Goal: Task Accomplishment & Management: Manage account settings

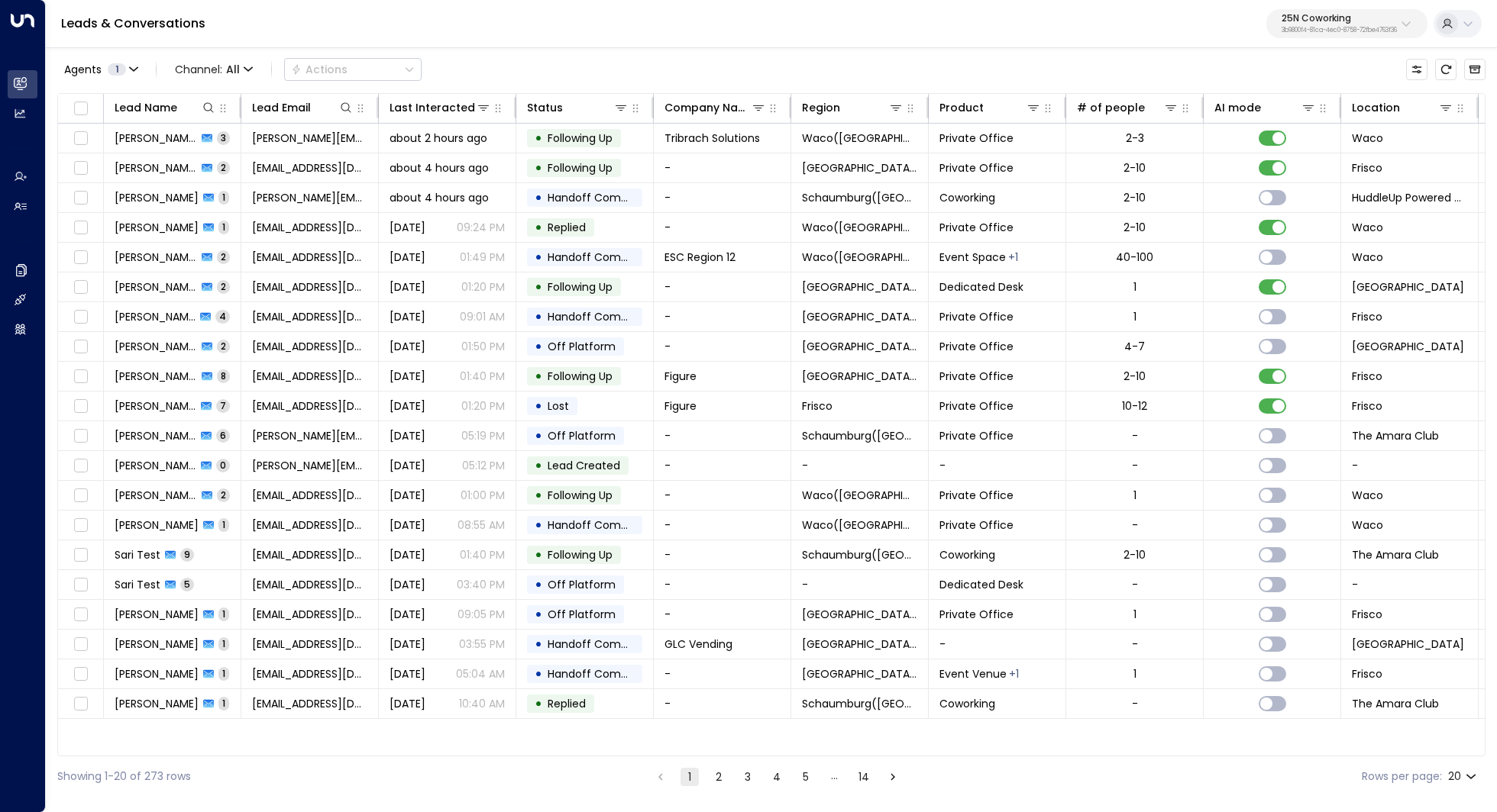
click at [1364, 33] on p "3b9800f4-81ca-4ec0-8758-72fbe4763f36" at bounding box center [1339, 30] width 116 height 6
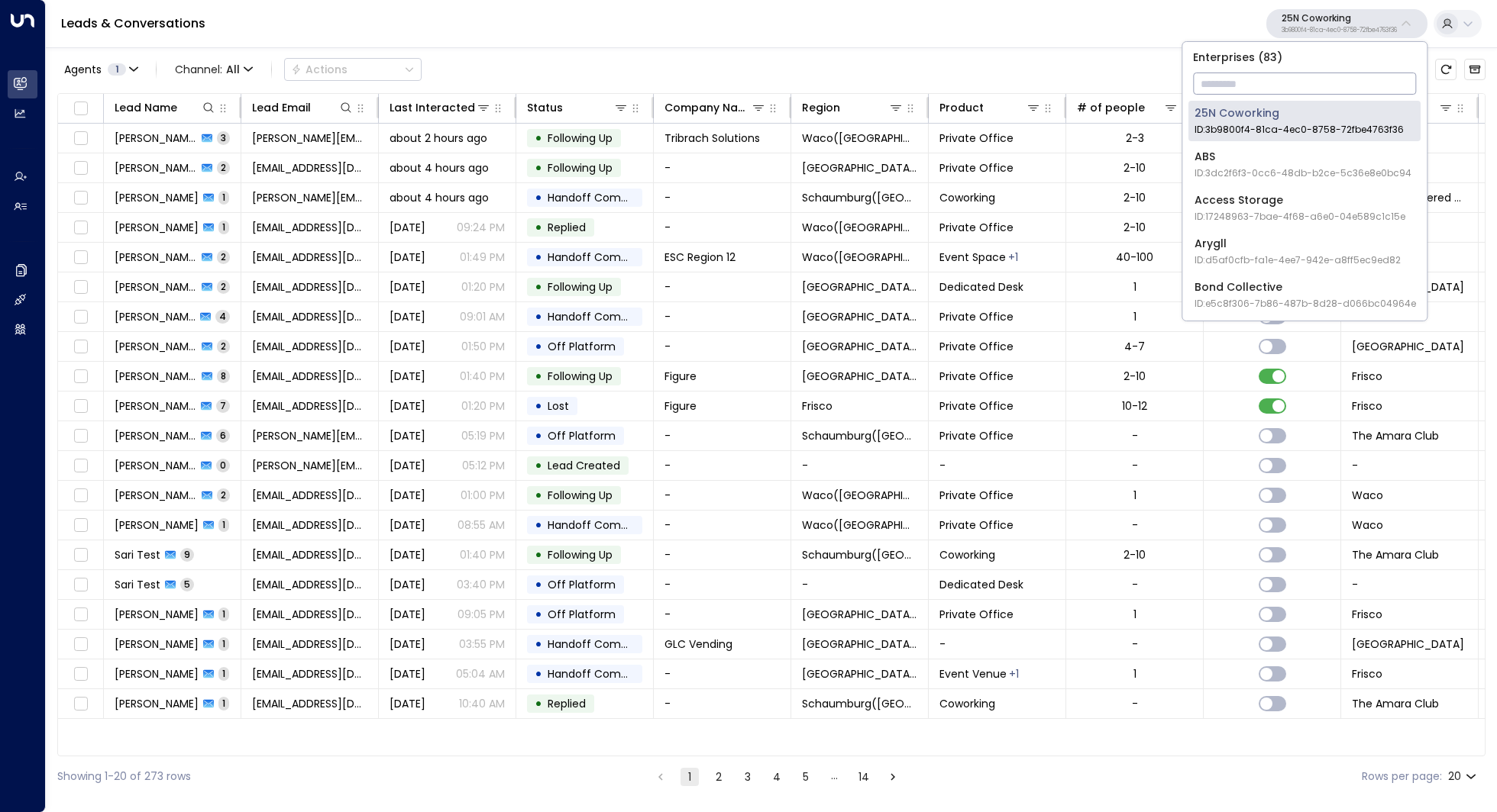
click at [1240, 87] on input "text" at bounding box center [1304, 83] width 223 height 28
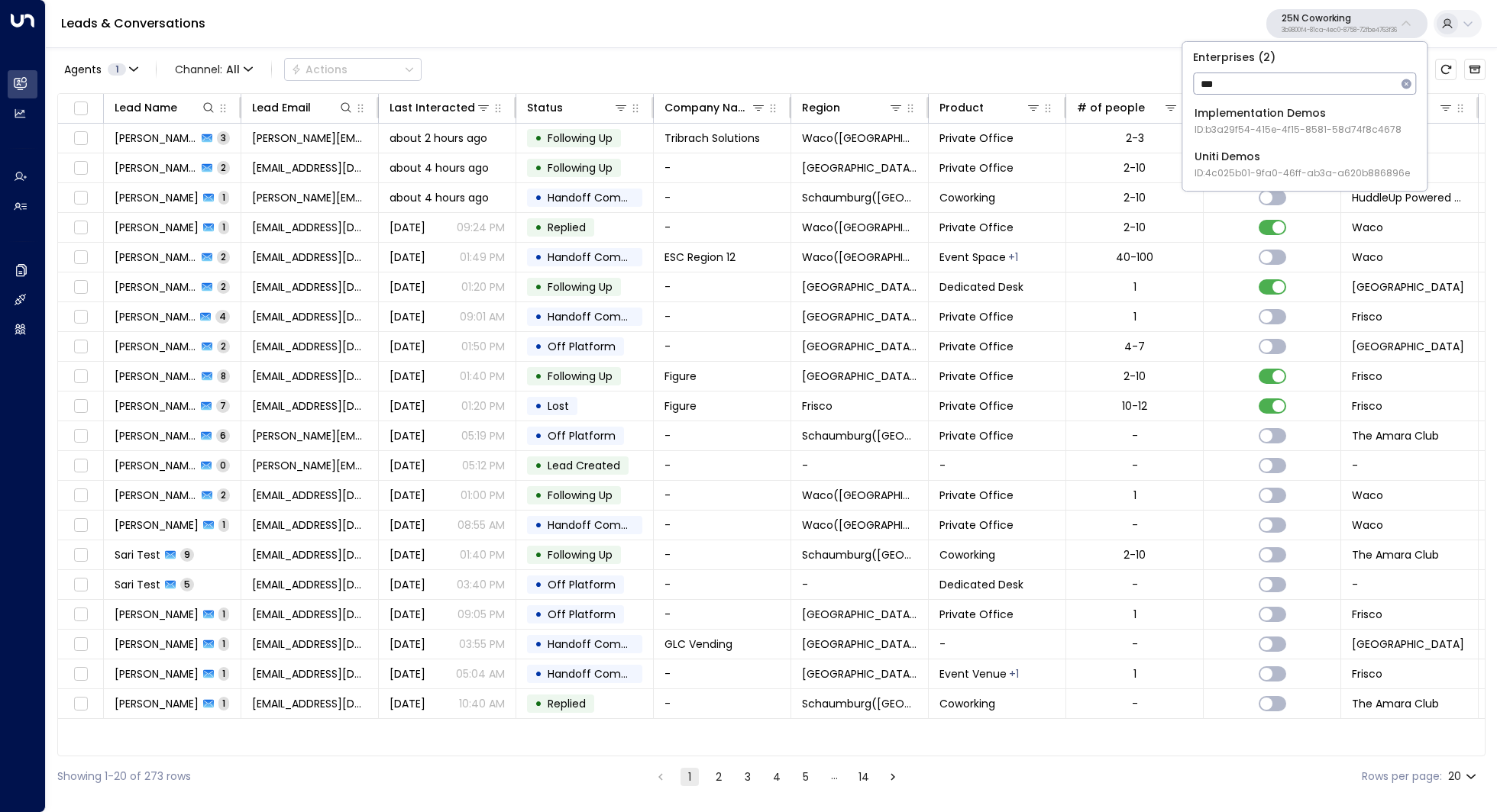
type input "***"
click at [1236, 157] on div "Uniti Demos ID: 4c025b01-9fa0-46ff-ab3a-a620b886896e" at bounding box center [1302, 164] width 215 height 32
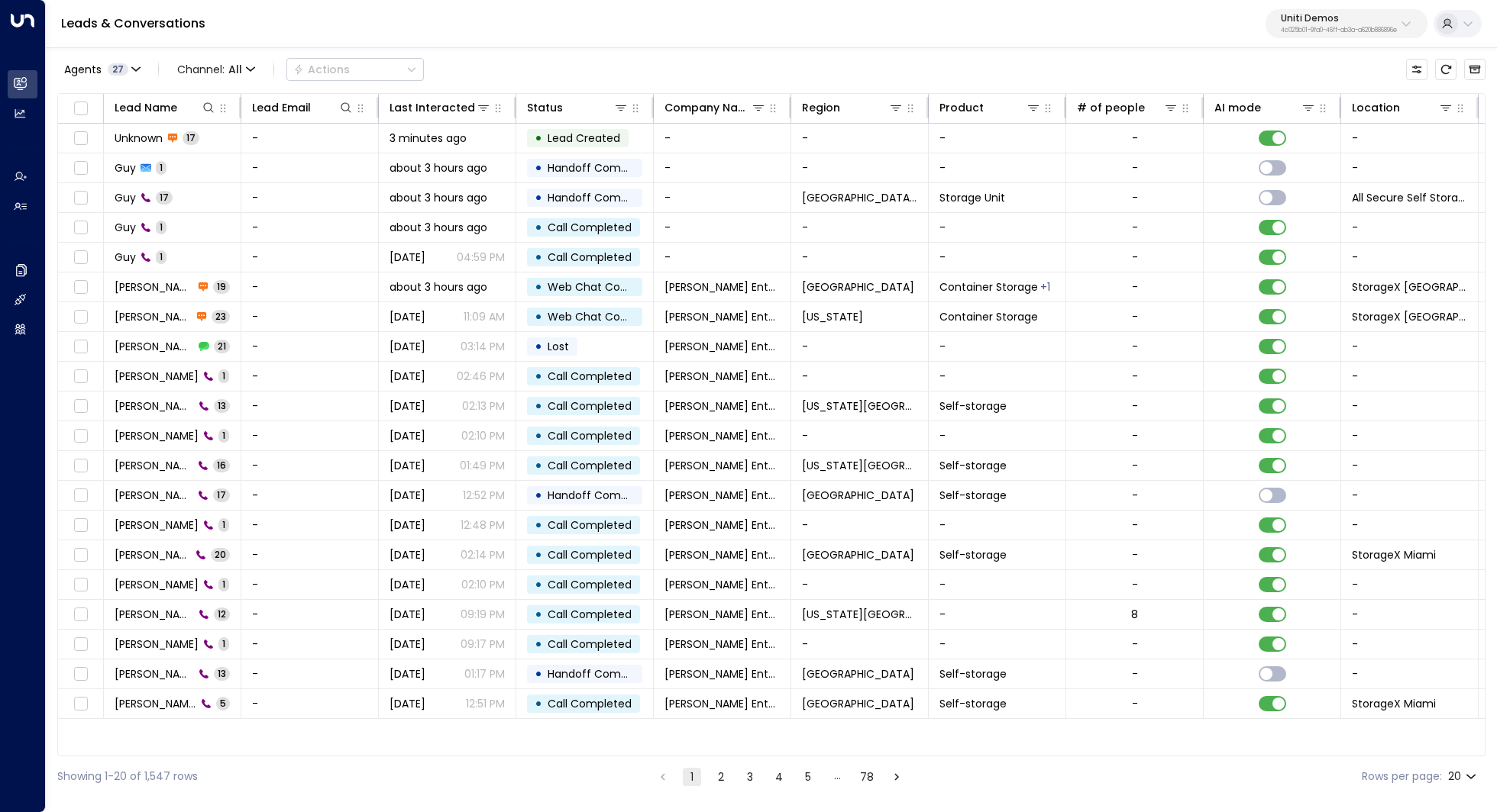
click at [1333, 13] on button "Uniti Demos 4c025b01-9fa0-46ff-ab3a-a620b886896e" at bounding box center [1345, 23] width 162 height 29
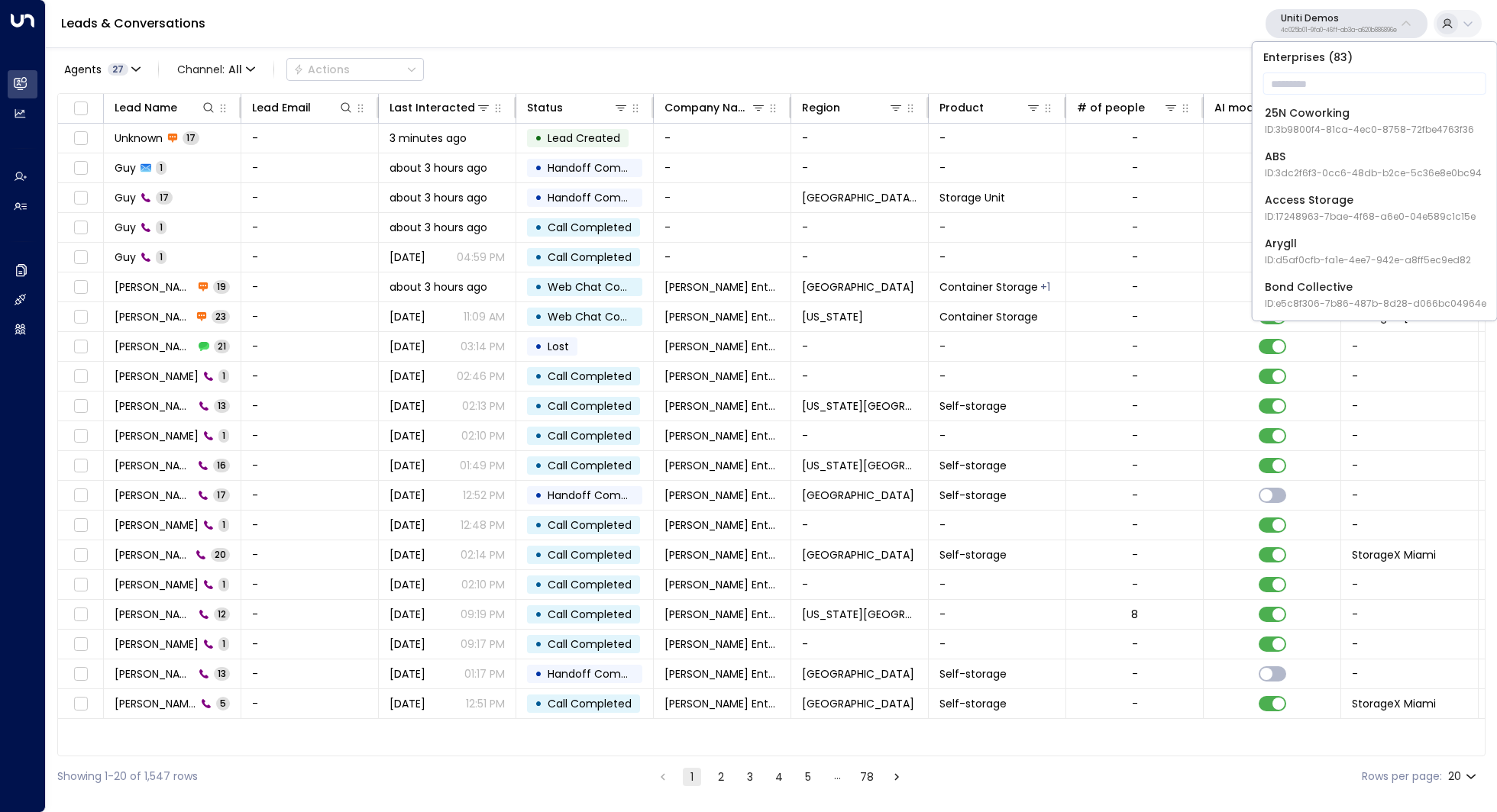
click at [1232, 30] on div "Leads & Conversations Uniti Demos 4c025b01-9fa0-46ff-ab3a-a620b886896e" at bounding box center [772, 23] width 1451 height 48
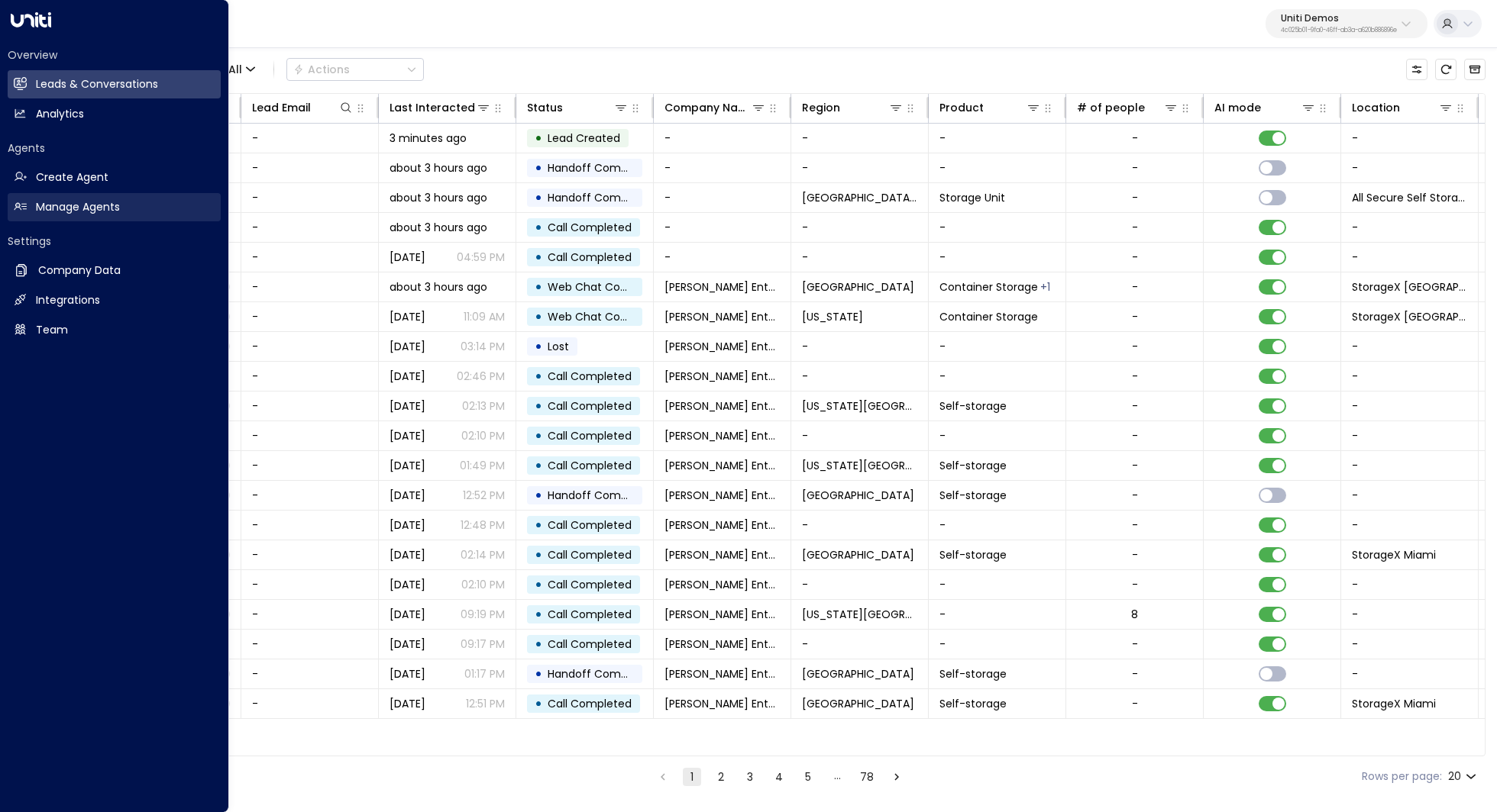
click at [109, 213] on h2 "Manage Agents" at bounding box center [78, 208] width 84 height 16
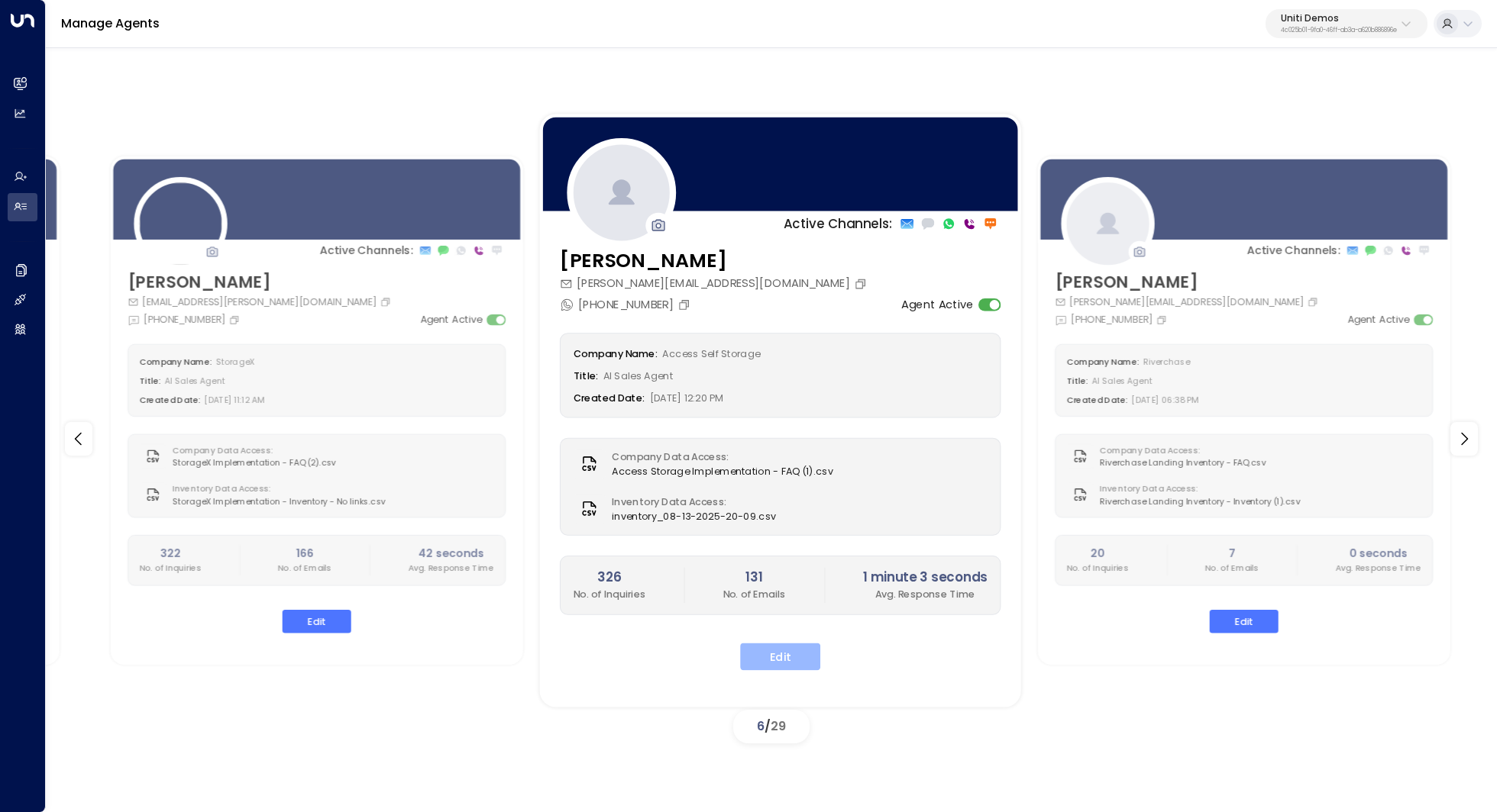
click at [767, 656] on button "Edit" at bounding box center [780, 657] width 80 height 27
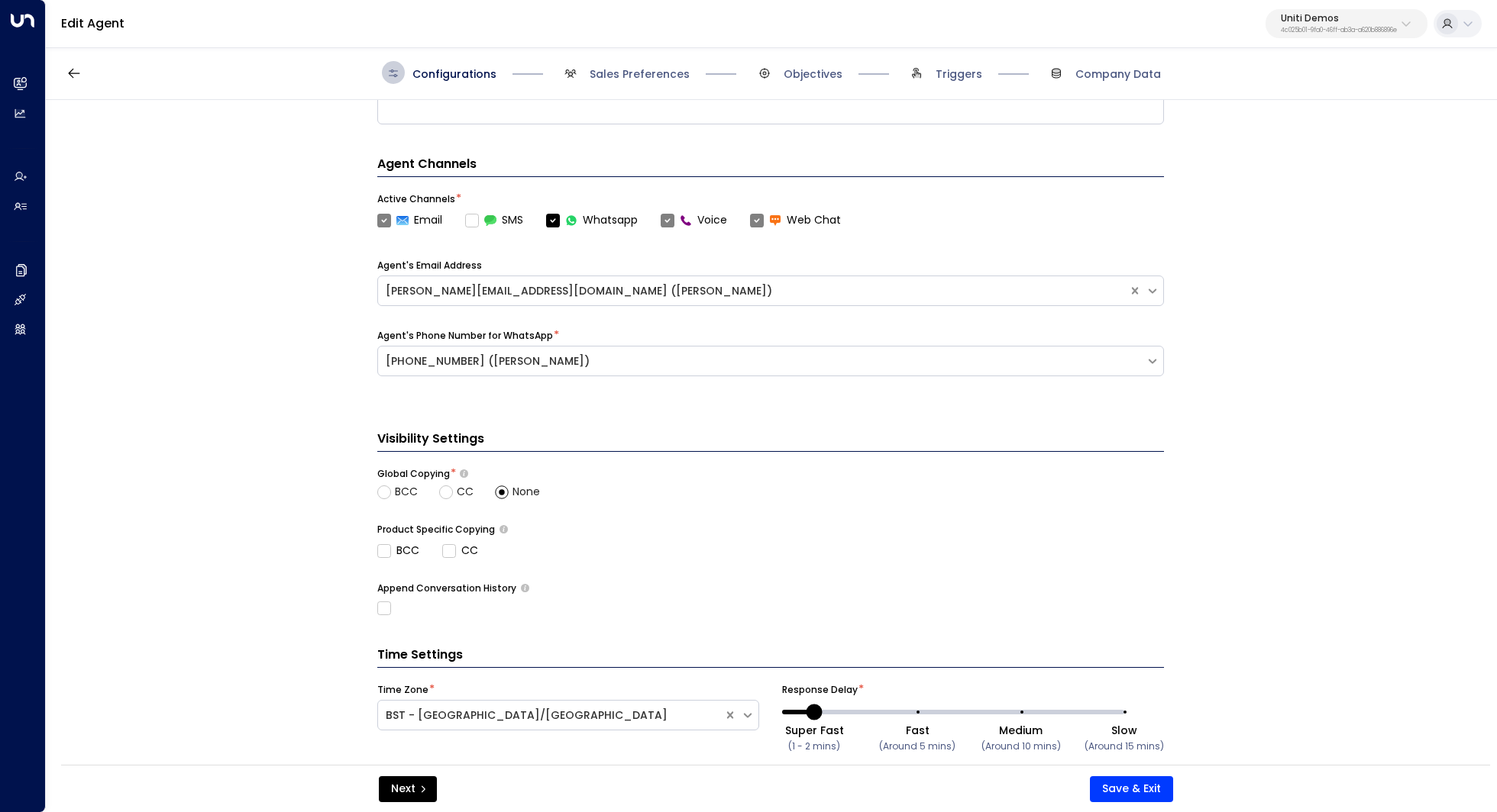
scroll to position [390, 0]
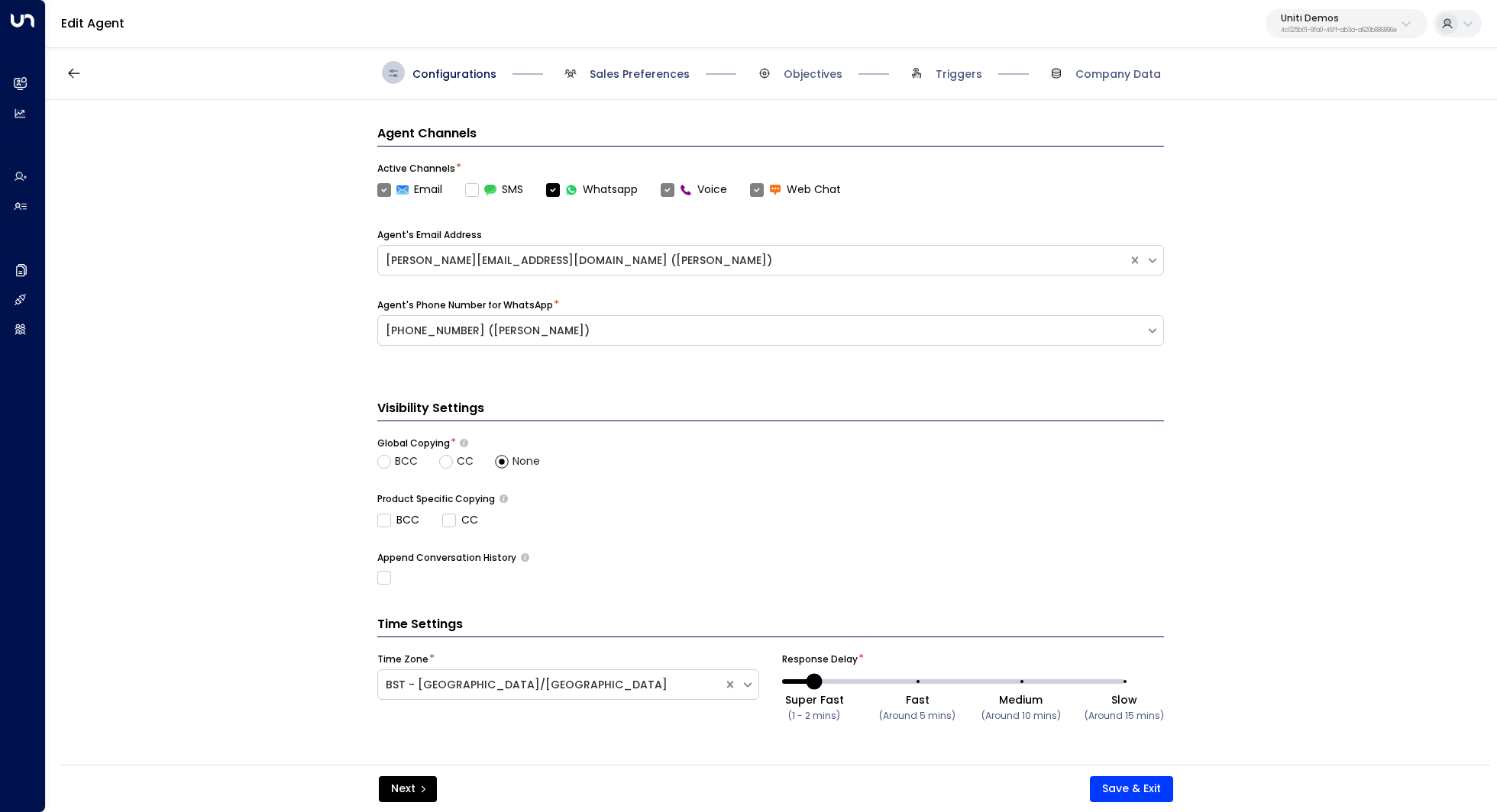
click at [643, 75] on span "Sales Preferences" at bounding box center [639, 74] width 100 height 15
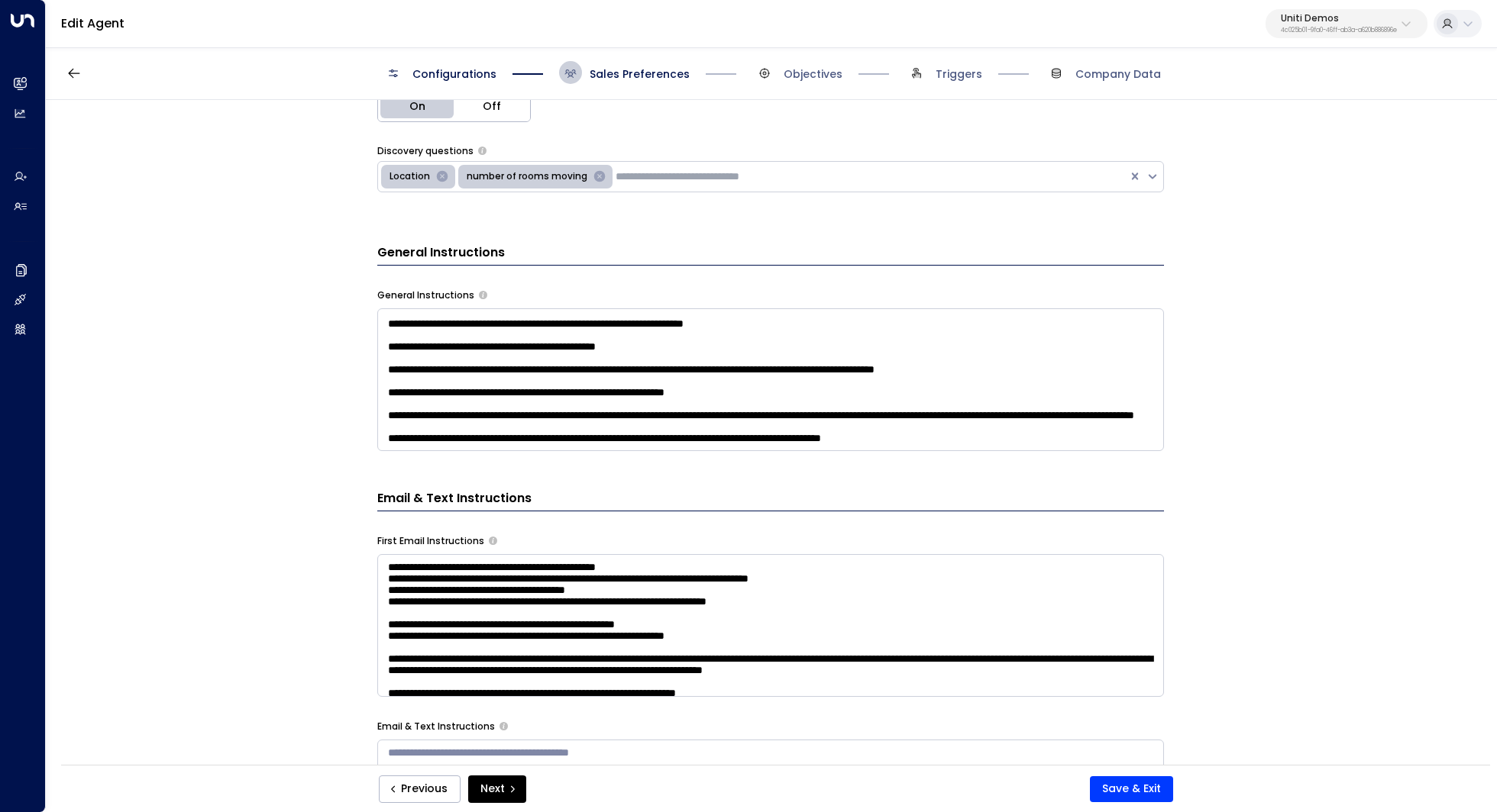
scroll to position [452, 0]
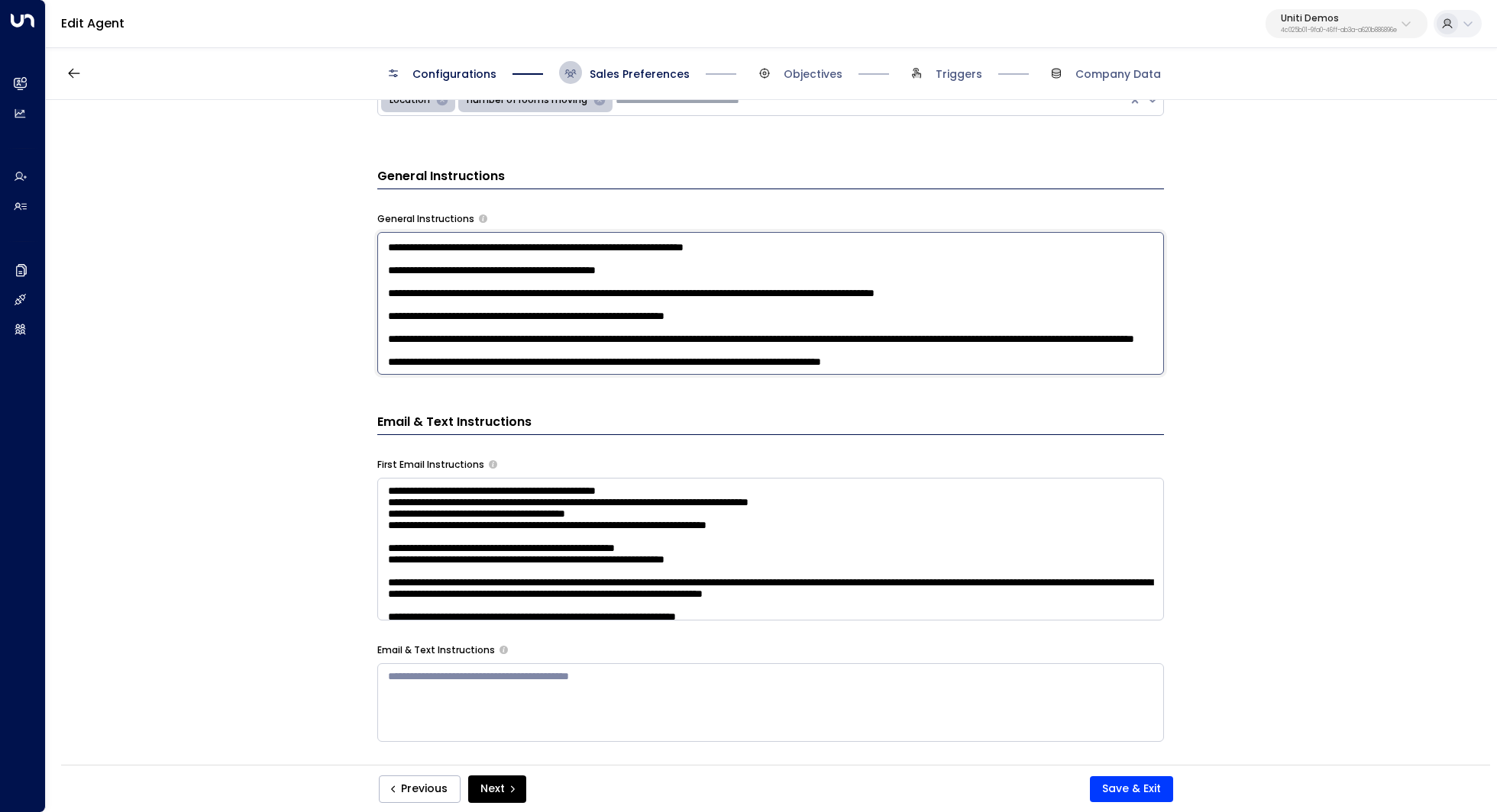
click at [1054, 356] on textarea at bounding box center [771, 303] width 787 height 143
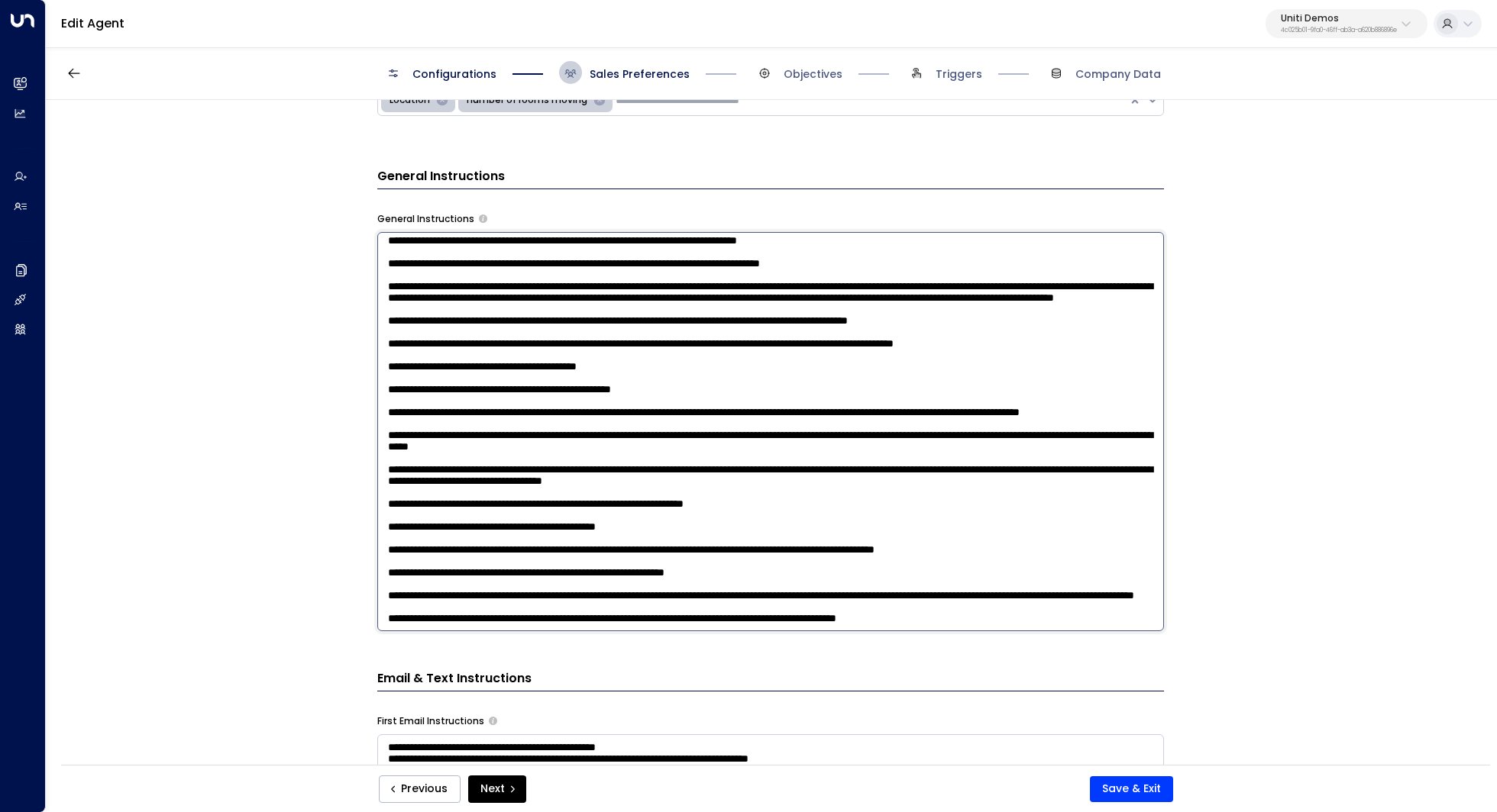
scroll to position [238, 0]
type textarea "**********"
drag, startPoint x: 1010, startPoint y: 605, endPoint x: 375, endPoint y: 598, distance: 635.0
click at [378, 598] on textarea at bounding box center [771, 432] width 787 height 399
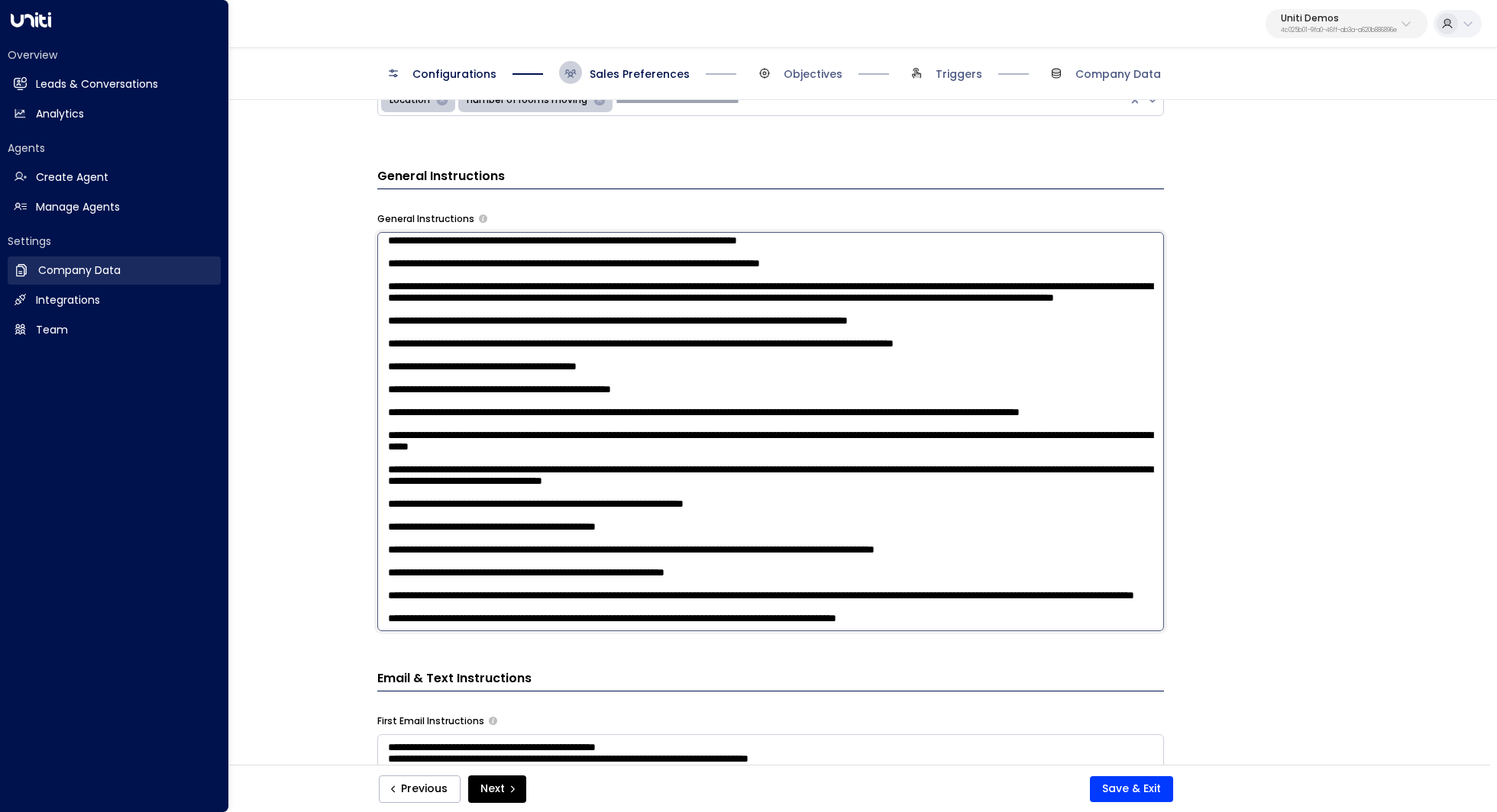
click at [112, 264] on h2 "Company Data" at bounding box center [79, 271] width 82 height 16
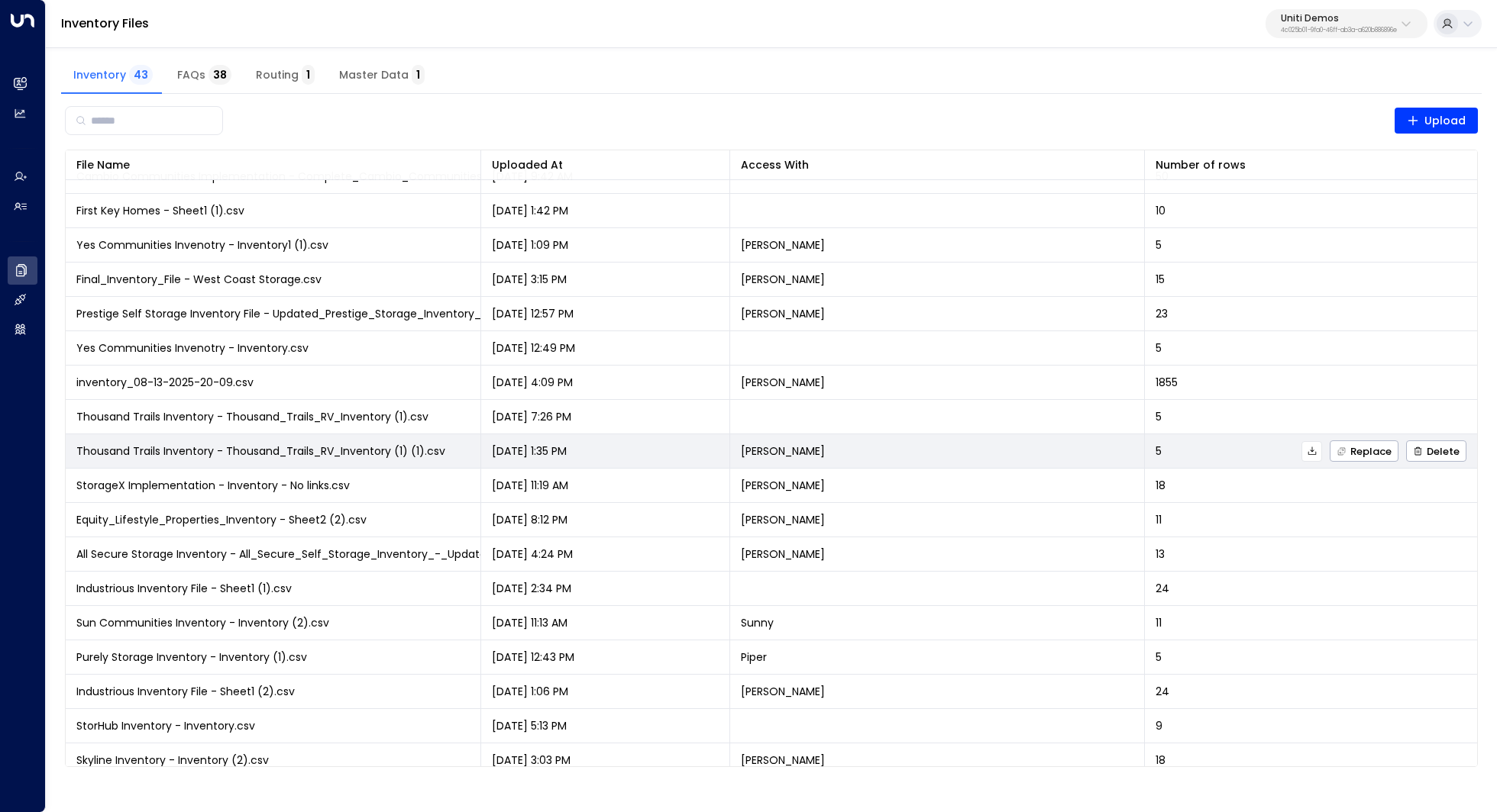
scroll to position [703, 0]
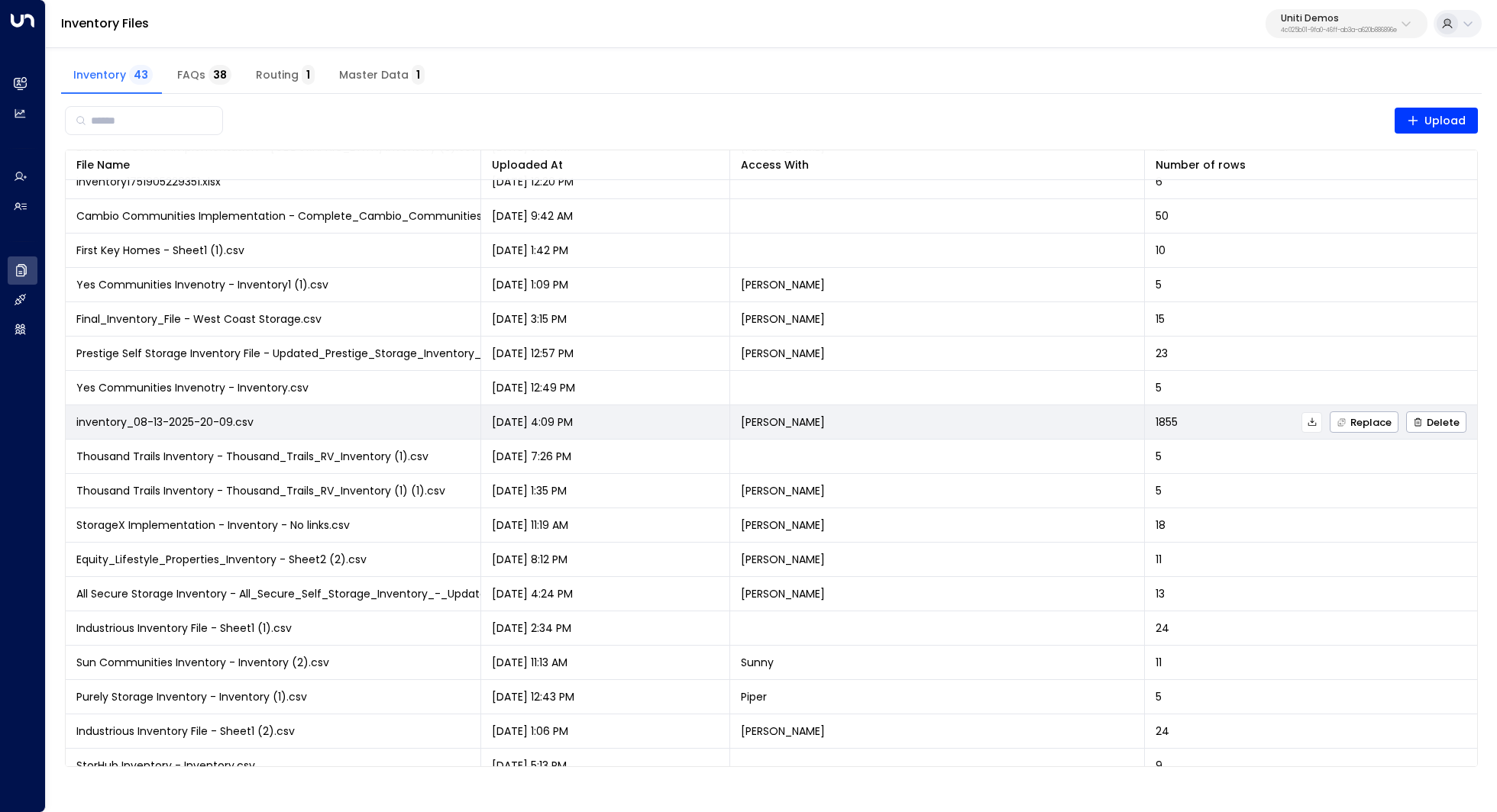
click at [1310, 422] on icon at bounding box center [1312, 422] width 11 height 11
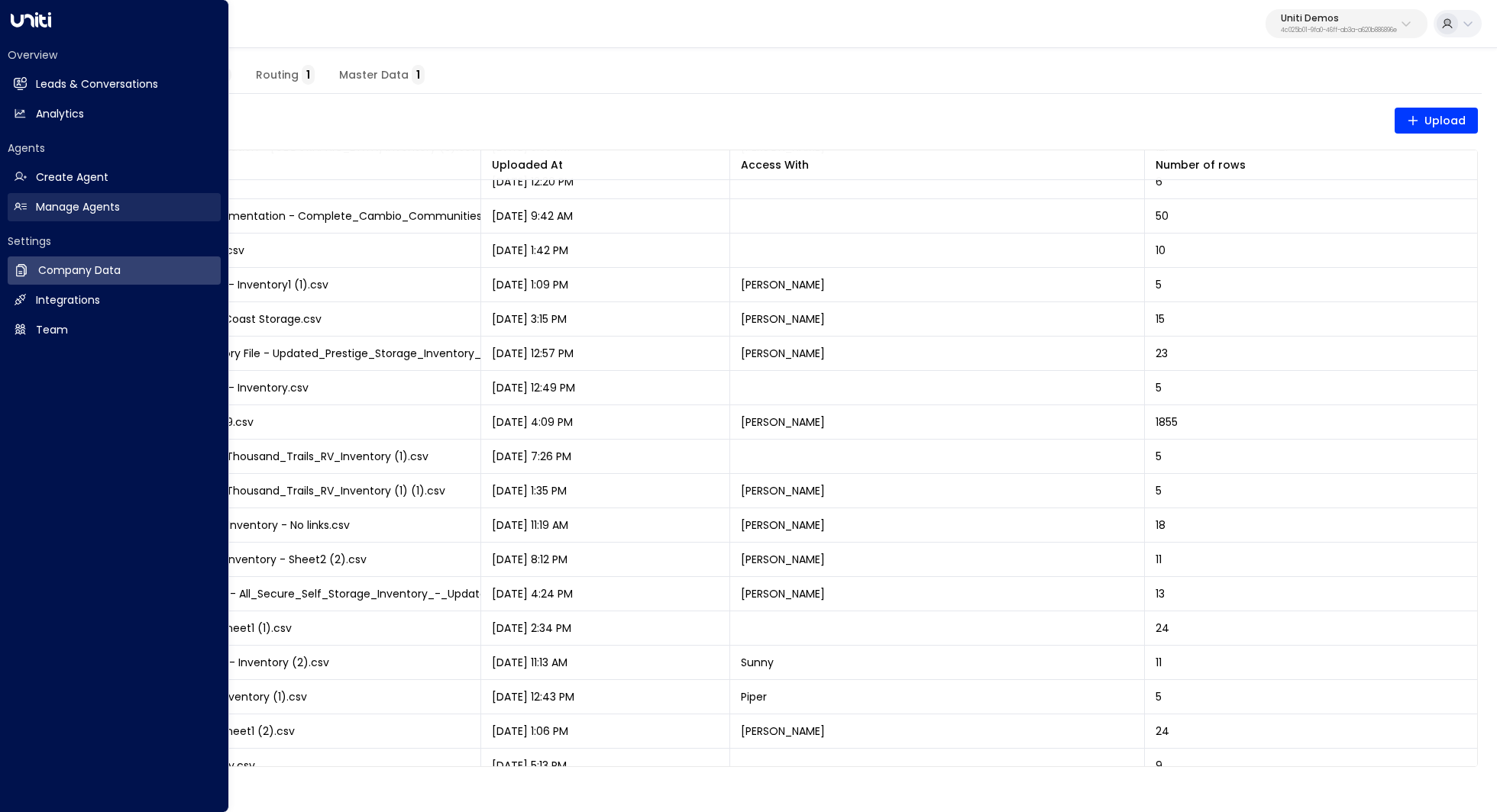
click at [48, 207] on h2 "Manage Agents" at bounding box center [78, 208] width 84 height 16
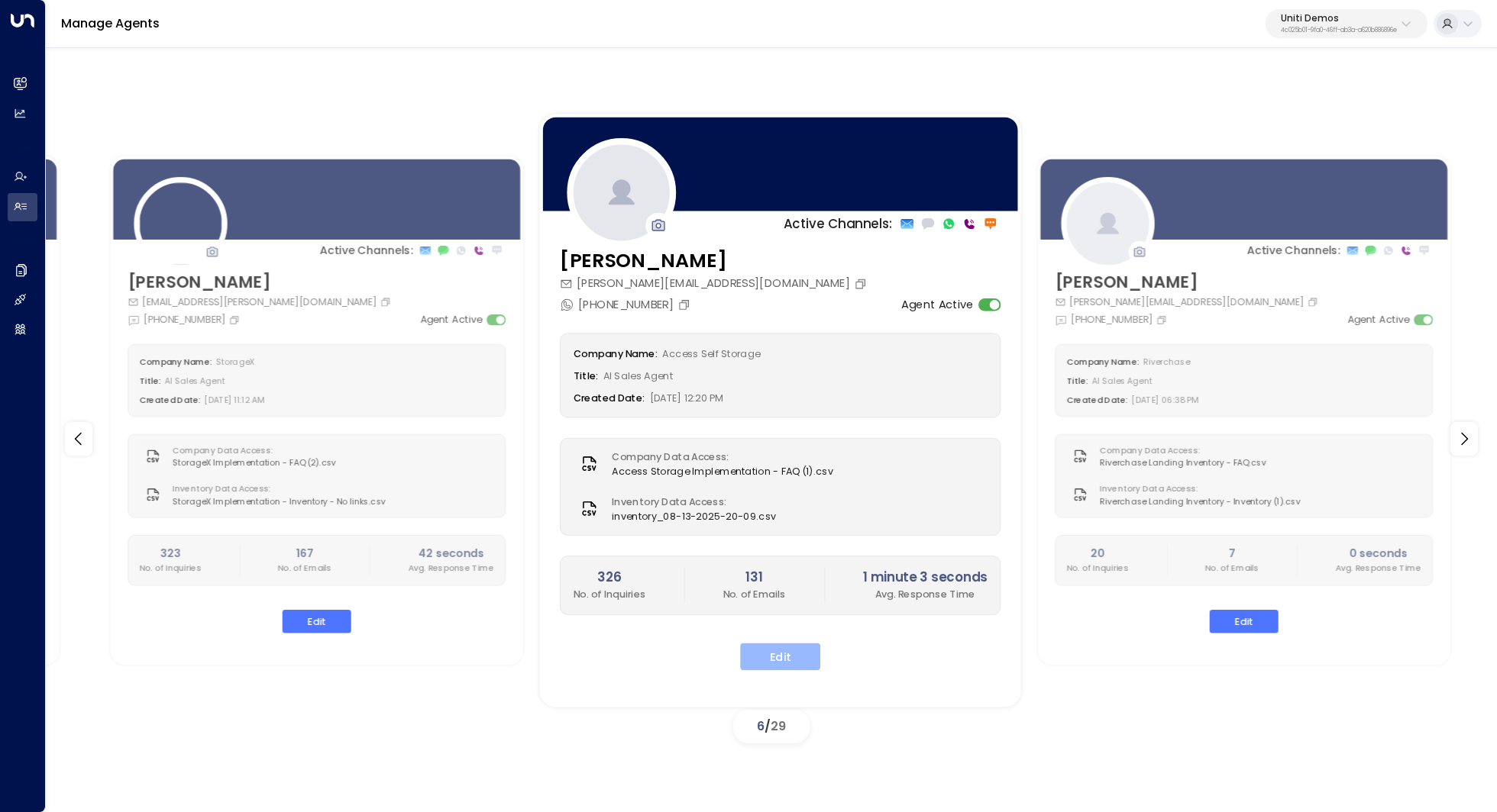
click at [786, 656] on button "Edit" at bounding box center [780, 657] width 80 height 27
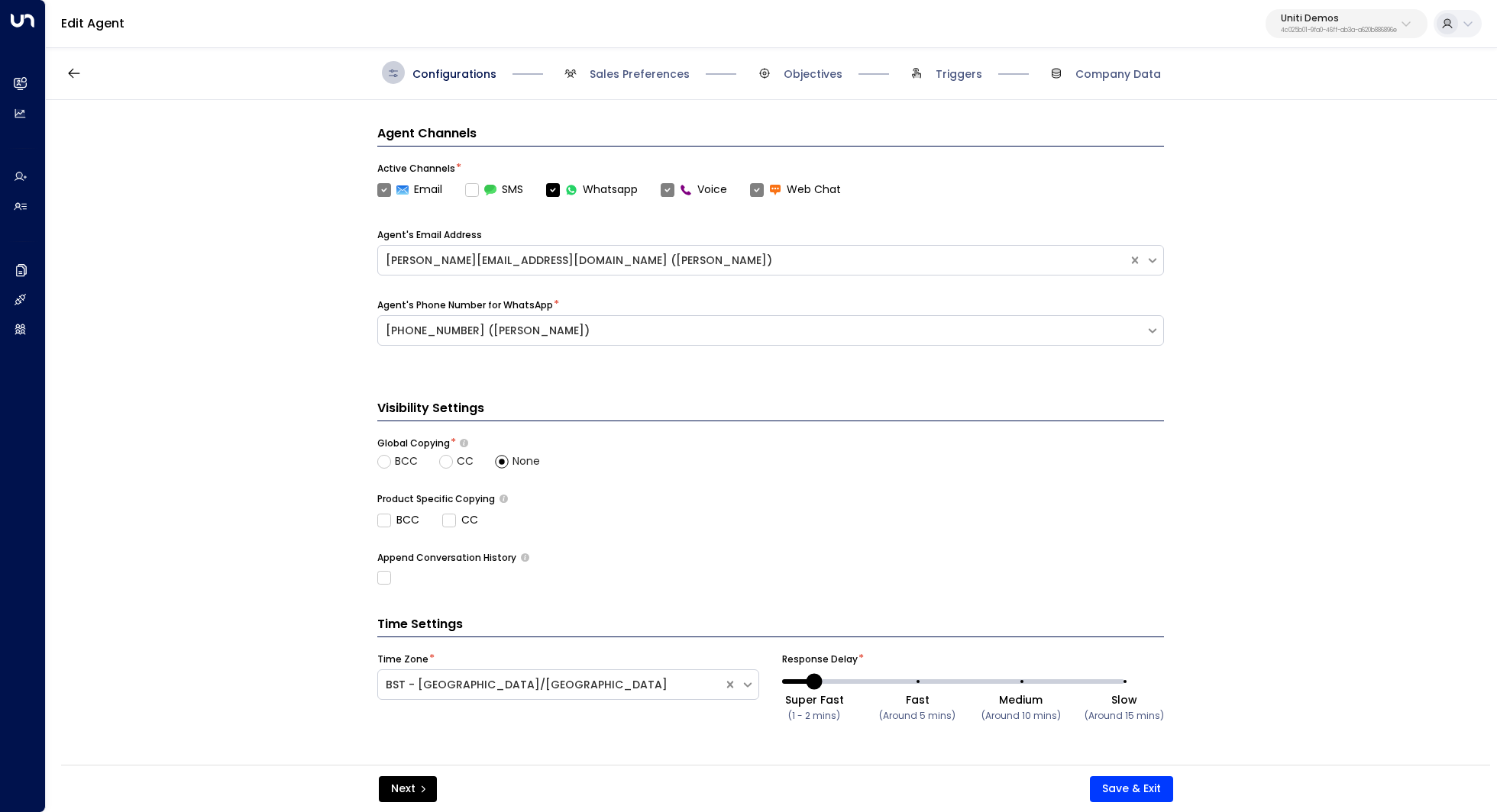
scroll to position [389, 0]
click at [643, 83] on span "Sales Preferences" at bounding box center [624, 72] width 131 height 23
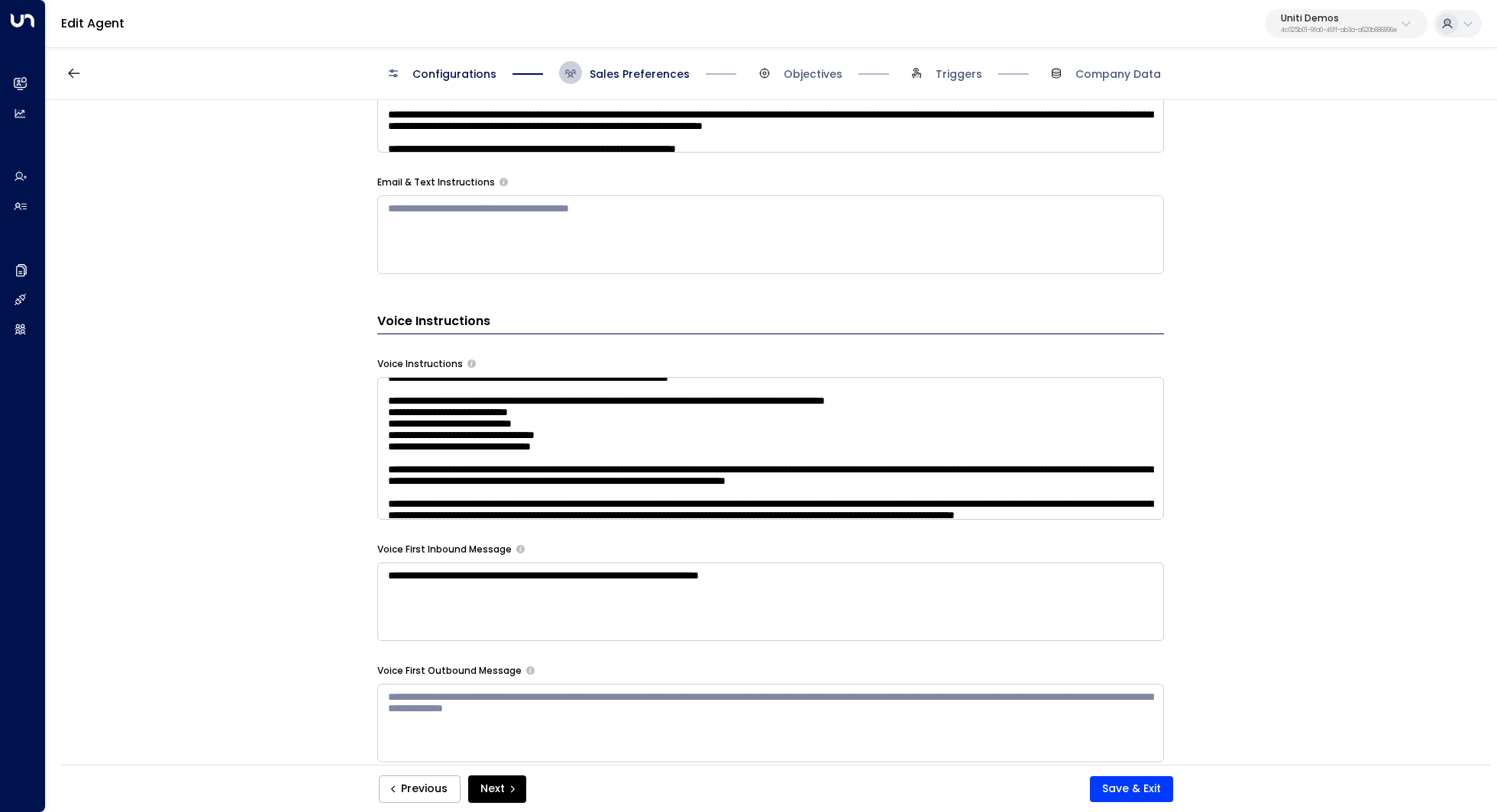
scroll to position [61, 0]
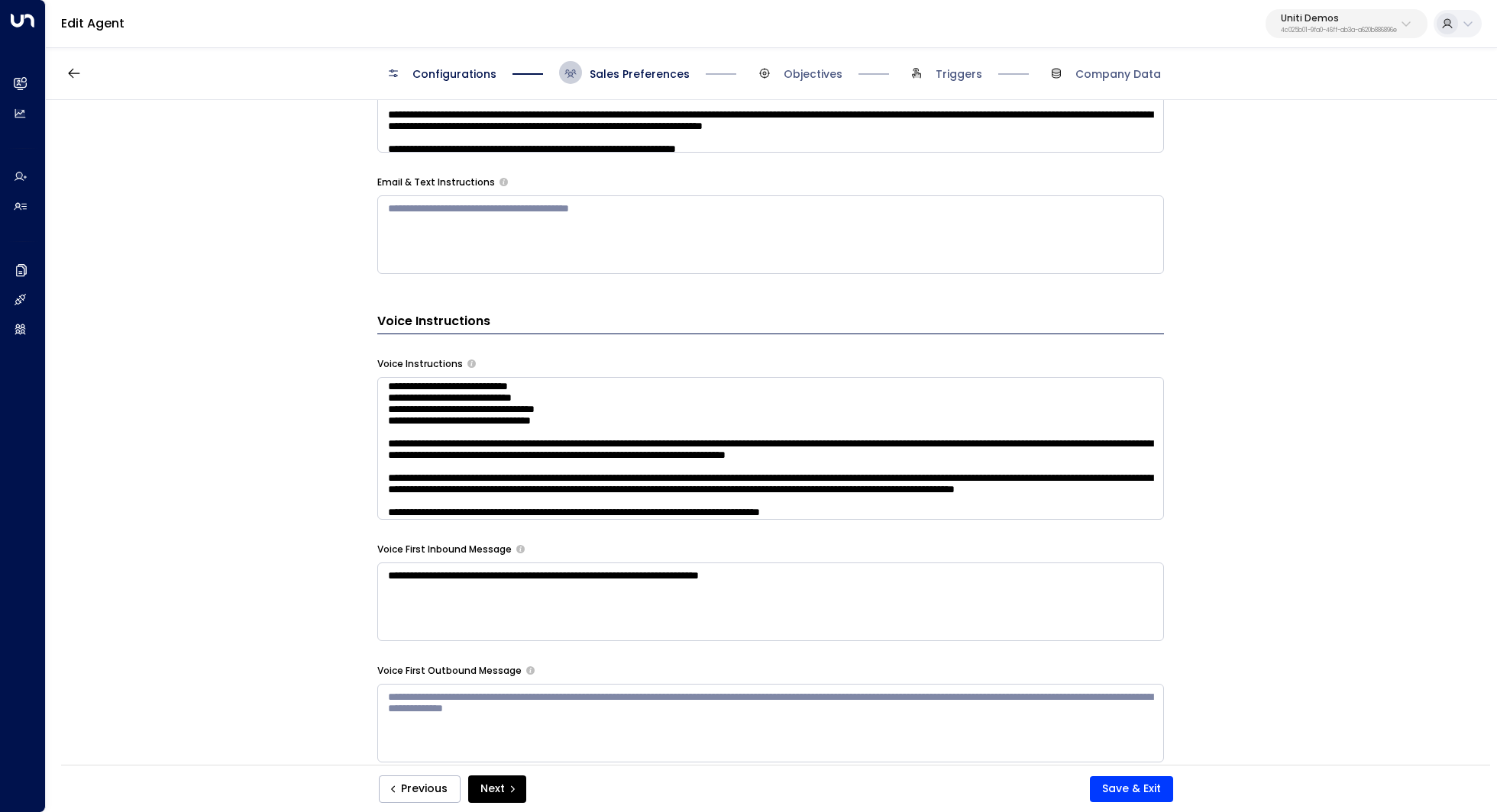
click at [807, 459] on textarea at bounding box center [771, 449] width 787 height 143
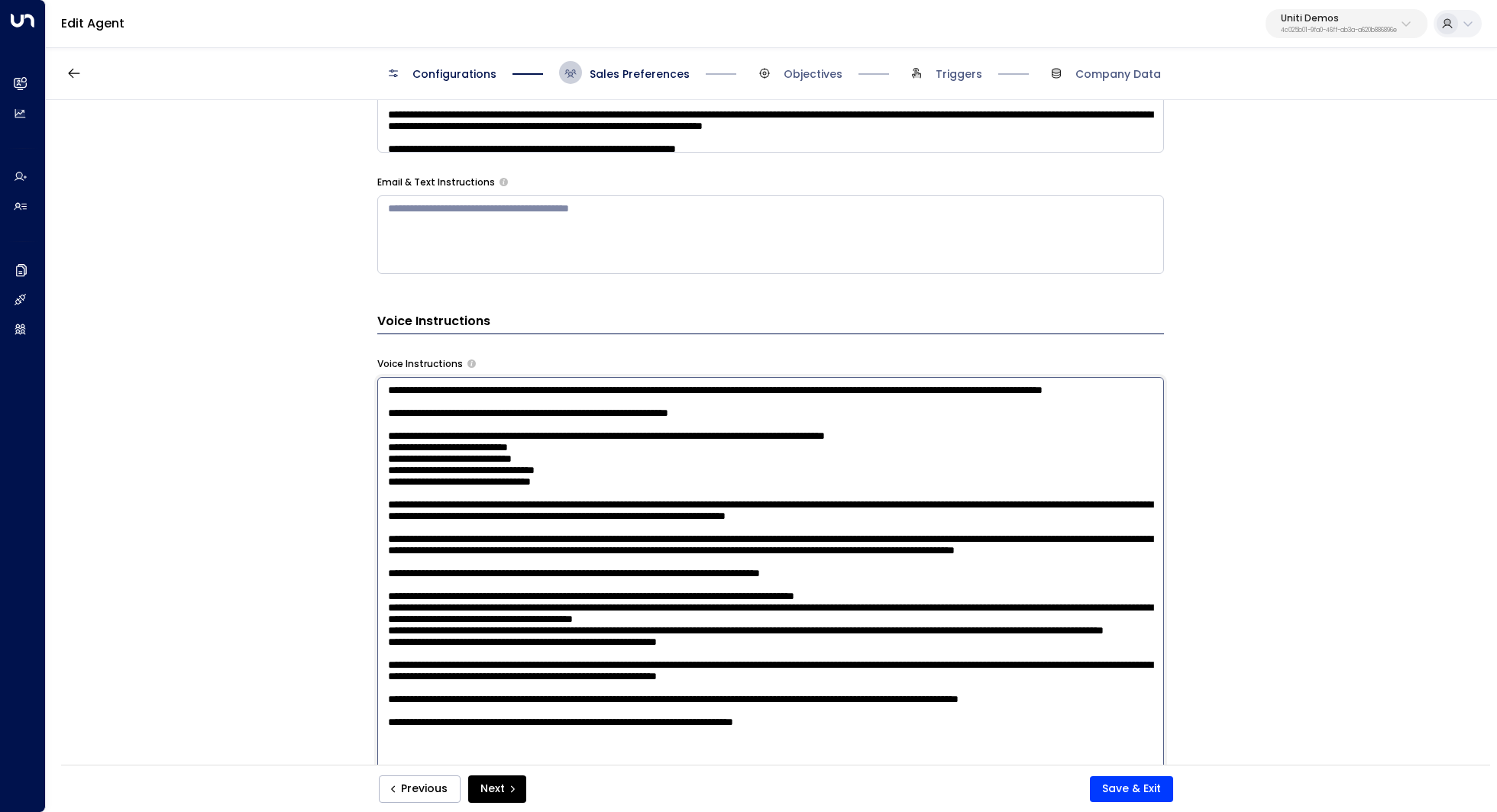
click at [766, 472] on textarea at bounding box center [771, 577] width 787 height 399
drag, startPoint x: 631, startPoint y: 471, endPoint x: 692, endPoint y: 471, distance: 61.0
click at [692, 471] on textarea at bounding box center [771, 577] width 787 height 399
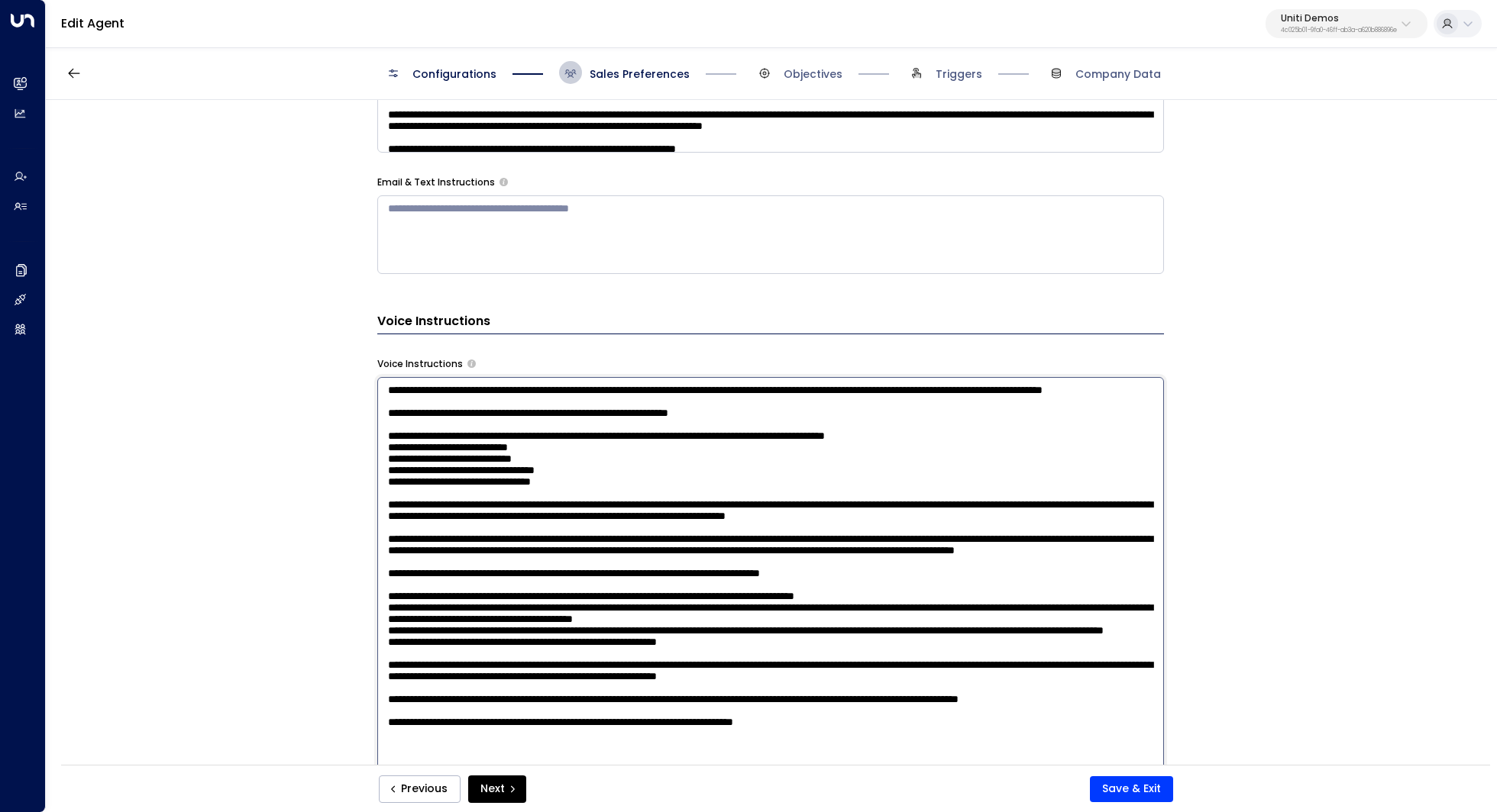
scroll to position [126, 0]
click at [600, 468] on textarea at bounding box center [771, 577] width 787 height 399
drag, startPoint x: 701, startPoint y: 464, endPoint x: 701, endPoint y: 476, distance: 12.0
click at [701, 476] on textarea at bounding box center [771, 577] width 787 height 399
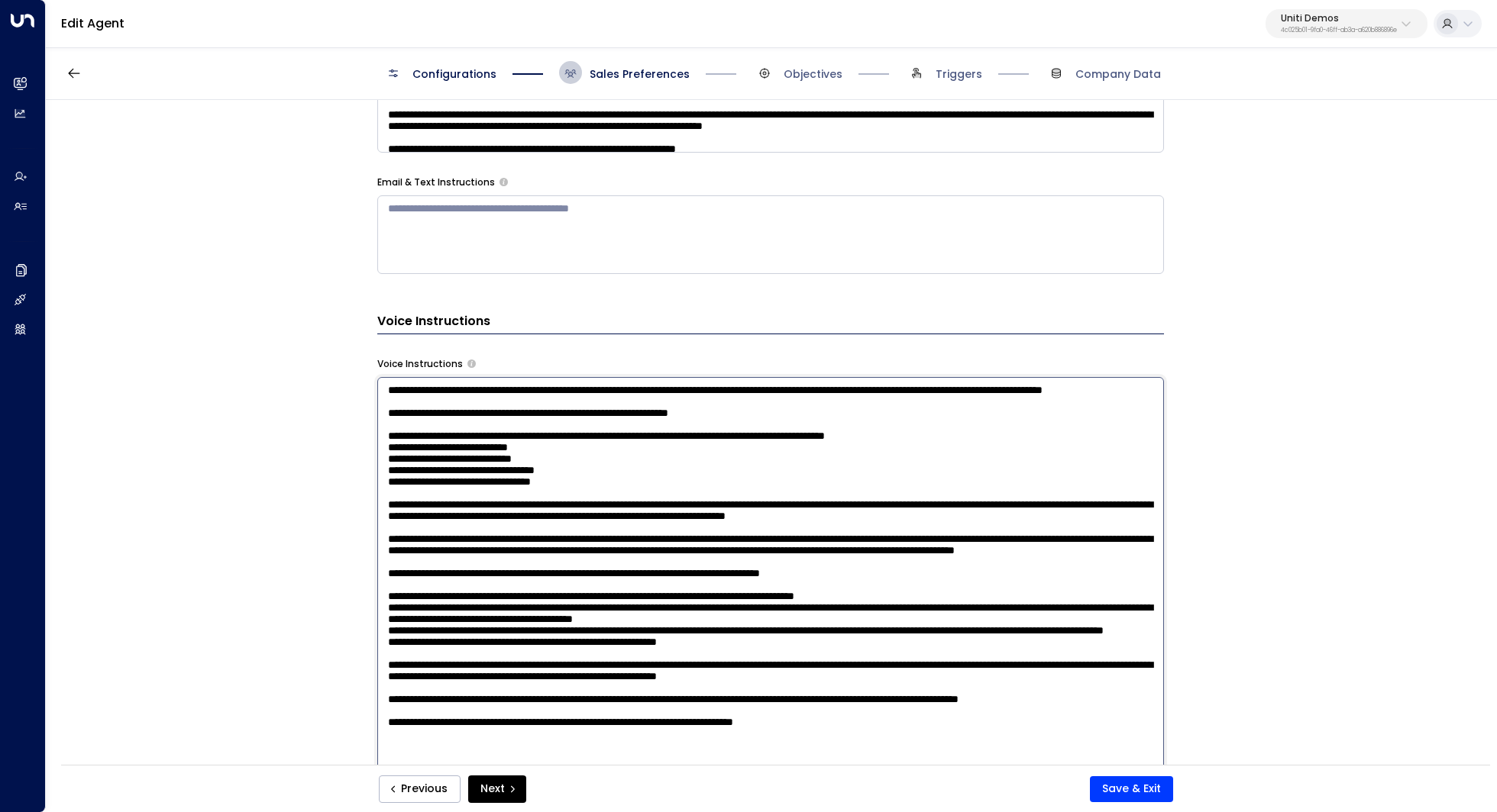
click at [701, 476] on textarea at bounding box center [771, 577] width 787 height 399
click at [697, 471] on textarea at bounding box center [771, 577] width 787 height 399
click at [717, 473] on textarea at bounding box center [771, 577] width 787 height 399
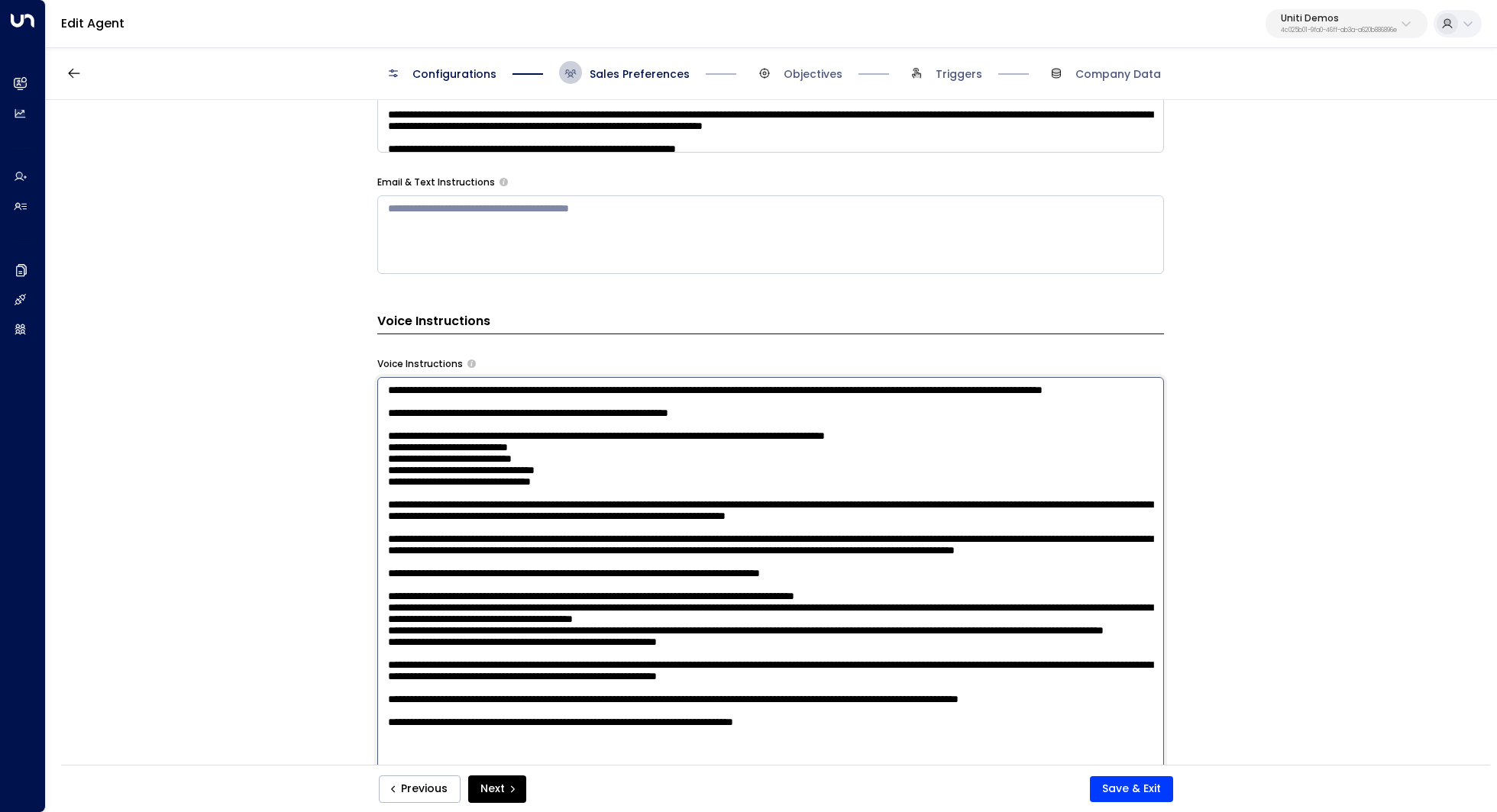
click at [713, 500] on textarea at bounding box center [771, 577] width 787 height 399
click at [1033, 527] on textarea at bounding box center [771, 577] width 787 height 399
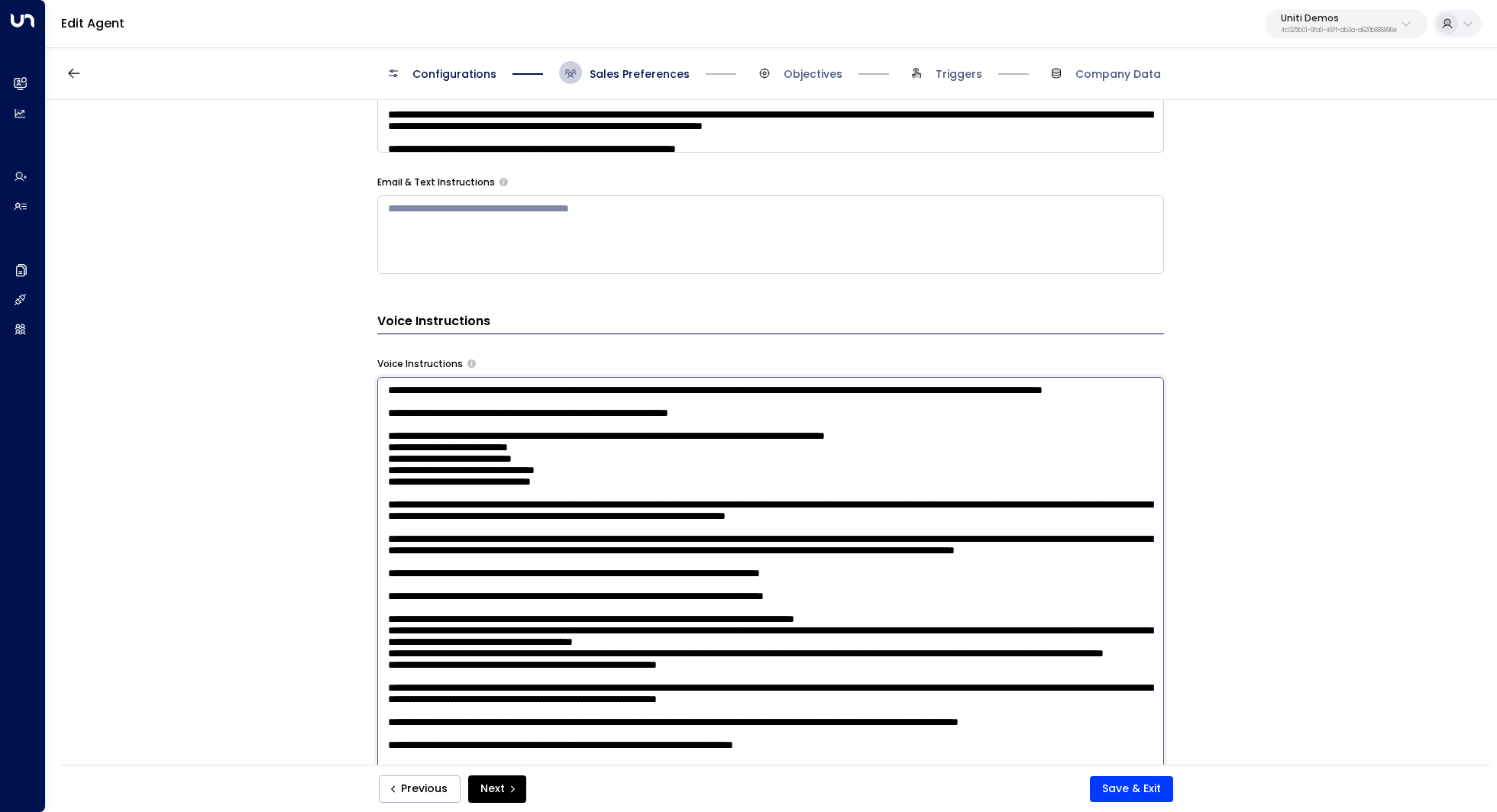
drag, startPoint x: 476, startPoint y: 527, endPoint x: 509, endPoint y: 526, distance: 33.0
click at [509, 527] on textarea at bounding box center [771, 577] width 787 height 399
click at [509, 526] on textarea at bounding box center [771, 577] width 787 height 399
drag, startPoint x: 918, startPoint y: 556, endPoint x: 665, endPoint y: 555, distance: 253.0
click at [665, 555] on textarea at bounding box center [771, 577] width 787 height 399
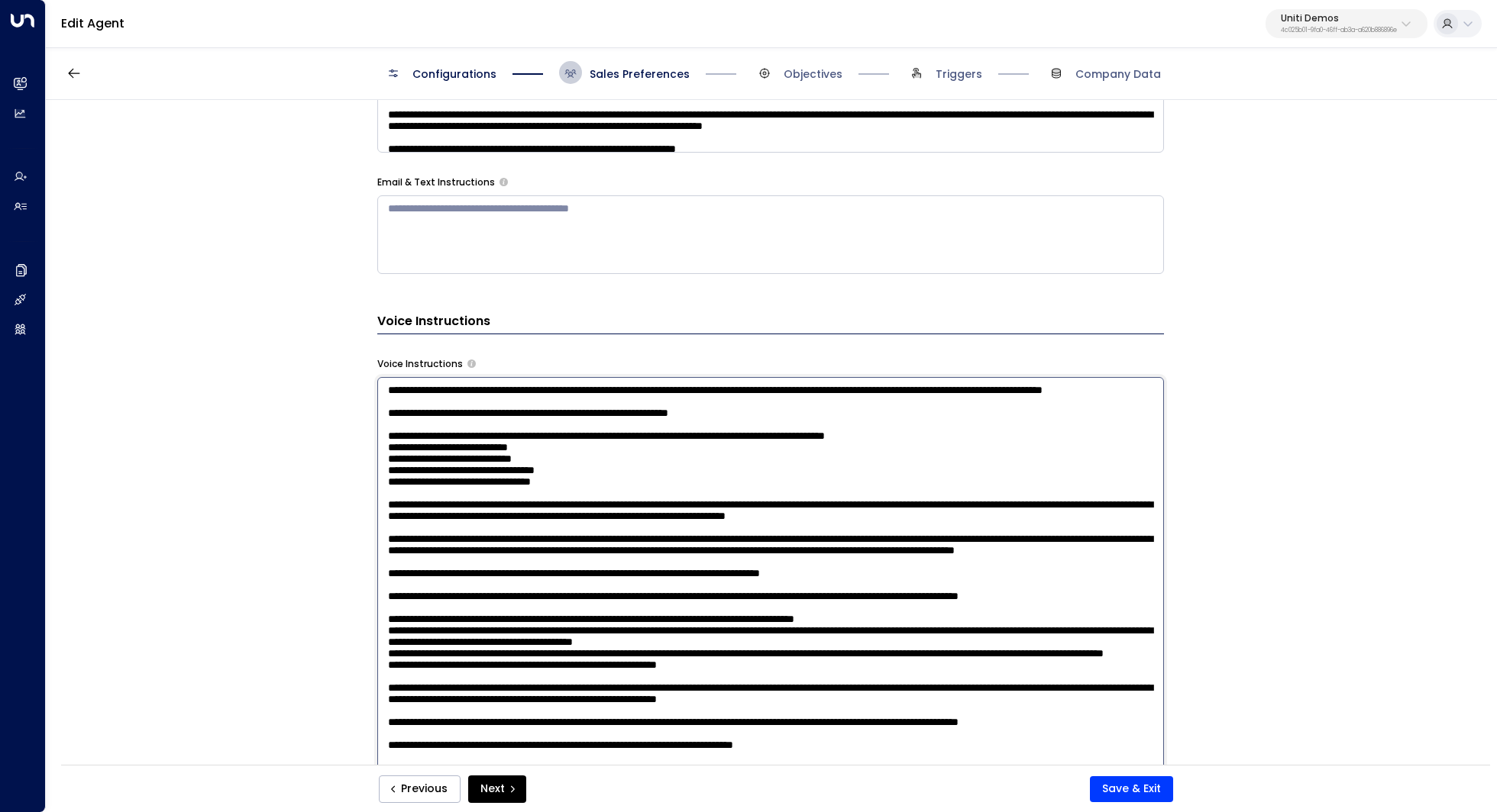
type textarea "**********"
click at [1135, 784] on button "Save & Exit" at bounding box center [1131, 789] width 83 height 26
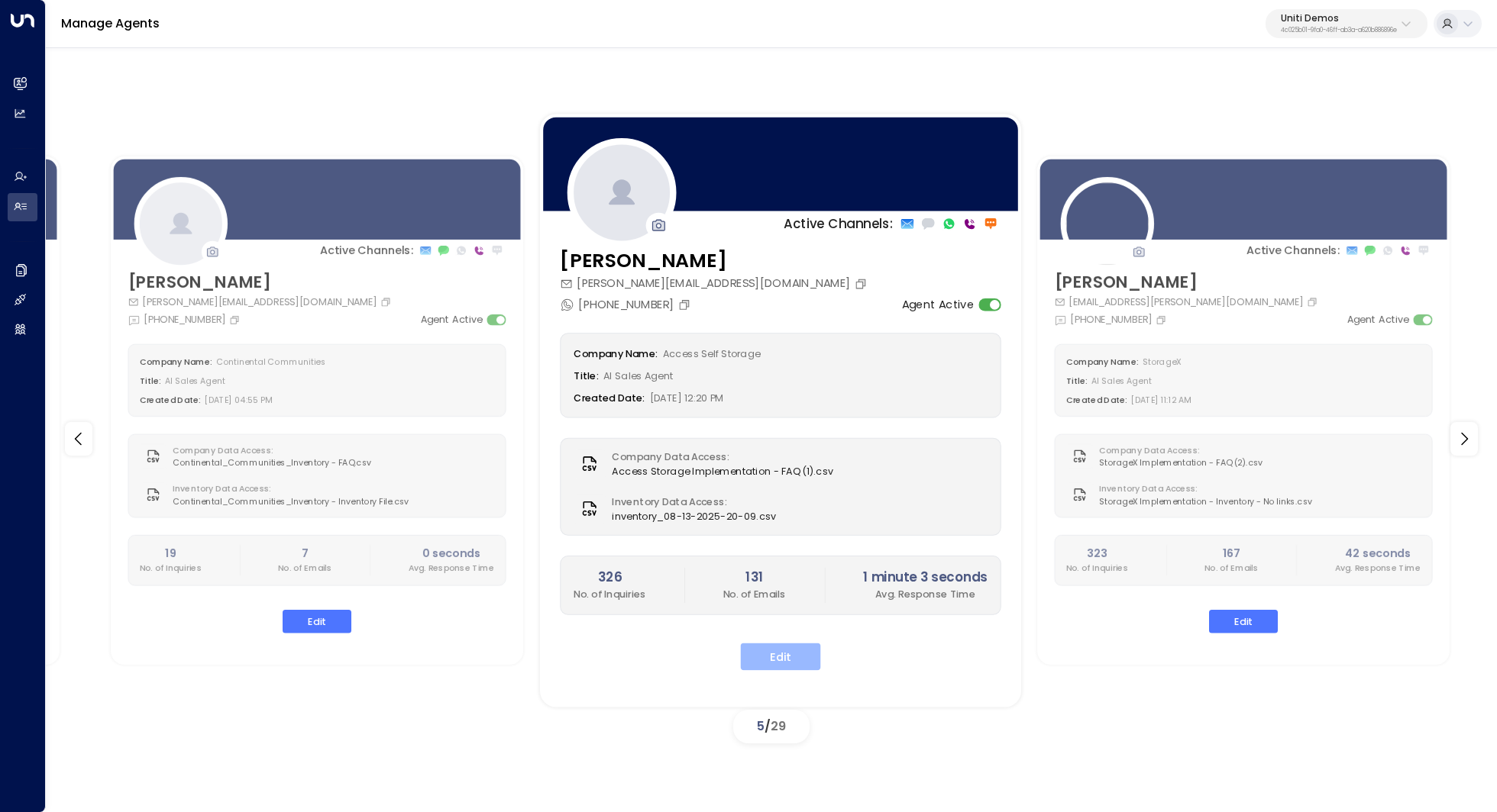
click at [786, 650] on button "Edit" at bounding box center [780, 657] width 80 height 27
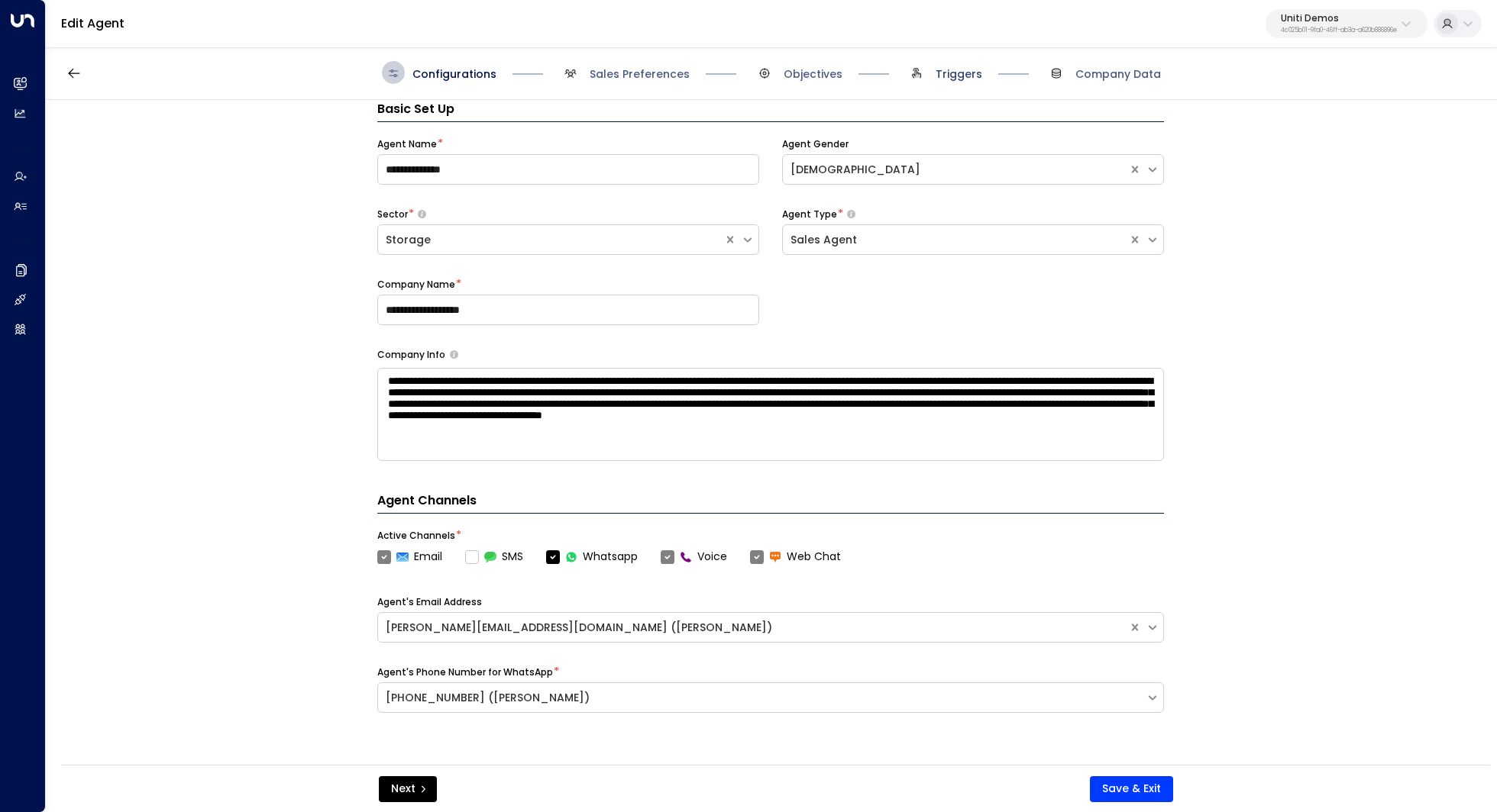
click at [945, 81] on span "Triggers" at bounding box center [959, 74] width 47 height 15
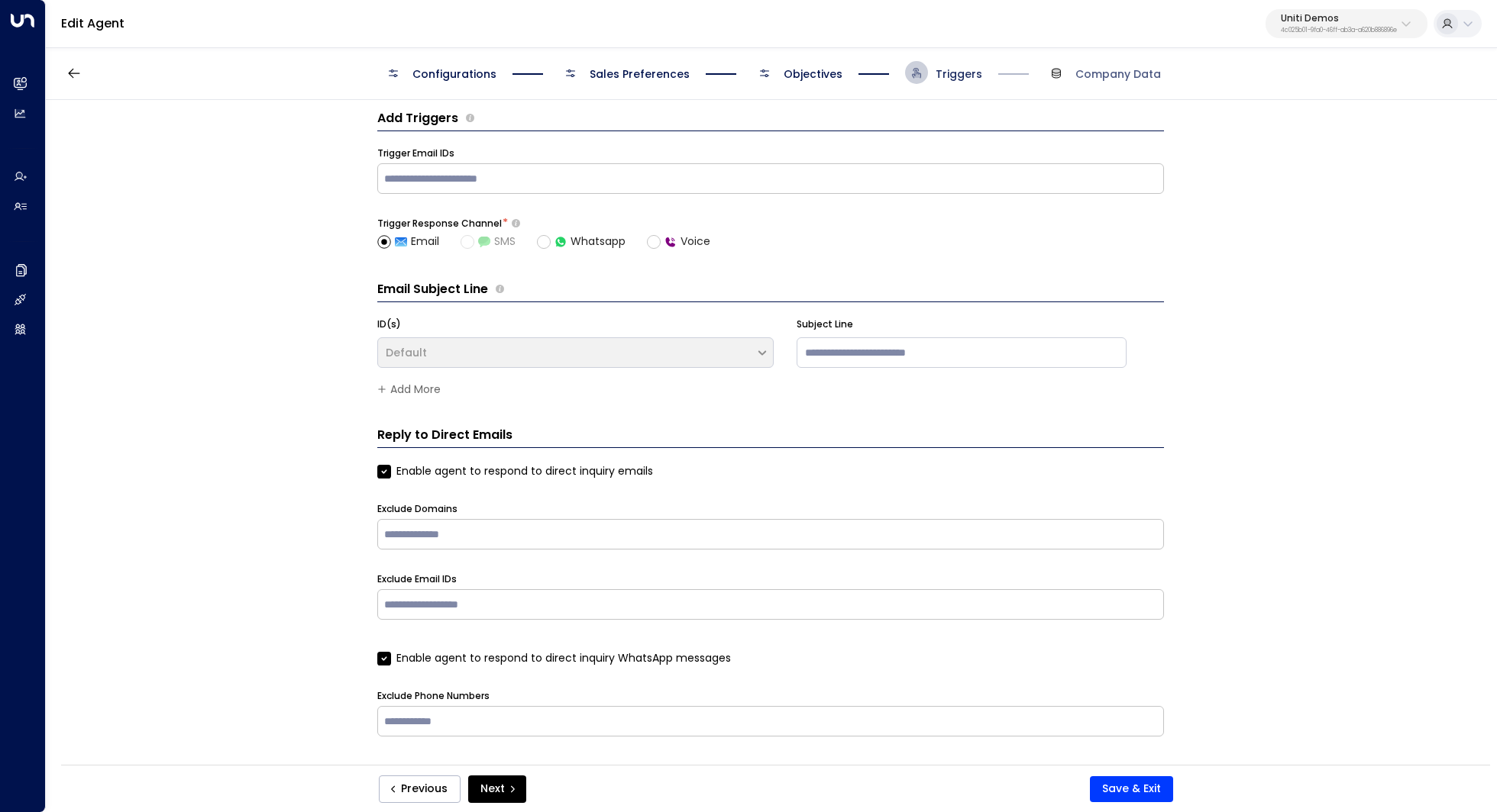
scroll to position [13, 0]
click at [797, 77] on span "Objectives" at bounding box center [812, 74] width 59 height 15
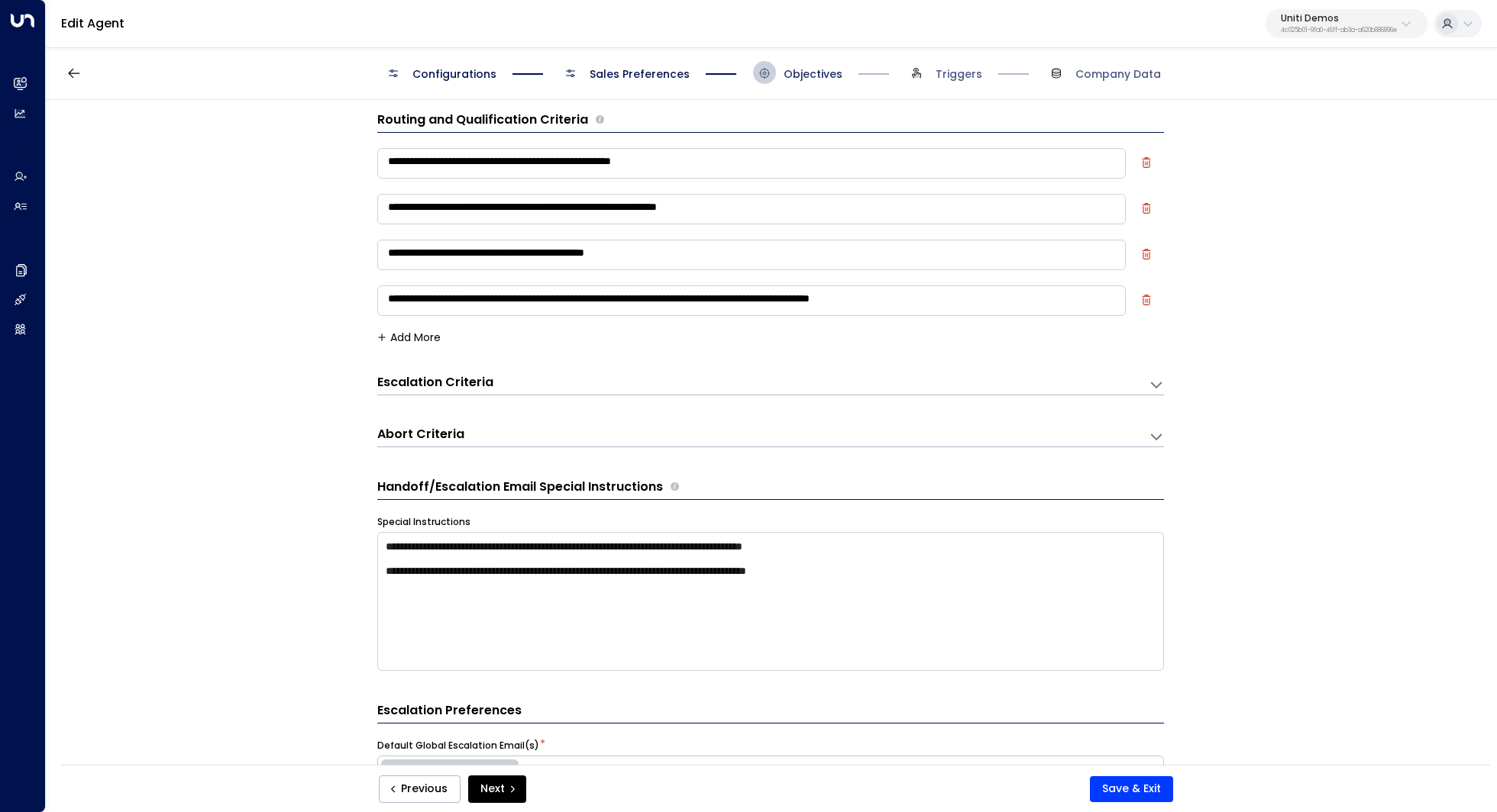
scroll to position [23, 0]
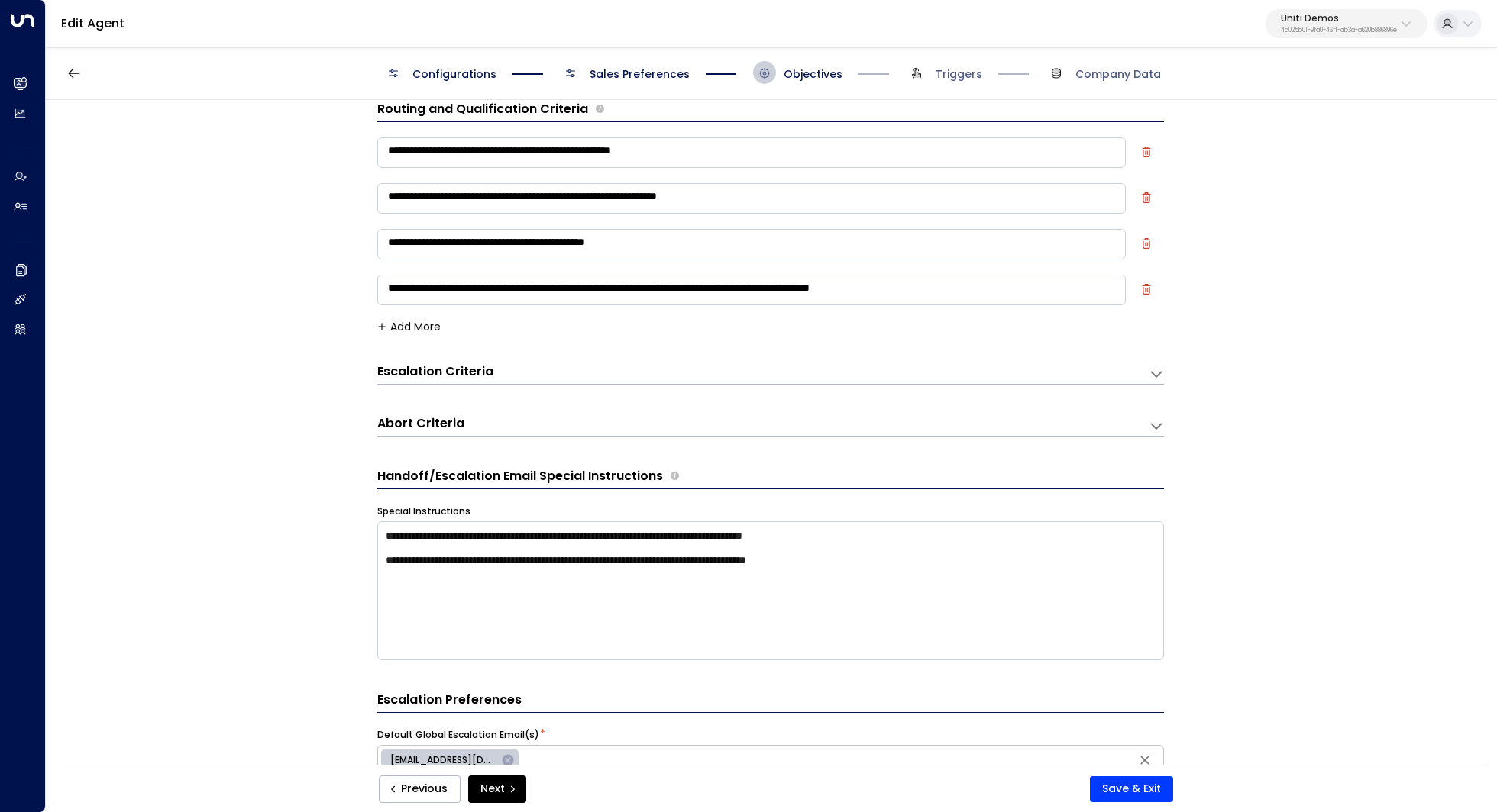
click at [1157, 369] on icon at bounding box center [1155, 374] width 15 height 15
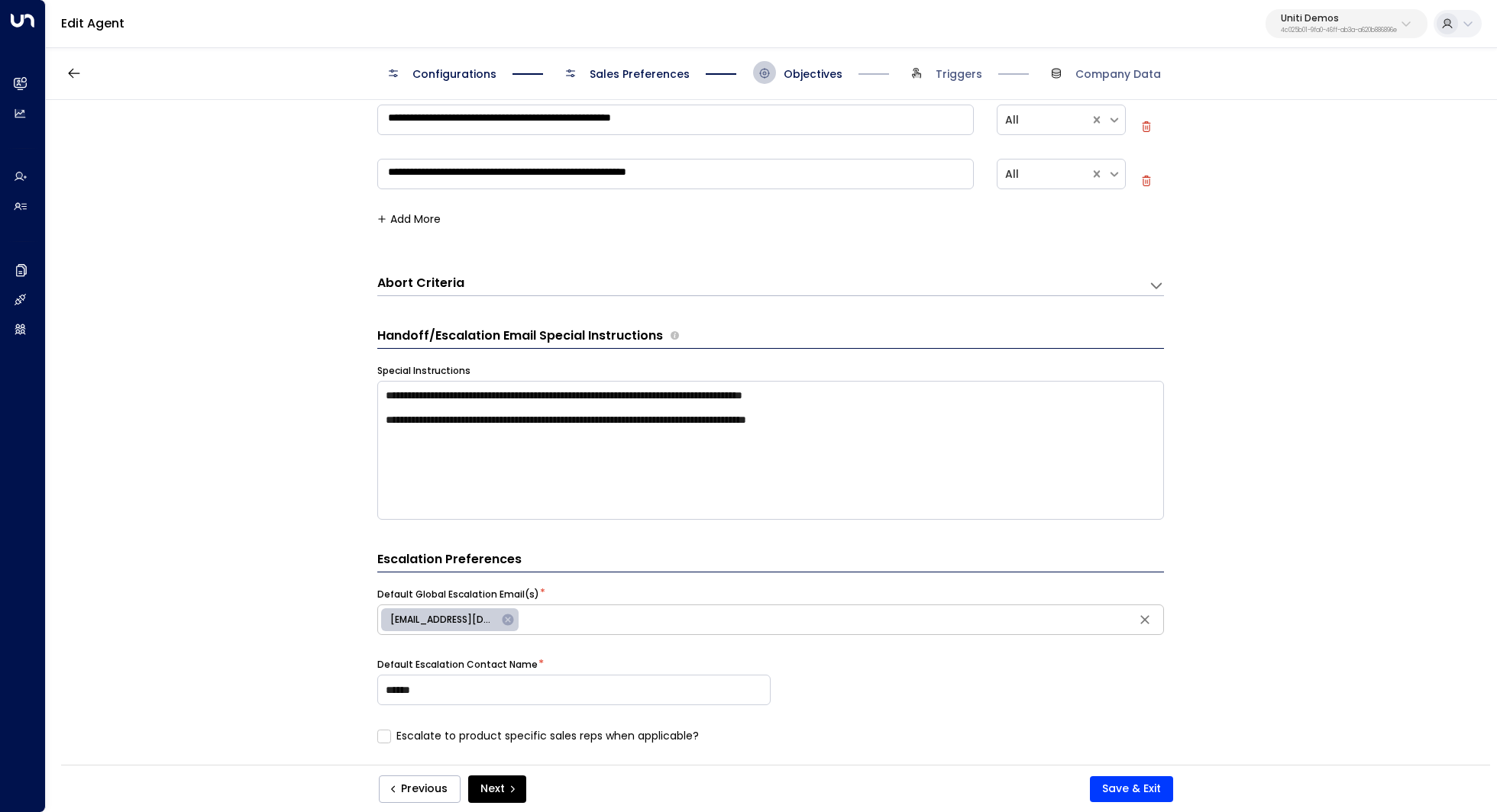
scroll to position [616, 0]
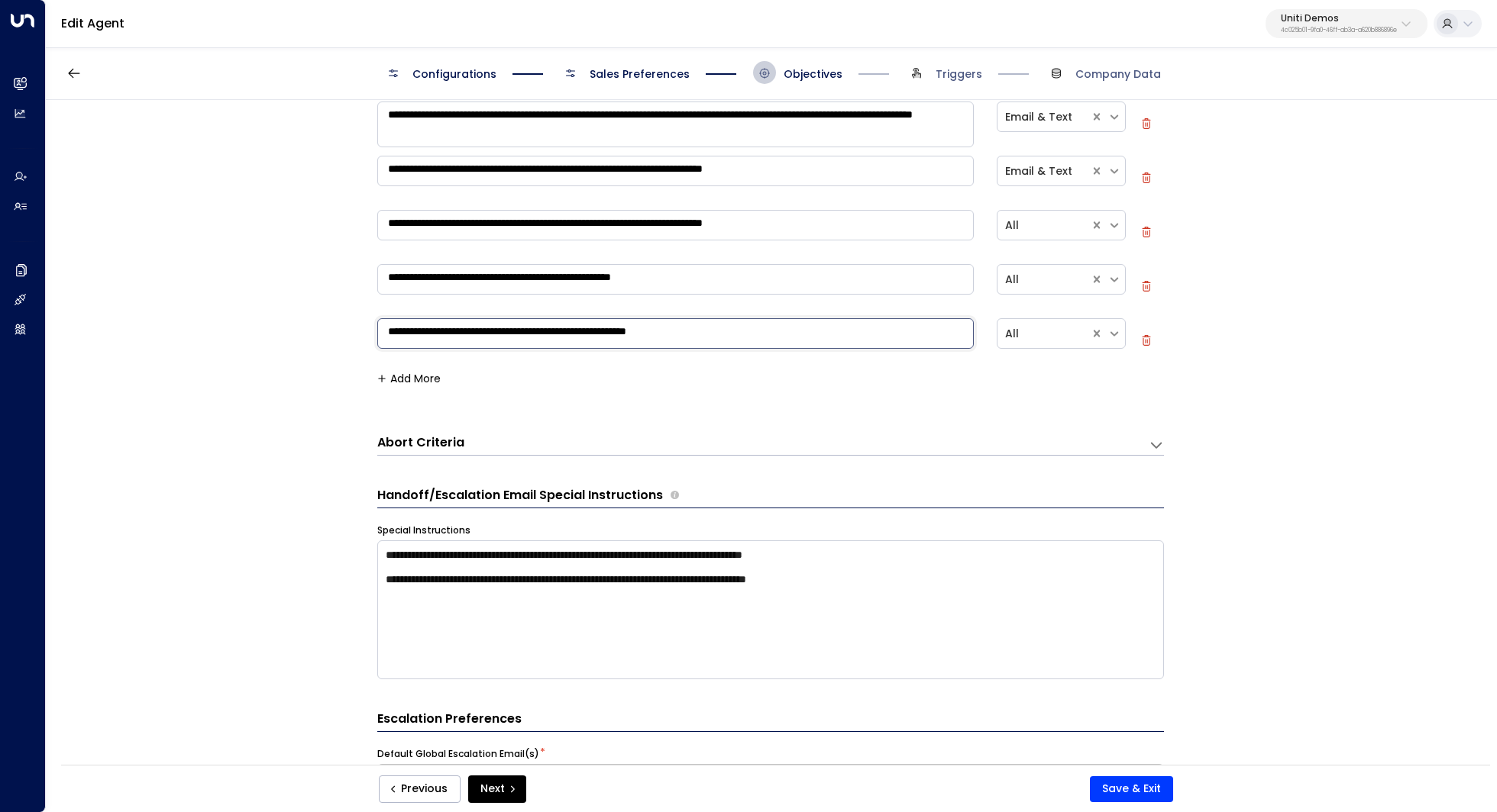
drag, startPoint x: 734, startPoint y: 331, endPoint x: 365, endPoint y: 336, distance: 369.0
click at [365, 336] on div "**********" at bounding box center [771, 437] width 1449 height 675
click at [1122, 789] on button "Save & Exit" at bounding box center [1131, 789] width 83 height 26
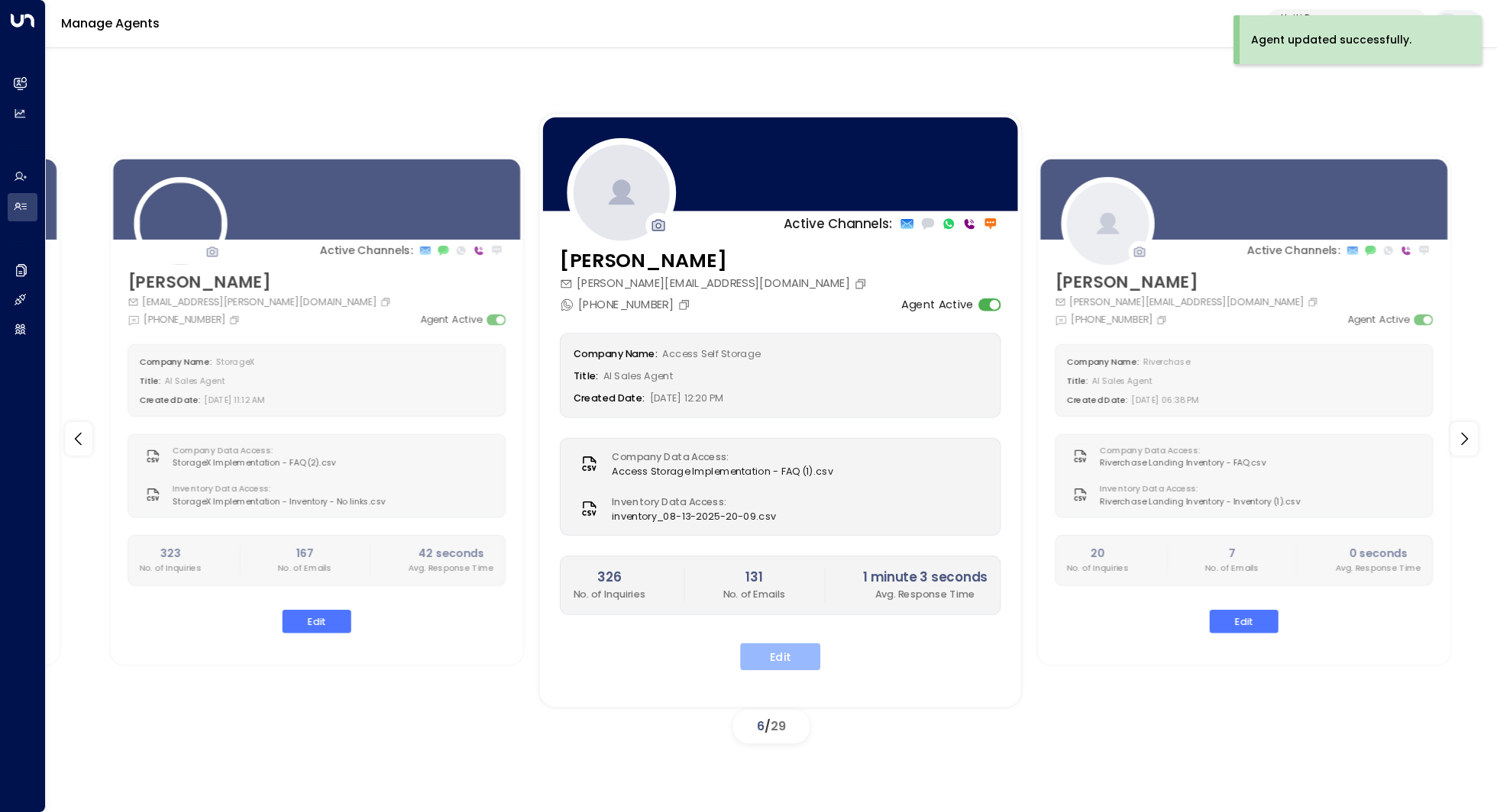
click at [782, 654] on button "Edit" at bounding box center [780, 657] width 80 height 27
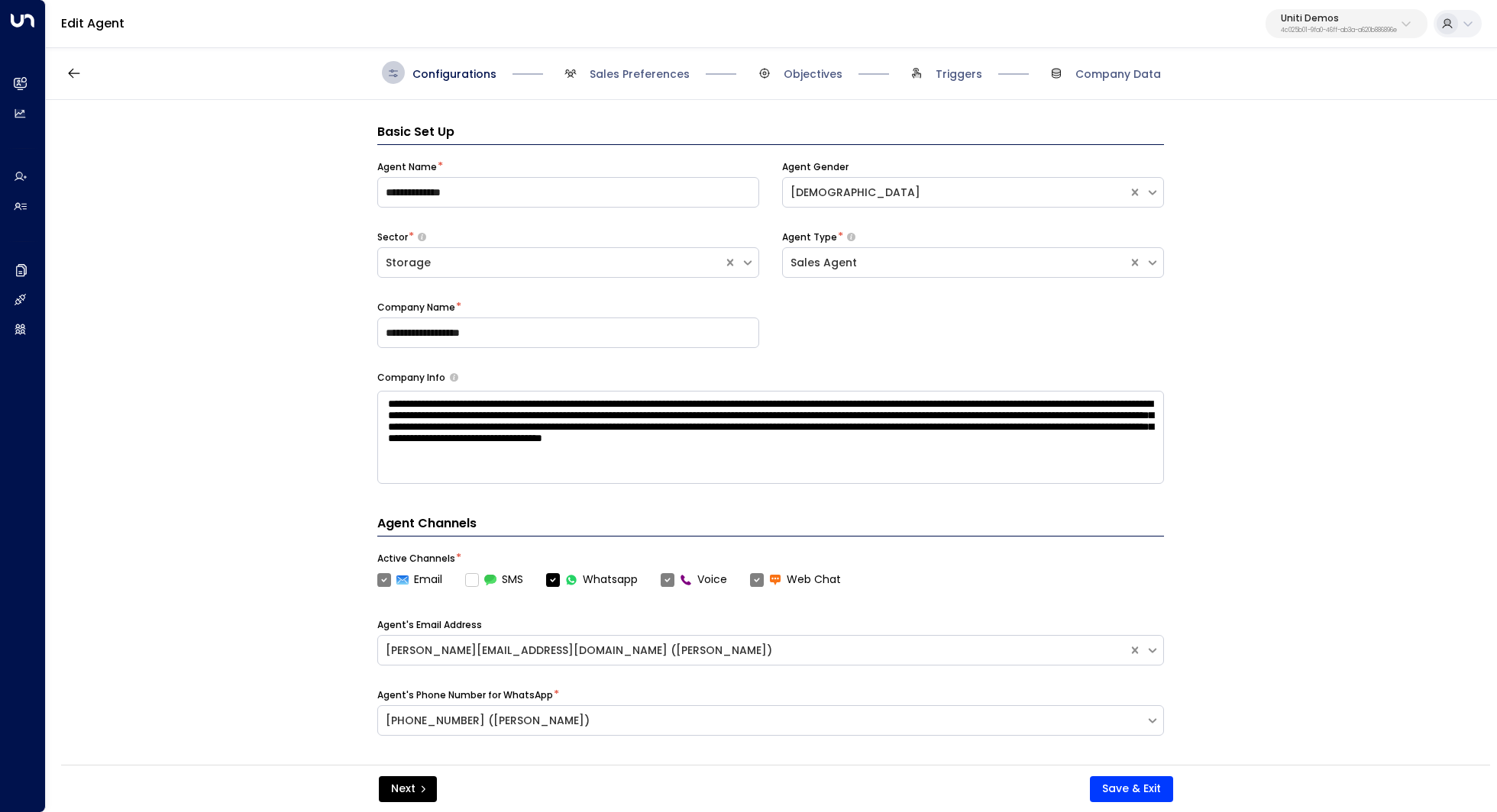
scroll to position [23, 0]
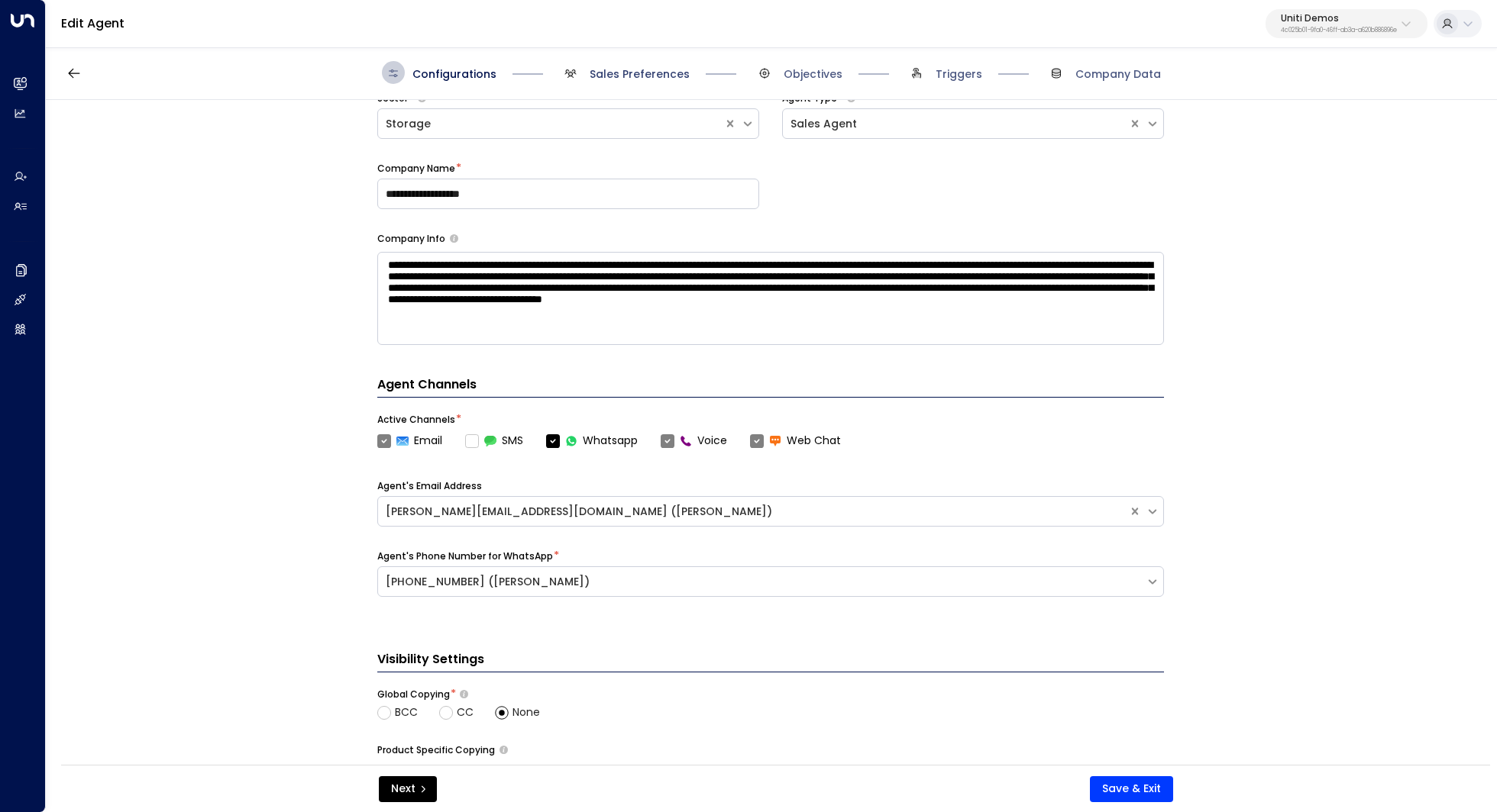
click at [629, 73] on span "Sales Preferences" at bounding box center [639, 74] width 100 height 15
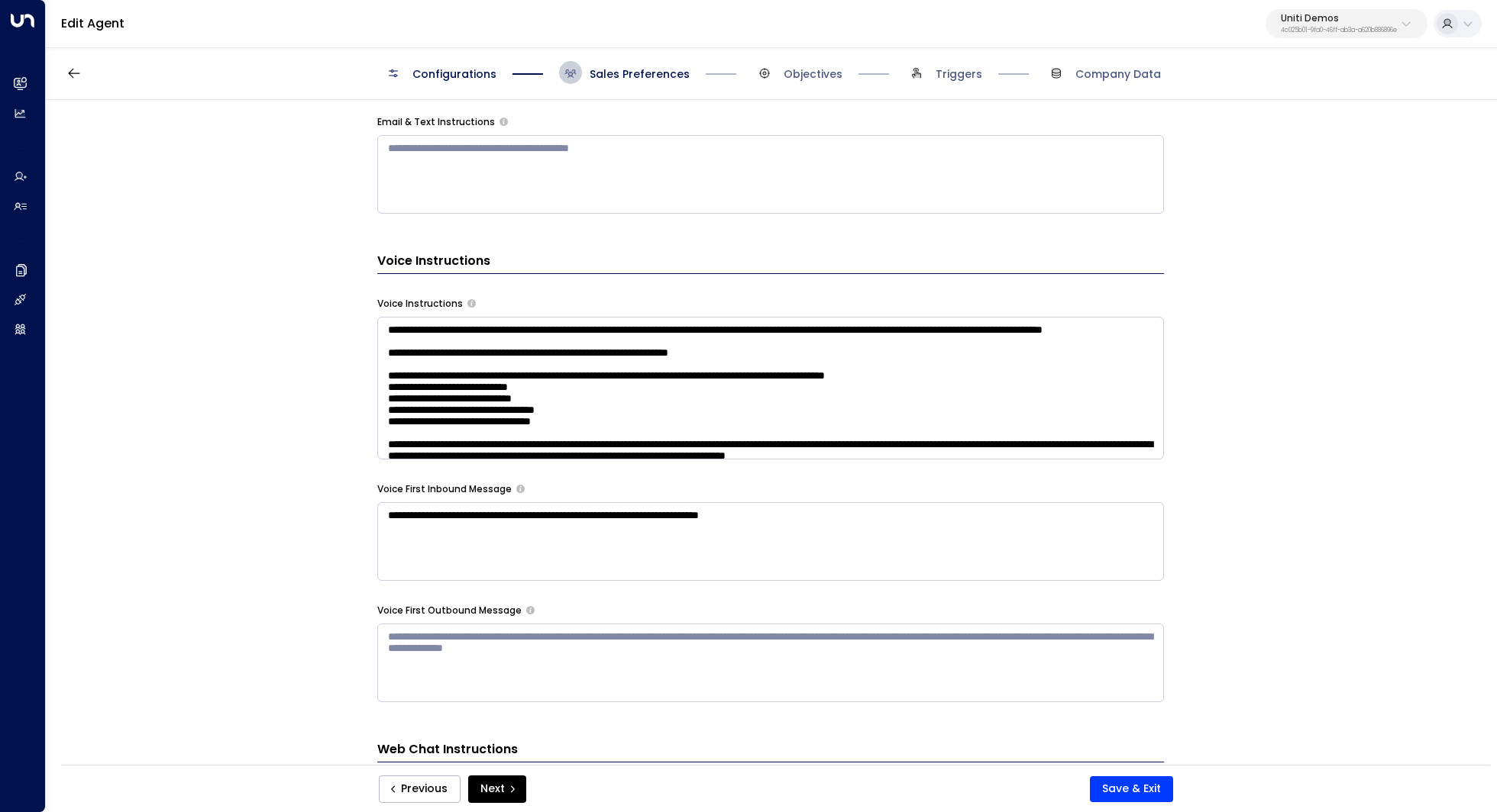
scroll to position [965, 0]
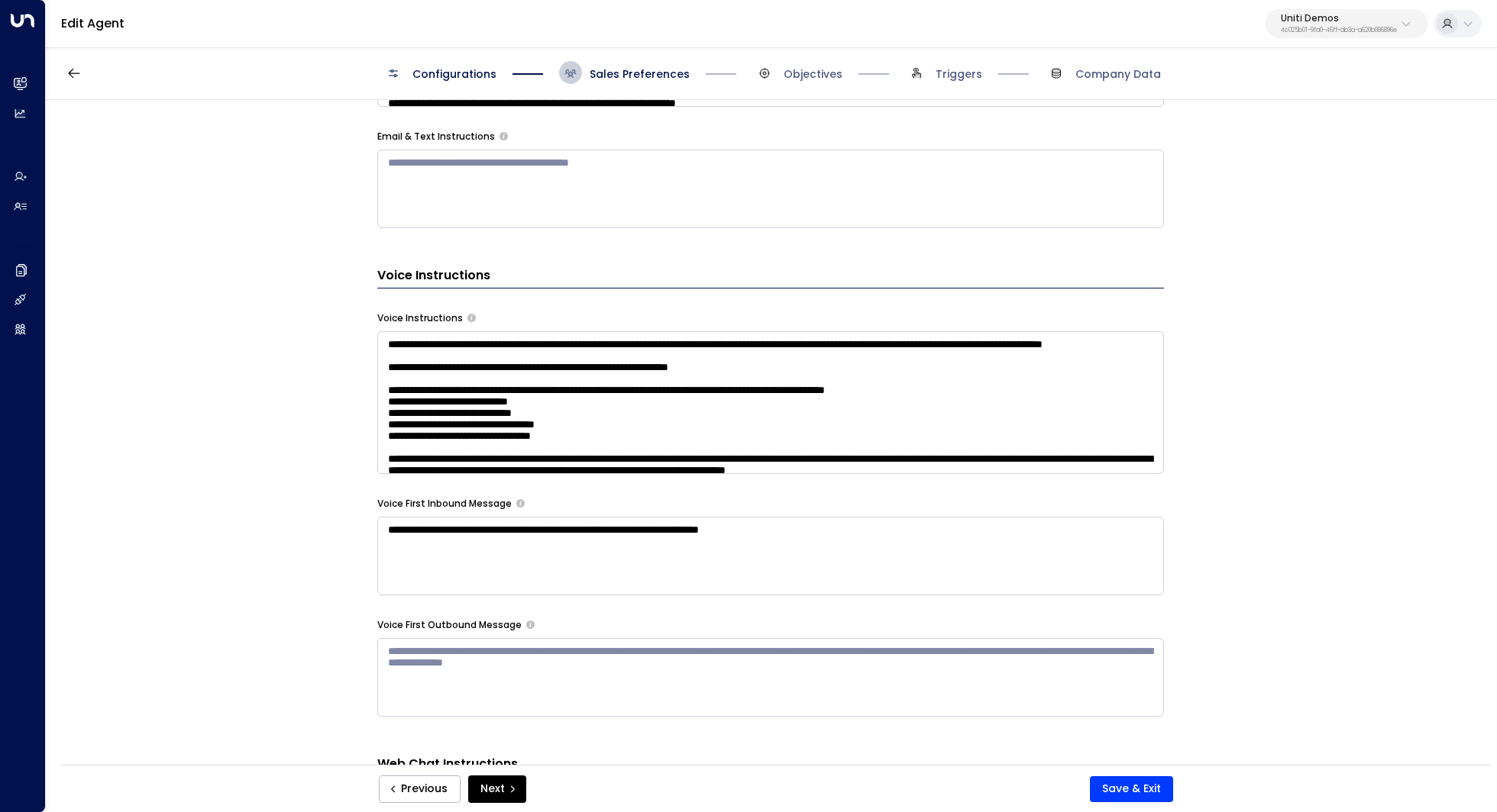
click at [775, 364] on textarea at bounding box center [771, 403] width 787 height 143
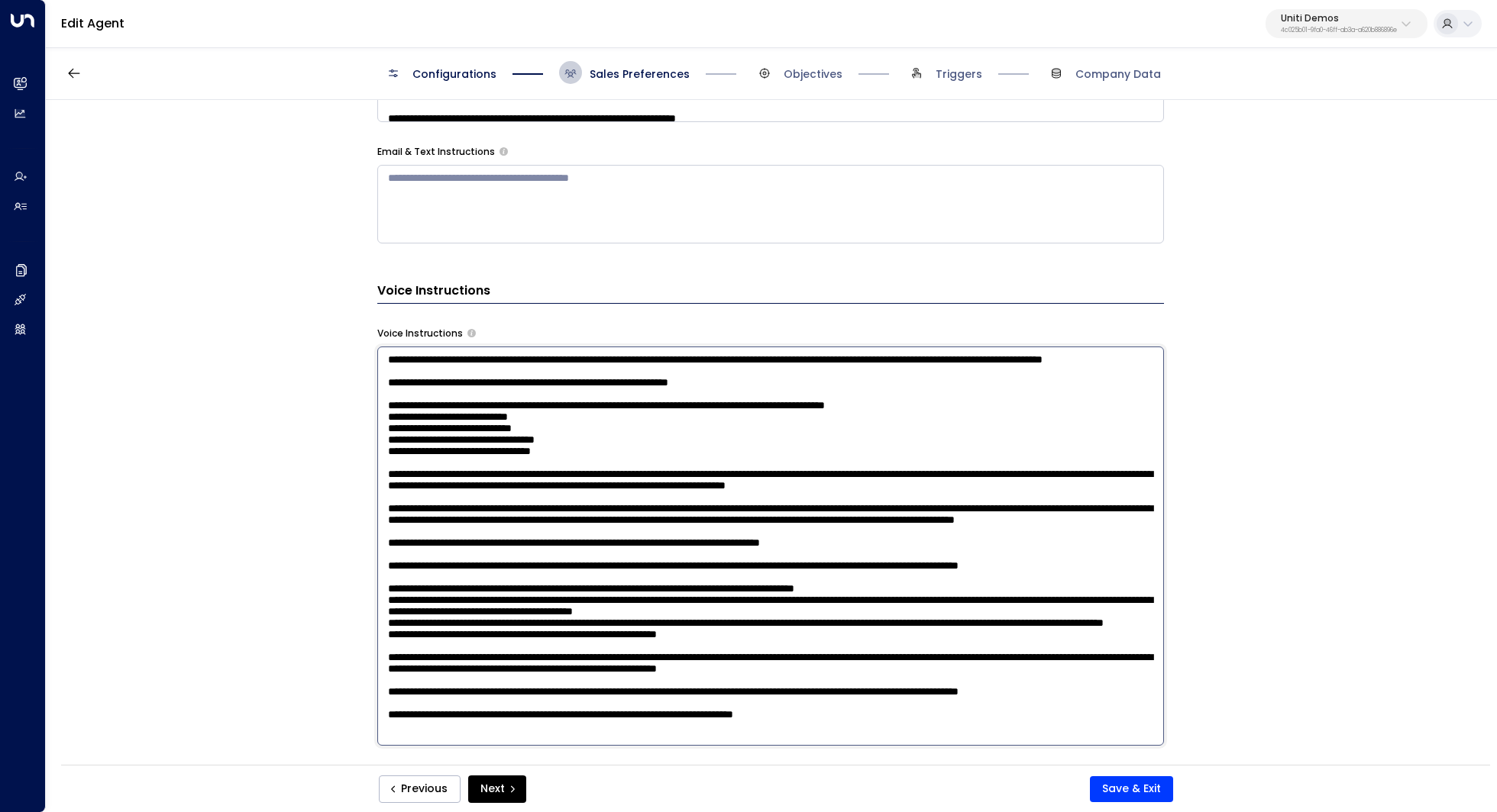
scroll to position [18, 0]
click at [879, 402] on textarea at bounding box center [771, 546] width 787 height 399
click at [884, 387] on textarea at bounding box center [771, 546] width 787 height 399
click at [872, 401] on textarea at bounding box center [771, 546] width 787 height 399
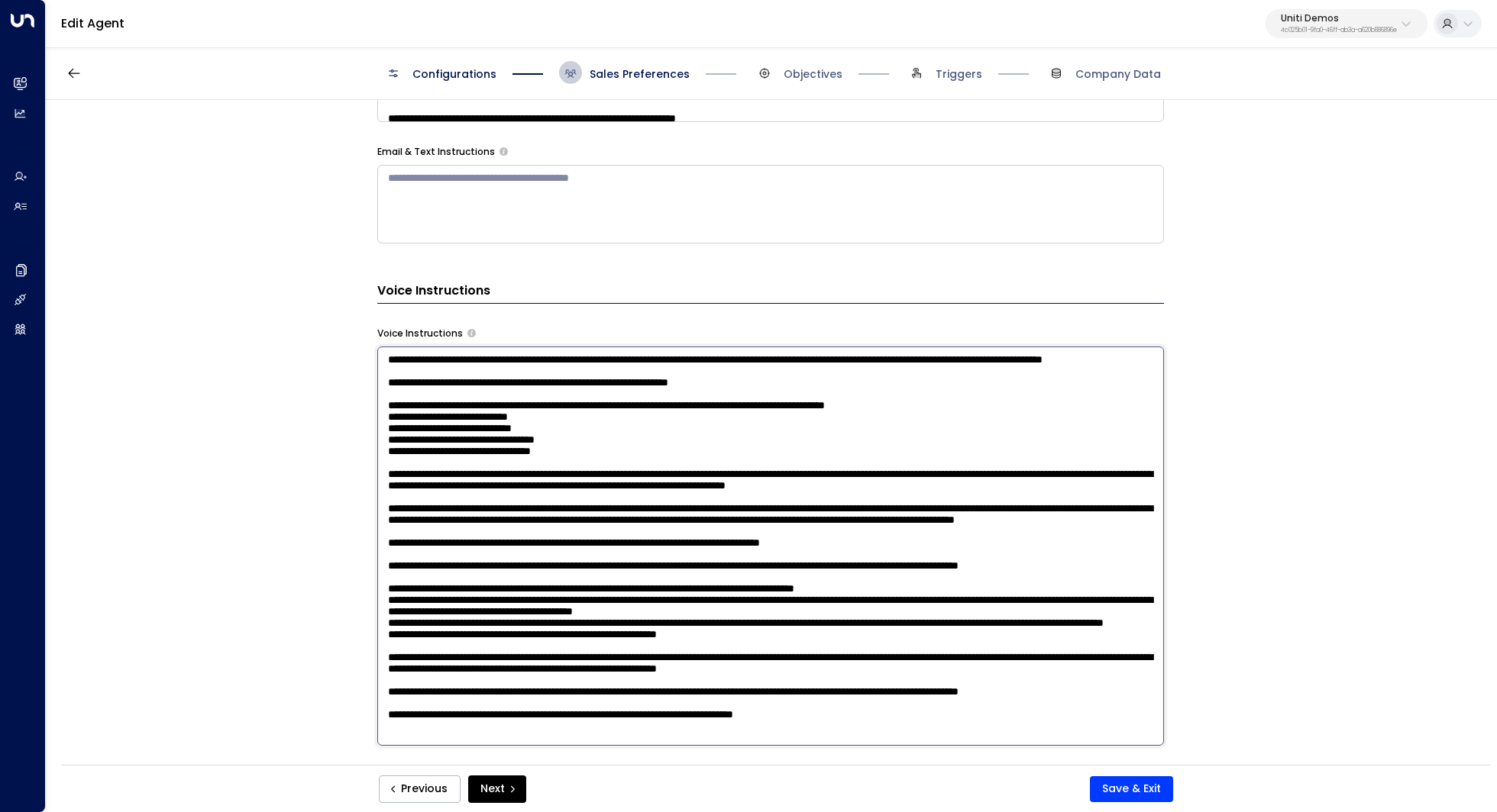
click at [875, 432] on textarea at bounding box center [771, 546] width 787 height 399
click at [856, 416] on textarea at bounding box center [771, 546] width 787 height 399
click at [550, 425] on textarea at bounding box center [771, 546] width 787 height 399
drag, startPoint x: 590, startPoint y: 441, endPoint x: 388, endPoint y: 437, distance: 202.0
click at [388, 437] on textarea at bounding box center [771, 546] width 787 height 399
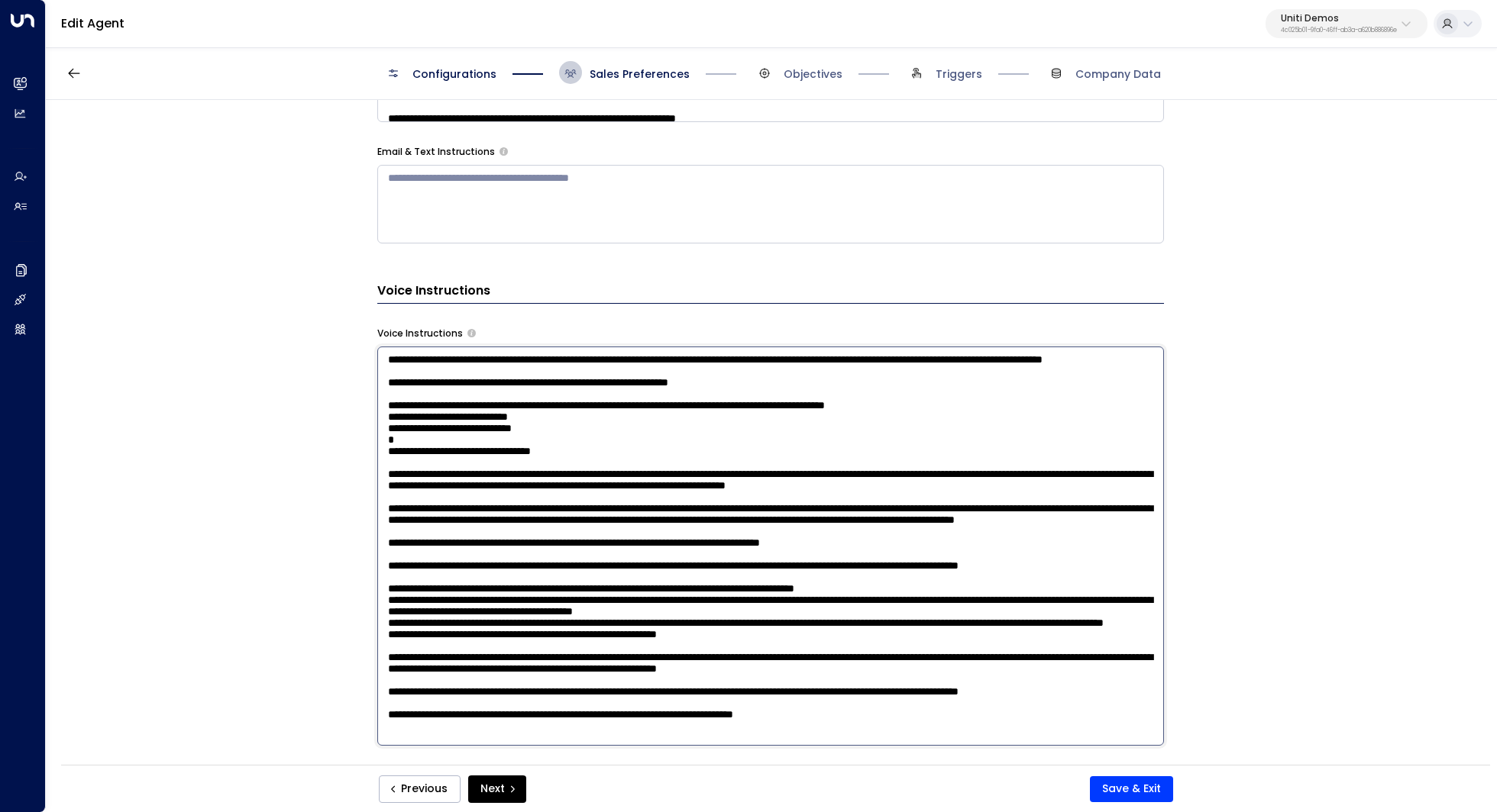
click at [565, 412] on textarea at bounding box center [771, 546] width 787 height 399
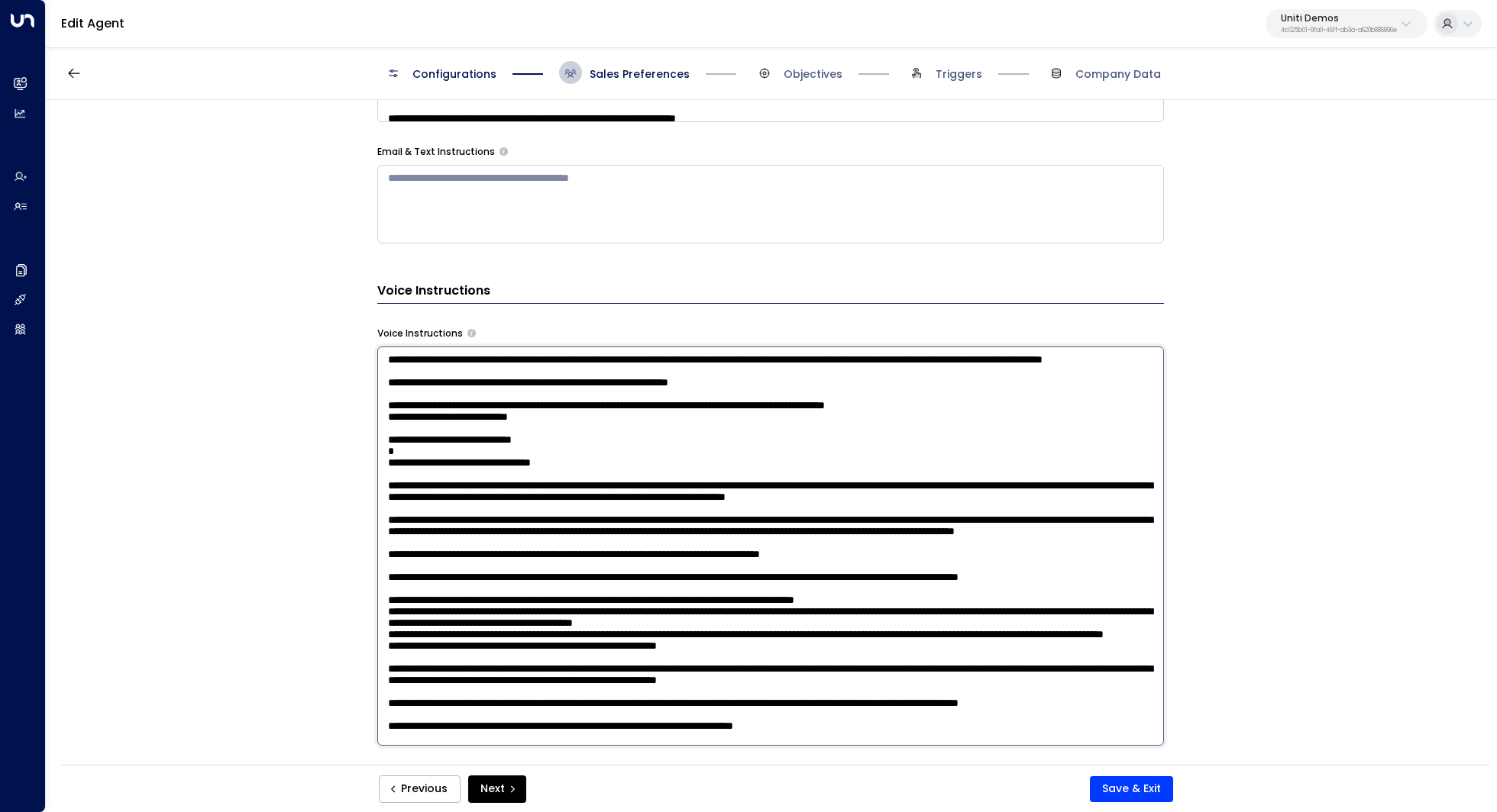
paste textarea "**********"
click at [543, 441] on textarea at bounding box center [771, 546] width 787 height 399
click at [560, 462] on textarea at bounding box center [771, 546] width 787 height 399
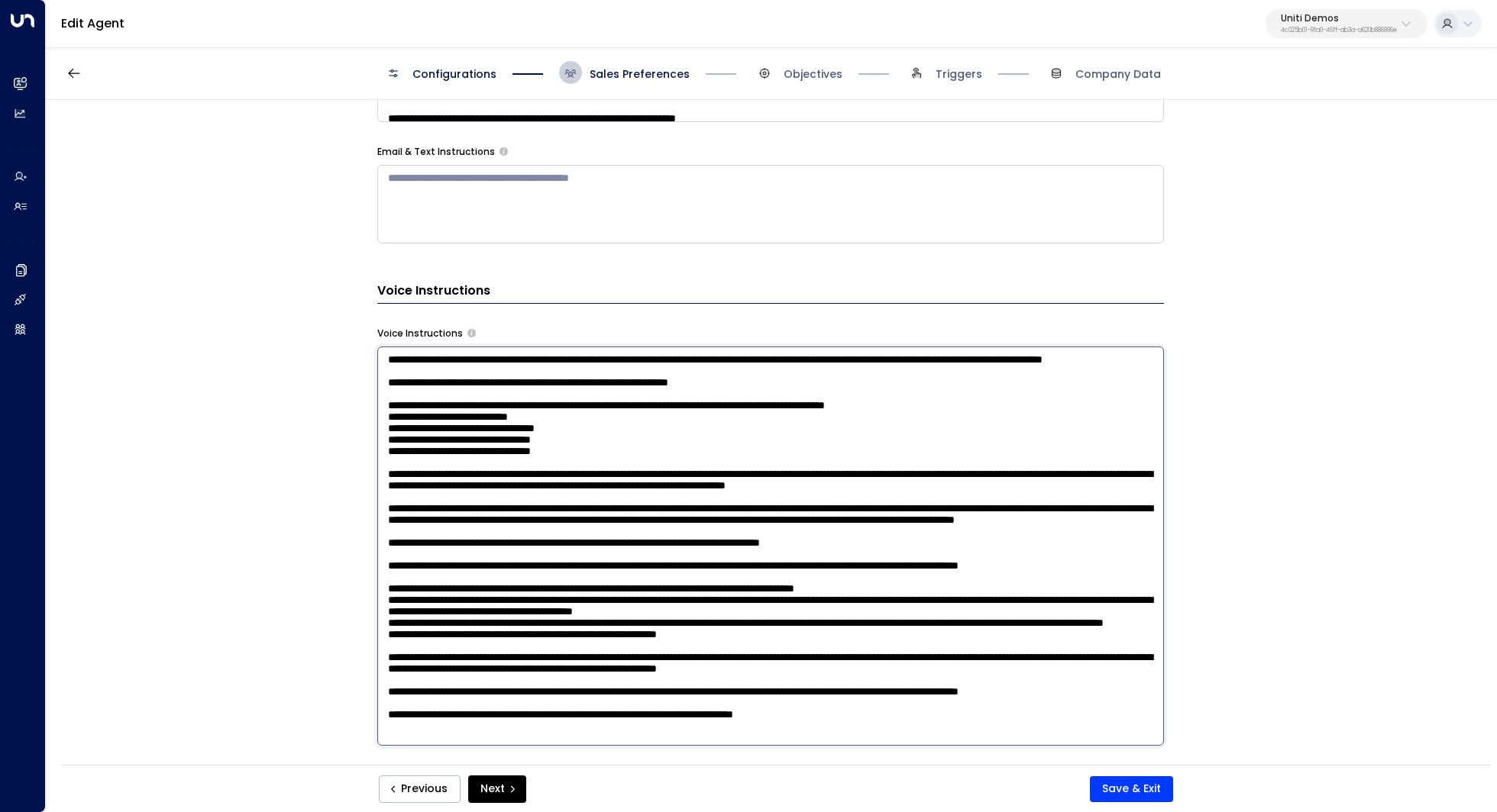
click at [604, 461] on textarea at bounding box center [771, 546] width 787 height 399
drag, startPoint x: 736, startPoint y: 397, endPoint x: 749, endPoint y: 397, distance: 13.0
click at [749, 397] on textarea at bounding box center [771, 546] width 787 height 399
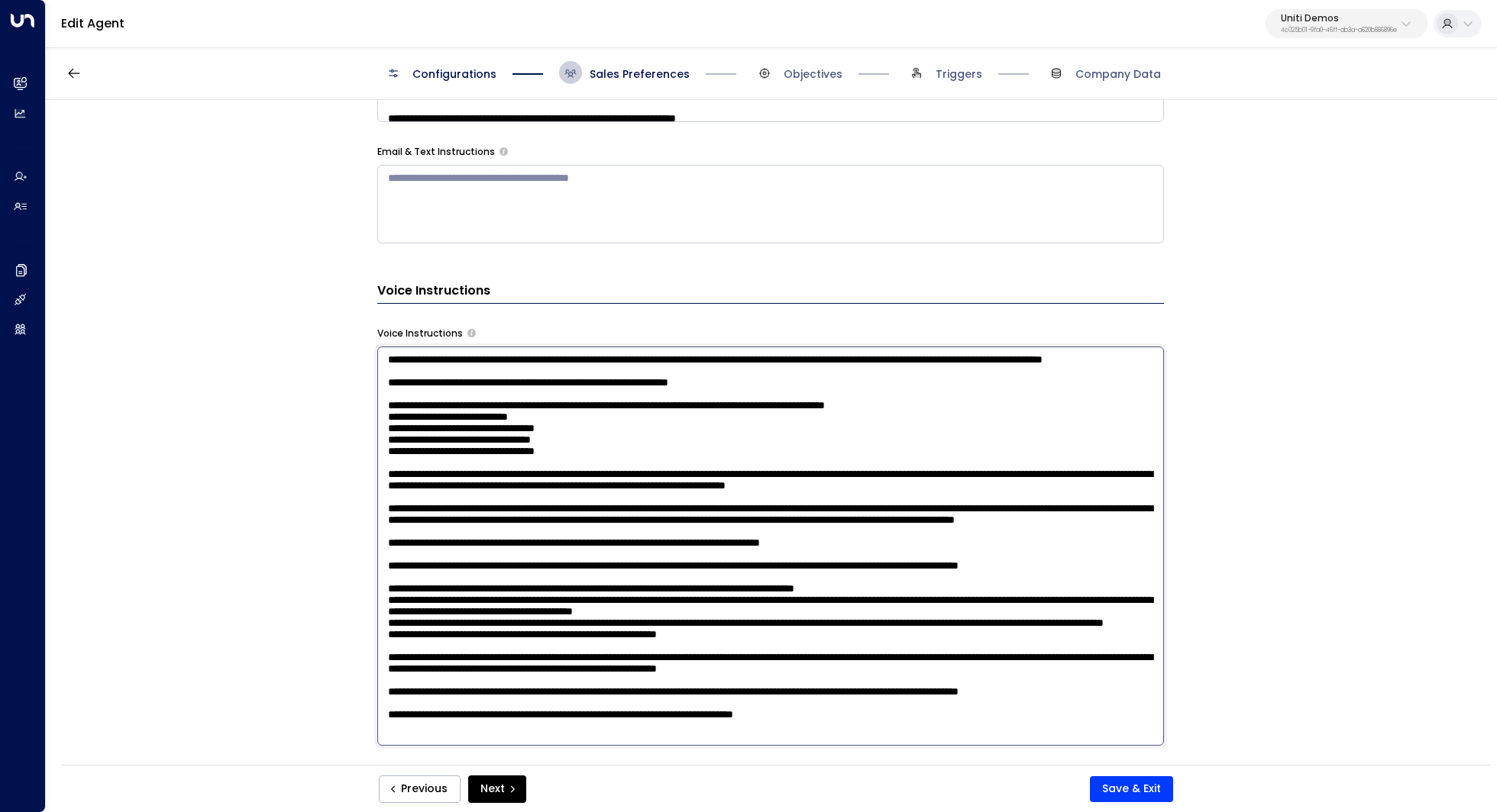
drag, startPoint x: 634, startPoint y: 461, endPoint x: 669, endPoint y: 461, distance: 35.0
click at [669, 461] on textarea at bounding box center [771, 546] width 787 height 399
click at [655, 488] on textarea at bounding box center [771, 546] width 787 height 399
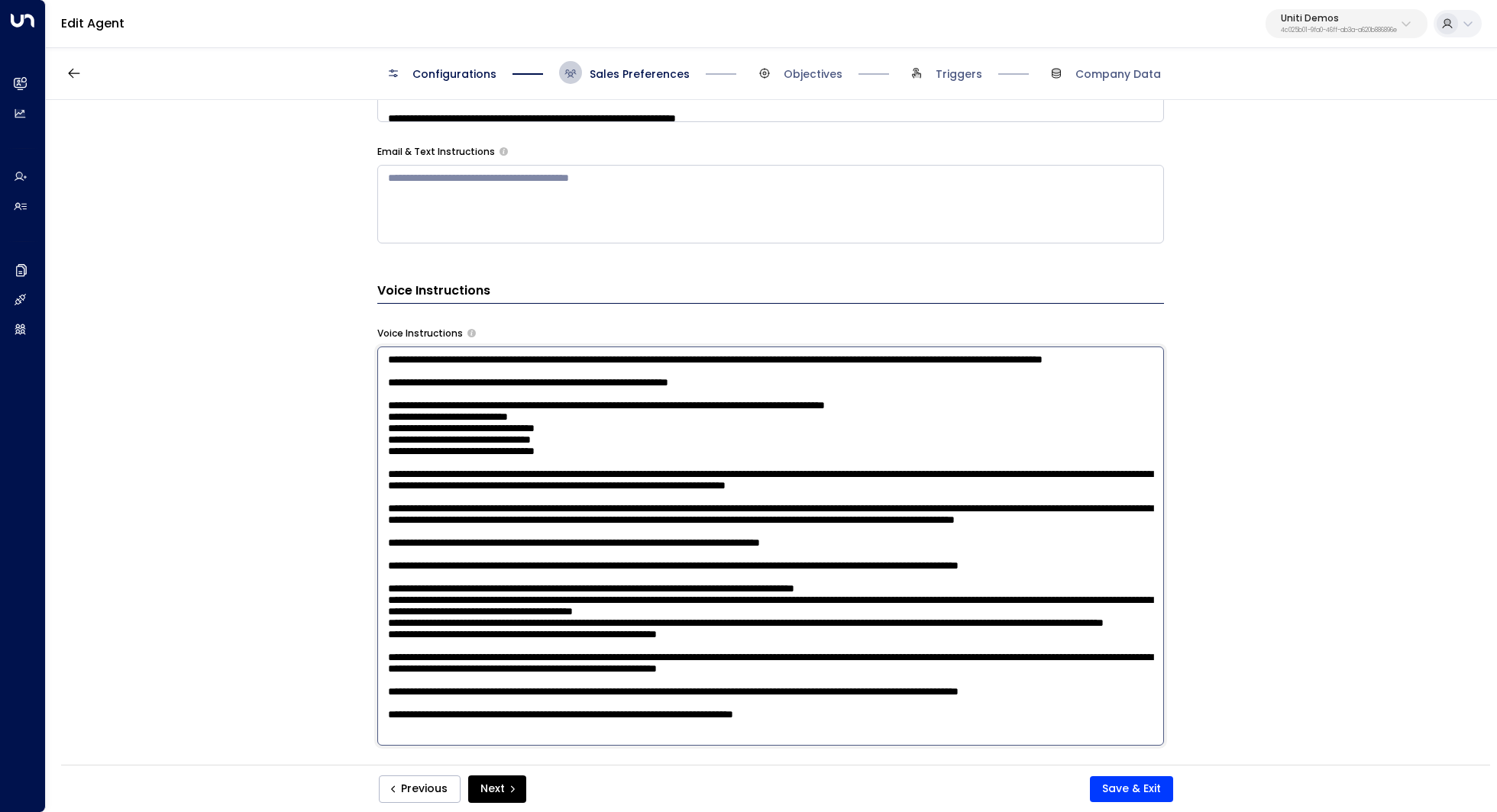
drag, startPoint x: 572, startPoint y: 488, endPoint x: 582, endPoint y: 488, distance: 10.0
click at [582, 488] on textarea at bounding box center [771, 546] width 787 height 399
click at [699, 476] on textarea at bounding box center [771, 546] width 787 height 399
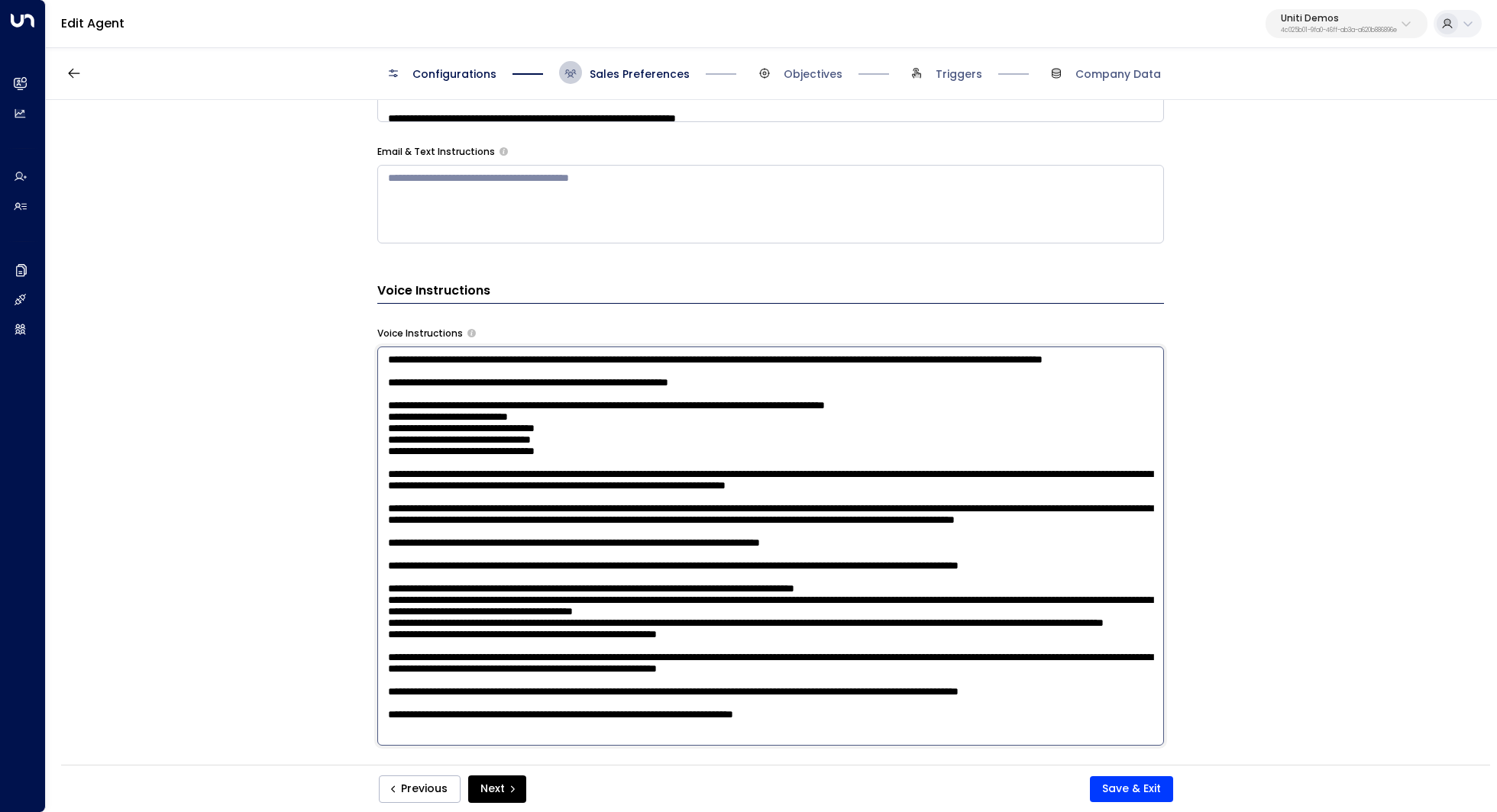
click at [699, 476] on textarea at bounding box center [771, 546] width 787 height 399
click at [678, 505] on textarea at bounding box center [771, 546] width 787 height 399
click at [715, 496] on textarea at bounding box center [771, 546] width 787 height 399
drag, startPoint x: 1150, startPoint y: 561, endPoint x: 338, endPoint y: 521, distance: 813.0
click at [338, 521] on div "**********" at bounding box center [771, 437] width 1449 height 675
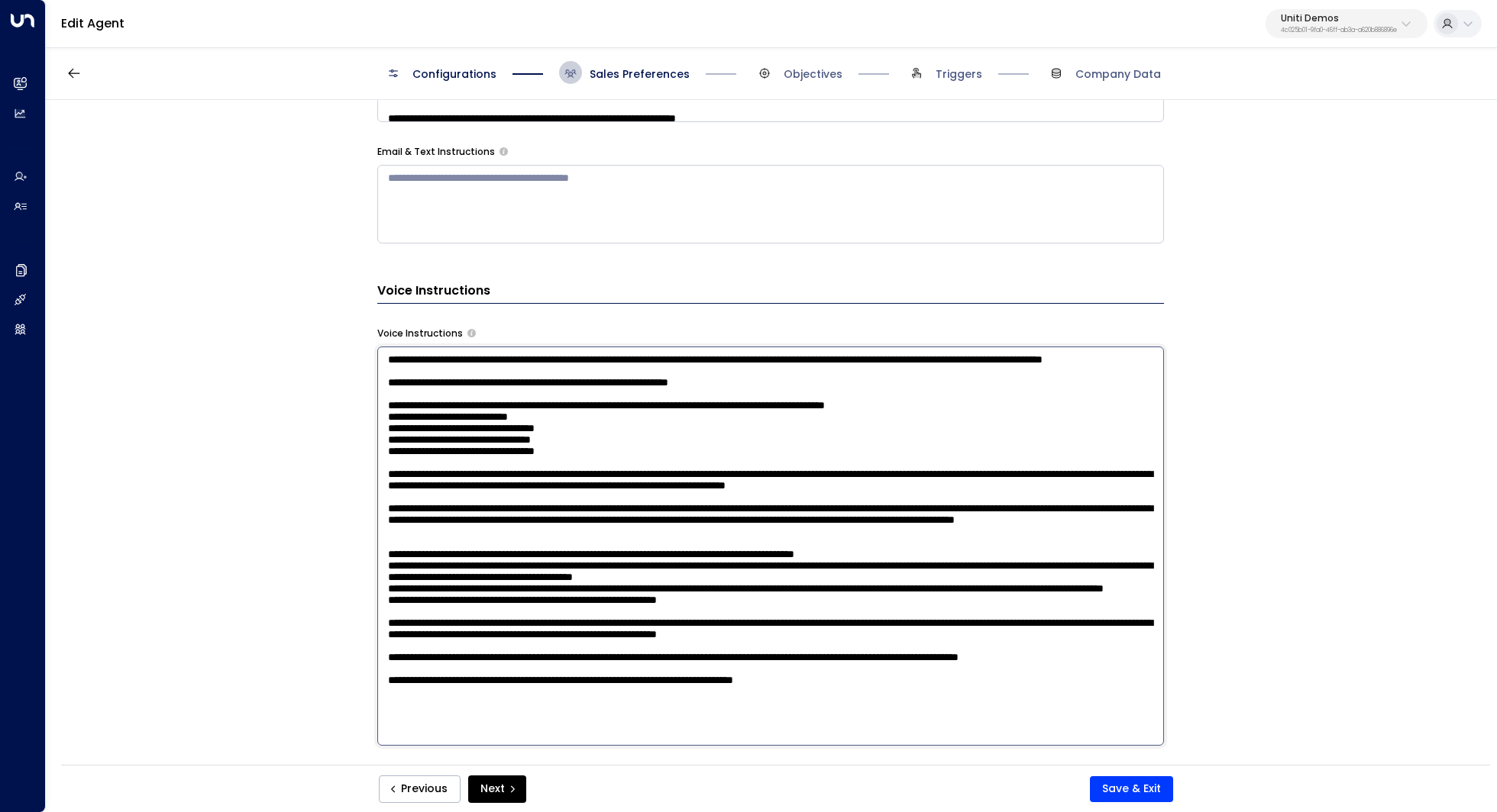
click at [420, 453] on textarea at bounding box center [771, 546] width 787 height 399
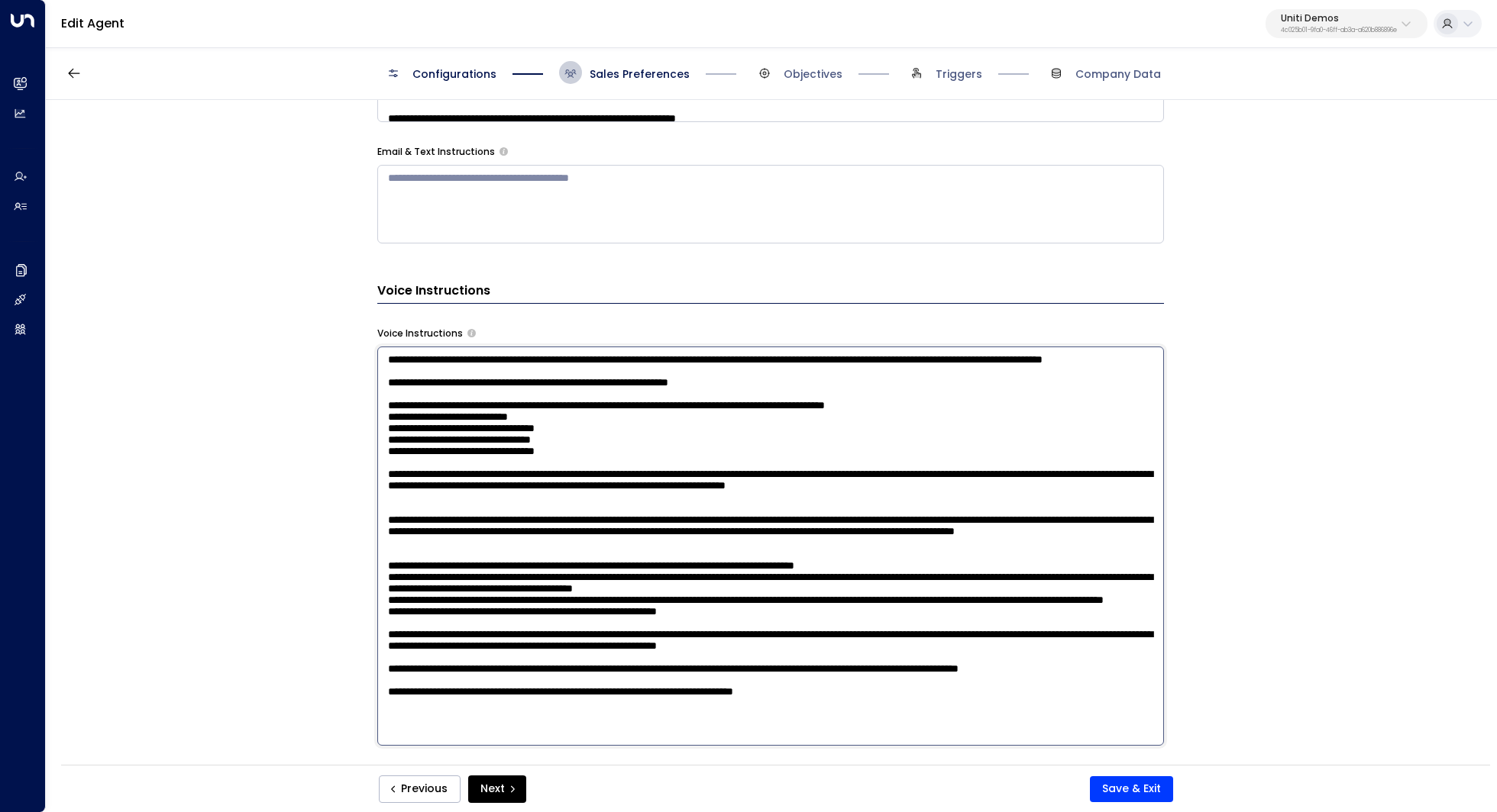
paste textarea "**********"
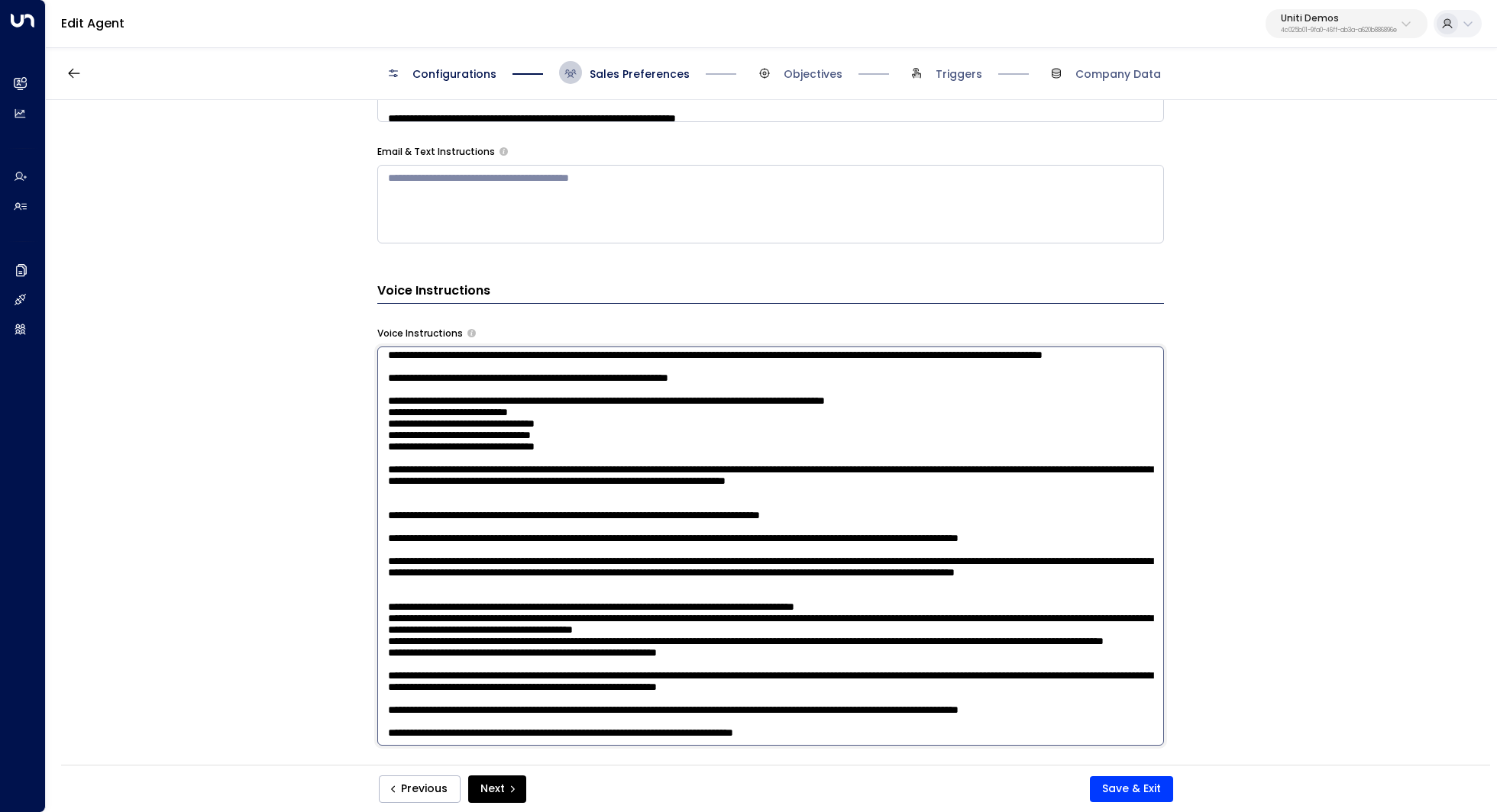
click at [648, 450] on textarea at bounding box center [771, 546] width 787 height 399
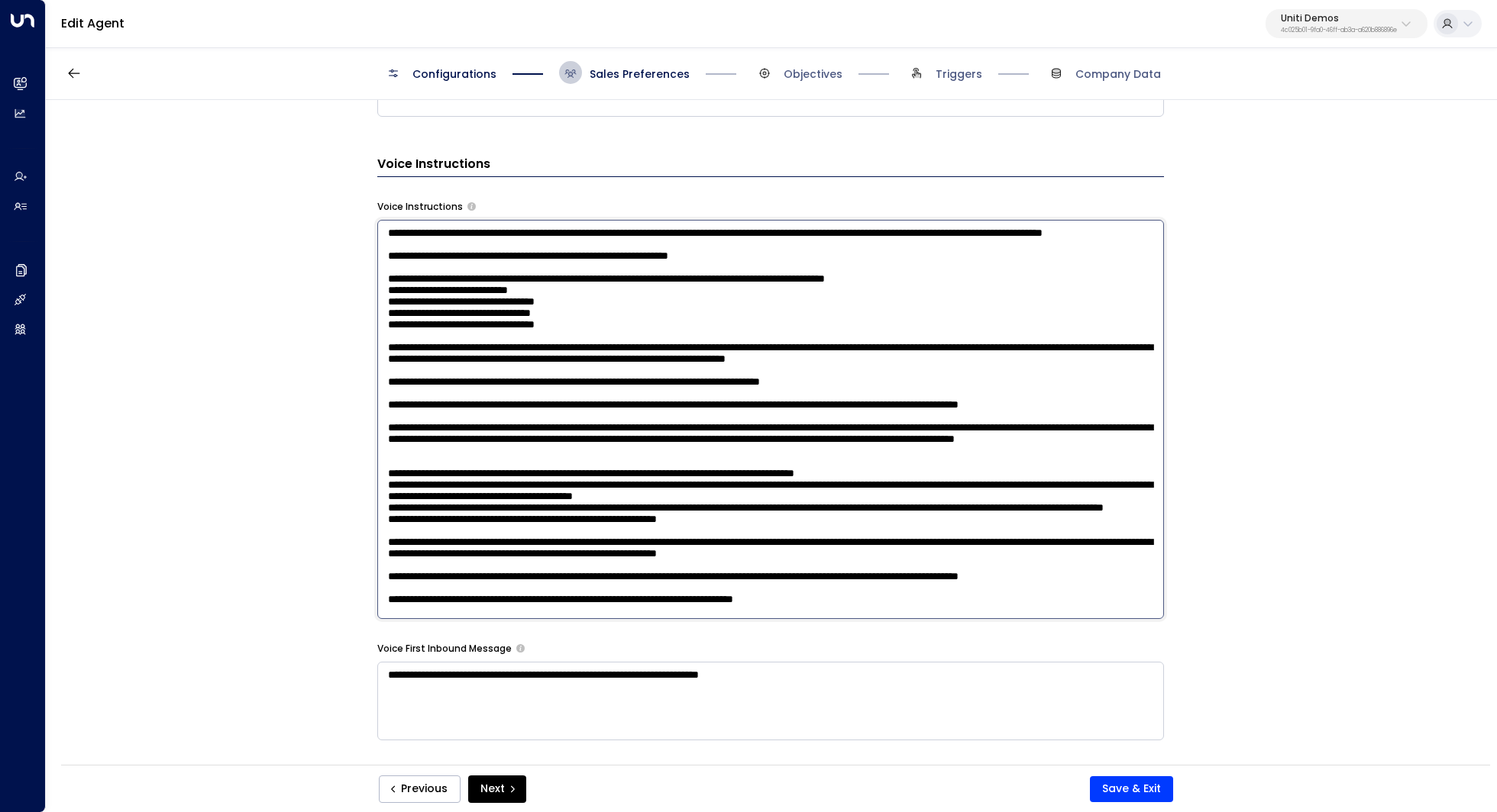
scroll to position [23, 0]
drag, startPoint x: 542, startPoint y: 429, endPoint x: 558, endPoint y: 429, distance: 16.0
click at [558, 429] on textarea at bounding box center [771, 419] width 787 height 399
click at [530, 449] on textarea at bounding box center [771, 419] width 787 height 399
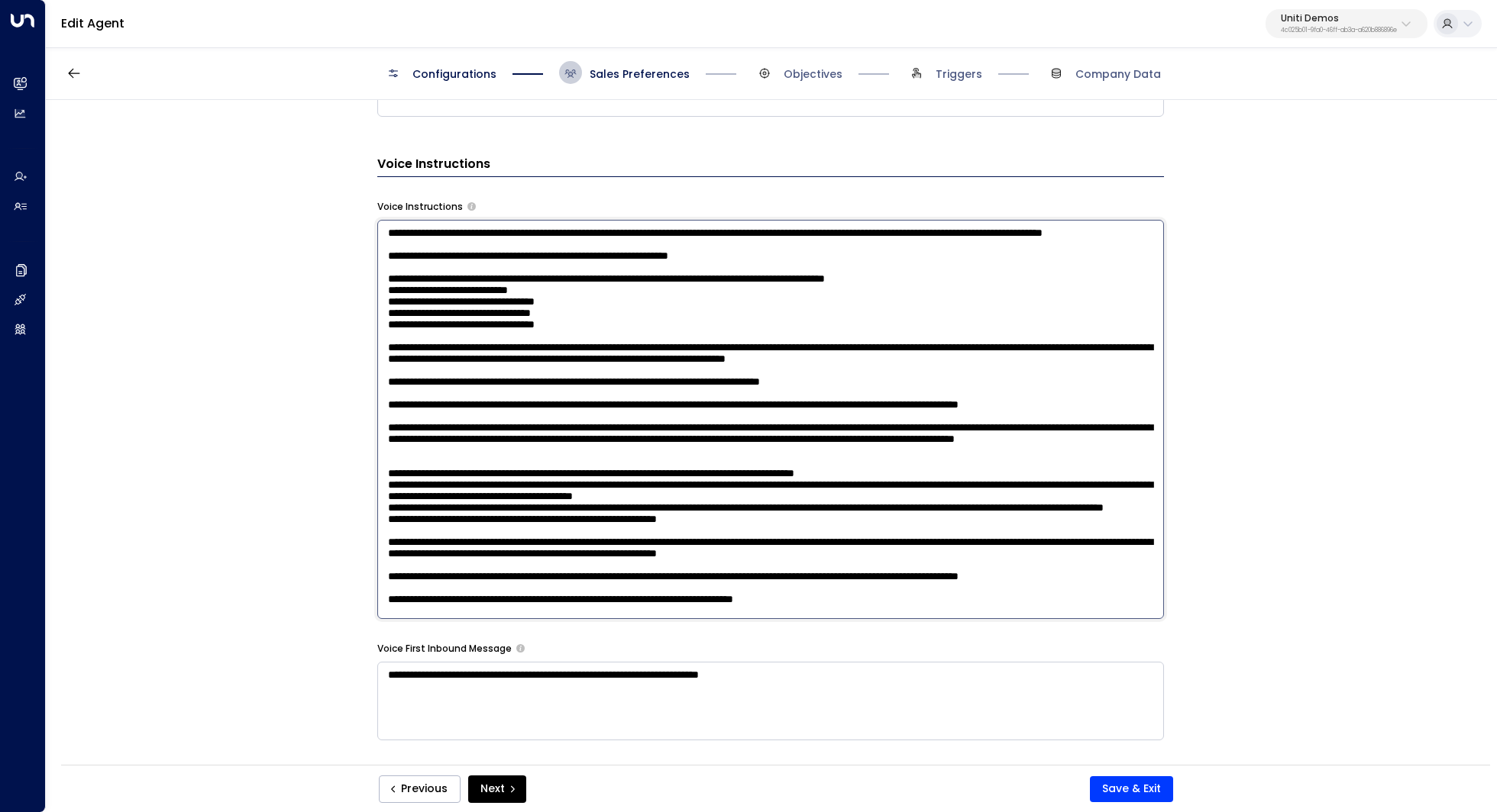
scroll to position [42, 0]
drag, startPoint x: 464, startPoint y: 474, endPoint x: 507, endPoint y: 474, distance: 43.0
click at [507, 474] on textarea at bounding box center [771, 419] width 787 height 399
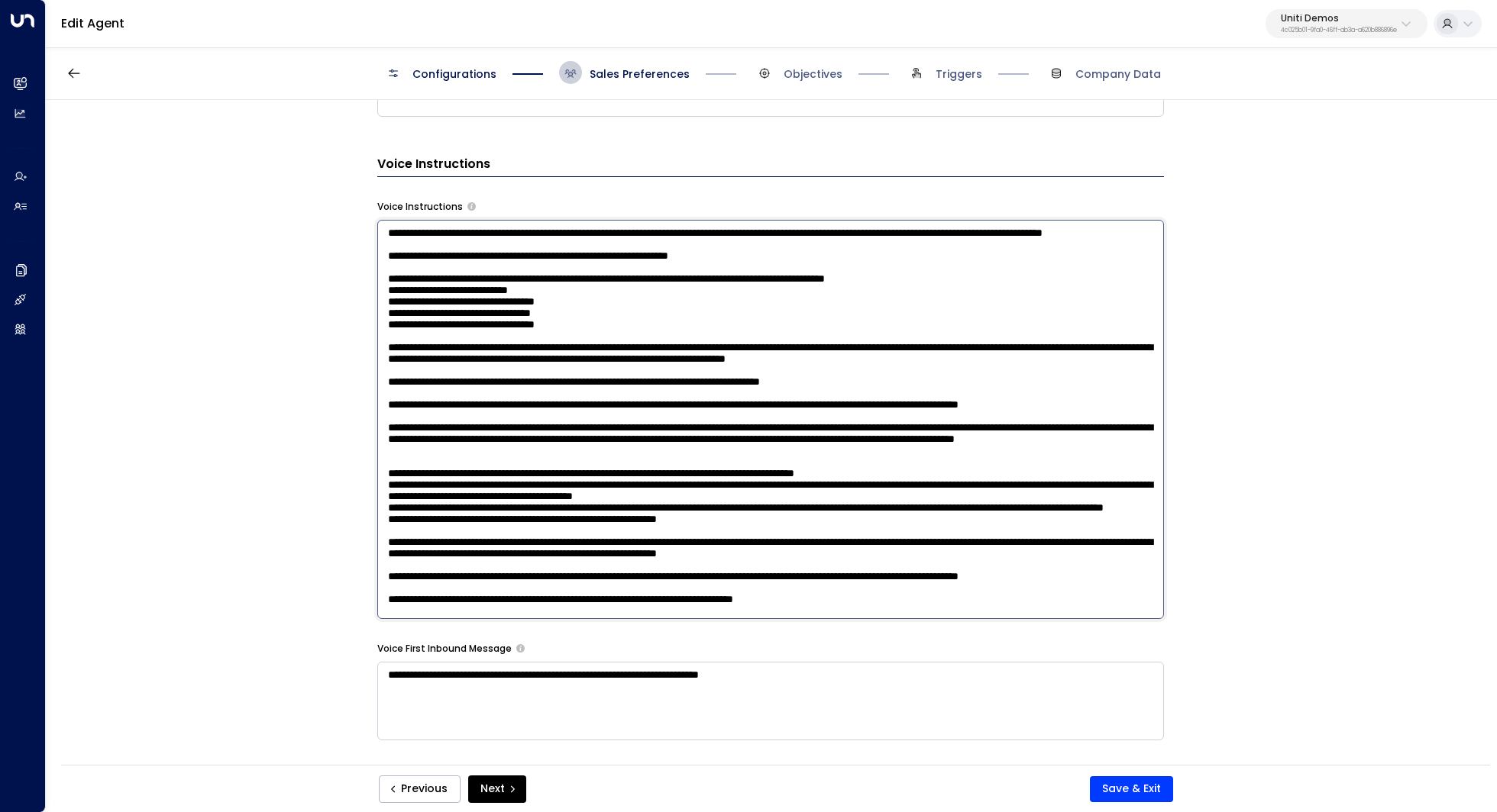
click at [703, 461] on textarea at bounding box center [771, 419] width 787 height 399
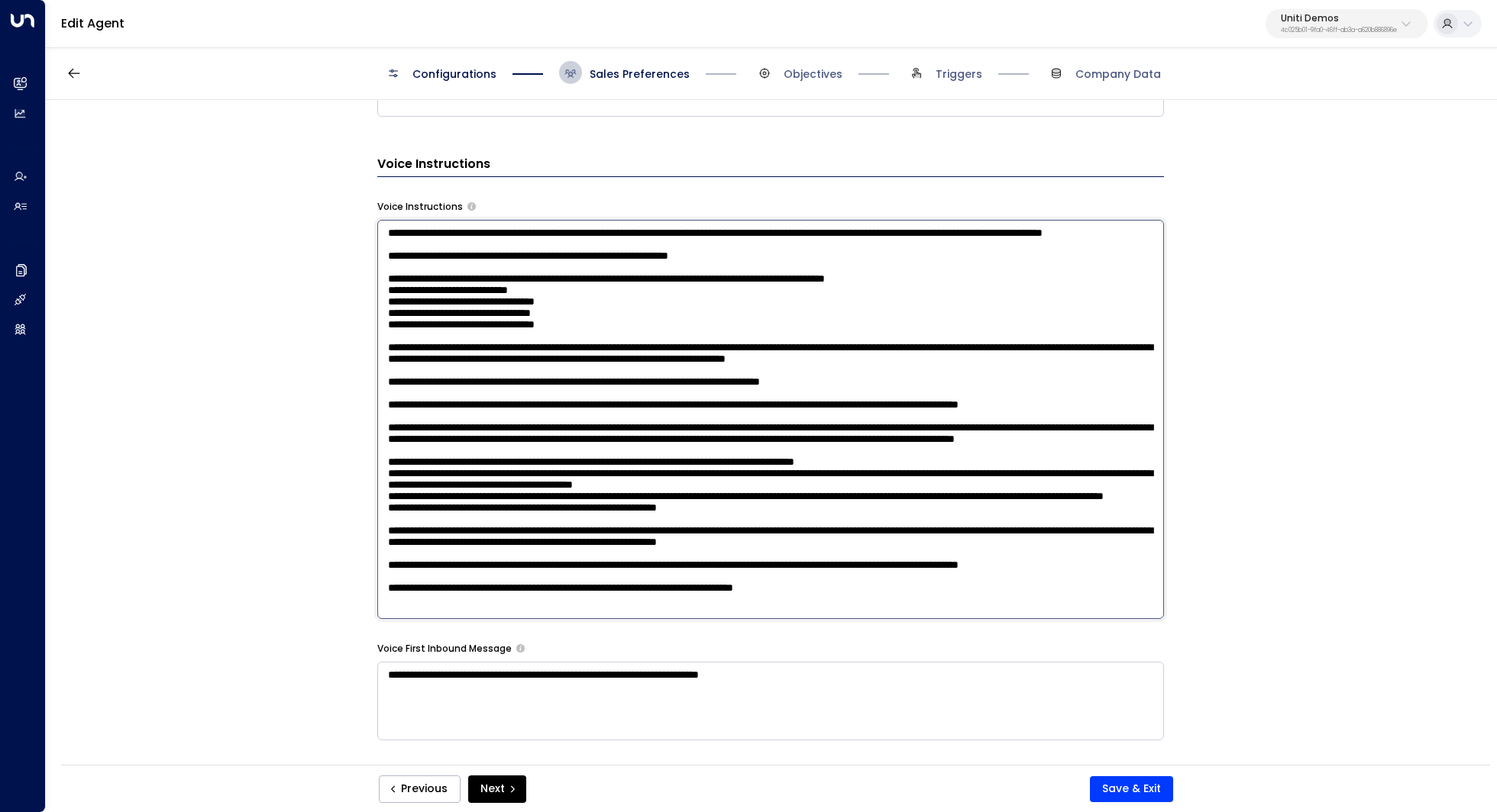
drag, startPoint x: 468, startPoint y: 481, endPoint x: 506, endPoint y: 481, distance: 38.0
click at [506, 481] on textarea at bounding box center [771, 419] width 787 height 399
drag, startPoint x: 508, startPoint y: 471, endPoint x: 541, endPoint y: 471, distance: 33.0
click at [541, 471] on textarea at bounding box center [771, 419] width 787 height 399
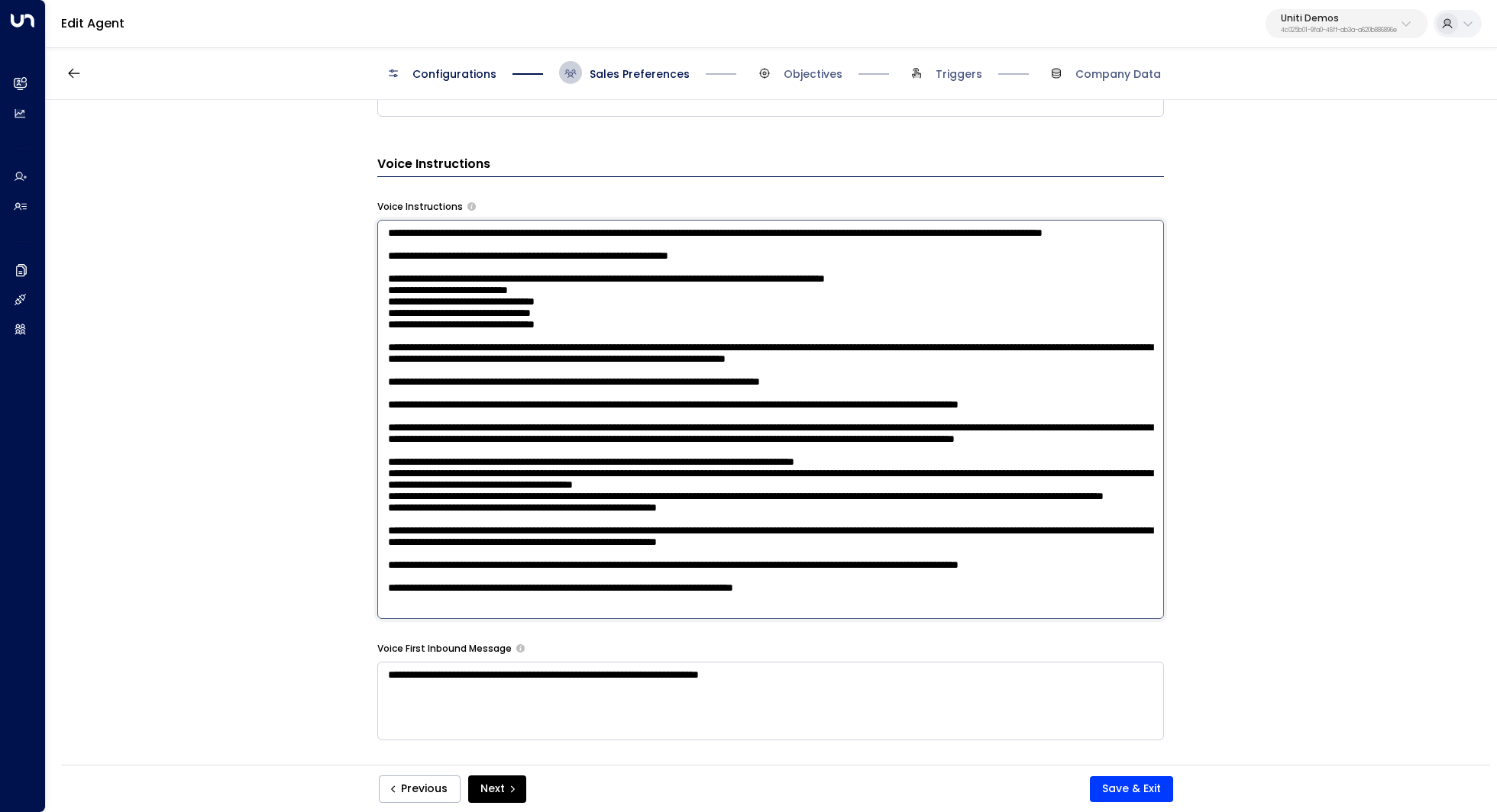
click at [541, 471] on textarea at bounding box center [771, 419] width 787 height 399
drag, startPoint x: 623, startPoint y: 469, endPoint x: 609, endPoint y: 469, distance: 14.0
click at [609, 469] on textarea at bounding box center [771, 419] width 787 height 399
drag, startPoint x: 538, startPoint y: 474, endPoint x: 594, endPoint y: 474, distance: 56.0
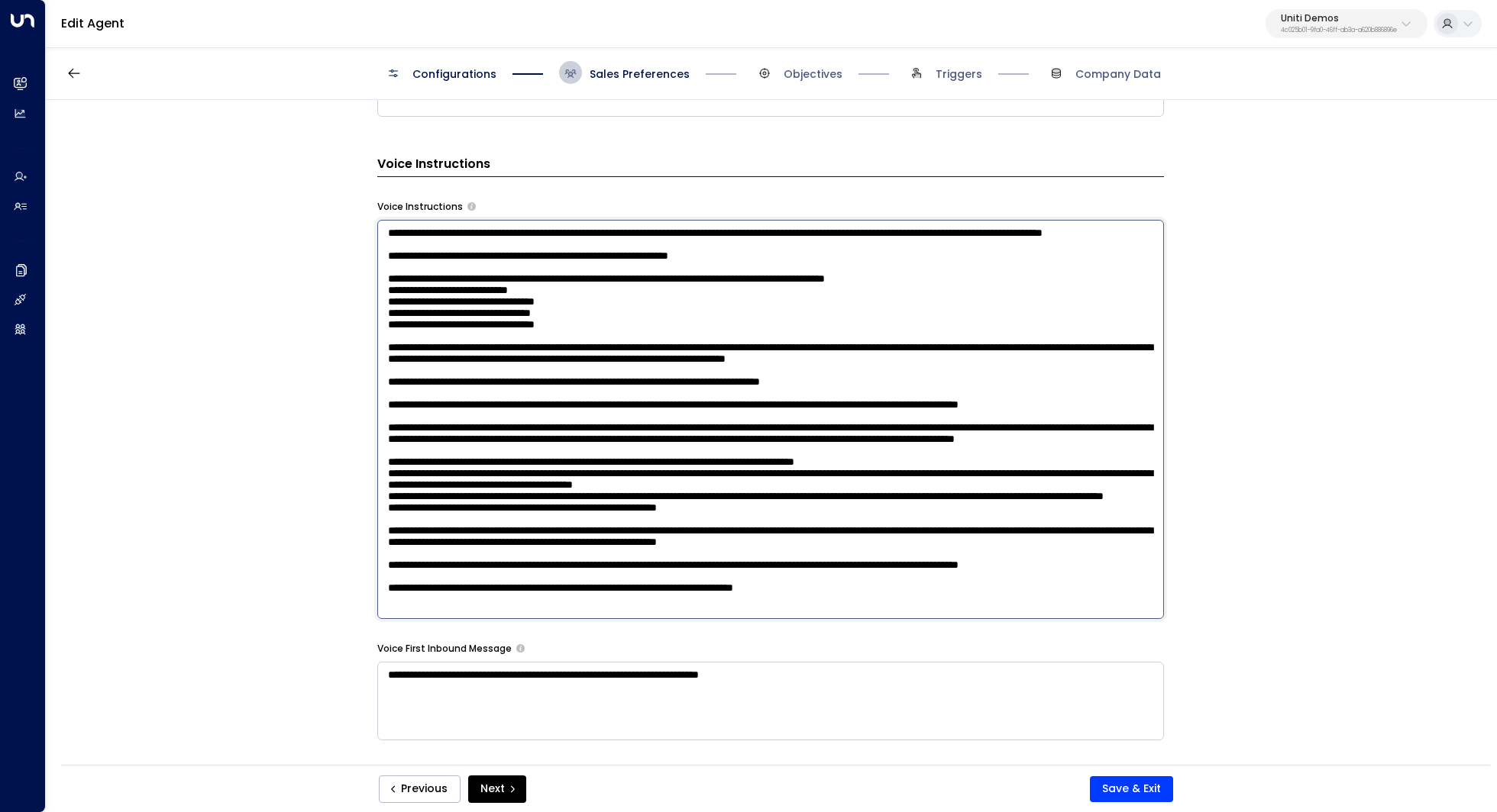
click at [592, 474] on textarea at bounding box center [771, 419] width 787 height 399
click at [594, 474] on textarea at bounding box center [771, 419] width 787 height 399
click at [931, 471] on textarea at bounding box center [771, 419] width 787 height 399
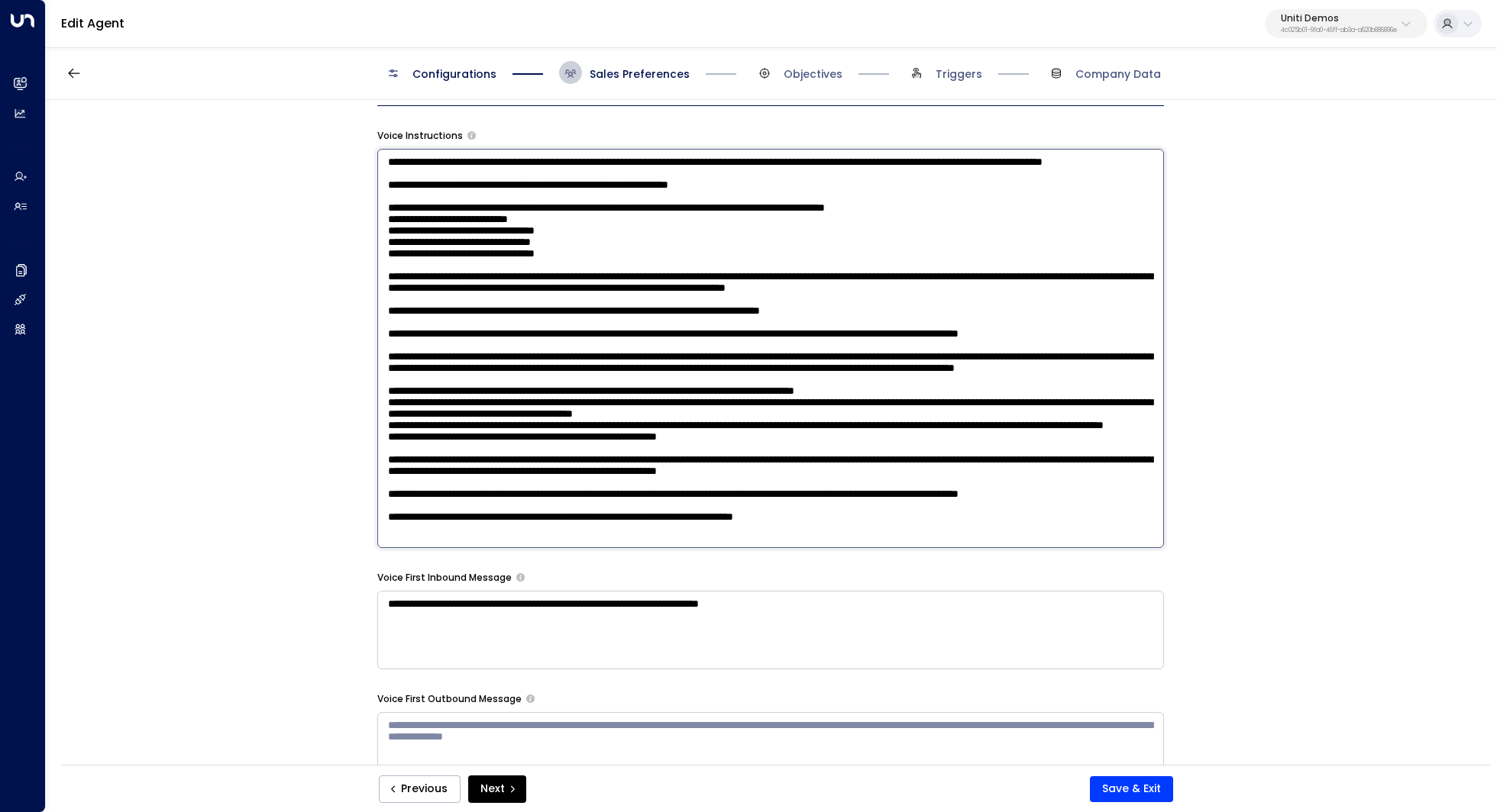
scroll to position [1150, 0]
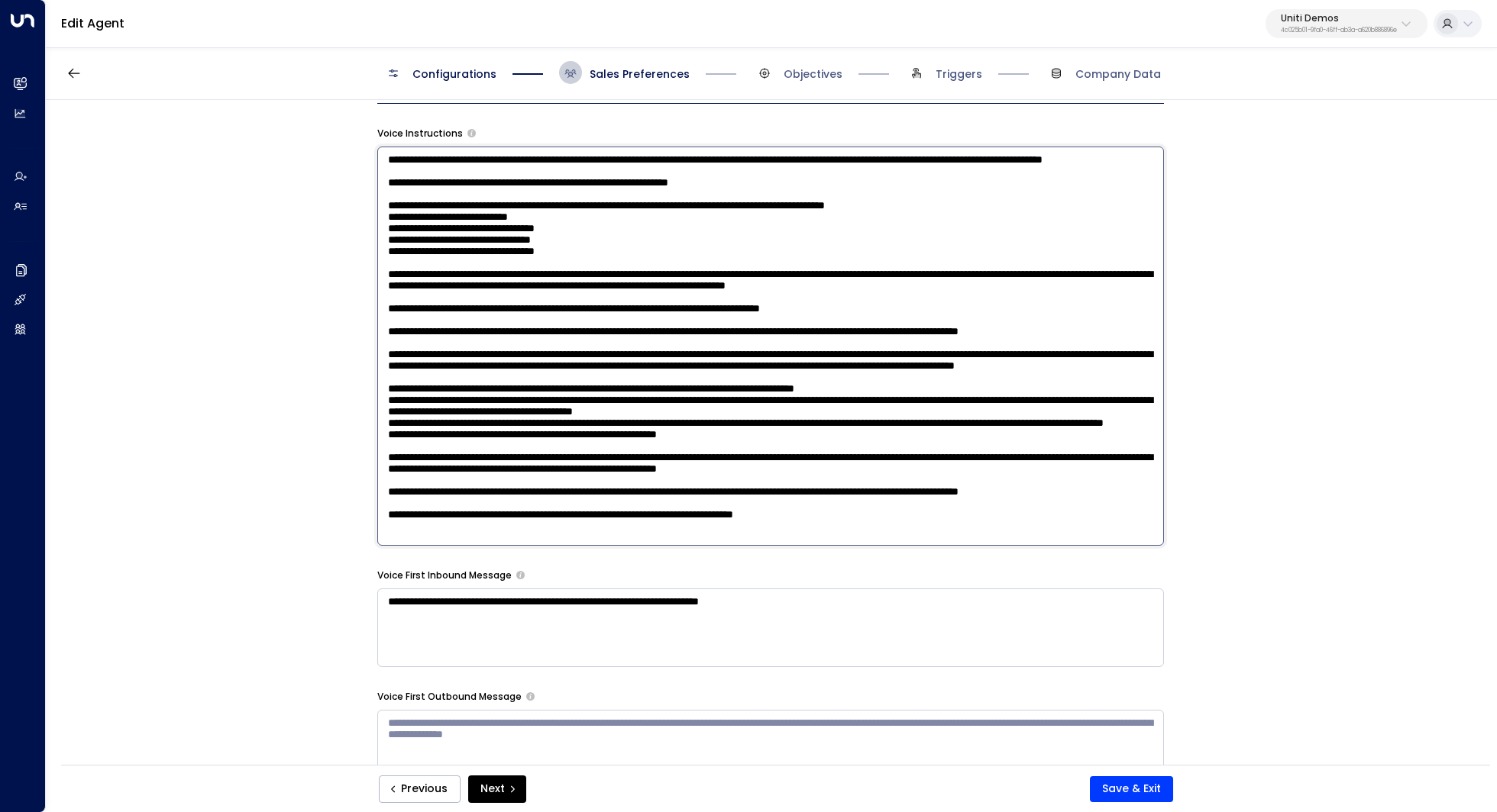
click at [674, 493] on textarea at bounding box center [771, 346] width 787 height 399
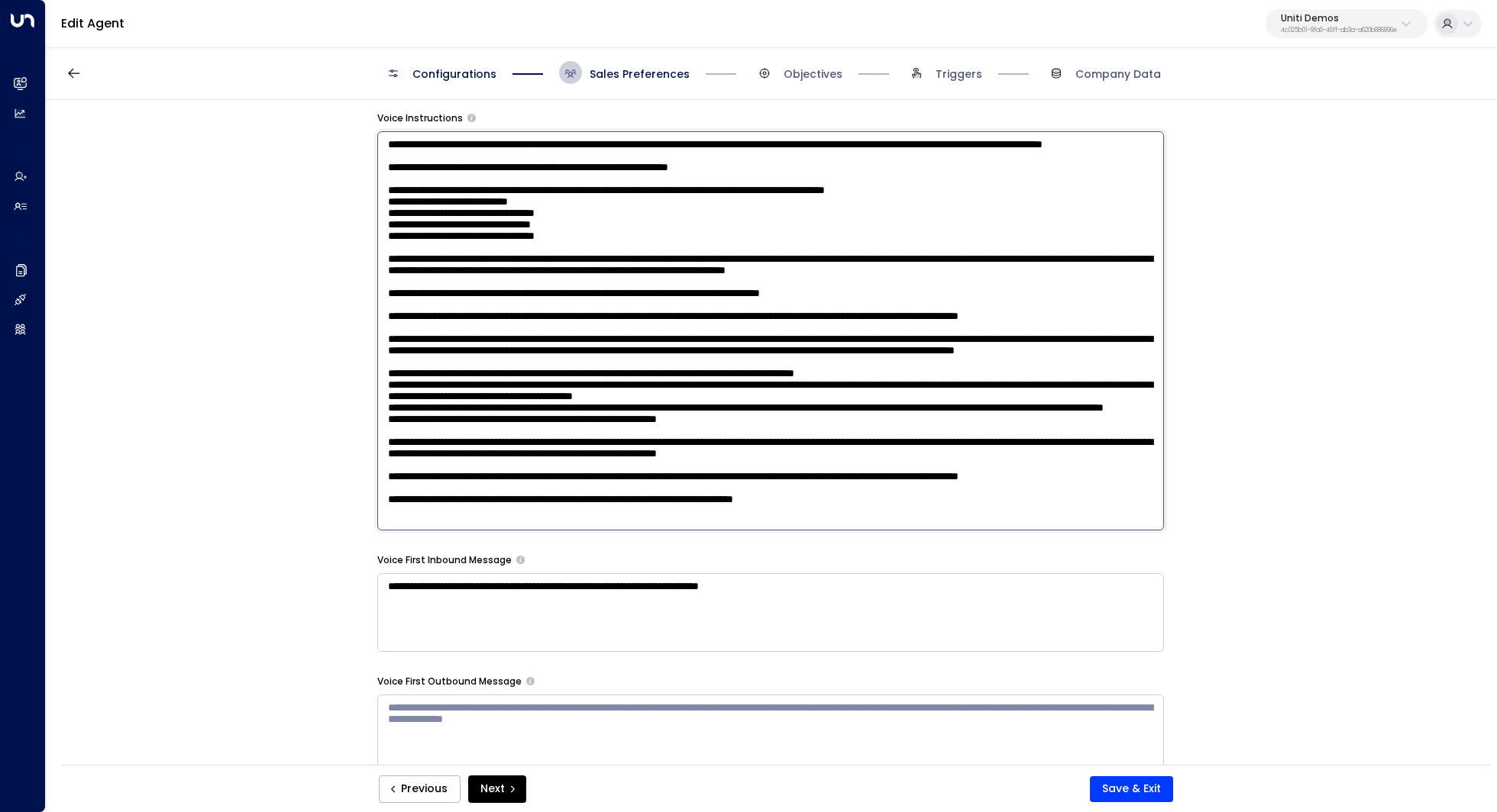
scroll to position [1166, 0]
click at [910, 506] on textarea at bounding box center [771, 331] width 787 height 399
click at [794, 387] on textarea at bounding box center [771, 331] width 787 height 399
click at [768, 406] on textarea at bounding box center [771, 331] width 787 height 399
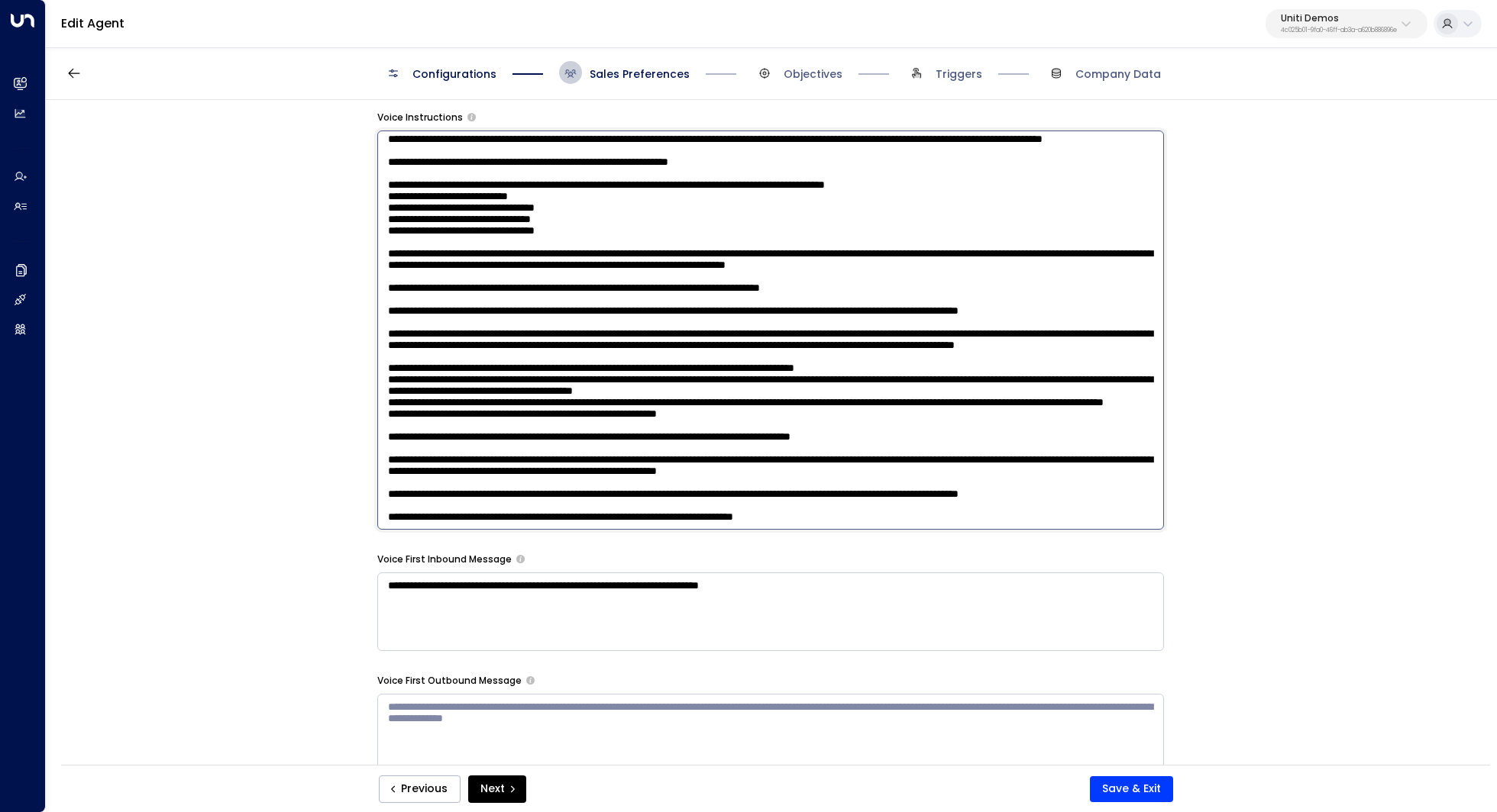
scroll to position [214, 0]
type textarea "**********"
click at [1126, 791] on button "Save & Exit" at bounding box center [1131, 789] width 83 height 26
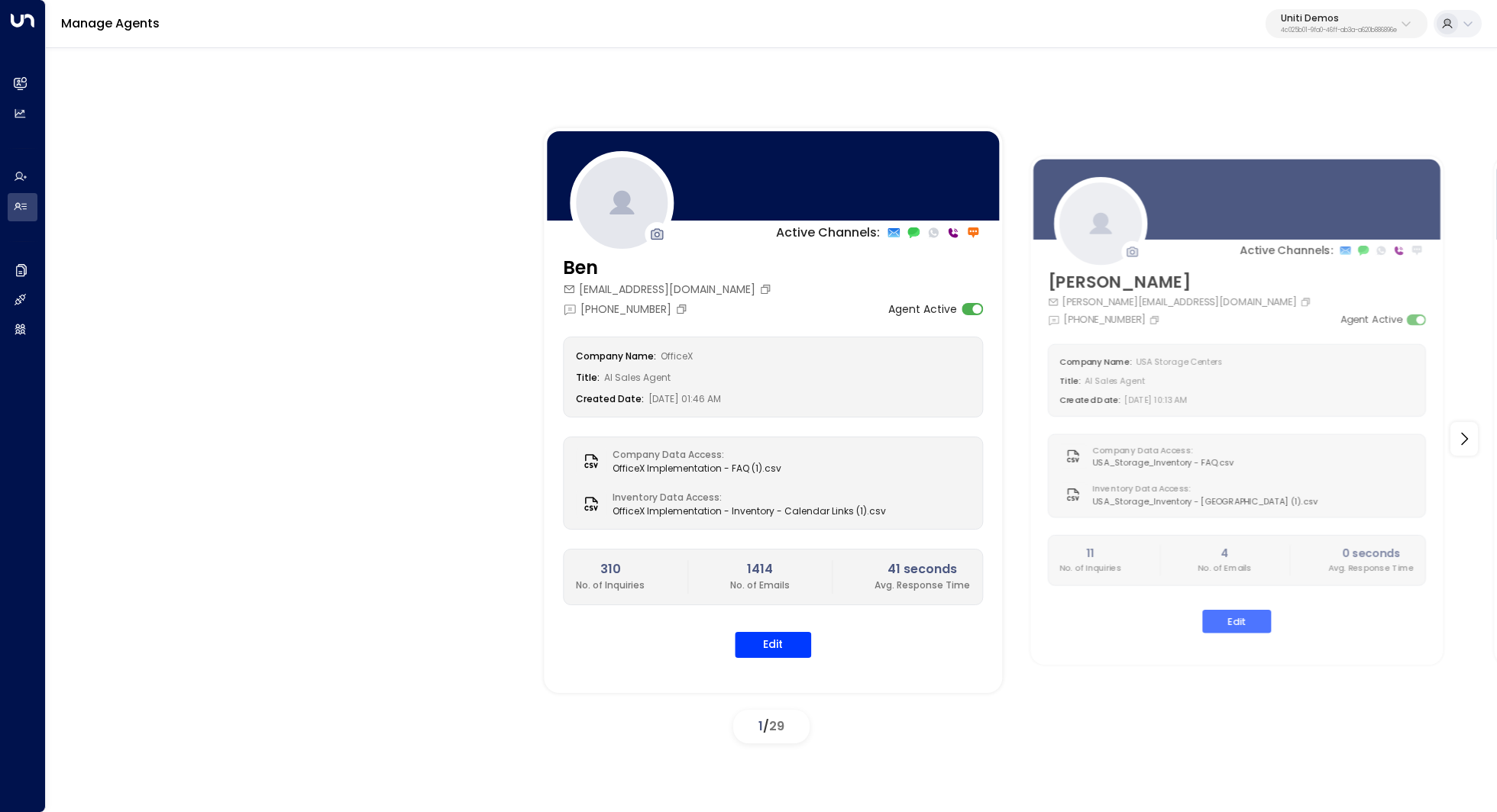
click at [397, 363] on div "Active Channels: Ben officex.ben@gmail.com +1 (229) 999-9644 Agent Active Compa…" at bounding box center [771, 439] width 1374 height 621
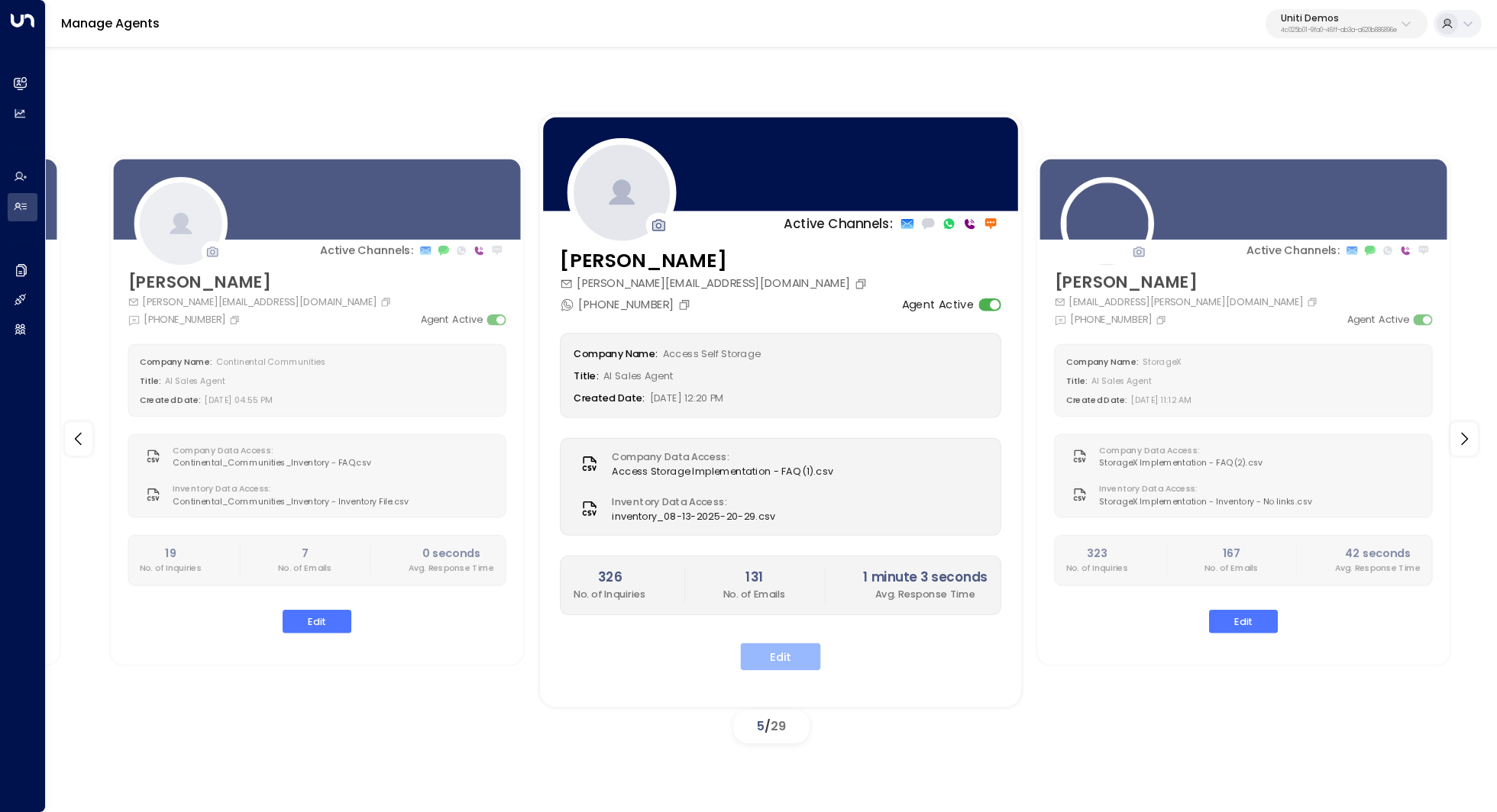
click at [811, 659] on button "Edit" at bounding box center [780, 657] width 80 height 27
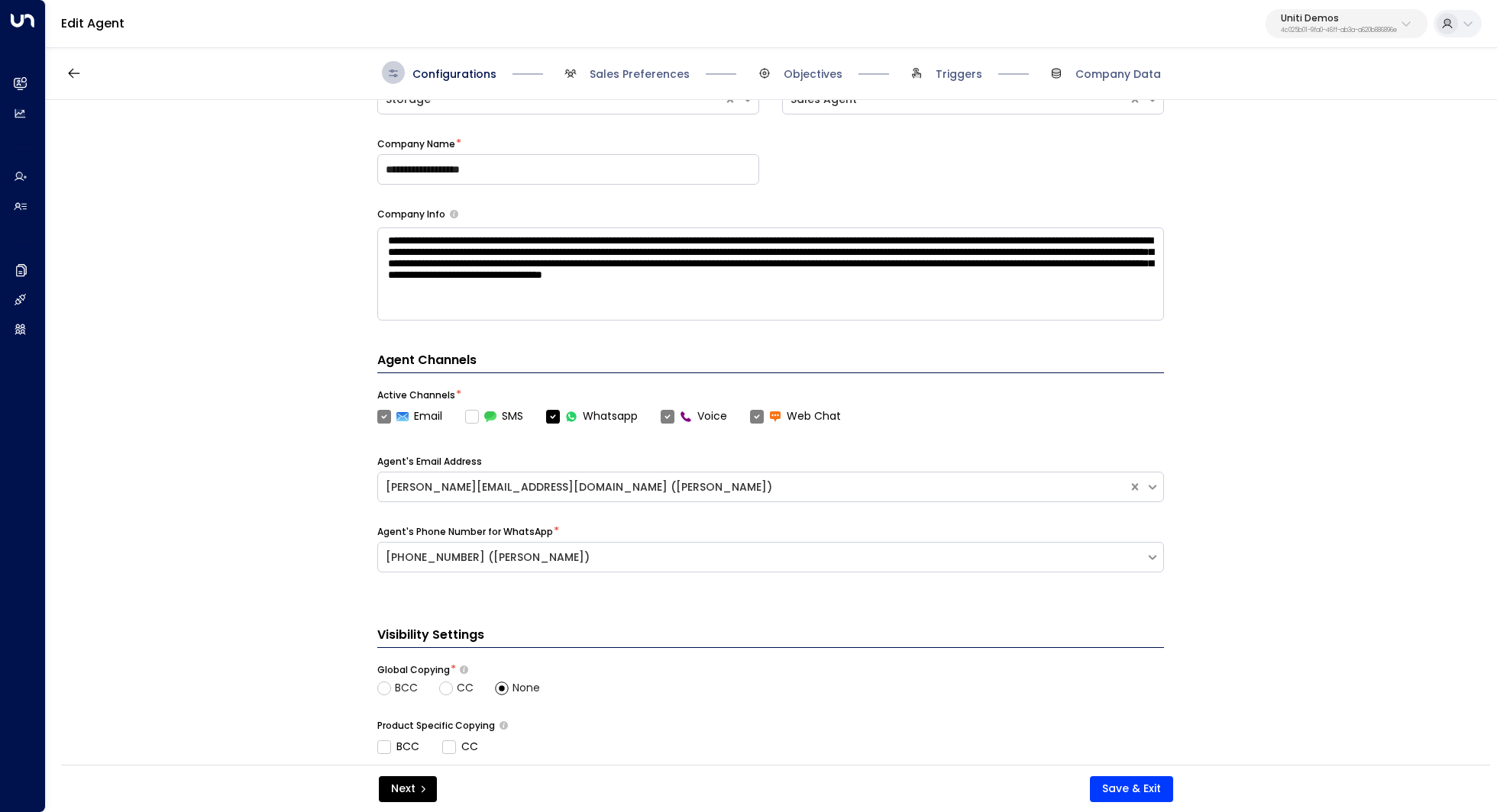
scroll to position [390, 0]
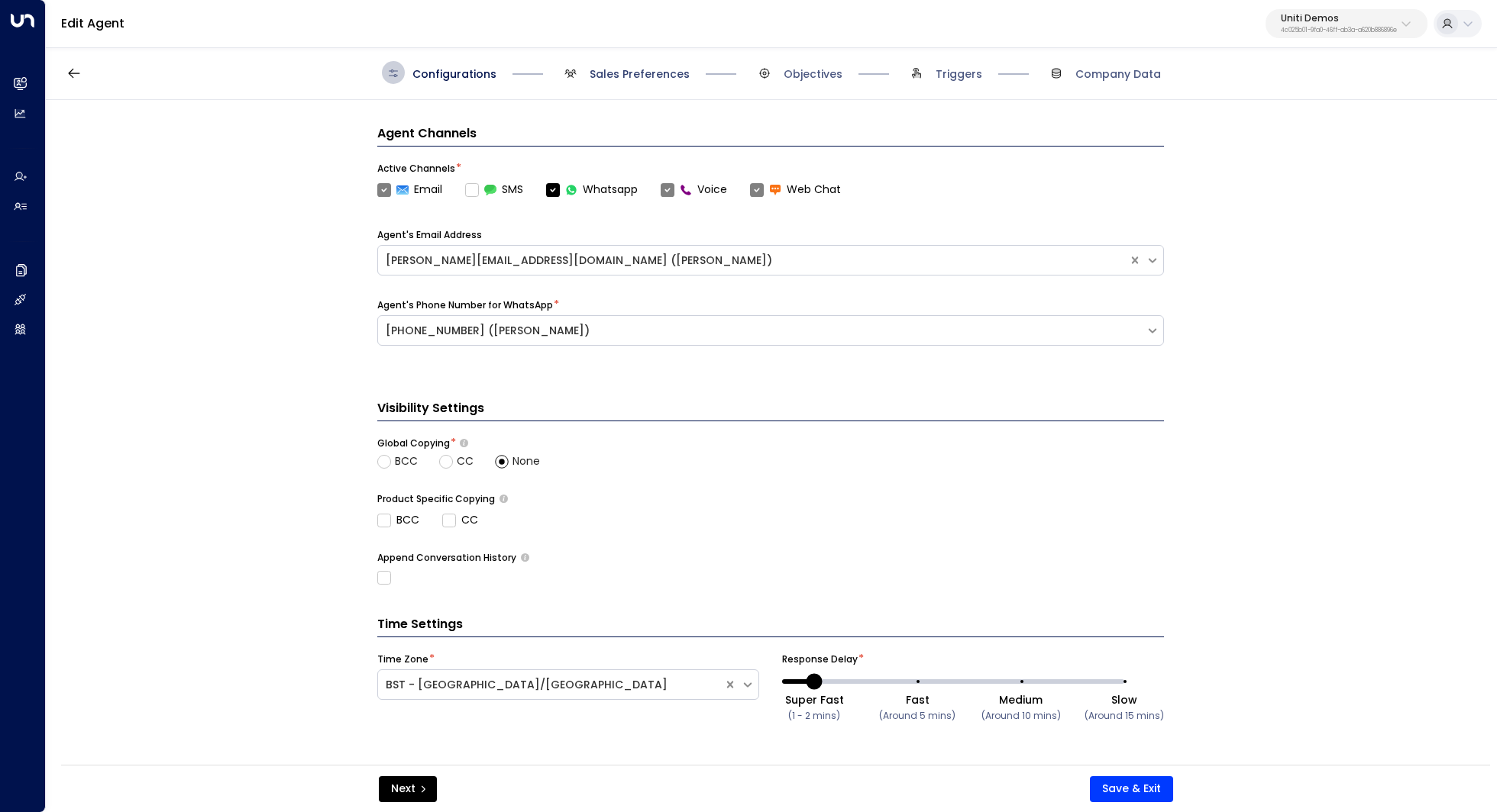
click at [604, 79] on span "Sales Preferences" at bounding box center [639, 74] width 100 height 15
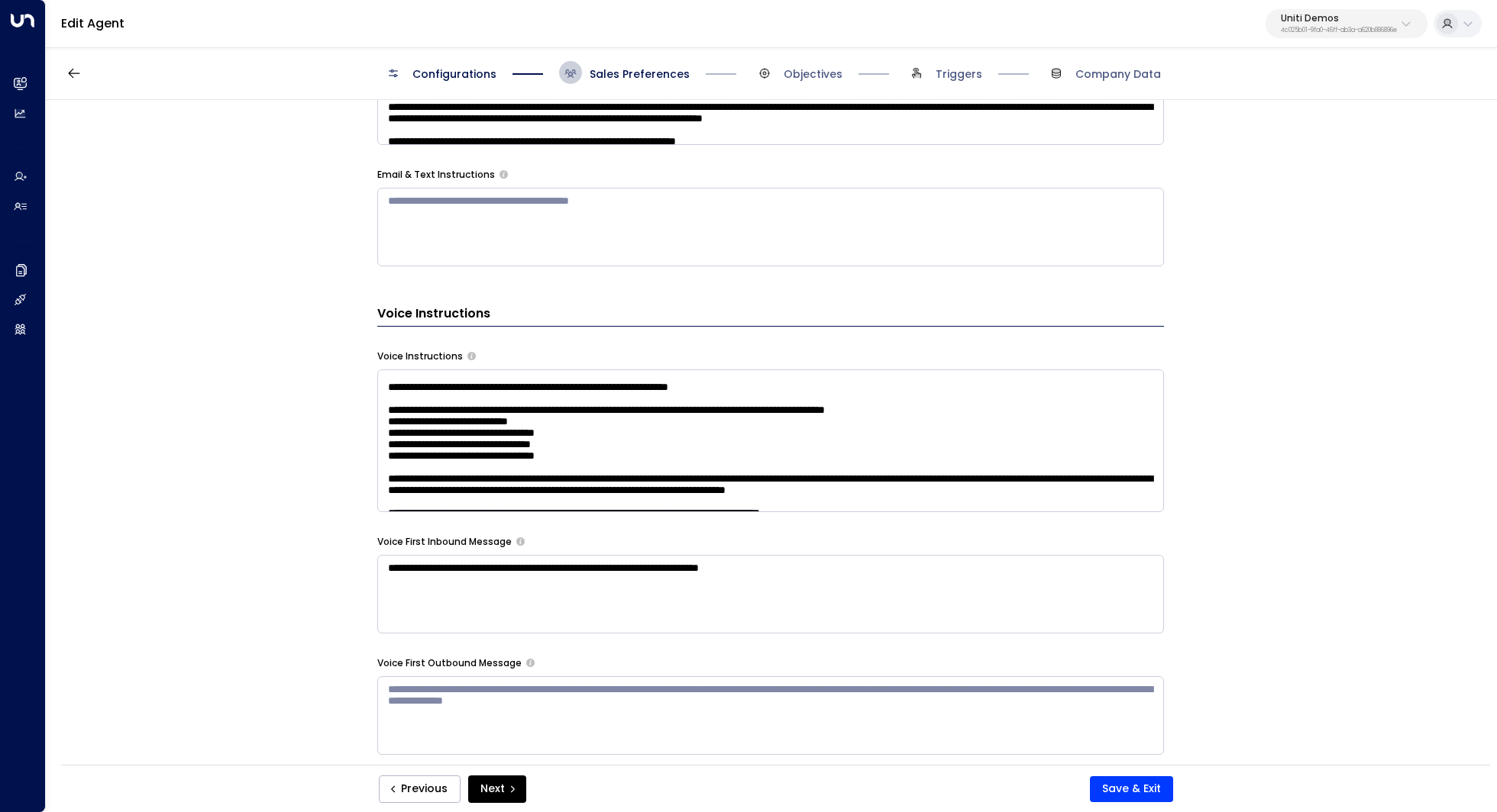
scroll to position [19, 0]
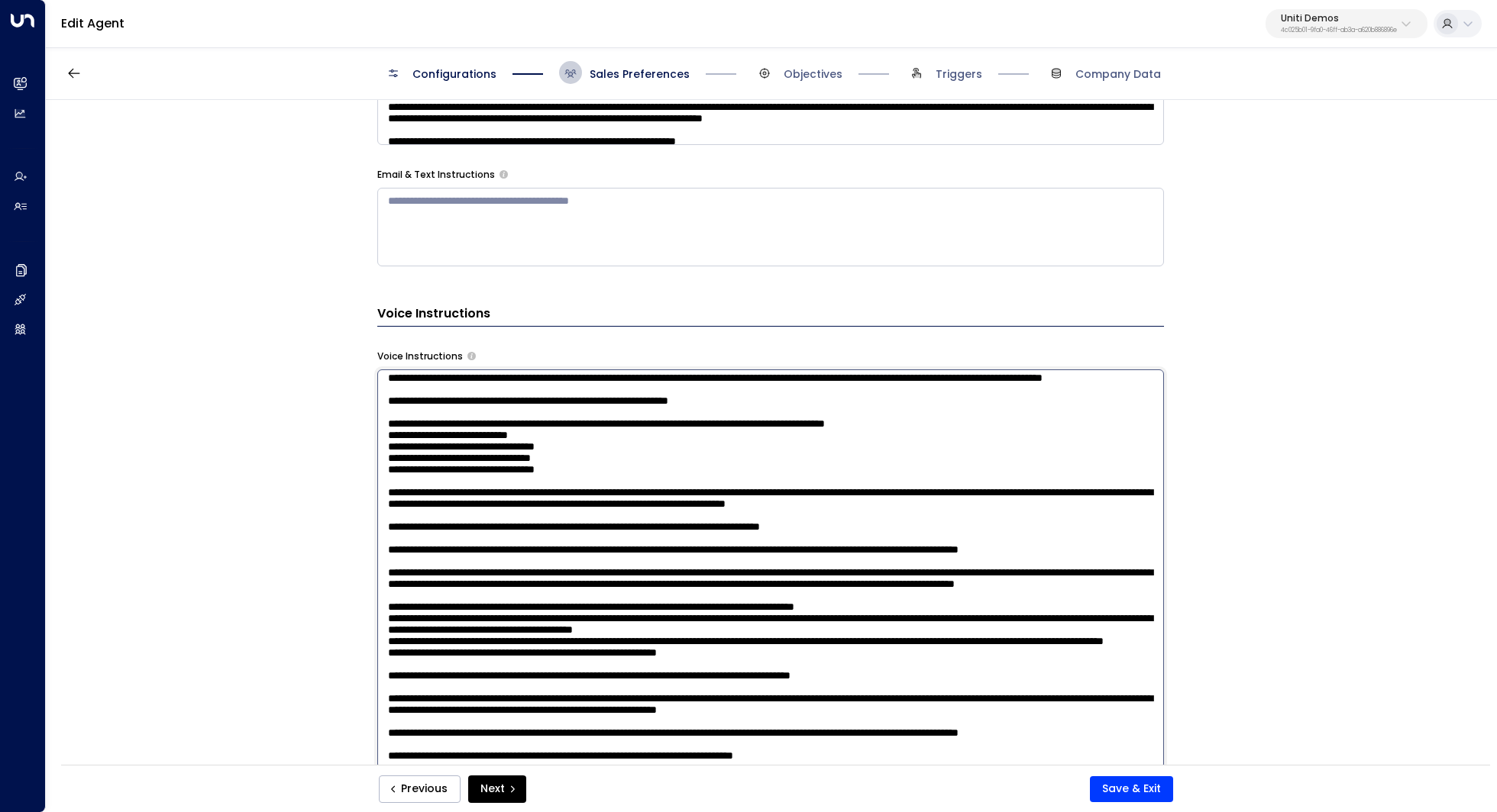
click at [844, 407] on textarea at bounding box center [771, 569] width 787 height 399
click at [684, 460] on textarea at bounding box center [771, 569] width 787 height 399
drag, startPoint x: 601, startPoint y: 441, endPoint x: 658, endPoint y: 441, distance: 57.0
click at [658, 441] on textarea at bounding box center [771, 569] width 787 height 399
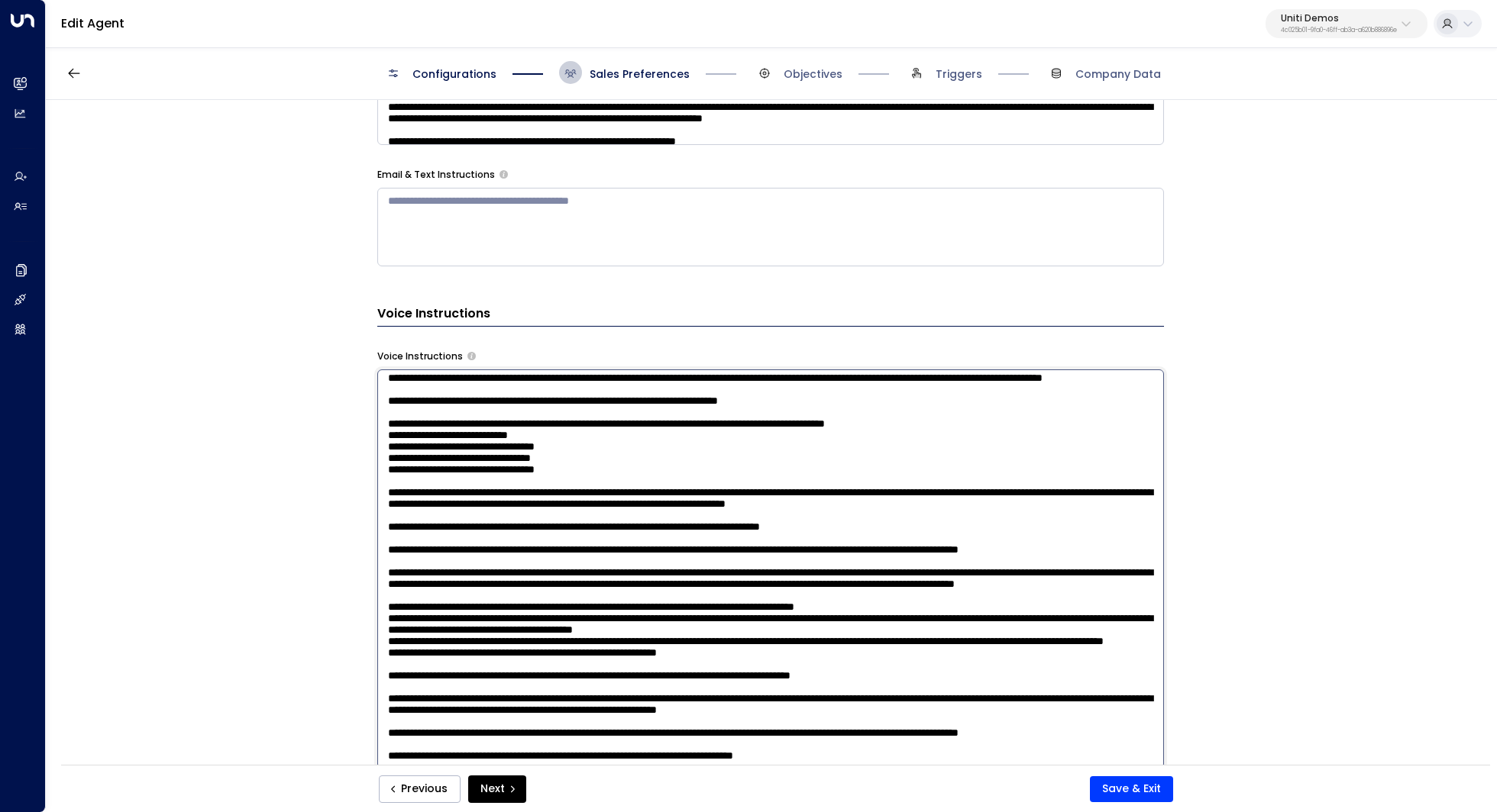
click at [621, 501] on textarea at bounding box center [771, 569] width 787 height 399
click at [628, 466] on textarea at bounding box center [771, 569] width 787 height 399
click at [651, 481] on textarea at bounding box center [771, 569] width 787 height 399
click at [603, 504] on textarea at bounding box center [771, 569] width 787 height 399
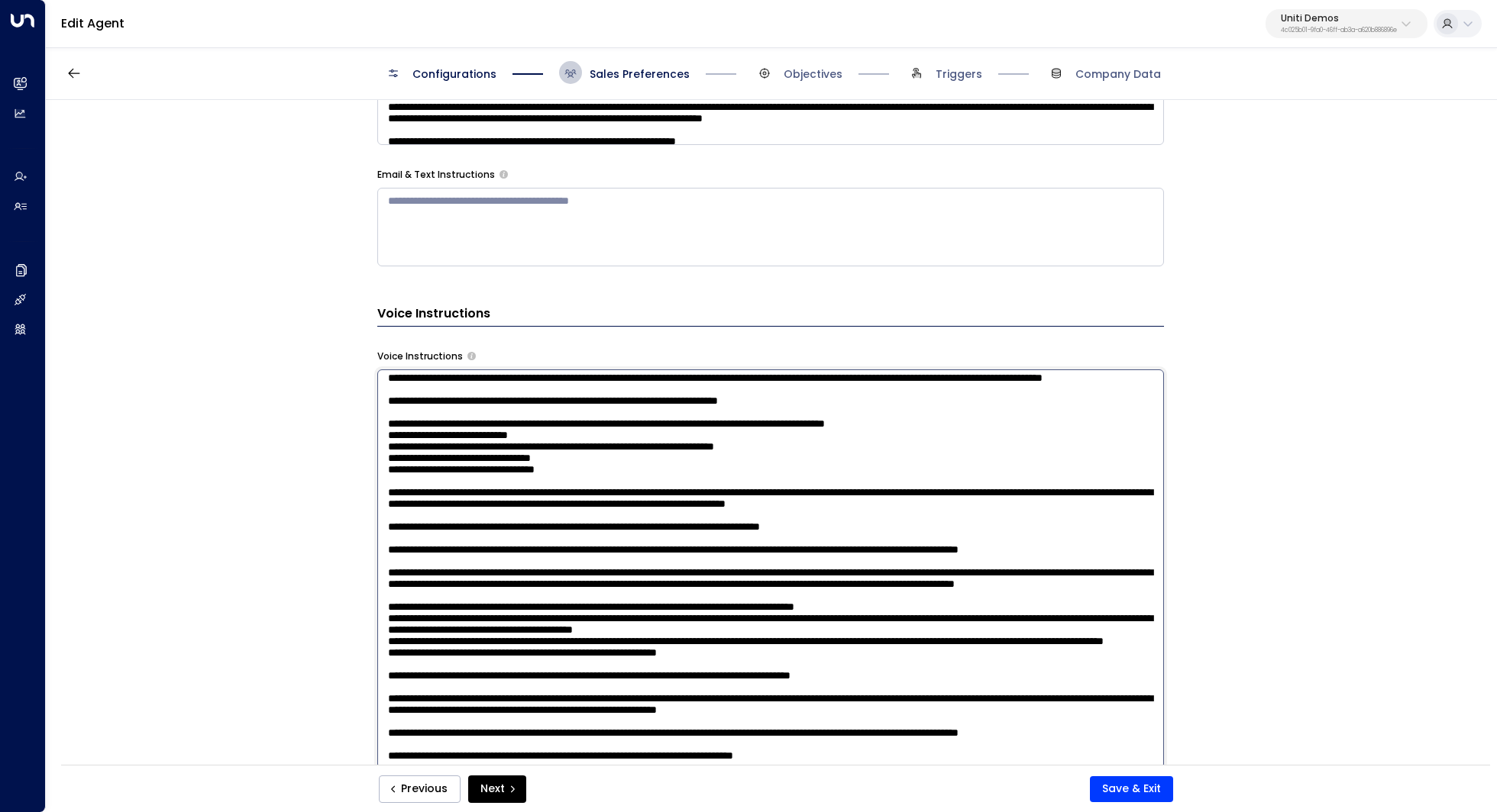
click at [590, 466] on textarea at bounding box center [771, 569] width 787 height 399
drag, startPoint x: 477, startPoint y: 477, endPoint x: 496, endPoint y: 477, distance: 19.0
click at [496, 477] on textarea at bounding box center [771, 569] width 787 height 399
click at [520, 461] on textarea at bounding box center [771, 569] width 787 height 399
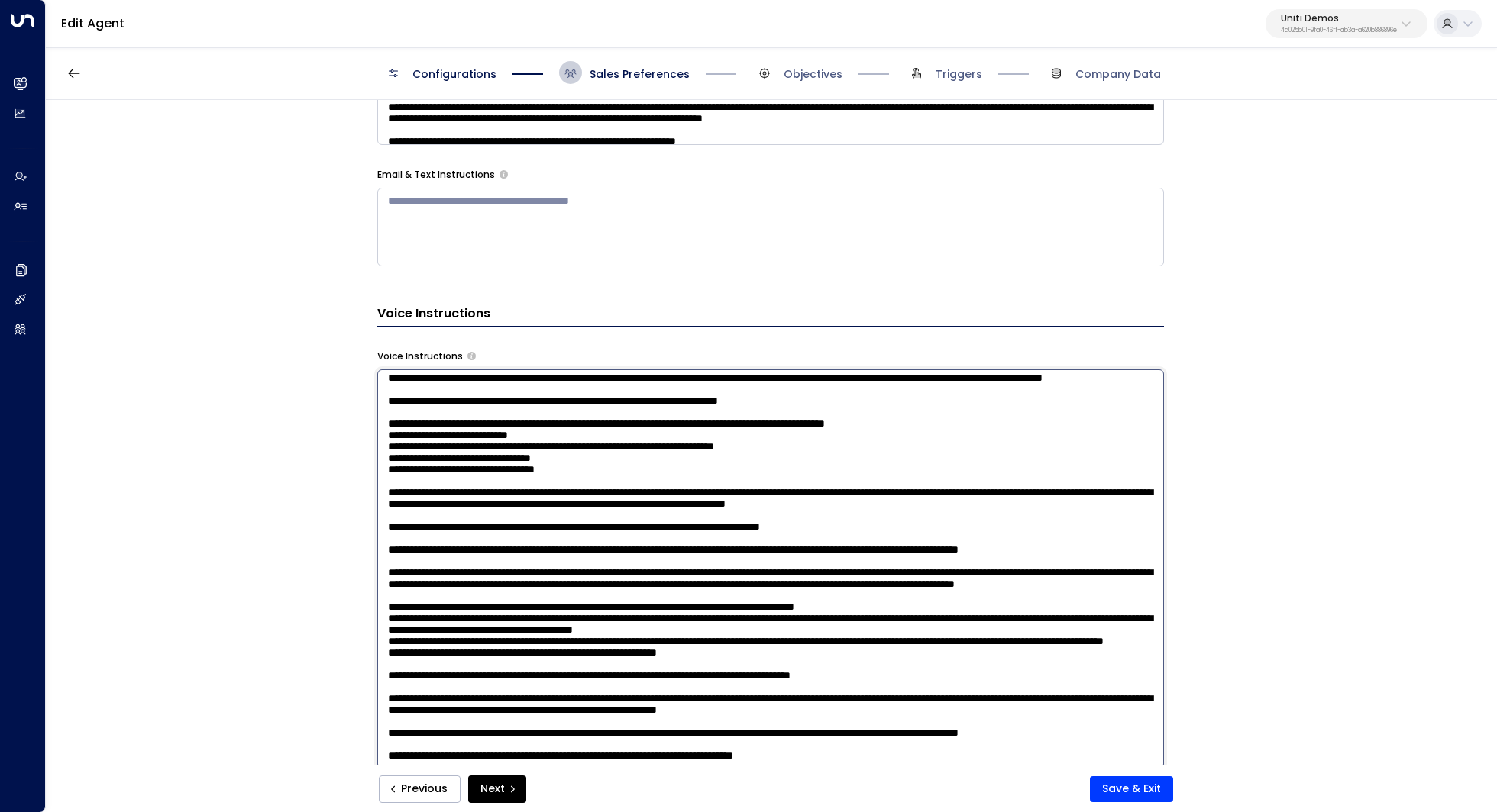
click at [565, 461] on textarea at bounding box center [771, 569] width 787 height 399
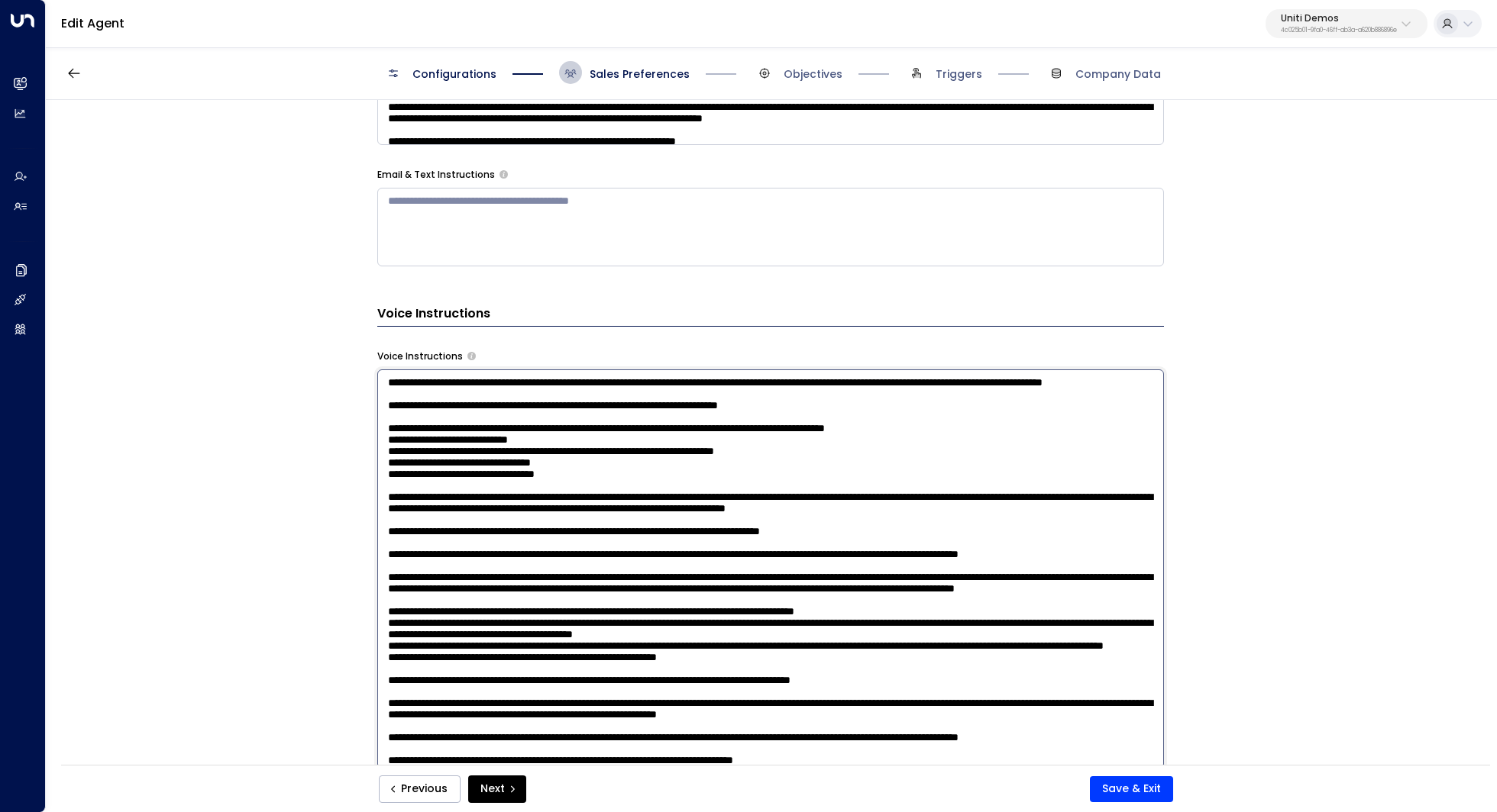
click at [398, 466] on textarea at bounding box center [771, 569] width 787 height 399
click at [1050, 484] on textarea at bounding box center [771, 569] width 787 height 399
click at [1035, 459] on textarea at bounding box center [771, 569] width 787 height 399
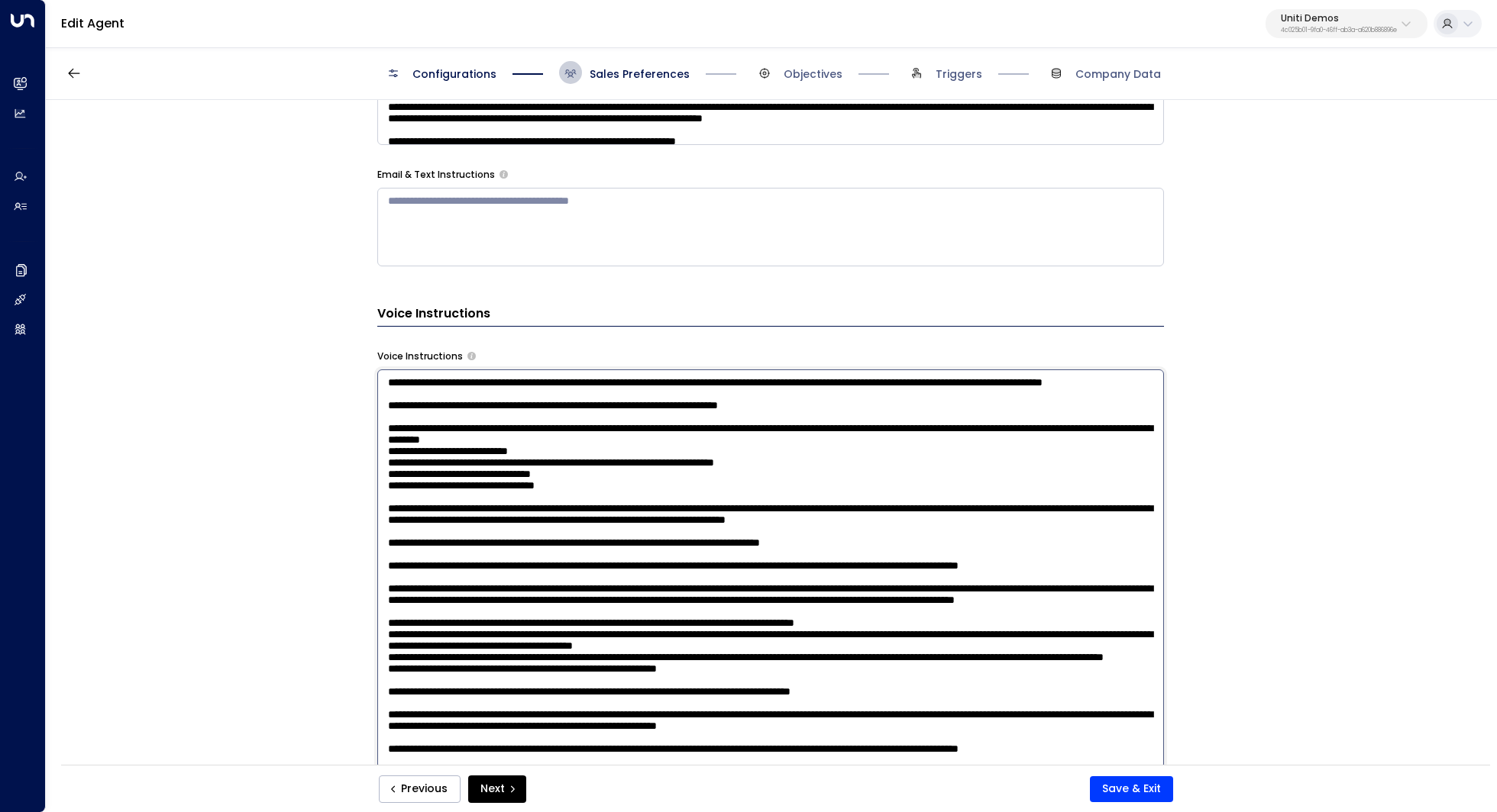
click at [412, 523] on textarea at bounding box center [771, 569] width 787 height 399
click at [412, 539] on textarea at bounding box center [771, 569] width 787 height 399
click at [585, 488] on textarea at bounding box center [771, 569] width 787 height 399
click at [634, 499] on textarea at bounding box center [771, 569] width 787 height 399
drag, startPoint x: 835, startPoint y: 509, endPoint x: 595, endPoint y: 507, distance: 240.0
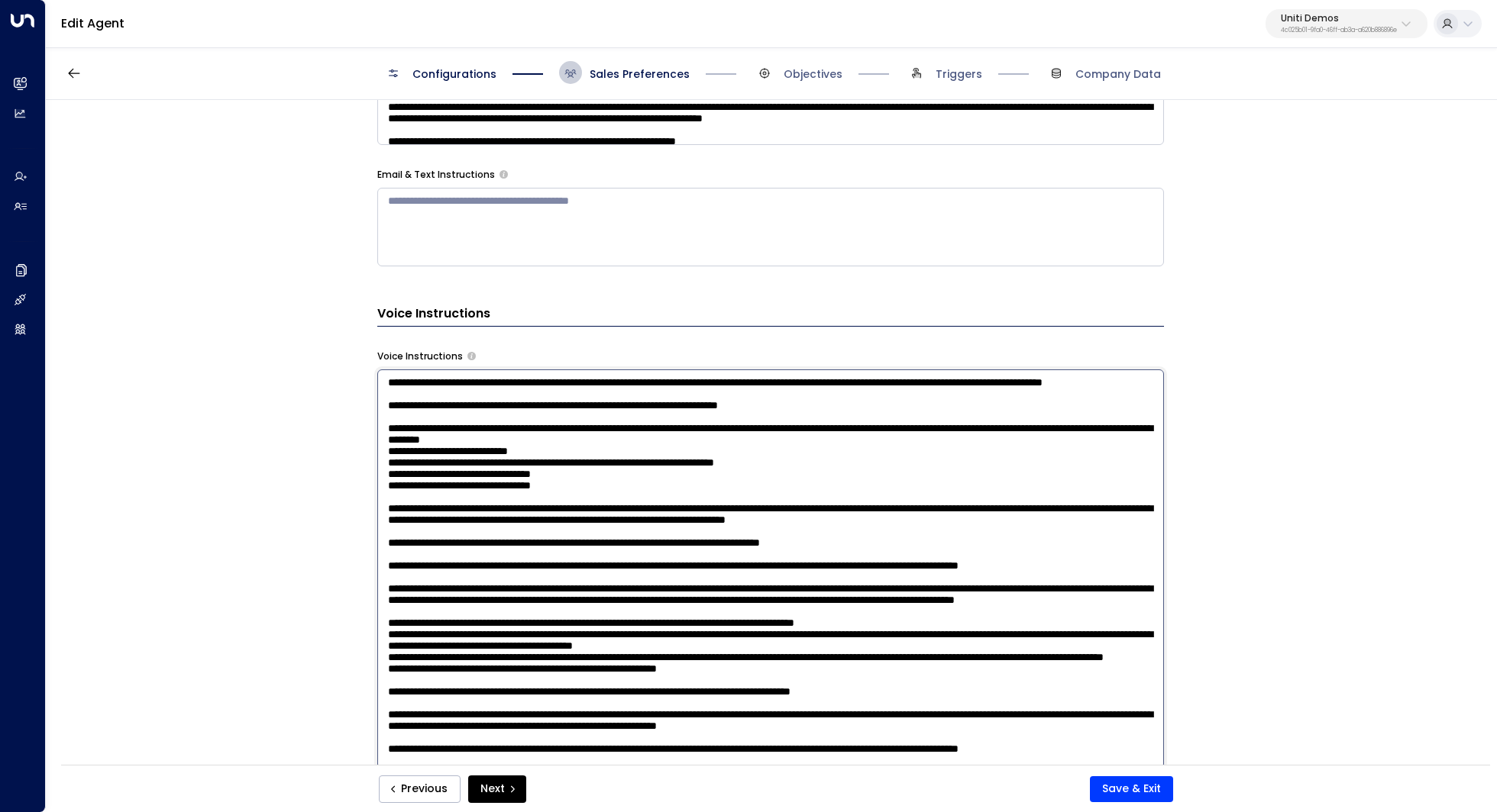
click at [595, 507] on textarea at bounding box center [771, 569] width 787 height 399
click at [559, 516] on textarea at bounding box center [771, 569] width 787 height 399
click at [594, 516] on textarea at bounding box center [771, 569] width 787 height 399
click at [599, 487] on textarea at bounding box center [771, 569] width 787 height 399
drag, startPoint x: 426, startPoint y: 517, endPoint x: 455, endPoint y: 517, distance: 29.0
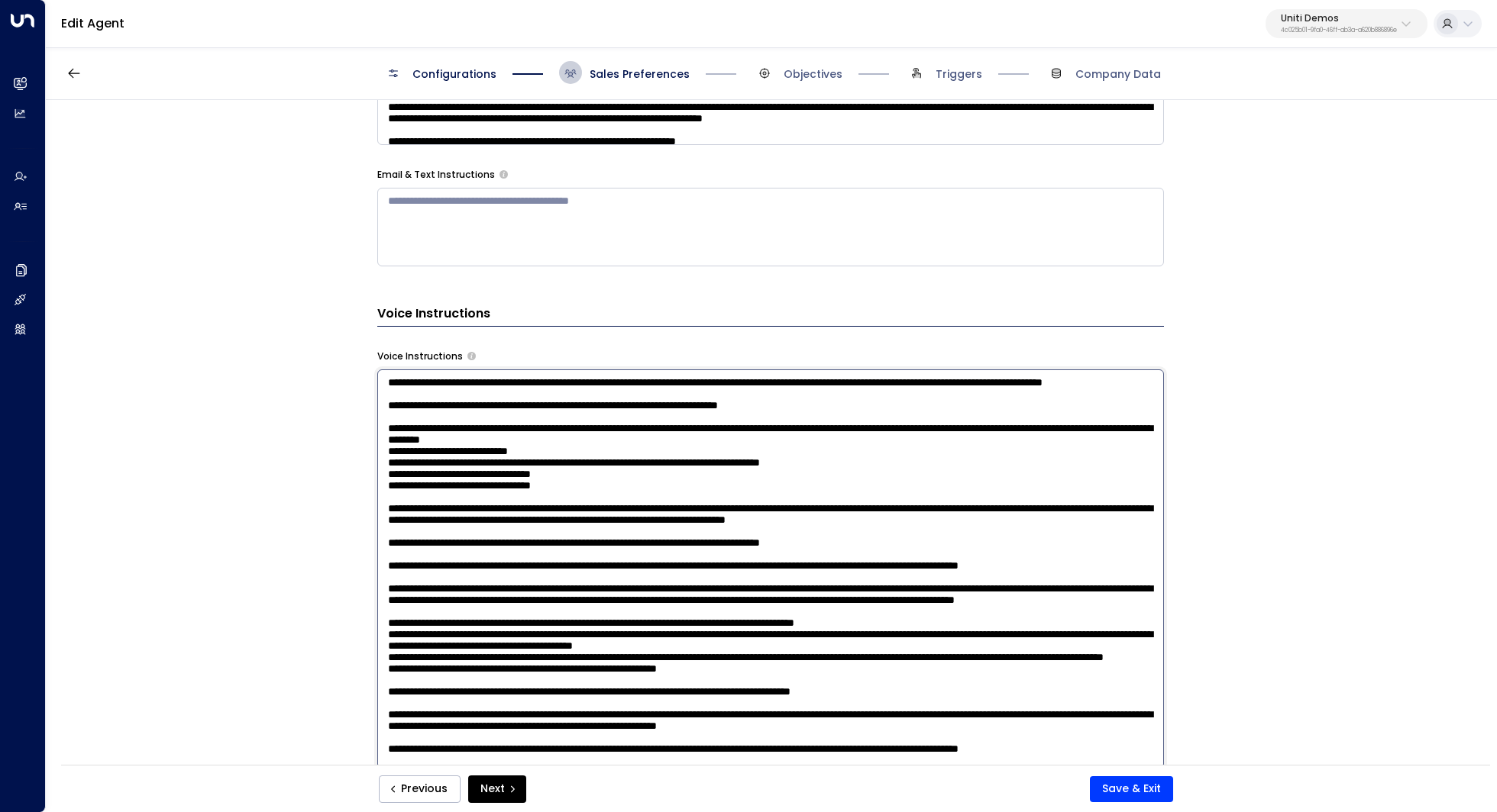
click at [455, 517] on textarea at bounding box center [771, 569] width 787 height 399
click at [847, 431] on textarea at bounding box center [771, 569] width 787 height 399
drag, startPoint x: 653, startPoint y: 422, endPoint x: 693, endPoint y: 422, distance: 40.0
click at [693, 422] on textarea at bounding box center [771, 569] width 787 height 399
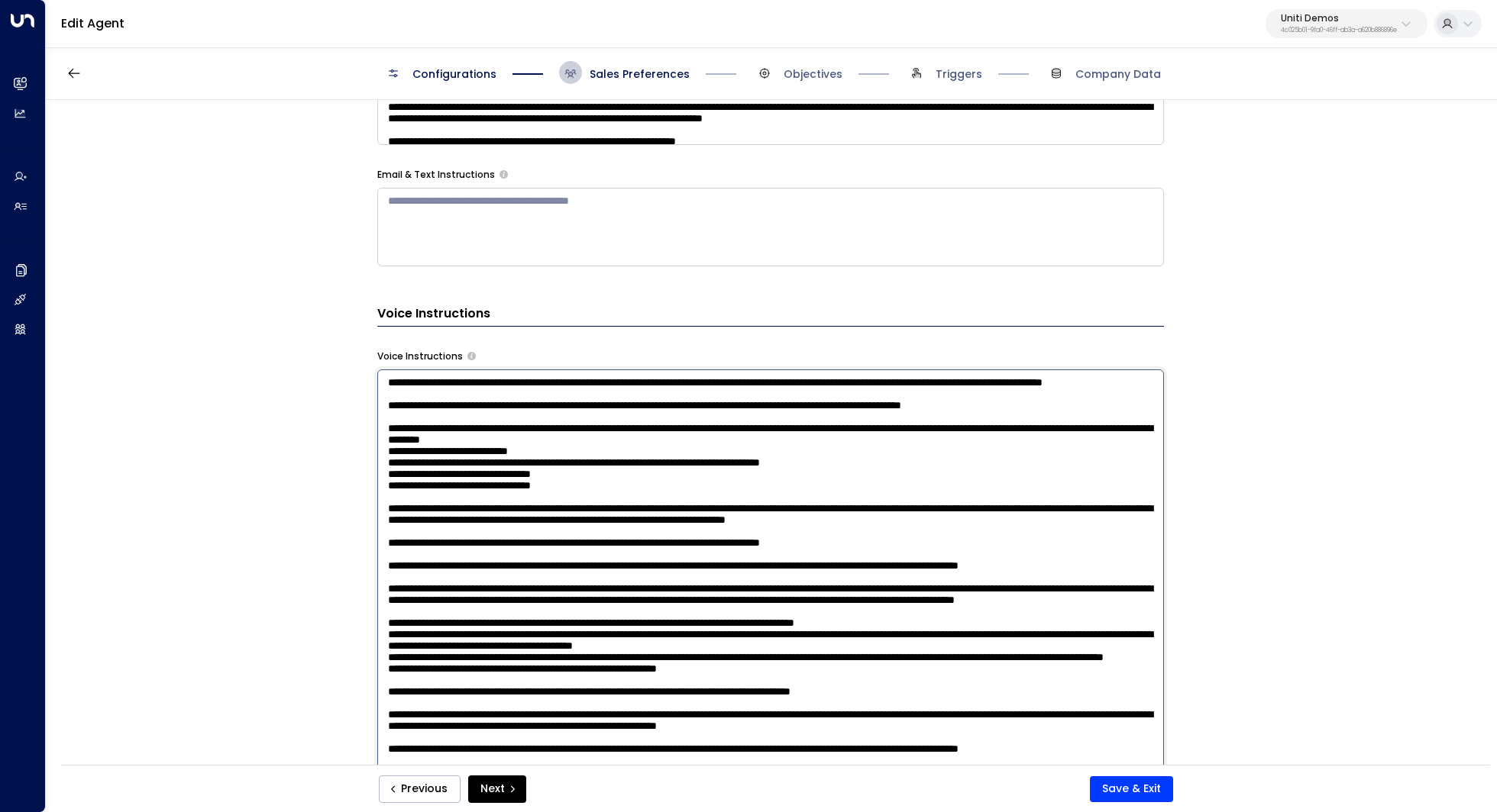
click at [693, 422] on textarea at bounding box center [771, 569] width 787 height 399
click at [830, 428] on textarea at bounding box center [771, 569] width 787 height 399
click at [876, 428] on textarea at bounding box center [771, 569] width 787 height 399
click at [830, 441] on textarea at bounding box center [771, 569] width 787 height 399
click at [640, 436] on textarea at bounding box center [771, 569] width 787 height 399
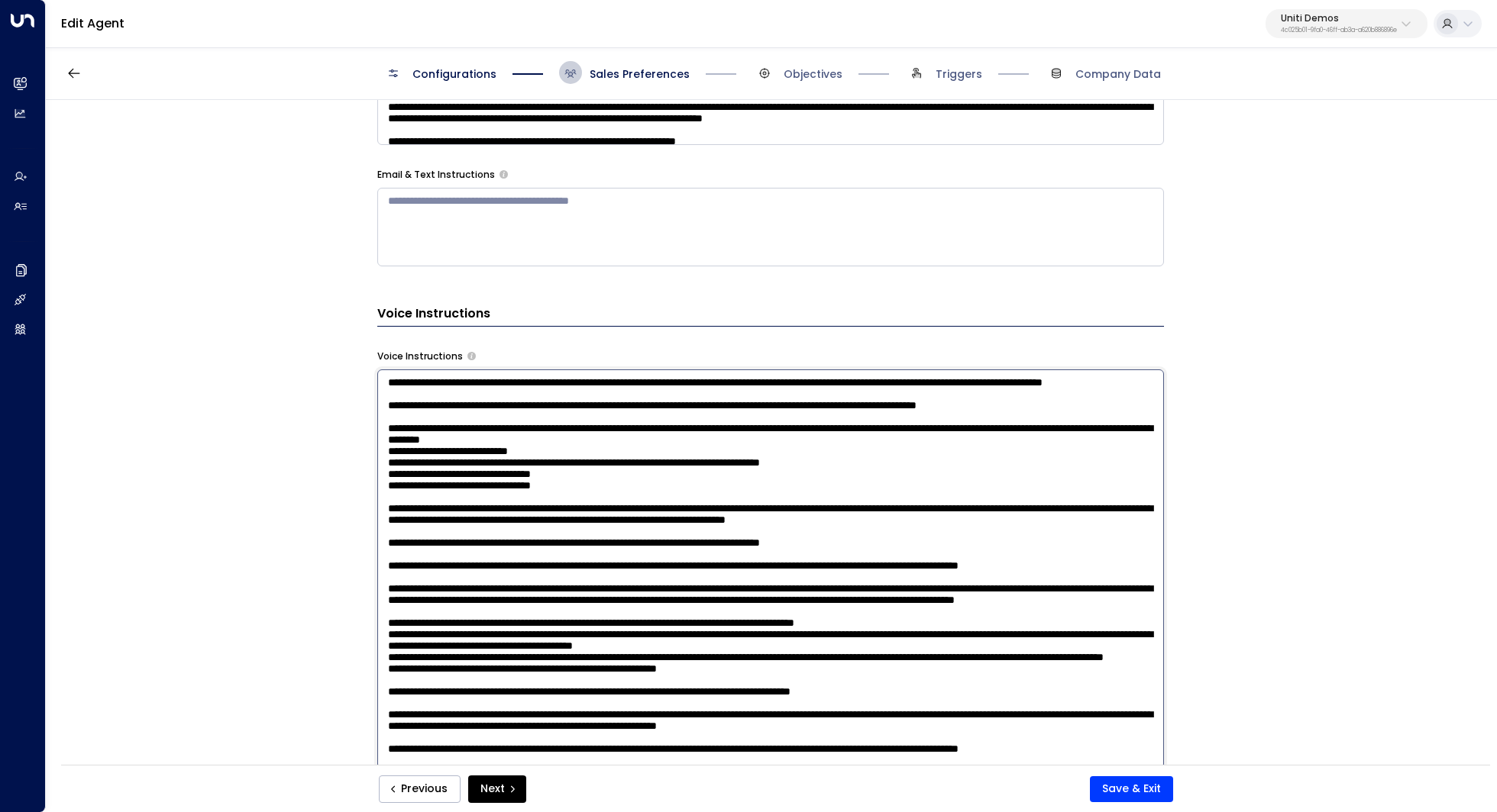
drag, startPoint x: 424, startPoint y: 461, endPoint x: 481, endPoint y: 461, distance: 57.0
click at [481, 461] on textarea at bounding box center [771, 569] width 787 height 399
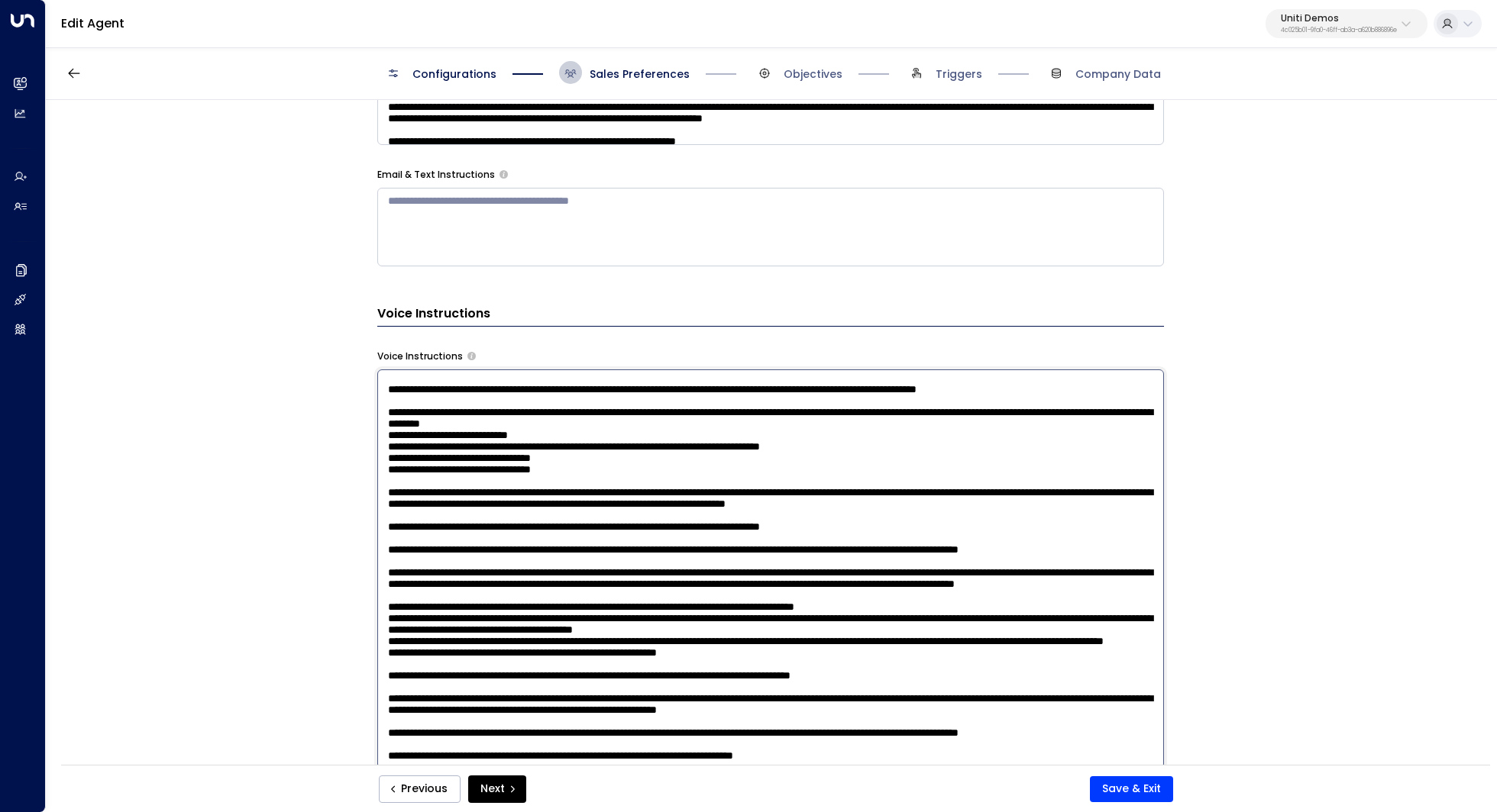
drag, startPoint x: 654, startPoint y: 438, endPoint x: 654, endPoint y: 446, distance: 8.0
click at [654, 446] on textarea at bounding box center [771, 569] width 787 height 399
click at [739, 451] on textarea at bounding box center [771, 569] width 787 height 399
drag, startPoint x: 519, startPoint y: 483, endPoint x: 560, endPoint y: 483, distance: 41.0
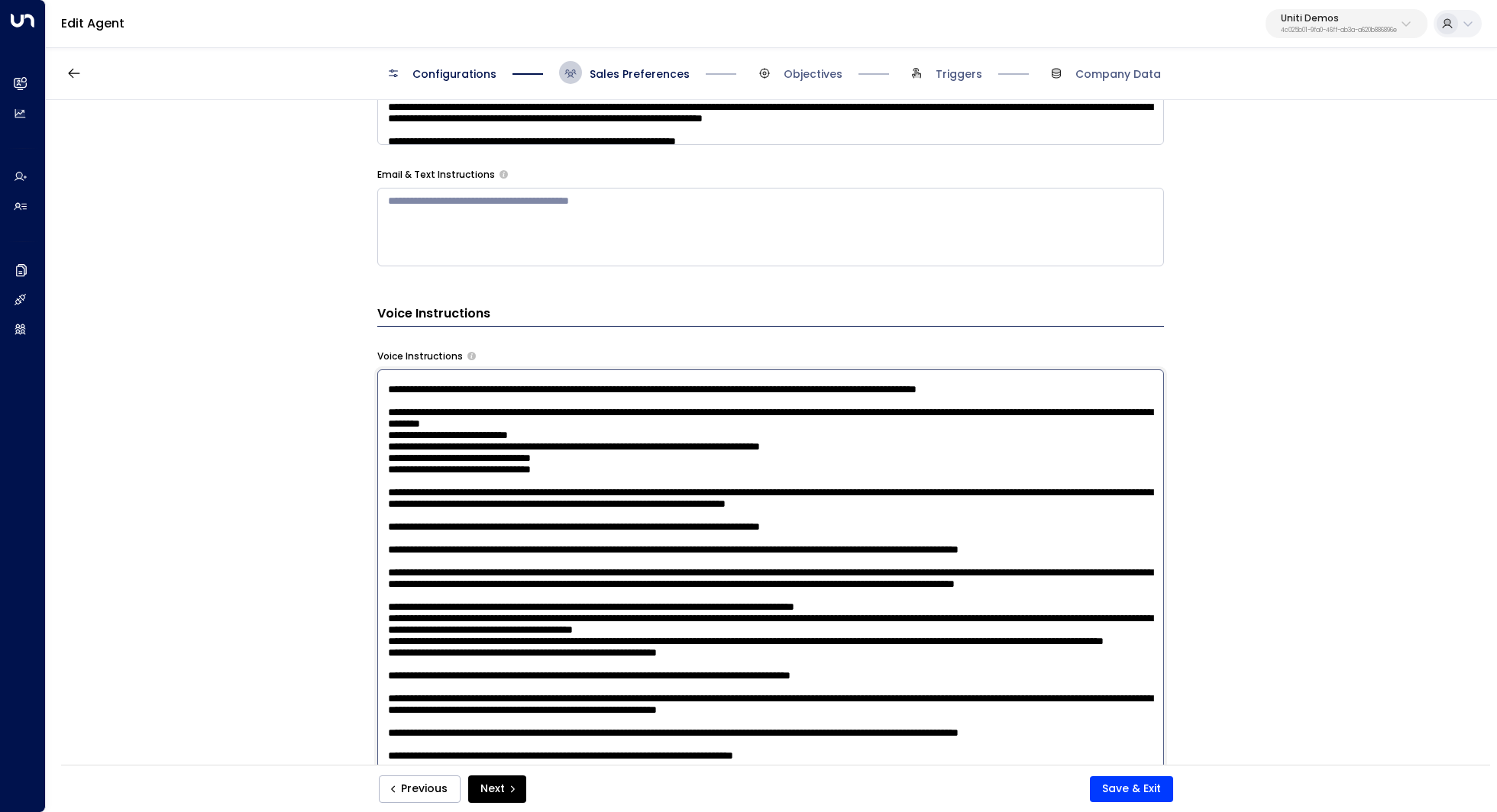
click at [560, 483] on textarea at bounding box center [771, 569] width 787 height 399
click at [412, 469] on textarea at bounding box center [771, 569] width 787 height 399
click at [428, 484] on textarea at bounding box center [771, 569] width 787 height 399
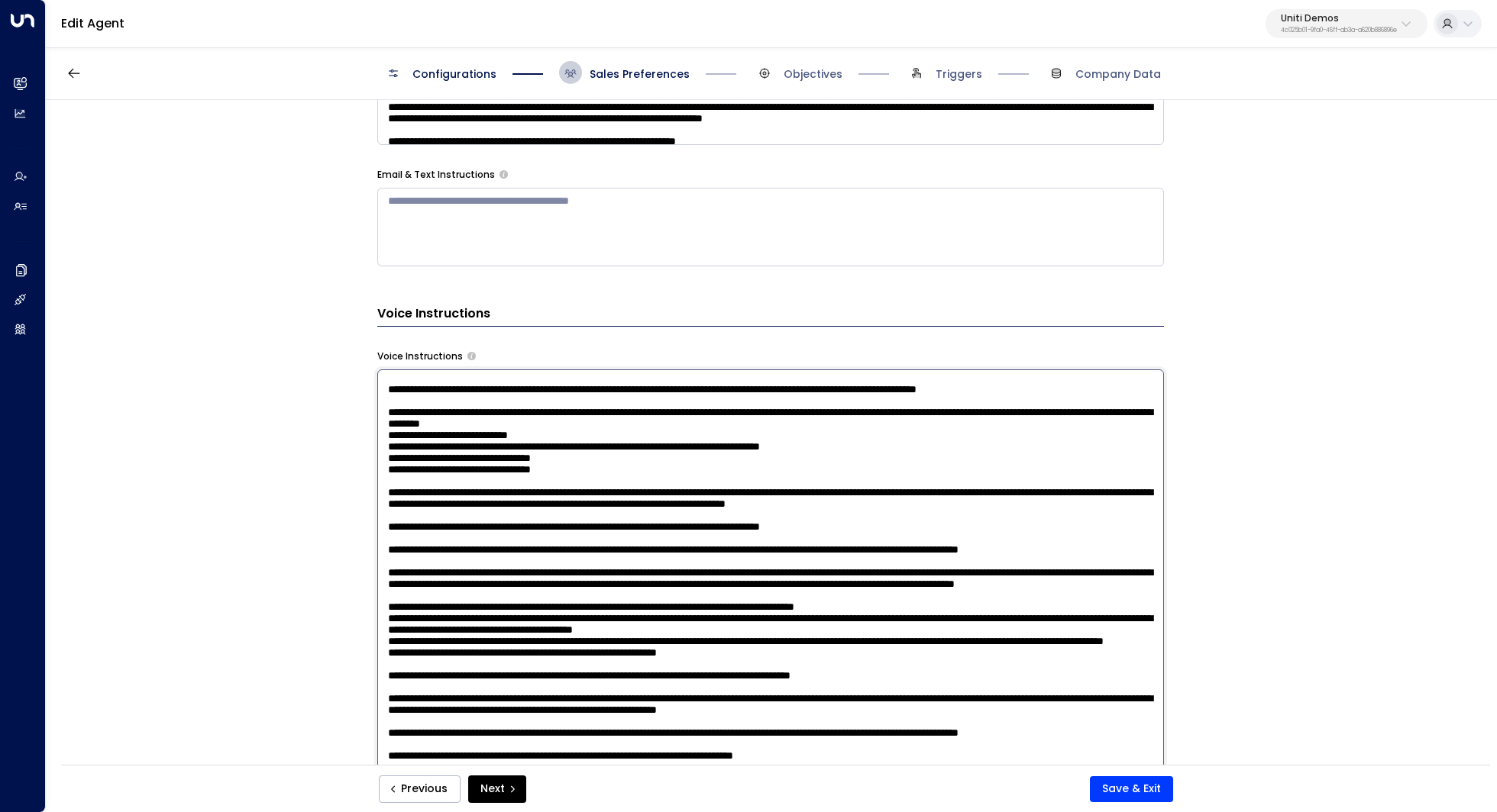
scroll to position [133, 0]
click at [719, 468] on textarea at bounding box center [771, 569] width 787 height 399
click at [663, 472] on textarea at bounding box center [771, 569] width 787 height 399
drag, startPoint x: 633, startPoint y: 458, endPoint x: 650, endPoint y: 458, distance: 17.0
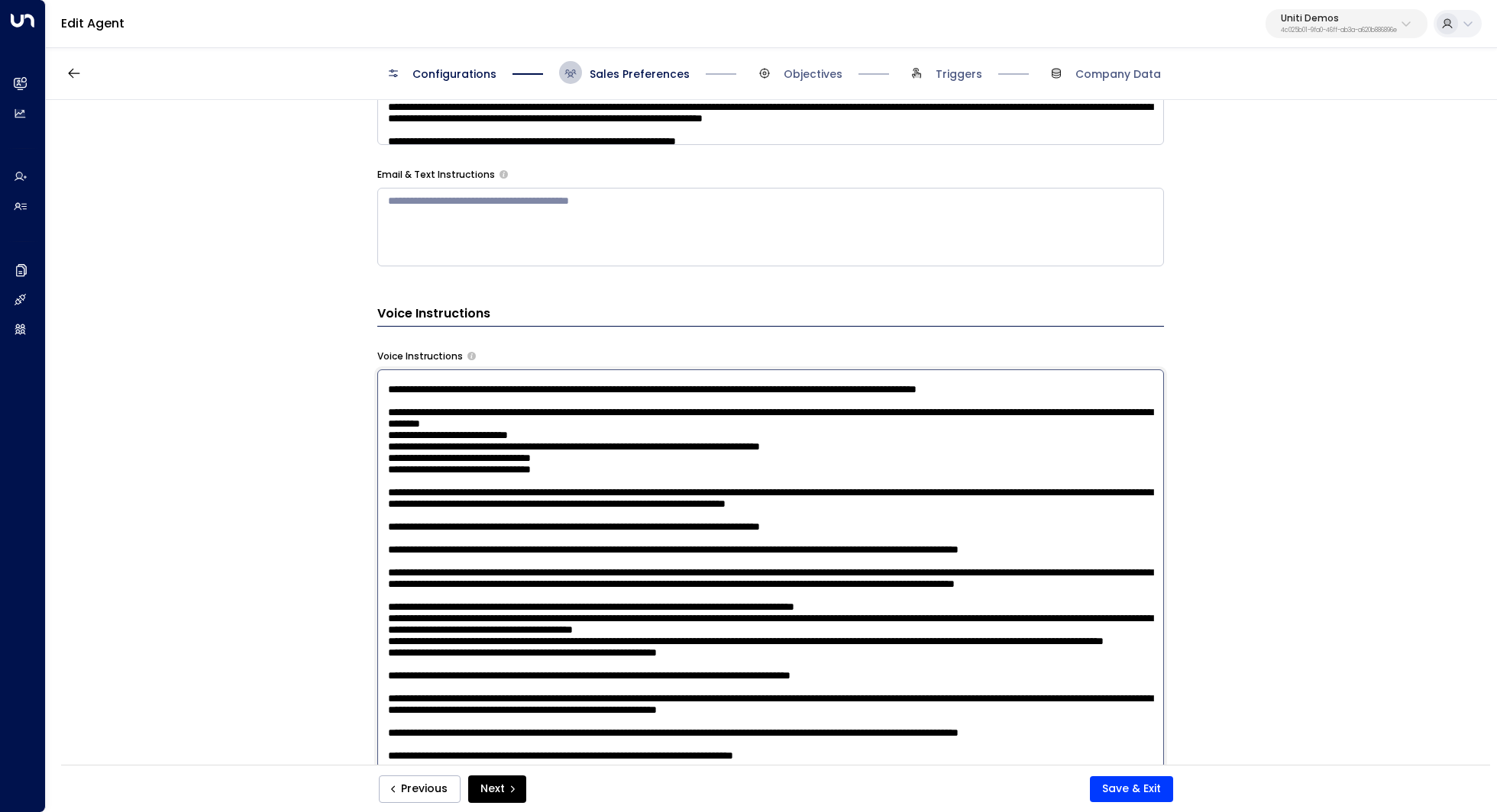
click at [650, 458] on textarea at bounding box center [771, 569] width 787 height 399
click at [635, 471] on textarea at bounding box center [771, 569] width 787 height 399
drag, startPoint x: 590, startPoint y: 490, endPoint x: 616, endPoint y: 490, distance: 26.0
click at [616, 490] on textarea at bounding box center [771, 569] width 787 height 399
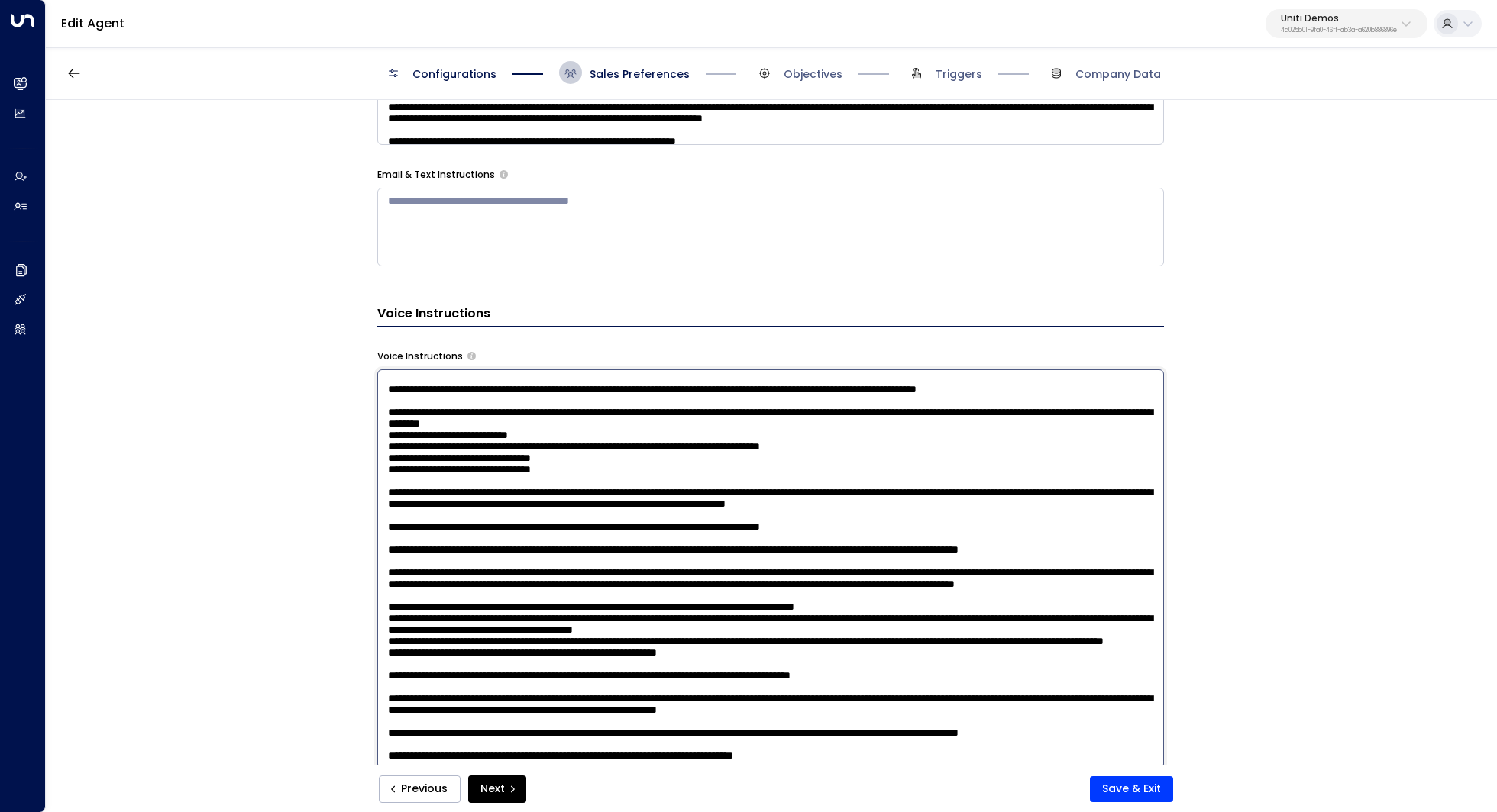
click at [616, 490] on textarea at bounding box center [771, 569] width 787 height 399
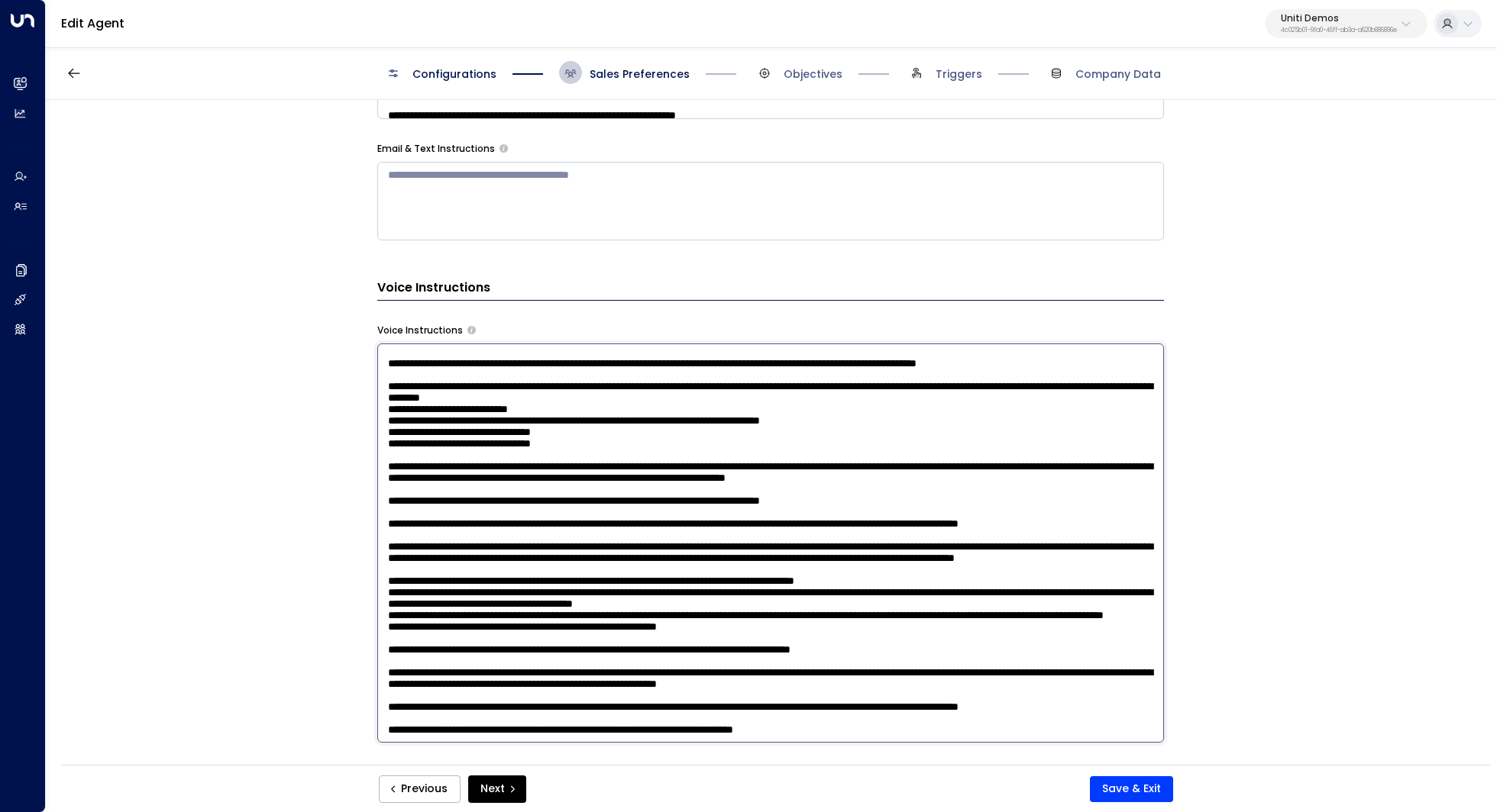
click at [755, 458] on textarea at bounding box center [771, 543] width 787 height 399
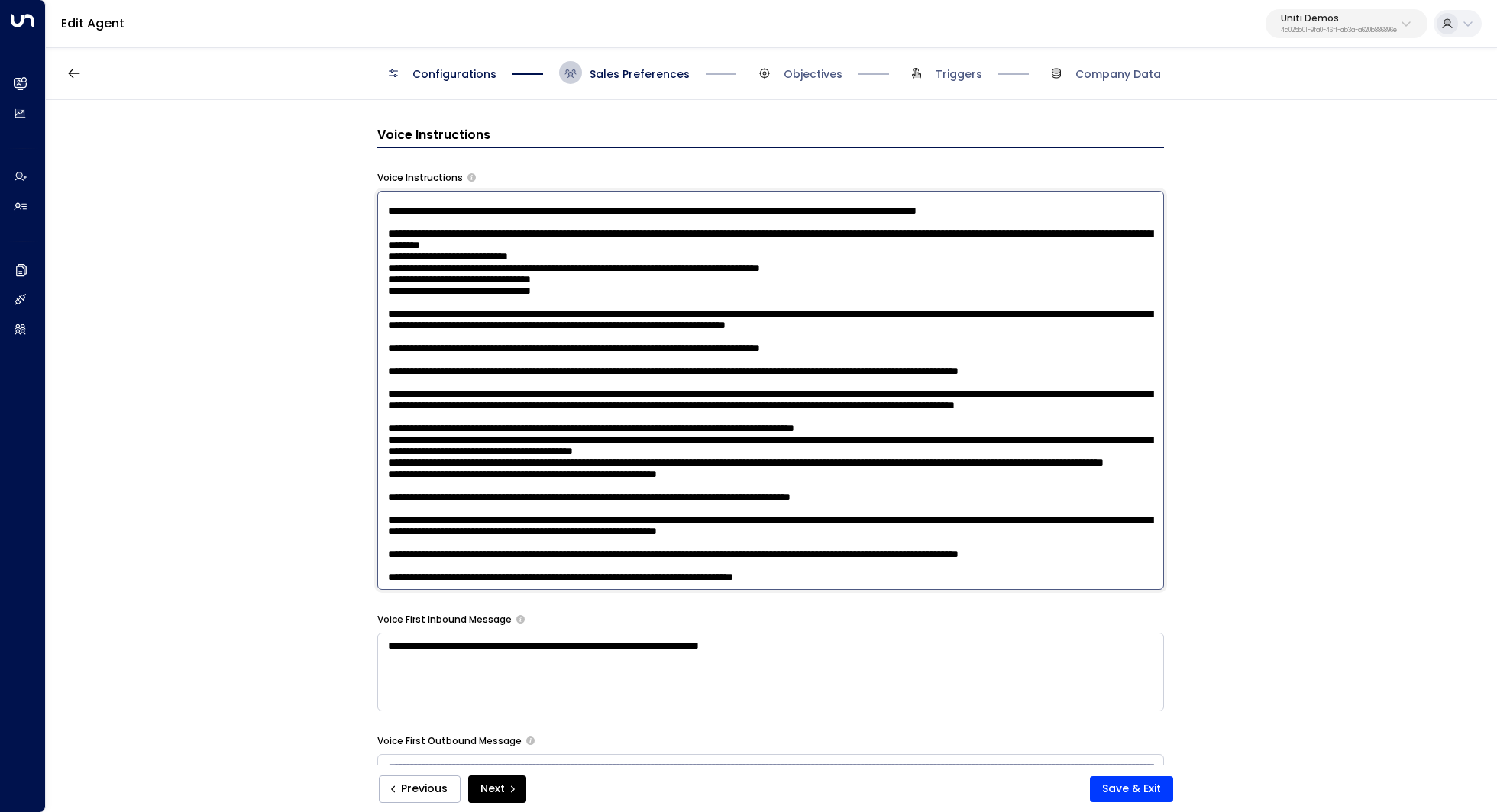
scroll to position [1116, 0]
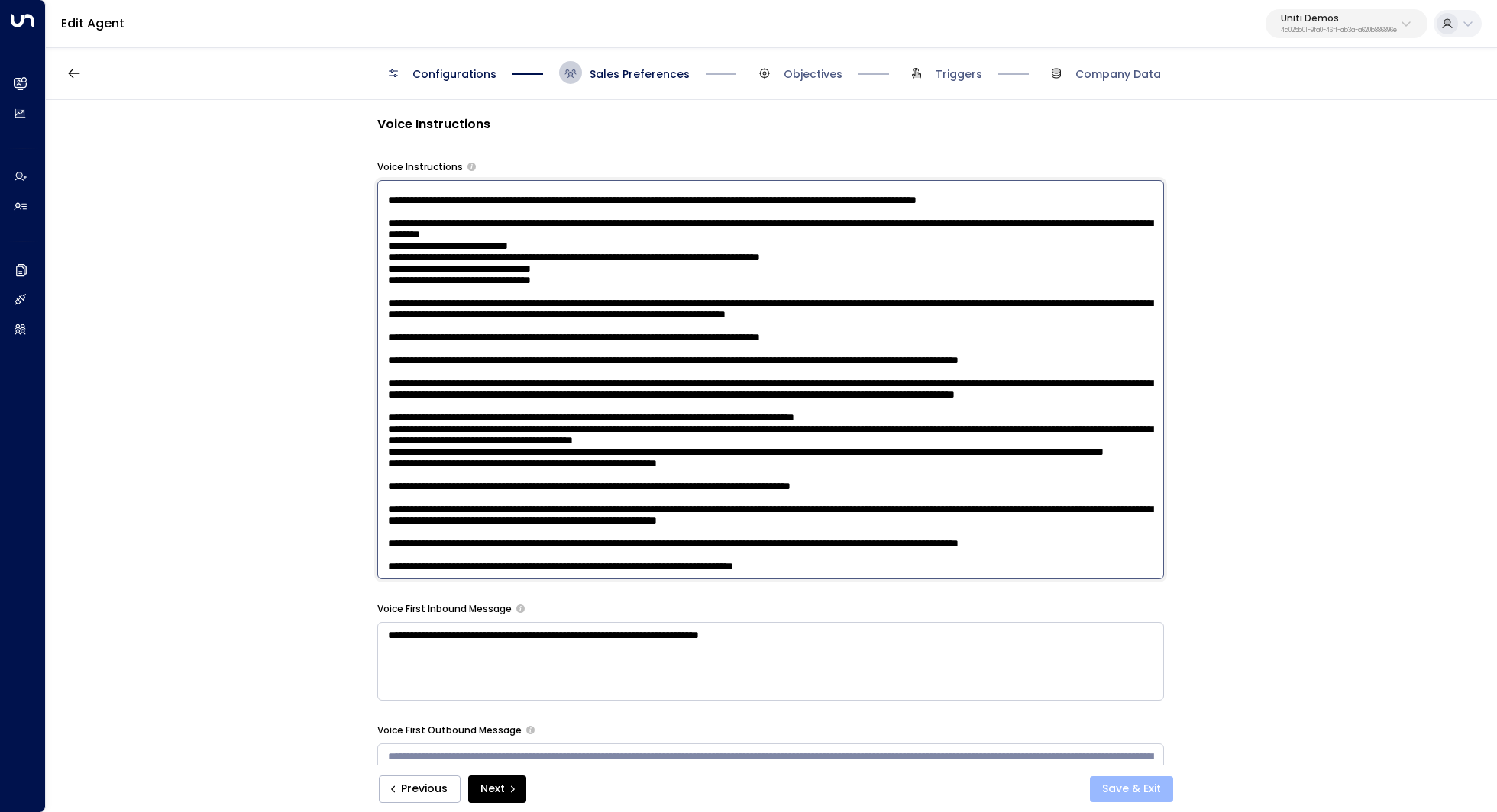
type textarea "**********"
click at [1137, 789] on button "Save & Exit" at bounding box center [1131, 789] width 83 height 26
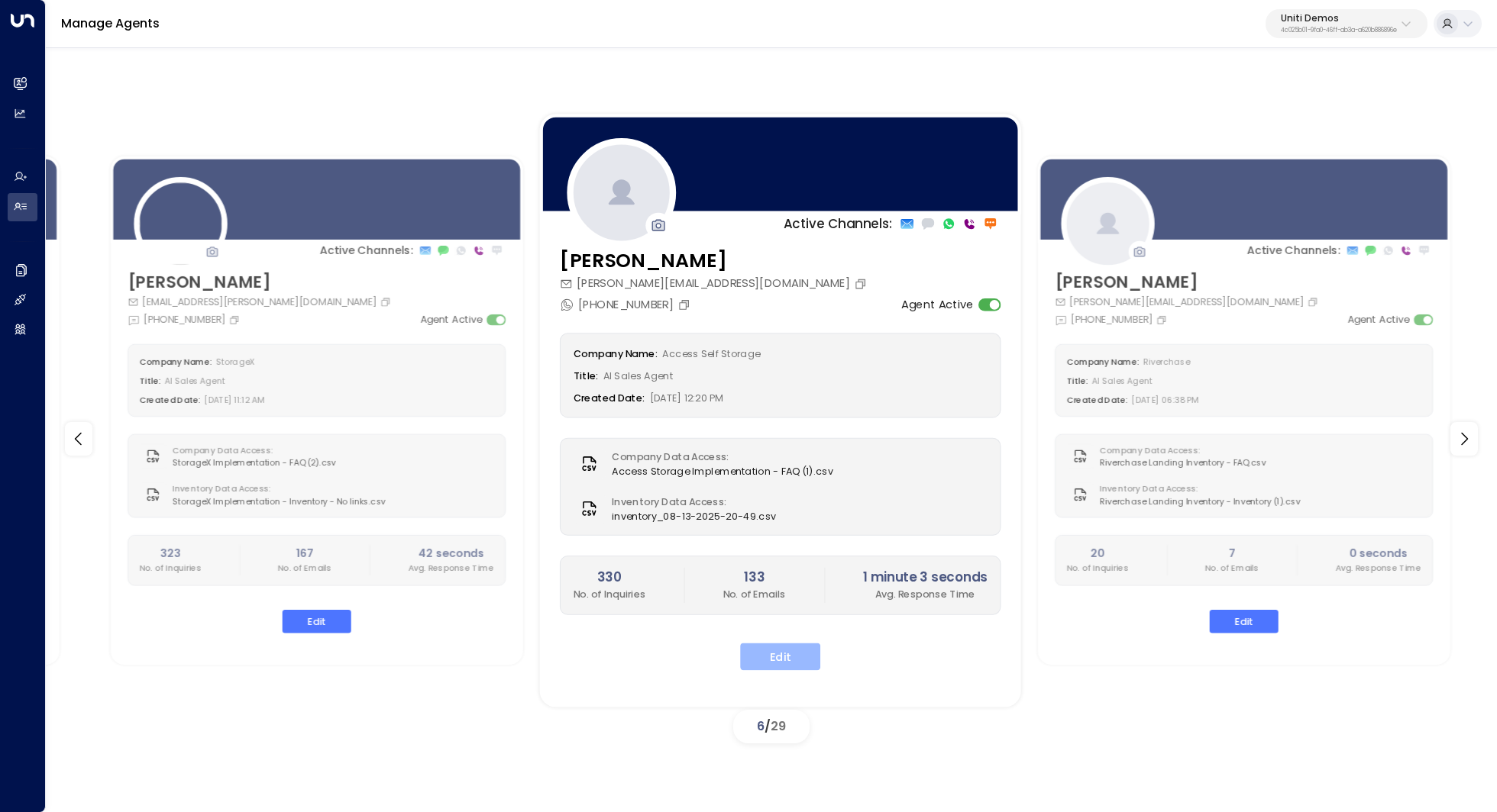
click at [776, 655] on button "Edit" at bounding box center [780, 657] width 80 height 27
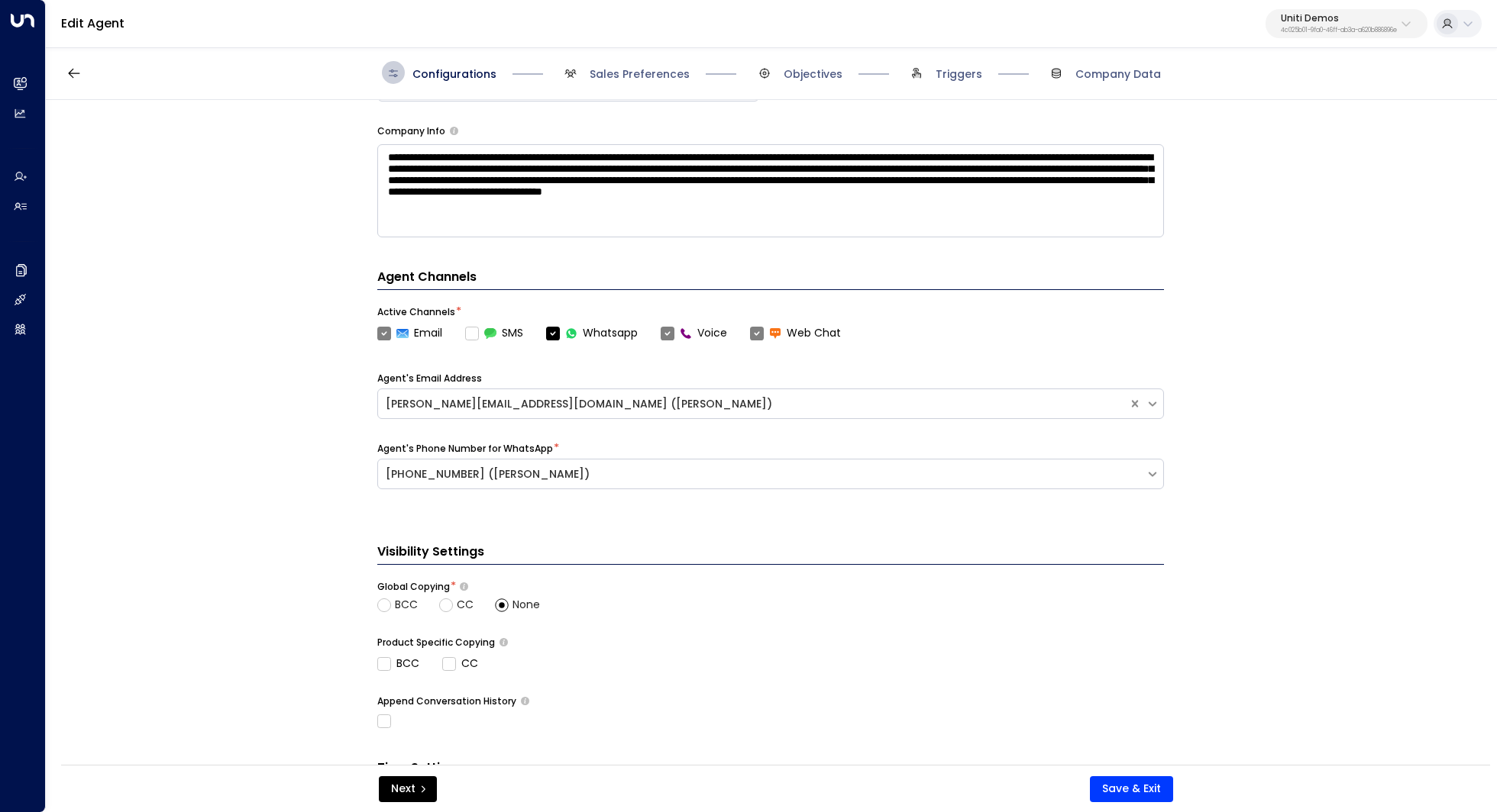
scroll to position [390, 0]
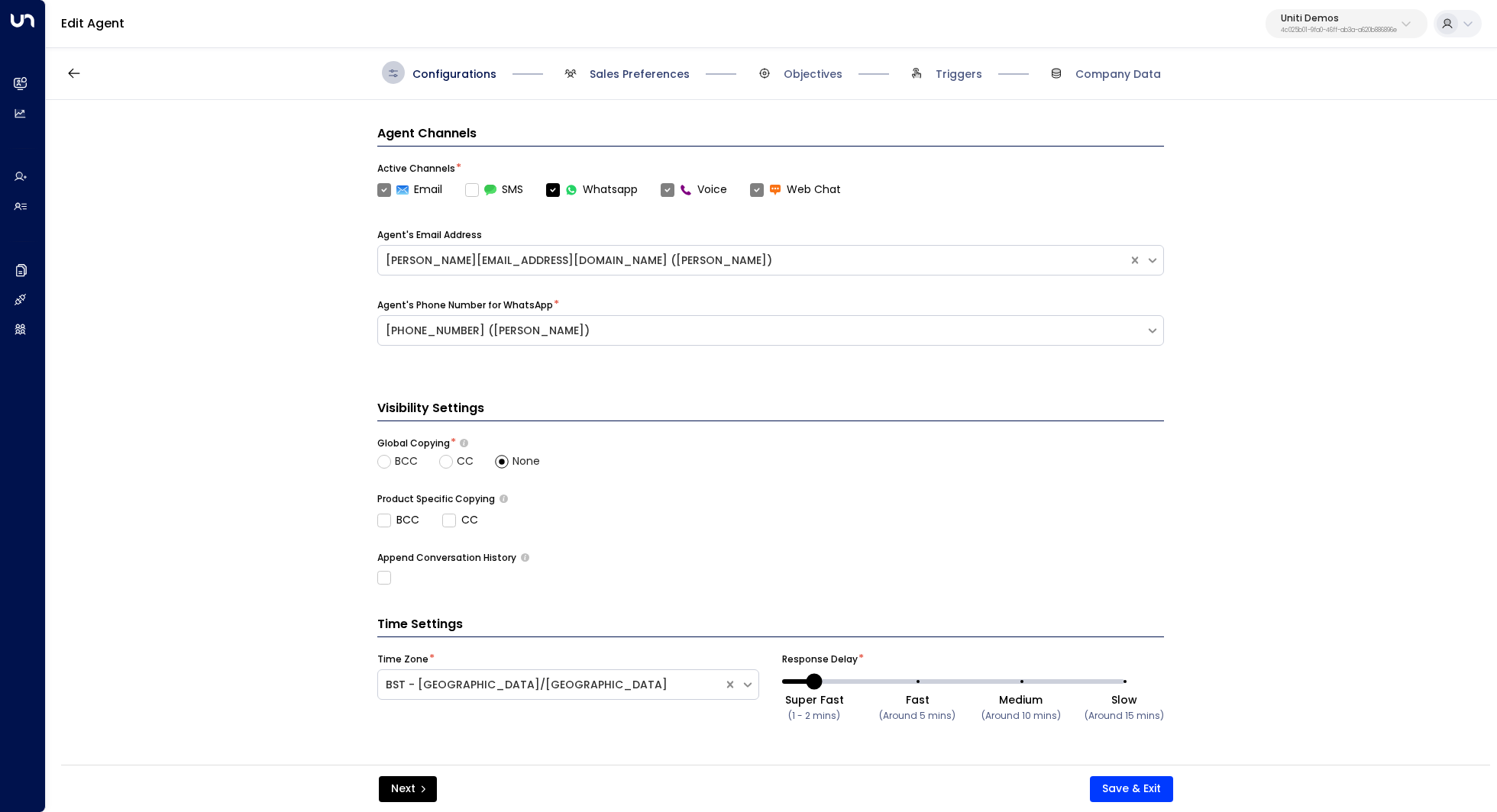
click at [663, 77] on span "Sales Preferences" at bounding box center [639, 74] width 100 height 15
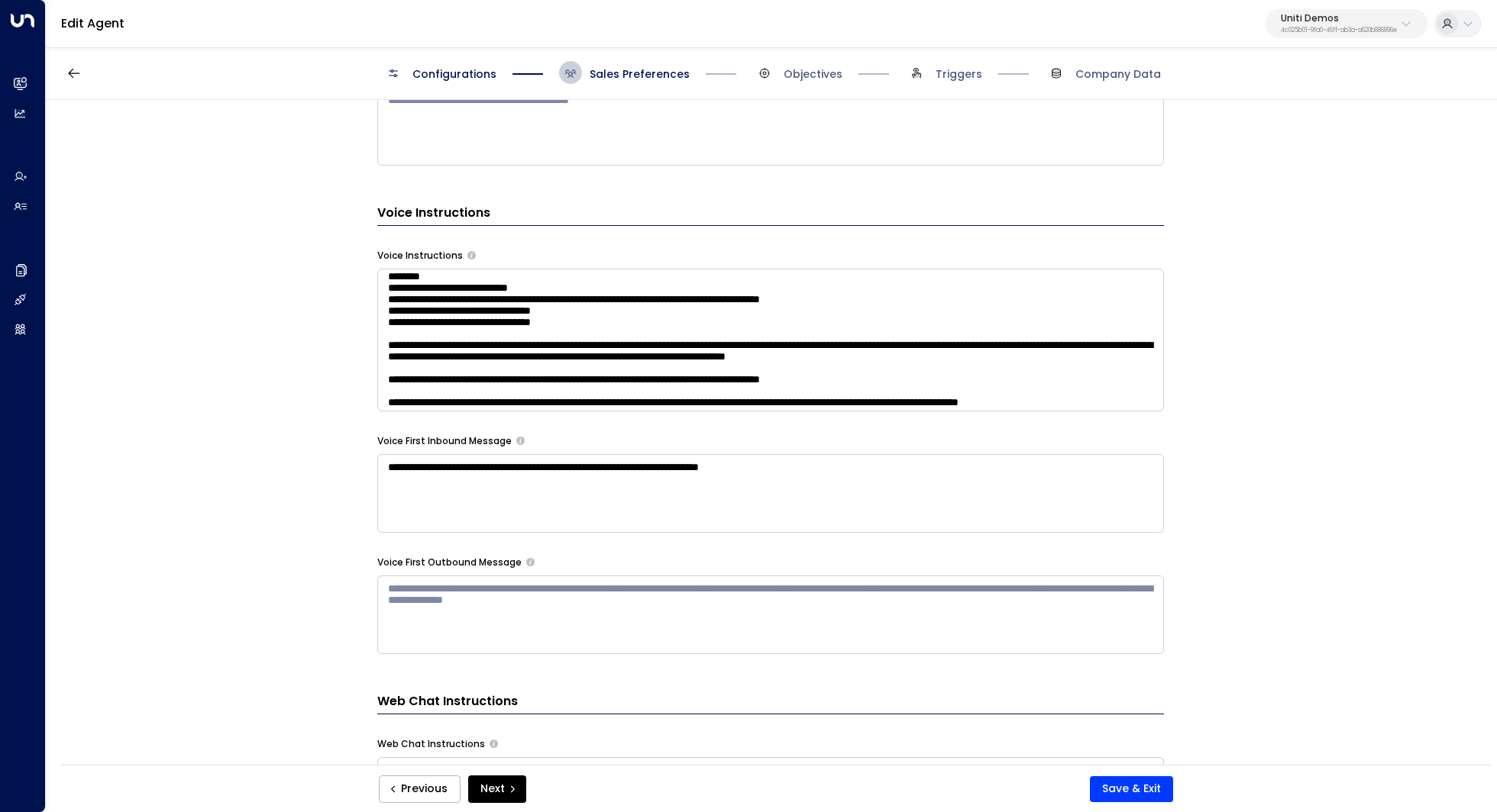
scroll to position [66, 0]
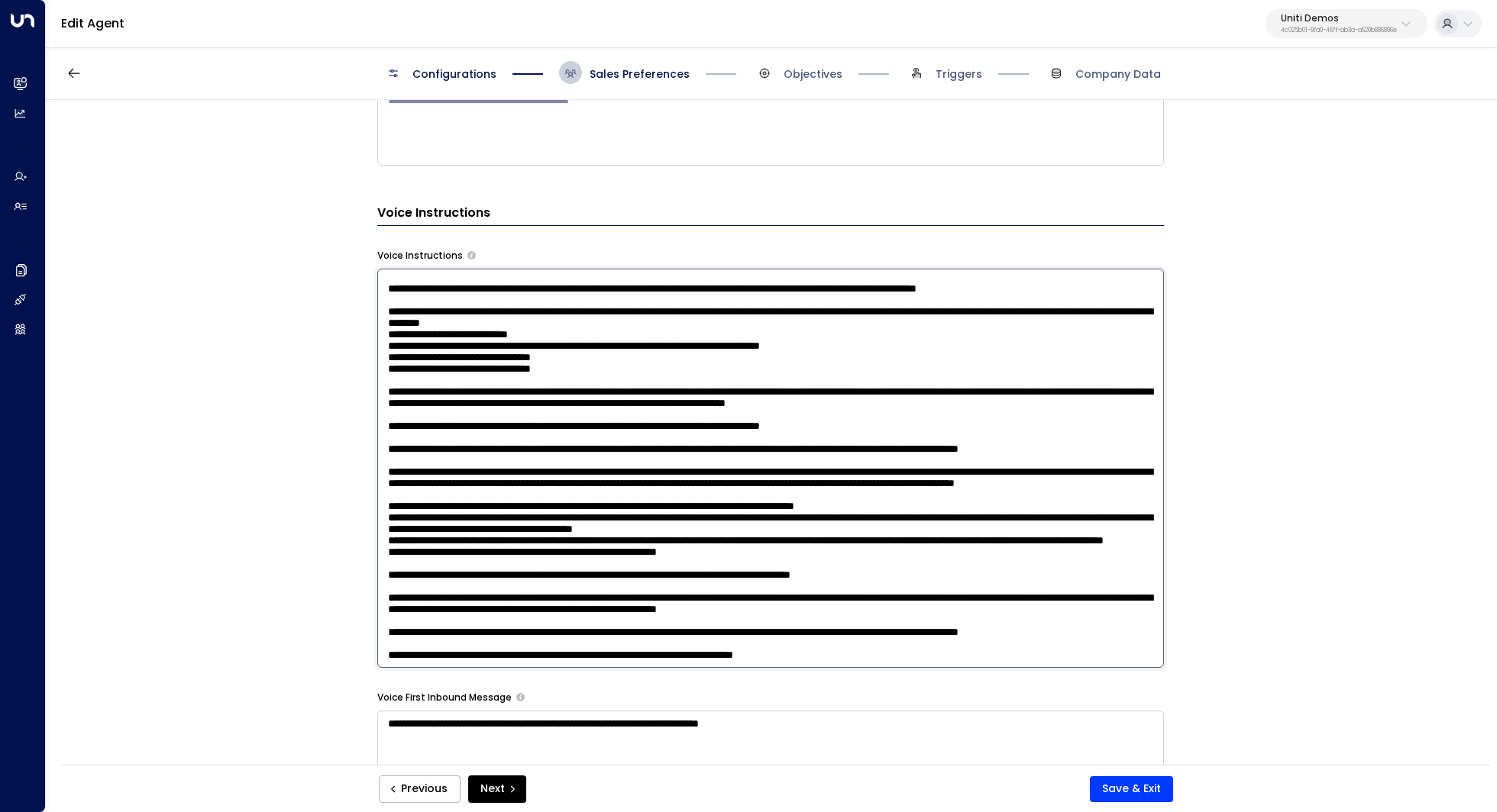
drag, startPoint x: 445, startPoint y: 322, endPoint x: 460, endPoint y: 322, distance: 15.0
click at [460, 322] on textarea at bounding box center [771, 469] width 787 height 399
click at [584, 368] on textarea at bounding box center [771, 469] width 787 height 399
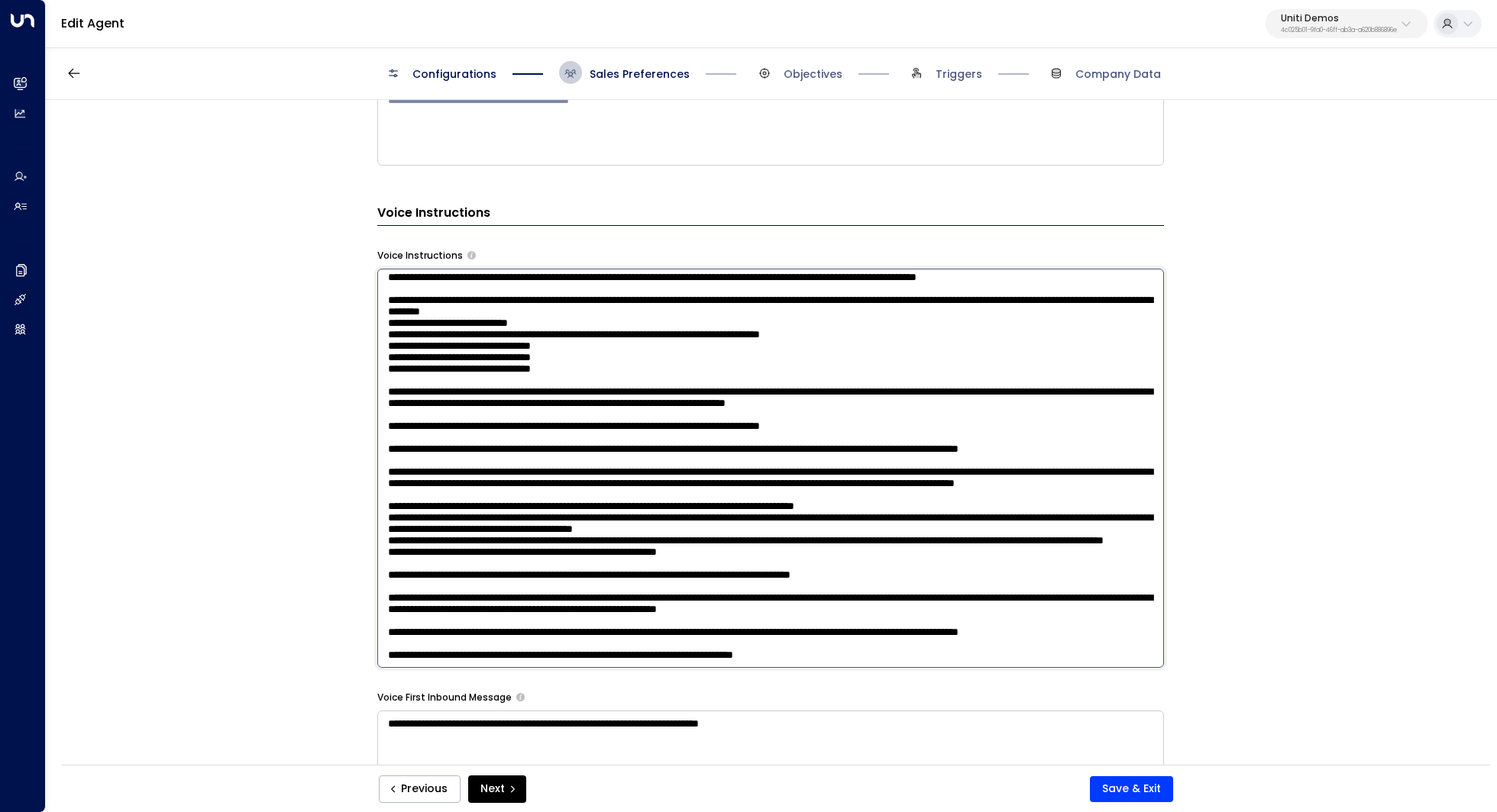
drag, startPoint x: 594, startPoint y: 387, endPoint x: 571, endPoint y: 386, distance: 23.0
click at [571, 386] on textarea at bounding box center [771, 469] width 787 height 399
click at [566, 388] on textarea at bounding box center [771, 469] width 787 height 399
type textarea "**********"
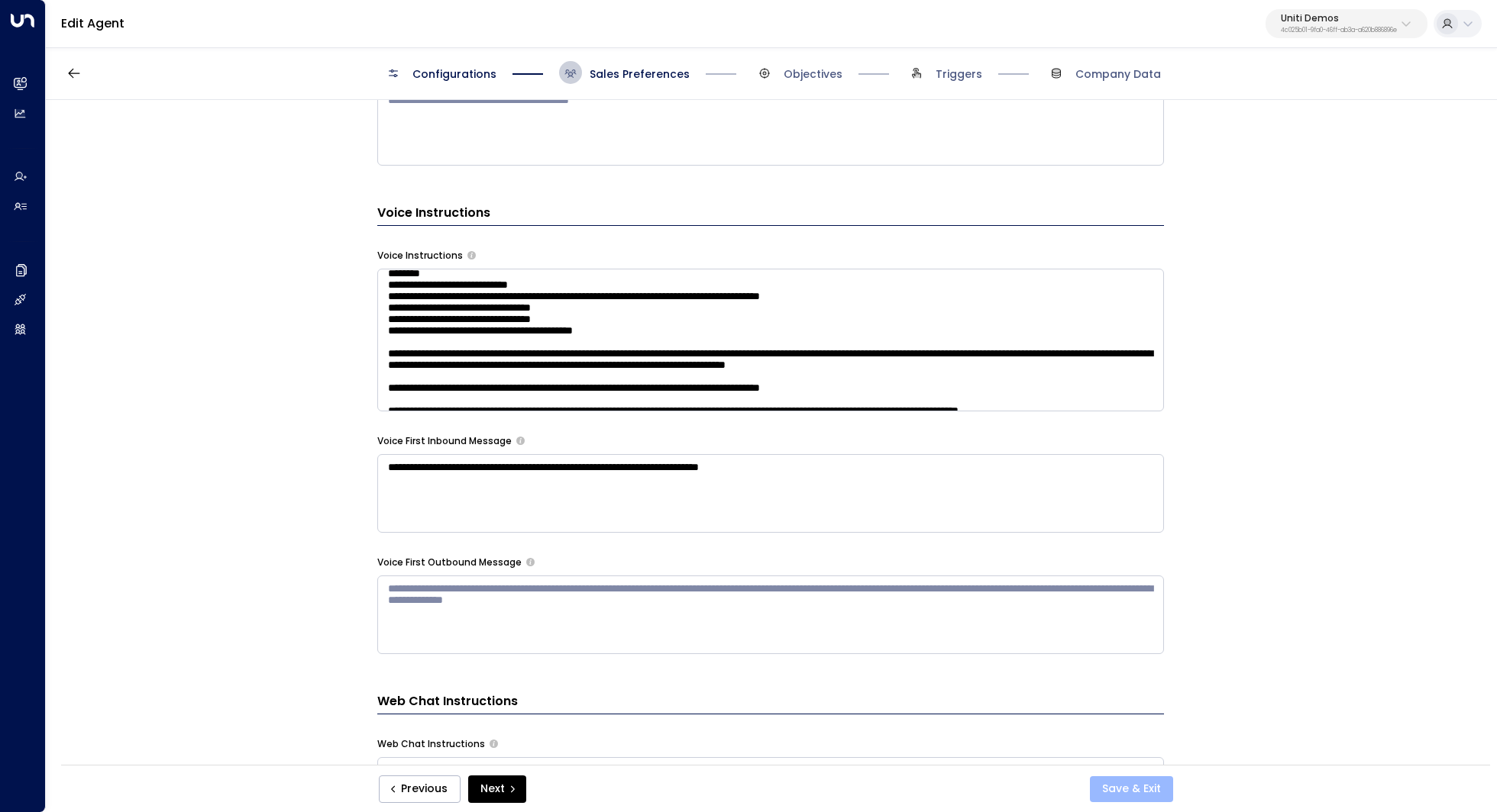
click at [1129, 790] on button "Save & Exit" at bounding box center [1131, 789] width 83 height 26
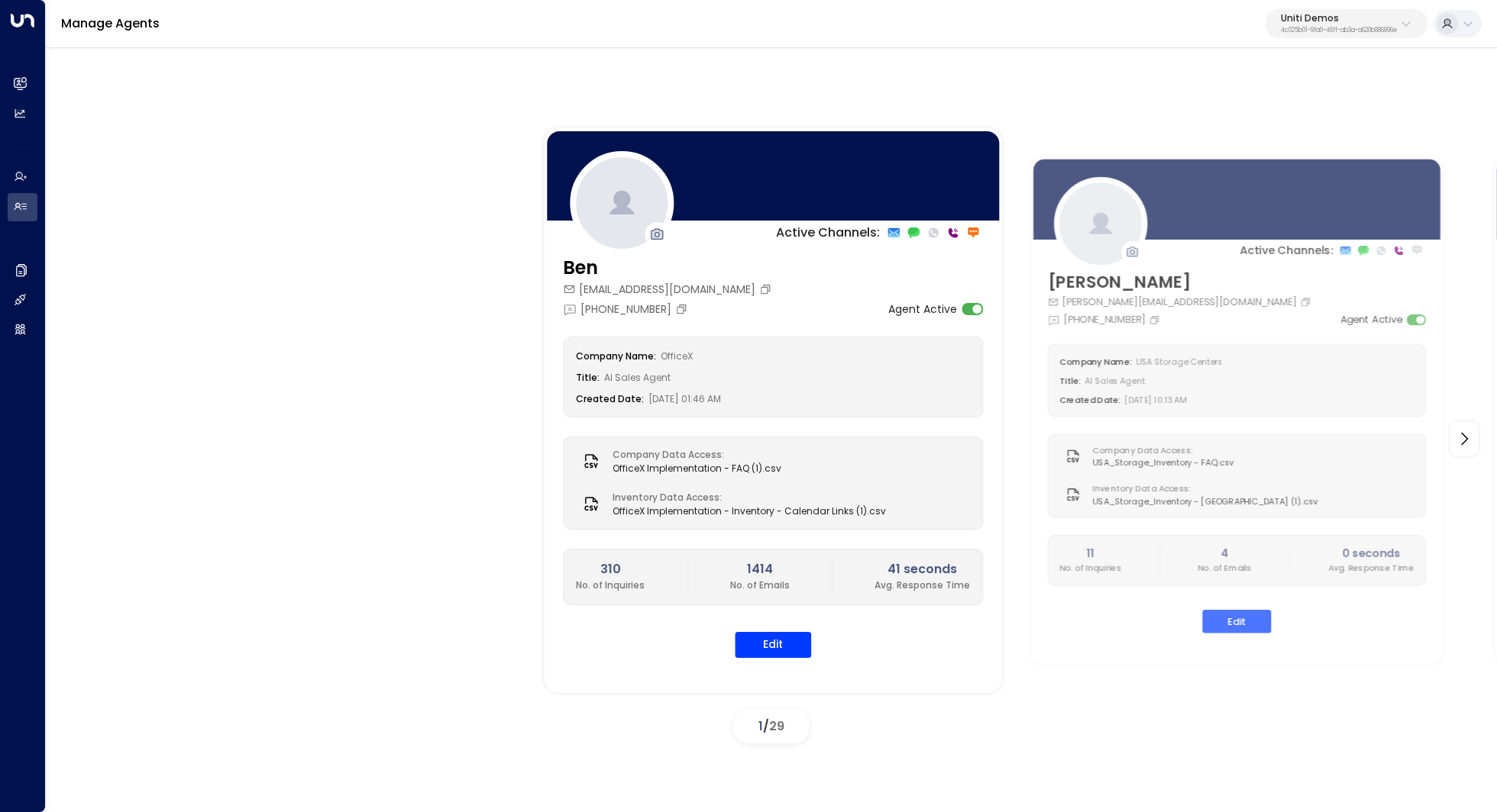
click at [1364, 2] on div "Manage Agents Uniti Demos 4c025b01-9fa0-46ff-ab3a-a620b886896e" at bounding box center [772, 23] width 1451 height 48
click at [1361, 10] on button "Uniti Demos 4c025b01-9fa0-46ff-ab3a-a620b886896e" at bounding box center [1345, 23] width 162 height 29
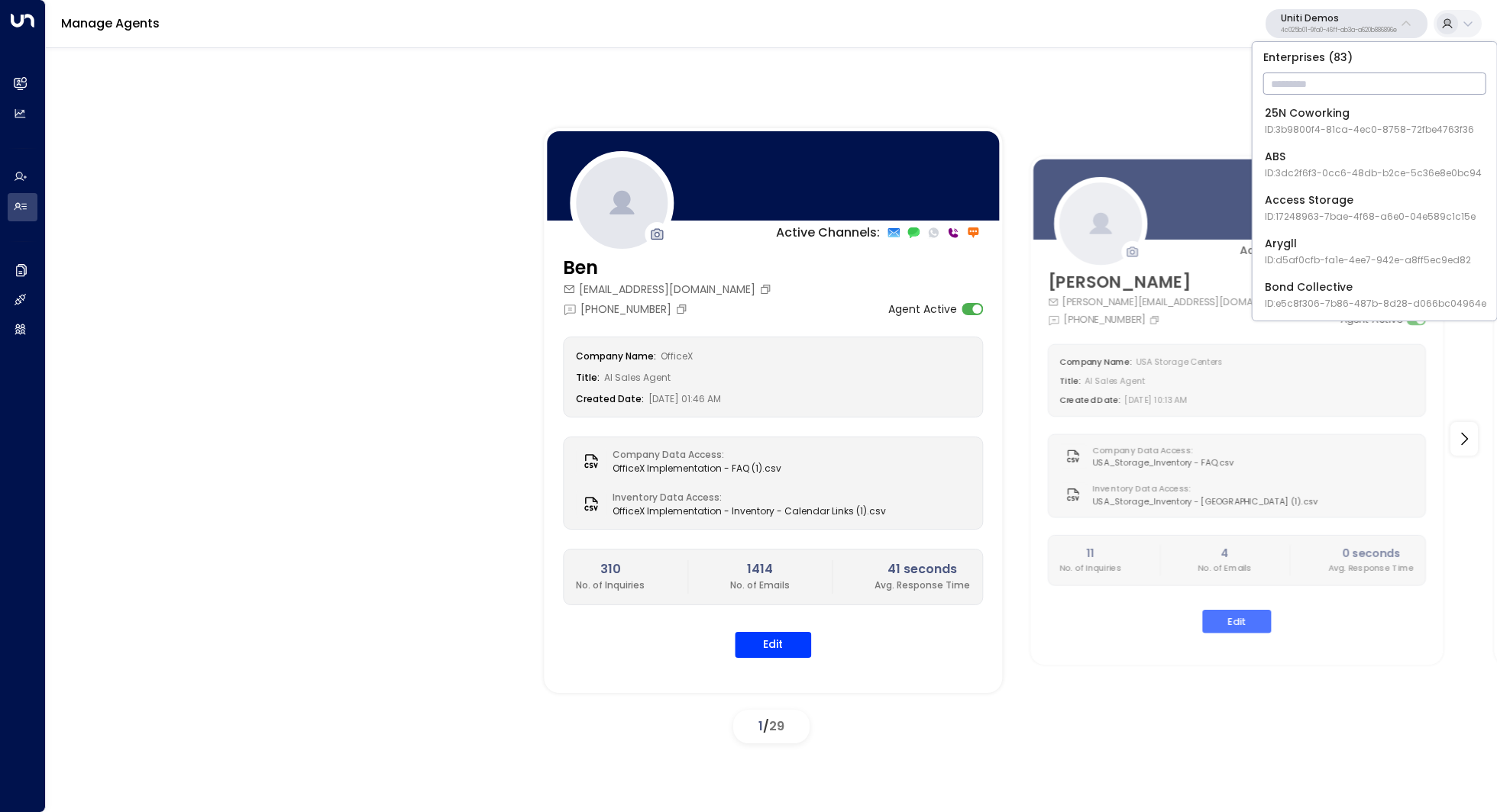
click at [1326, 82] on input "text" at bounding box center [1374, 83] width 223 height 28
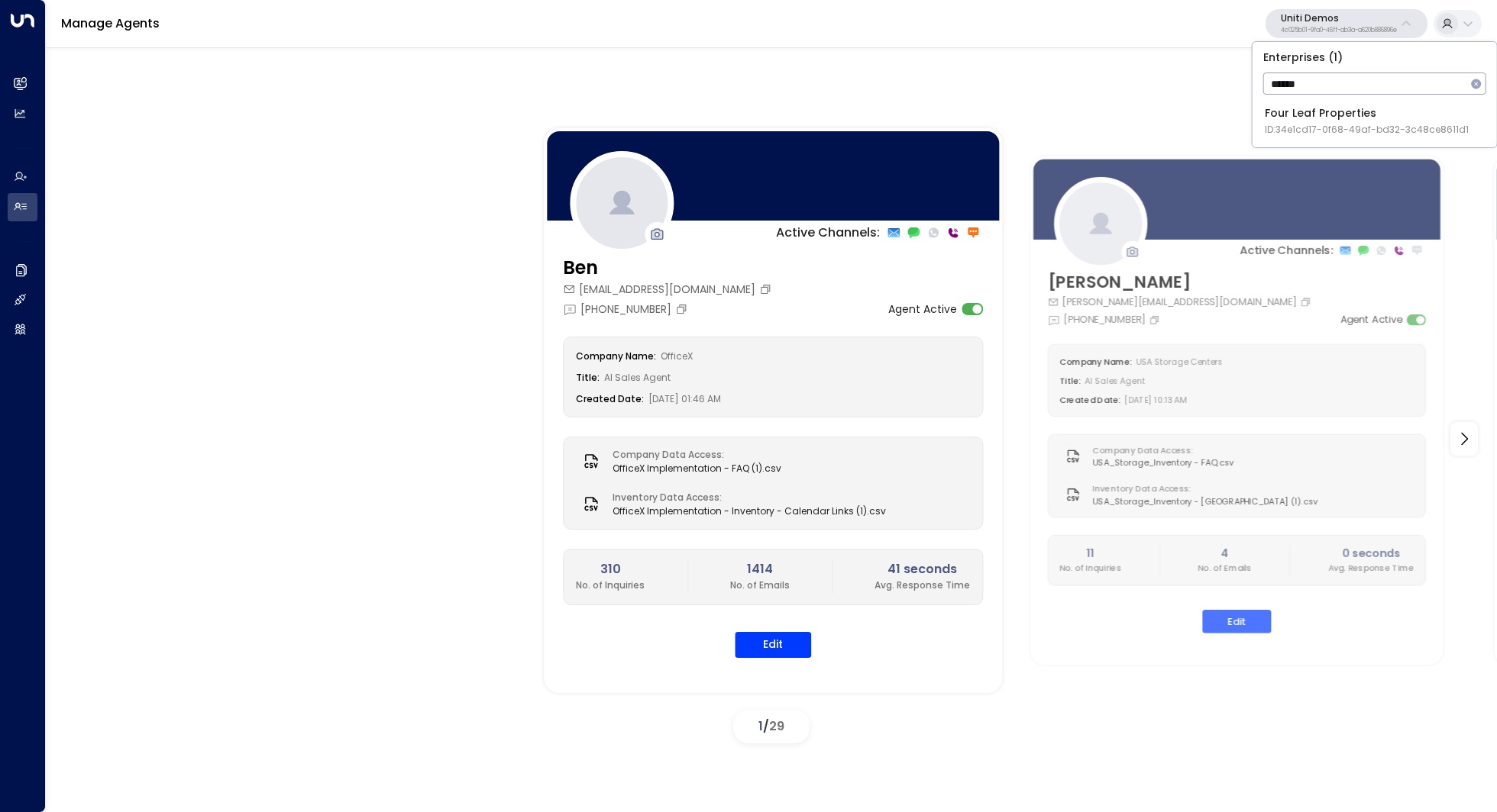
type input "******"
click at [1330, 132] on span "ID: 34e1cd17-0f68-49af-bd32-3c48ce8611d1" at bounding box center [1367, 129] width 204 height 14
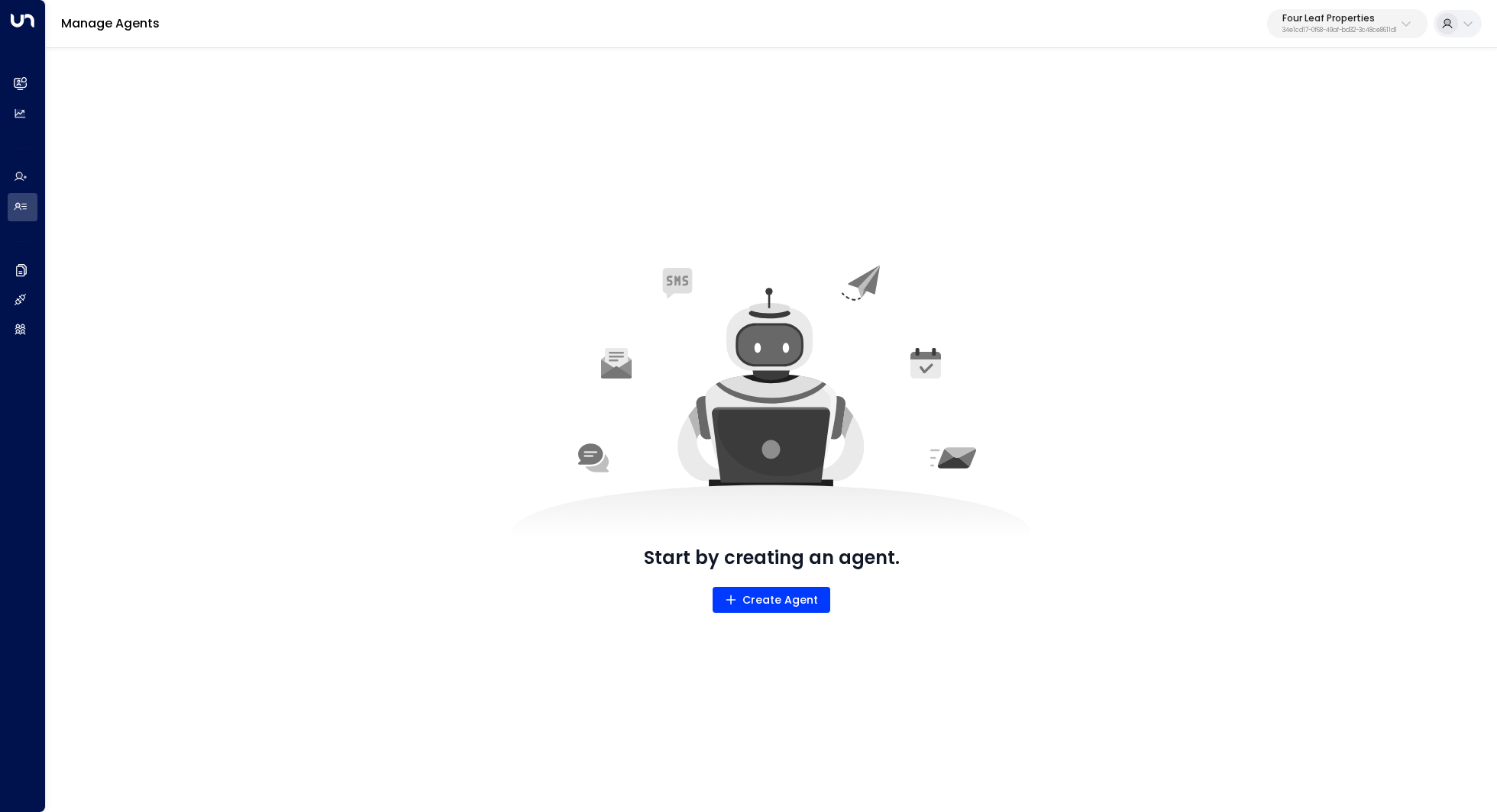
click at [1368, 30] on p "34e1cd17-0f68-49af-bd32-3c48ce8611d1" at bounding box center [1339, 30] width 115 height 6
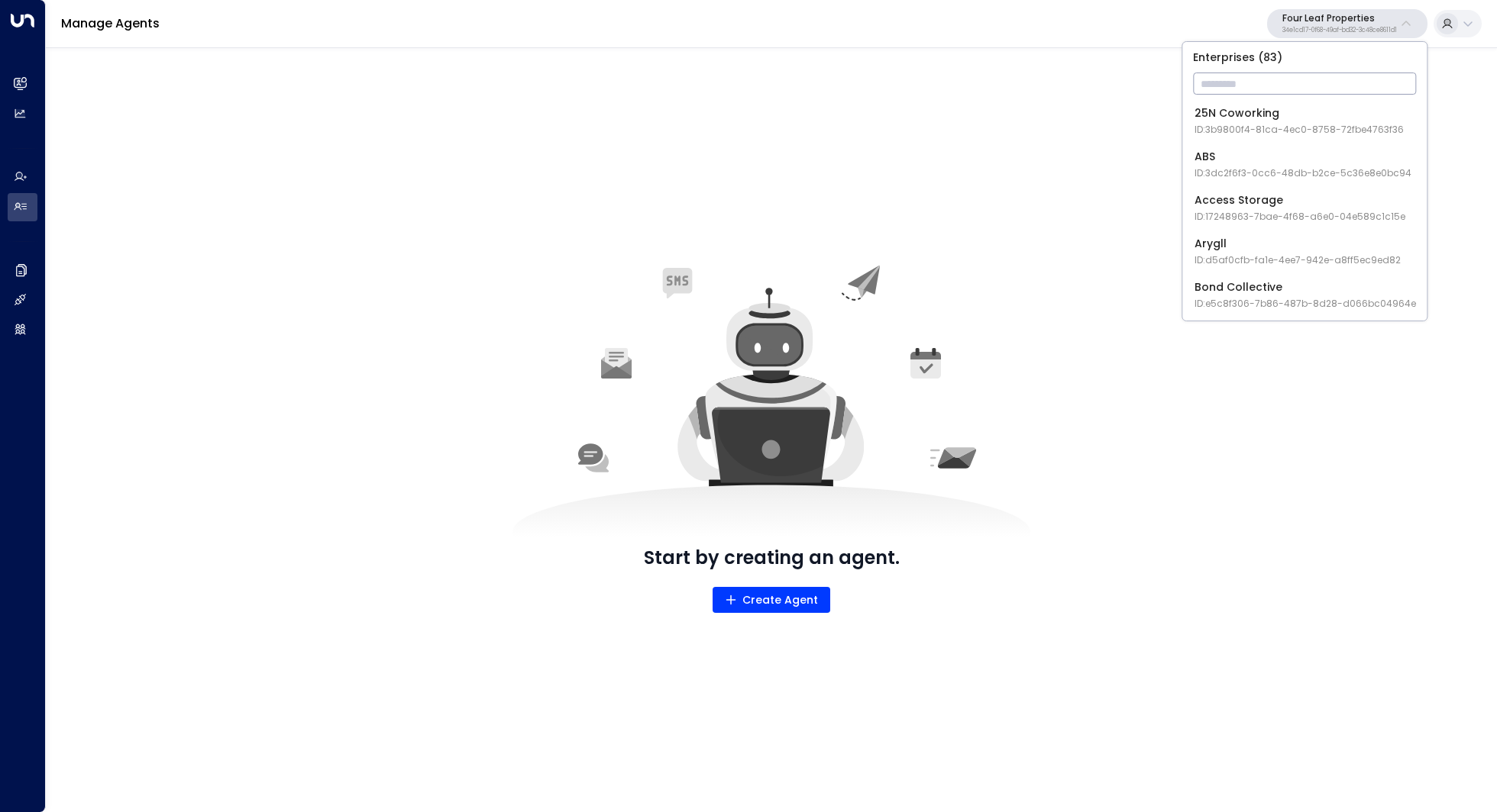
click at [1247, 88] on input "text" at bounding box center [1304, 83] width 223 height 28
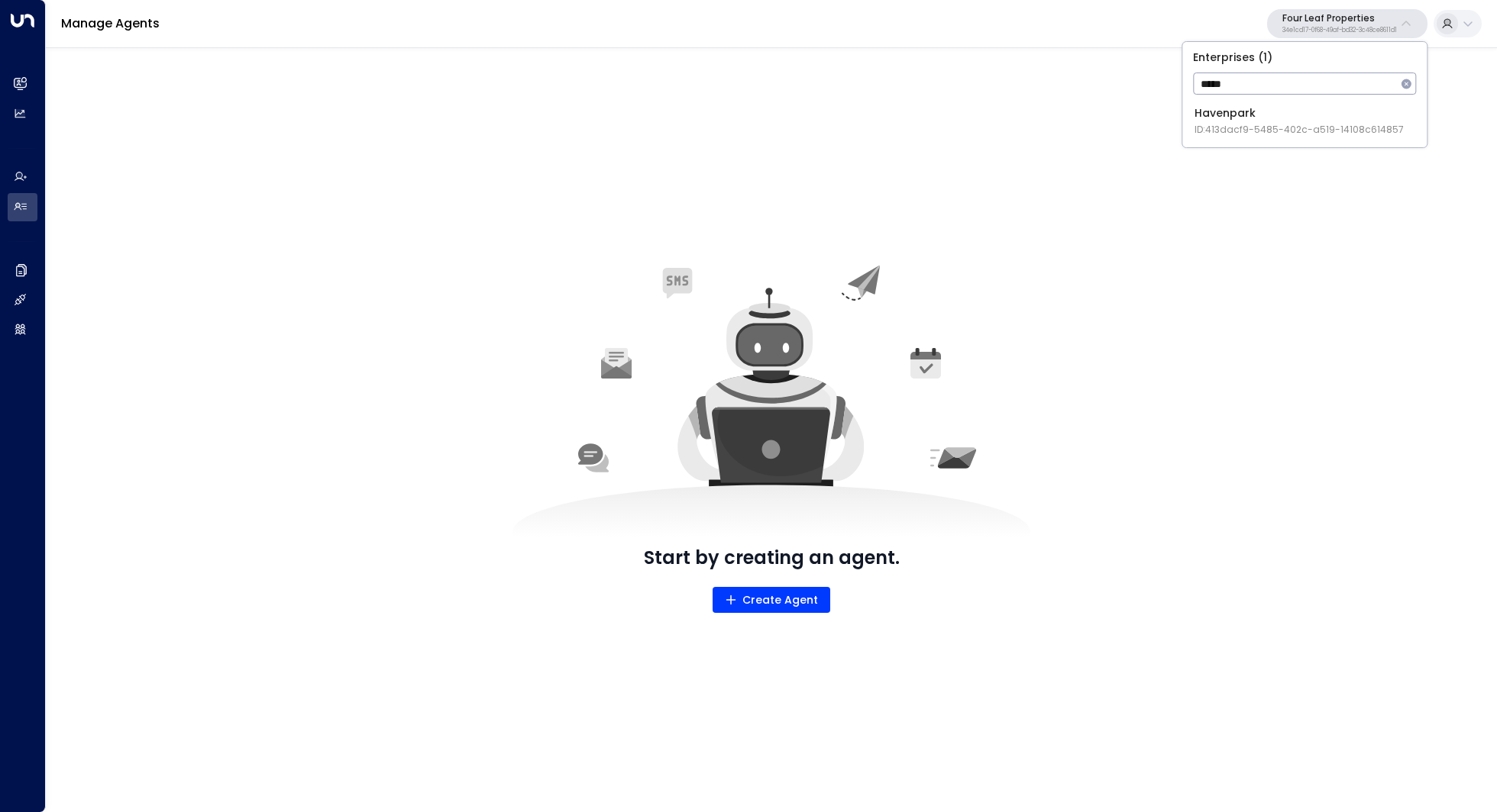
type input "*****"
click at [1243, 123] on span "ID: 413dacf9-5485-402c-a519-14108c614857" at bounding box center [1299, 129] width 210 height 14
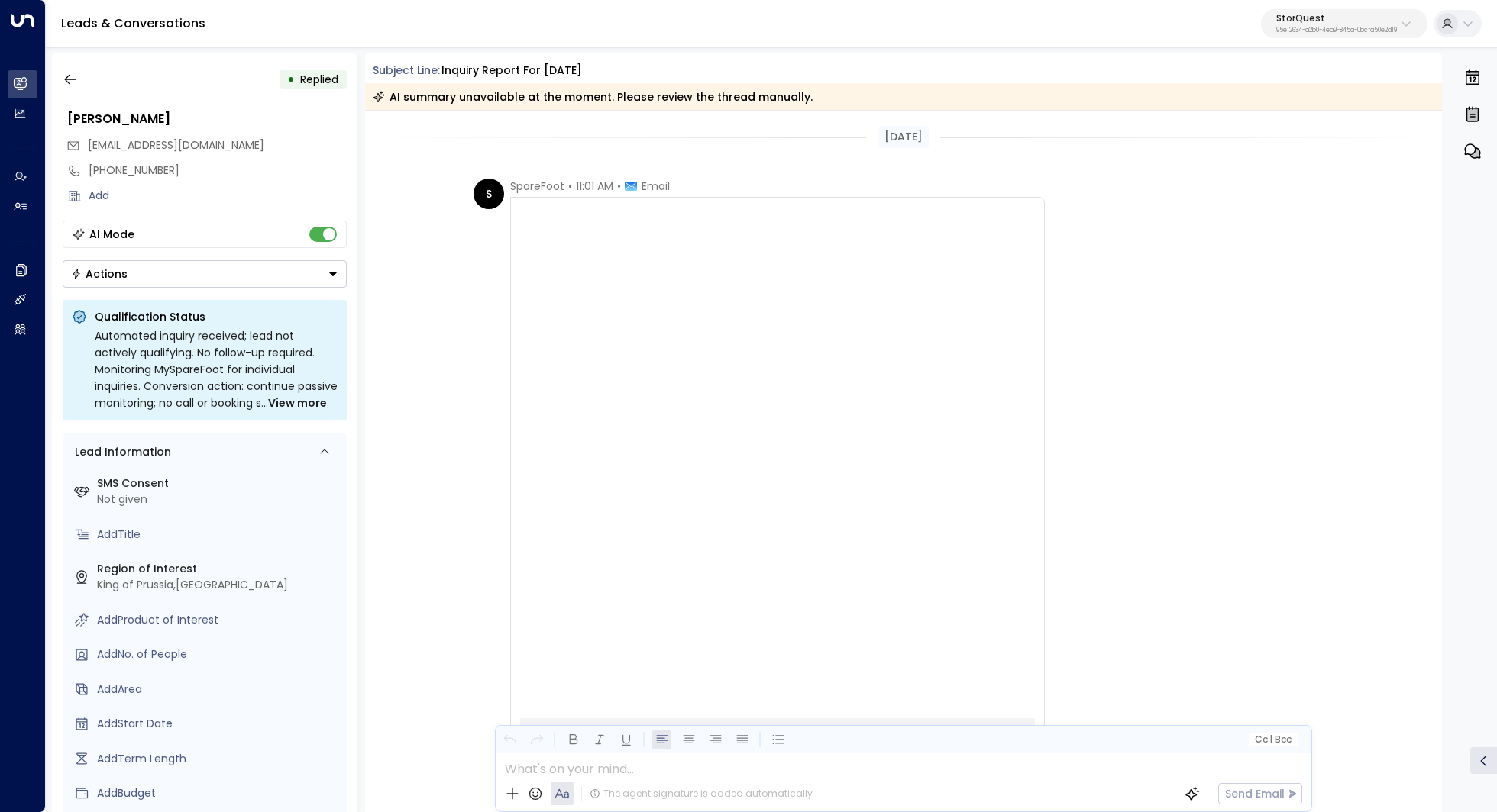
scroll to position [1722, 0]
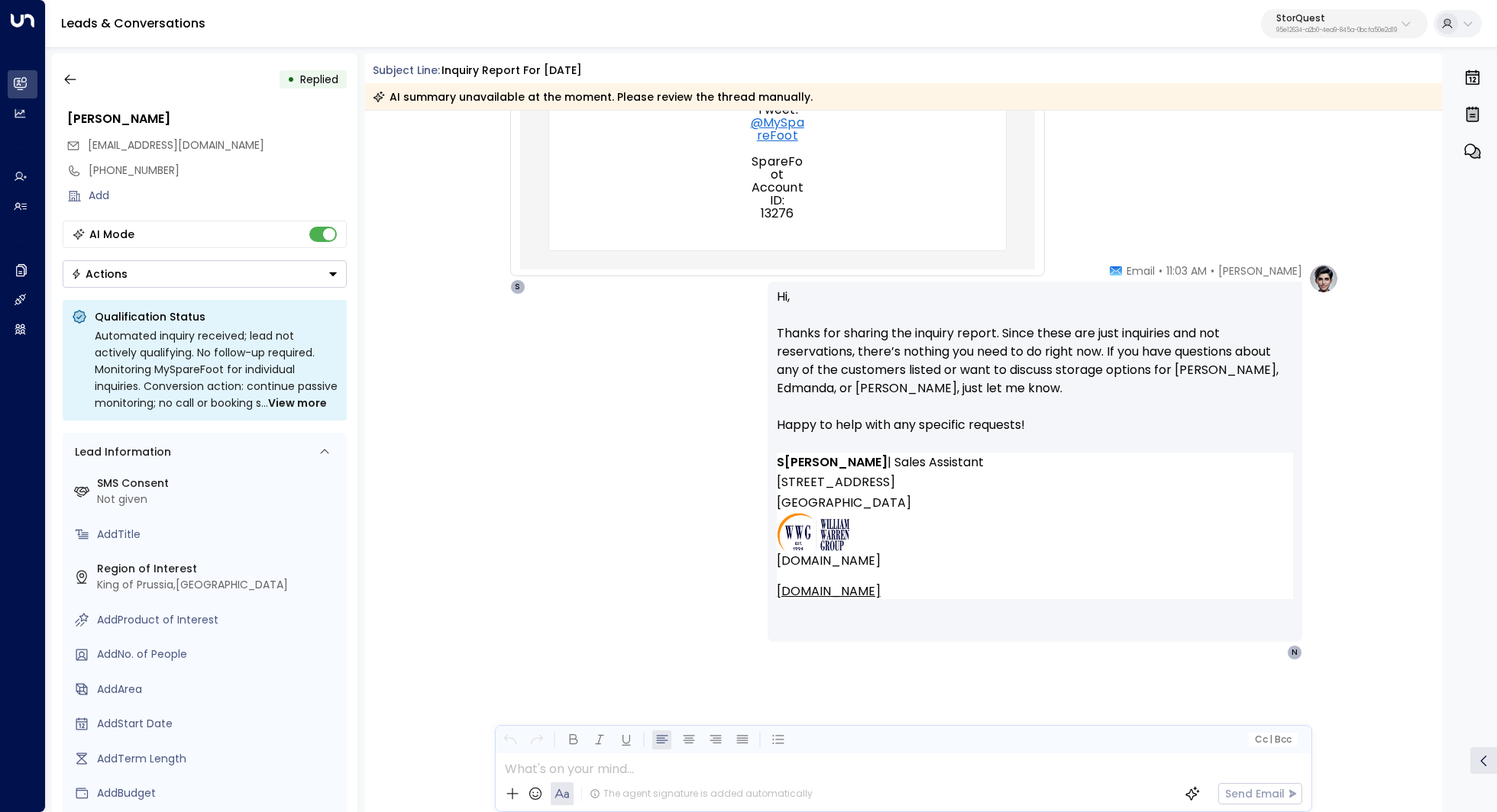
click at [1324, 31] on p "95e12634-a2b0-4ea9-845a-0bcfa50e2d19" at bounding box center [1336, 30] width 121 height 6
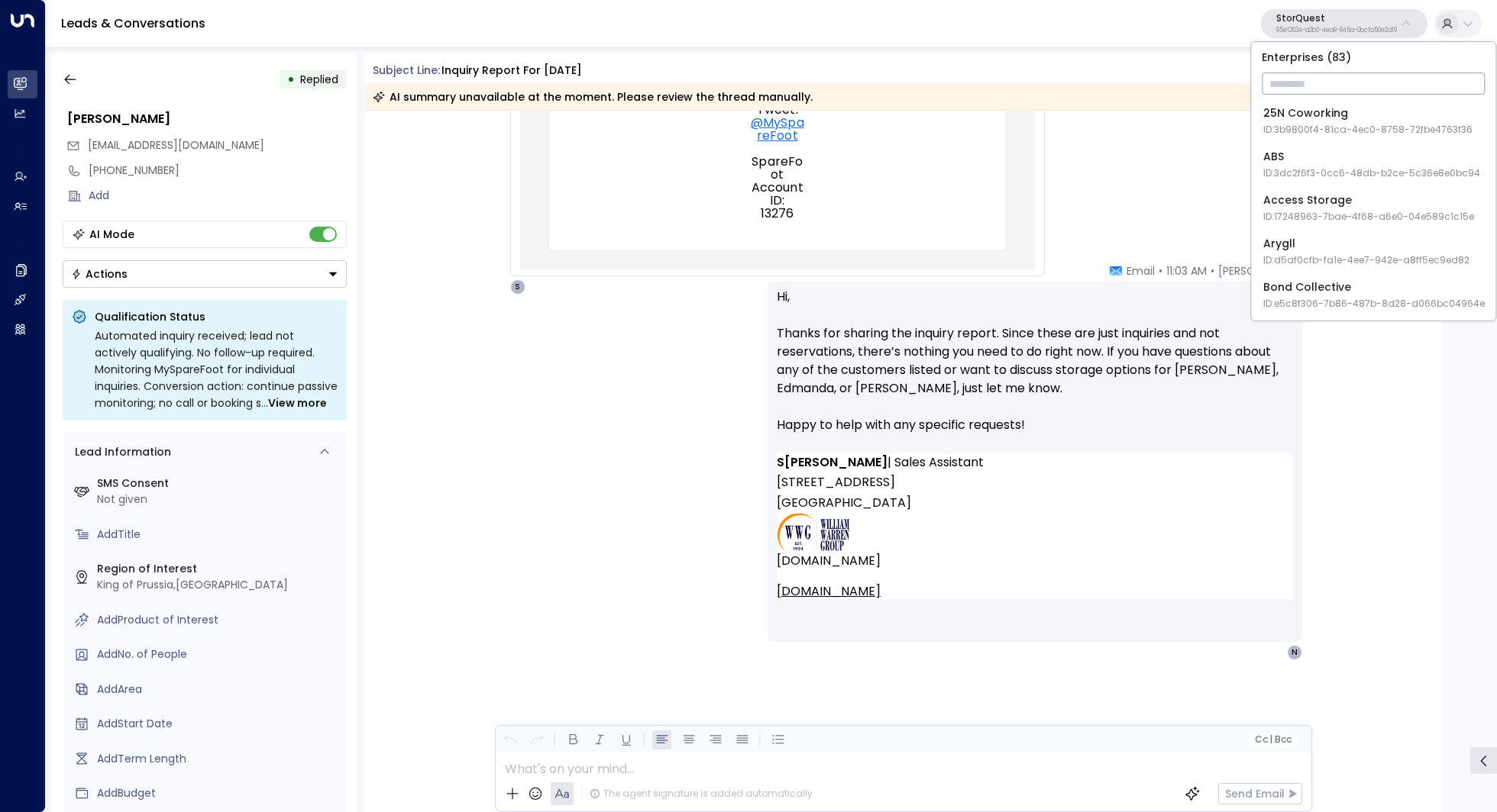
click at [1286, 73] on input "text" at bounding box center [1372, 83] width 223 height 28
type input "*****"
click at [1329, 113] on div "Havenpark ID: 413dacf9-5485-402c-a519-14108c614857" at bounding box center [1368, 121] width 210 height 32
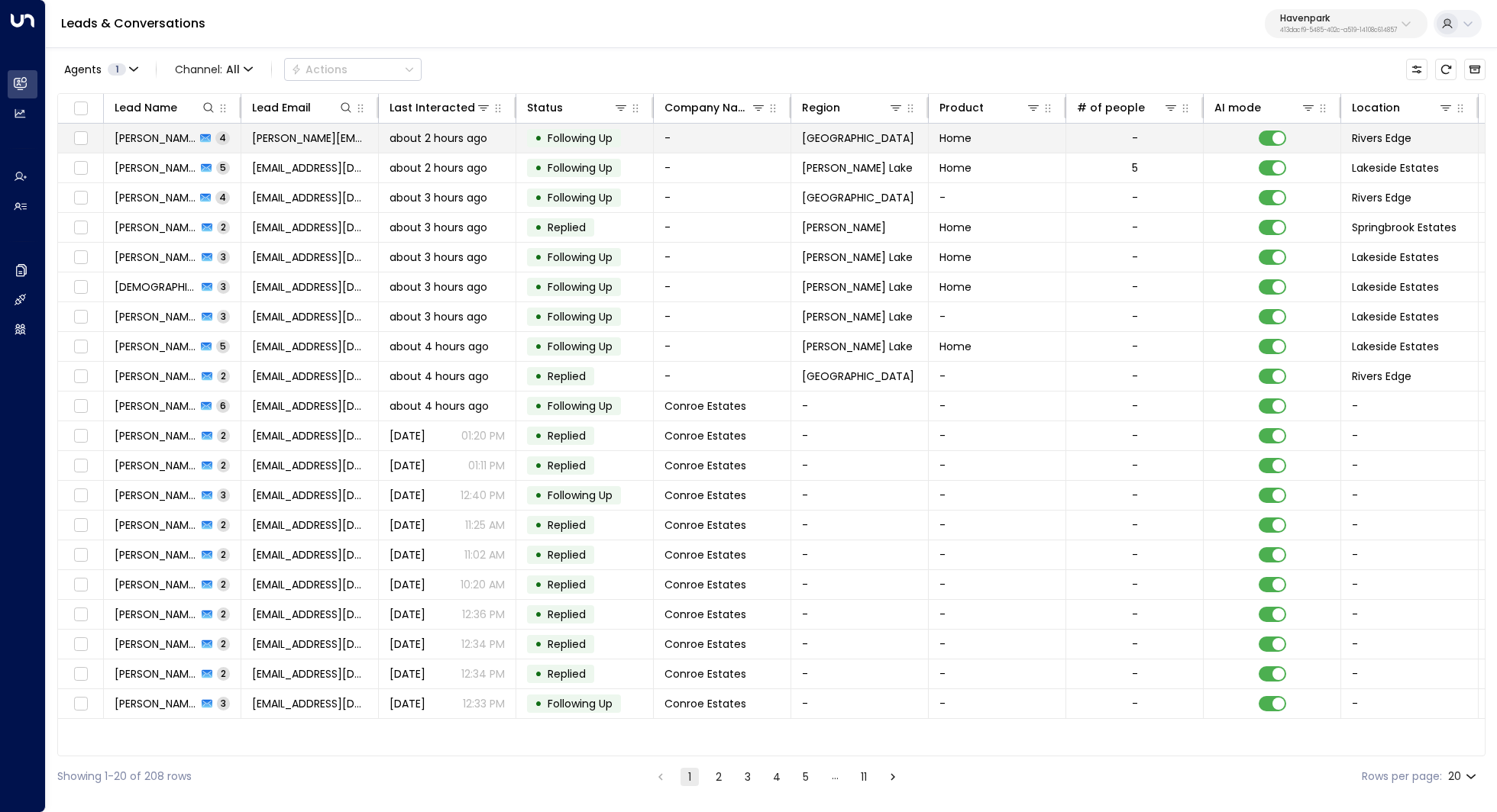
click at [145, 138] on span "Alberto Hicks" at bounding box center [155, 138] width 81 height 15
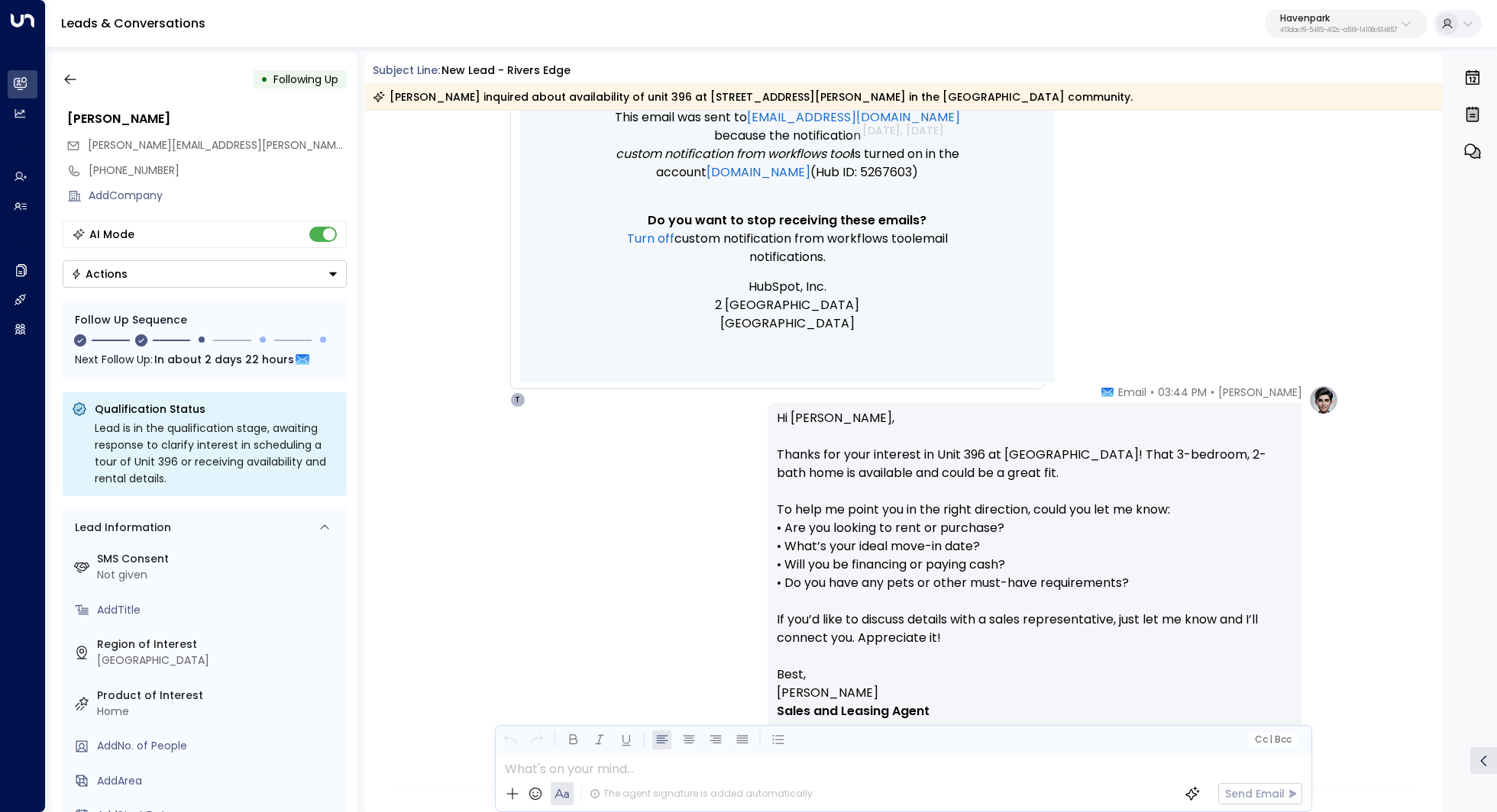
scroll to position [688, 0]
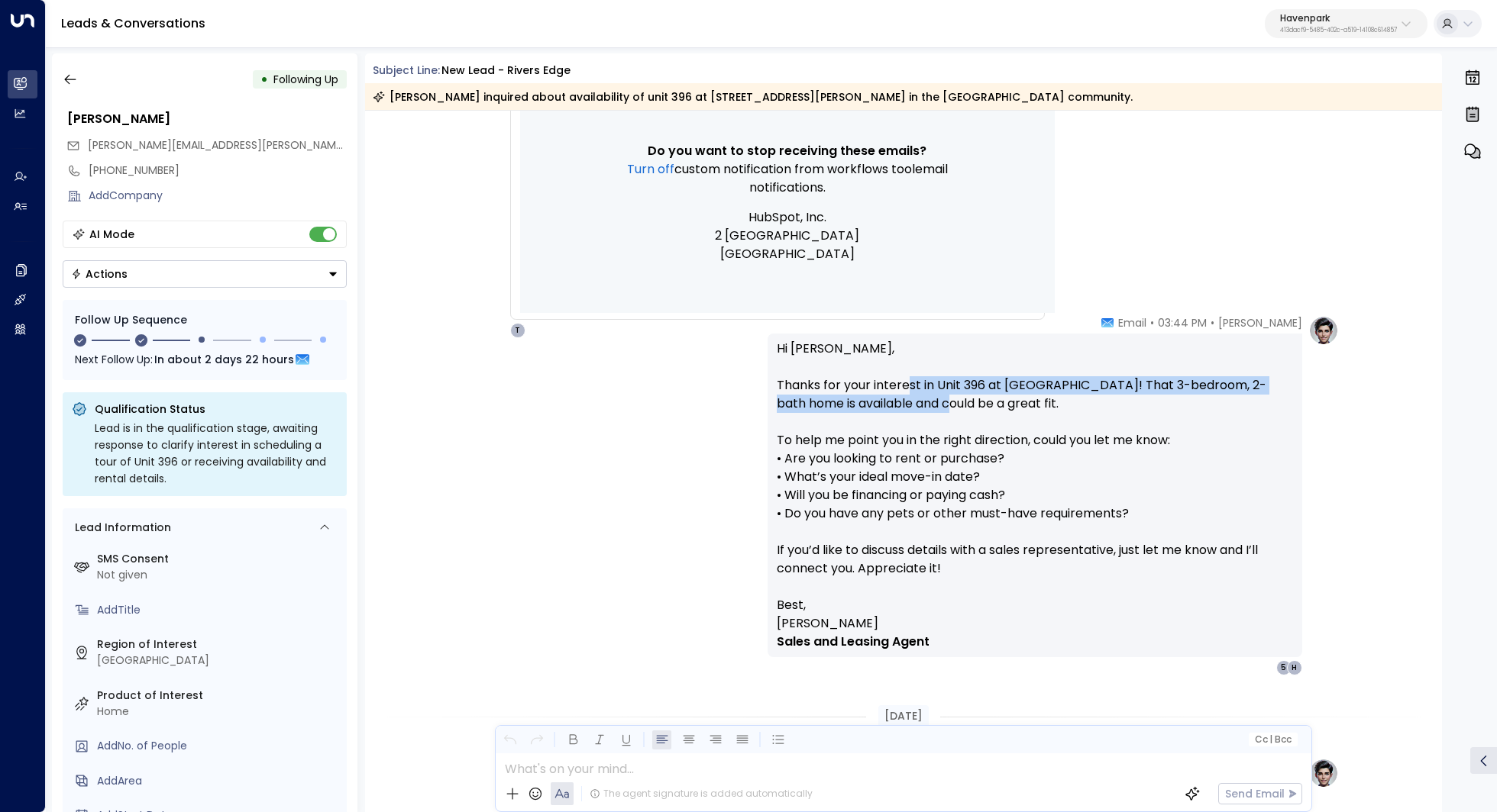
drag, startPoint x: 905, startPoint y: 387, endPoint x: 905, endPoint y: 402, distance: 15.0
click at [905, 402] on p "Hi Alberto, Thanks for your interest in Unit 396 at Rivers Edge! That 3-bedroom…" at bounding box center [1034, 468] width 516 height 257
click at [922, 387] on p "Hi Alberto, Thanks for your interest in Unit 396 at Rivers Edge! That 3-bedroom…" at bounding box center [1034, 468] width 516 height 257
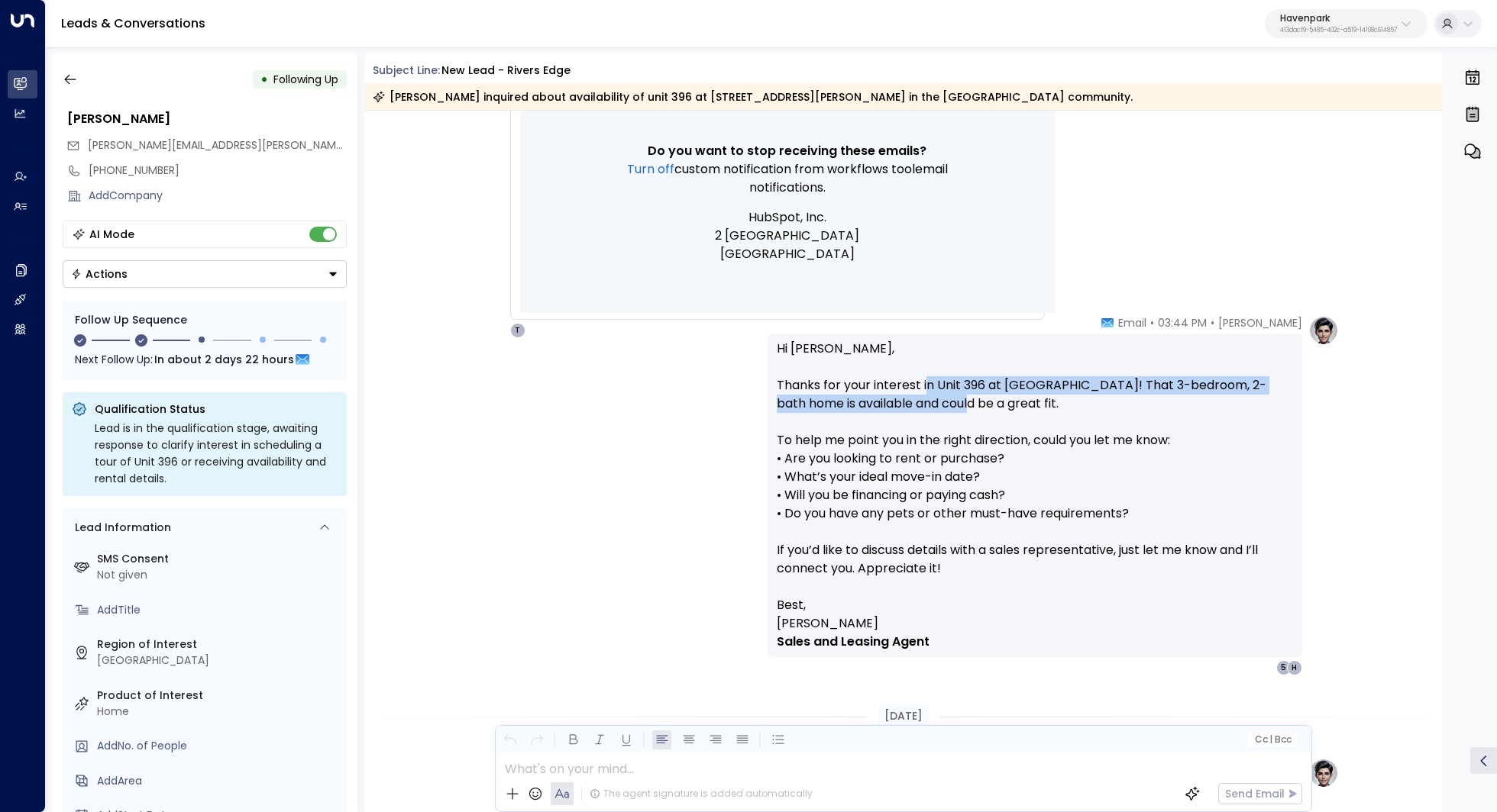
drag, startPoint x: 925, startPoint y: 387, endPoint x: 925, endPoint y: 397, distance: 10.0
click at [925, 397] on p "Hi Alberto, Thanks for your interest in Unit 396 at Rivers Edge! That 3-bedroom…" at bounding box center [1034, 468] width 516 height 257
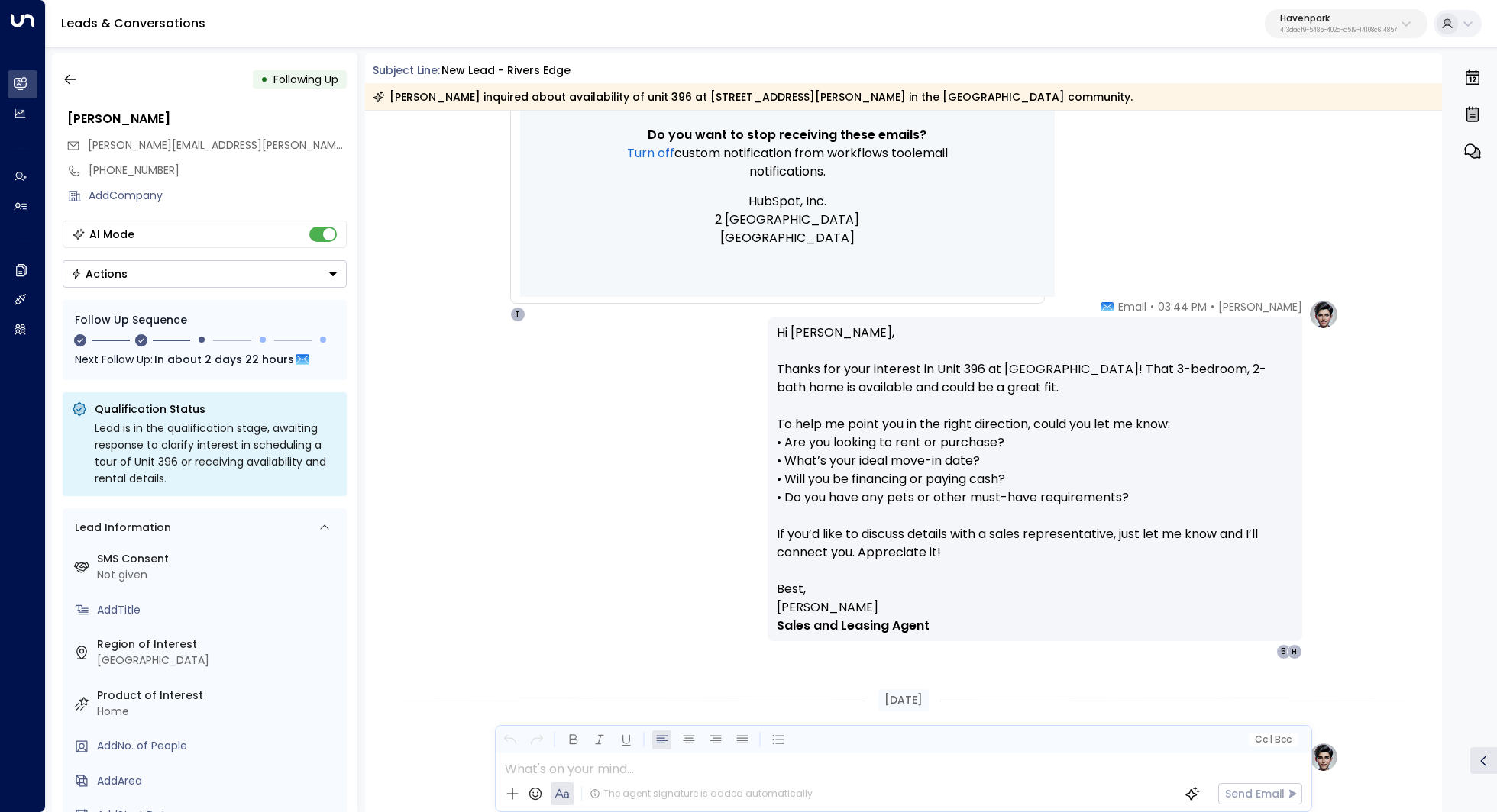
scroll to position [707, 0]
drag, startPoint x: 844, startPoint y: 434, endPoint x: 890, endPoint y: 434, distance: 46.0
click at [890, 434] on p "Hi Alberto, Thanks for your interest in Unit 396 at Rivers Edge! That 3-bedroom…" at bounding box center [1034, 450] width 516 height 257
drag, startPoint x: 881, startPoint y: 461, endPoint x: 902, endPoint y: 461, distance: 21.0
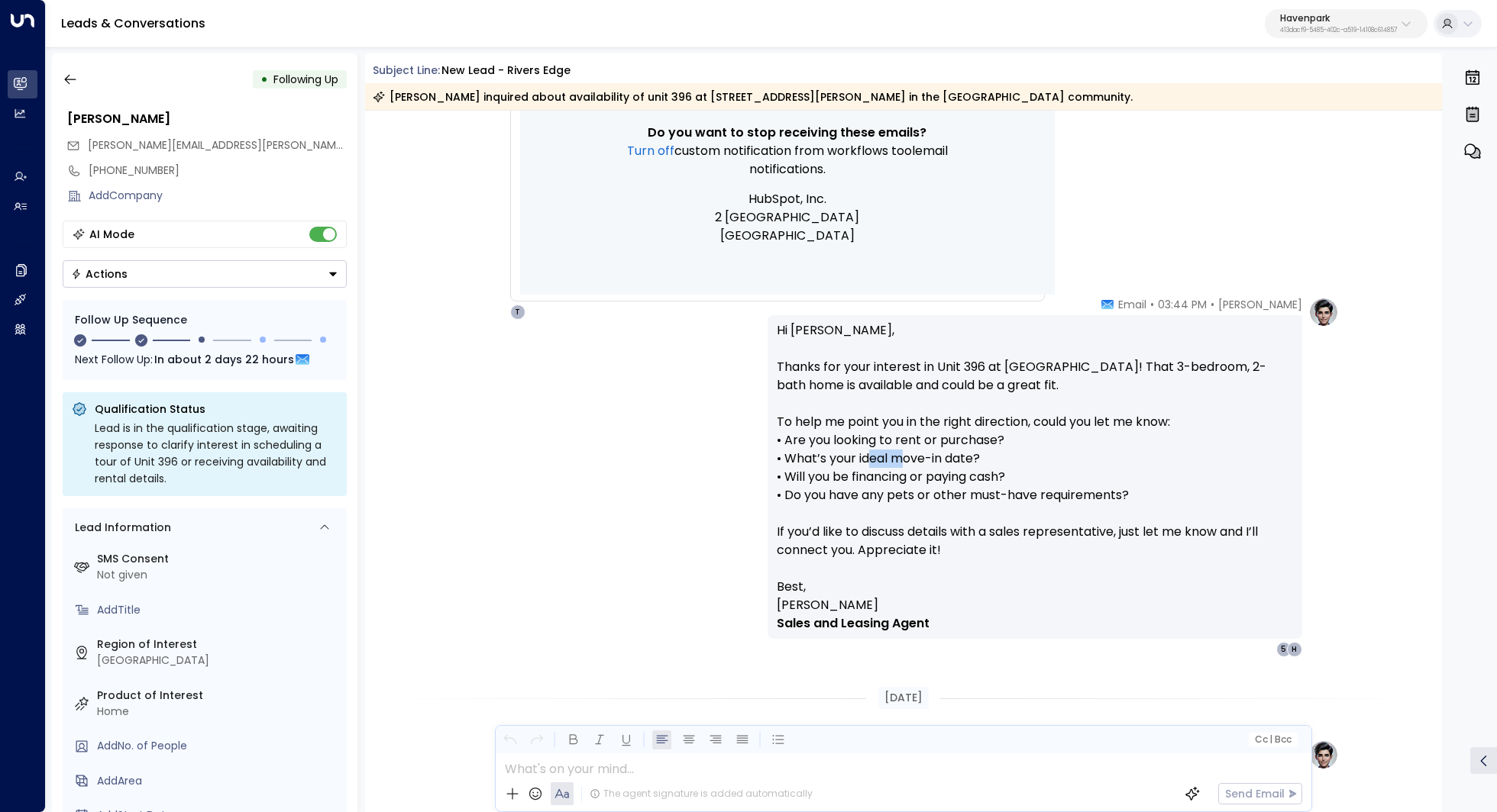
click at [902, 461] on p "Hi Alberto, Thanks for your interest in Unit 396 at Rivers Edge! That 3-bedroom…" at bounding box center [1034, 450] width 516 height 257
drag, startPoint x: 935, startPoint y: 492, endPoint x: 893, endPoint y: 492, distance: 42.0
click at [893, 492] on p "Hi Alberto, Thanks for your interest in Unit 396 at Rivers Edge! That 3-bedroom…" at bounding box center [1034, 450] width 516 height 257
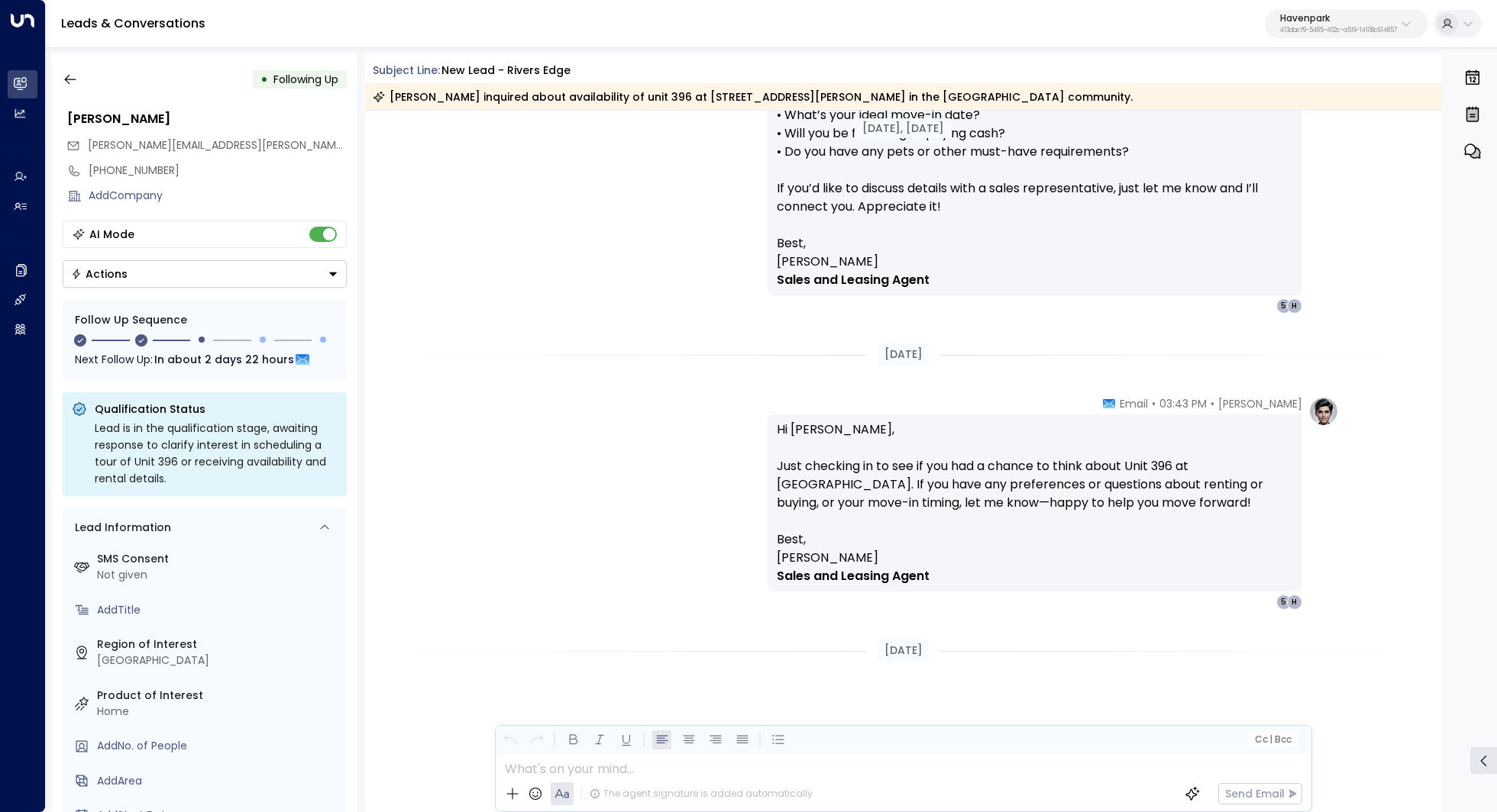
scroll to position [621, 0]
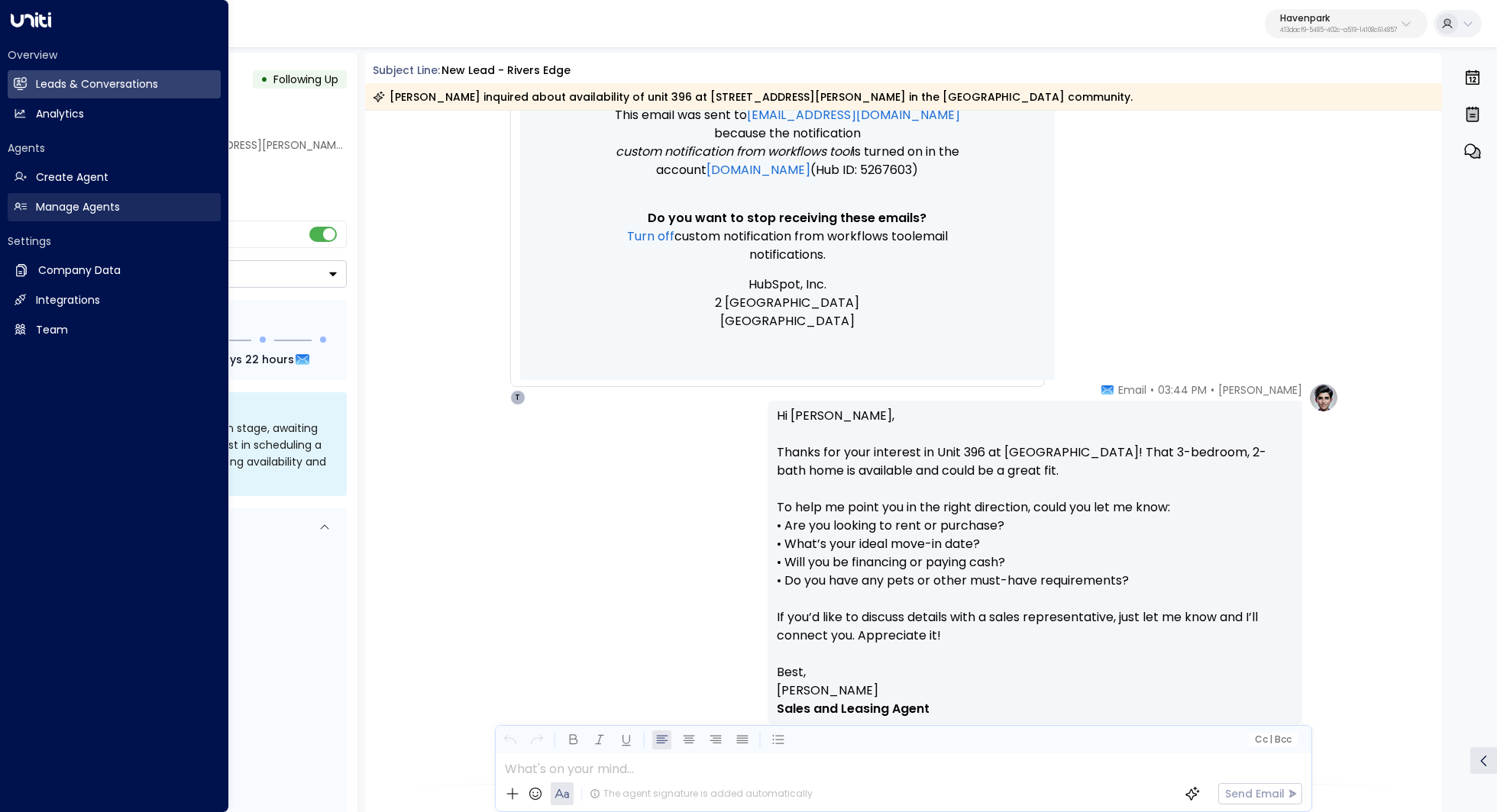
click at [98, 195] on link "Manage Agents Manage Agents" at bounding box center [114, 207] width 213 height 28
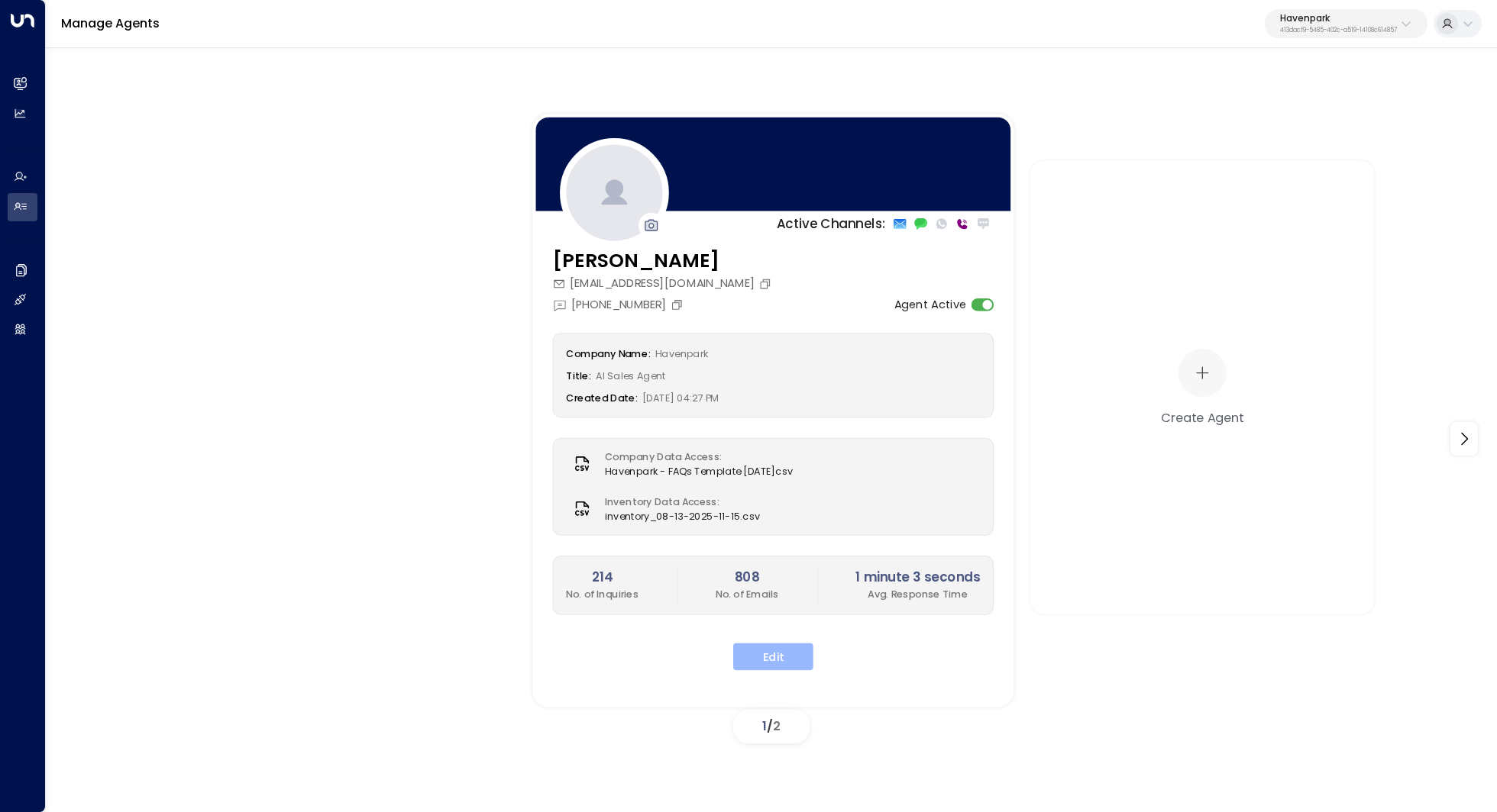
click at [772, 651] on button "Edit" at bounding box center [772, 657] width 80 height 27
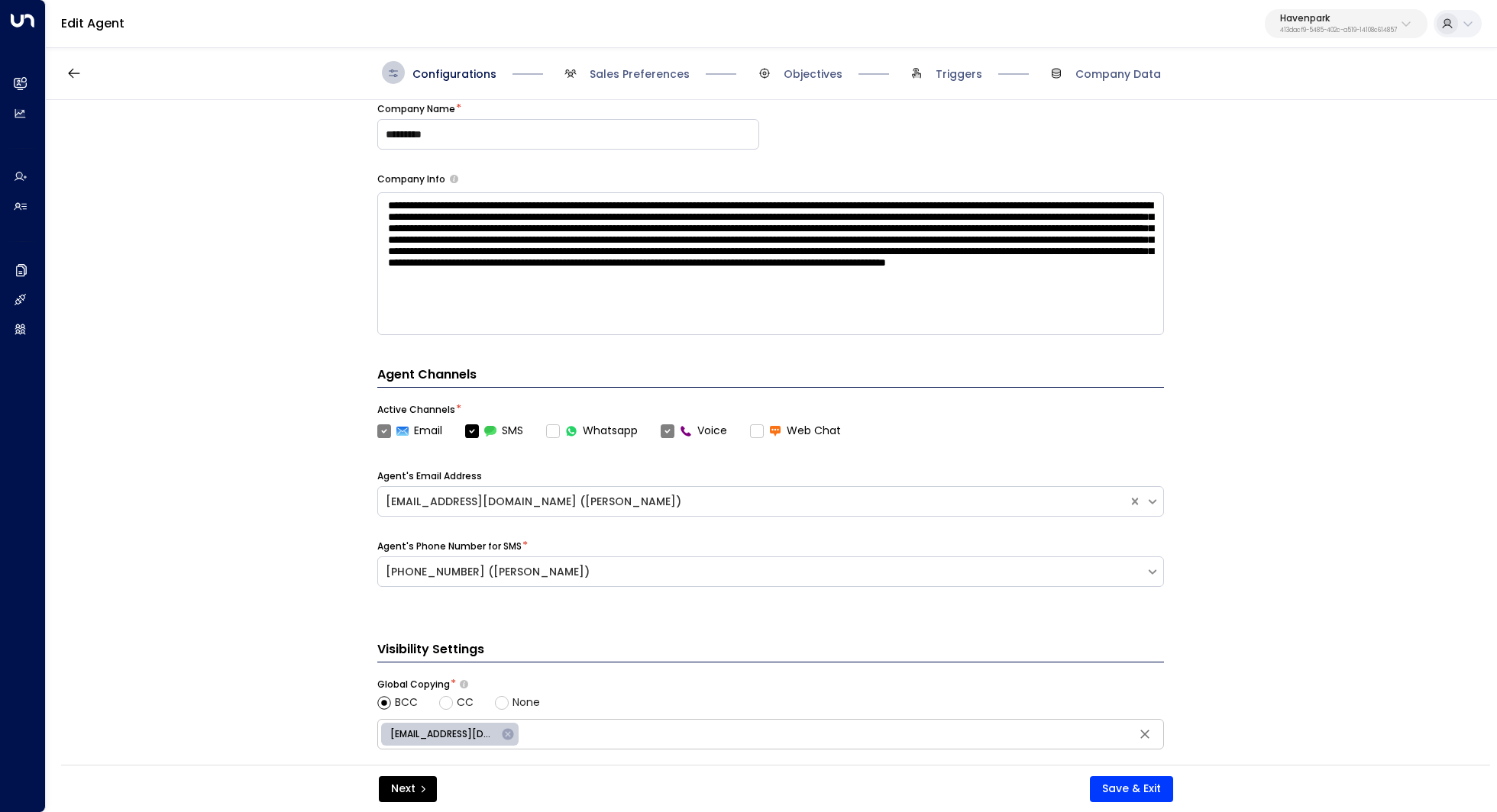
scroll to position [479, 0]
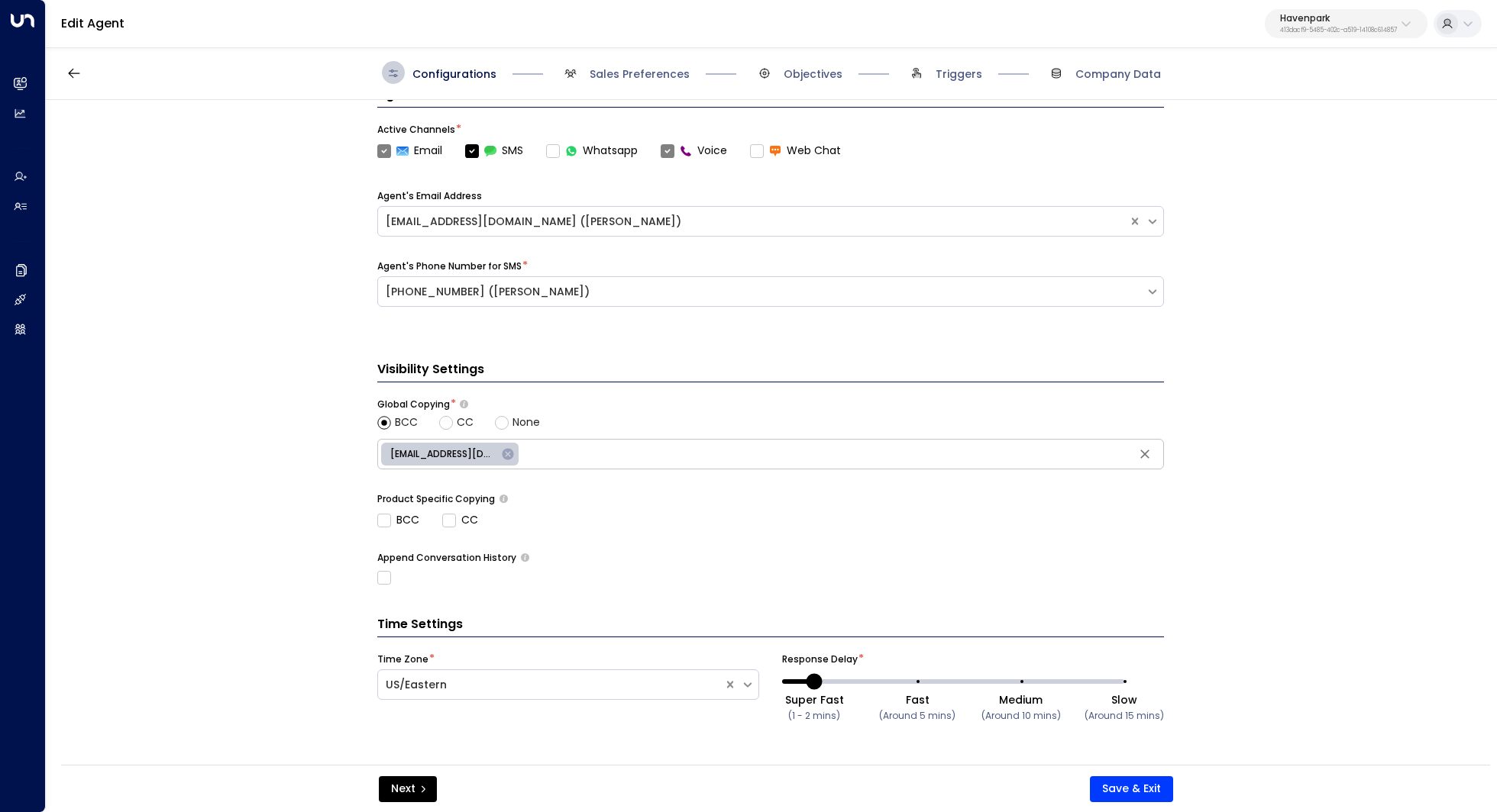
click at [647, 61] on span "Sales Preferences" at bounding box center [624, 72] width 131 height 23
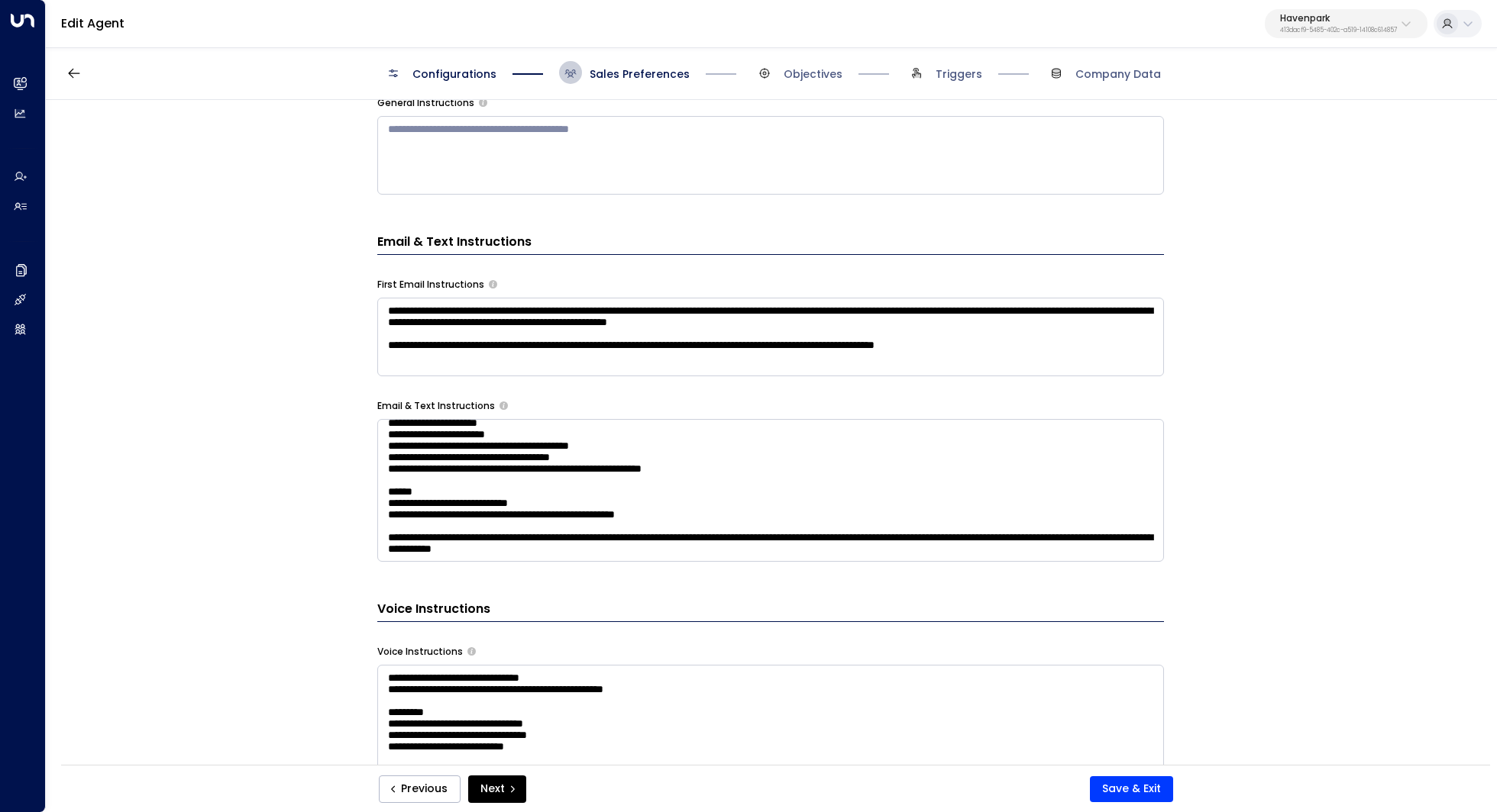
scroll to position [568, 0]
click at [1090, 369] on textarea "**********" at bounding box center [771, 336] width 787 height 79
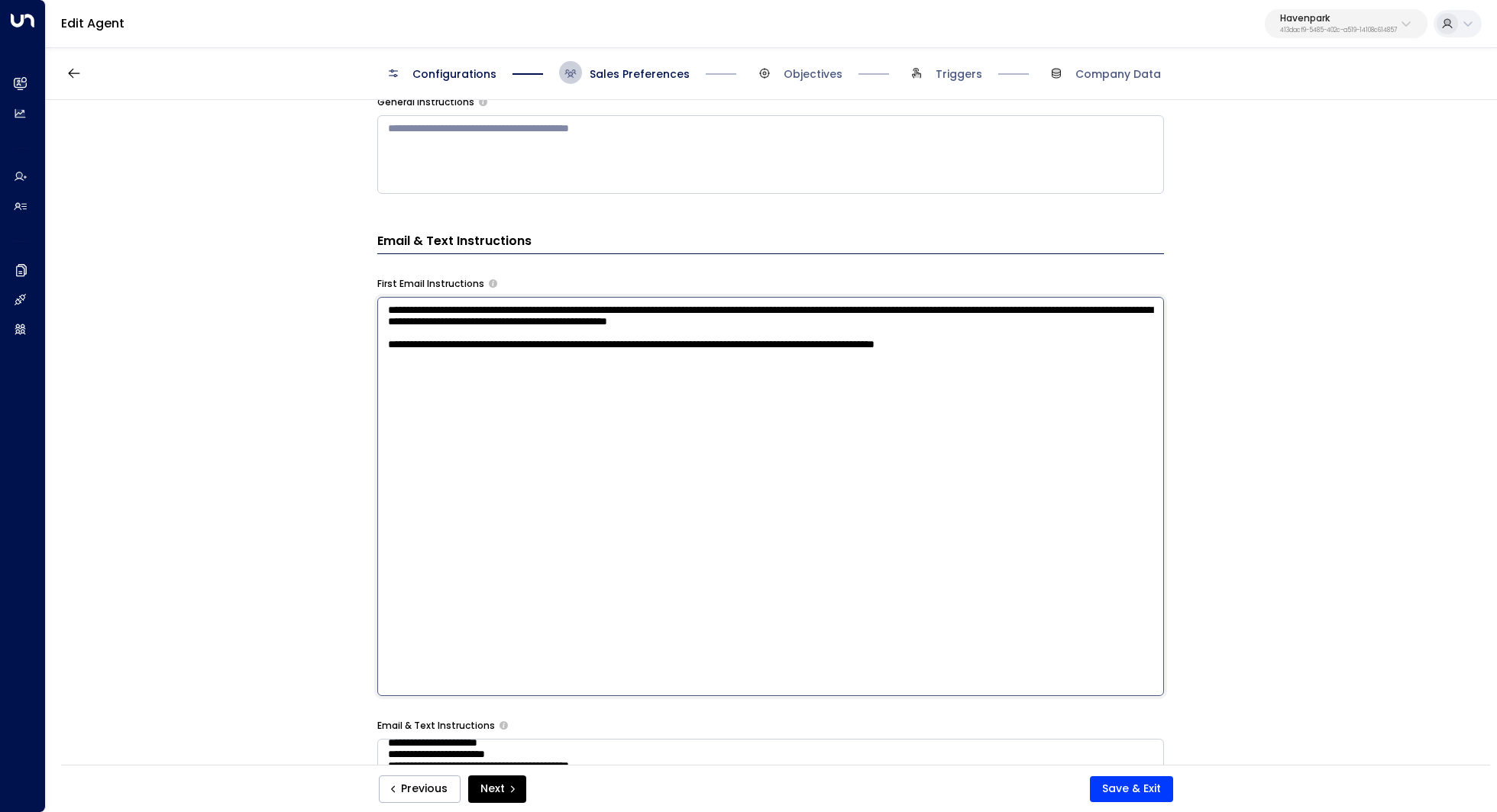
click at [1098, 369] on textarea "**********" at bounding box center [771, 497] width 787 height 399
click at [1240, 375] on div "**********" at bounding box center [771, 437] width 1449 height 675
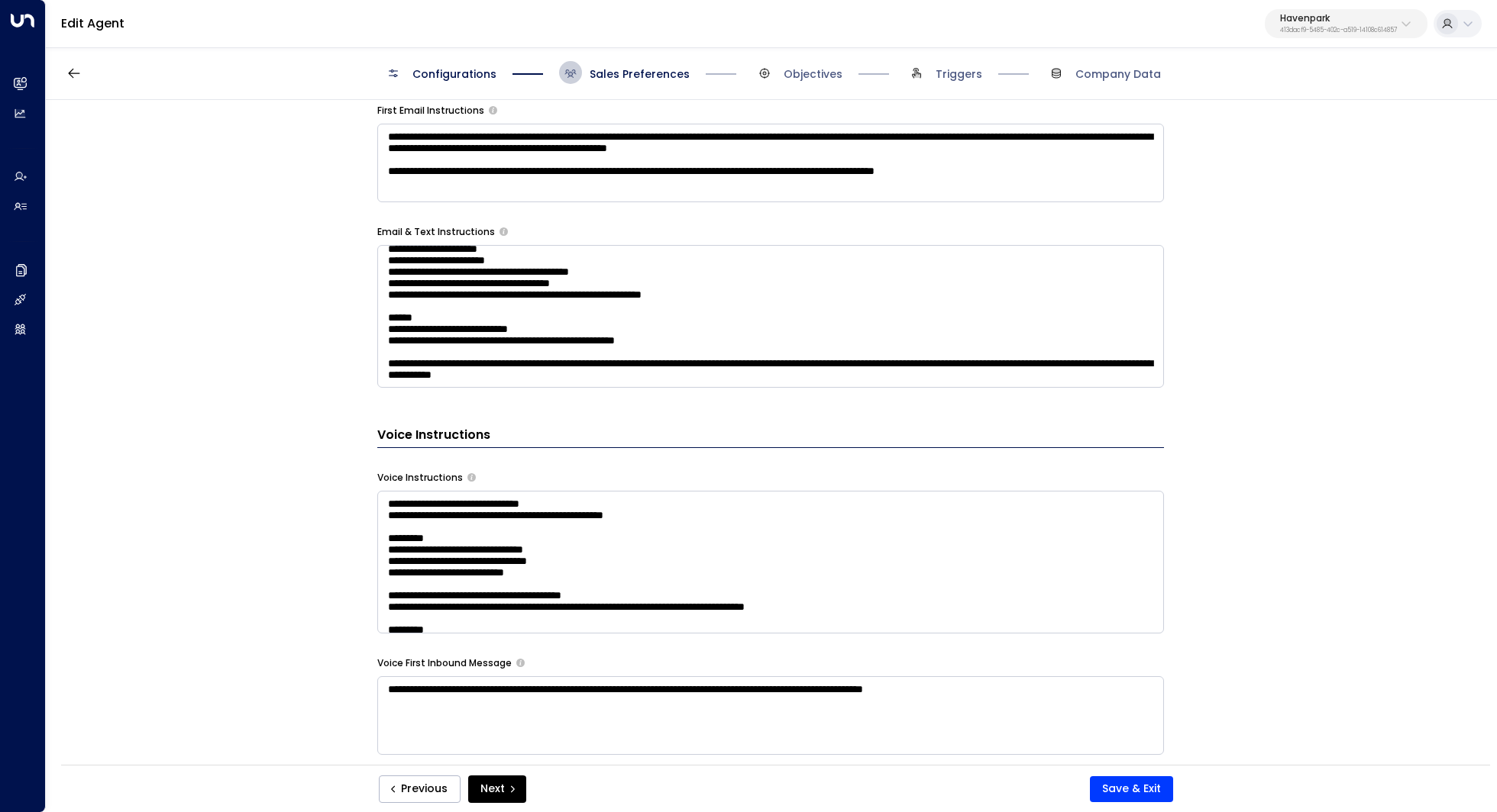
scroll to position [765, 0]
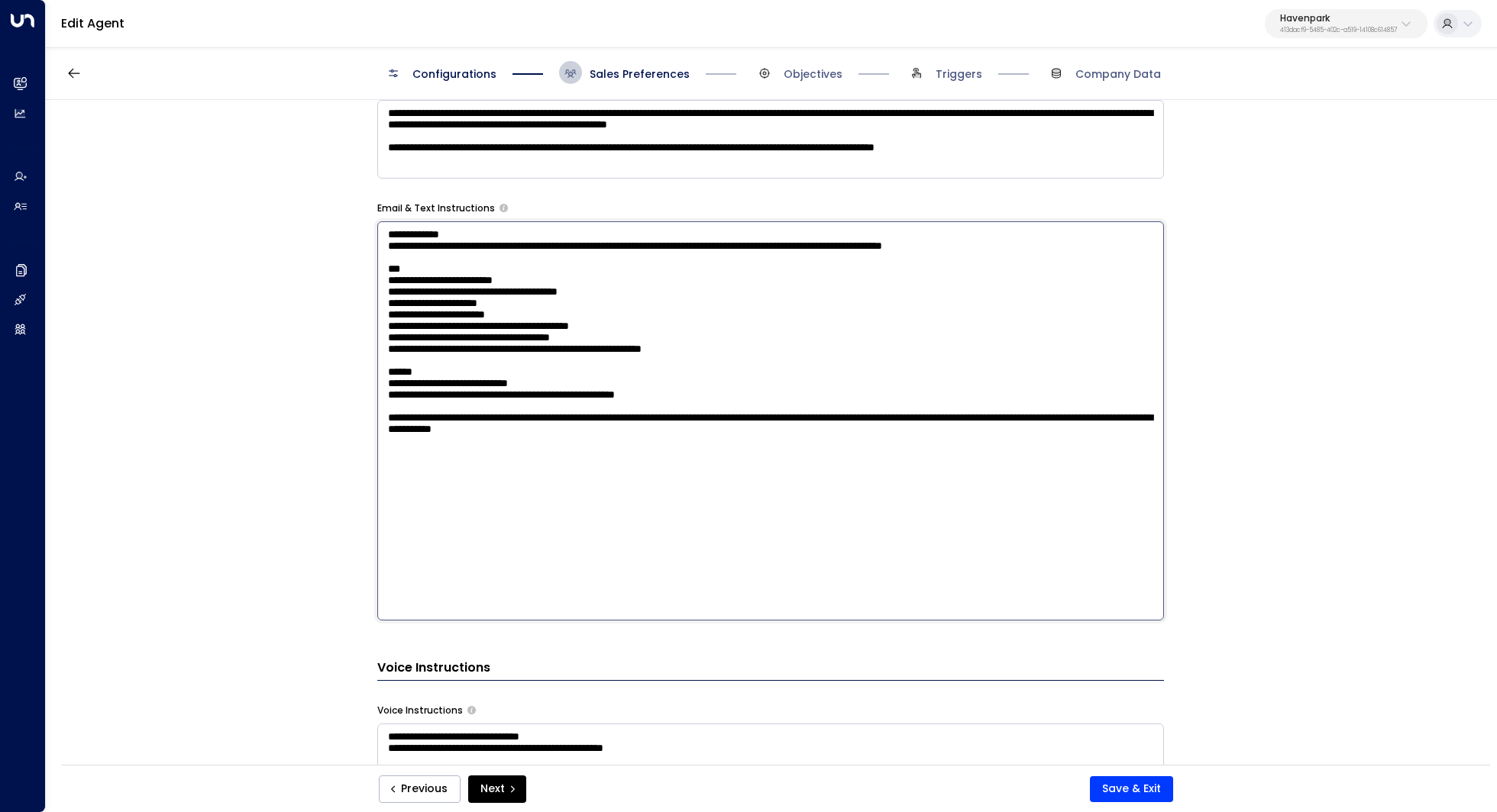
click at [879, 313] on textarea "**********" at bounding box center [771, 421] width 787 height 399
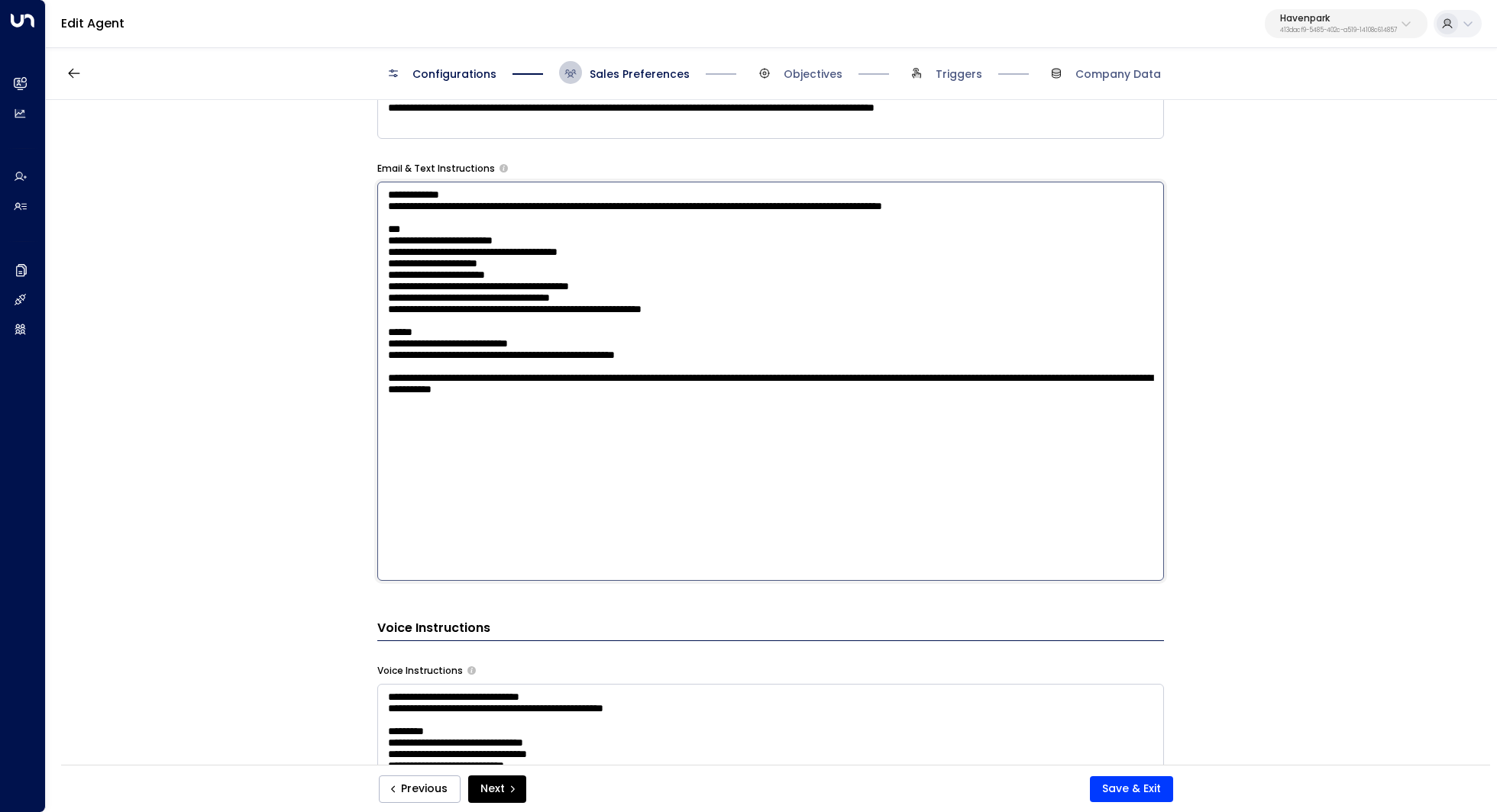
click at [798, 403] on textarea "**********" at bounding box center [771, 381] width 787 height 399
click at [819, 410] on textarea "**********" at bounding box center [771, 381] width 787 height 399
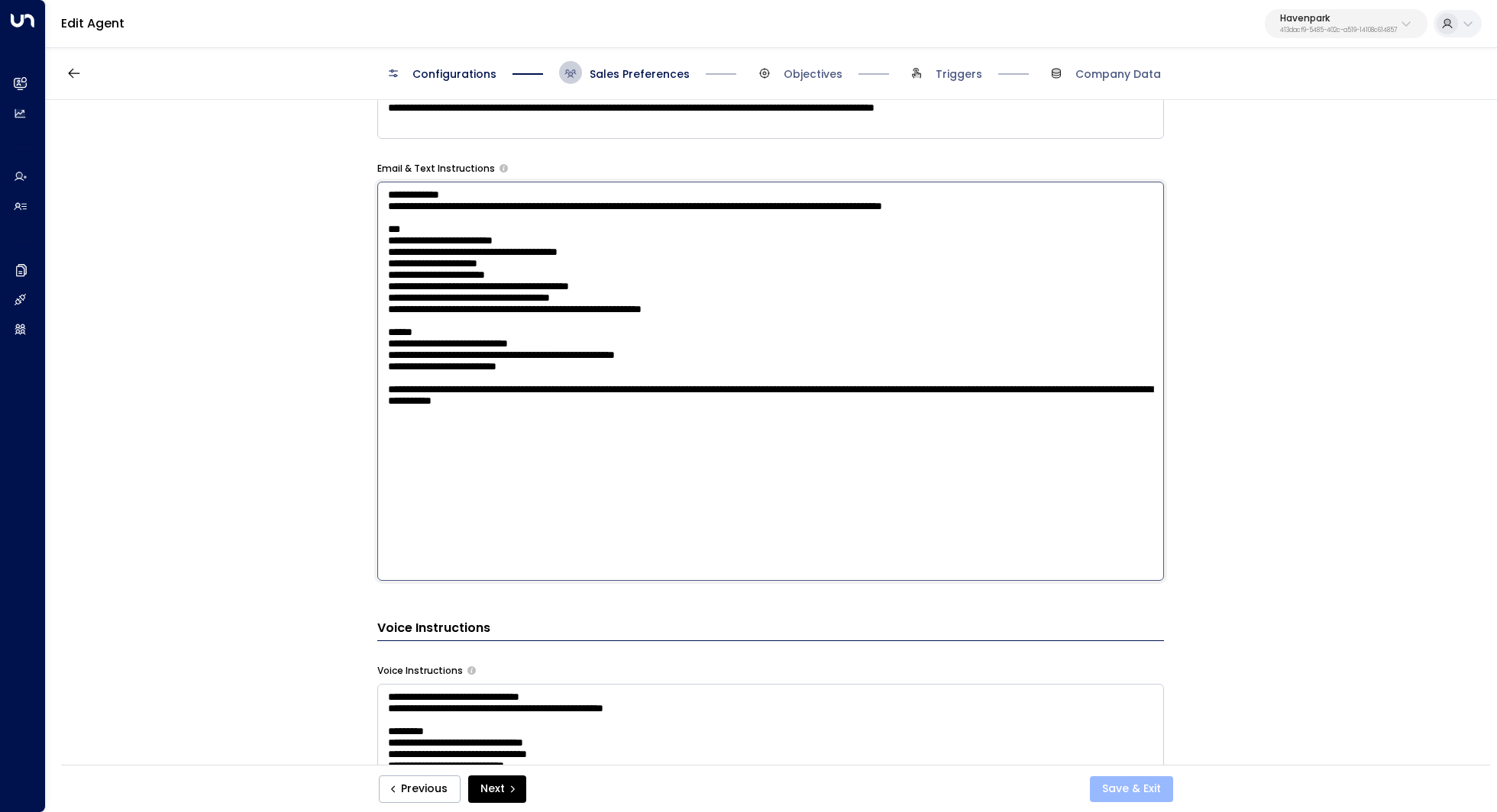
type textarea "**********"
click at [1131, 787] on button "Save & Exit" at bounding box center [1131, 789] width 83 height 26
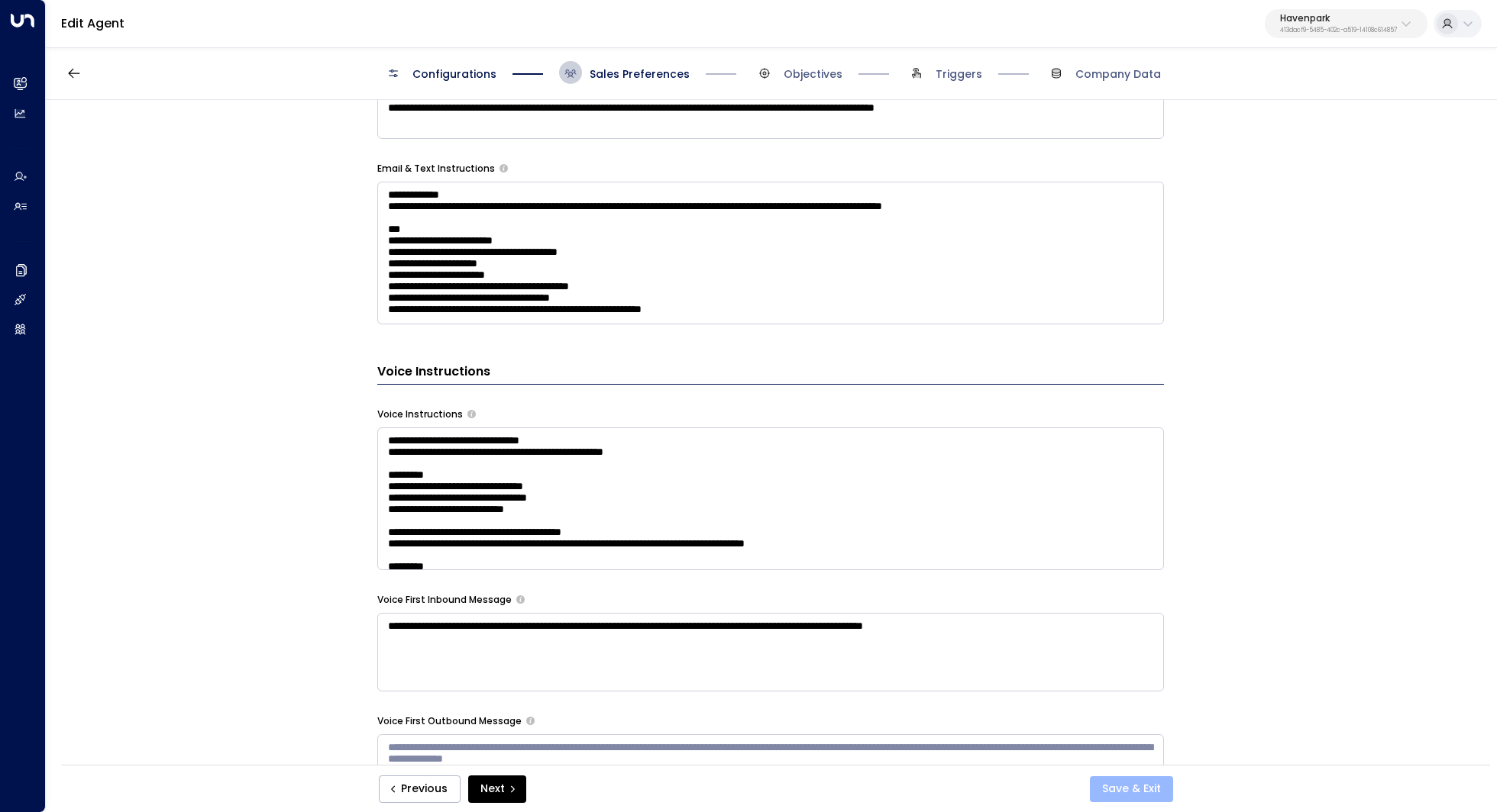
click at [1118, 782] on button "Save & Exit" at bounding box center [1131, 789] width 83 height 26
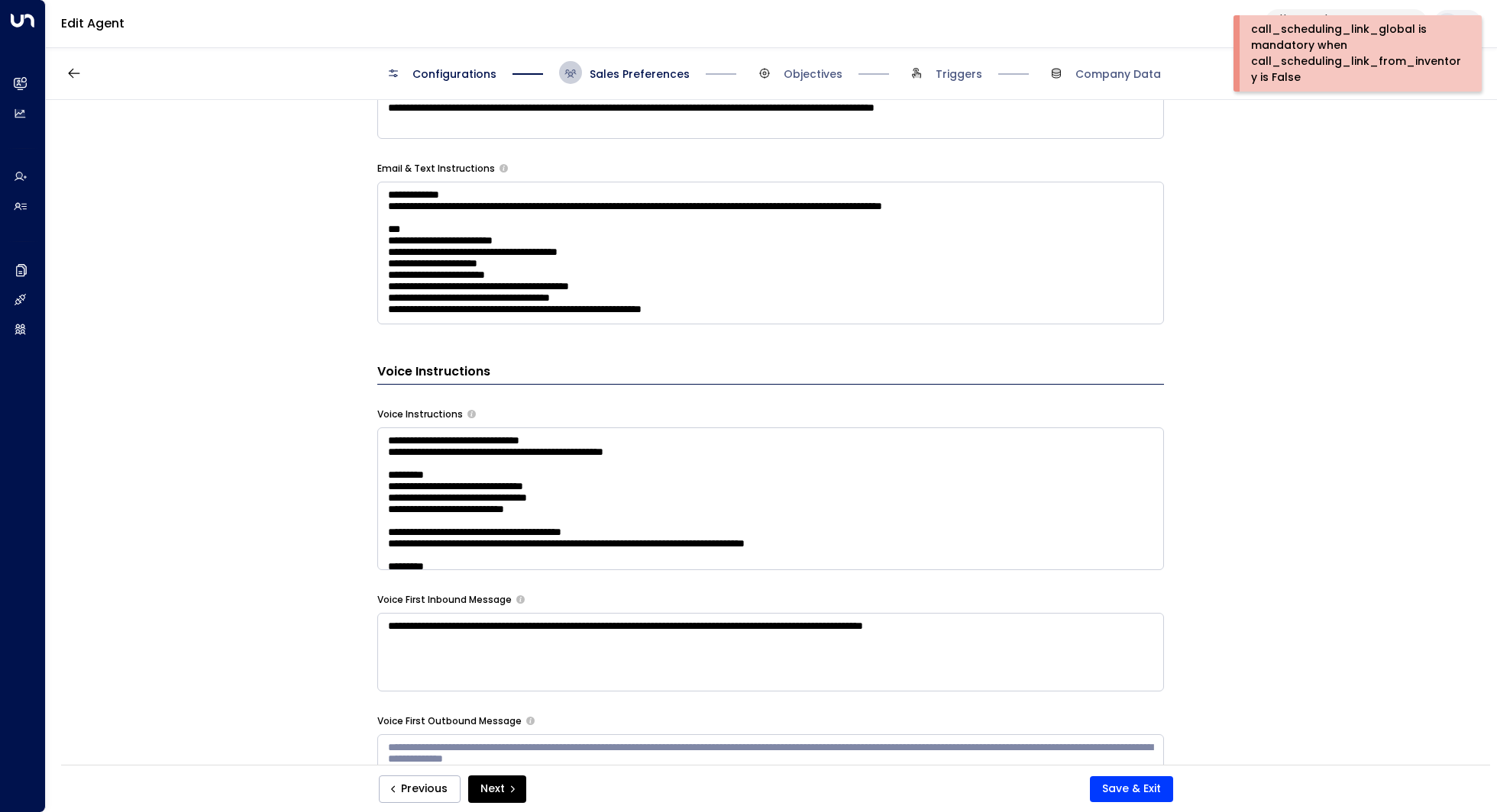
click at [1268, 141] on div "**********" at bounding box center [771, 437] width 1449 height 675
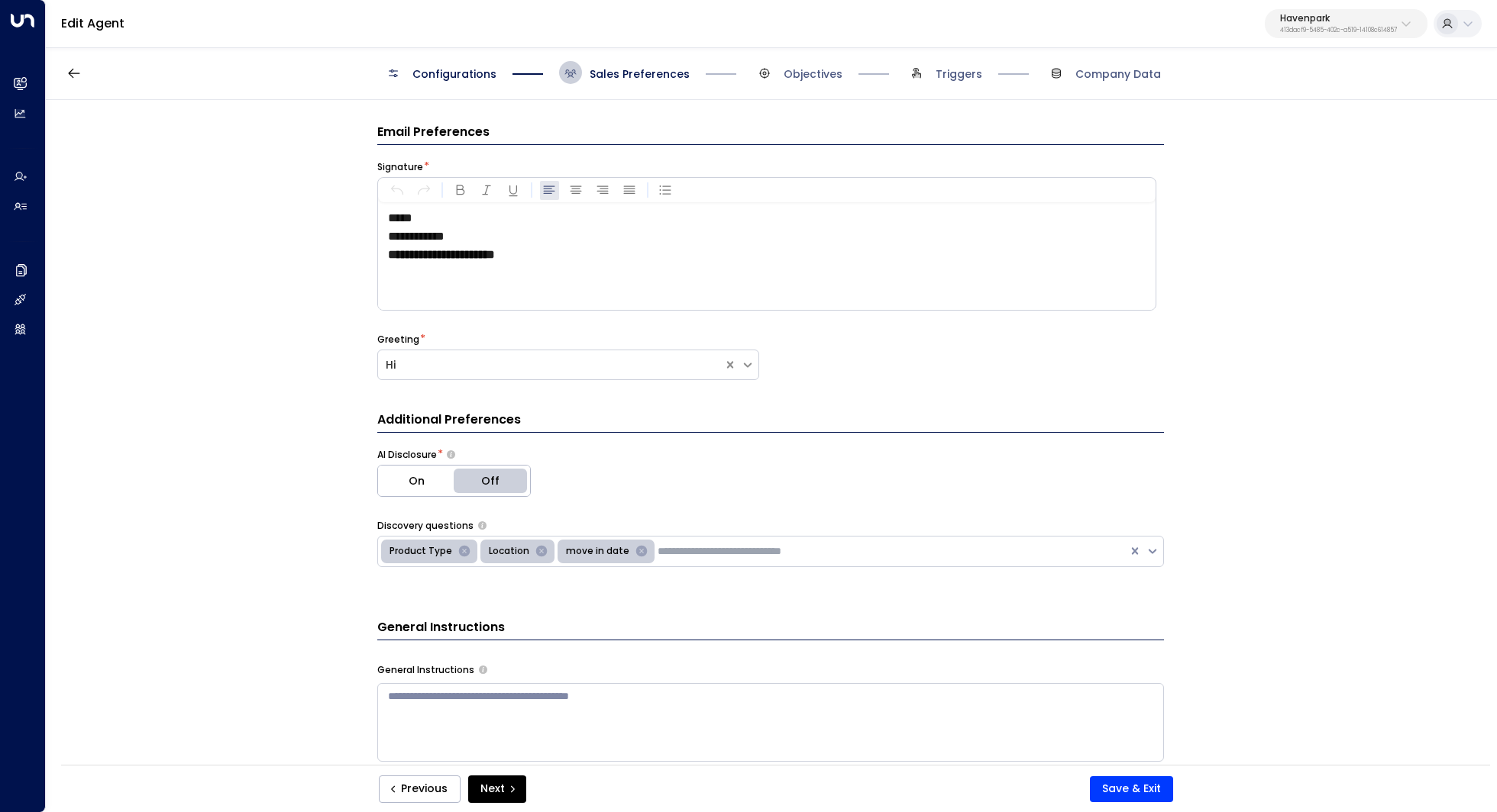
scroll to position [1, 0]
click at [793, 81] on span "Objectives" at bounding box center [797, 72] width 89 height 23
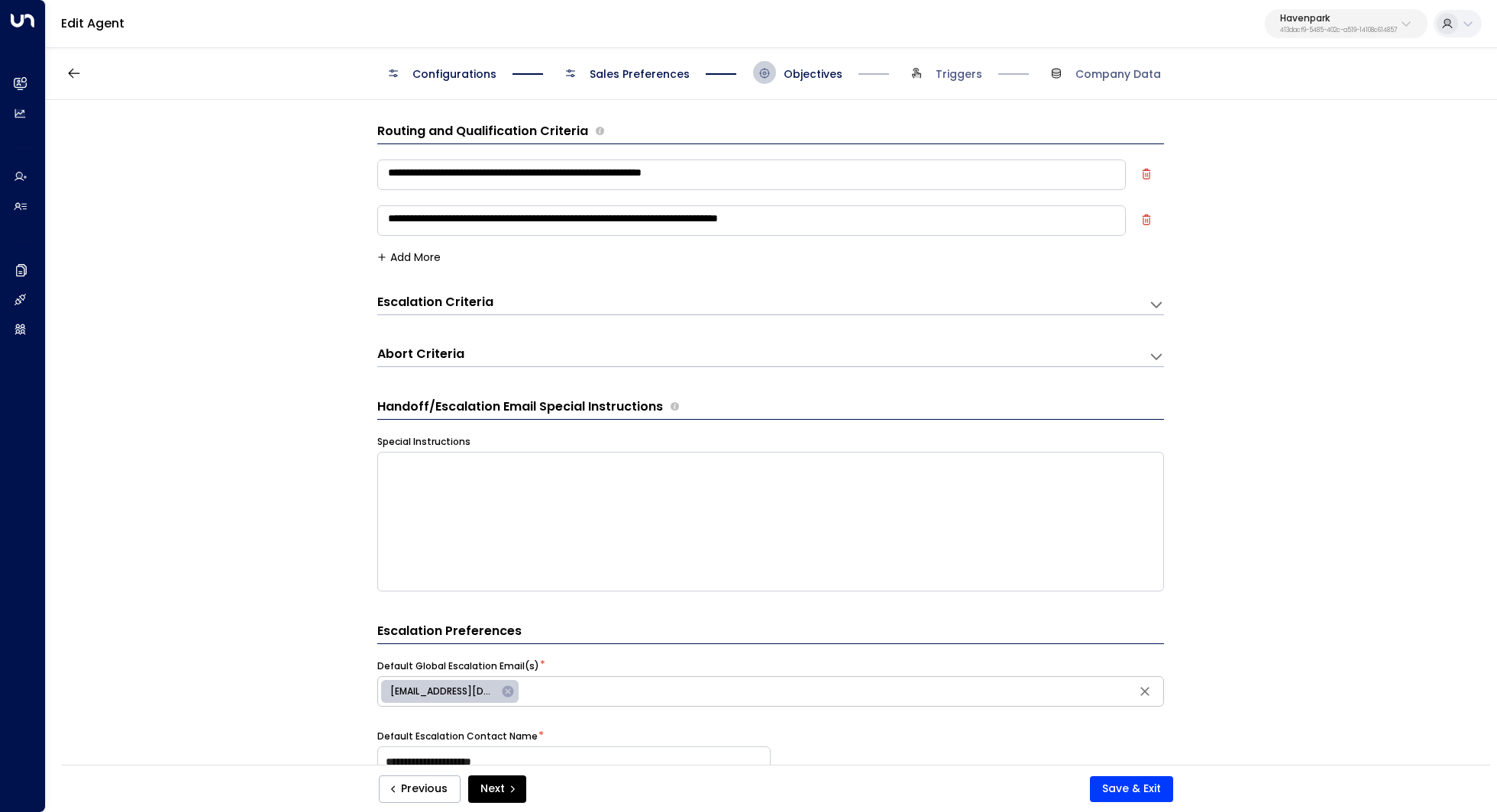
scroll to position [23, 0]
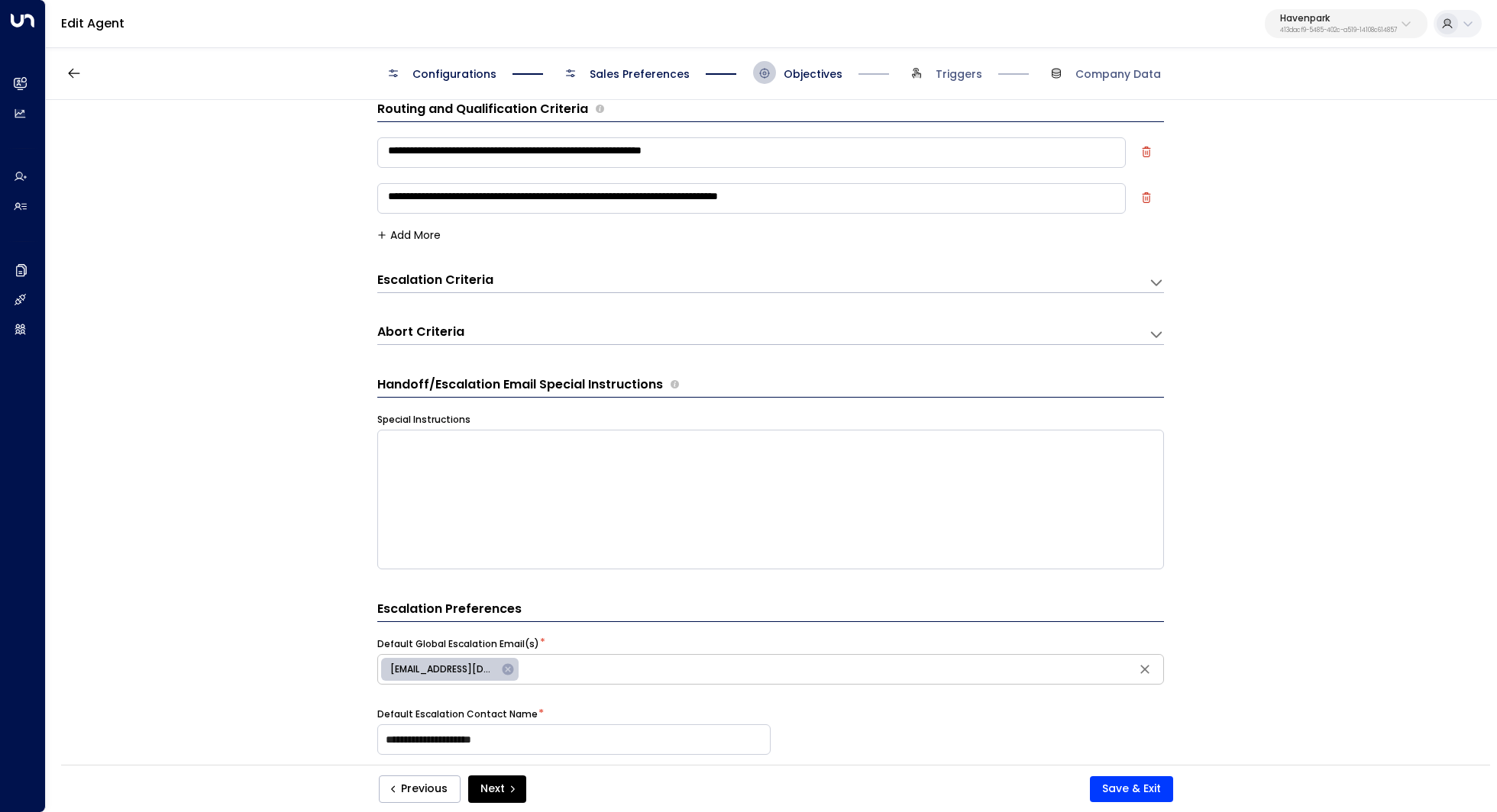
click at [641, 73] on span "Sales Preferences" at bounding box center [639, 74] width 100 height 15
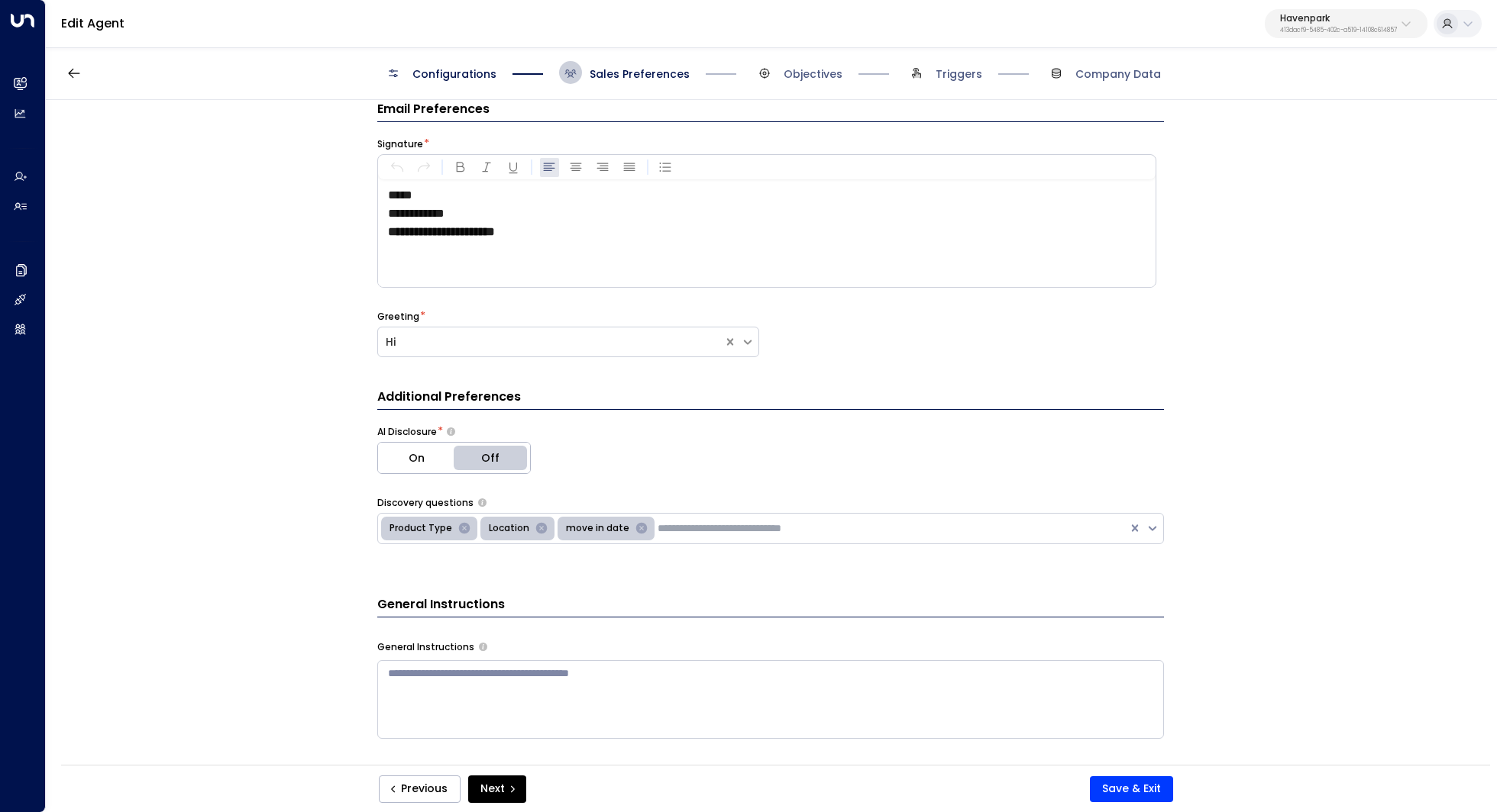
scroll to position [0, 0]
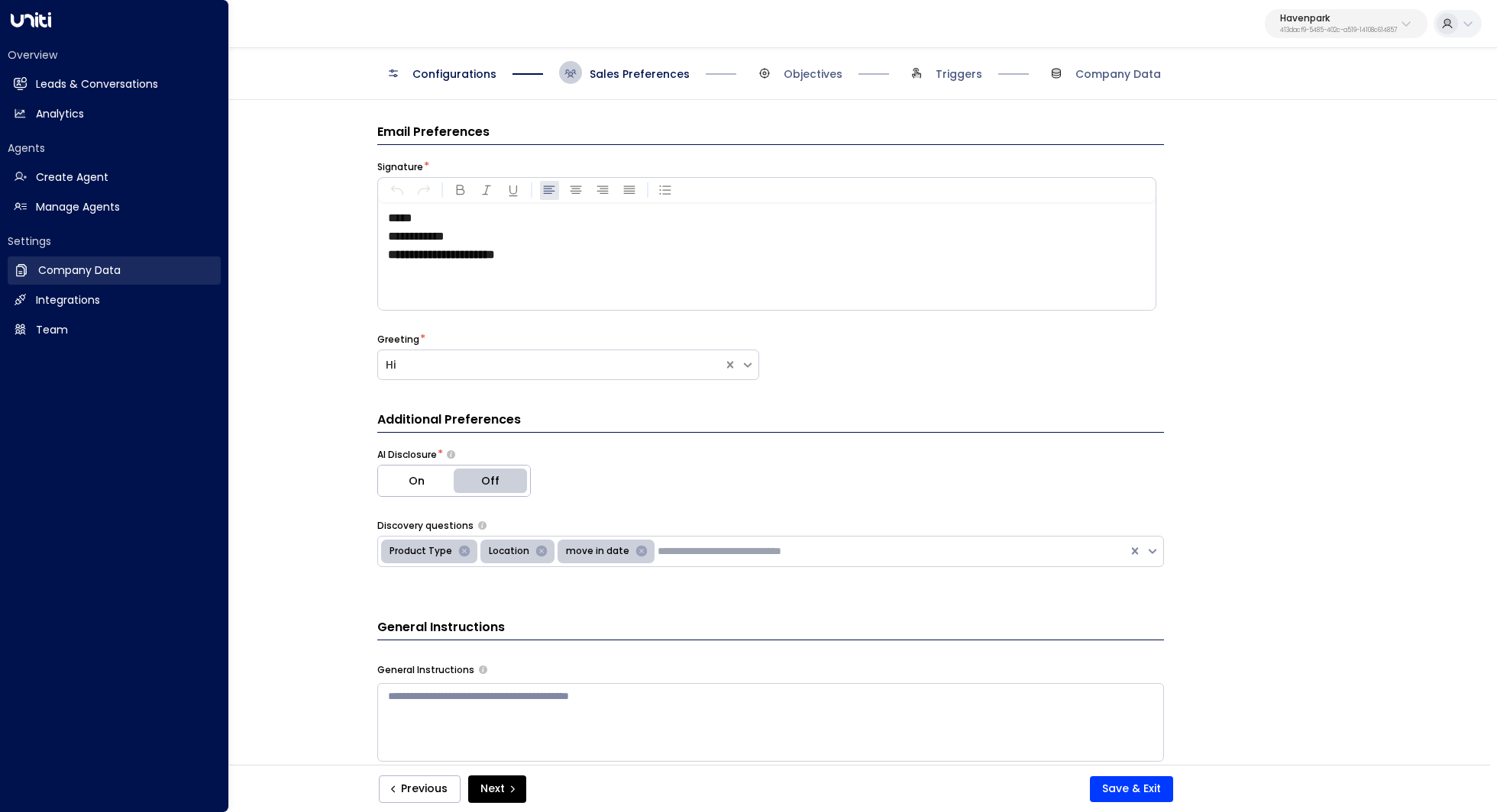
click at [76, 278] on link "Company Data Company Data" at bounding box center [114, 270] width 213 height 28
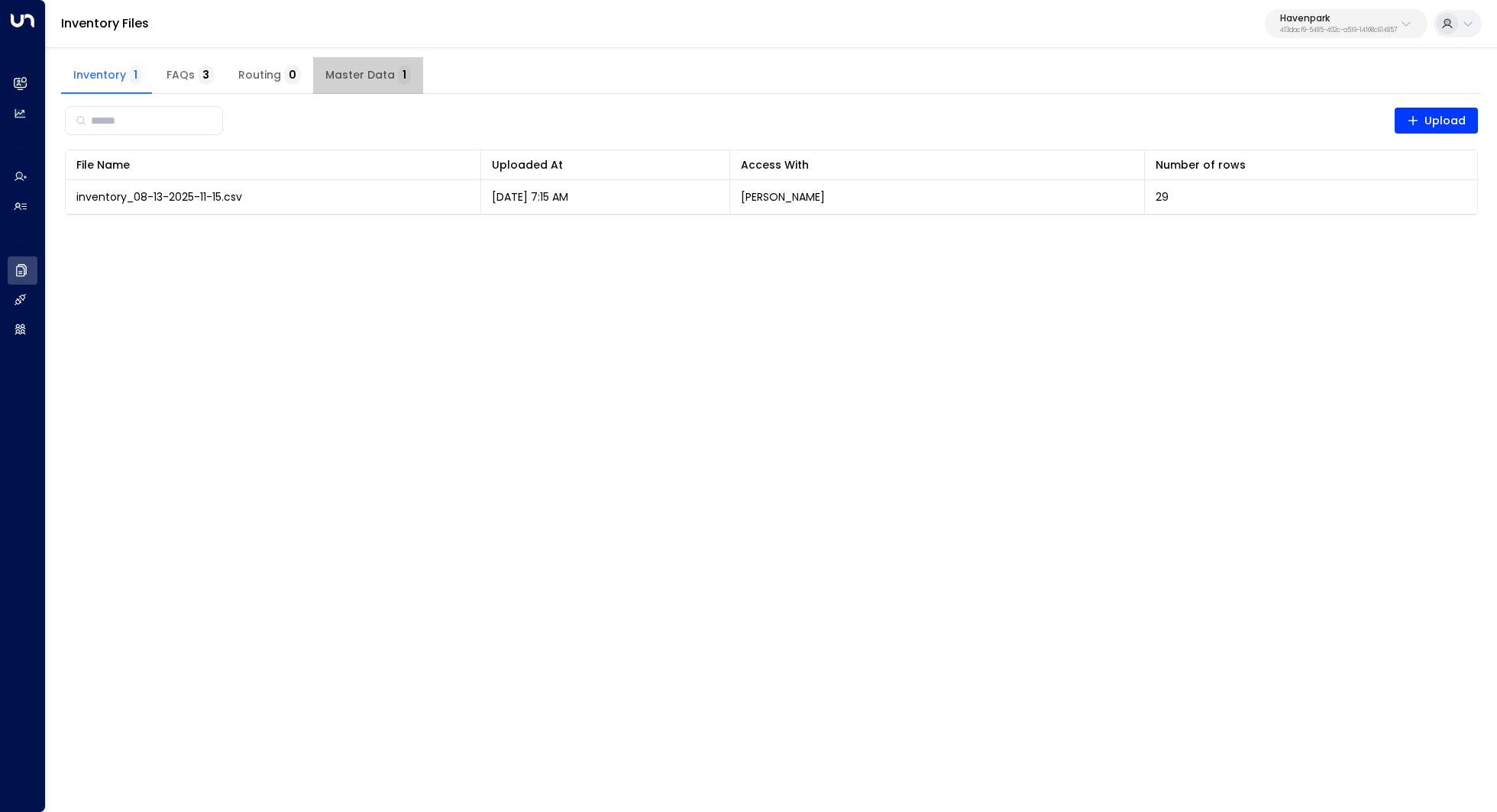
click at [372, 81] on span "Master Data 1" at bounding box center [368, 75] width 86 height 14
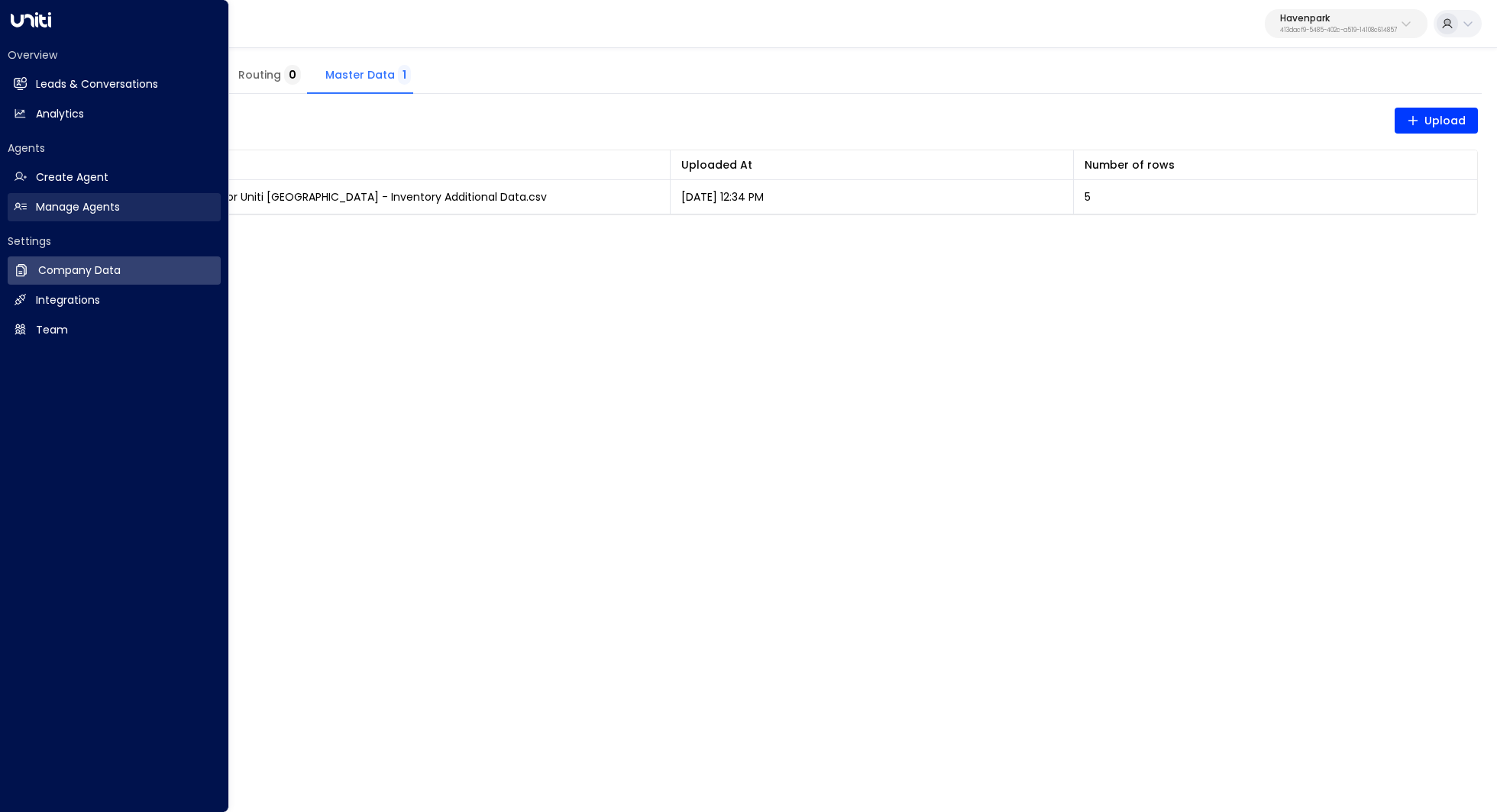
click at [93, 204] on h2 "Manage Agents" at bounding box center [78, 208] width 84 height 16
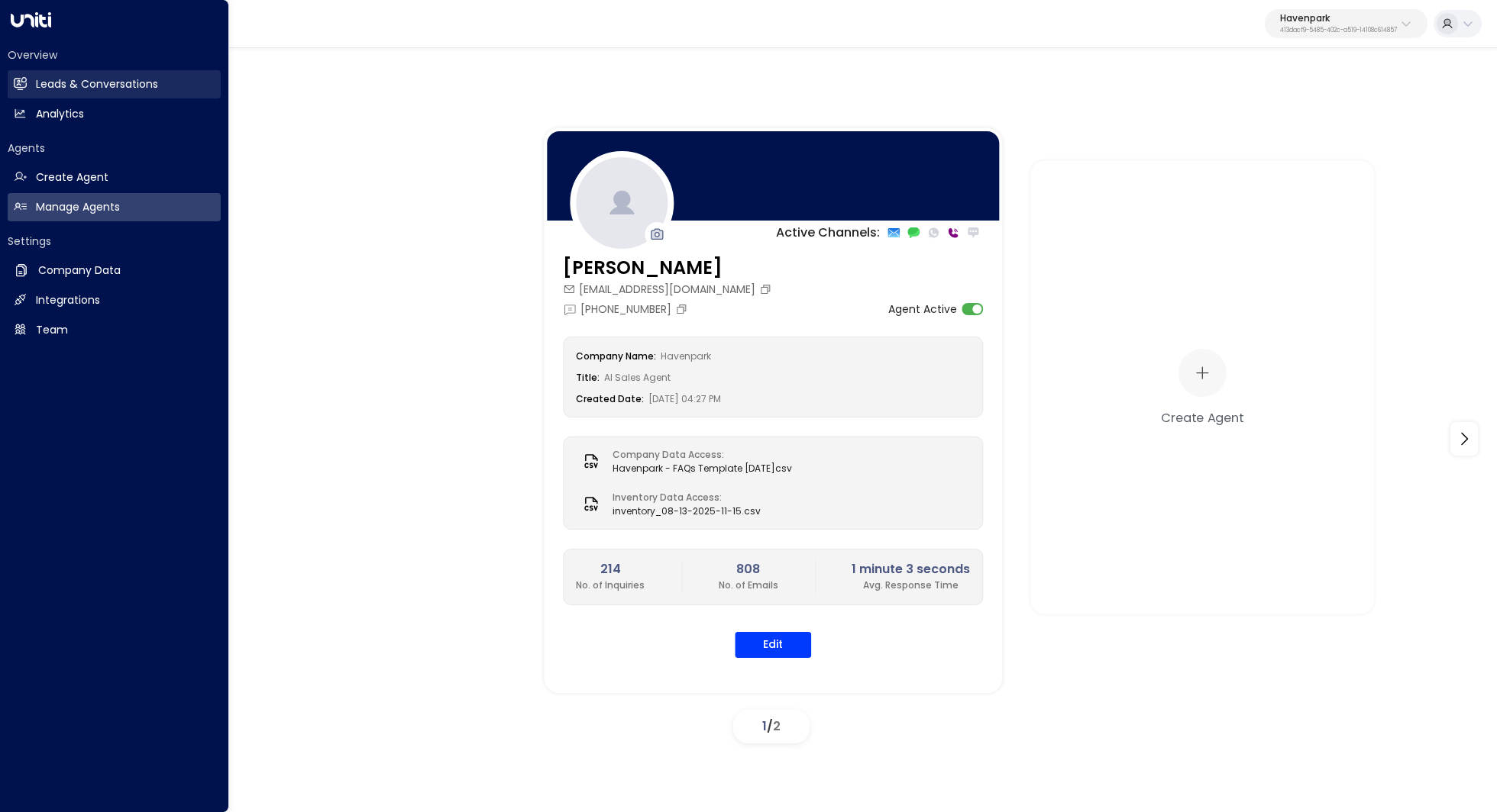
click at [96, 79] on h2 "Leads & Conversations" at bounding box center [97, 85] width 122 height 16
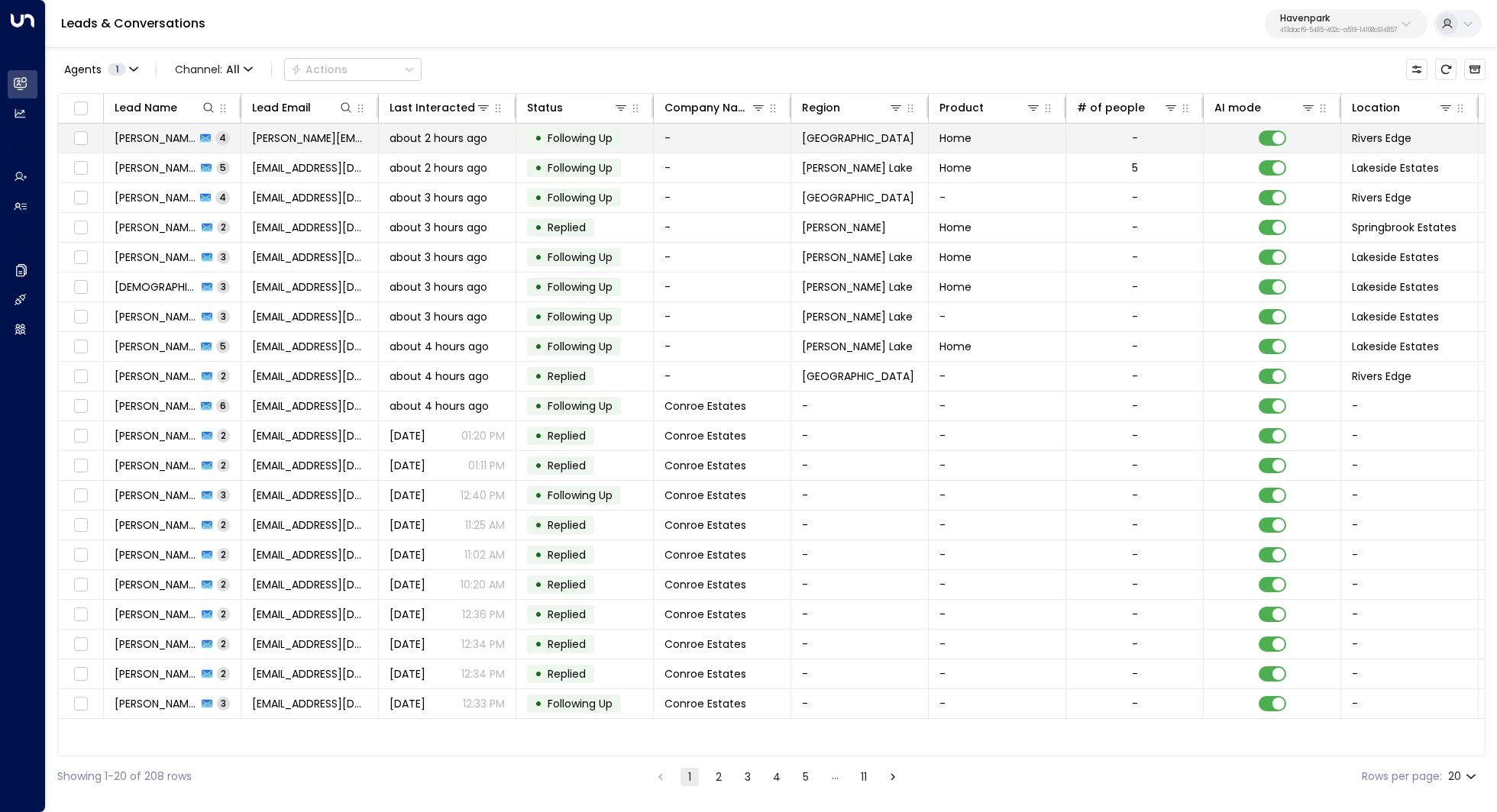
click at [138, 135] on span "Alberto Hicks" at bounding box center [155, 138] width 81 height 15
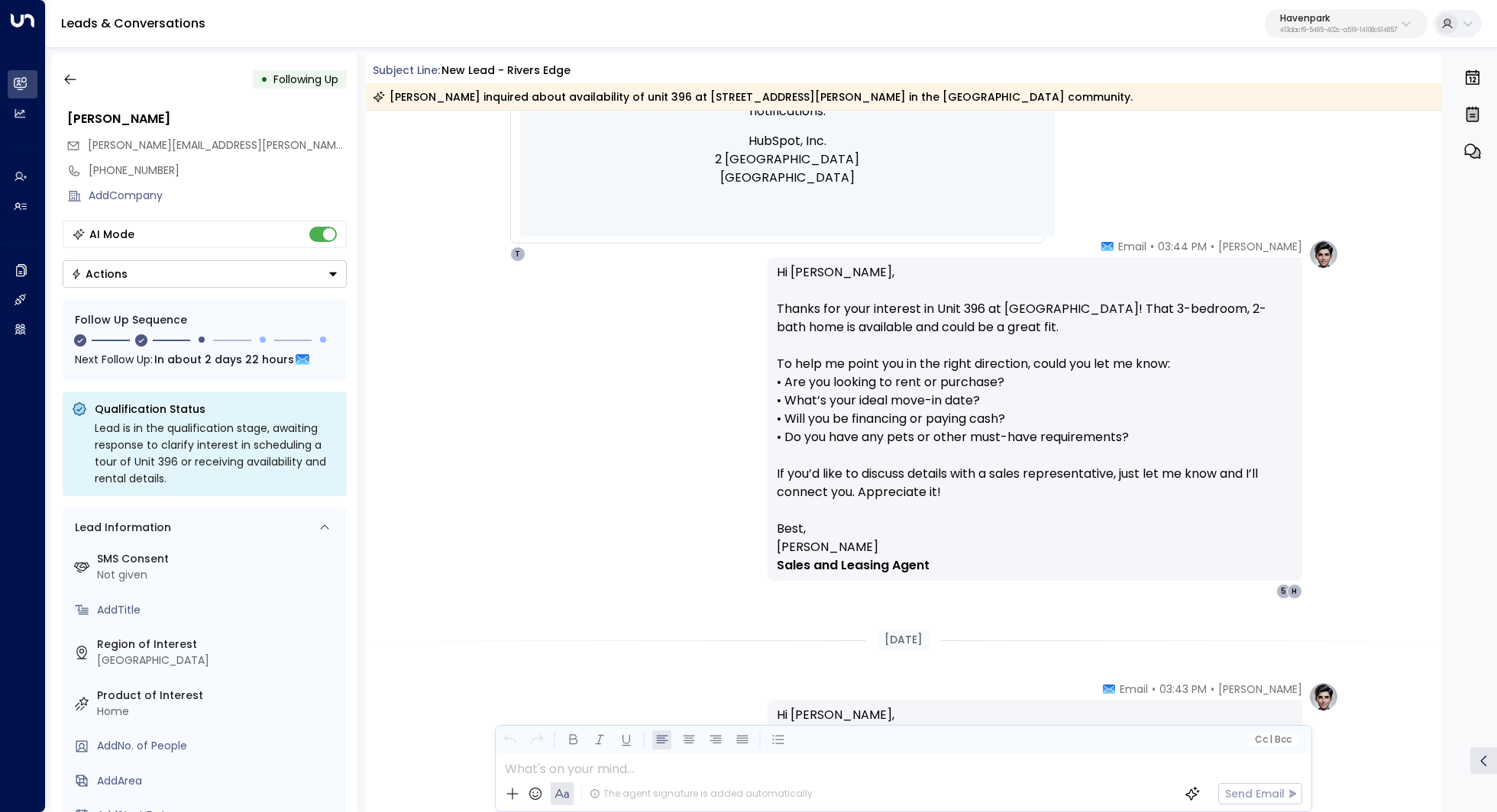
scroll to position [1022, 0]
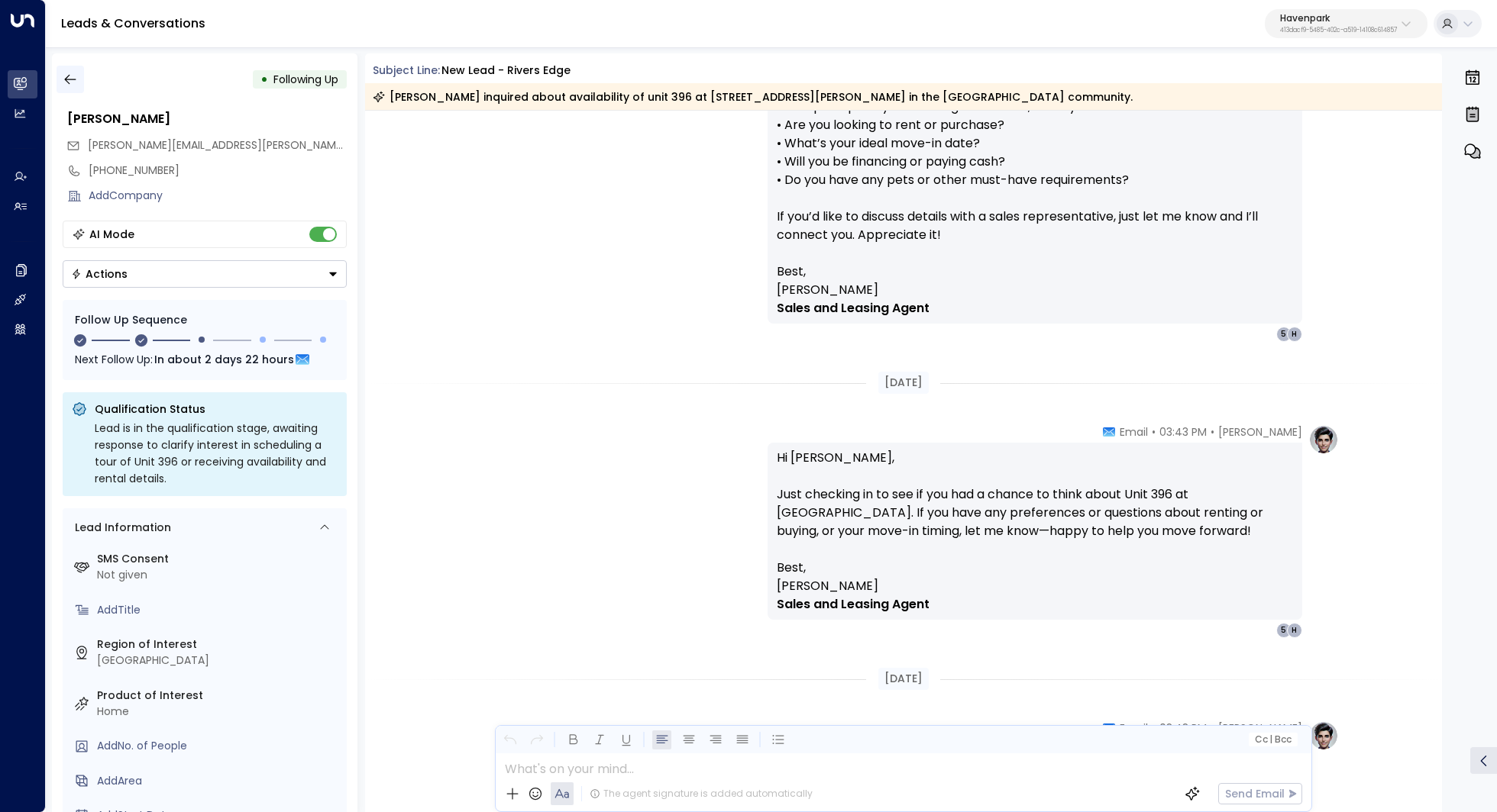
click at [70, 87] on icon "button" at bounding box center [70, 79] width 15 height 15
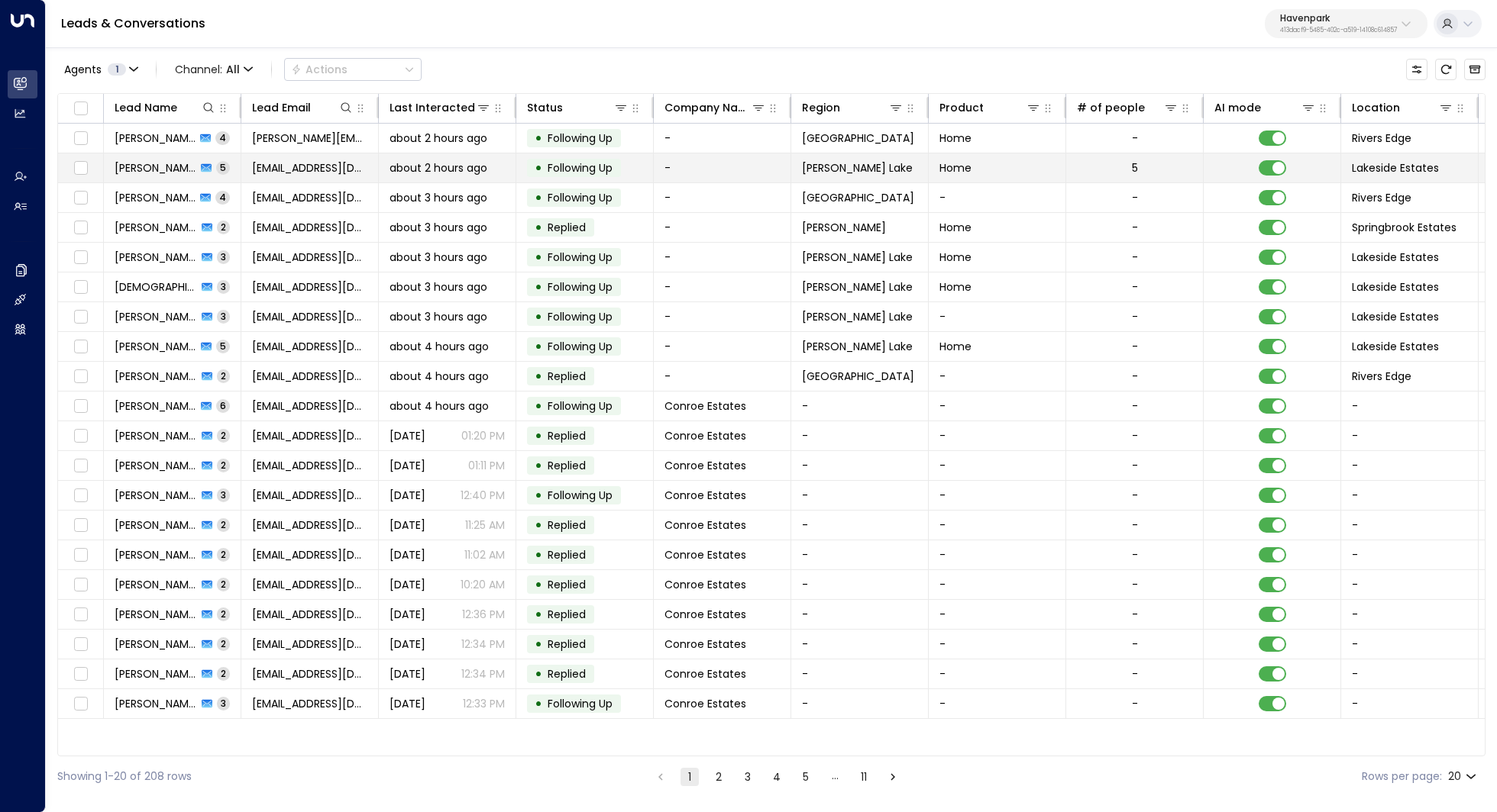
click at [162, 172] on span "[PERSON_NAME]" at bounding box center [155, 167] width 81 height 15
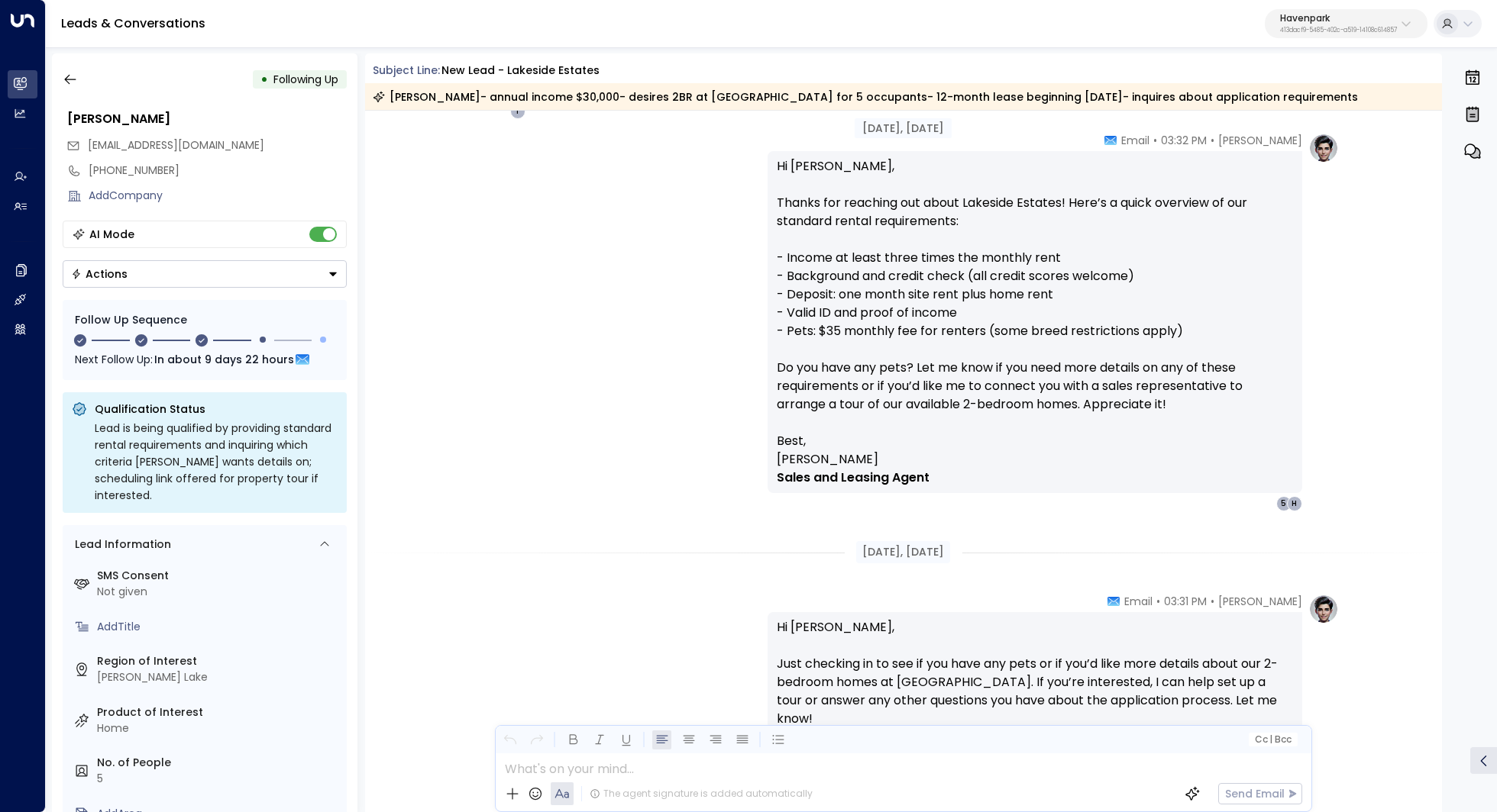
scroll to position [851, 0]
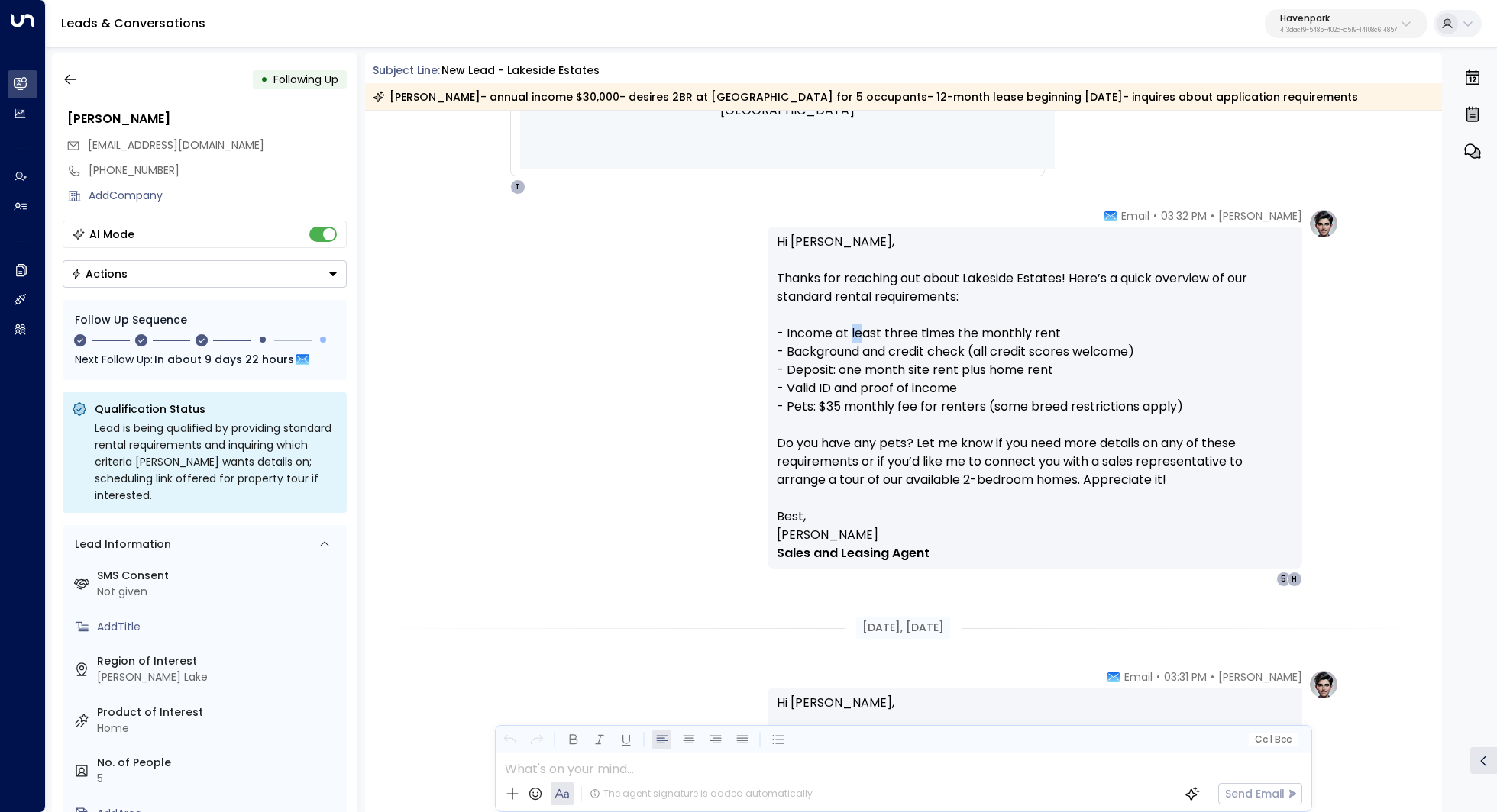
drag, startPoint x: 849, startPoint y: 338, endPoint x: 875, endPoint y: 338, distance: 26.0
click at [873, 338] on p "Hi Maria, Thanks for reaching out about Lakeside Estates! Here’s a quick overvi…" at bounding box center [1034, 370] width 516 height 275
click at [875, 338] on p "Hi Maria, Thanks for reaching out about Lakeside Estates! Here’s a quick overvi…" at bounding box center [1034, 370] width 516 height 275
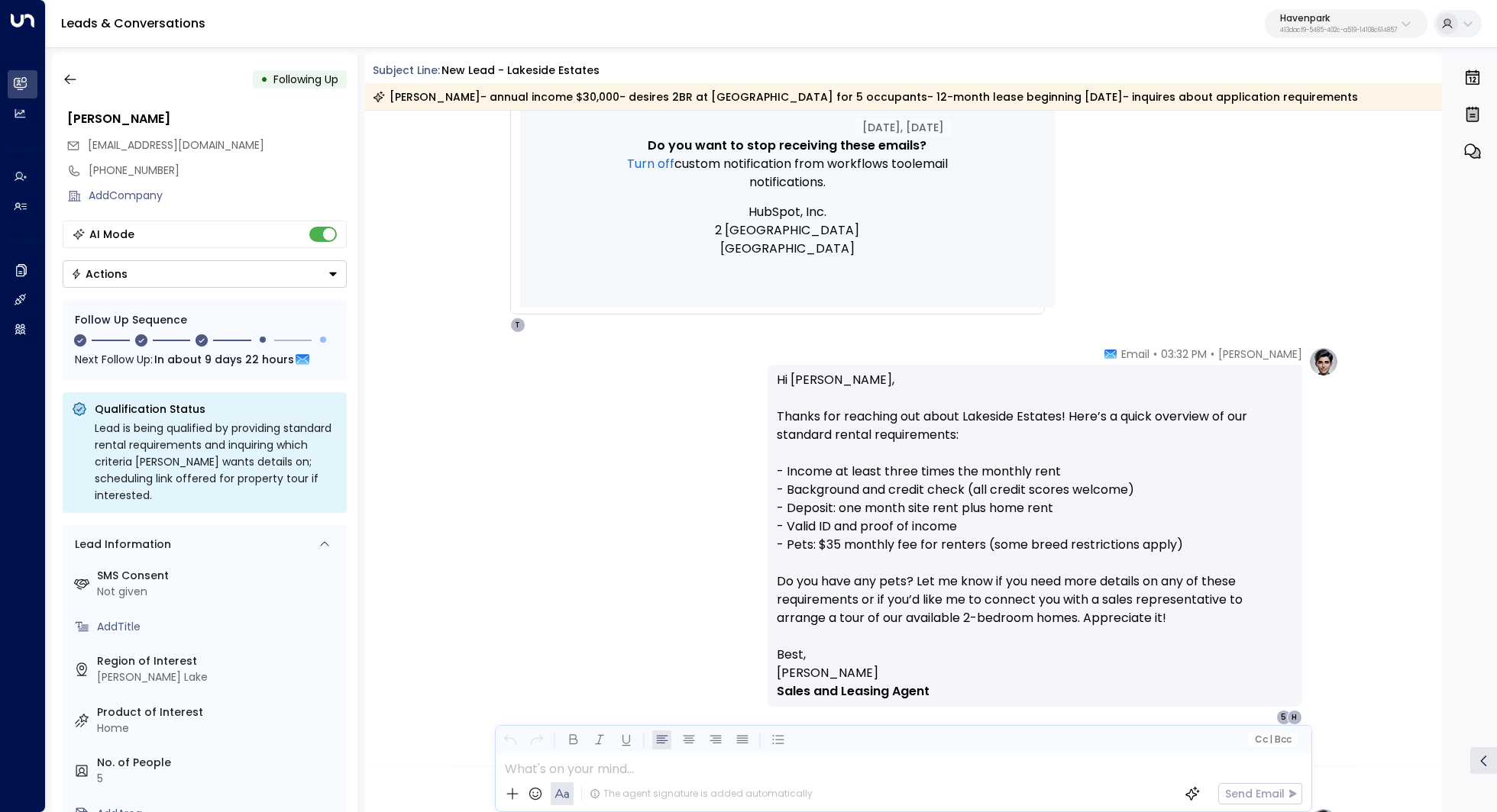
scroll to position [761, 0]
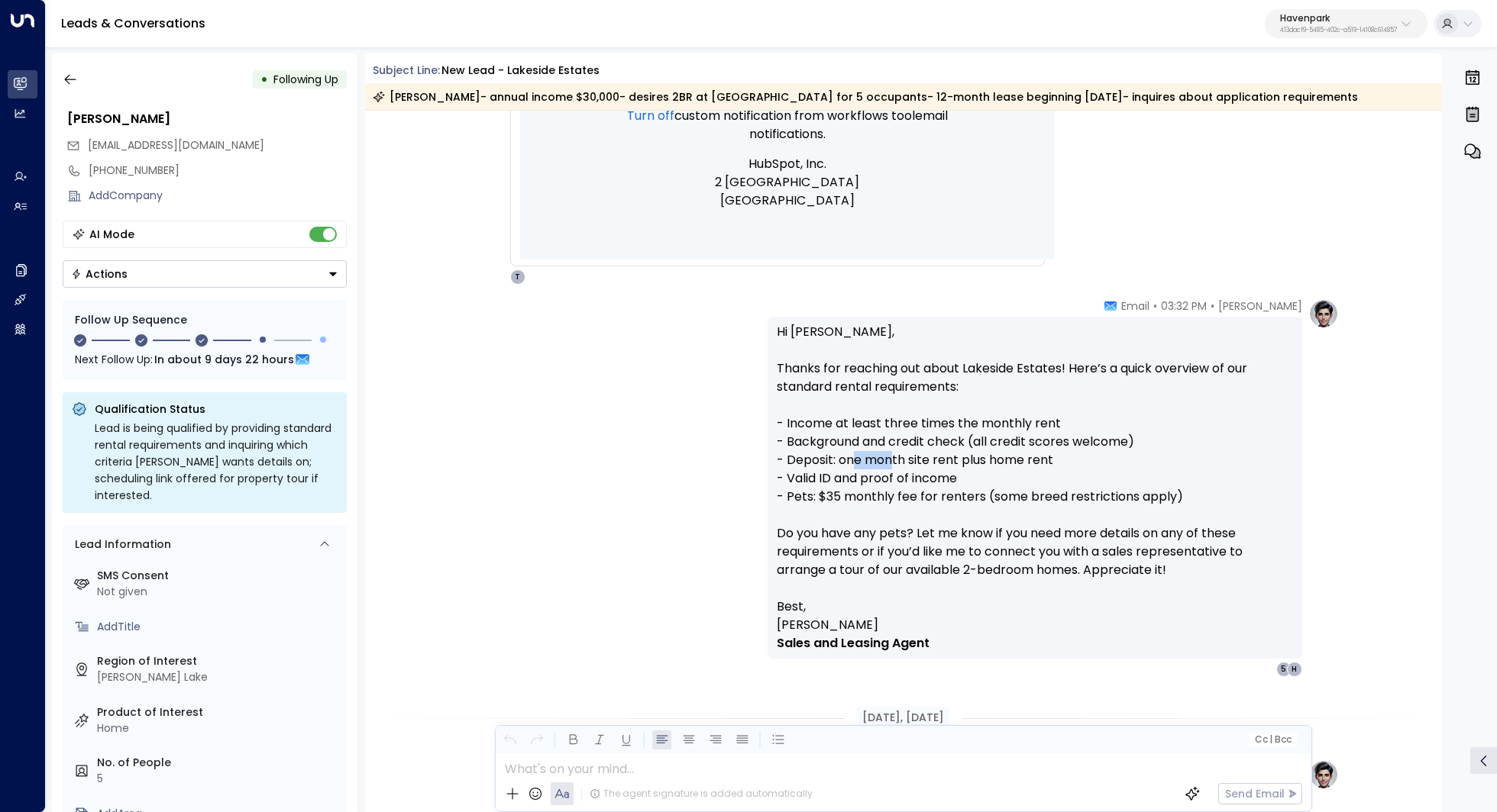
drag, startPoint x: 856, startPoint y: 463, endPoint x: 891, endPoint y: 463, distance: 35.0
click at [891, 463] on p "Hi Maria, Thanks for reaching out about Lakeside Estates! Here’s a quick overvi…" at bounding box center [1034, 461] width 516 height 275
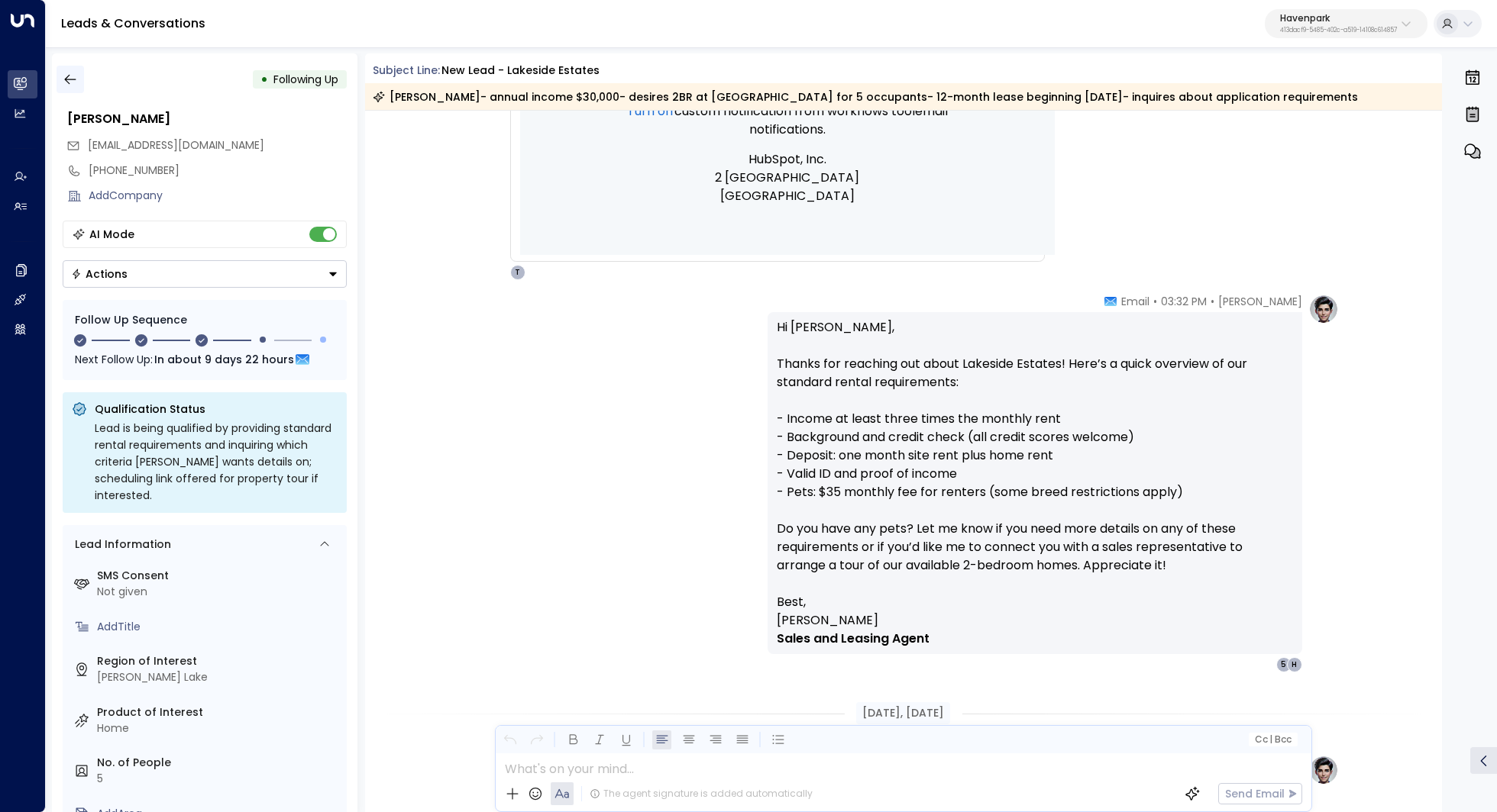
click at [81, 71] on button "button" at bounding box center [70, 79] width 27 height 27
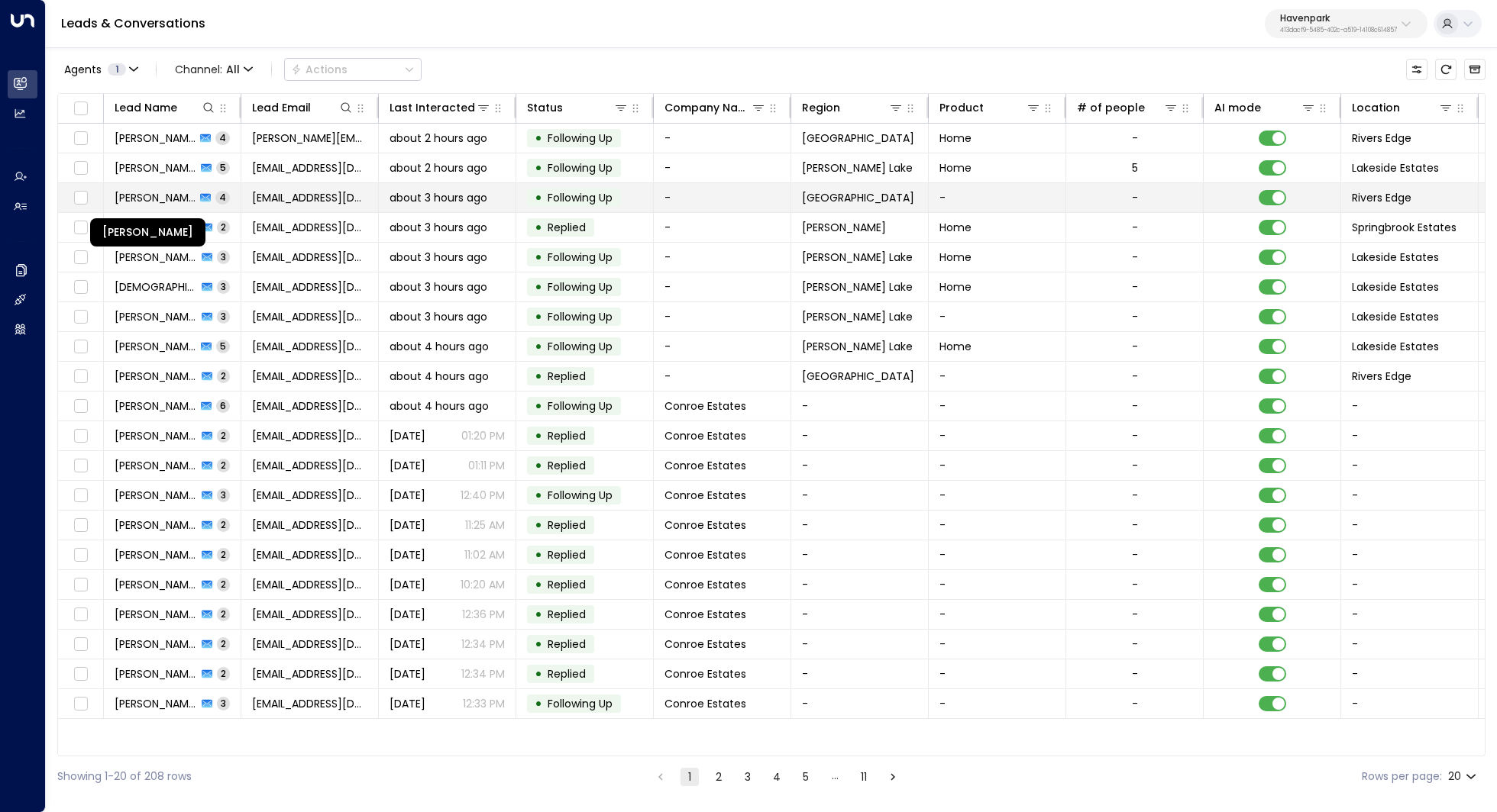
click at [149, 187] on td "Jacklyn Underwood 4" at bounding box center [173, 198] width 137 height 29
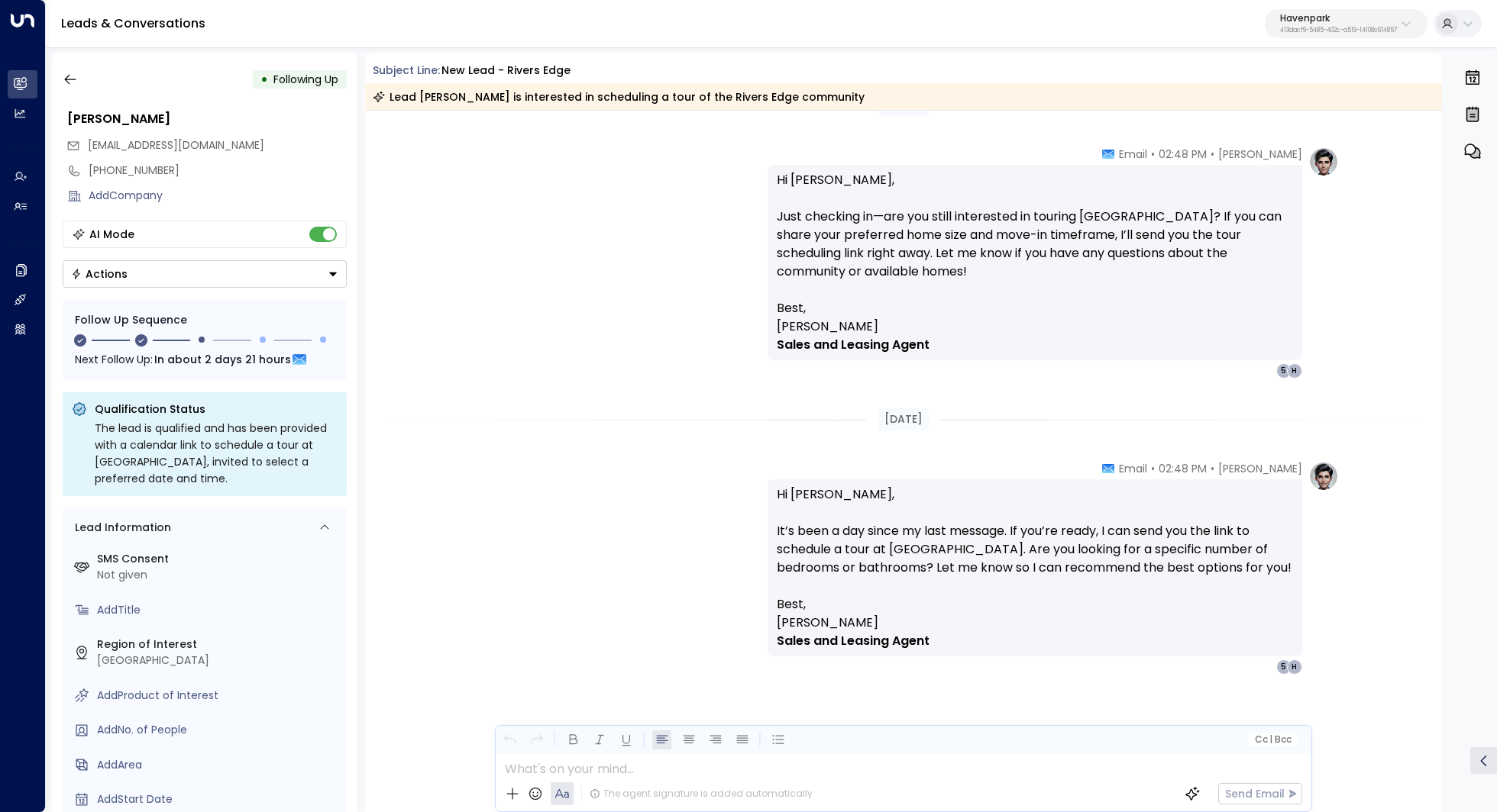
scroll to position [1278, 0]
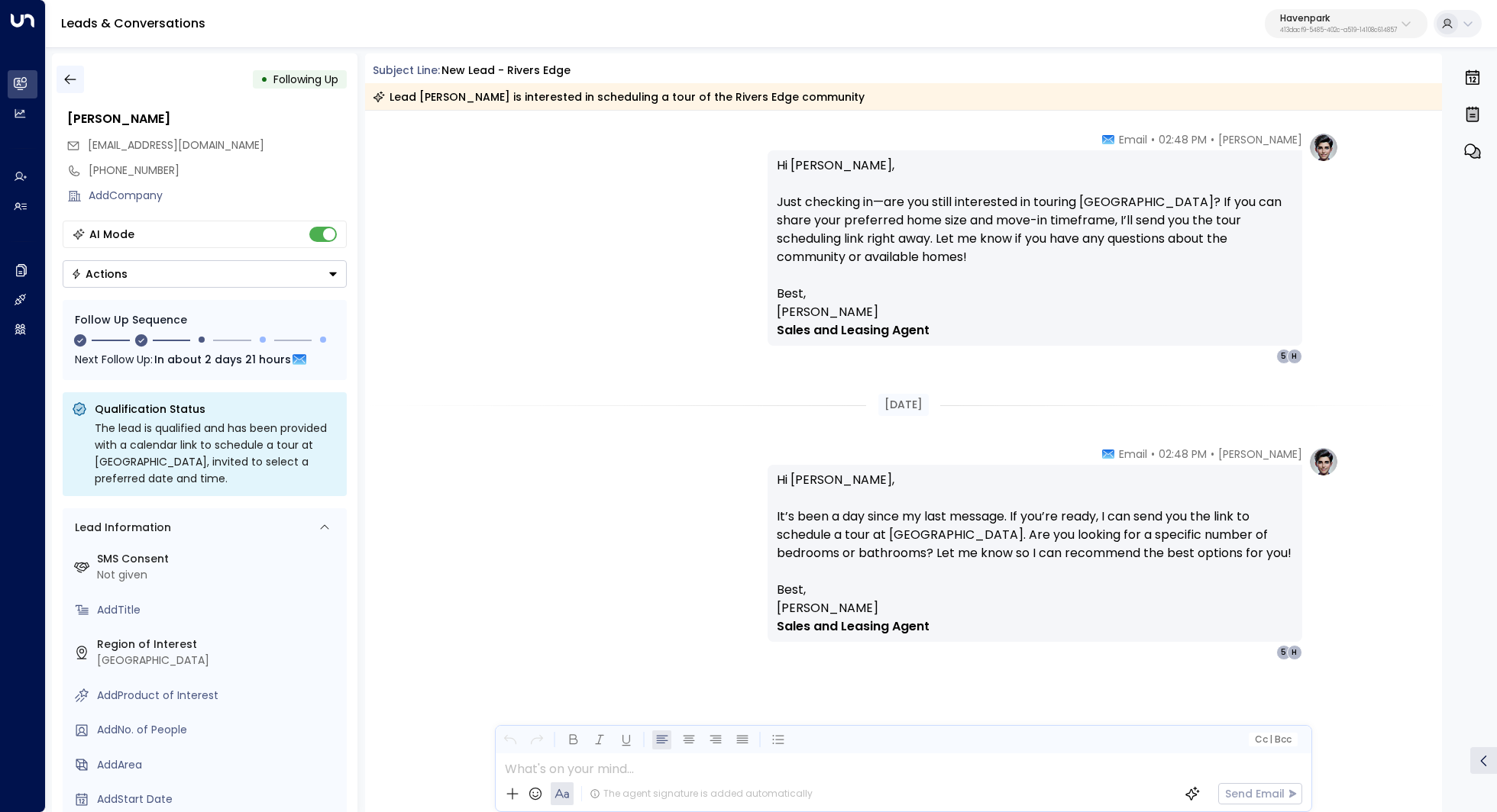
click at [61, 70] on button "button" at bounding box center [70, 79] width 27 height 27
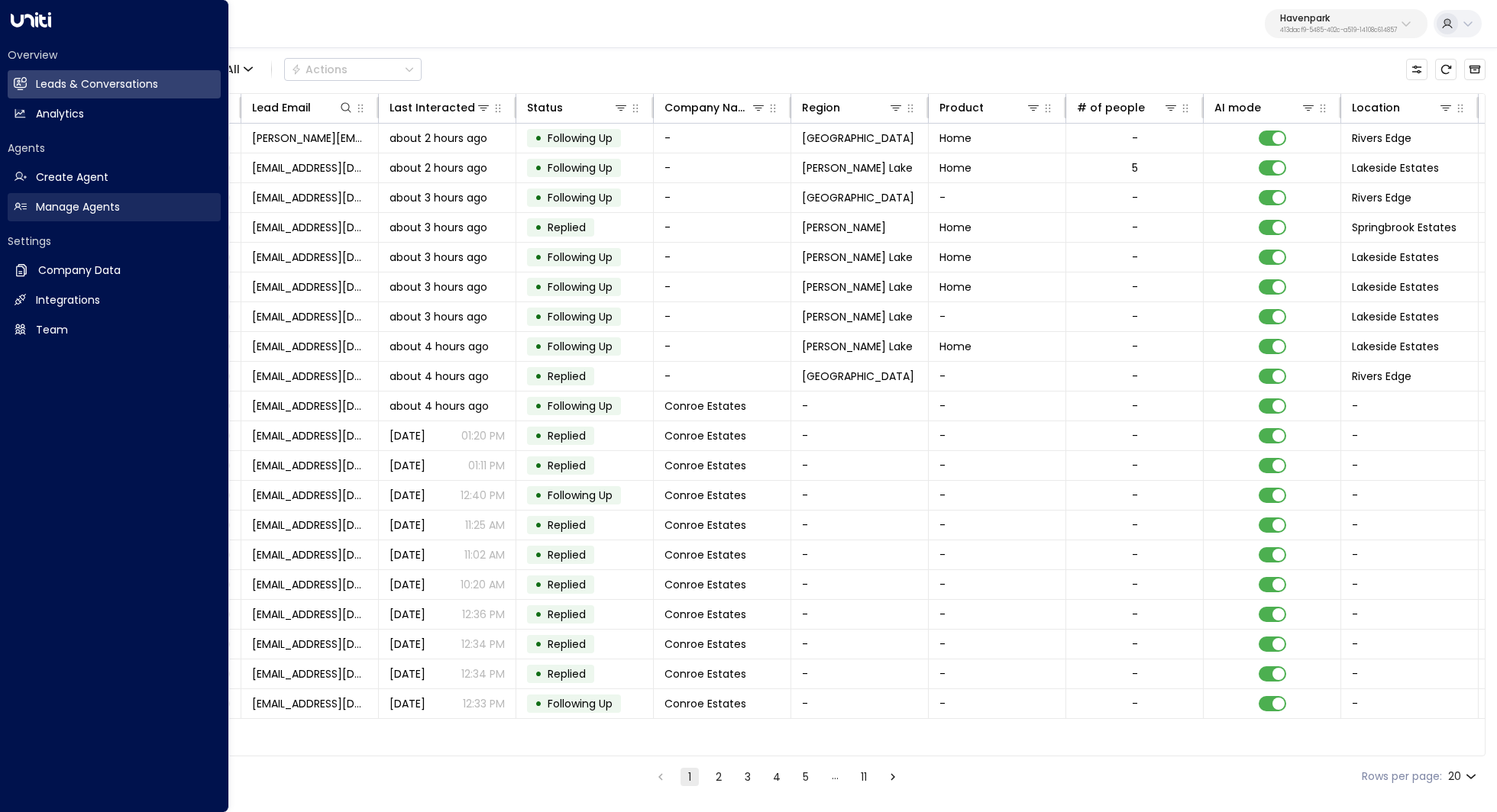
click at [54, 205] on h2 "Manage Agents" at bounding box center [78, 208] width 84 height 16
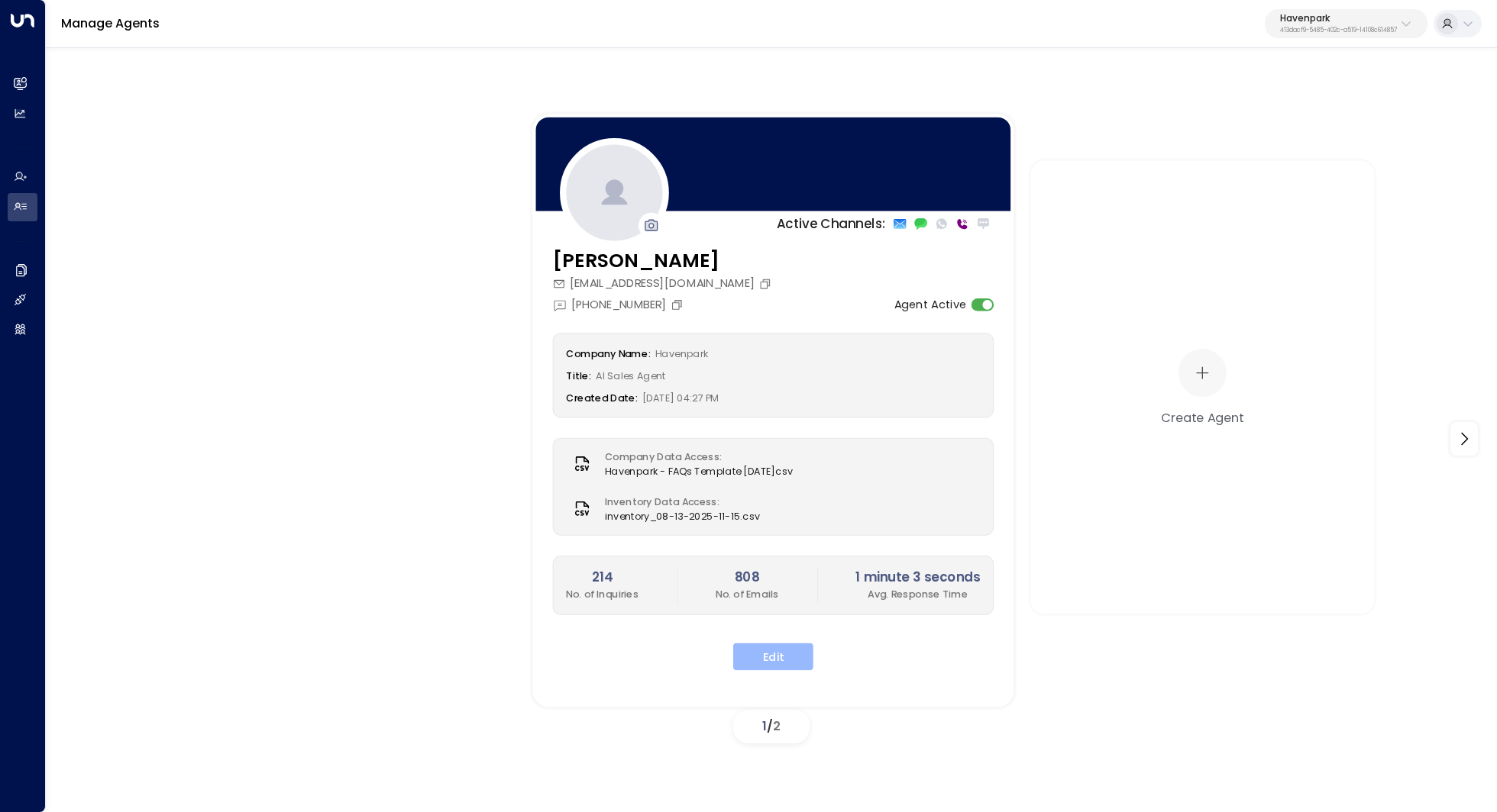
click at [784, 649] on button "Edit" at bounding box center [772, 657] width 80 height 27
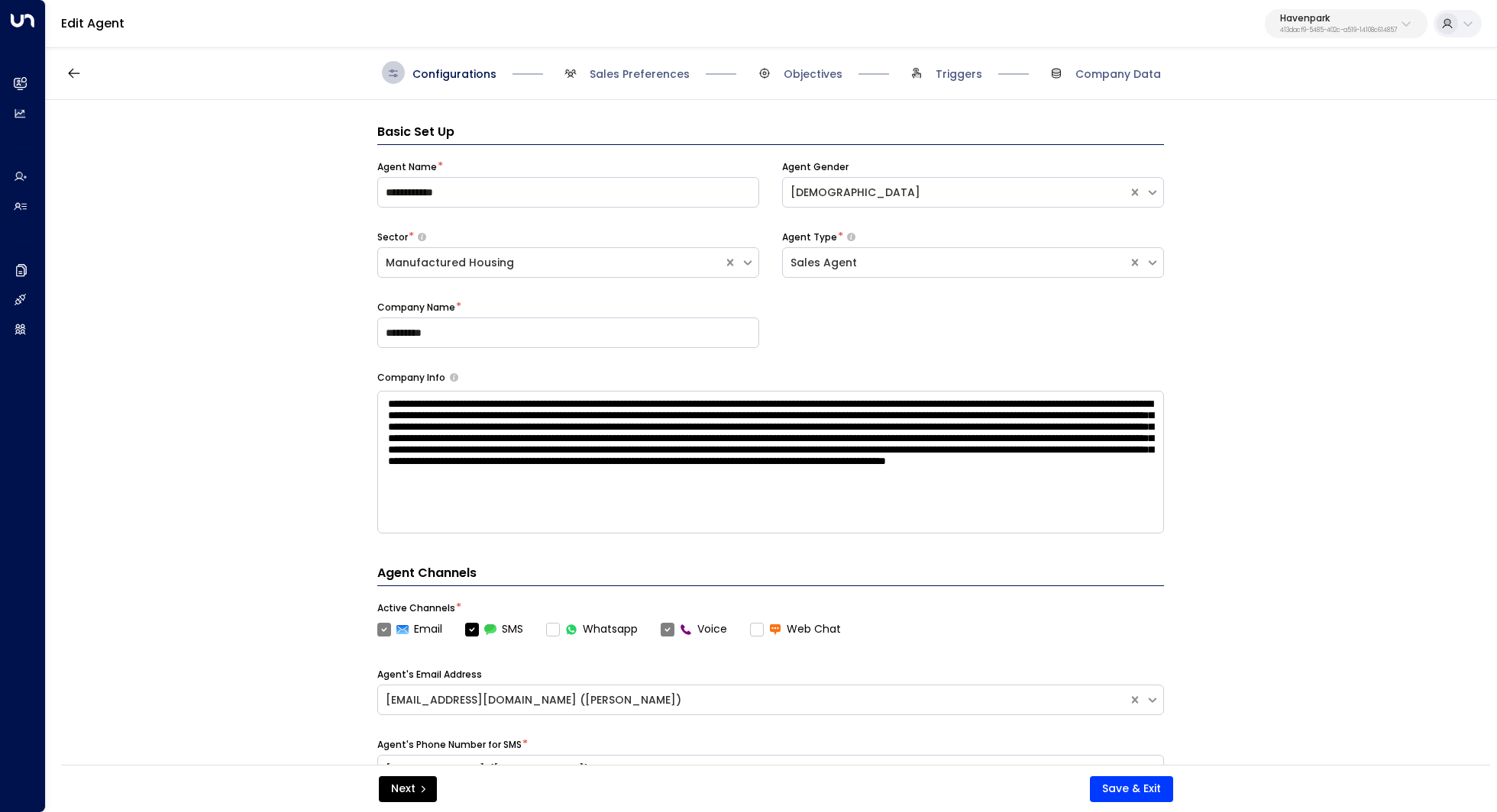
scroll to position [23, 0]
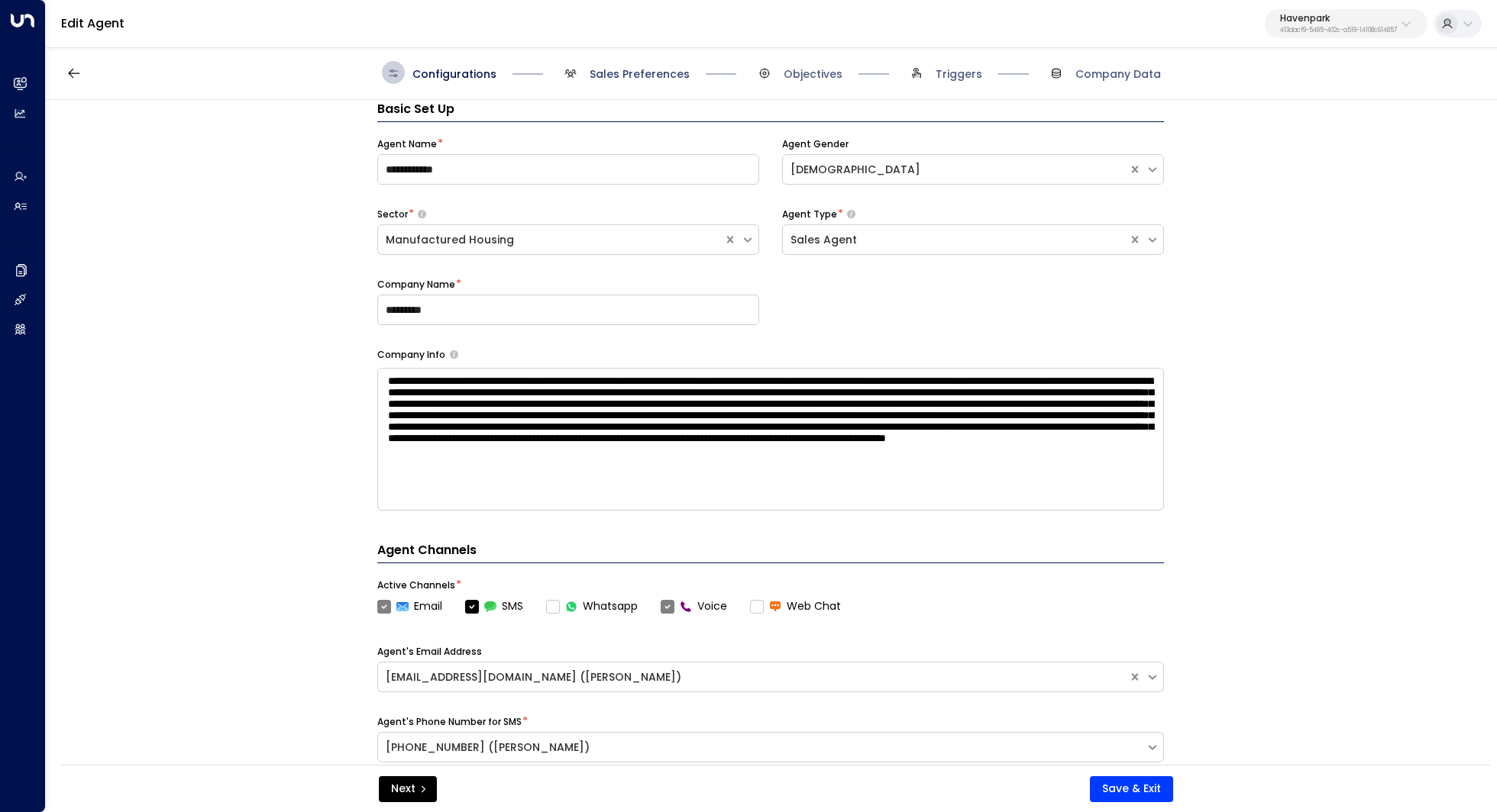
click at [650, 69] on span "Sales Preferences" at bounding box center [639, 74] width 100 height 15
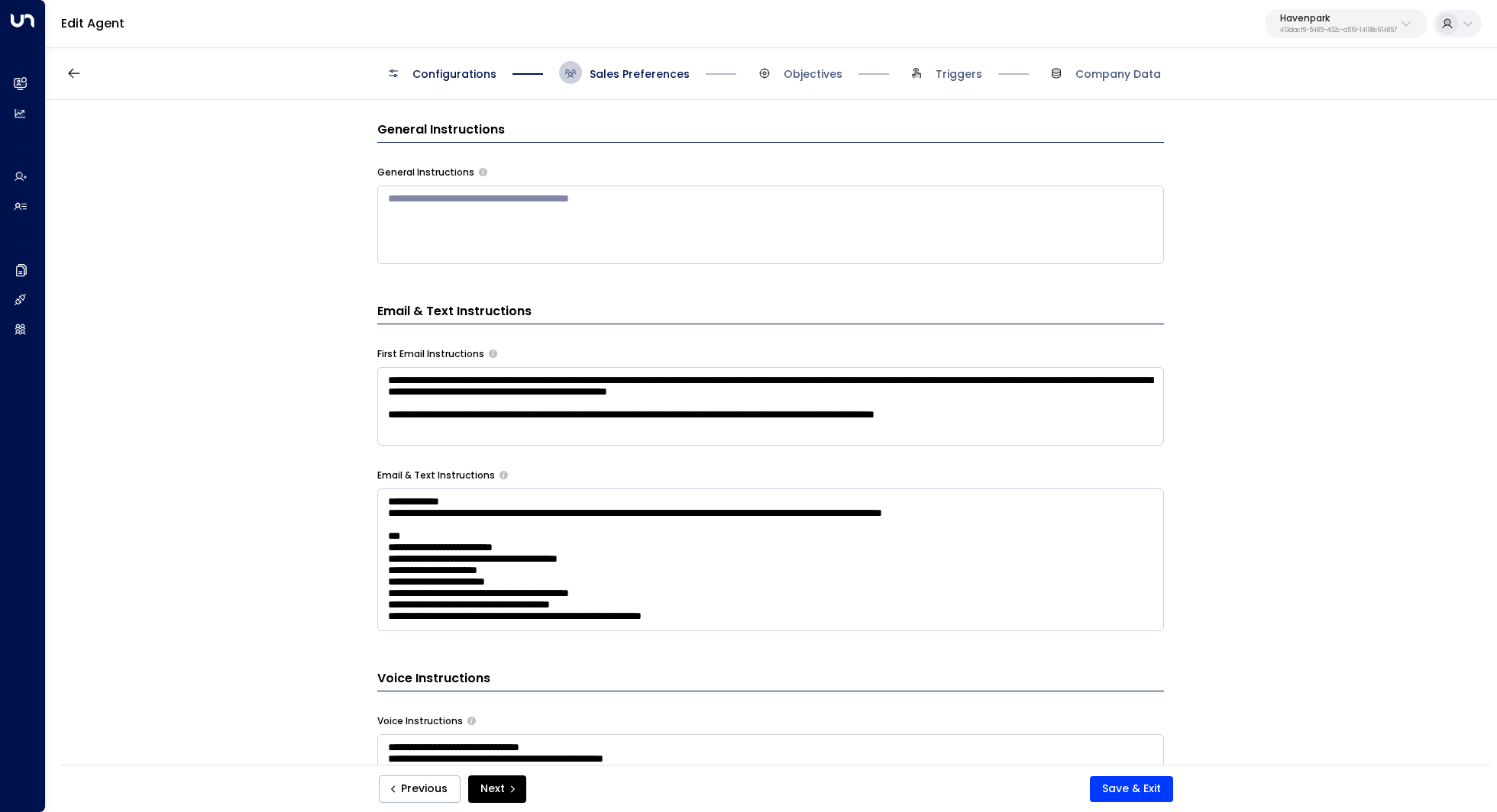
scroll to position [527, 0]
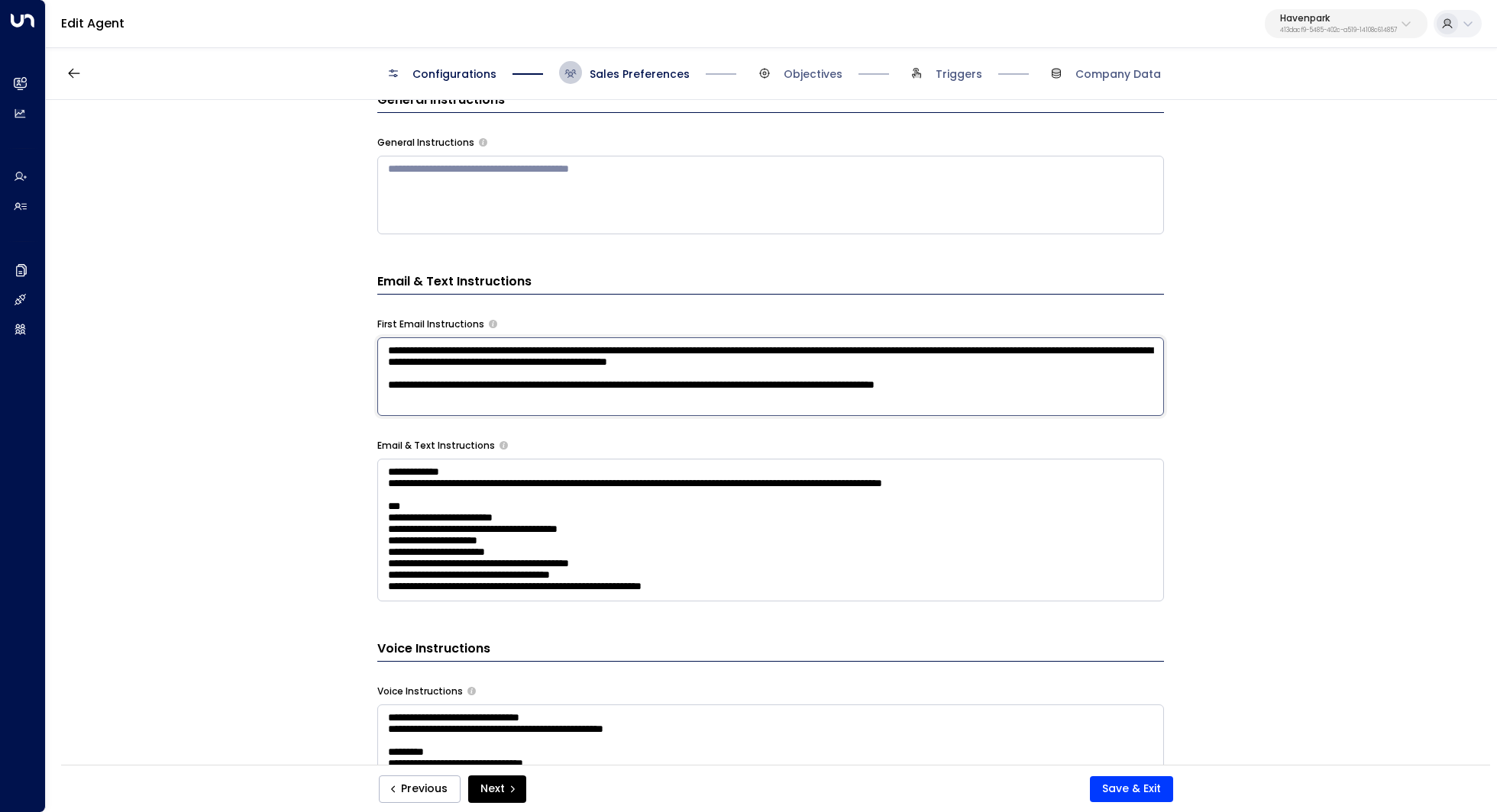
drag, startPoint x: 627, startPoint y: 350, endPoint x: 667, endPoint y: 350, distance: 40.0
click at [667, 350] on textarea "**********" at bounding box center [771, 377] width 787 height 79
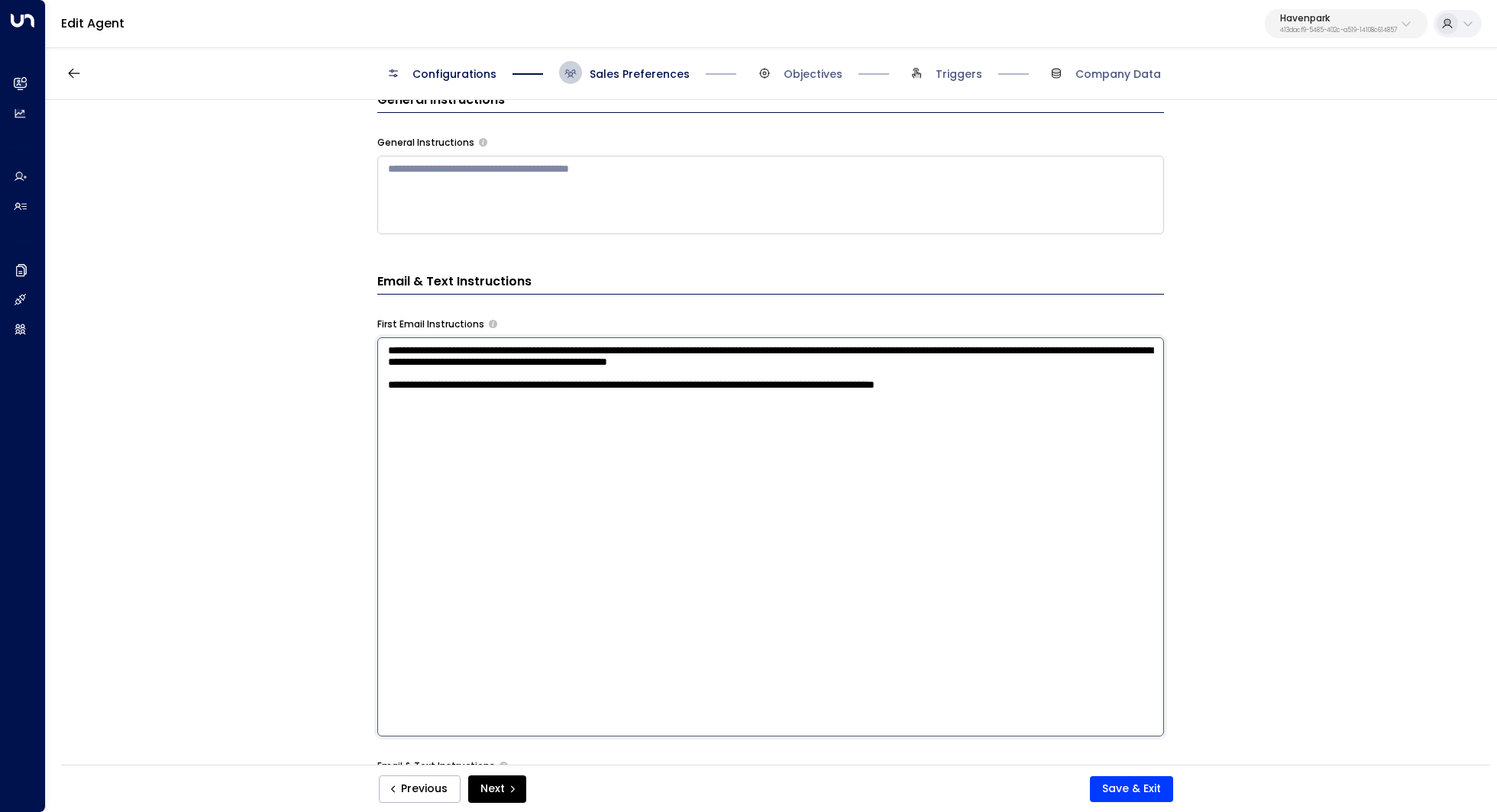
click at [667, 350] on textarea "**********" at bounding box center [771, 537] width 787 height 399
drag, startPoint x: 530, startPoint y: 369, endPoint x: 575, endPoint y: 369, distance: 45.0
click at [575, 369] on textarea "**********" at bounding box center [771, 537] width 787 height 399
drag, startPoint x: 780, startPoint y: 347, endPoint x: 776, endPoint y: 377, distance: 30.3
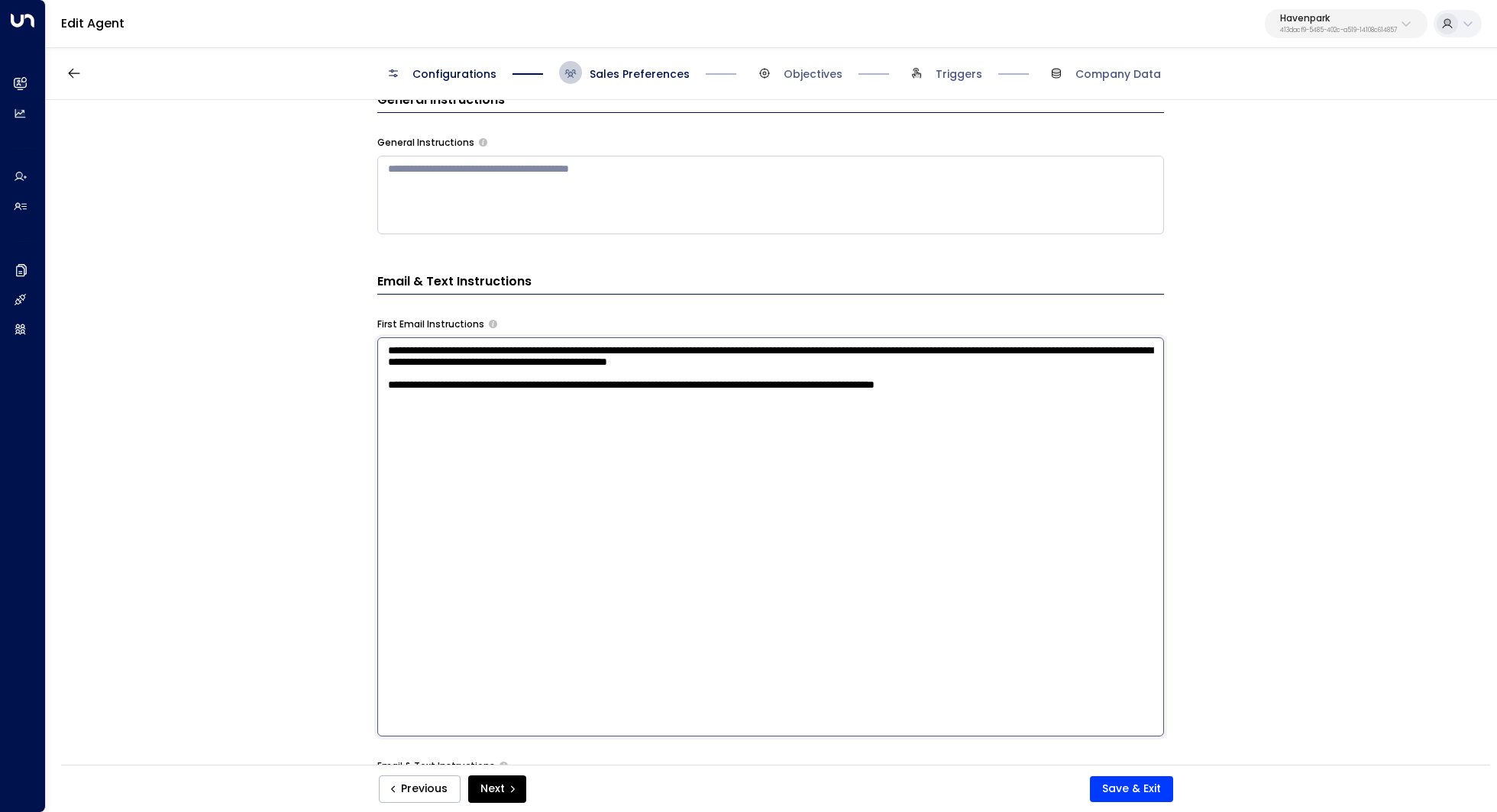
click at [776, 377] on textarea "**********" at bounding box center [771, 537] width 787 height 399
drag, startPoint x: 545, startPoint y: 397, endPoint x: 590, endPoint y: 397, distance: 45.0
click at [590, 397] on textarea "**********" at bounding box center [771, 537] width 787 height 399
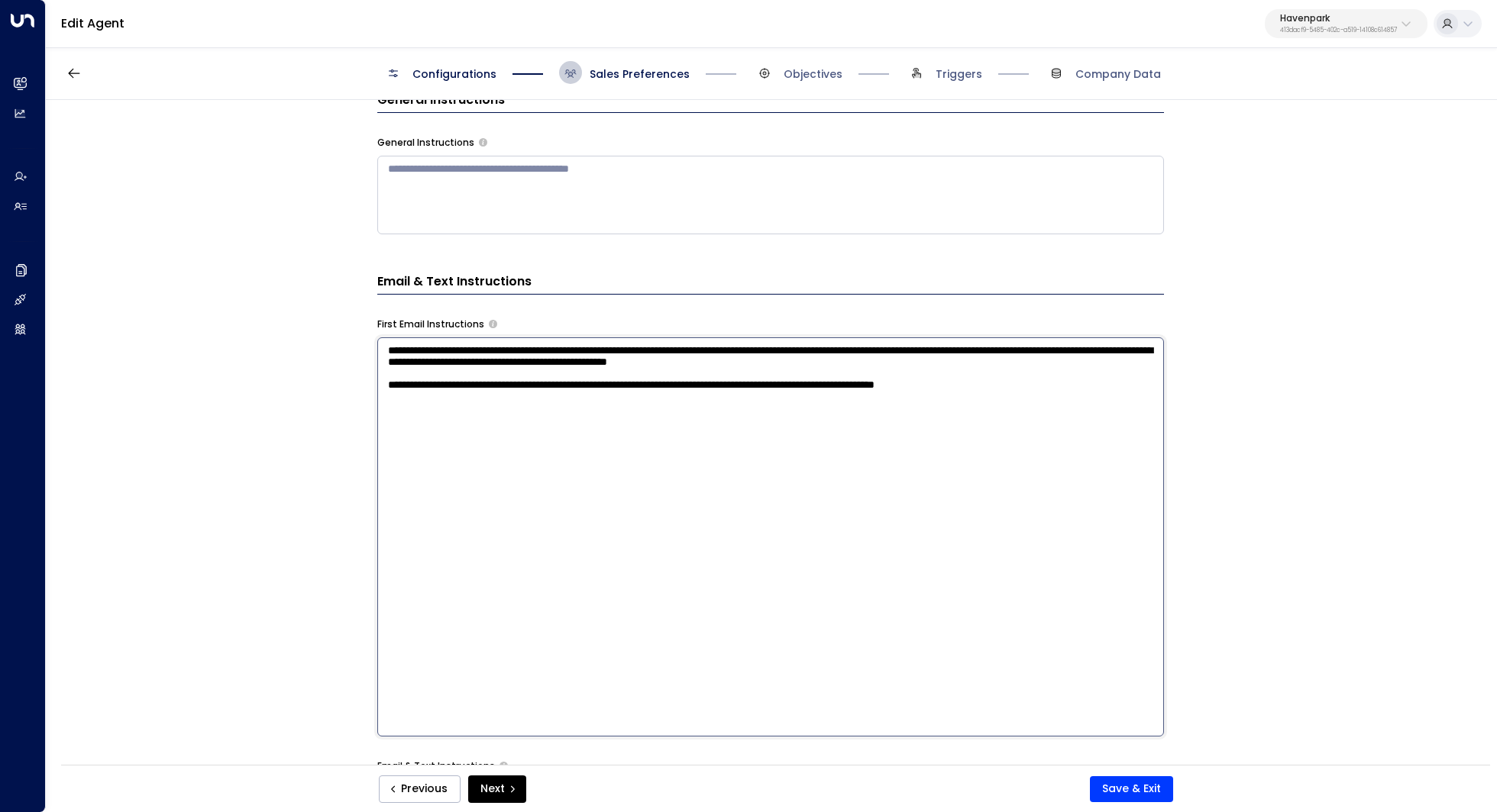
click at [800, 429] on textarea "**********" at bounding box center [771, 537] width 787 height 399
click at [1004, 407] on textarea "**********" at bounding box center [771, 537] width 787 height 399
click at [1048, 397] on textarea "**********" at bounding box center [771, 537] width 787 height 399
click at [1122, 791] on button "Save & Exit" at bounding box center [1131, 789] width 83 height 26
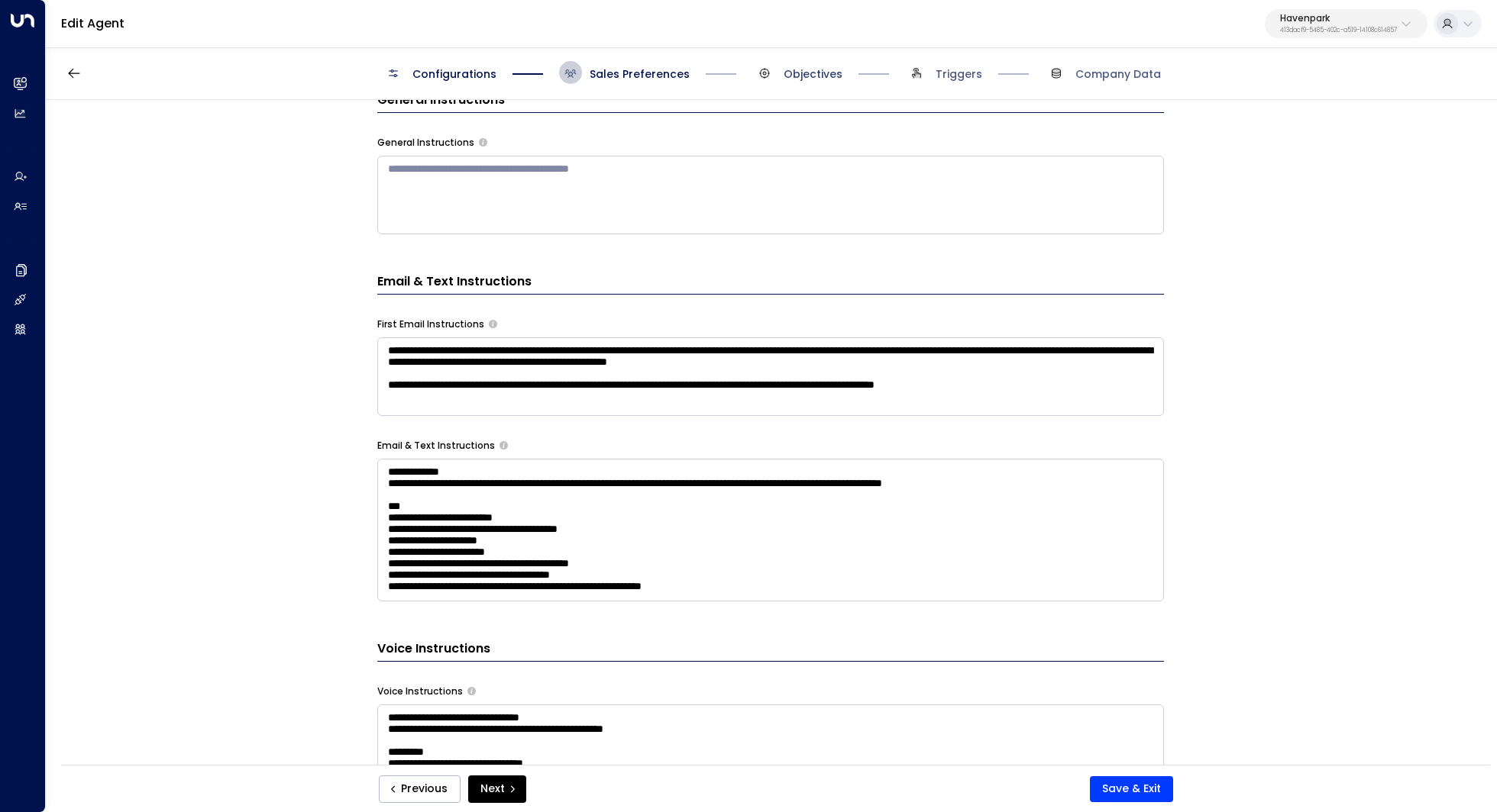
click at [804, 77] on span "Objectives" at bounding box center [812, 74] width 59 height 15
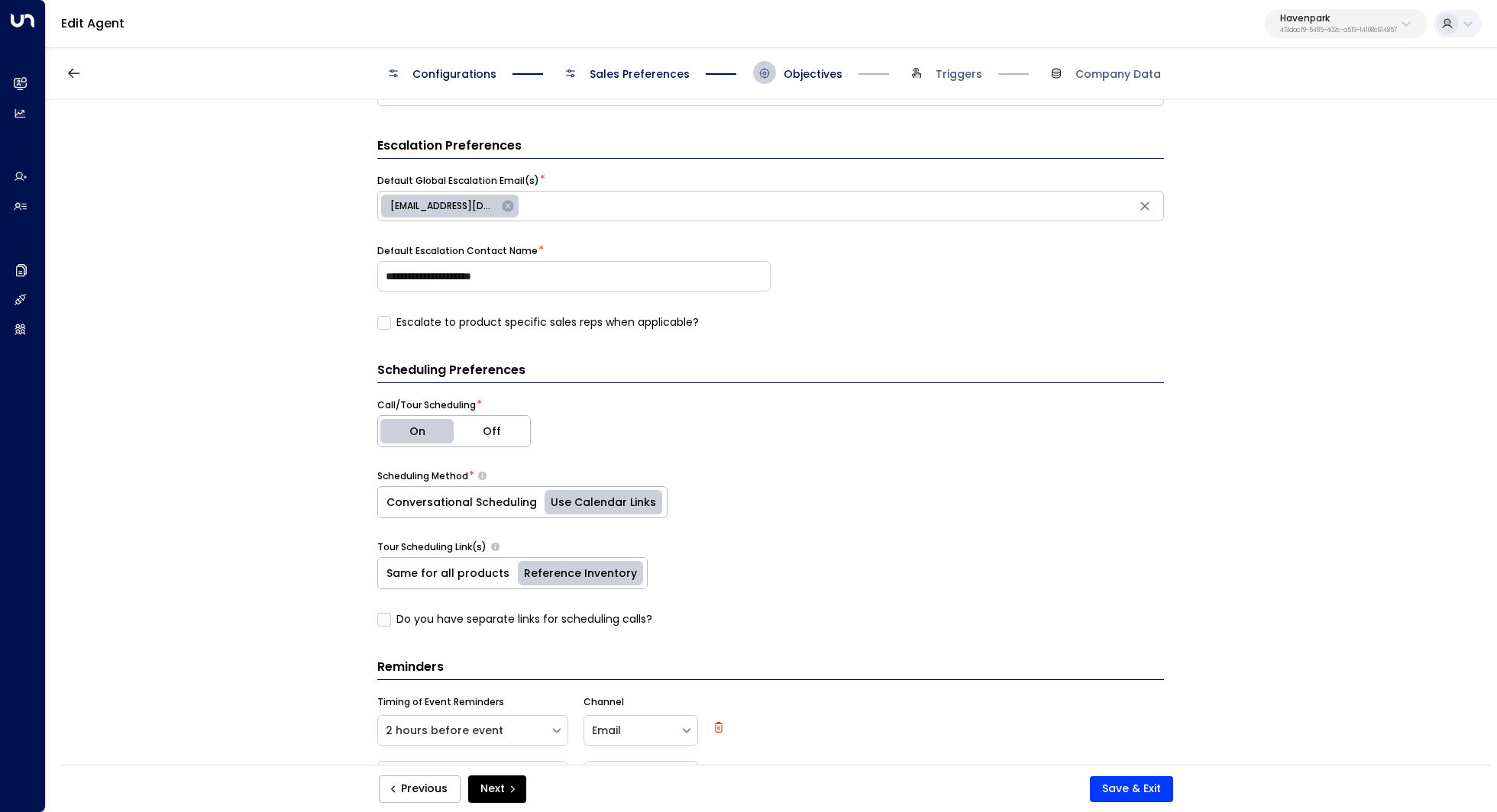
scroll to position [565, 0]
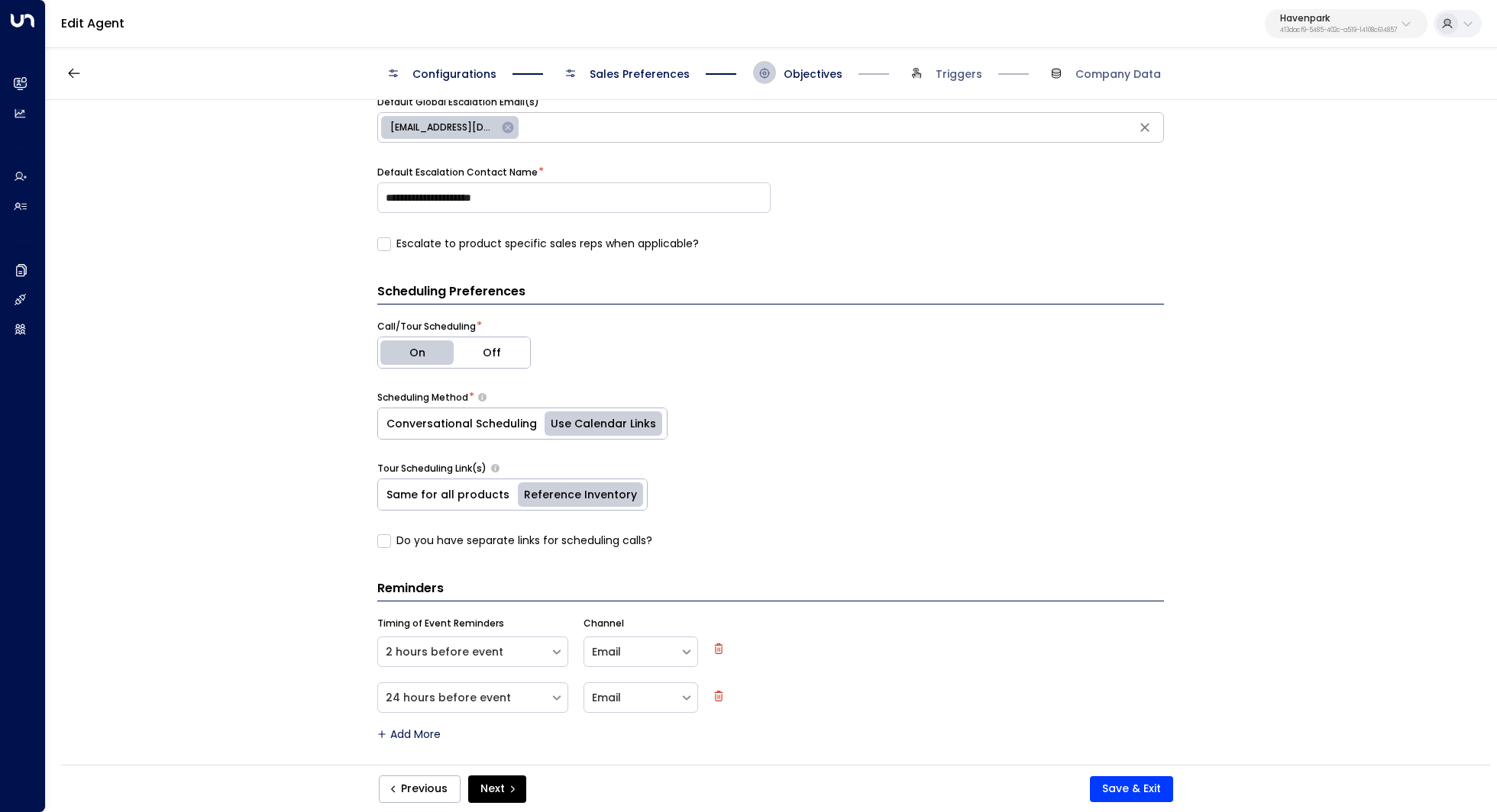
click at [1135, 792] on button "Save & Exit" at bounding box center [1131, 789] width 83 height 26
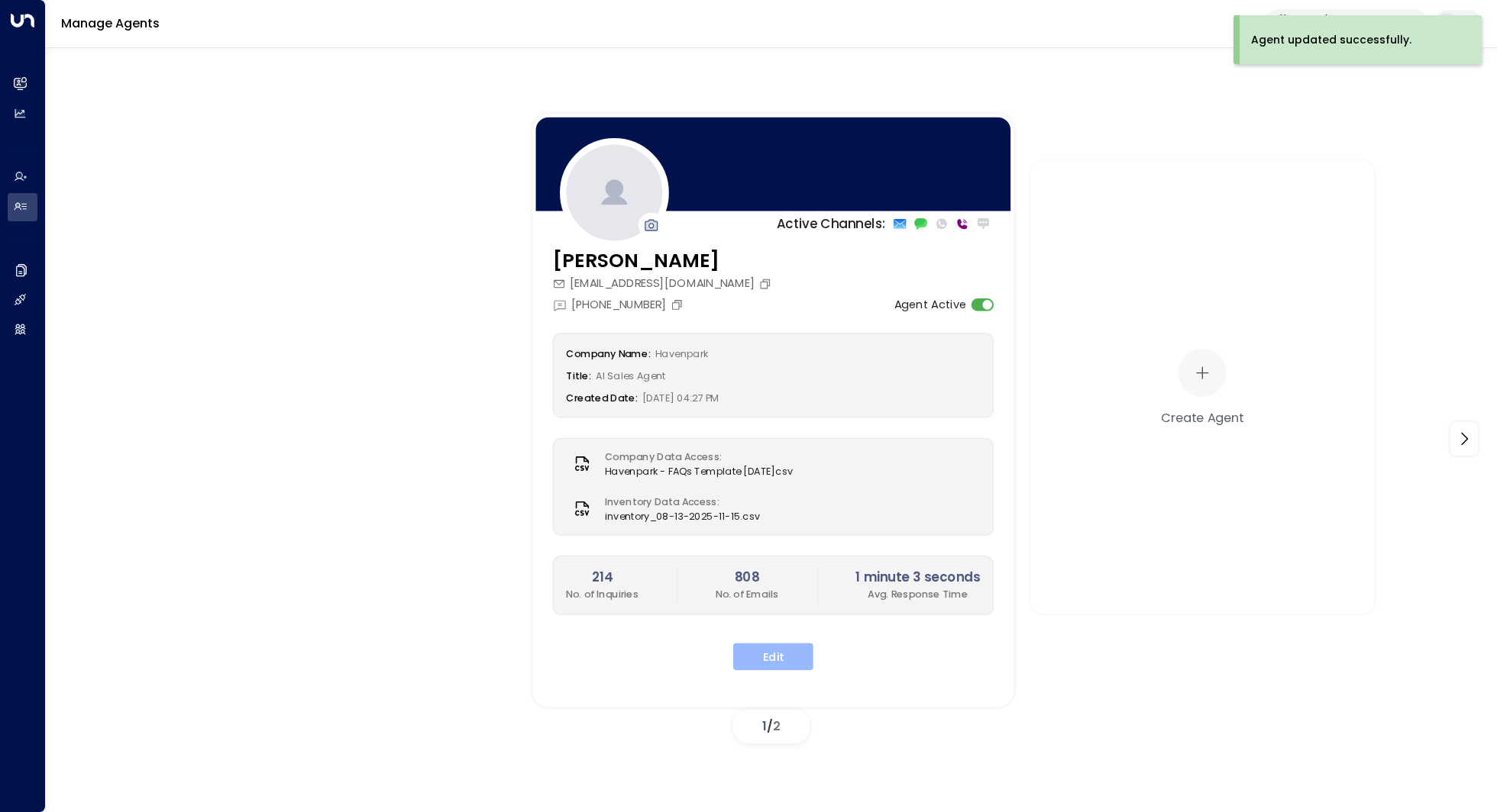
click at [763, 646] on button "Edit" at bounding box center [772, 657] width 80 height 27
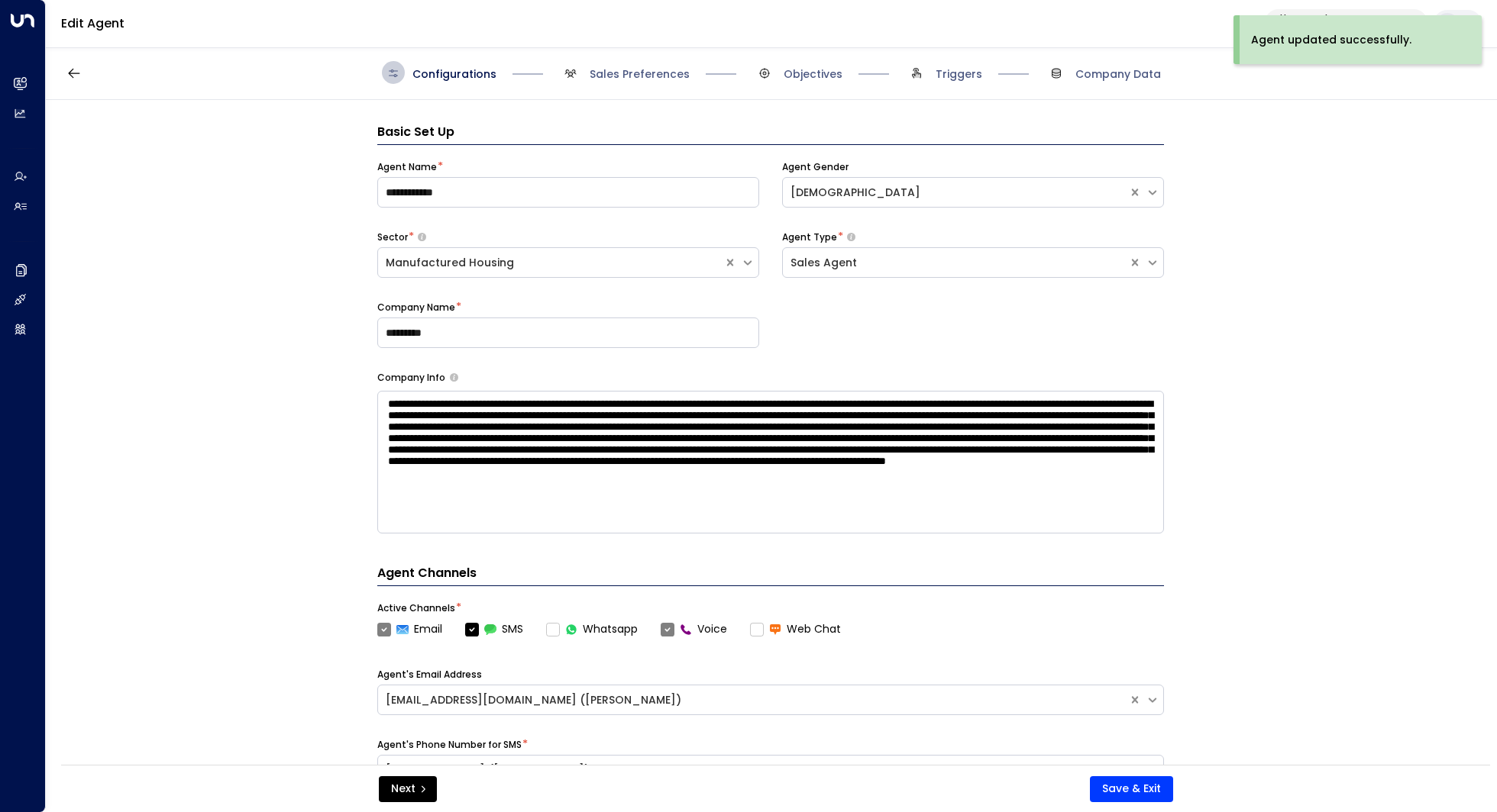
scroll to position [23, 0]
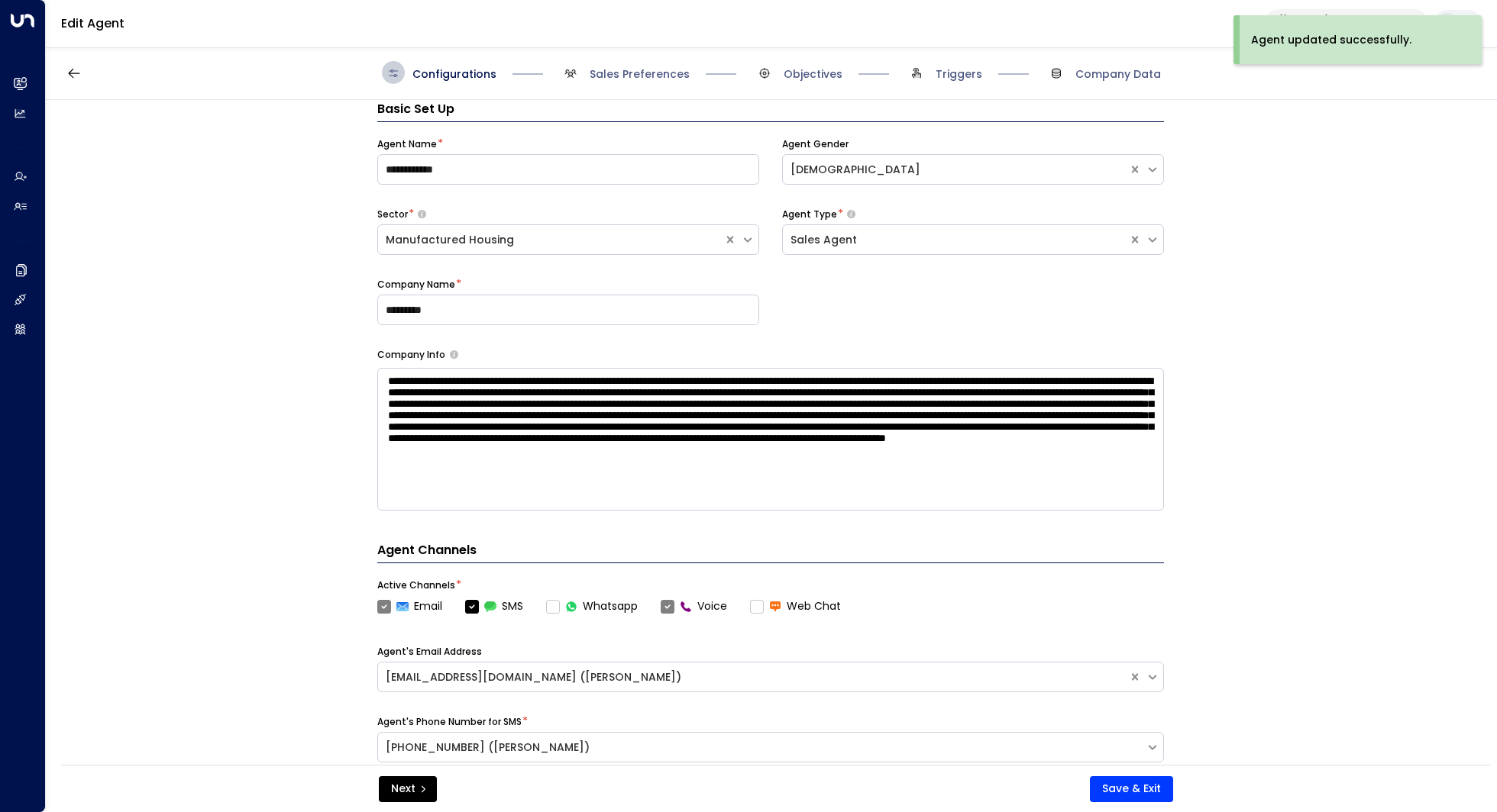
click at [647, 84] on div "Configurations Sales Preferences Objectives Triggers Company Data" at bounding box center [772, 73] width 1451 height 54
click at [639, 67] on span "Sales Preferences" at bounding box center [639, 74] width 100 height 15
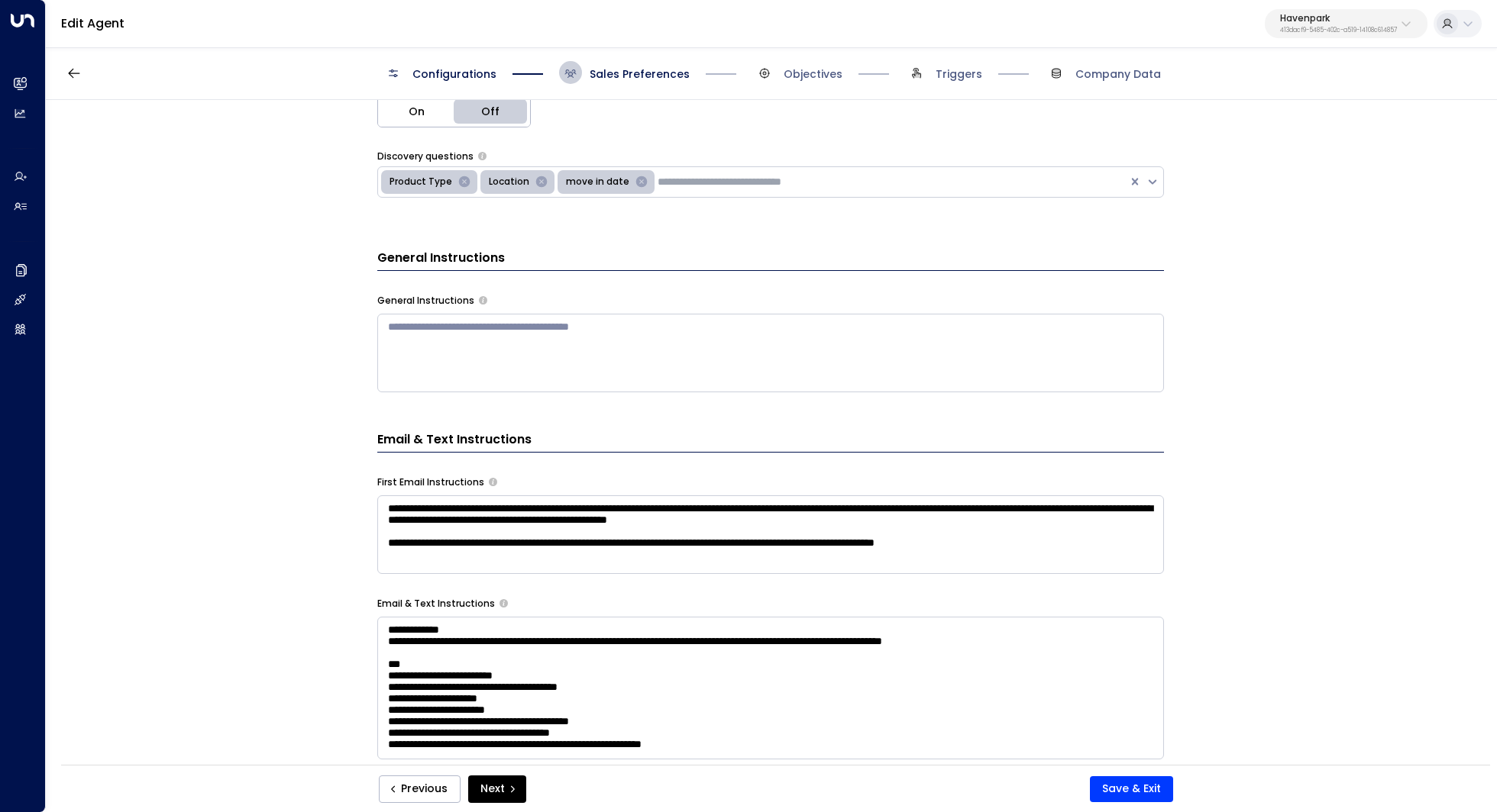
scroll to position [592, 0]
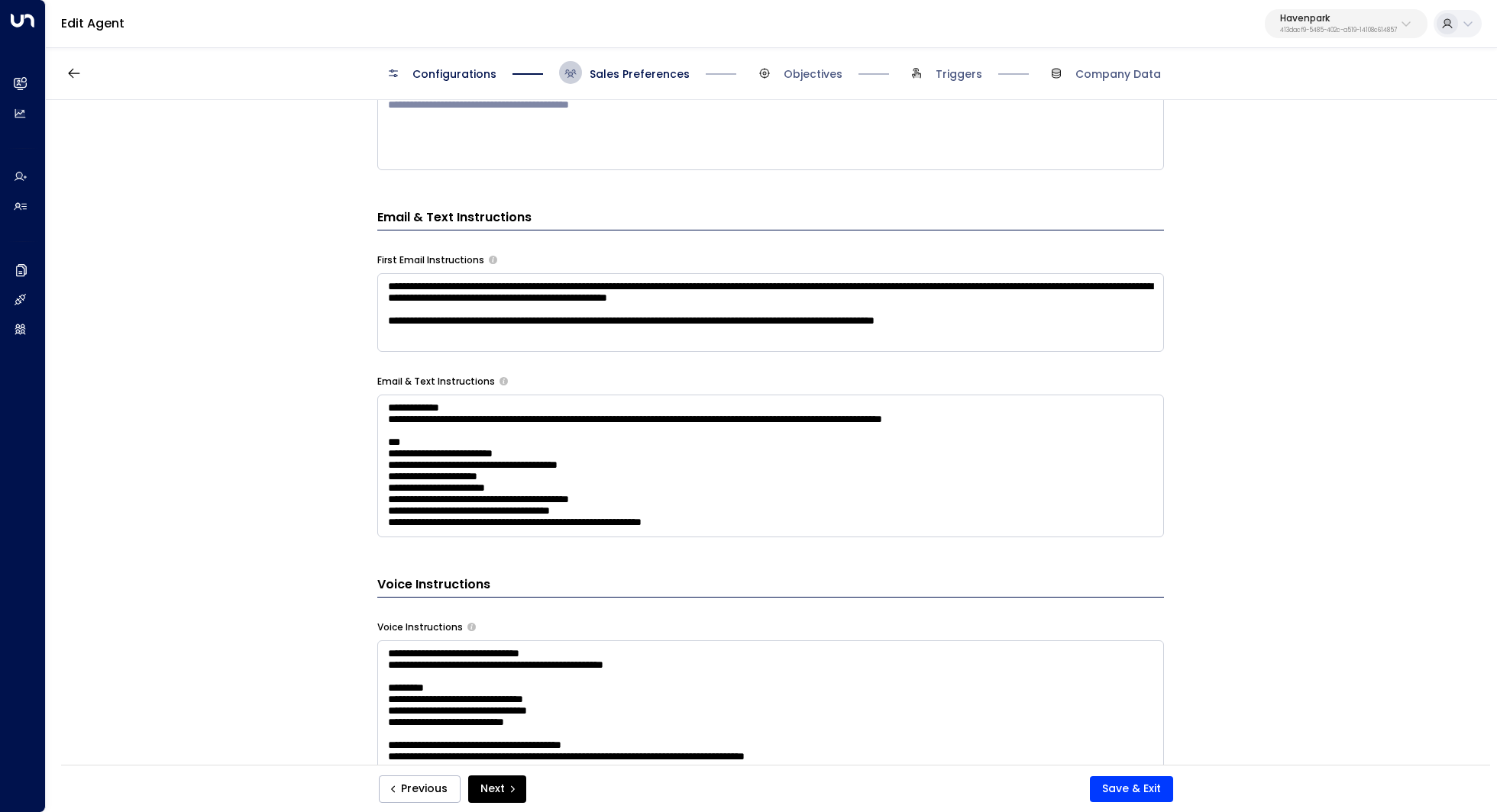
click at [1071, 341] on textarea "**********" at bounding box center [771, 313] width 787 height 79
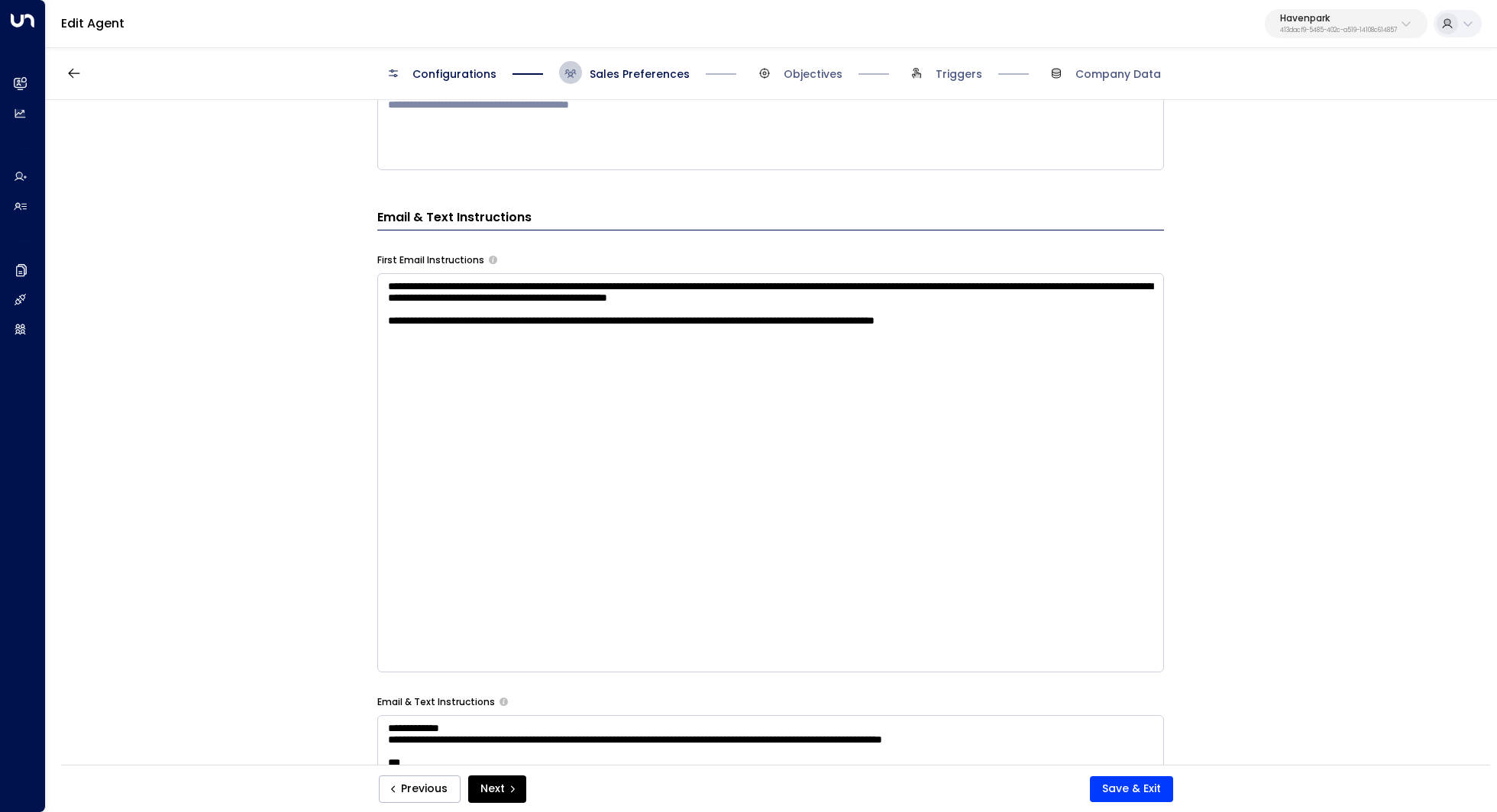
click at [1251, 546] on div "**********" at bounding box center [771, 437] width 1449 height 675
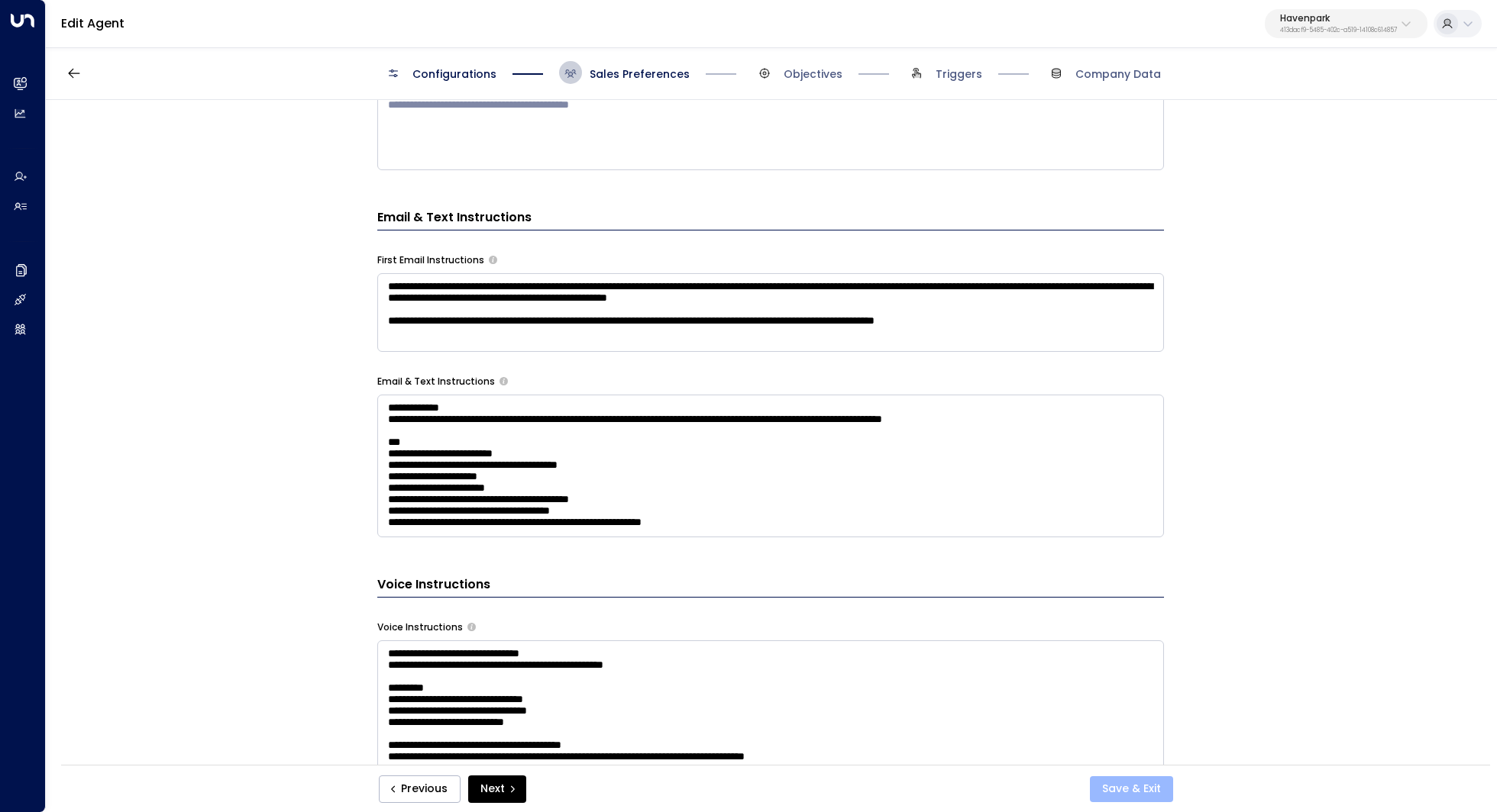
click at [1134, 787] on button "Save & Exit" at bounding box center [1131, 789] width 83 height 26
click at [794, 58] on div "Configurations Sales Preferences Objectives Triggers Company Data" at bounding box center [772, 73] width 1451 height 54
click at [794, 65] on span "Objectives" at bounding box center [797, 72] width 89 height 23
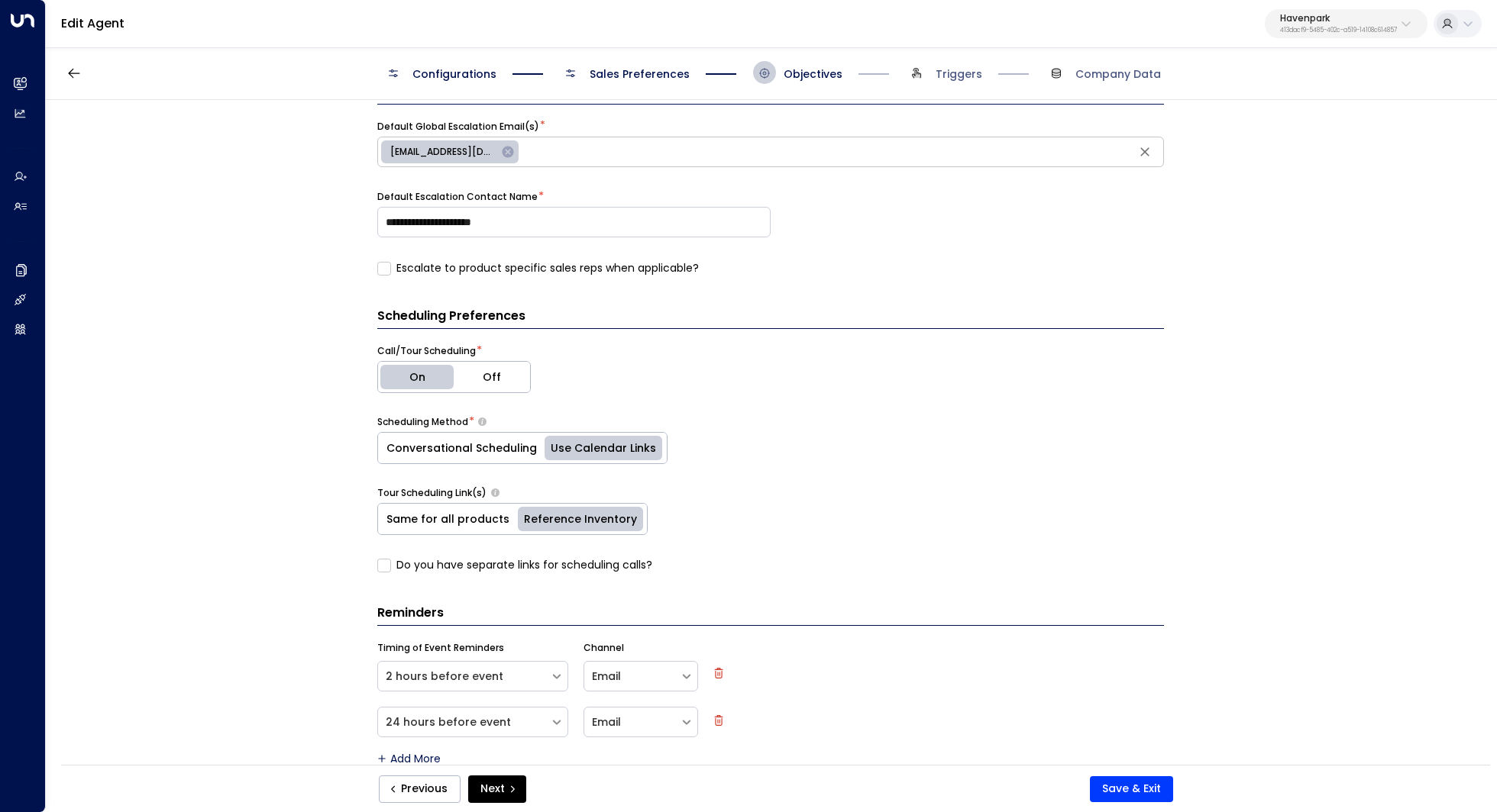
scroll to position [565, 0]
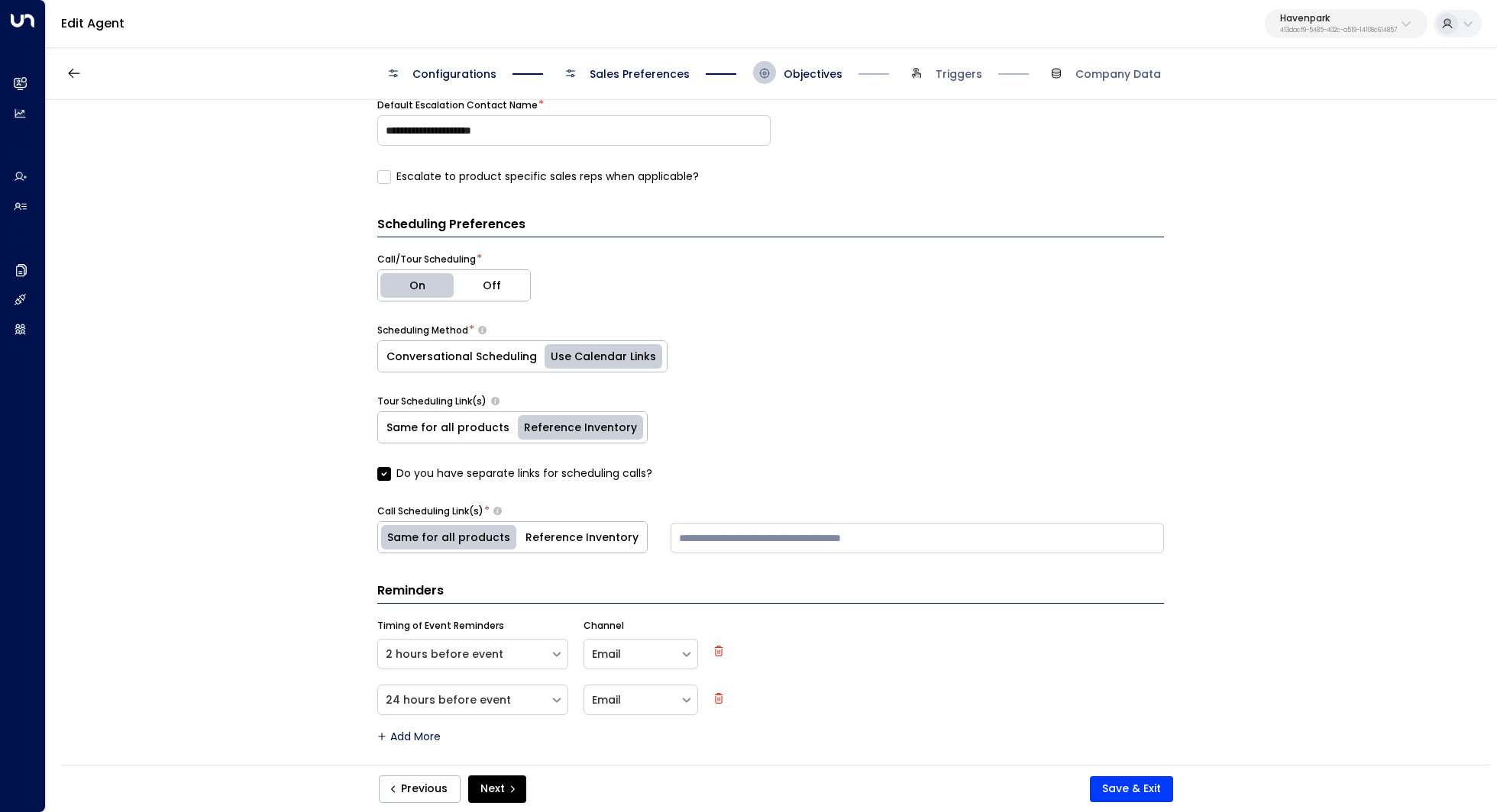
click at [596, 535] on button "Reference Inventory" at bounding box center [582, 537] width 130 height 31
click at [479, 540] on button "Same for all products" at bounding box center [447, 539] width 140 height 31
click at [565, 528] on button "Reference Inventory" at bounding box center [582, 539] width 130 height 31
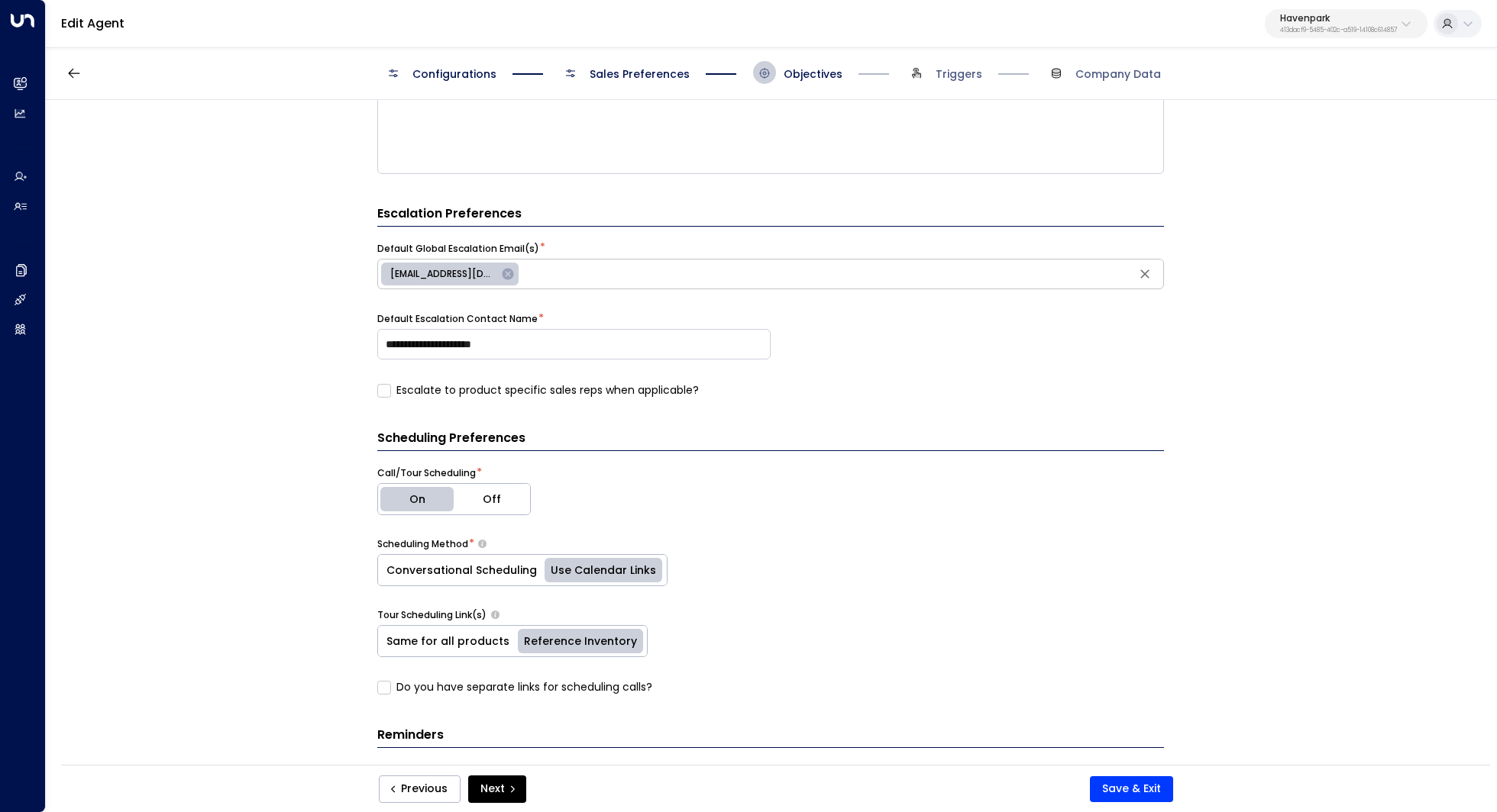
scroll to position [565, 0]
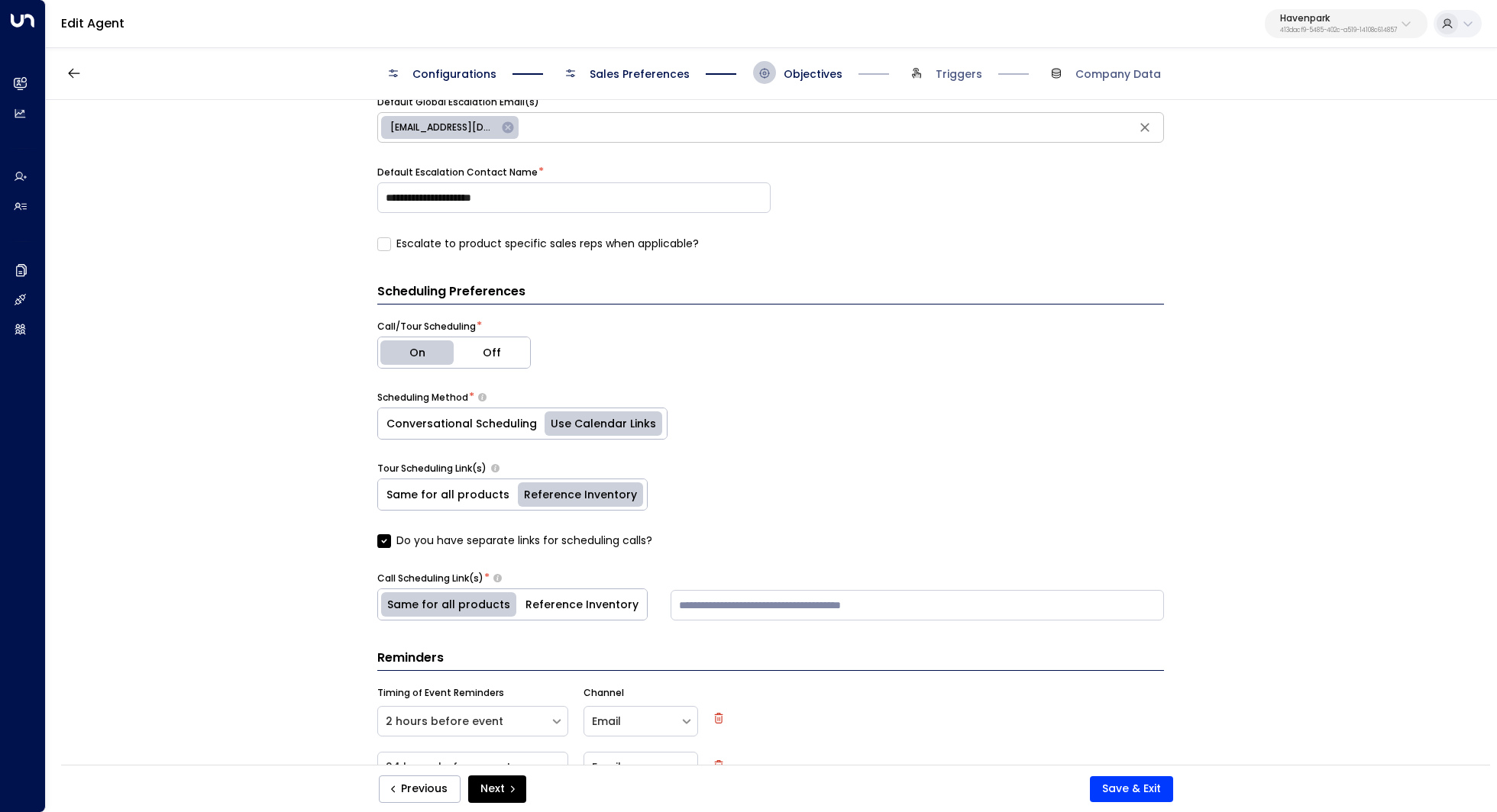
click at [390, 533] on label "Do you have separate links for scheduling calls?" at bounding box center [515, 541] width 275 height 16
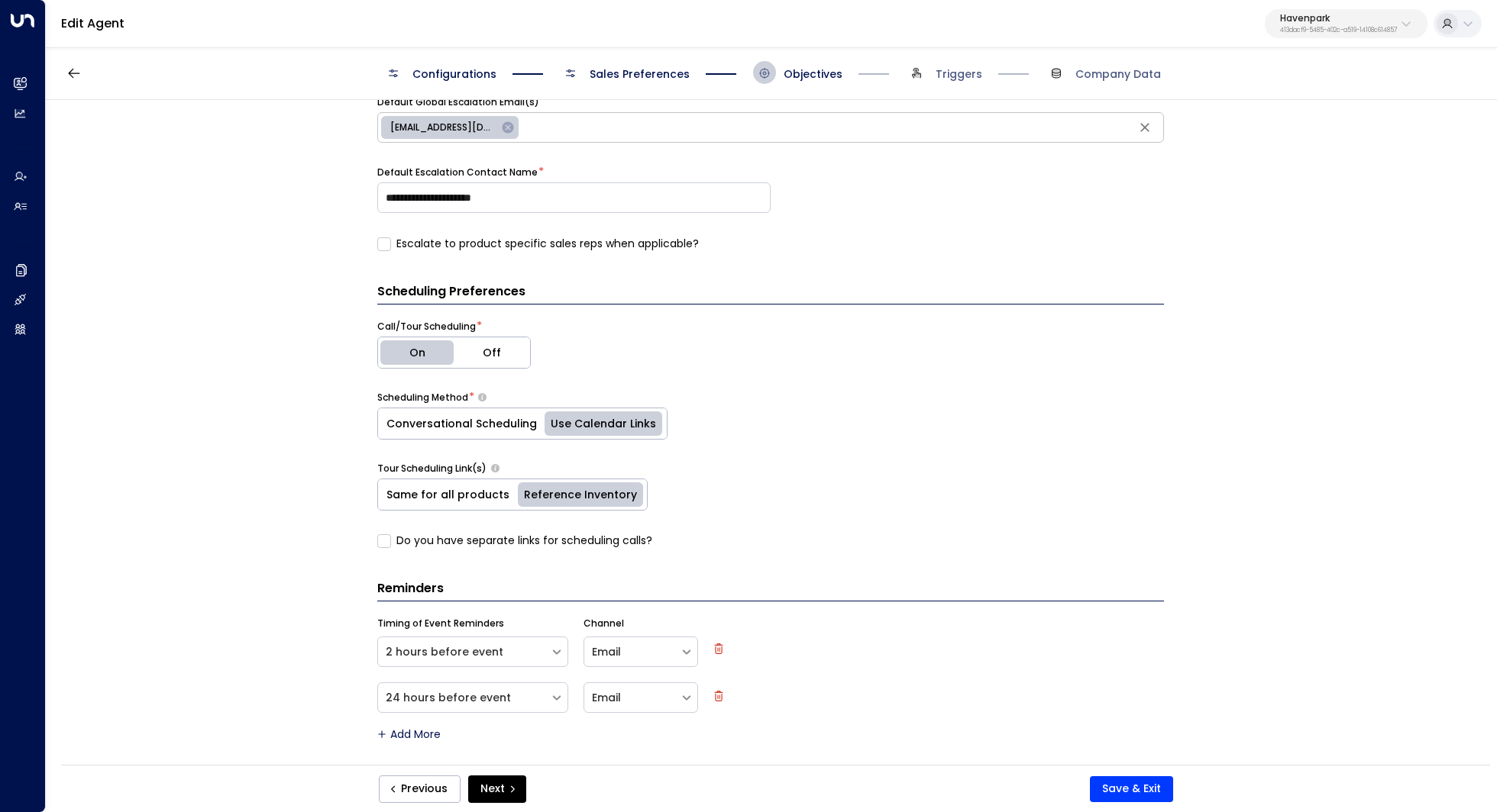
click at [390, 537] on label "Do you have separate links for scheduling calls?" at bounding box center [515, 541] width 275 height 16
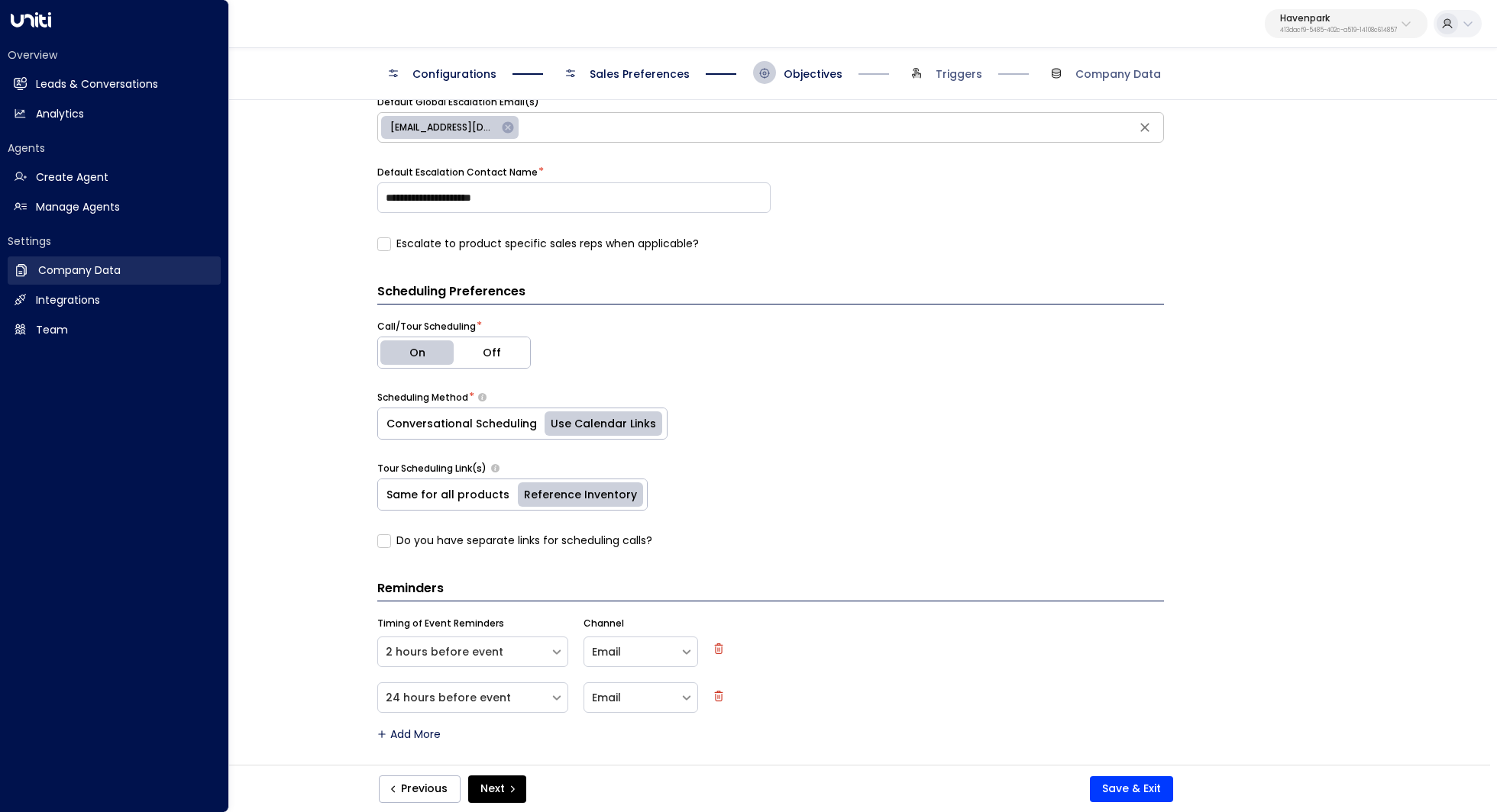
click at [51, 274] on h2 "Company Data" at bounding box center [79, 271] width 82 height 16
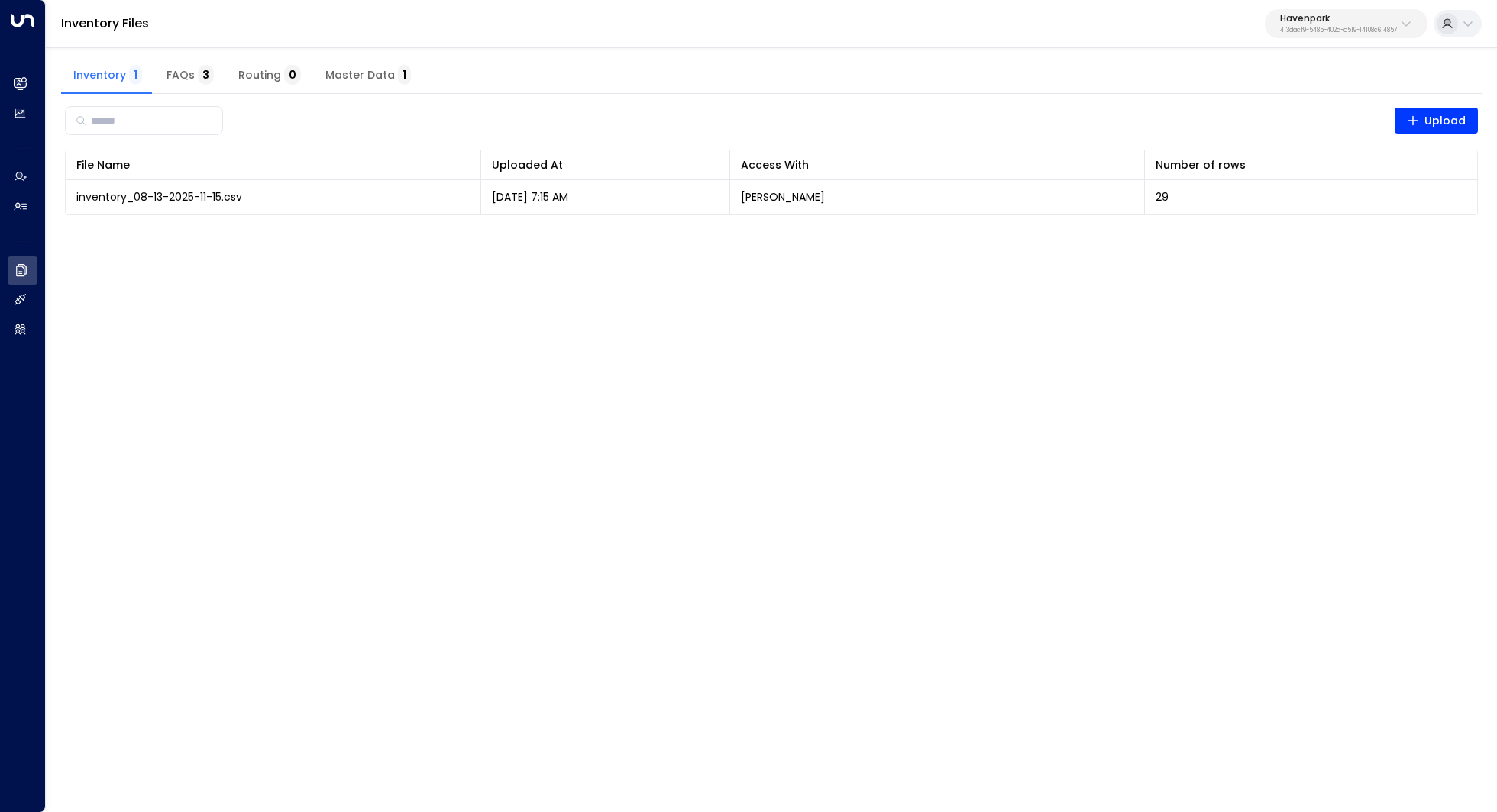
click at [327, 61] on button "Master Data 1" at bounding box center [369, 75] width 110 height 37
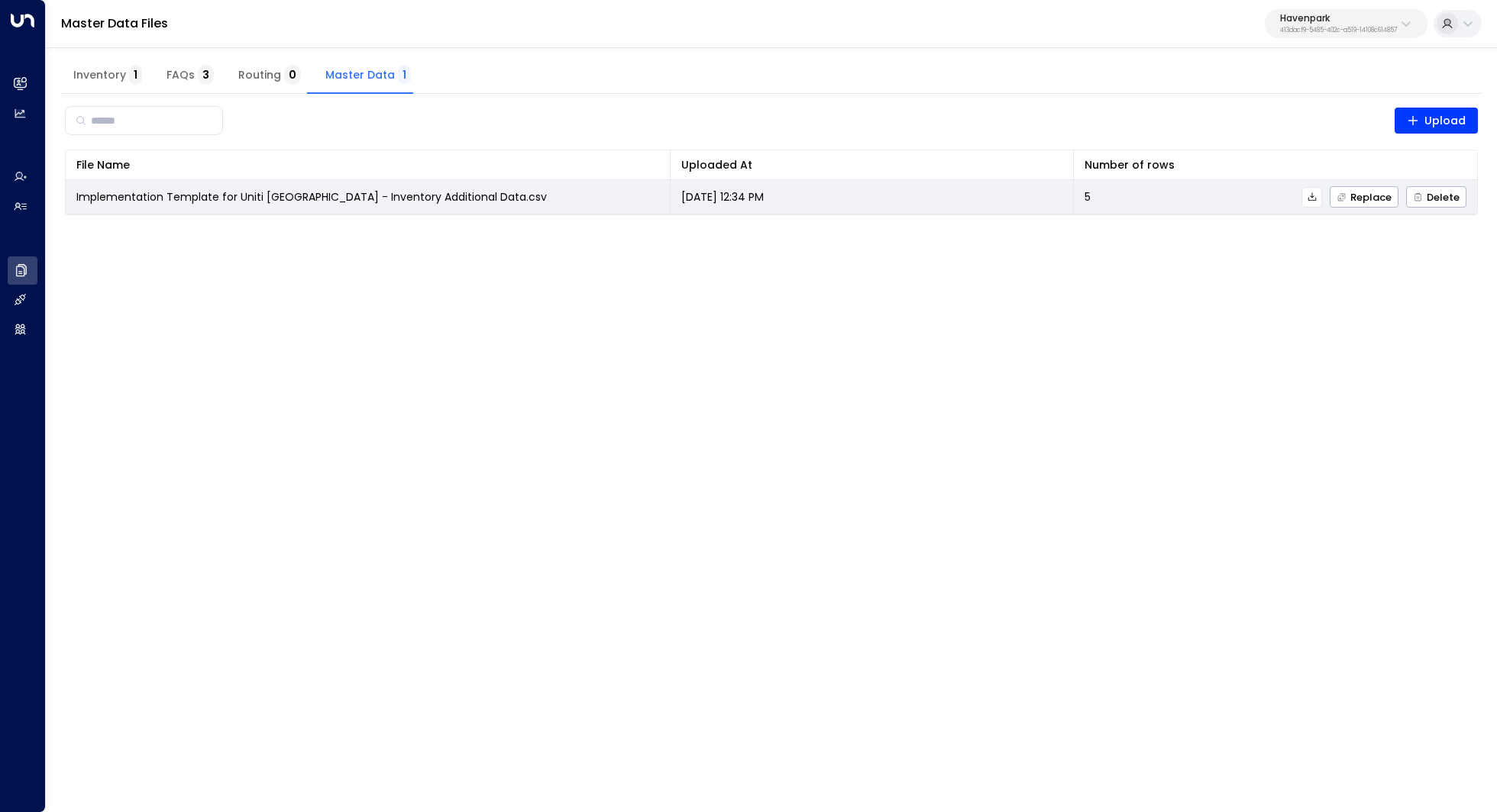
click at [471, 205] on td "Implementation Template for Uniti AI - Havenpark - Inventory Additional Data.csv" at bounding box center [368, 196] width 604 height 33
click at [1311, 199] on icon at bounding box center [1311, 196] width 8 height 8
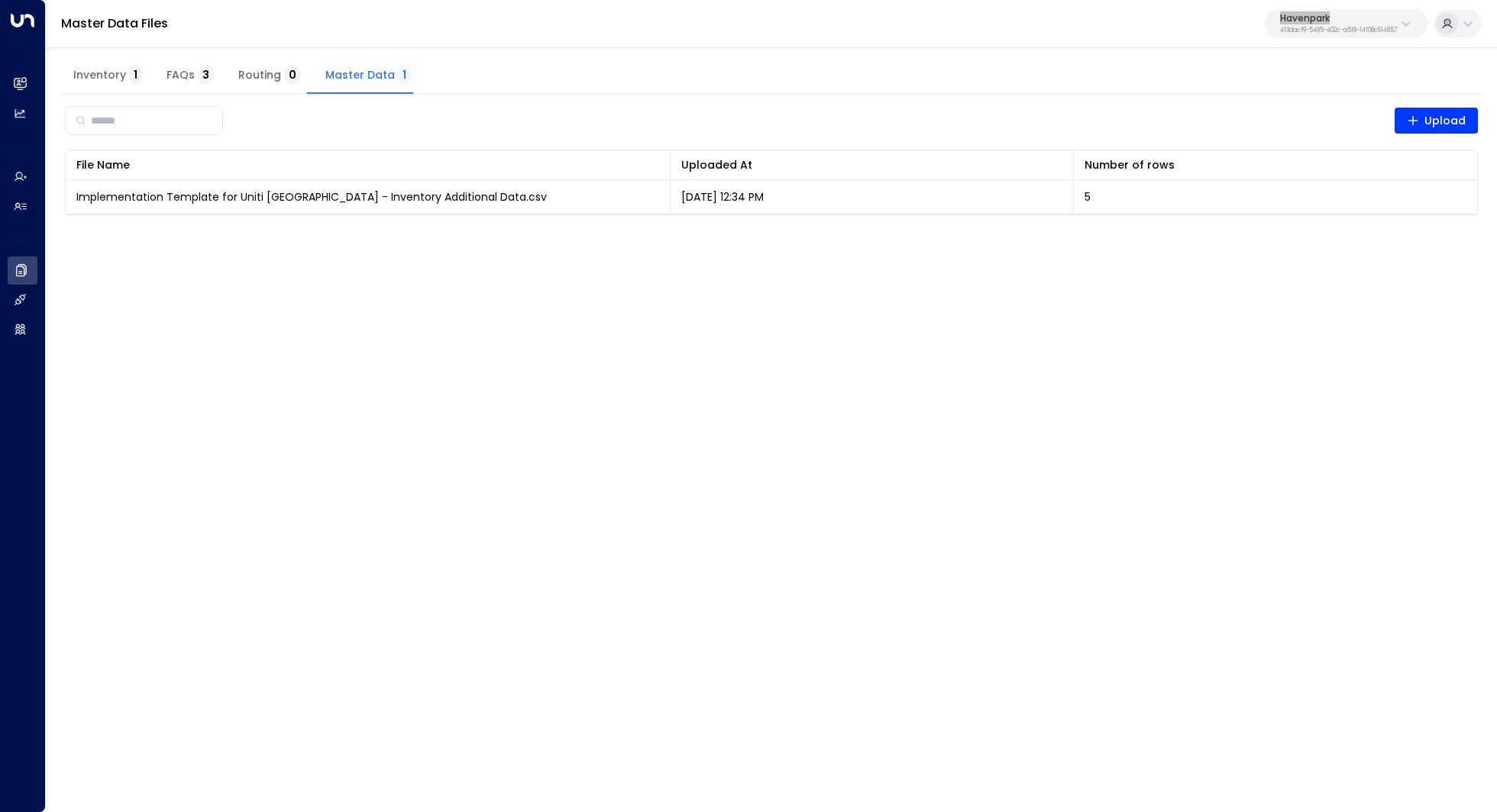
click at [1101, 23] on div "Master Data Files Havenpark 413dacf9-5485-402c-a519-14108c614857" at bounding box center [772, 23] width 1451 height 48
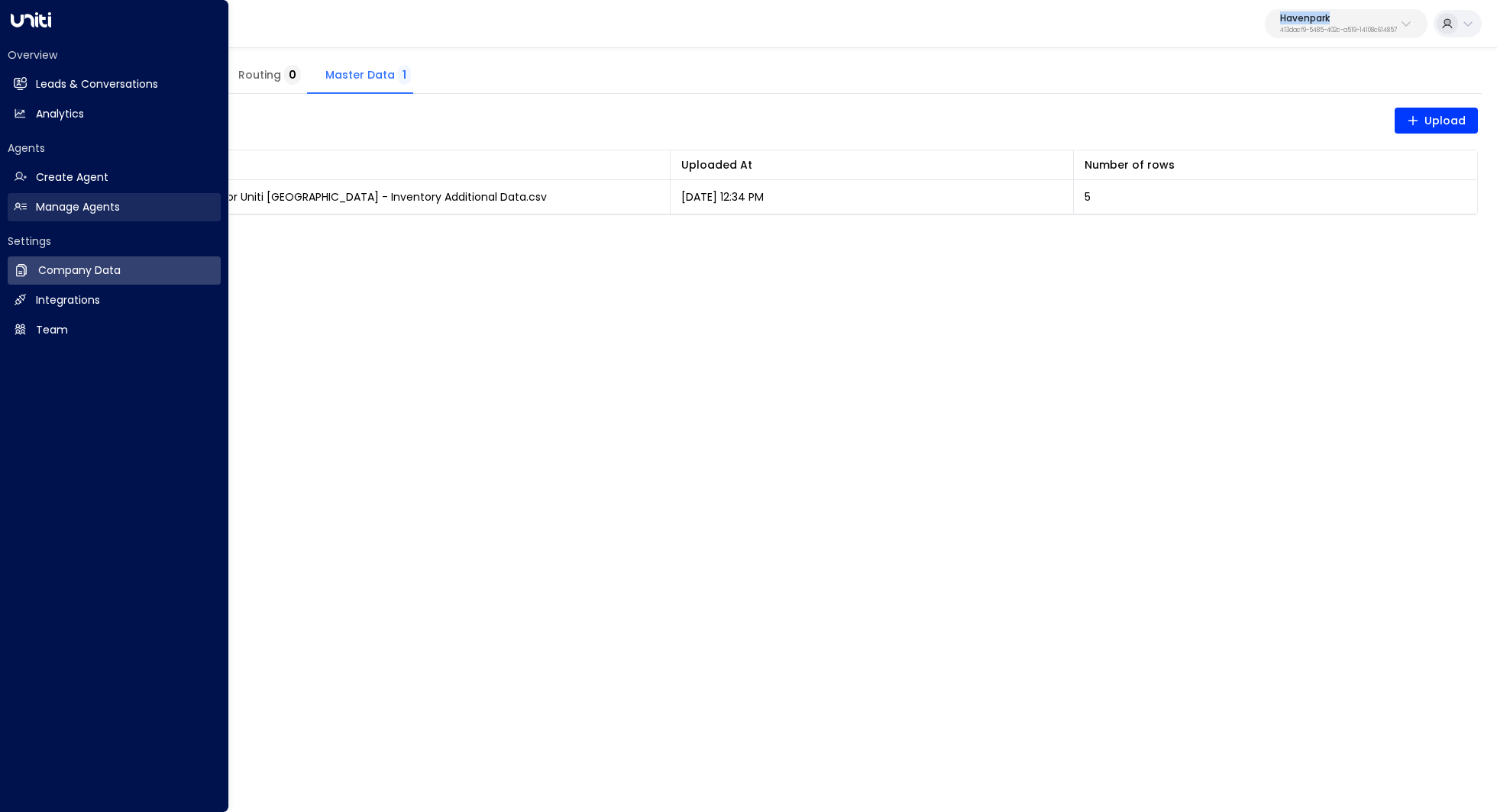
click at [110, 202] on h2 "Manage Agents" at bounding box center [78, 208] width 84 height 16
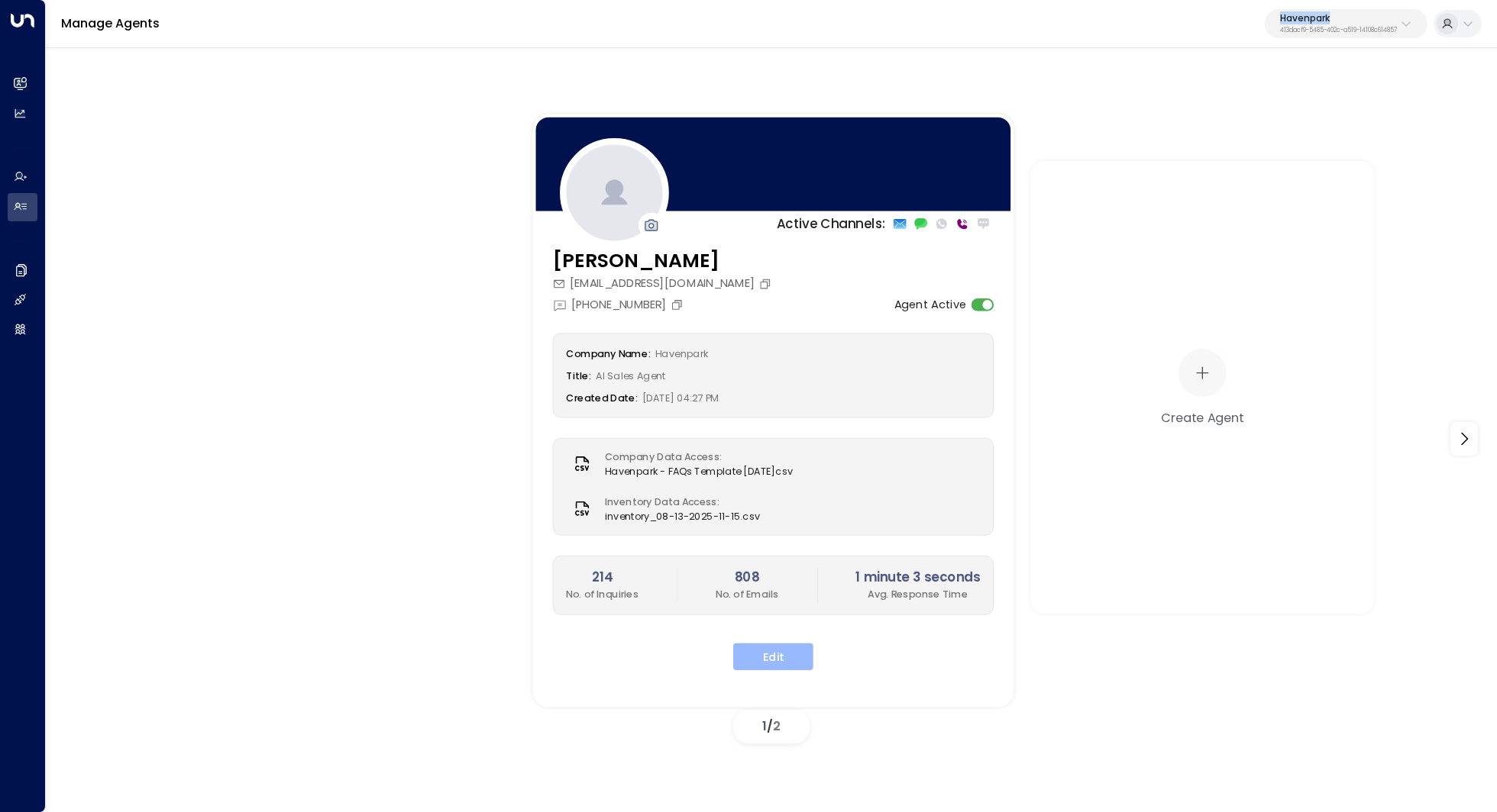
click at [767, 660] on button "Edit" at bounding box center [772, 657] width 80 height 27
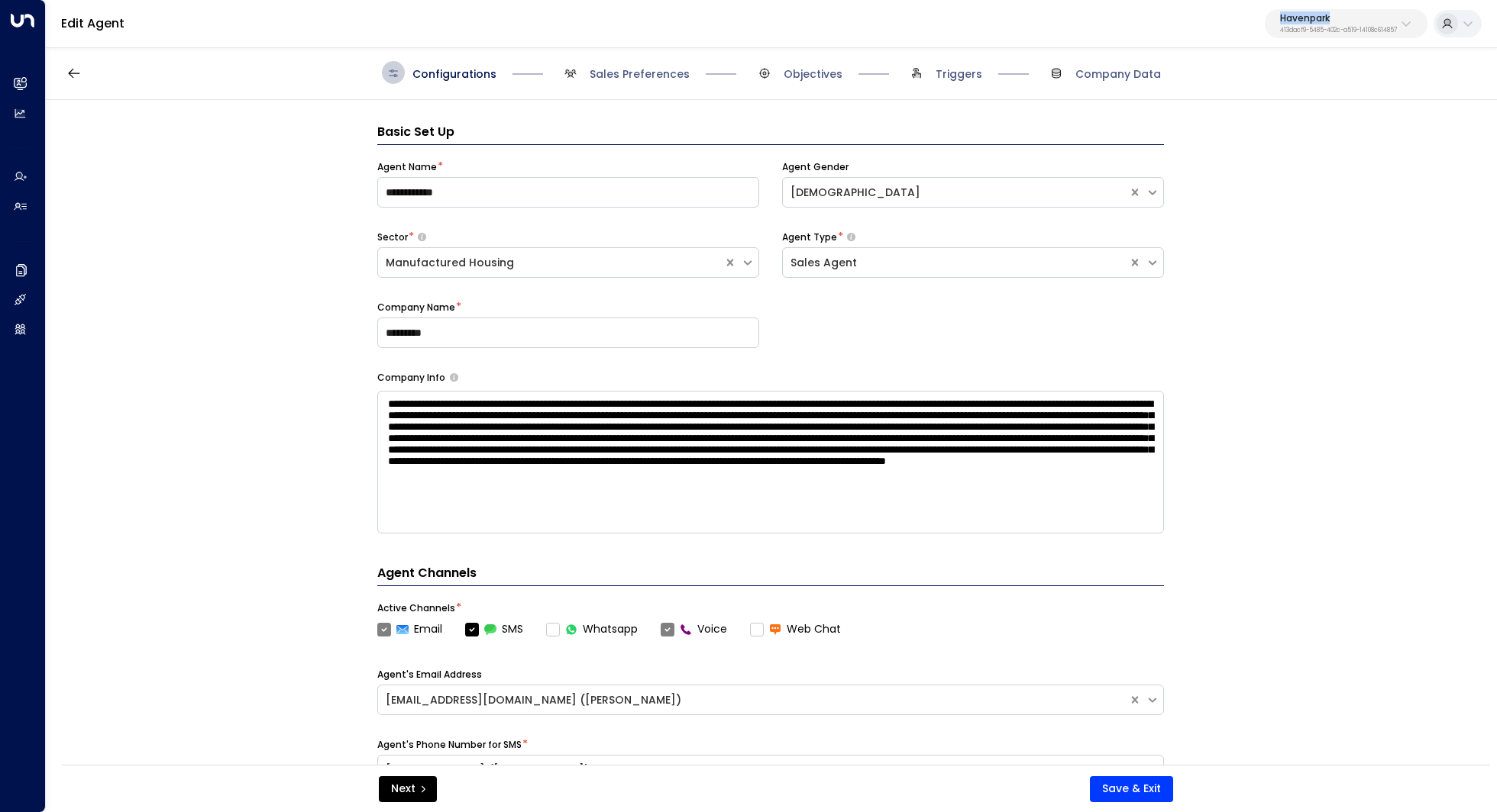
scroll to position [23, 0]
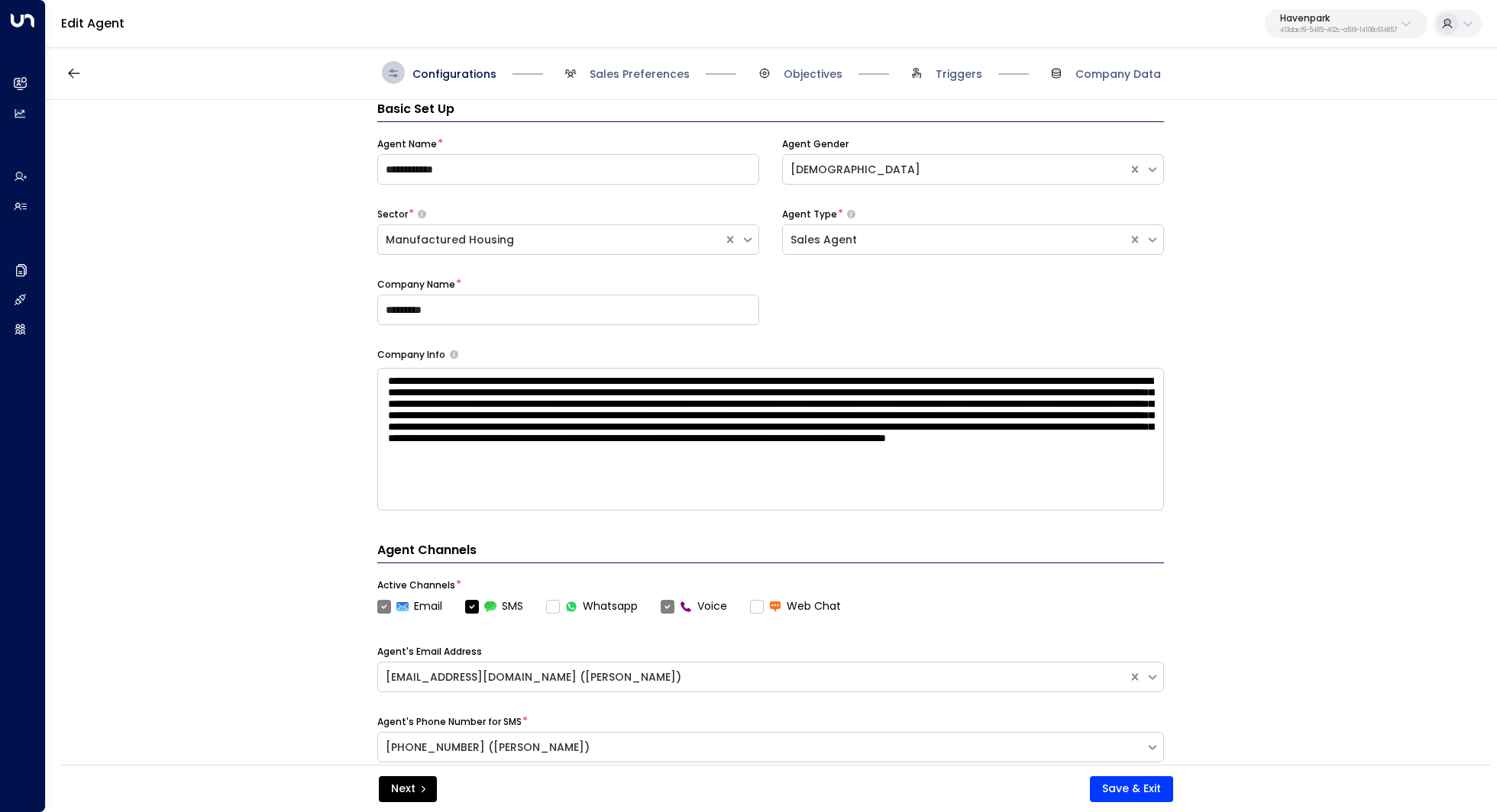
click at [640, 54] on div "Configurations Sales Preferences Objectives Triggers Company Data" at bounding box center [772, 73] width 1451 height 54
click at [643, 69] on span "Sales Preferences" at bounding box center [639, 74] width 100 height 15
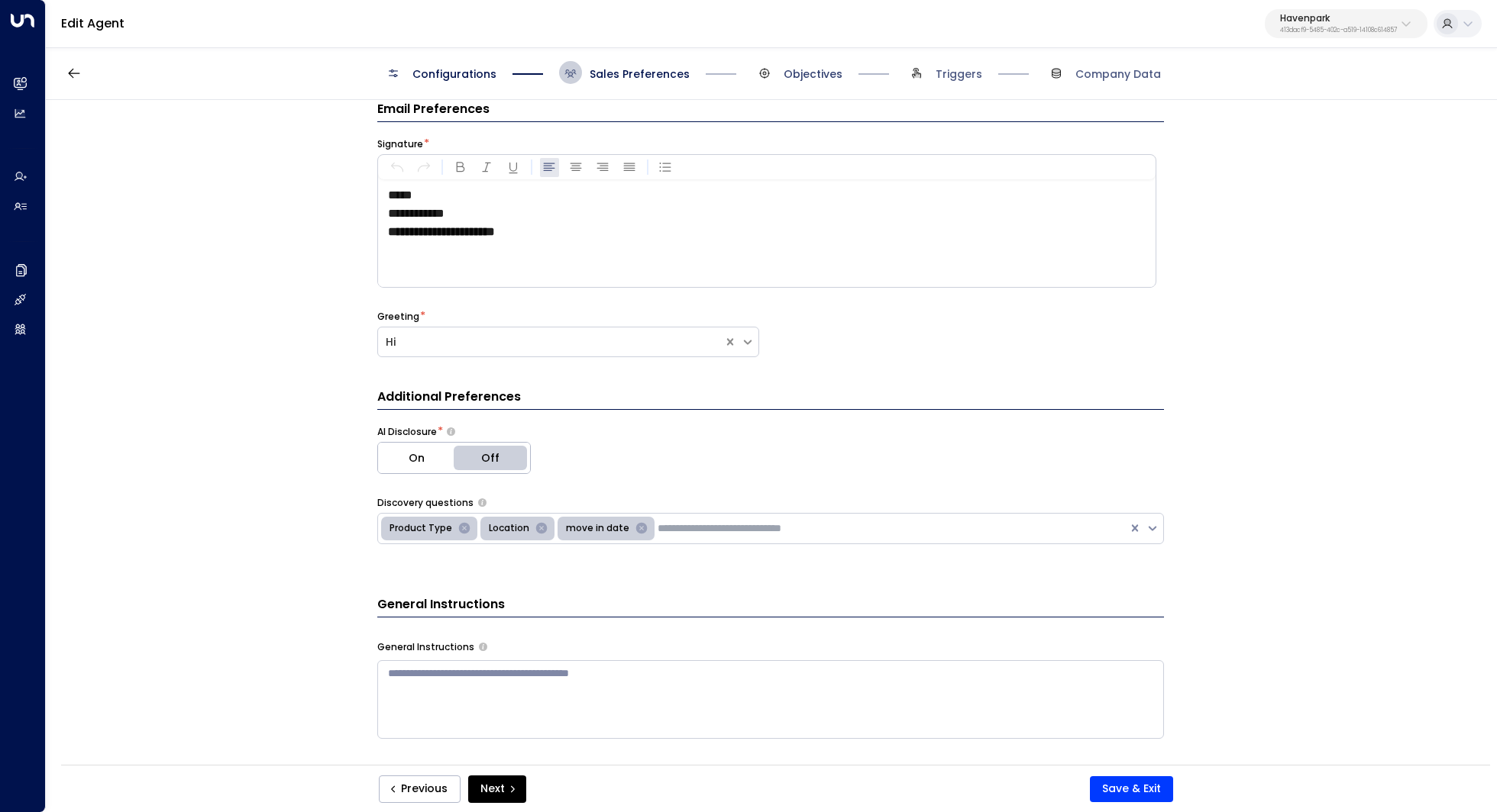
click at [801, 71] on span "Objectives" at bounding box center [812, 74] width 59 height 15
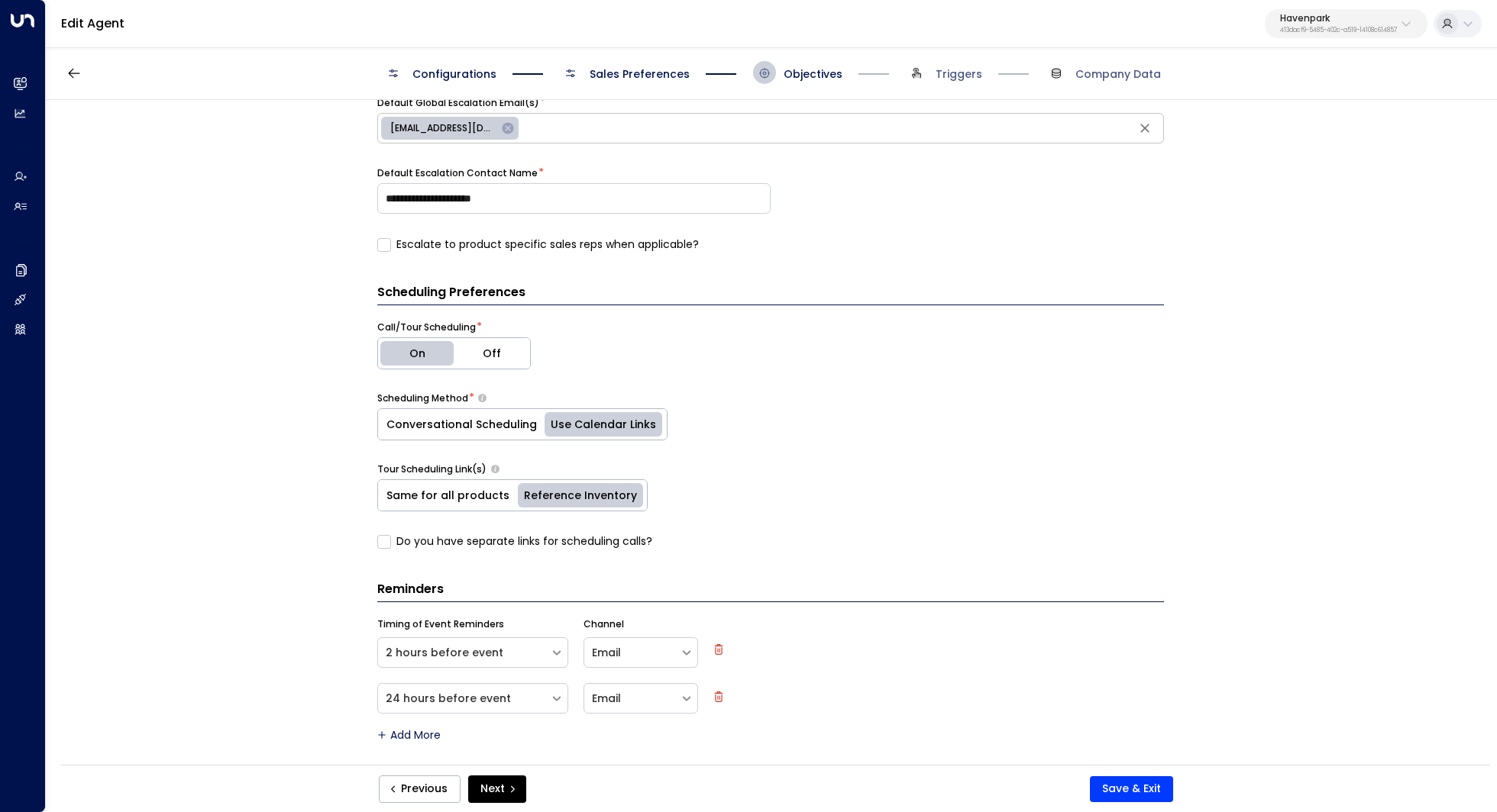
scroll to position [565, 0]
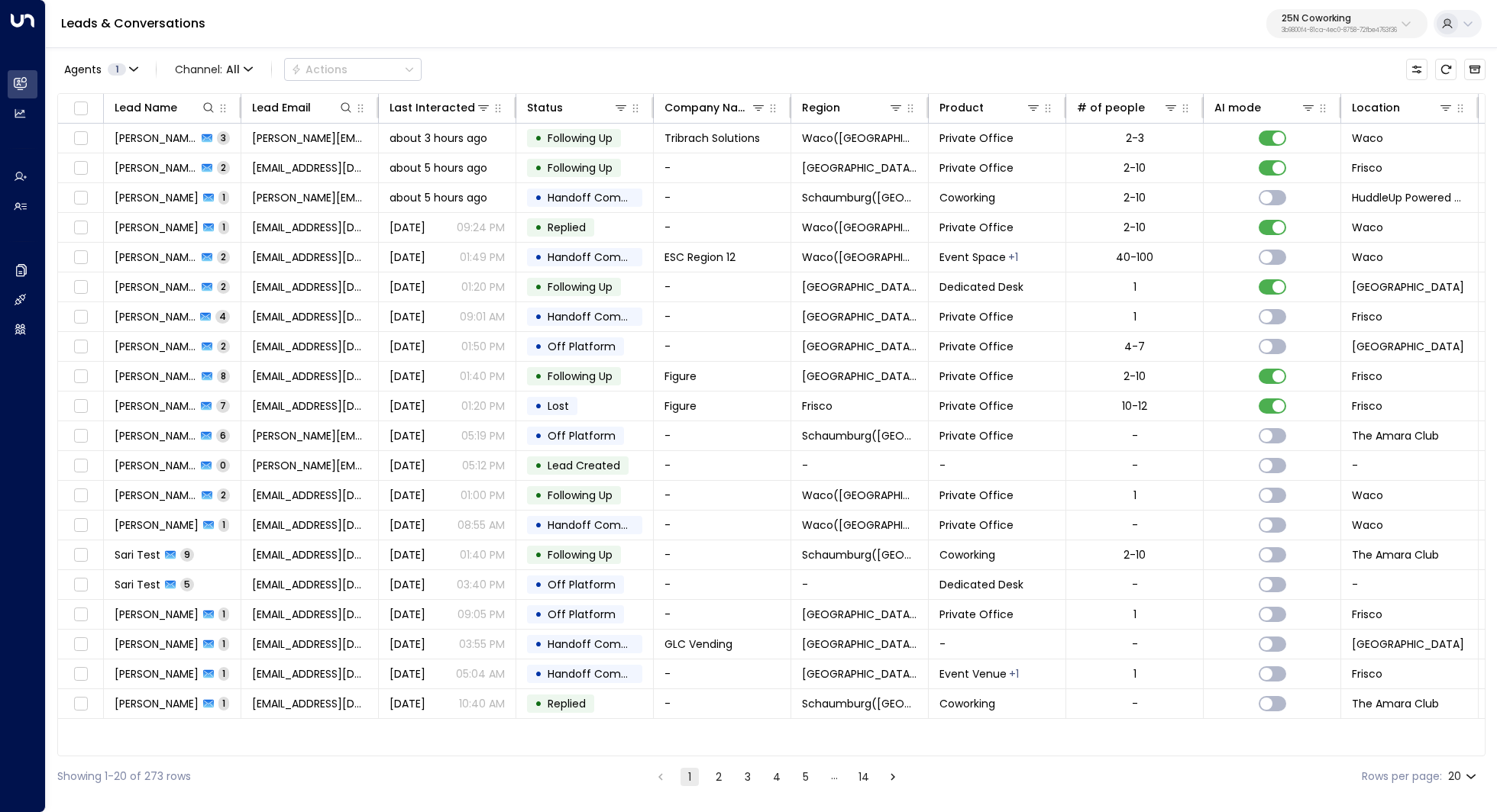
click at [1342, 23] on div "25N Coworking 3b9800f4-81ca-4ec0-8758-72fbe4763f36" at bounding box center [1339, 23] width 116 height 20
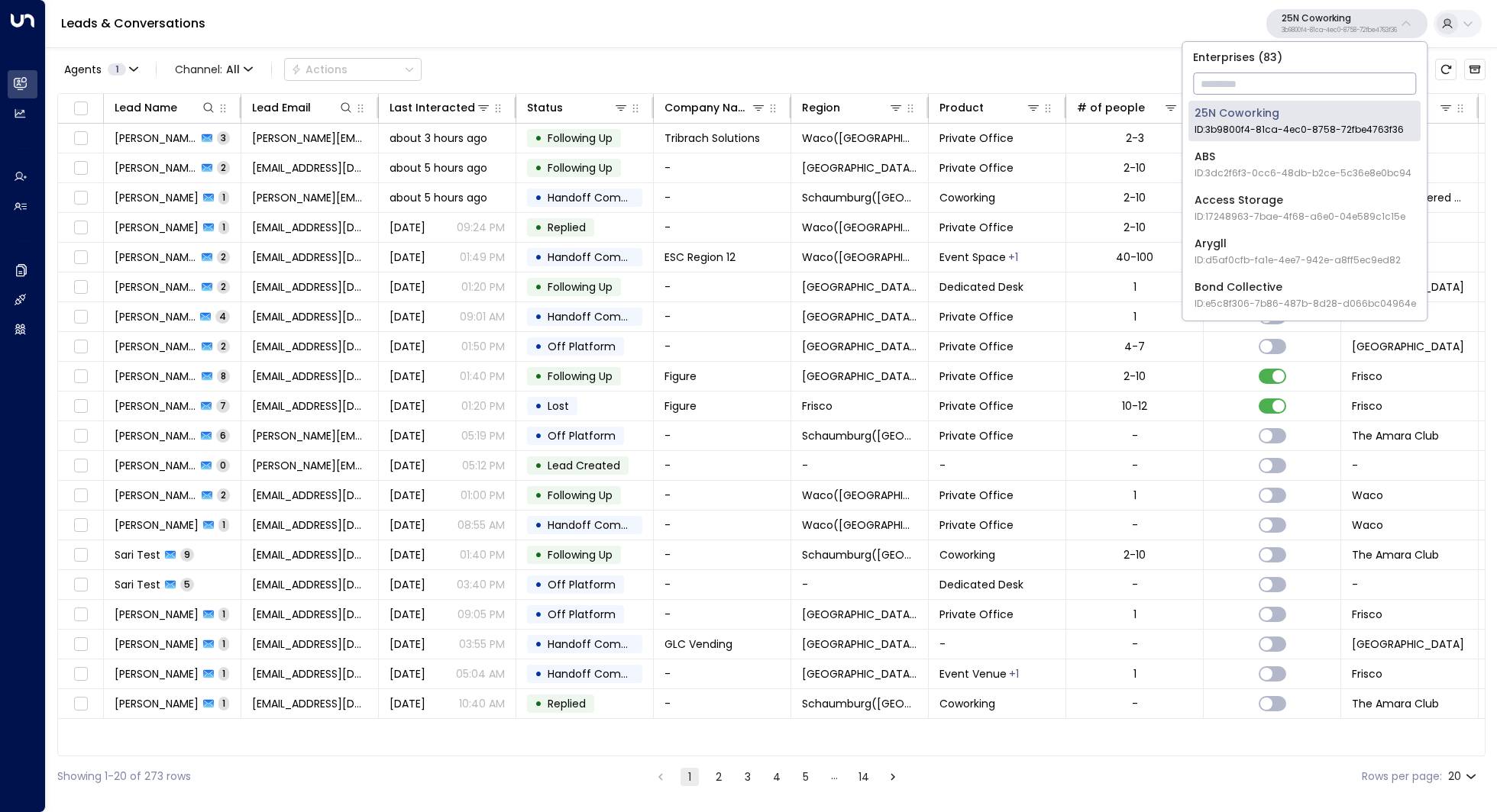
click at [1285, 82] on input "text" at bounding box center [1304, 83] width 223 height 28
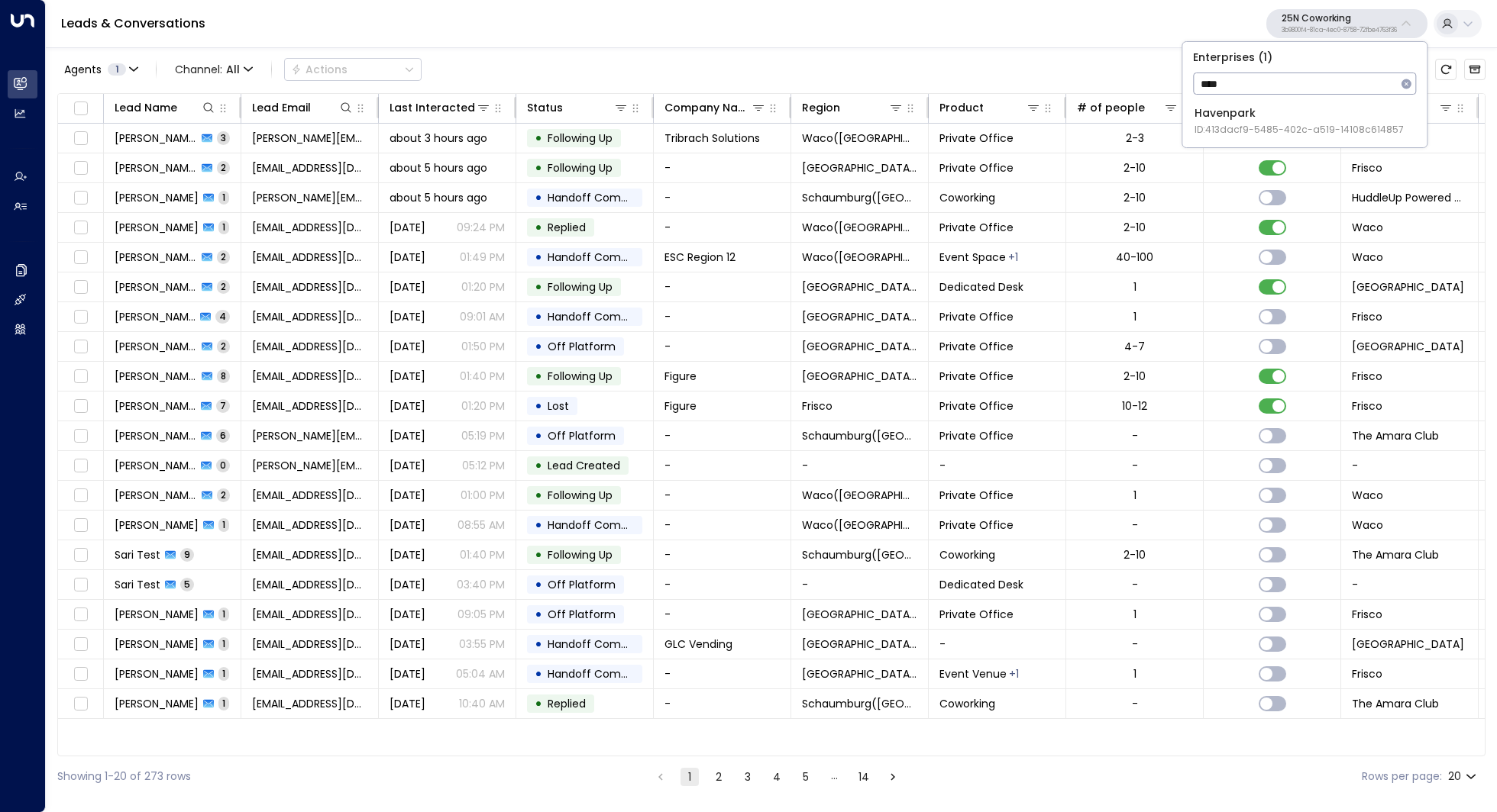
type input "****"
click at [1244, 126] on span "ID: 413dacf9-5485-402c-a519-14108c614857" at bounding box center [1299, 129] width 210 height 14
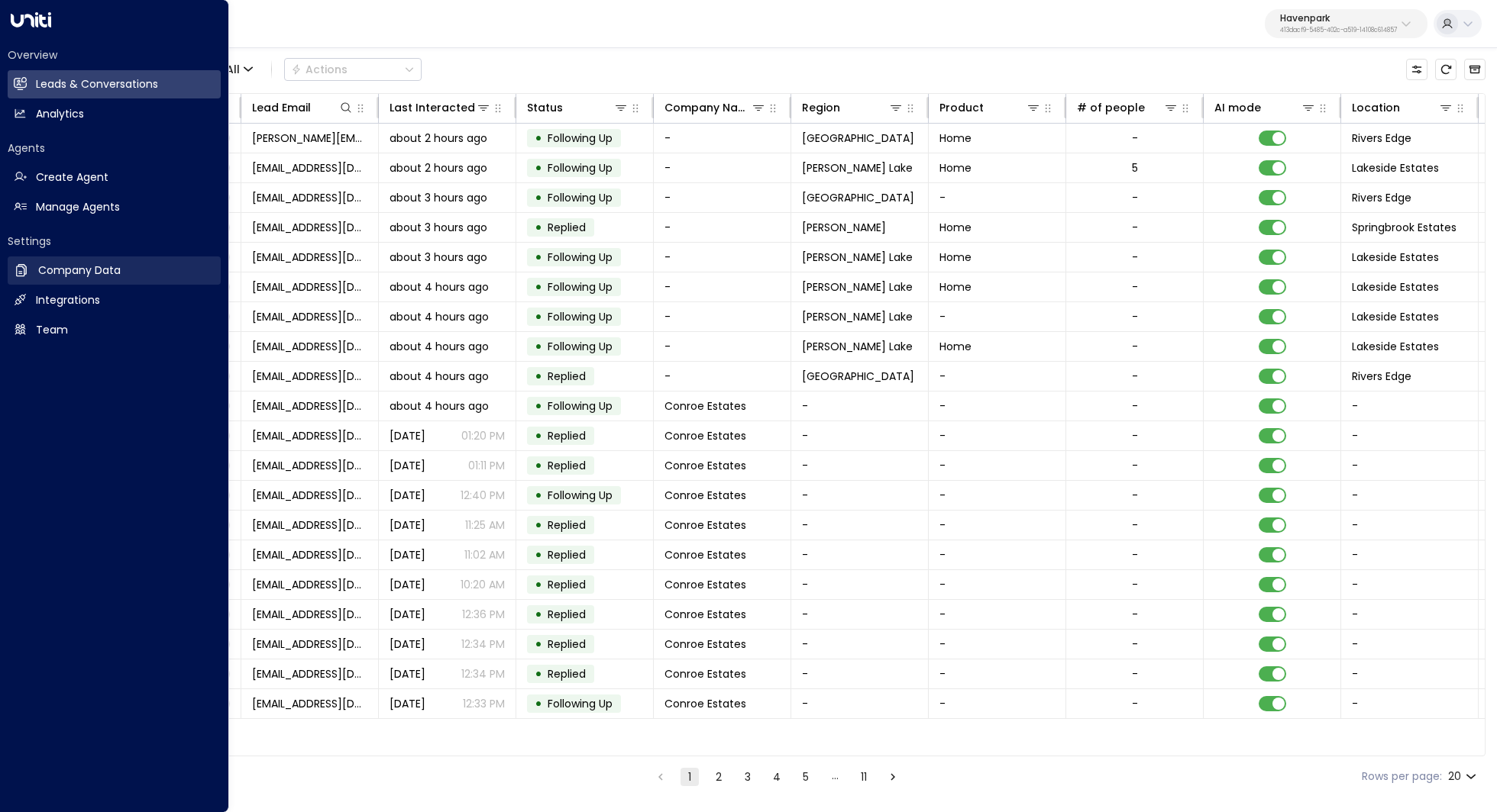
click at [77, 278] on h2 "Company Data" at bounding box center [79, 271] width 82 height 16
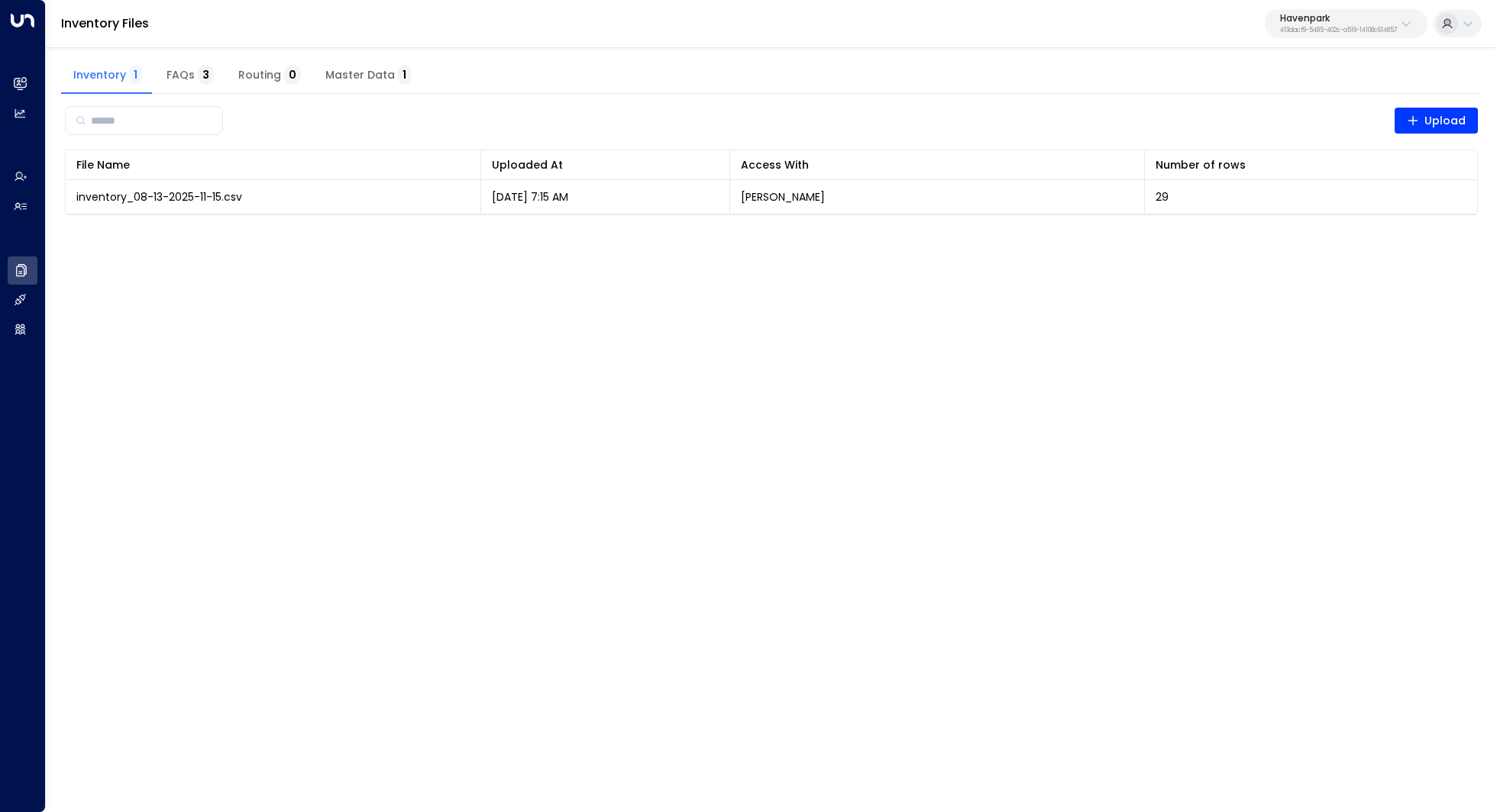
click at [386, 78] on span "Master Data 1" at bounding box center [368, 75] width 86 height 14
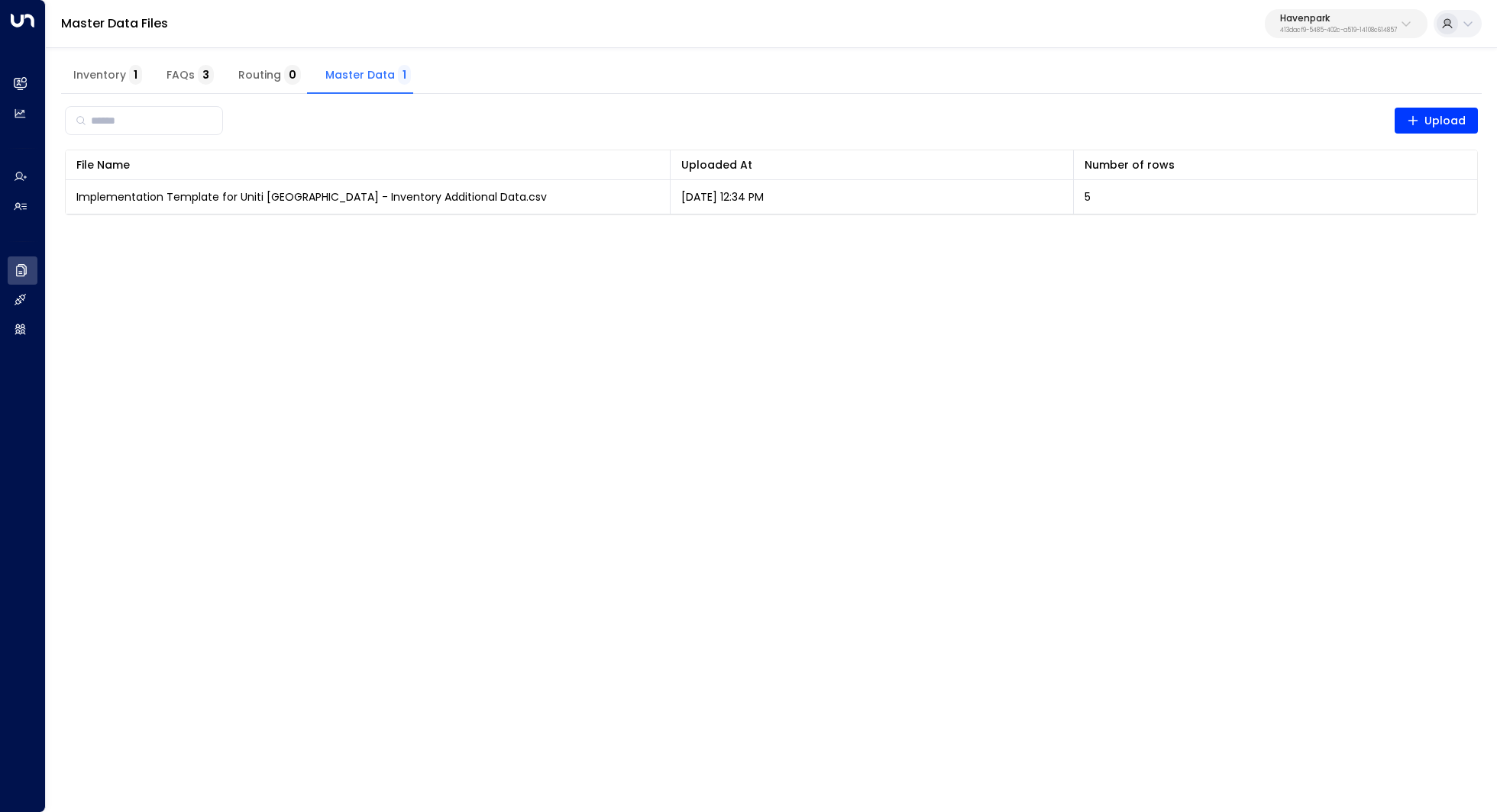
click at [101, 71] on span "Inventory 1" at bounding box center [108, 75] width 69 height 14
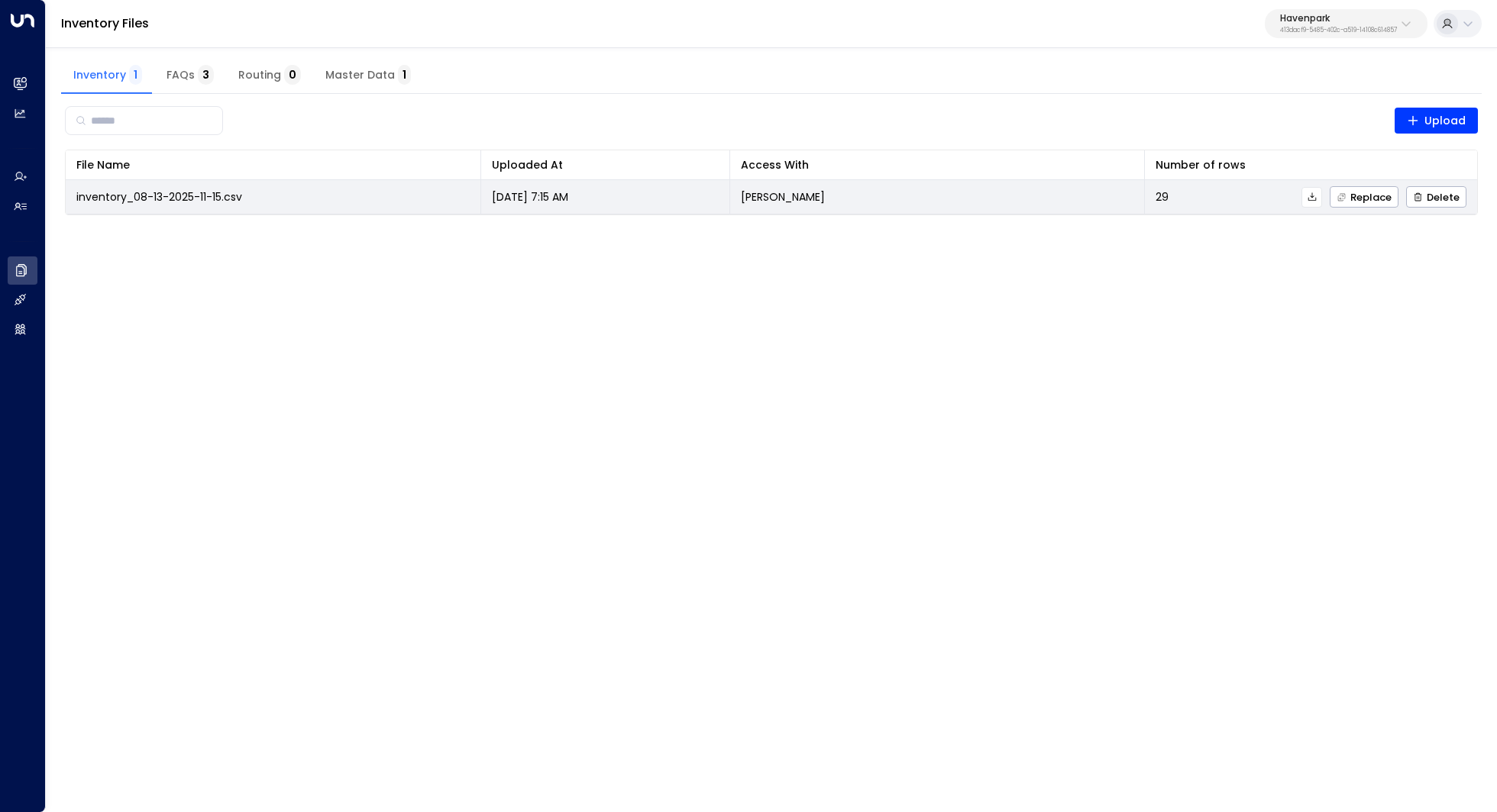
click at [1312, 200] on icon at bounding box center [1312, 197] width 11 height 11
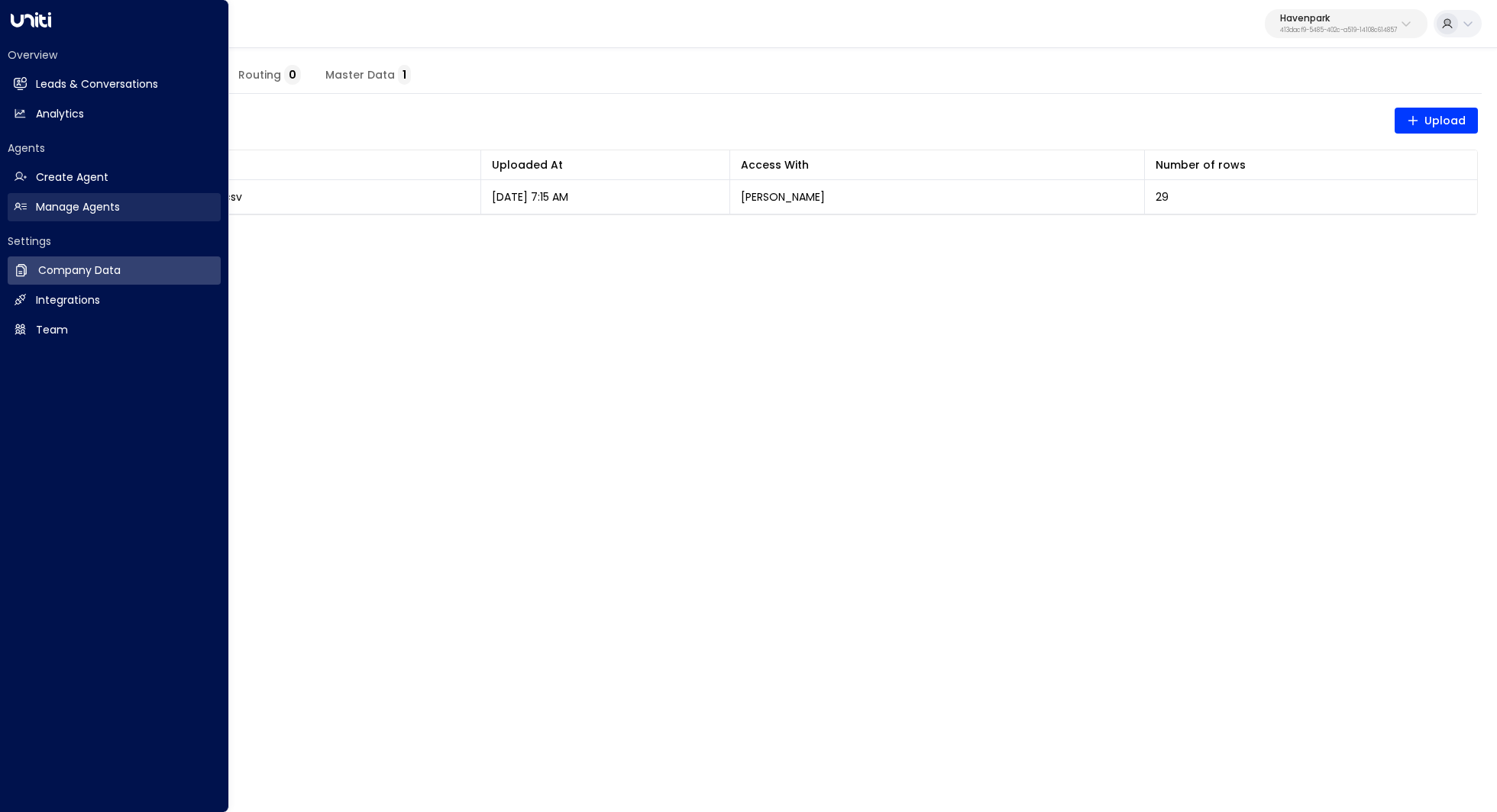
click at [116, 199] on link "Manage Agents Manage Agents" at bounding box center [114, 207] width 213 height 28
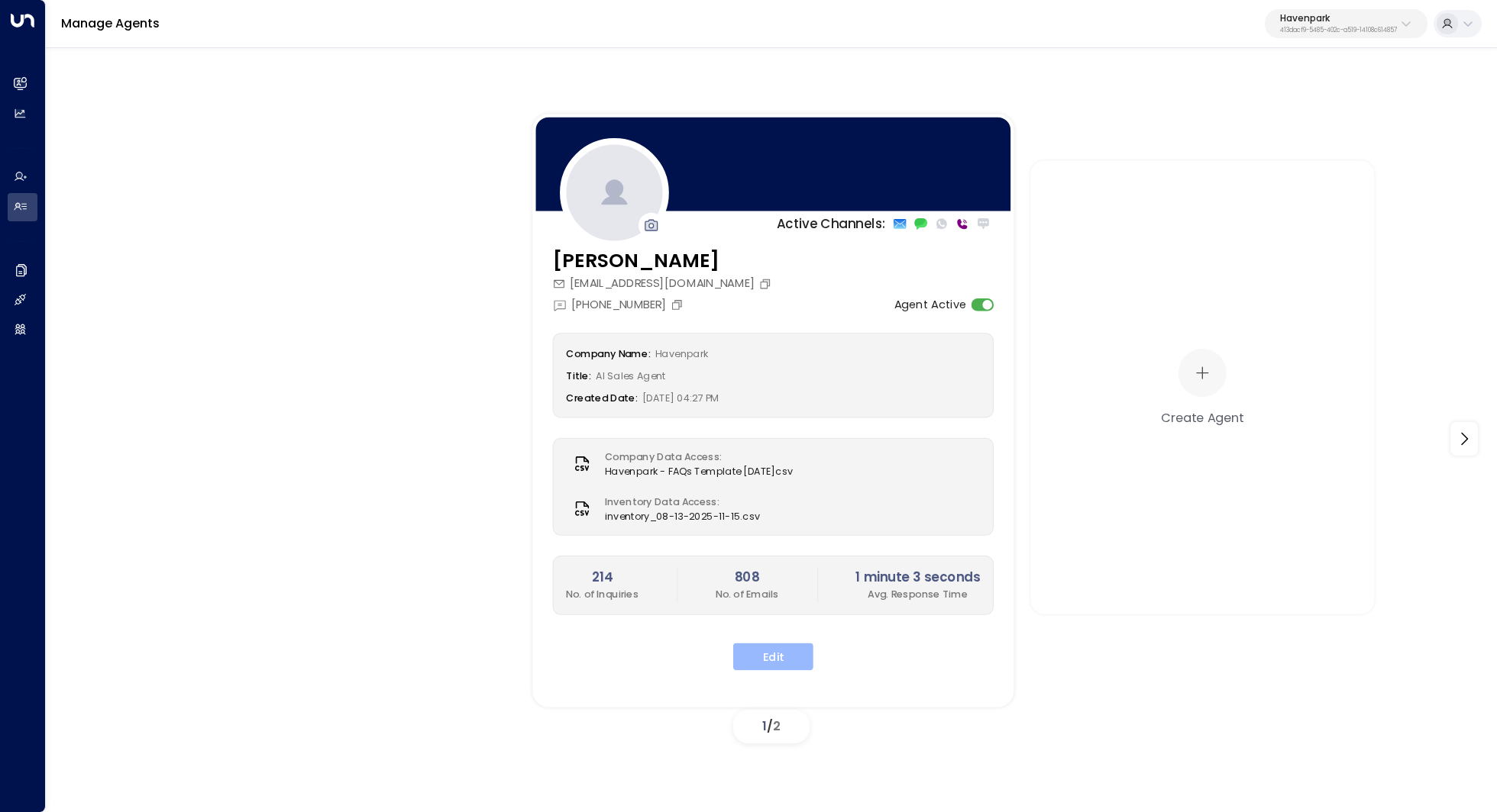
click at [787, 658] on button "Edit" at bounding box center [772, 657] width 80 height 27
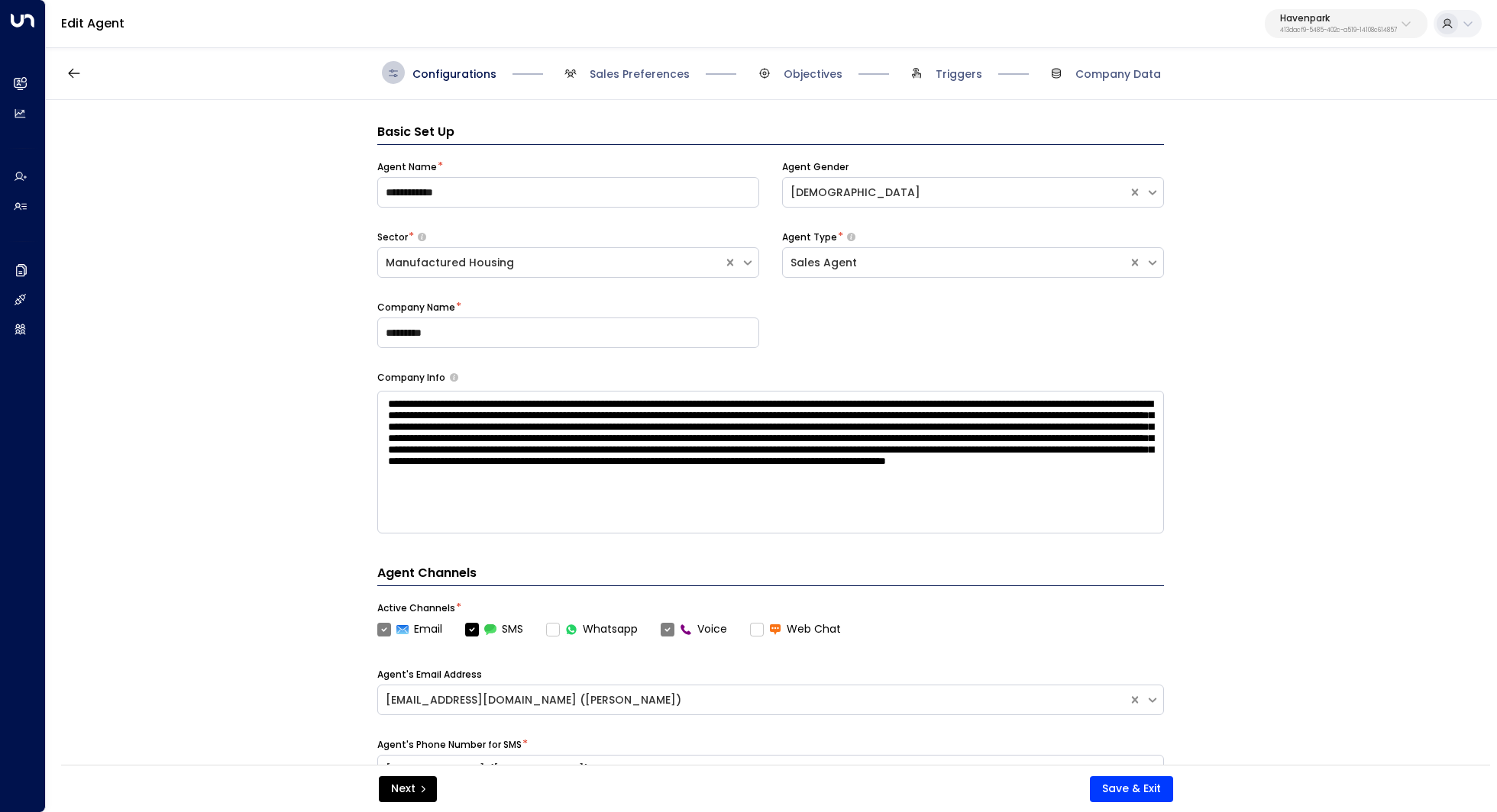
scroll to position [23, 0]
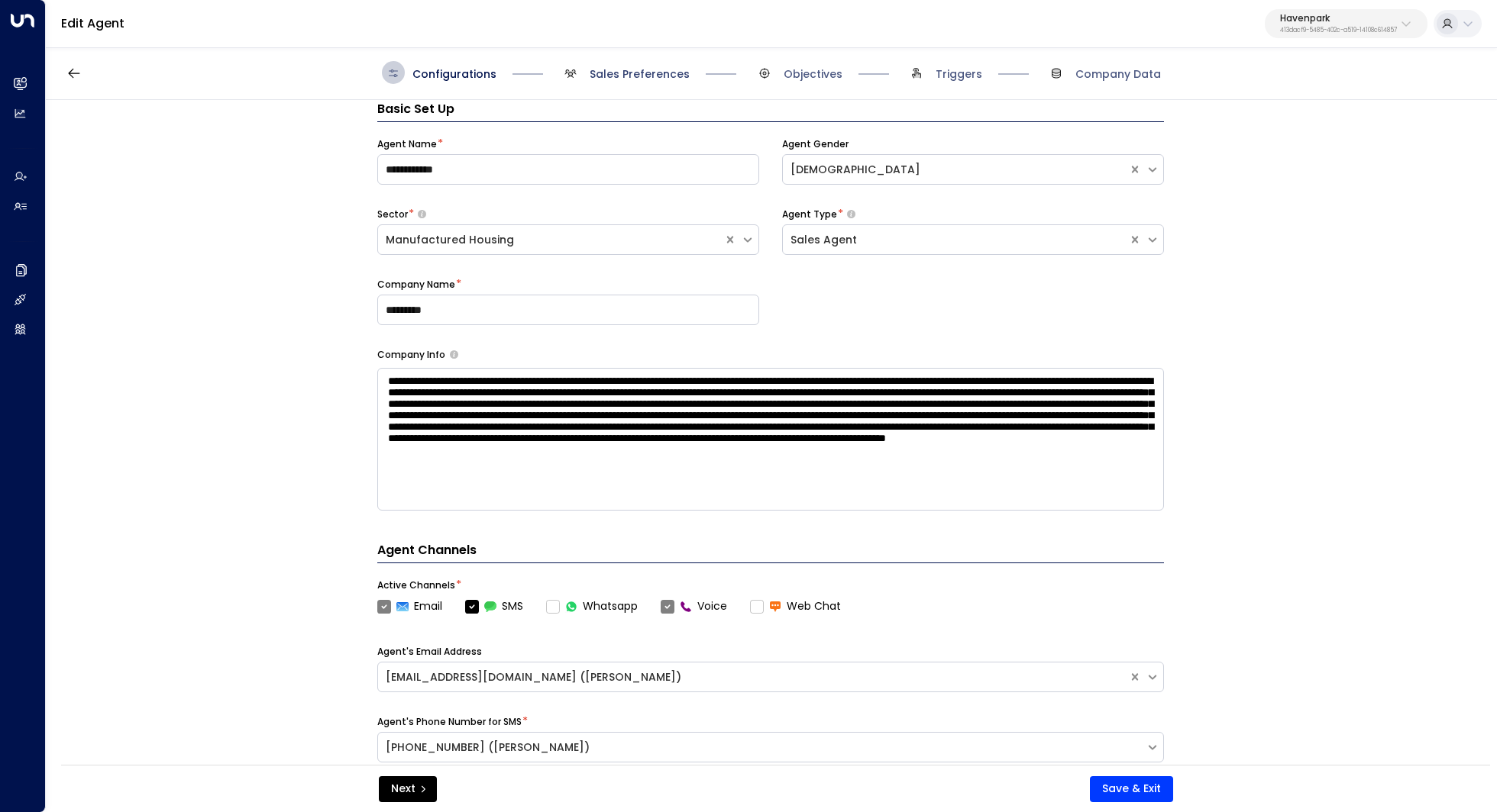
click at [599, 74] on span "Sales Preferences" at bounding box center [639, 74] width 100 height 15
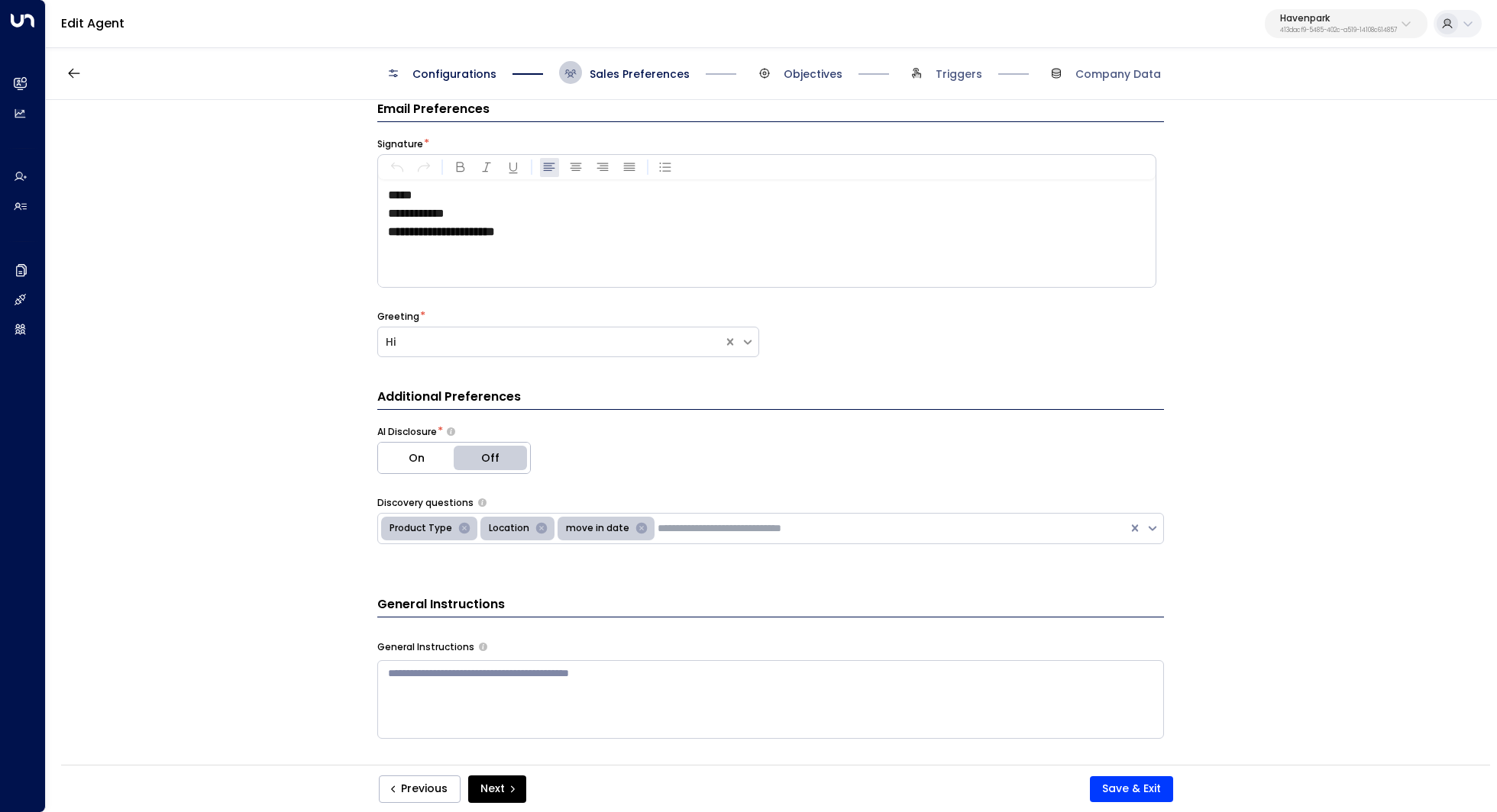
click at [801, 77] on span "Objectives" at bounding box center [812, 74] width 59 height 15
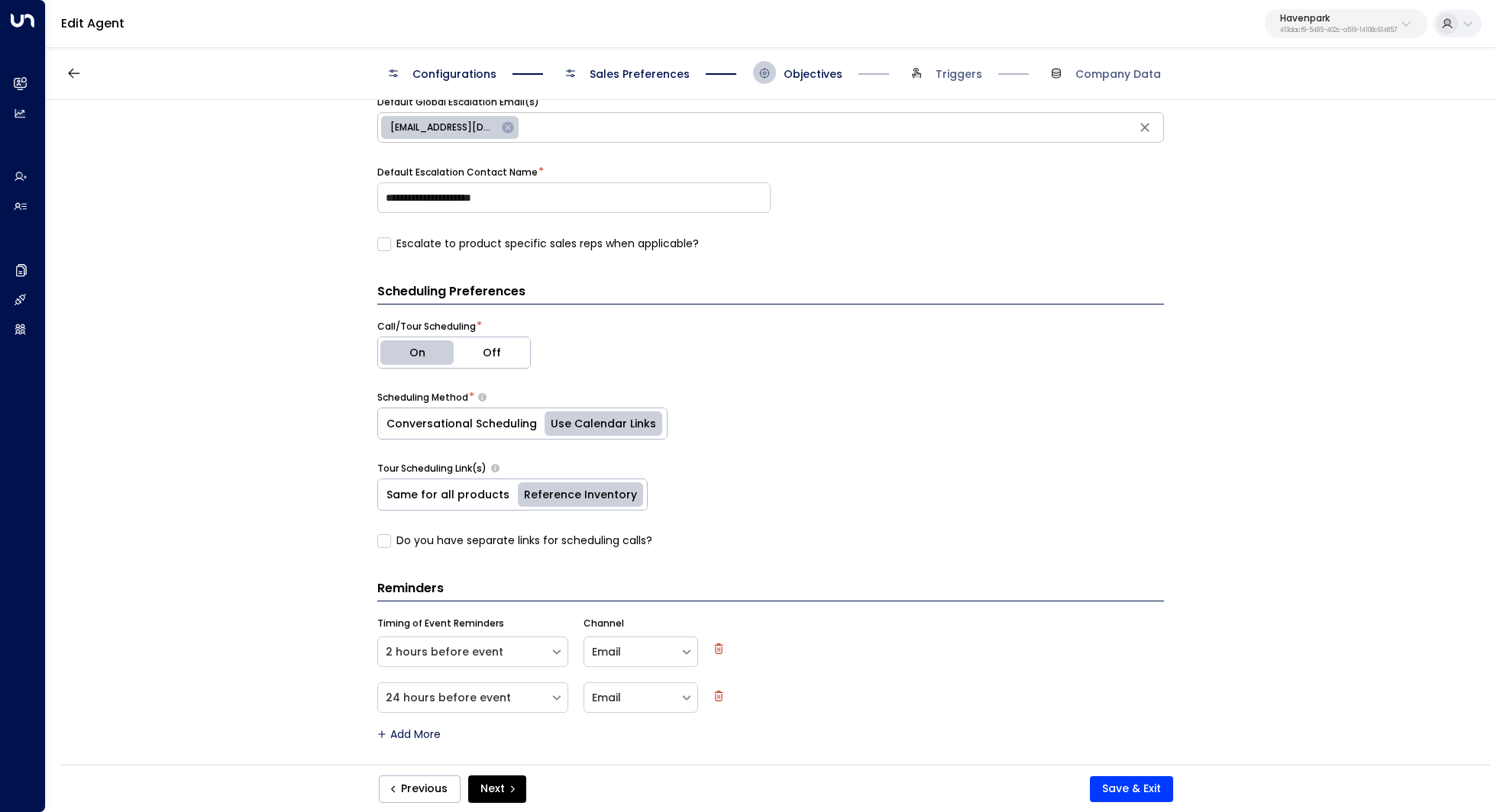
scroll to position [249, 0]
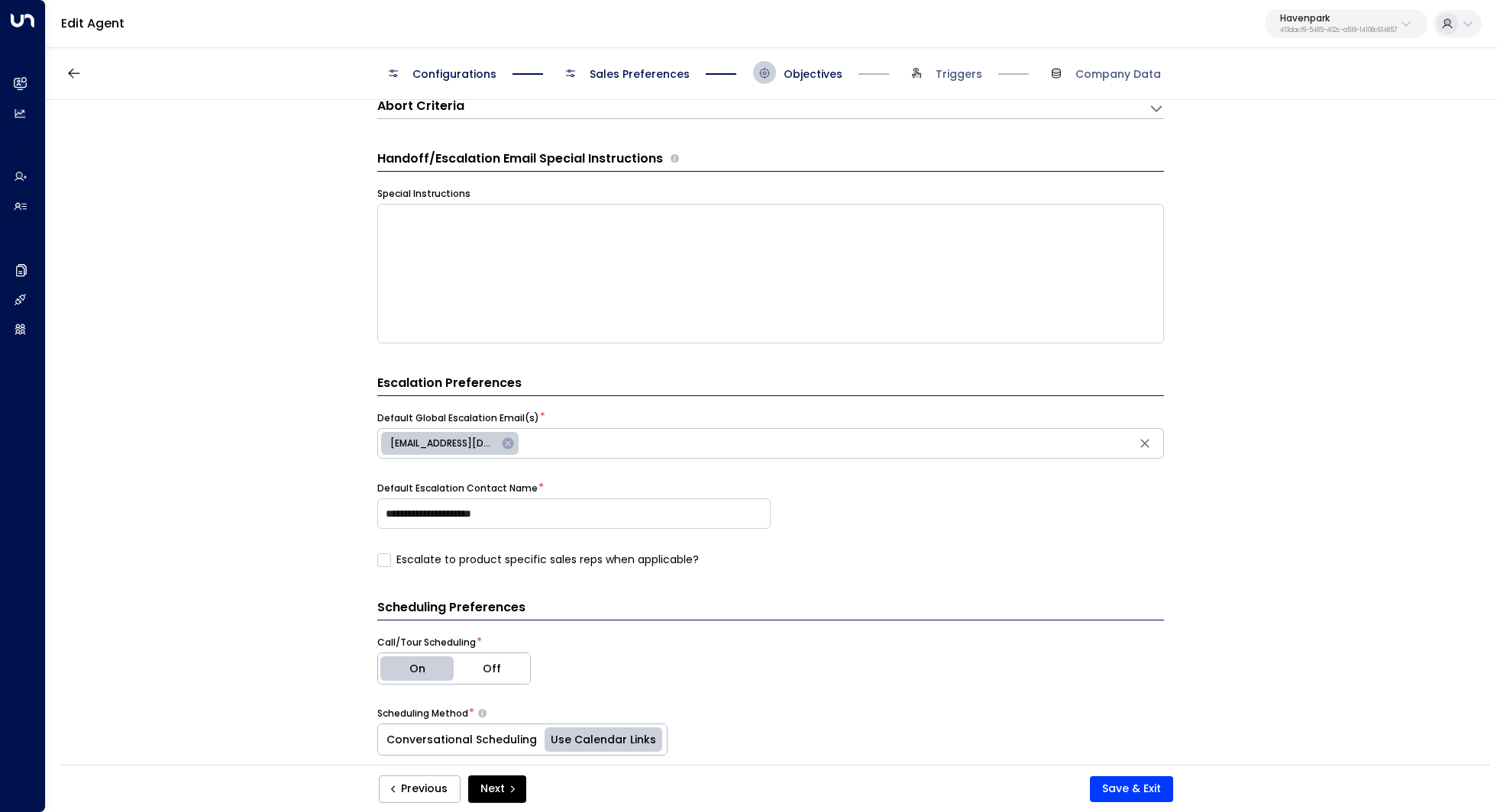
click at [440, 70] on span "Configurations" at bounding box center [454, 74] width 84 height 15
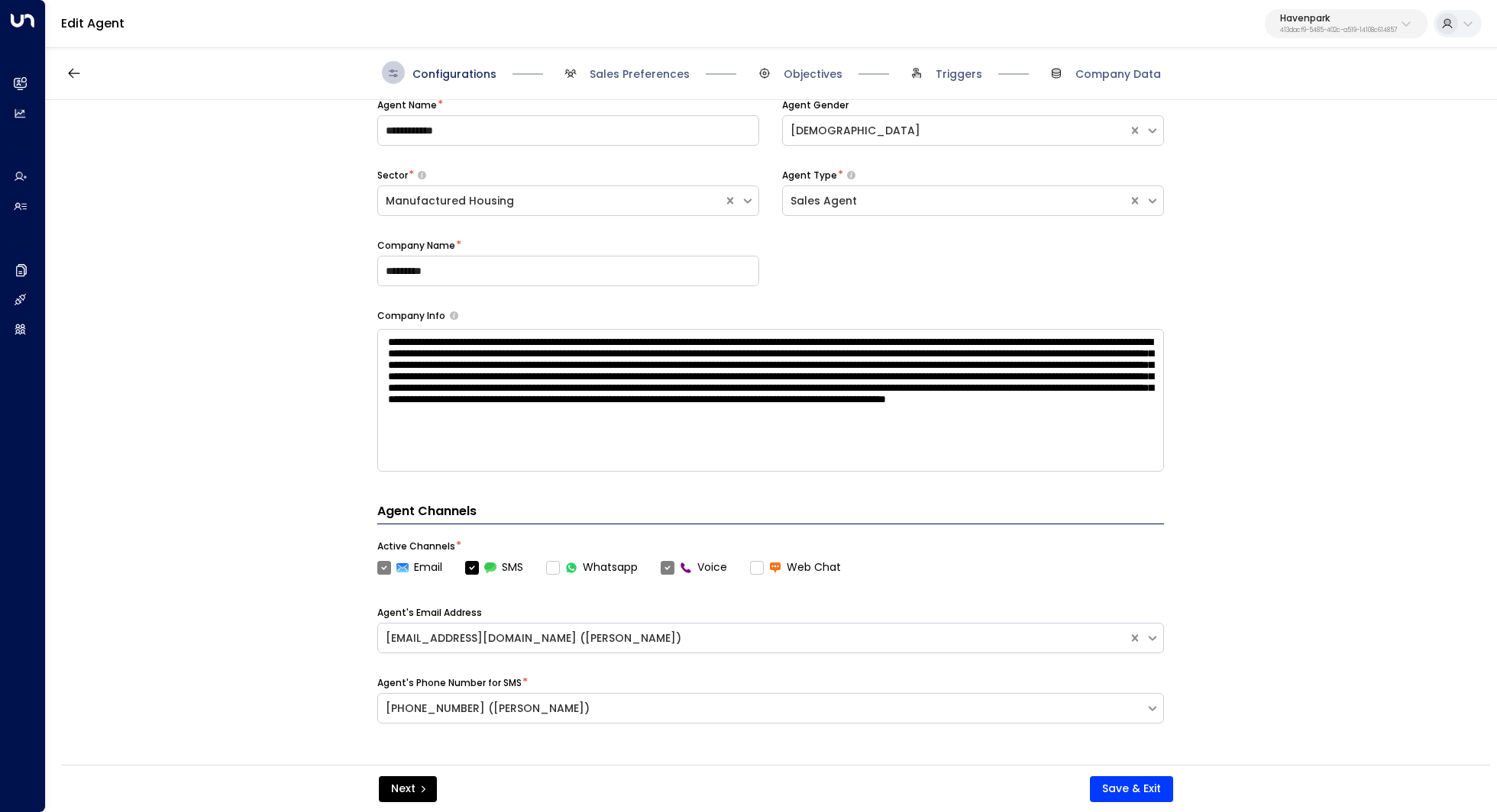
scroll to position [23, 0]
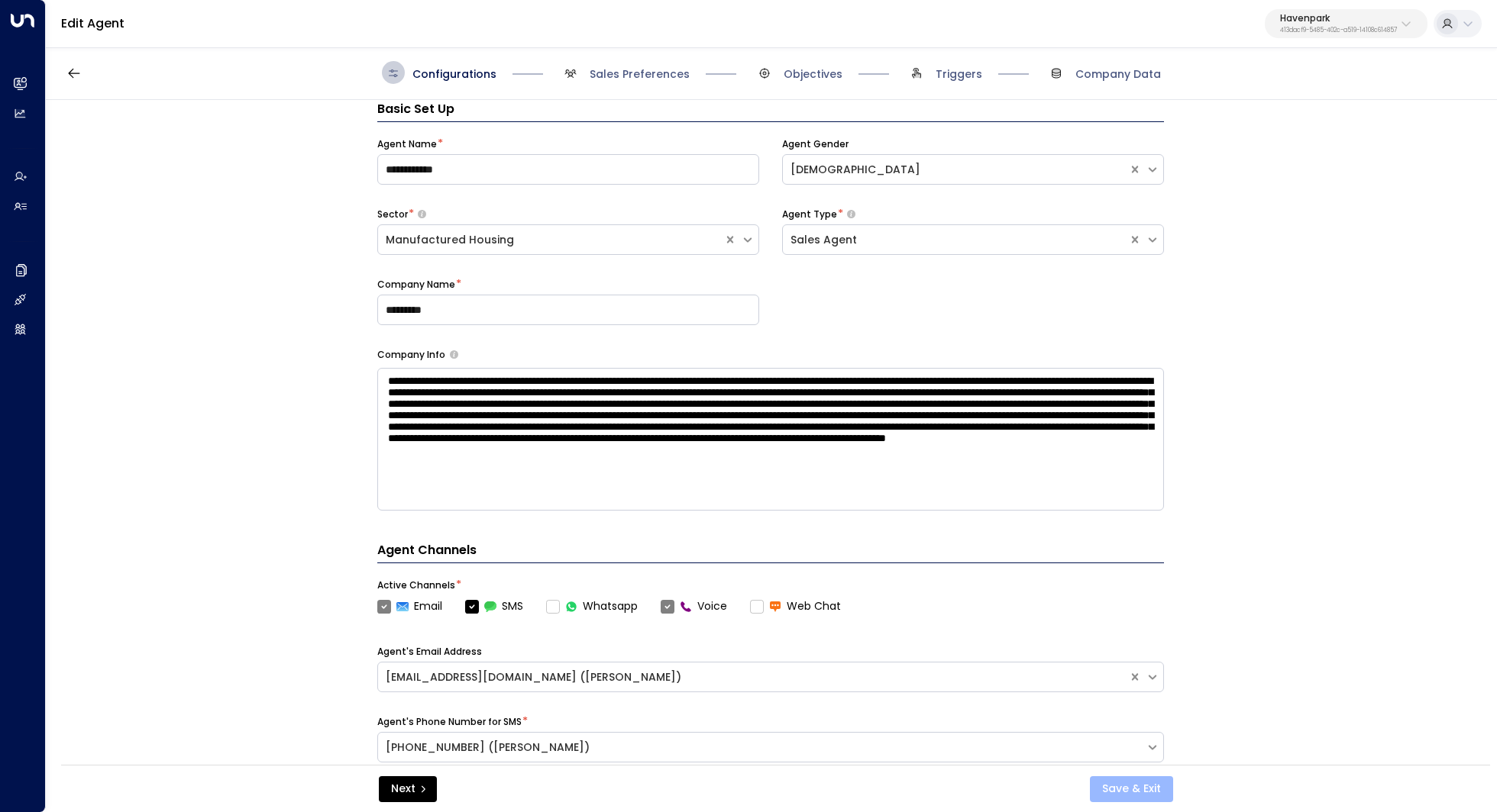
click at [1108, 782] on button "Save & Exit" at bounding box center [1131, 789] width 83 height 26
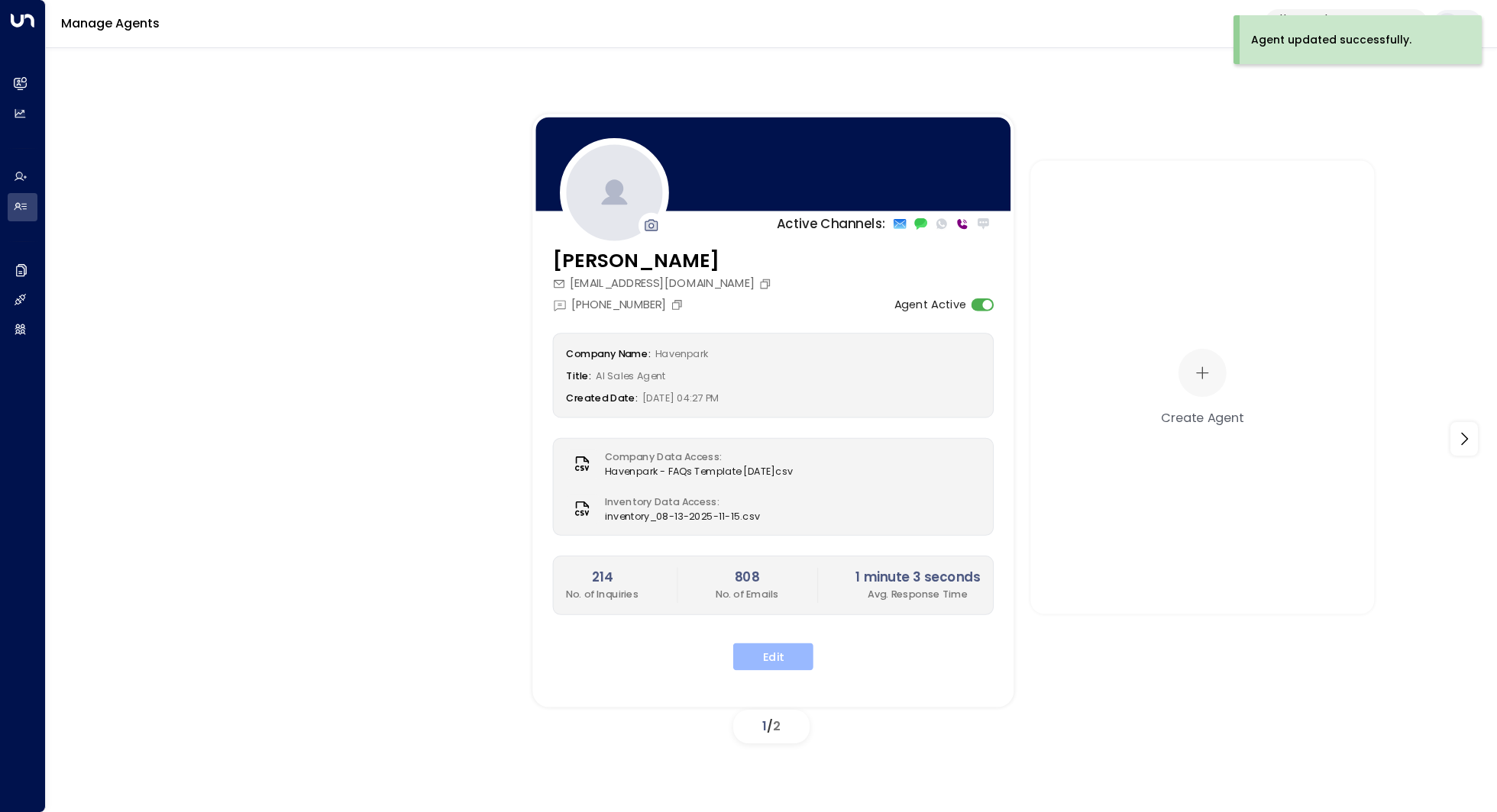
click at [787, 648] on button "Edit" at bounding box center [772, 657] width 80 height 27
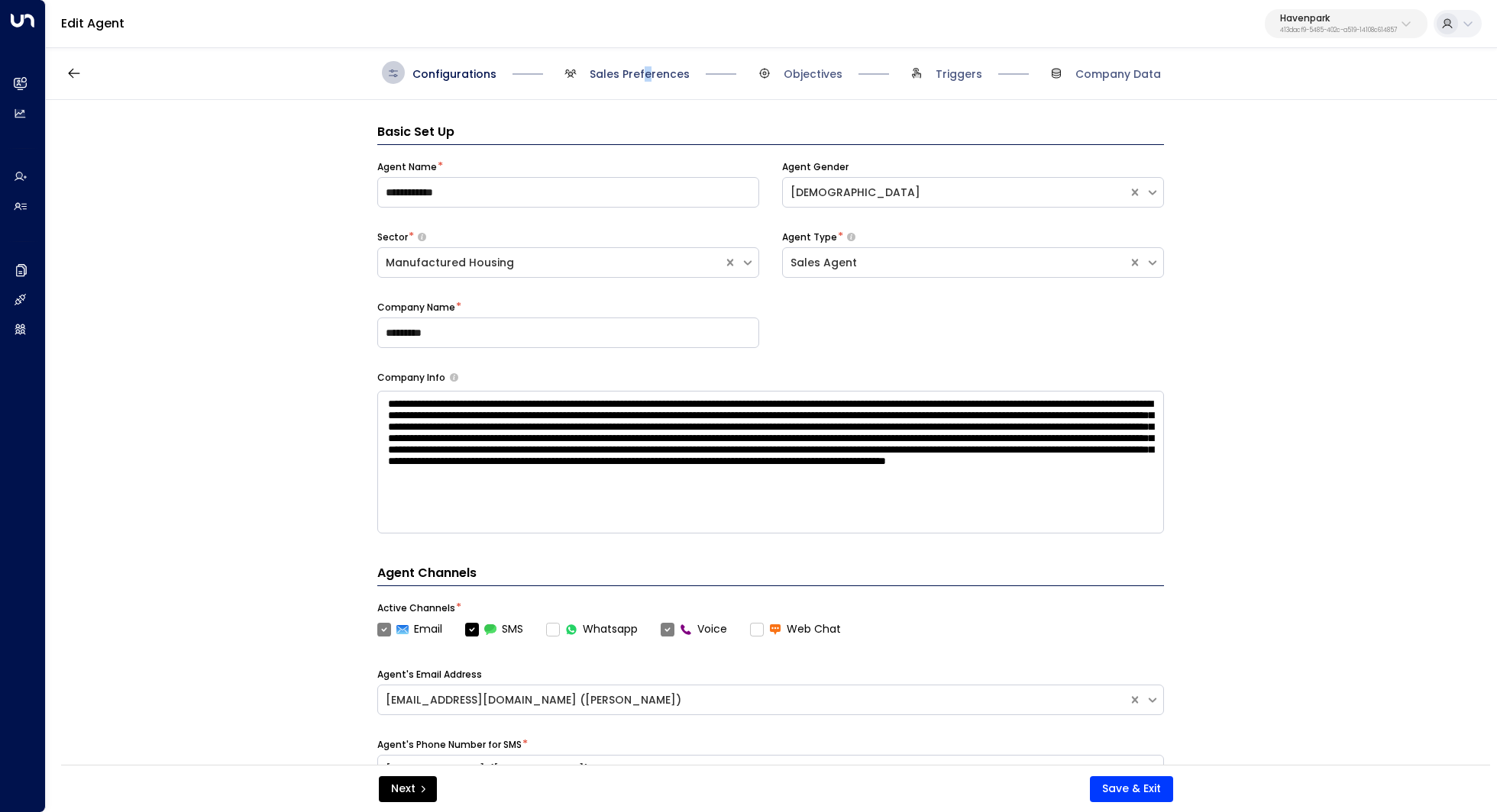
click at [644, 75] on span "Sales Preferences" at bounding box center [639, 74] width 100 height 15
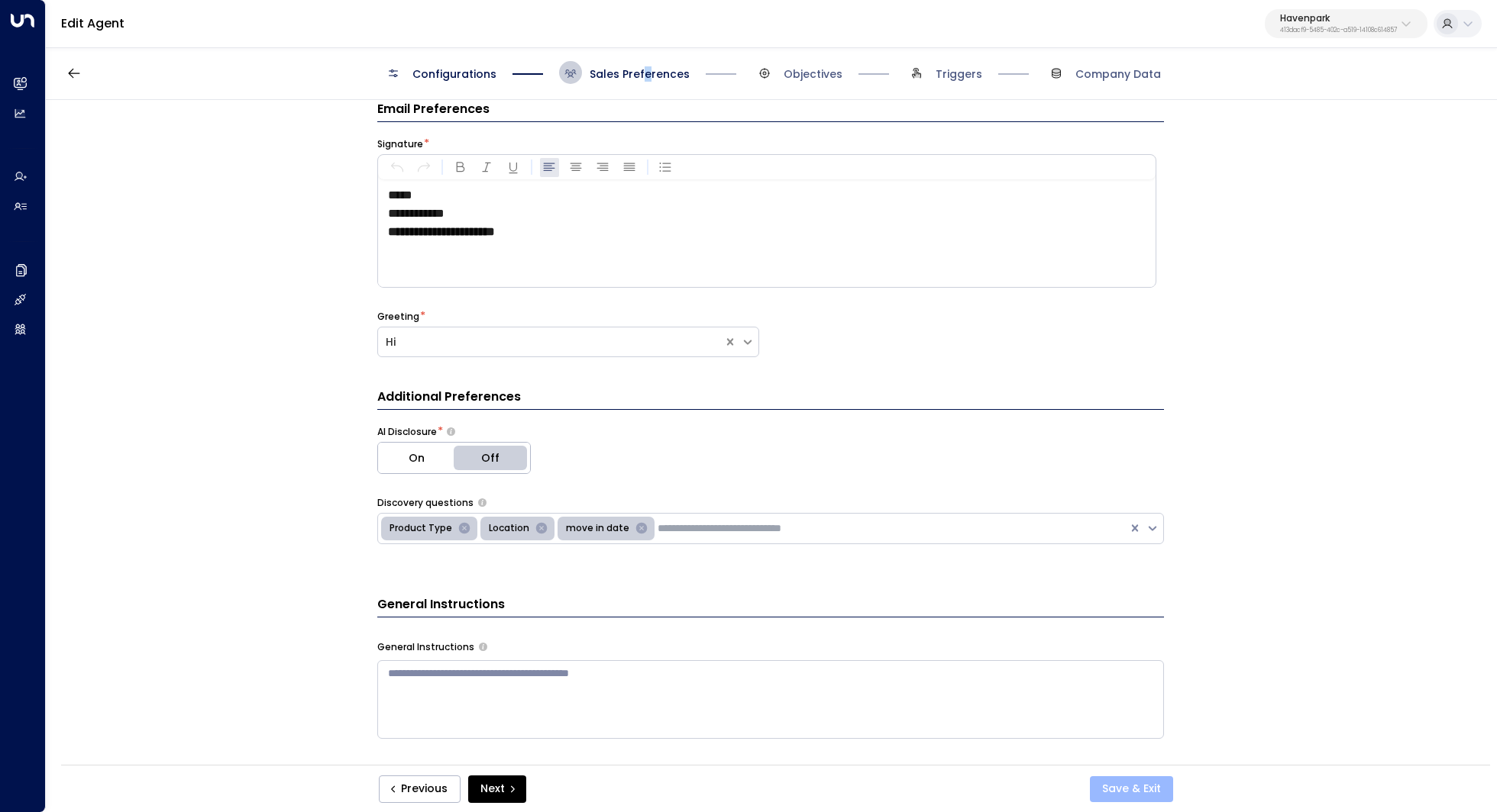
click at [1126, 791] on button "Save & Exit" at bounding box center [1131, 789] width 83 height 26
drag, startPoint x: 1277, startPoint y: 51, endPoint x: 1293, endPoint y: 87, distance: 39.4
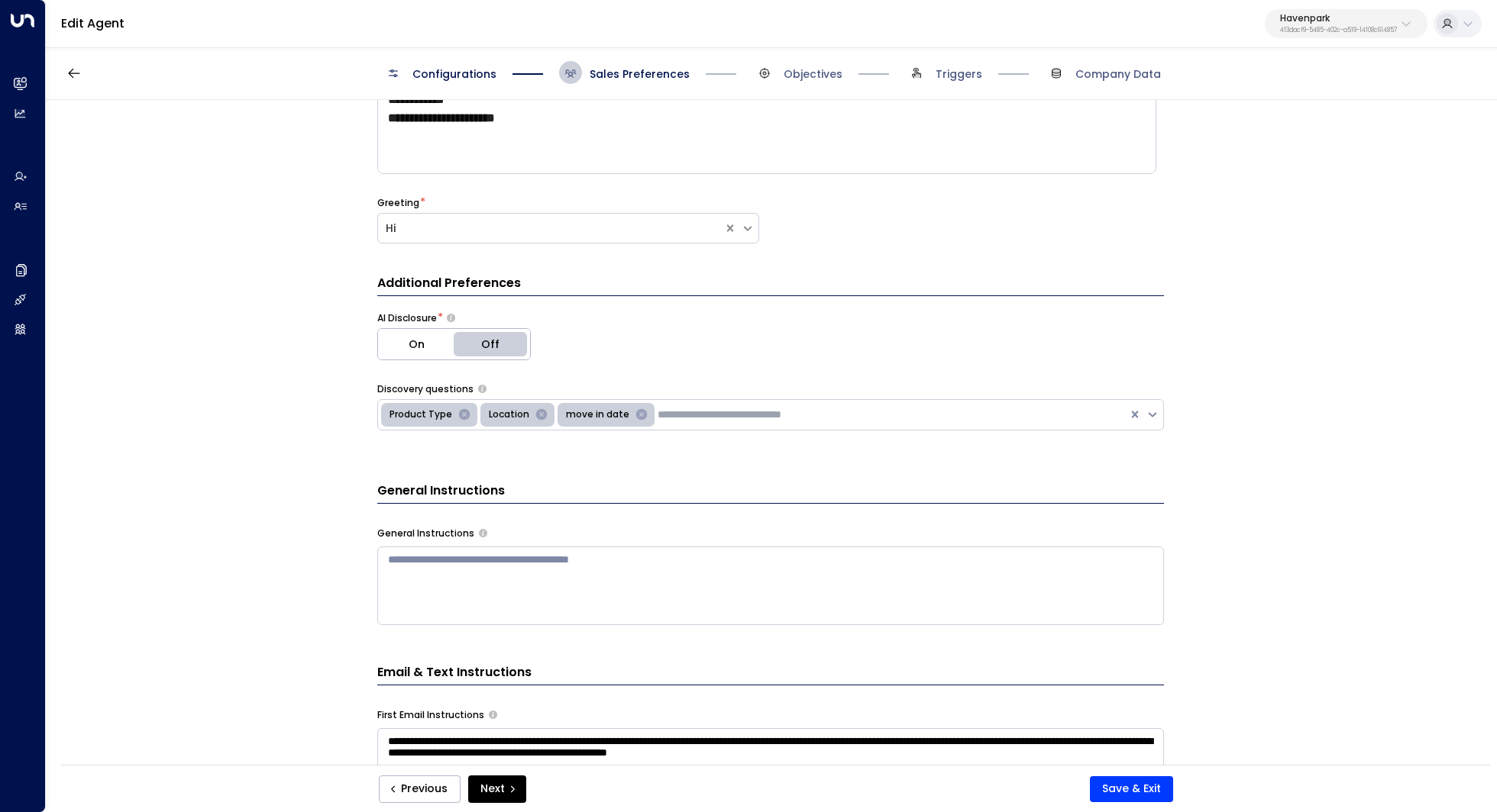
click at [811, 56] on div "Configurations Sales Preferences Objectives Triggers Company Data" at bounding box center [772, 73] width 1451 height 54
click at [814, 69] on span "Objectives" at bounding box center [812, 74] width 59 height 15
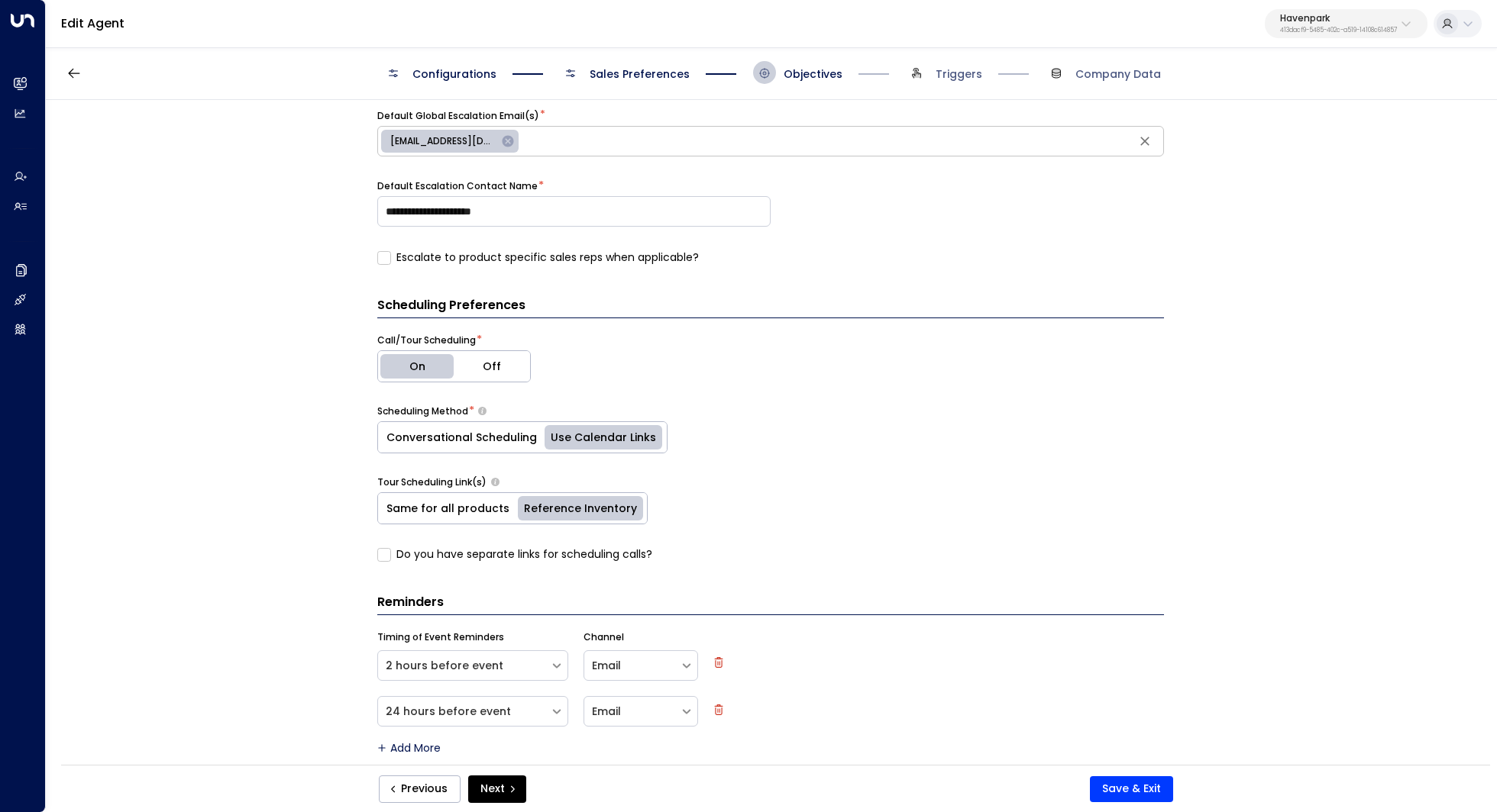
scroll to position [546, 0]
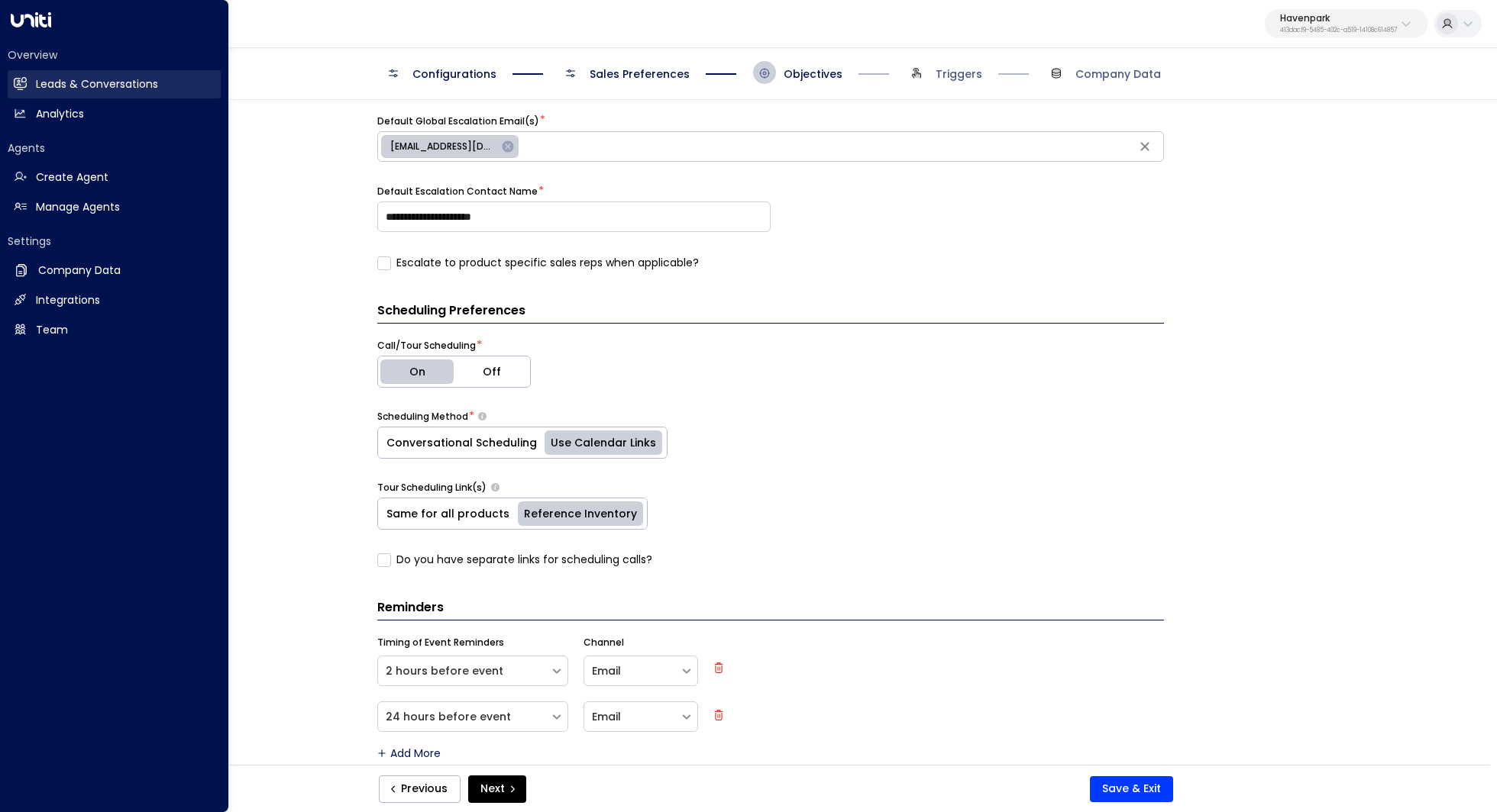
click at [137, 82] on h2 "Leads & Conversations" at bounding box center [97, 85] width 122 height 16
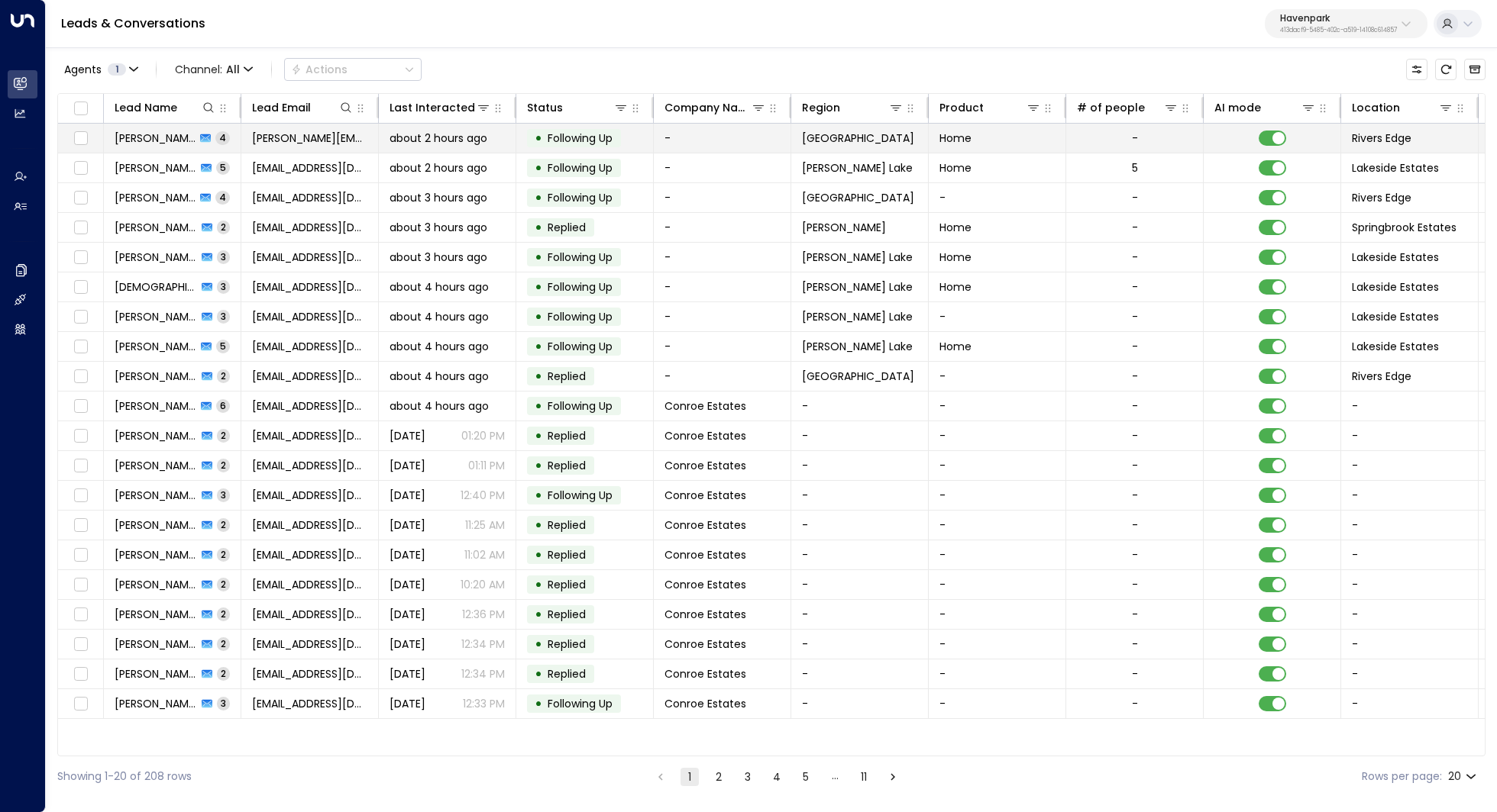
click at [154, 126] on td "Alberto Hicks 4" at bounding box center [173, 138] width 137 height 29
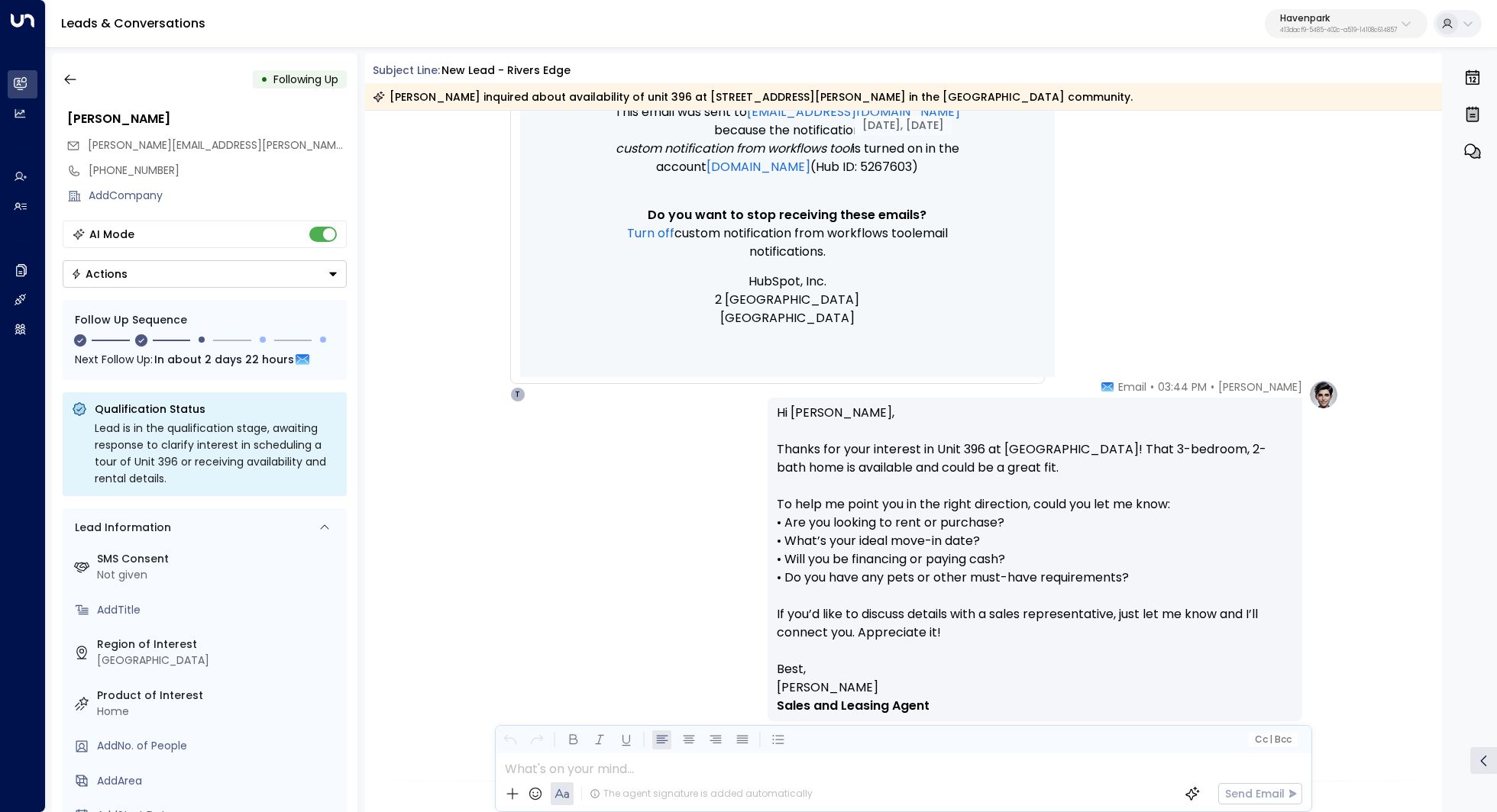
scroll to position [628, 0]
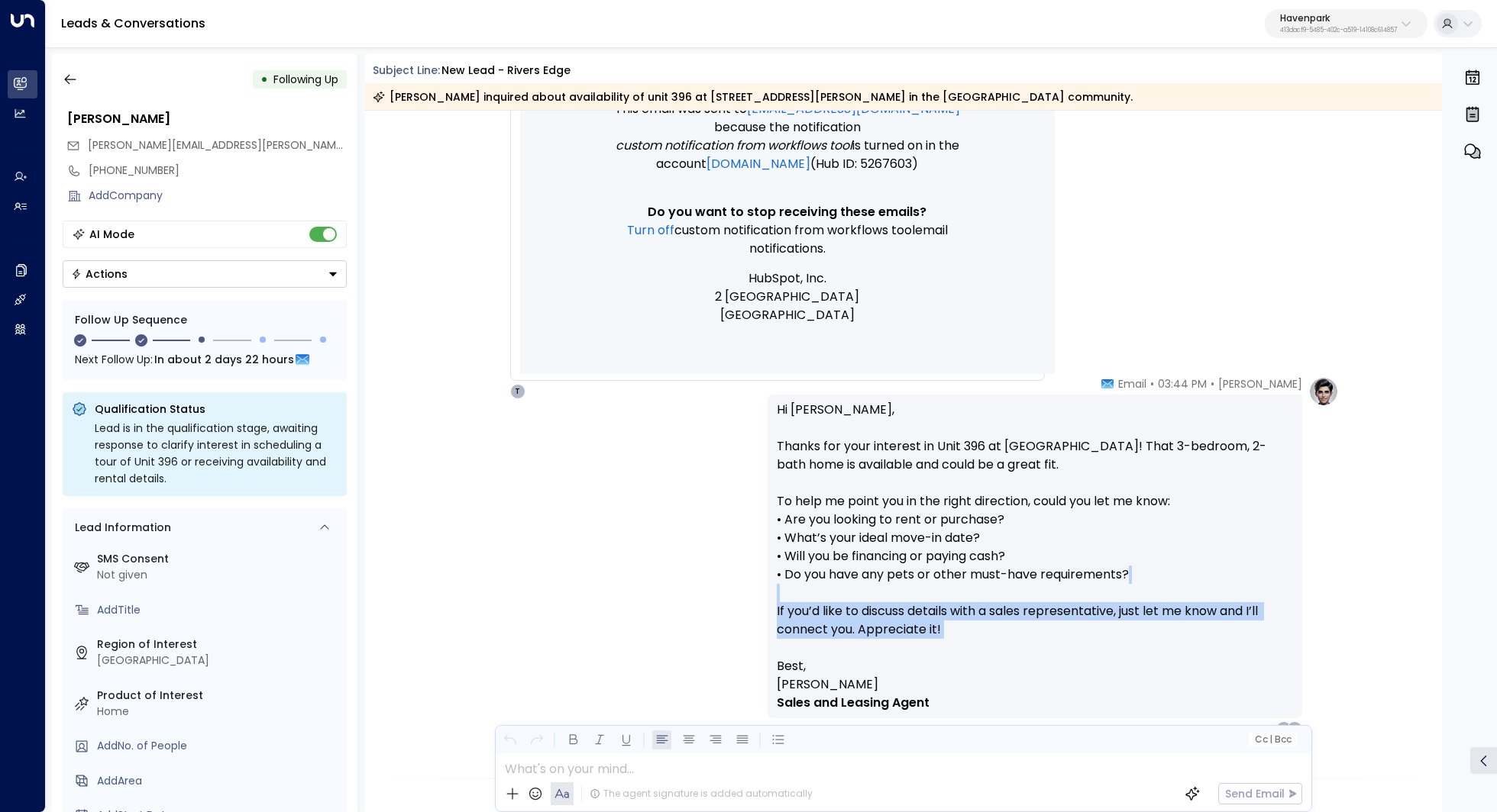
drag, startPoint x: 952, startPoint y: 646, endPoint x: 821, endPoint y: 589, distance: 142.9
click at [821, 588] on p "Hi Alberto, Thanks for your interest in Unit 396 at Rivers Edge! That 3-bedroom…" at bounding box center [1034, 529] width 516 height 257
click at [821, 589] on p "Hi Alberto, Thanks for your interest in Unit 396 at Rivers Edge! That 3-bedroom…" at bounding box center [1034, 529] width 516 height 257
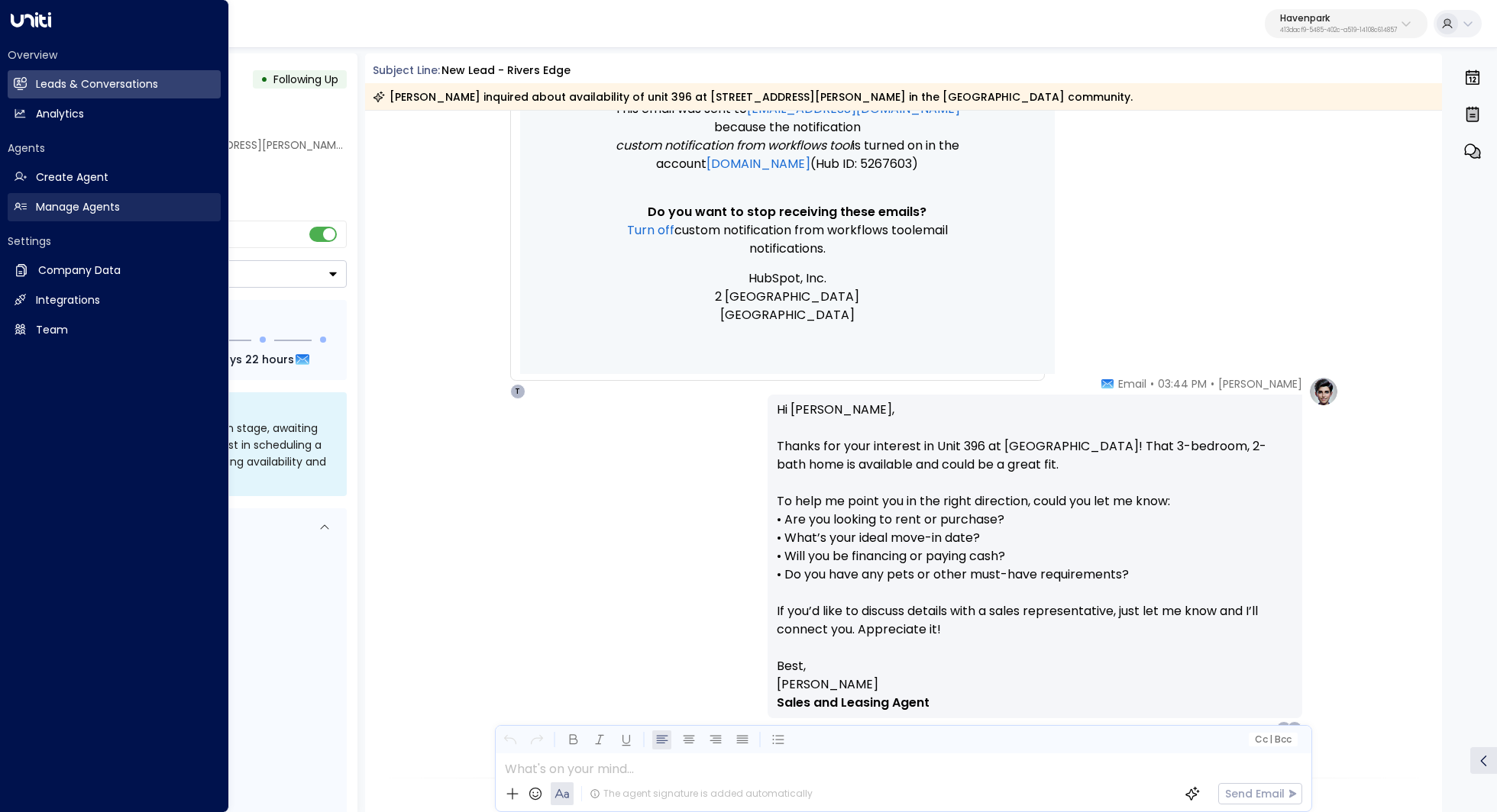
click at [91, 201] on h2 "Manage Agents" at bounding box center [78, 208] width 84 height 16
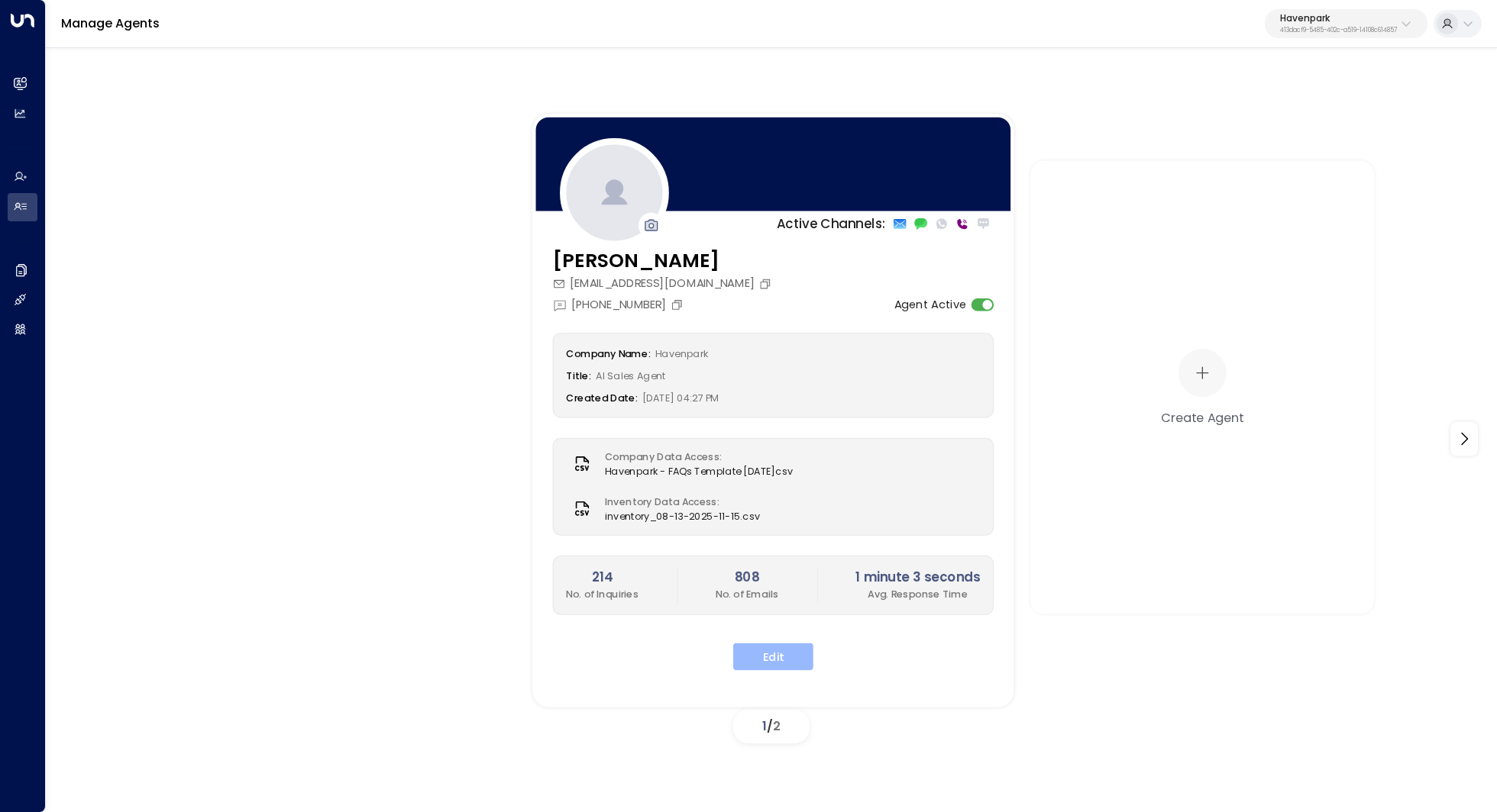
click at [765, 667] on button "Edit" at bounding box center [772, 657] width 80 height 27
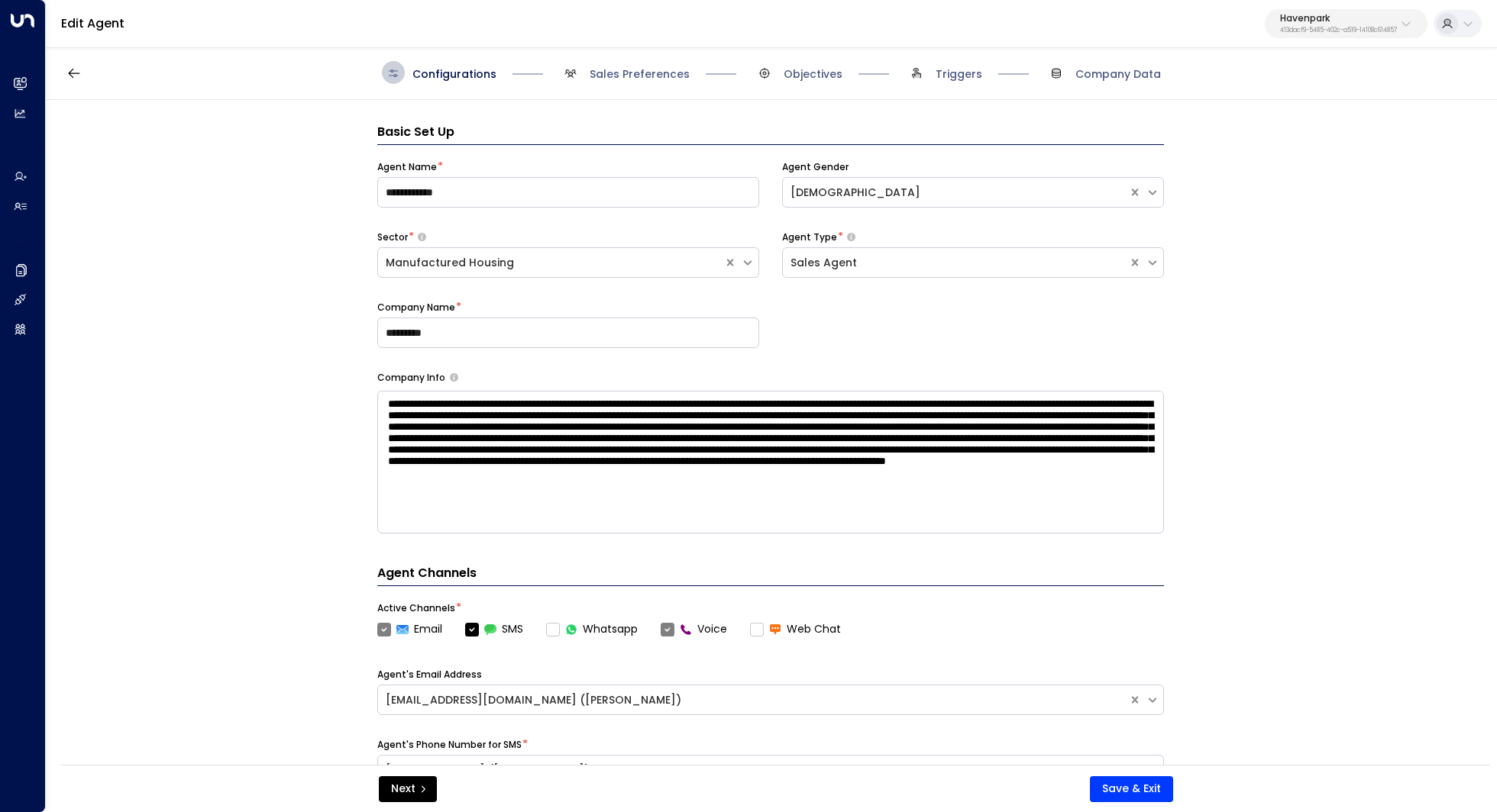
scroll to position [23, 0]
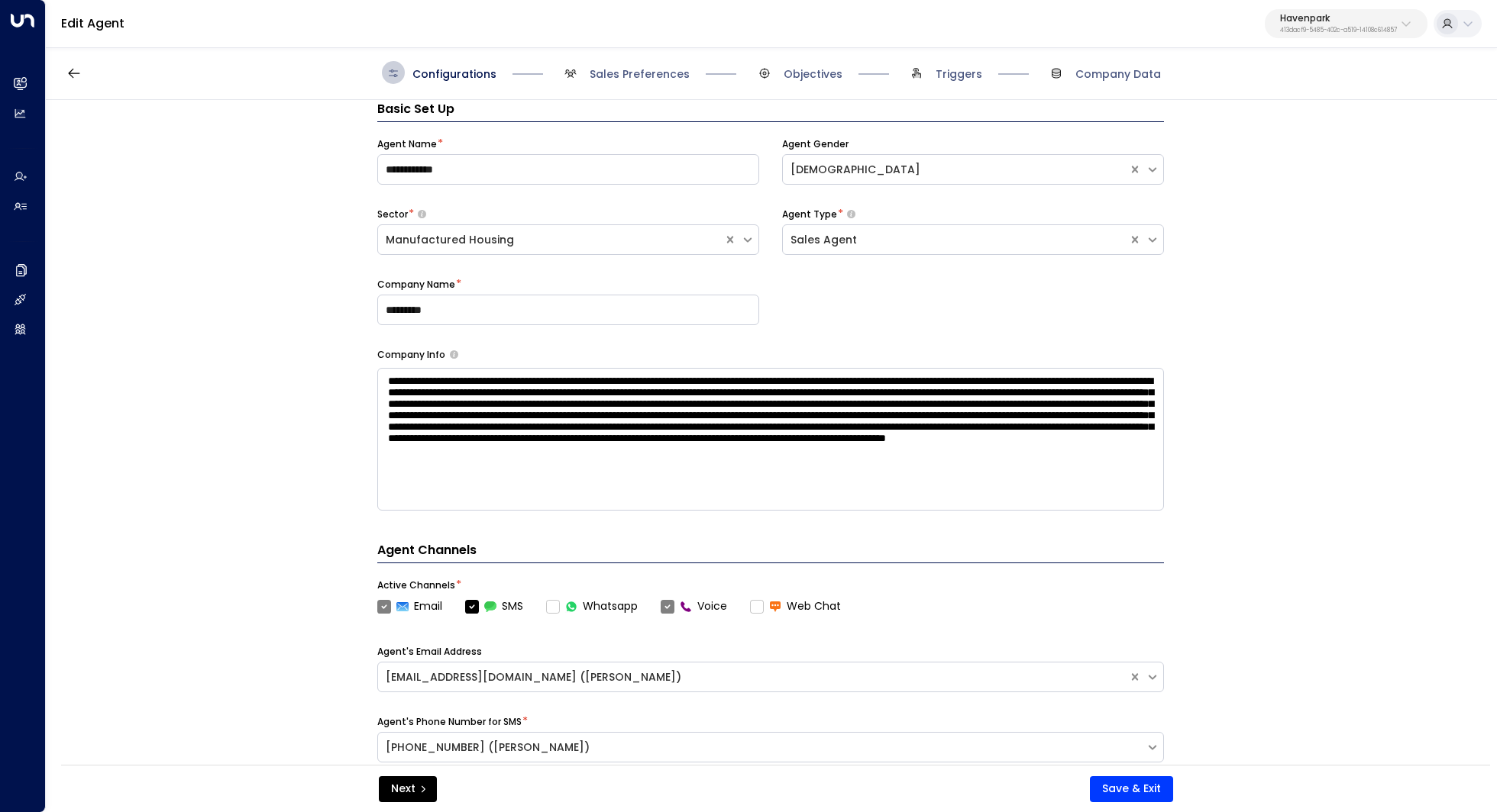
click at [596, 87] on div "Configurations Sales Preferences Objectives Triggers Company Data" at bounding box center [772, 73] width 1451 height 54
click at [618, 85] on div "Configurations Sales Preferences Objectives Triggers Company Data" at bounding box center [772, 73] width 1451 height 54
click at [625, 71] on span "Sales Preferences" at bounding box center [639, 74] width 100 height 15
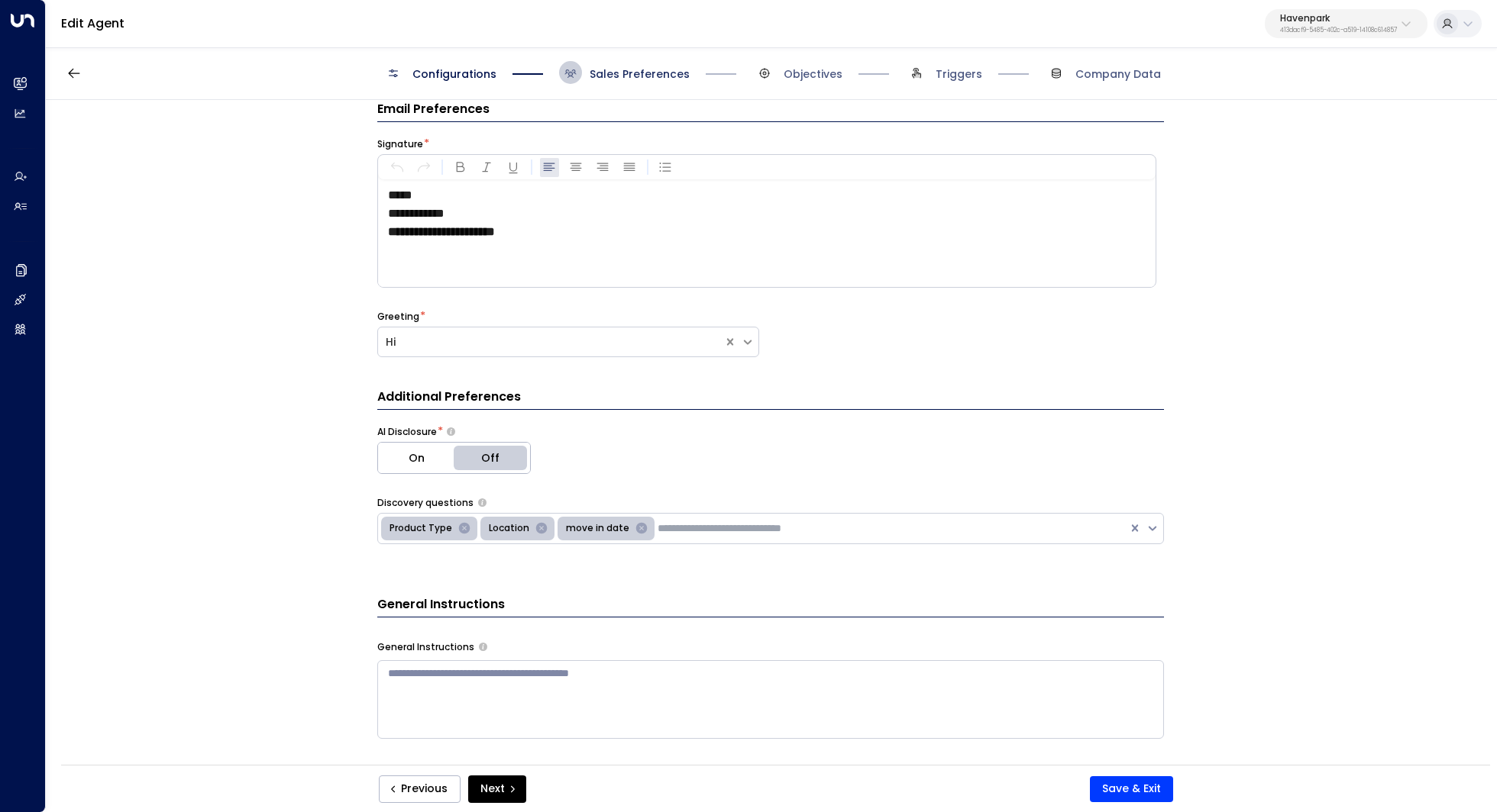
click at [625, 71] on span "Sales Preferences" at bounding box center [639, 74] width 100 height 15
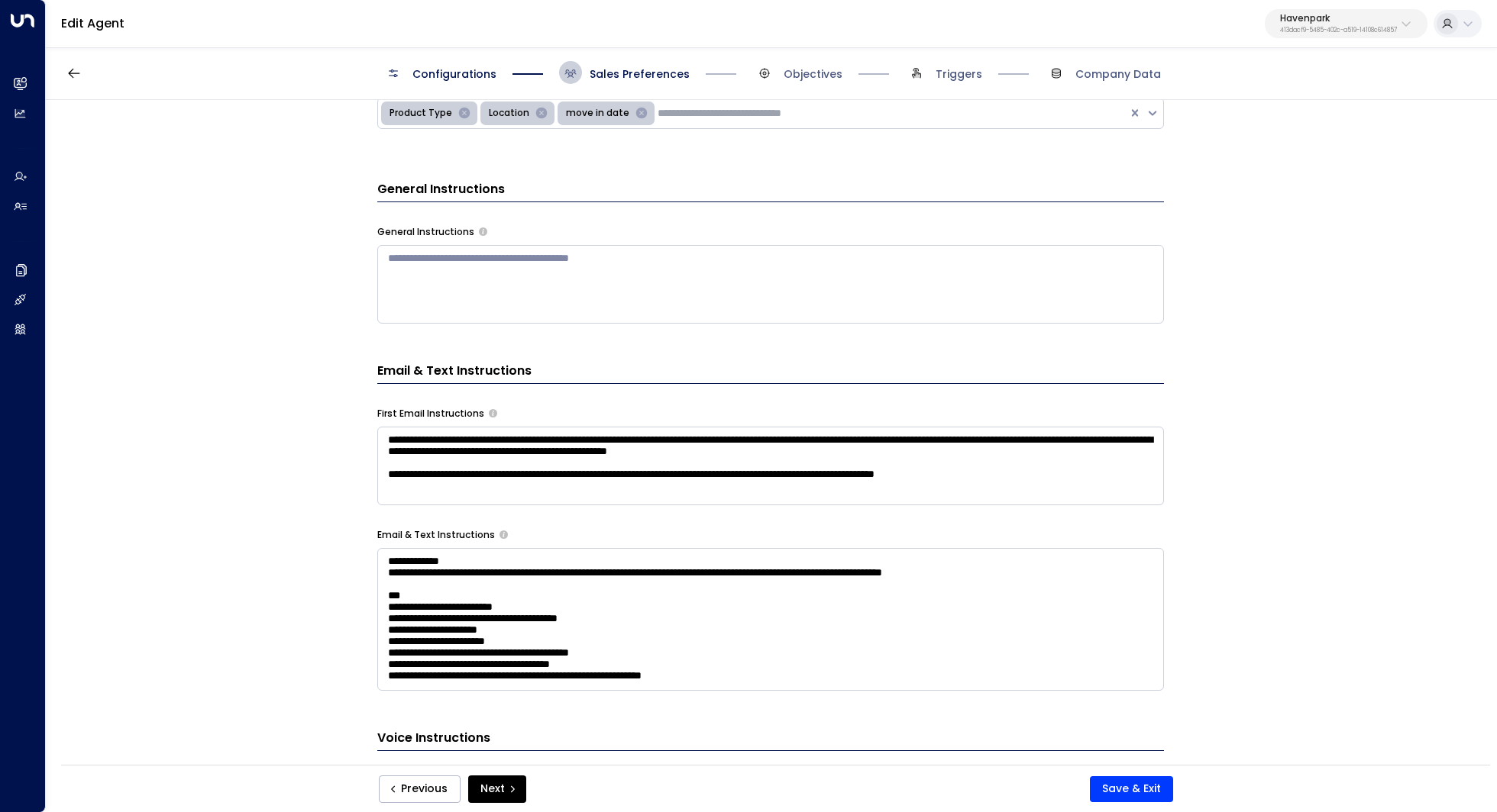
scroll to position [489, 0]
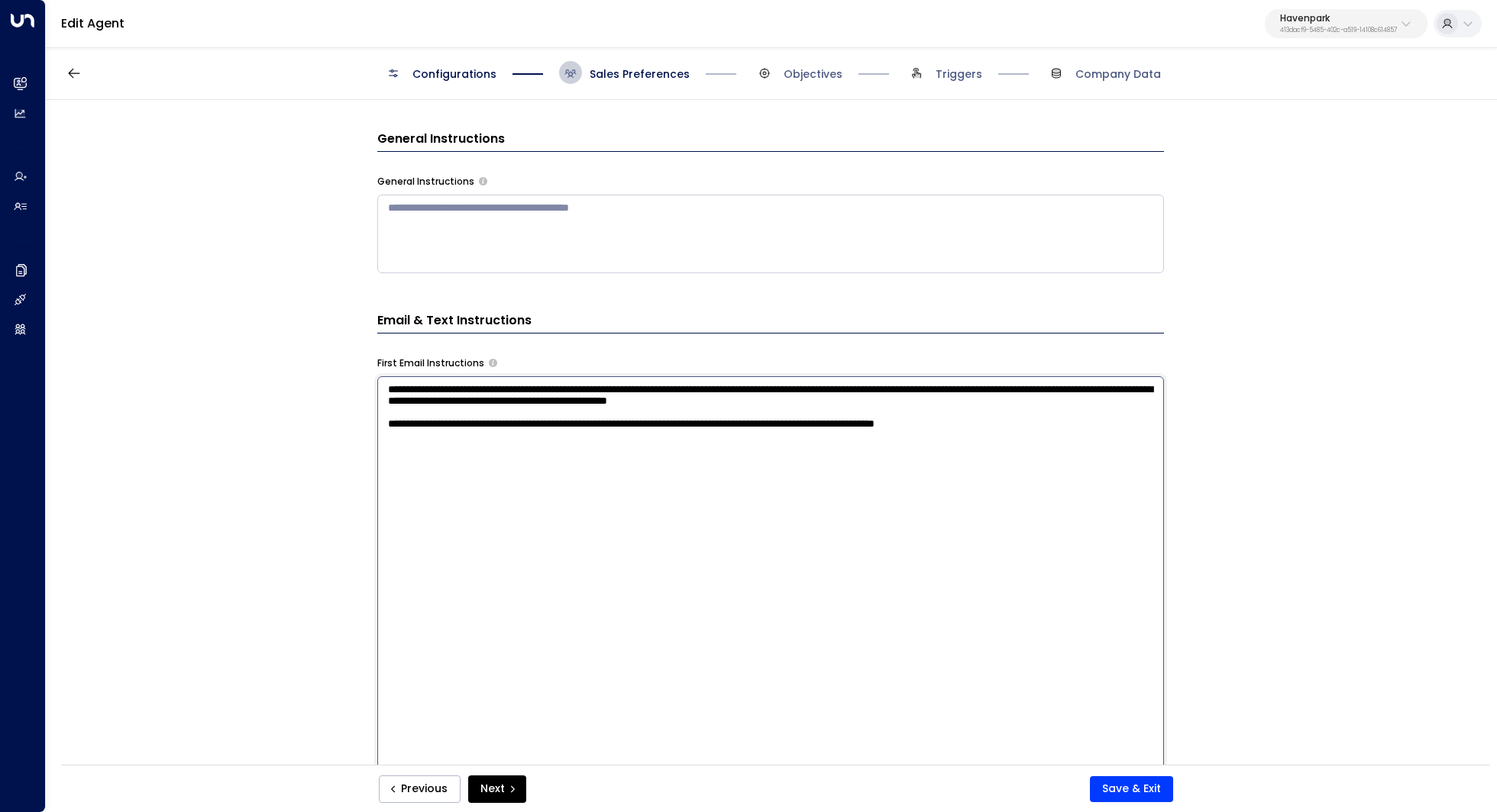
drag, startPoint x: 407, startPoint y: 436, endPoint x: 893, endPoint y: 434, distance: 486.0
click at [893, 434] on textarea "**********" at bounding box center [771, 576] width 787 height 399
click at [986, 436] on textarea "**********" at bounding box center [771, 576] width 787 height 399
drag, startPoint x: 660, startPoint y: 437, endPoint x: 747, endPoint y: 436, distance: 87.0
click at [747, 436] on textarea "**********" at bounding box center [771, 576] width 787 height 399
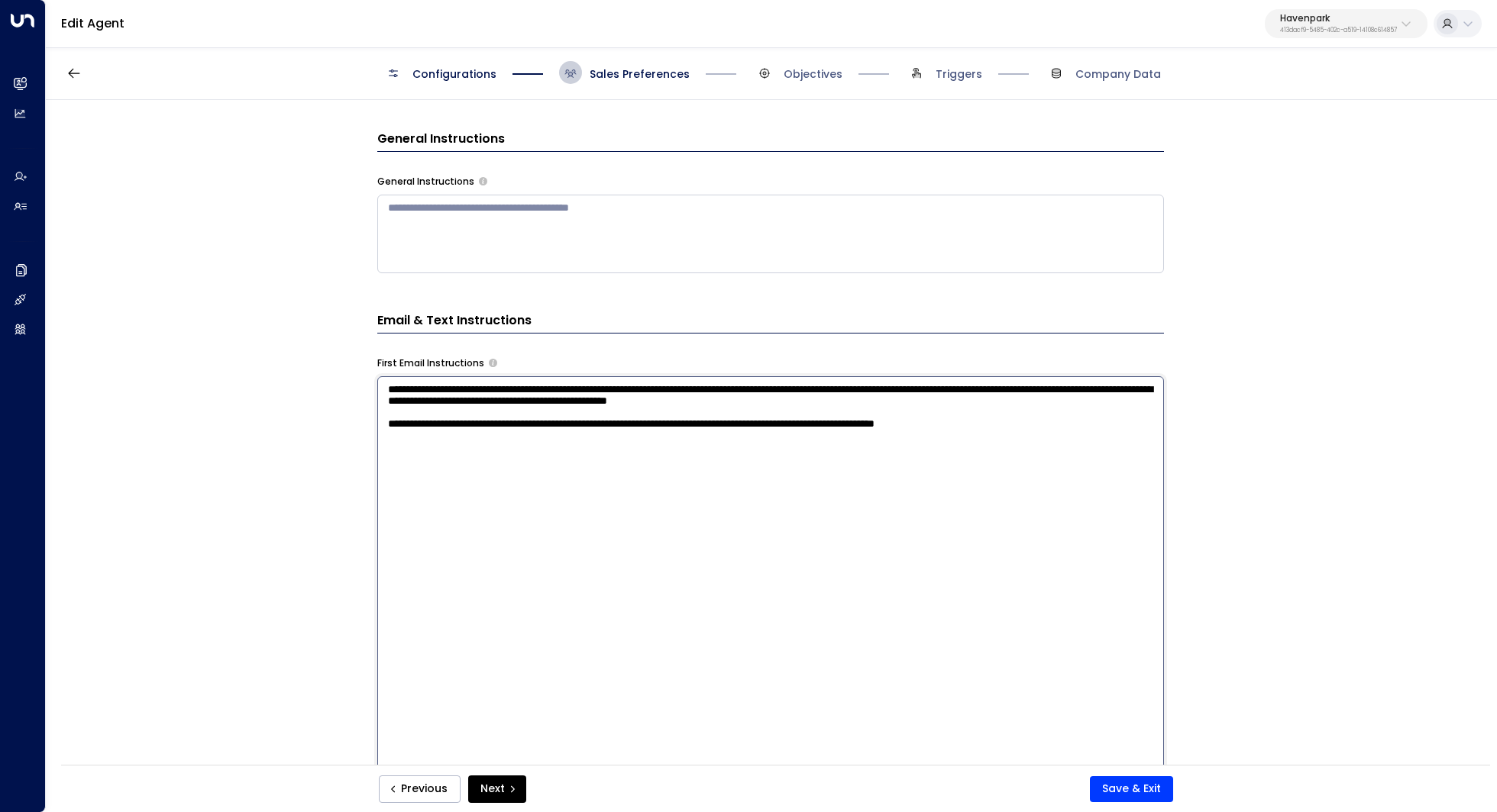
click at [747, 436] on textarea "**********" at bounding box center [771, 576] width 787 height 399
click at [1118, 788] on button "Save & Exit" at bounding box center [1131, 789] width 83 height 26
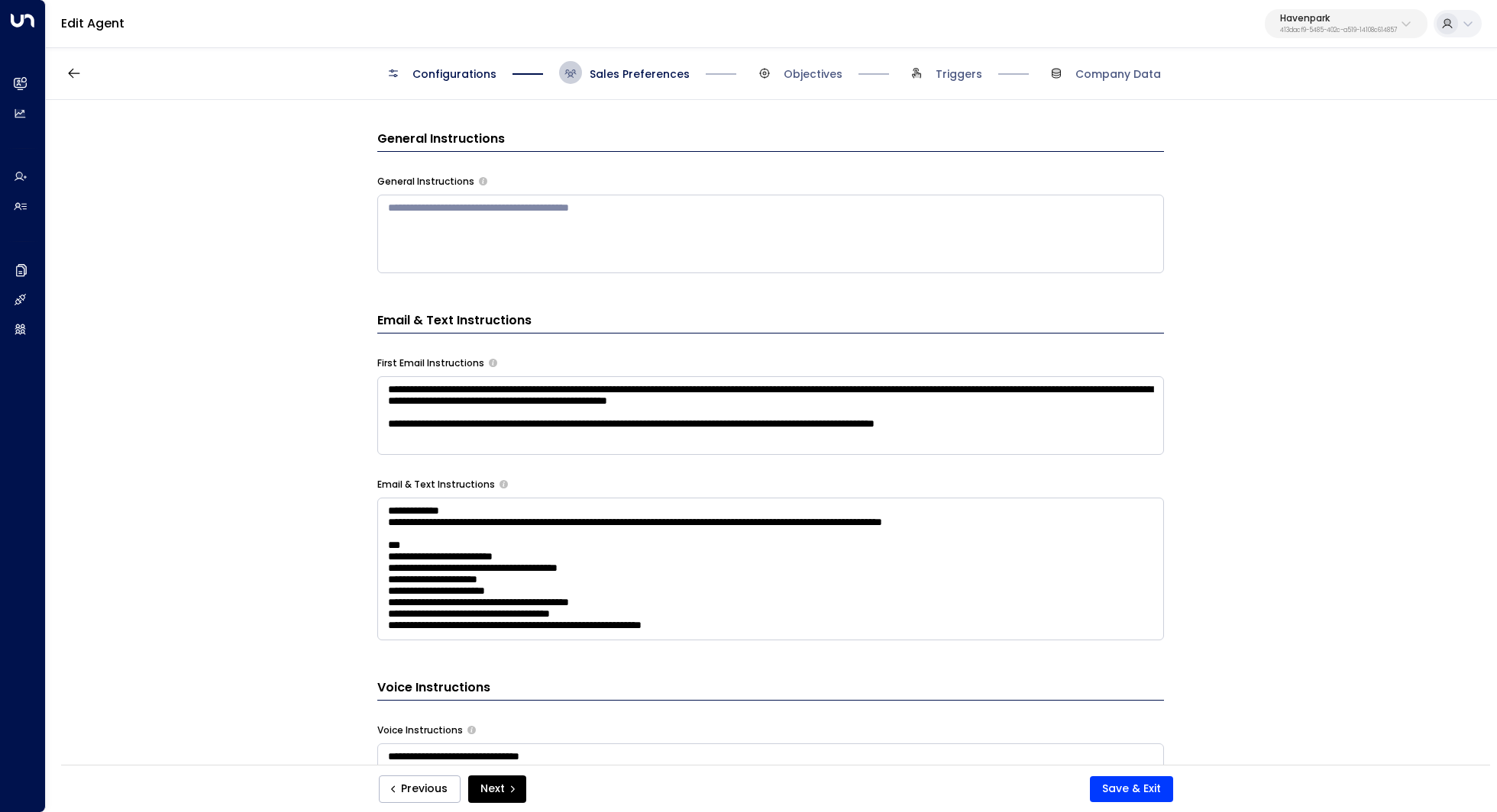
click at [812, 83] on span "Objectives" at bounding box center [797, 72] width 89 height 23
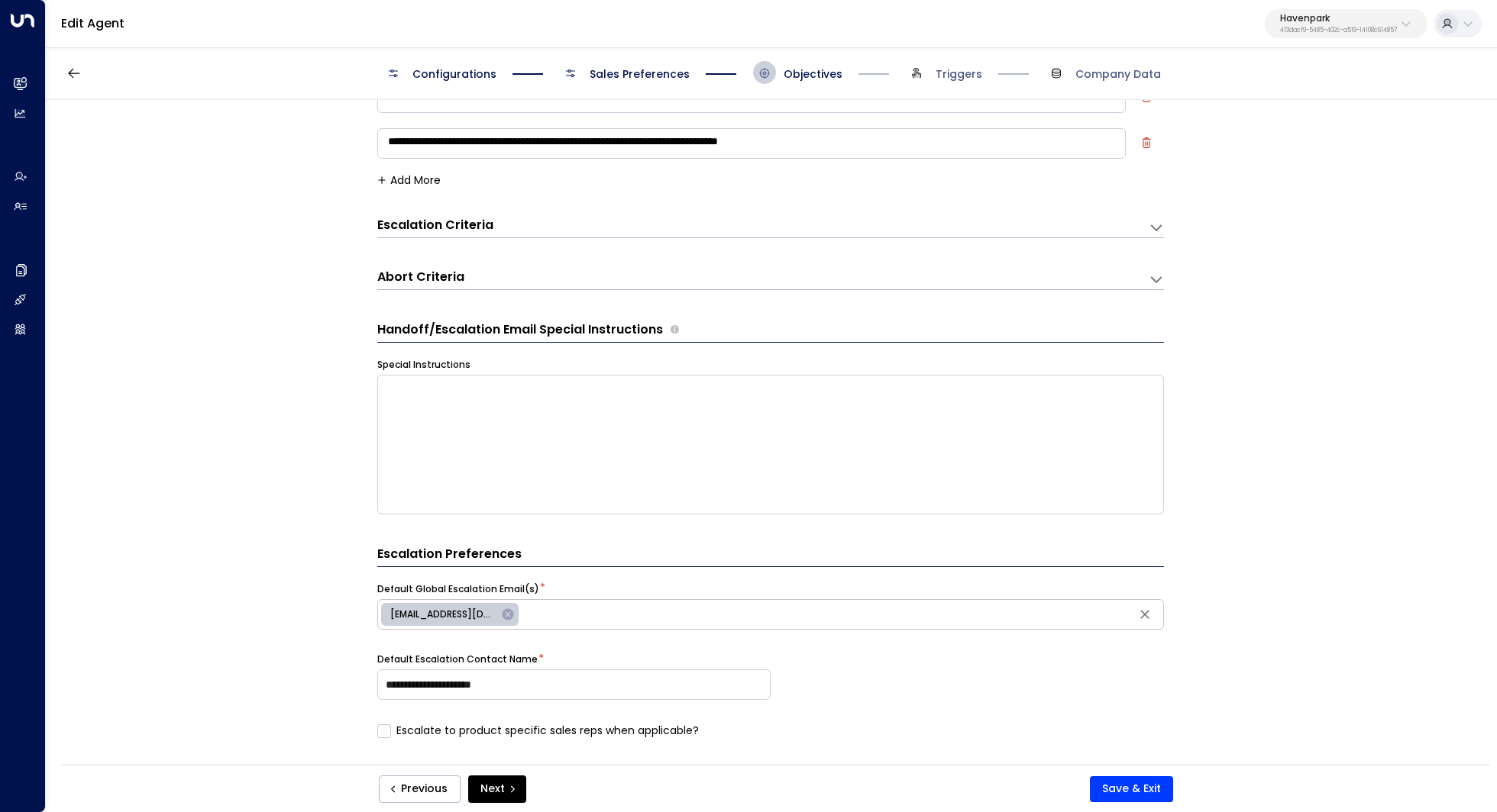
scroll to position [23, 0]
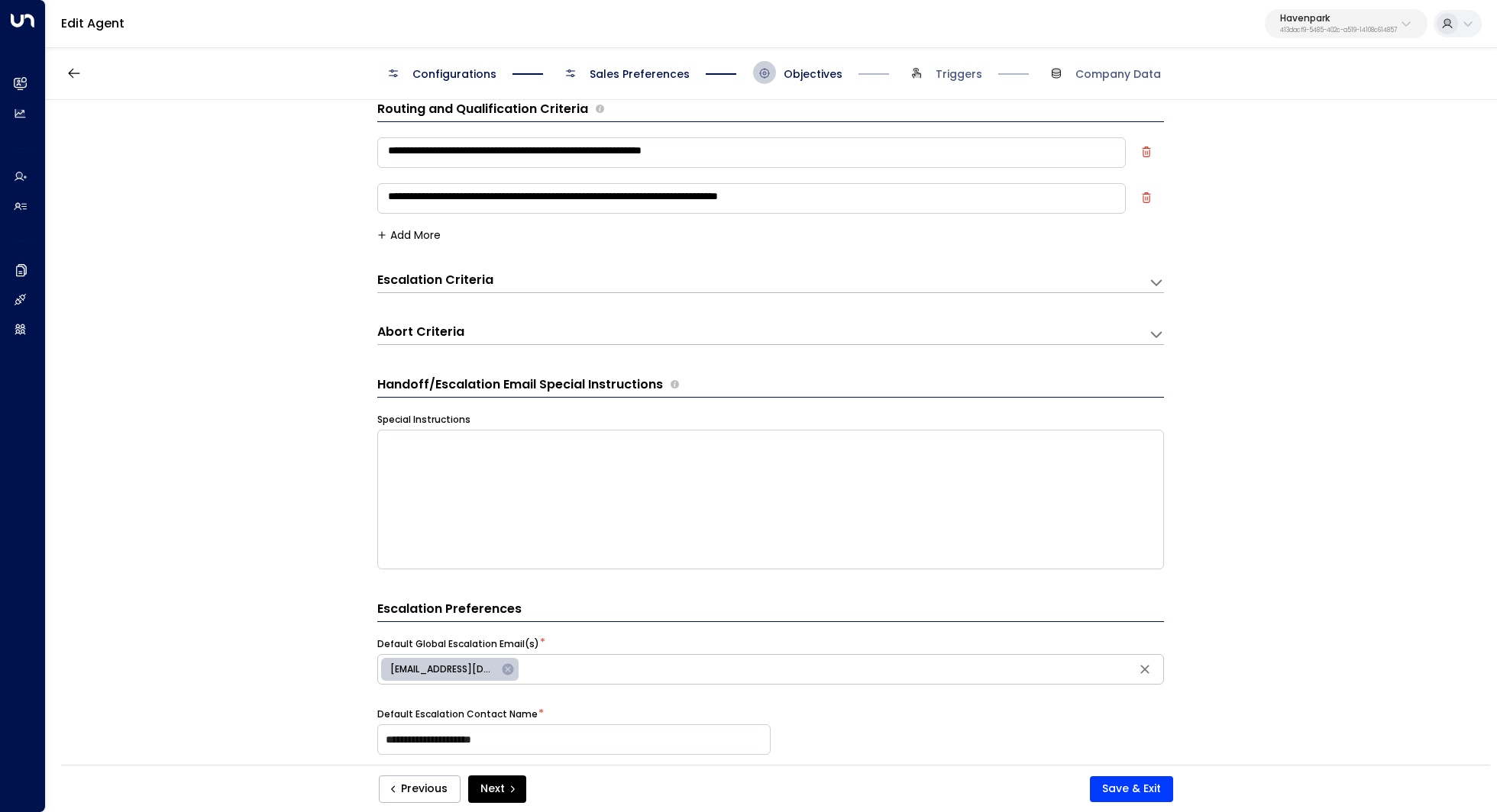
click at [664, 81] on span "Sales Preferences" at bounding box center [639, 74] width 100 height 15
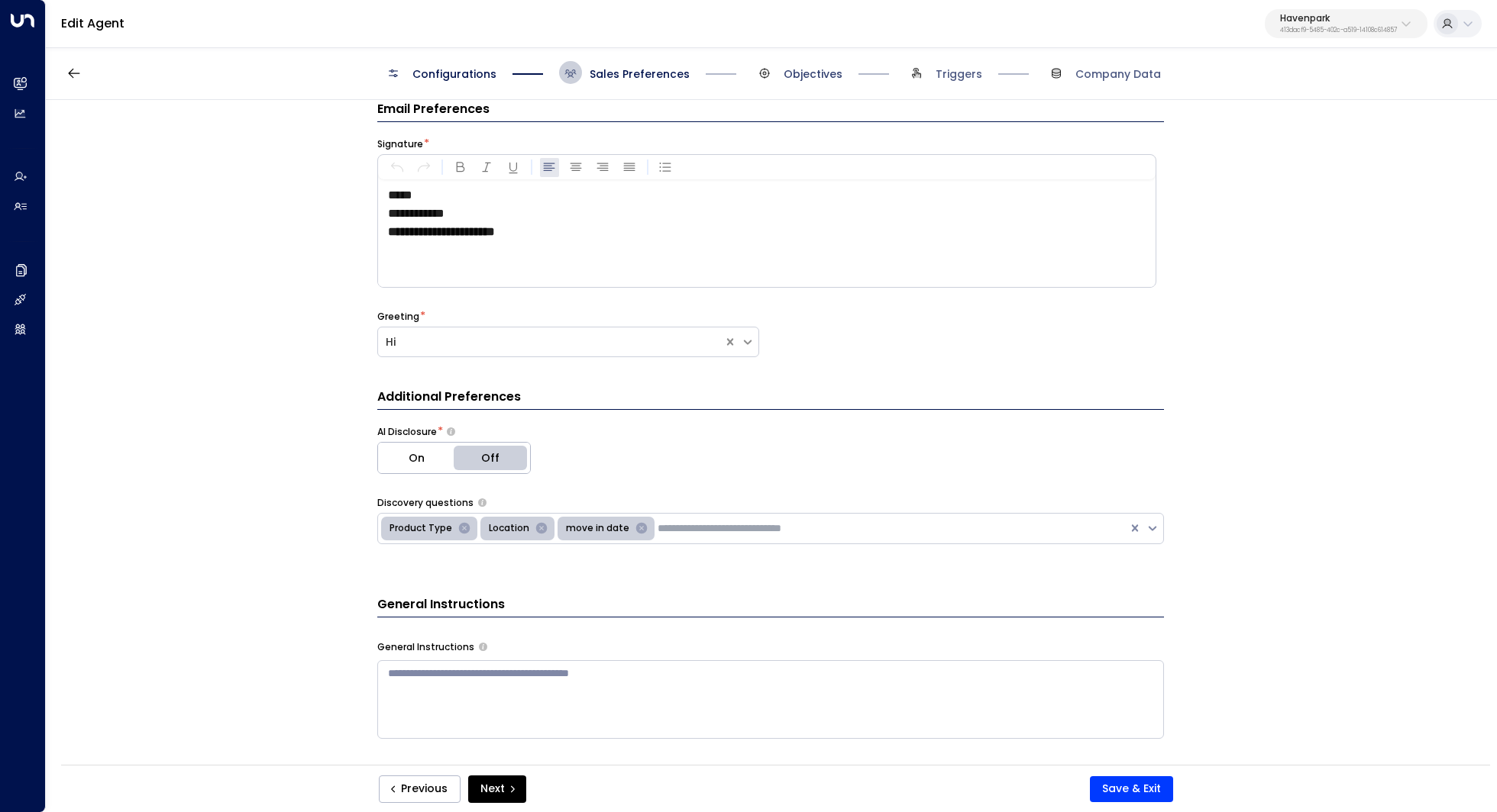
click at [792, 69] on span "Objectives" at bounding box center [812, 74] width 59 height 15
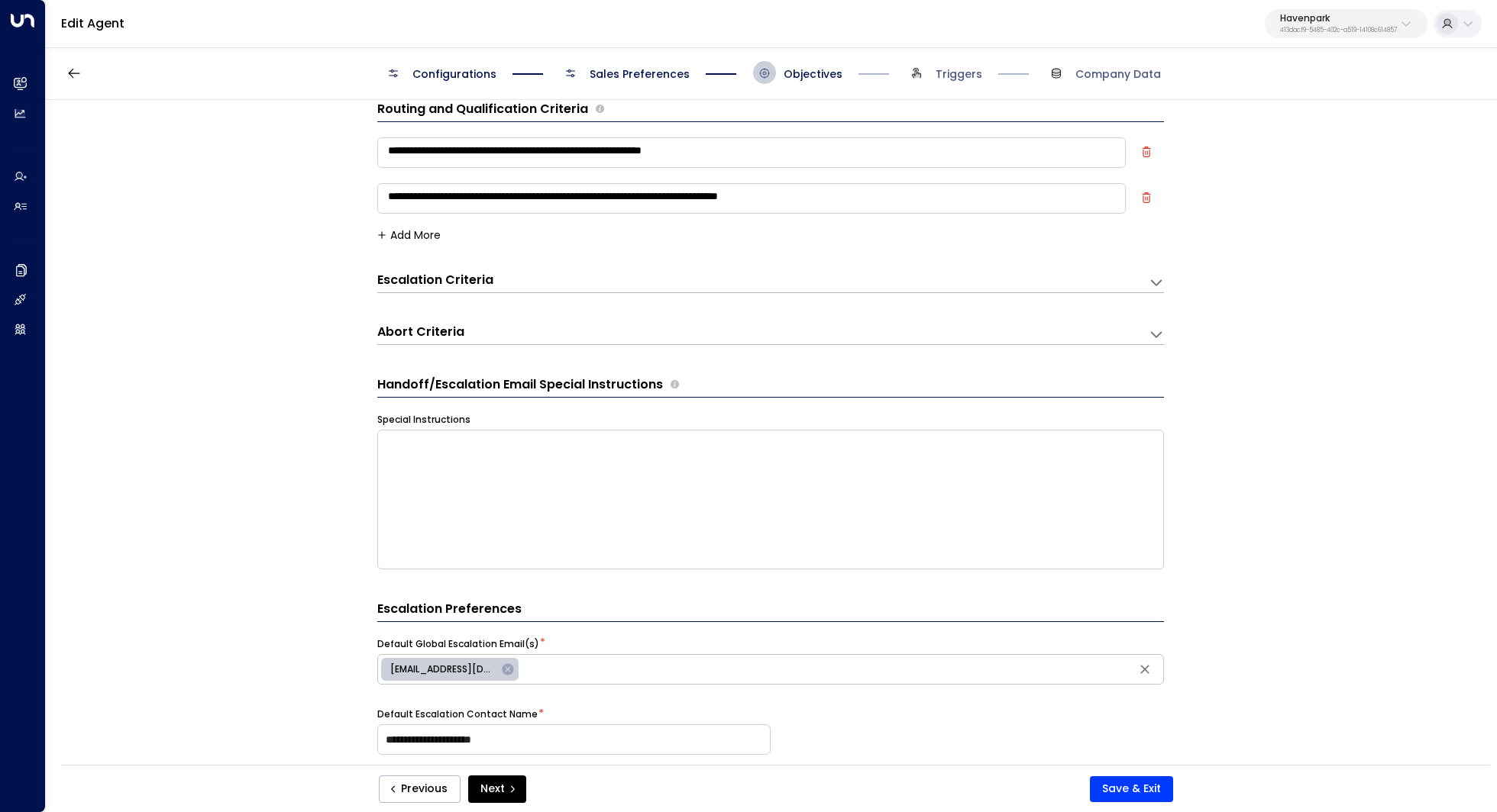
click at [667, 70] on span "Sales Preferences" at bounding box center [639, 74] width 100 height 15
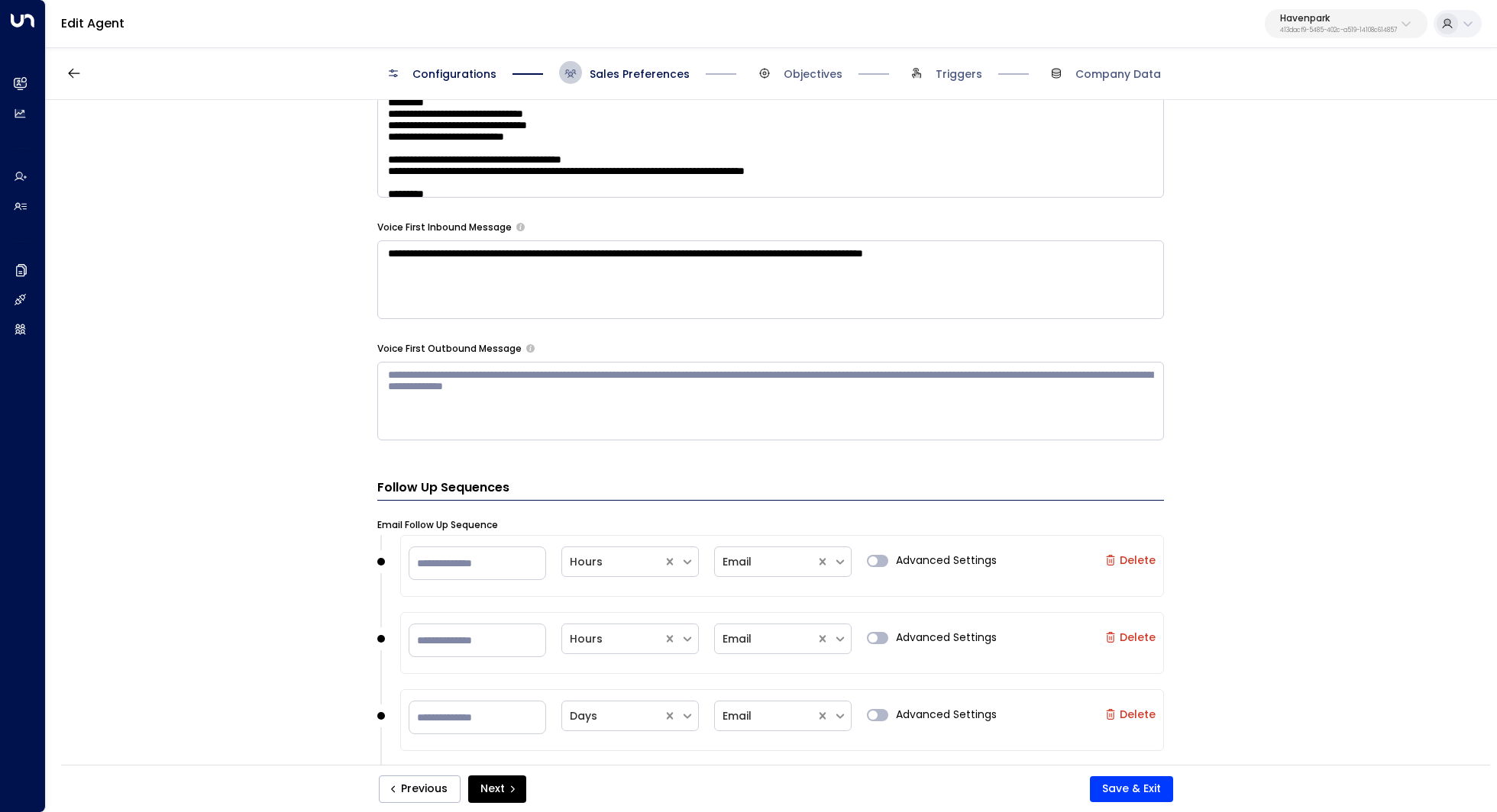
scroll to position [1261, 0]
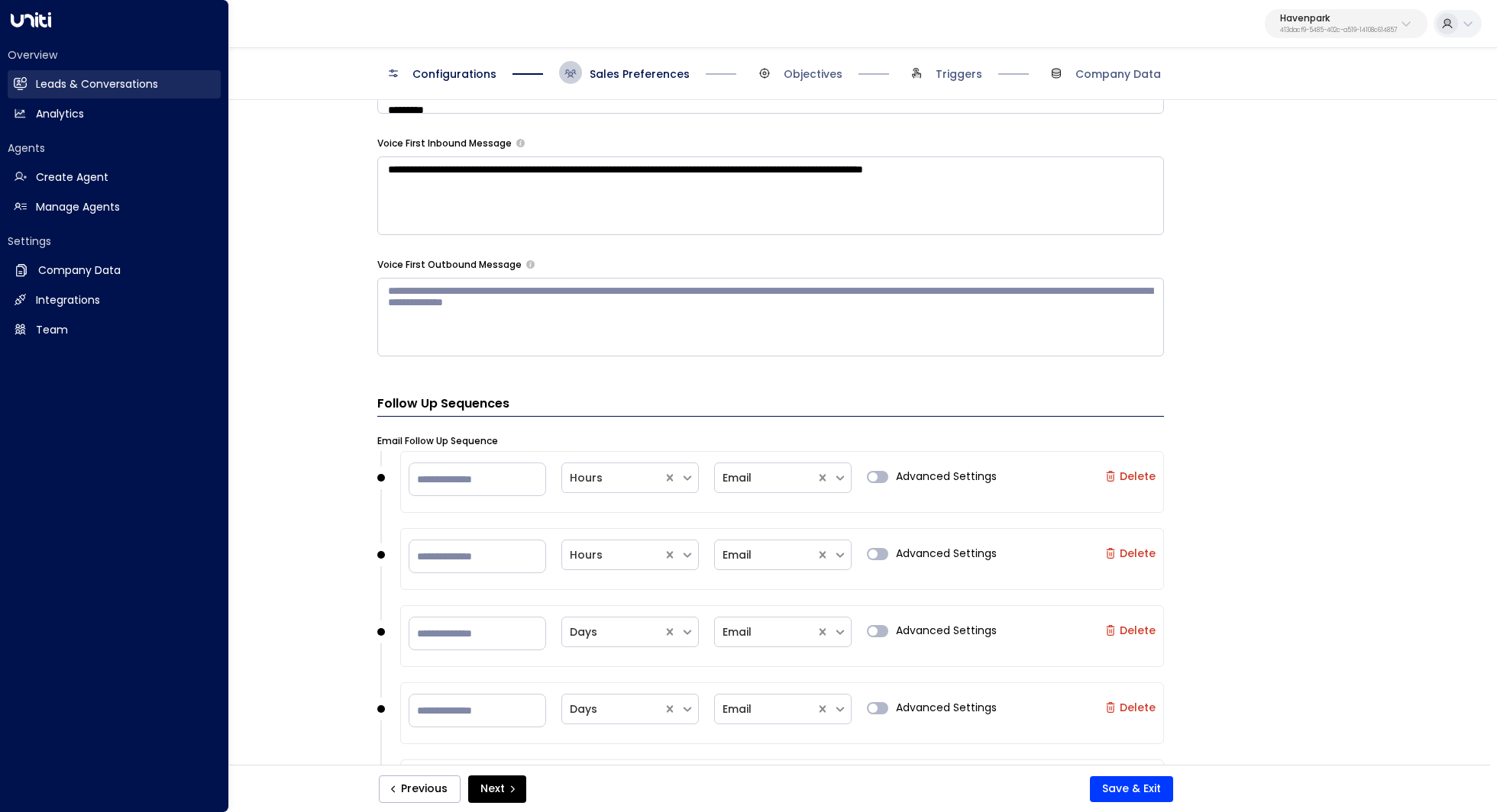
click at [88, 79] on h2 "Leads & Conversations" at bounding box center [97, 85] width 122 height 16
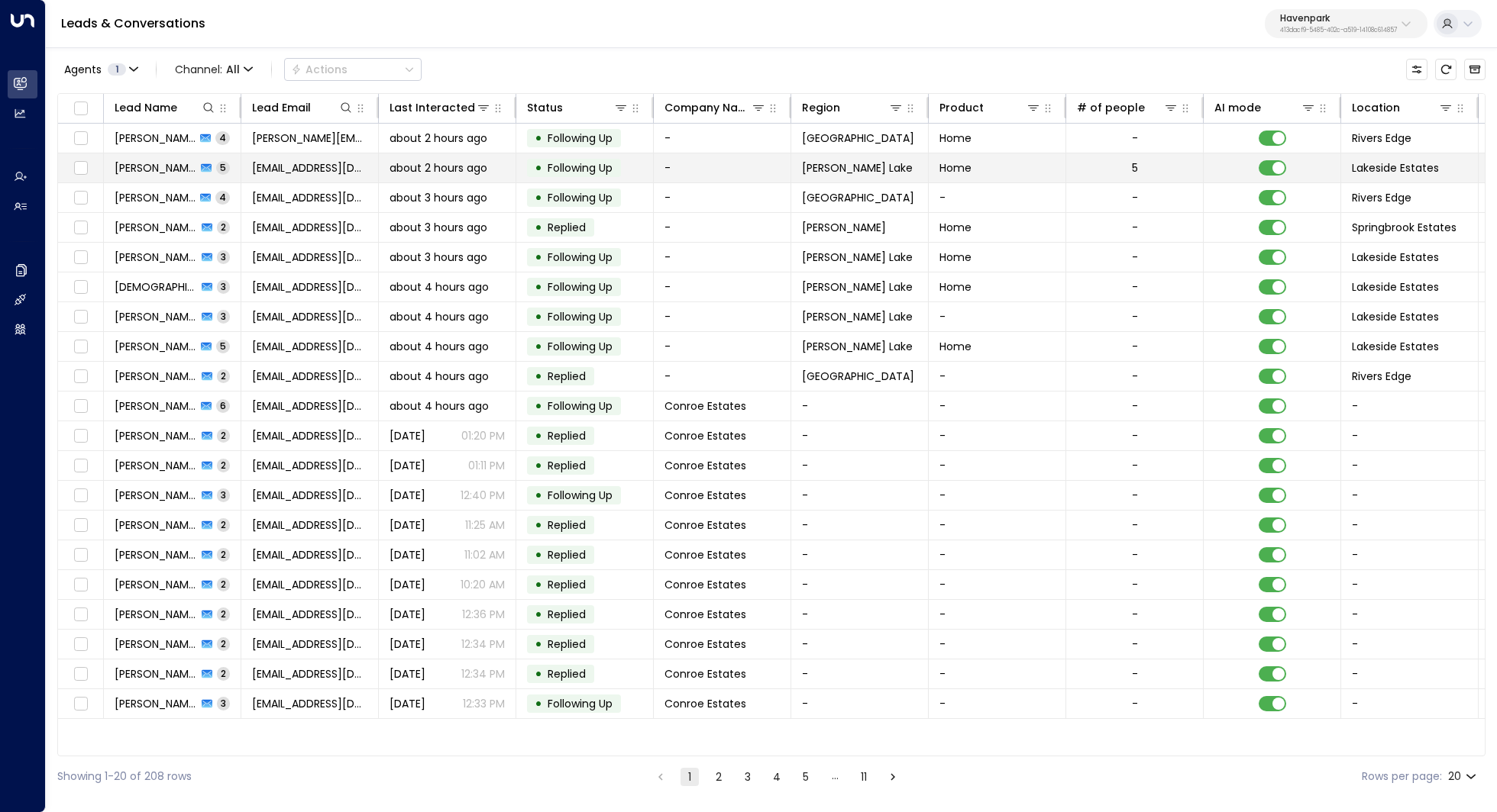
click at [151, 163] on span "Maria Tercero" at bounding box center [155, 167] width 81 height 15
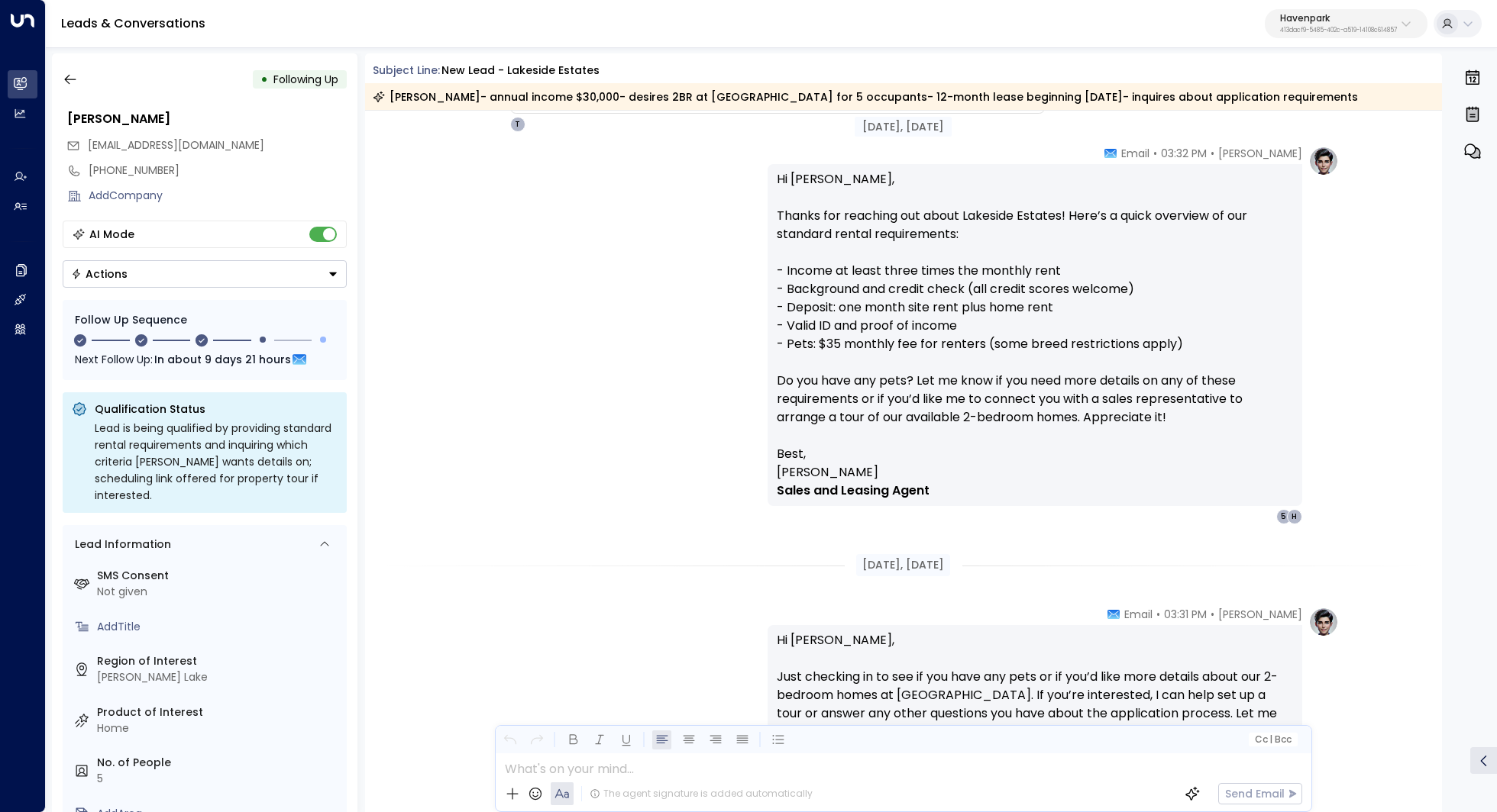
scroll to position [942, 0]
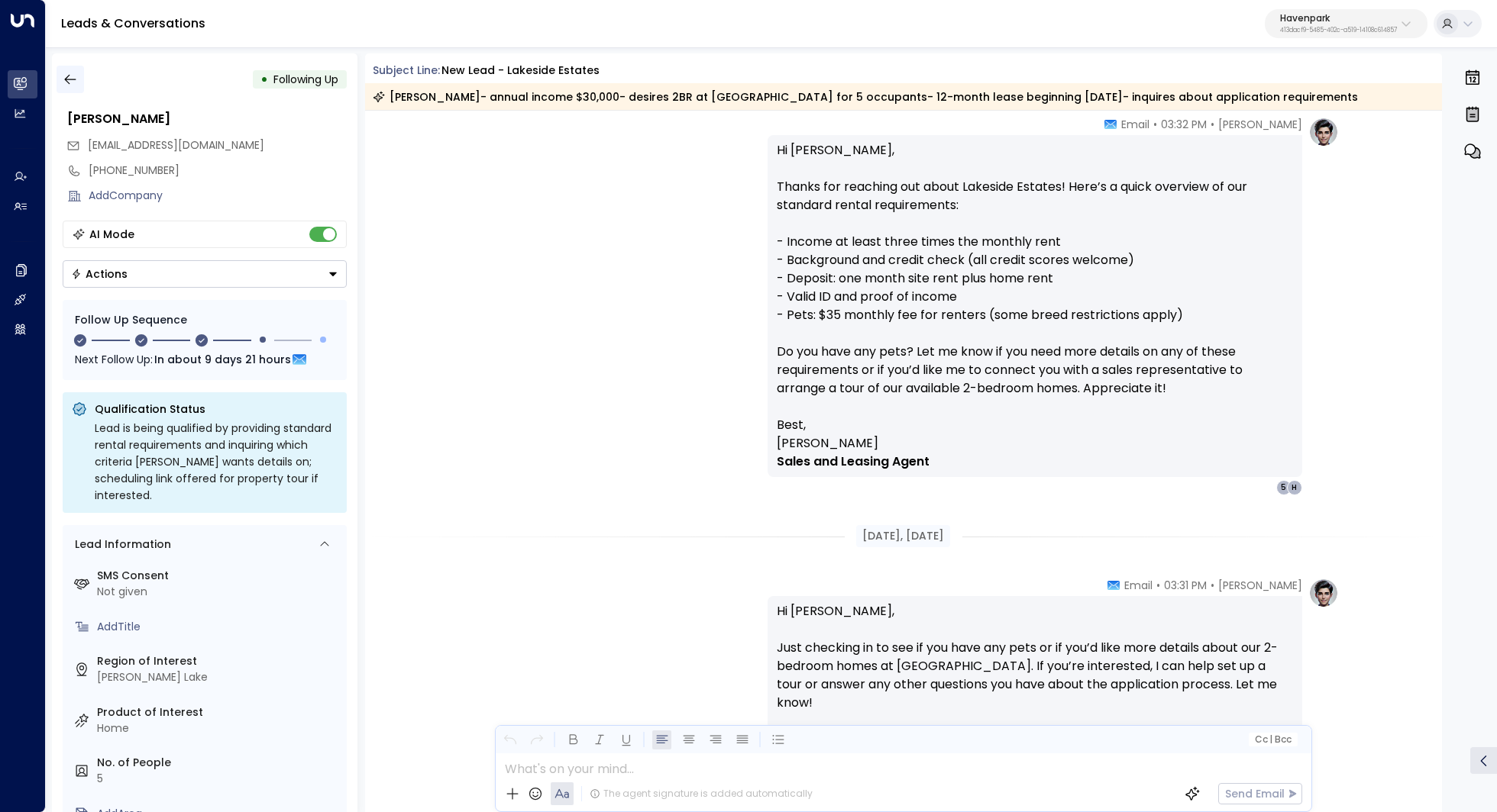
click at [70, 72] on icon "button" at bounding box center [70, 79] width 15 height 15
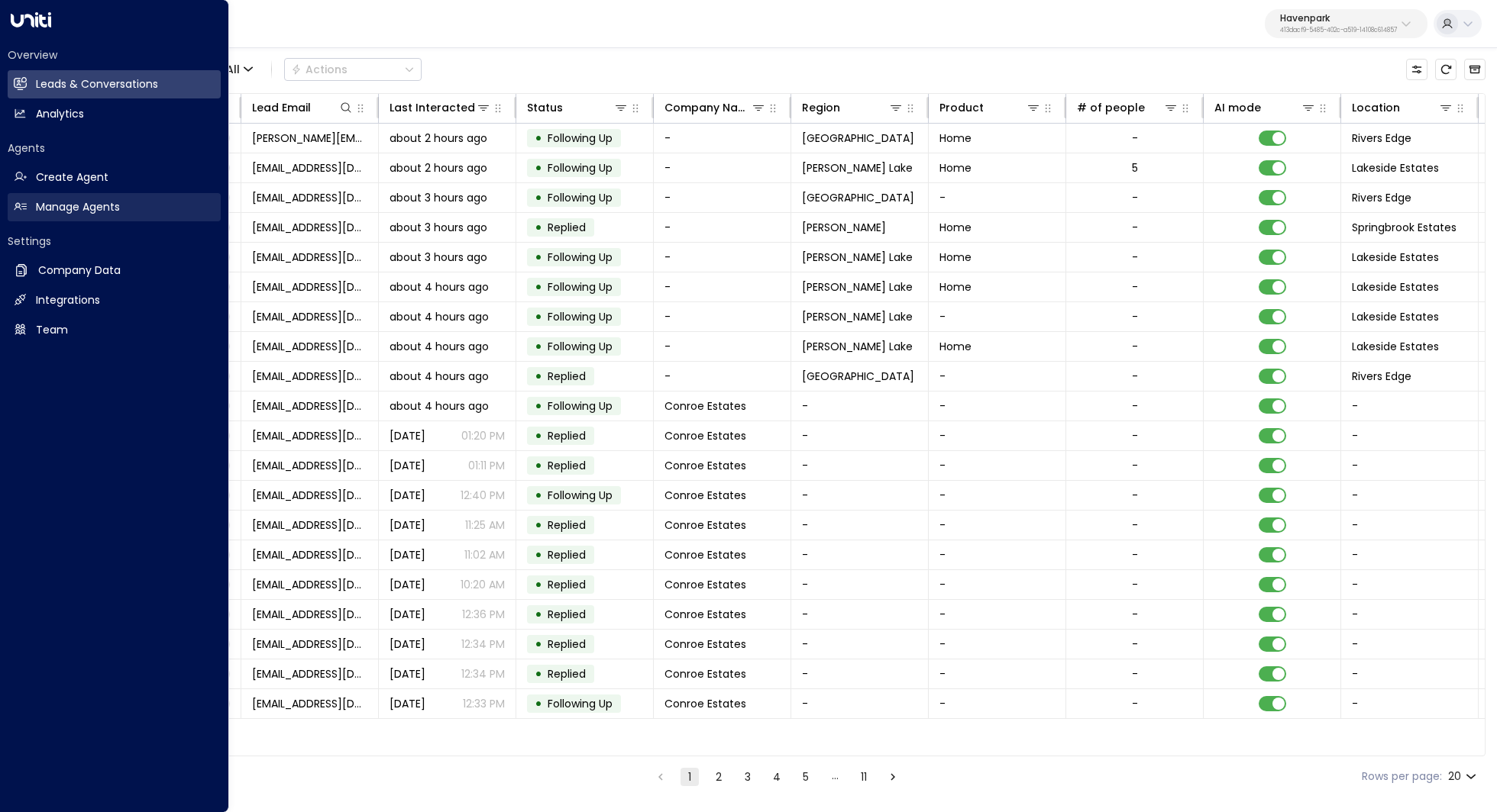
click at [97, 205] on h2 "Manage Agents" at bounding box center [78, 208] width 84 height 16
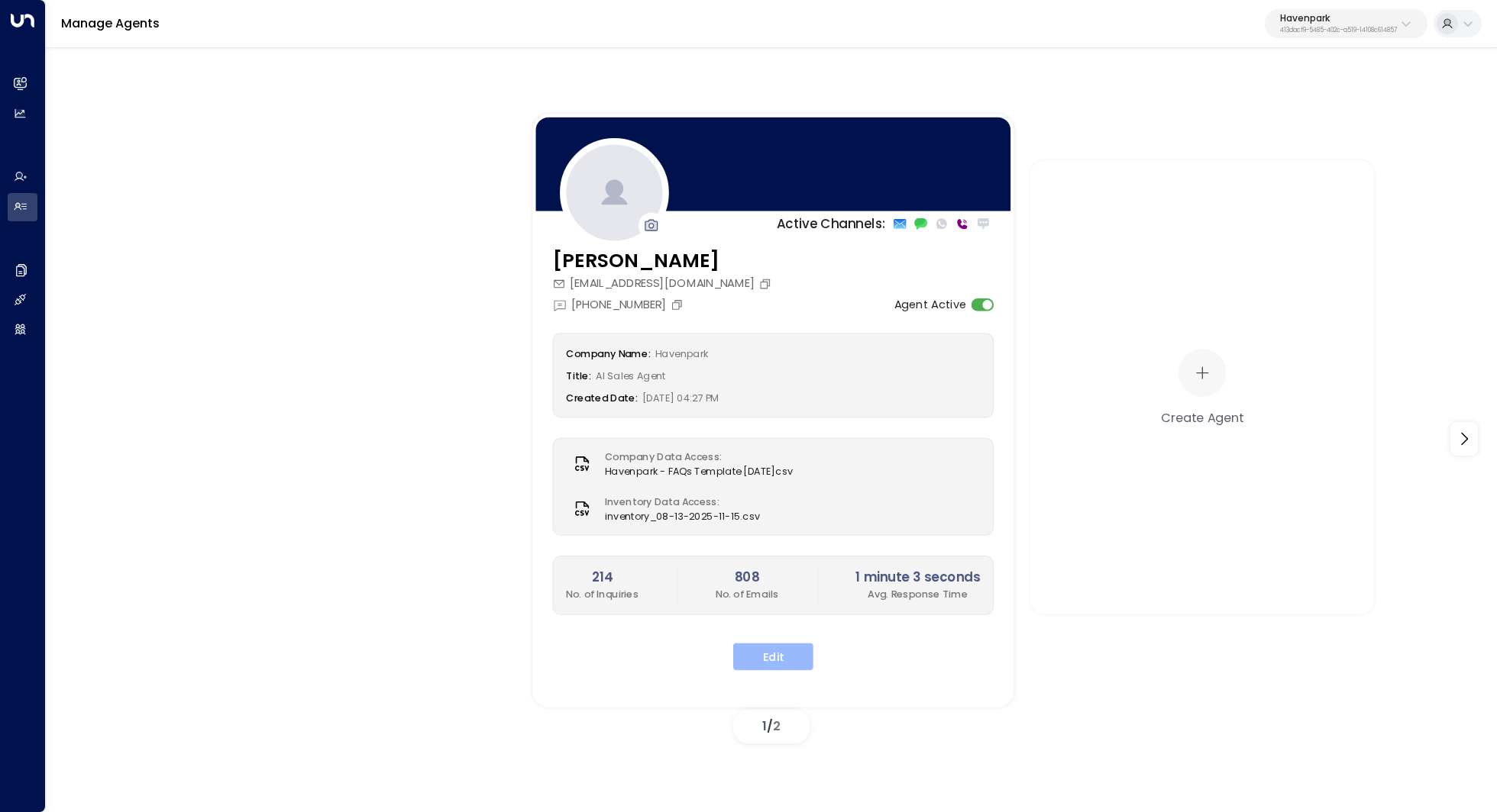
click at [777, 664] on button "Edit" at bounding box center [772, 657] width 80 height 27
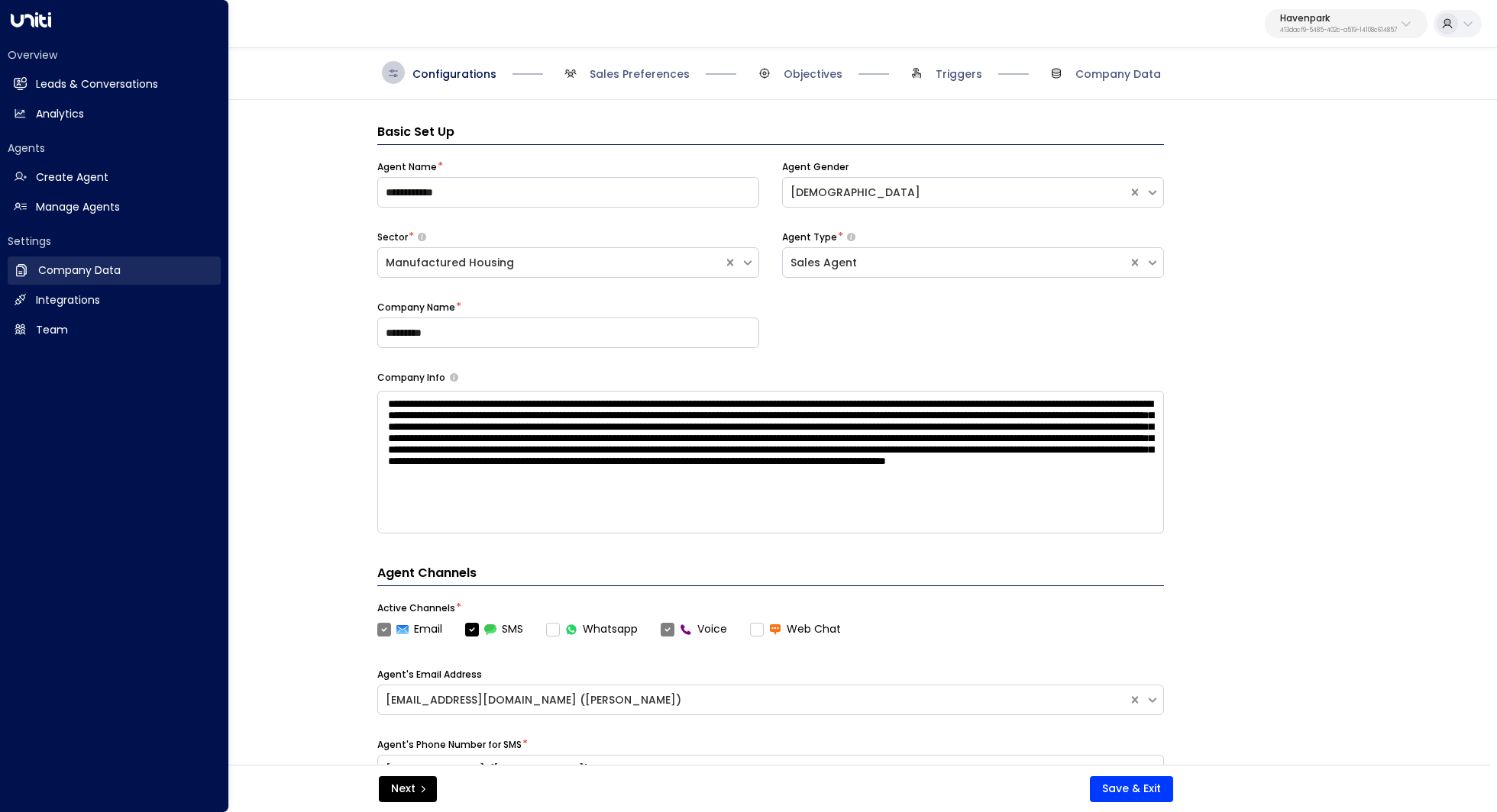
click at [70, 275] on h2 "Company Data" at bounding box center [79, 271] width 82 height 16
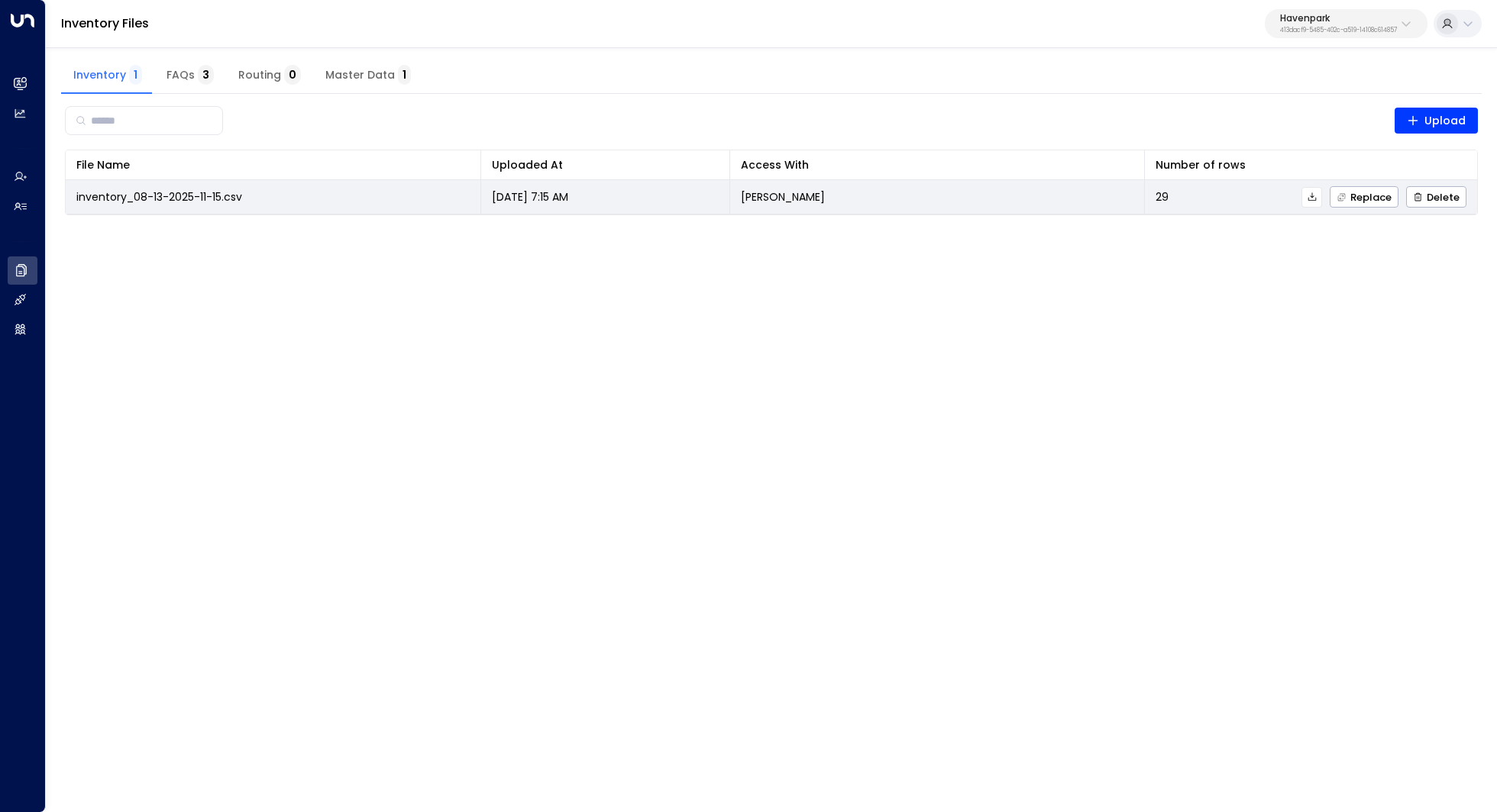
click at [205, 196] on span "inventory_08-13-2025-11-15.csv" at bounding box center [159, 197] width 165 height 15
click at [1312, 197] on icon at bounding box center [1312, 197] width 11 height 11
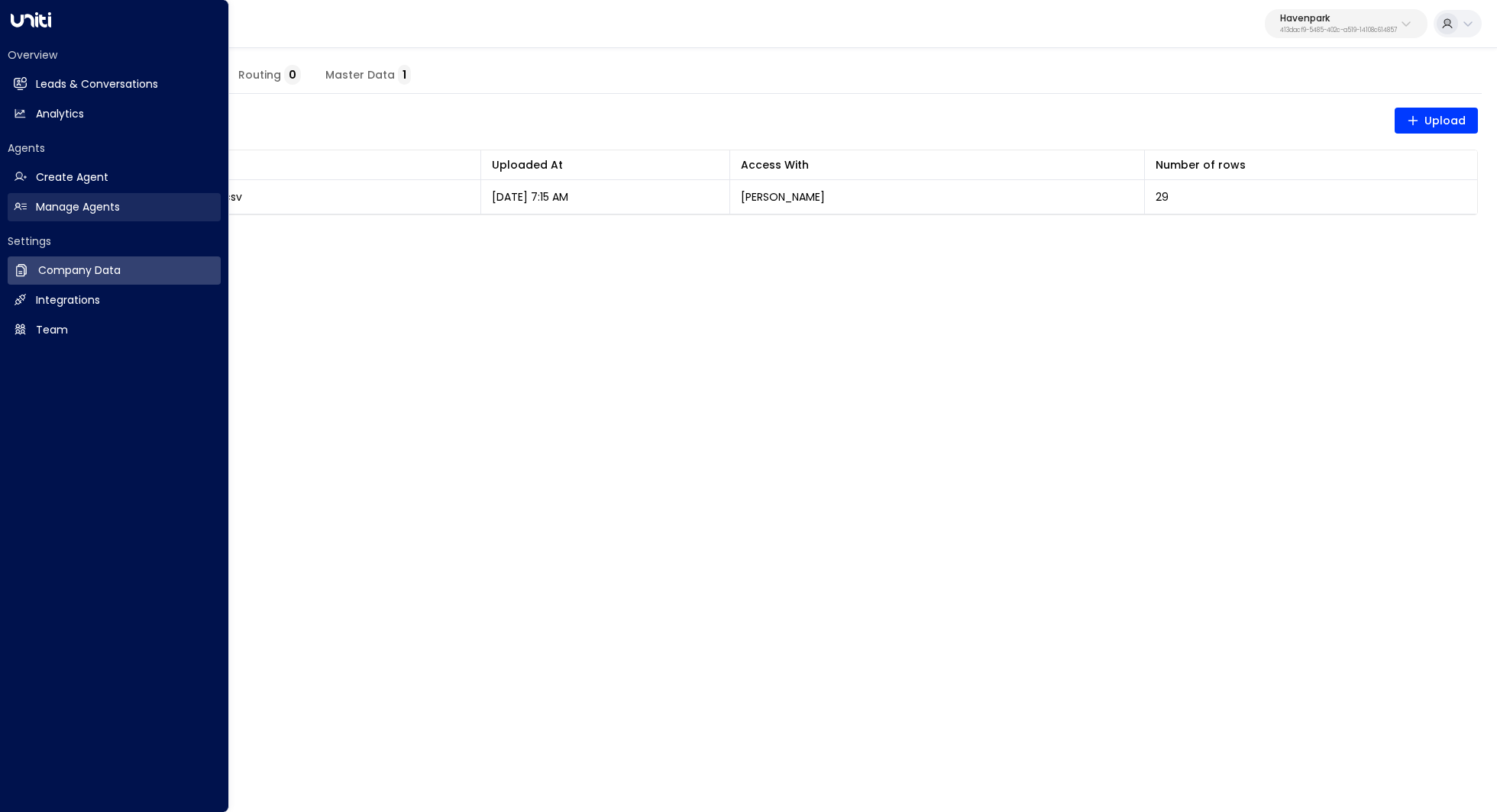
click at [102, 198] on link "Manage Agents Manage Agents" at bounding box center [114, 207] width 213 height 28
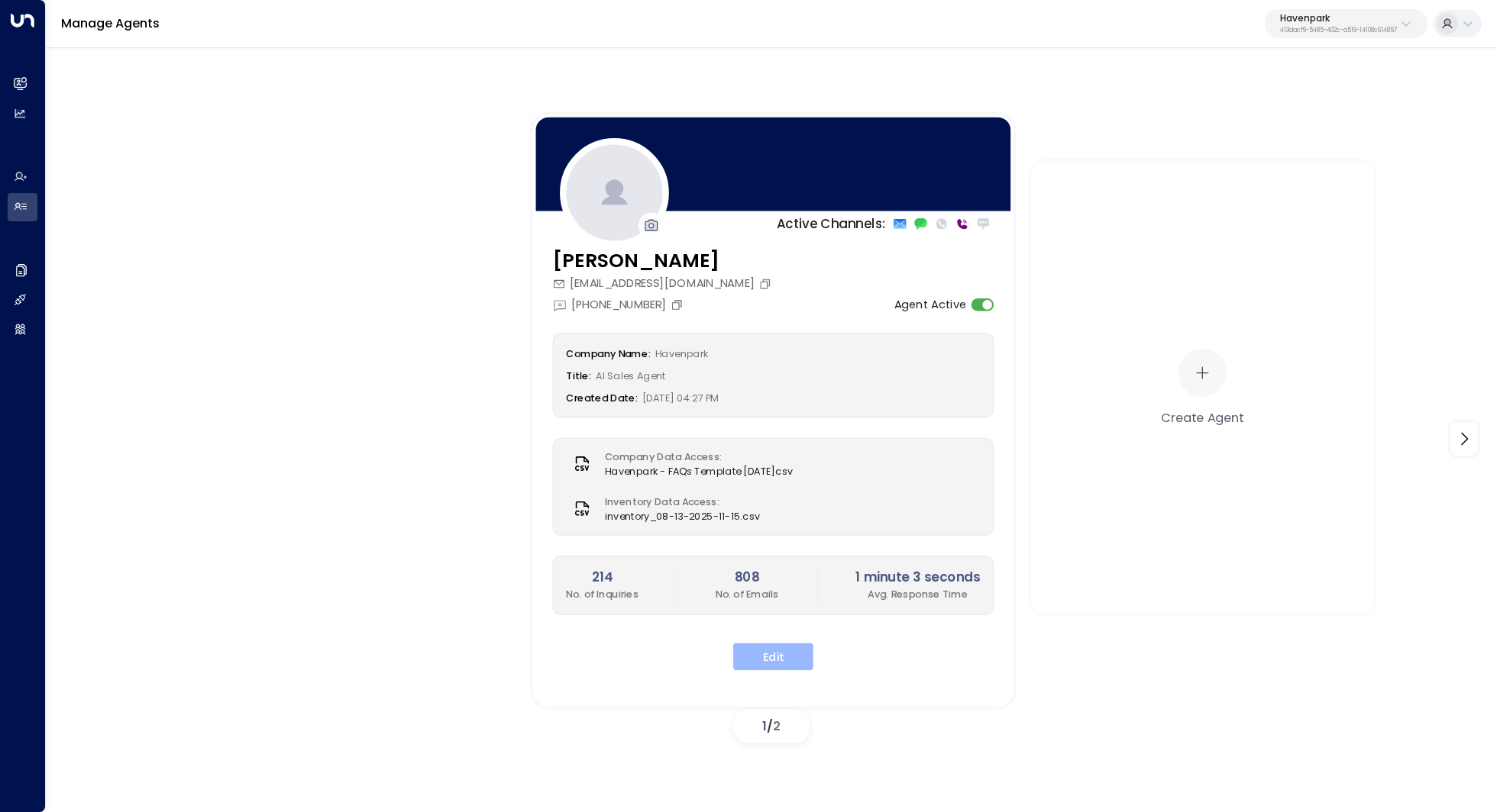
click at [763, 649] on button "Edit" at bounding box center [772, 657] width 80 height 27
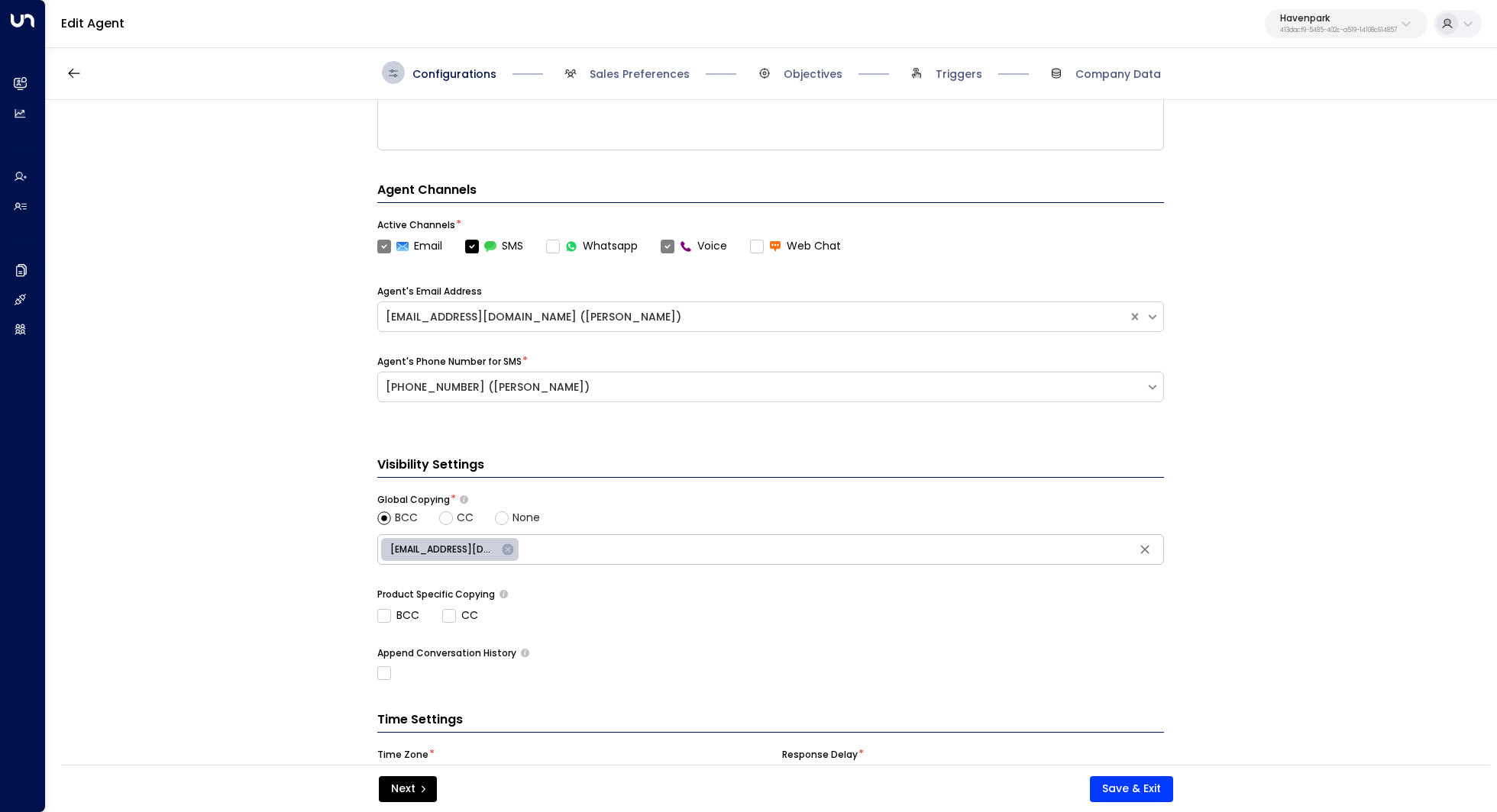
scroll to position [479, 0]
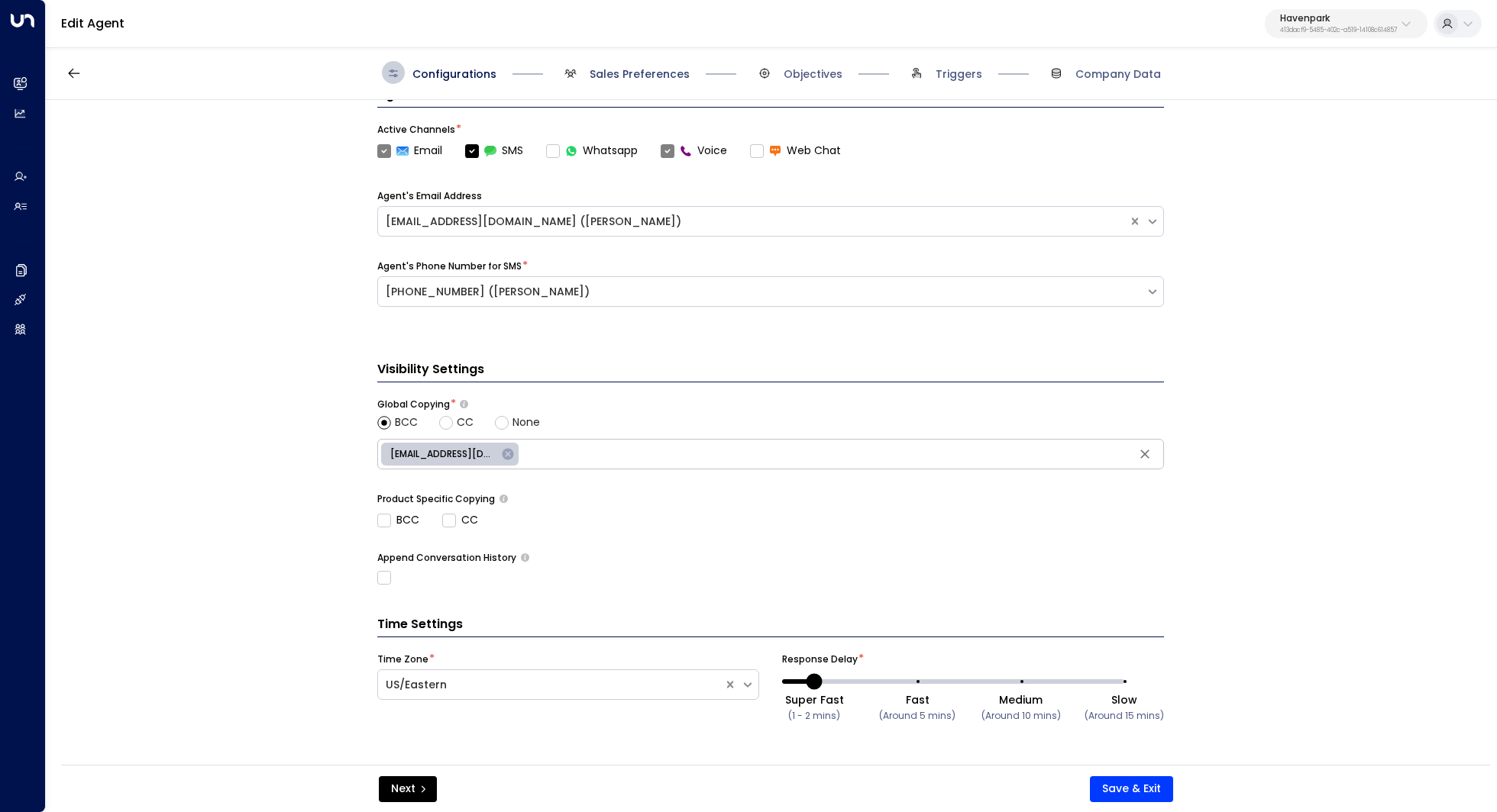
click at [638, 71] on span "Sales Preferences" at bounding box center [639, 74] width 100 height 15
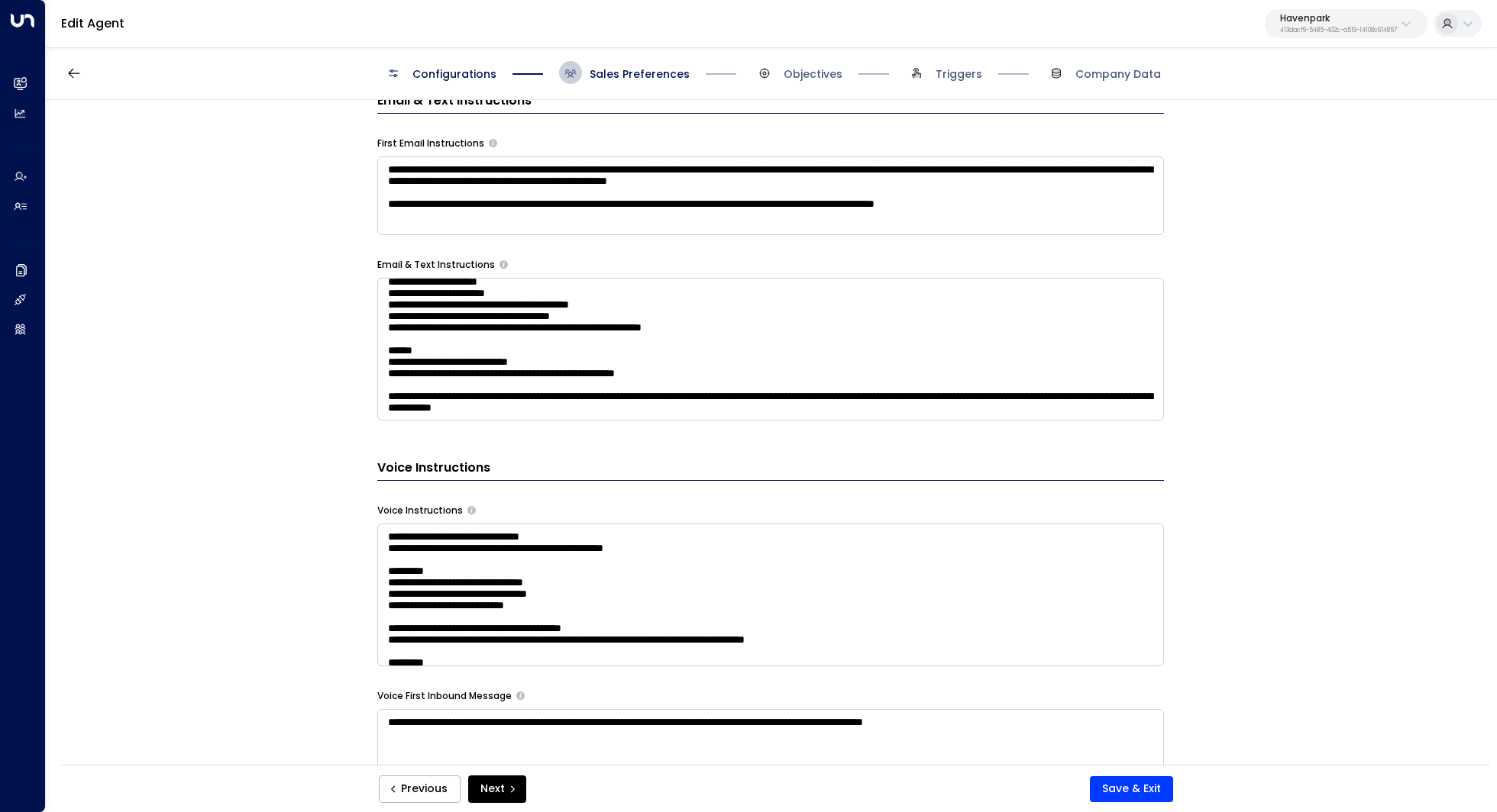
scroll to position [0, 0]
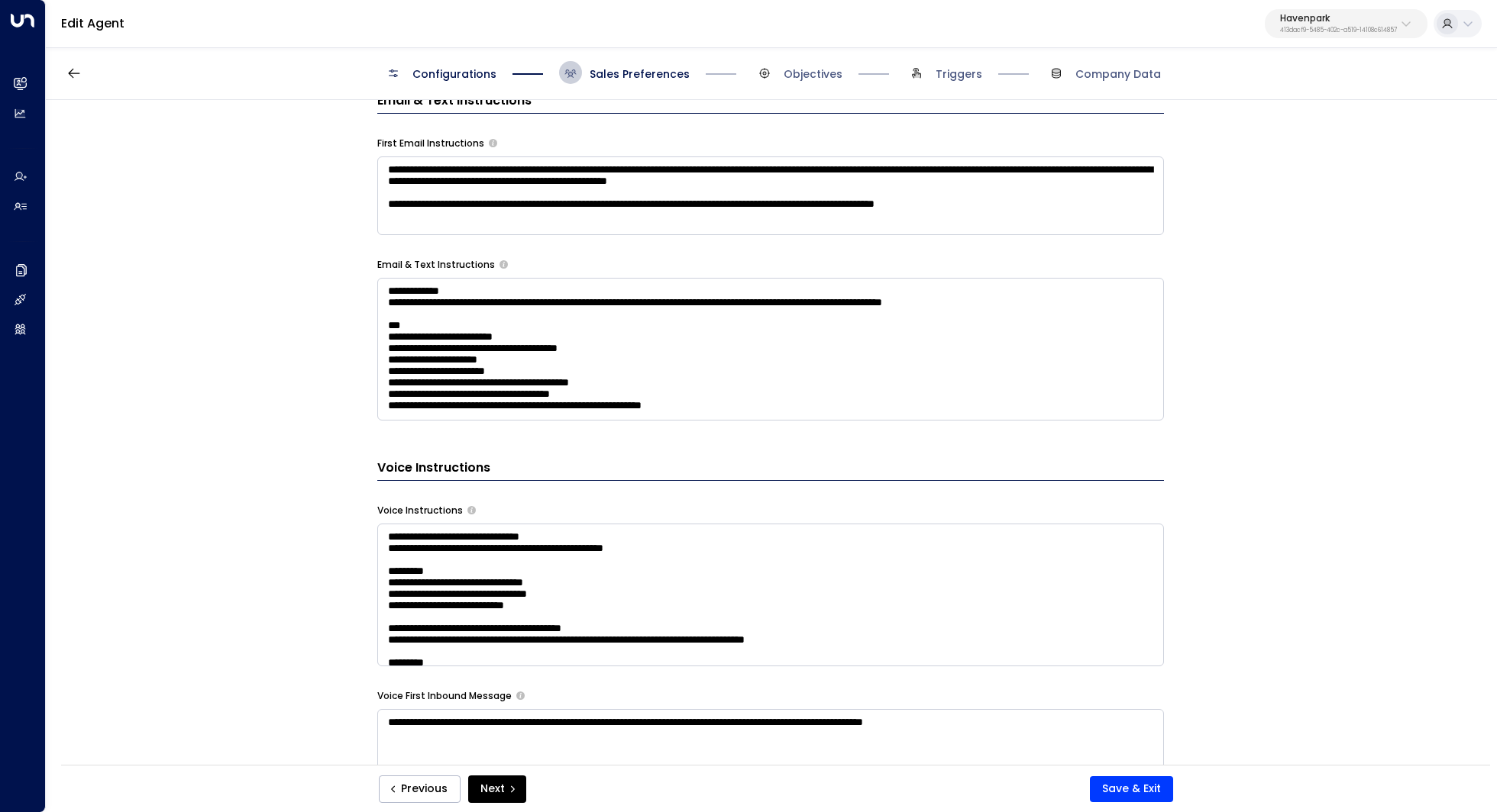
click at [733, 353] on textarea "**********" at bounding box center [771, 350] width 787 height 143
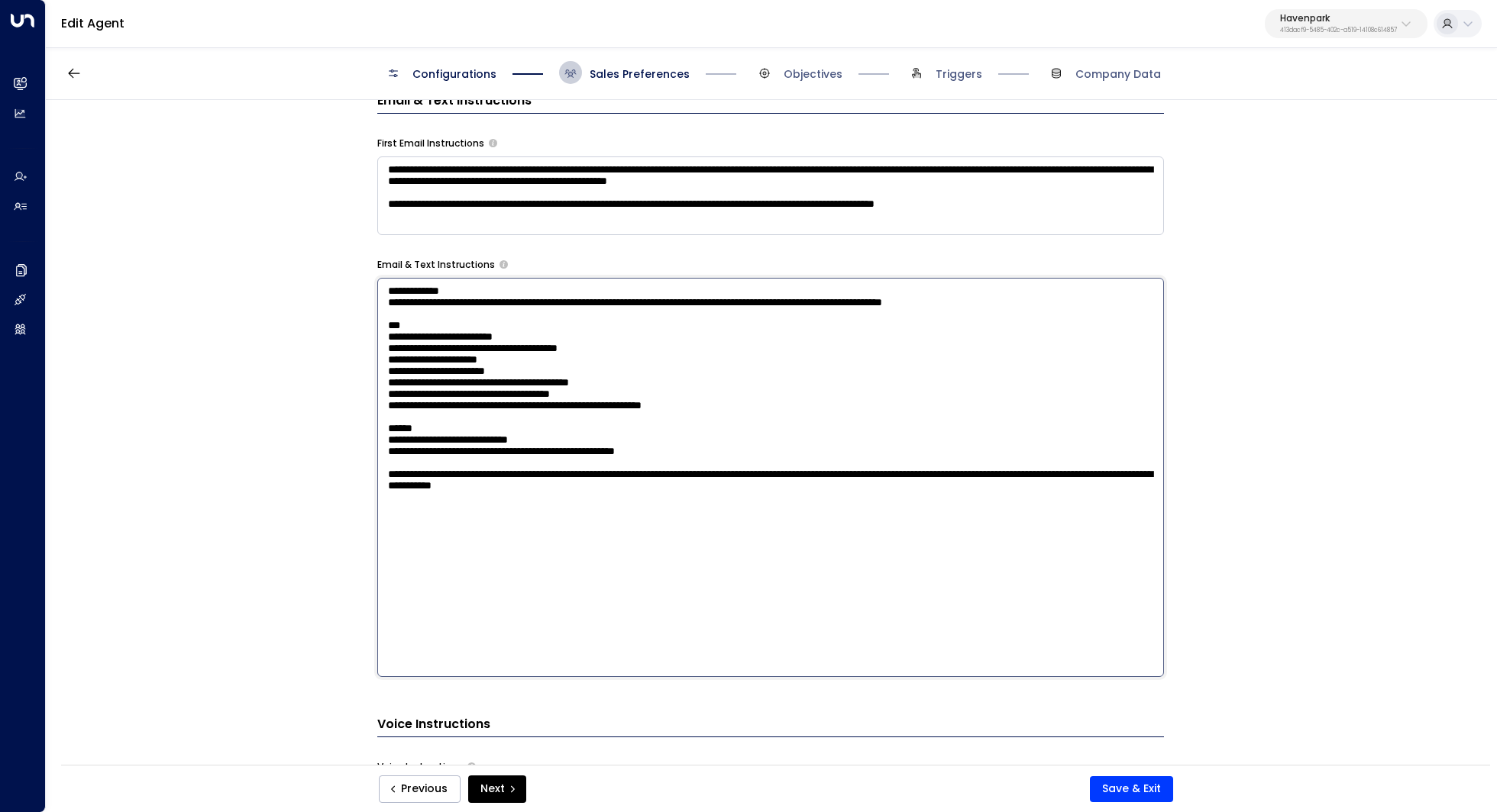
click at [1315, 200] on div "**********" at bounding box center [771, 437] width 1449 height 675
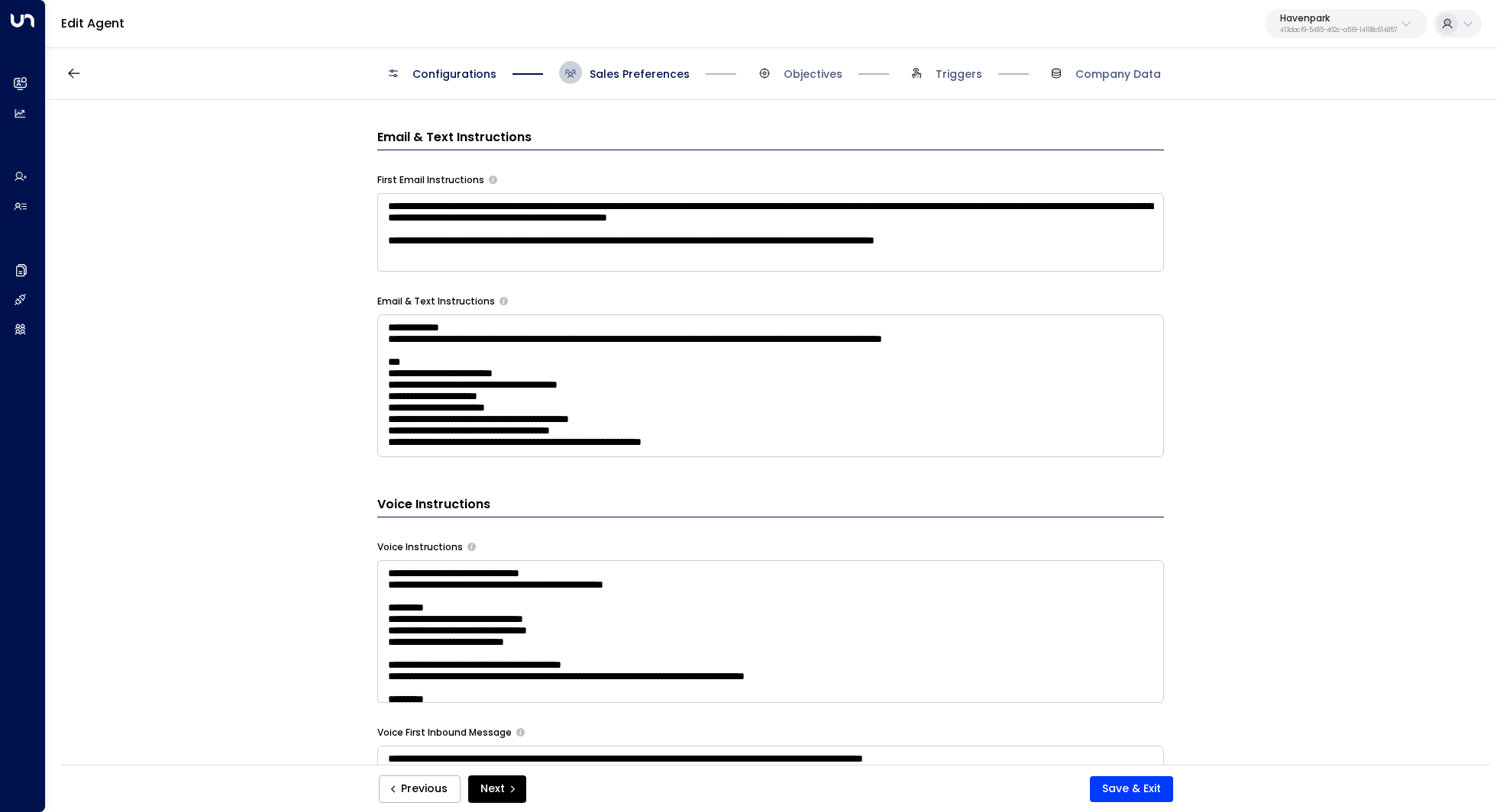
scroll to position [673, 0]
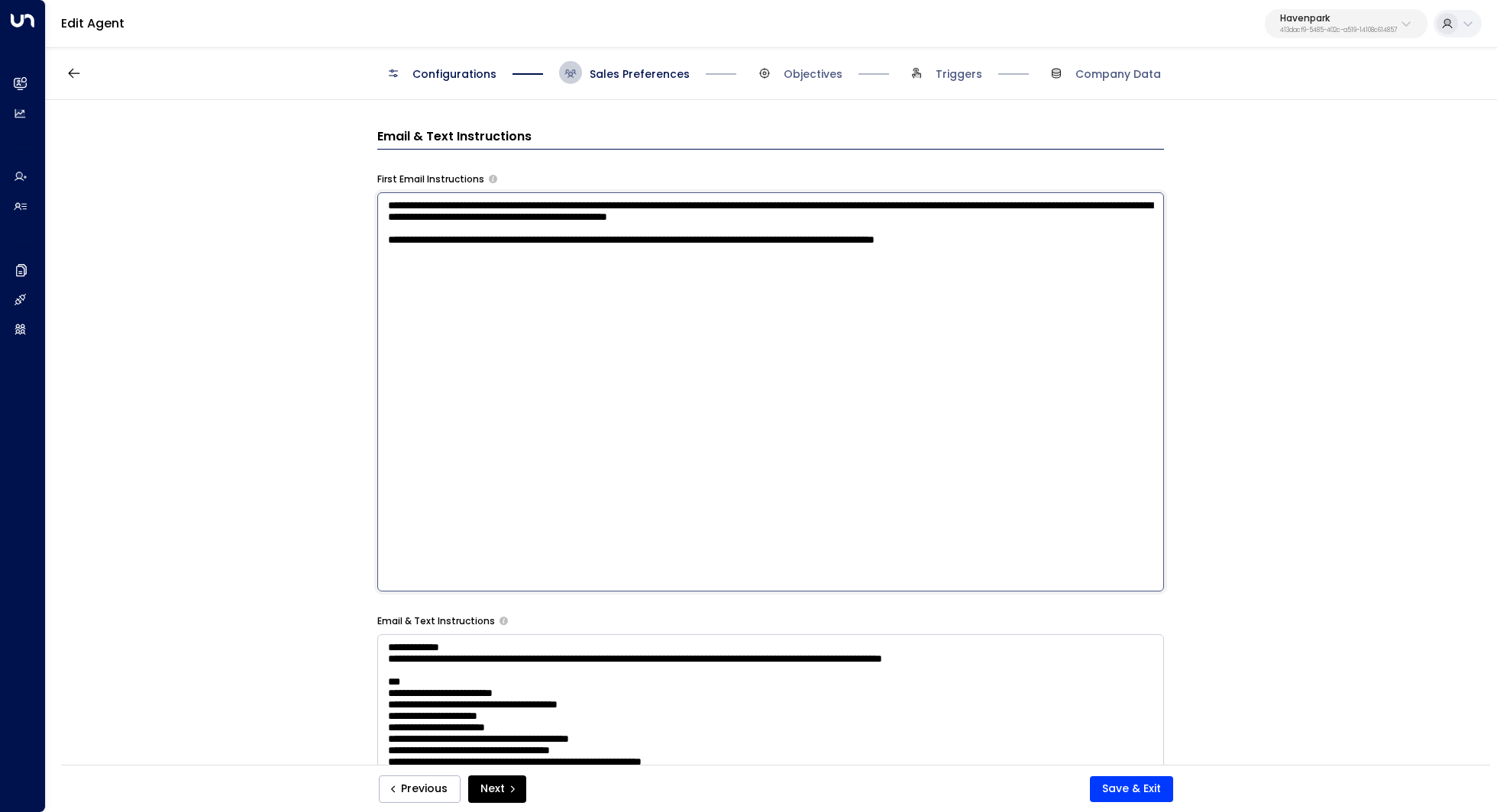
drag, startPoint x: 550, startPoint y: 255, endPoint x: 566, endPoint y: 255, distance: 16.0
click at [566, 255] on textarea "**********" at bounding box center [771, 392] width 787 height 399
click at [566, 255] on textarea "**********" at bounding box center [771, 392] width 787 height 399
click at [221, 340] on div "**********" at bounding box center [771, 437] width 1449 height 675
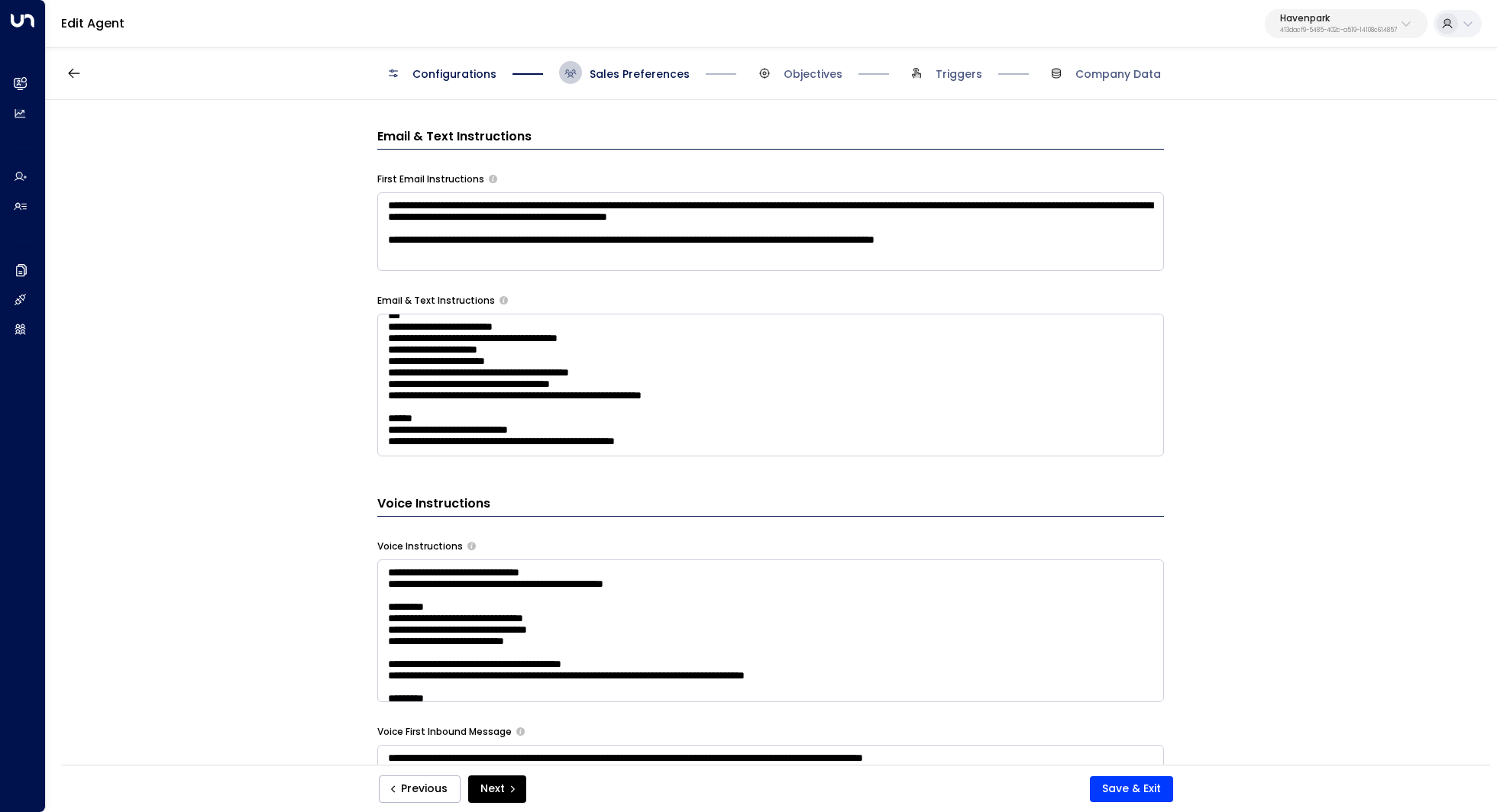
scroll to position [0, 0]
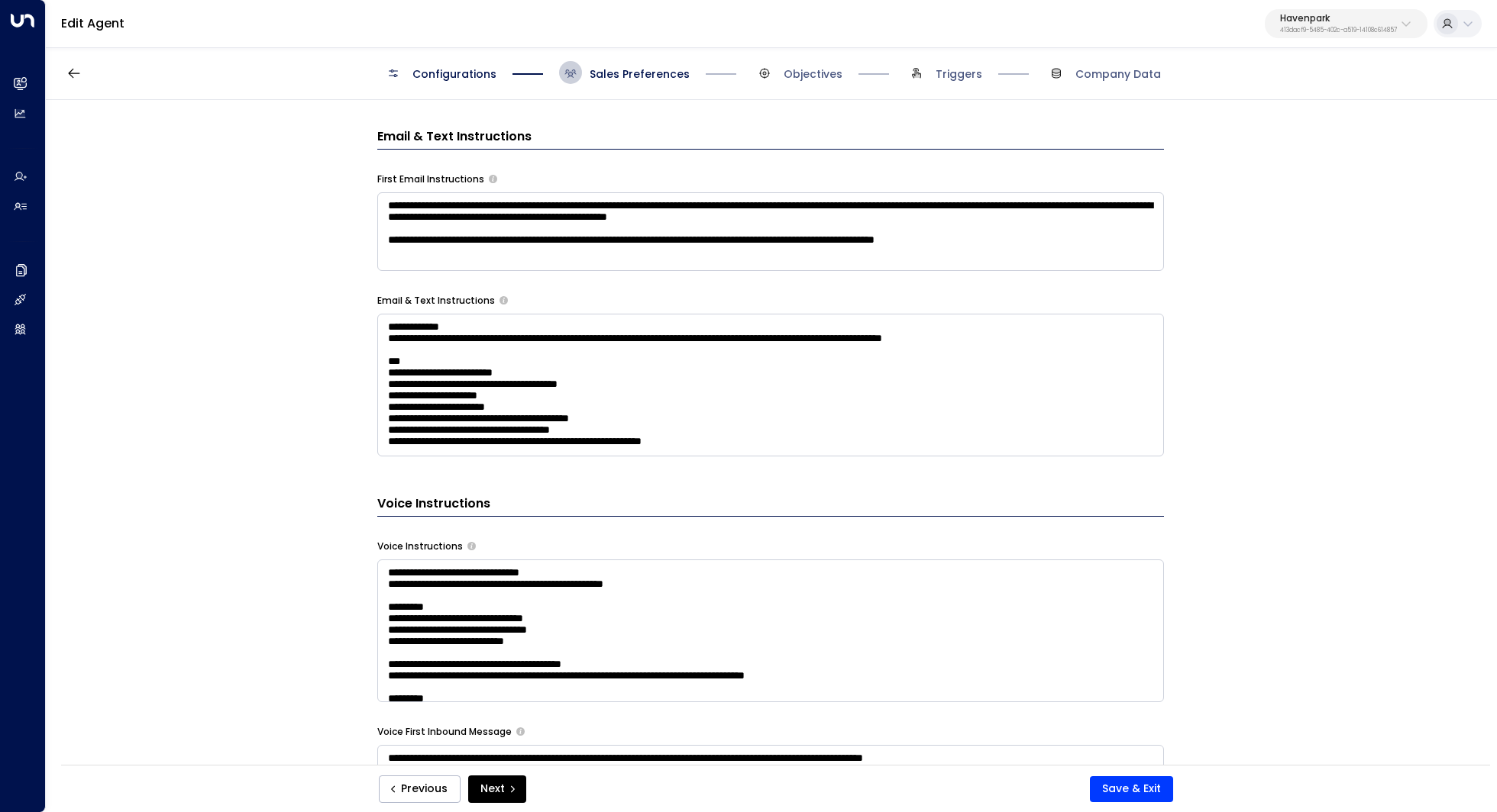
click at [767, 240] on textarea "**********" at bounding box center [771, 231] width 787 height 79
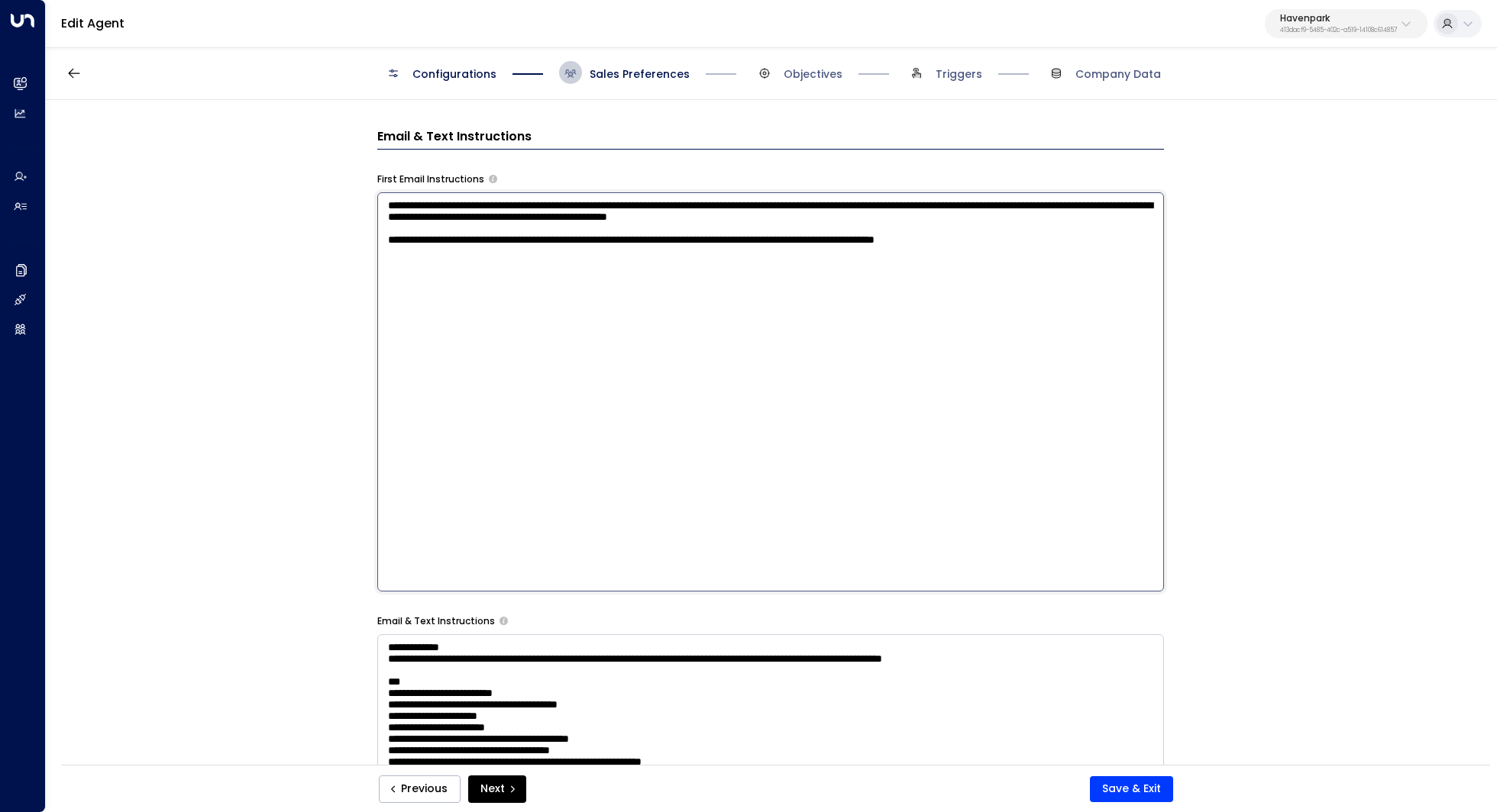
click at [686, 284] on textarea "**********" at bounding box center [771, 392] width 787 height 399
click at [605, 248] on textarea "**********" at bounding box center [771, 392] width 787 height 399
click at [634, 228] on textarea "**********" at bounding box center [771, 392] width 787 height 399
click at [385, 254] on textarea "**********" at bounding box center [771, 392] width 787 height 399
type textarea "**********"
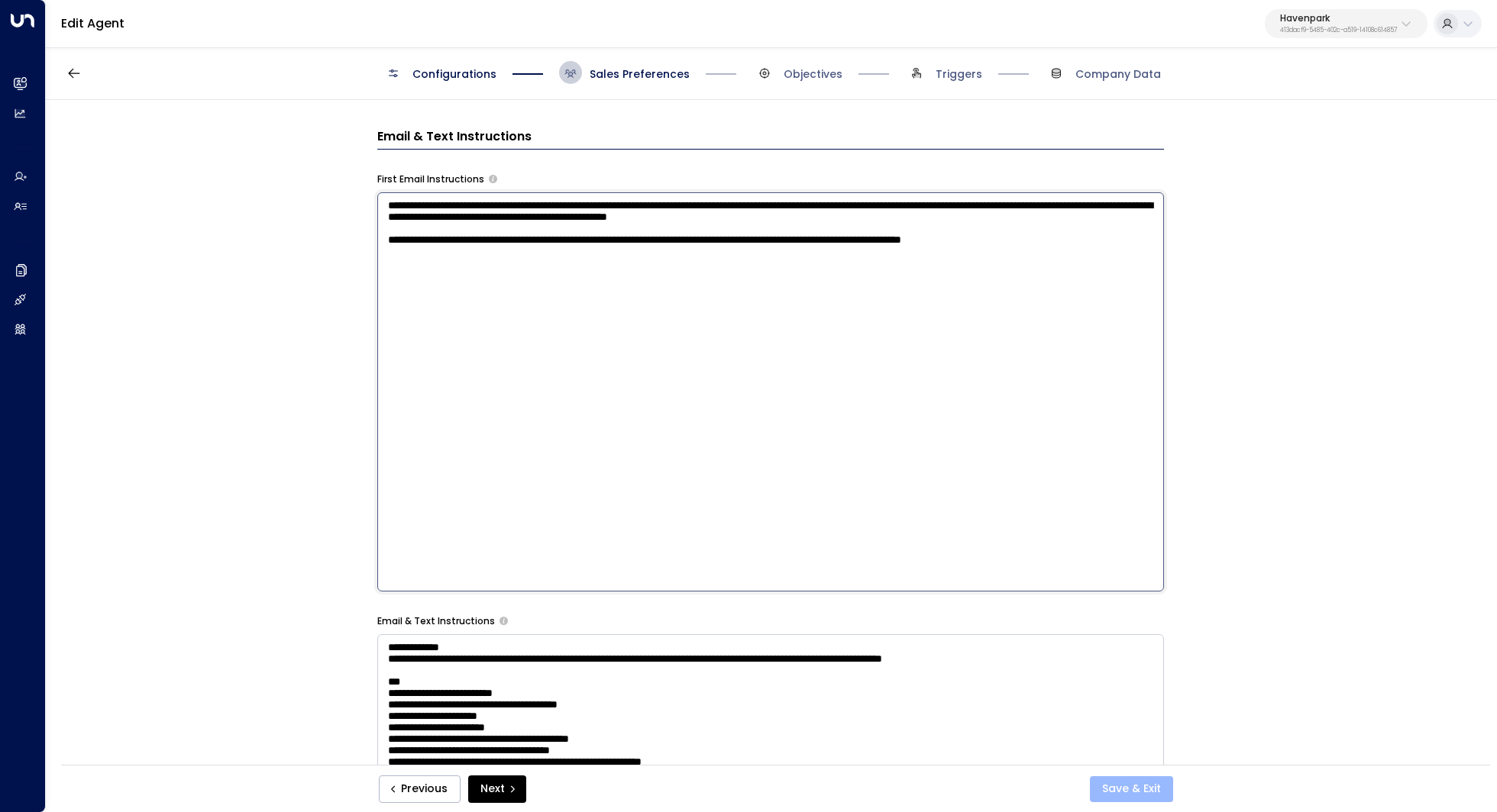
click at [1138, 790] on button "Save & Exit" at bounding box center [1131, 789] width 83 height 26
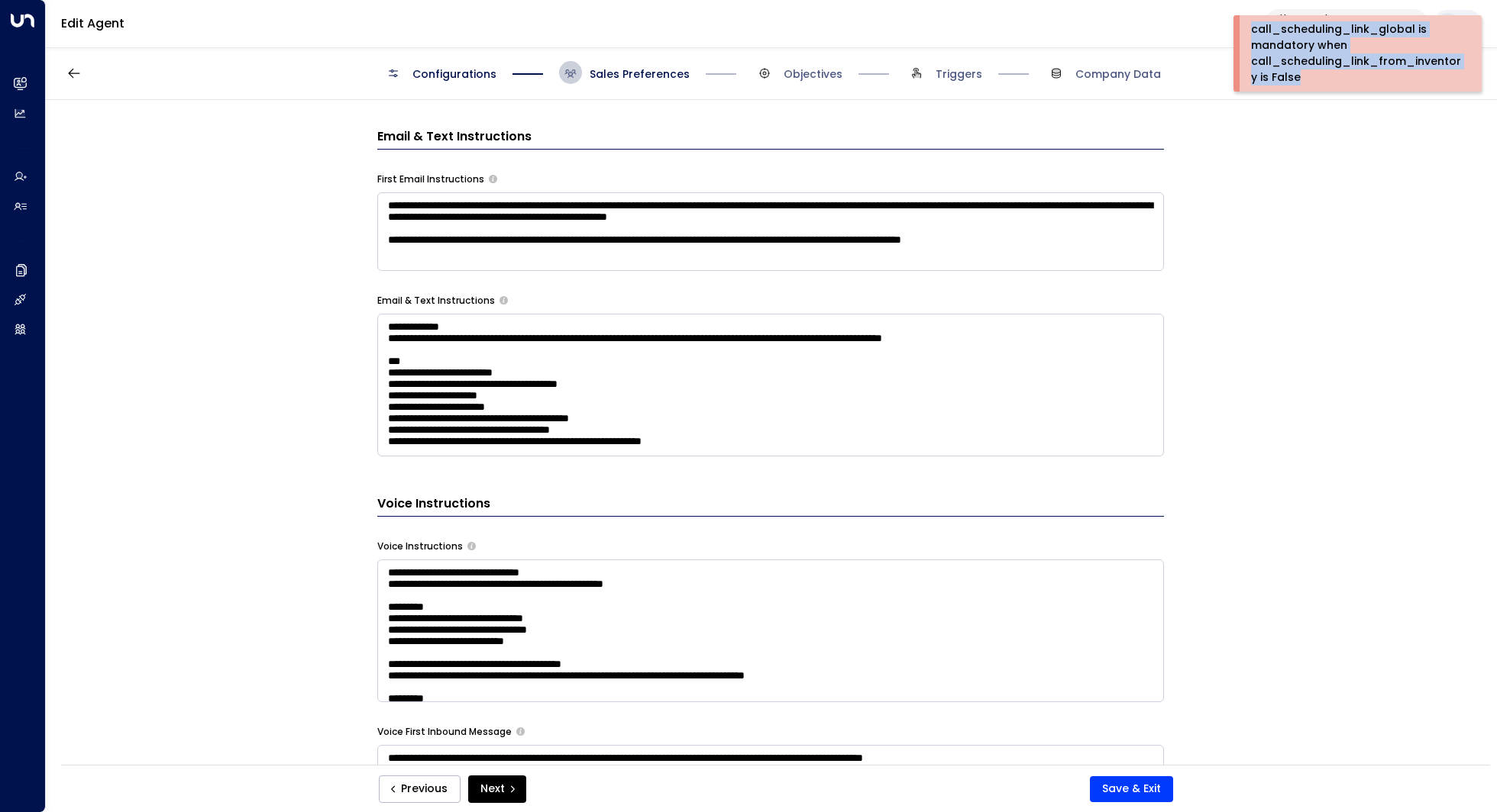
drag, startPoint x: 1296, startPoint y: 81, endPoint x: 1238, endPoint y: 23, distance: 82.0
click at [1238, 23] on div "call_scheduling_link_global is mandatory when call_scheduling_link_from_invento…" at bounding box center [1357, 53] width 248 height 77
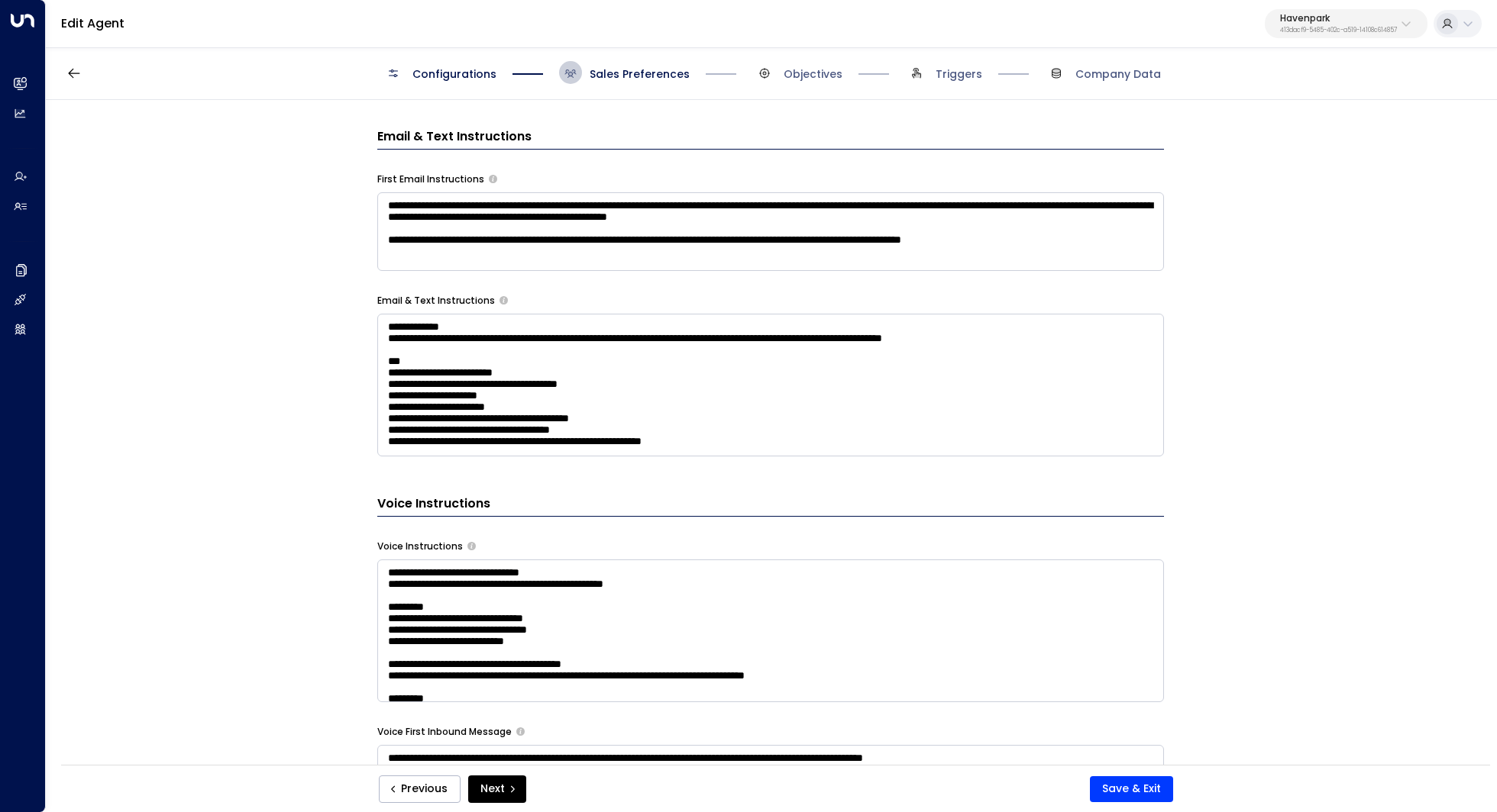
copy div "call_scheduling_link_global is mandatory when call_scheduling_link_from_invento…"
click at [1137, 792] on button "Save & Exit" at bounding box center [1131, 789] width 83 height 26
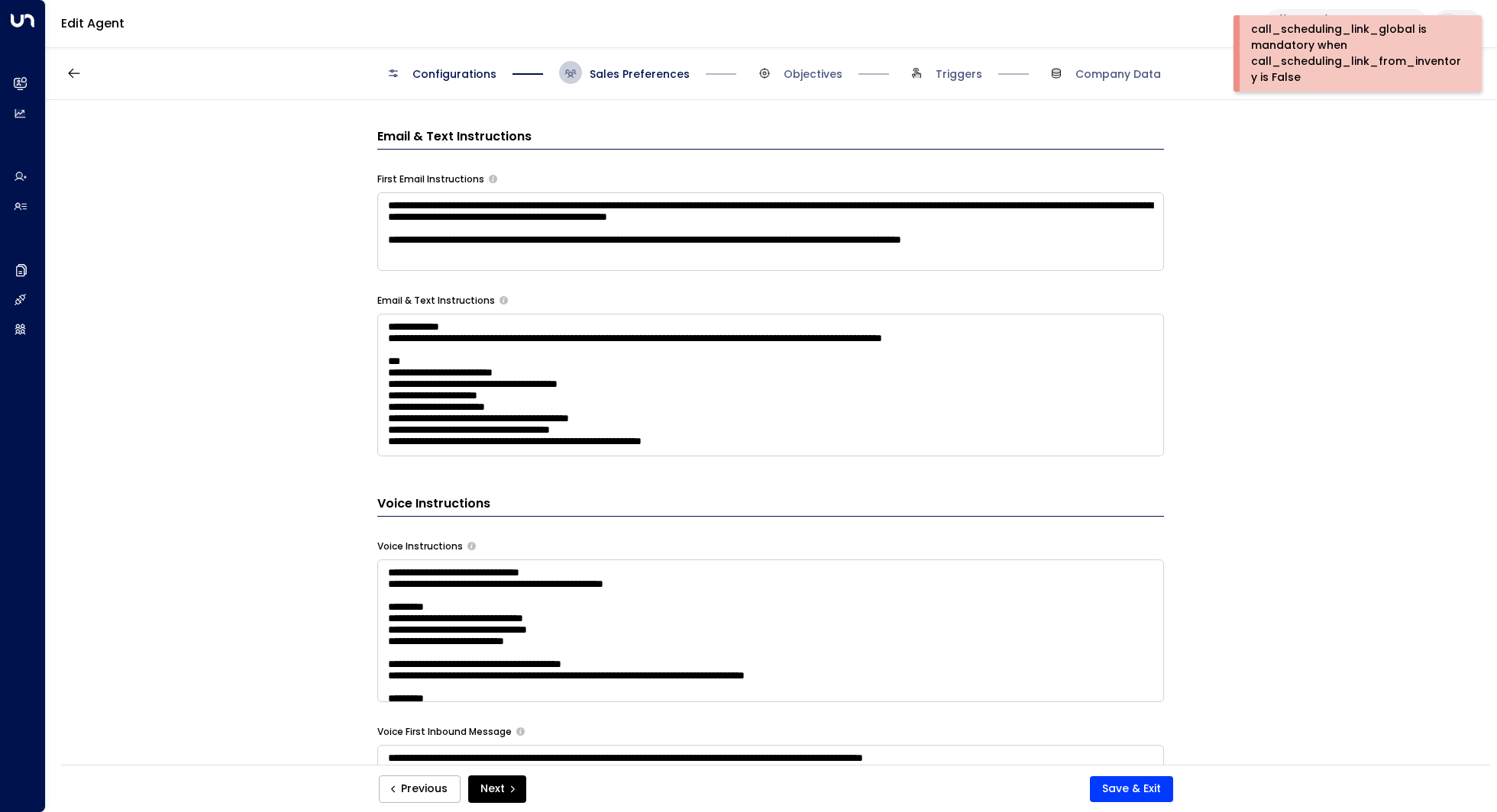
click at [1301, 78] on div "call_scheduling_link_global is mandatory when call_scheduling_link_from_invento…" at bounding box center [1355, 53] width 210 height 64
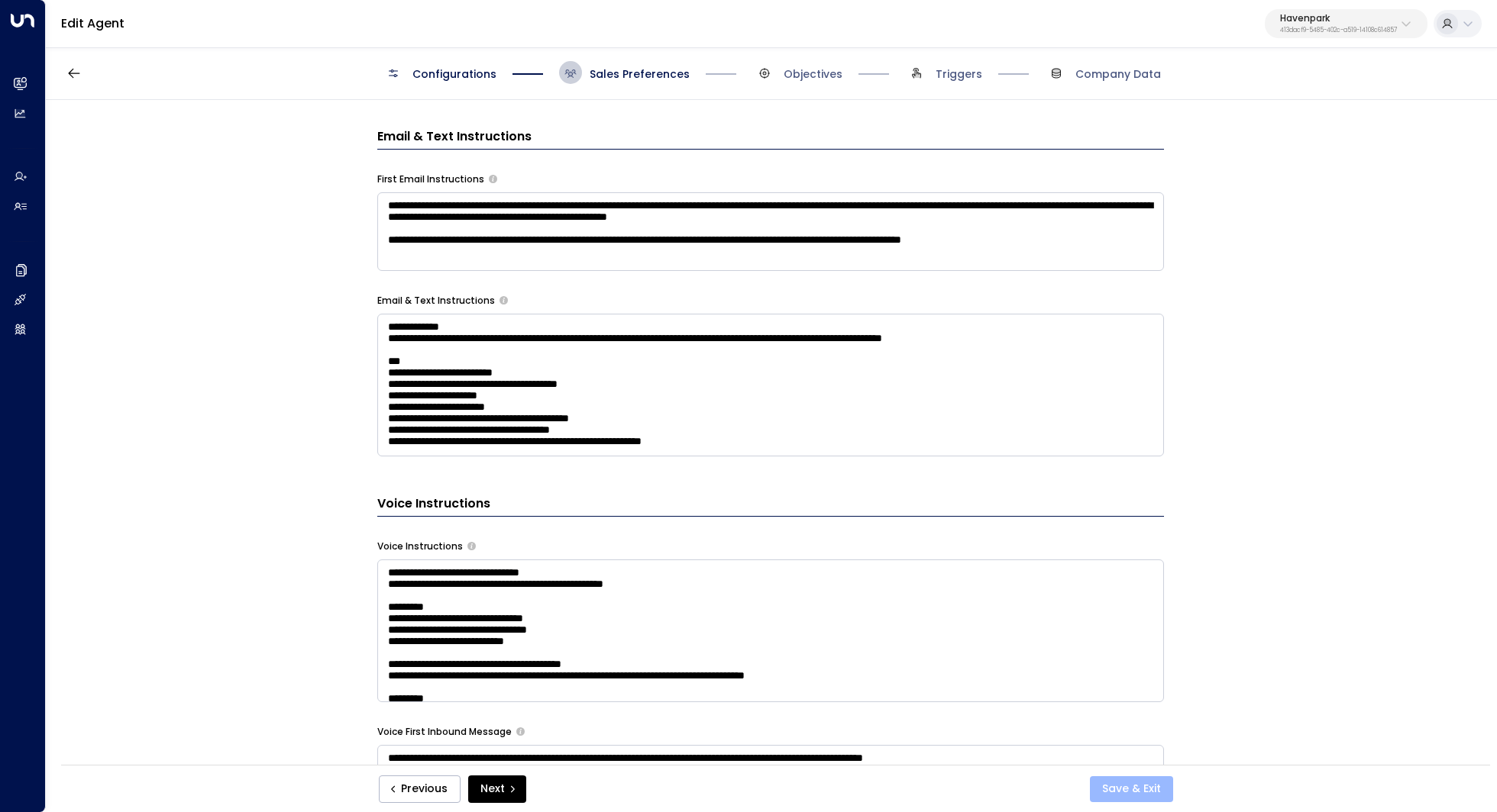
click at [1137, 787] on button "Save & Exit" at bounding box center [1131, 789] width 83 height 26
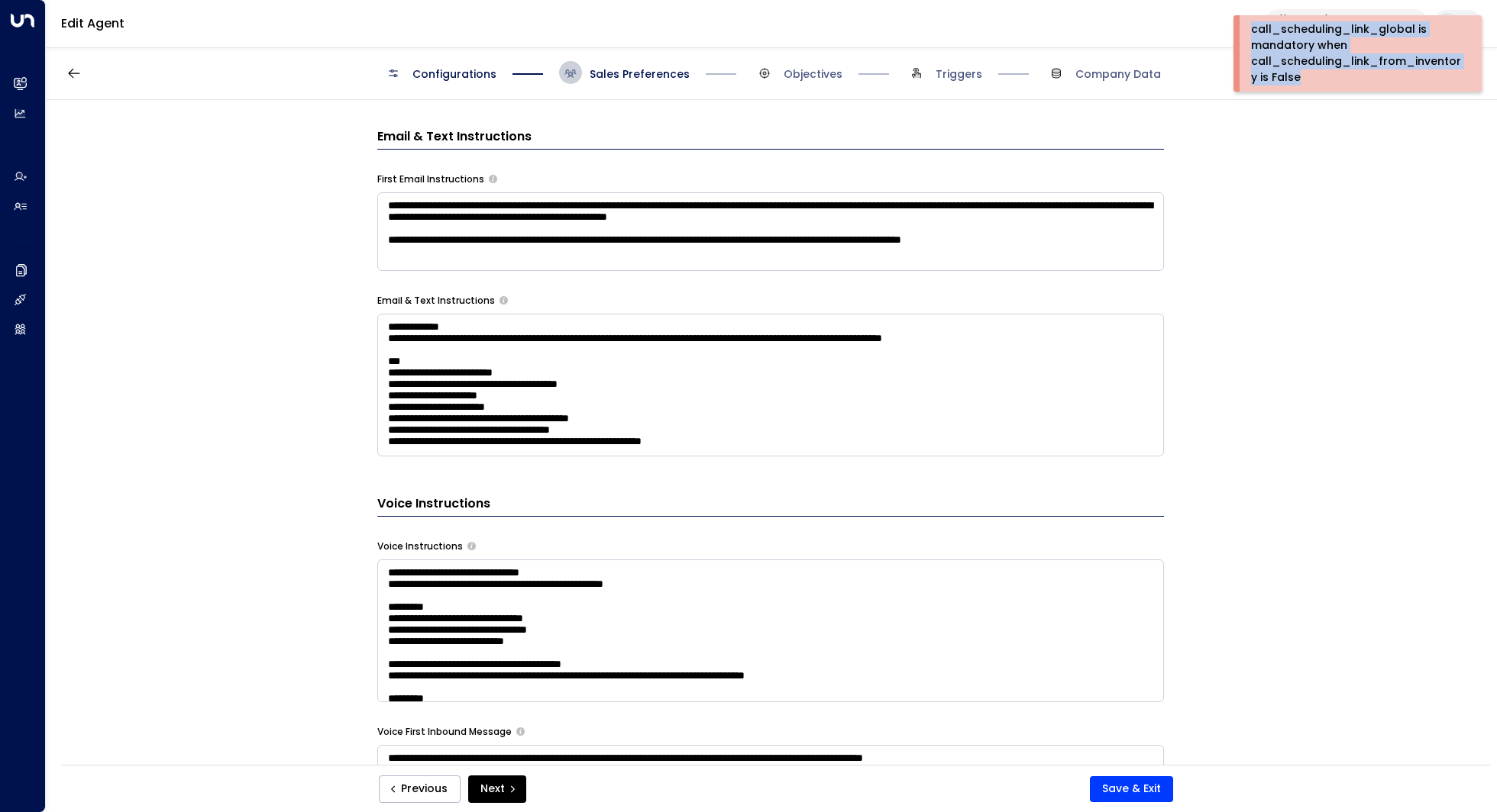
drag, startPoint x: 1305, startPoint y: 76, endPoint x: 1250, endPoint y: 32, distance: 70.4
click at [1250, 32] on div "call_scheduling_link_global is mandatory when call_scheduling_link_from_invento…" at bounding box center [1355, 53] width 210 height 64
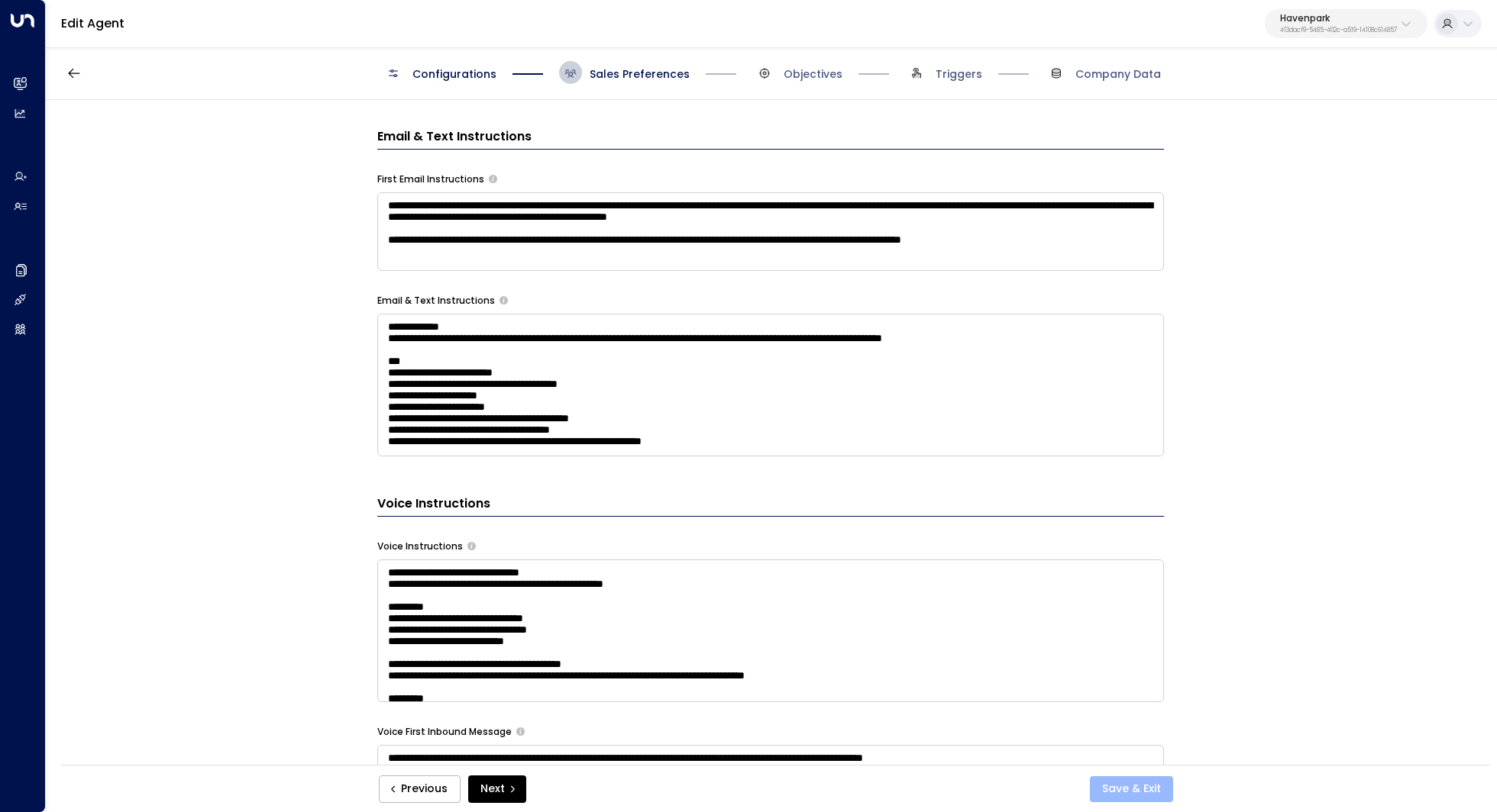
click at [1133, 798] on button "Save & Exit" at bounding box center [1131, 789] width 83 height 26
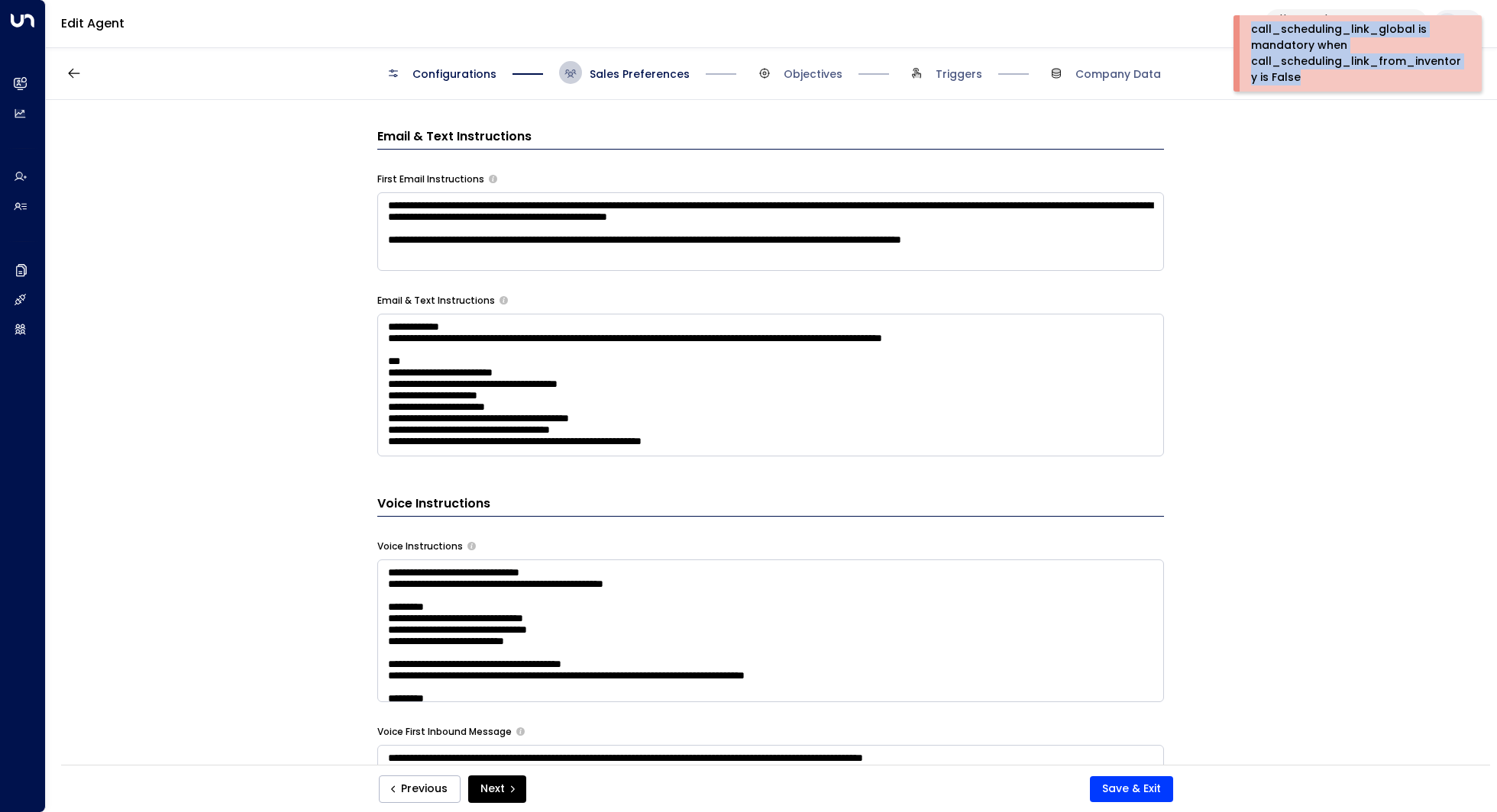
drag, startPoint x: 1295, startPoint y: 81, endPoint x: 1240, endPoint y: 33, distance: 73.0
click at [1240, 33] on div "call_scheduling_link_global is mandatory when call_scheduling_link_from_invento…" at bounding box center [1361, 53] width 244 height 77
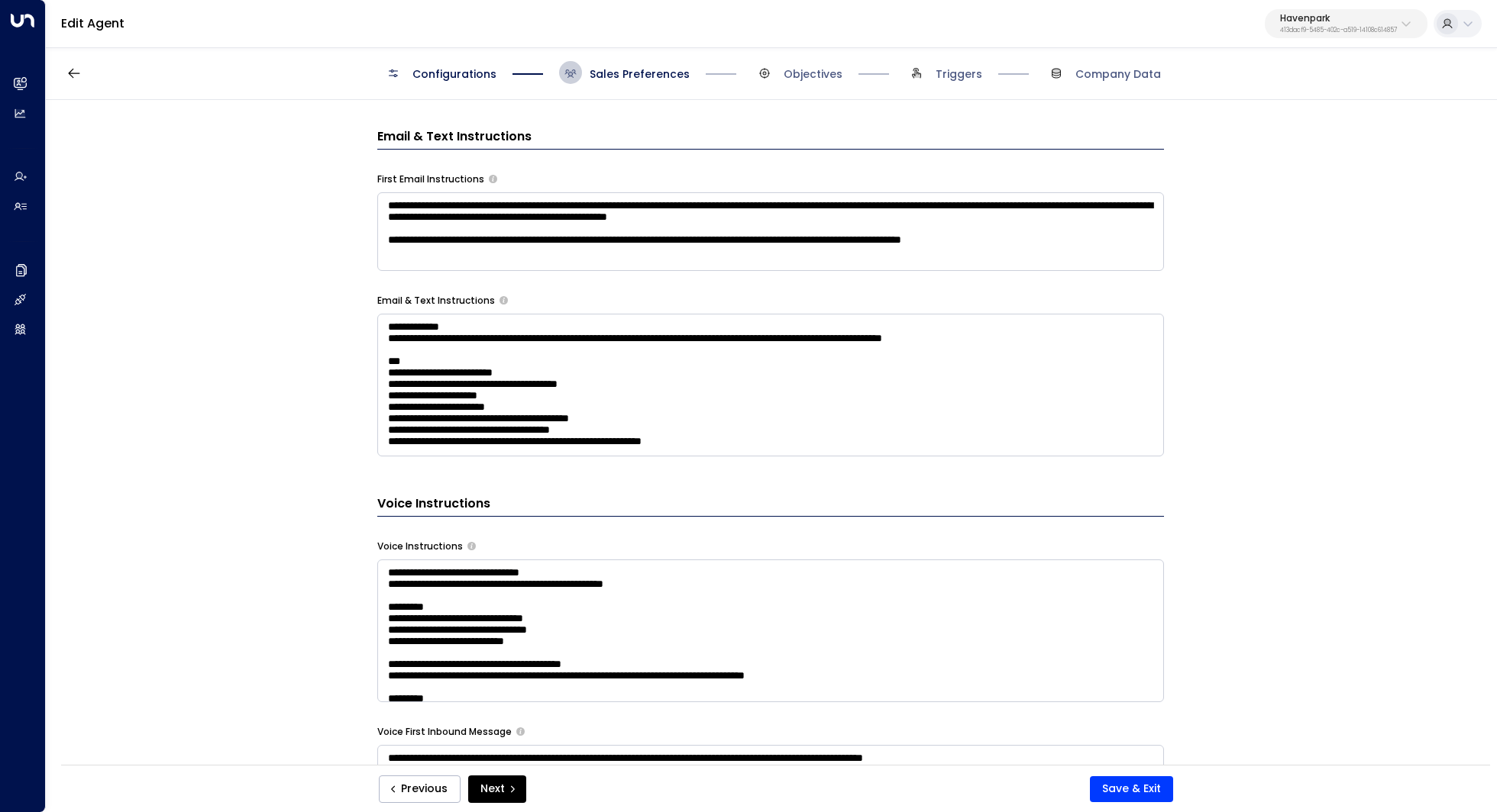
copy div "call_scheduling_link_global is mandatory when call_scheduling_link_from_invento…"
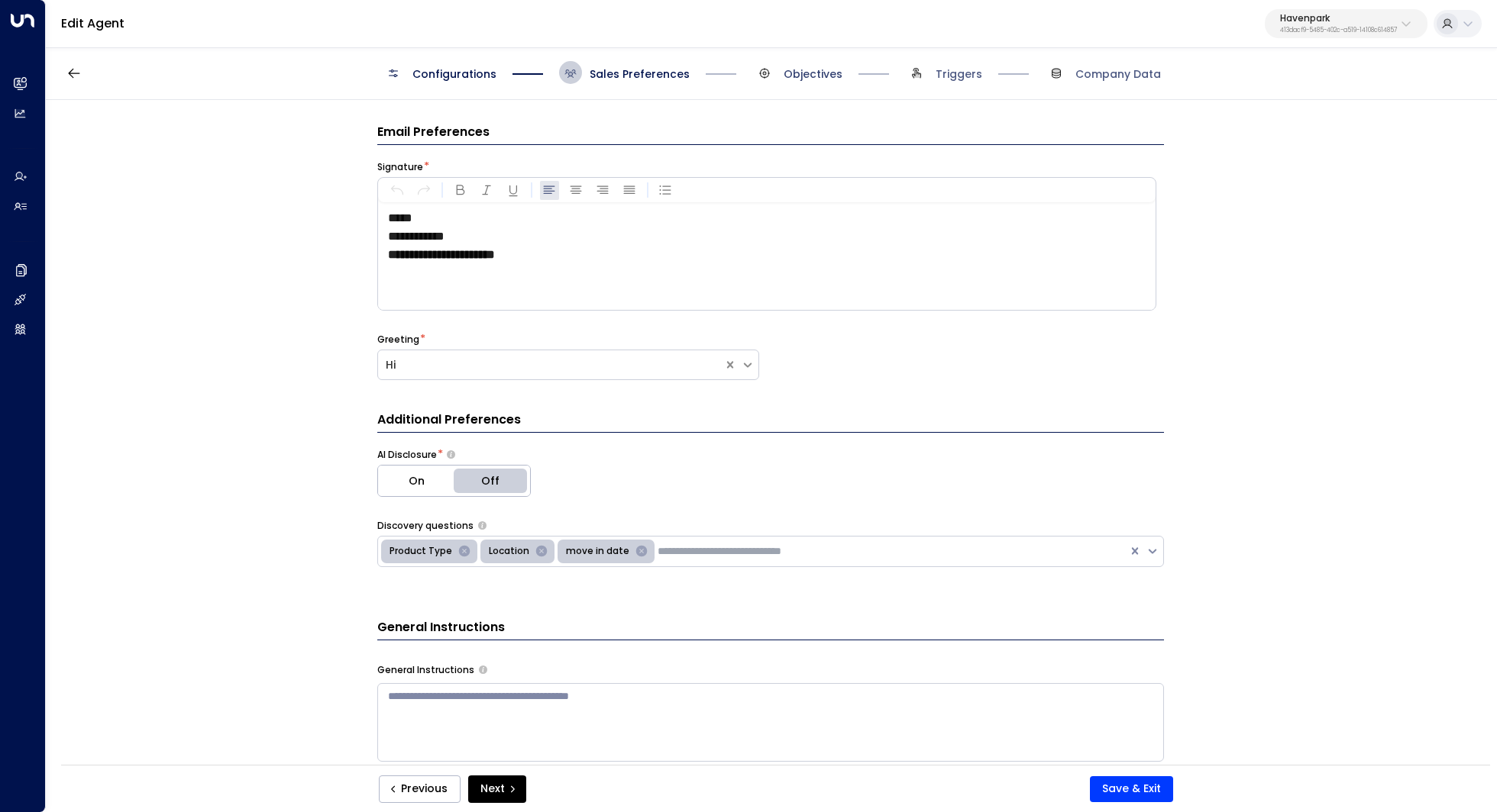
click at [797, 77] on span "Objectives" at bounding box center [812, 74] width 59 height 15
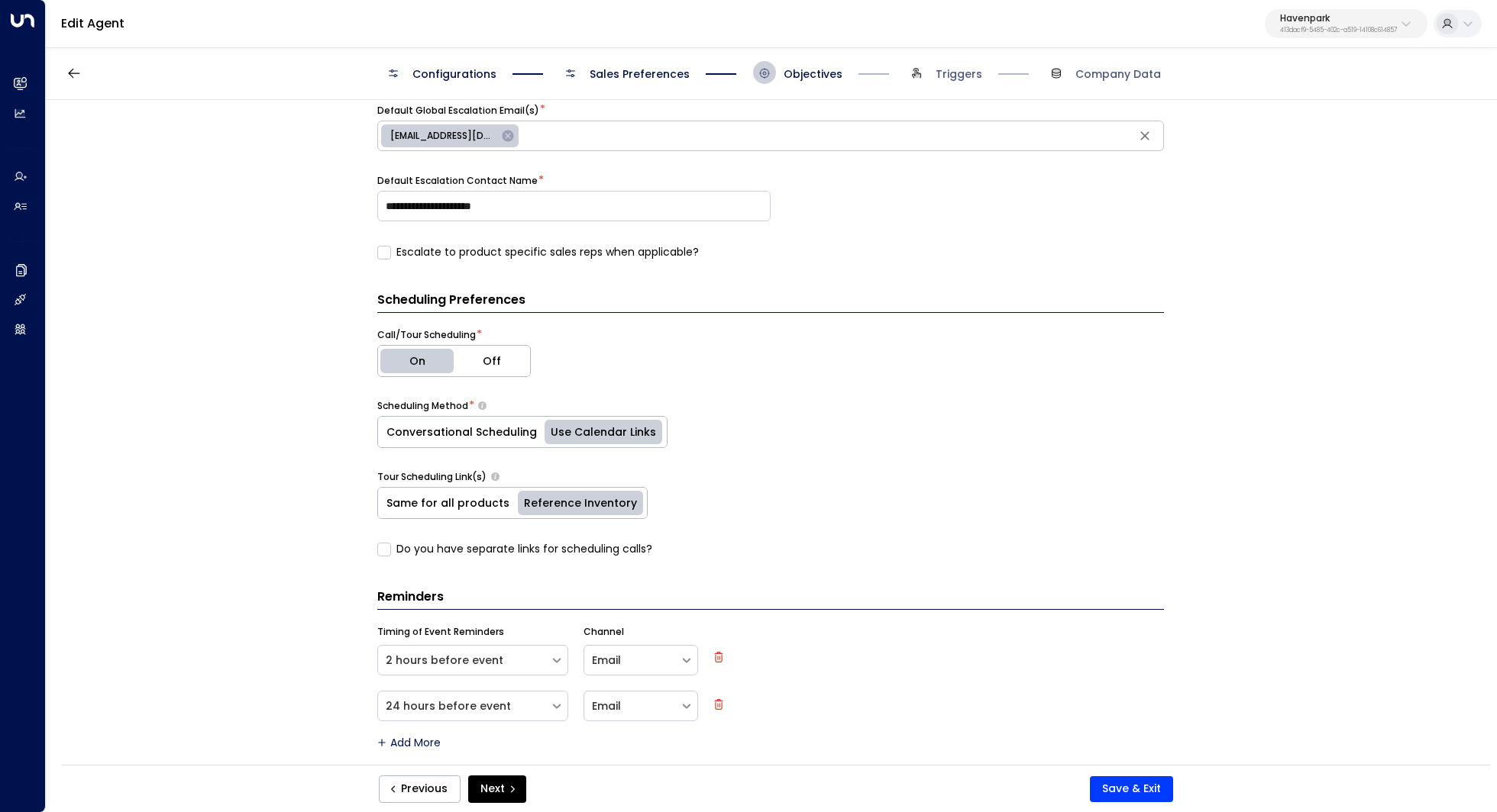
scroll to position [565, 0]
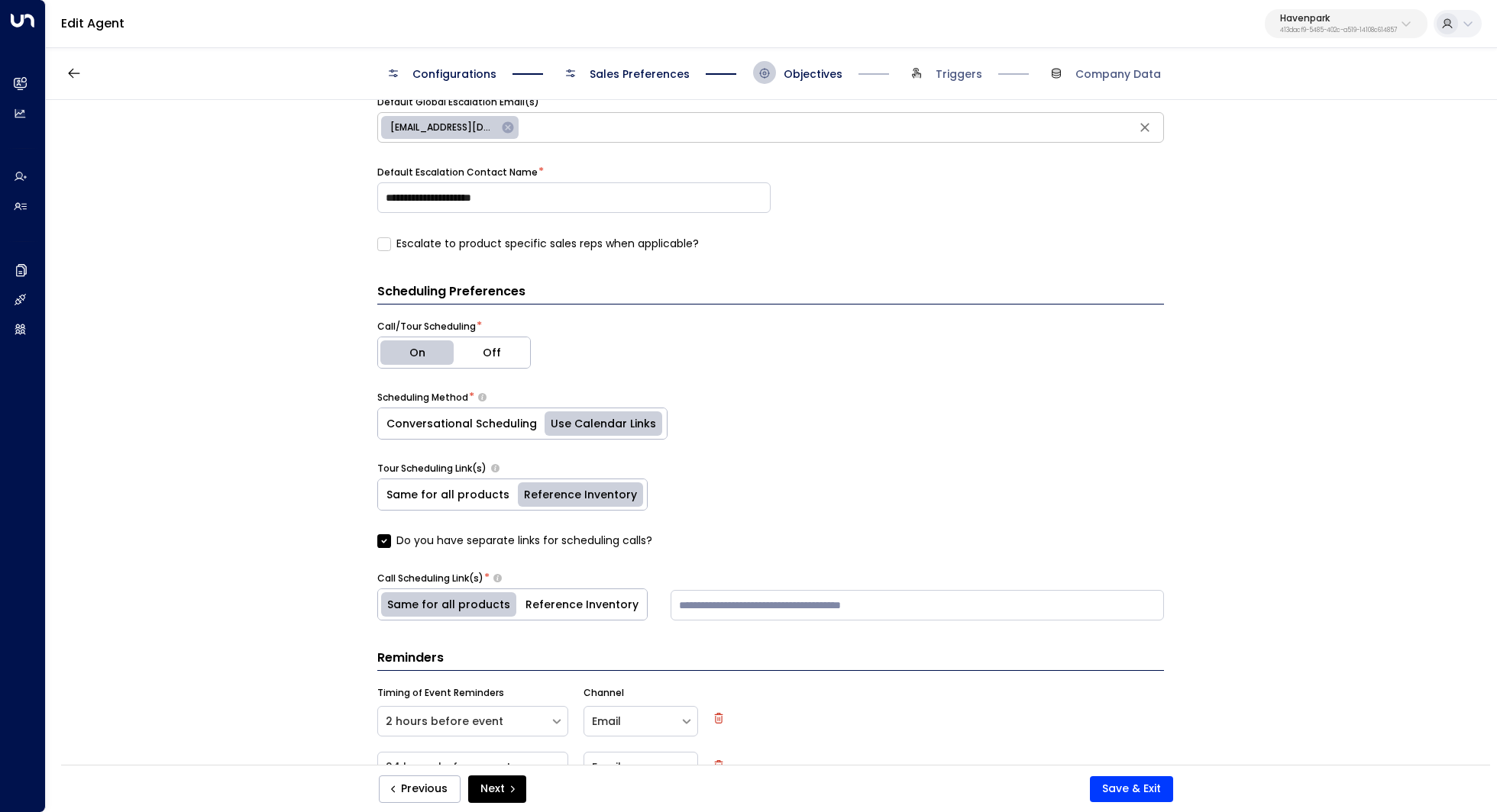
click at [604, 604] on button "Reference Inventory" at bounding box center [582, 604] width 130 height 31
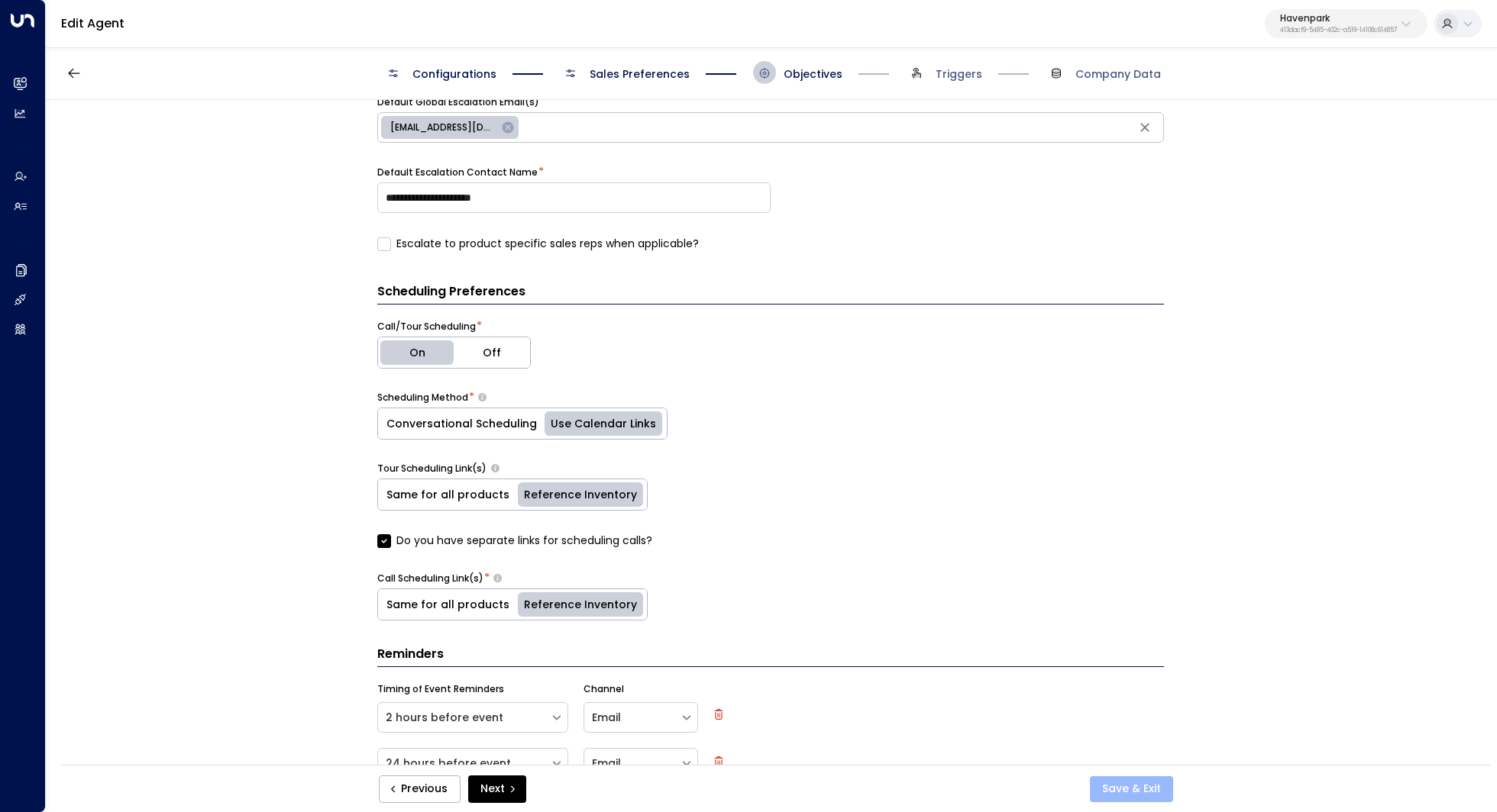
click at [1122, 787] on button "Save & Exit" at bounding box center [1131, 789] width 83 height 26
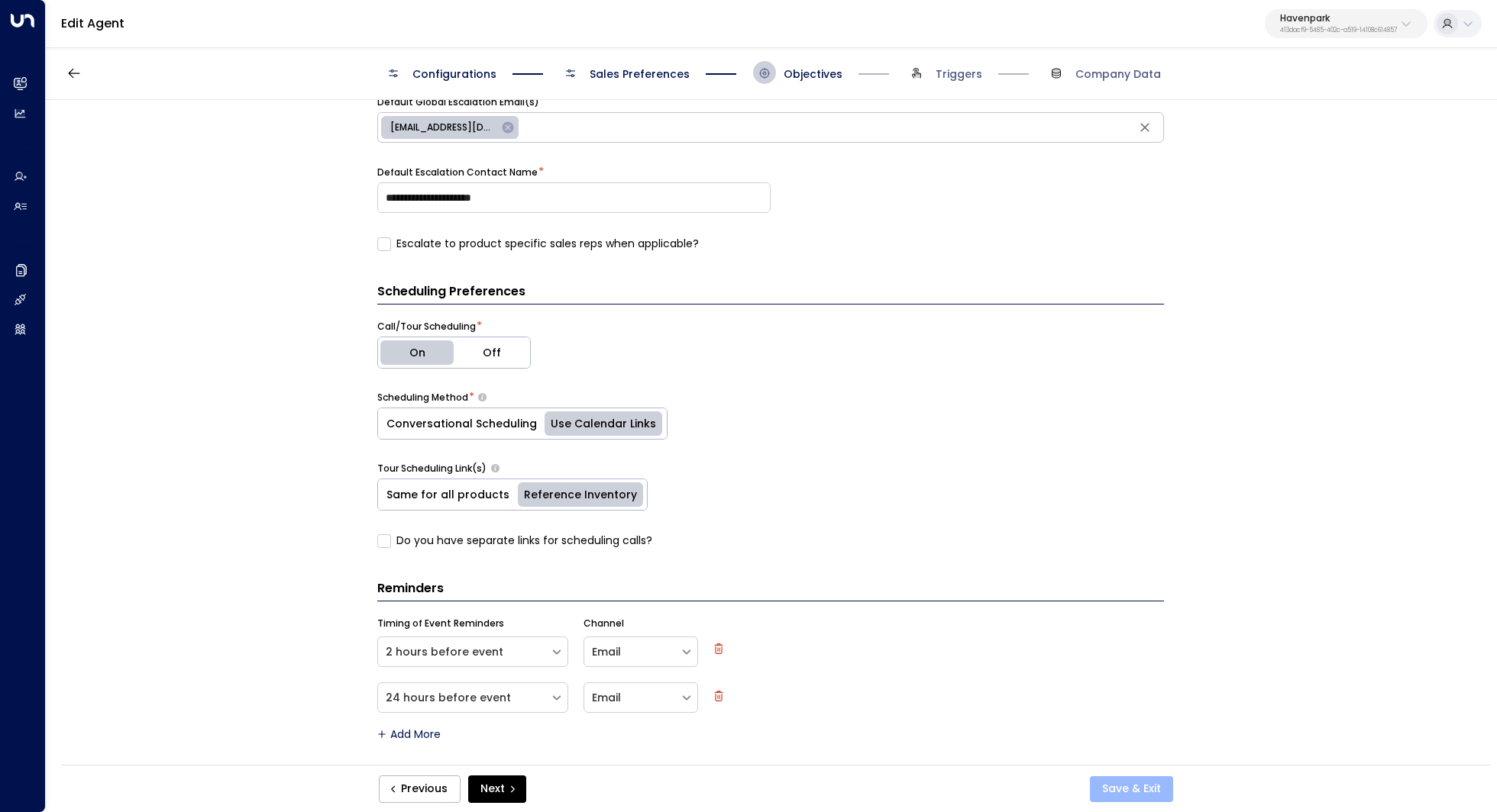
click at [1137, 783] on button "Save & Exit" at bounding box center [1131, 789] width 83 height 26
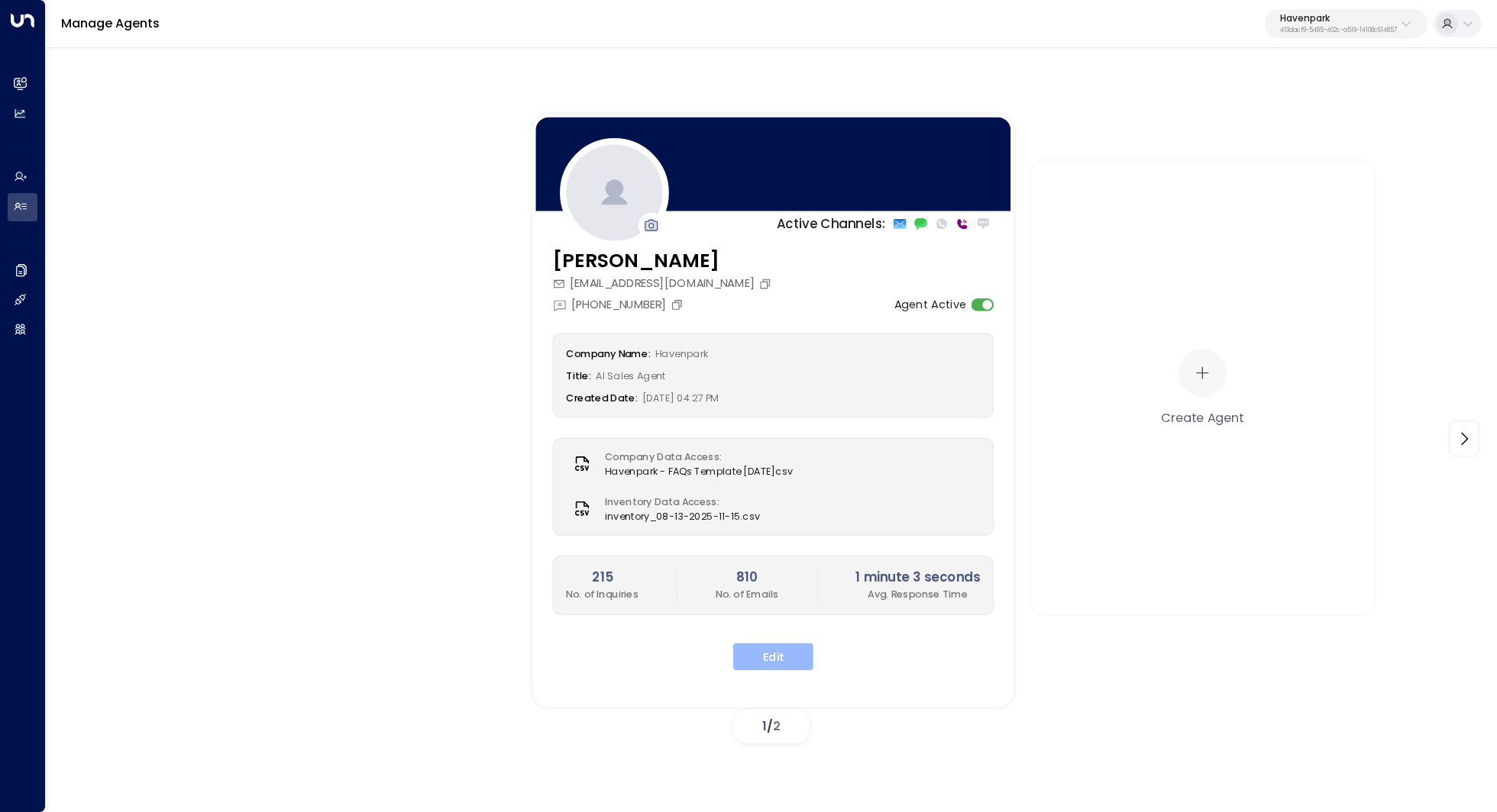
click at [768, 652] on button "Edit" at bounding box center [772, 657] width 80 height 27
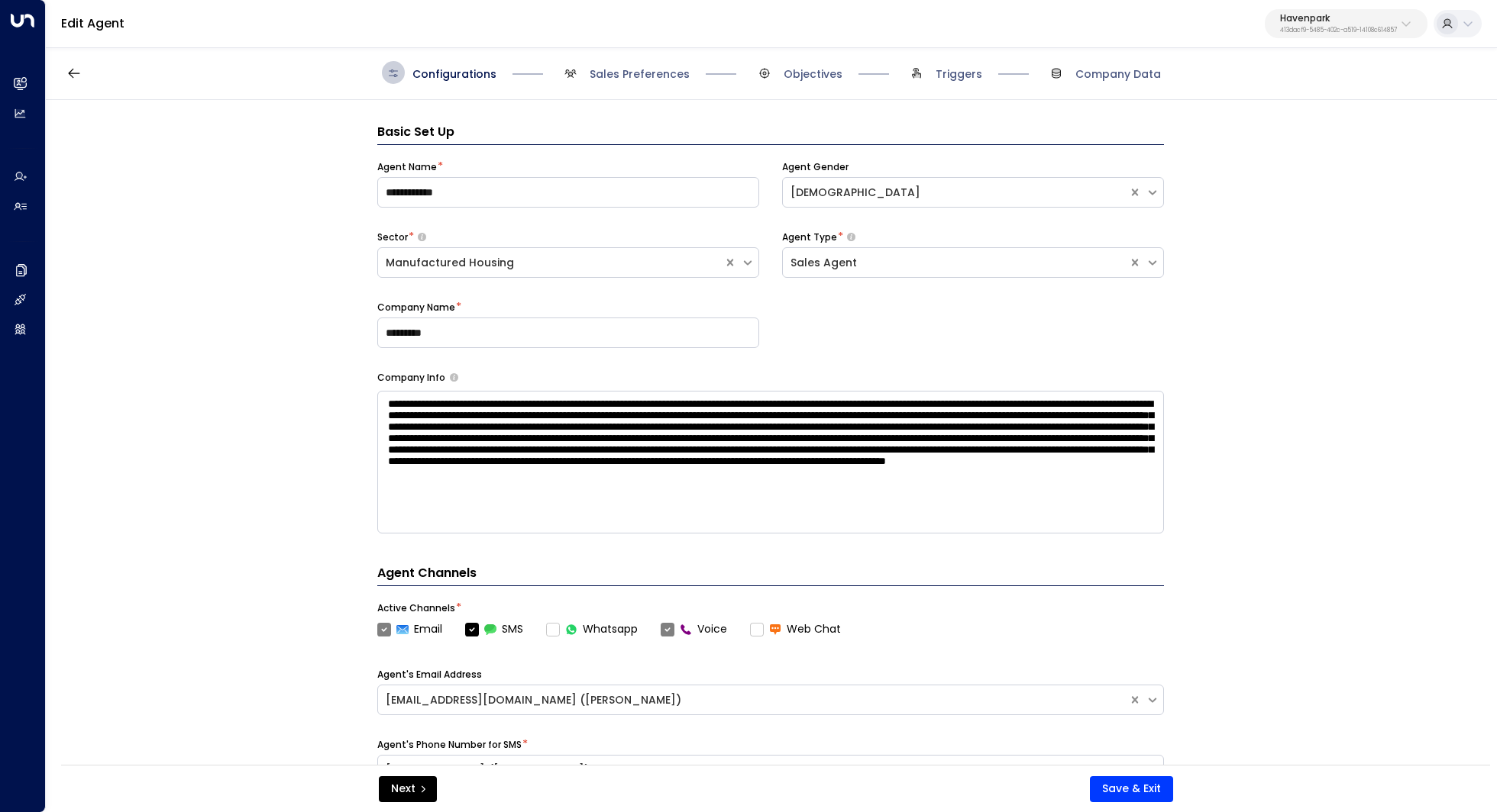
scroll to position [23, 0]
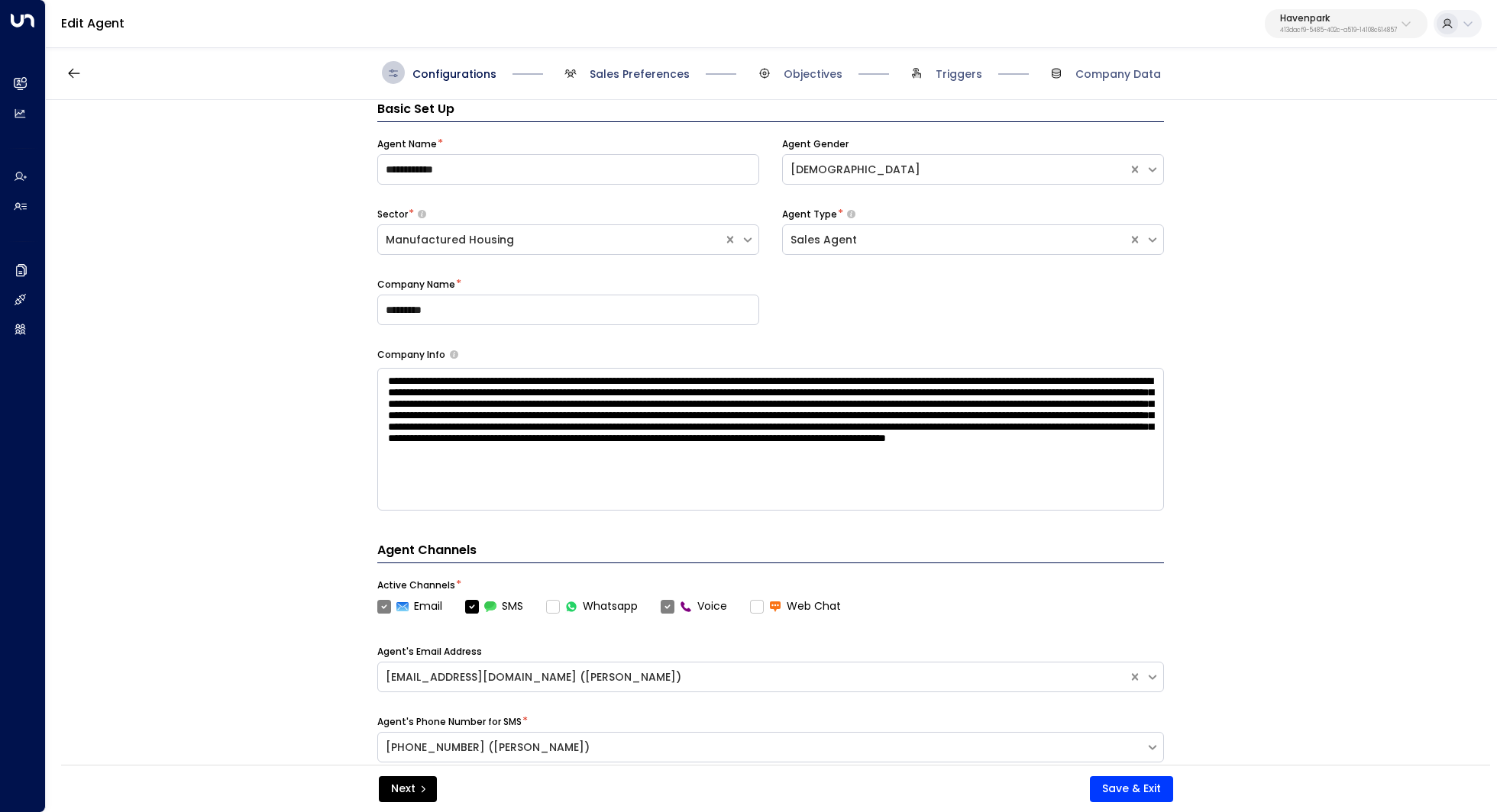
click at [629, 75] on span "Sales Preferences" at bounding box center [639, 74] width 100 height 15
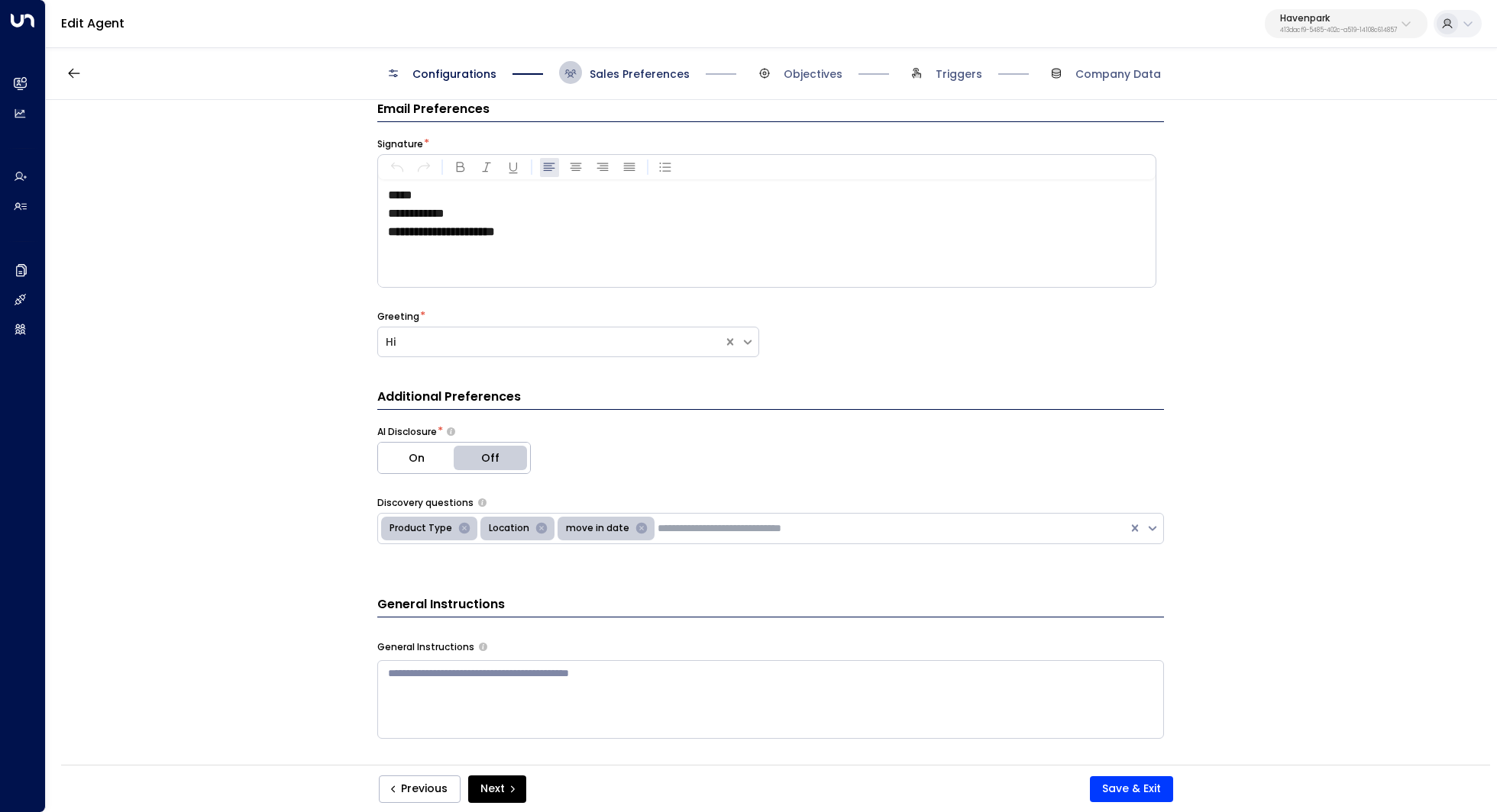
click at [629, 75] on span "Sales Preferences" at bounding box center [639, 74] width 100 height 15
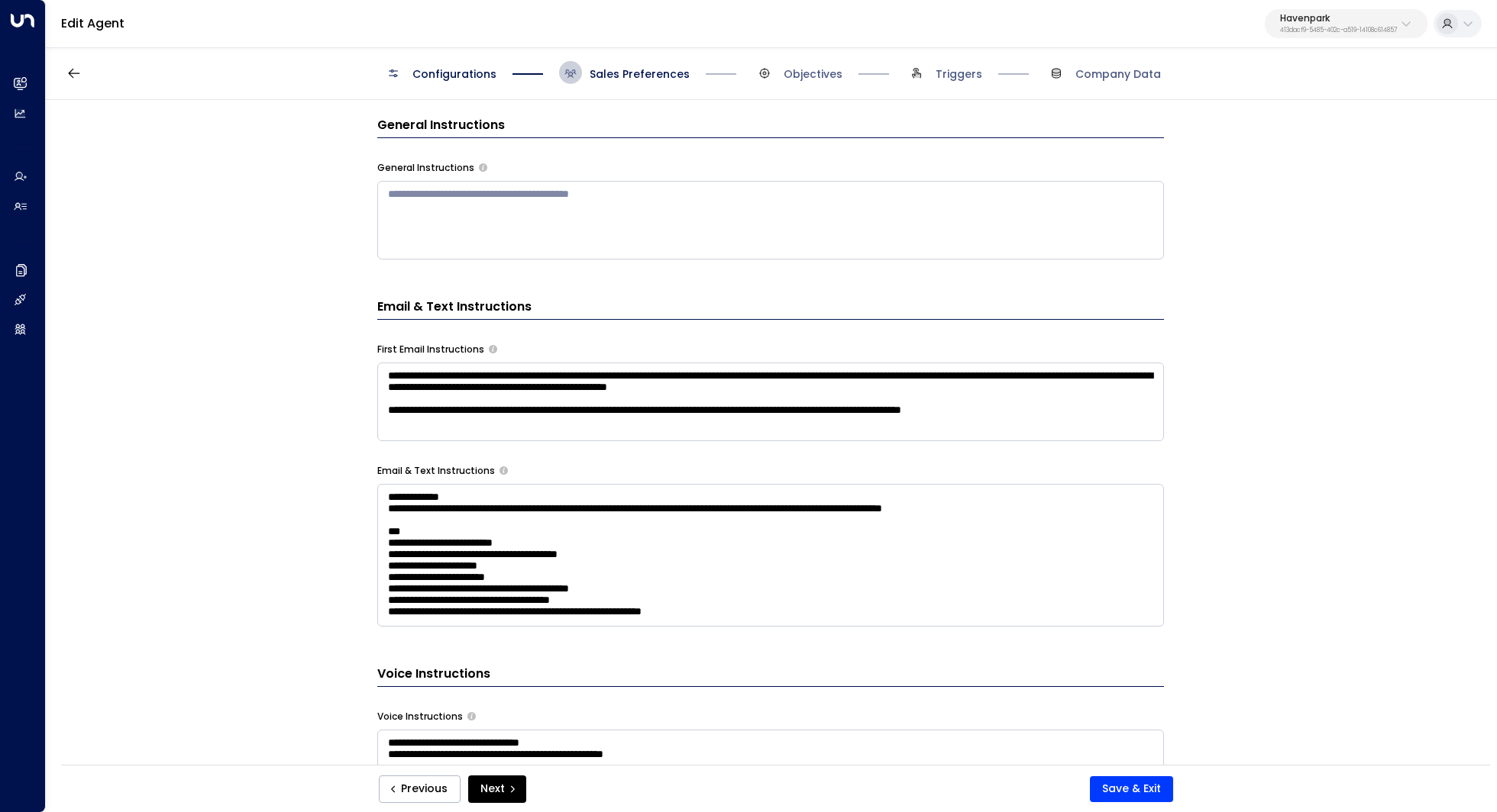
scroll to position [513, 0]
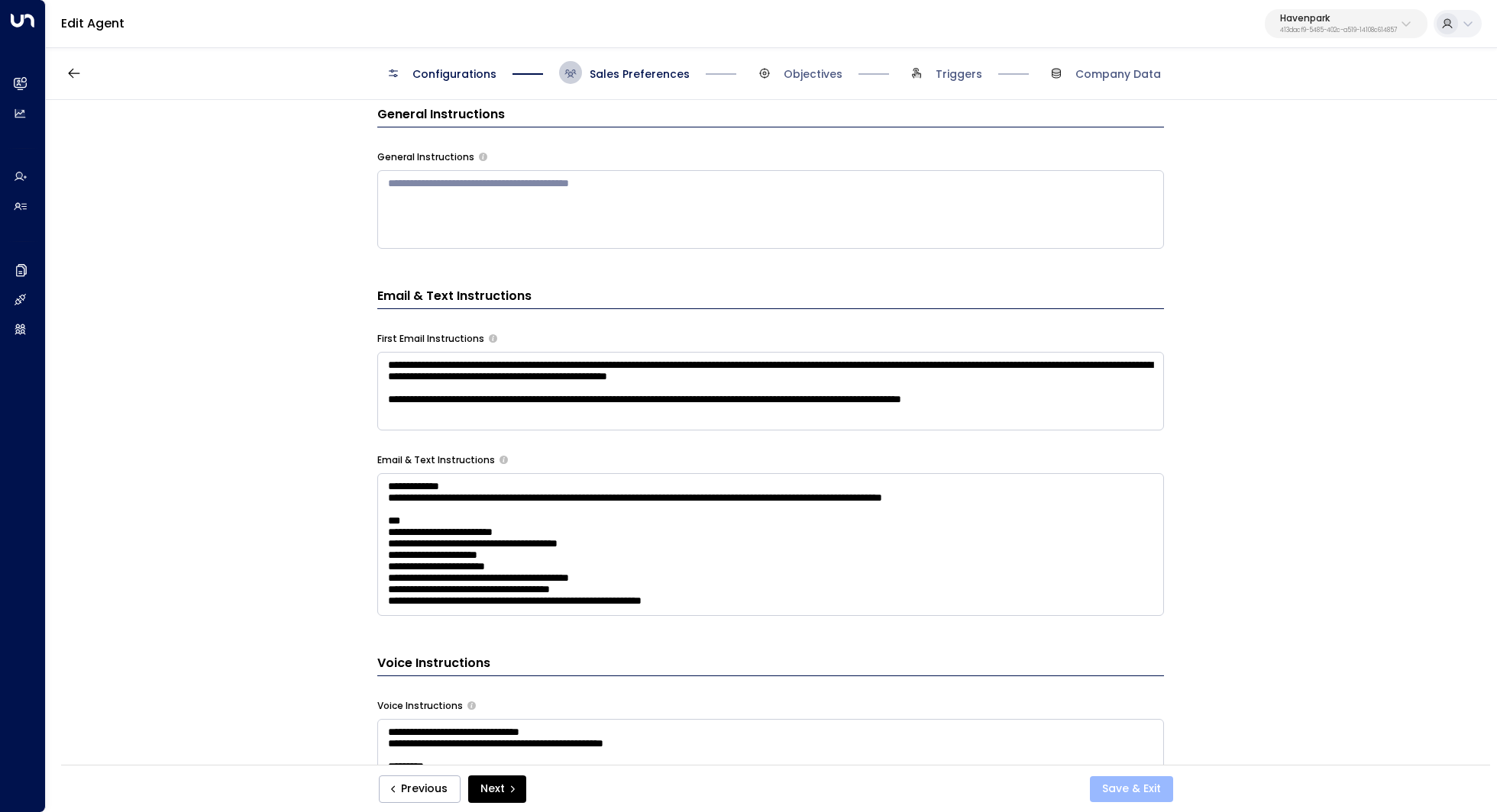
click at [1146, 792] on button "Save & Exit" at bounding box center [1131, 789] width 83 height 26
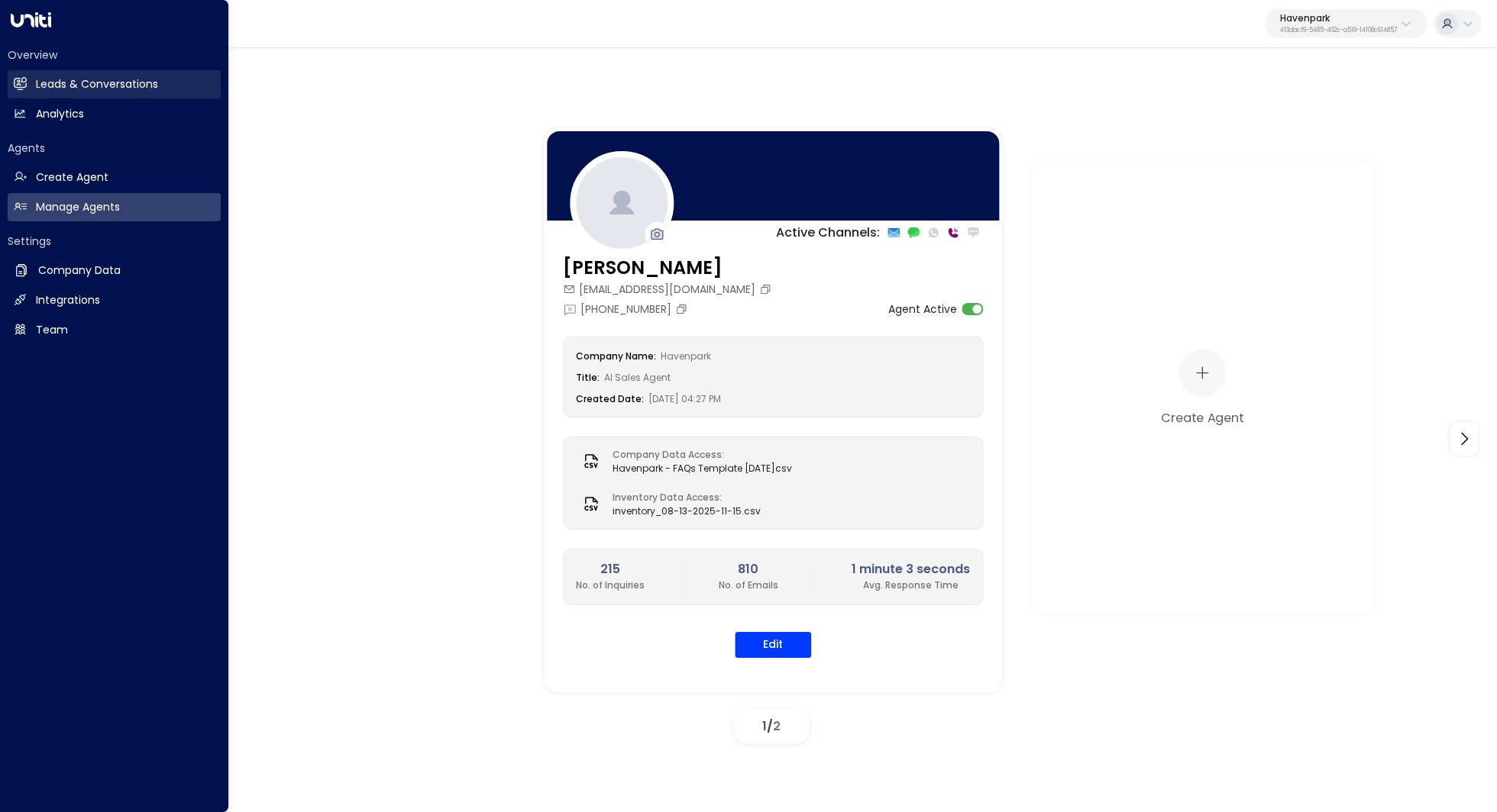
click at [93, 81] on h2 "Leads & Conversations" at bounding box center [97, 85] width 122 height 16
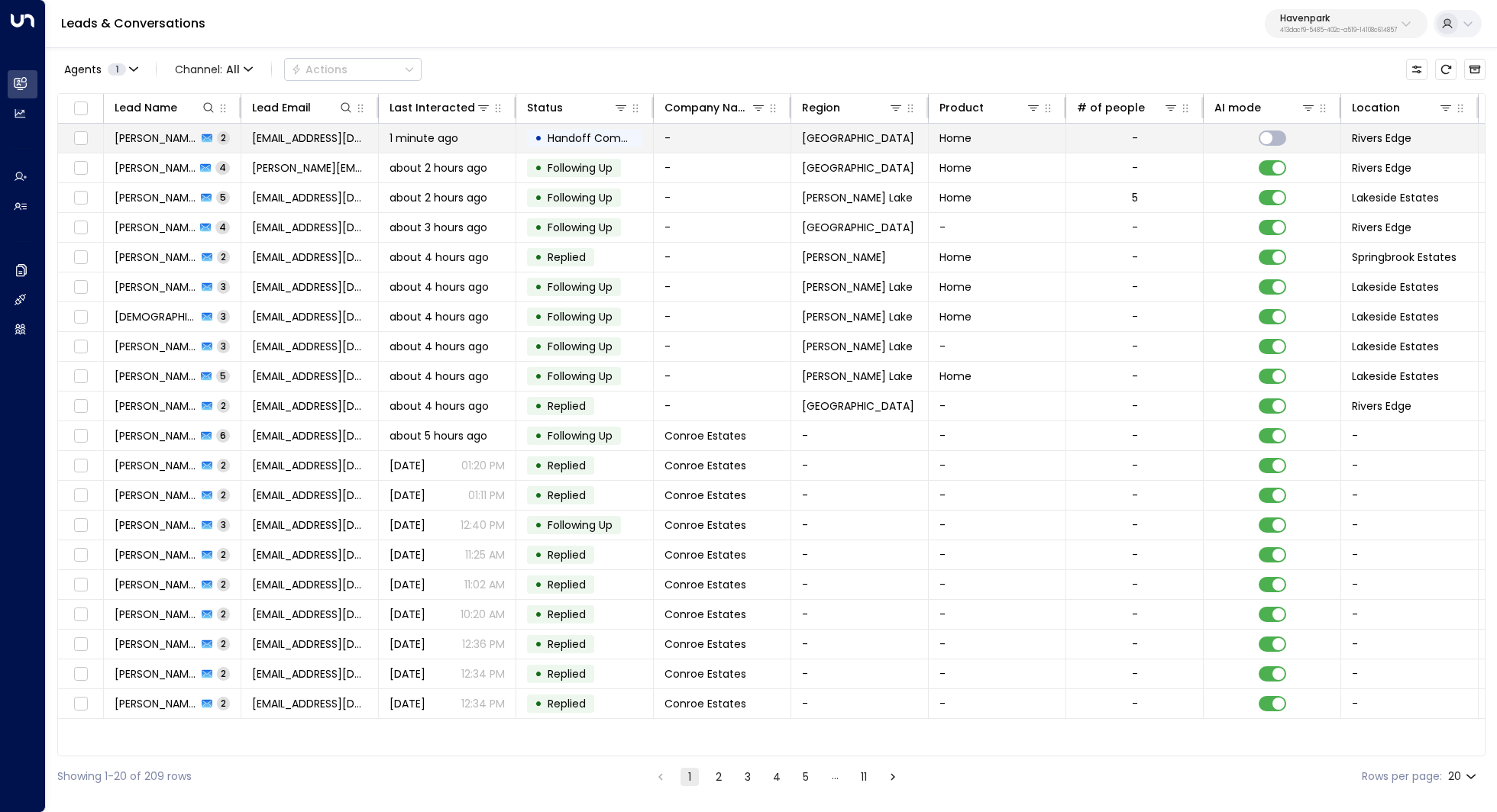
click at [173, 139] on span "Eric Matzinger" at bounding box center [155, 138] width 82 height 15
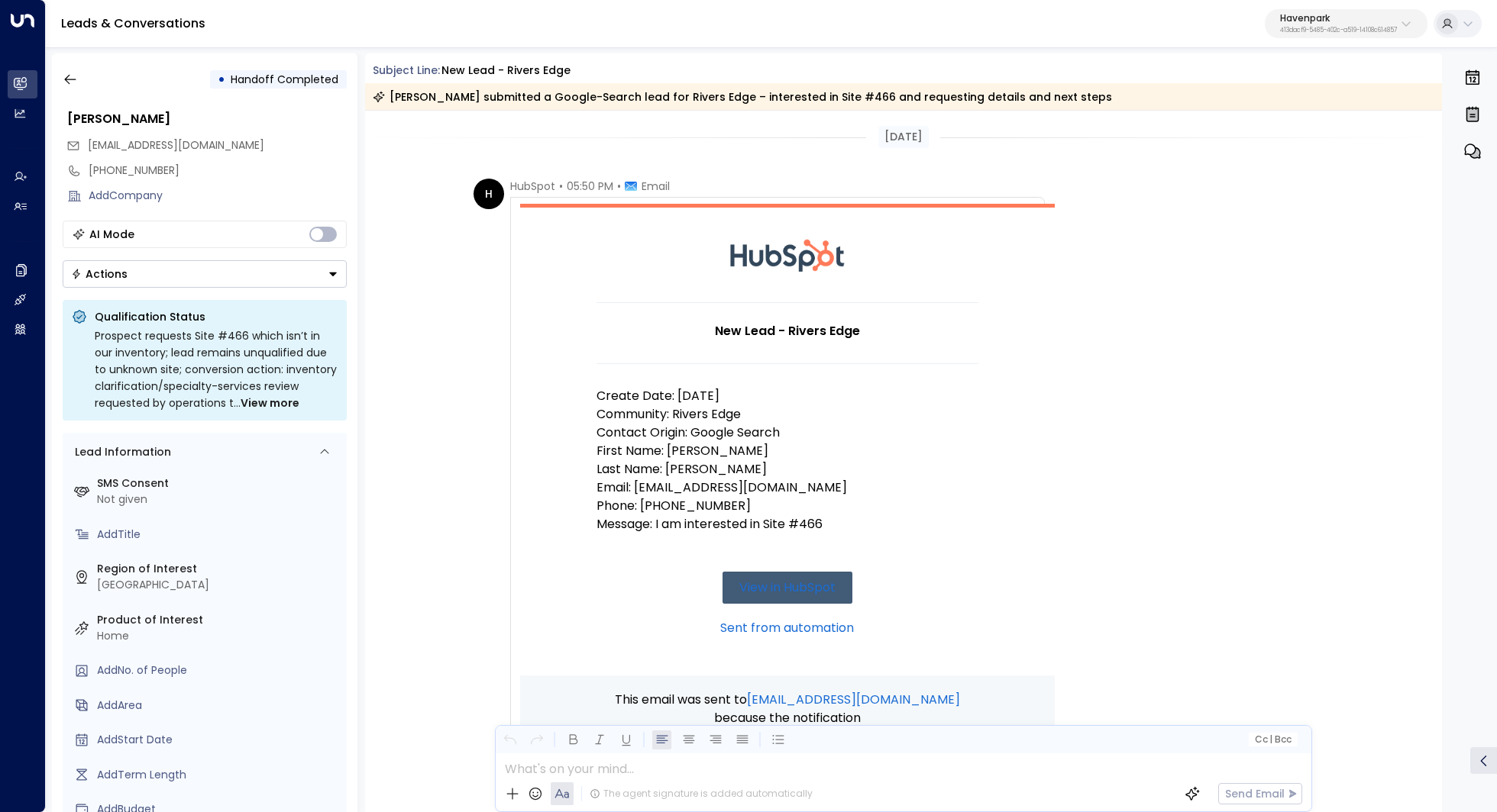
scroll to position [672, 0]
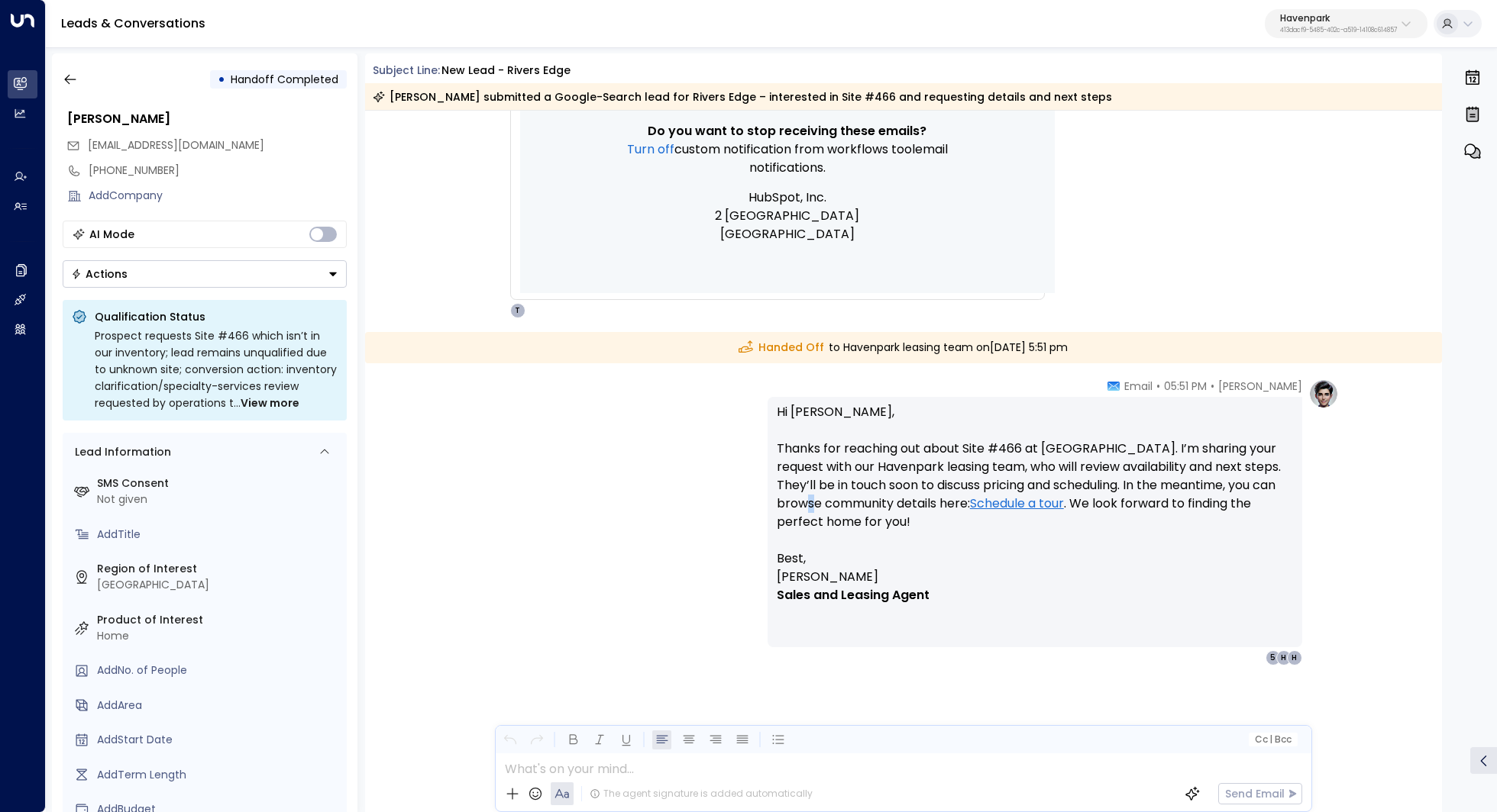
drag, startPoint x: 851, startPoint y: 496, endPoint x: 865, endPoint y: 496, distance: 14.0
click at [865, 496] on p "Hi Eric, Thanks for reaching out about Site #466 at Rivers Edge. I’m sharing yo…" at bounding box center [1034, 476] width 516 height 146
drag, startPoint x: 915, startPoint y: 456, endPoint x: 915, endPoint y: 466, distance: 10.0
click at [915, 466] on p "Hi Eric, Thanks for reaching out about Site #466 at Rivers Edge. I’m sharing yo…" at bounding box center [1034, 476] width 516 height 146
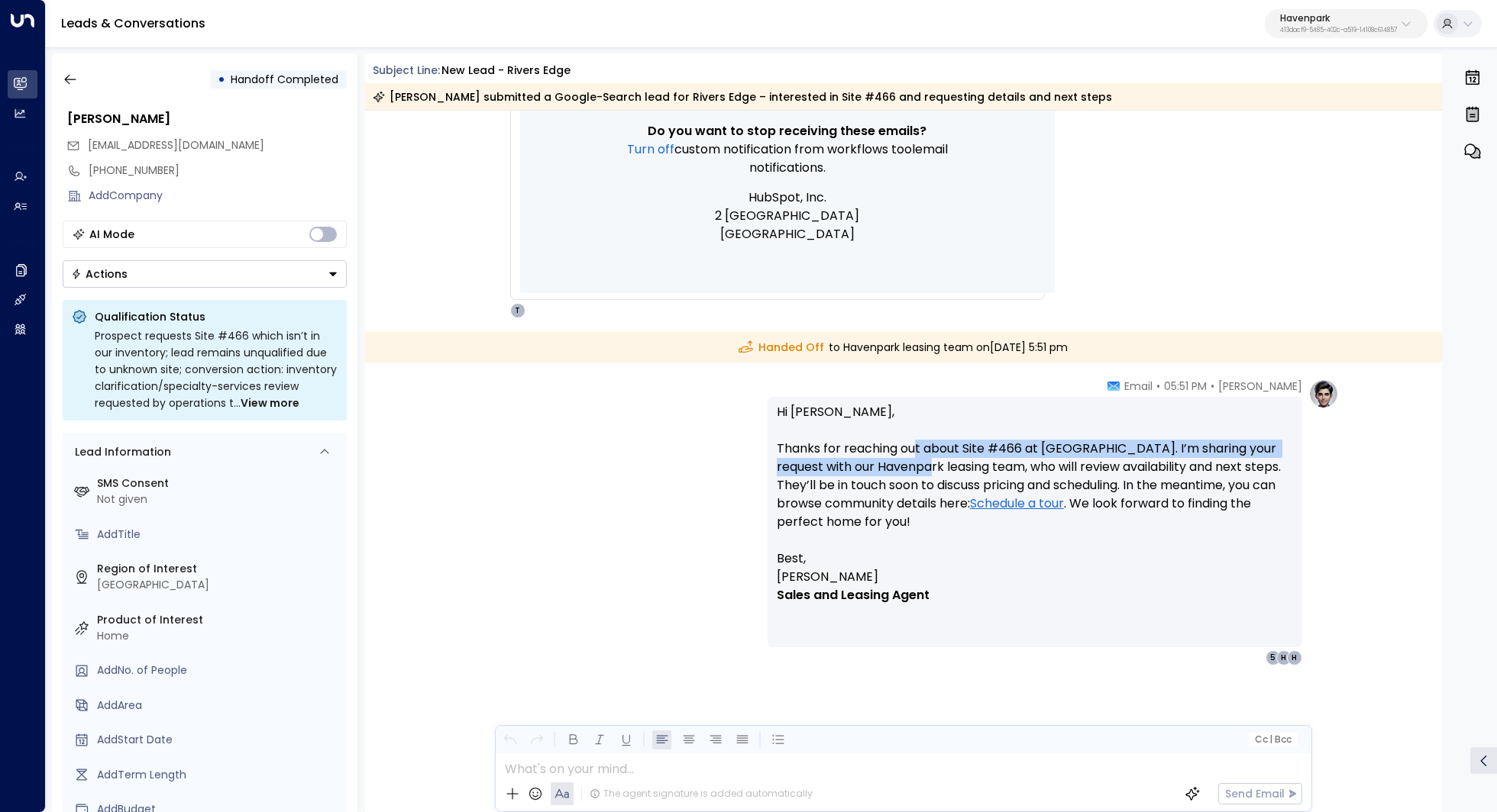
click at [915, 466] on p "Hi Eric, Thanks for reaching out about Site #466 at Rivers Edge. I’m sharing yo…" at bounding box center [1034, 476] width 516 height 146
drag, startPoint x: 920, startPoint y: 458, endPoint x: 920, endPoint y: 471, distance: 13.0
click at [920, 471] on p "Hi Eric, Thanks for reaching out about Site #466 at Rivers Edge. I’m sharing yo…" at bounding box center [1034, 476] width 516 height 146
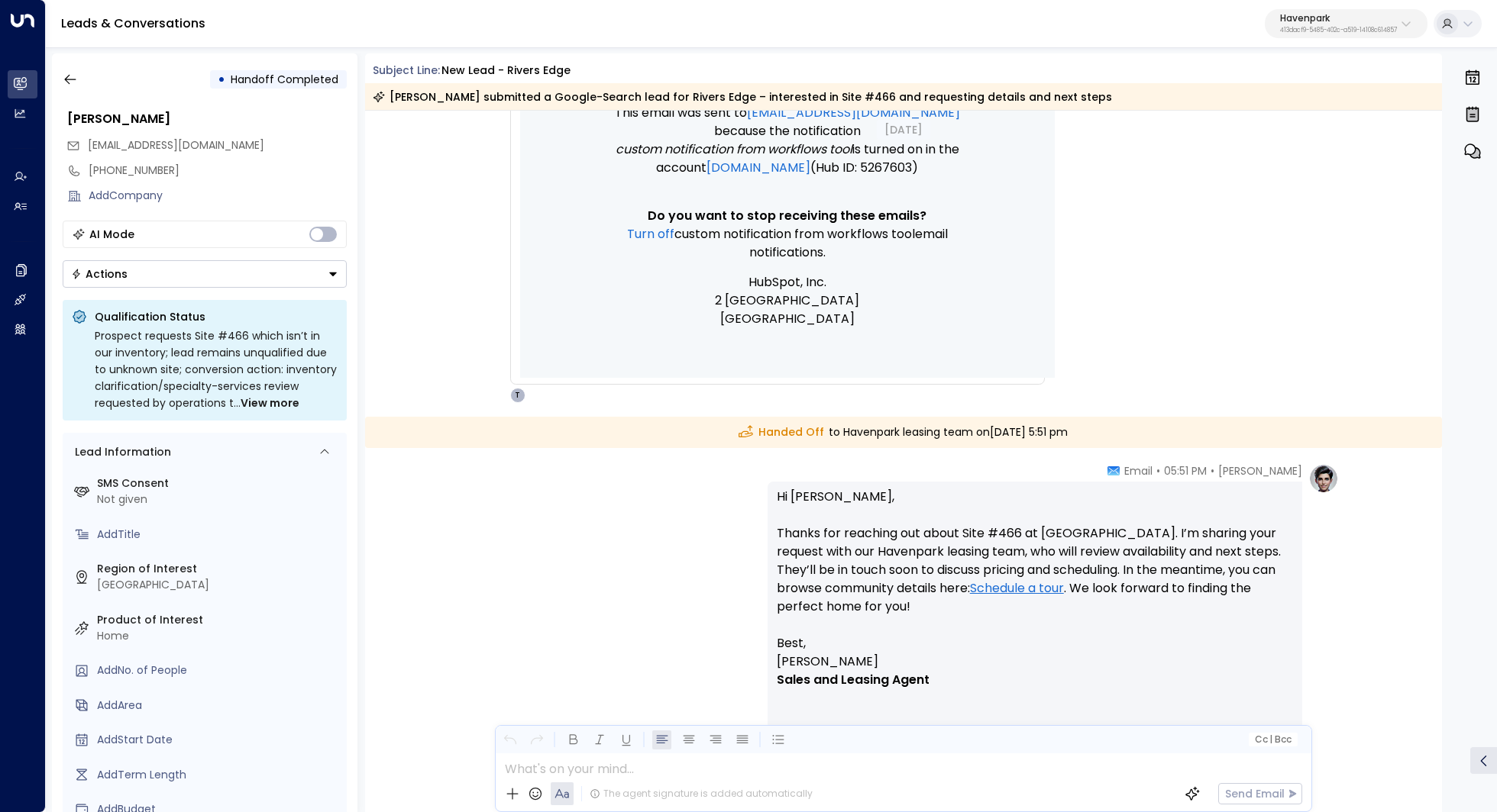
scroll to position [677, 0]
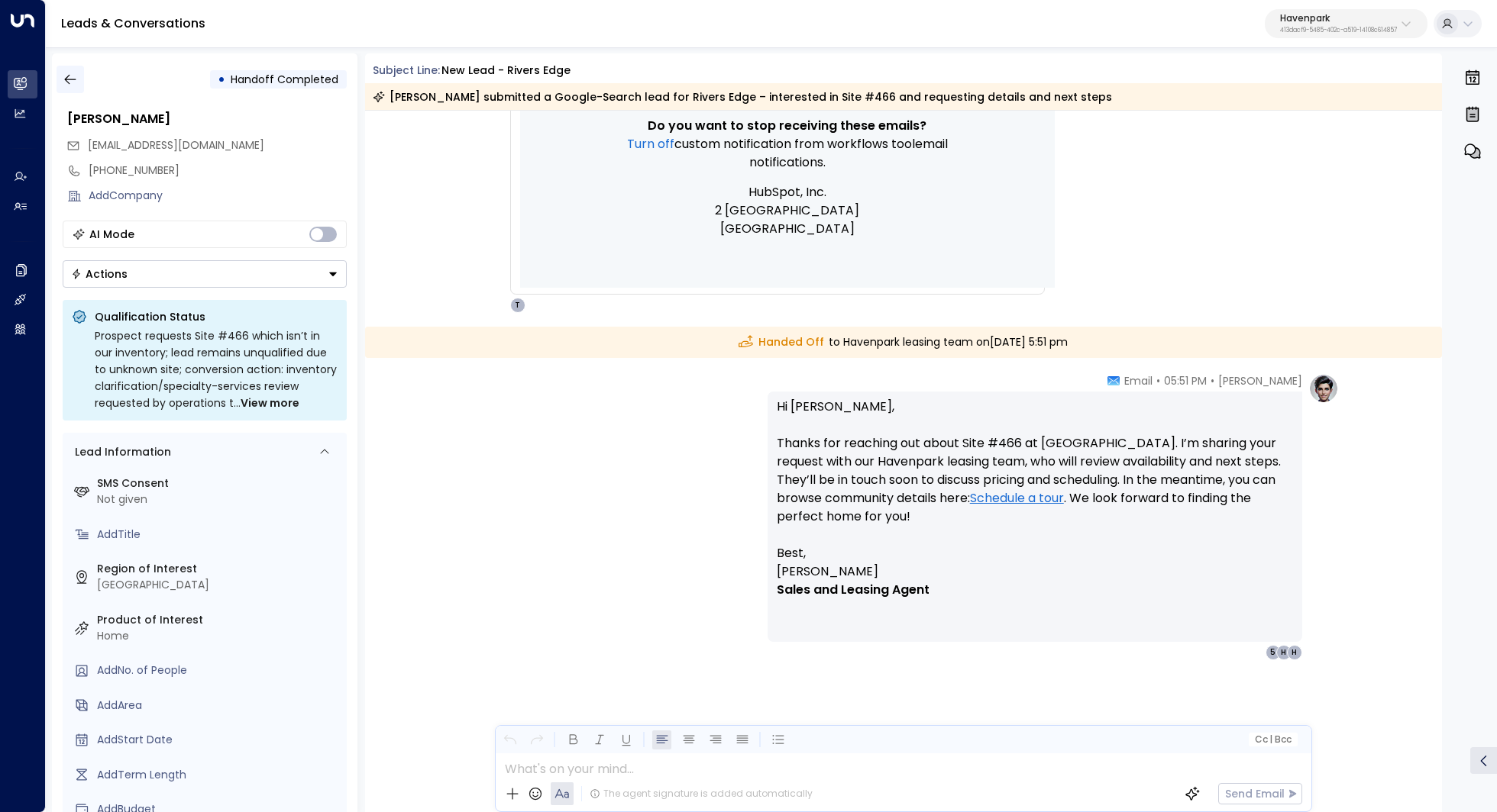
click at [71, 92] on button "button" at bounding box center [70, 79] width 27 height 27
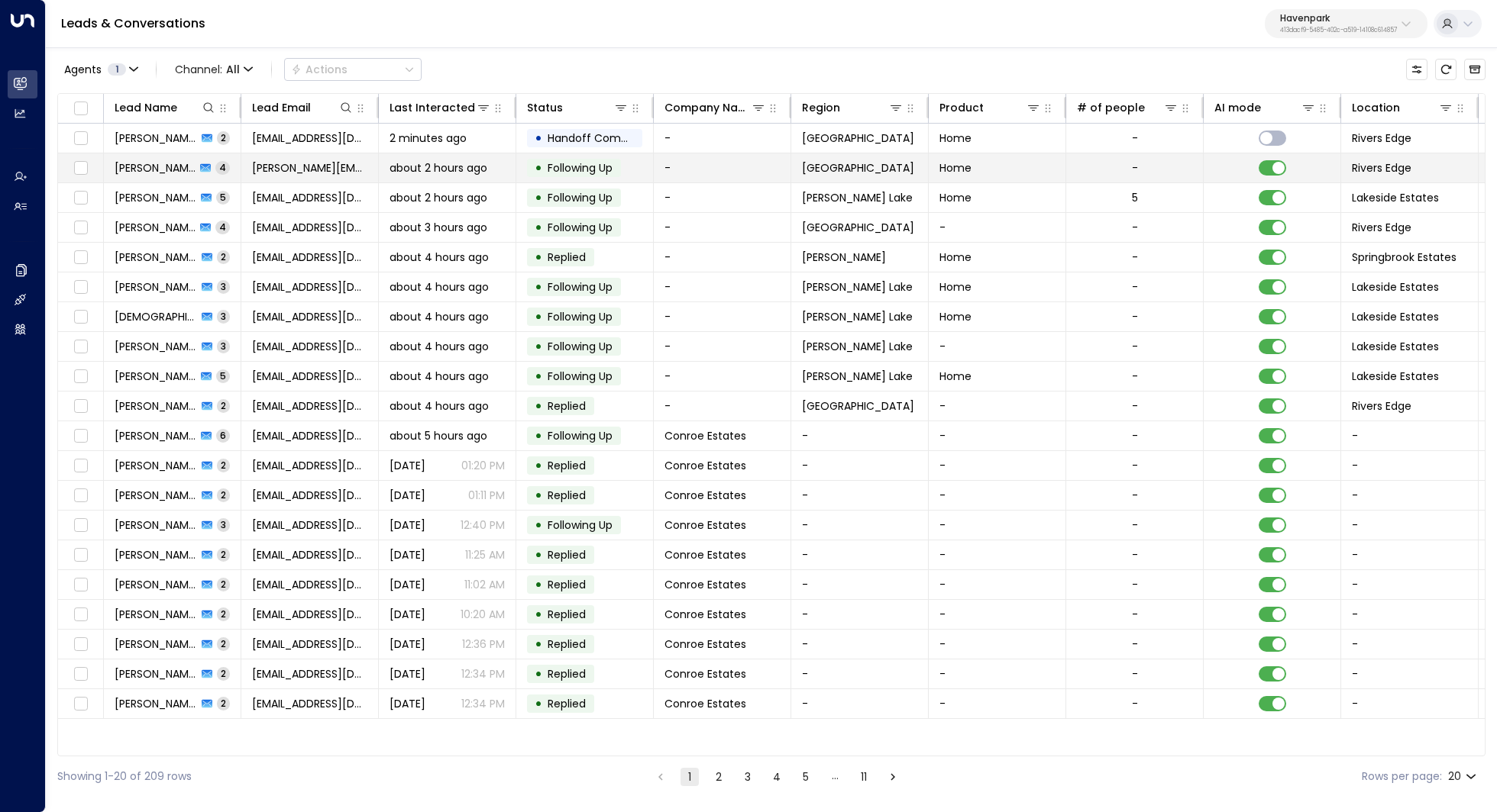
click at [167, 175] on td "Alberto Hicks 4" at bounding box center [173, 168] width 137 height 29
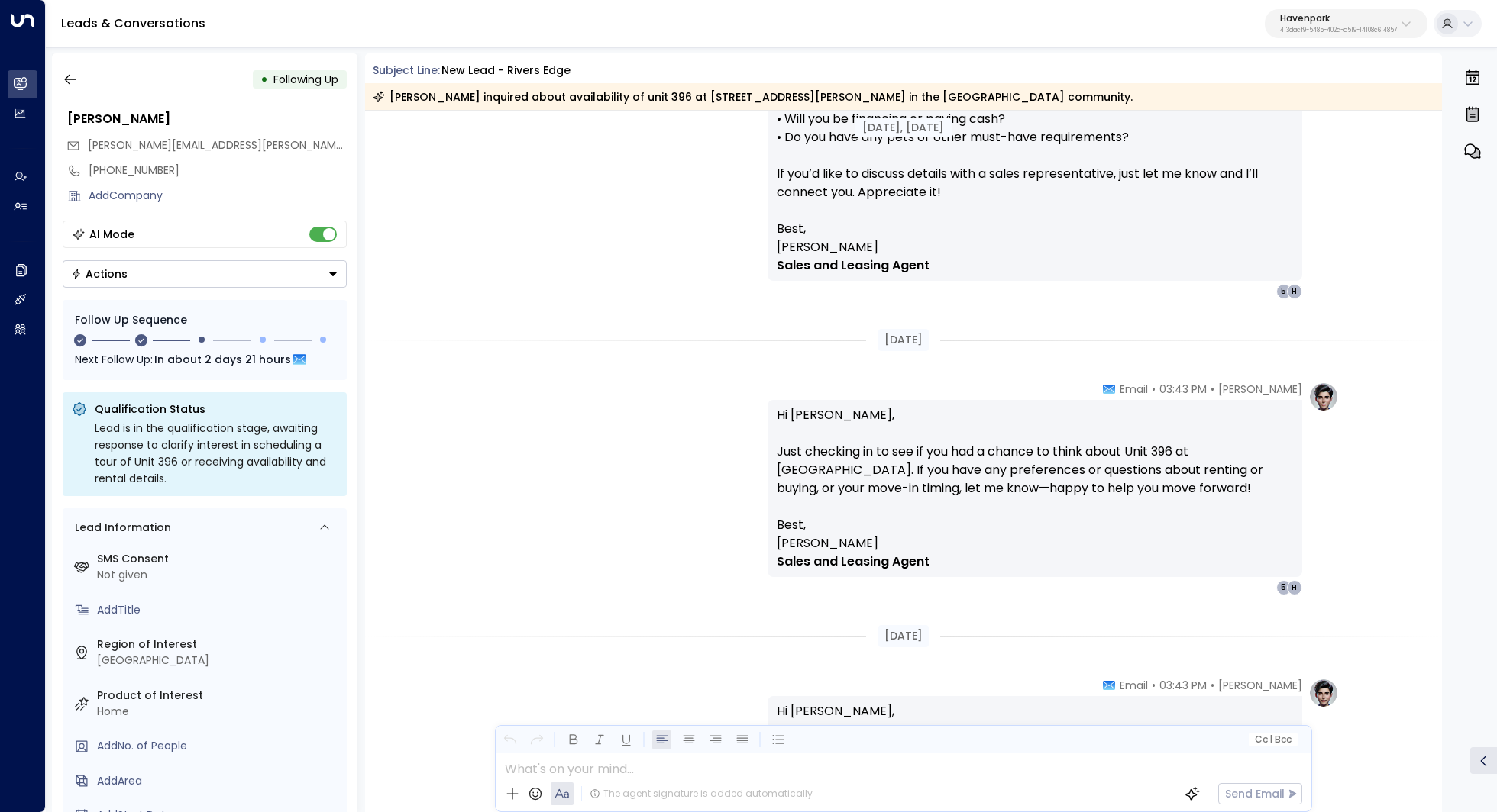
scroll to position [1296, 0]
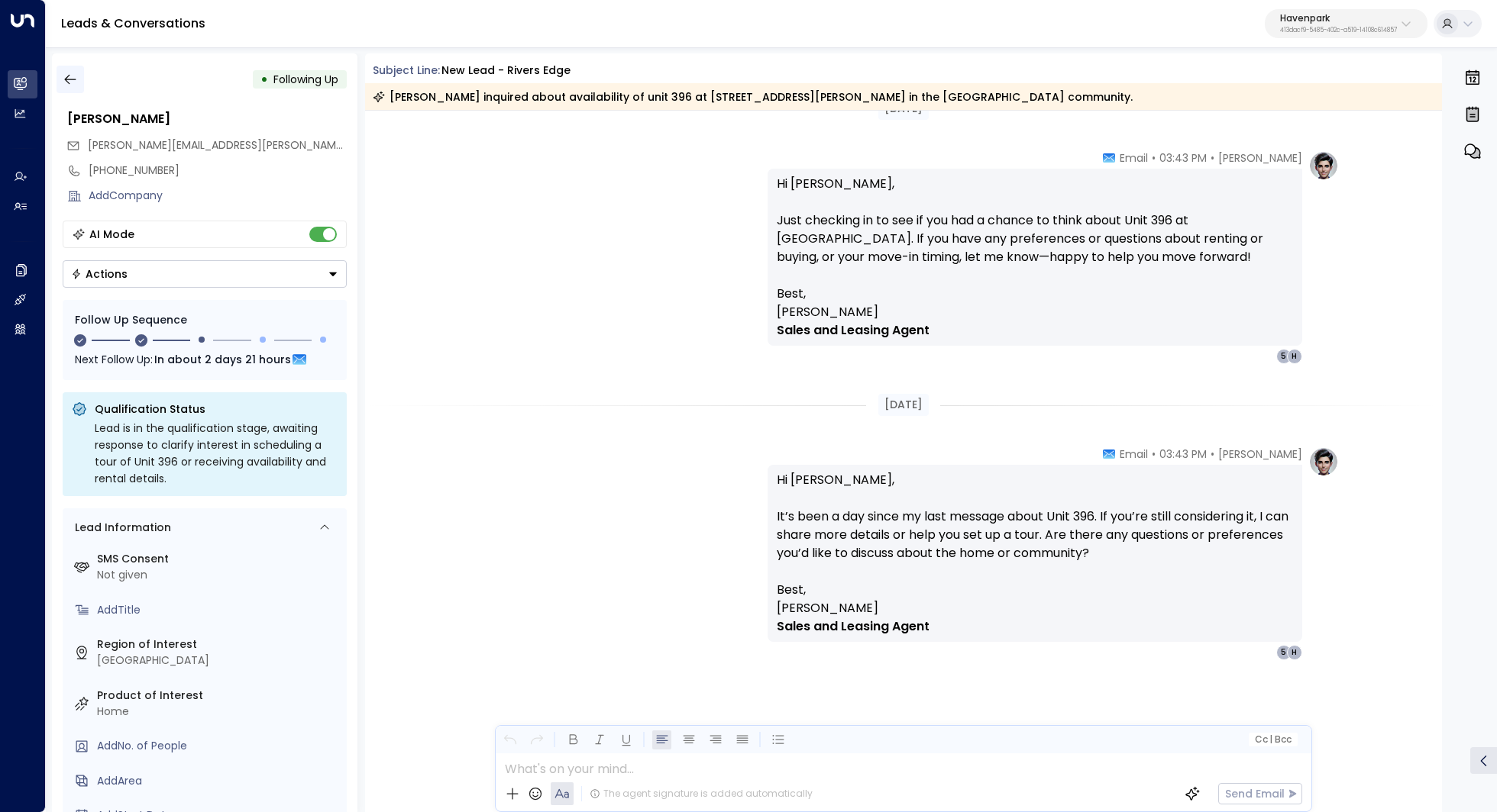
click at [69, 79] on icon "button" at bounding box center [70, 79] width 12 height 10
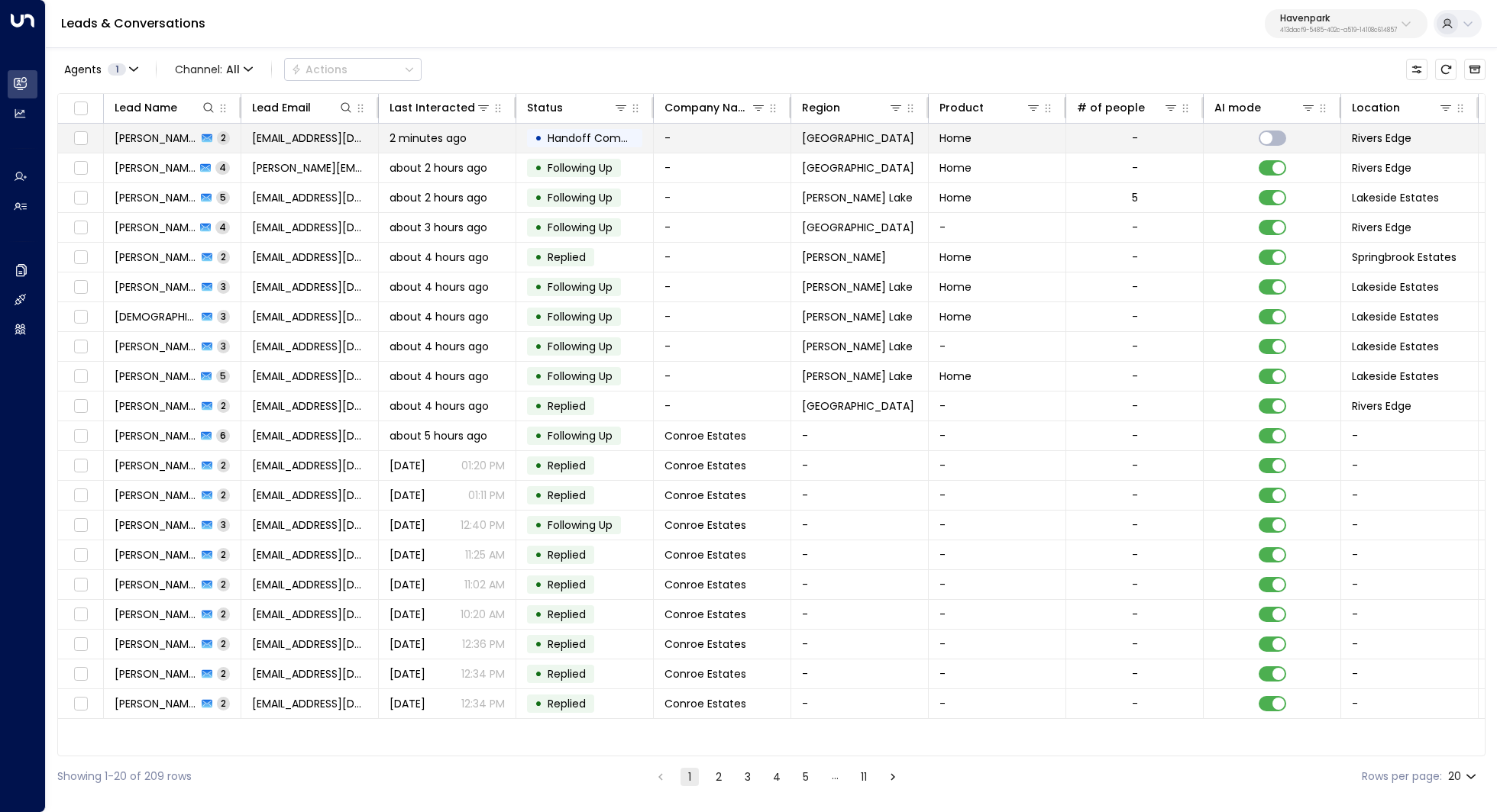
click at [136, 143] on span "Eric Matzinger" at bounding box center [155, 138] width 82 height 15
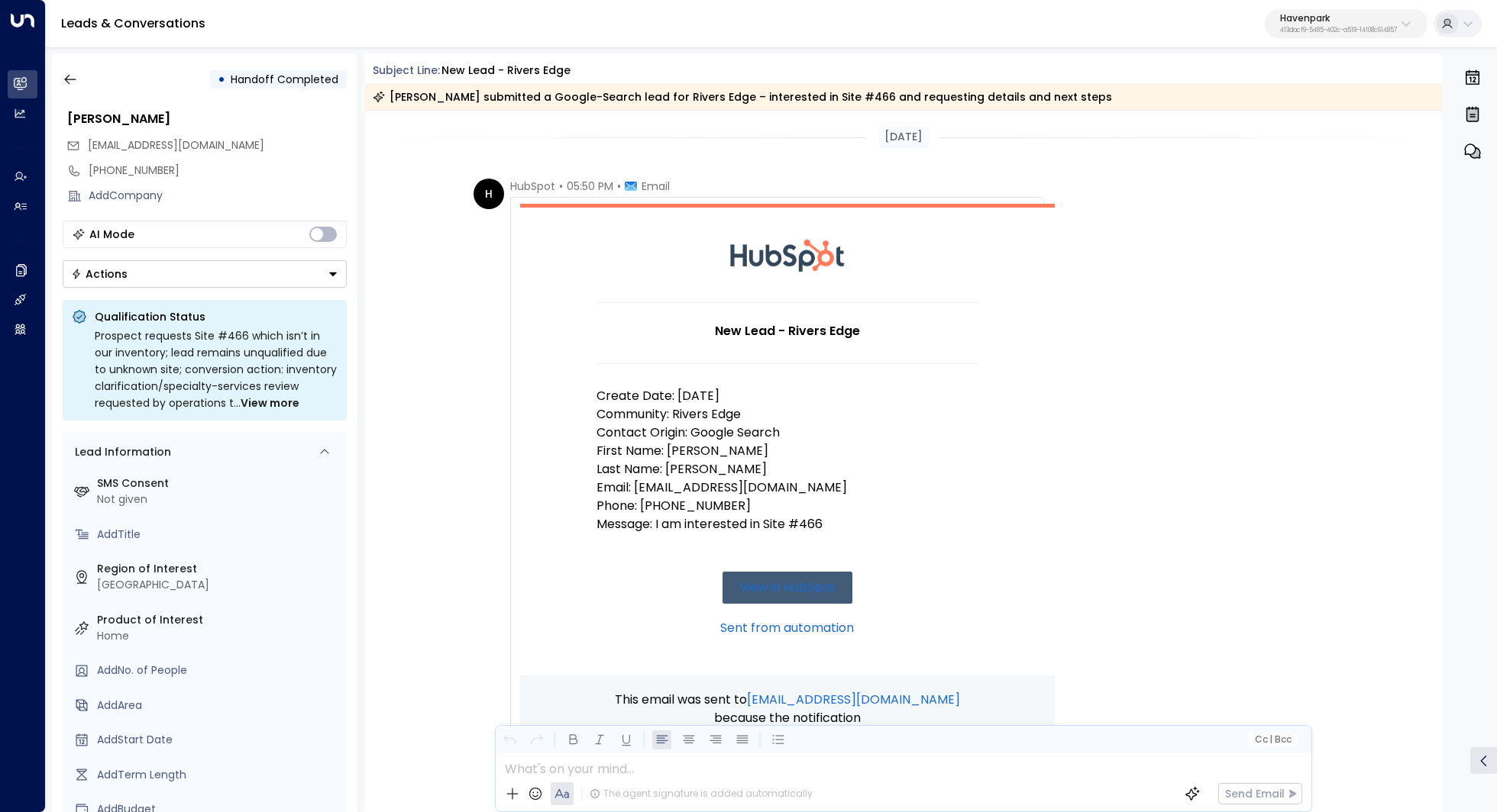
scroll to position [620, 0]
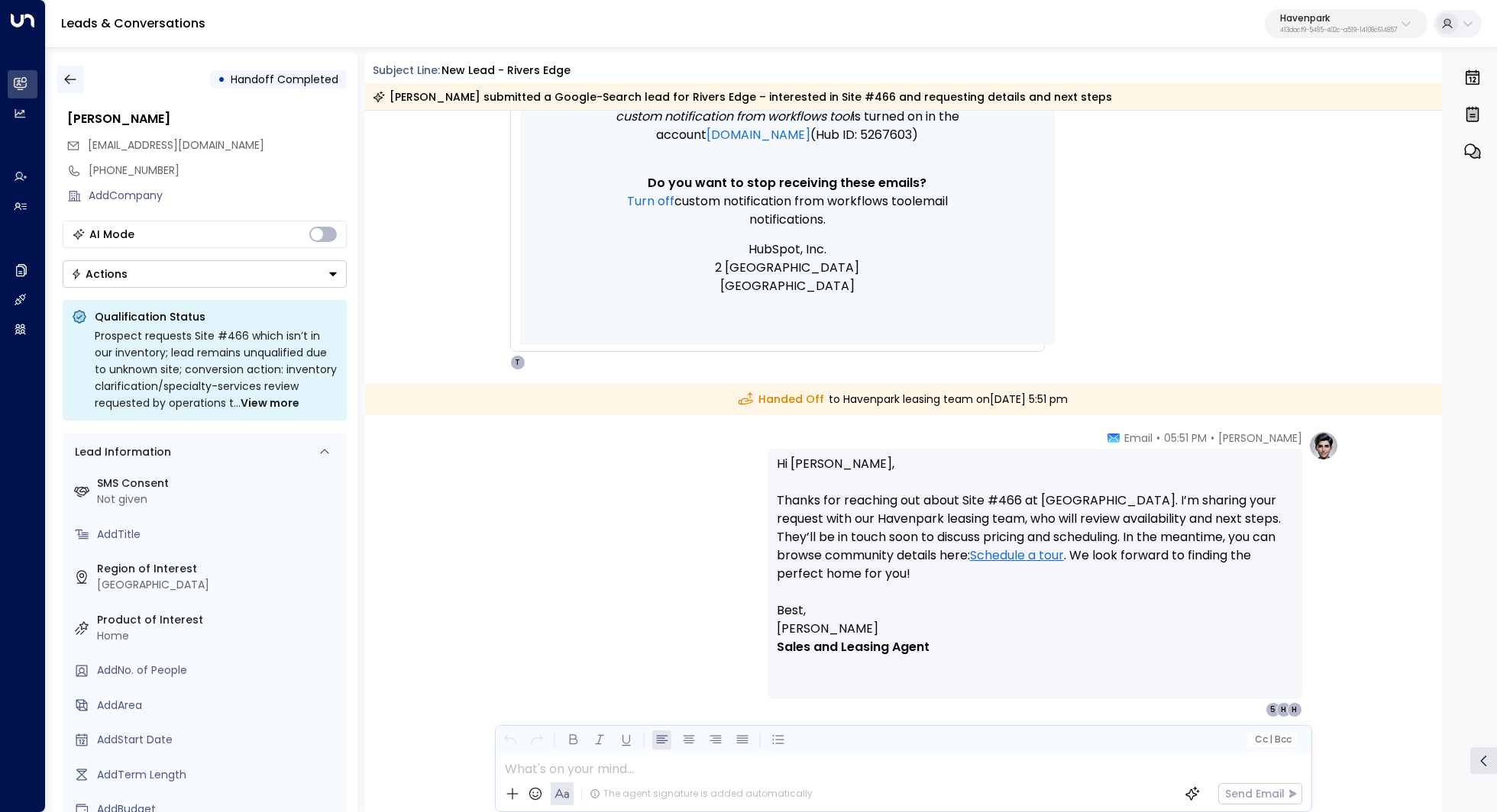
click at [67, 81] on icon "button" at bounding box center [70, 79] width 15 height 15
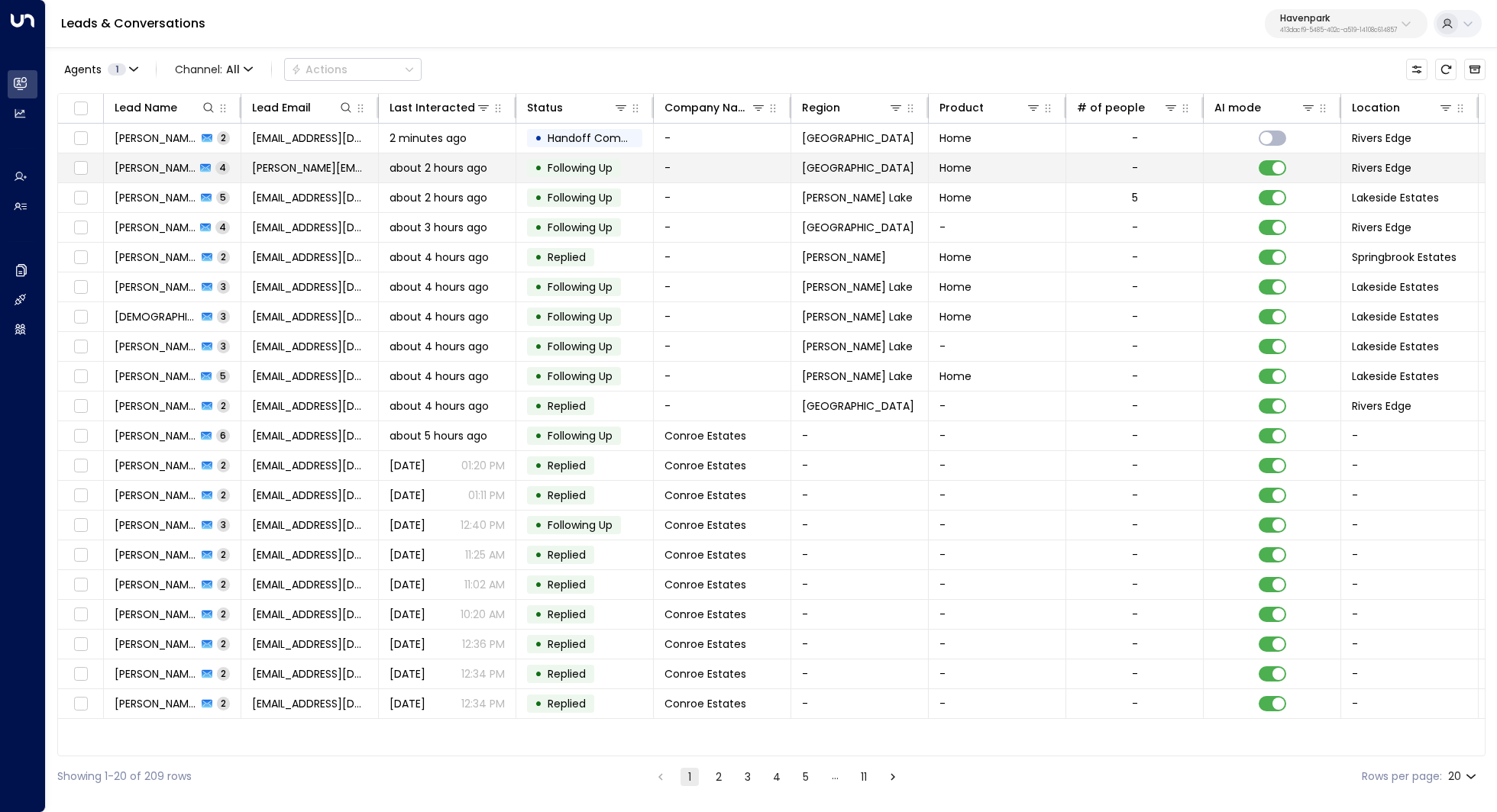
click at [151, 165] on span "Alberto Hicks" at bounding box center [155, 167] width 81 height 15
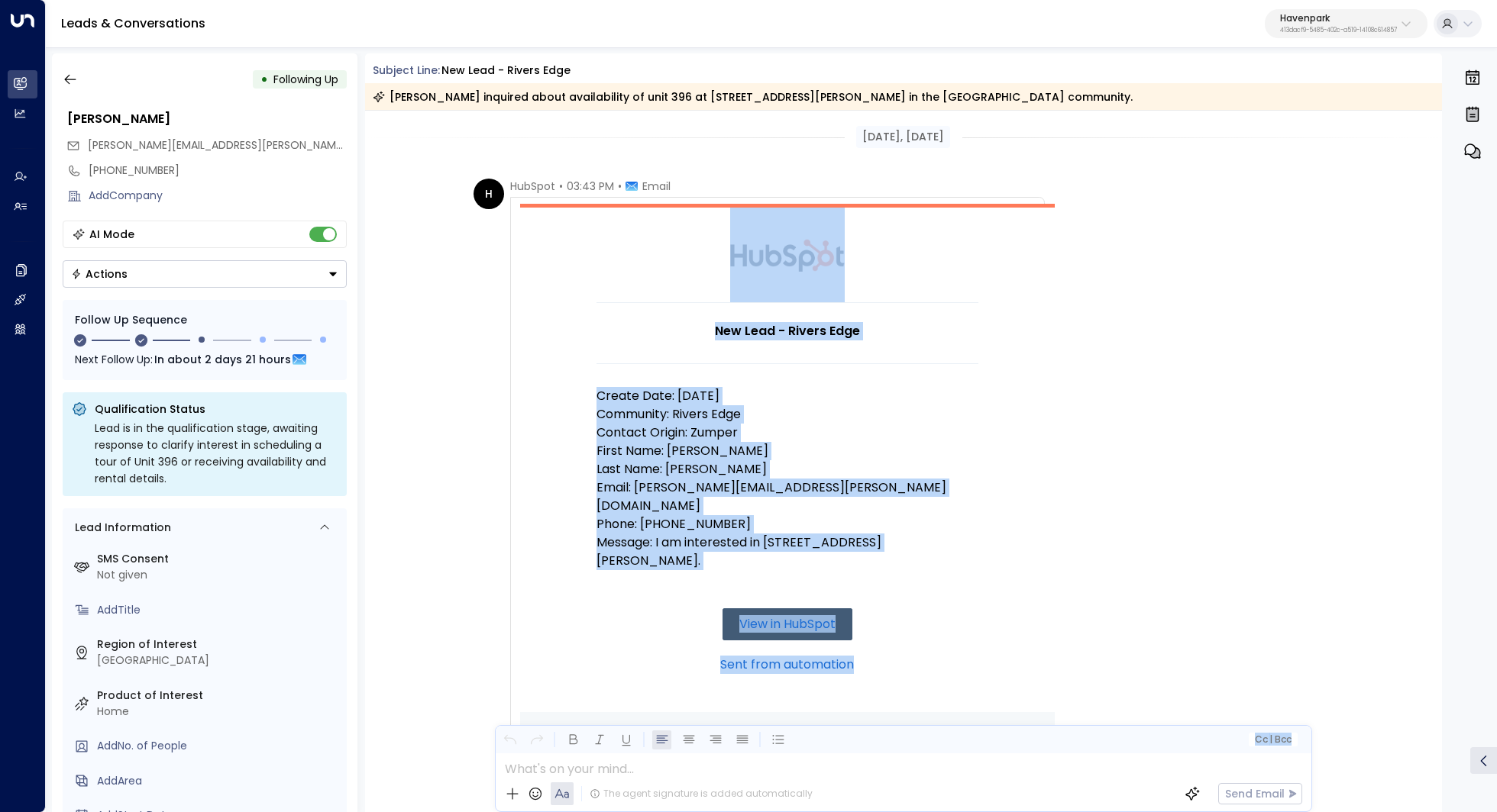
drag, startPoint x: 667, startPoint y: 252, endPoint x: 977, endPoint y: 768, distance: 602.0
click at [977, 768] on div "Subject Line: New Lead - Rivers Edge Alberto Hicks inquired about availability …" at bounding box center [903, 433] width 1078 height 759
copy div "New Lead - Rivers Edge Create Date: 8/11/25 Community: Rivers Edge Contact Orig…"
click at [70, 74] on icon "button" at bounding box center [70, 79] width 15 height 15
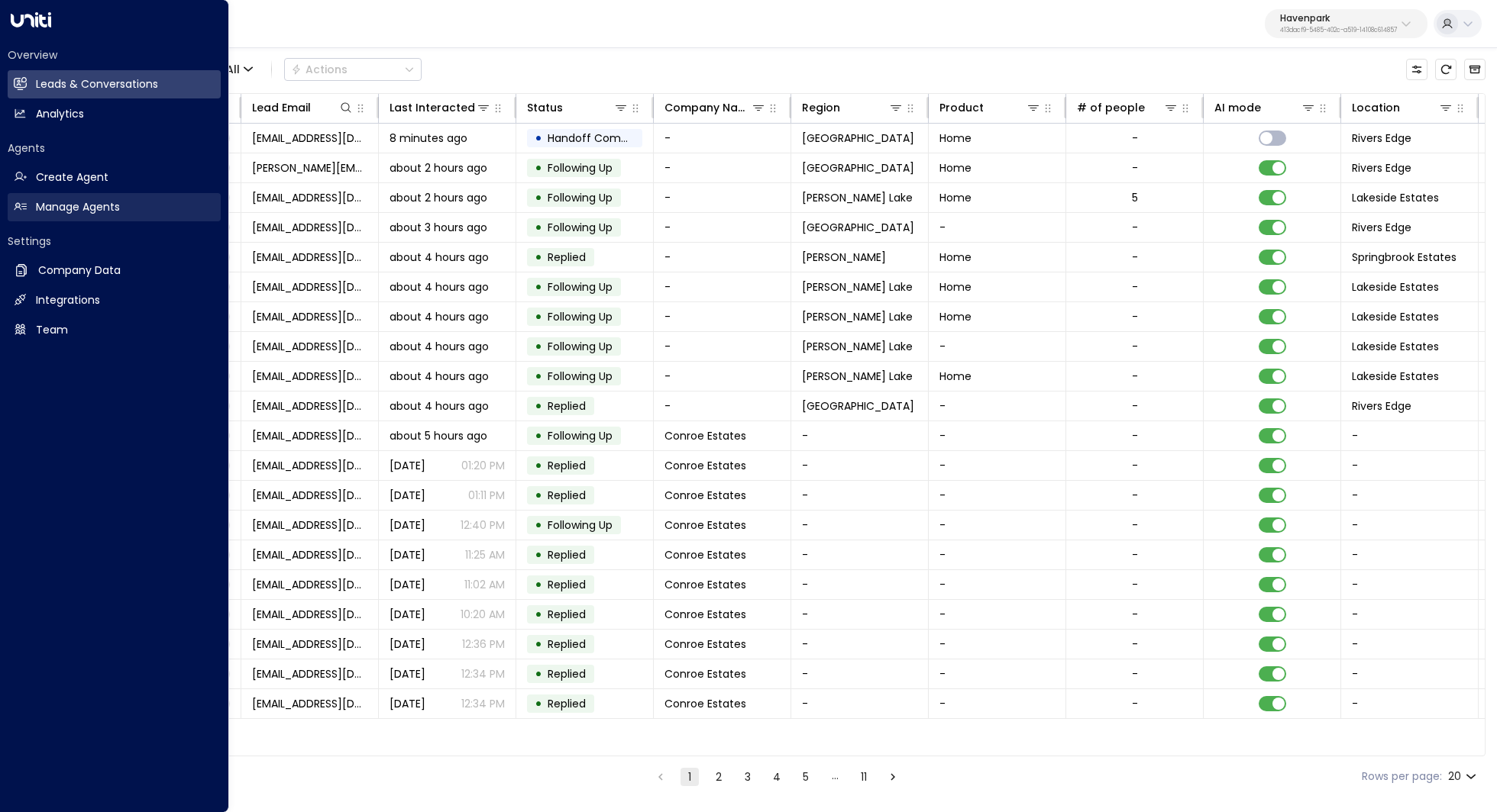
click at [51, 213] on h2 "Manage Agents" at bounding box center [78, 208] width 84 height 16
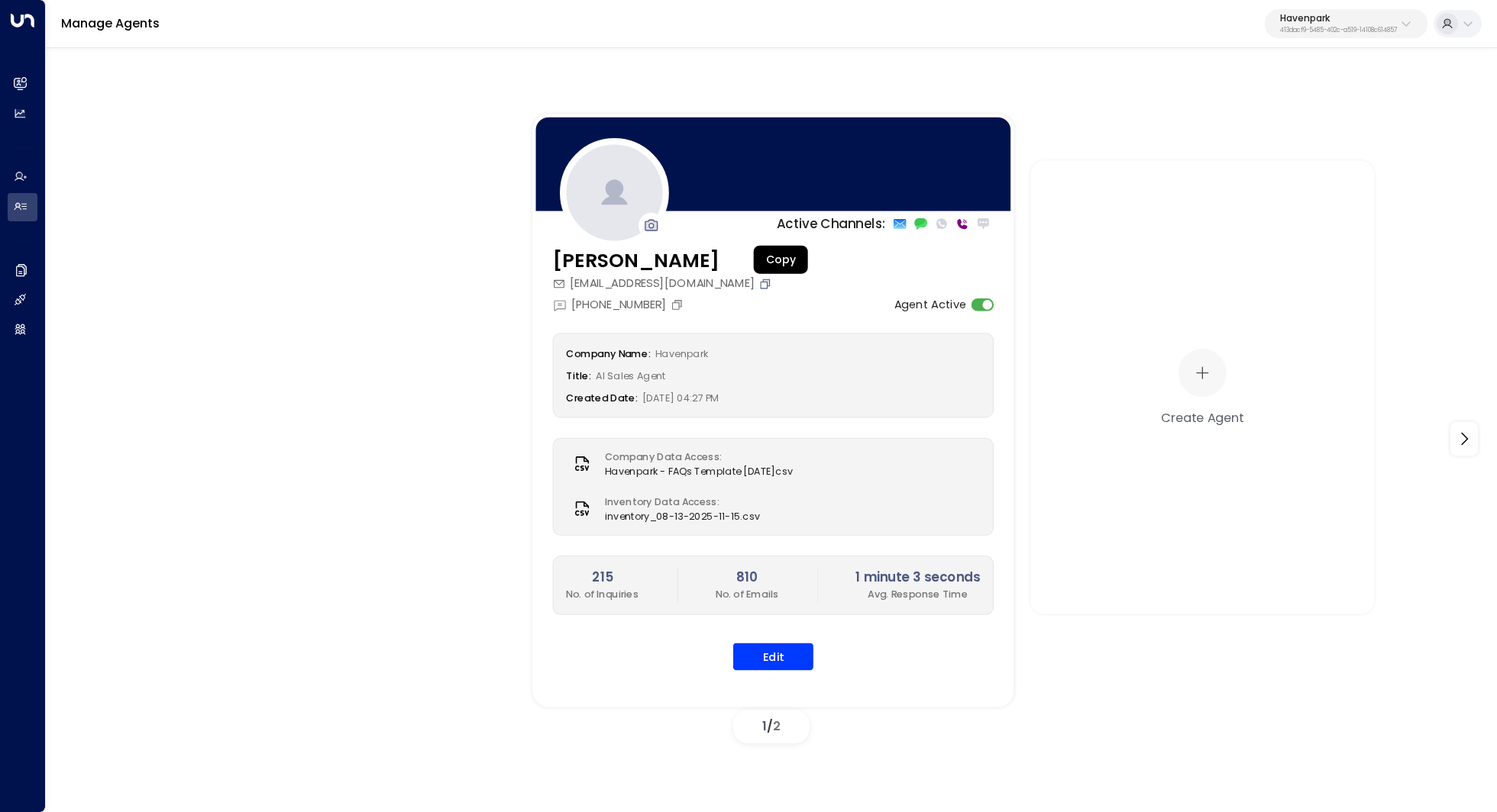
click at [771, 282] on icon "Copy" at bounding box center [765, 283] width 10 height 10
click at [764, 647] on button "Edit" at bounding box center [772, 657] width 80 height 27
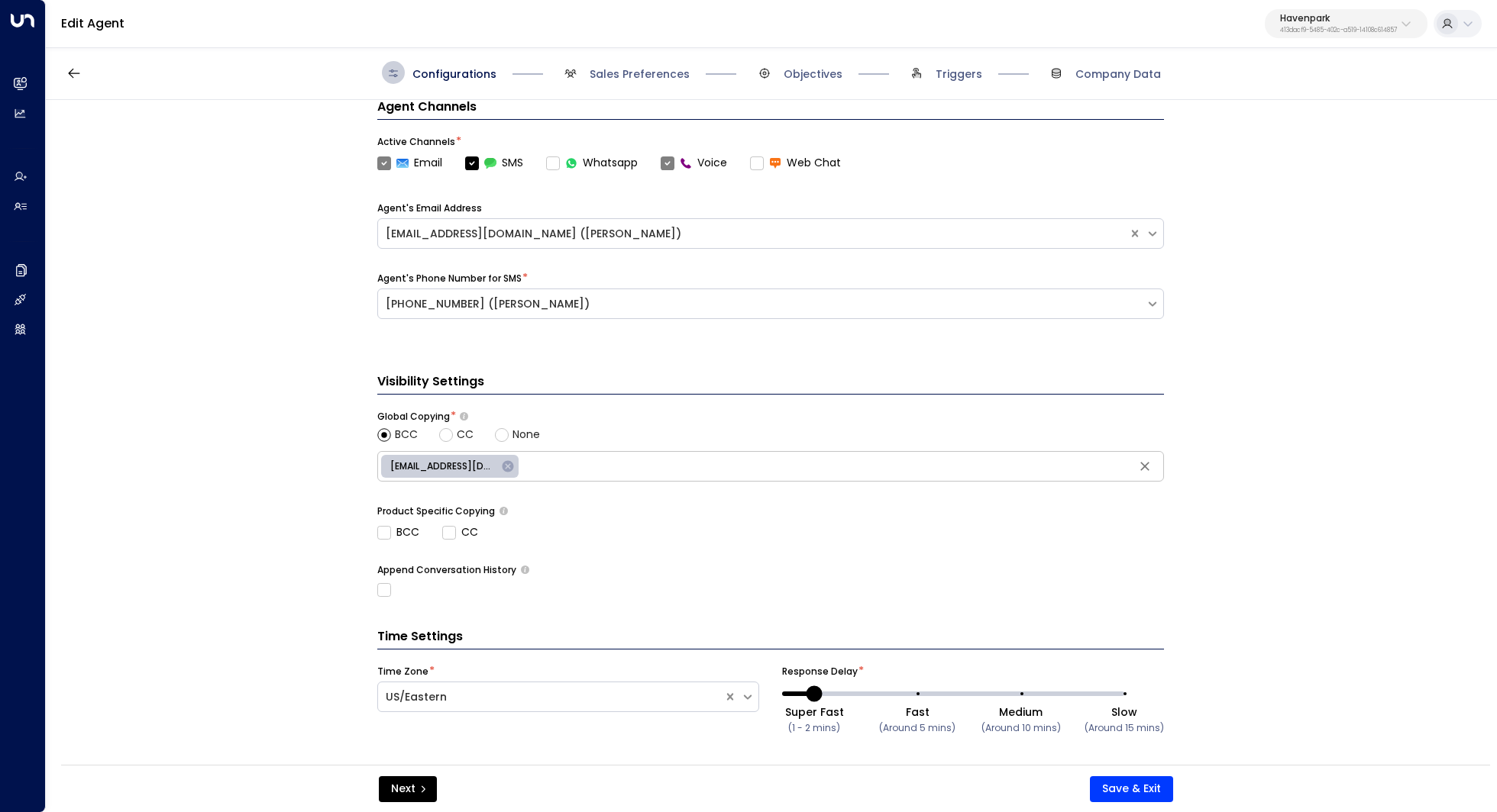
scroll to position [479, 0]
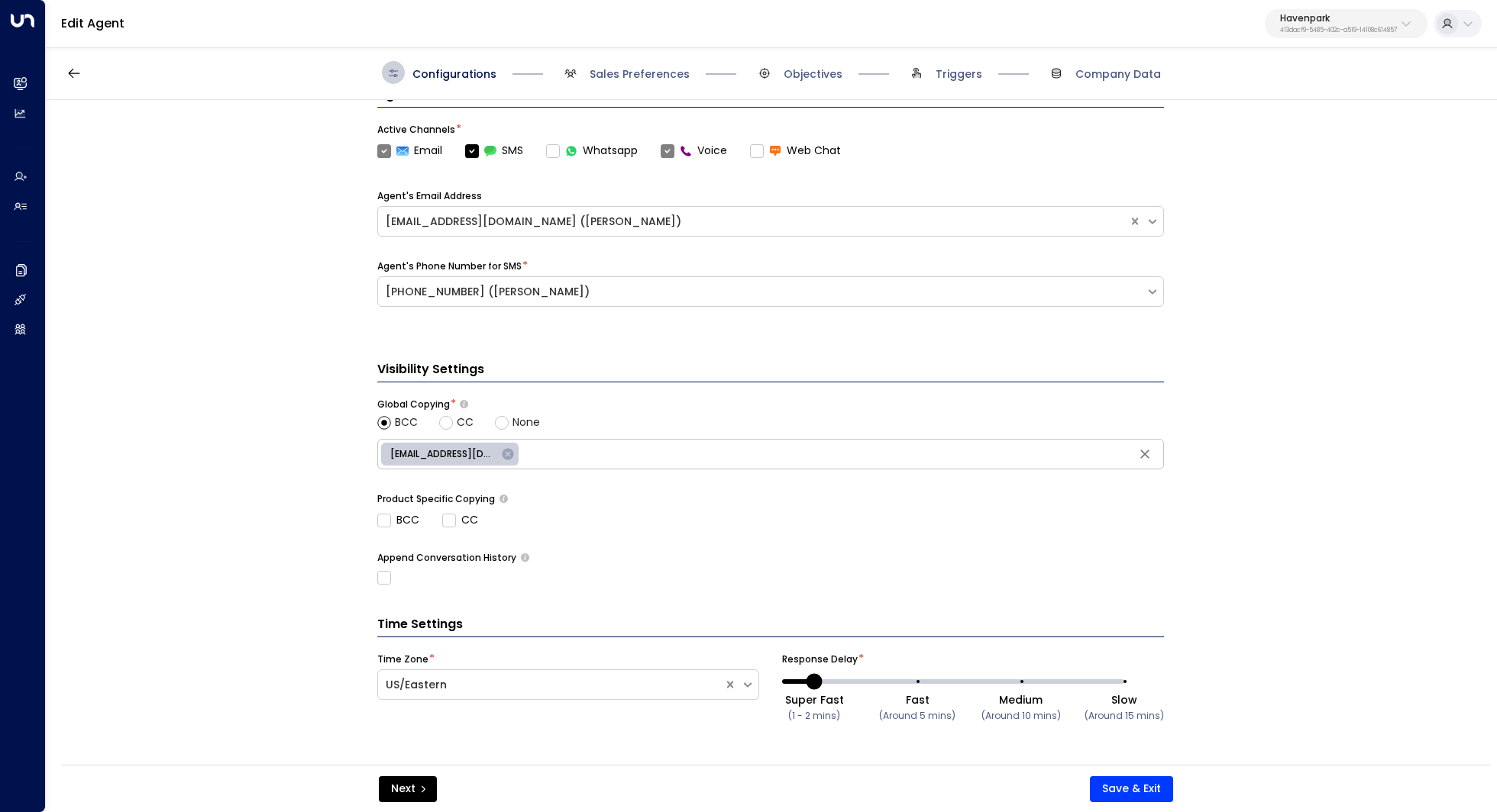
click at [623, 81] on span "Sales Preferences" at bounding box center [624, 72] width 131 height 23
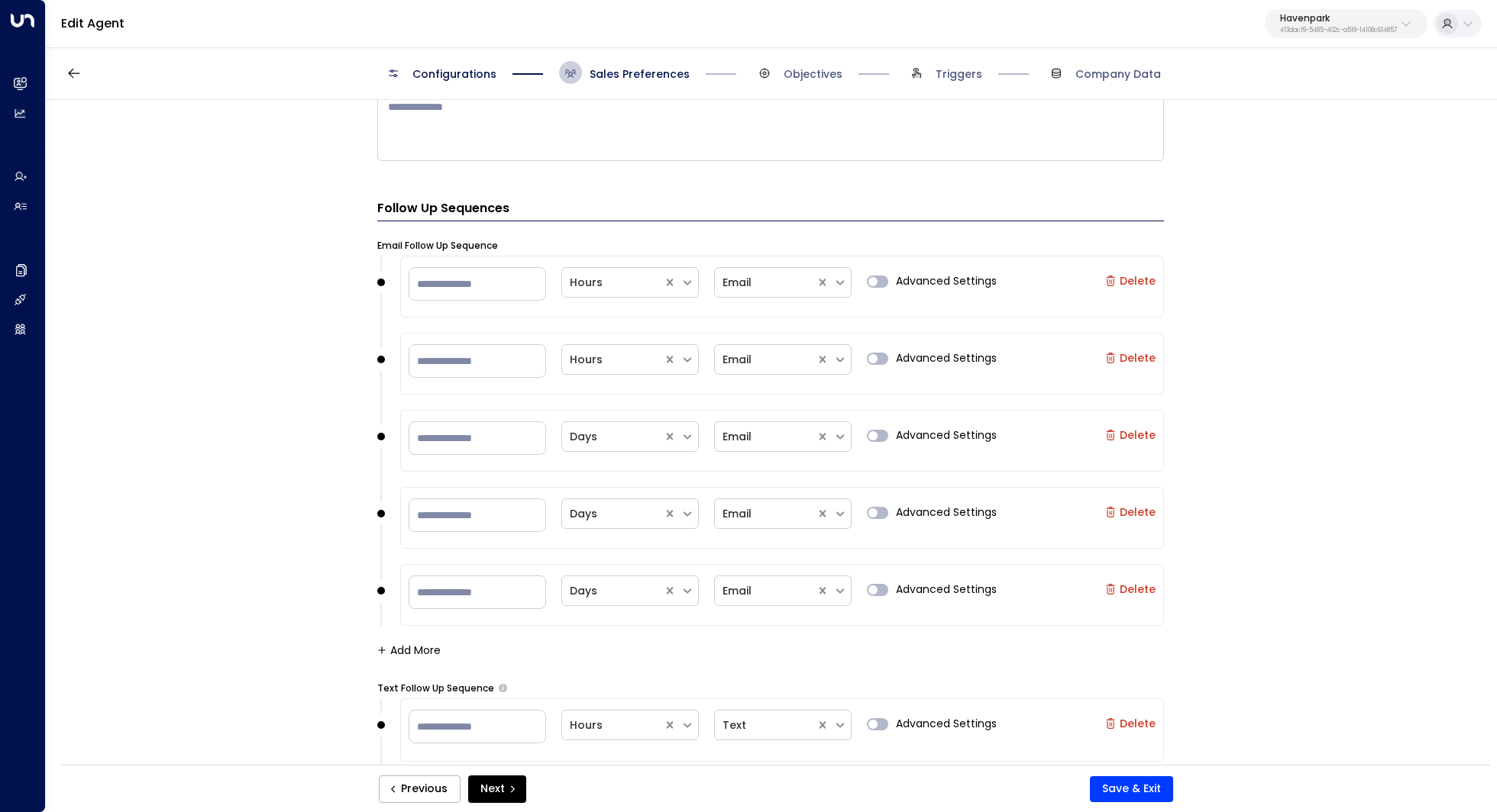
scroll to position [1405, 0]
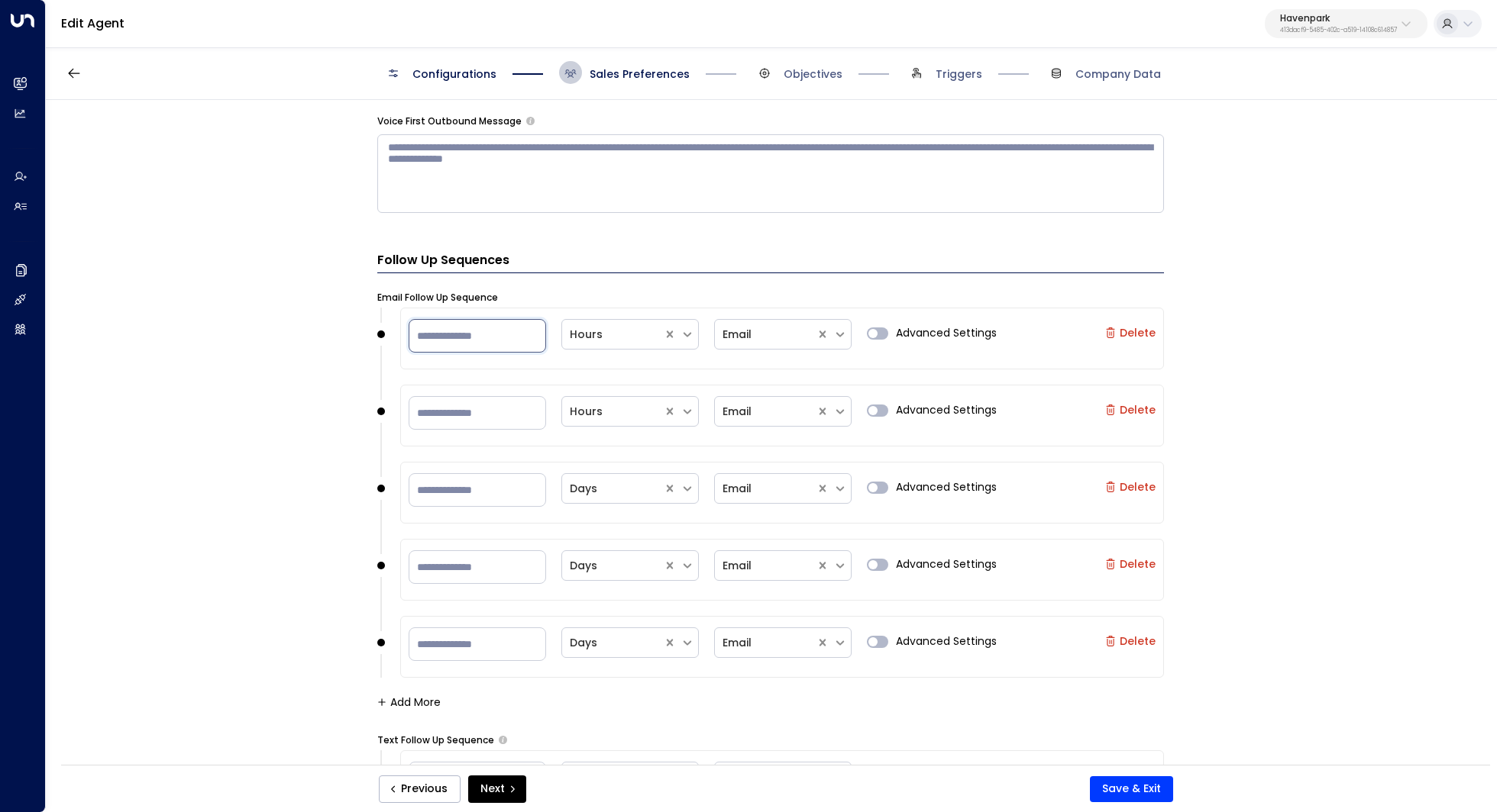
click at [463, 324] on input "**" at bounding box center [477, 335] width 137 height 33
type input "*"
click at [680, 331] on icon at bounding box center [687, 334] width 14 height 14
click at [634, 374] on div "Minutes" at bounding box center [630, 372] width 137 height 28
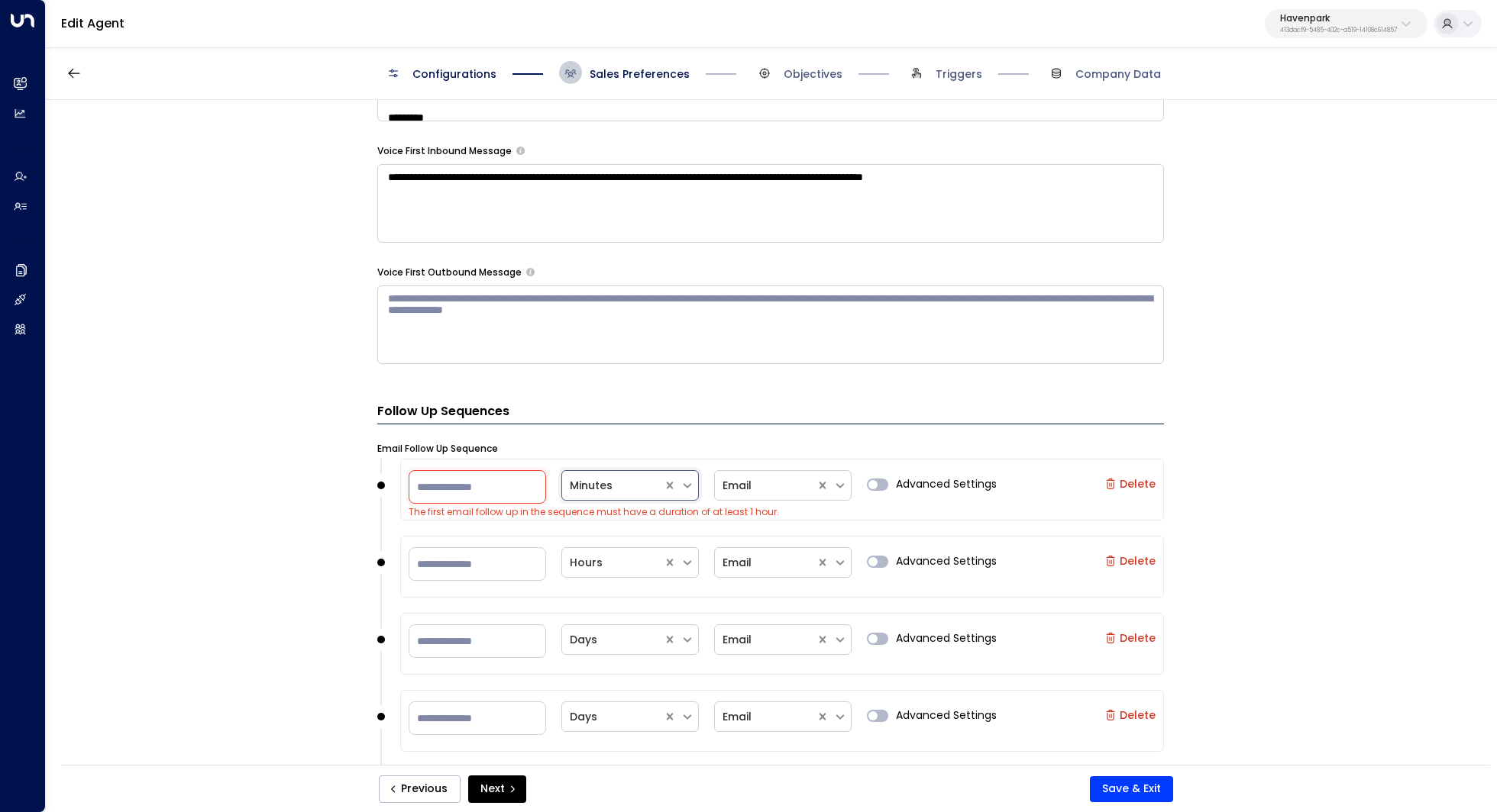
scroll to position [1284, 0]
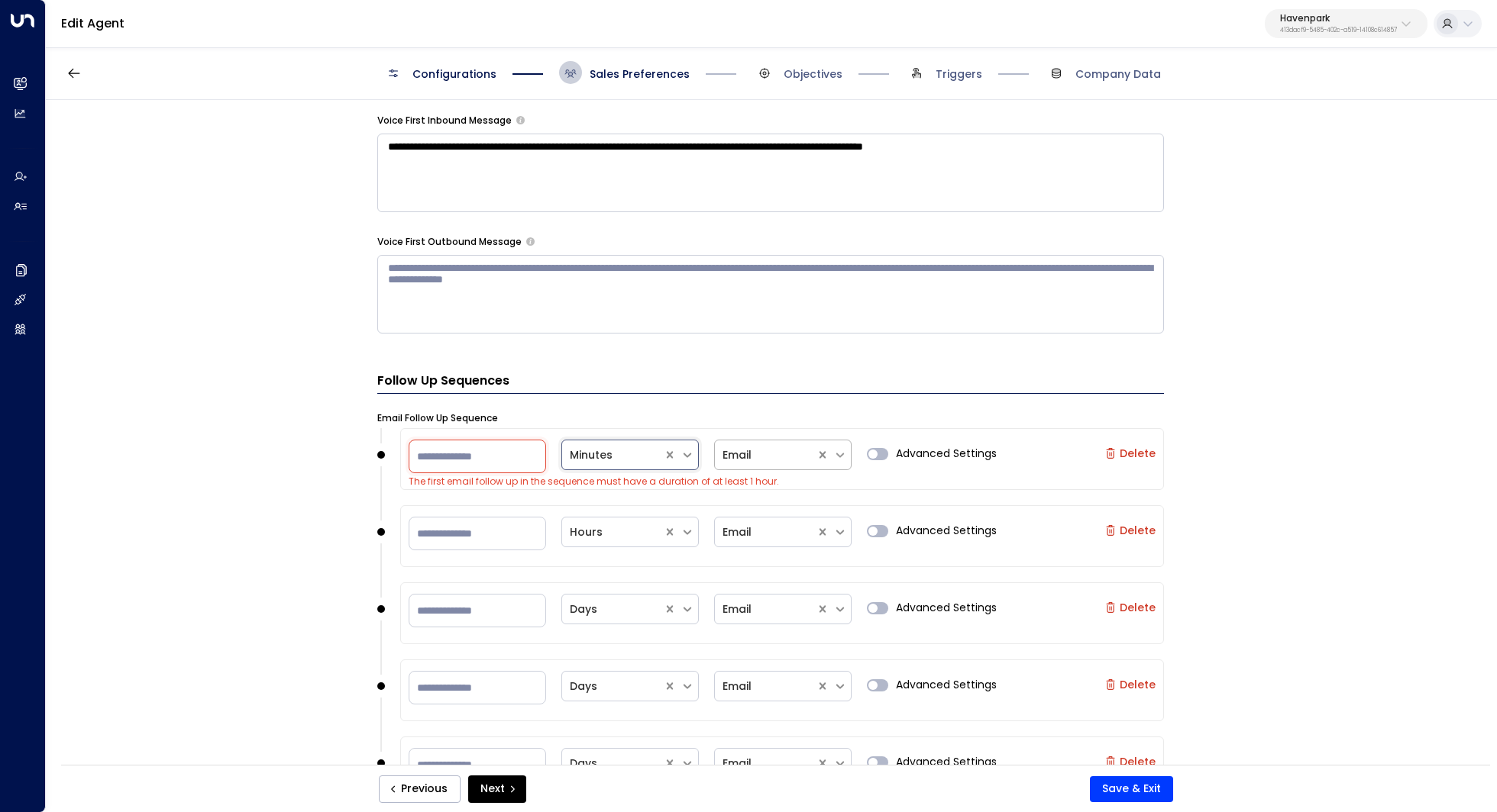
click at [837, 453] on icon at bounding box center [839, 454] width 7 height 5
click at [774, 517] on div "SMS" at bounding box center [782, 521] width 137 height 28
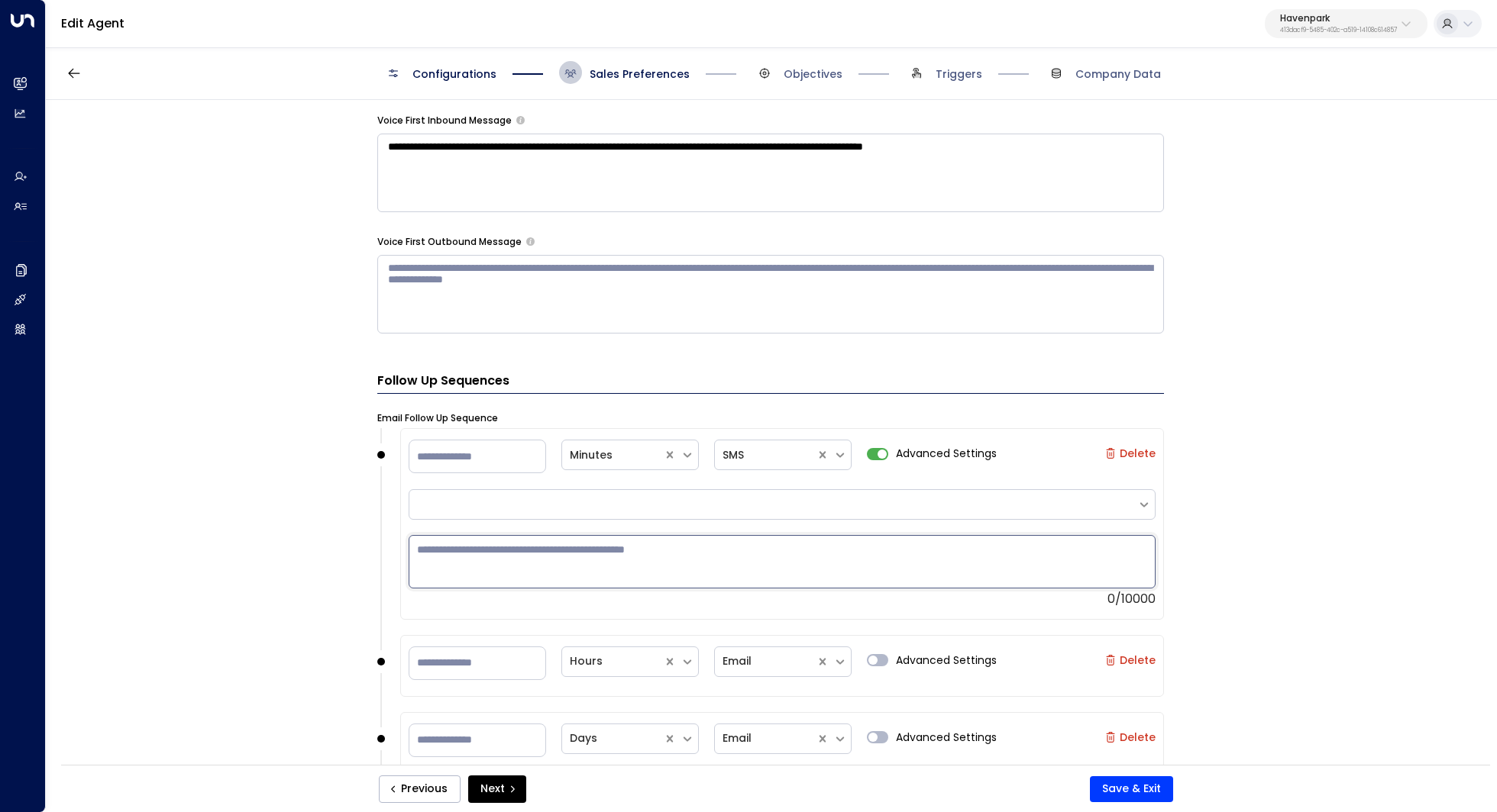
click at [604, 564] on textarea at bounding box center [781, 561] width 747 height 53
paste textarea "**********"
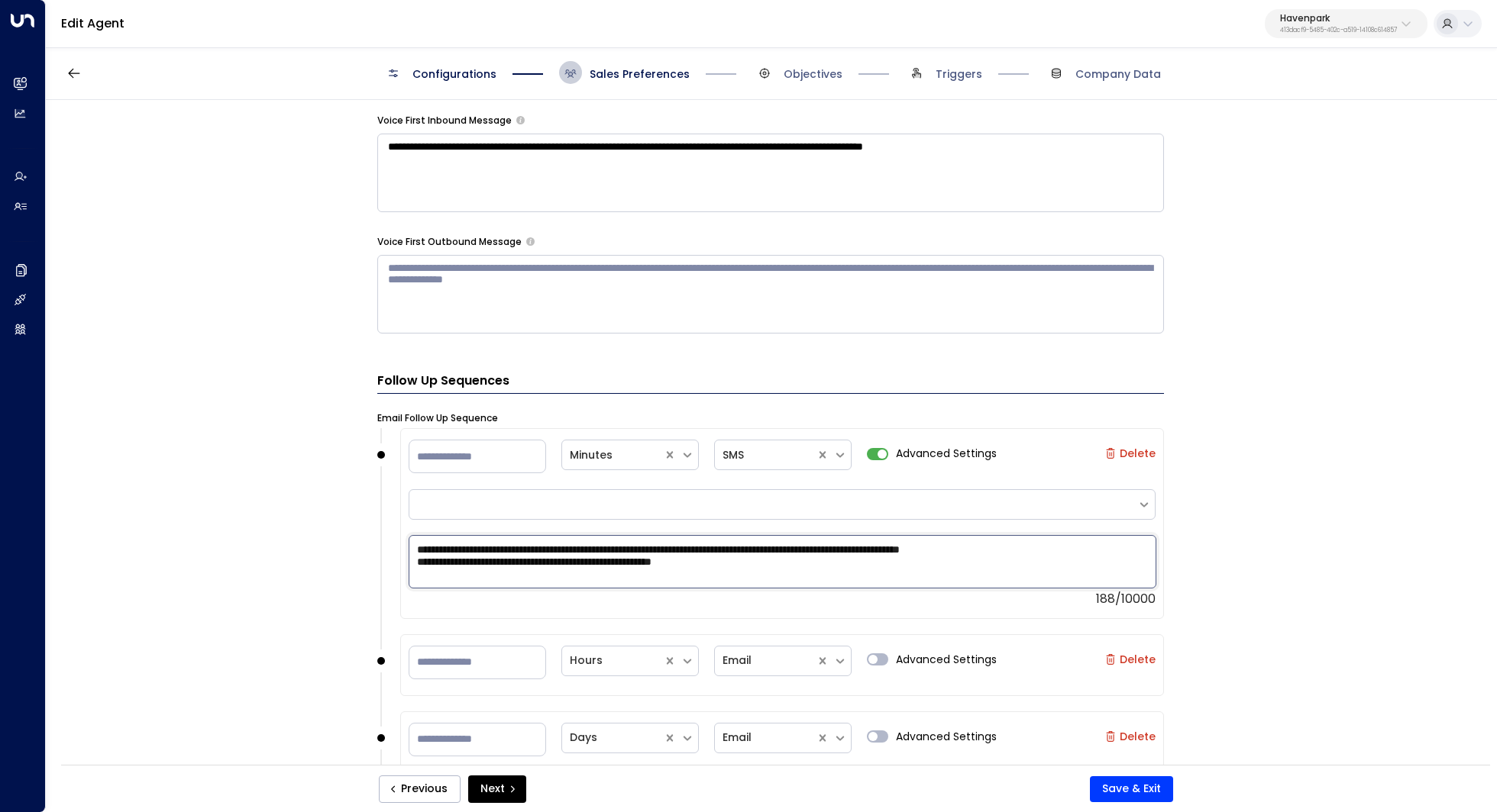
click at [617, 543] on textarea "**********" at bounding box center [781, 561] width 747 height 53
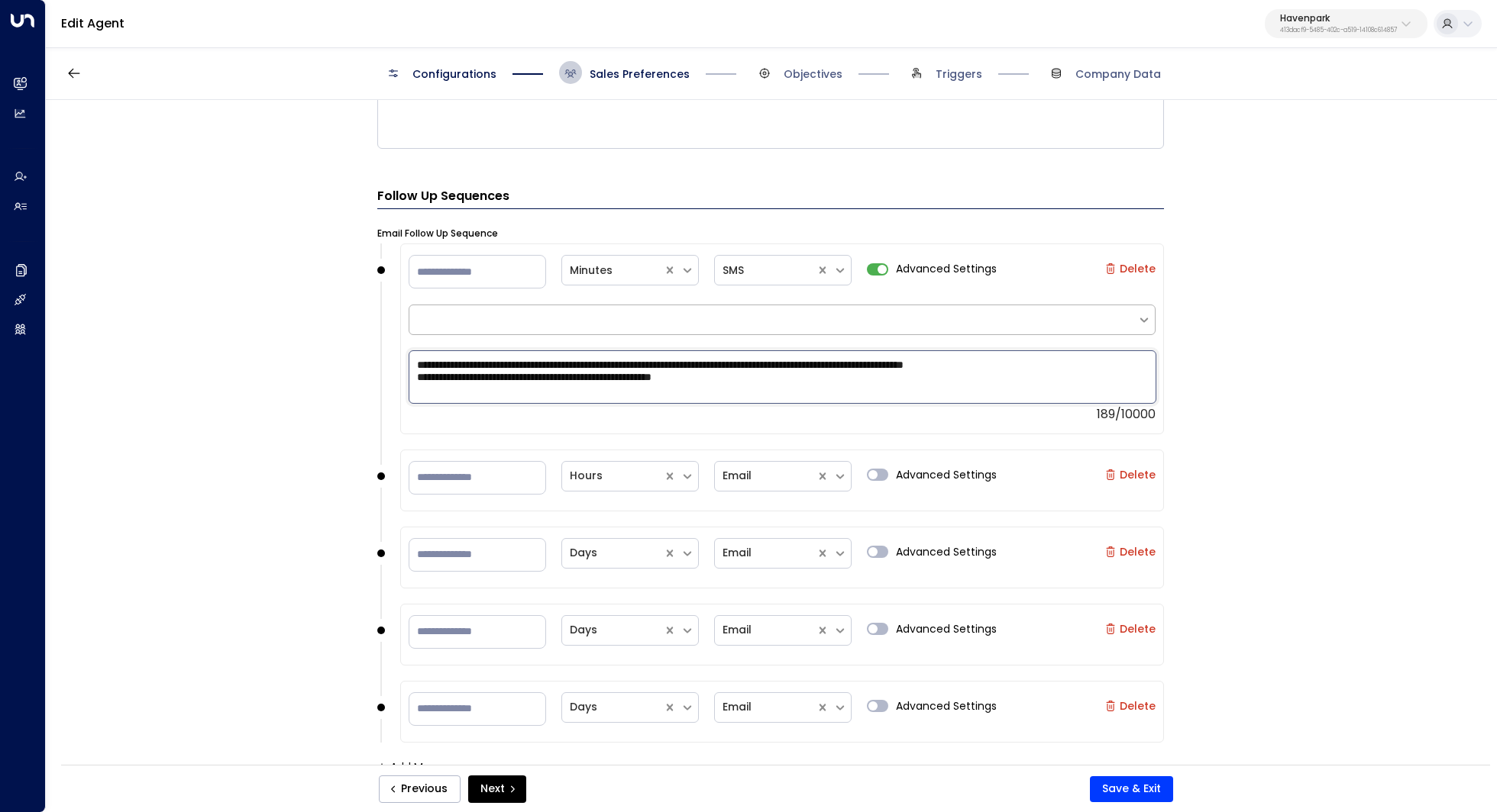
scroll to position [1449, 0]
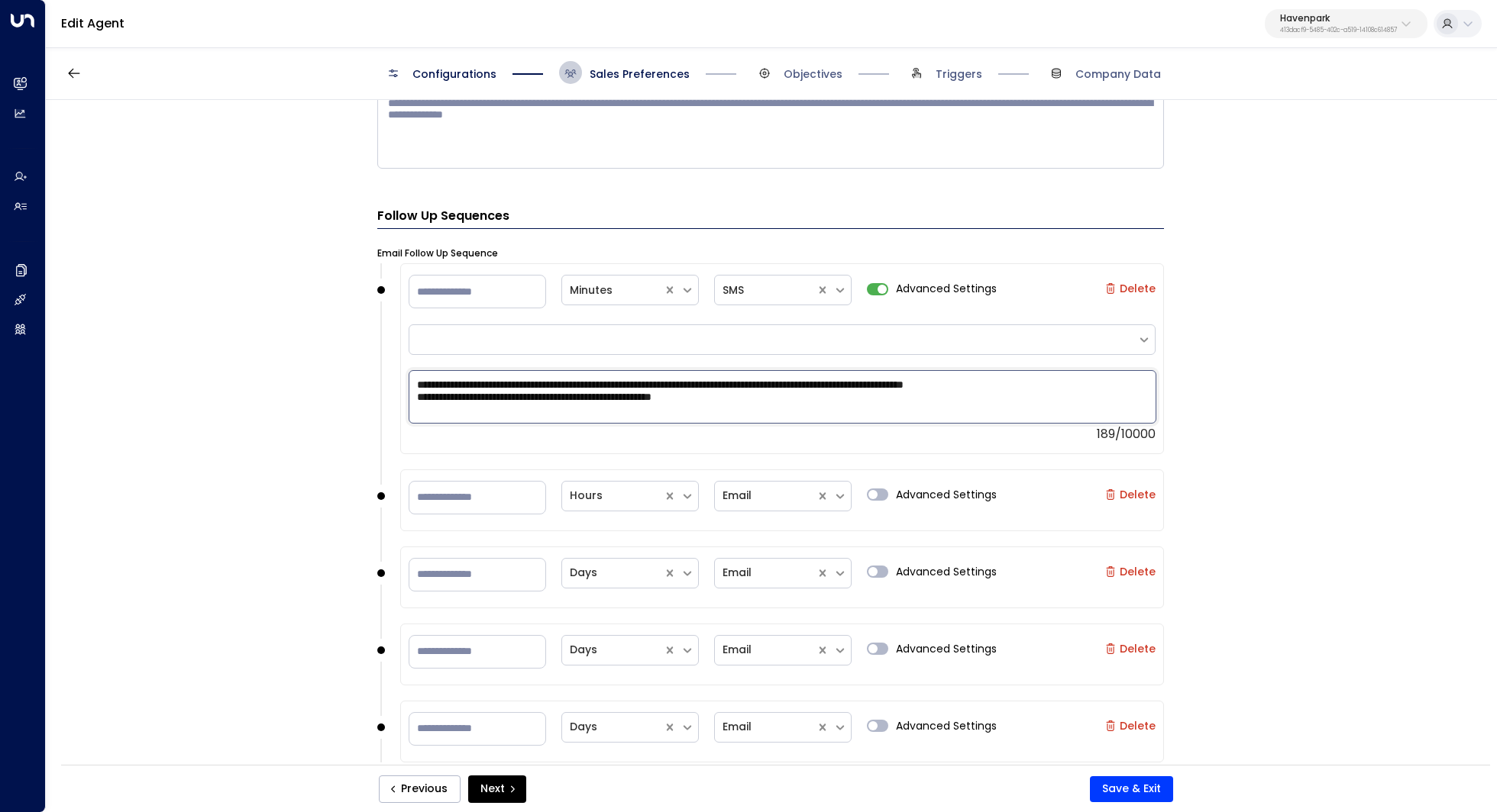
click at [688, 380] on textarea "**********" at bounding box center [781, 397] width 747 height 53
click at [807, 391] on textarea "**********" at bounding box center [781, 397] width 747 height 53
type textarea "**********"
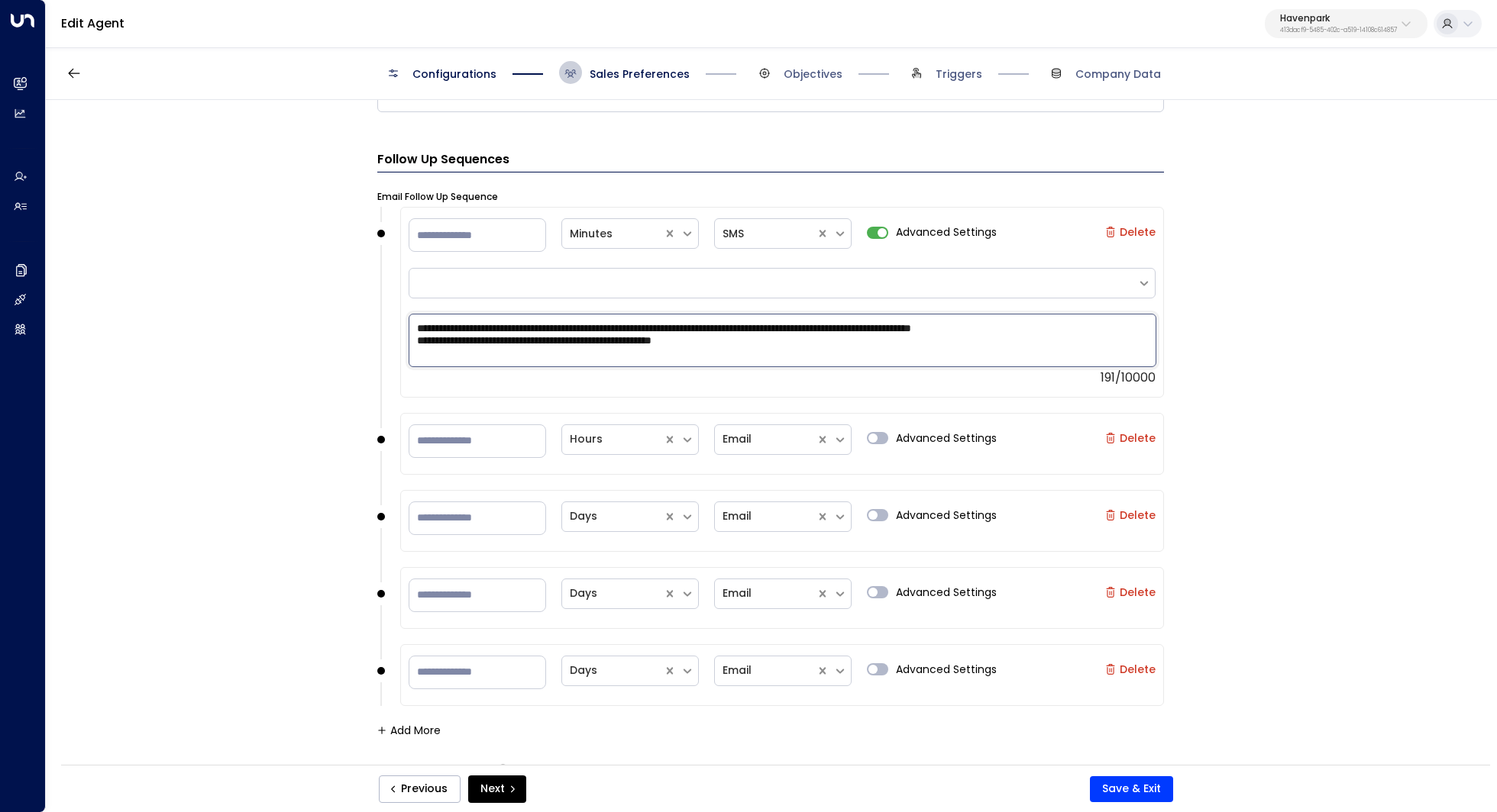
scroll to position [1509, 0]
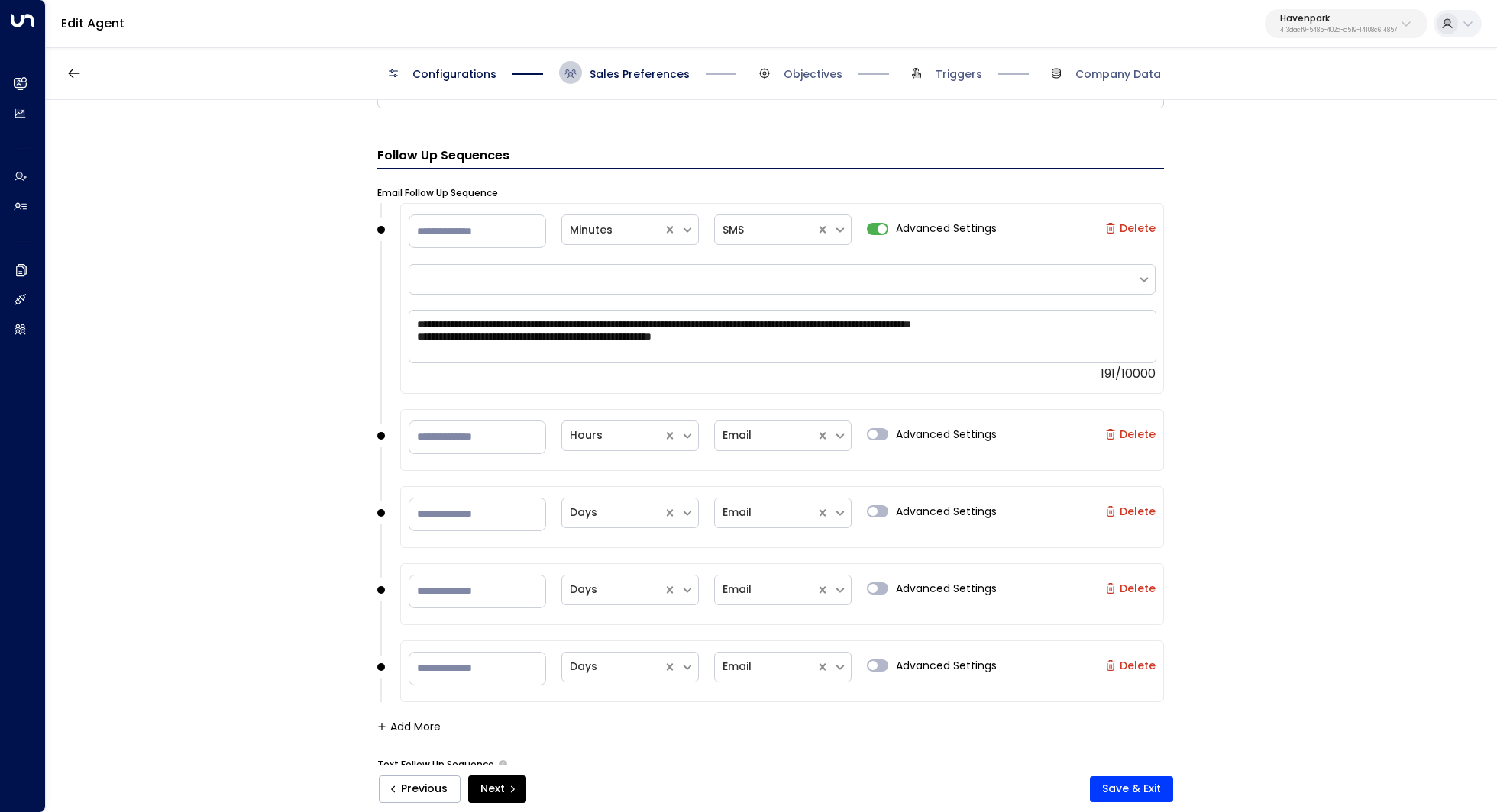
click at [461, 453] on div "** Hours Email Advanced Settings Delete" at bounding box center [781, 437] width 747 height 41
click at [465, 430] on input "**" at bounding box center [477, 437] width 137 height 33
type input "*"
type input "**"
click at [469, 513] on input "*" at bounding box center [477, 514] width 137 height 33
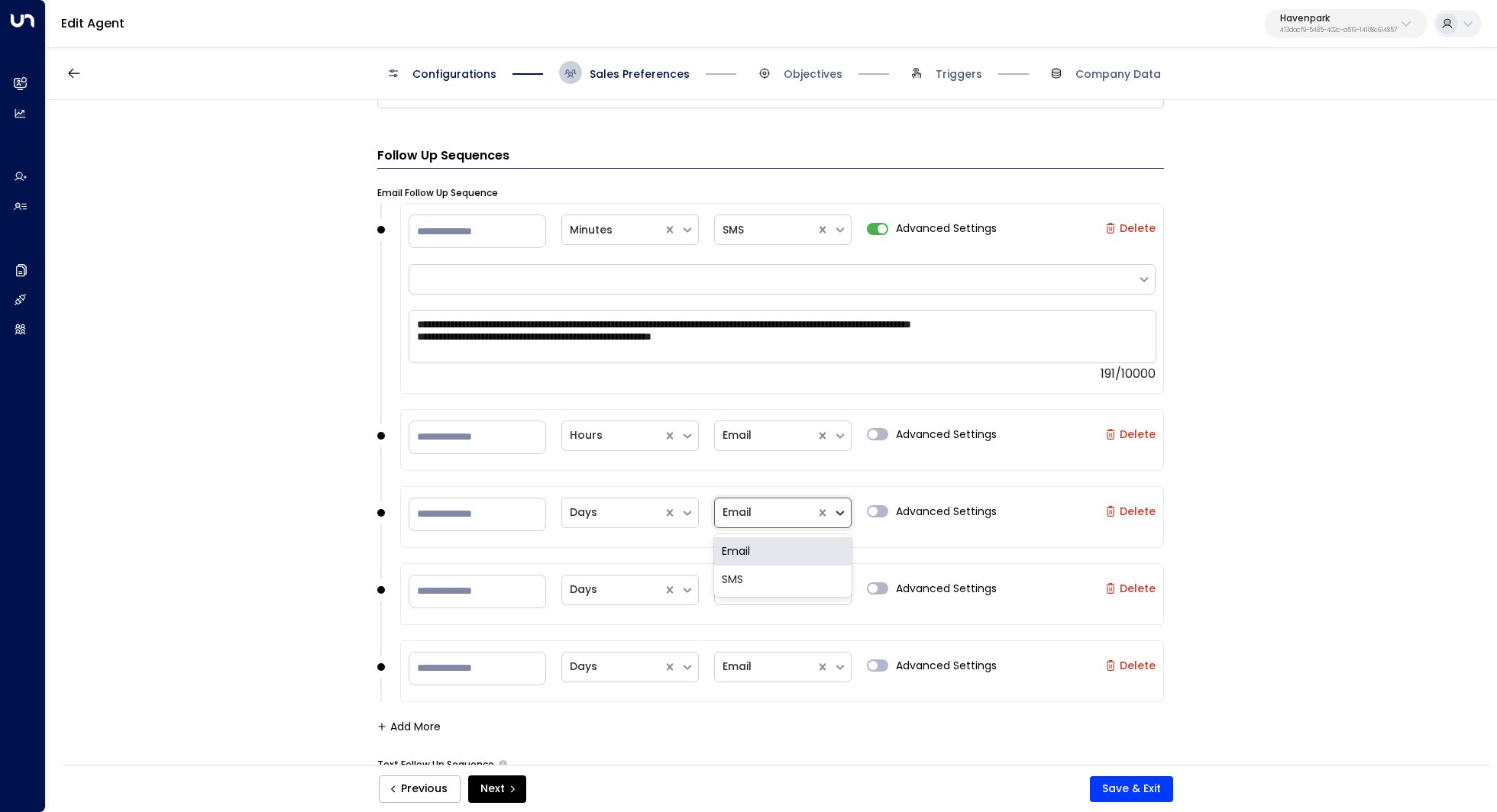
click at [839, 510] on icon at bounding box center [839, 512] width 7 height 5
click at [792, 567] on div "SMS" at bounding box center [782, 579] width 137 height 28
click at [461, 508] on input "*" at bounding box center [477, 514] width 137 height 33
type input "**"
click at [634, 510] on div at bounding box center [613, 512] width 86 height 19
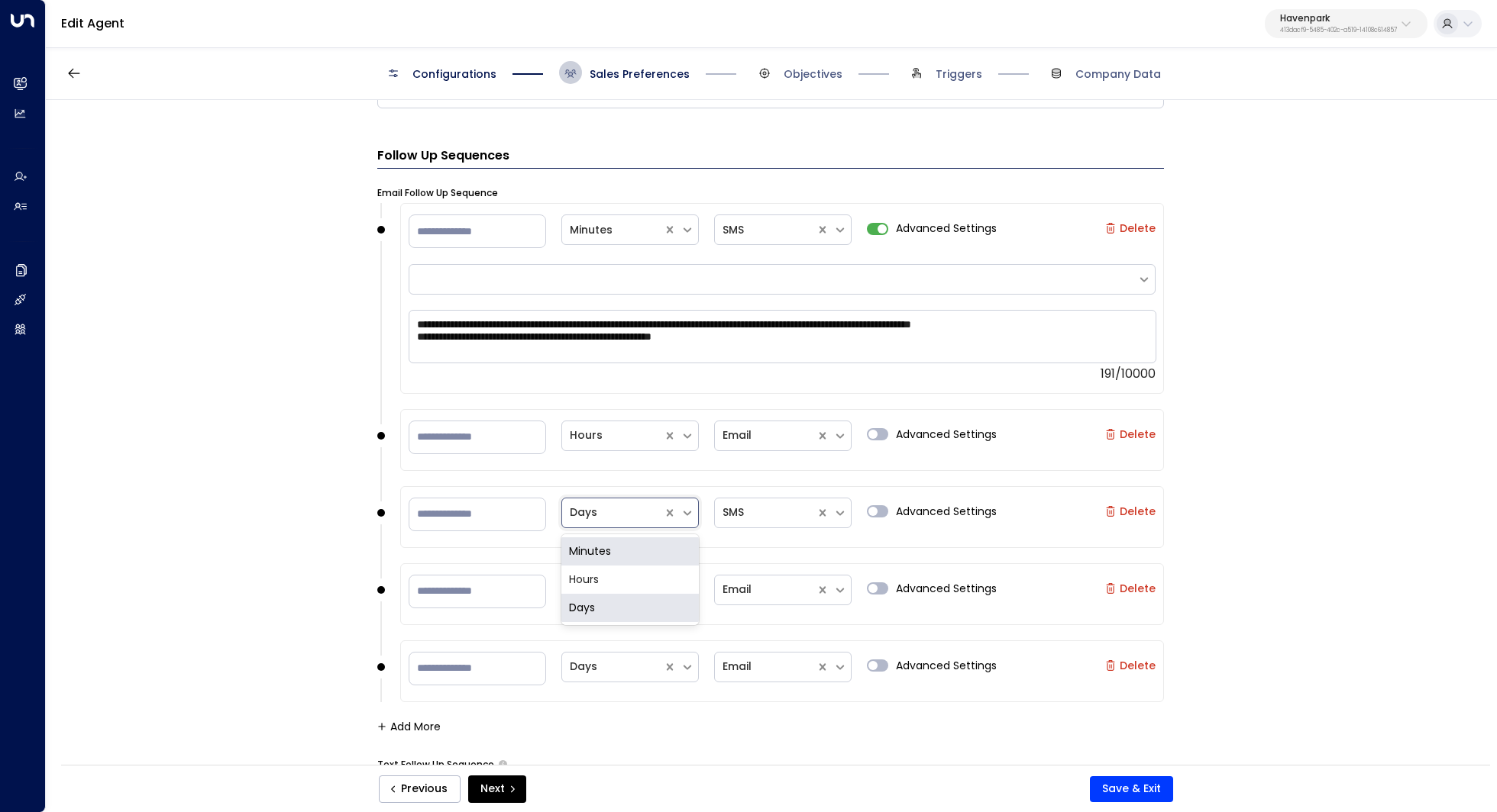
click at [614, 555] on div "Minutes" at bounding box center [630, 551] width 137 height 28
click at [632, 507] on div at bounding box center [613, 512] width 86 height 19
click at [613, 578] on div "Hours" at bounding box center [630, 579] width 137 height 28
click at [476, 583] on input "**" at bounding box center [477, 591] width 137 height 33
type input "*"
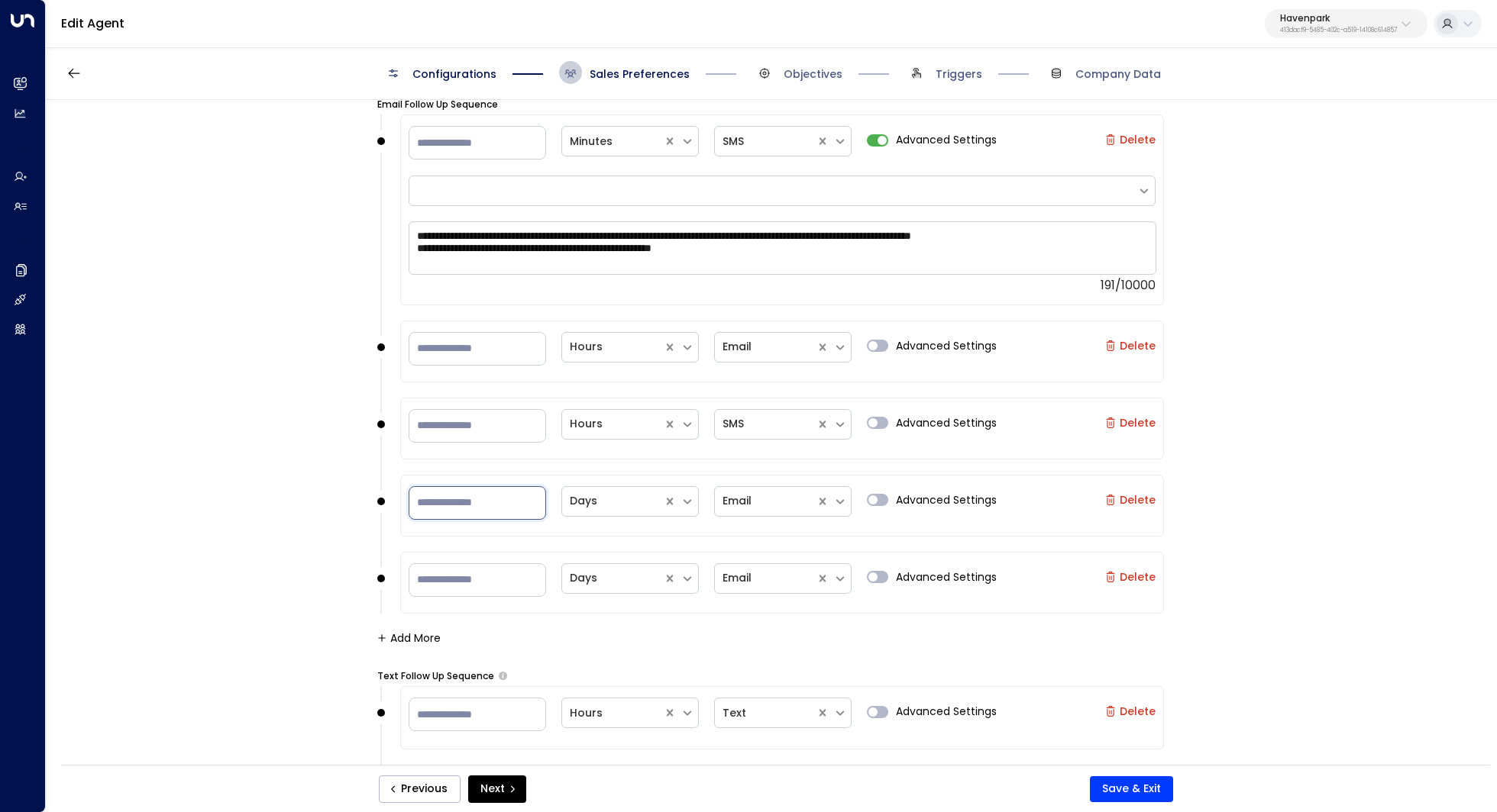
scroll to position [1604, 0]
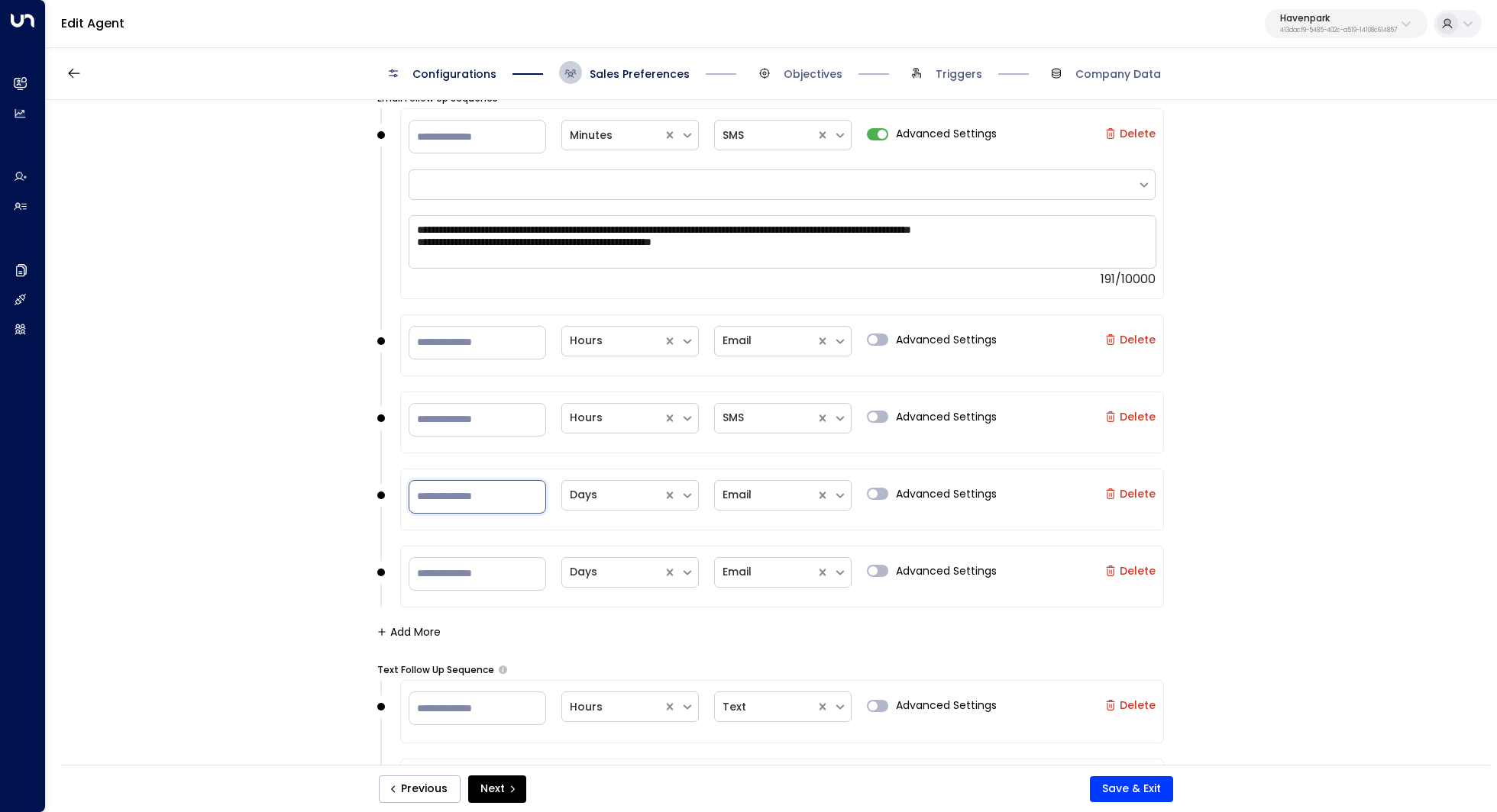
type input "*"
click at [491, 572] on input "**" at bounding box center [477, 574] width 137 height 33
type input "*"
click at [773, 564] on div at bounding box center [765, 572] width 86 height 19
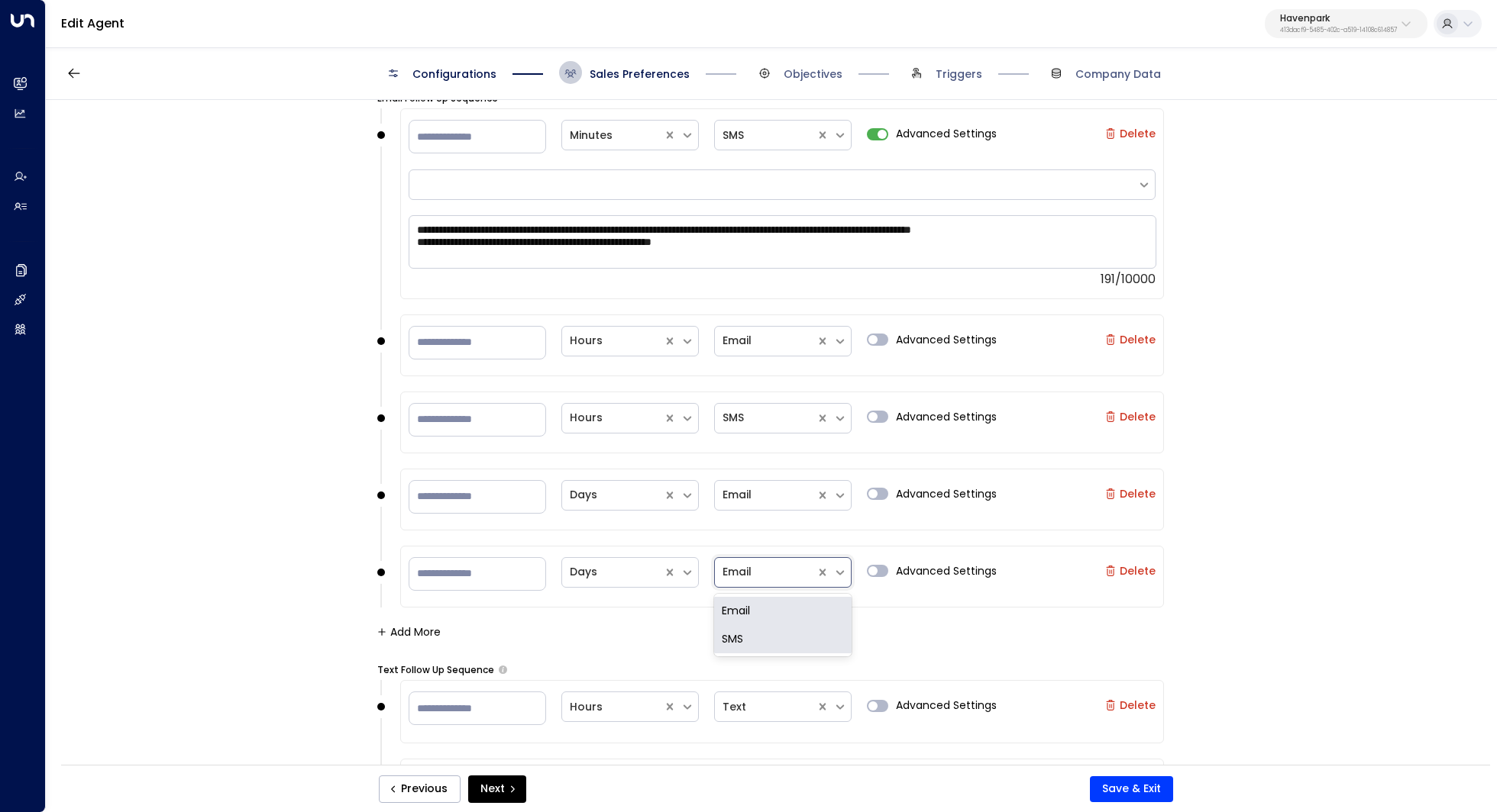
click at [747, 636] on div "SMS" at bounding box center [782, 639] width 137 height 28
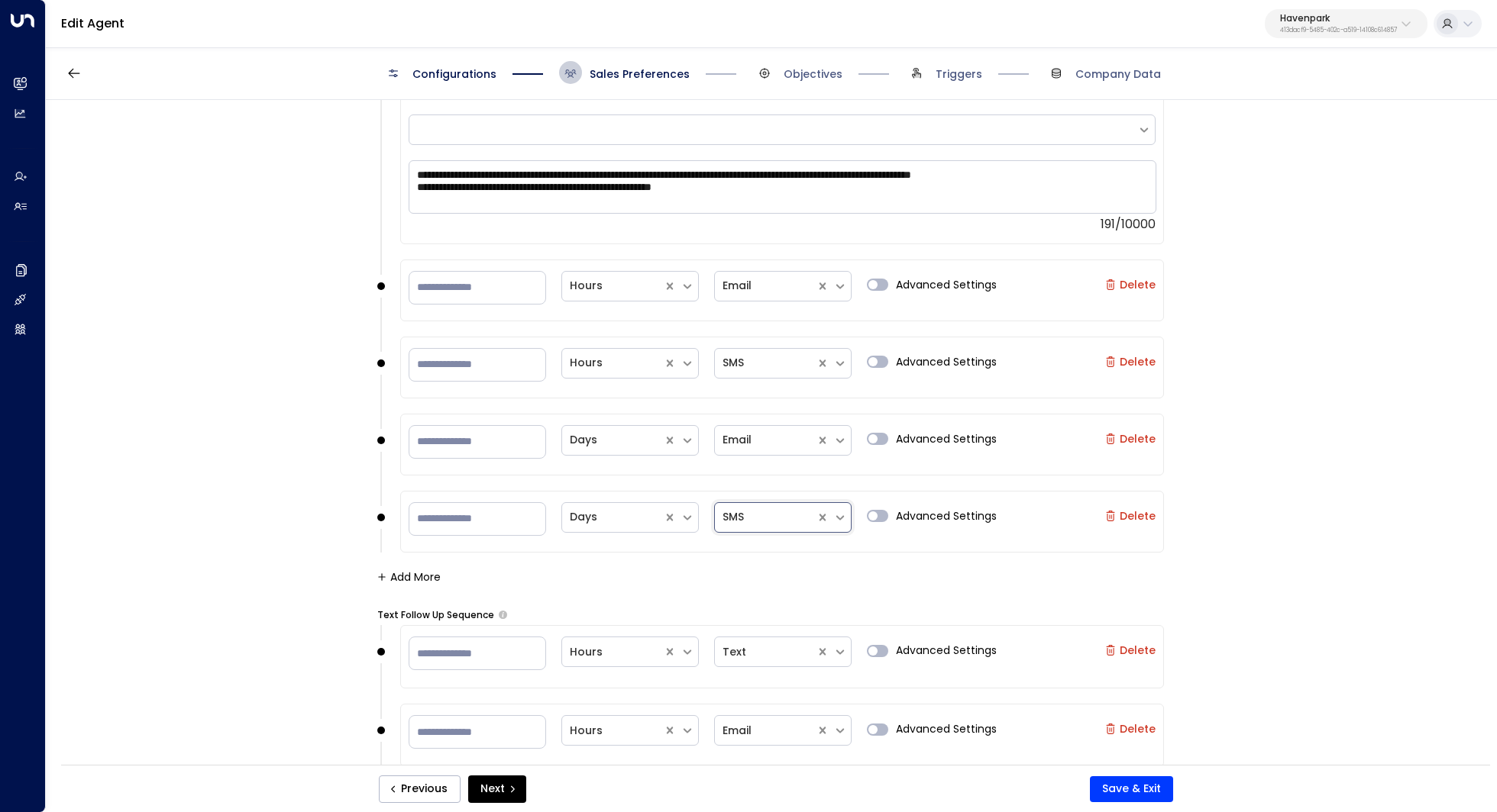
scroll to position [1725, 0]
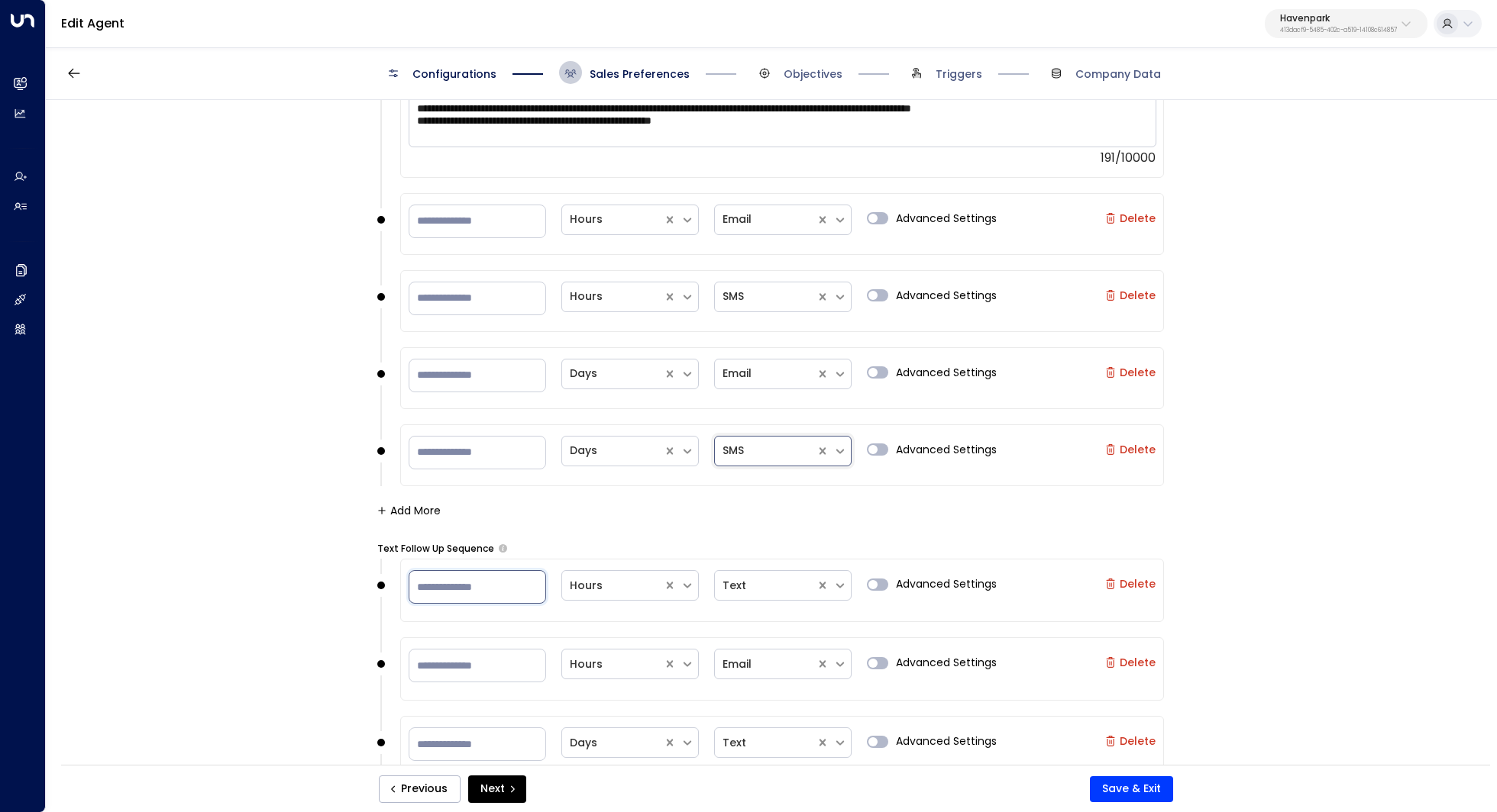
click at [469, 589] on input "**" at bounding box center [477, 586] width 137 height 33
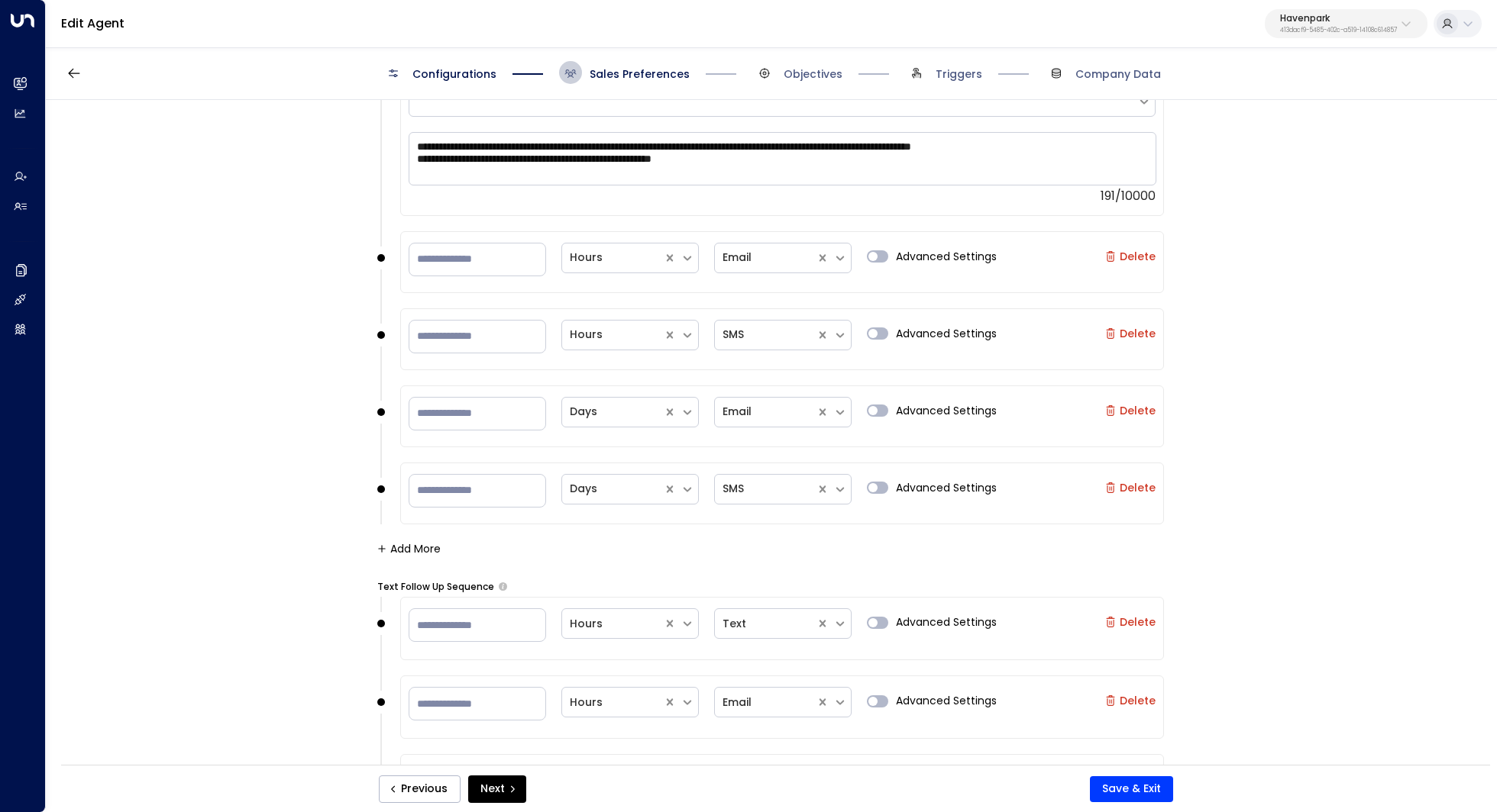
scroll to position [1702, 0]
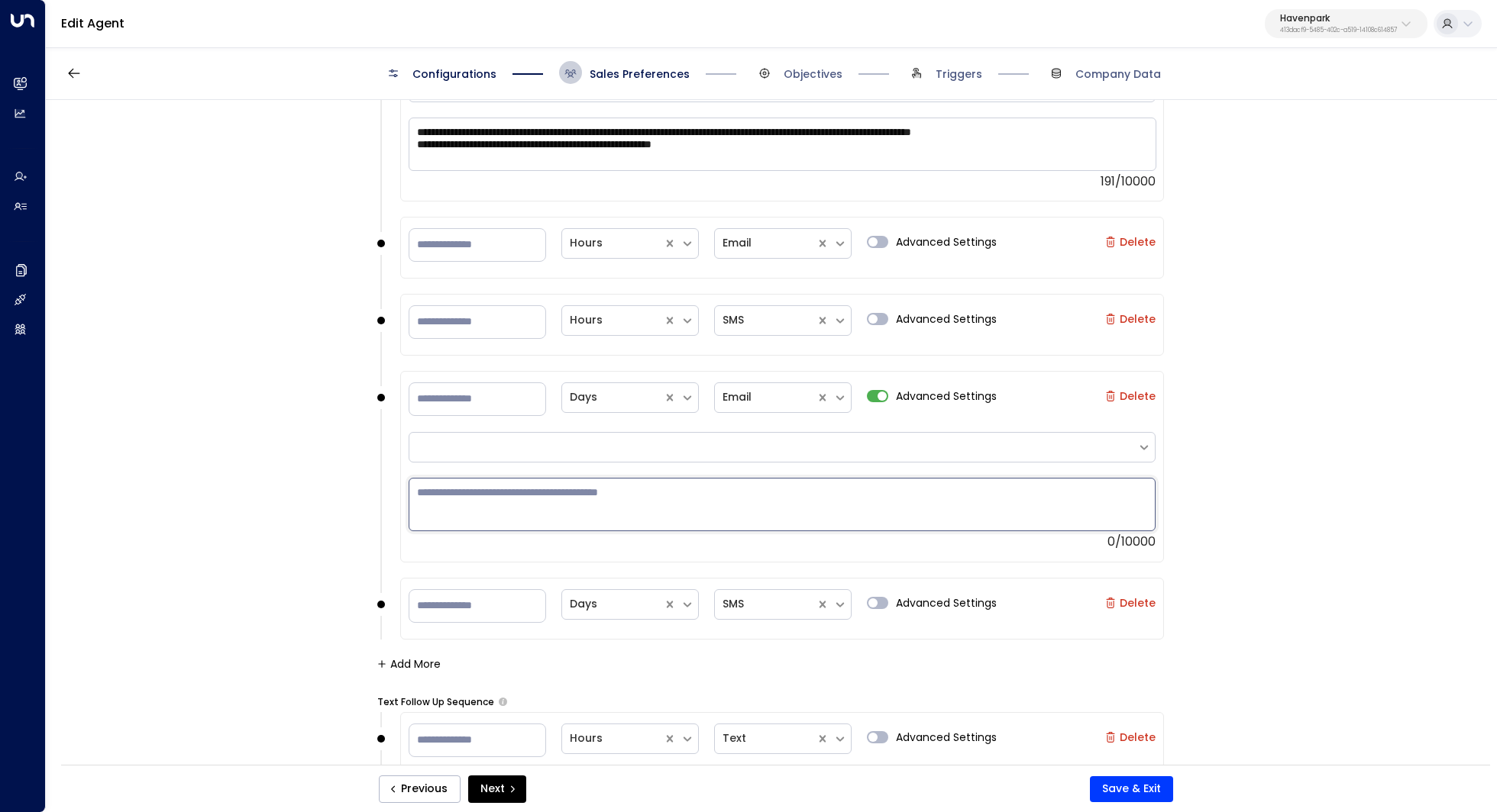
click at [714, 492] on textarea at bounding box center [781, 504] width 747 height 53
paste textarea "**********"
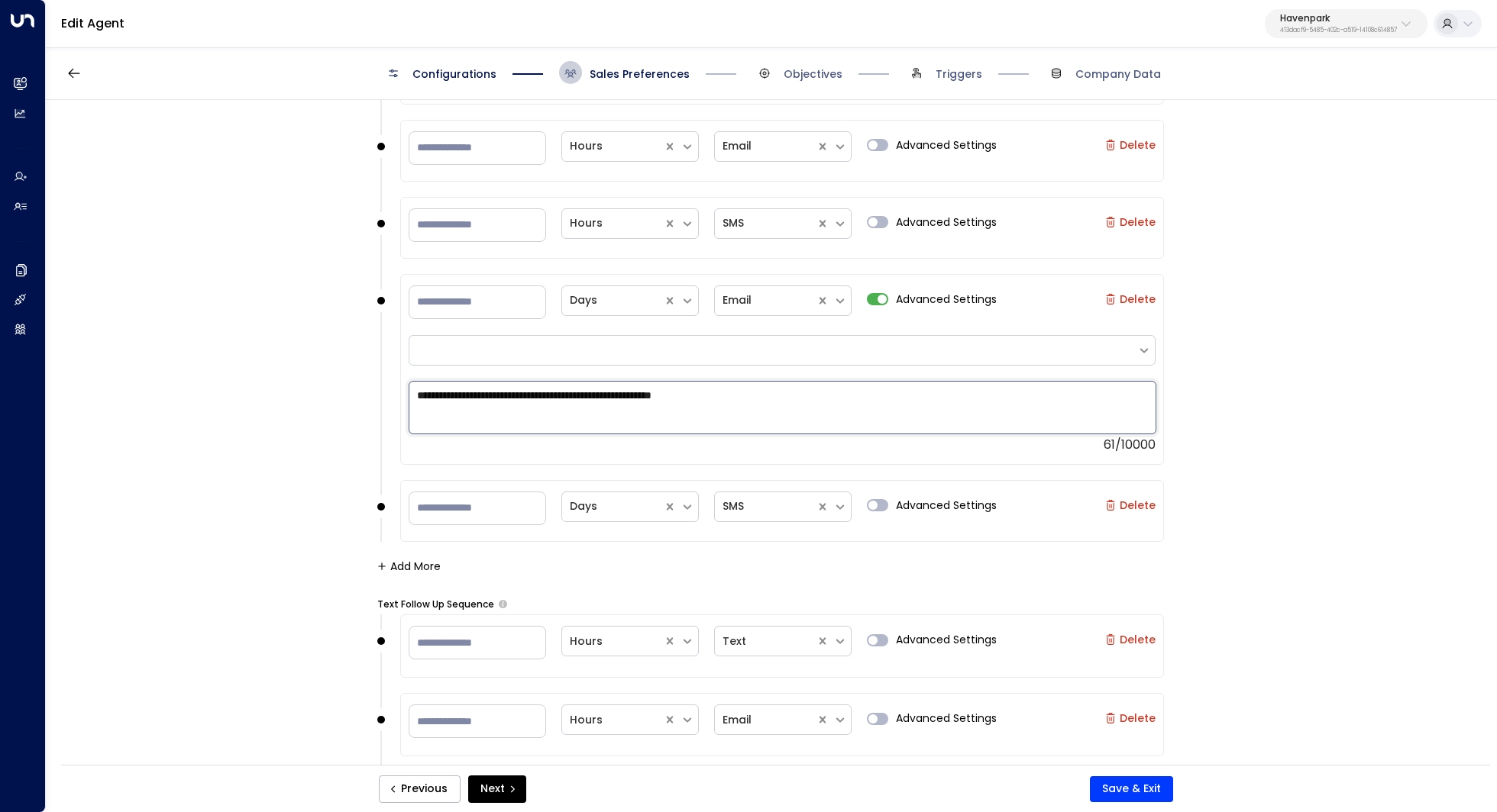
scroll to position [1814, 0]
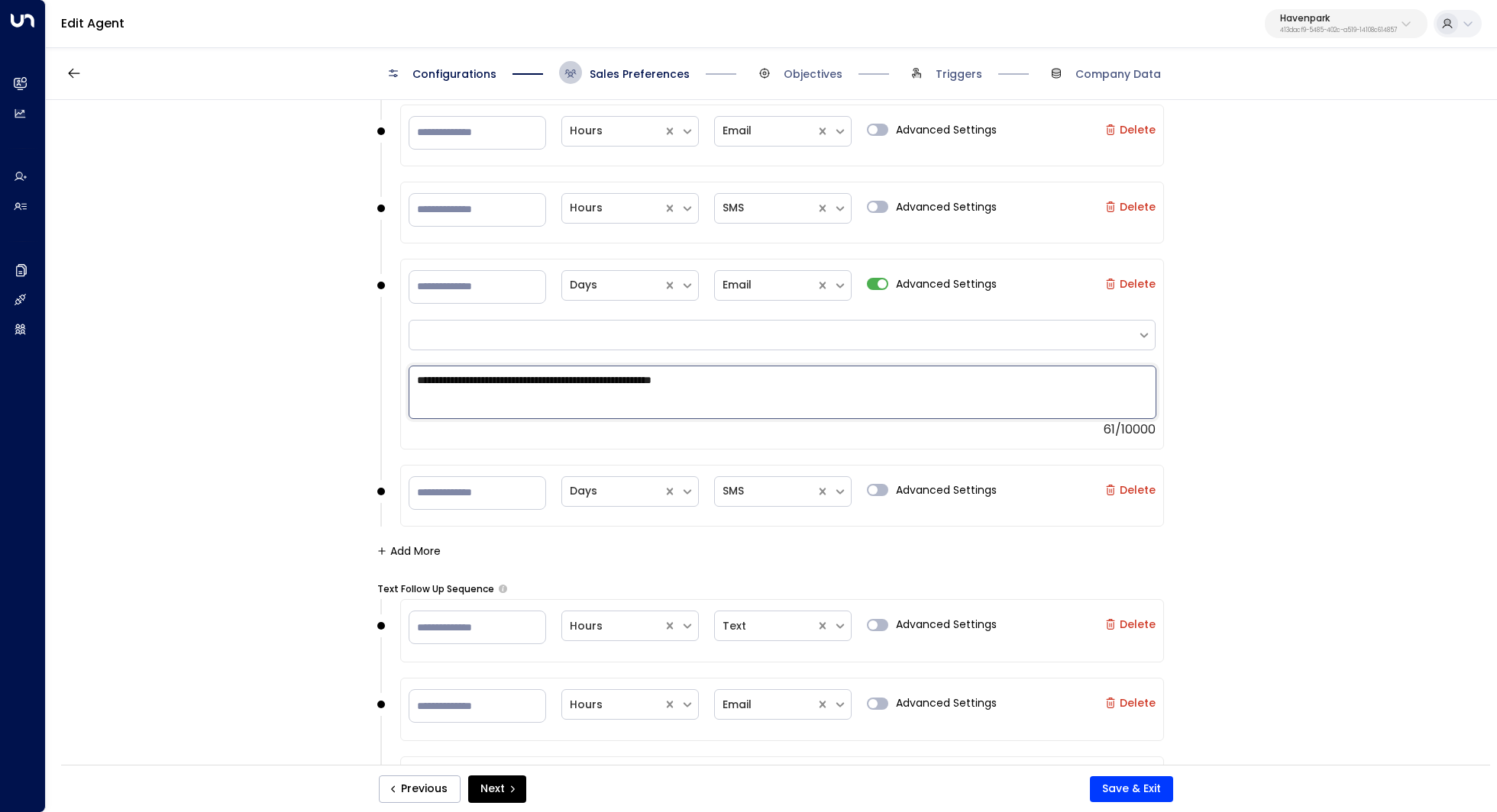
type textarea "**********"
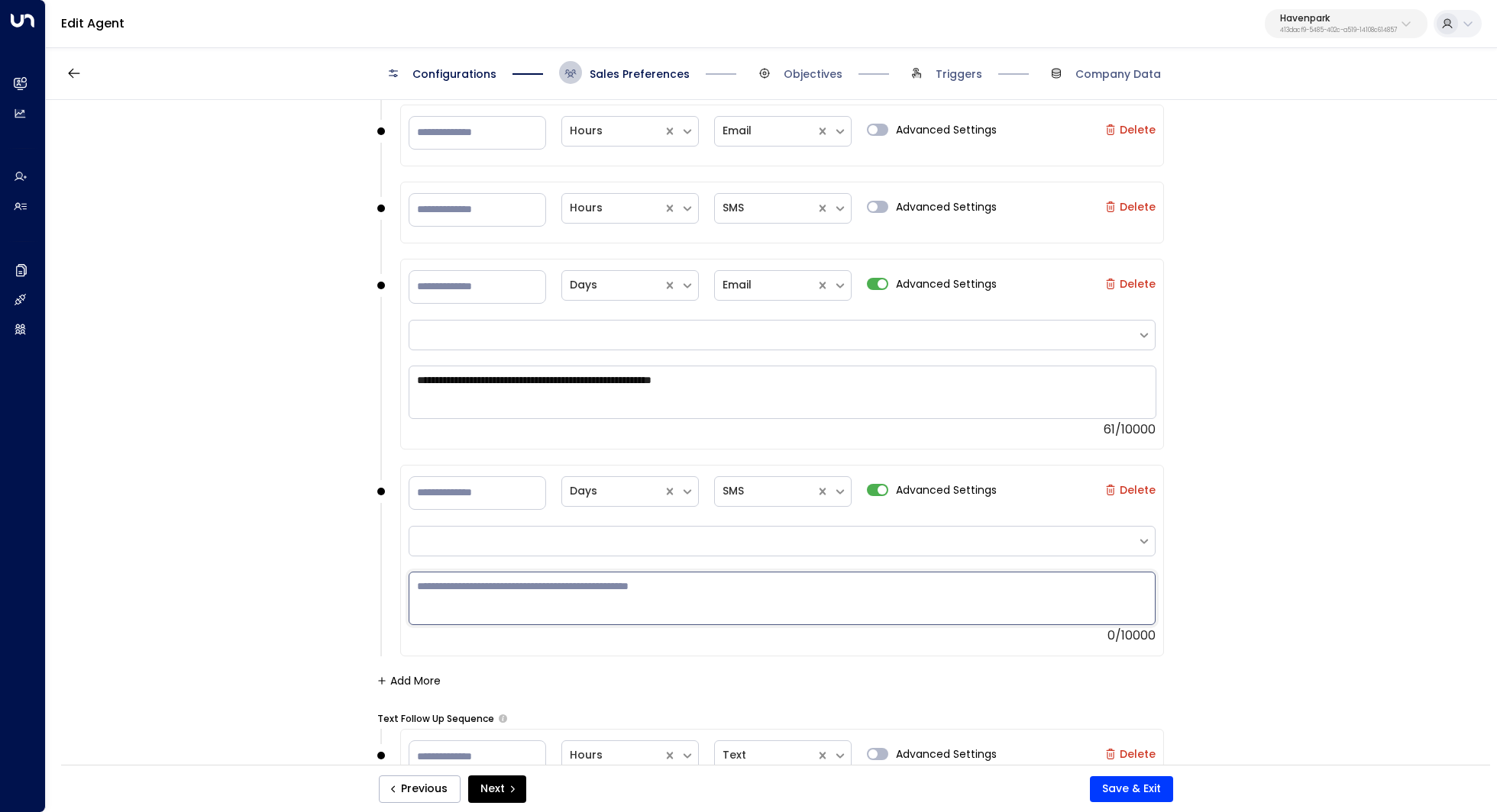
click at [735, 572] on textarea at bounding box center [781, 598] width 747 height 53
paste textarea "**********"
type textarea "**********"
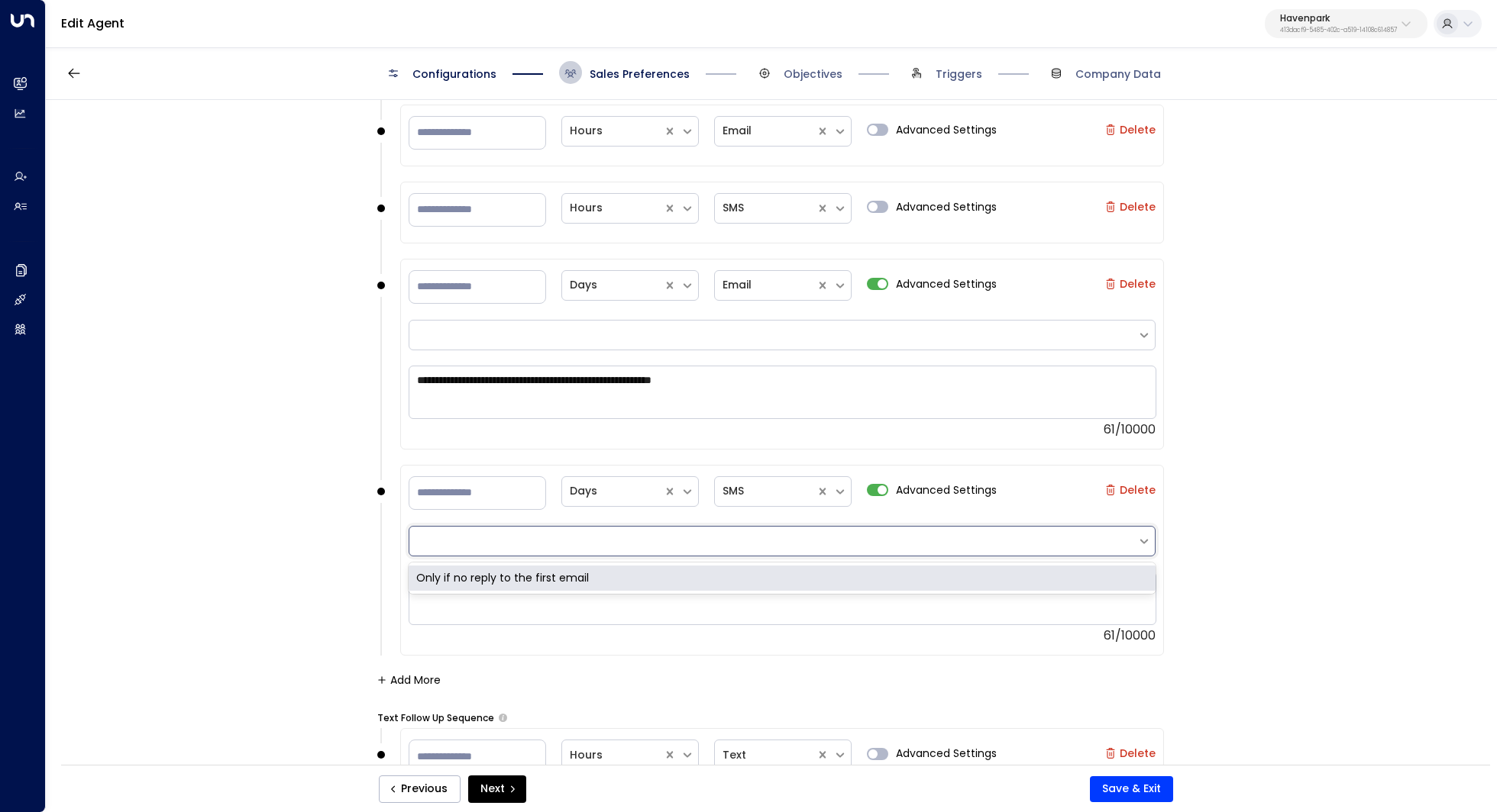
click at [811, 542] on div at bounding box center [772, 542] width 713 height 16
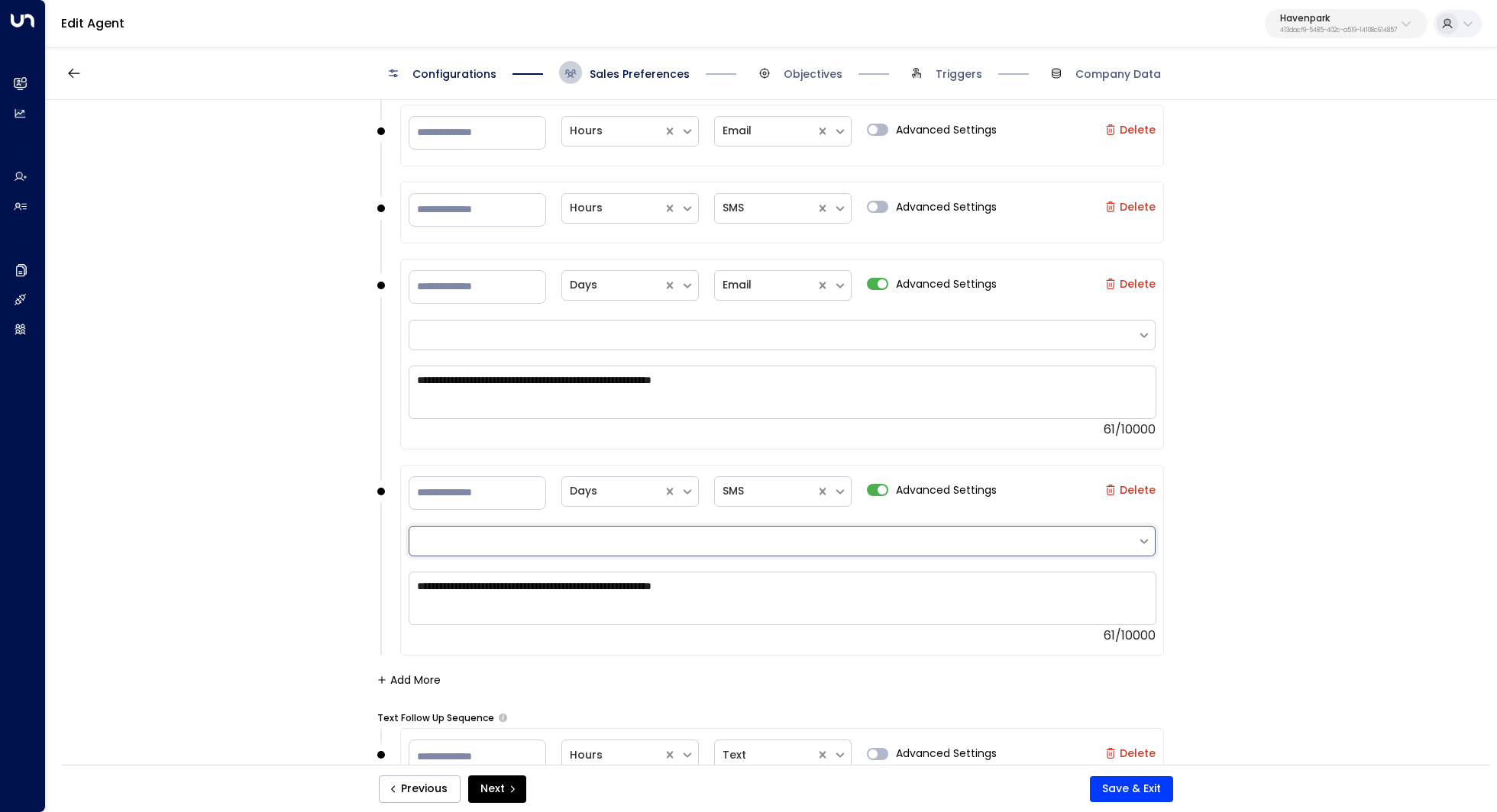
click at [832, 540] on div at bounding box center [772, 542] width 713 height 16
click at [1246, 545] on div "**********" at bounding box center [771, 437] width 1449 height 675
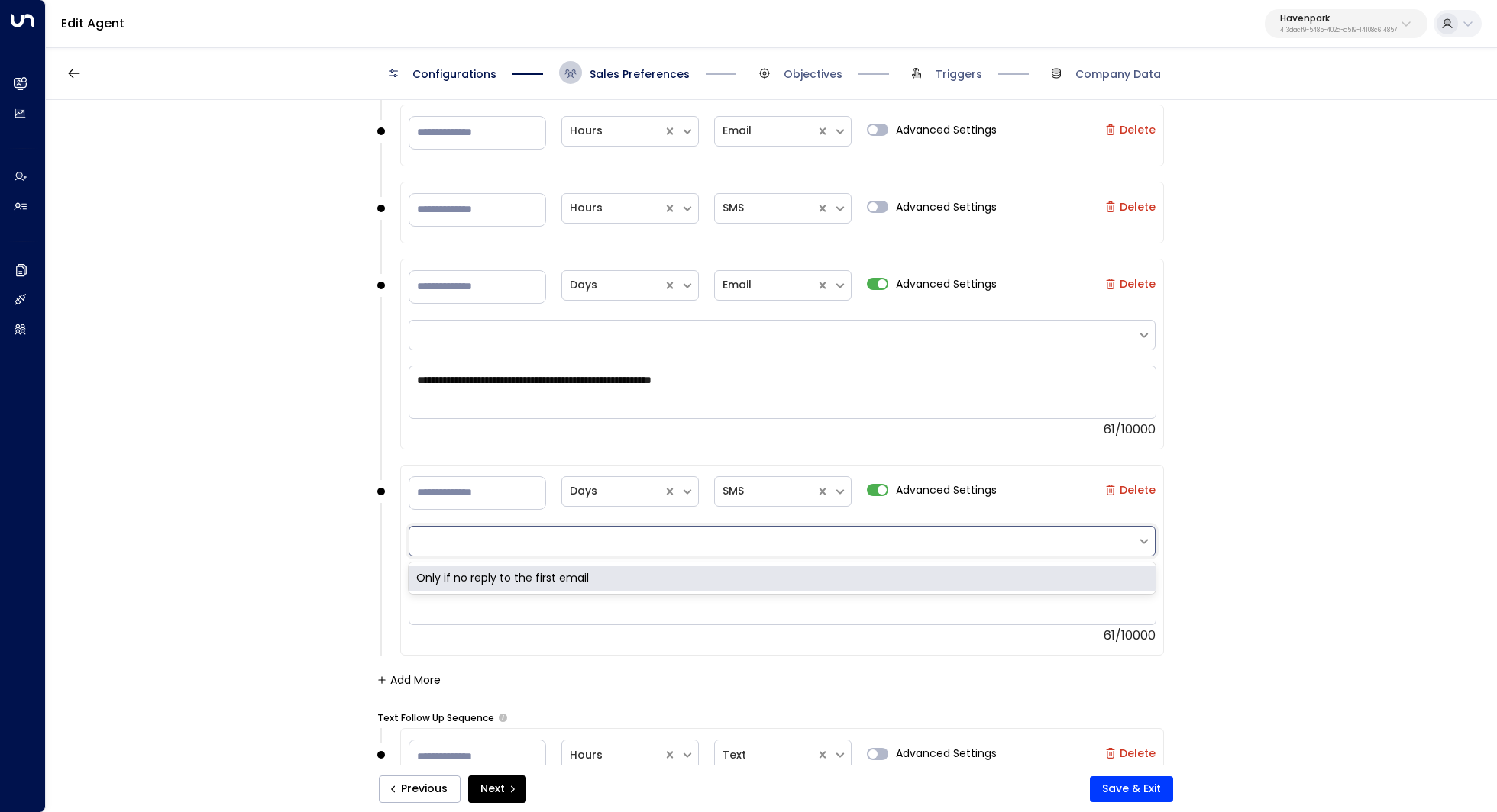
click at [1132, 530] on div at bounding box center [772, 541] width 727 height 23
click at [1236, 523] on div "**********" at bounding box center [771, 437] width 1449 height 675
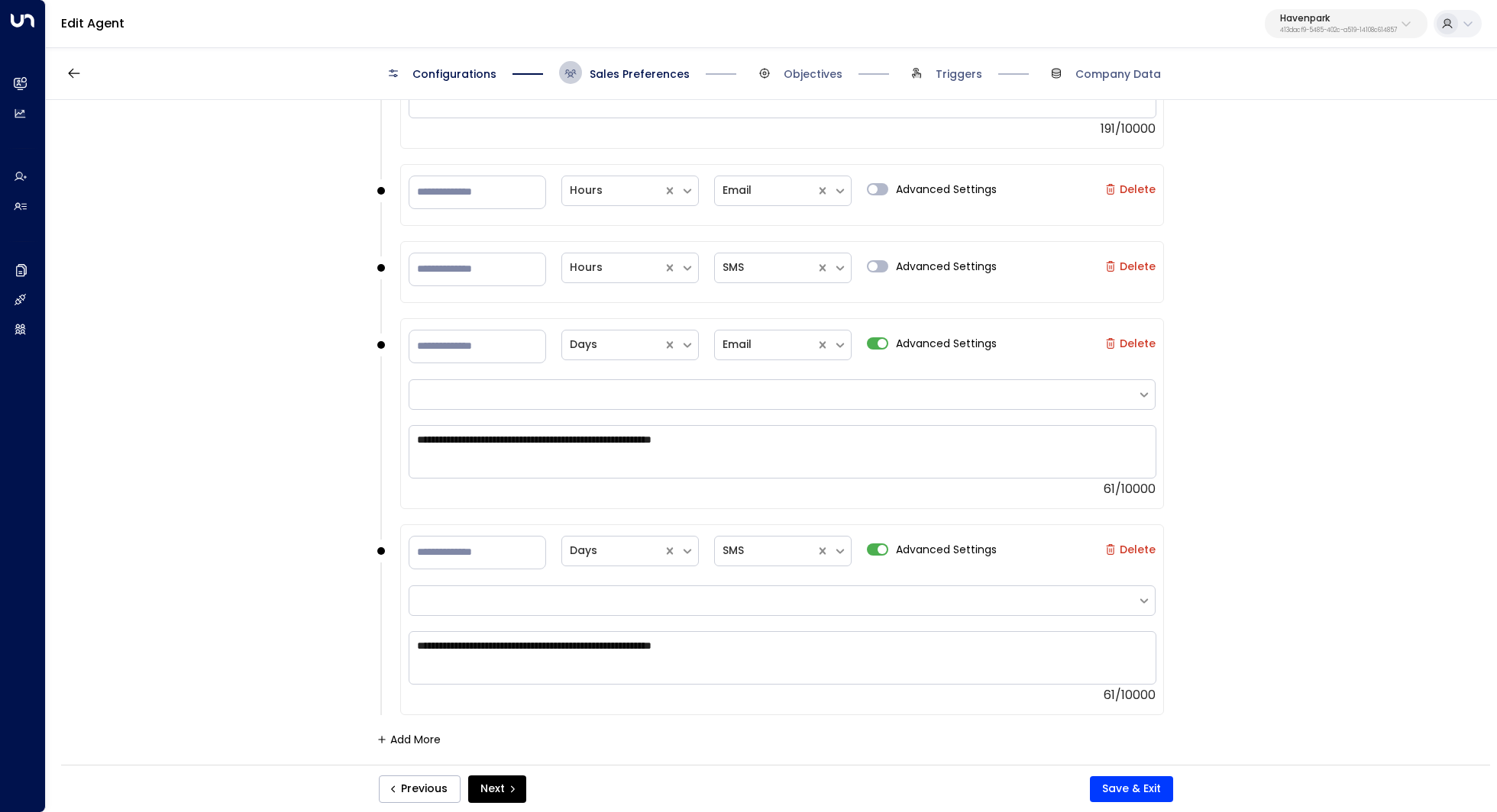
scroll to position [1753, 0]
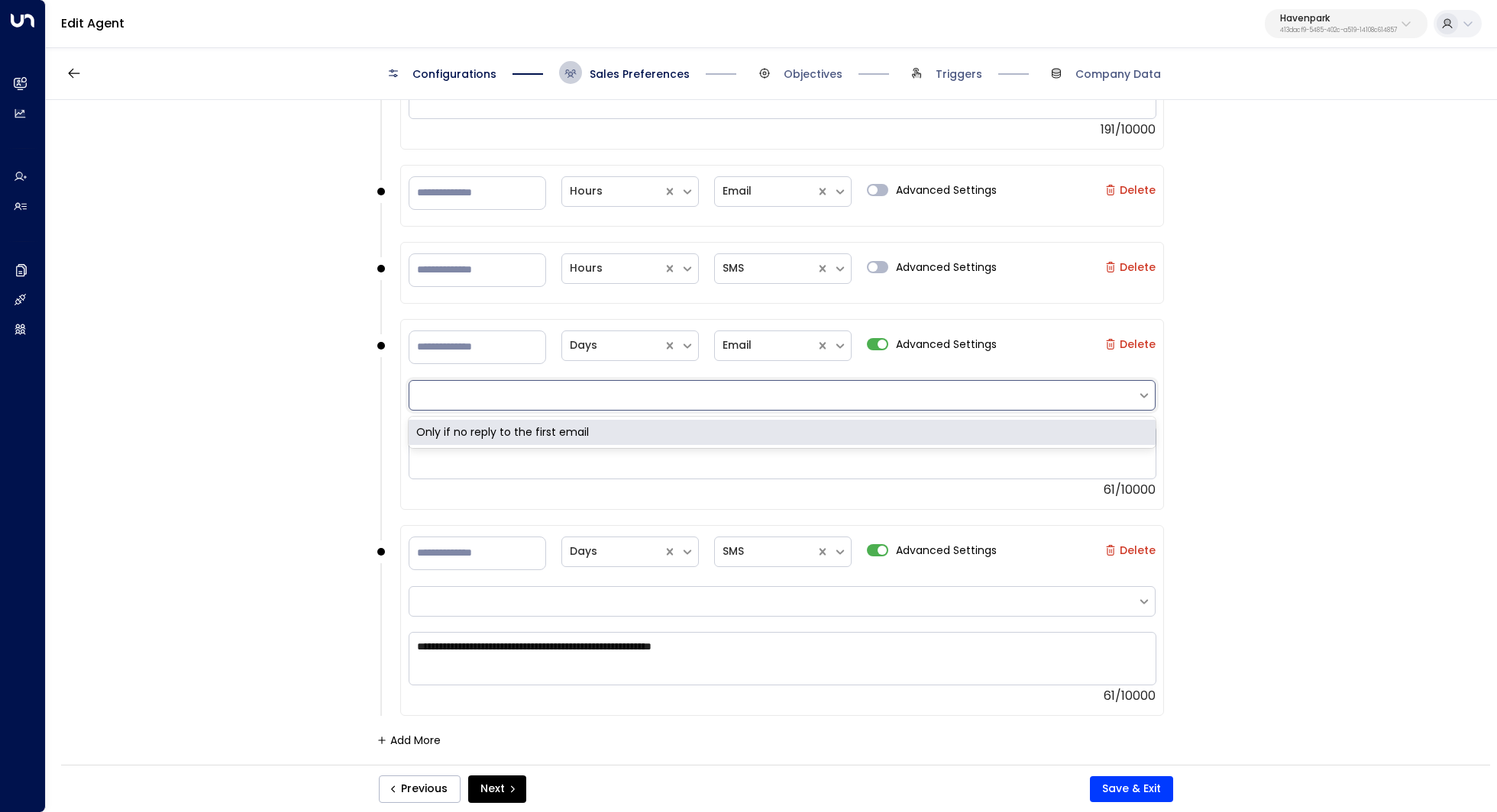
click at [1135, 386] on div at bounding box center [772, 396] width 727 height 23
click at [1273, 380] on div "**********" at bounding box center [771, 437] width 1449 height 675
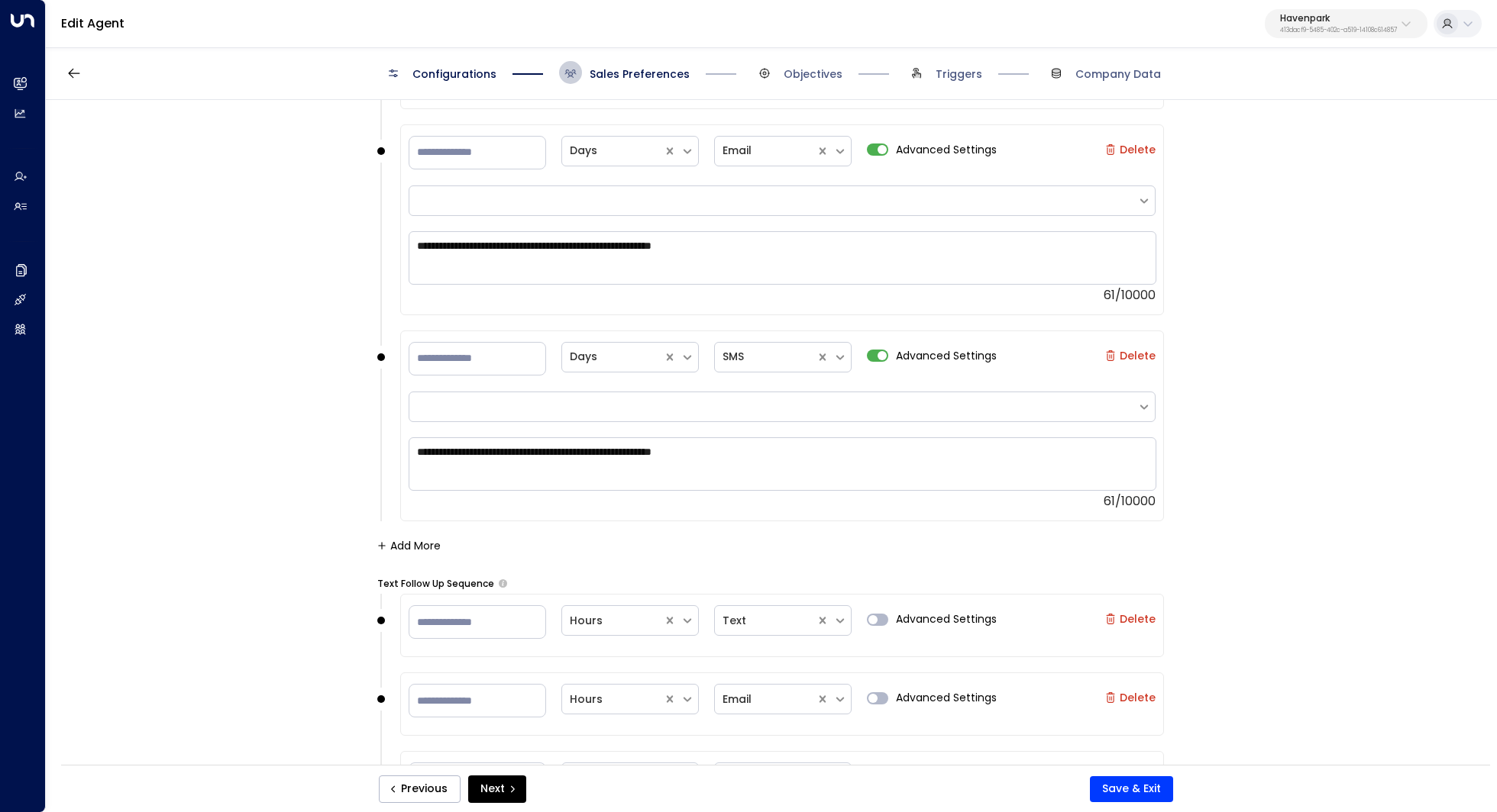
scroll to position [1960, 0]
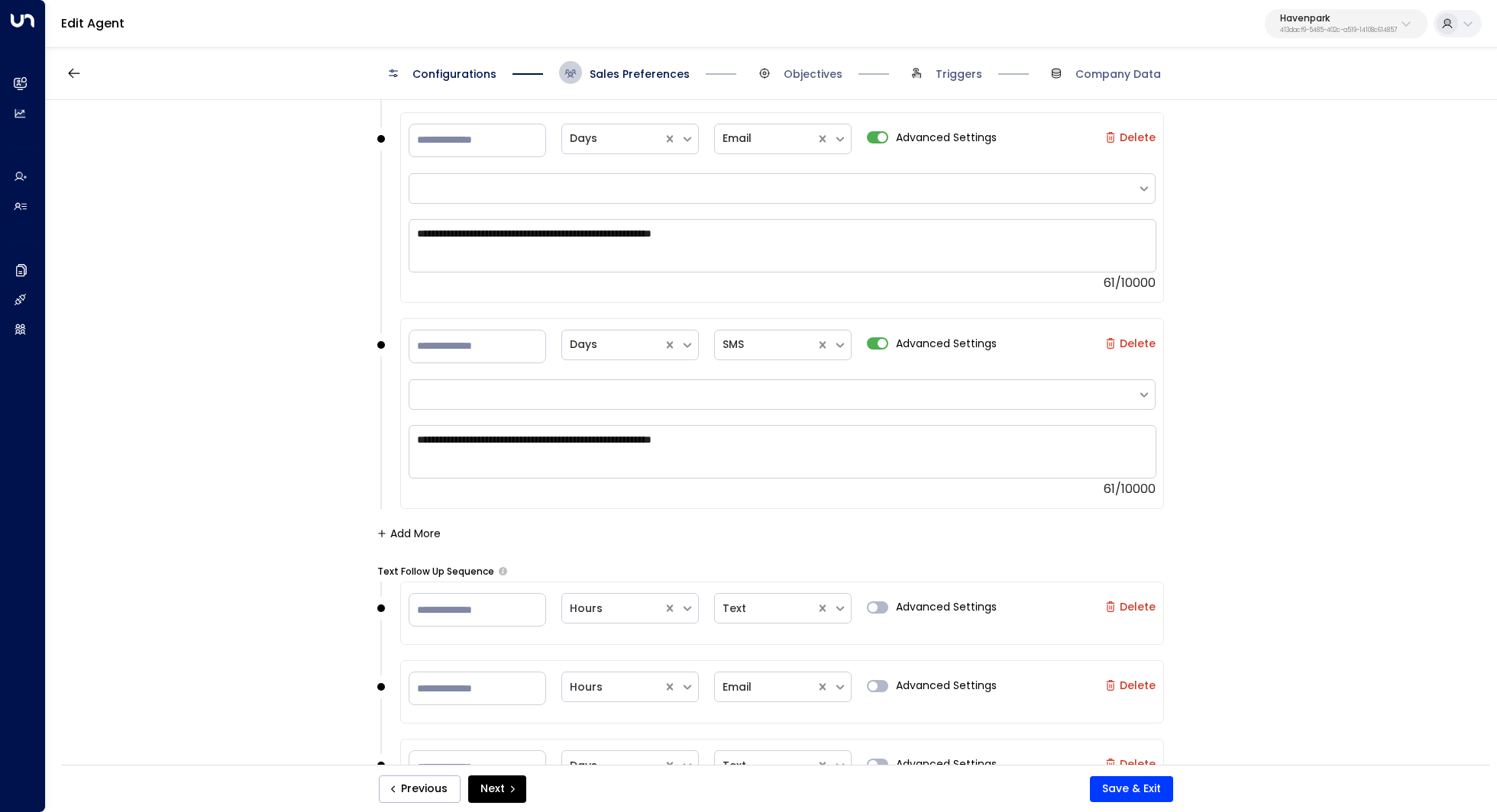
click at [411, 527] on button "Add More" at bounding box center [409, 534] width 63 height 13
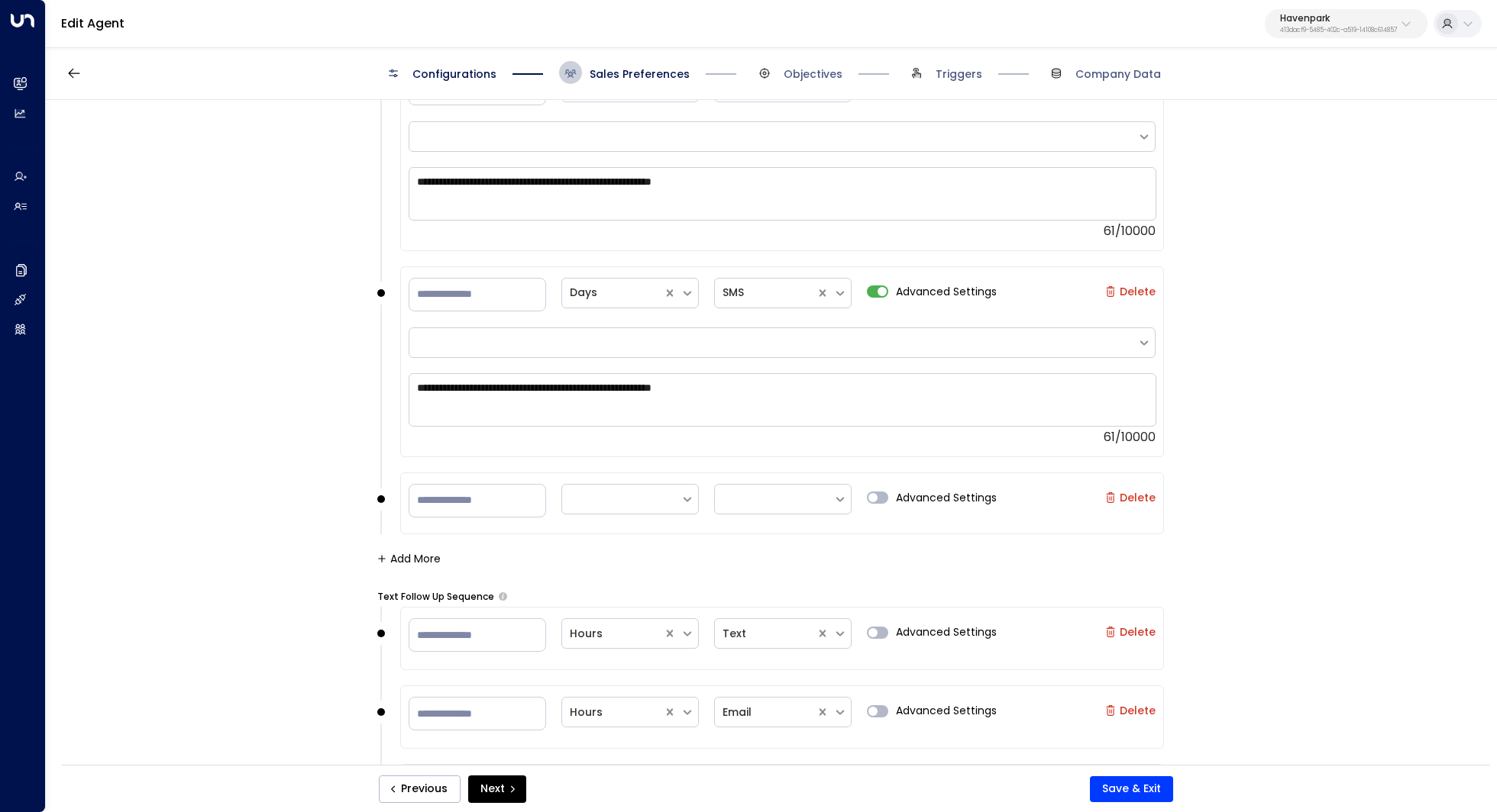
scroll to position [2077, 0]
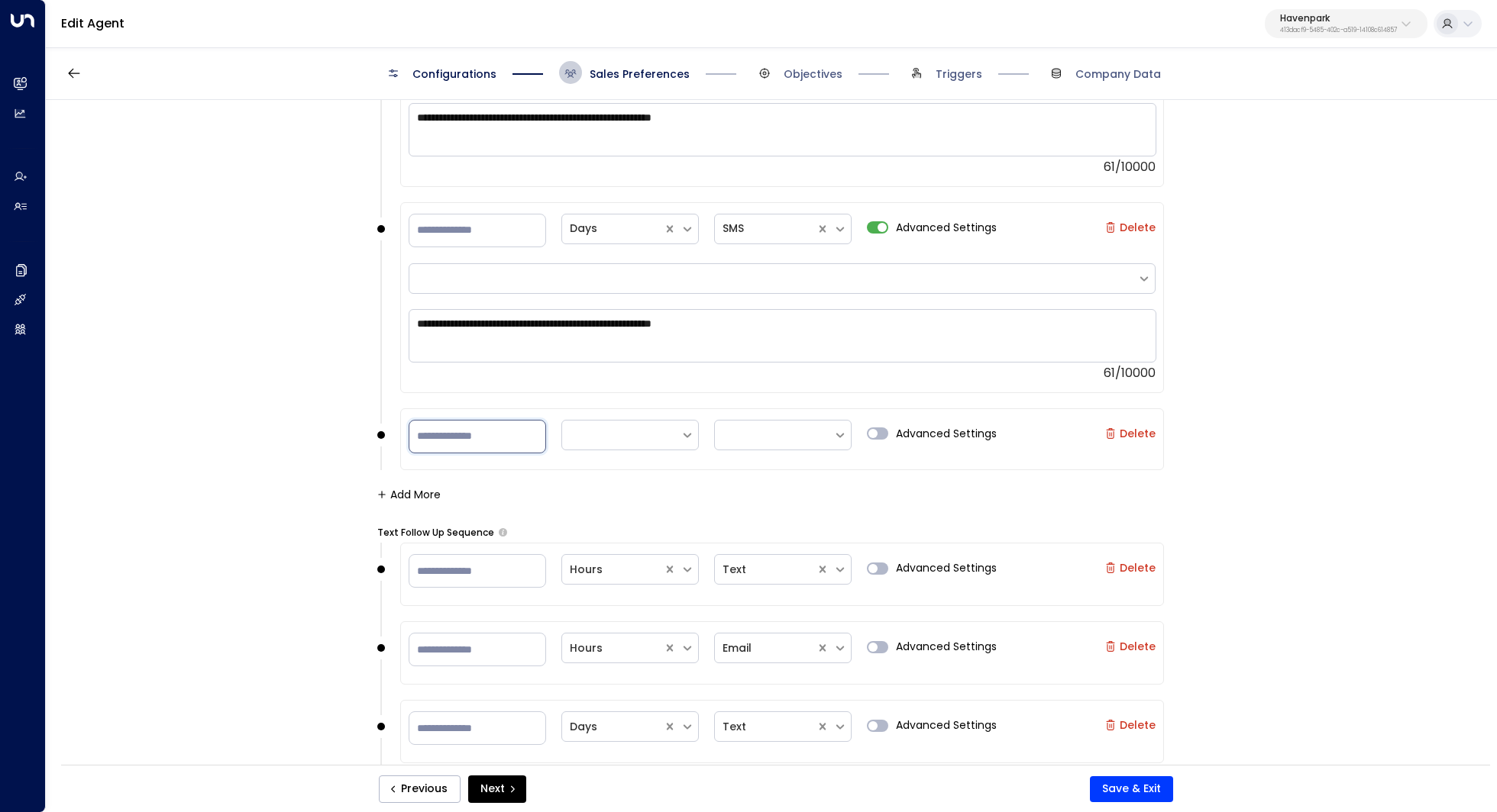
click at [472, 431] on input "number" at bounding box center [477, 436] width 137 height 33
type input "*"
click at [683, 433] on icon at bounding box center [687, 434] width 14 height 14
click at [614, 520] on div "Days" at bounding box center [630, 529] width 137 height 28
click at [829, 432] on div at bounding box center [773, 434] width 118 height 25
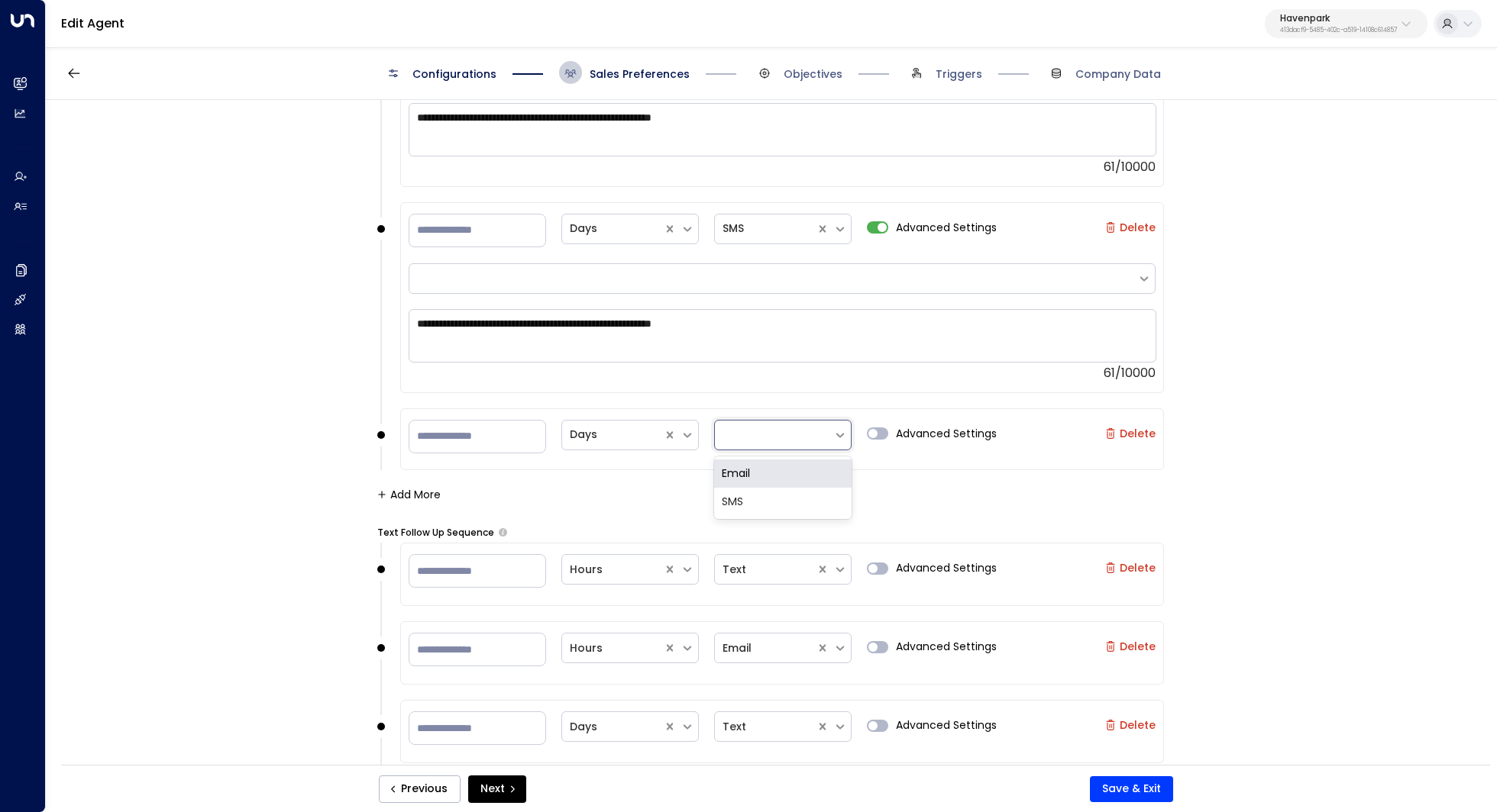
click at [780, 471] on div "Email" at bounding box center [782, 473] width 137 height 28
click at [396, 489] on button "Add More" at bounding box center [409, 495] width 63 height 13
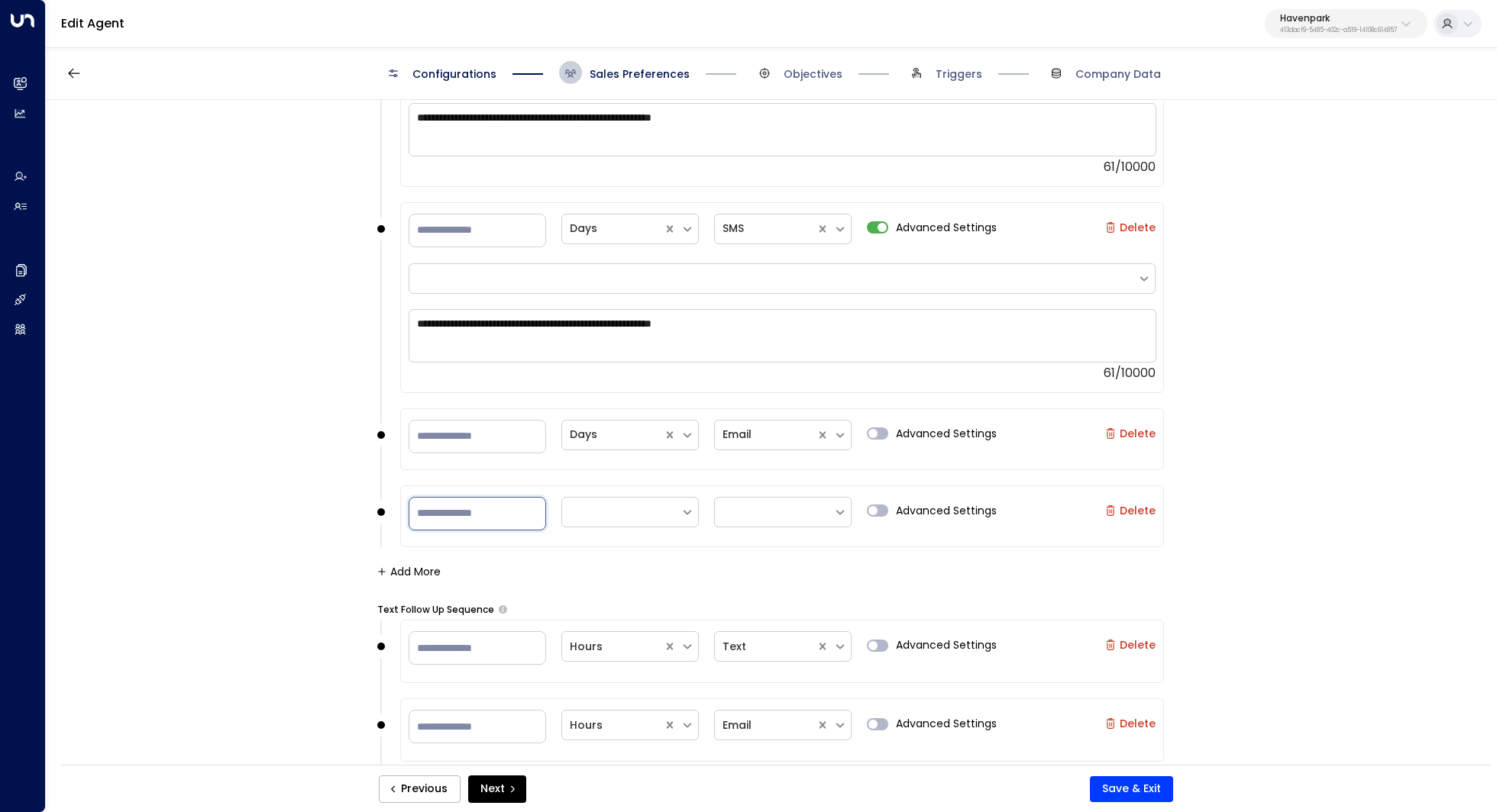
click at [474, 523] on input "number" at bounding box center [477, 513] width 137 height 33
type input "*"
click at [680, 507] on icon at bounding box center [687, 512] width 14 height 14
click at [615, 593] on div "Days" at bounding box center [630, 607] width 137 height 28
click at [838, 506] on icon at bounding box center [839, 512] width 14 height 14
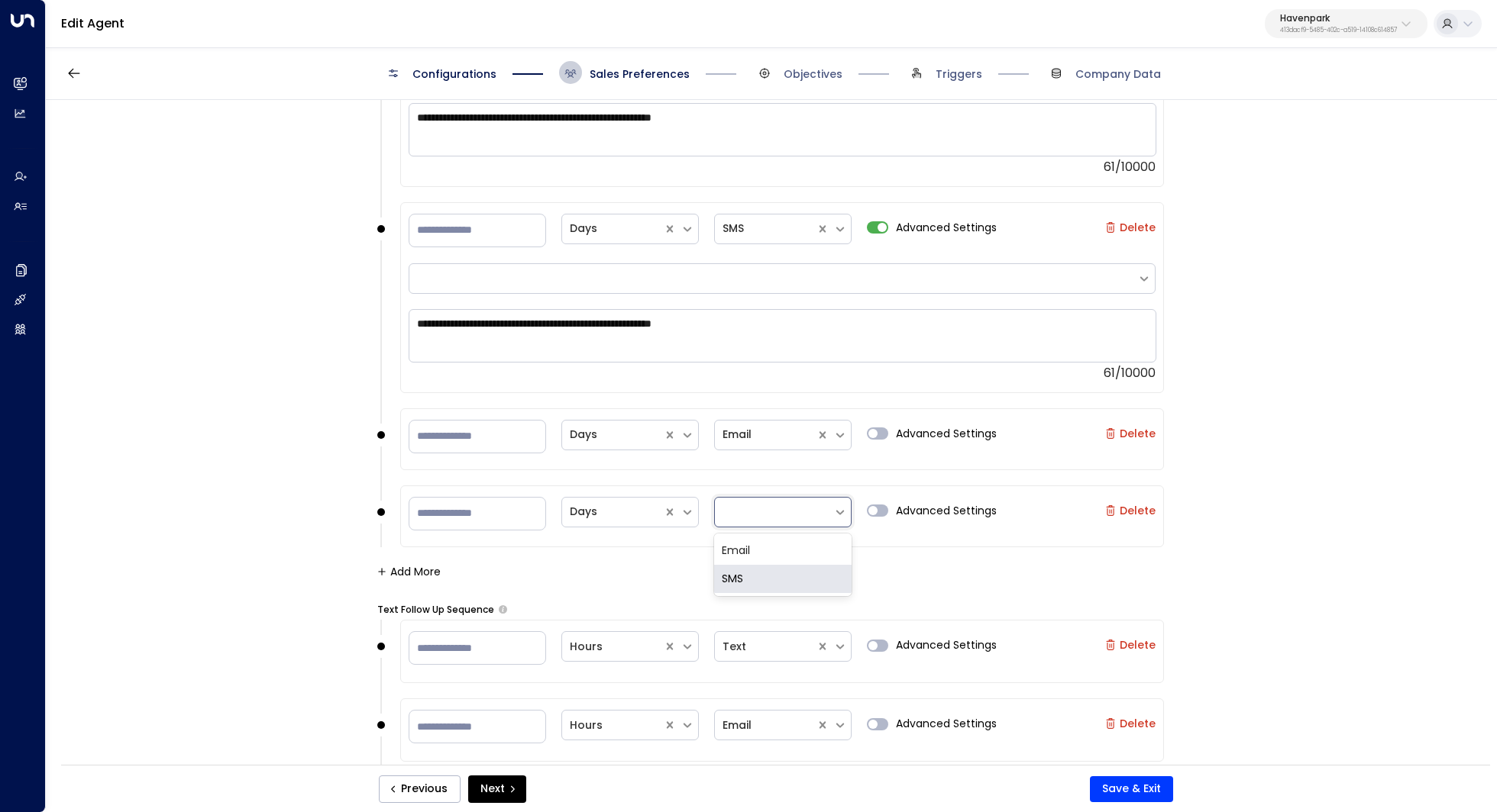
click at [784, 567] on div "SMS" at bounding box center [782, 578] width 137 height 28
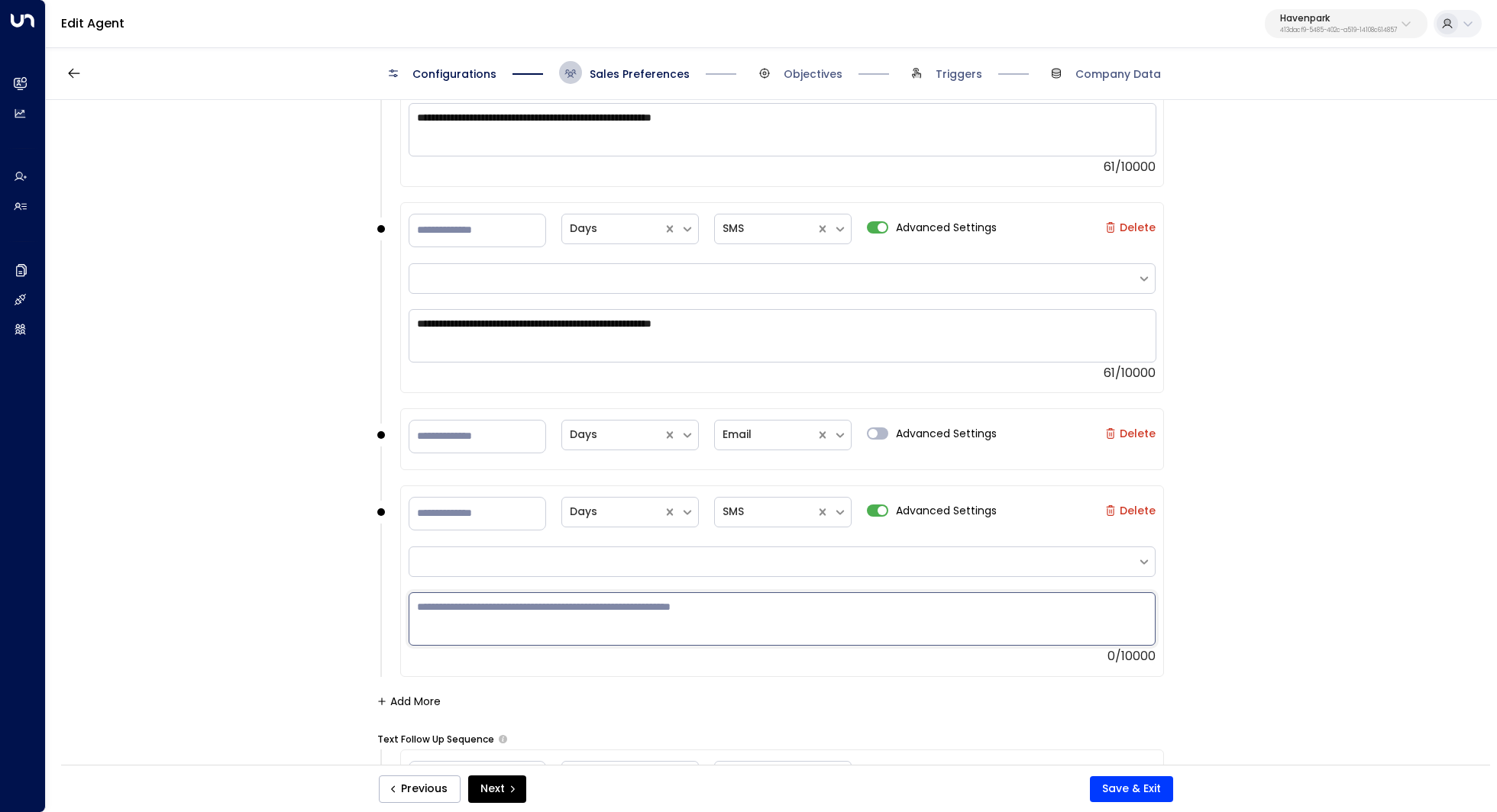
click at [720, 603] on textarea at bounding box center [781, 619] width 747 height 53
paste textarea "**********"
click at [414, 606] on textarea "**********" at bounding box center [781, 619] width 747 height 53
paste textarea "**********"
drag, startPoint x: 746, startPoint y: 616, endPoint x: 318, endPoint y: 616, distance: 428.0
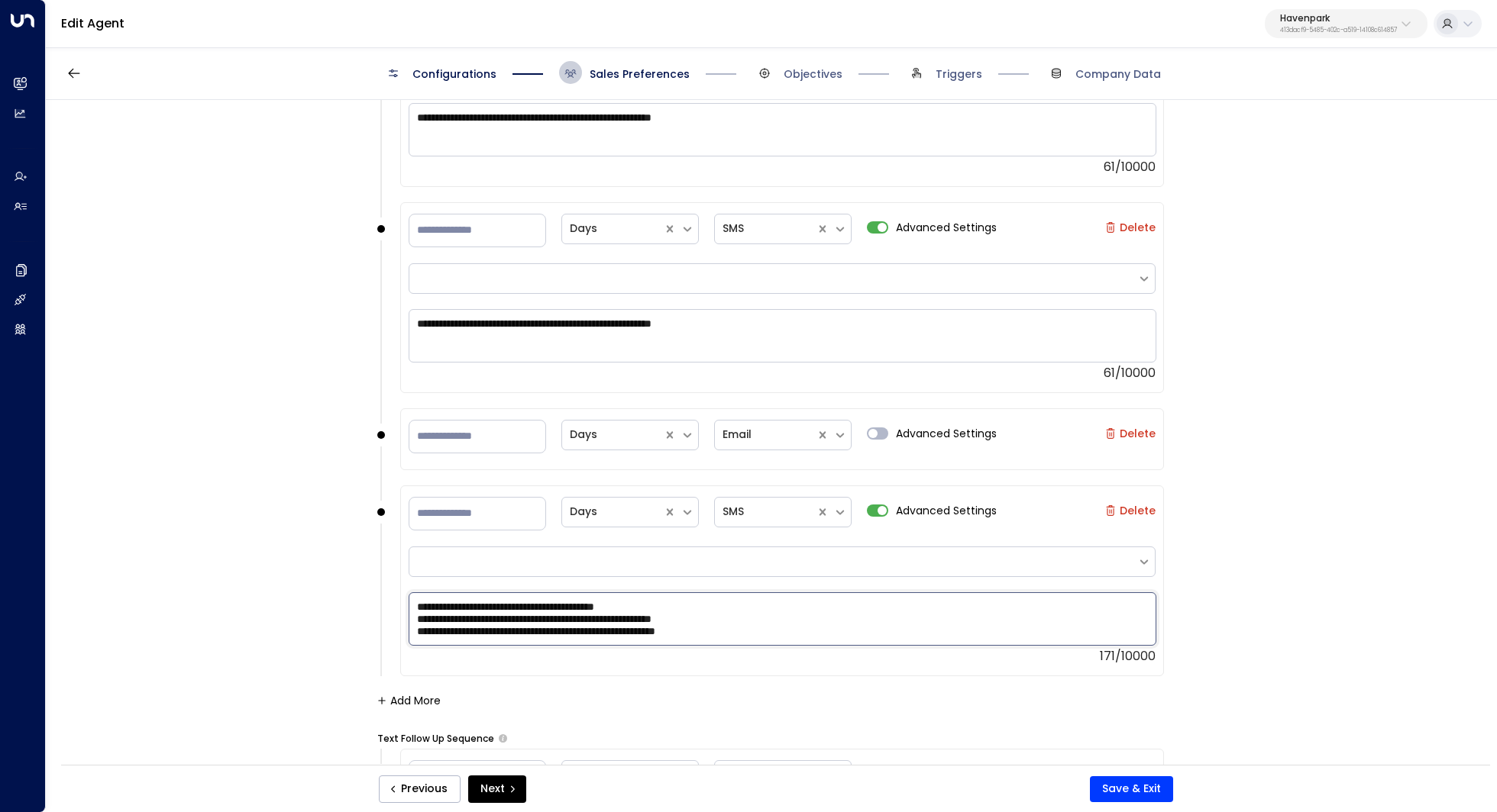
click at [318, 616] on div "**********" at bounding box center [771, 437] width 1449 height 675
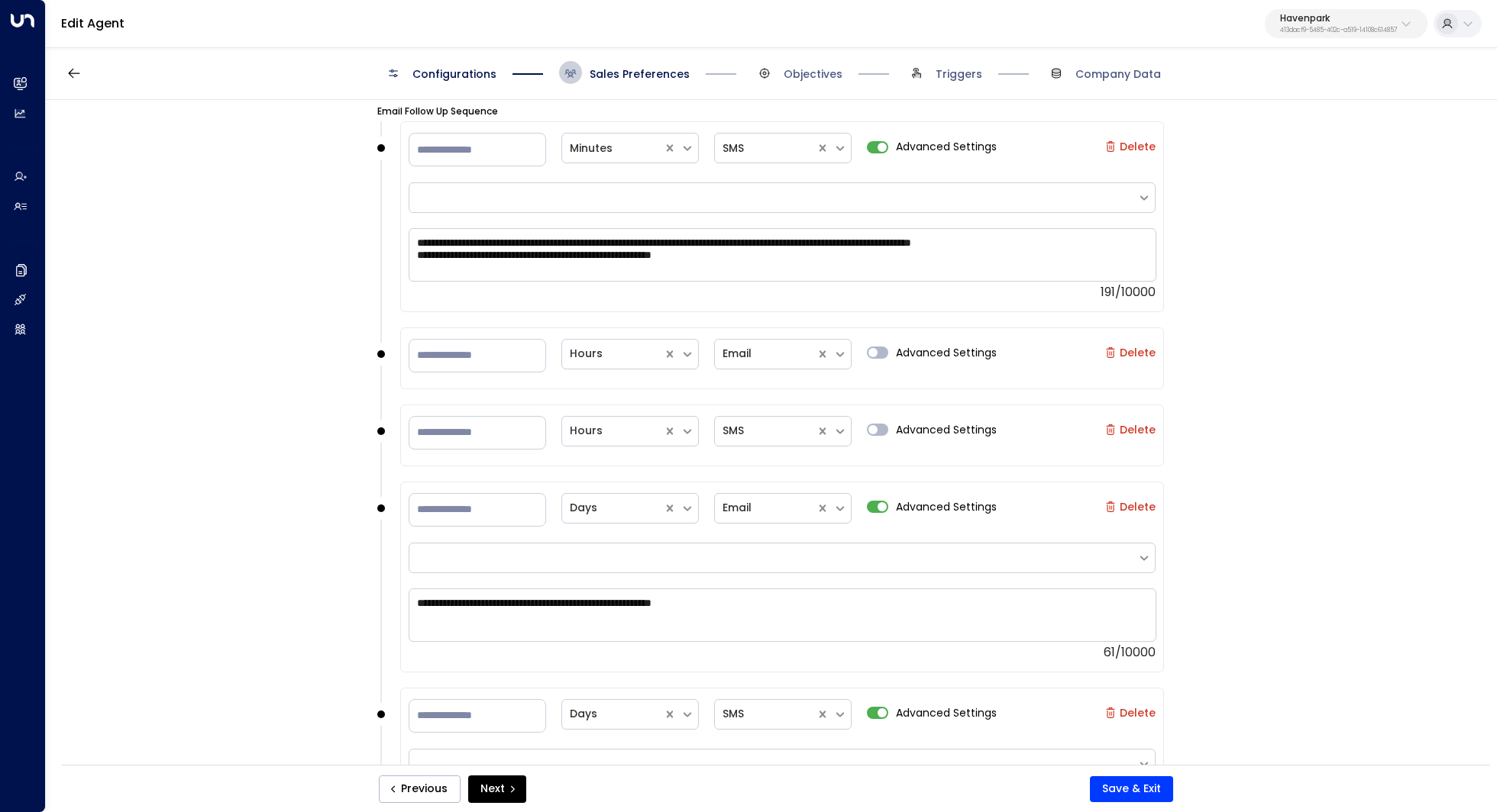
scroll to position [1592, 0]
type textarea "**********"
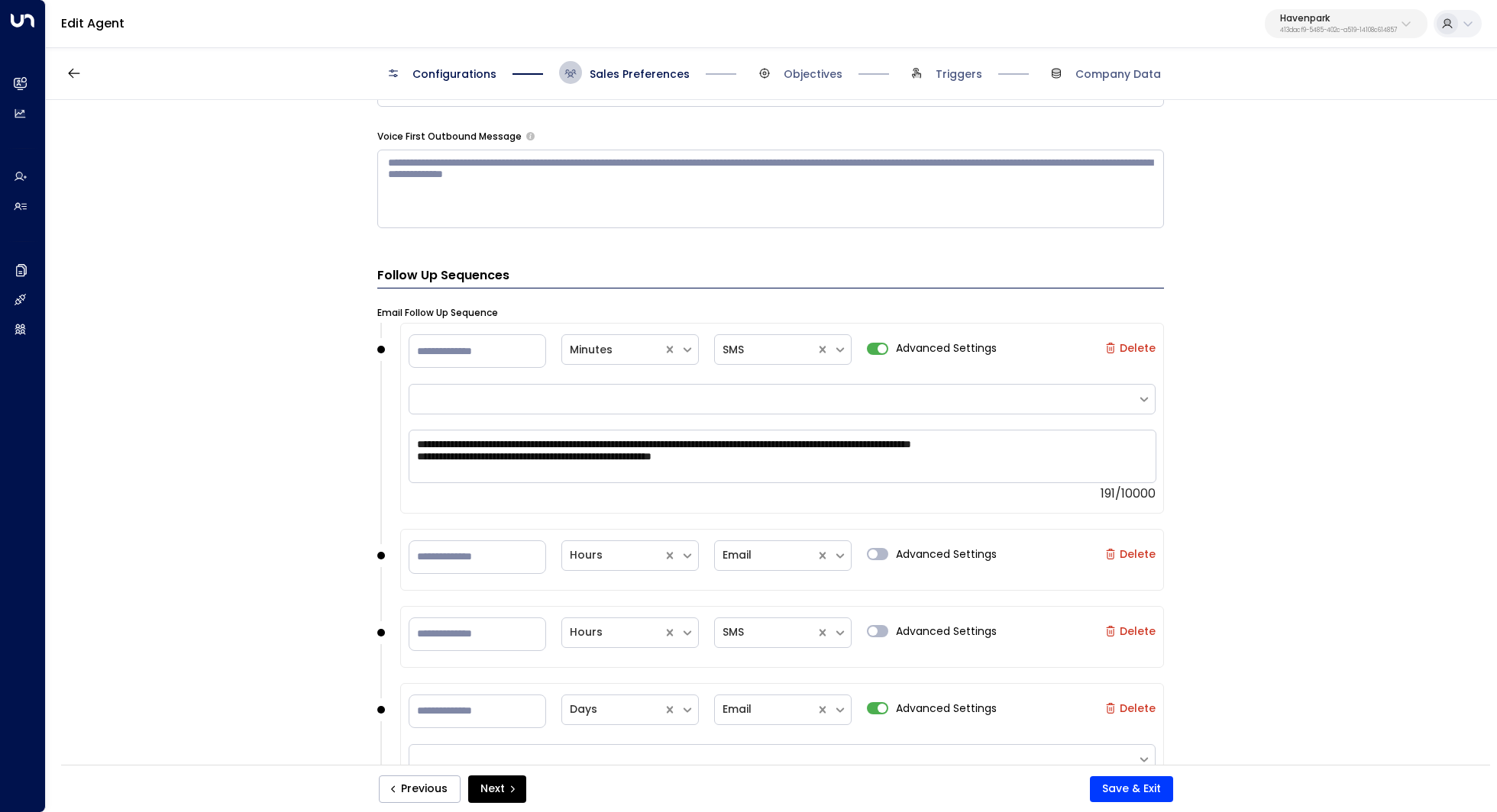
scroll to position [1372, 0]
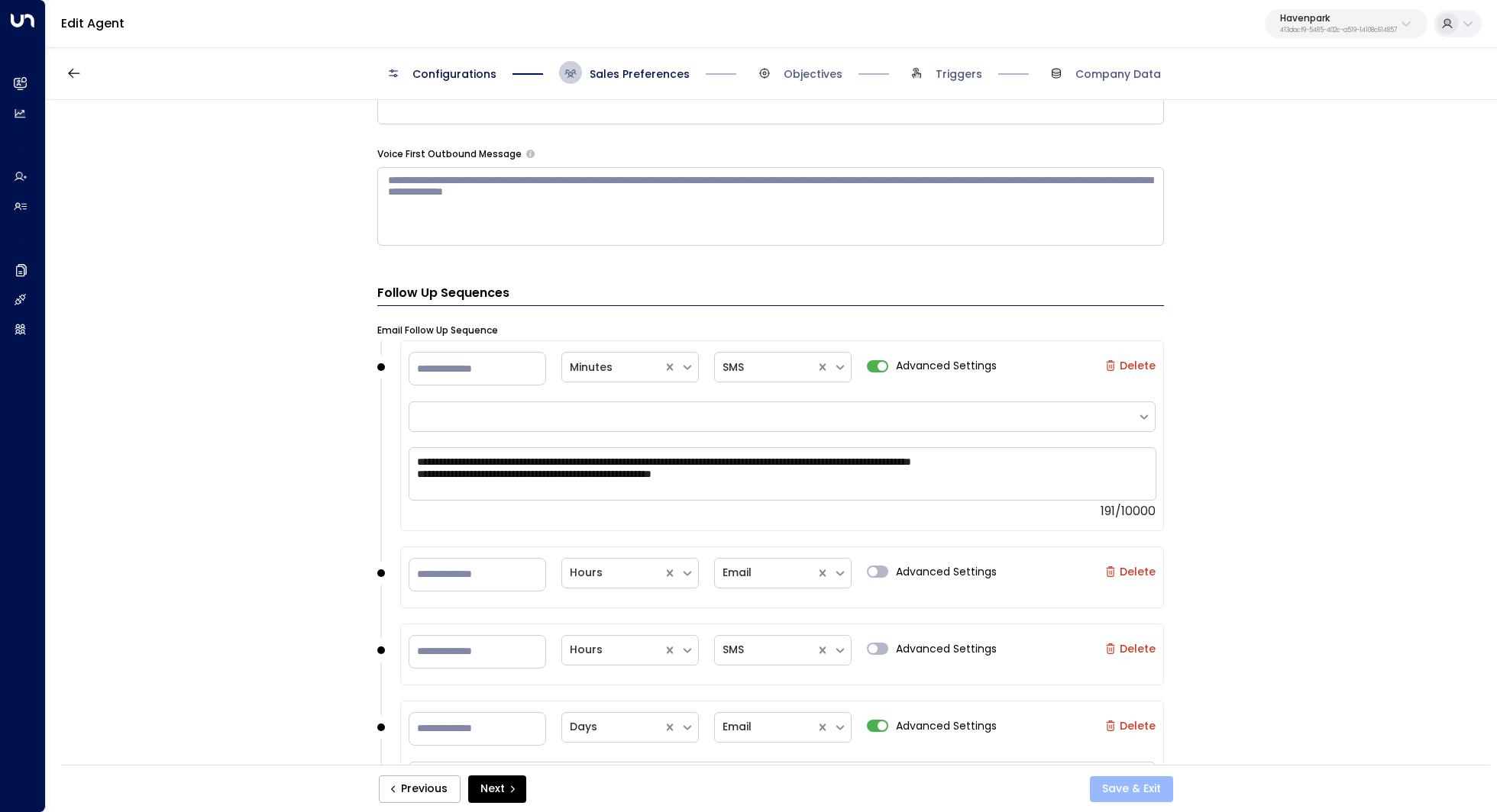
click at [1112, 781] on button "Save & Exit" at bounding box center [1131, 789] width 83 height 26
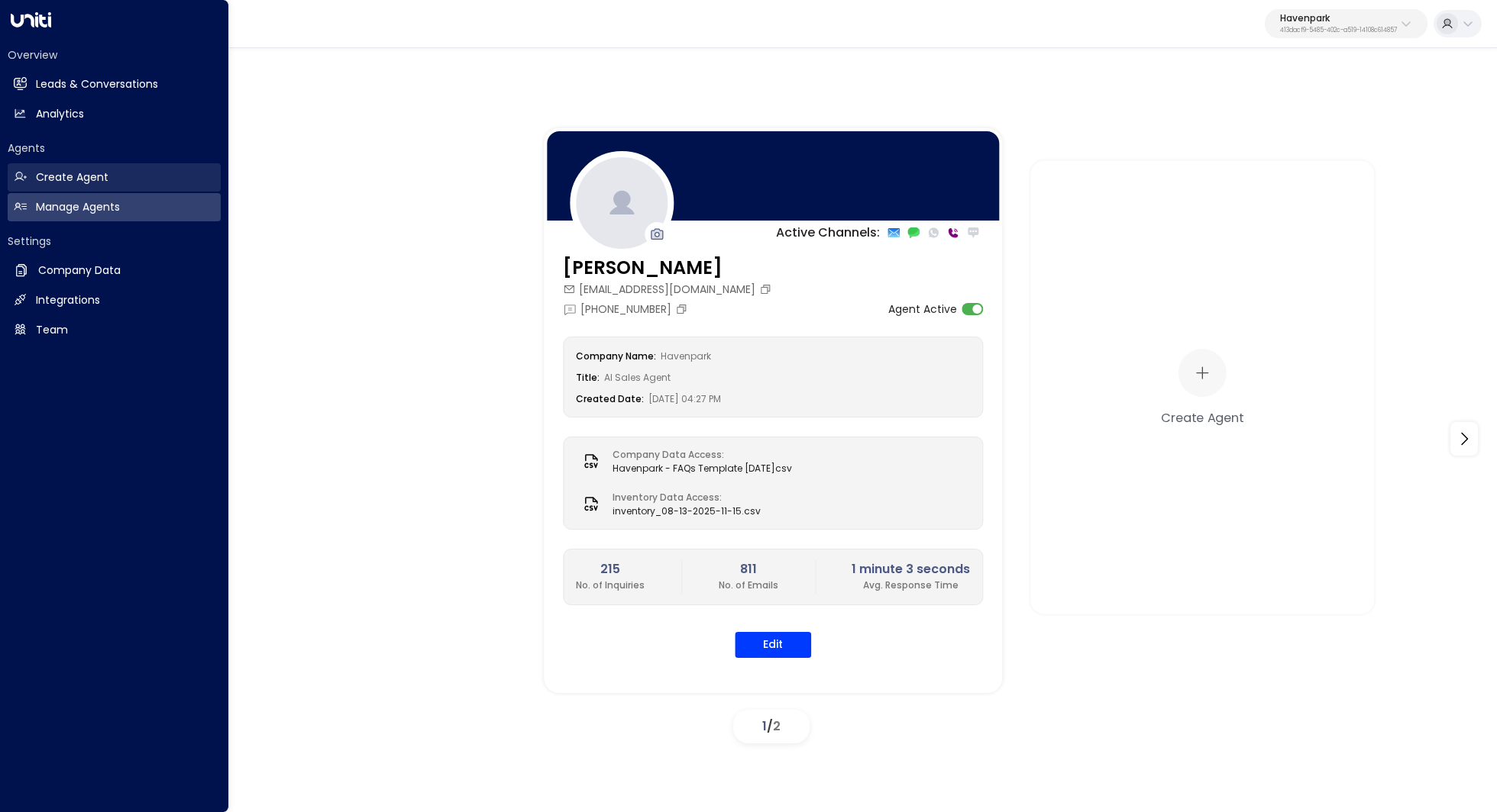
click at [75, 178] on h2 "Create Agent" at bounding box center [72, 178] width 72 height 16
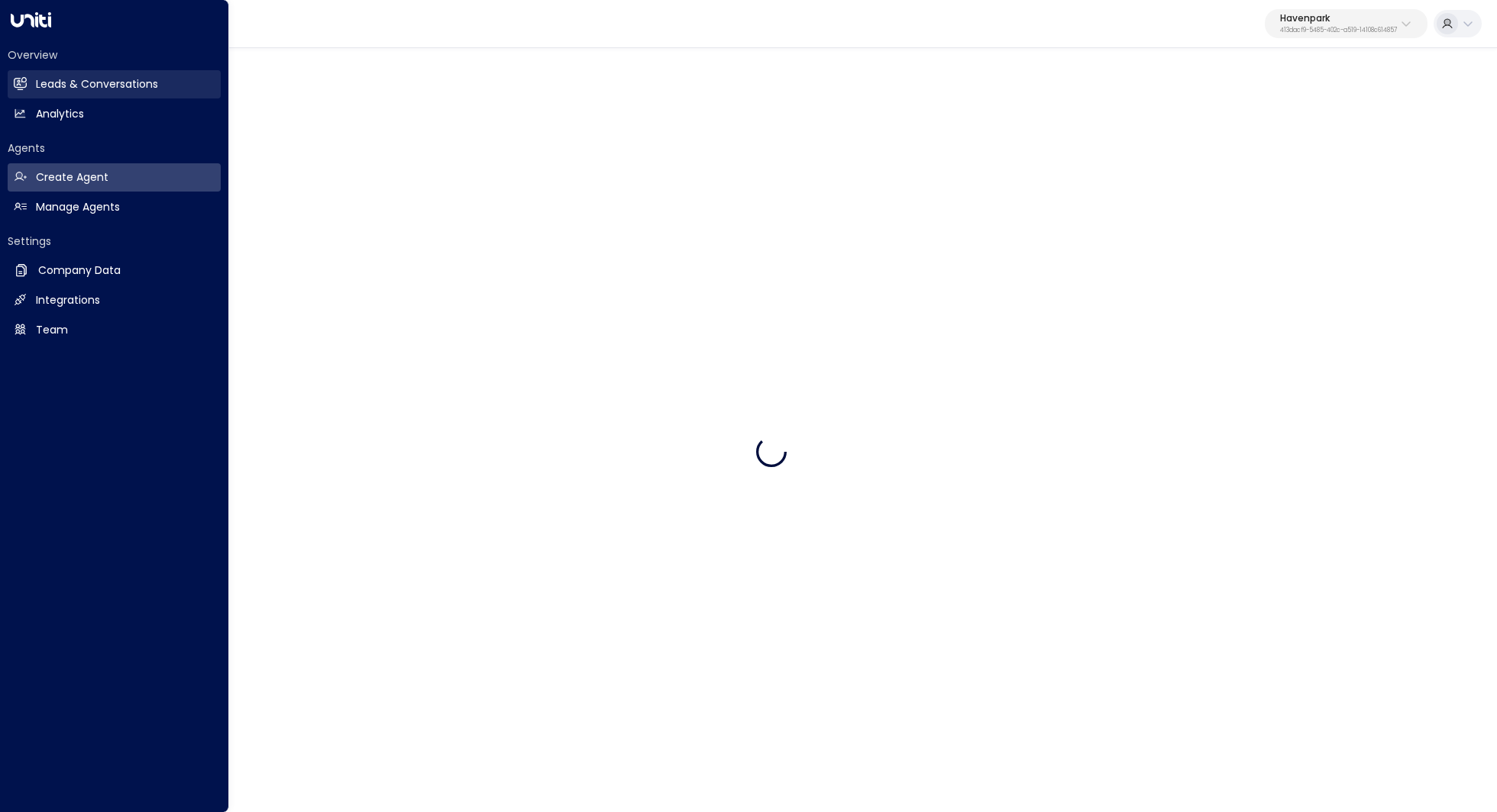
click at [111, 87] on h2 "Leads & Conversations" at bounding box center [97, 85] width 122 height 16
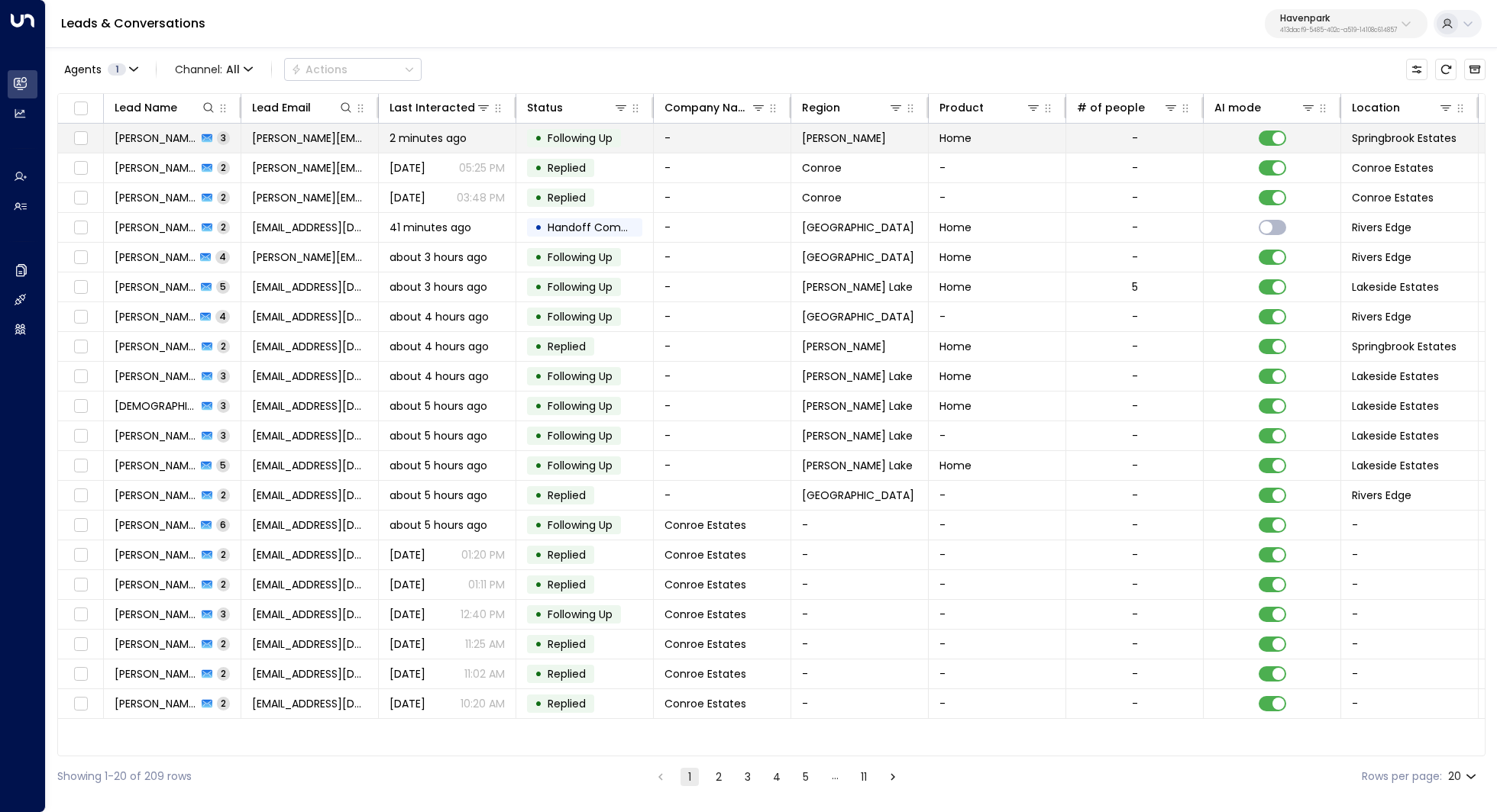
click at [154, 135] on span "Jennifer Anglin" at bounding box center [155, 138] width 82 height 15
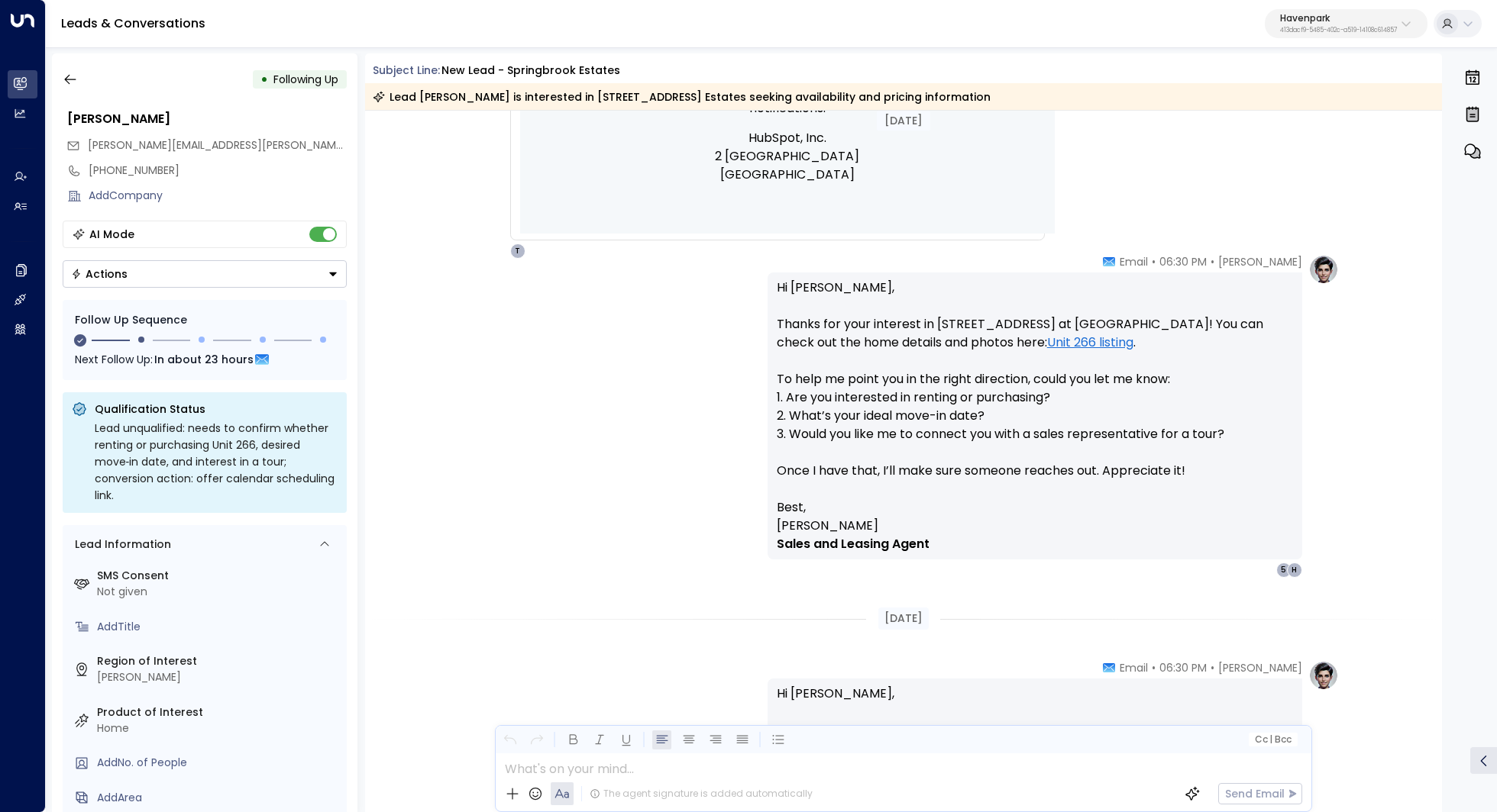
scroll to position [964, 0]
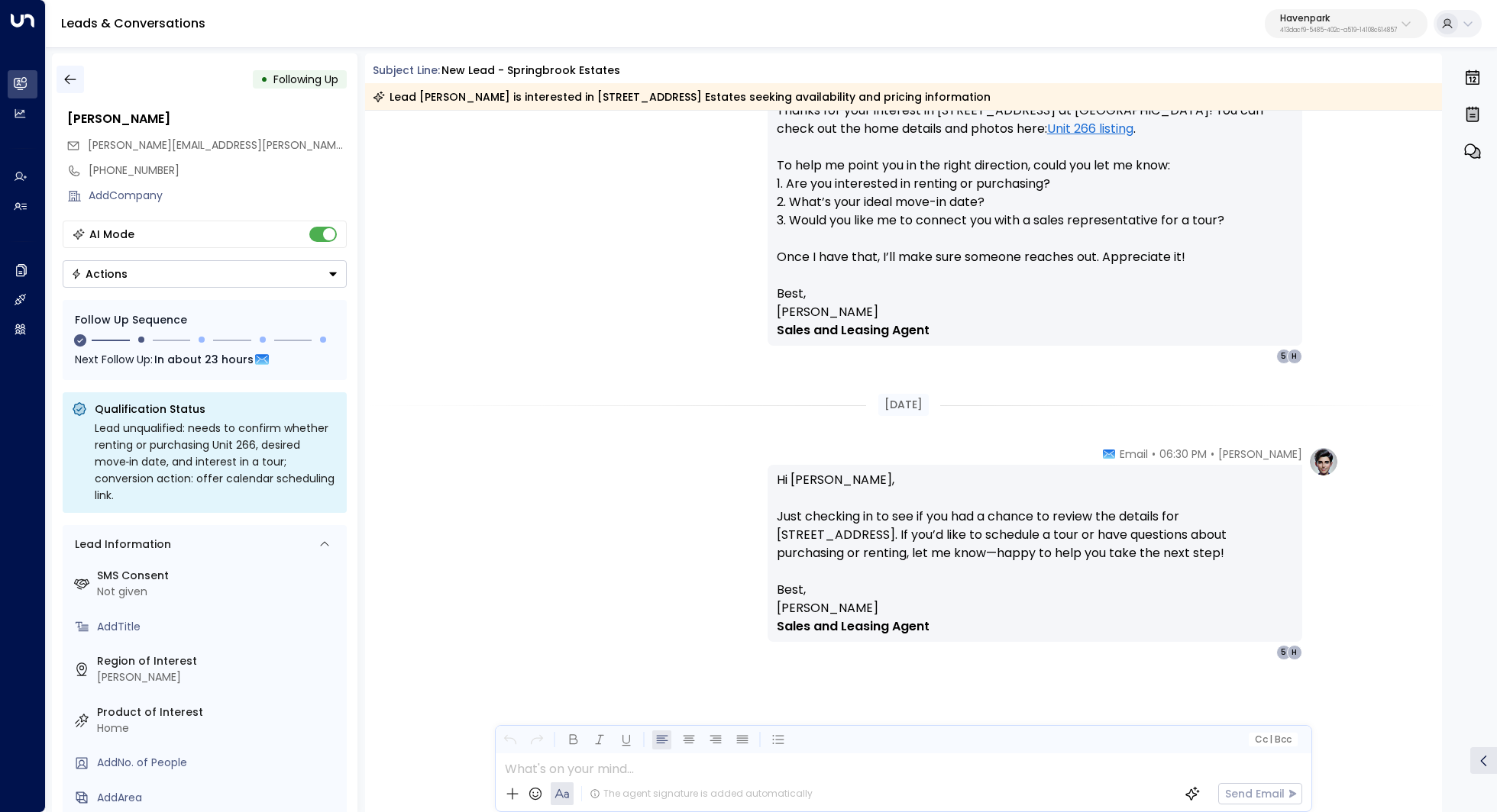
click at [71, 74] on icon "button" at bounding box center [70, 79] width 15 height 15
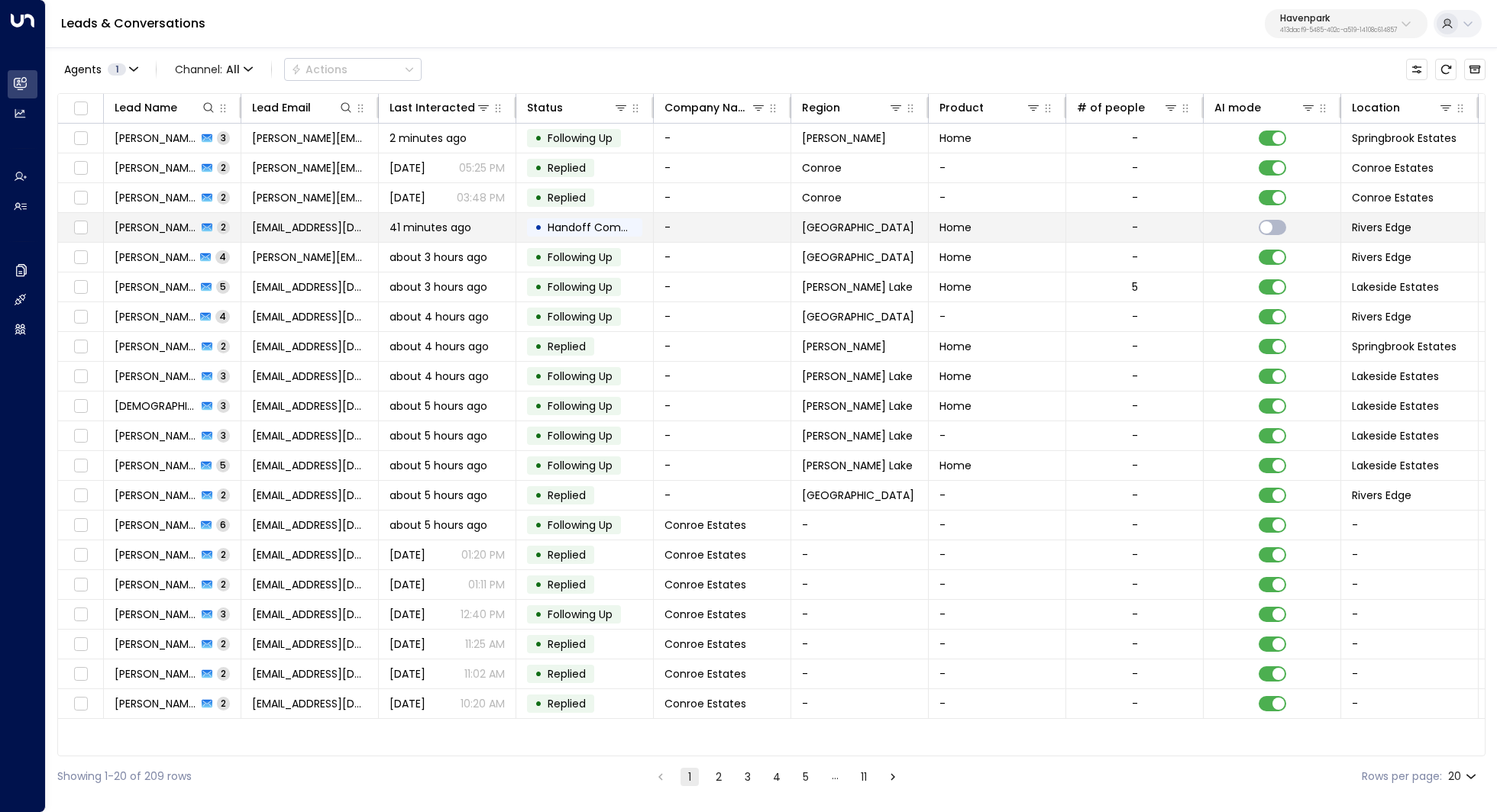
click at [151, 224] on span "Eric Matzinger" at bounding box center [155, 227] width 82 height 15
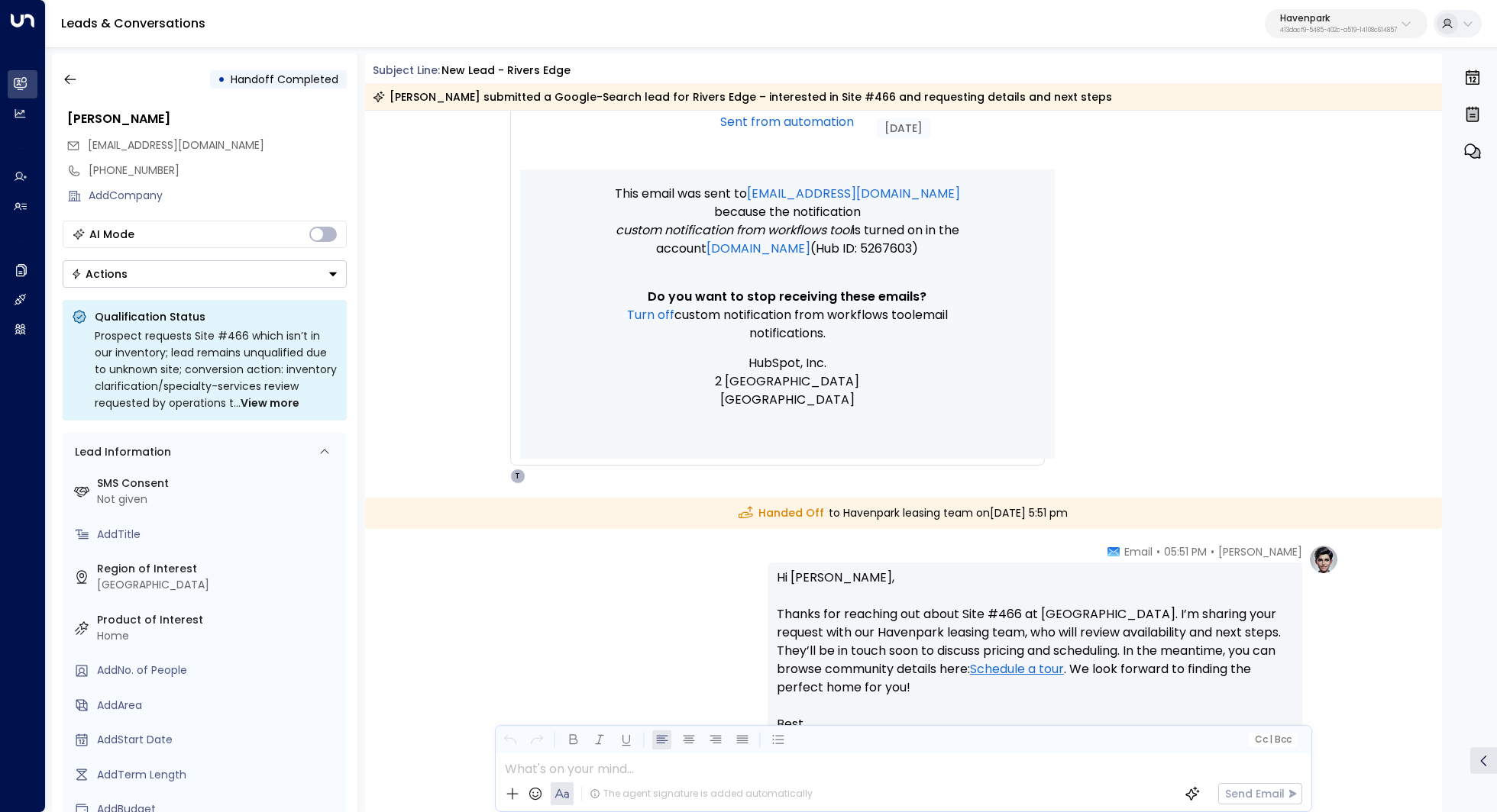
scroll to position [677, 0]
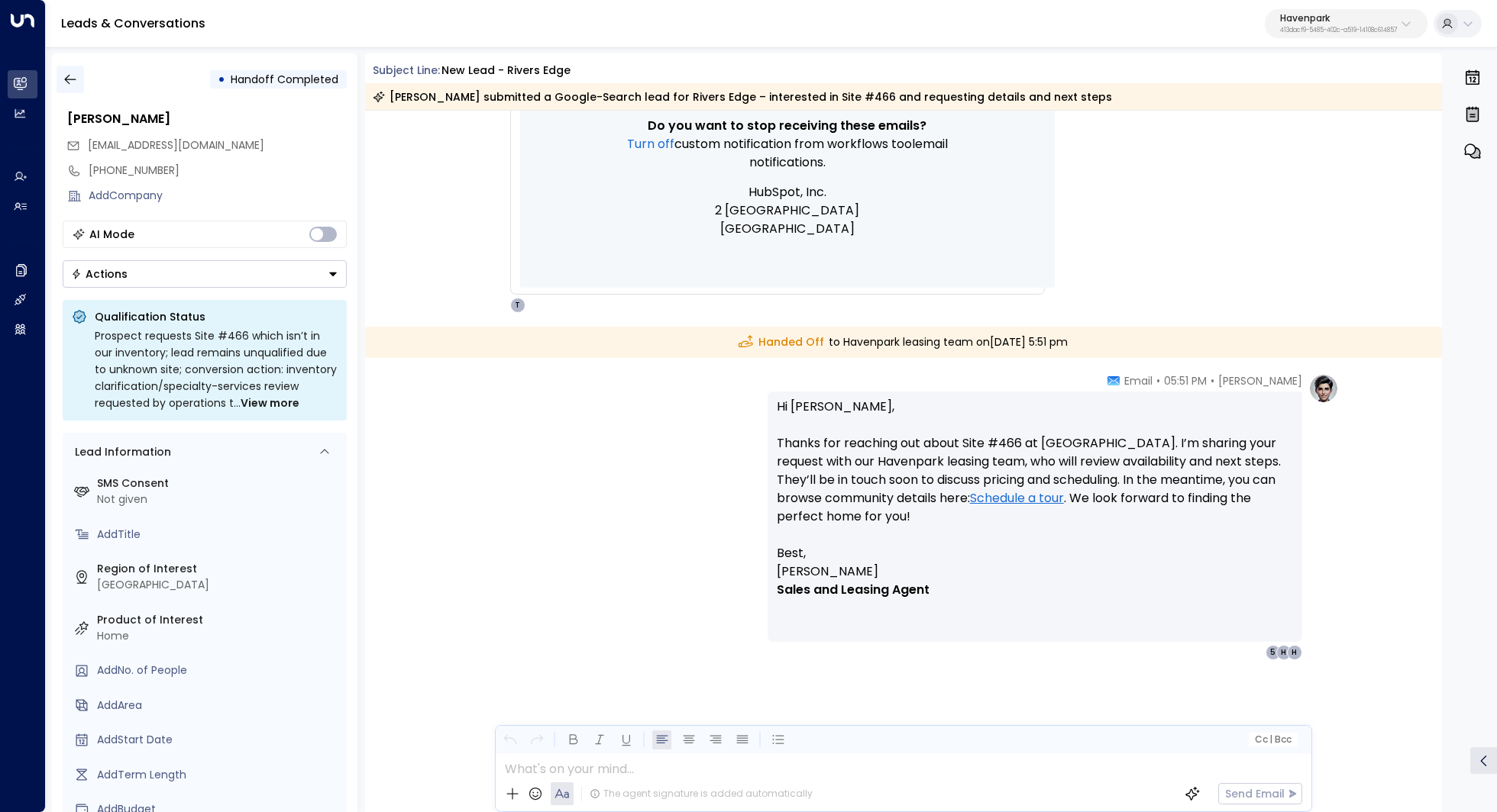
click at [76, 72] on icon "button" at bounding box center [70, 79] width 15 height 15
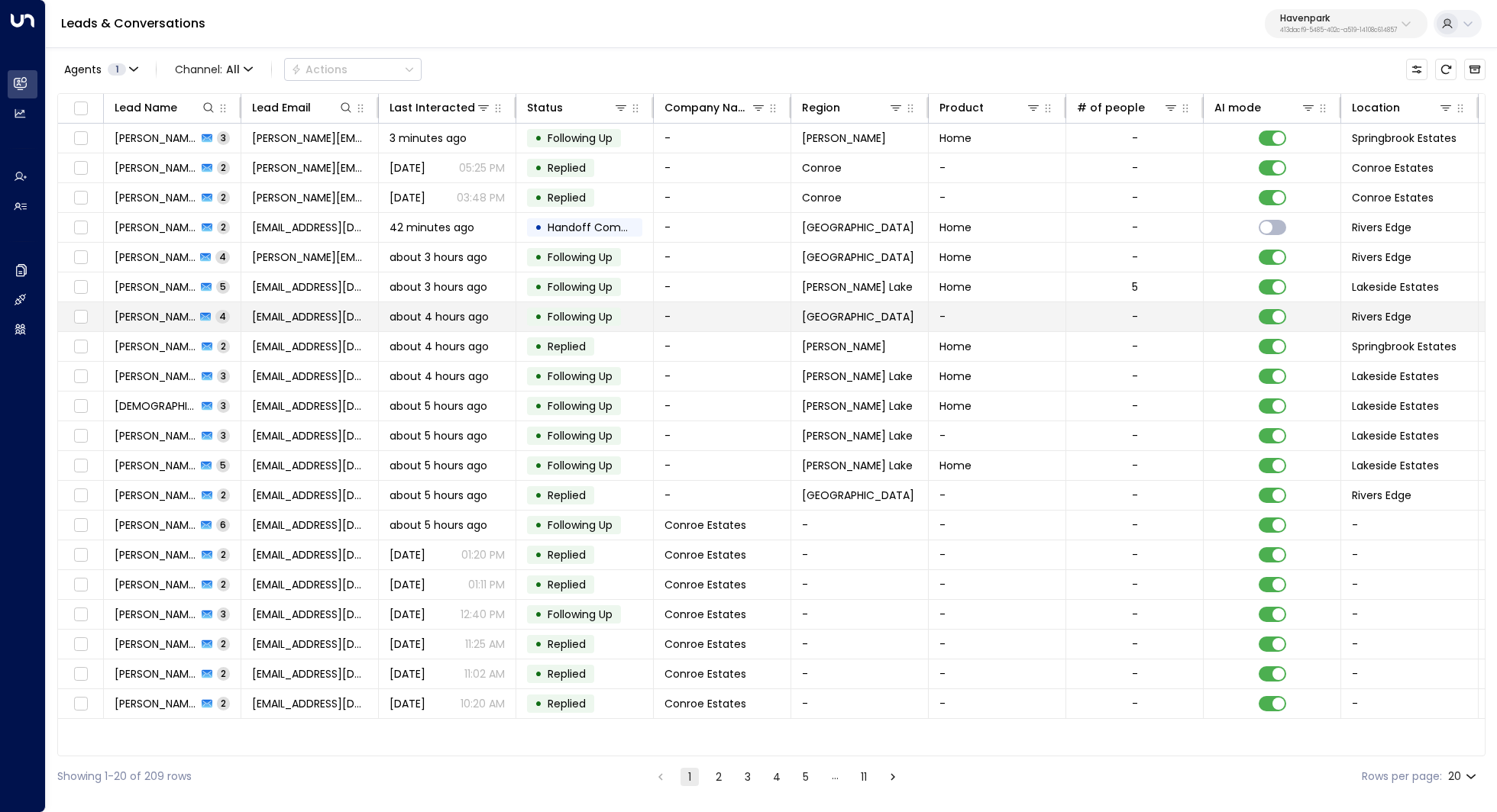
click at [147, 306] on td "Jacklyn Underwood 4" at bounding box center [173, 317] width 137 height 29
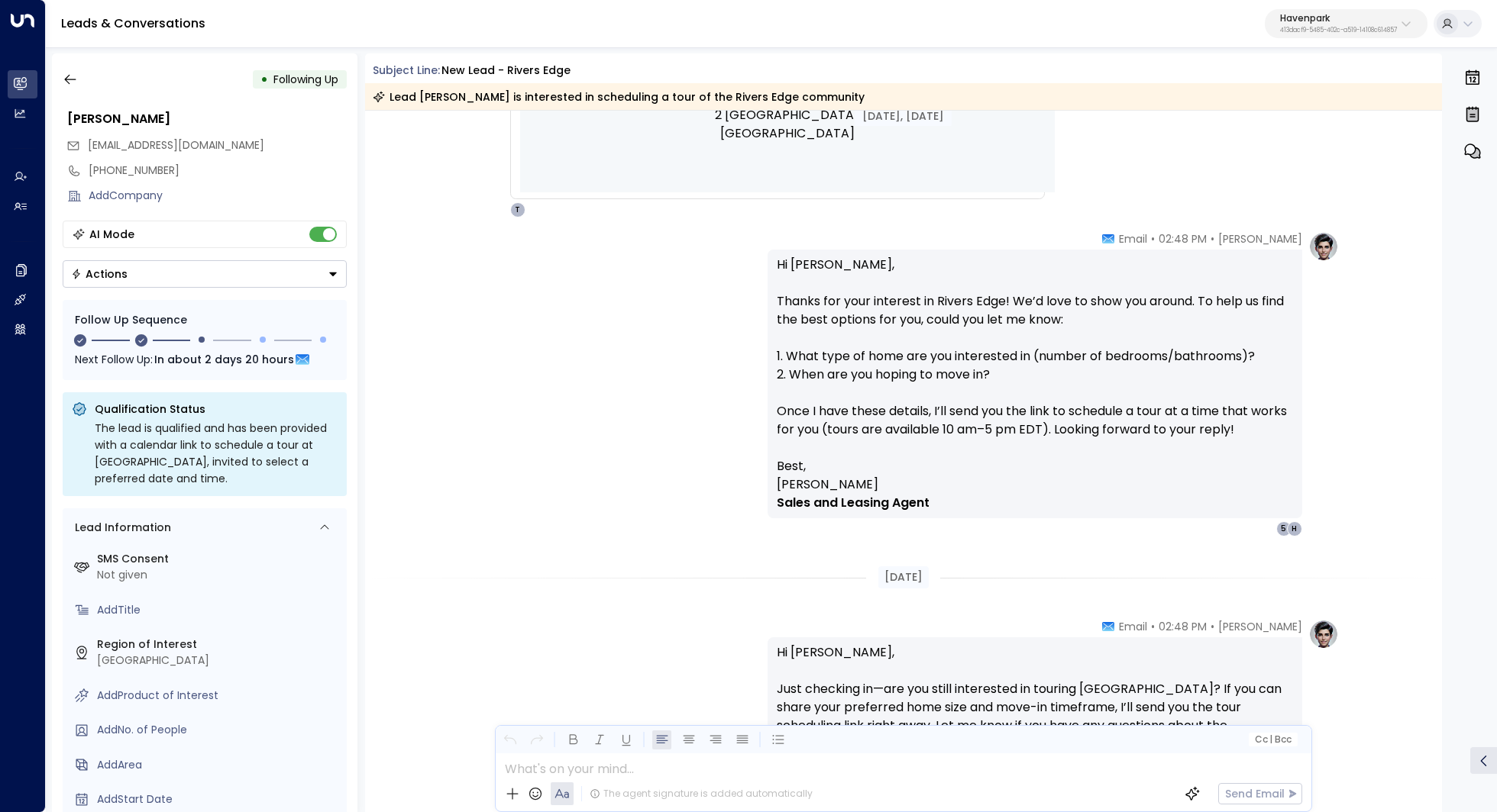
scroll to position [1278, 0]
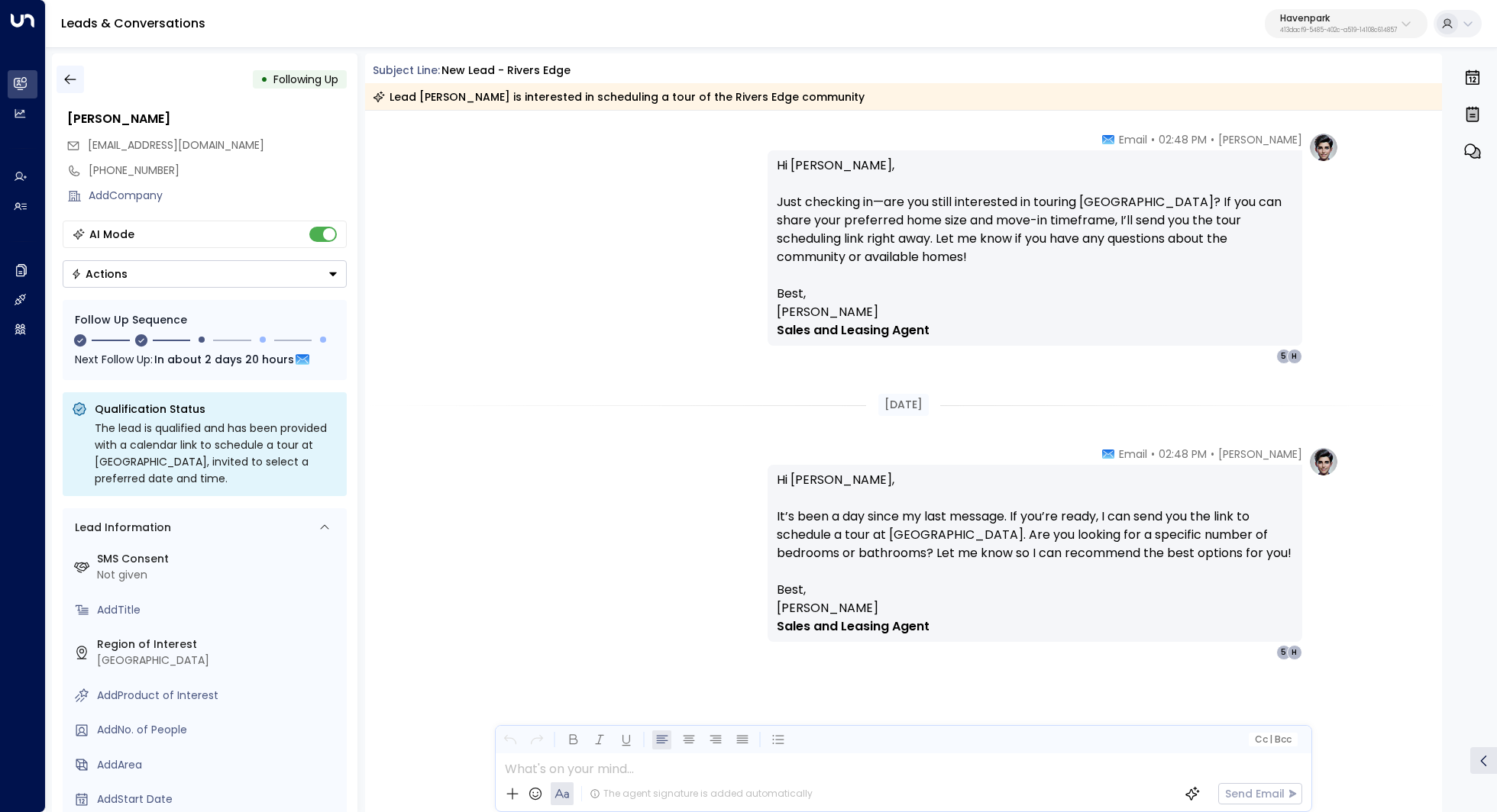
click at [73, 81] on icon "button" at bounding box center [70, 79] width 15 height 15
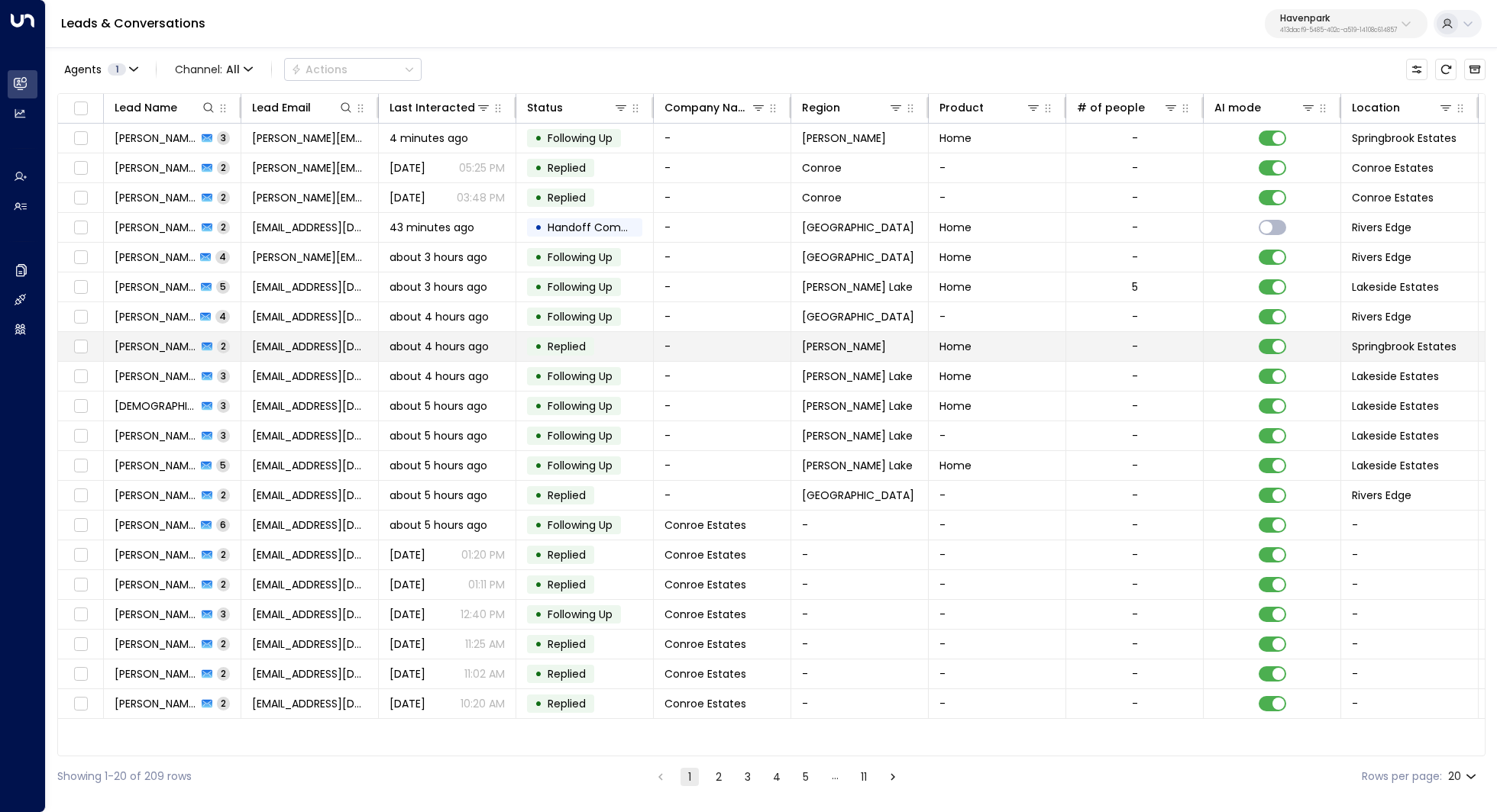
click at [160, 350] on span "John Jones" at bounding box center [155, 346] width 82 height 15
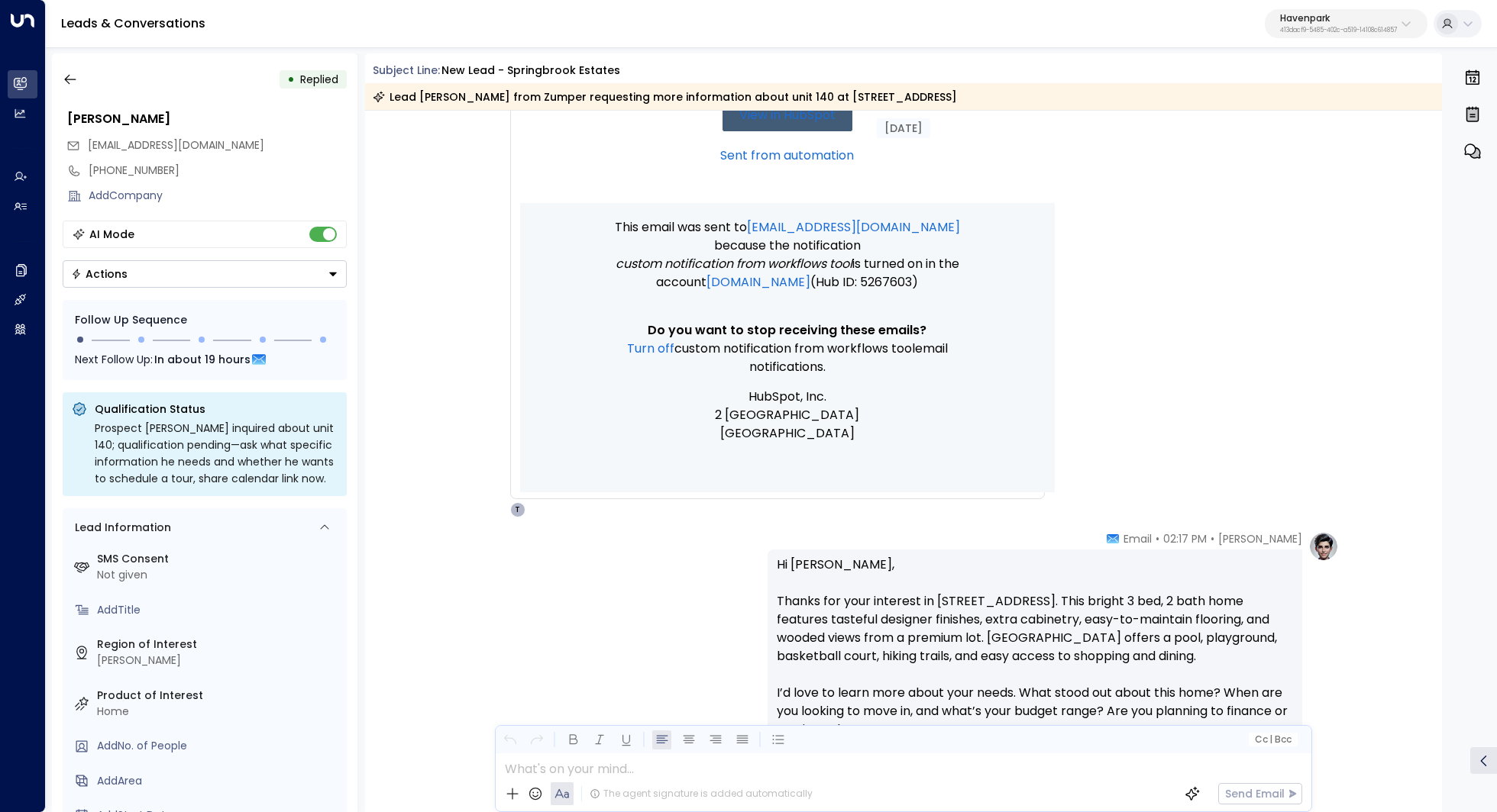
scroll to position [475, 0]
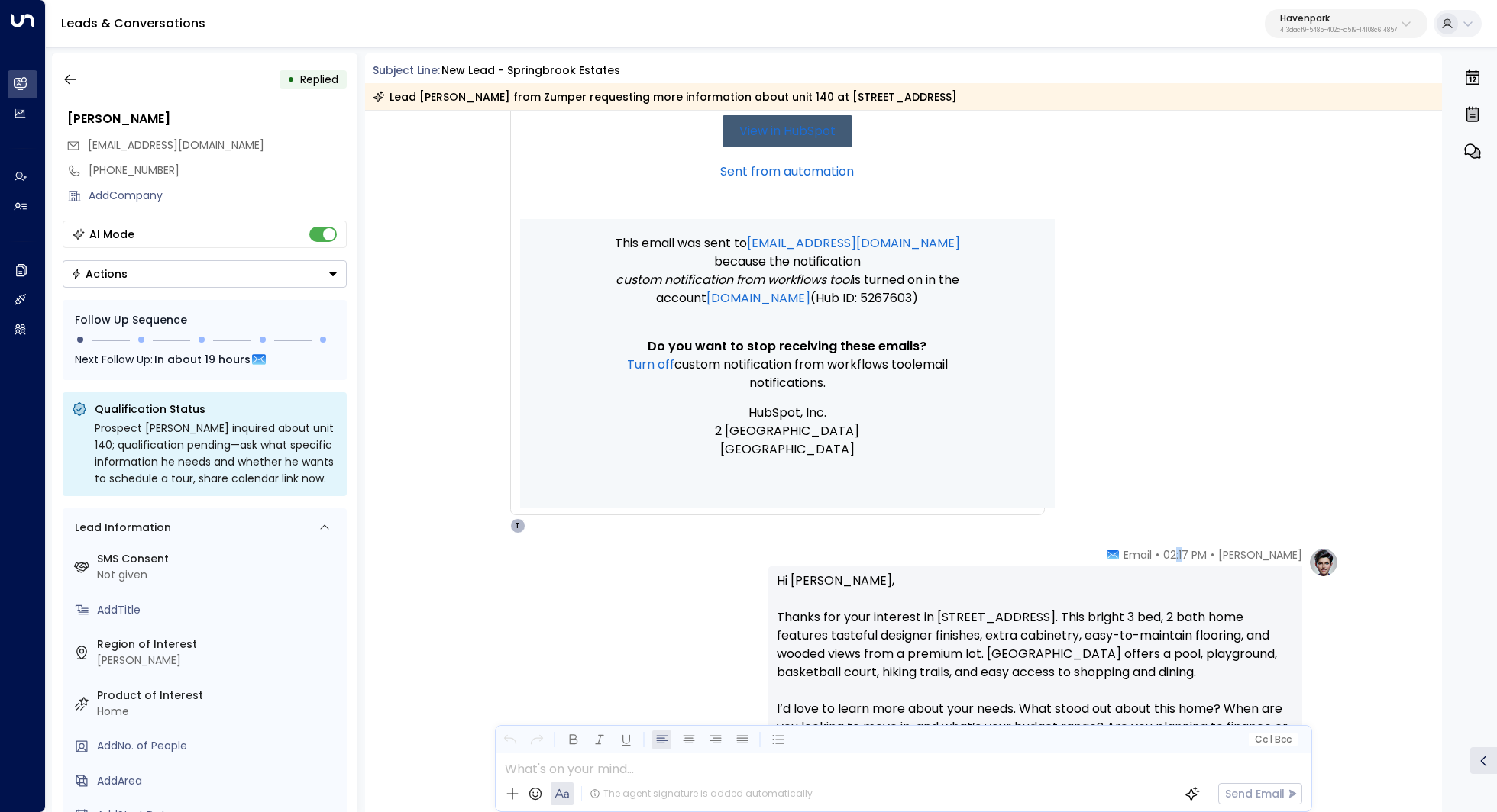
drag, startPoint x: 1191, startPoint y: 555, endPoint x: 1200, endPoint y: 555, distance: 9.0
click at [1199, 555] on span "02:17 PM" at bounding box center [1184, 555] width 43 height 15
click at [1200, 555] on span "02:17 PM" at bounding box center [1184, 555] width 43 height 15
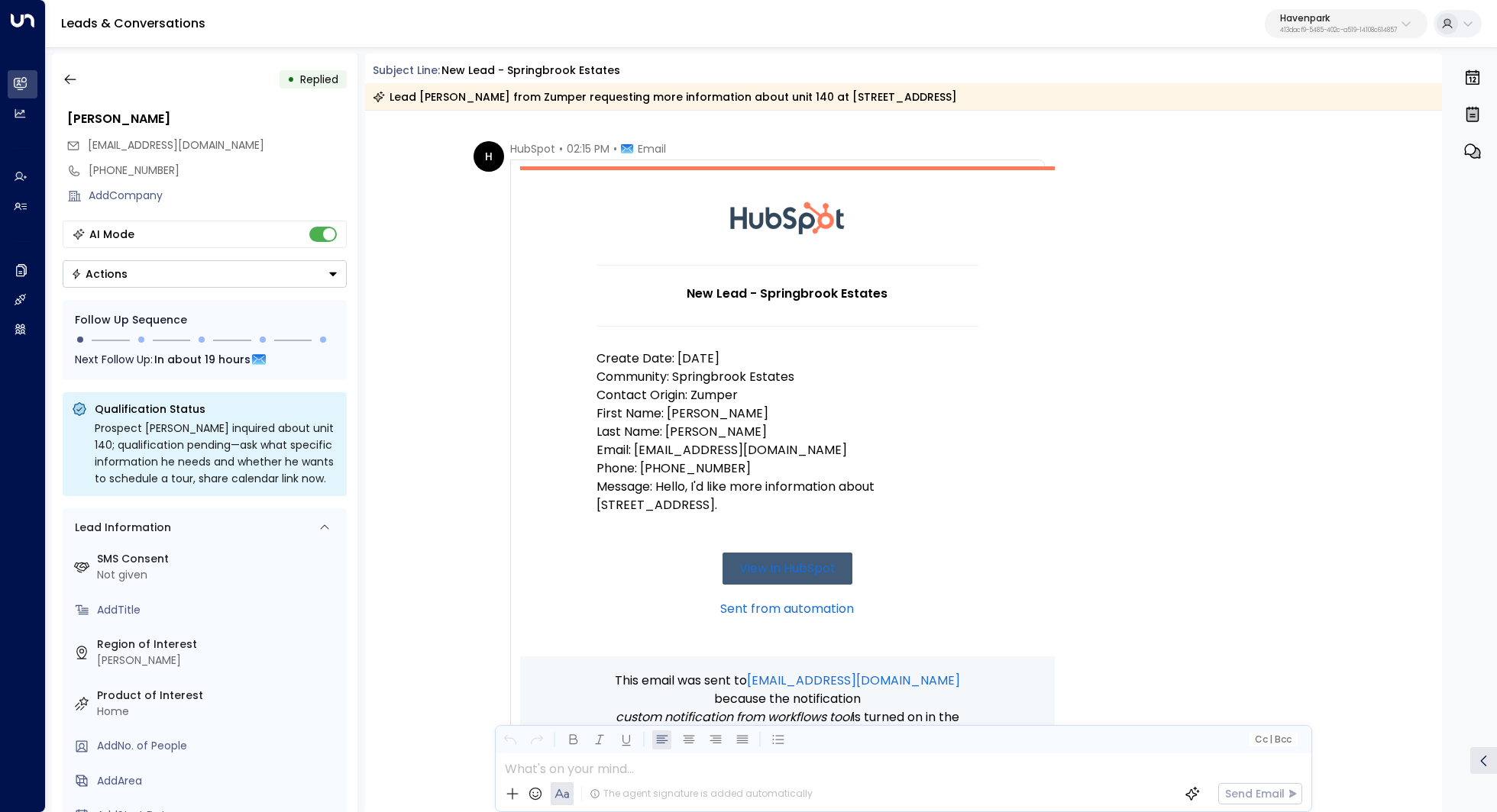
scroll to position [65, 0]
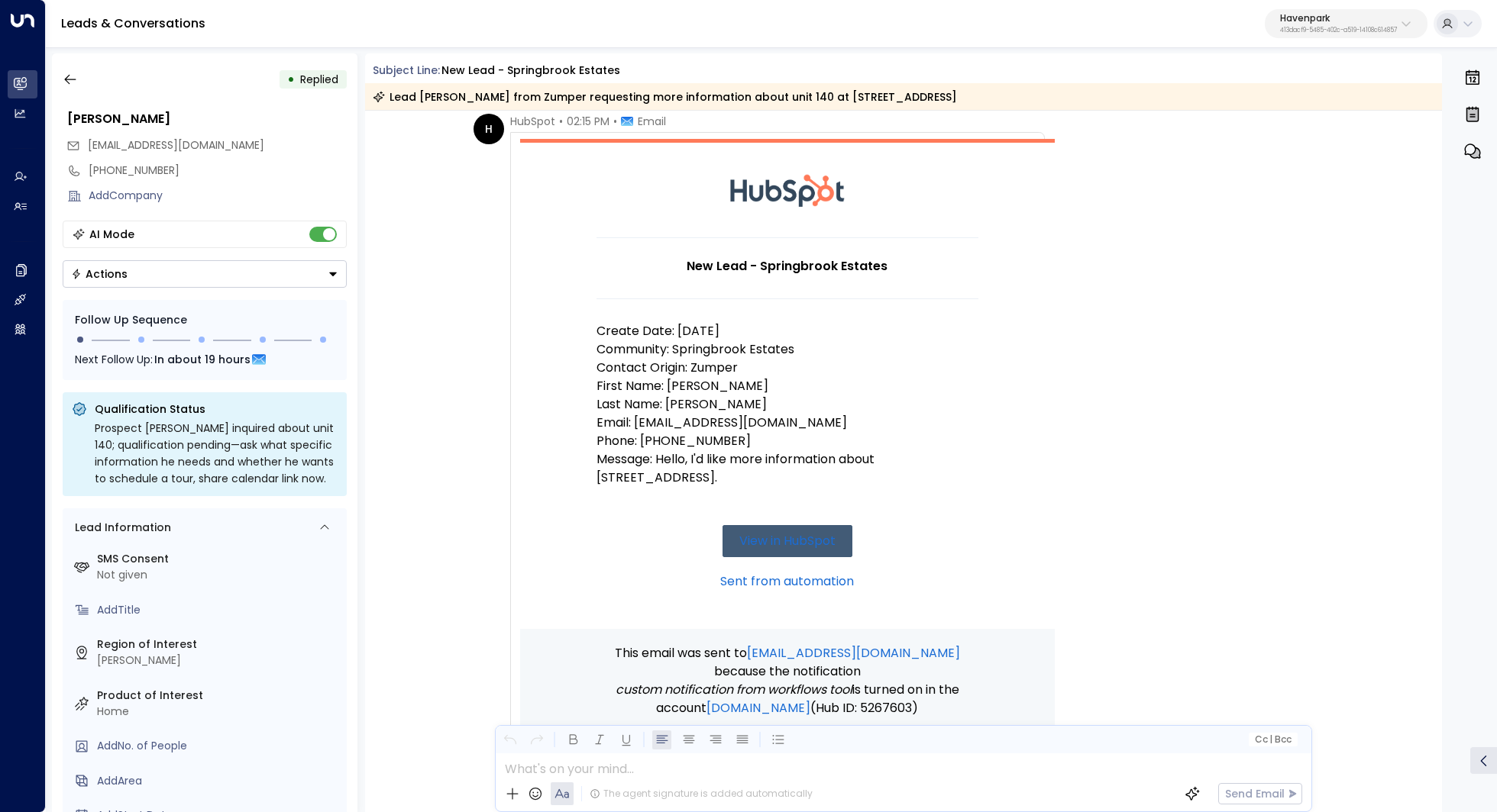
drag, startPoint x: 653, startPoint y: 256, endPoint x: 861, endPoint y: 442, distance: 279.0
click at [861, 442] on td "New Lead - Springbrook Estates Create Date: 8/13/25 Community: Springbrook Esta…" at bounding box center [787, 434] width 382 height 392
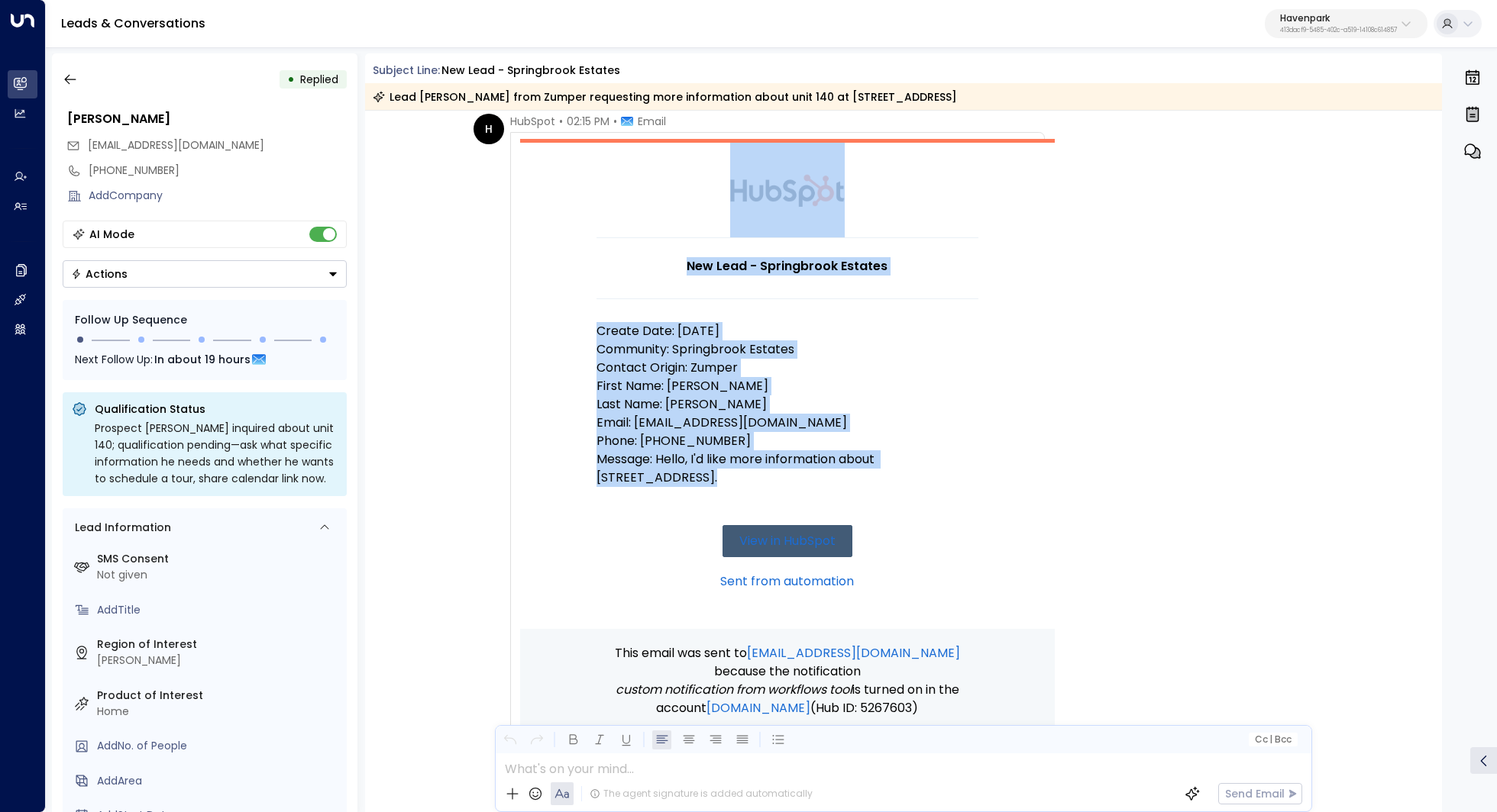
drag, startPoint x: 716, startPoint y: 490, endPoint x: 569, endPoint y: 318, distance: 226.3
click at [569, 318] on td "New Lead - Springbrook Estates Create Date: 8/13/25 Community: Springbrook Esta…" at bounding box center [788, 384] width 535 height 490
copy td "New Lead - Springbrook Estates Create Date: 8/13/25 Community: Springbrook Esta…"
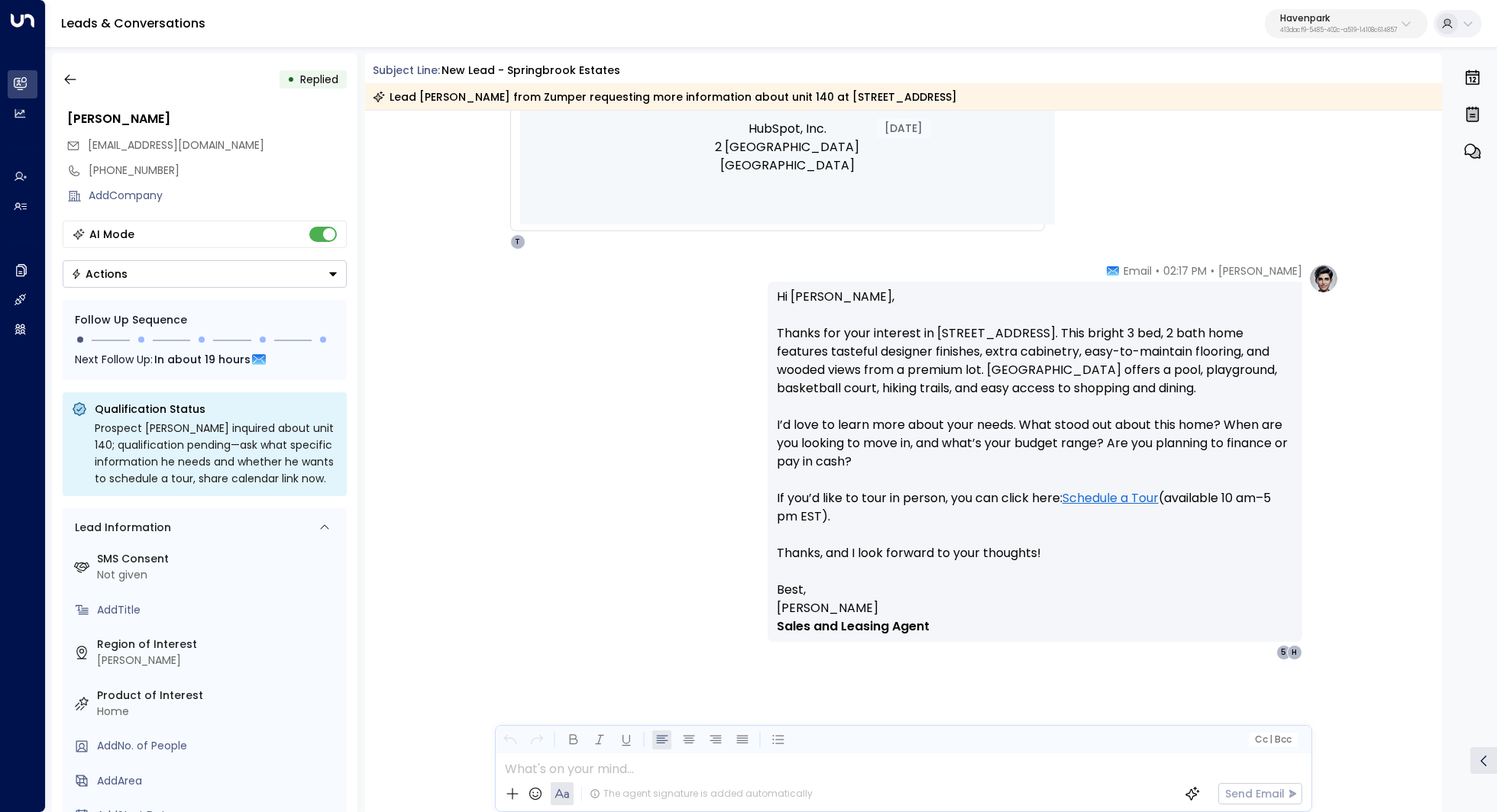
scroll to position [0, 0]
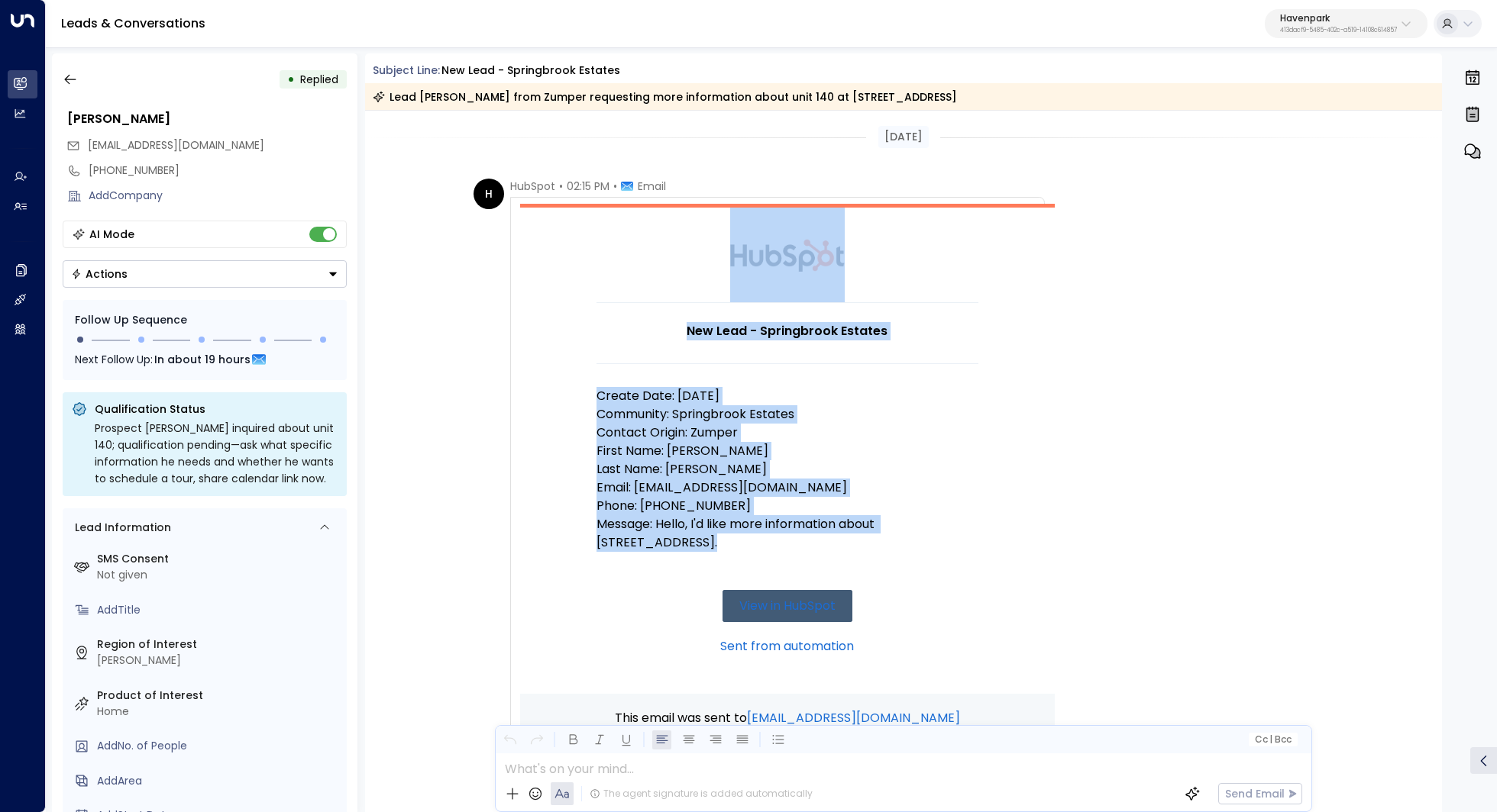
copy td "New Lead - Springbrook Estates Create Date: 8/13/25 Community: Springbrook Esta…"
click at [77, 79] on icon "button" at bounding box center [70, 79] width 15 height 15
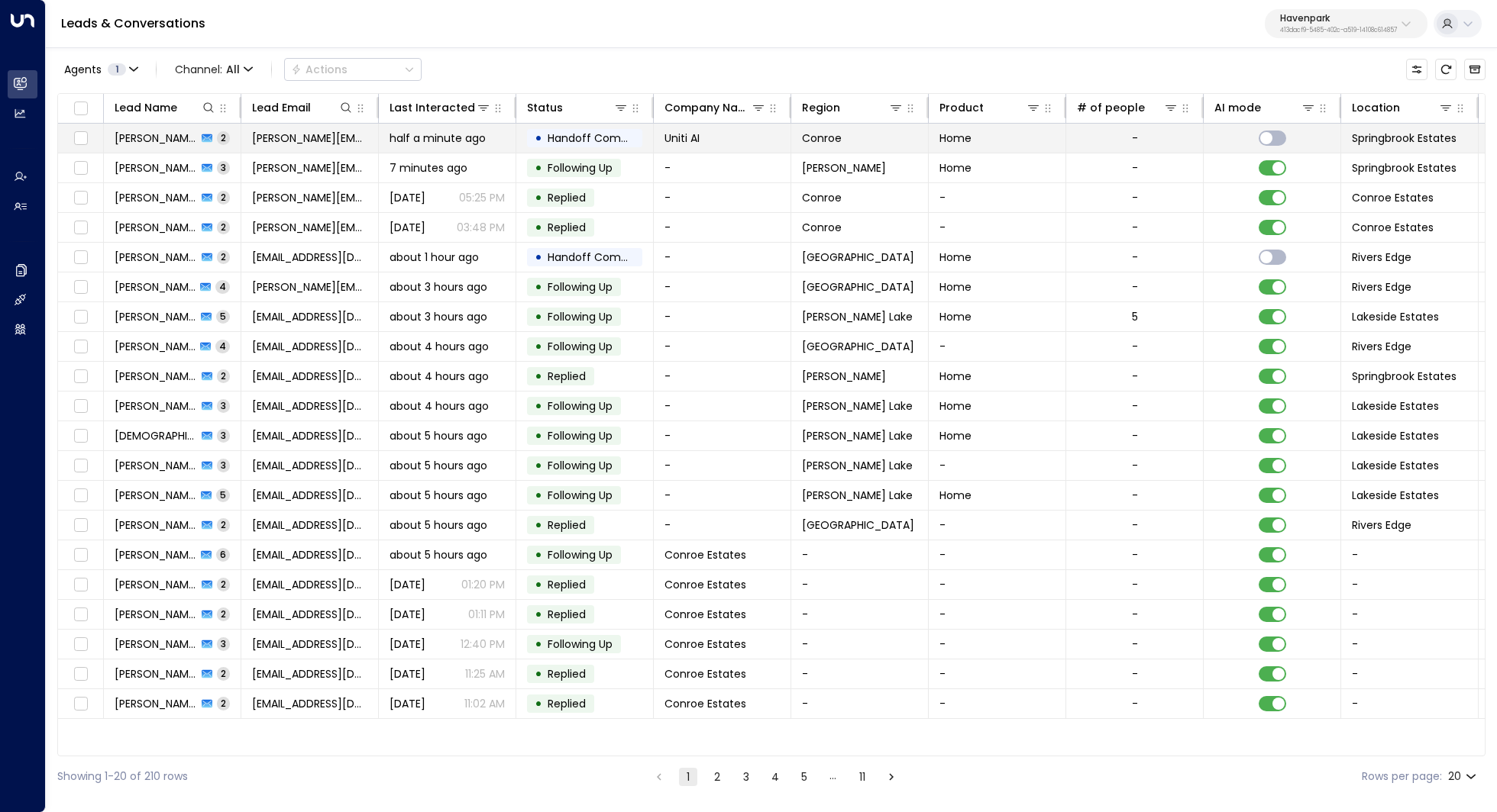
click at [162, 137] on span "Kerric Knowles" at bounding box center [155, 138] width 82 height 15
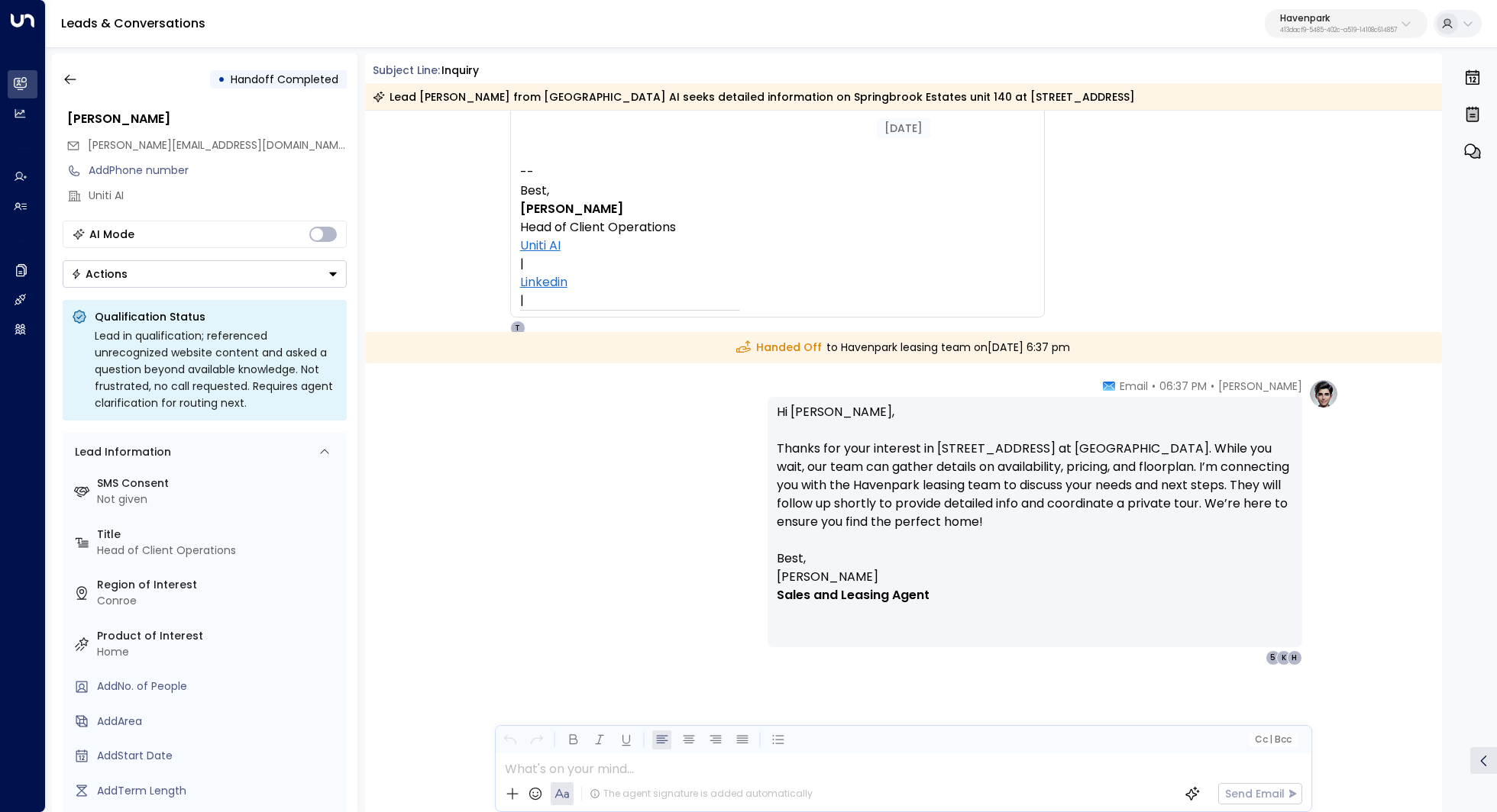
scroll to position [399, 0]
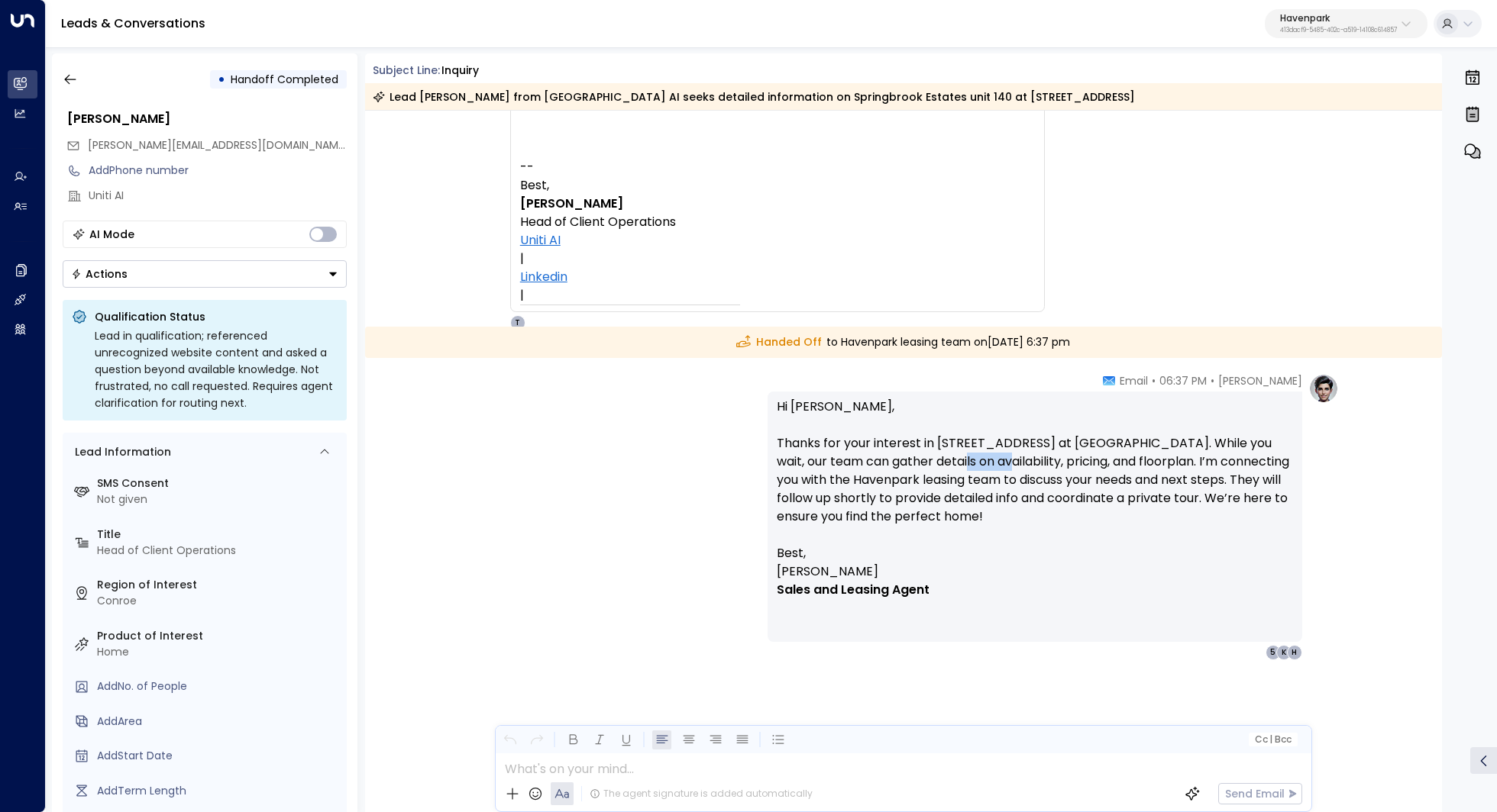
drag, startPoint x: 918, startPoint y: 463, endPoint x: 979, endPoint y: 463, distance: 61.0
click at [979, 463] on p "Hi Kerric, Thanks for your interest in 11796 Cascade Cir unit 140 at Springbroo…" at bounding box center [1034, 471] width 516 height 146
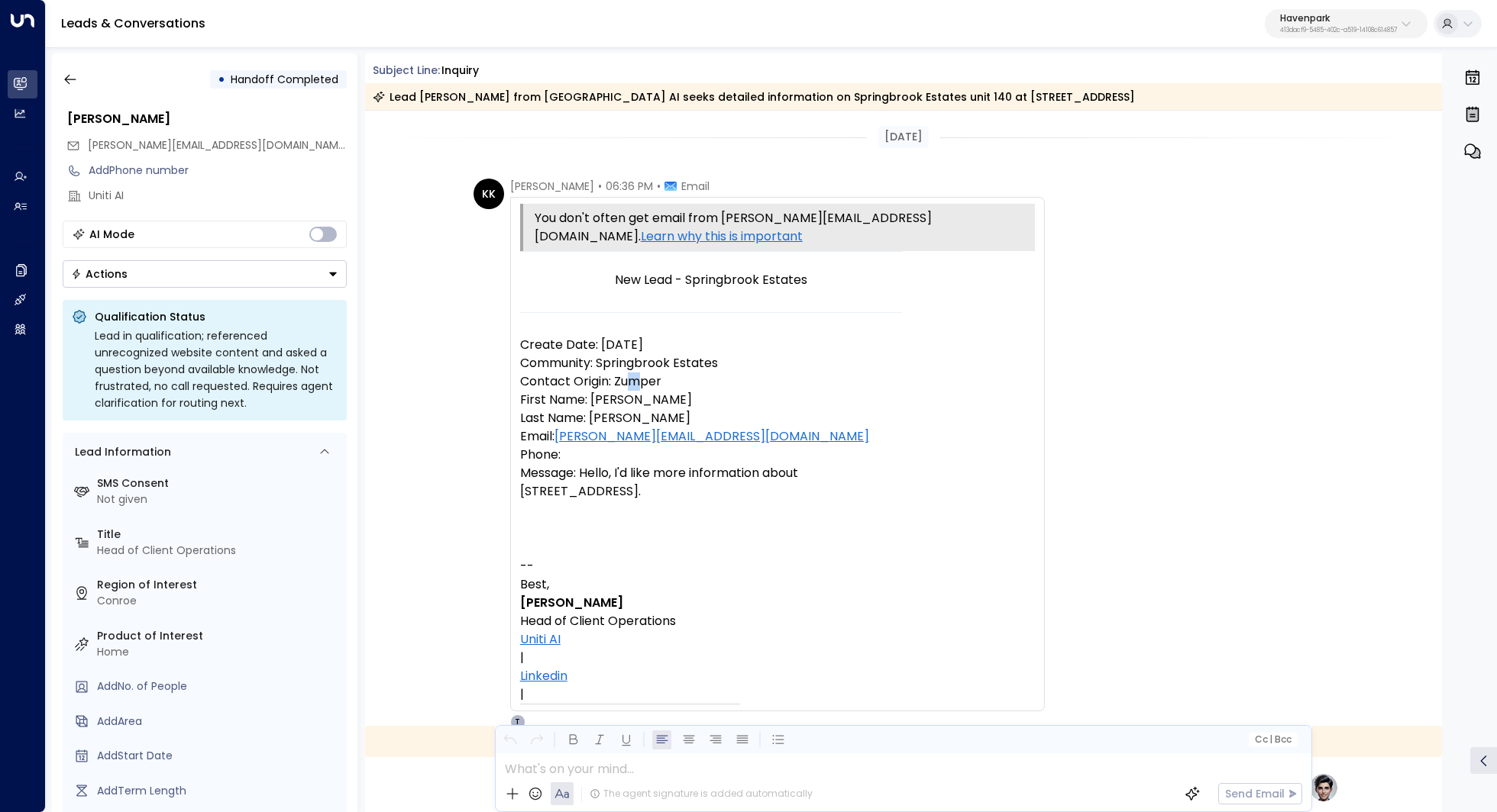
drag, startPoint x: 629, startPoint y: 358, endPoint x: 639, endPoint y: 358, distance: 10.0
click at [639, 372] on p "Contact Origin: Zumper" at bounding box center [711, 381] width 382 height 18
drag, startPoint x: 682, startPoint y: 338, endPoint x: 660, endPoint y: 338, distance: 22.0
click at [661, 354] on p "Community: Springbrook Estates" at bounding box center [711, 363] width 382 height 18
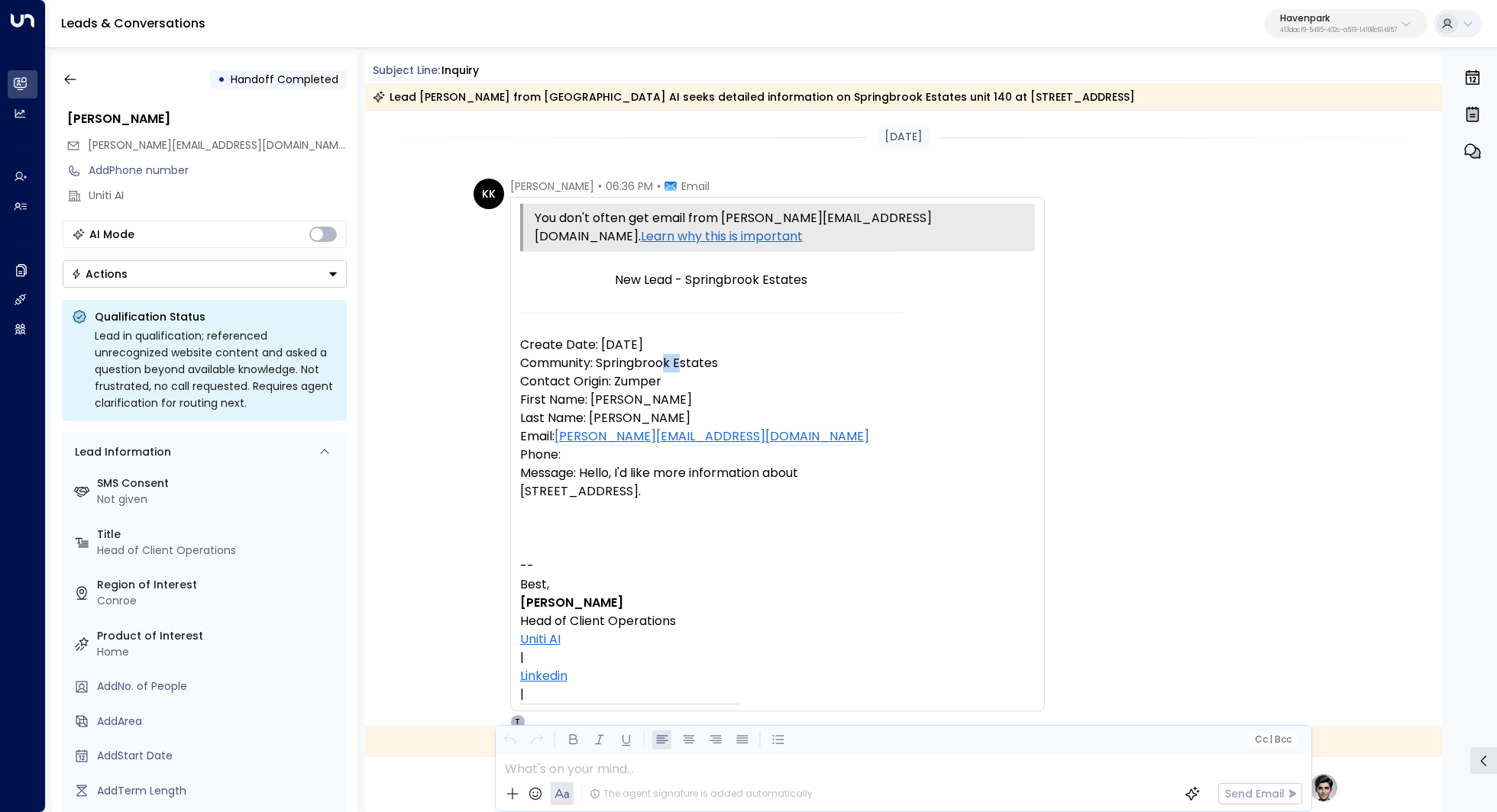
click at [660, 354] on p "Community: Springbrook Estates" at bounding box center [711, 363] width 382 height 18
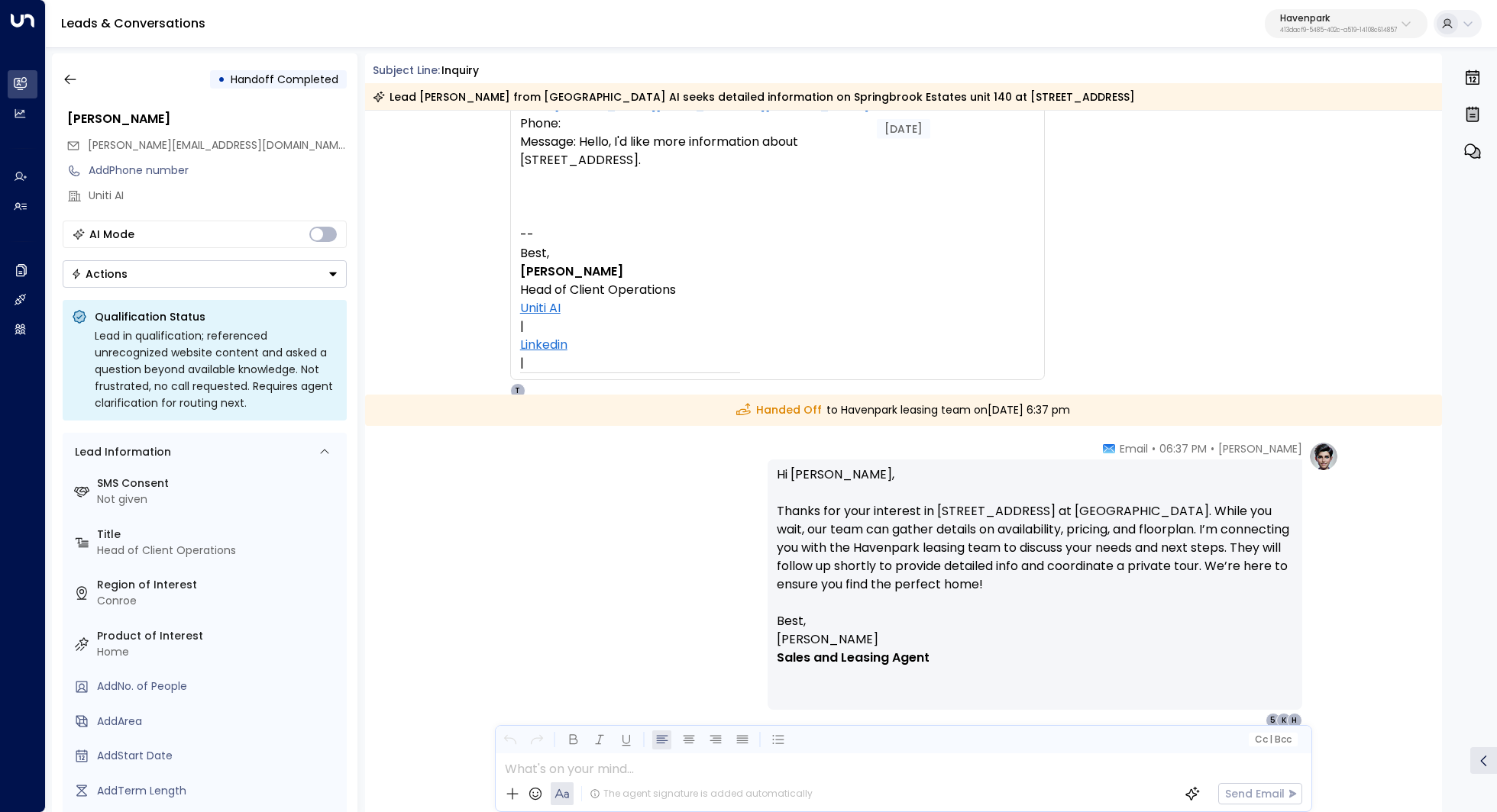
scroll to position [331, 0]
drag, startPoint x: 982, startPoint y: 513, endPoint x: 982, endPoint y: 524, distance: 11.0
click at [982, 524] on p "Hi Kerric, Thanks for your interest in 11796 Cascade Cir unit 140 at Springbroo…" at bounding box center [1034, 539] width 516 height 146
click at [956, 521] on p "Hi Kerric, Thanks for your interest in 11796 Cascade Cir unit 140 at Springbroo…" at bounding box center [1034, 539] width 516 height 146
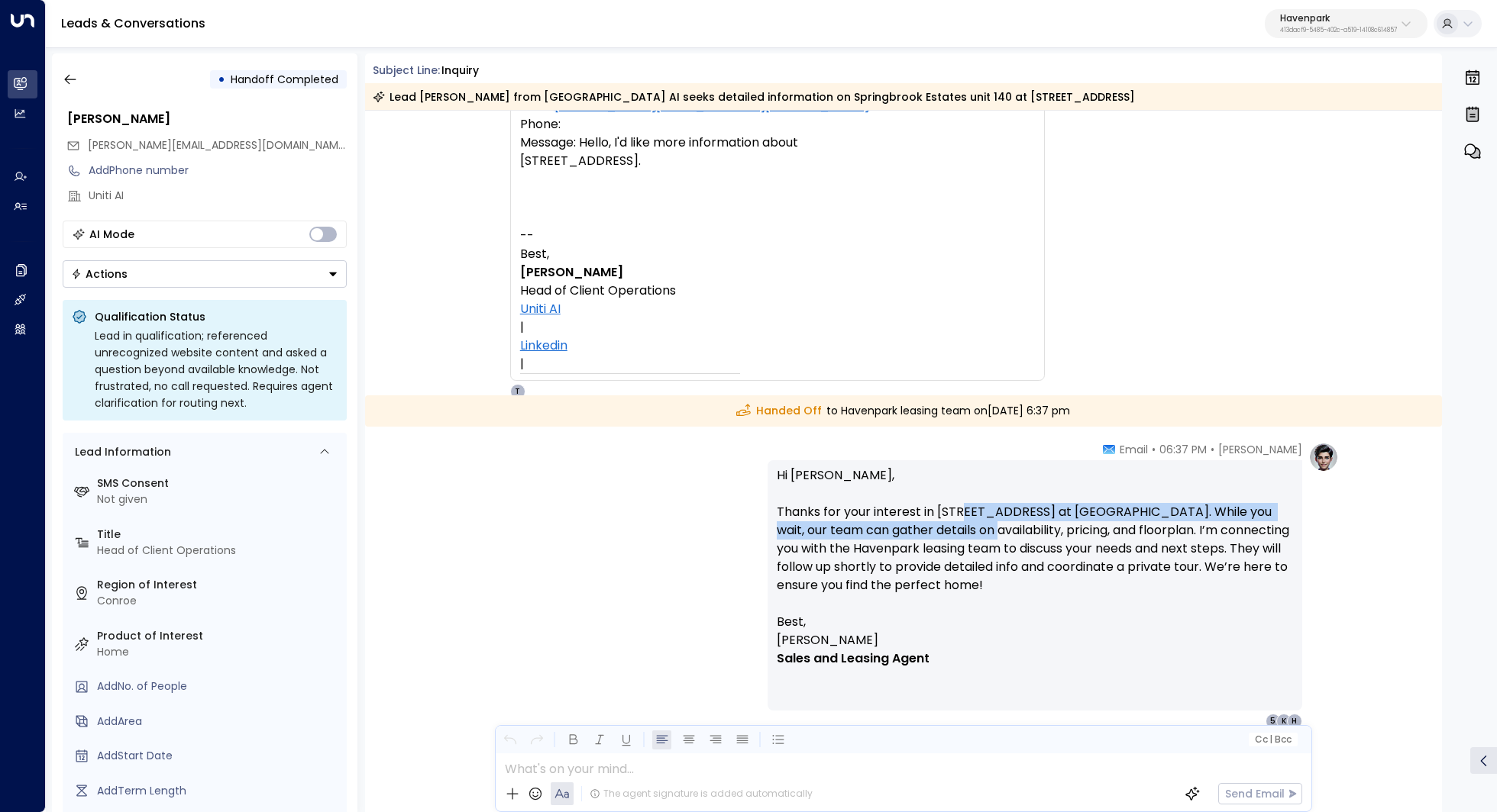
click at [956, 521] on p "Hi Kerric, Thanks for your interest in 11796 Cascade Cir unit 140 at Springbroo…" at bounding box center [1034, 539] width 516 height 146
drag, startPoint x: 955, startPoint y: 510, endPoint x: 955, endPoint y: 530, distance: 20.0
click at [955, 530] on p "Hi Kerric, Thanks for your interest in 11796 Cascade Cir unit 140 at Springbroo…" at bounding box center [1034, 539] width 516 height 146
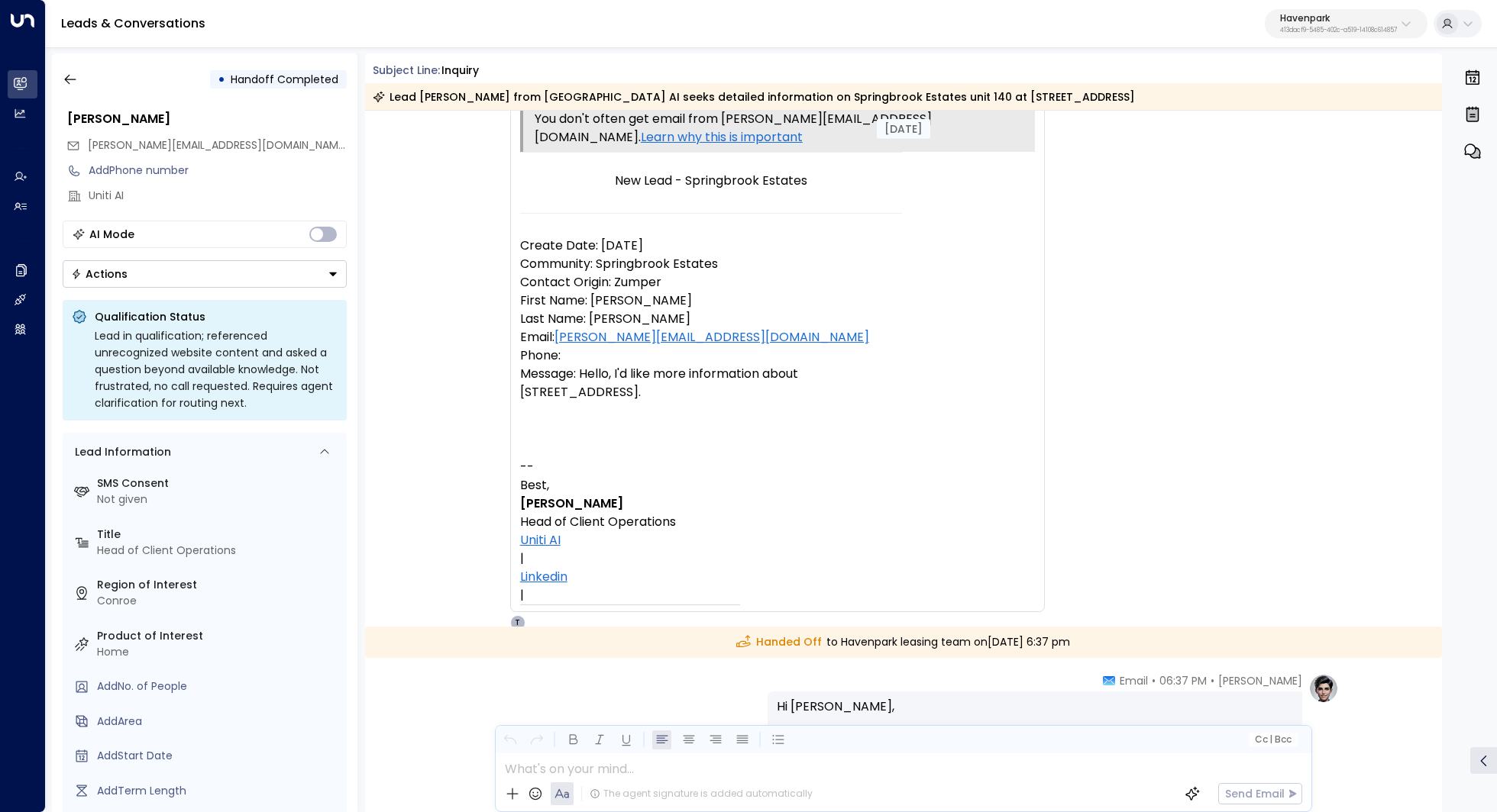
scroll to position [59, 0]
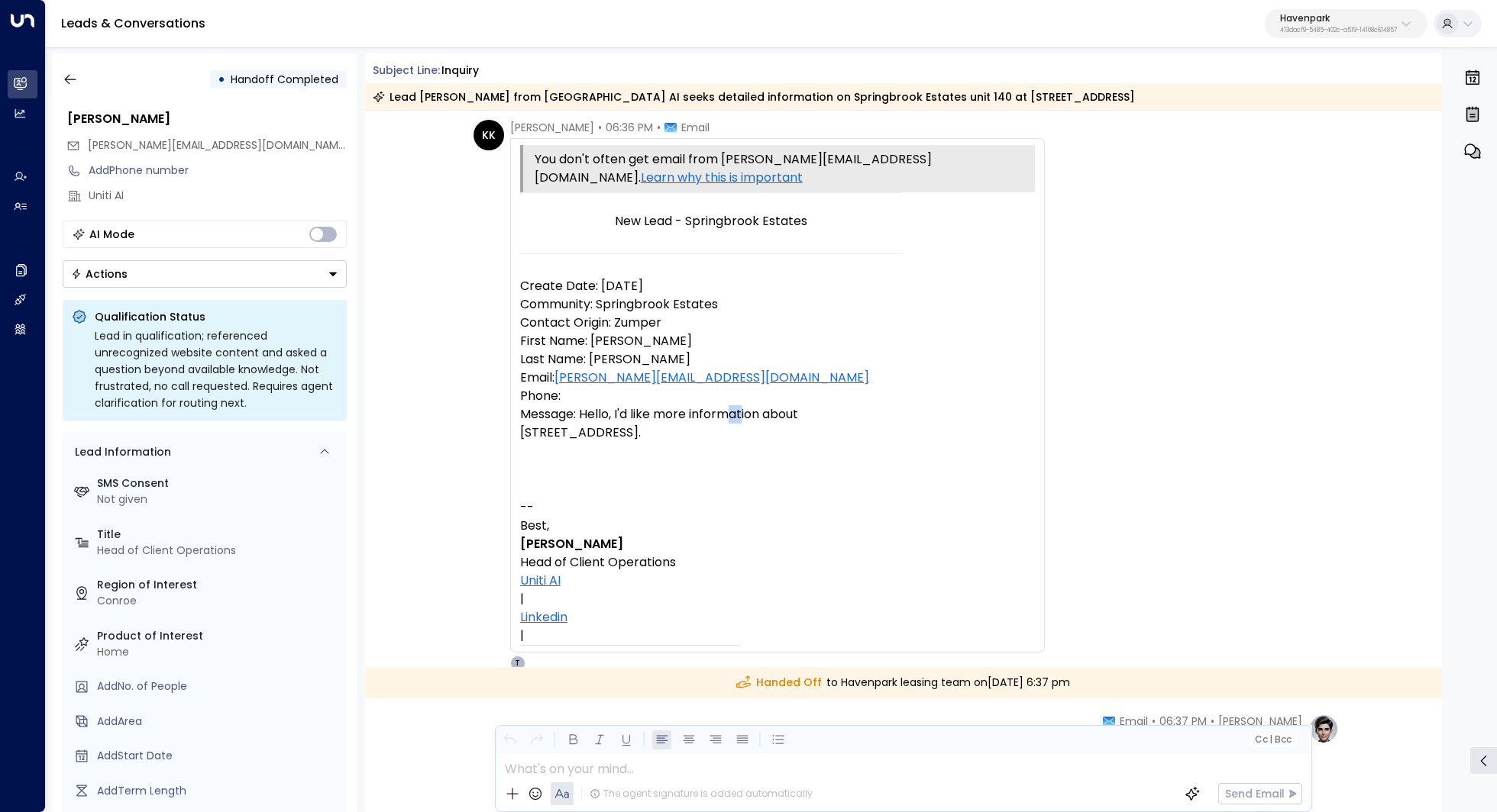
drag, startPoint x: 724, startPoint y: 397, endPoint x: 760, endPoint y: 397, distance: 36.0
click at [760, 406] on p "Message: Hello, I'd like more information about 11796 Cascade Cir unit 140." at bounding box center [711, 424] width 382 height 37
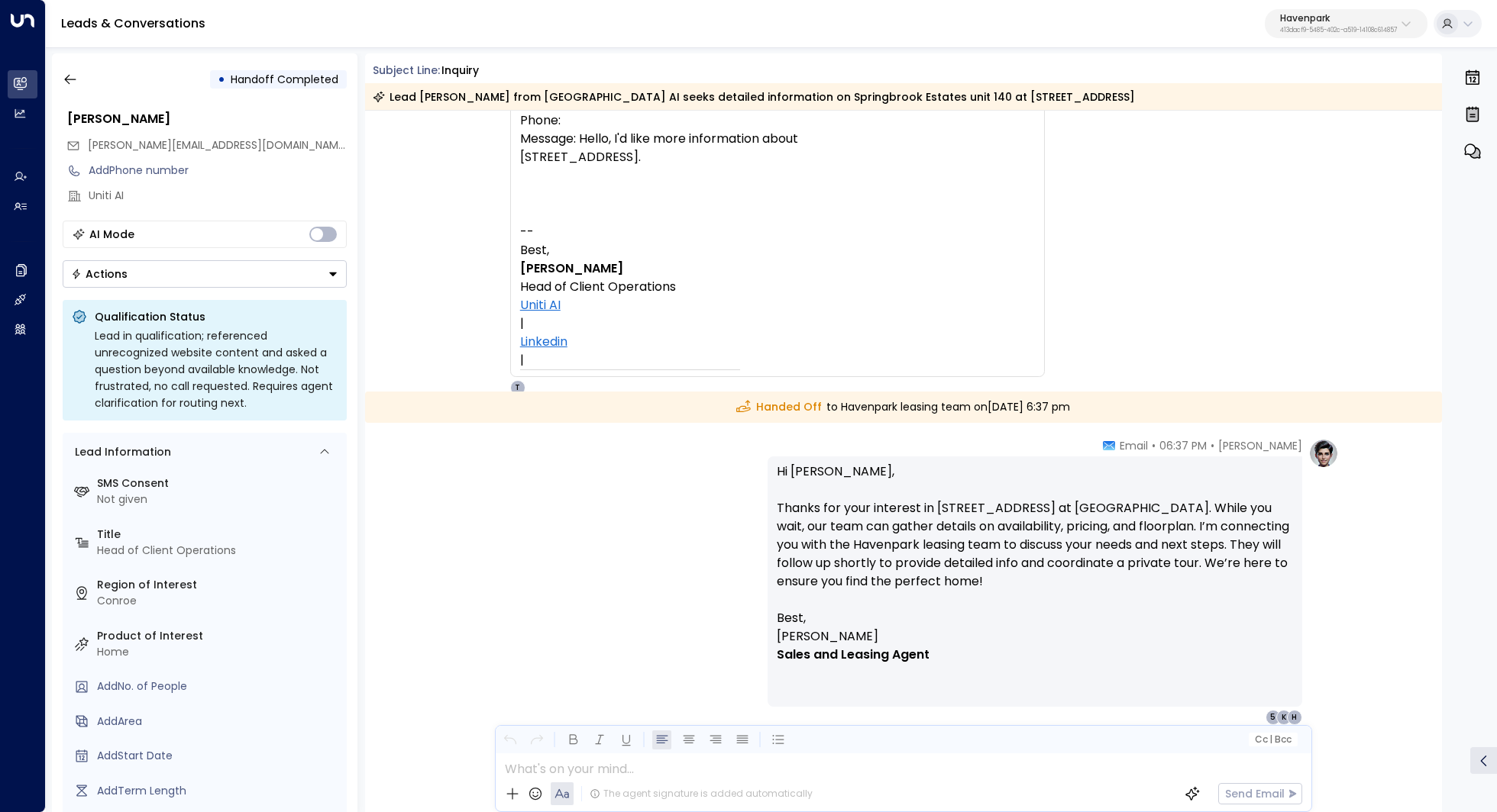
scroll to position [399, 0]
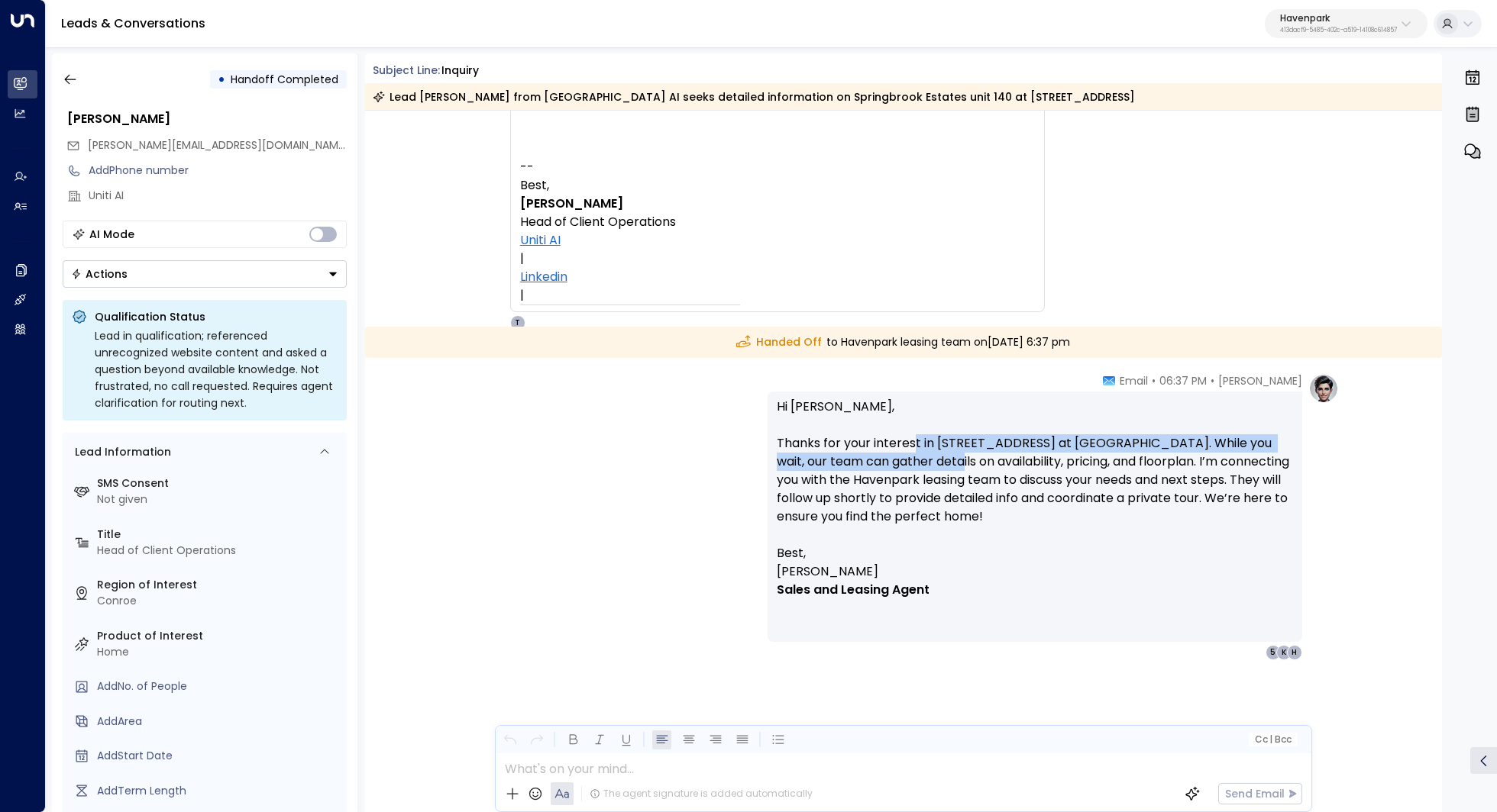
drag, startPoint x: 912, startPoint y: 439, endPoint x: 912, endPoint y: 456, distance: 17.0
click at [912, 456] on p "Hi Kerric, Thanks for your interest in 11796 Cascade Cir unit 140 at Springbroo…" at bounding box center [1034, 471] width 516 height 146
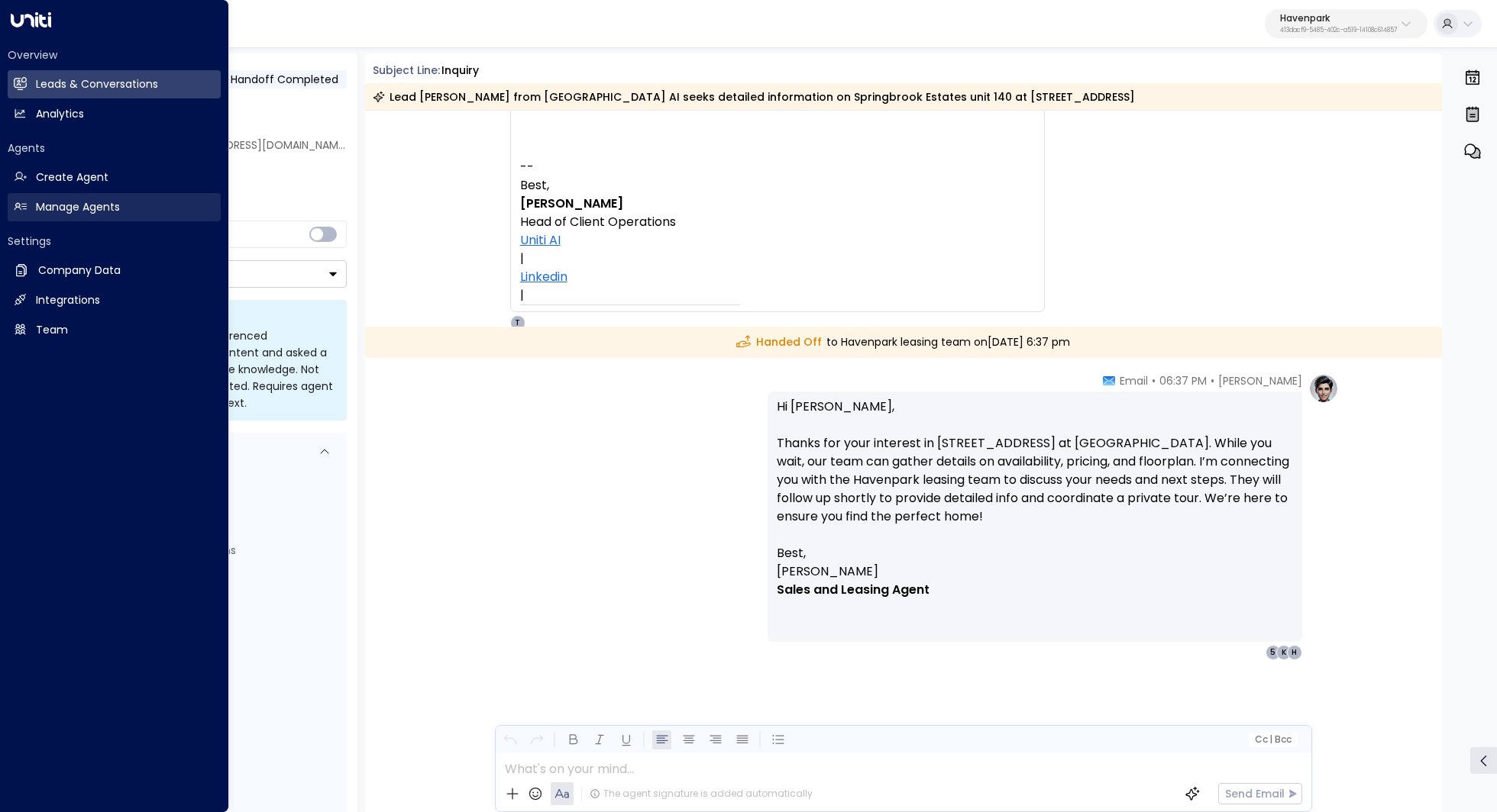
click at [84, 200] on h2 "Manage Agents" at bounding box center [78, 208] width 84 height 16
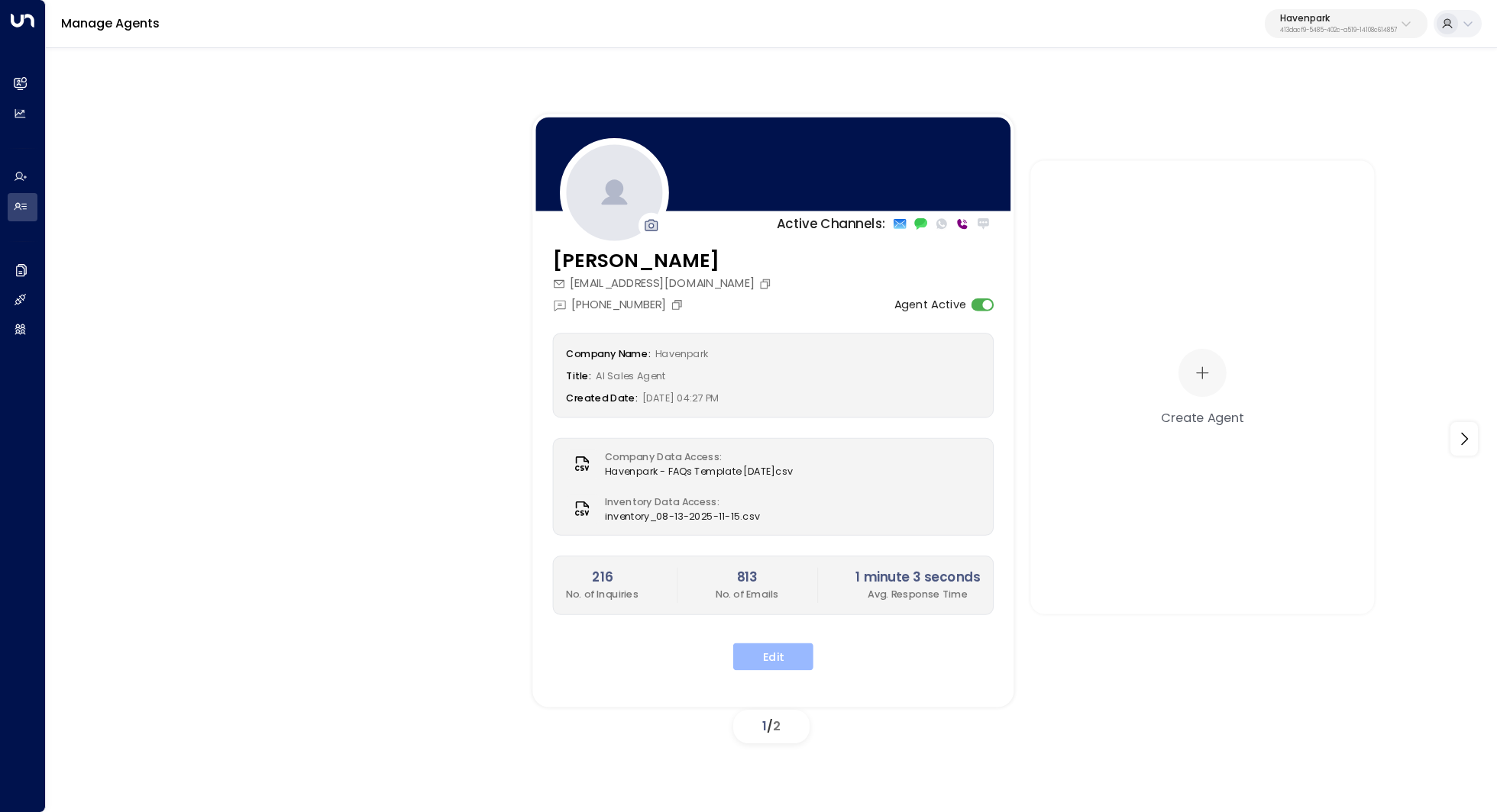
click at [778, 654] on button "Edit" at bounding box center [772, 657] width 80 height 27
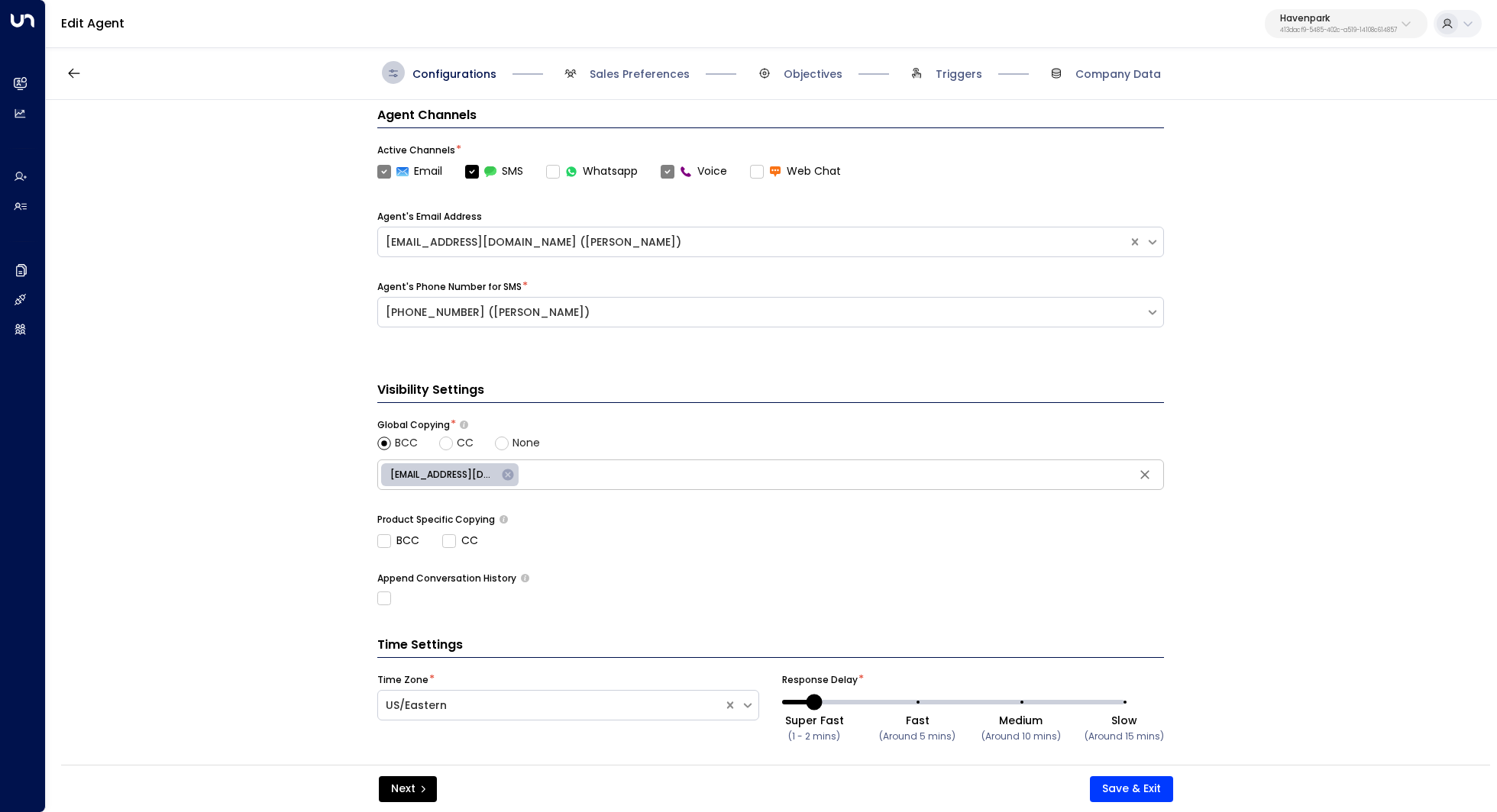
scroll to position [479, 0]
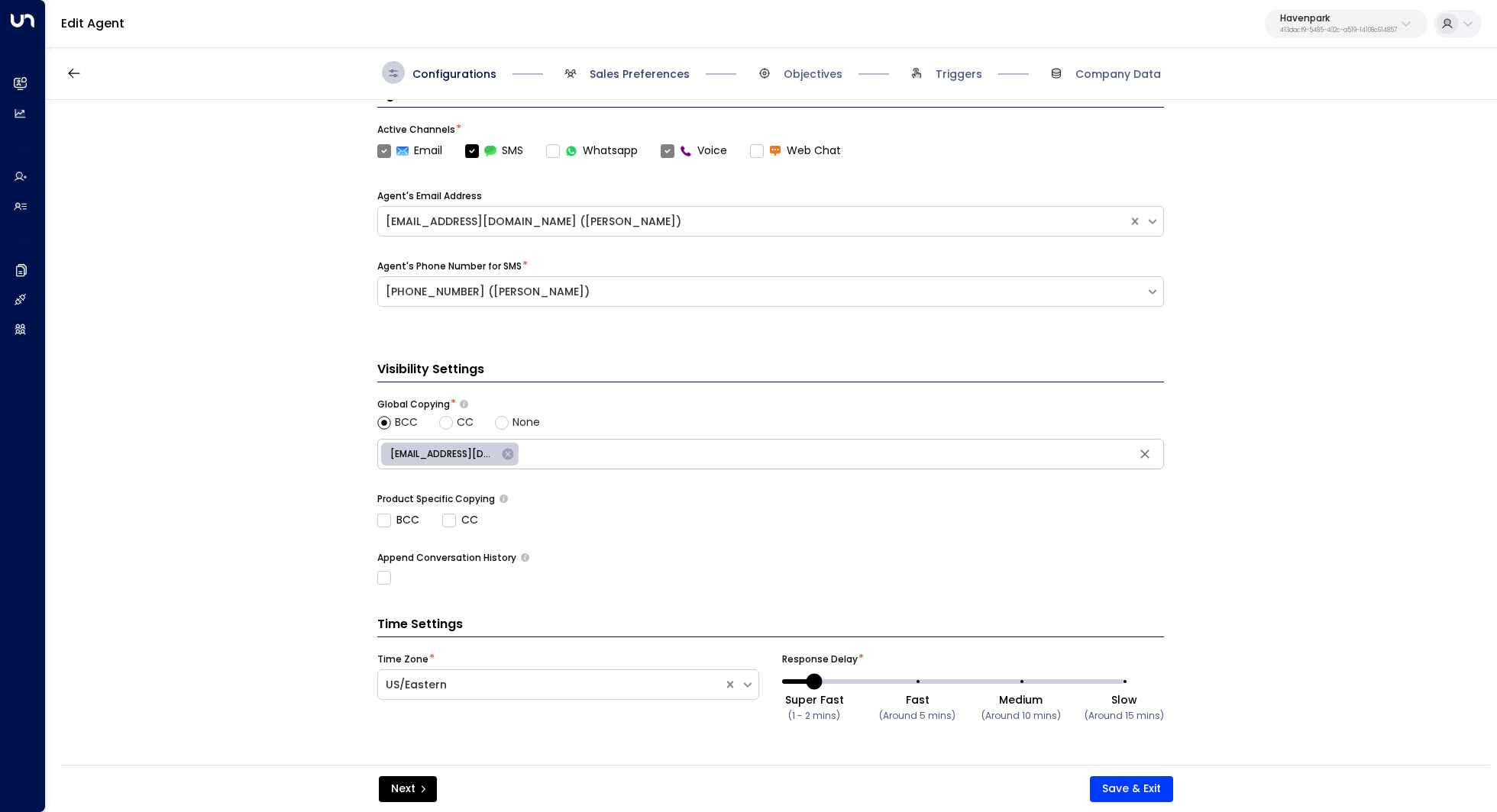
click at [649, 70] on span "Sales Preferences" at bounding box center [639, 74] width 100 height 15
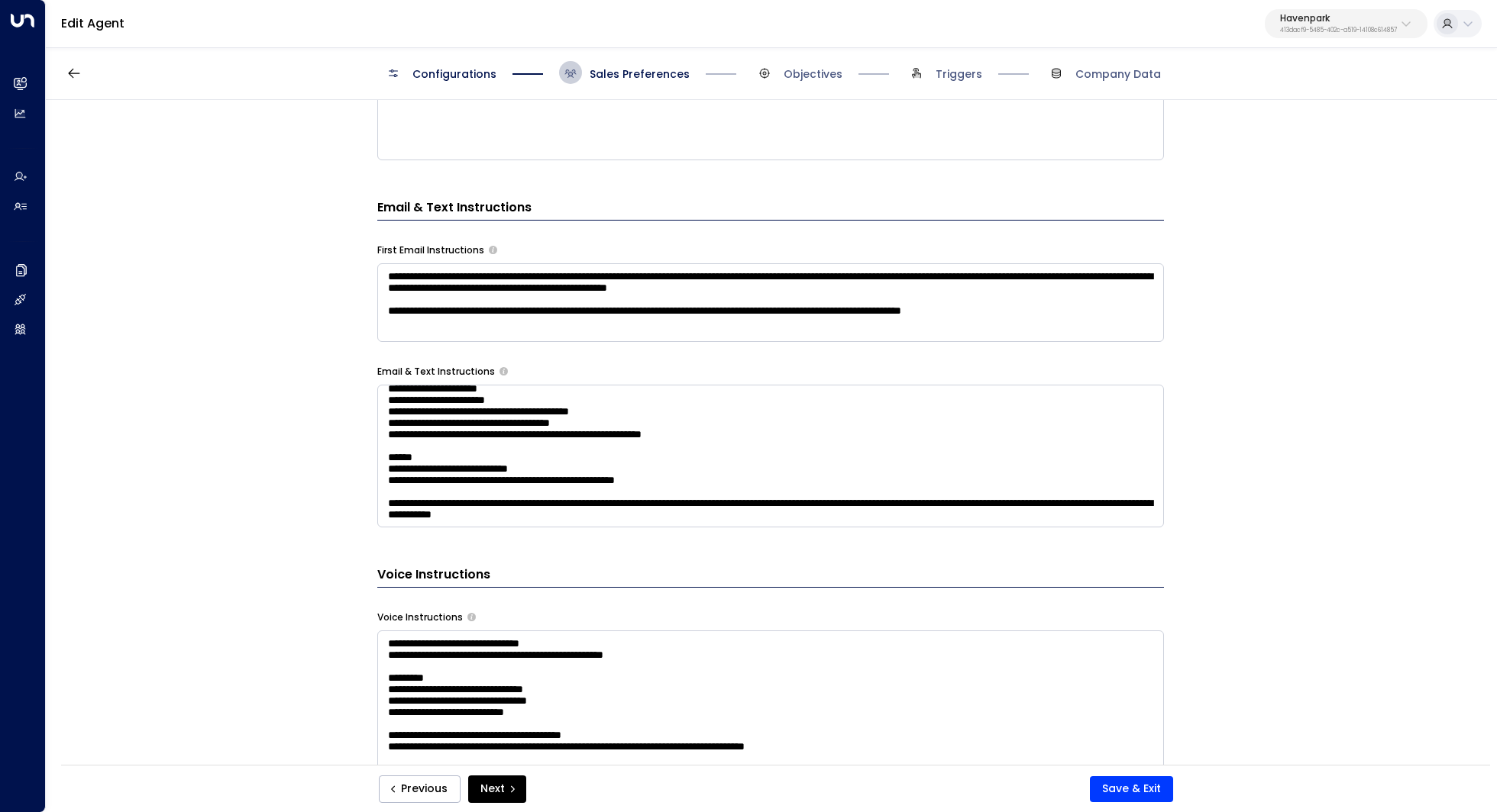
scroll to position [155, 0]
click at [734, 453] on textarea "**********" at bounding box center [771, 456] width 787 height 143
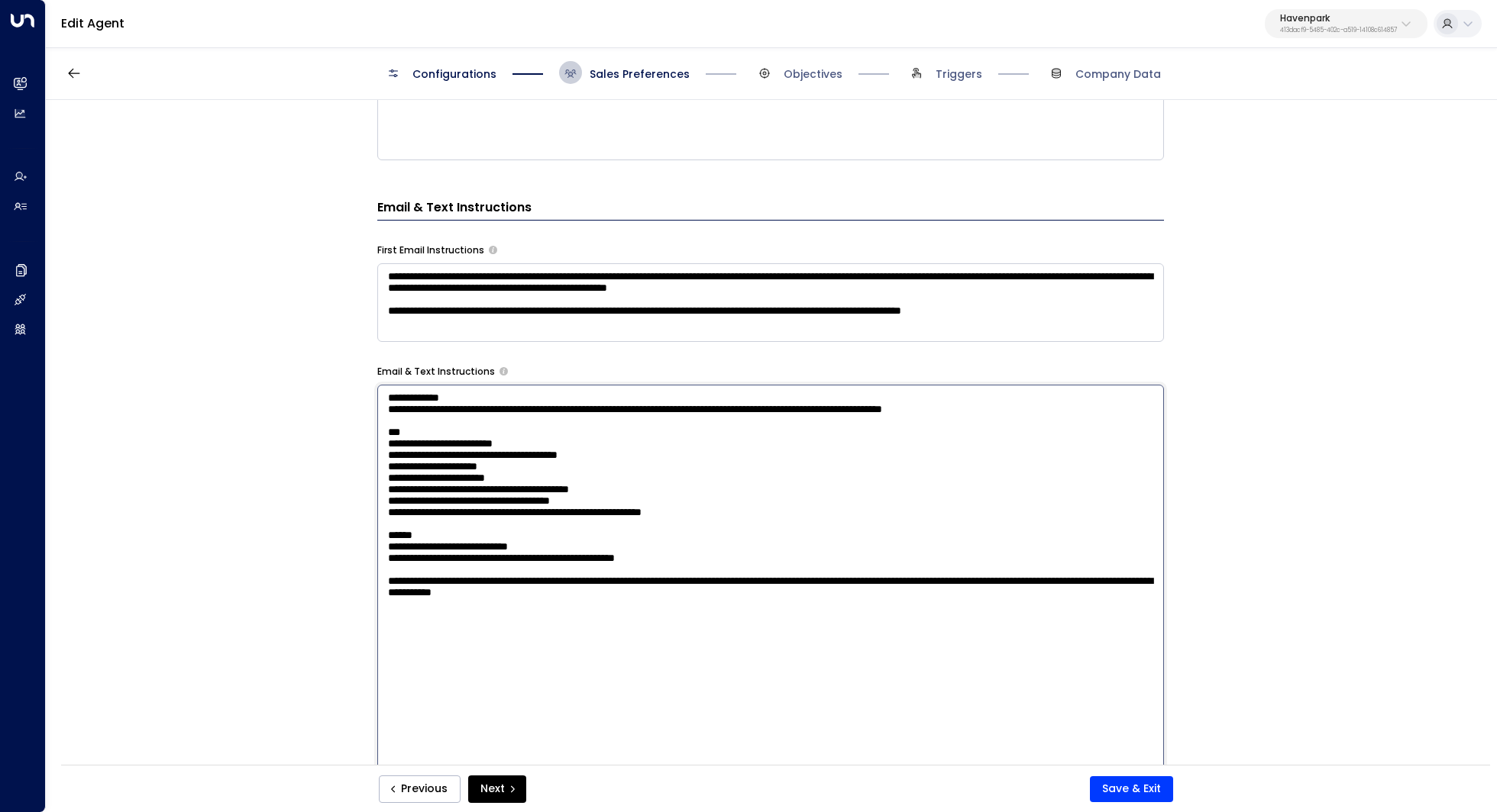
click at [708, 613] on textarea "**********" at bounding box center [771, 584] width 787 height 399
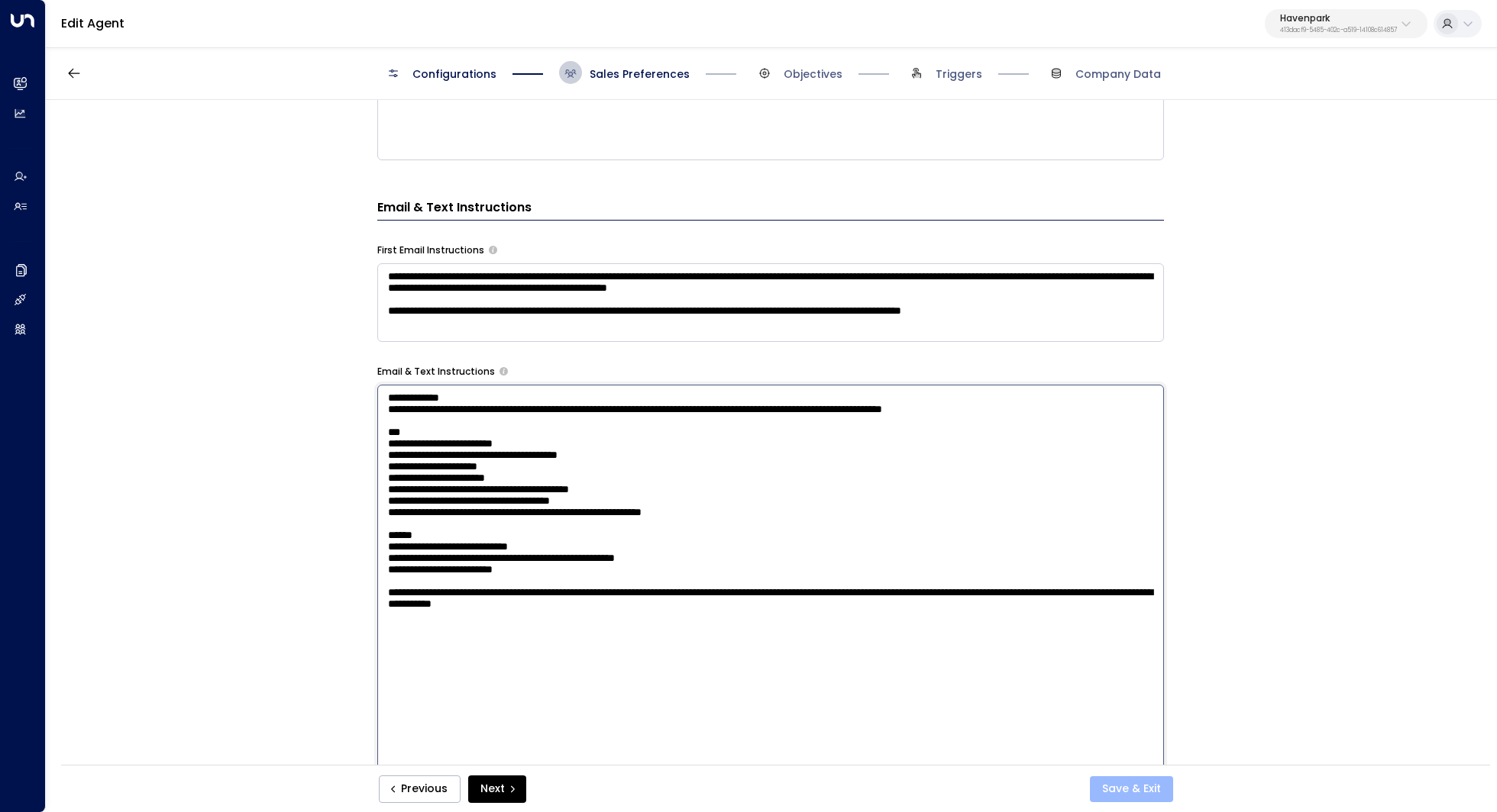
type textarea "**********"
click at [1113, 781] on button "Save & Exit" at bounding box center [1131, 789] width 83 height 26
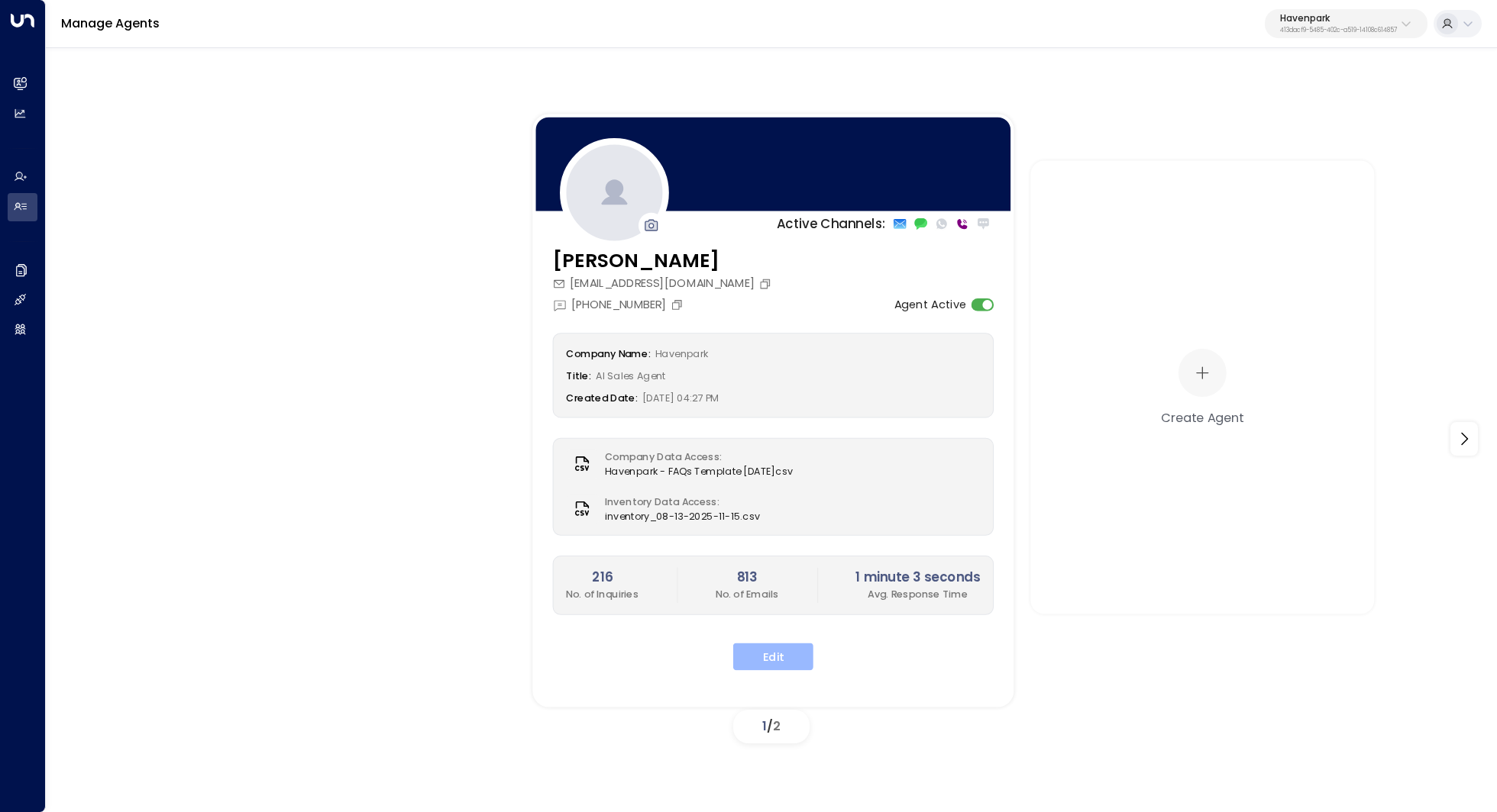
click at [783, 646] on button "Edit" at bounding box center [772, 657] width 80 height 27
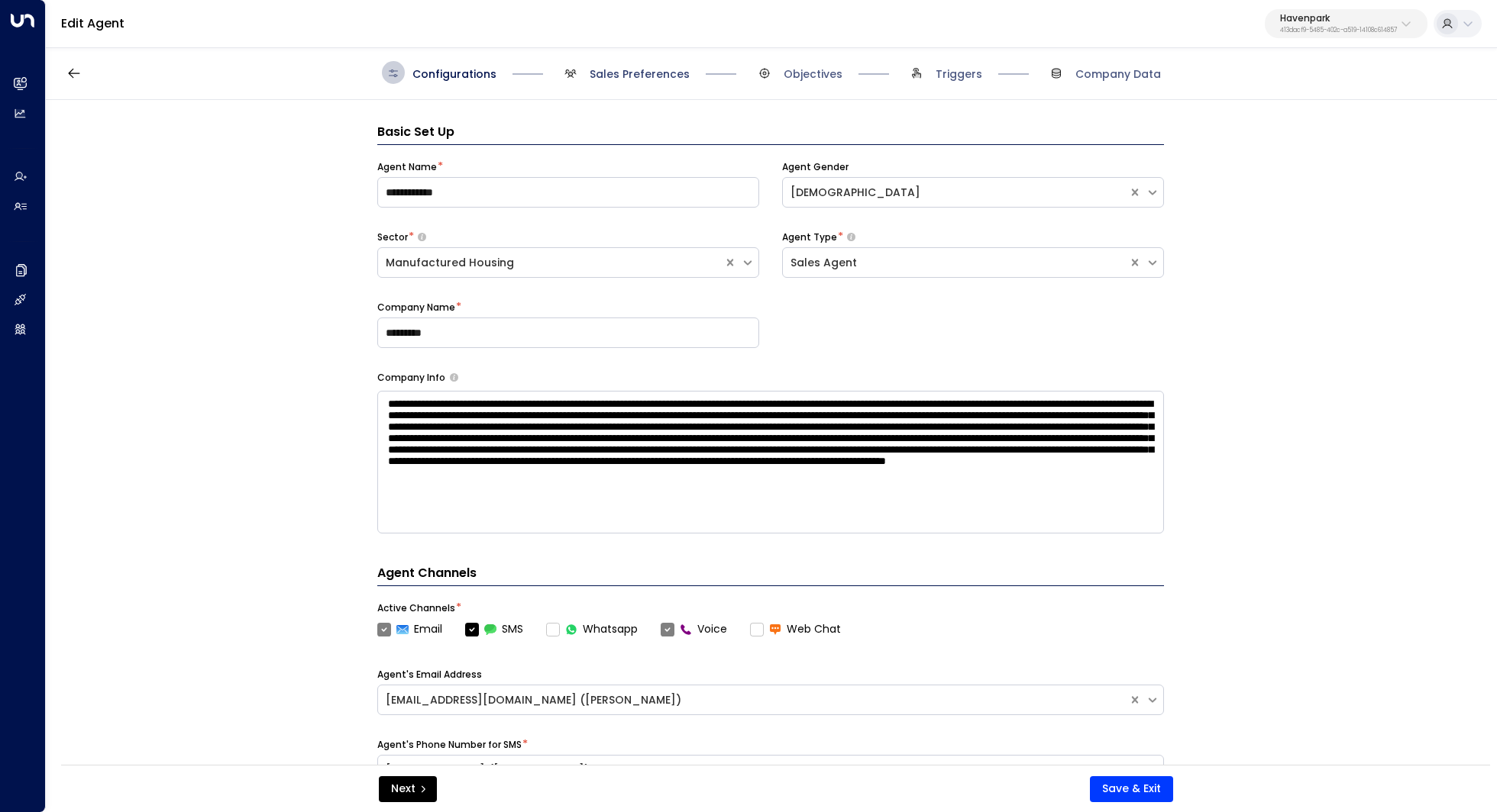
click at [664, 75] on span "Sales Preferences" at bounding box center [639, 74] width 100 height 15
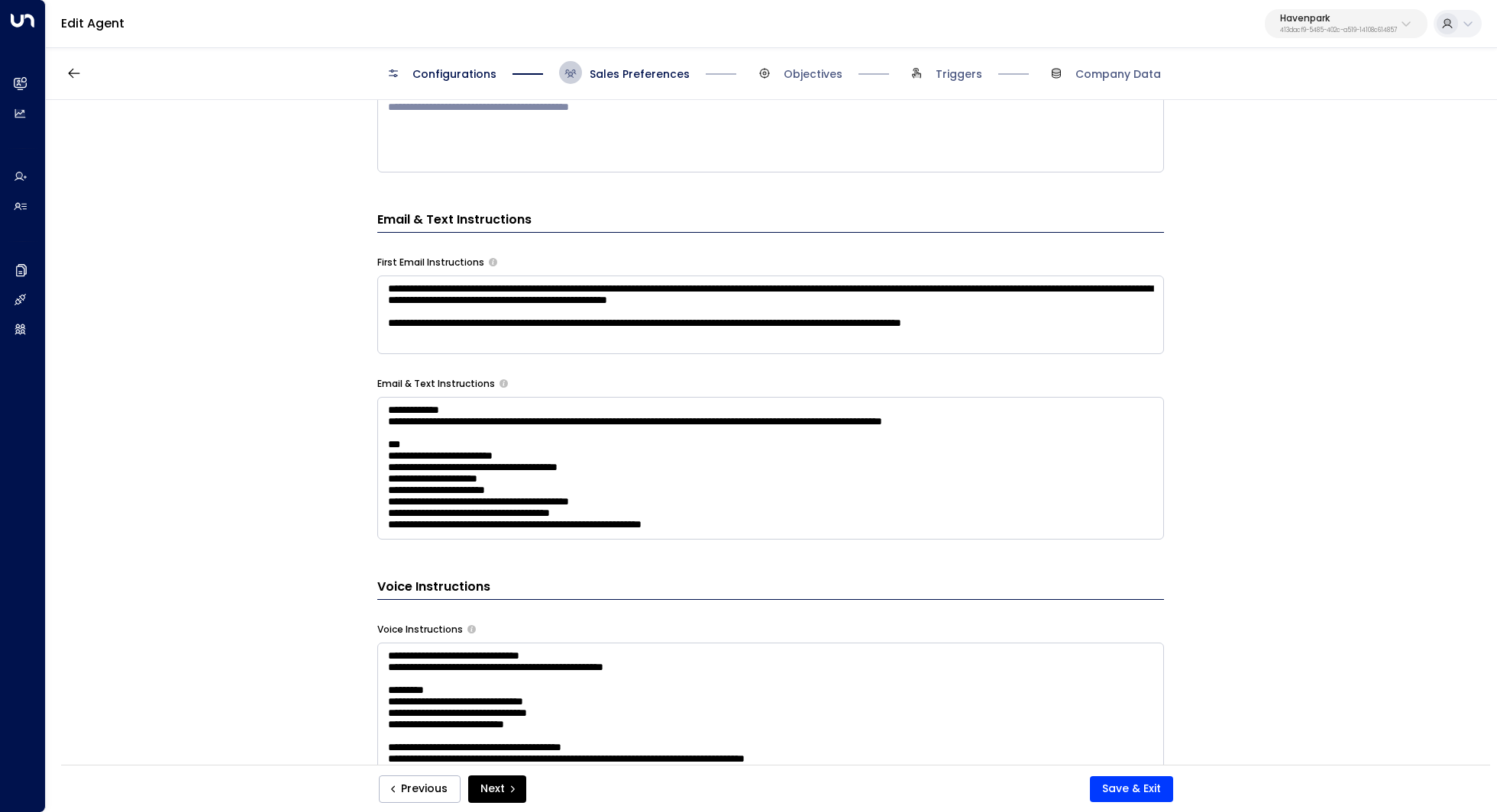
scroll to position [573, 0]
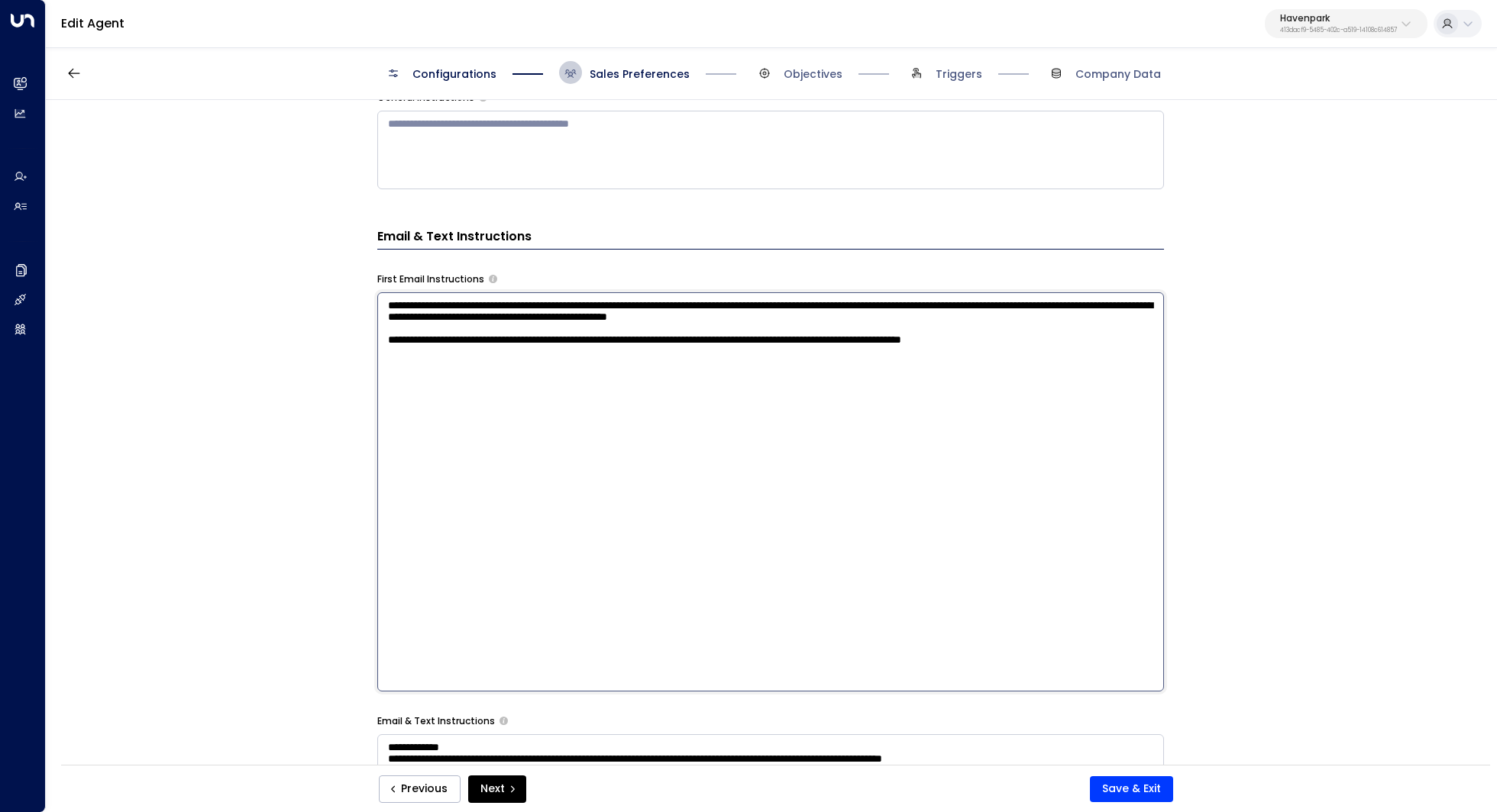
drag, startPoint x: 714, startPoint y: 323, endPoint x: 753, endPoint y: 323, distance: 39.0
click at [753, 323] on textarea "**********" at bounding box center [771, 492] width 787 height 399
click at [585, 387] on textarea "**********" at bounding box center [771, 492] width 787 height 399
click at [1300, 420] on div "**********" at bounding box center [771, 437] width 1449 height 675
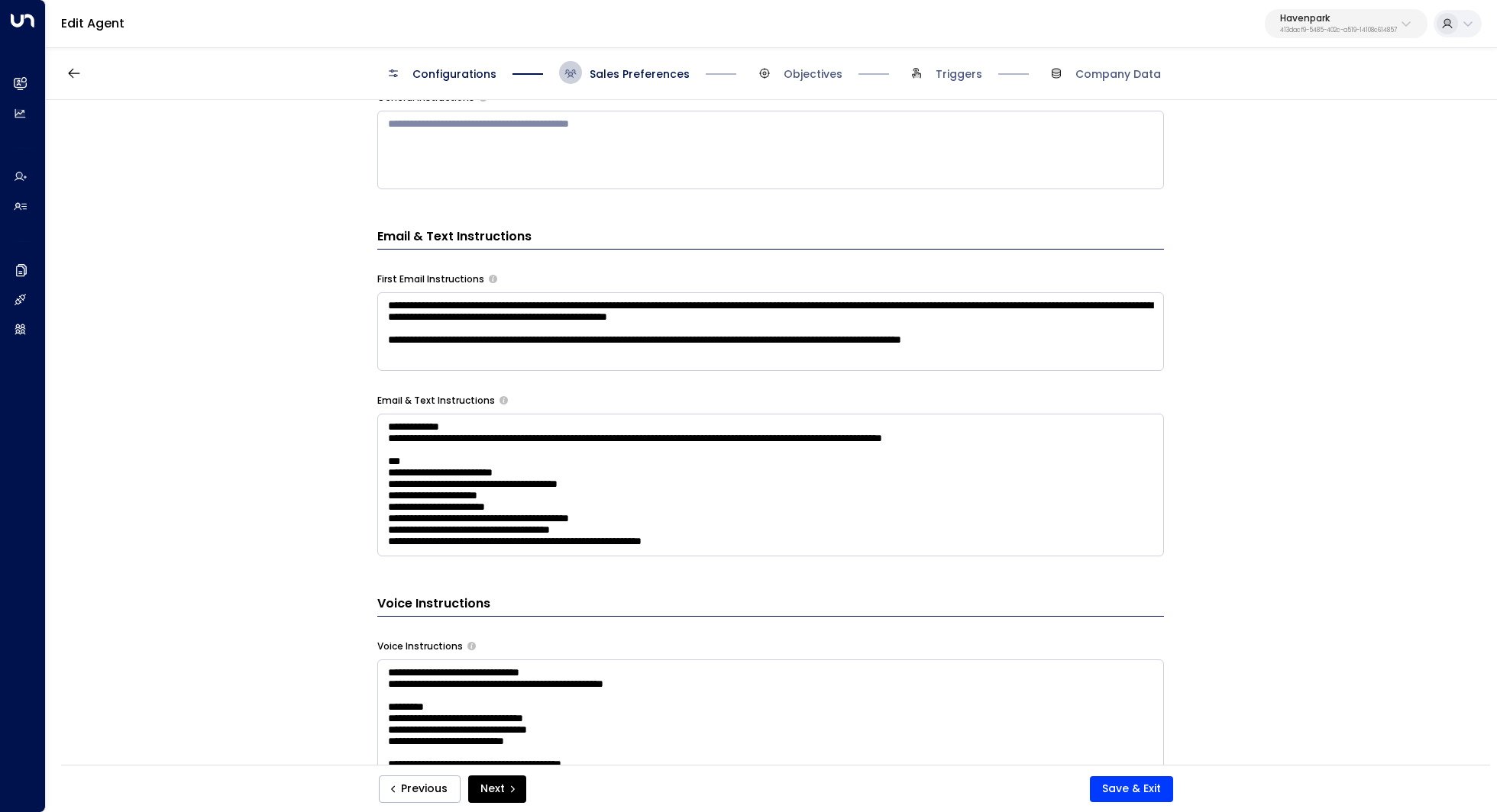
scroll to position [728, 0]
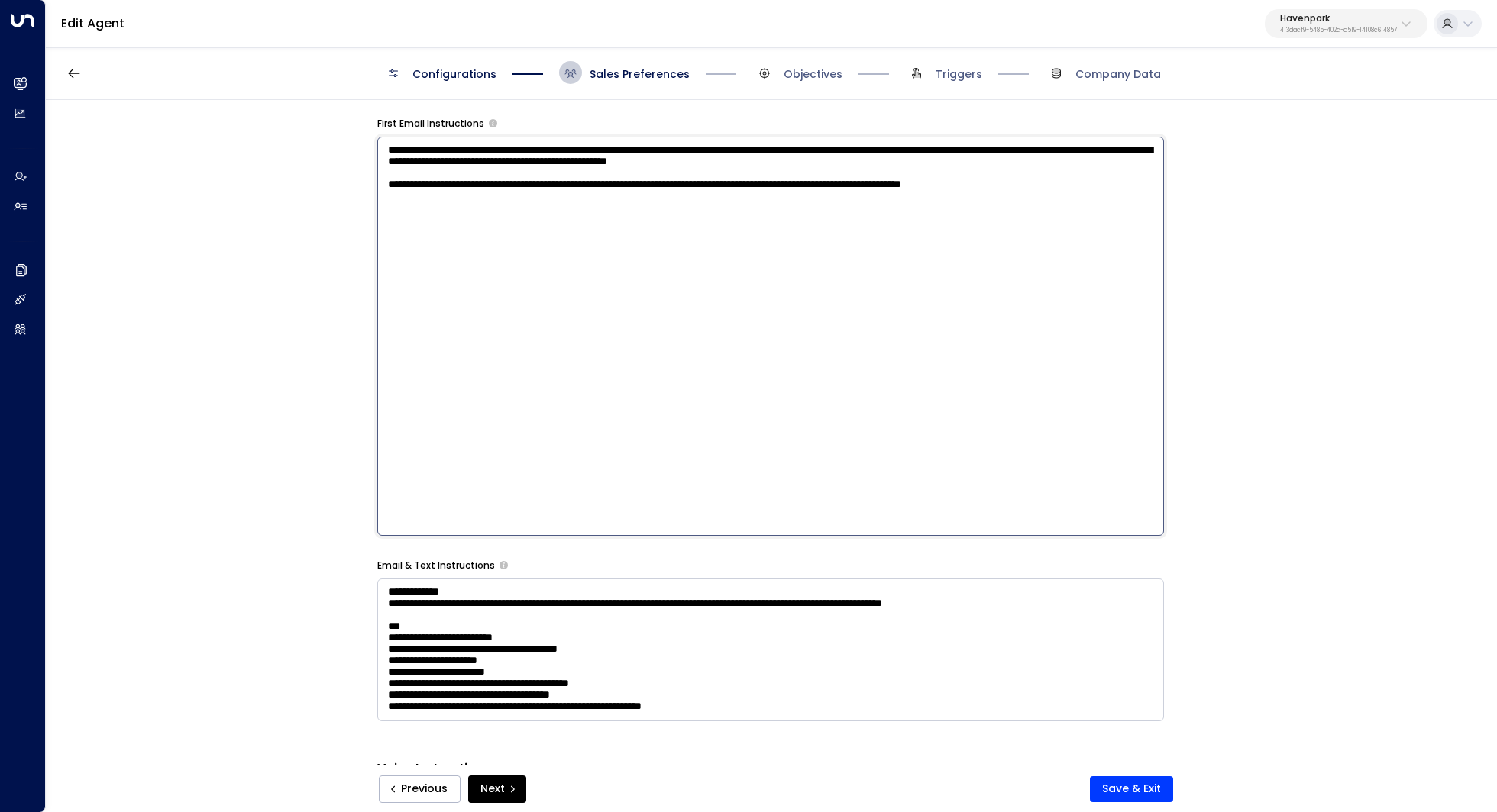
drag, startPoint x: 575, startPoint y: 159, endPoint x: 603, endPoint y: 159, distance: 28.0
click at [603, 159] on textarea "**********" at bounding box center [771, 336] width 787 height 399
click at [1137, 151] on textarea "**********" at bounding box center [771, 336] width 787 height 399
click at [1037, 236] on textarea "**********" at bounding box center [771, 336] width 787 height 399
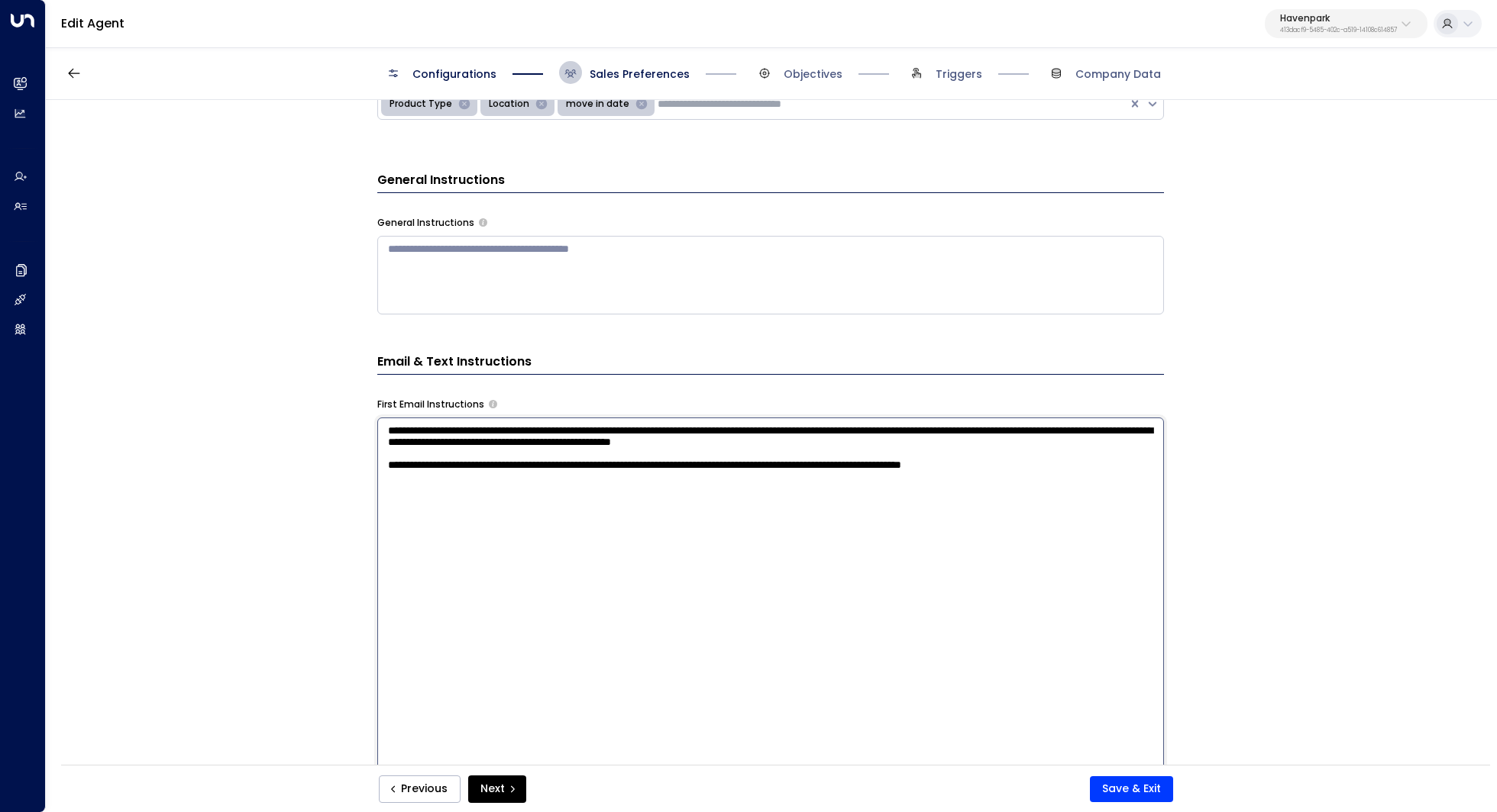
scroll to position [447, 0]
drag, startPoint x: 851, startPoint y: 438, endPoint x: 871, endPoint y: 438, distance: 20.0
click at [869, 438] on textarea "**********" at bounding box center [771, 617] width 787 height 399
click at [871, 438] on textarea "**********" at bounding box center [771, 617] width 787 height 399
drag, startPoint x: 802, startPoint y: 451, endPoint x: 851, endPoint y: 451, distance: 49.0
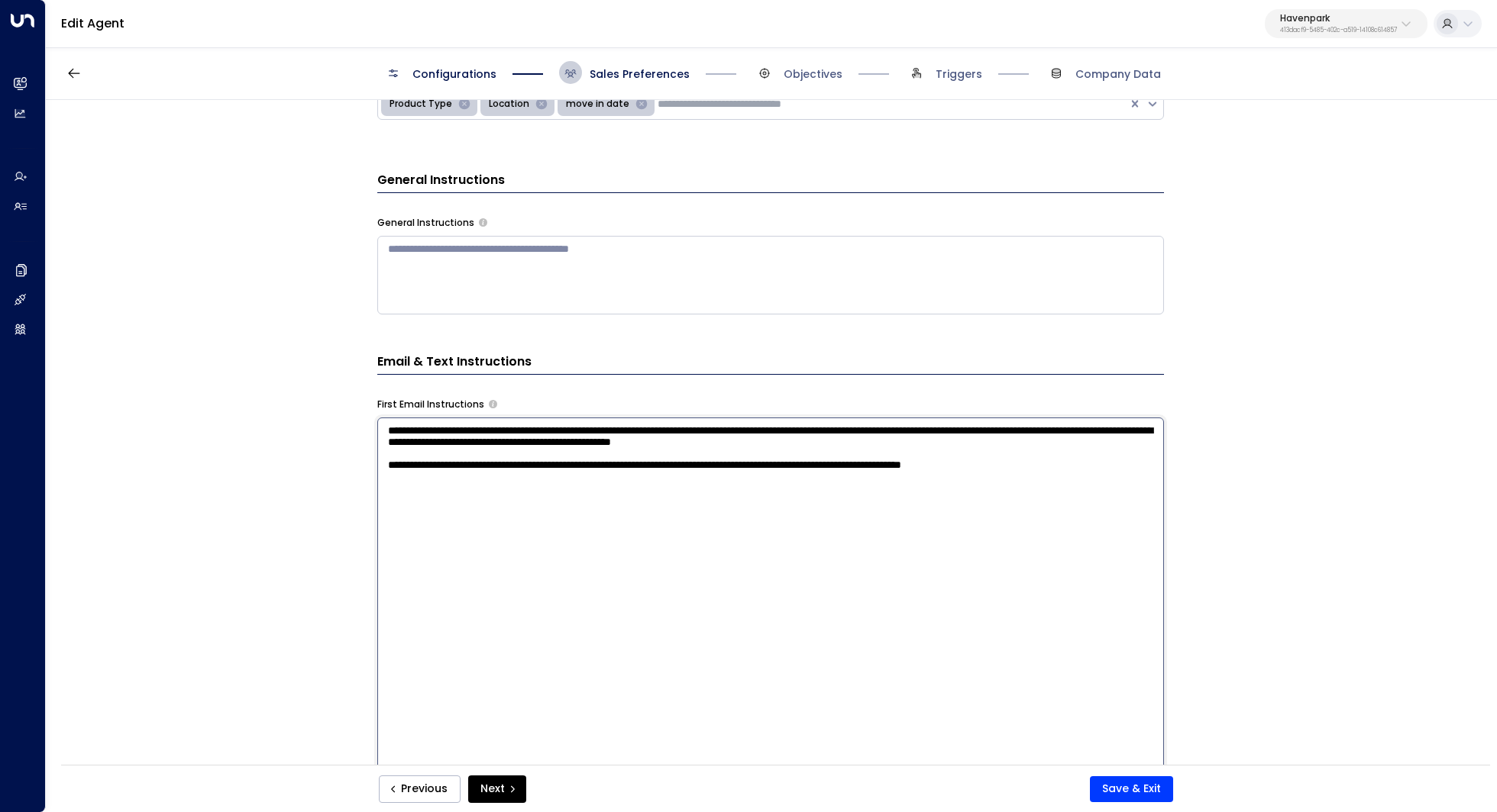
click at [845, 451] on textarea "**********" at bounding box center [771, 617] width 787 height 399
click at [851, 451] on textarea "**********" at bounding box center [771, 617] width 787 height 399
drag, startPoint x: 660, startPoint y: 439, endPoint x: 683, endPoint y: 439, distance: 23.0
click at [683, 439] on textarea "**********" at bounding box center [771, 617] width 787 height 399
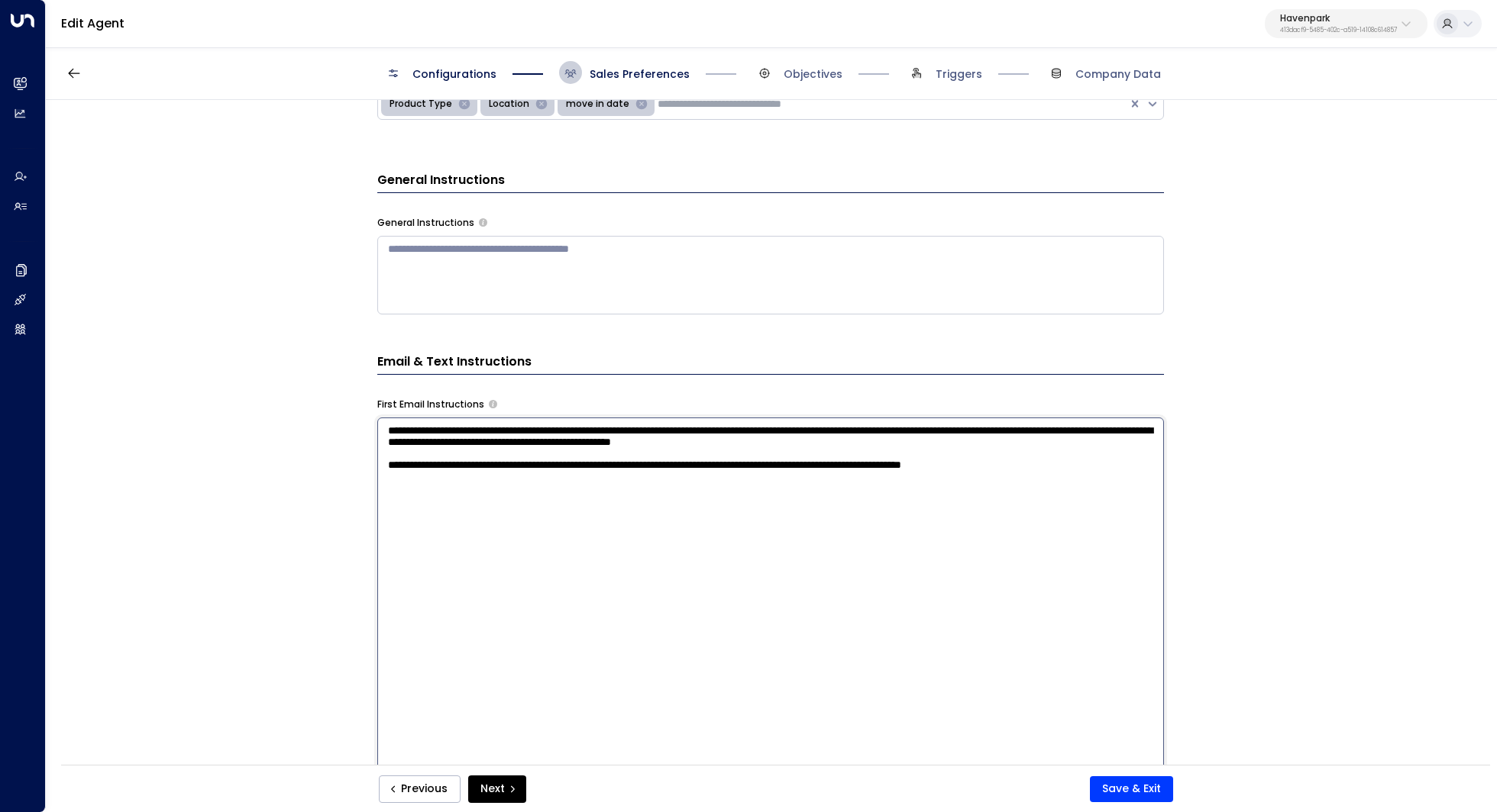
click at [625, 435] on textarea "**********" at bounding box center [771, 617] width 787 height 399
click at [1040, 452] on textarea "**********" at bounding box center [771, 617] width 787 height 399
type textarea "**********"
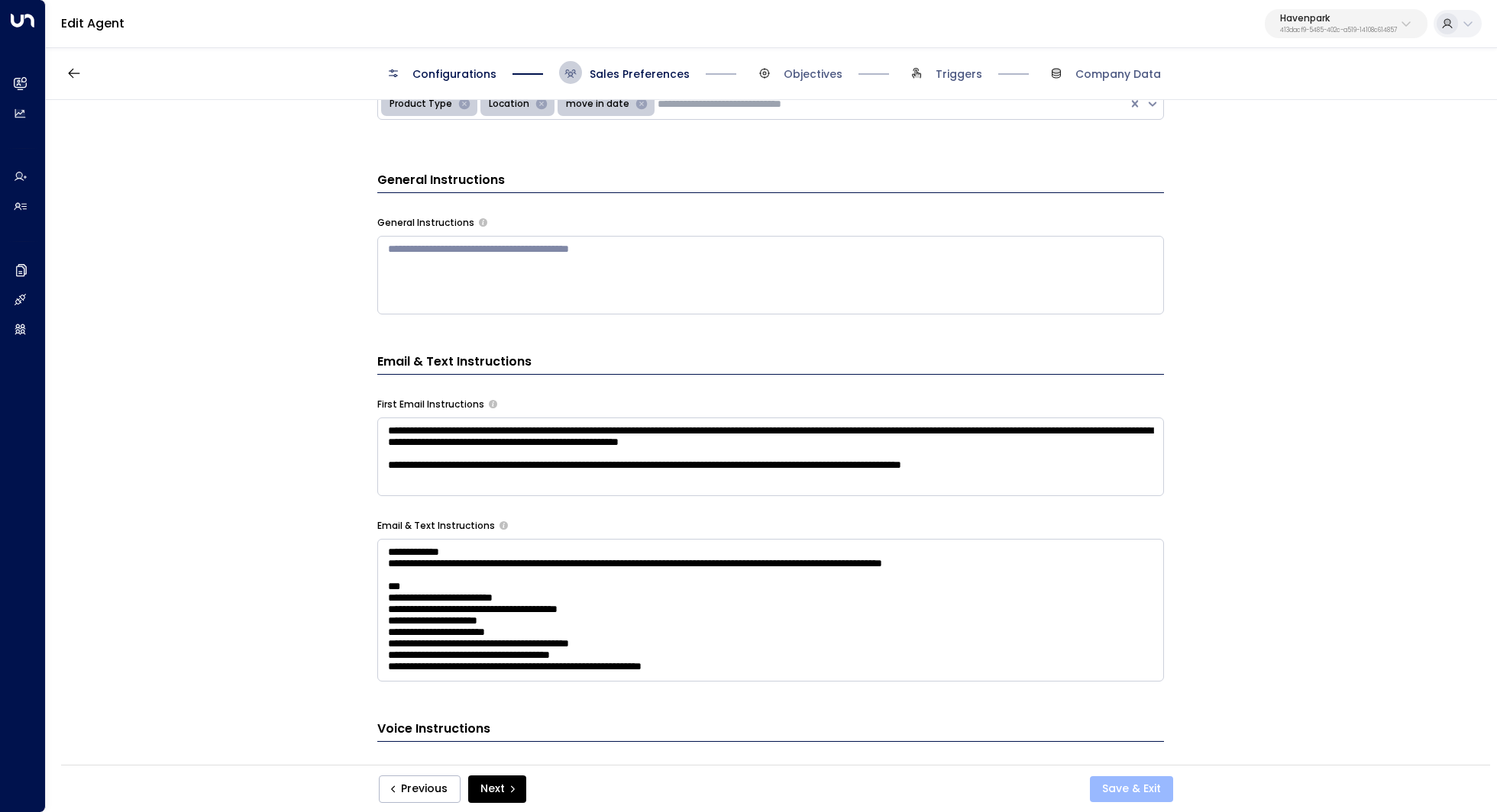
click at [1146, 787] on button "Save & Exit" at bounding box center [1131, 789] width 83 height 26
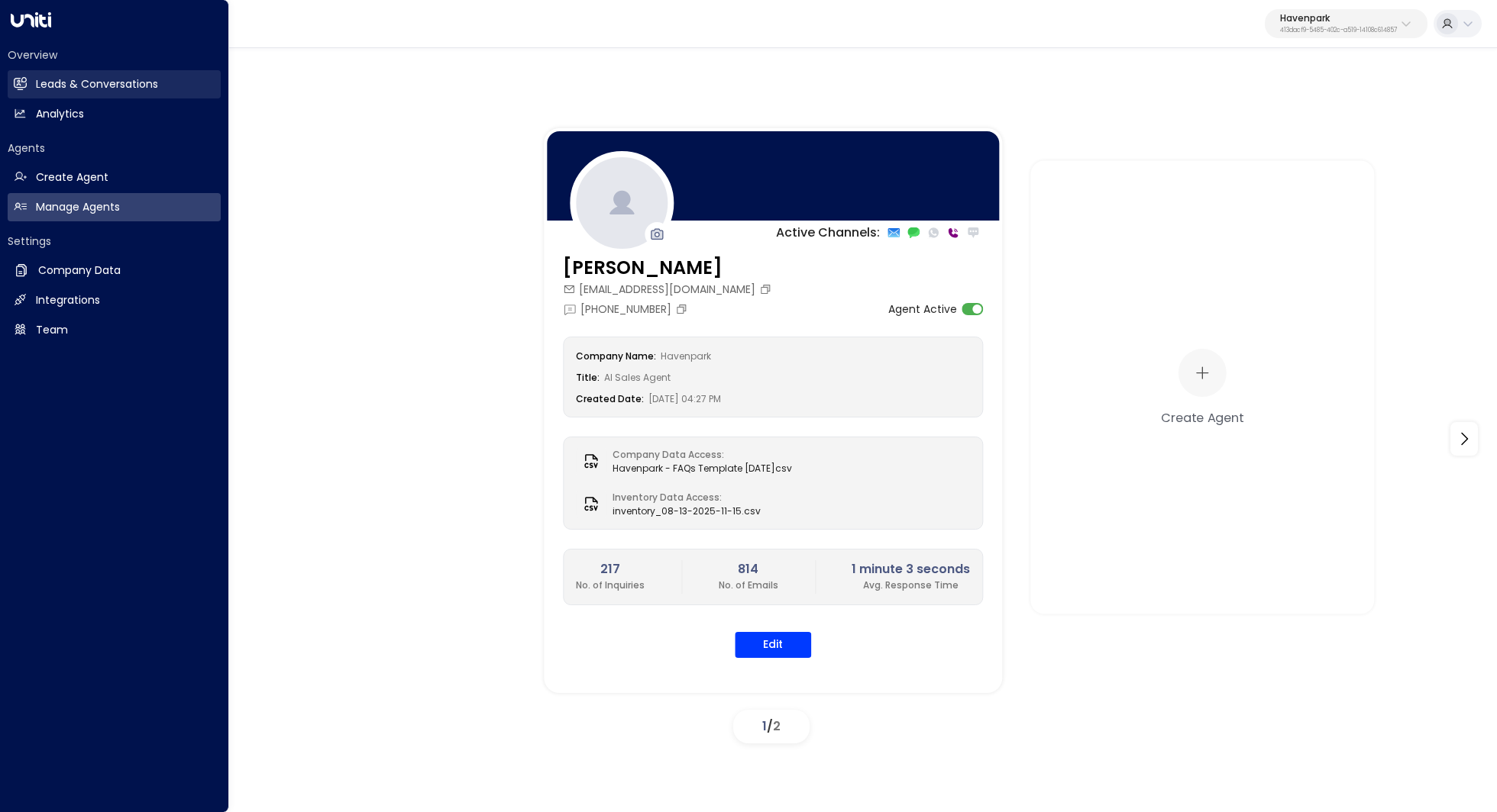
click at [106, 88] on h2 "Leads & Conversations" at bounding box center [97, 85] width 122 height 16
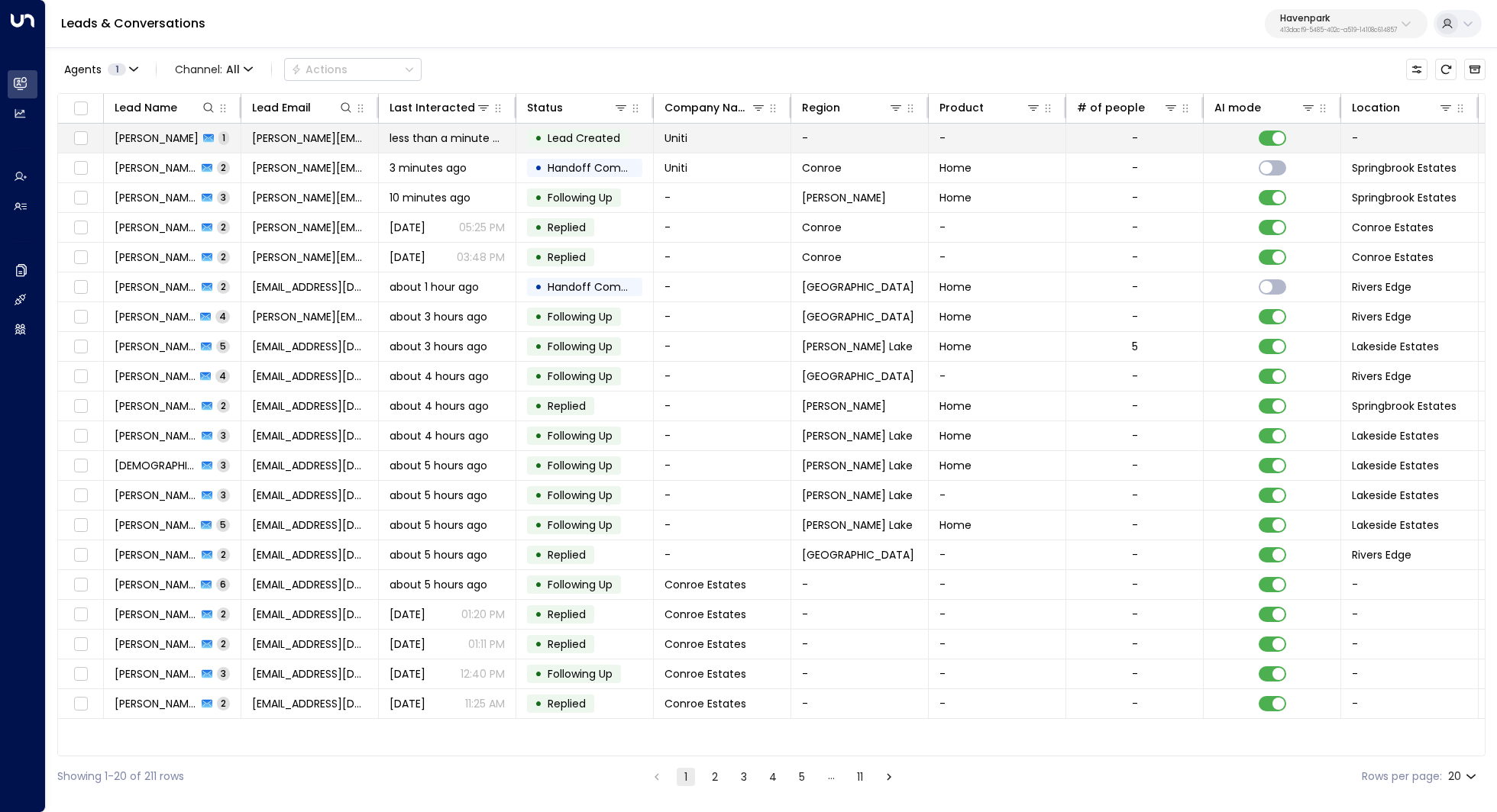
click at [159, 137] on span "Kerric Knowles" at bounding box center [156, 138] width 84 height 15
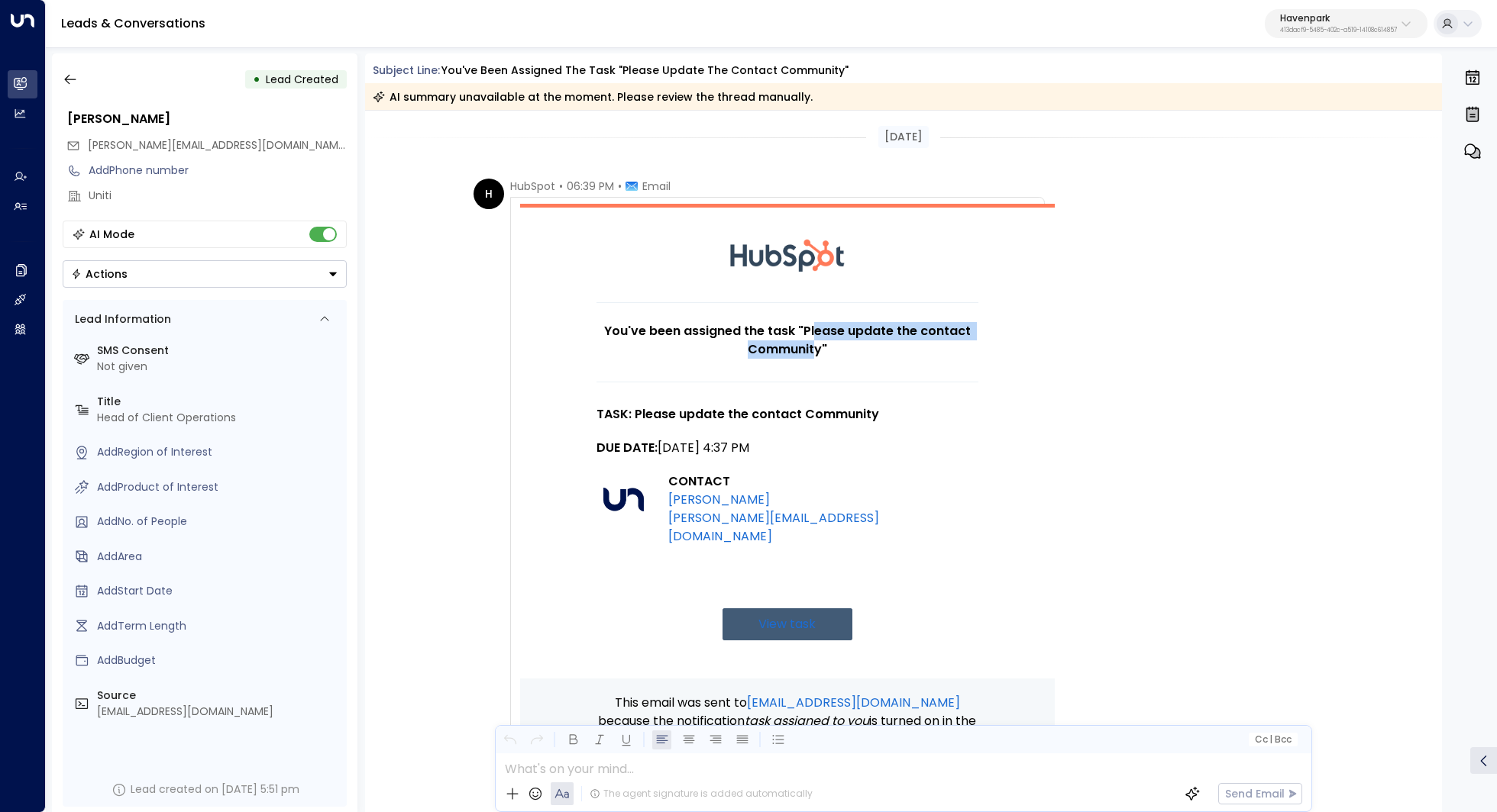
drag, startPoint x: 809, startPoint y: 325, endPoint x: 809, endPoint y: 348, distance: 23.0
click at [809, 348] on h1 "You've been assigned the task "Please update the contact Community"" at bounding box center [787, 341] width 382 height 37
drag, startPoint x: 746, startPoint y: 417, endPoint x: 766, endPoint y: 417, distance: 20.0
click at [765, 417] on h3 "TASK: Please update the contact Community" at bounding box center [787, 415] width 382 height 18
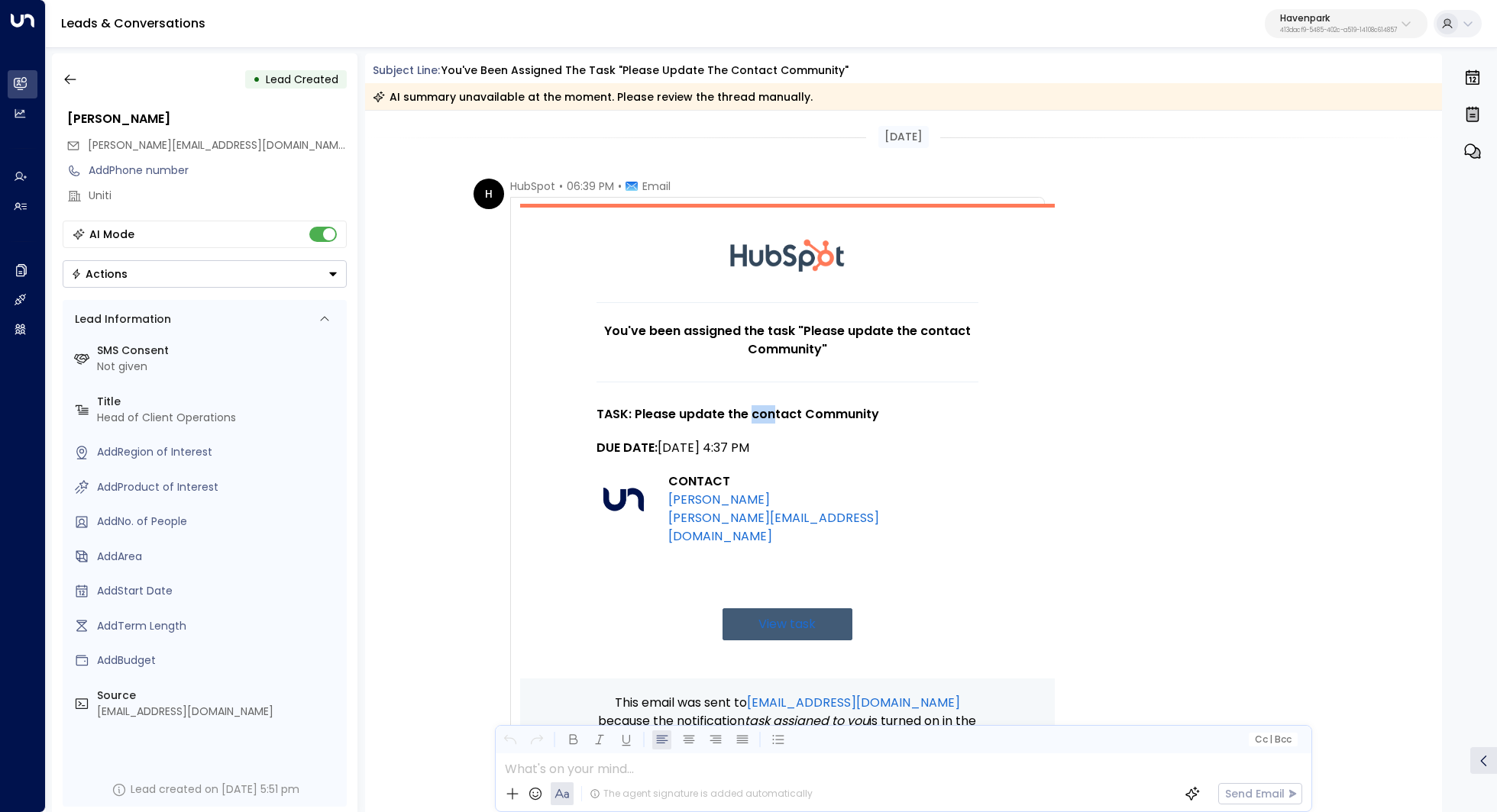
click at [766, 417] on h3 "TASK: Please update the contact Community" at bounding box center [787, 415] width 382 height 18
drag, startPoint x: 748, startPoint y: 346, endPoint x: 772, endPoint y: 346, distance: 24.0
click at [772, 346] on h1 "You've been assigned the task "Please update the contact Community"" at bounding box center [787, 341] width 382 height 37
click at [785, 342] on h1 "You've been assigned the task "Please update the contact Community"" at bounding box center [787, 341] width 382 height 37
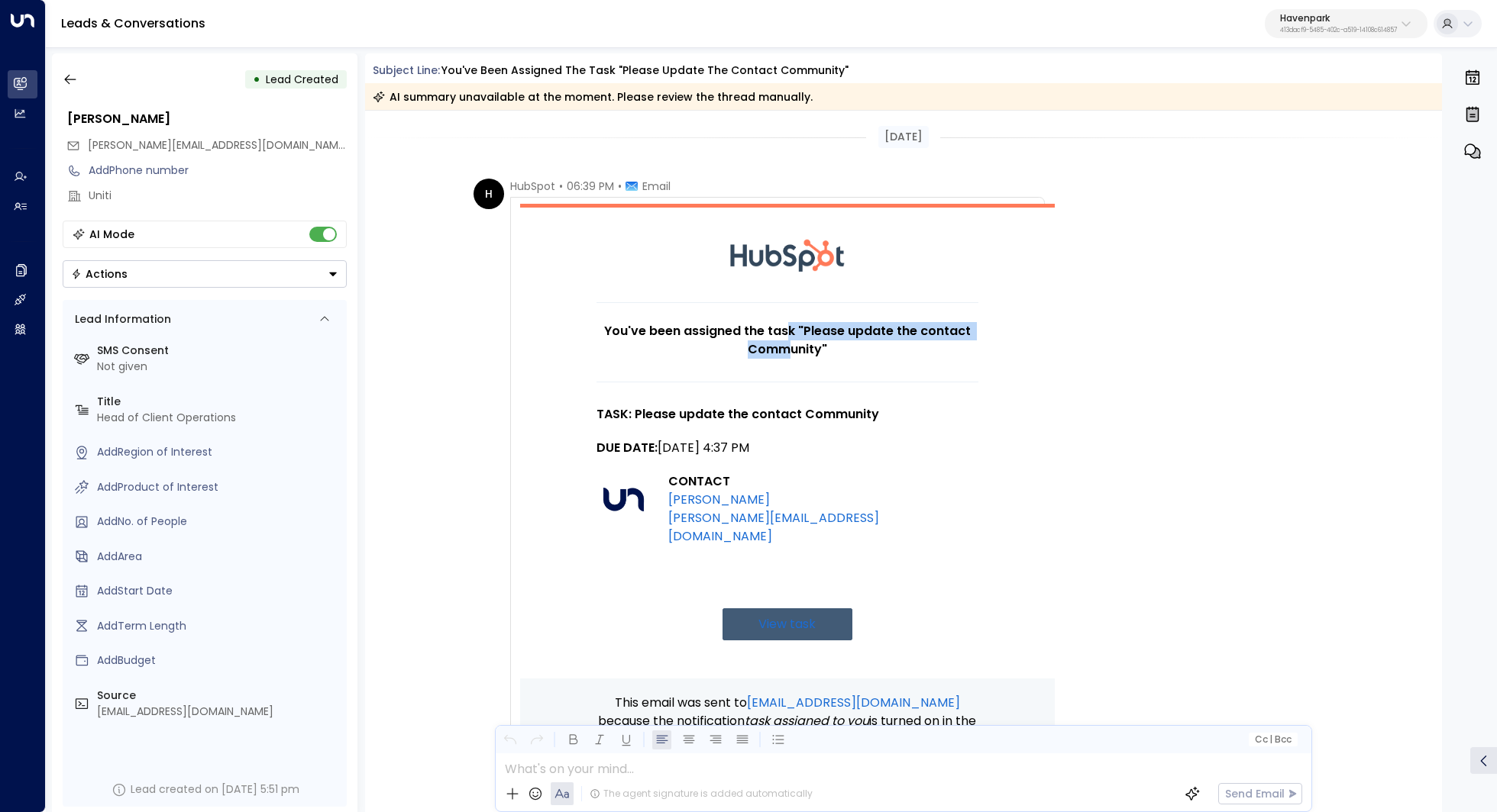
click at [785, 342] on h1 "You've been assigned the task "Please update the contact Community"" at bounding box center [787, 341] width 382 height 37
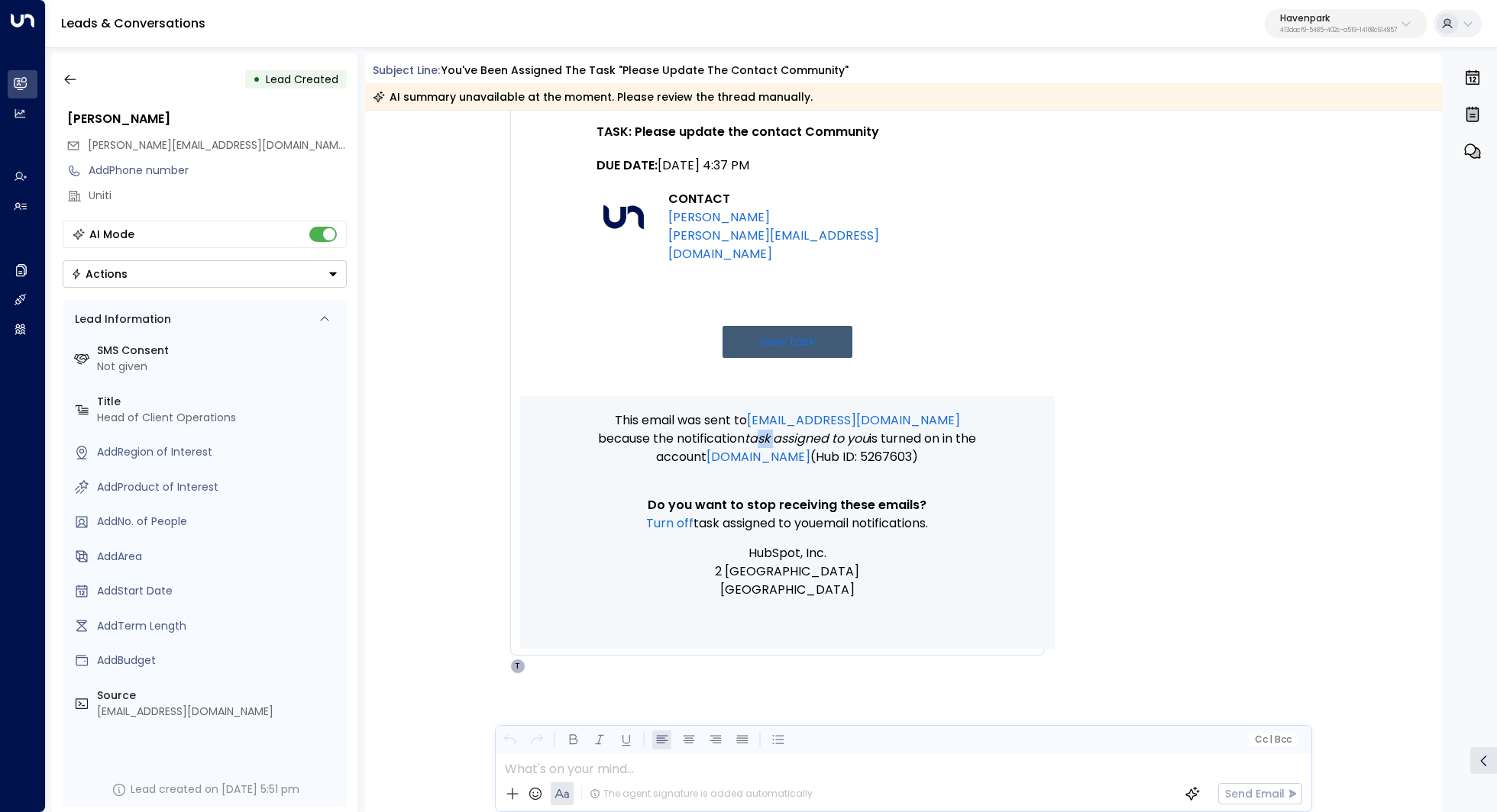
drag, startPoint x: 767, startPoint y: 426, endPoint x: 785, endPoint y: 426, distance: 18.0
click at [785, 430] on span "Task assigned to you" at bounding box center [807, 439] width 125 height 18
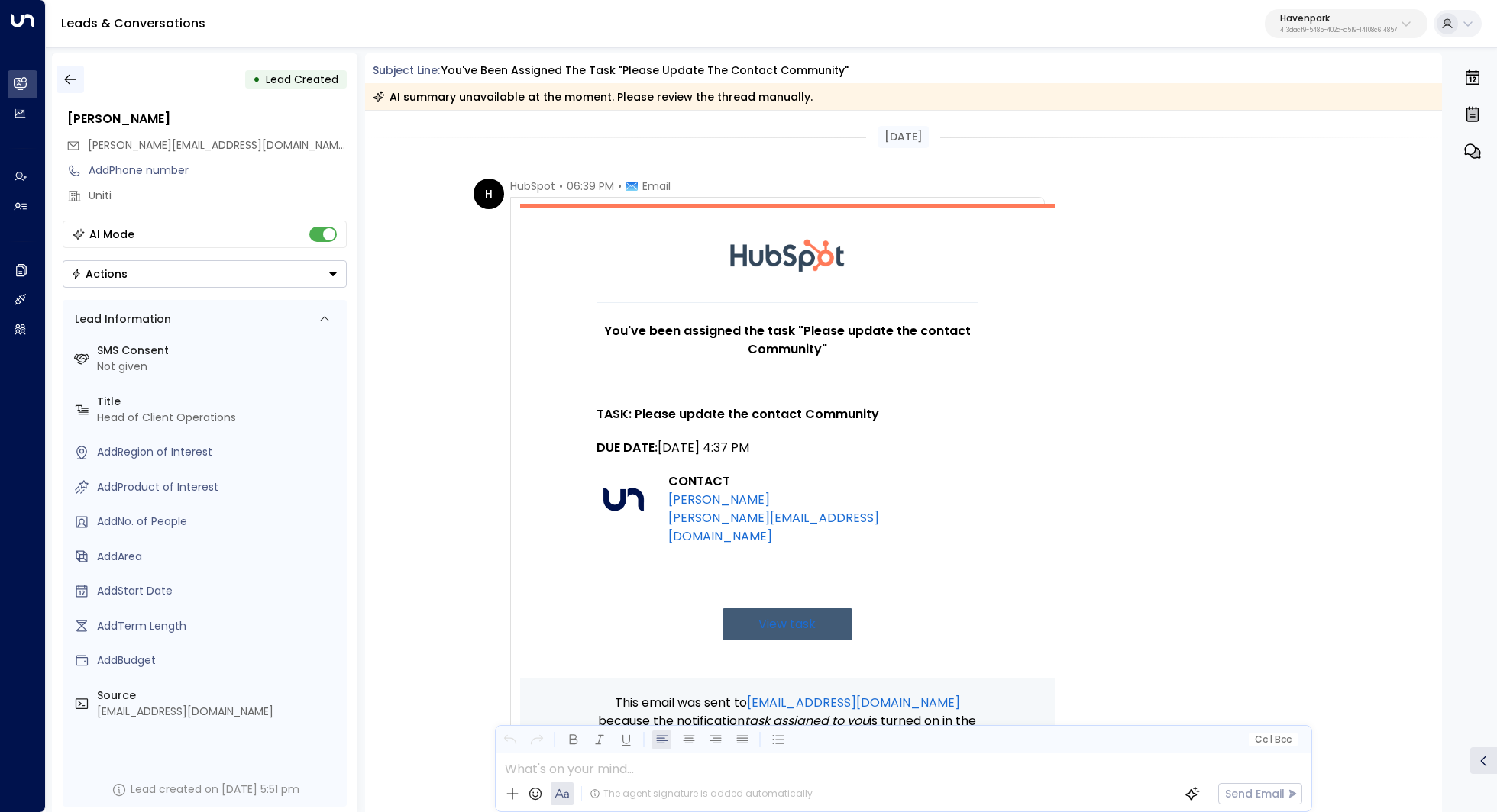
click at [67, 70] on button "button" at bounding box center [70, 79] width 27 height 27
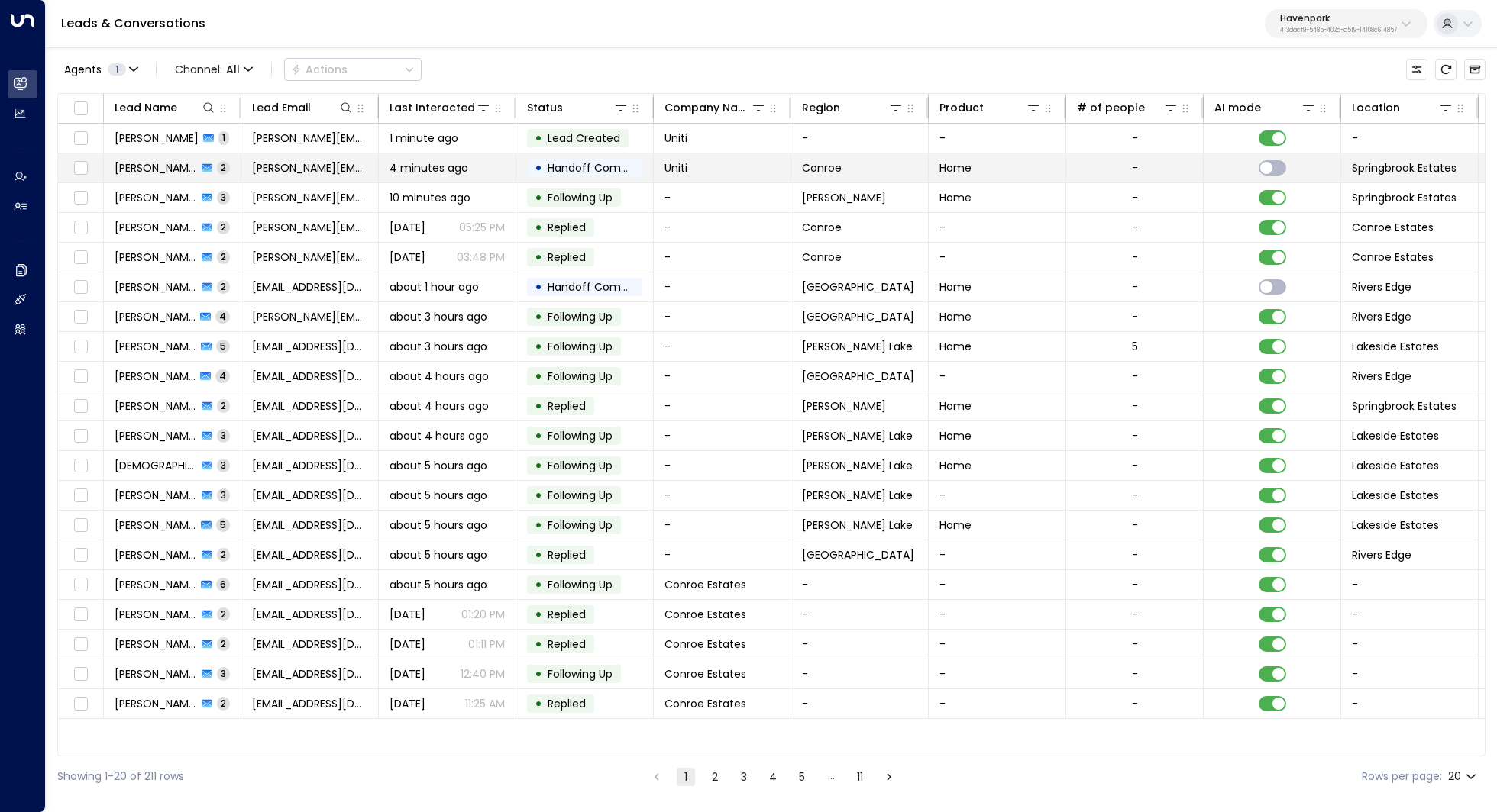
click at [153, 161] on span "Kerric Knowles" at bounding box center [155, 167] width 82 height 15
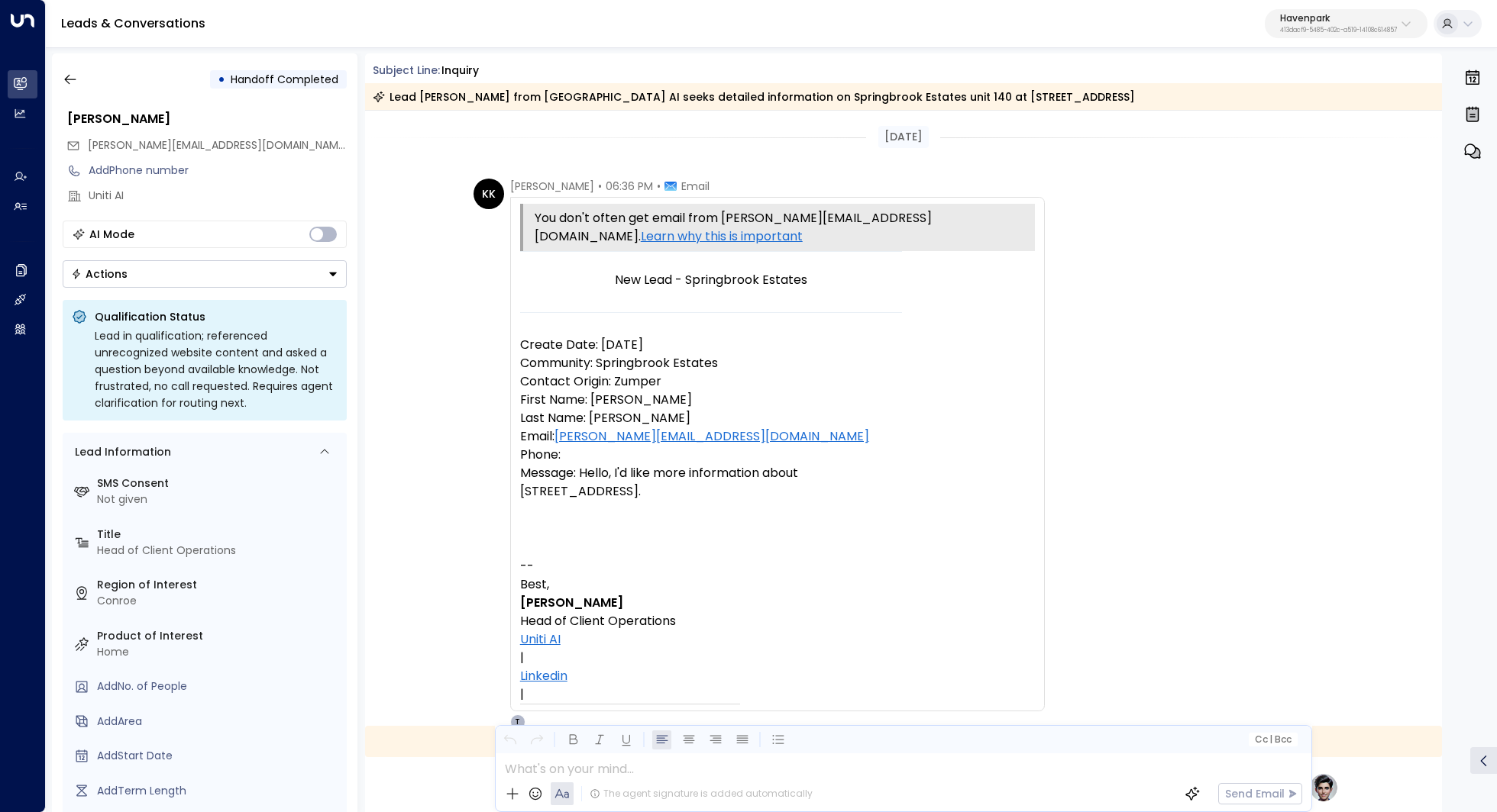
scroll to position [399, 0]
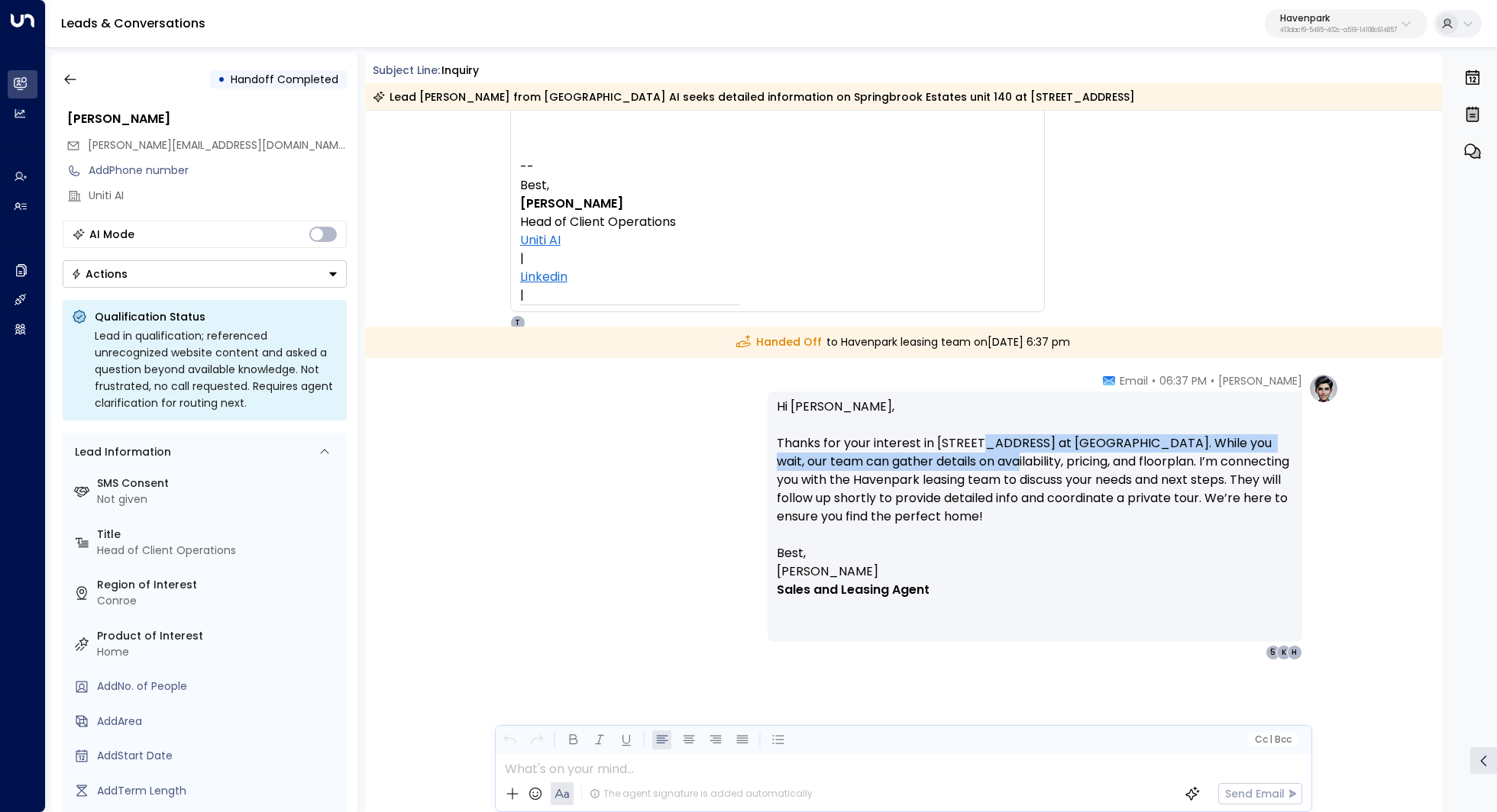
drag, startPoint x: 976, startPoint y: 443, endPoint x: 976, endPoint y: 457, distance: 14.0
click at [976, 457] on p "Hi Kerric, Thanks for your interest in 11796 Cascade Cir unit 140 at Springbroo…" at bounding box center [1034, 471] width 516 height 146
drag, startPoint x: 1009, startPoint y: 442, endPoint x: 1009, endPoint y: 456, distance: 14.0
click at [1009, 456] on p "Hi Kerric, Thanks for your interest in 11796 Cascade Cir unit 140 at Springbroo…" at bounding box center [1034, 471] width 516 height 146
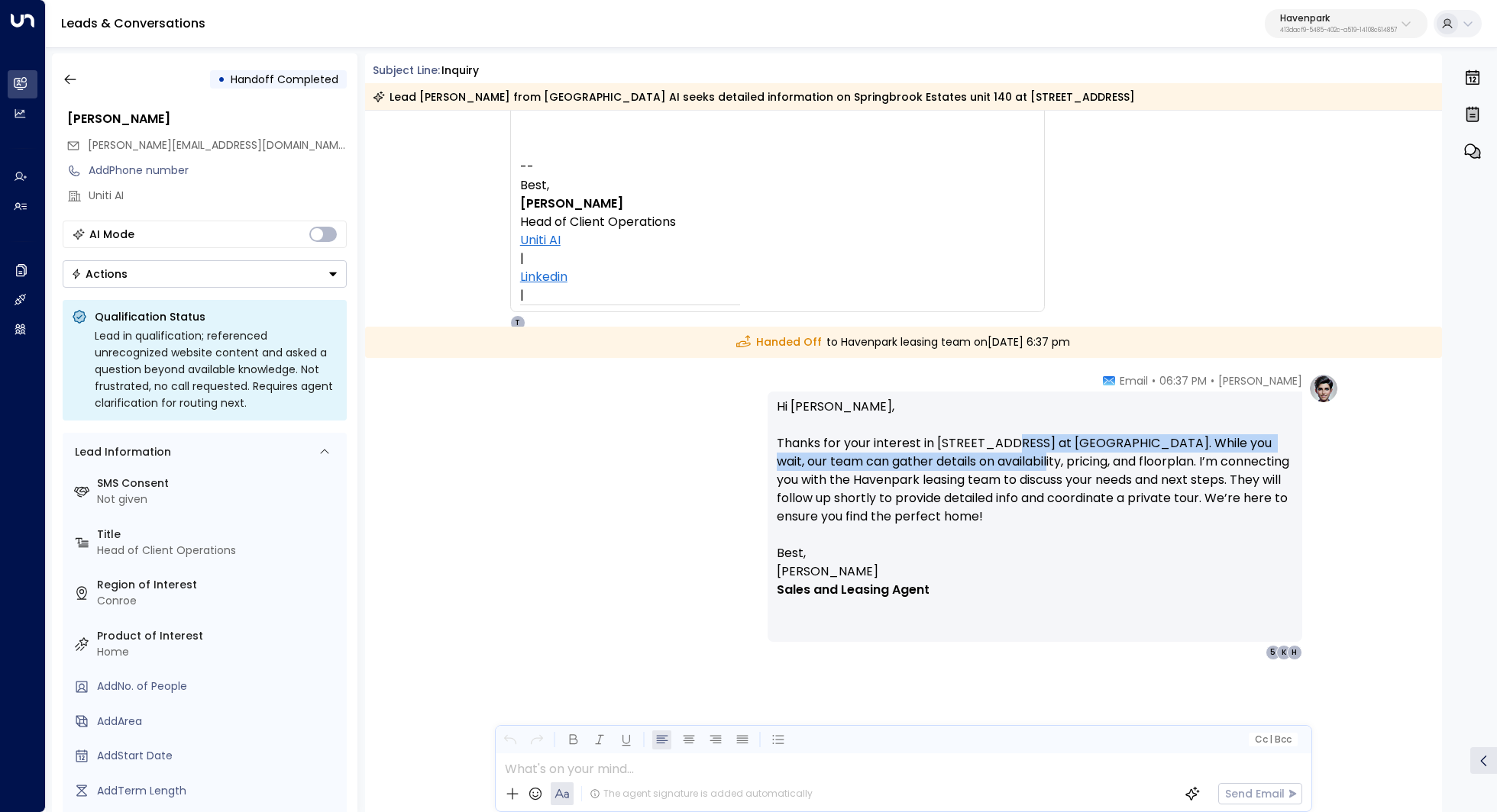
click at [1009, 456] on p "Hi Kerric, Thanks for your interest in 11796 Cascade Cir unit 140 at Springbroo…" at bounding box center [1034, 471] width 516 height 146
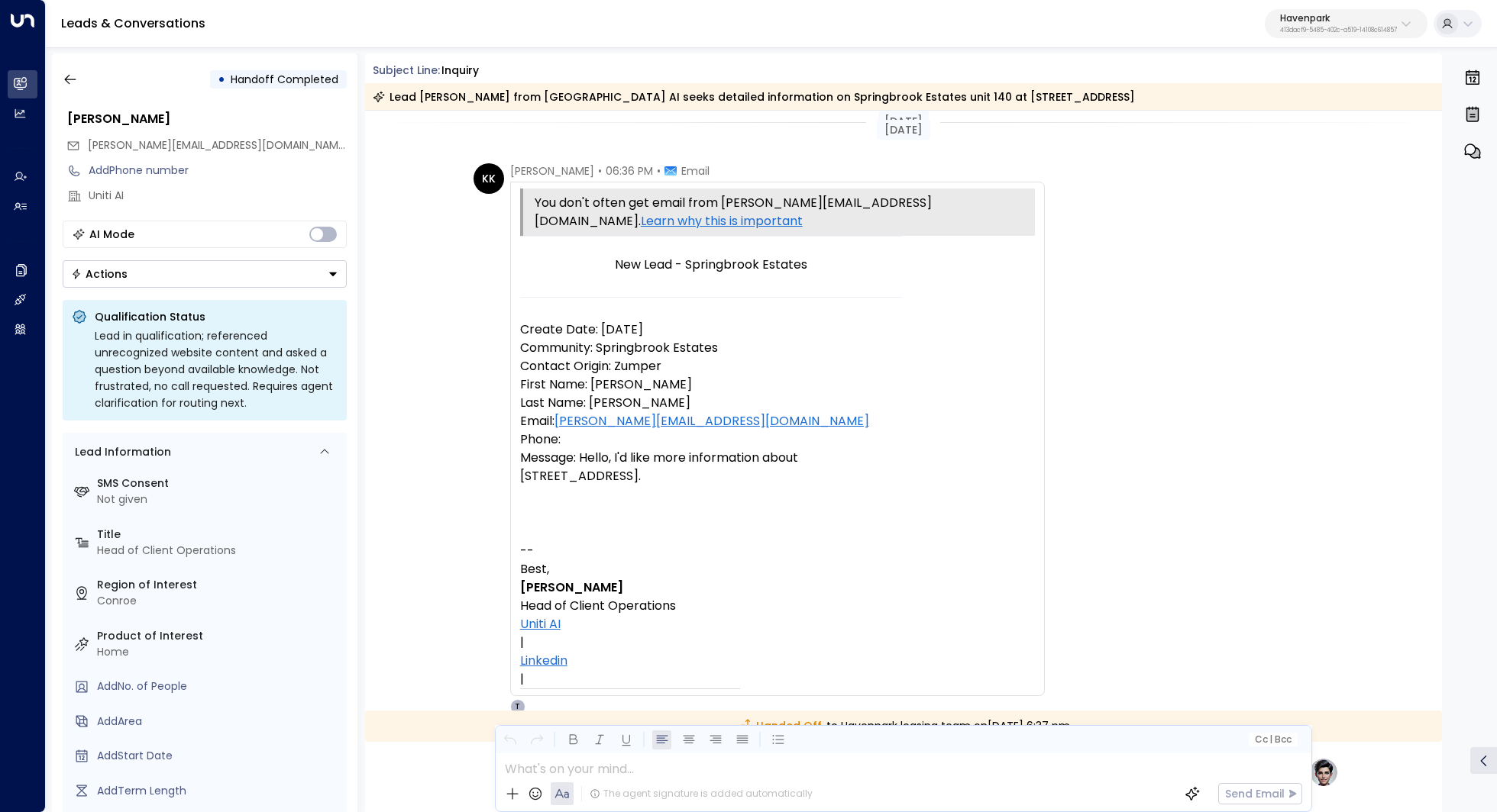
scroll to position [0, 0]
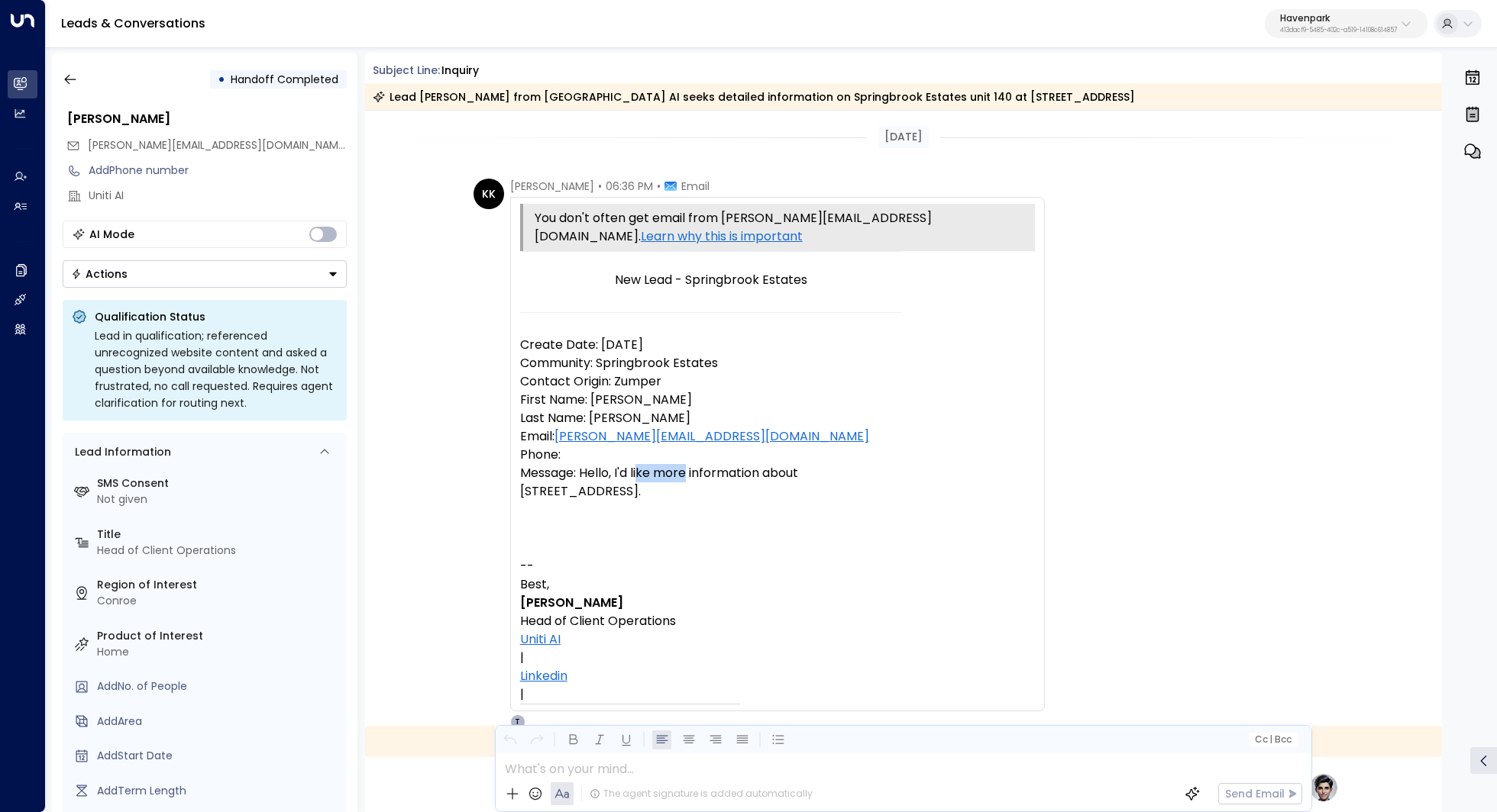
drag, startPoint x: 639, startPoint y: 453, endPoint x: 689, endPoint y: 453, distance: 50.0
click at [687, 464] on p "Message: Hello, I'd like more information about 11796 Cascade Cir unit 140." at bounding box center [711, 482] width 382 height 37
click at [689, 464] on p "Message: Hello, I'd like more information about 11796 Cascade Cir unit 140." at bounding box center [711, 482] width 382 height 37
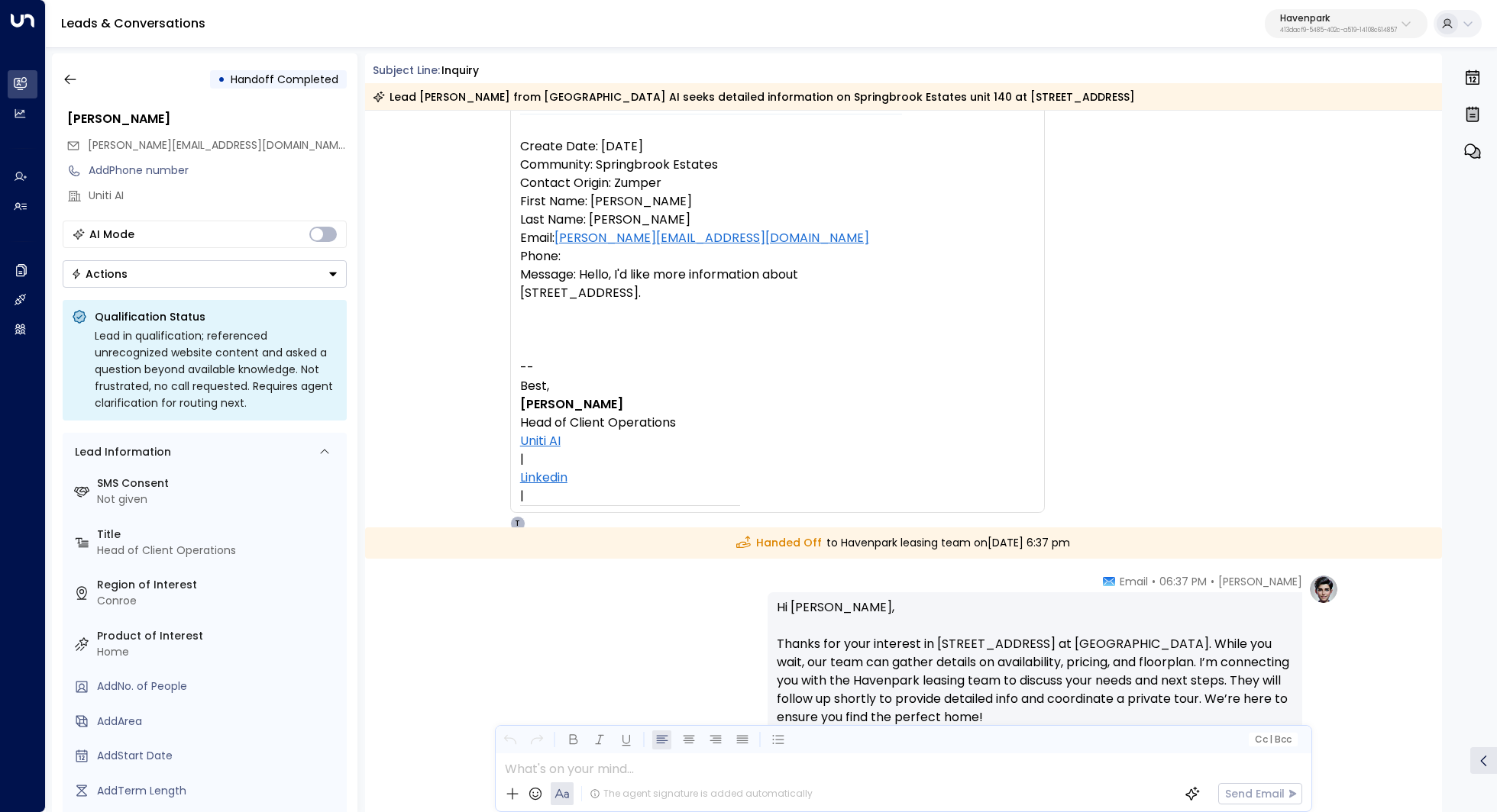
scroll to position [399, 0]
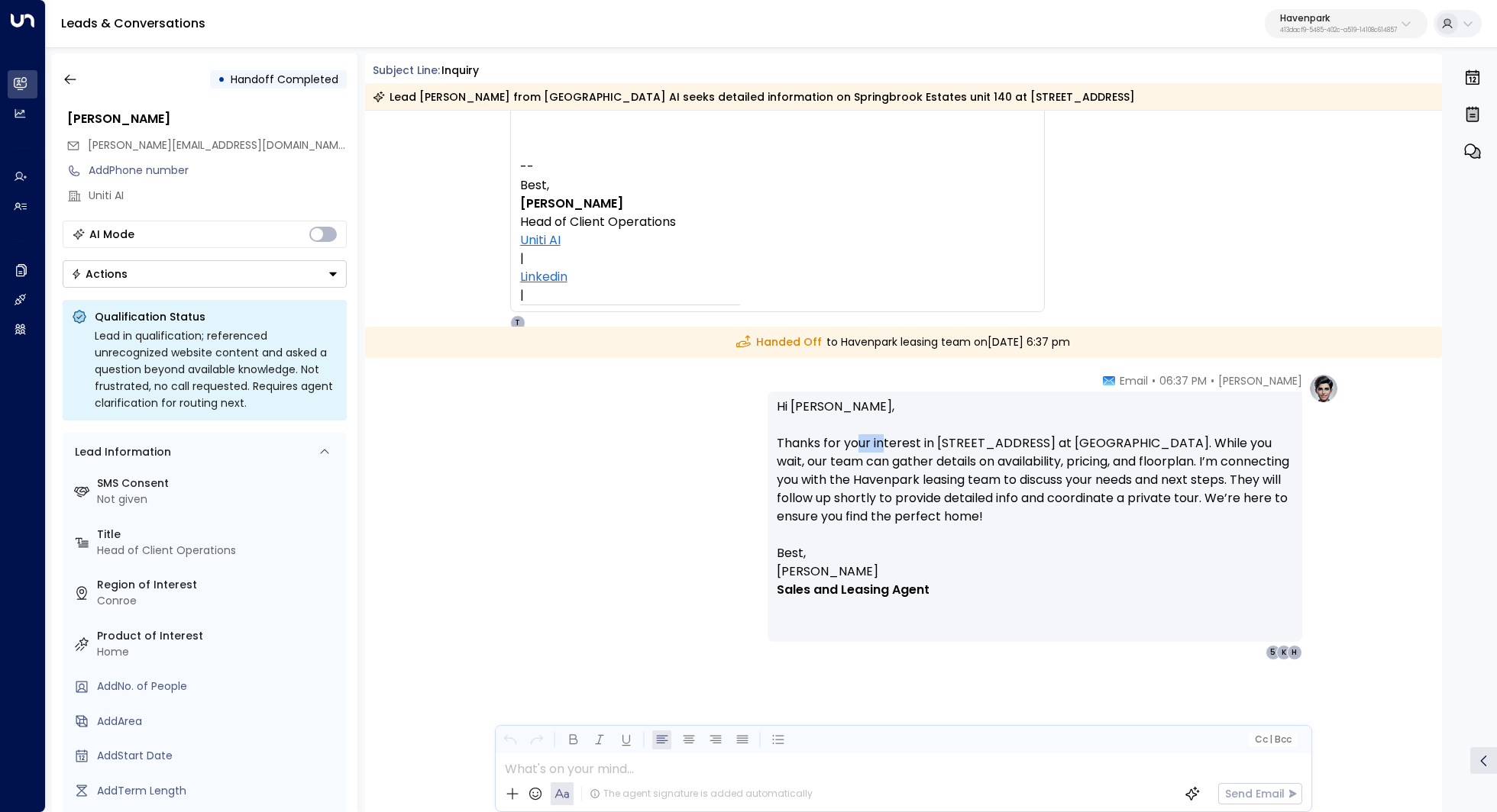
drag, startPoint x: 856, startPoint y: 450, endPoint x: 882, endPoint y: 450, distance: 26.0
click at [882, 450] on p "Hi Kerric, Thanks for your interest in 11796 Cascade Cir unit 140 at Springbroo…" at bounding box center [1034, 471] width 516 height 146
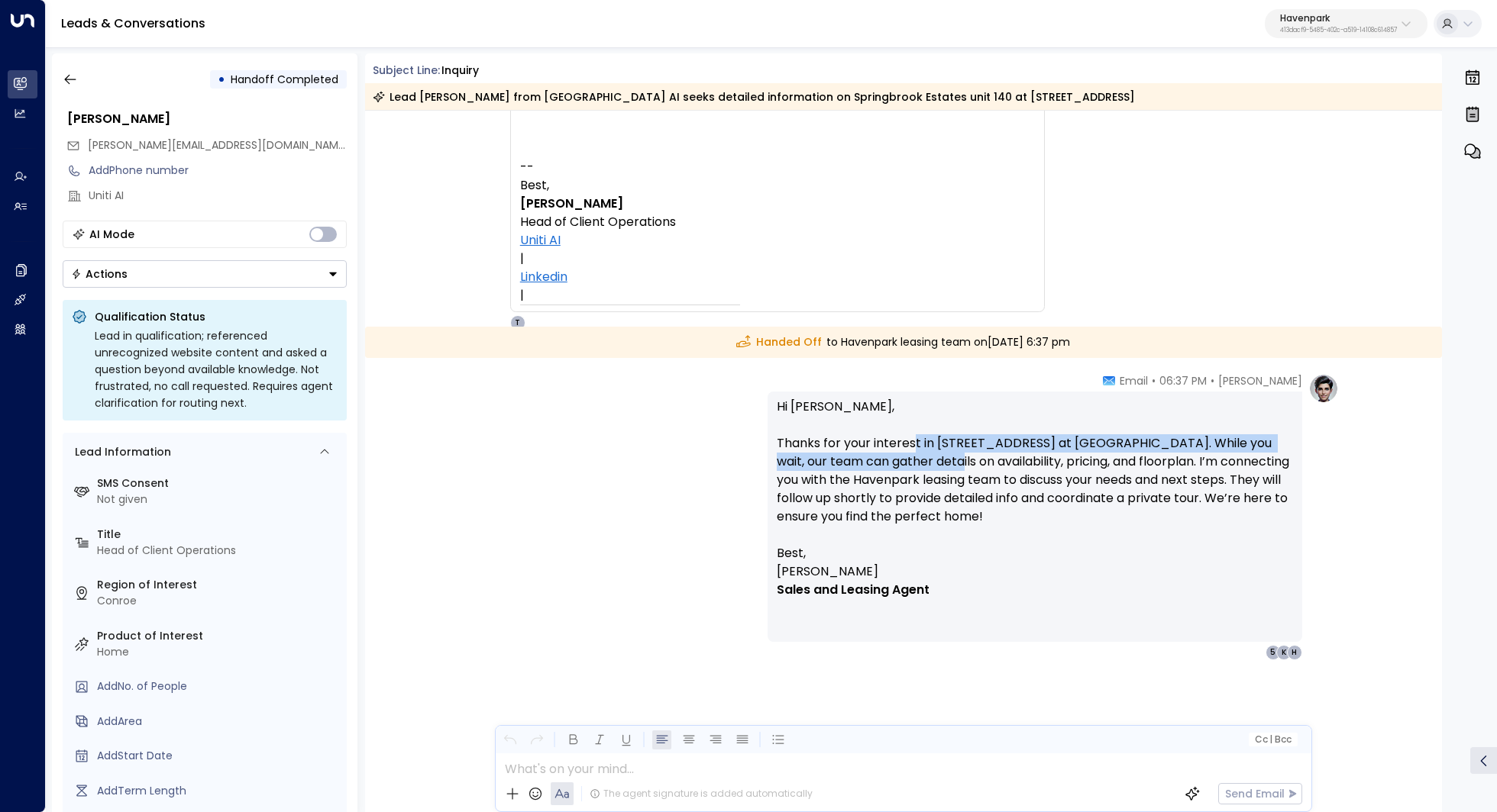
drag, startPoint x: 913, startPoint y: 450, endPoint x: 913, endPoint y: 467, distance: 17.0
click at [913, 467] on p "Hi Kerric, Thanks for your interest in 11796 Cascade Cir unit 140 at Springbroo…" at bounding box center [1034, 471] width 516 height 146
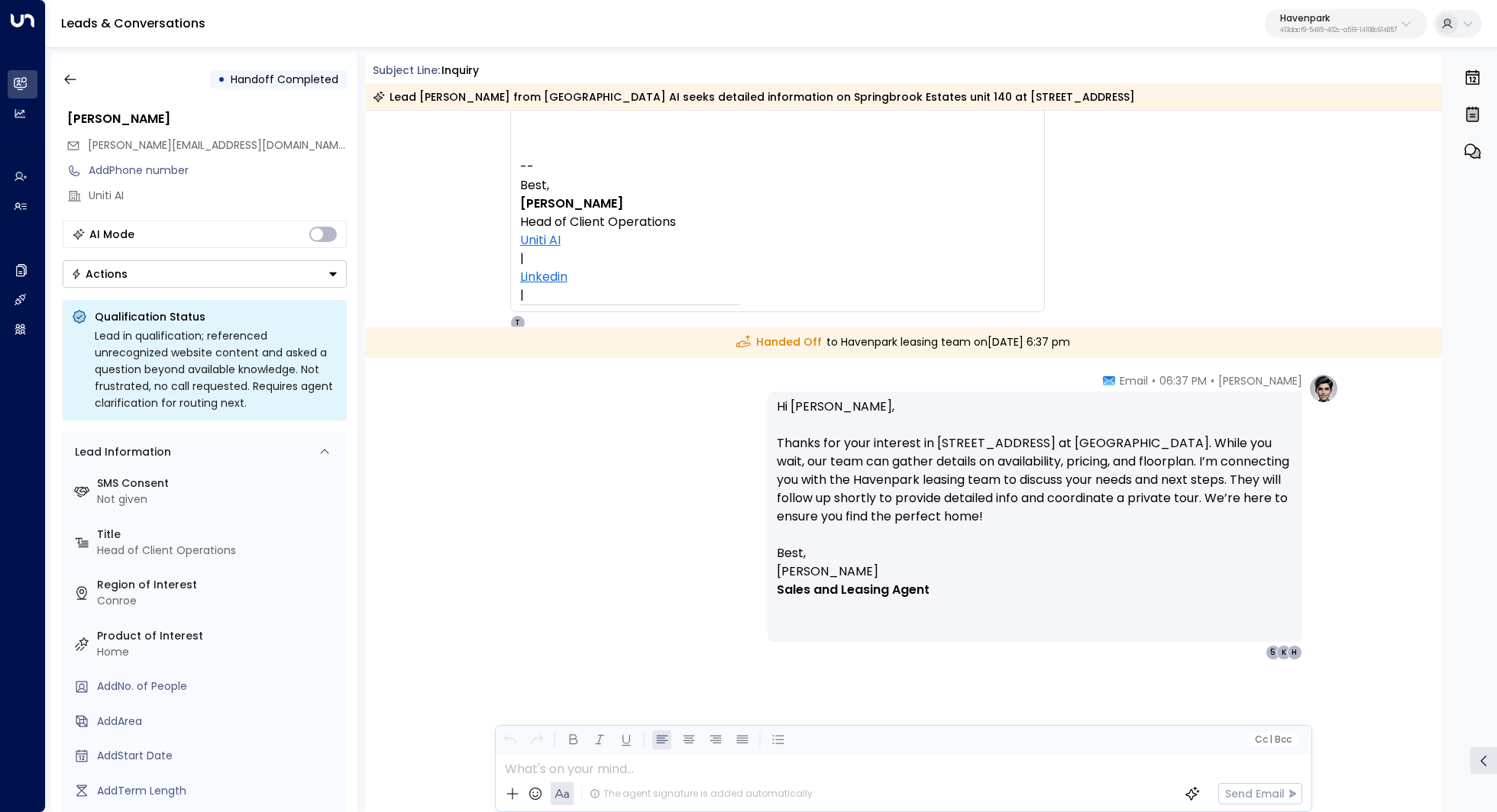
click at [964, 446] on p "Hi Kerric, Thanks for your interest in 11796 Cascade Cir unit 140 at Springbroo…" at bounding box center [1034, 471] width 516 height 146
drag, startPoint x: 987, startPoint y: 433, endPoint x: 987, endPoint y: 451, distance: 18.0
click at [987, 451] on p "Hi Kerric, Thanks for your interest in 11796 Cascade Cir unit 140 at Springbroo…" at bounding box center [1034, 471] width 516 height 146
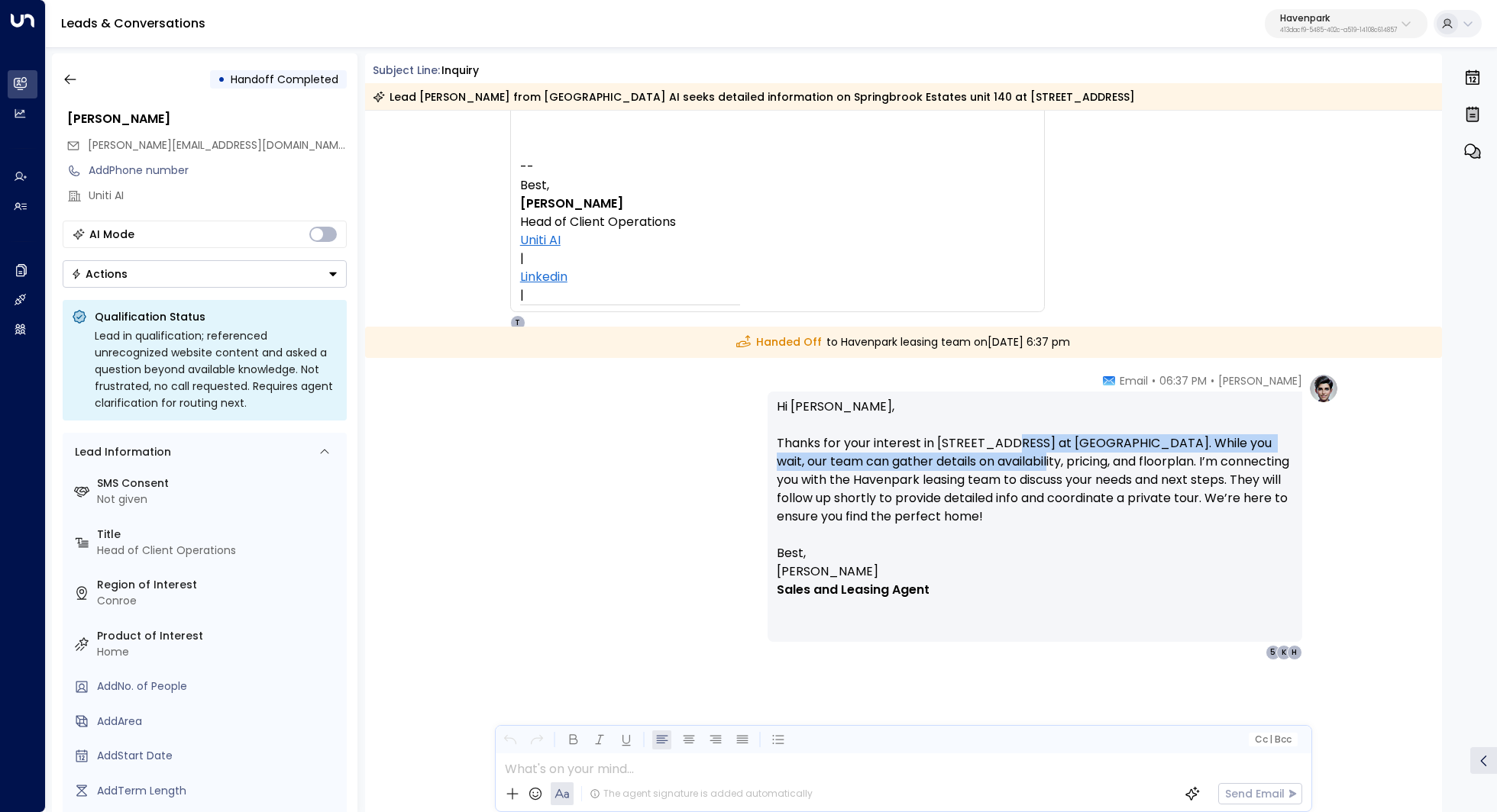
drag, startPoint x: 1008, startPoint y: 442, endPoint x: 1008, endPoint y: 453, distance: 11.0
click at [1008, 453] on p "Hi Kerric, Thanks for your interest in 11796 Cascade Cir unit 140 at Springbroo…" at bounding box center [1034, 471] width 516 height 146
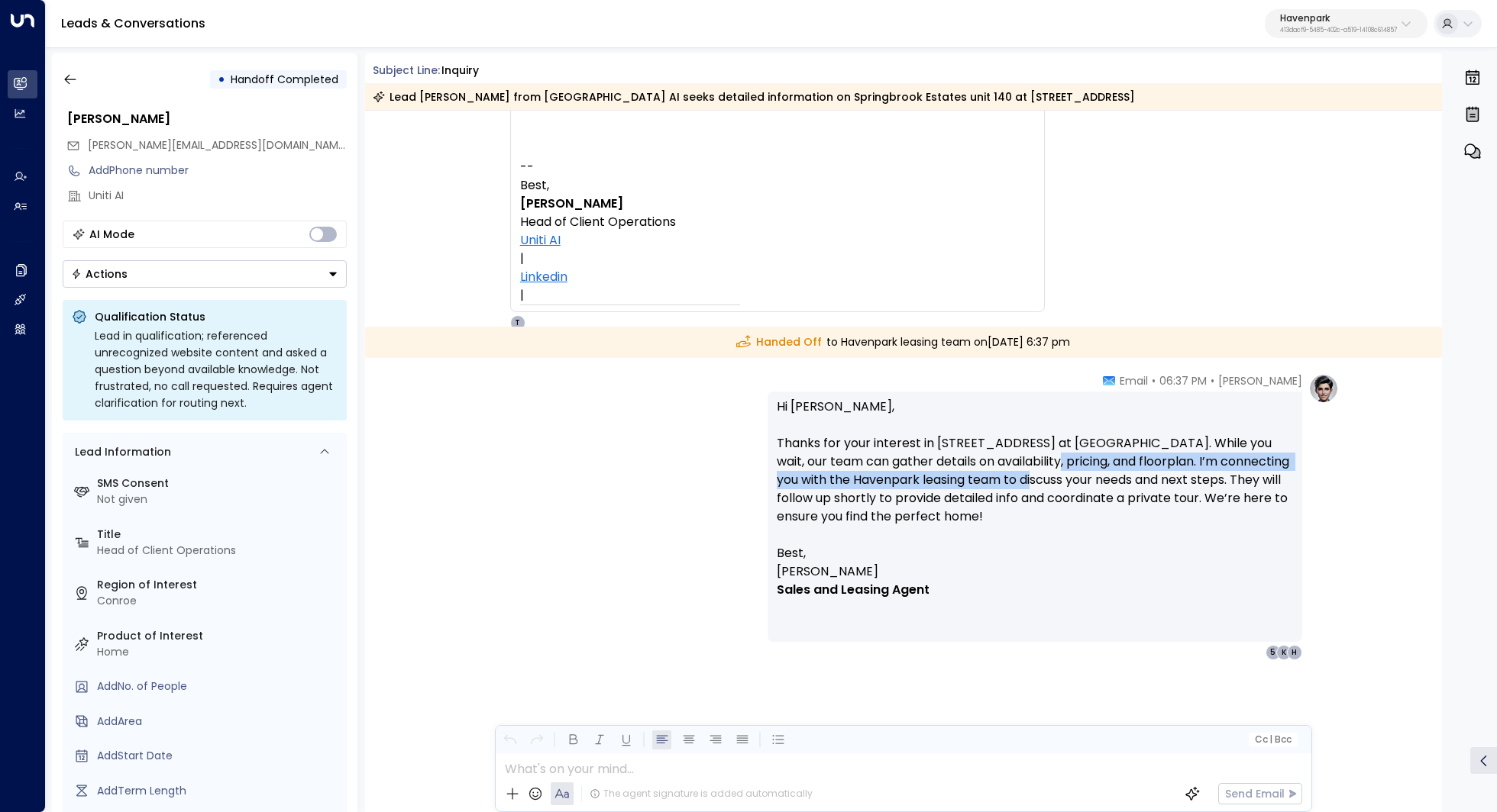
drag, startPoint x: 1028, startPoint y: 467, endPoint x: 1028, endPoint y: 488, distance: 21.0
click at [1028, 488] on p "Hi Kerric, Thanks for your interest in 11796 Cascade Cir unit 140 at Springbroo…" at bounding box center [1034, 471] width 516 height 146
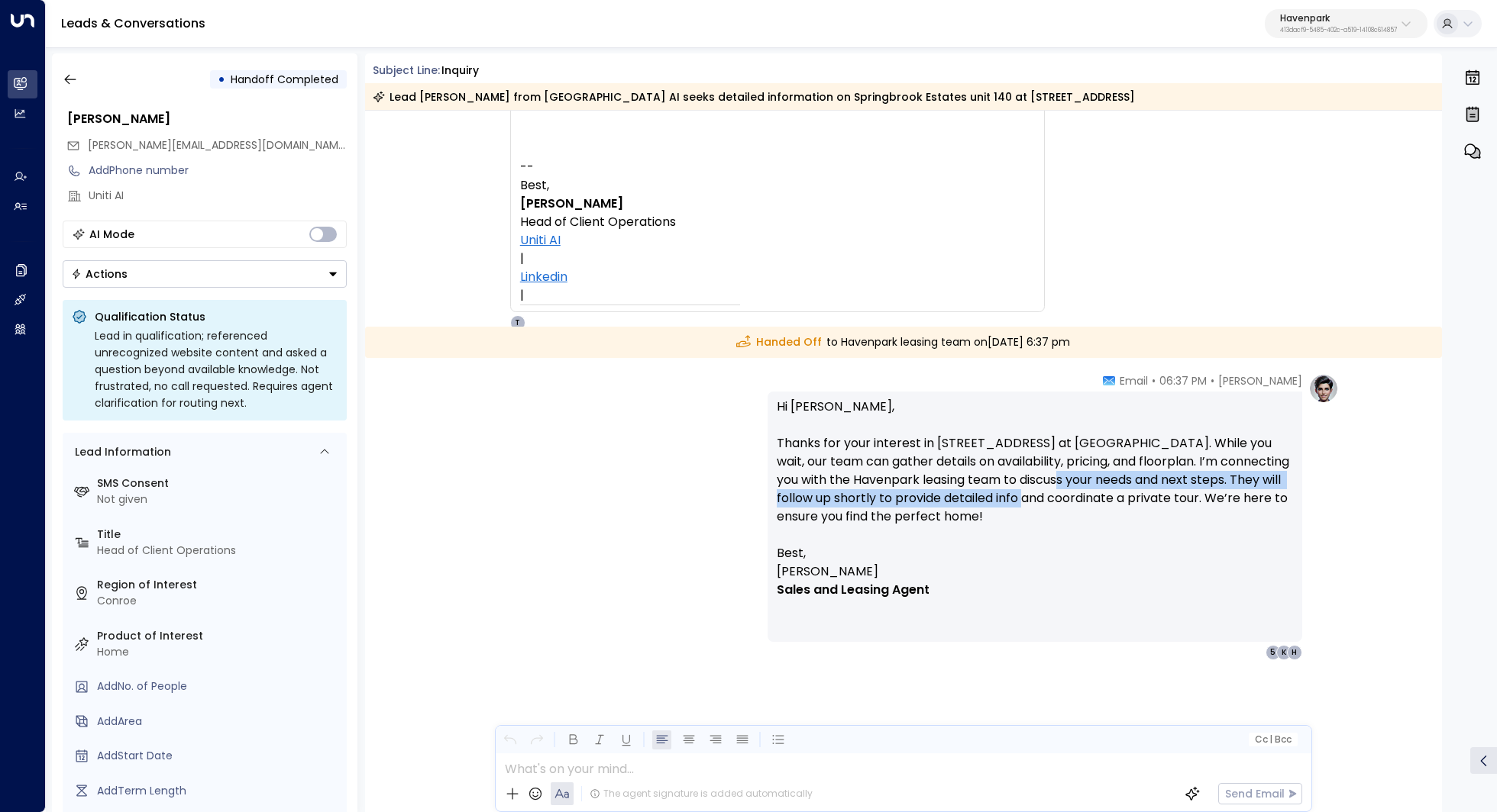
drag, startPoint x: 1049, startPoint y: 478, endPoint x: 1049, endPoint y: 496, distance: 18.0
click at [1049, 496] on p "Hi Kerric, Thanks for your interest in 11796 Cascade Cir unit 140 at Springbroo…" at bounding box center [1034, 471] width 516 height 146
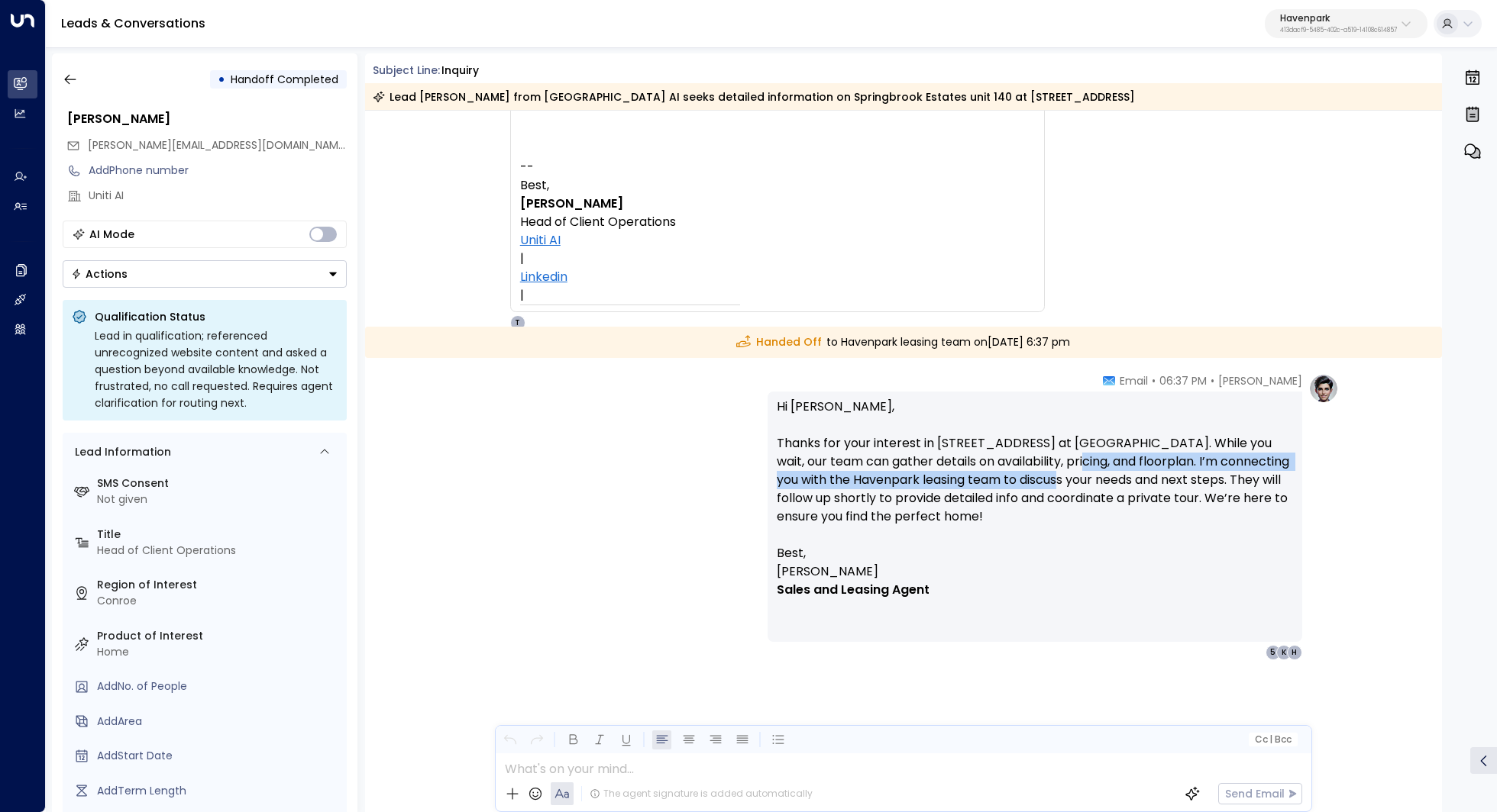
drag, startPoint x: 1053, startPoint y: 469, endPoint x: 1053, endPoint y: 483, distance: 14.0
click at [1053, 483] on p "Hi Kerric, Thanks for your interest in 11796 Cascade Cir unit 140 at Springbroo…" at bounding box center [1034, 471] width 516 height 146
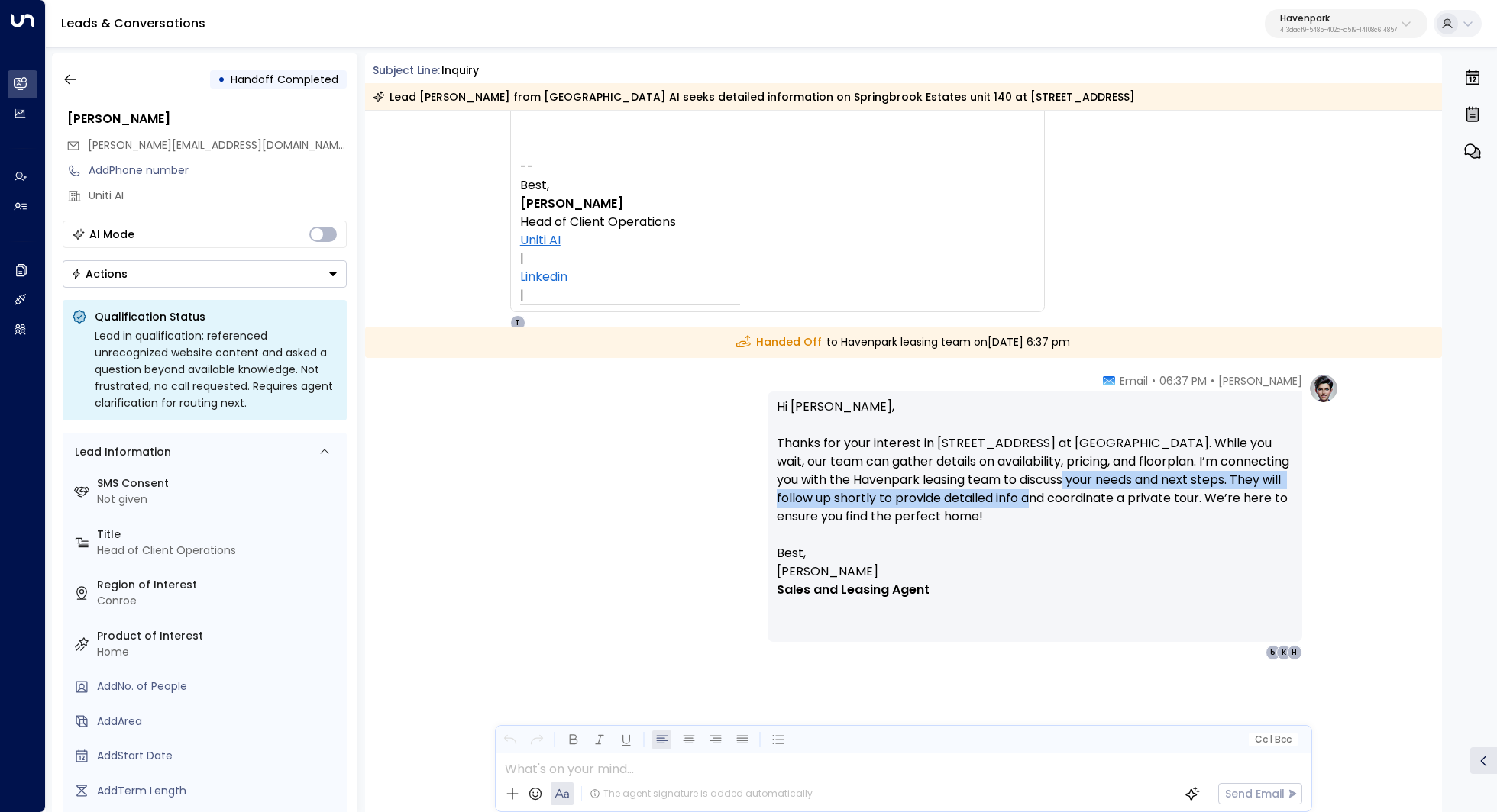
drag, startPoint x: 1058, startPoint y: 473, endPoint x: 1058, endPoint y: 505, distance: 32.0
click at [1058, 504] on p "Hi Kerric, Thanks for your interest in 11796 Cascade Cir unit 140 at Springbroo…" at bounding box center [1034, 471] width 516 height 146
click at [1058, 505] on p "Hi Kerric, Thanks for your interest in 11796 Cascade Cir unit 140 at Springbroo…" at bounding box center [1034, 471] width 516 height 146
drag, startPoint x: 1074, startPoint y: 472, endPoint x: 1074, endPoint y: 486, distance: 14.0
click at [1074, 486] on p "Hi Kerric, Thanks for your interest in 11796 Cascade Cir unit 140 at Springbroo…" at bounding box center [1034, 471] width 516 height 146
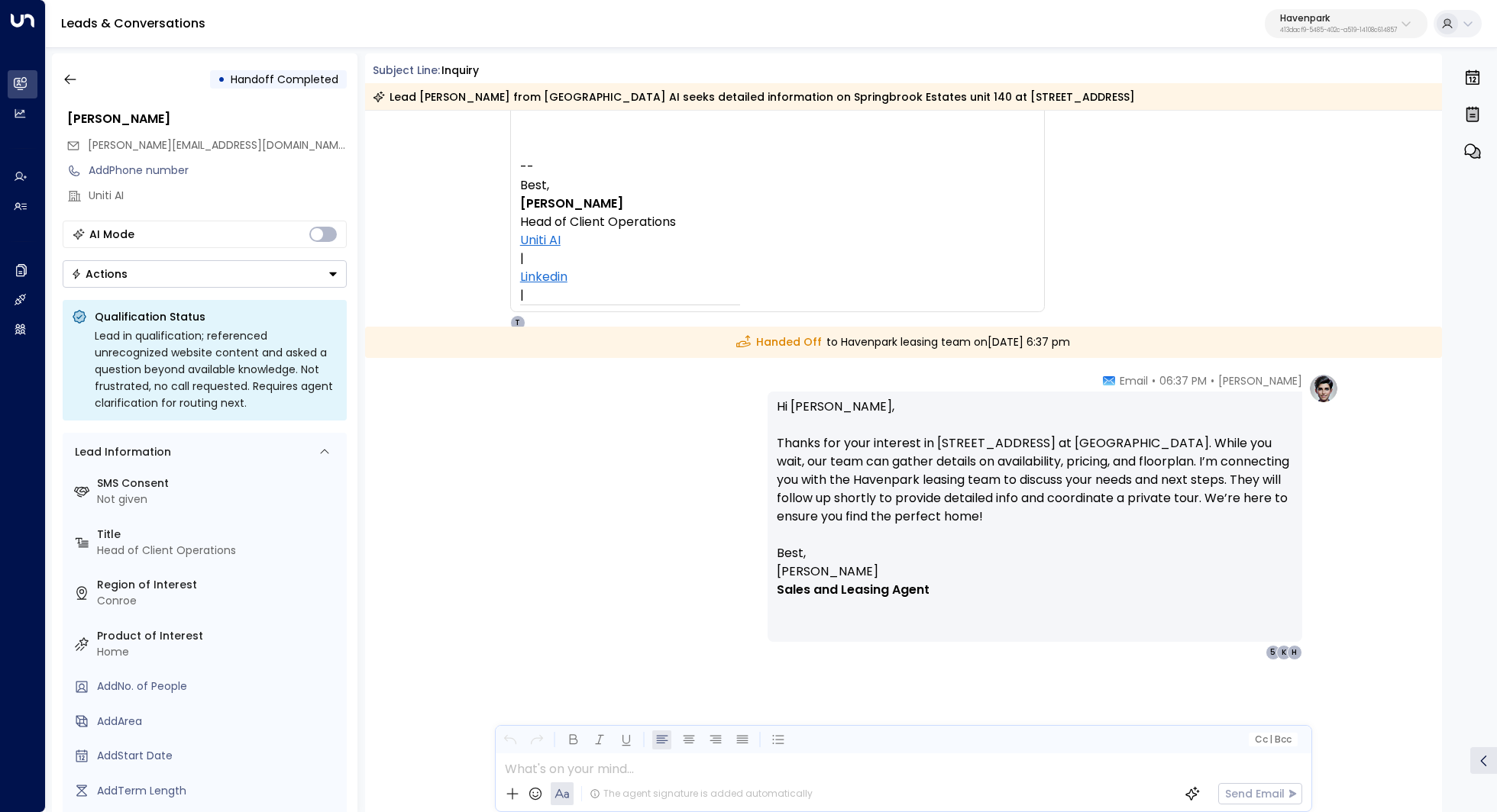
click at [1074, 486] on p "Hi Kerric, Thanks for your interest in 11796 Cascade Cir unit 140 at Springbroo…" at bounding box center [1034, 471] width 516 height 146
drag, startPoint x: 966, startPoint y: 442, endPoint x: 966, endPoint y: 453, distance: 11.0
click at [966, 453] on p "Hi Kerric, Thanks for your interest in 11796 Cascade Cir unit 140 at Springbroo…" at bounding box center [1034, 471] width 516 height 146
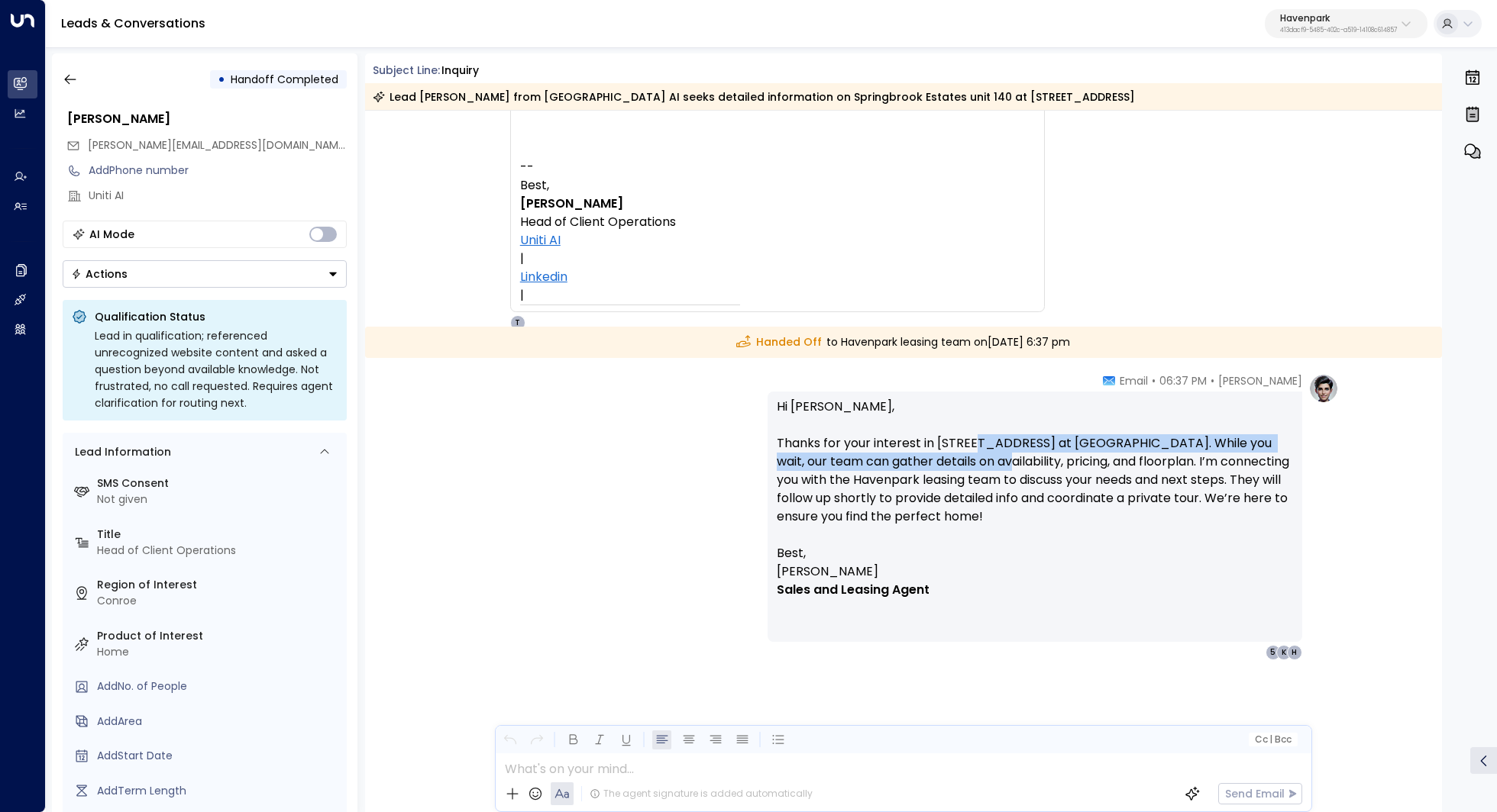
click at [966, 453] on p "Hi Kerric, Thanks for your interest in 11796 Cascade Cir unit 140 at Springbroo…" at bounding box center [1034, 471] width 516 height 146
drag, startPoint x: 979, startPoint y: 443, endPoint x: 979, endPoint y: 461, distance: 18.0
click at [979, 461] on p "Hi Kerric, Thanks for your interest in 11796 Cascade Cir unit 140 at Springbroo…" at bounding box center [1034, 471] width 516 height 146
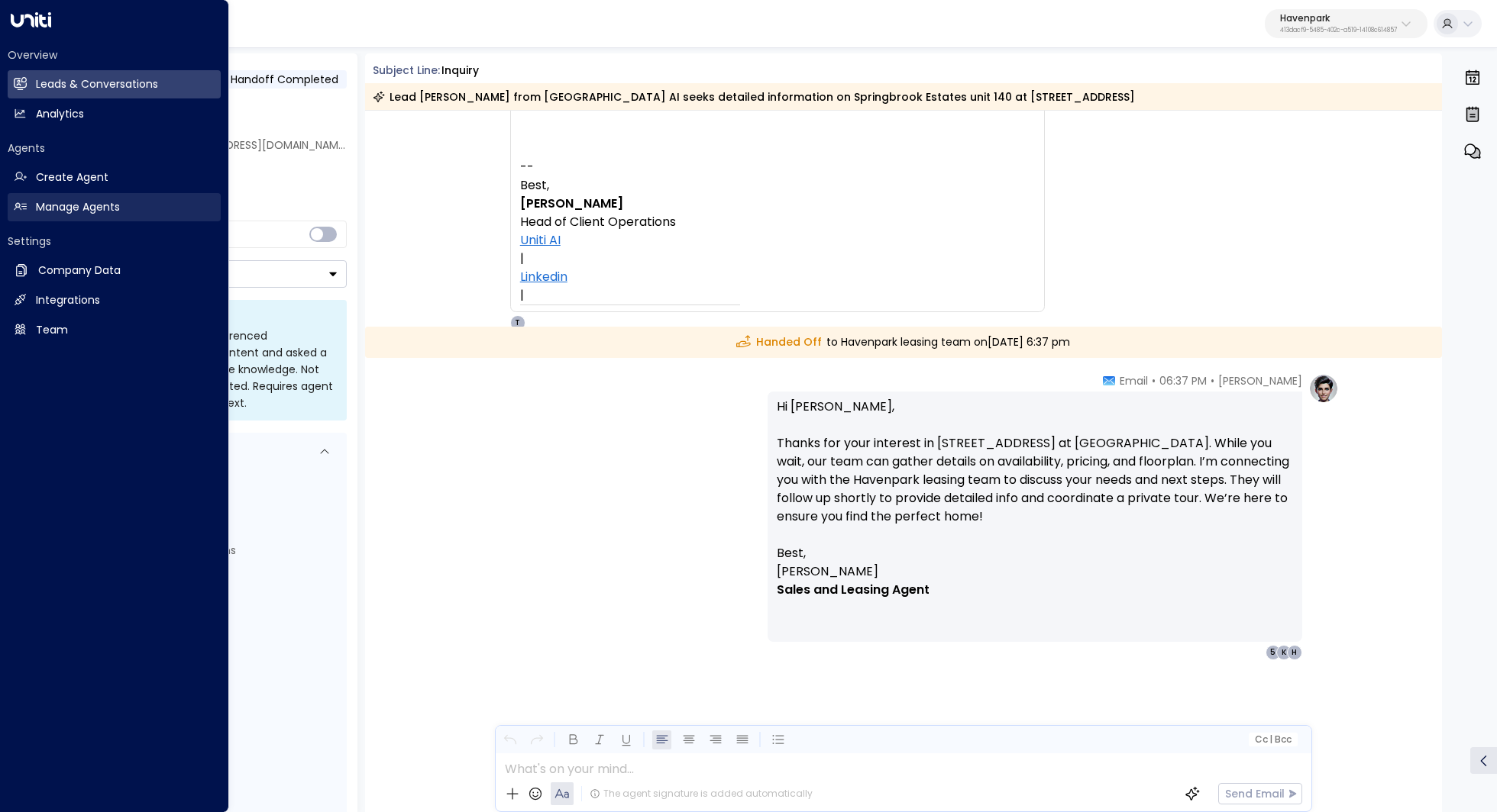
click at [94, 213] on h2 "Manage Agents" at bounding box center [78, 208] width 84 height 16
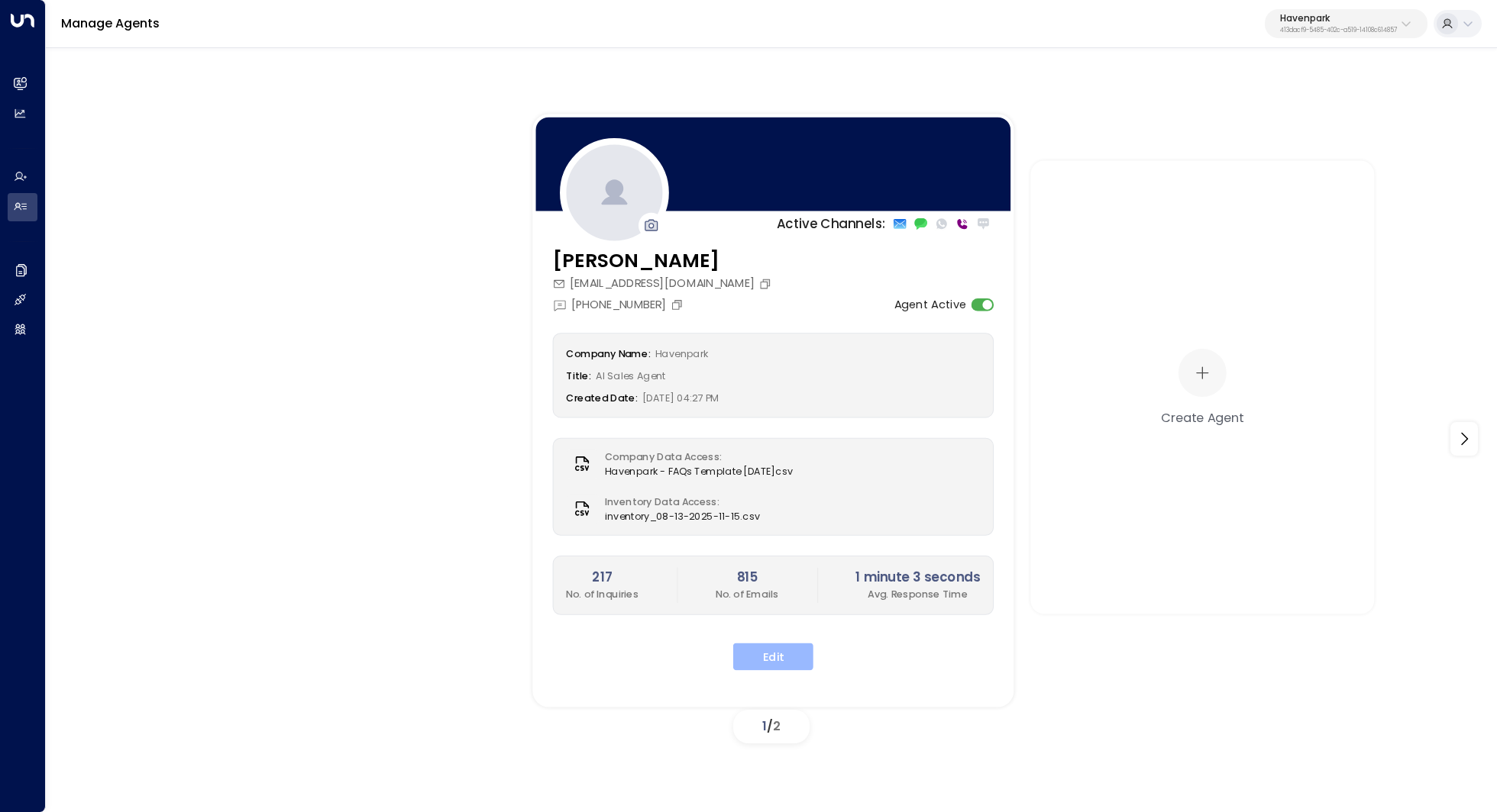
click at [779, 654] on button "Edit" at bounding box center [772, 657] width 80 height 27
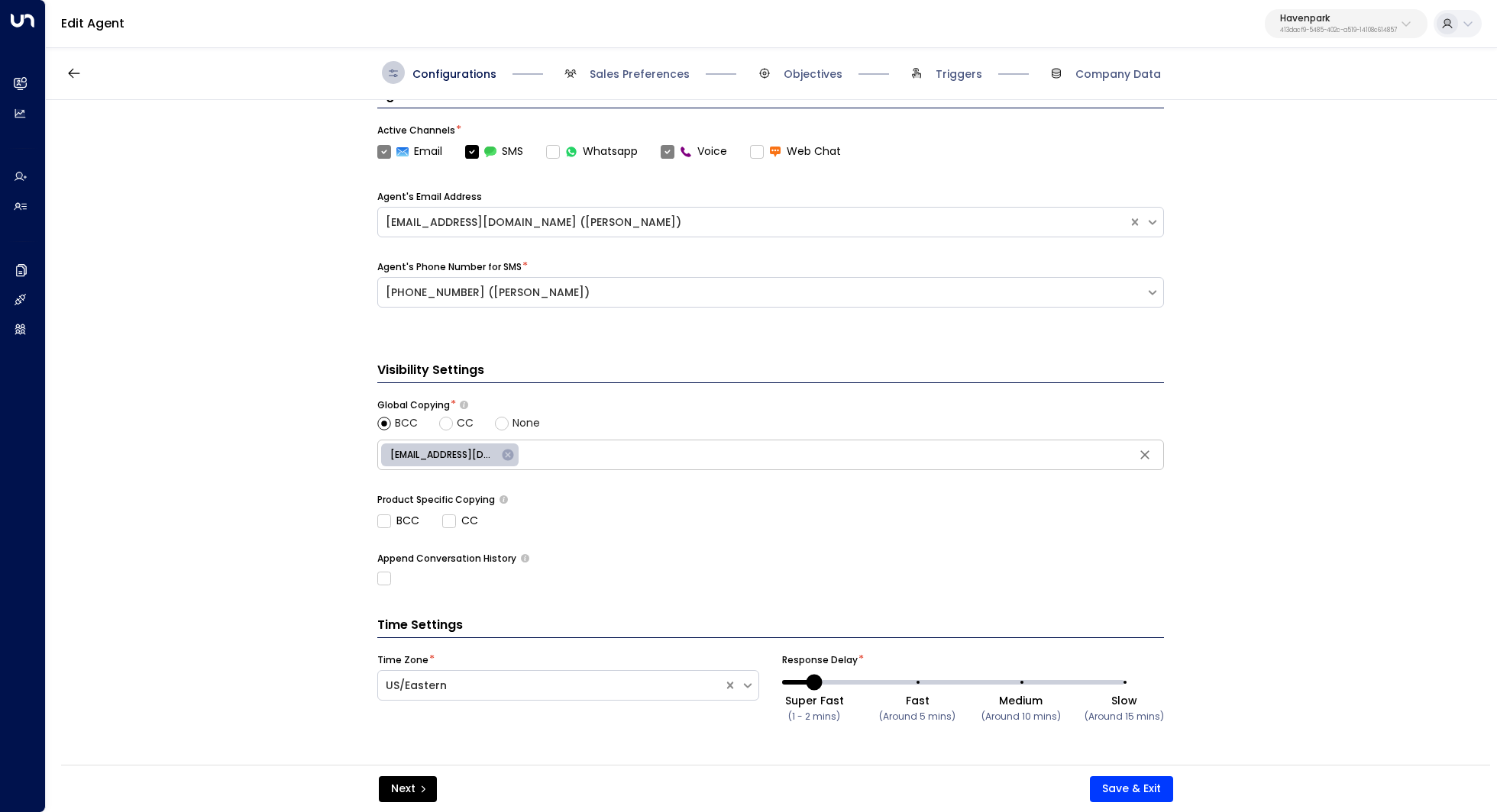
scroll to position [479, 0]
click at [645, 82] on span "Sales Preferences" at bounding box center [624, 72] width 131 height 23
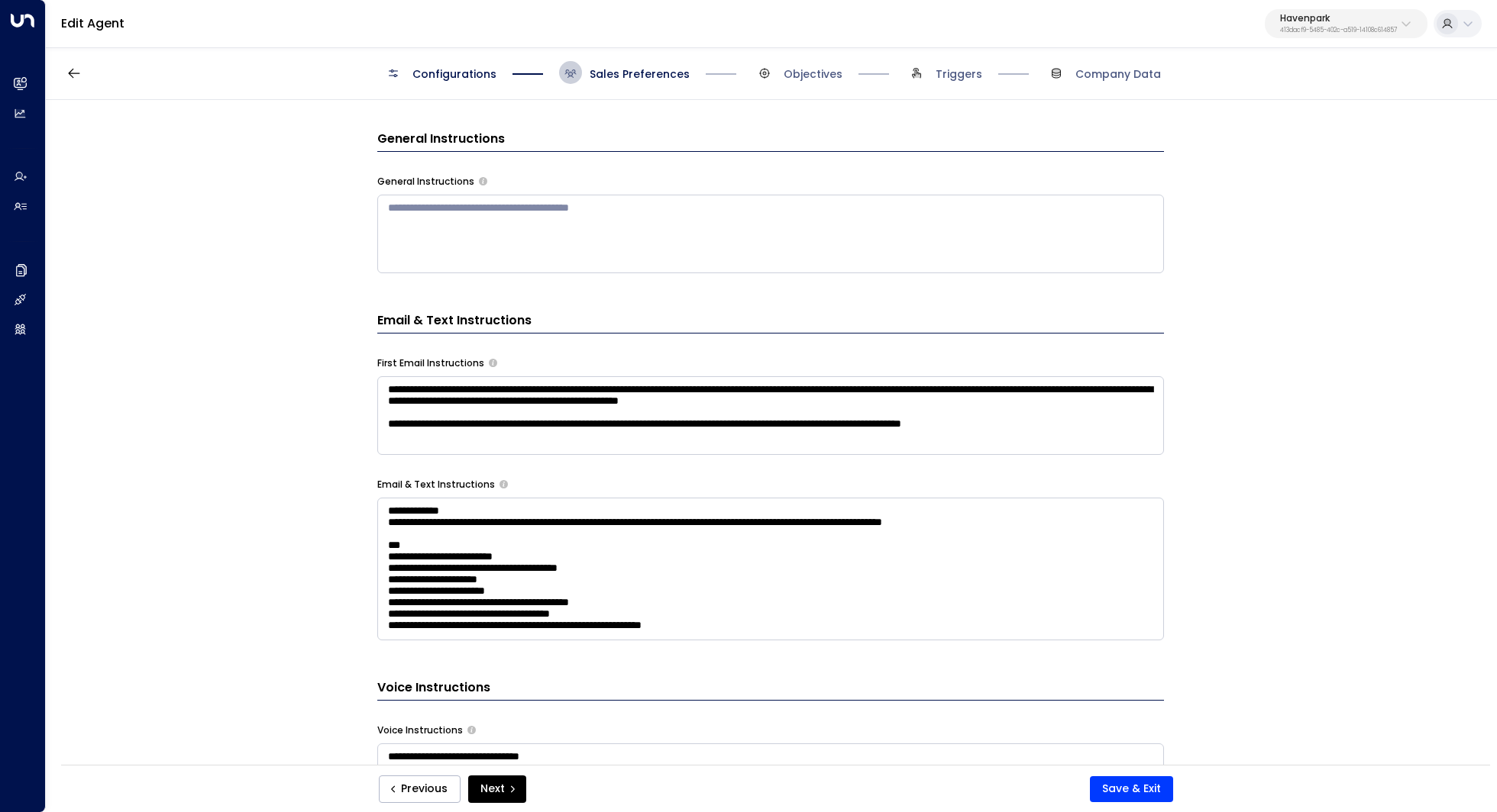
scroll to position [487, 0]
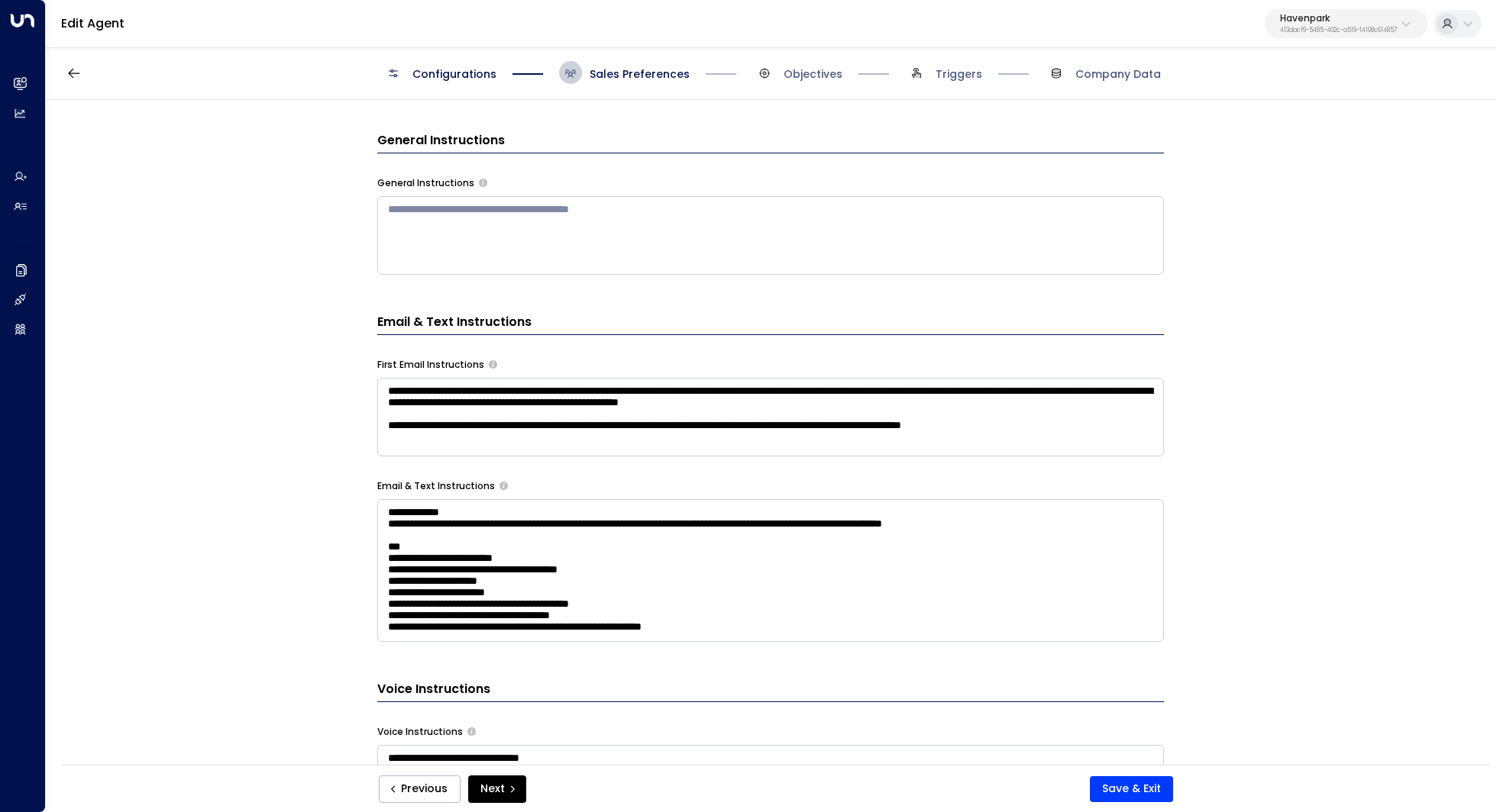
click at [706, 404] on textarea "**********" at bounding box center [771, 416] width 787 height 79
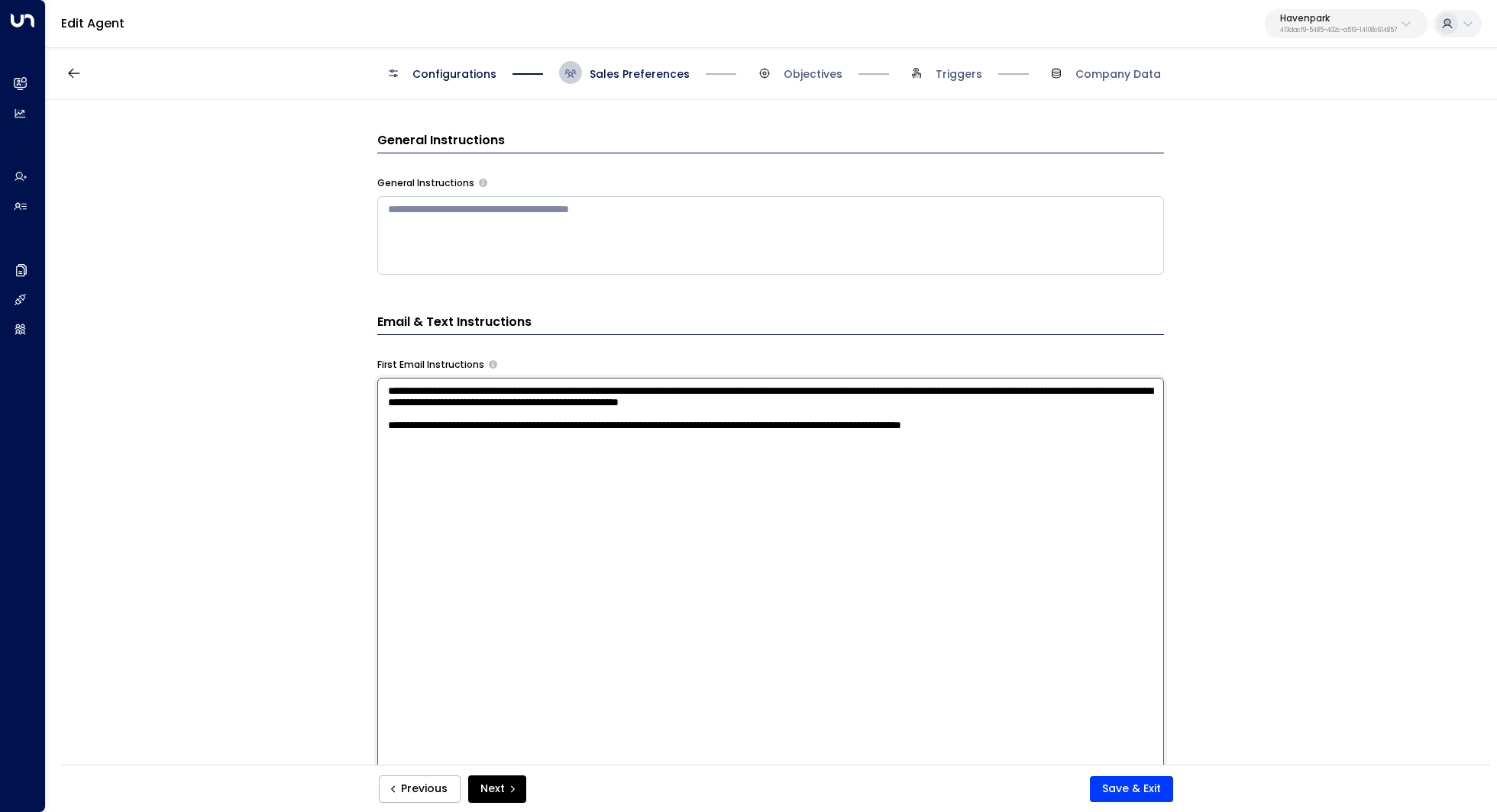
click at [1013, 406] on textarea "**********" at bounding box center [771, 577] width 787 height 399
click at [951, 402] on textarea "**********" at bounding box center [771, 577] width 787 height 399
drag, startPoint x: 781, startPoint y: 397, endPoint x: 816, endPoint y: 397, distance: 35.0
click at [815, 397] on textarea "**********" at bounding box center [771, 577] width 787 height 399
click at [816, 397] on textarea "**********" at bounding box center [771, 577] width 787 height 399
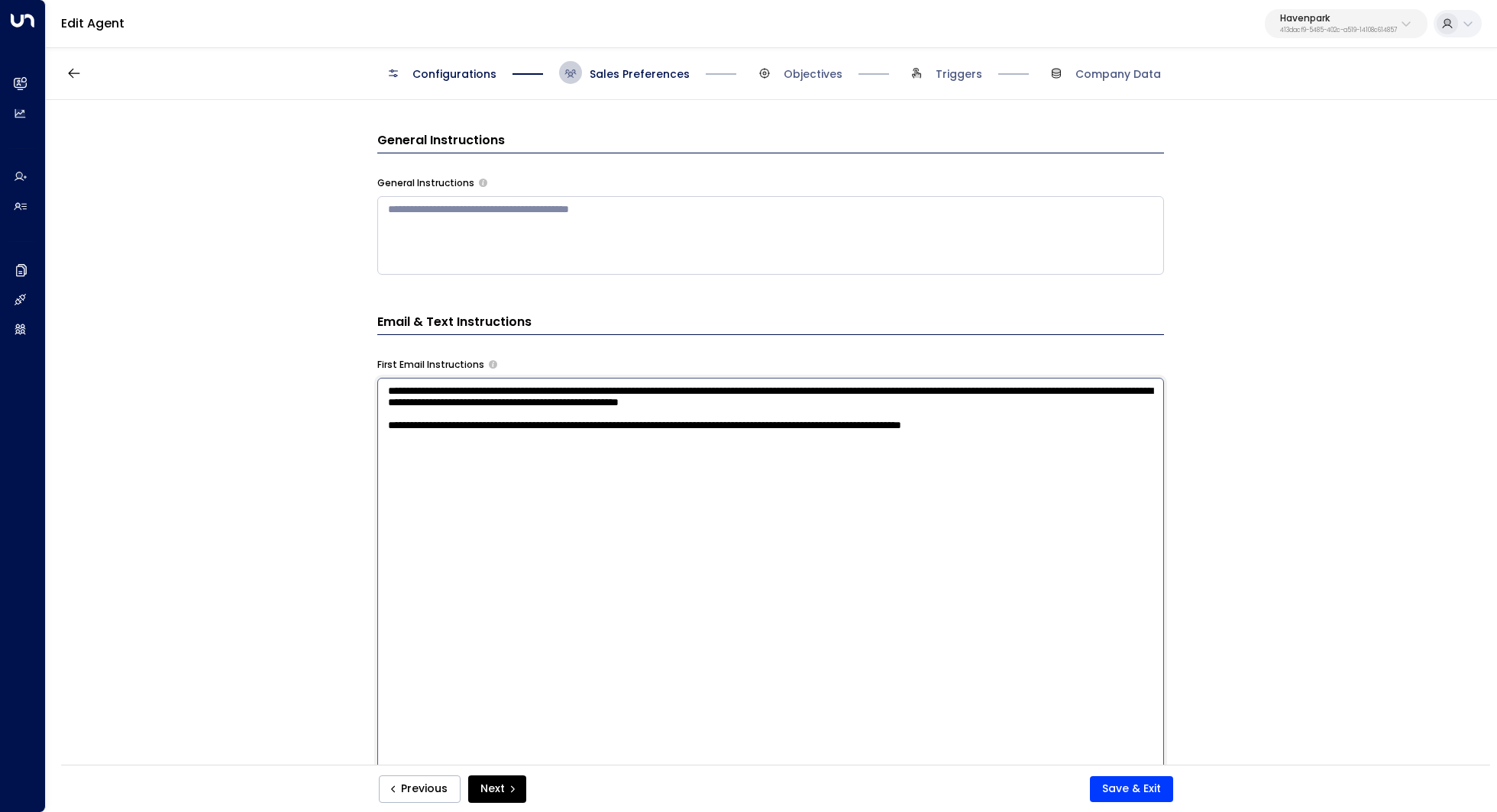
drag, startPoint x: 678, startPoint y: 403, endPoint x: 727, endPoint y: 403, distance: 49.0
click at [725, 403] on textarea "**********" at bounding box center [771, 577] width 787 height 399
click at [727, 403] on textarea "**********" at bounding box center [771, 577] width 787 height 399
click at [909, 387] on textarea "**********" at bounding box center [771, 577] width 787 height 399
click at [1043, 402] on textarea "**********" at bounding box center [771, 577] width 787 height 399
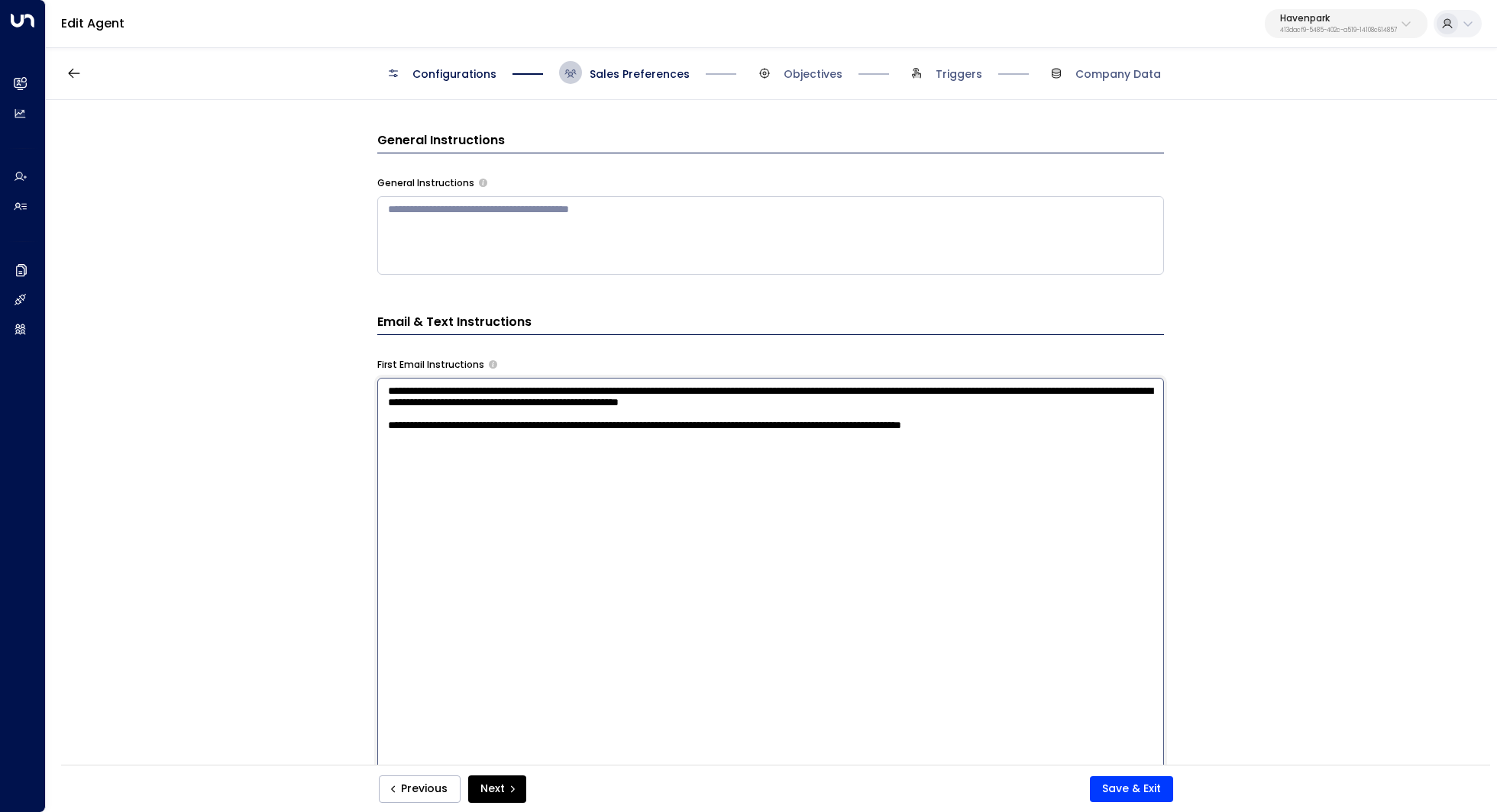
drag, startPoint x: 529, startPoint y: 400, endPoint x: 610, endPoint y: 400, distance: 81.0
click at [610, 400] on textarea "**********" at bounding box center [771, 577] width 787 height 399
click at [609, 400] on textarea "**********" at bounding box center [771, 577] width 787 height 399
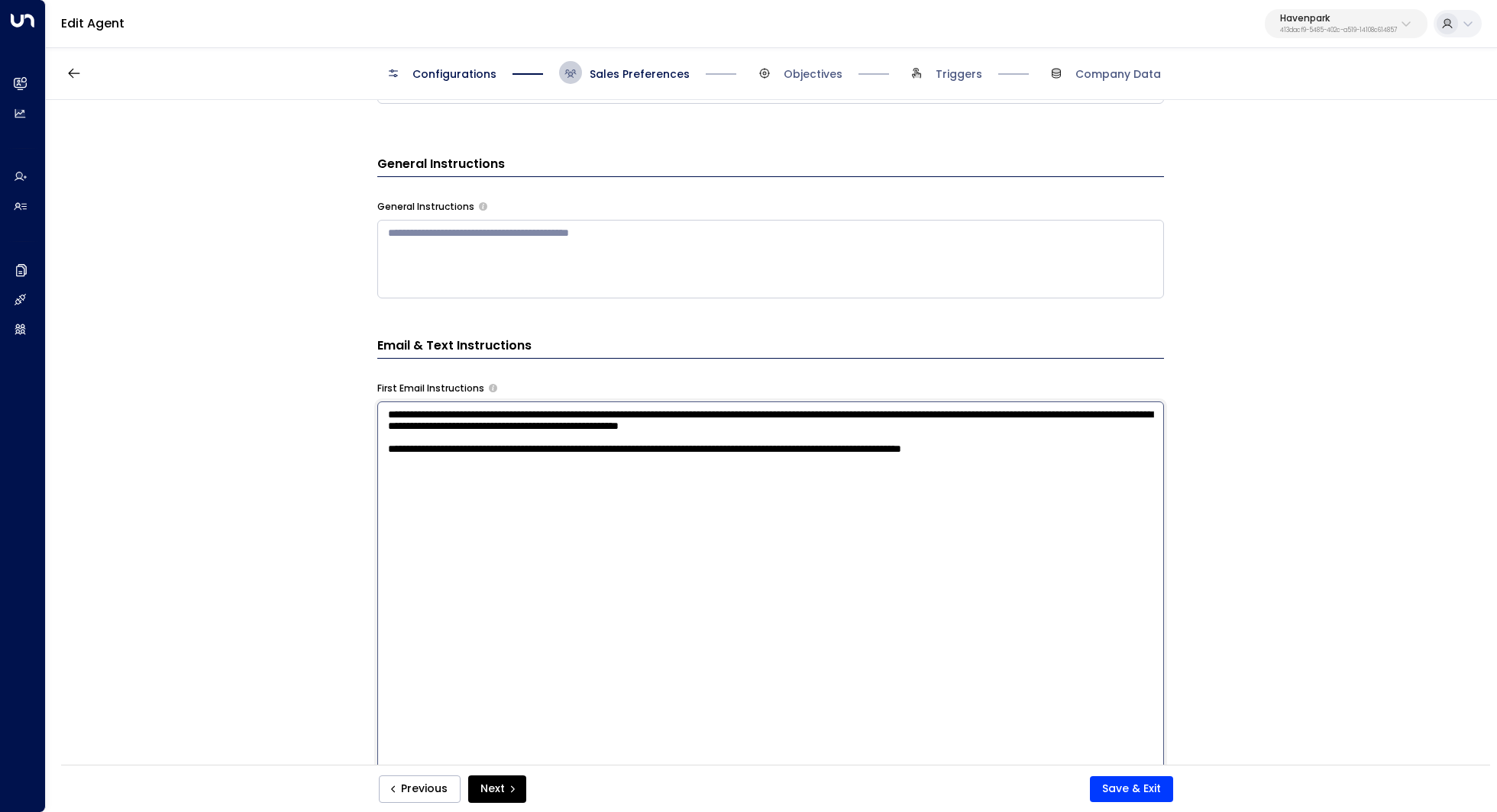
drag, startPoint x: 536, startPoint y: 419, endPoint x: 573, endPoint y: 419, distance: 37.0
click at [573, 419] on textarea "**********" at bounding box center [771, 602] width 787 height 399
drag, startPoint x: 559, startPoint y: 416, endPoint x: 606, endPoint y: 416, distance: 47.0
click at [605, 416] on textarea "**********" at bounding box center [771, 602] width 787 height 399
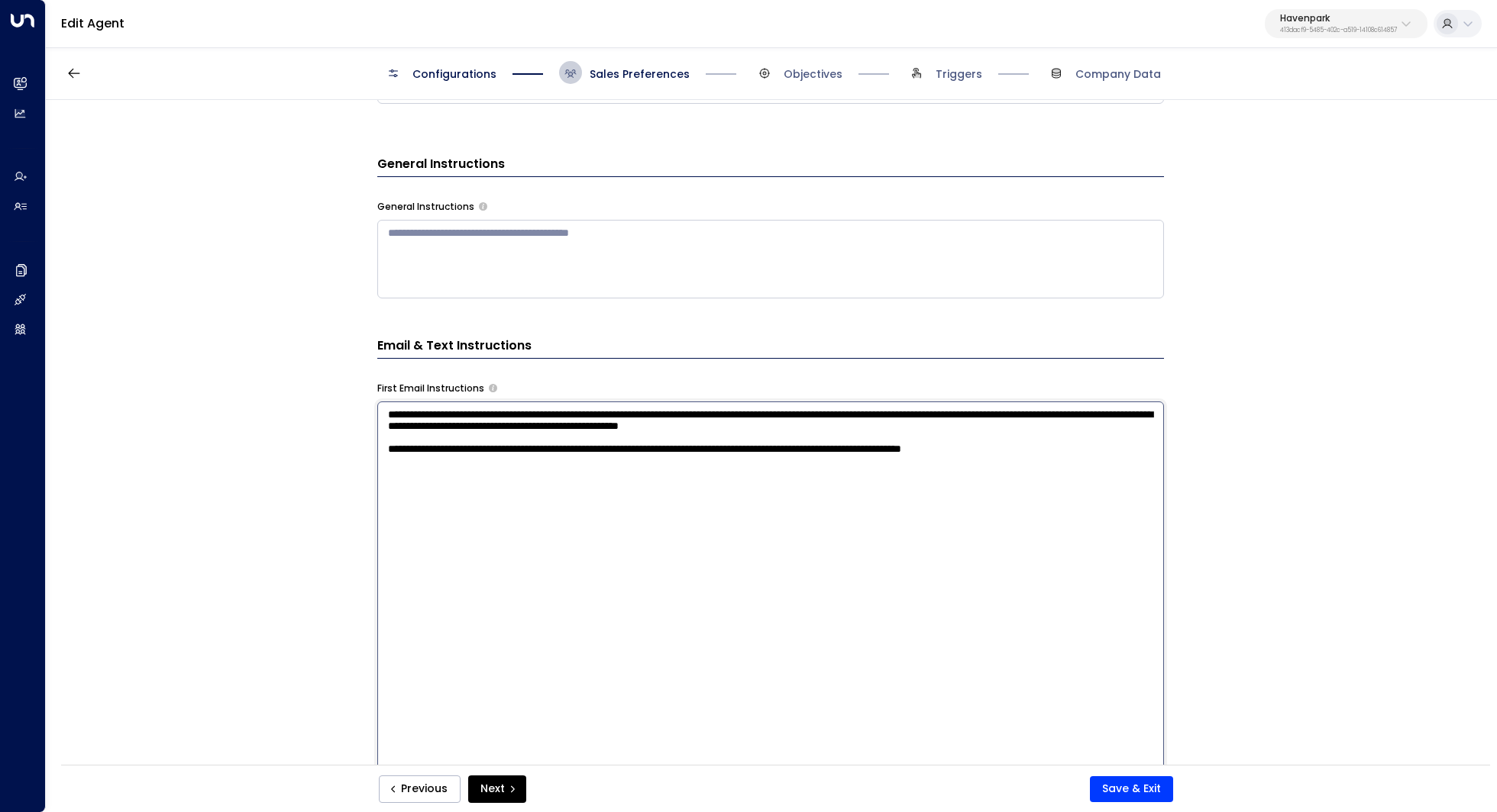
click at [606, 416] on textarea "**********" at bounding box center [771, 602] width 787 height 399
click at [632, 412] on textarea "**********" at bounding box center [771, 602] width 787 height 399
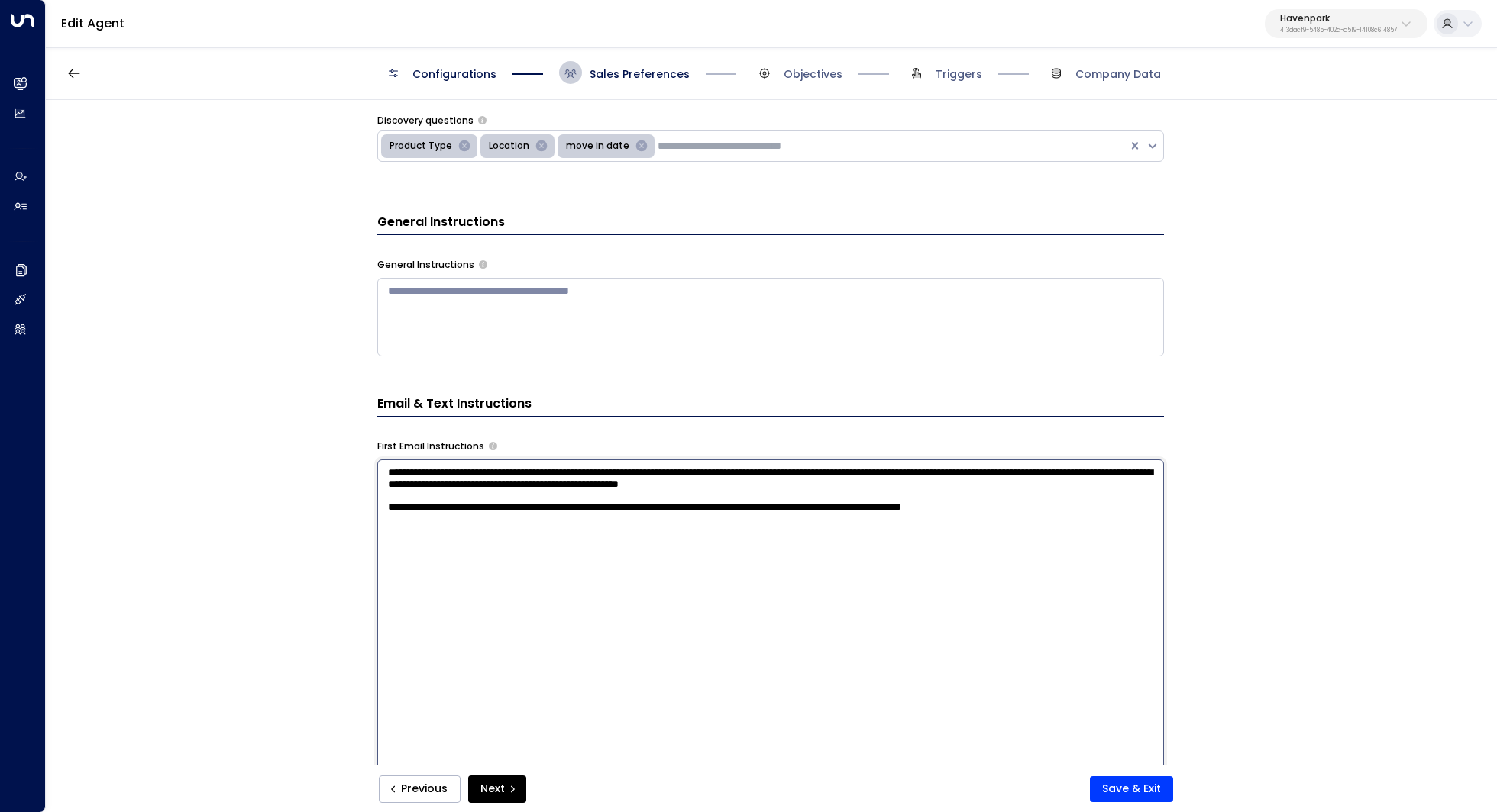
scroll to position [408, 0]
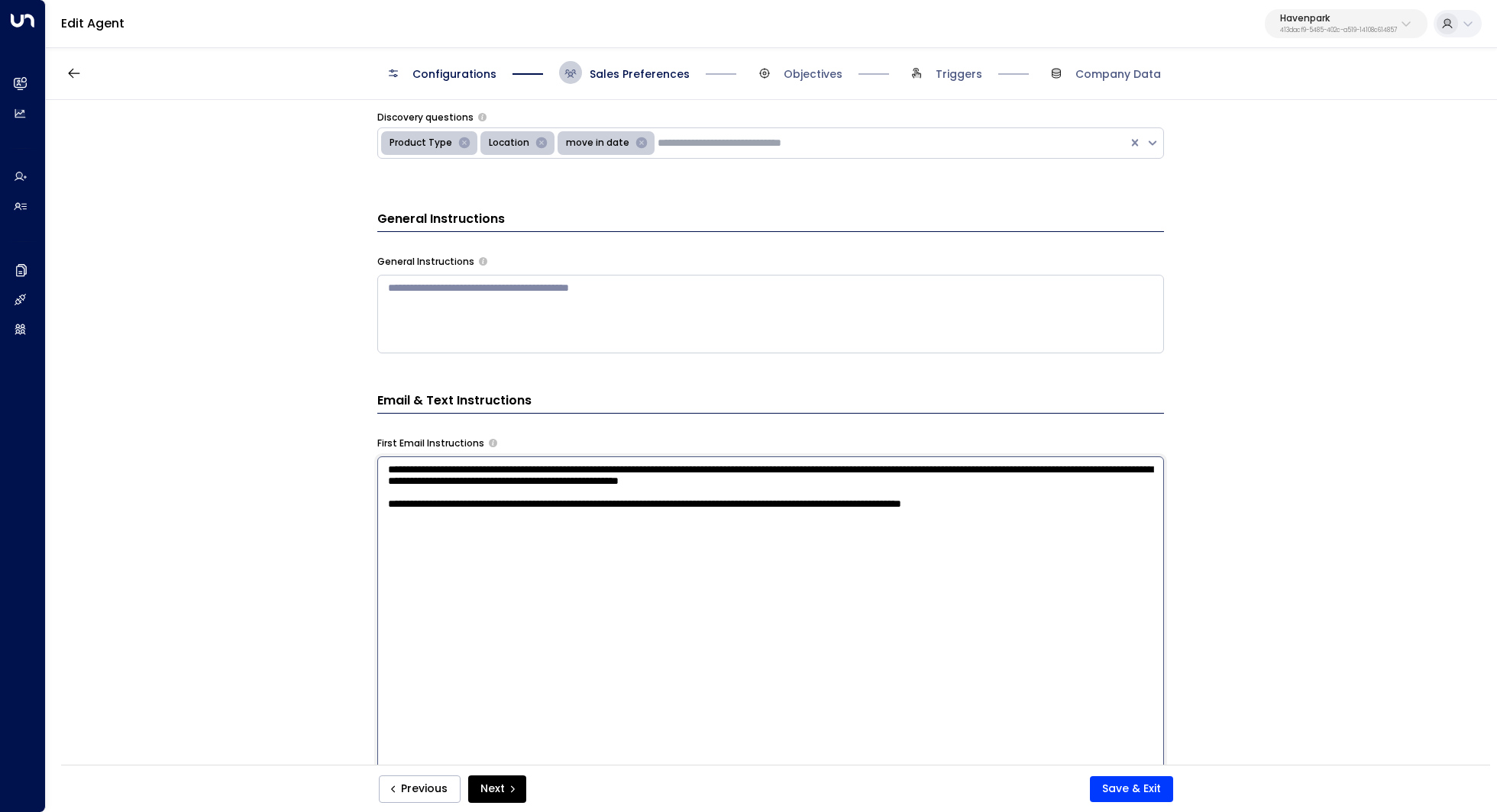
click at [937, 495] on textarea "**********" at bounding box center [771, 656] width 787 height 399
click at [743, 481] on textarea "**********" at bounding box center [771, 656] width 787 height 399
drag, startPoint x: 1013, startPoint y: 482, endPoint x: 636, endPoint y: 461, distance: 377.6
click at [636, 462] on textarea "**********" at bounding box center [771, 656] width 787 height 399
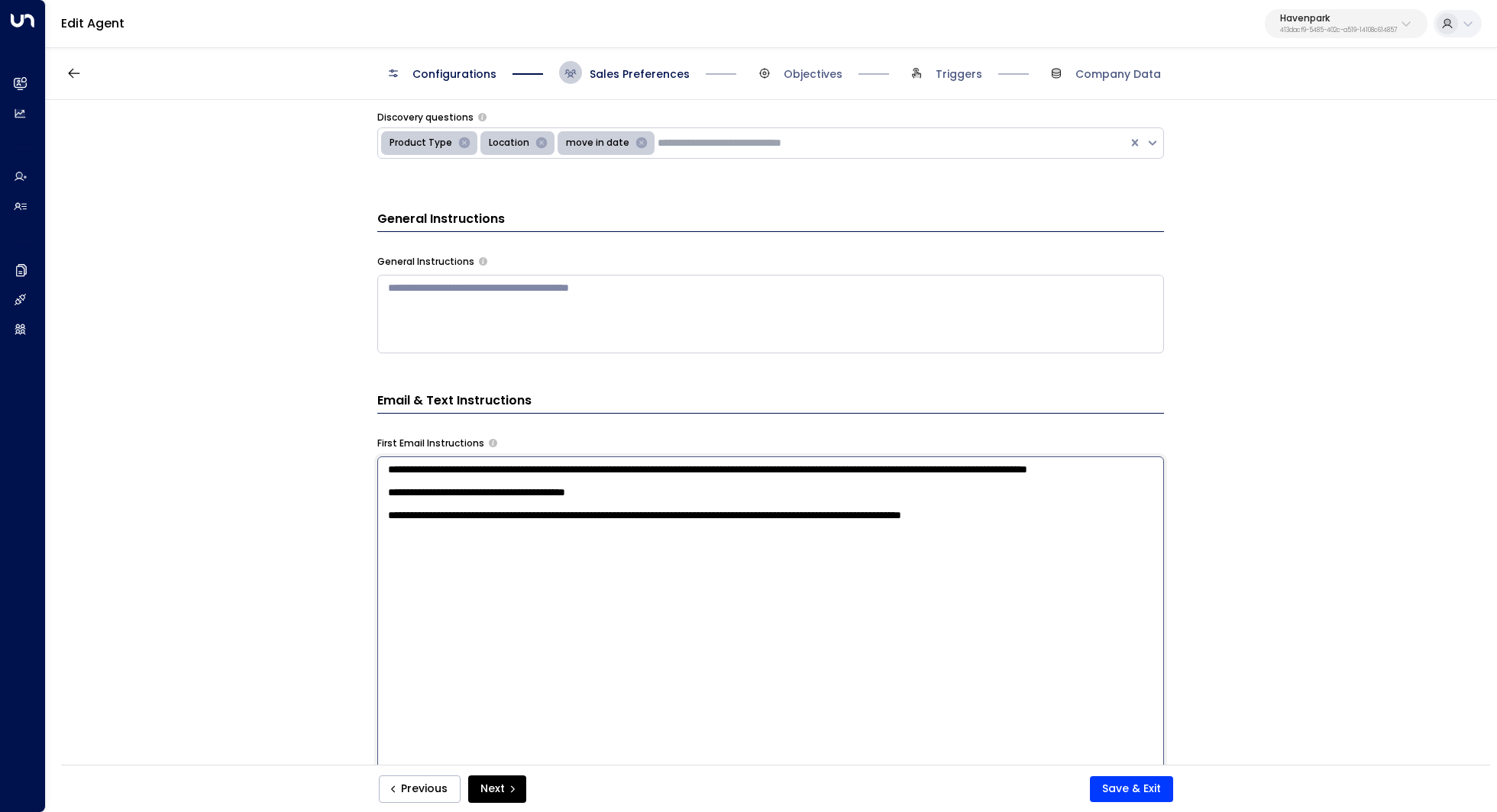
drag, startPoint x: 525, startPoint y: 473, endPoint x: 555, endPoint y: 473, distance: 30.0
click at [554, 473] on textarea "**********" at bounding box center [771, 656] width 787 height 399
click at [555, 473] on textarea "**********" at bounding box center [771, 656] width 787 height 399
click at [637, 470] on textarea "**********" at bounding box center [771, 656] width 787 height 399
drag, startPoint x: 649, startPoint y: 466, endPoint x: 673, endPoint y: 466, distance: 24.0
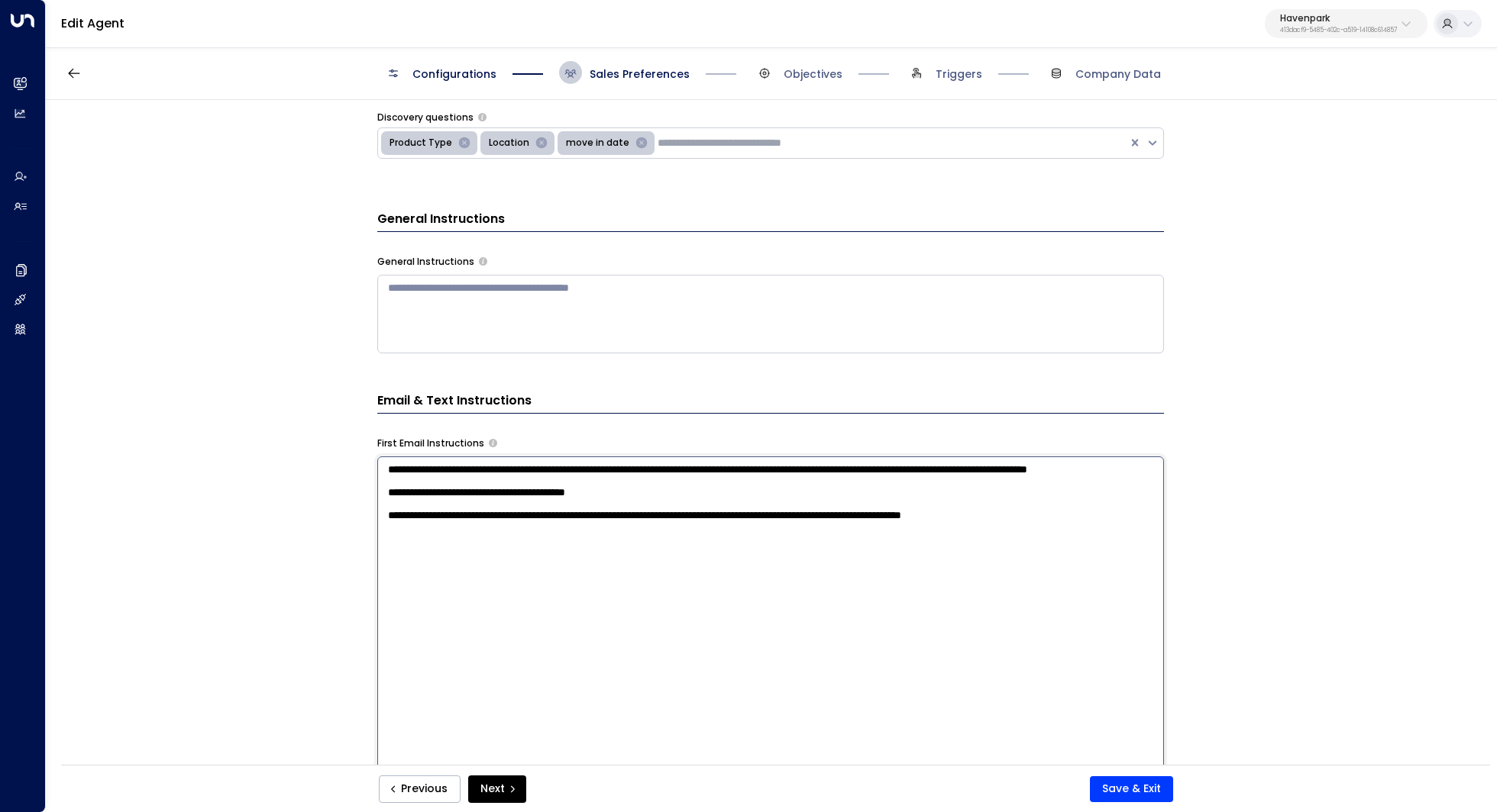
click at [673, 466] on textarea "**********" at bounding box center [771, 656] width 787 height 399
click at [616, 486] on textarea "**********" at bounding box center [771, 656] width 787 height 399
click at [614, 530] on textarea "**********" at bounding box center [771, 656] width 787 height 399
click at [686, 525] on textarea "**********" at bounding box center [771, 656] width 787 height 399
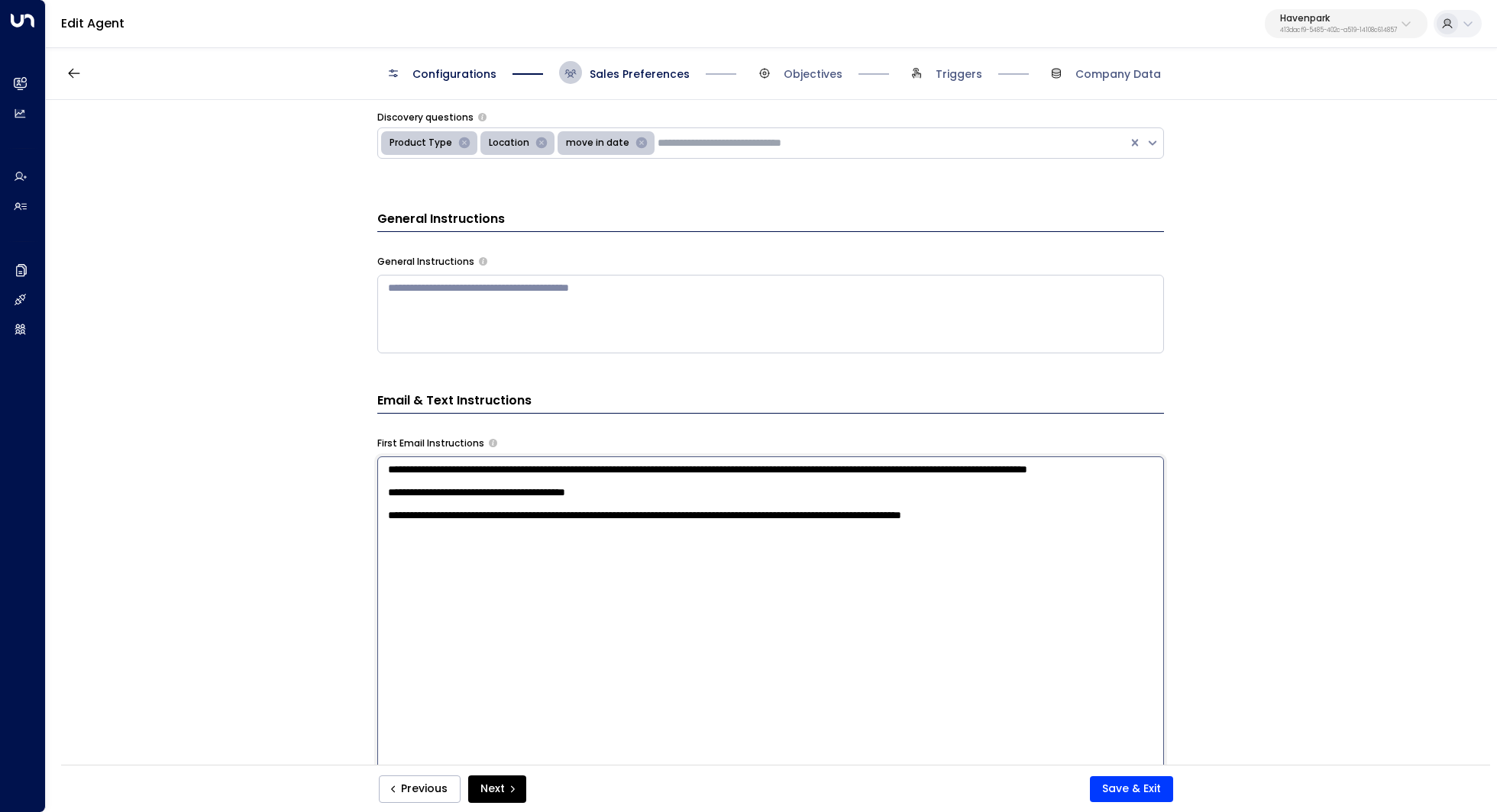
click at [702, 515] on textarea "**********" at bounding box center [771, 656] width 787 height 399
drag, startPoint x: 673, startPoint y: 518, endPoint x: 621, endPoint y: 518, distance: 52.0
click at [621, 518] on textarea "**********" at bounding box center [771, 656] width 787 height 399
click at [658, 518] on textarea "**********" at bounding box center [771, 656] width 787 height 399
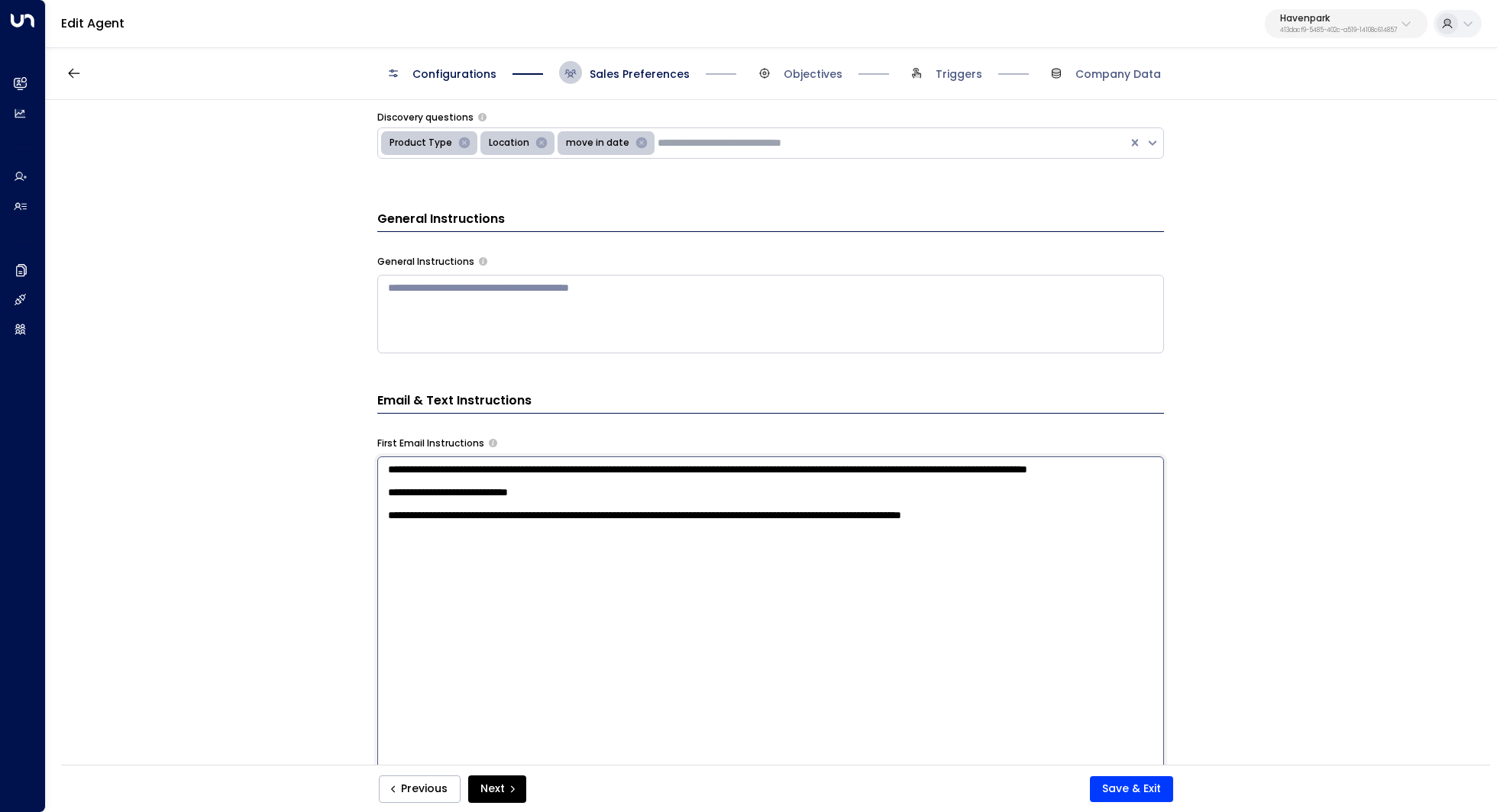
click at [398, 548] on textarea "**********" at bounding box center [771, 656] width 787 height 399
drag, startPoint x: 890, startPoint y: 572, endPoint x: 881, endPoint y: 548, distance: 25.6
click at [881, 548] on textarea "**********" at bounding box center [771, 656] width 787 height 399
type textarea "**********"
click at [1122, 790] on button "Save & Exit" at bounding box center [1131, 789] width 83 height 26
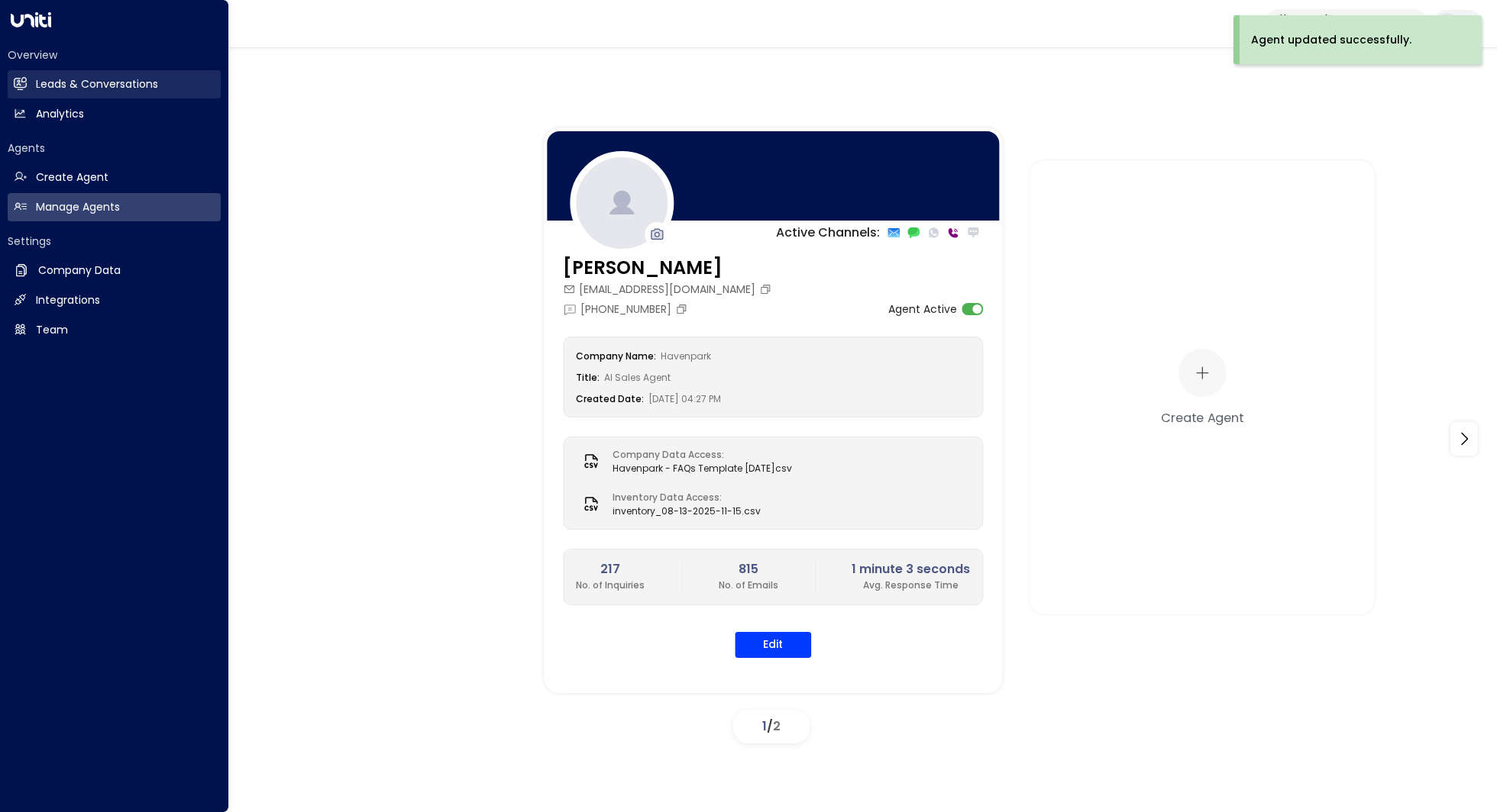
click at [137, 86] on h2 "Leads & Conversations" at bounding box center [97, 85] width 122 height 16
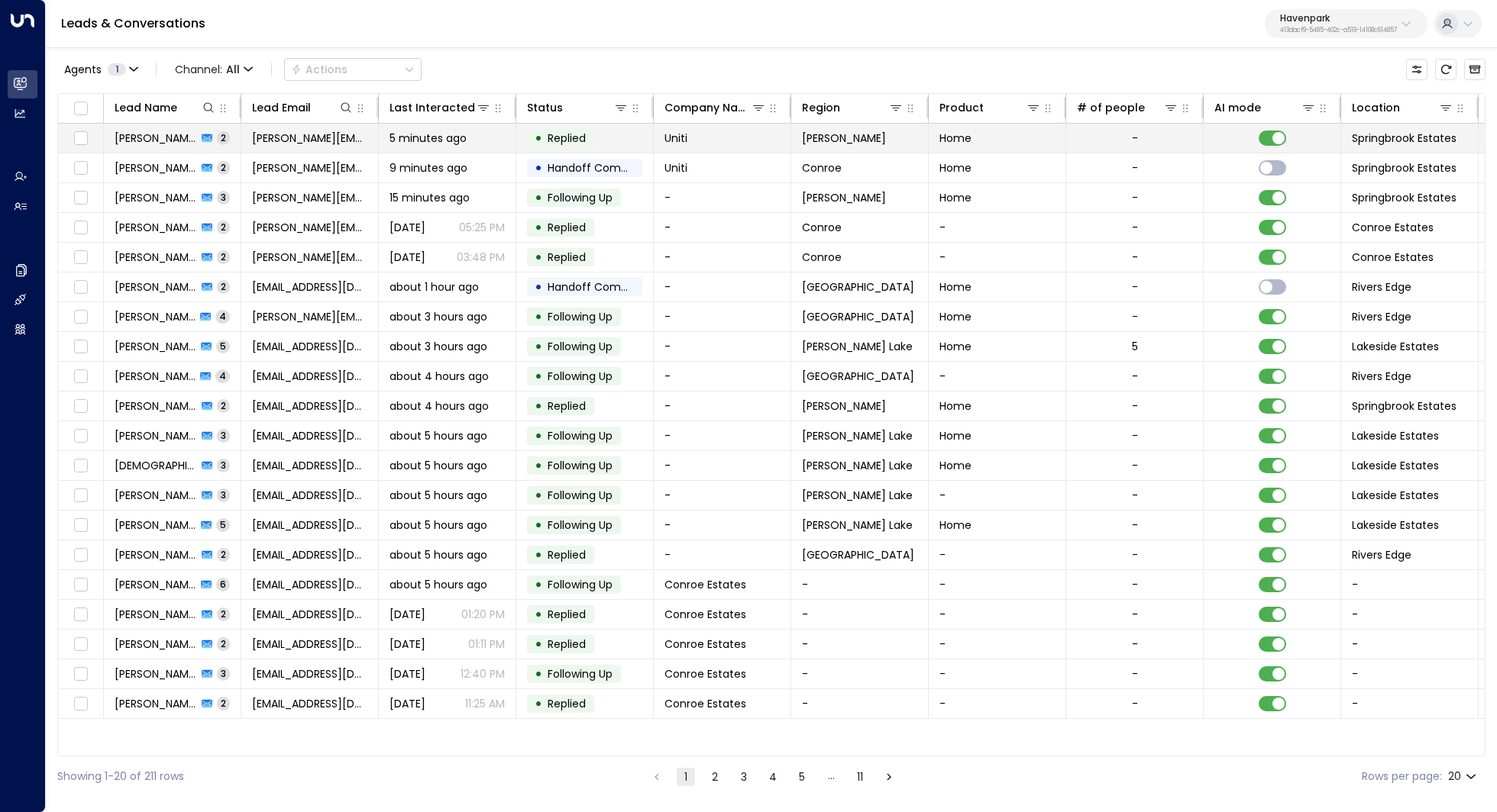
click at [166, 136] on span "Kerric Knowles" at bounding box center [155, 138] width 82 height 15
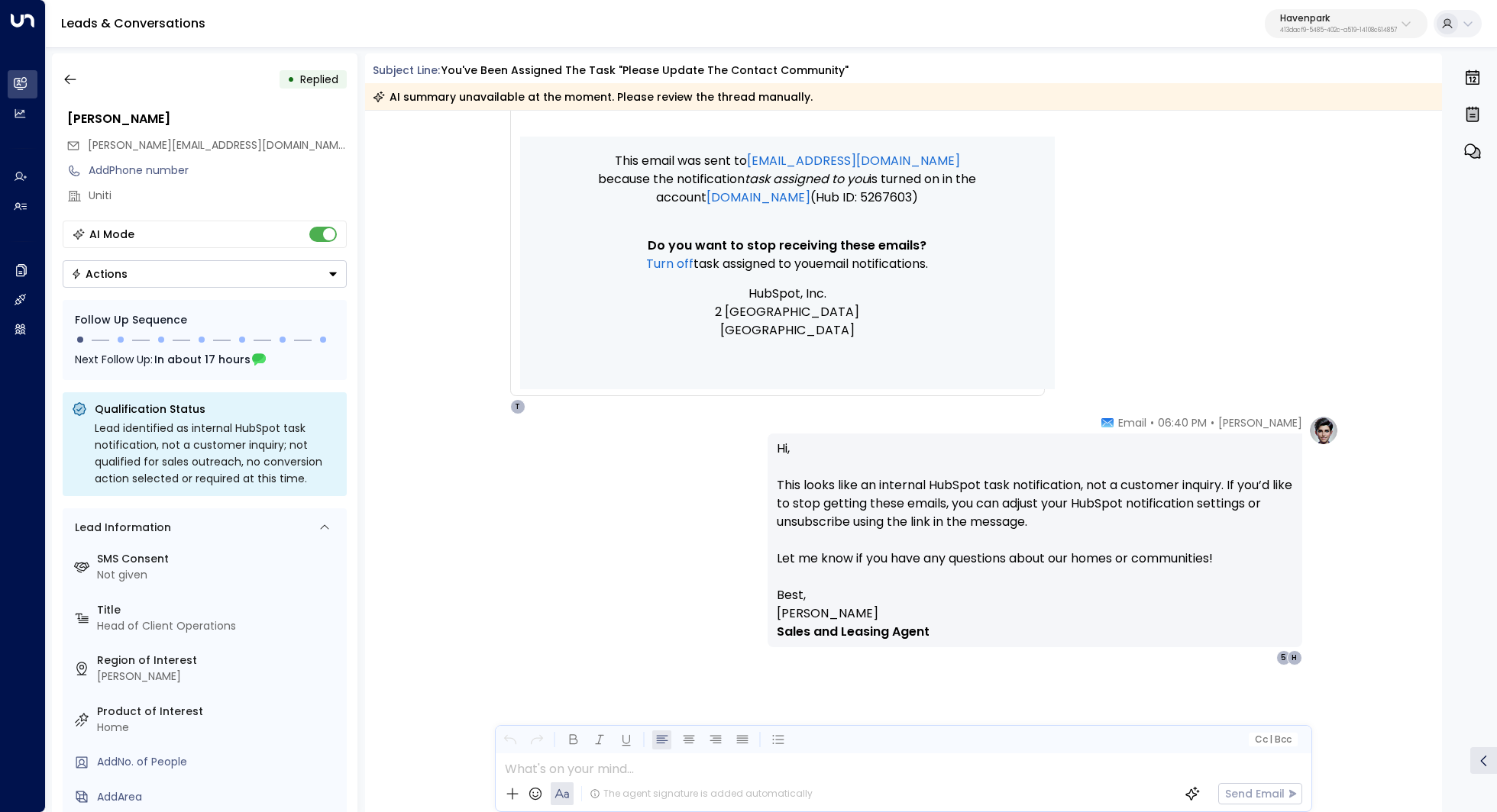
scroll to position [547, 0]
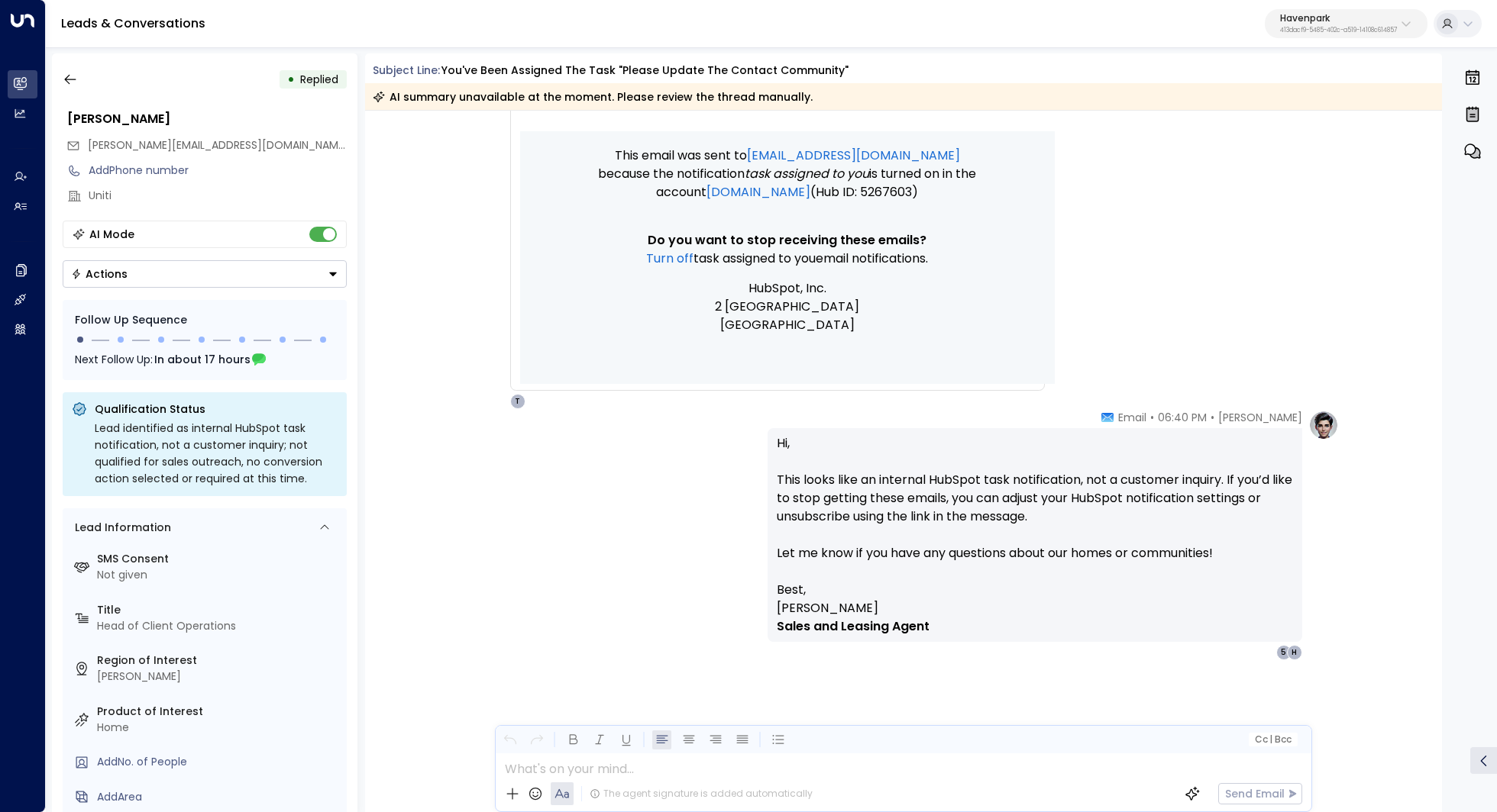
click at [896, 481] on p "Hi, This looks like an internal HubSpot task notification, not a customer inqui…" at bounding box center [1034, 508] width 516 height 146
click at [785, 519] on p "Hi, This looks like an internal HubSpot task notification, not a customer inqui…" at bounding box center [1034, 508] width 516 height 146
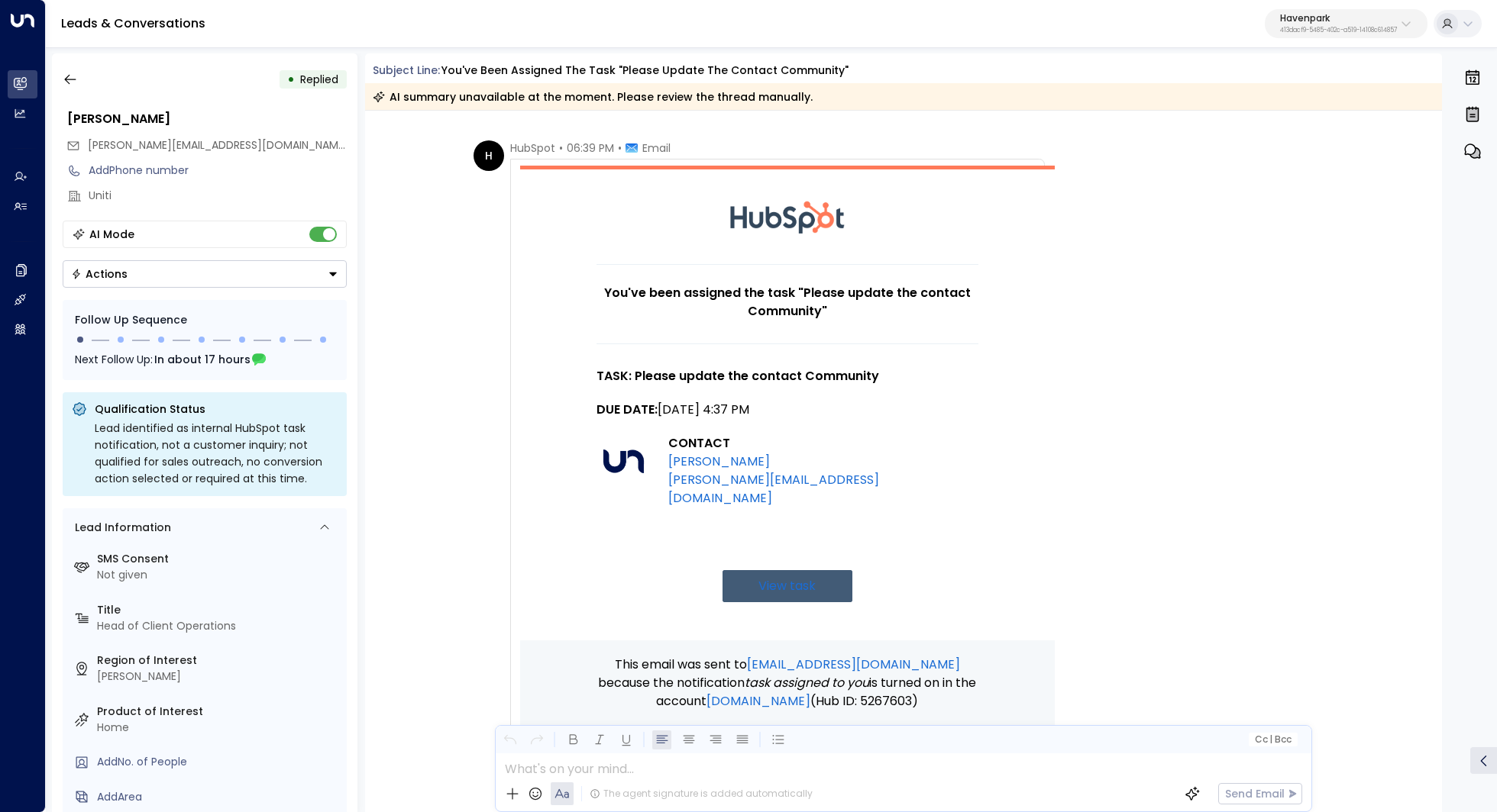
scroll to position [0, 0]
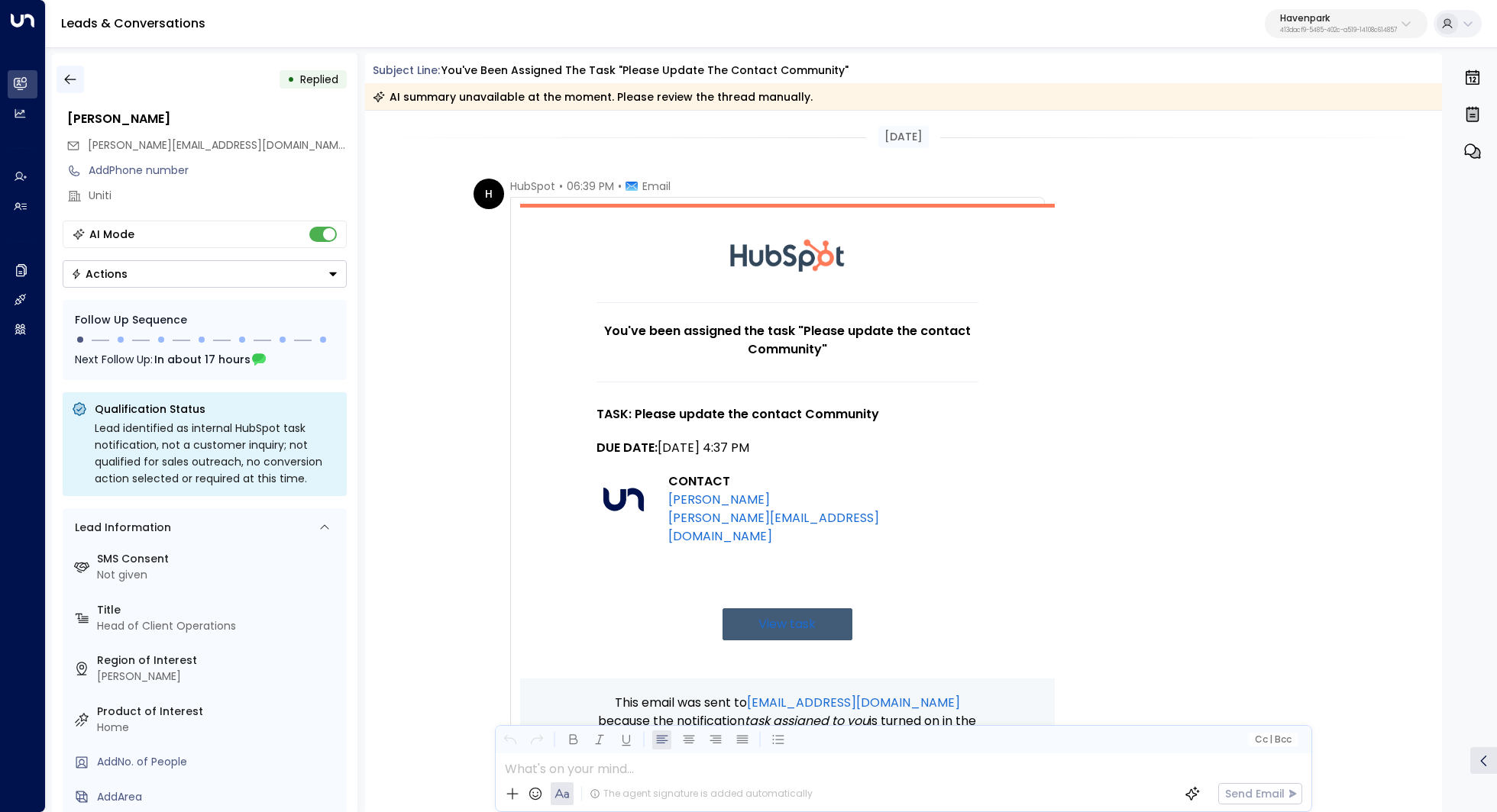
click at [63, 86] on icon "button" at bounding box center [70, 79] width 15 height 15
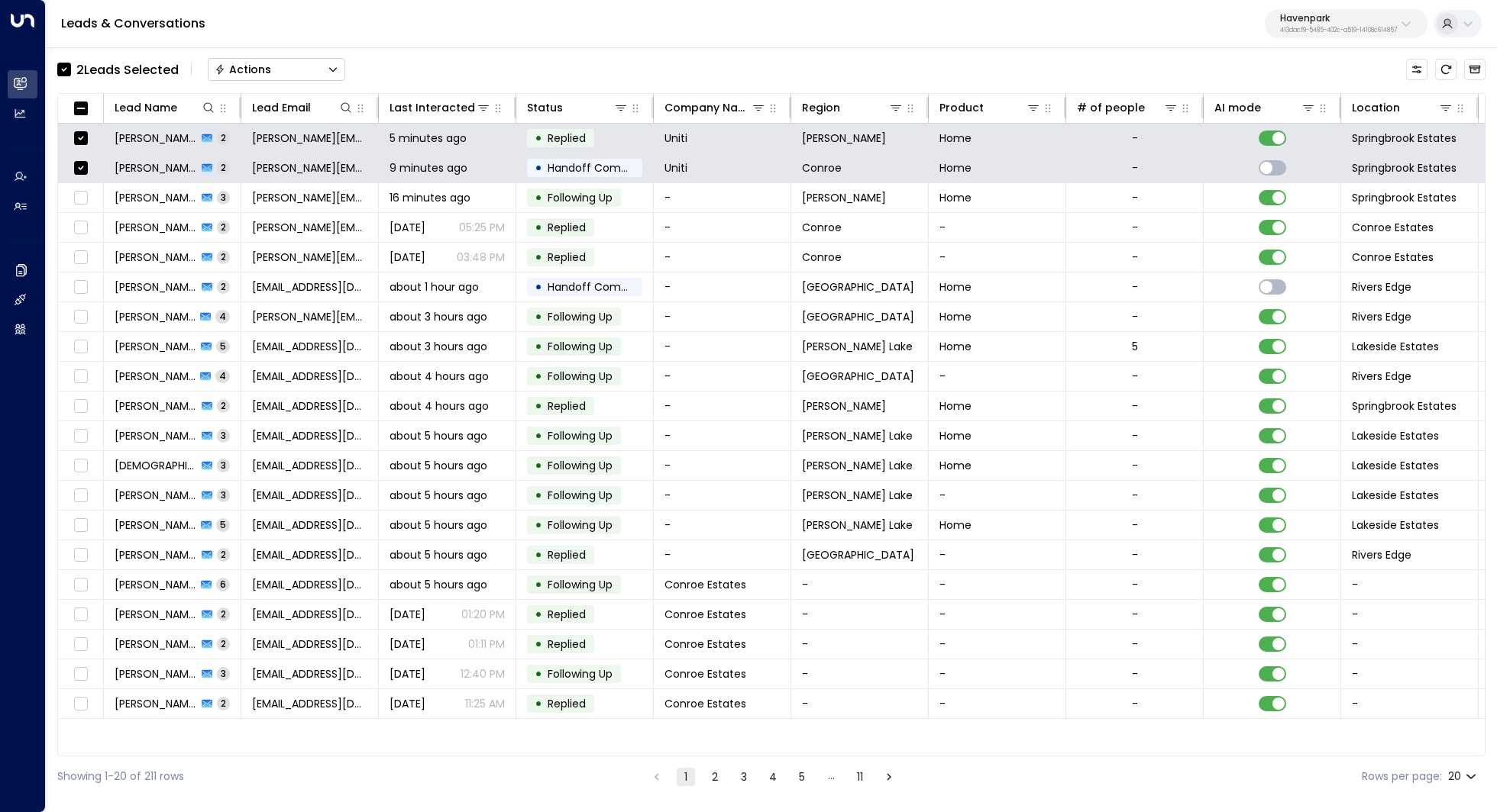
click at [313, 70] on button "Actions" at bounding box center [276, 69] width 137 height 23
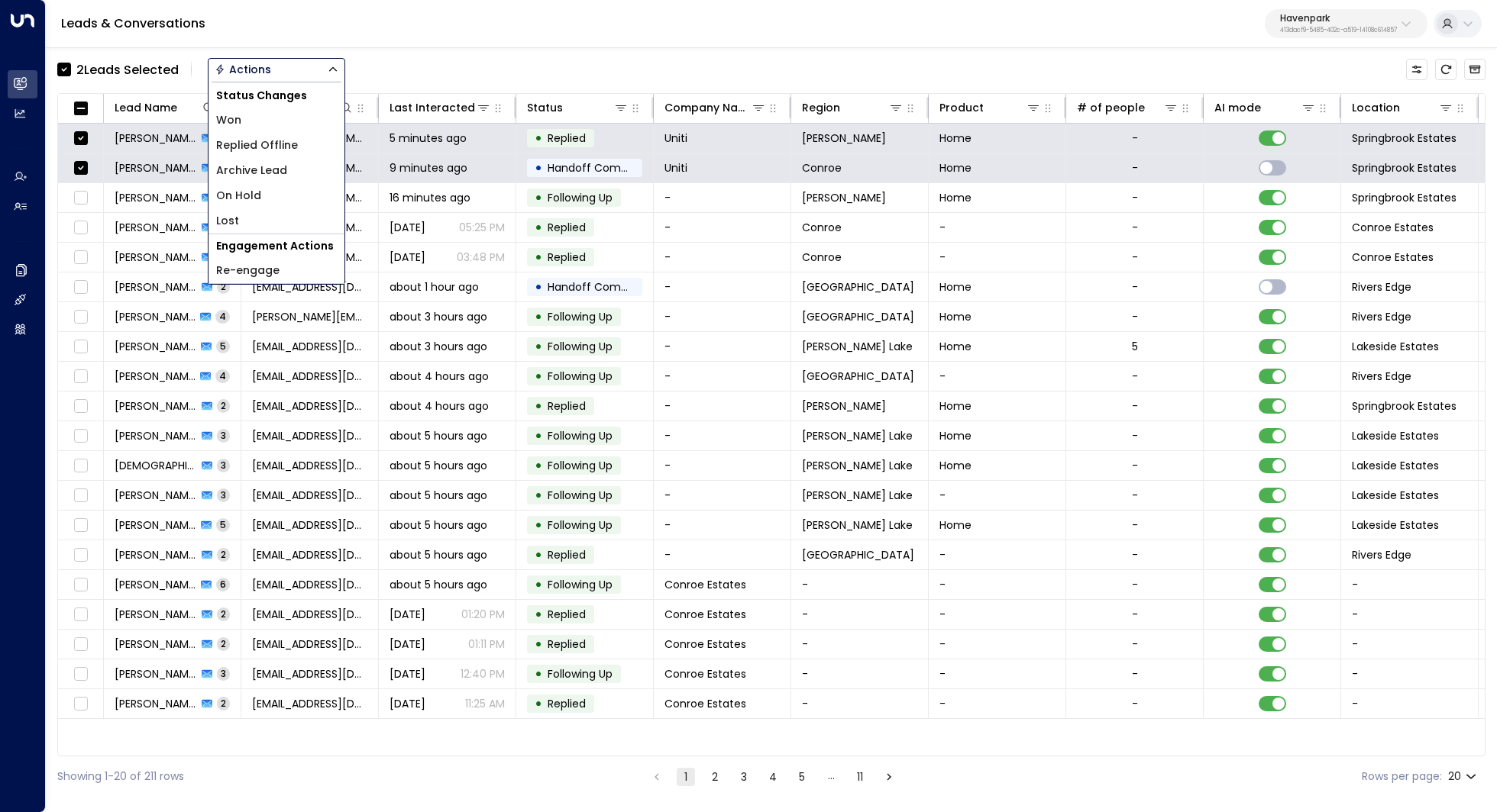
click at [294, 175] on li "Archive Lead" at bounding box center [276, 171] width 136 height 25
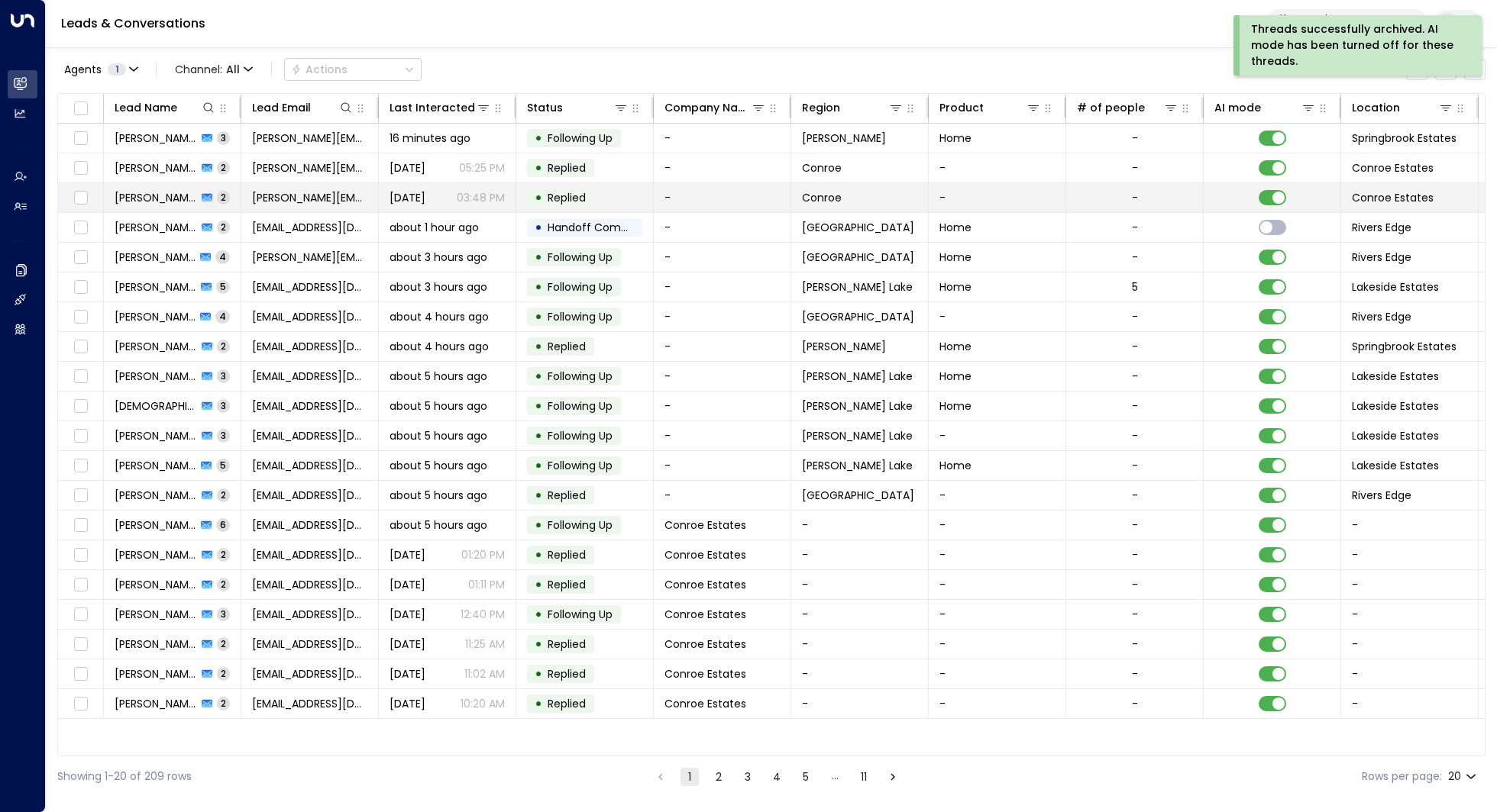
click at [157, 196] on span "Jennifer Anglin" at bounding box center [155, 197] width 82 height 15
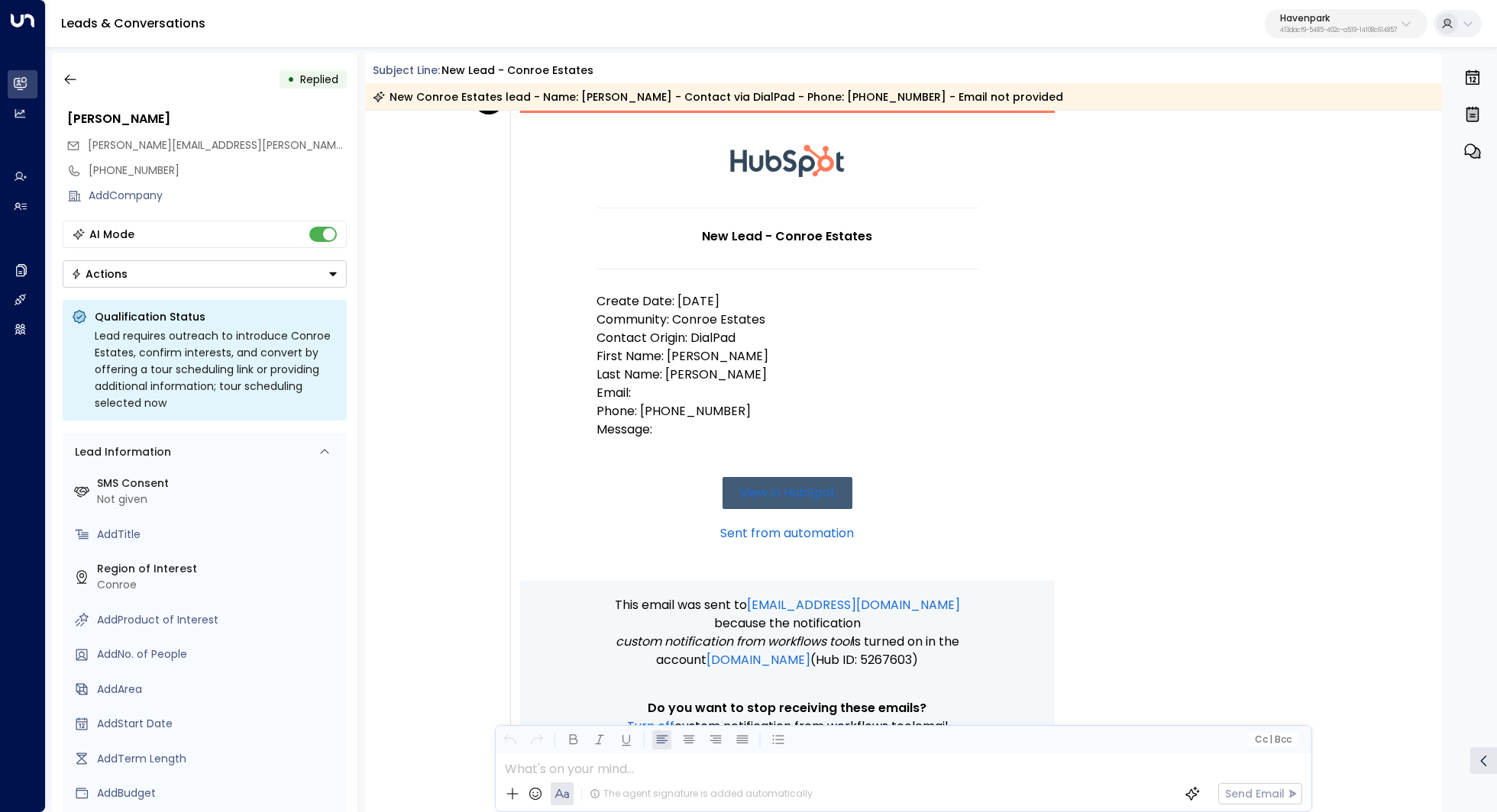
scroll to position [42, 0]
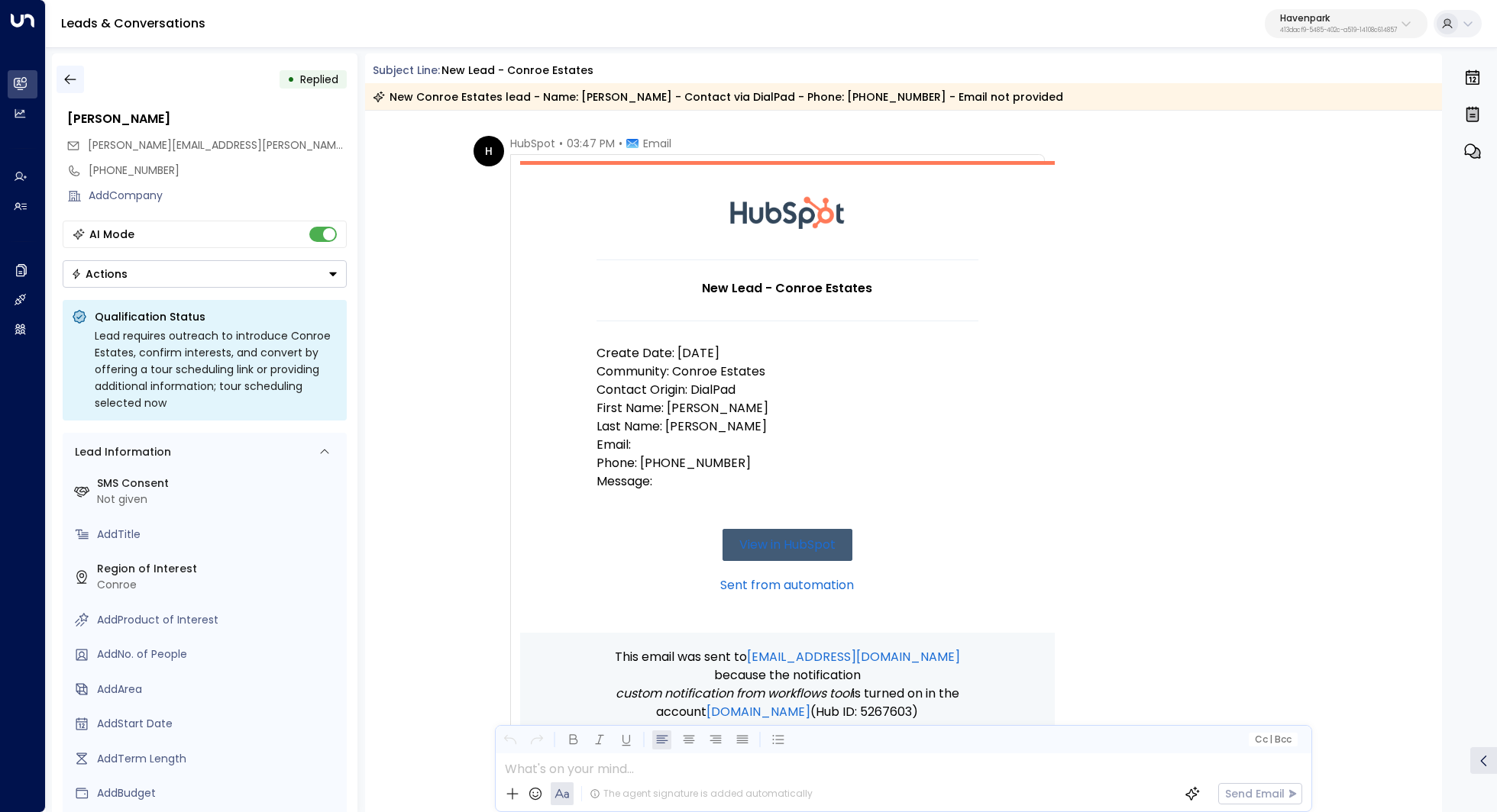
click at [69, 72] on icon "button" at bounding box center [70, 79] width 15 height 15
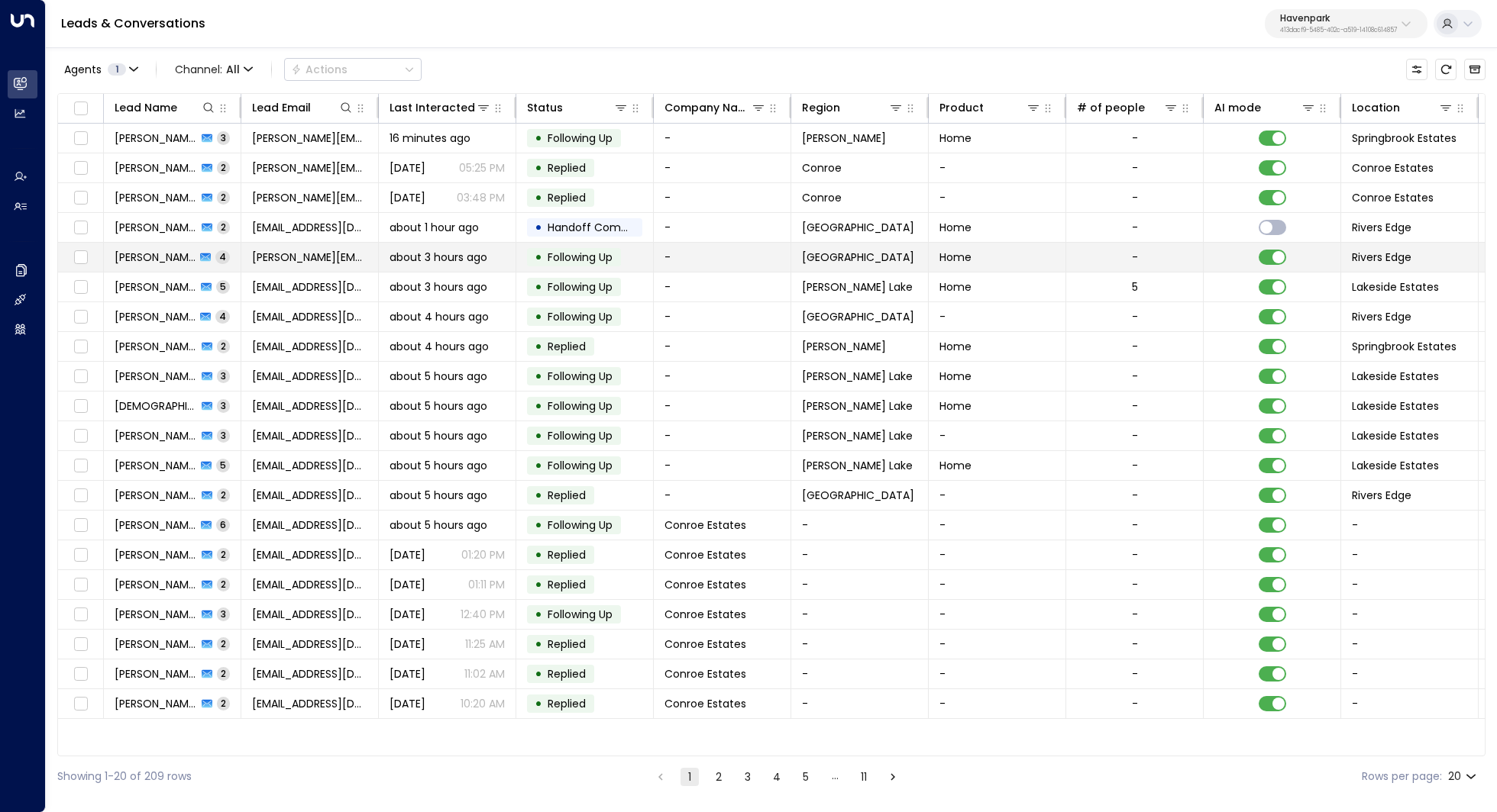
click at [156, 250] on span "Alberto Hicks" at bounding box center [155, 257] width 81 height 15
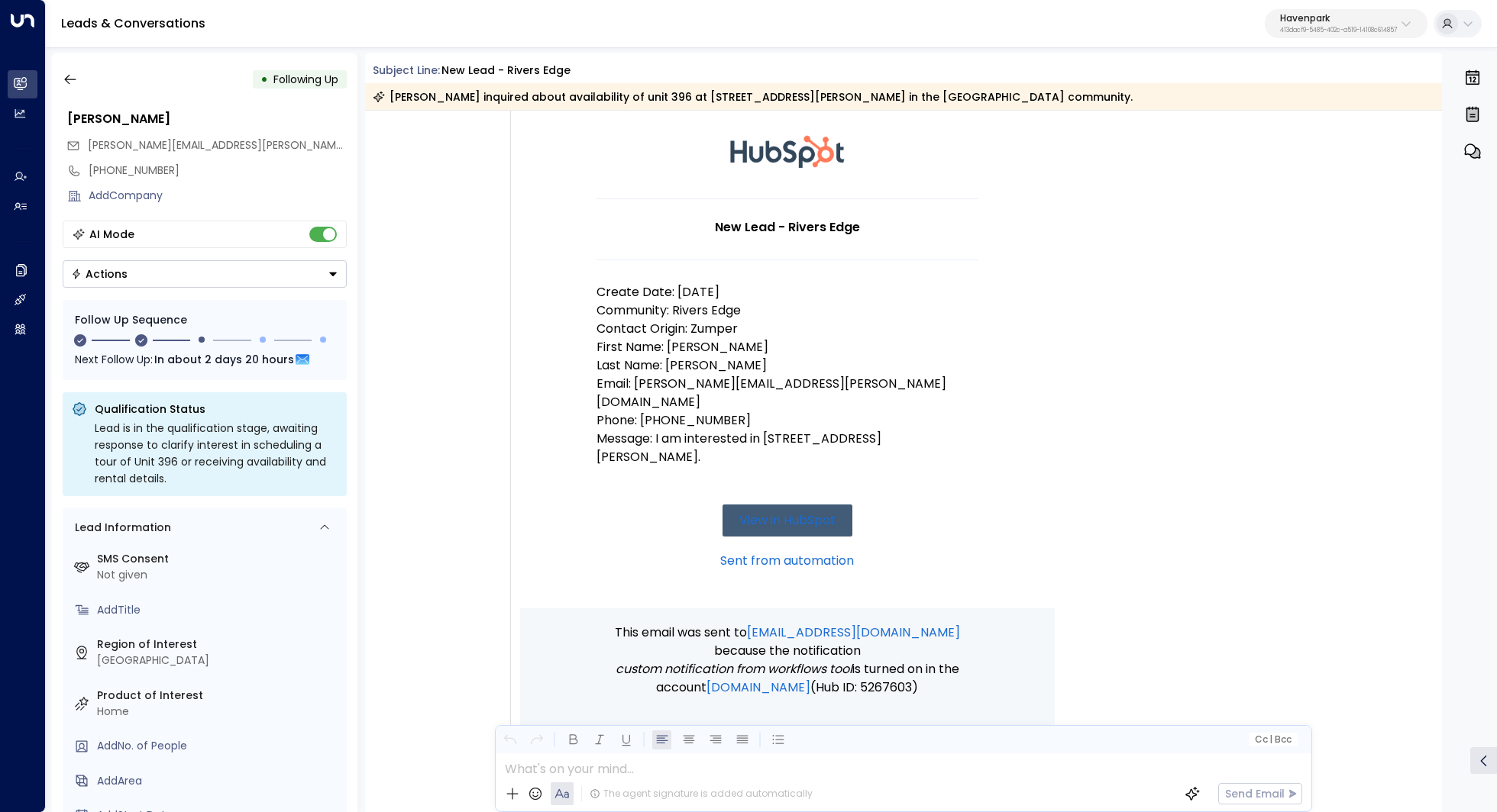
scroll to position [111, 0]
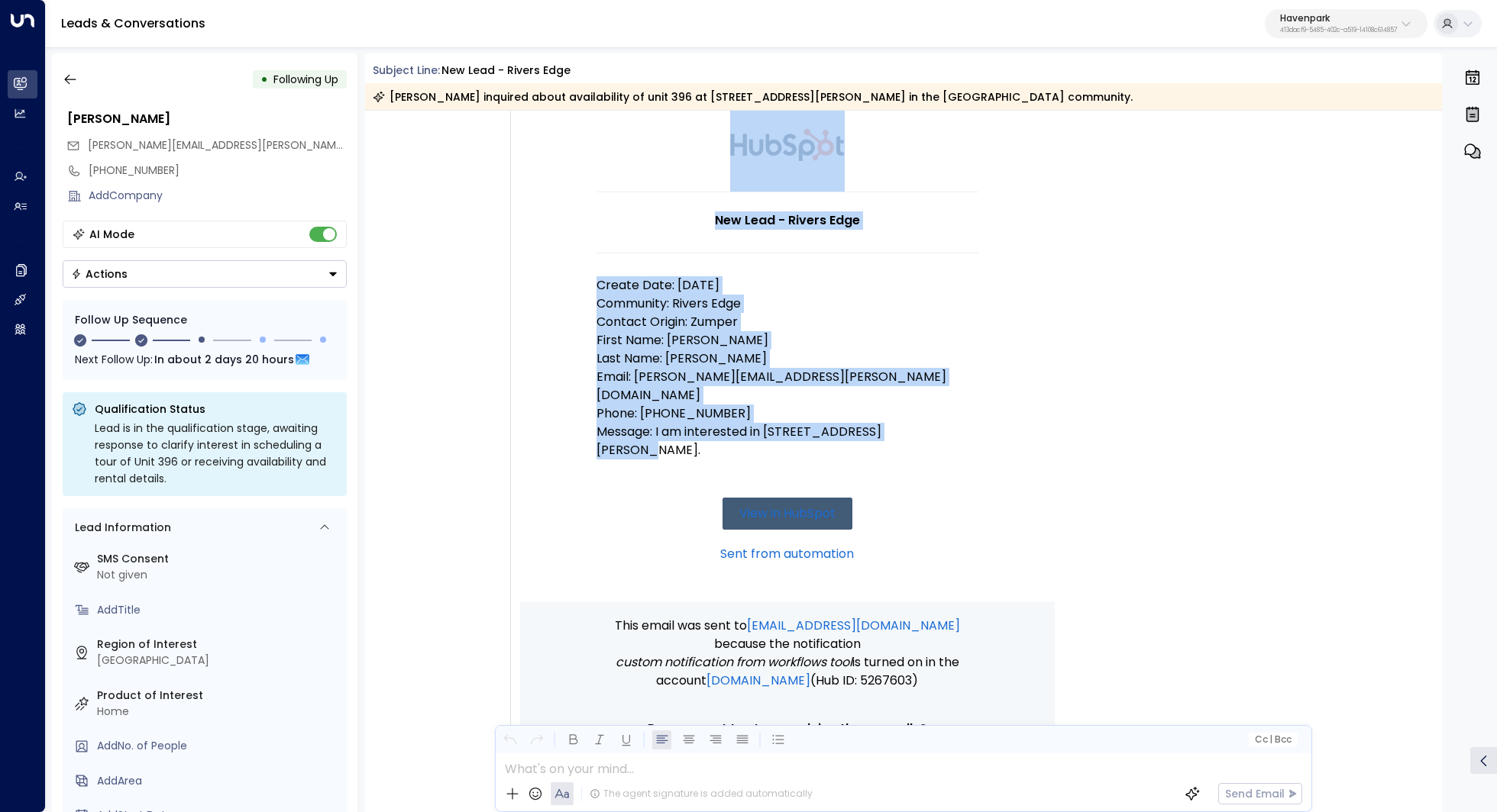
drag, startPoint x: 584, startPoint y: 278, endPoint x: 948, endPoint y: 415, distance: 388.9
click at [948, 415] on td "New Lead - Rivers Edge Create Date: 8/11/25 Community: Rivers Edge Contact Orig…" at bounding box center [788, 347] width 535 height 509
copy td "New Lead - Rivers Edge Create Date: 8/11/25 Community: Rivers Edge Contact Orig…"
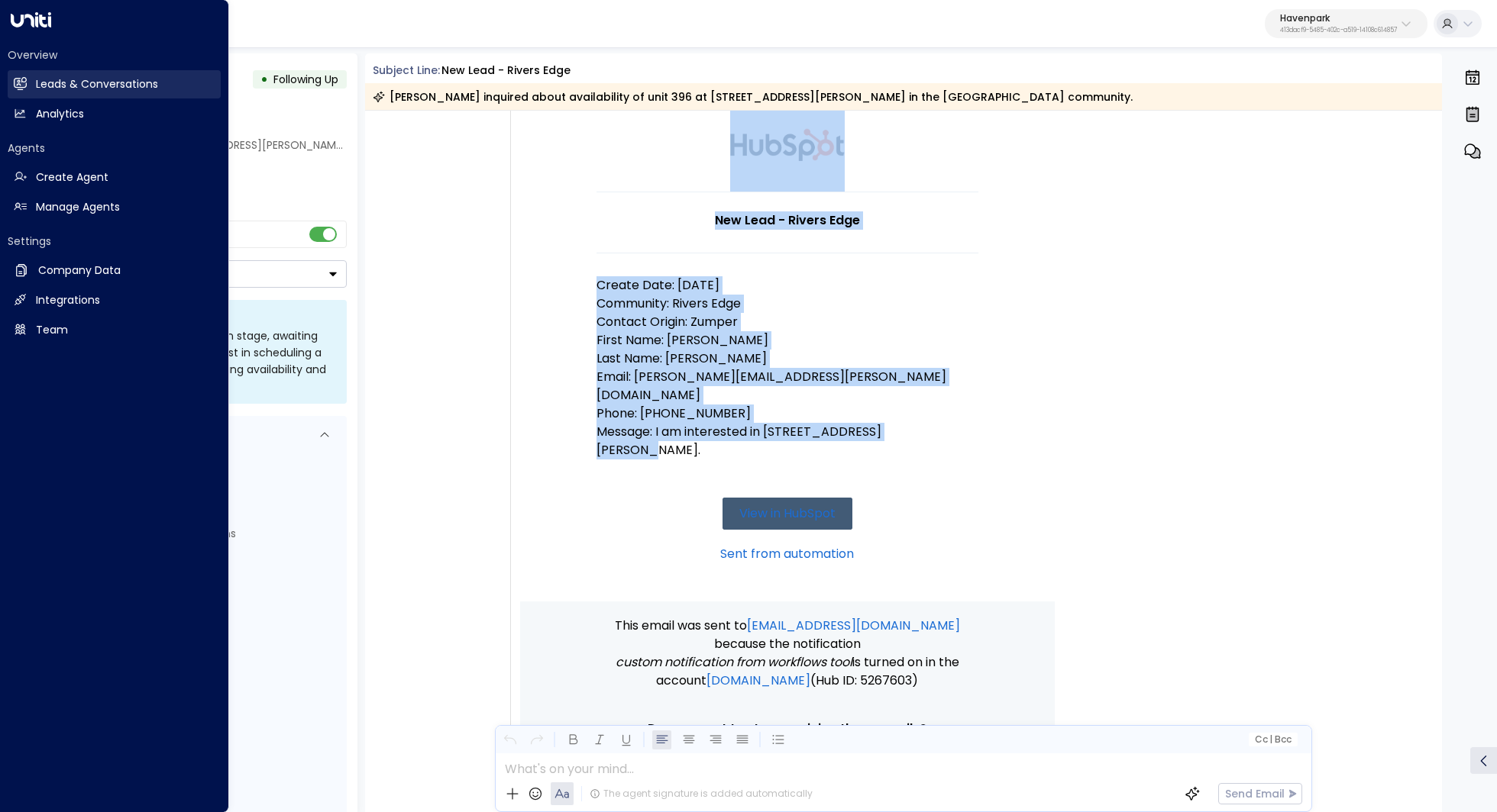
click at [87, 81] on h2 "Leads & Conversations" at bounding box center [97, 85] width 122 height 16
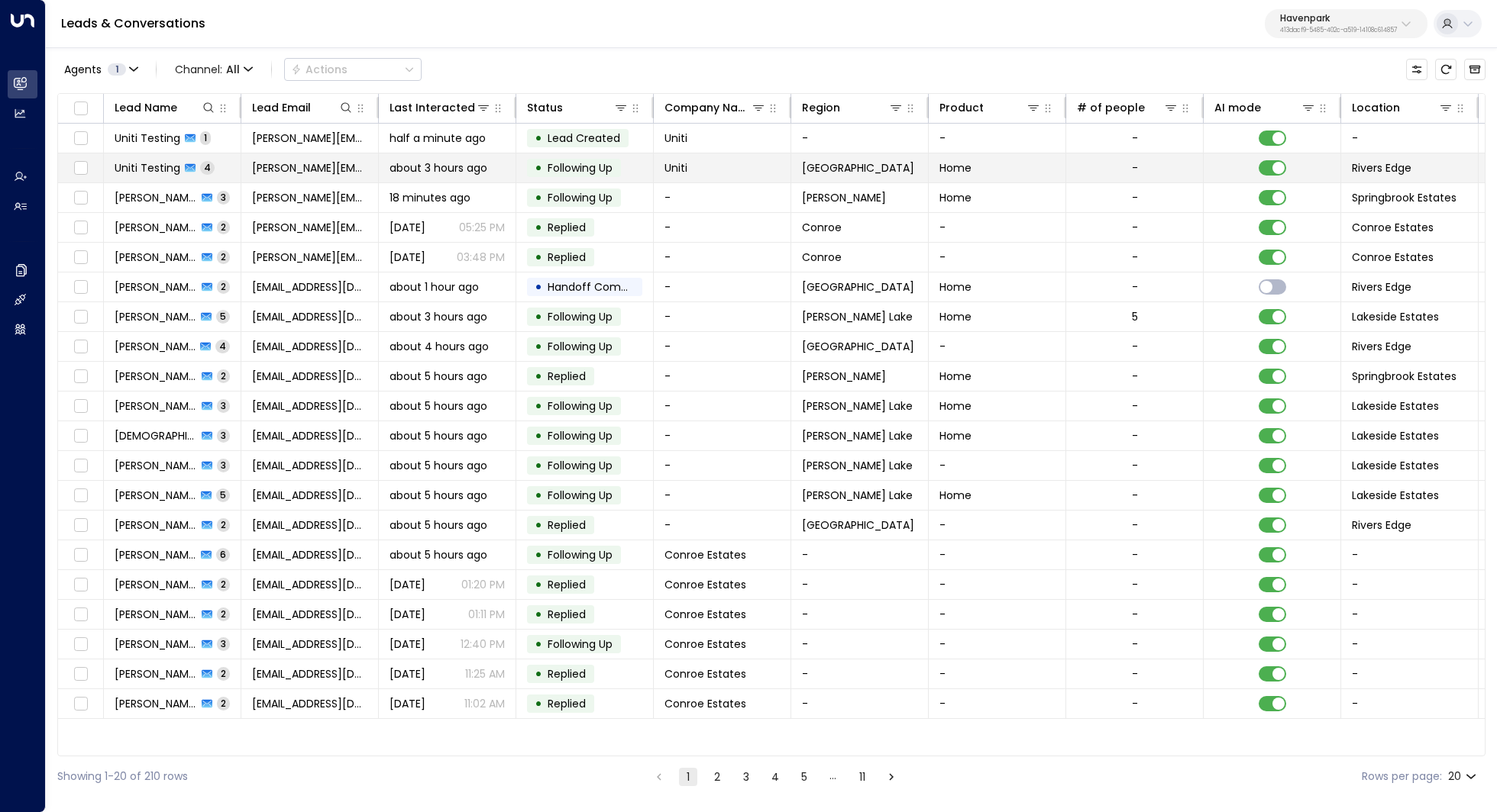
click at [163, 167] on span "Uniti Testing" at bounding box center [147, 167] width 66 height 15
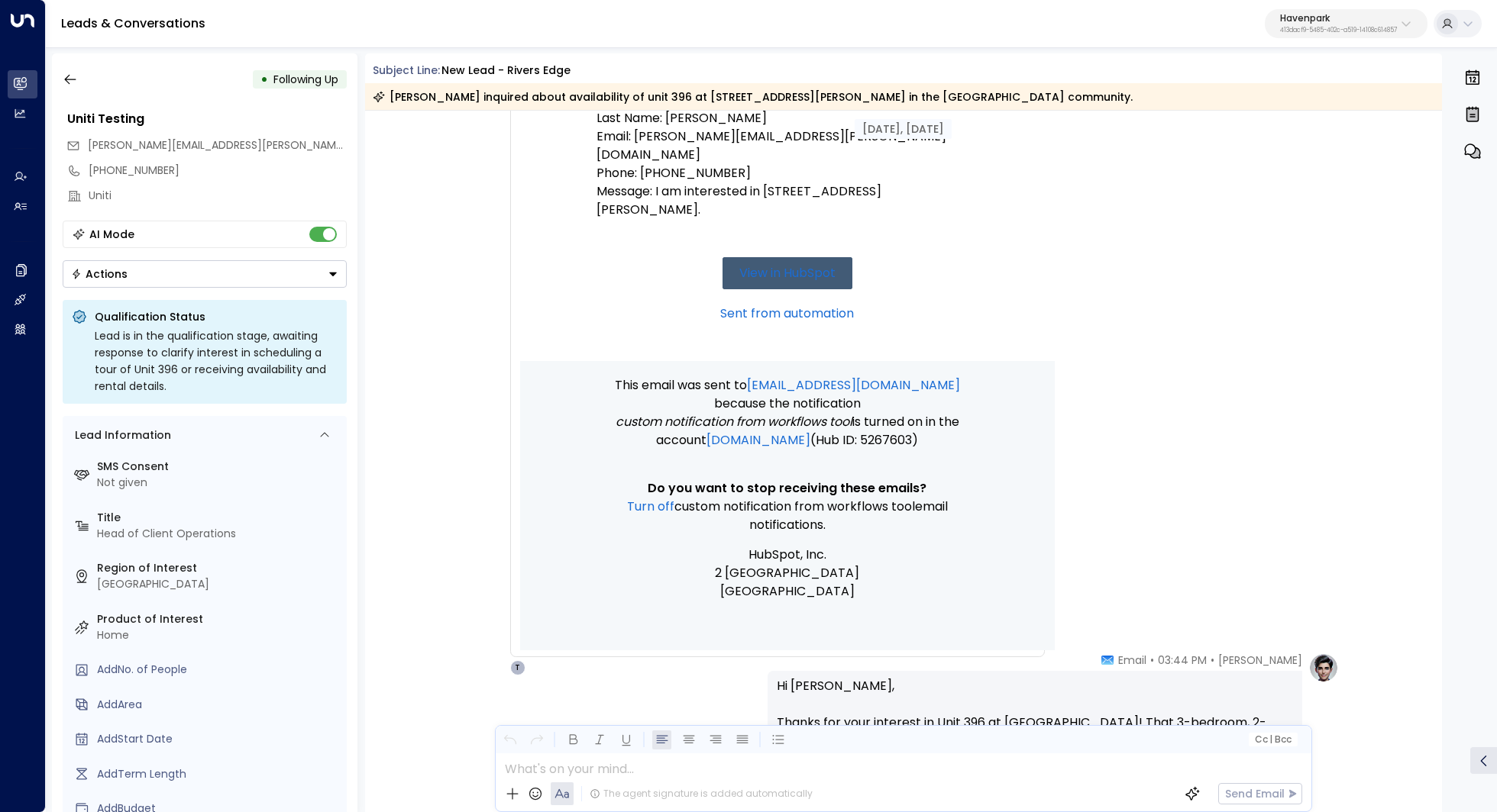
scroll to position [95, 0]
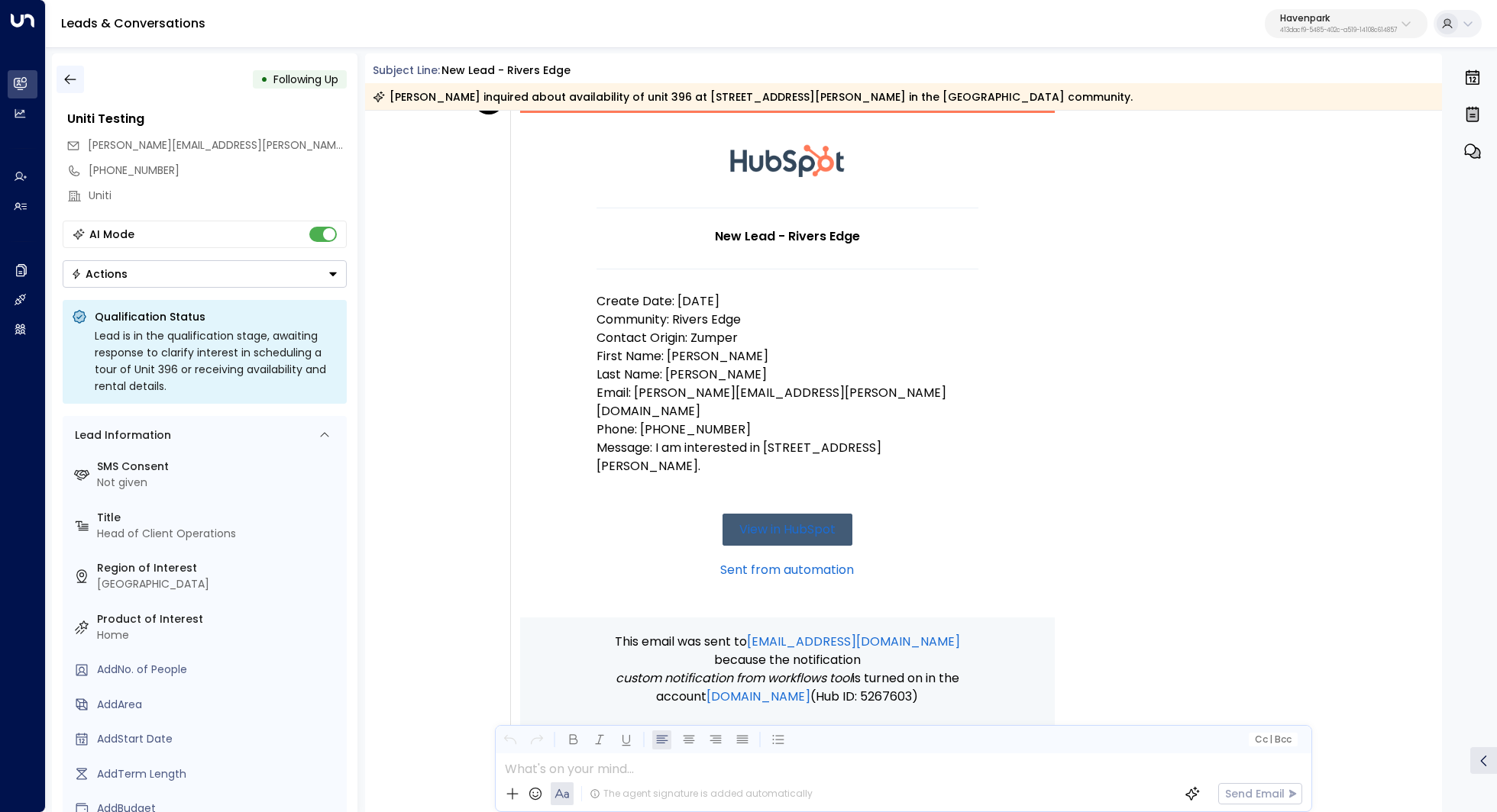
click at [70, 70] on button "button" at bounding box center [70, 79] width 27 height 27
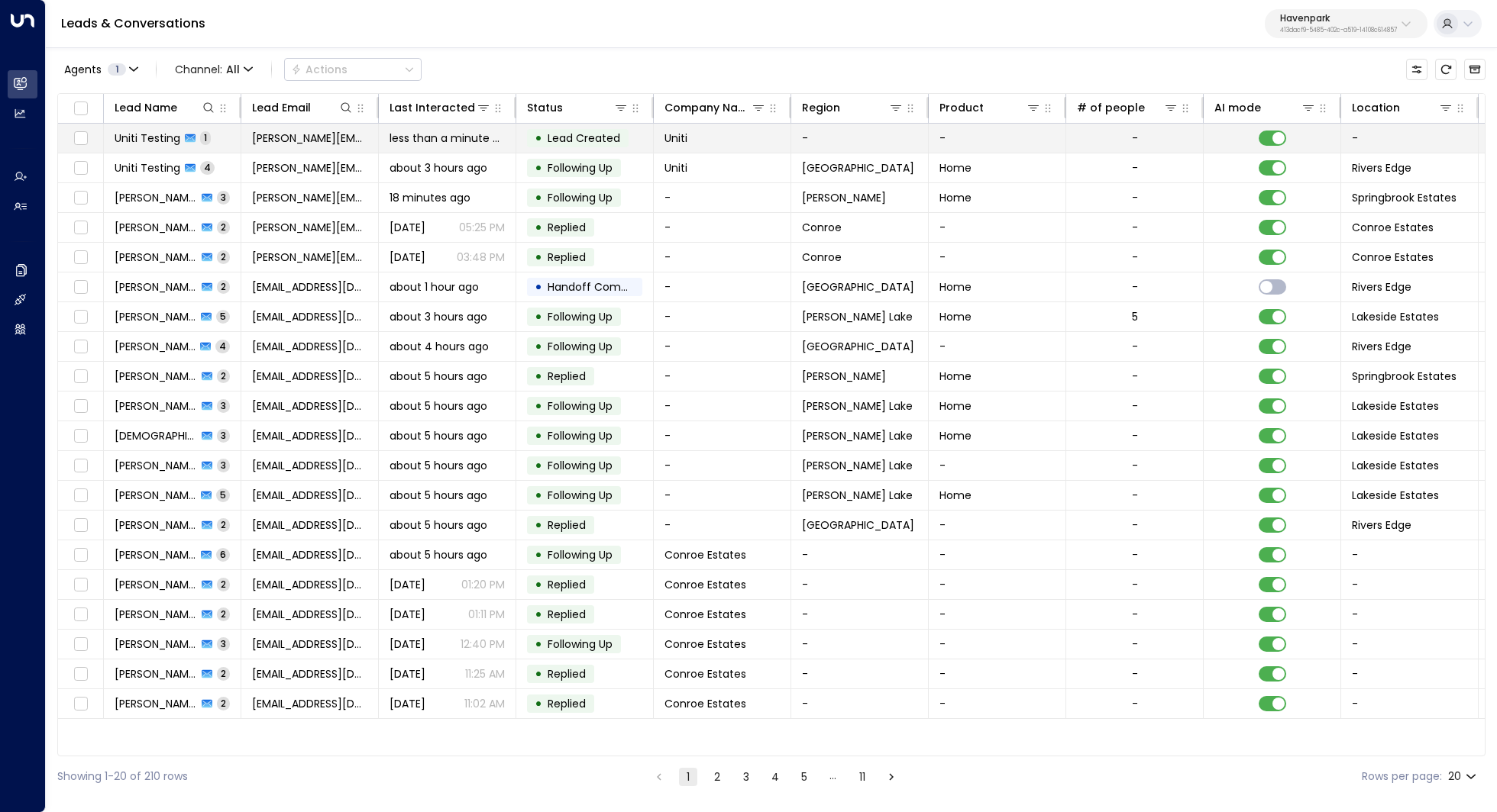
click at [160, 132] on span "Uniti Testing" at bounding box center [147, 138] width 66 height 15
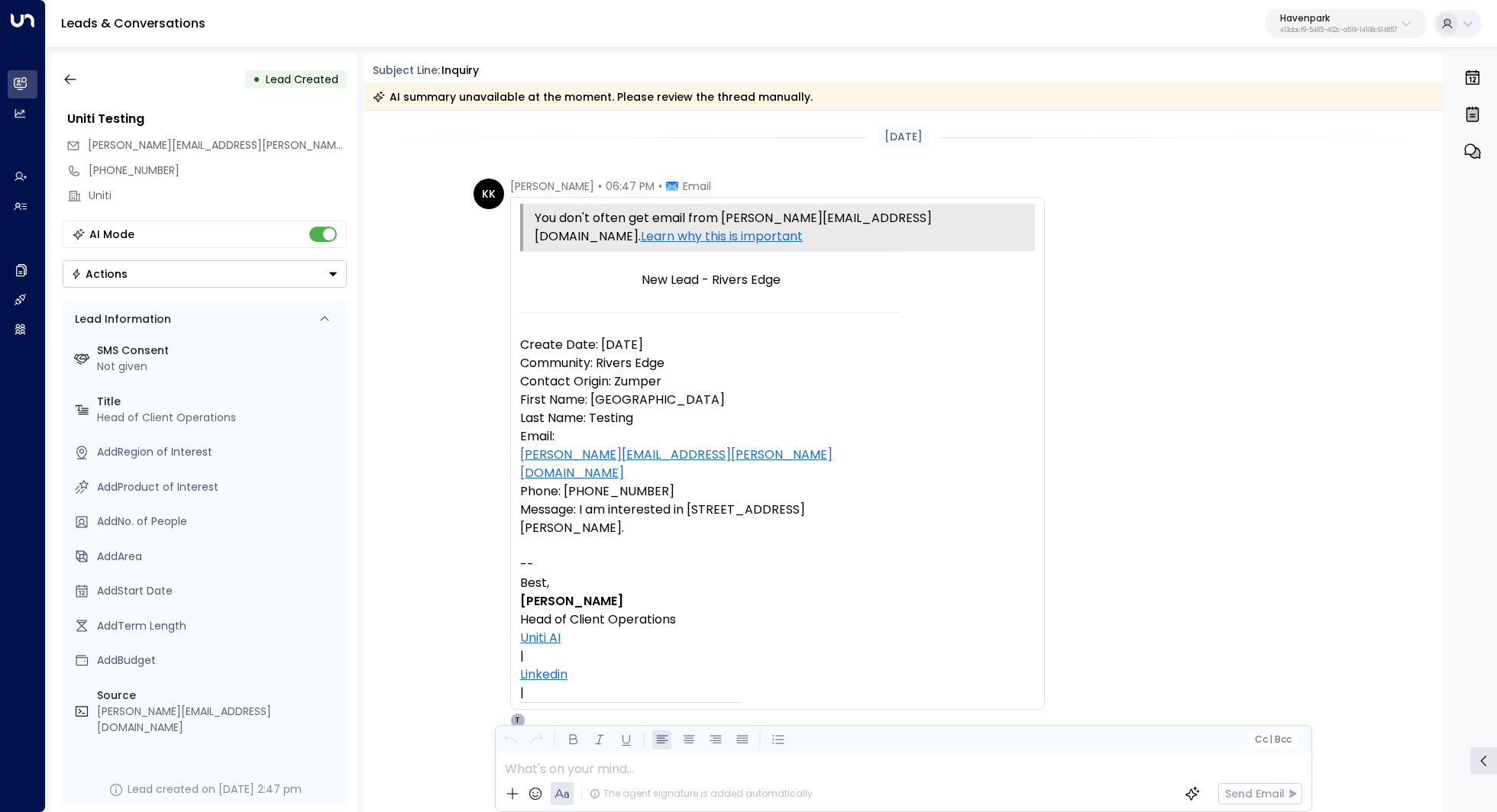
click at [876, 391] on p "First Name: Uniti" at bounding box center [711, 400] width 382 height 18
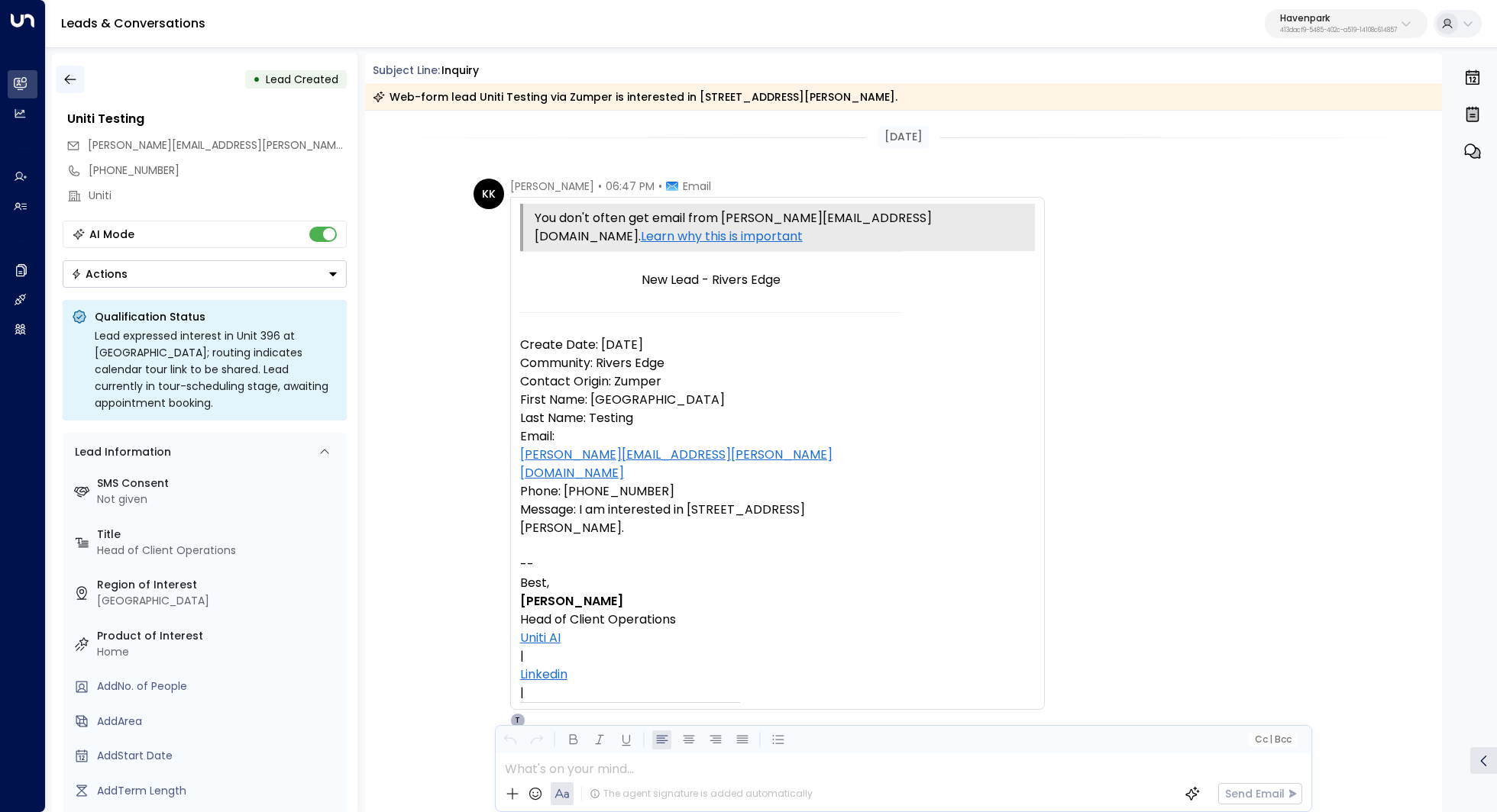
click at [73, 78] on icon "button" at bounding box center [70, 79] width 15 height 15
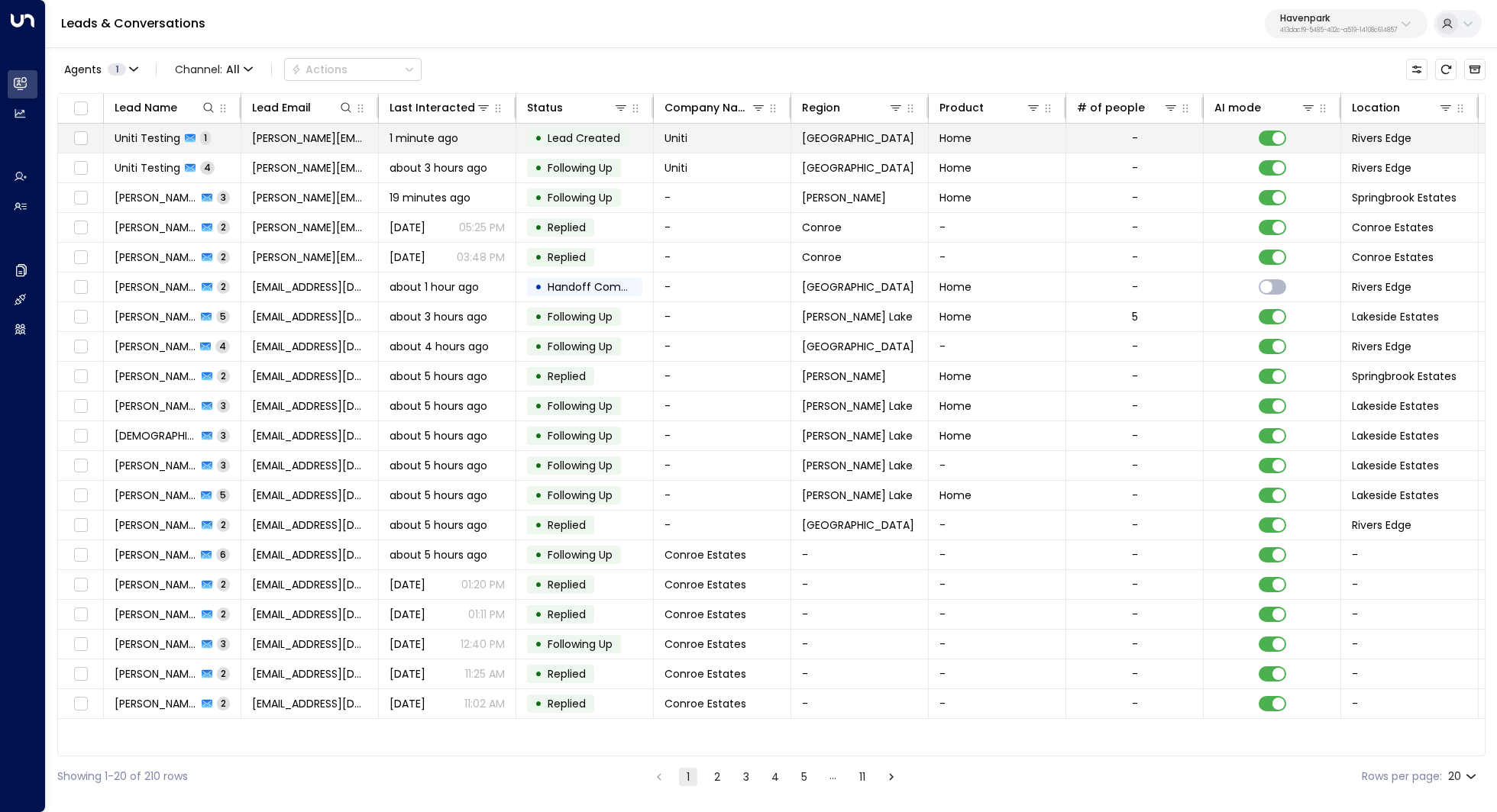
click at [142, 137] on span "Uniti Testing" at bounding box center [147, 138] width 66 height 15
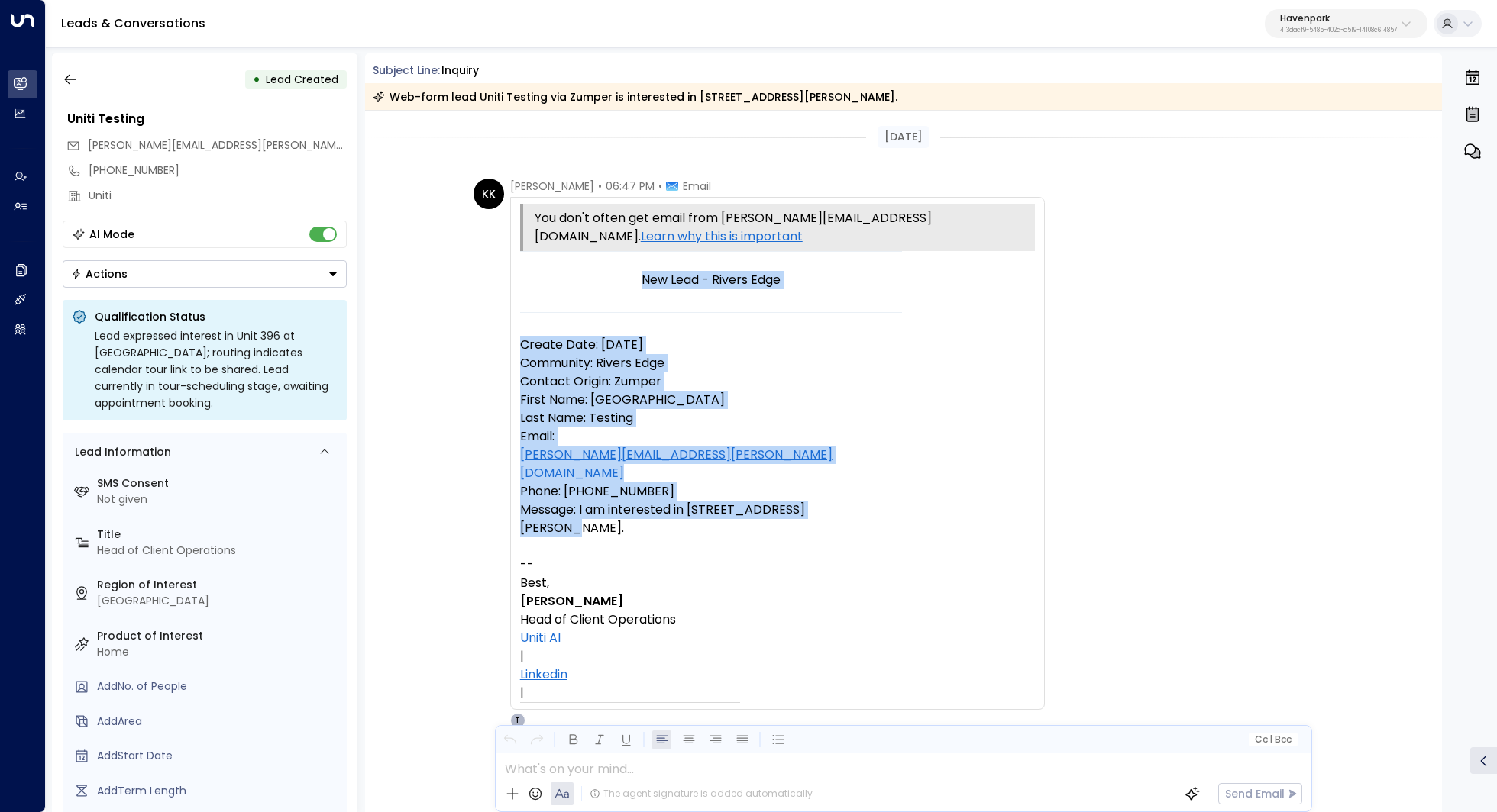
drag, startPoint x: 851, startPoint y: 450, endPoint x: 506, endPoint y: 320, distance: 368.7
click at [506, 320] on div "KK Kerric Knowles • 06:47 PM • Email You don't often get email from kerric@getu…" at bounding box center [759, 453] width 571 height 550
copy tbody "New Lead - Rivers Edge Create Date: 8/11/25 Community: Rivers Edge Contact Orig…"
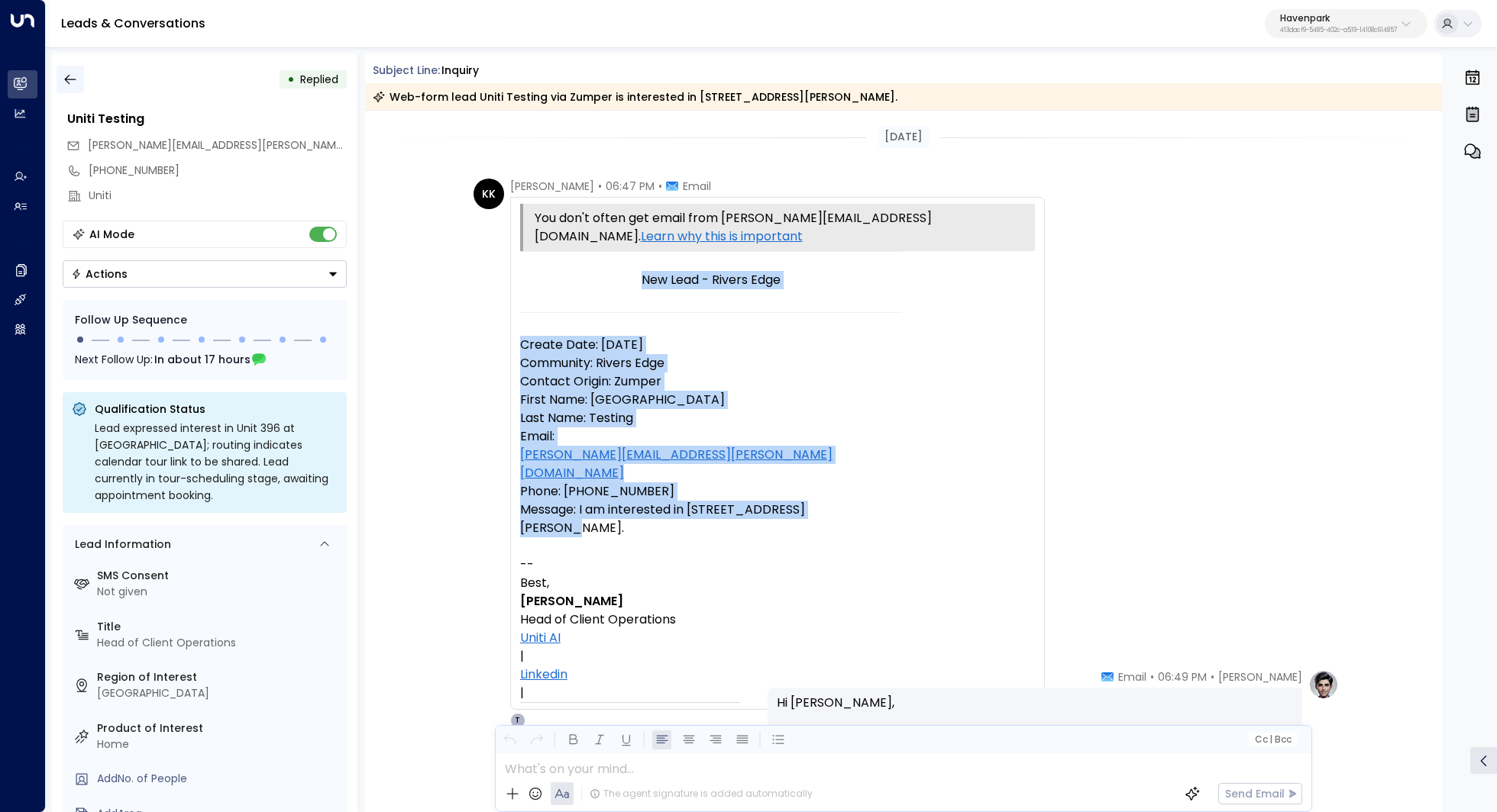
click at [76, 77] on icon "button" at bounding box center [70, 79] width 15 height 15
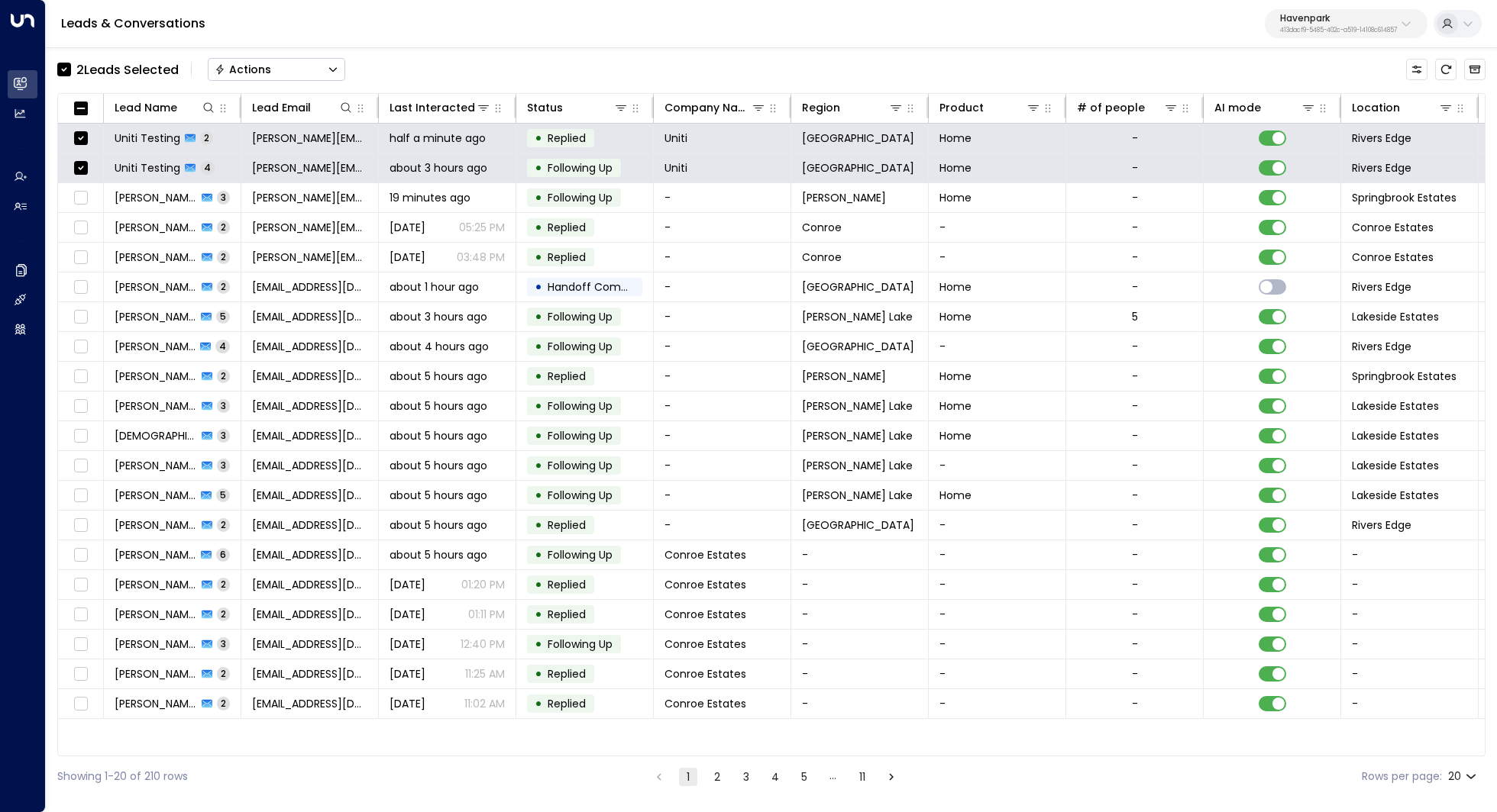
click at [304, 62] on button "Actions" at bounding box center [276, 69] width 137 height 23
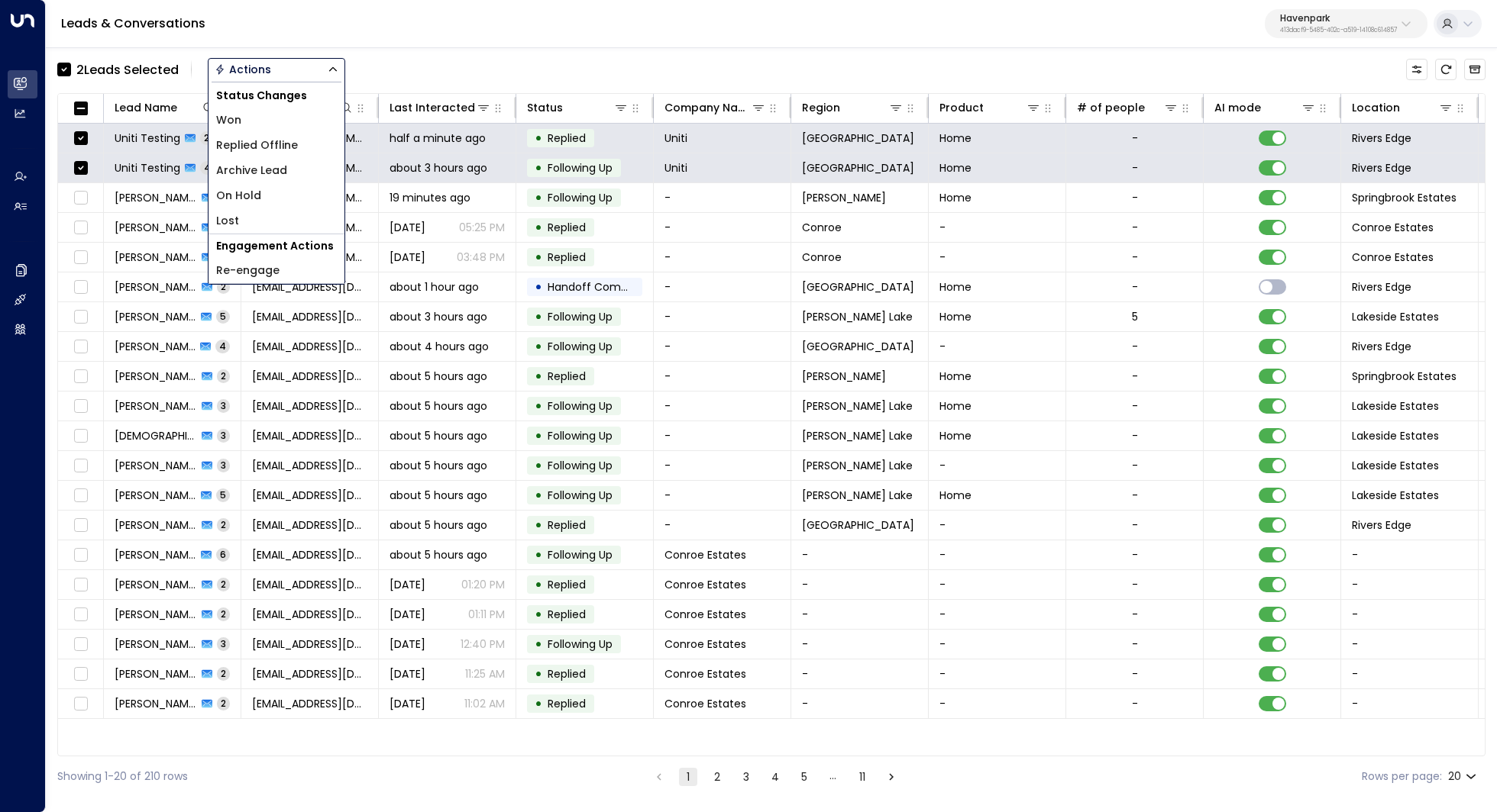
click at [291, 167] on li "Archive Lead" at bounding box center [276, 171] width 136 height 25
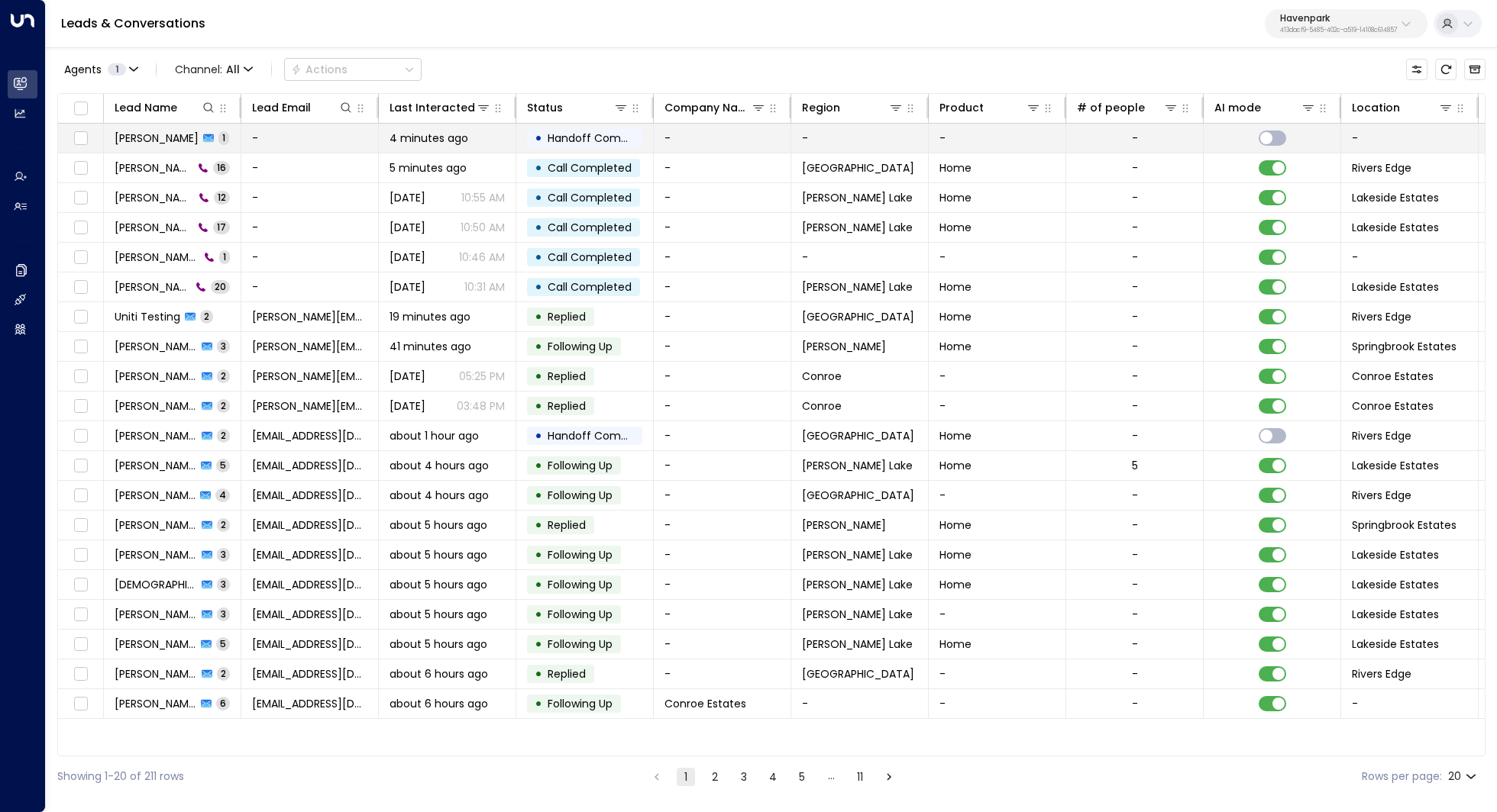
click at [133, 141] on span "Kerric" at bounding box center [156, 138] width 84 height 15
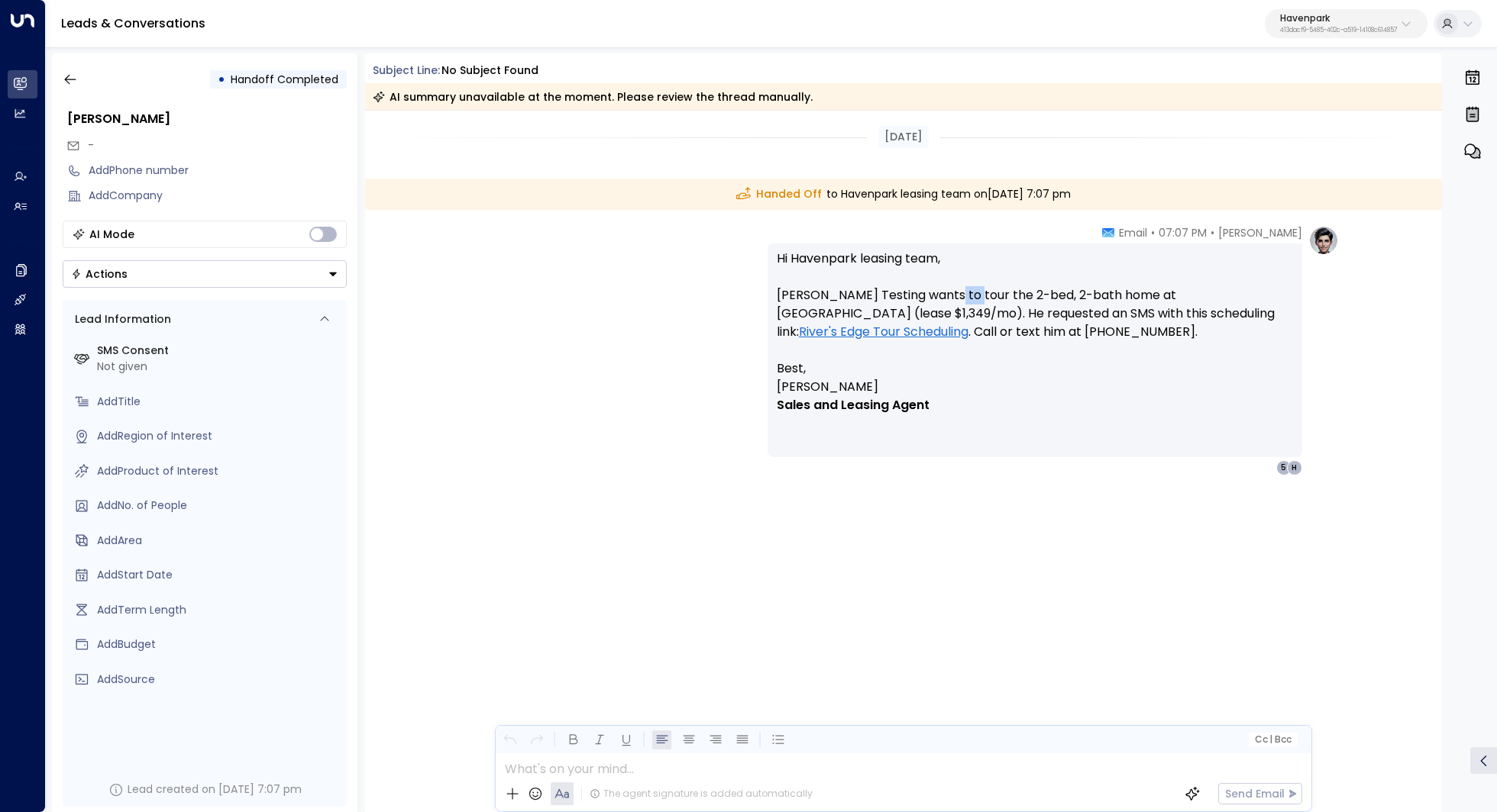
drag, startPoint x: 937, startPoint y: 294, endPoint x: 966, endPoint y: 294, distance: 29.0
click at [966, 294] on p "Hi Havenpark leasing team, Kerric Testing wants to tour the 2-bed, 2-bath home …" at bounding box center [1034, 304] width 516 height 110
drag, startPoint x: 1028, startPoint y: 332, endPoint x: 1062, endPoint y: 332, distance: 34.0
click at [1062, 332] on p "Hi Havenpark leasing team, Kerric Testing wants to tour the 2-bed, 2-bath home …" at bounding box center [1034, 304] width 516 height 110
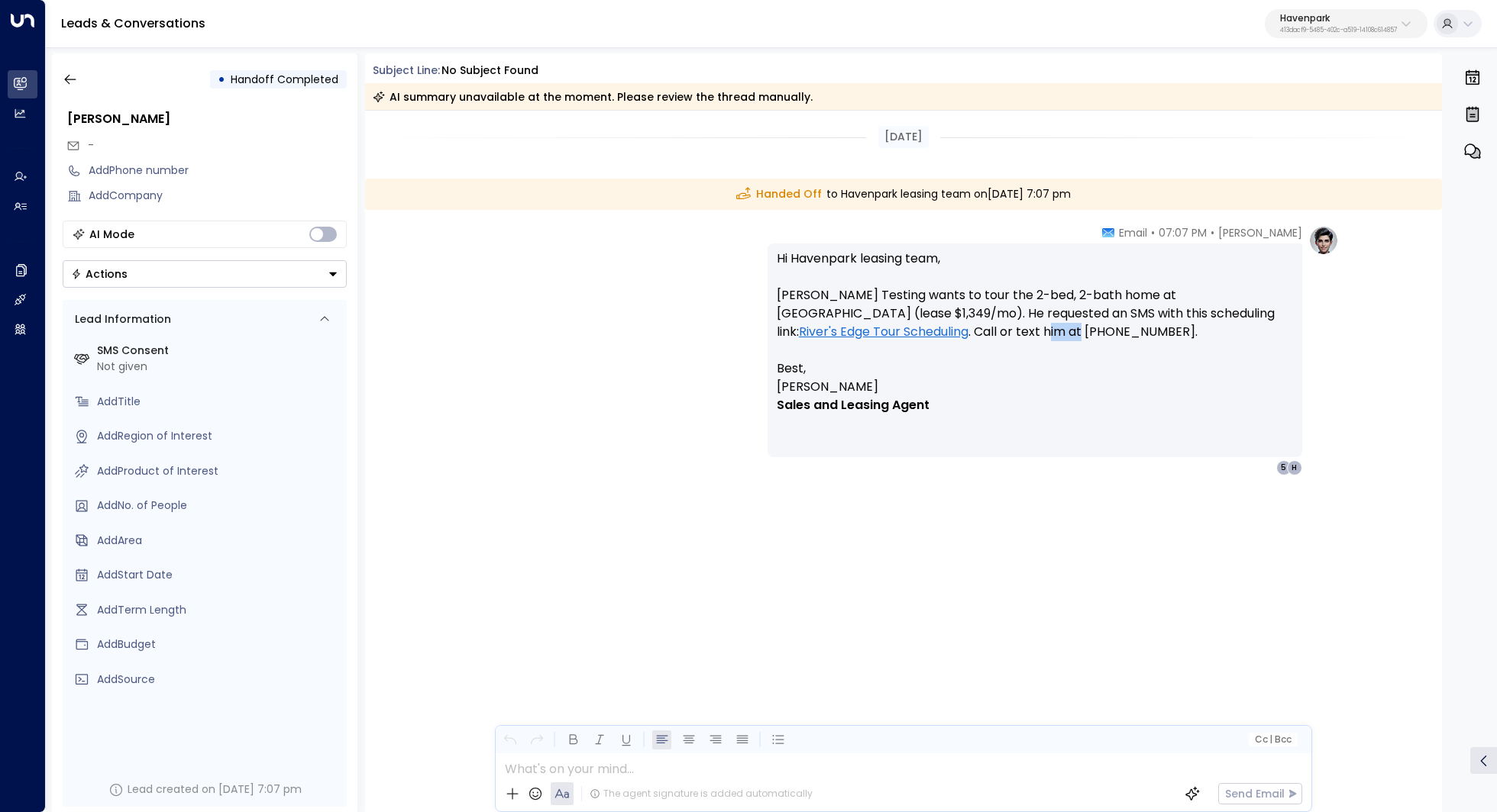
click at [1062, 333] on p "Hi Havenpark leasing team, Kerric Testing wants to tour the 2-bed, 2-bath home …" at bounding box center [1034, 304] width 516 height 110
click at [66, 71] on button "button" at bounding box center [70, 79] width 27 height 27
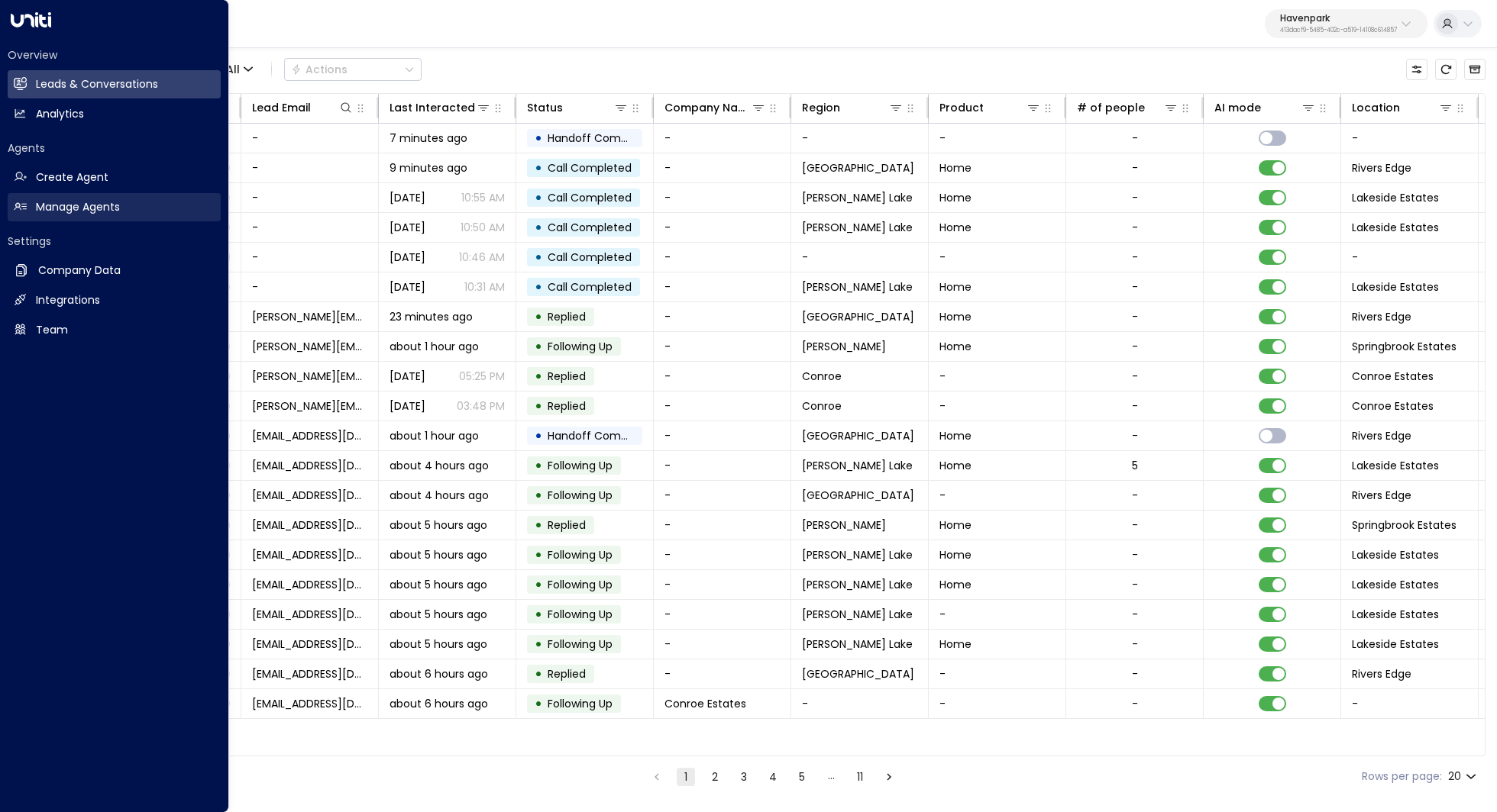
click at [106, 199] on link "Manage Agents Manage Agents" at bounding box center [114, 207] width 213 height 28
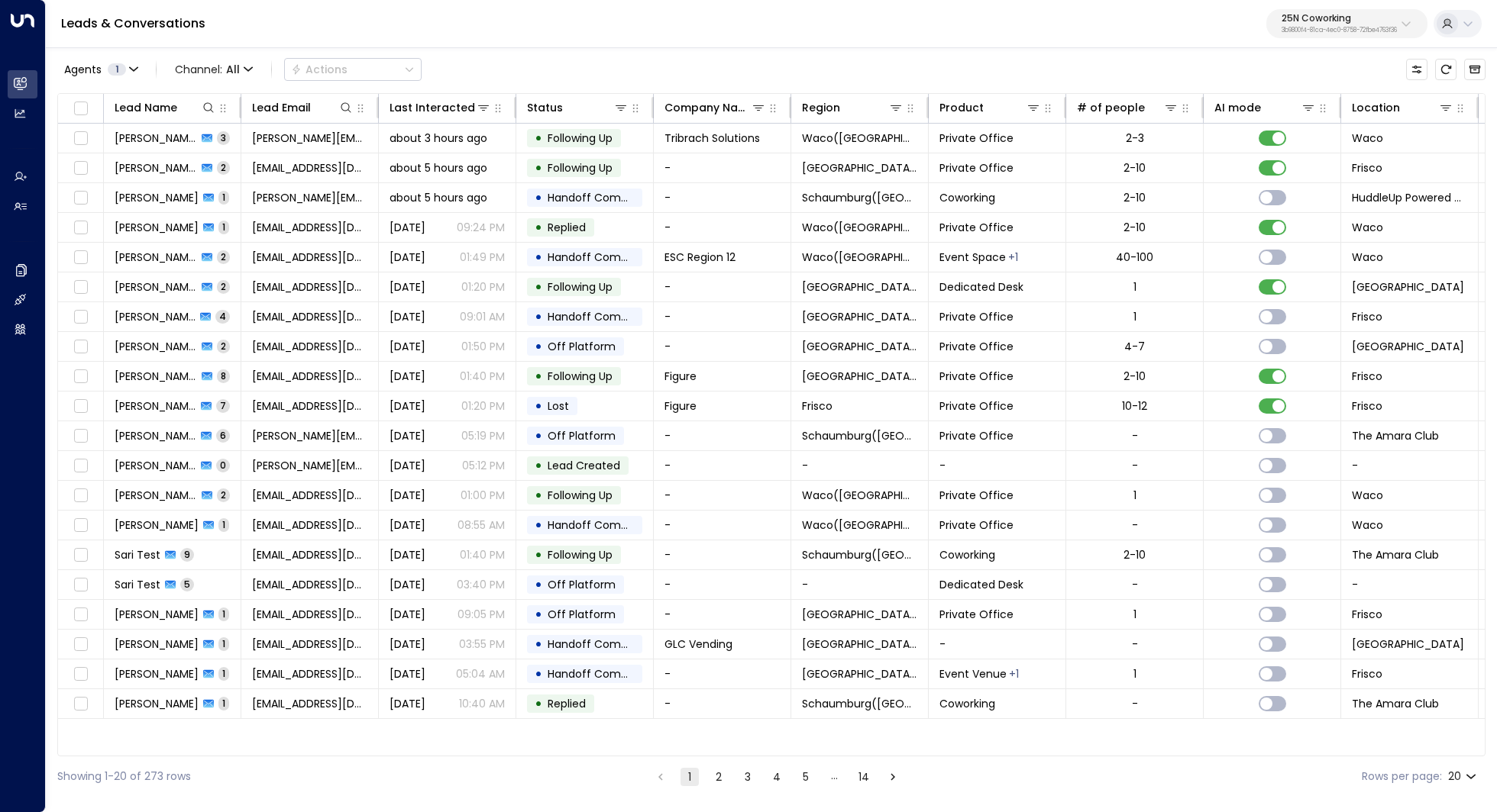
click at [1359, 27] on p "3b9800f4-81ca-4ec0-8758-72fbe4763f36" at bounding box center [1339, 30] width 116 height 6
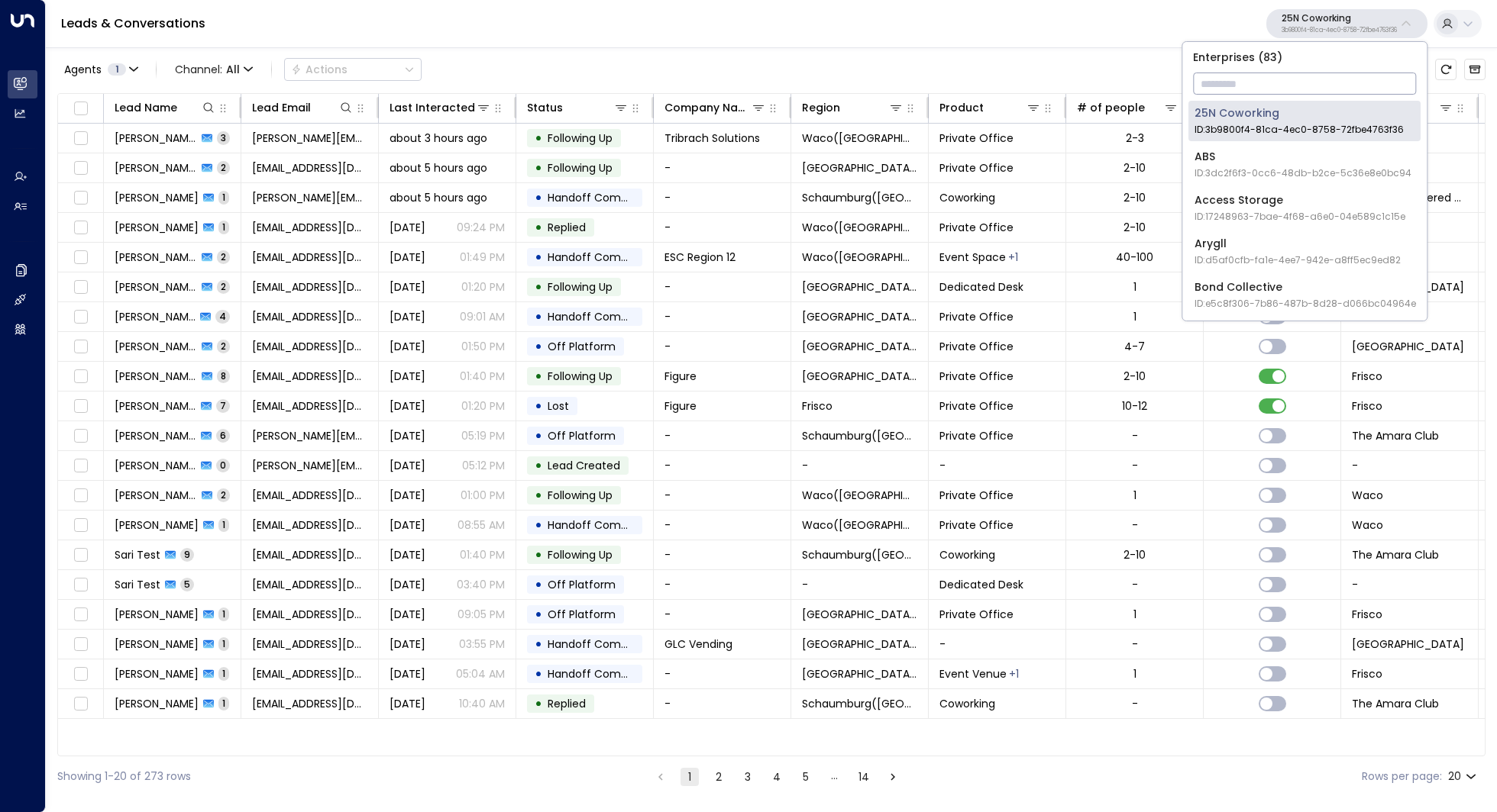
click at [1301, 74] on input "text" at bounding box center [1304, 83] width 223 height 28
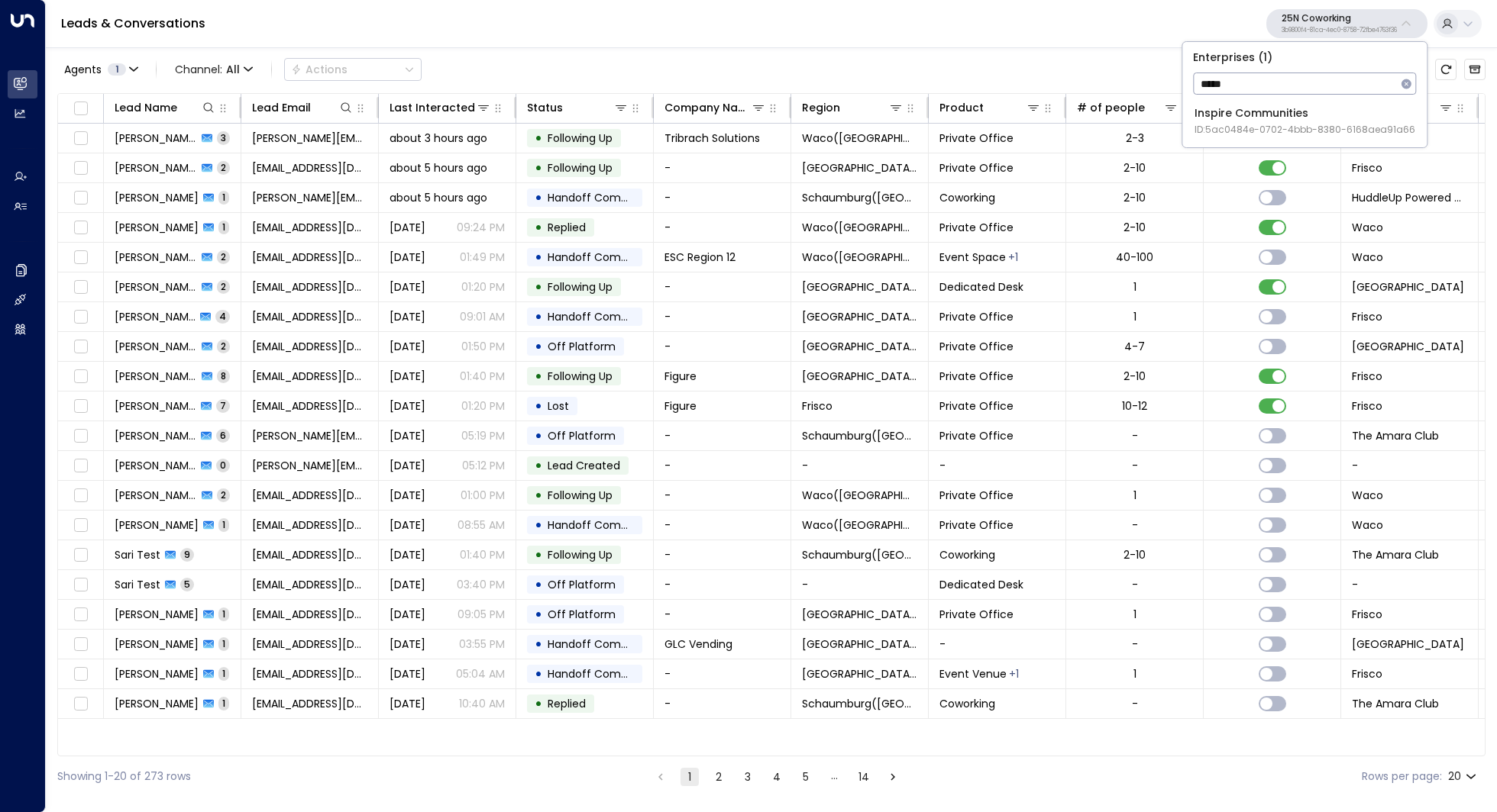
type input "*****"
click at [1269, 119] on div "Inspire Communities ID: 5ac0484e-0702-4bbb-8380-6168aea91a66" at bounding box center [1305, 121] width 220 height 32
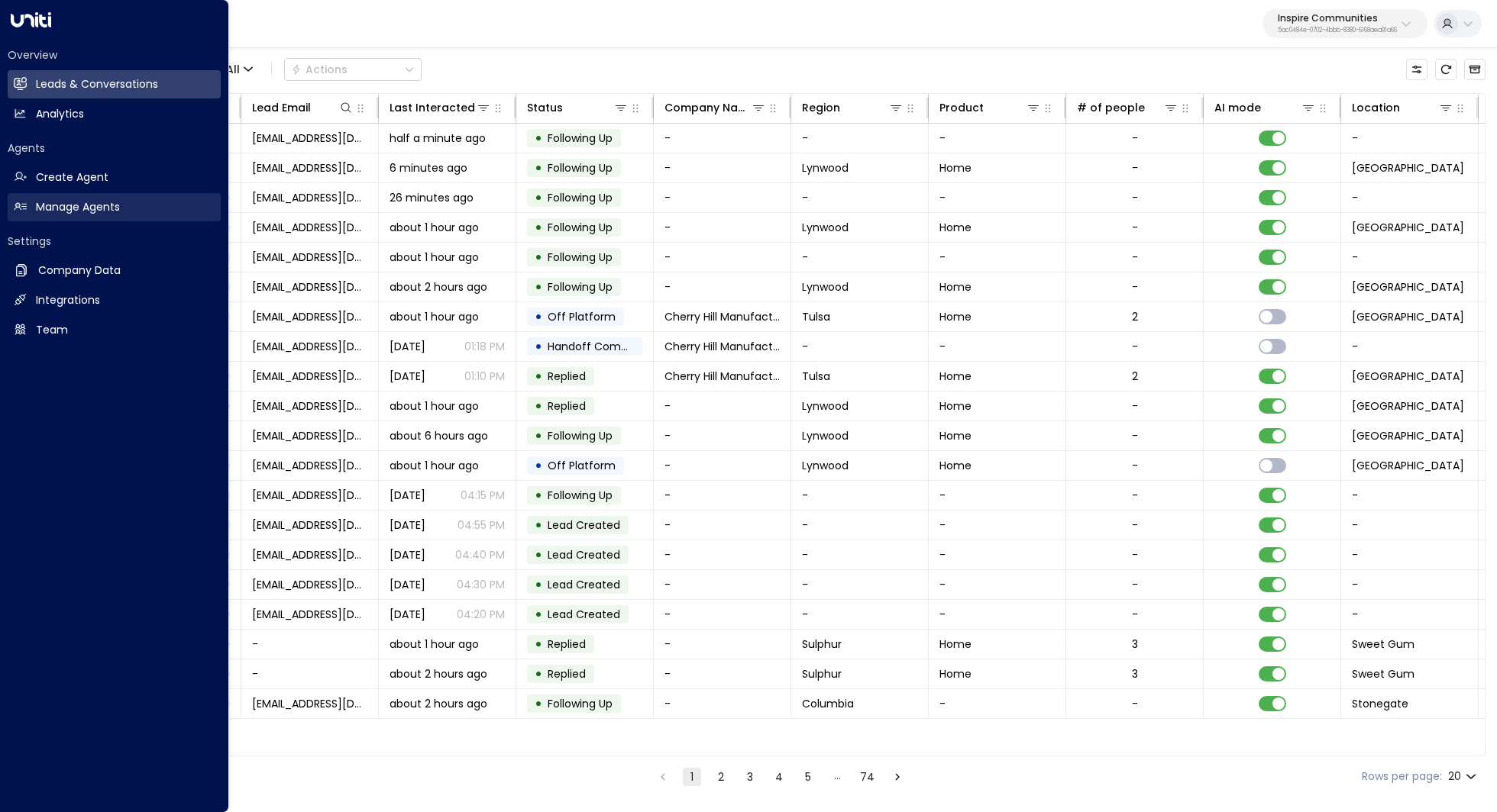
click at [111, 201] on h2 "Manage Agents" at bounding box center [78, 208] width 84 height 16
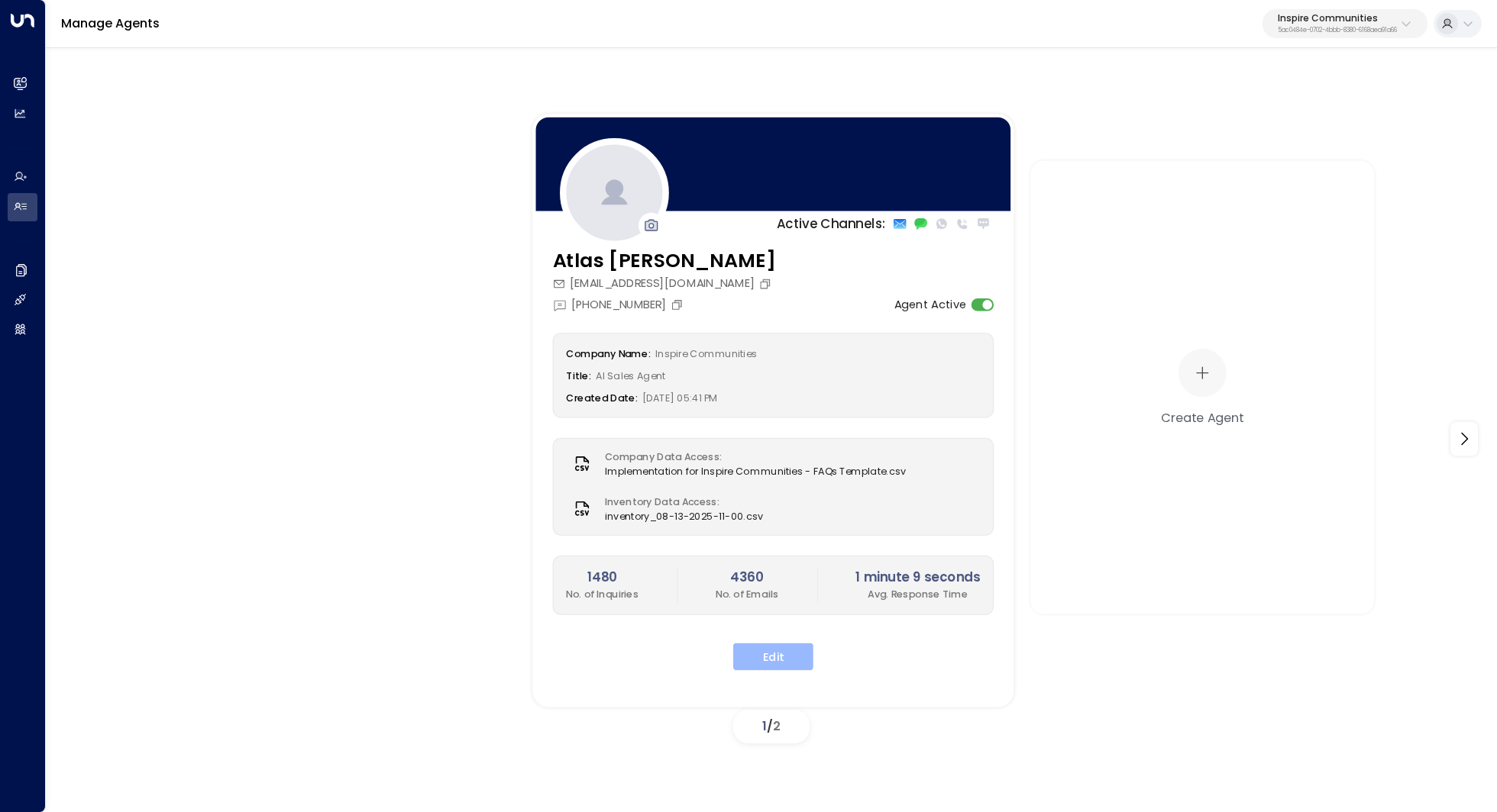
click at [791, 647] on button "Edit" at bounding box center [772, 657] width 80 height 27
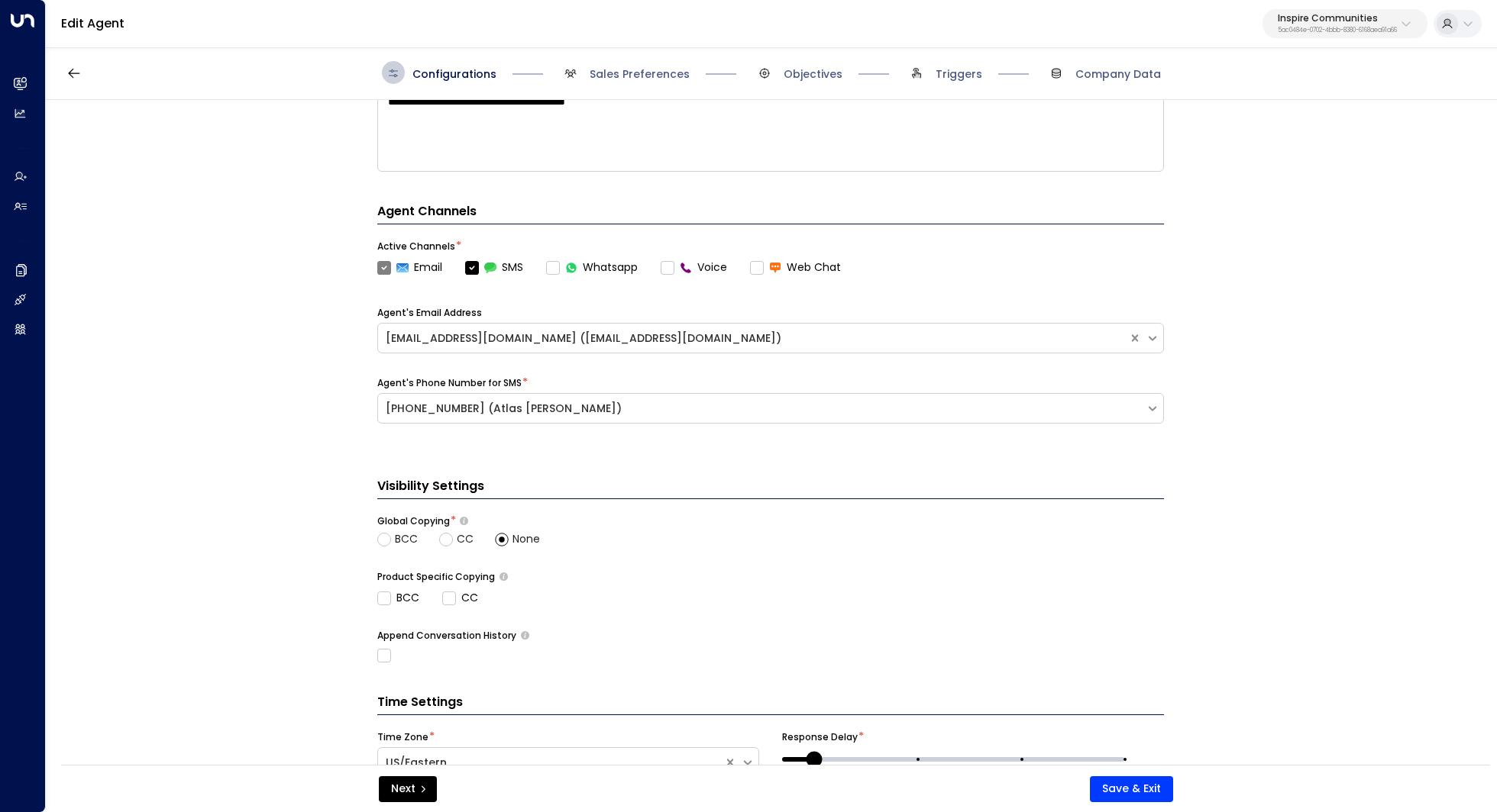
scroll to position [437, 0]
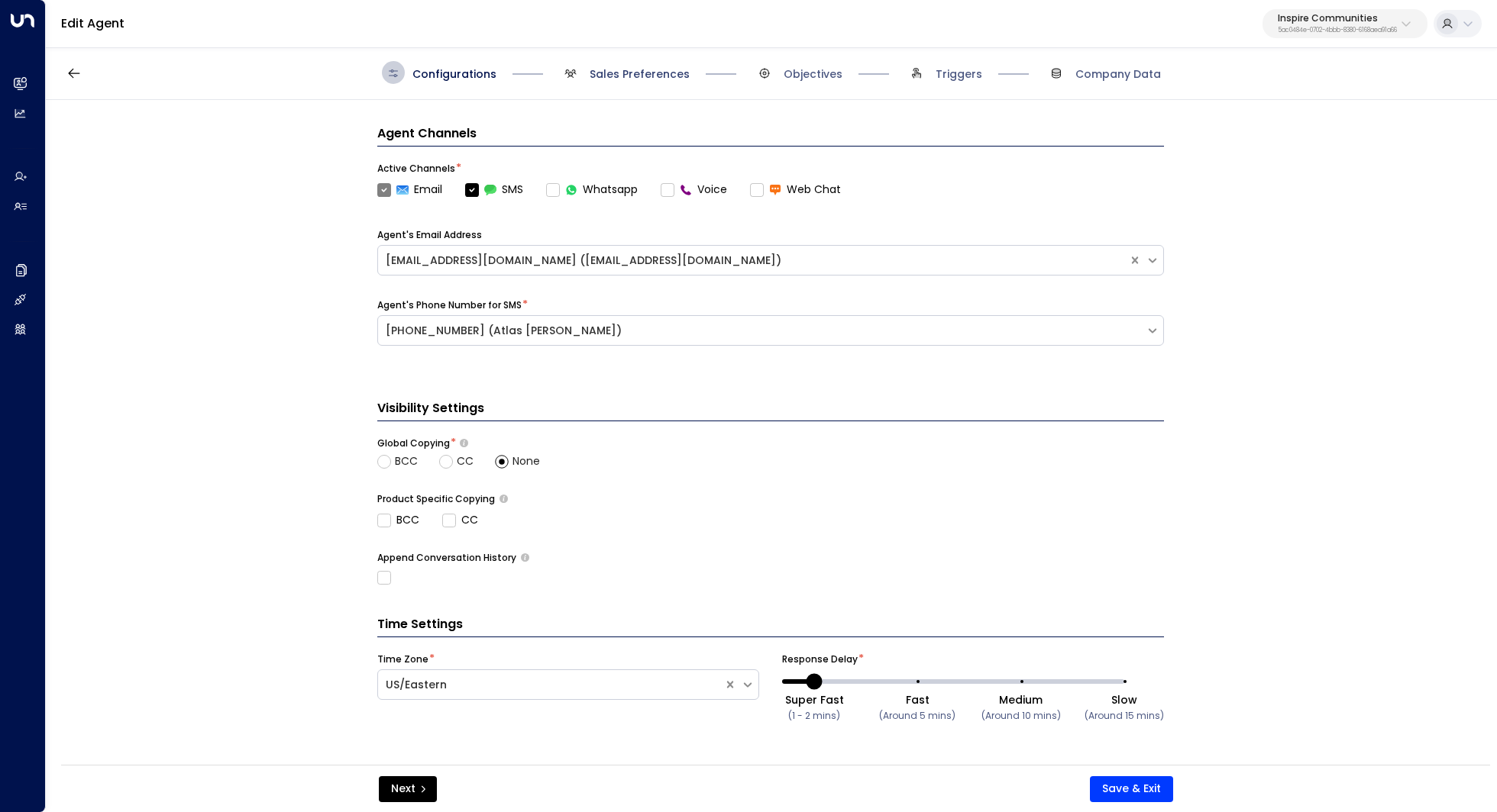
click at [653, 77] on span "Sales Preferences" at bounding box center [639, 74] width 100 height 15
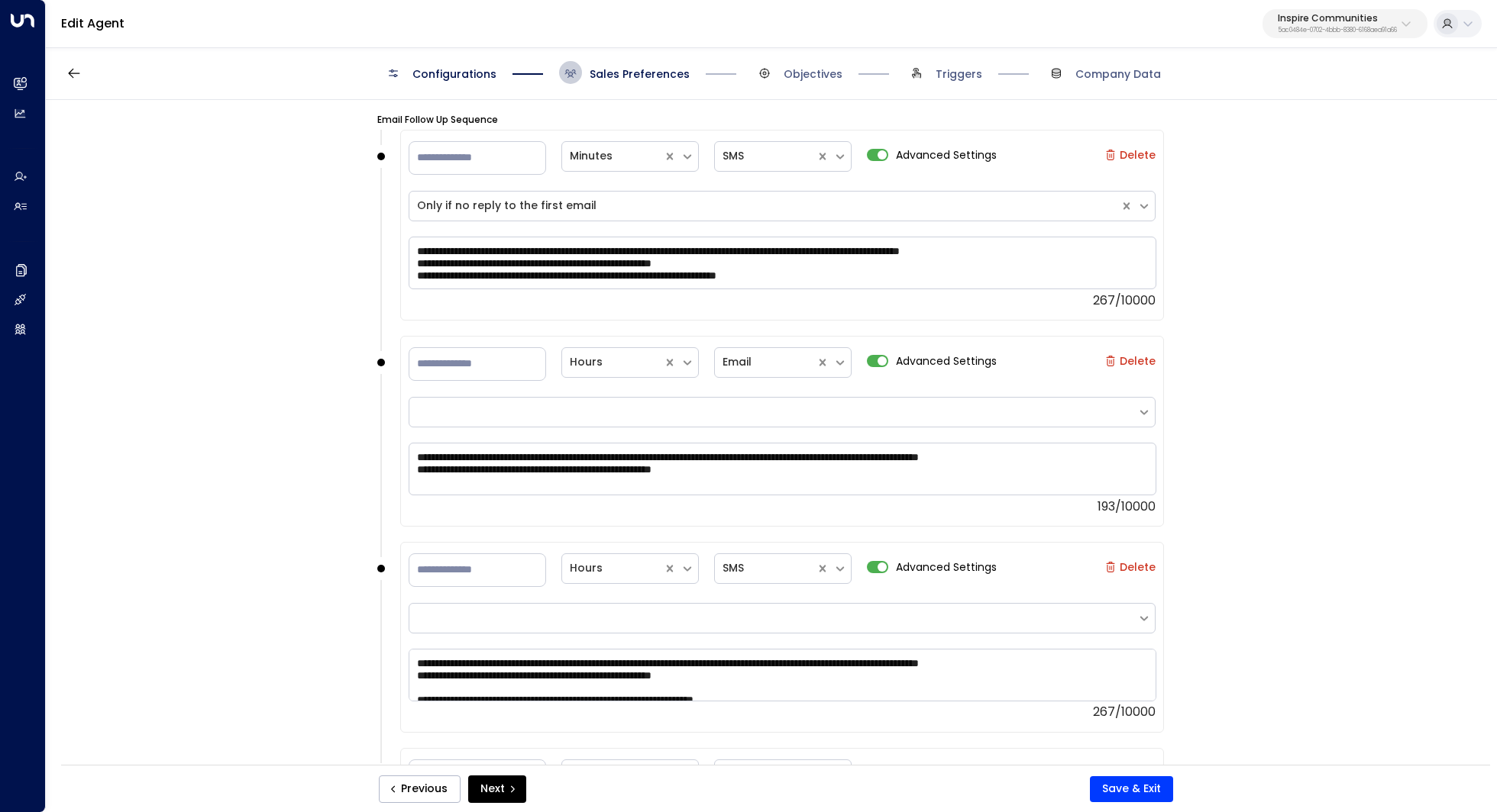
scroll to position [1134, 0]
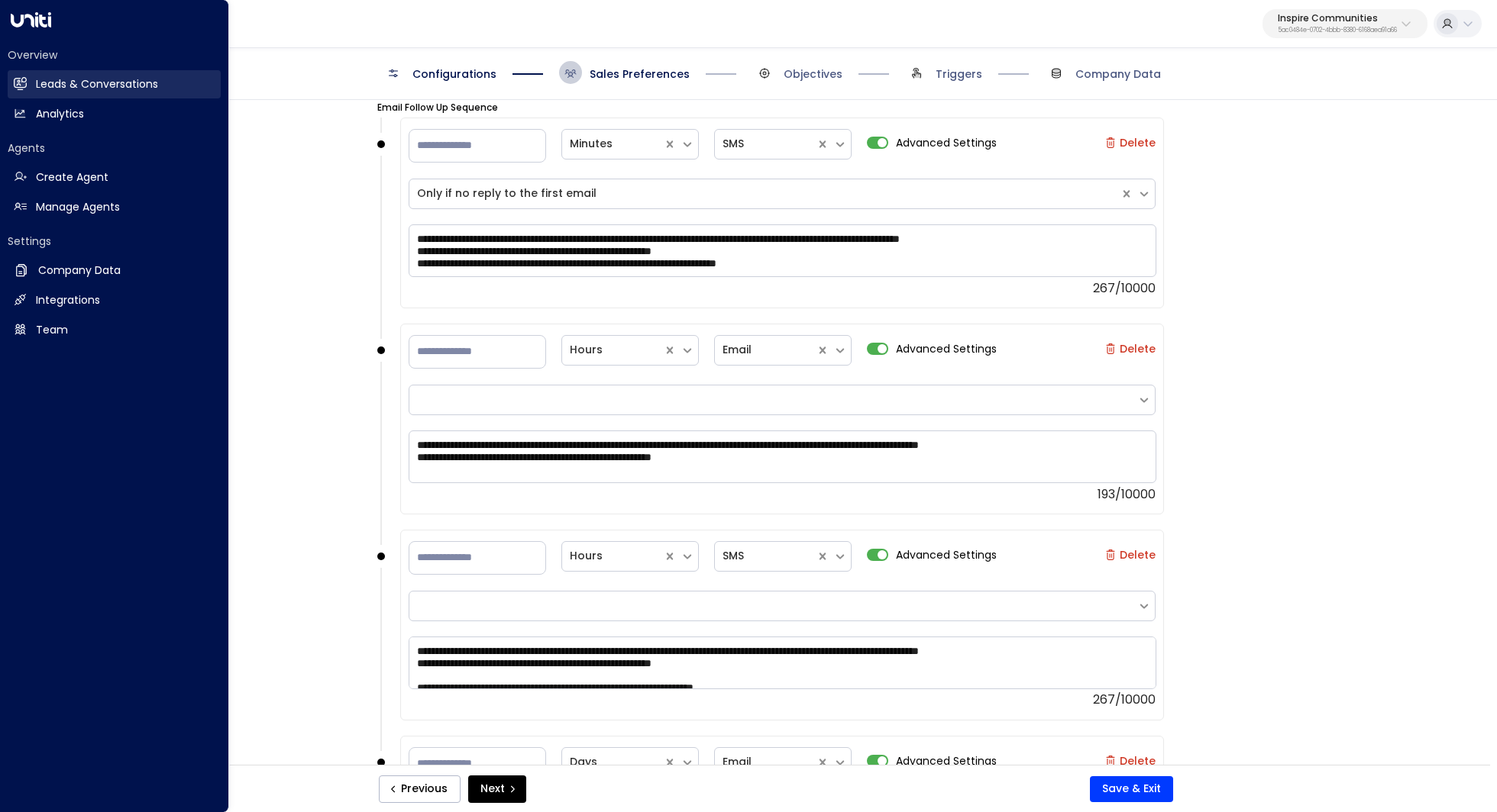
click at [103, 82] on h2 "Leads & Conversations" at bounding box center [97, 85] width 122 height 16
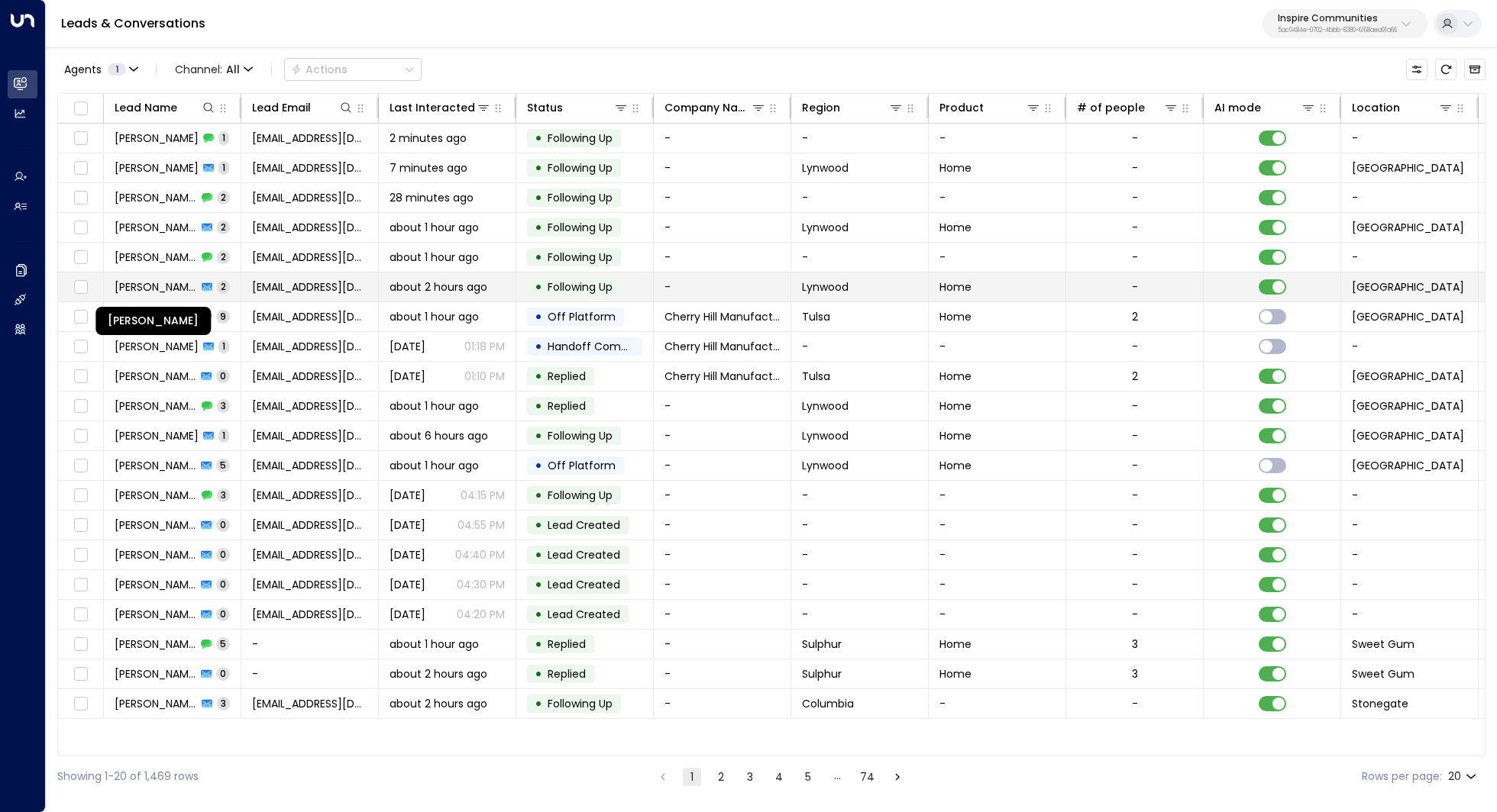
click at [151, 288] on span "Terrence Jackson" at bounding box center [155, 286] width 82 height 15
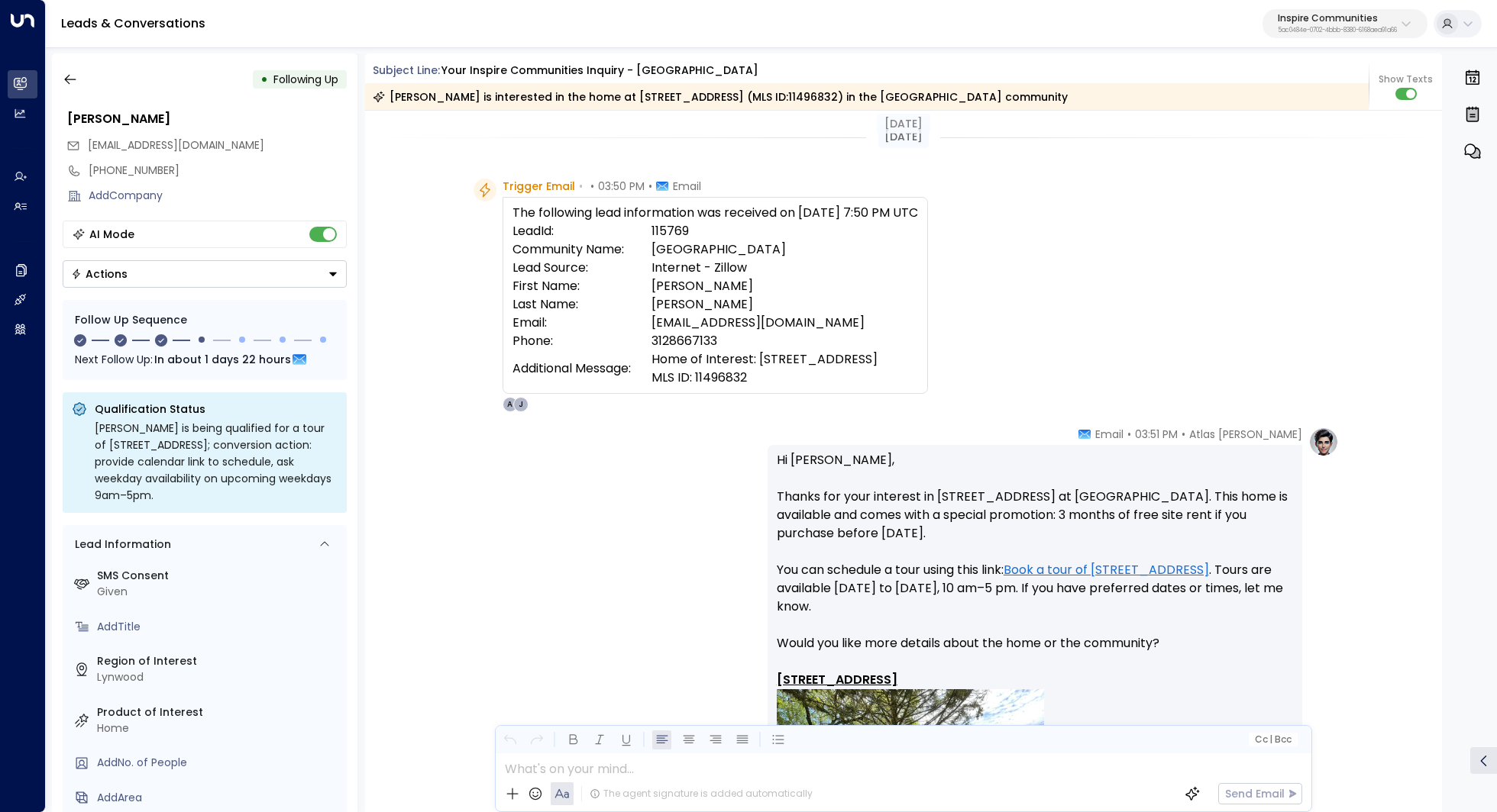
scroll to position [146, 0]
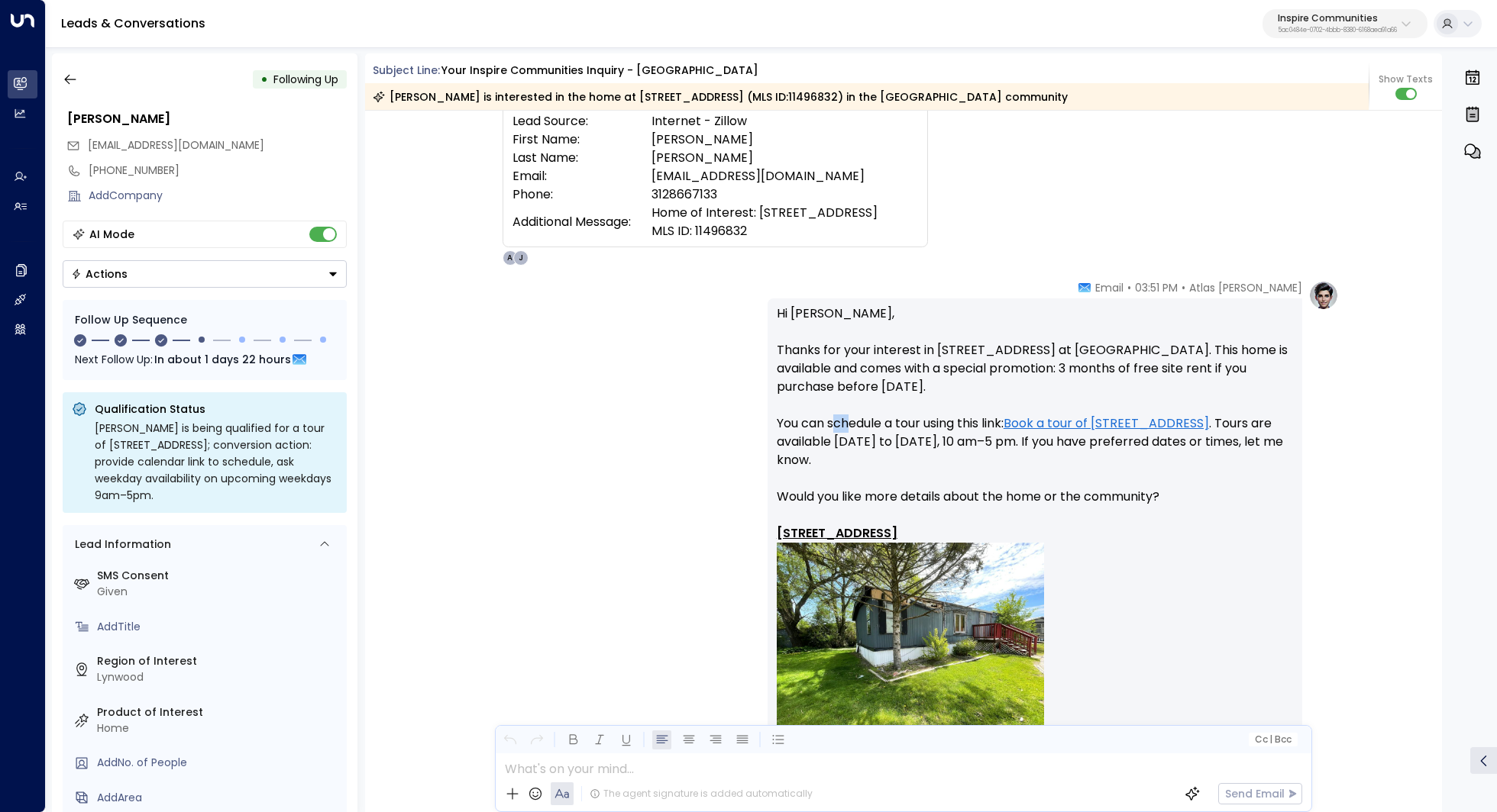
drag, startPoint x: 830, startPoint y: 422, endPoint x: 855, endPoint y: 422, distance: 25.0
click at [853, 422] on p "Hi Terrence, Thanks for your interest in 140 Brenta Court at Alpine Village. Th…" at bounding box center [1034, 542] width 516 height 476
click at [855, 422] on p "Hi Terrence, Thanks for your interest in 140 Brenta Court at Alpine Village. Th…" at bounding box center [1034, 542] width 516 height 476
drag, startPoint x: 884, startPoint y: 412, endPoint x: 918, endPoint y: 414, distance: 34.1
click at [918, 414] on p "Hi Terrence, Thanks for your interest in 140 Brenta Court at Alpine Village. Th…" at bounding box center [1034, 542] width 516 height 476
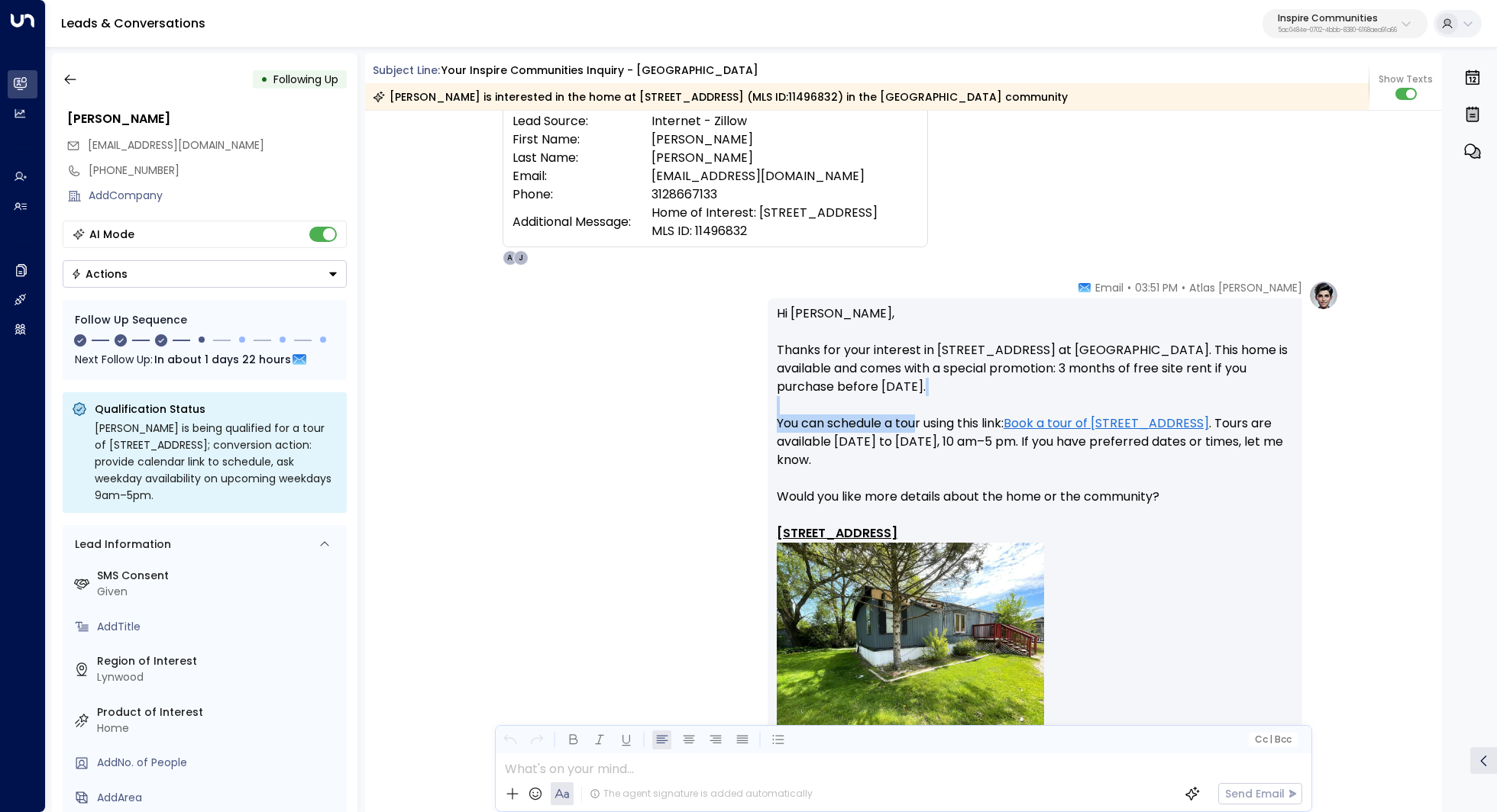
click at [918, 414] on p "Hi Terrence, Thanks for your interest in 140 Brenta Court at Alpine Village. Th…" at bounding box center [1034, 542] width 516 height 476
click at [1375, 18] on p "Inspire Communities" at bounding box center [1337, 18] width 119 height 9
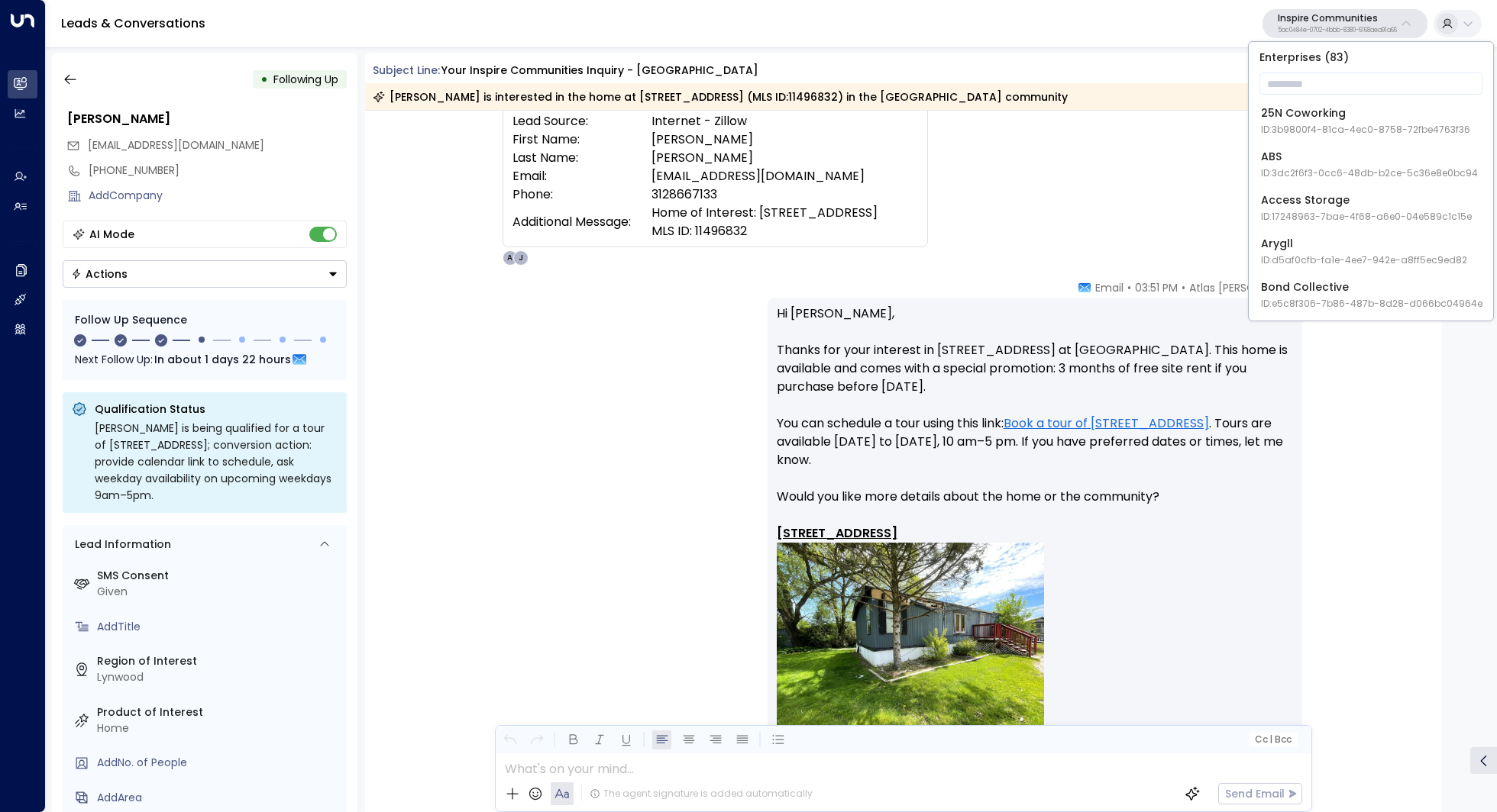
click at [931, 374] on p "Hi Terrence, Thanks for your interest in 140 Brenta Court at Alpine Village. Th…" at bounding box center [1034, 542] width 516 height 476
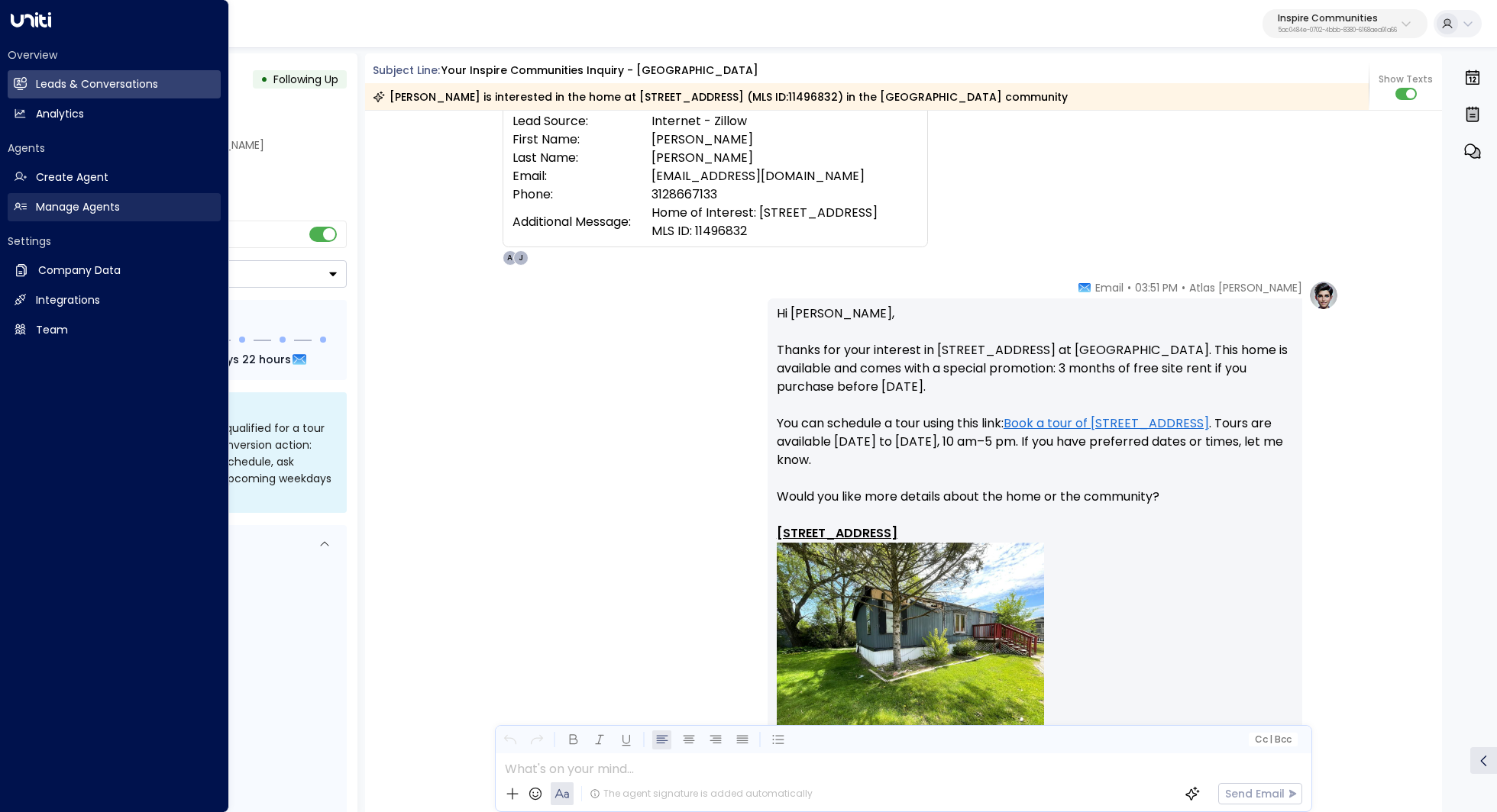
click at [60, 203] on h2 "Manage Agents" at bounding box center [78, 208] width 84 height 16
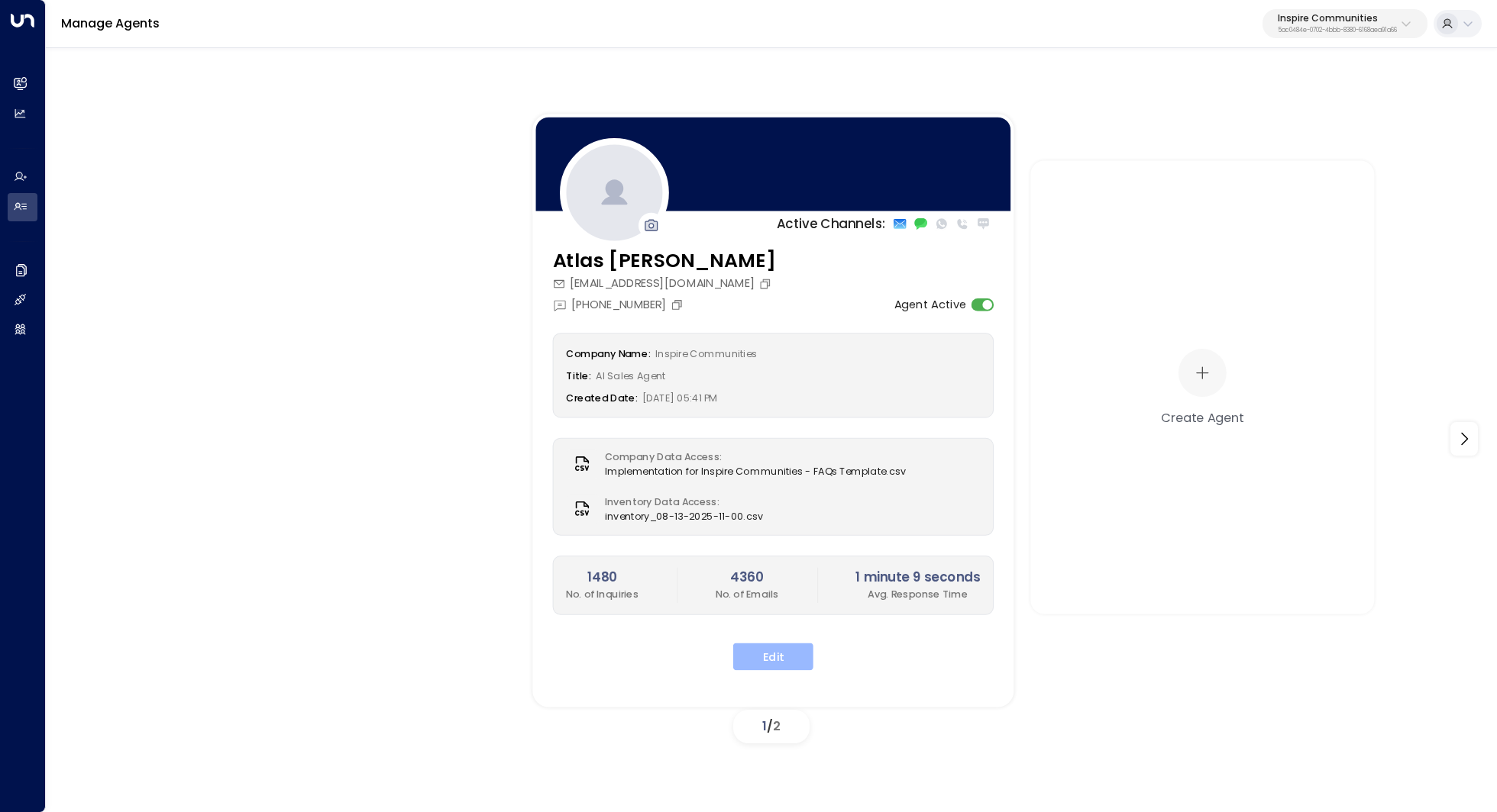
click at [774, 660] on button "Edit" at bounding box center [772, 657] width 80 height 27
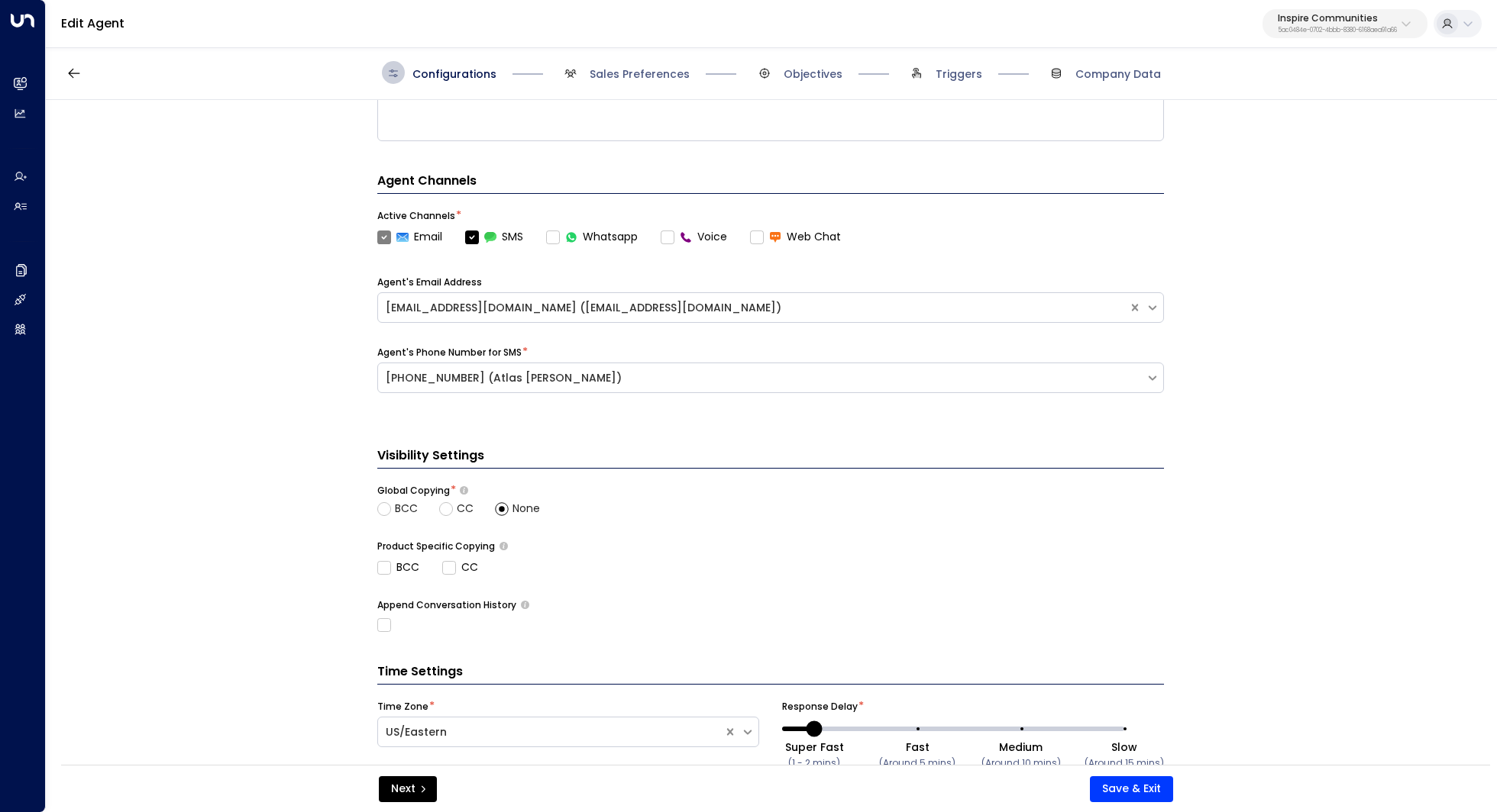
scroll to position [437, 0]
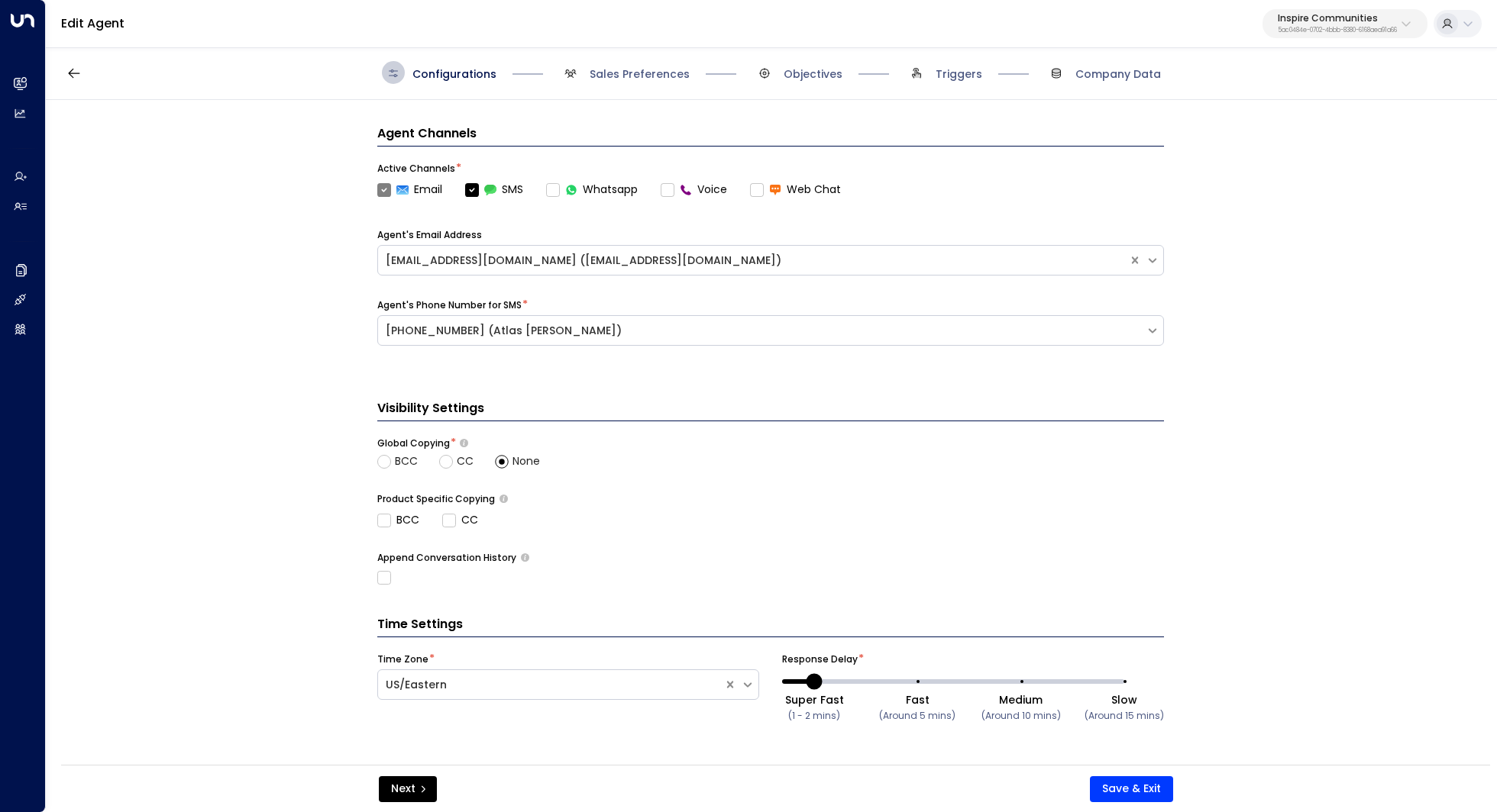
click at [664, 82] on span "Sales Preferences" at bounding box center [624, 72] width 131 height 23
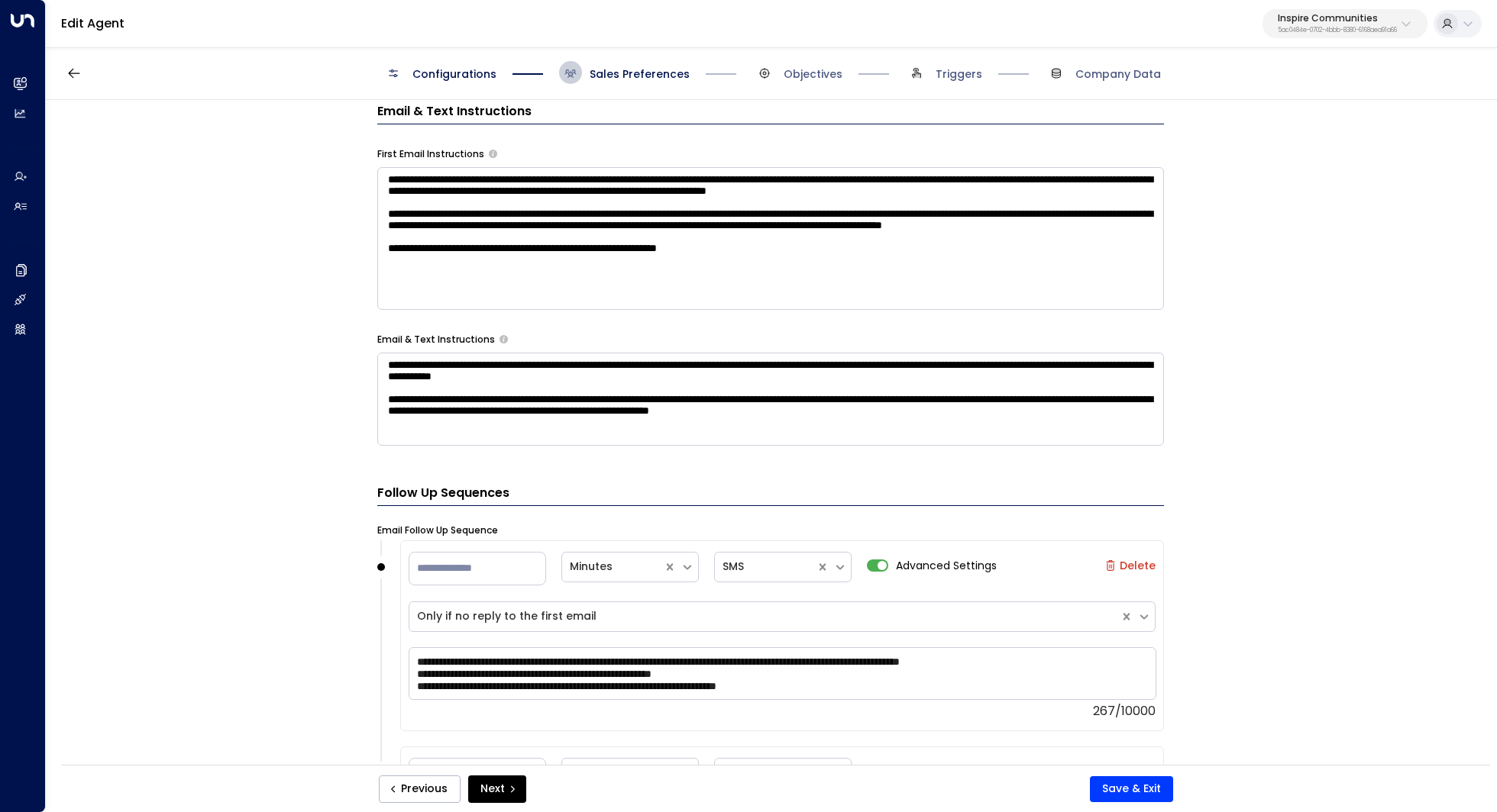
scroll to position [737, 0]
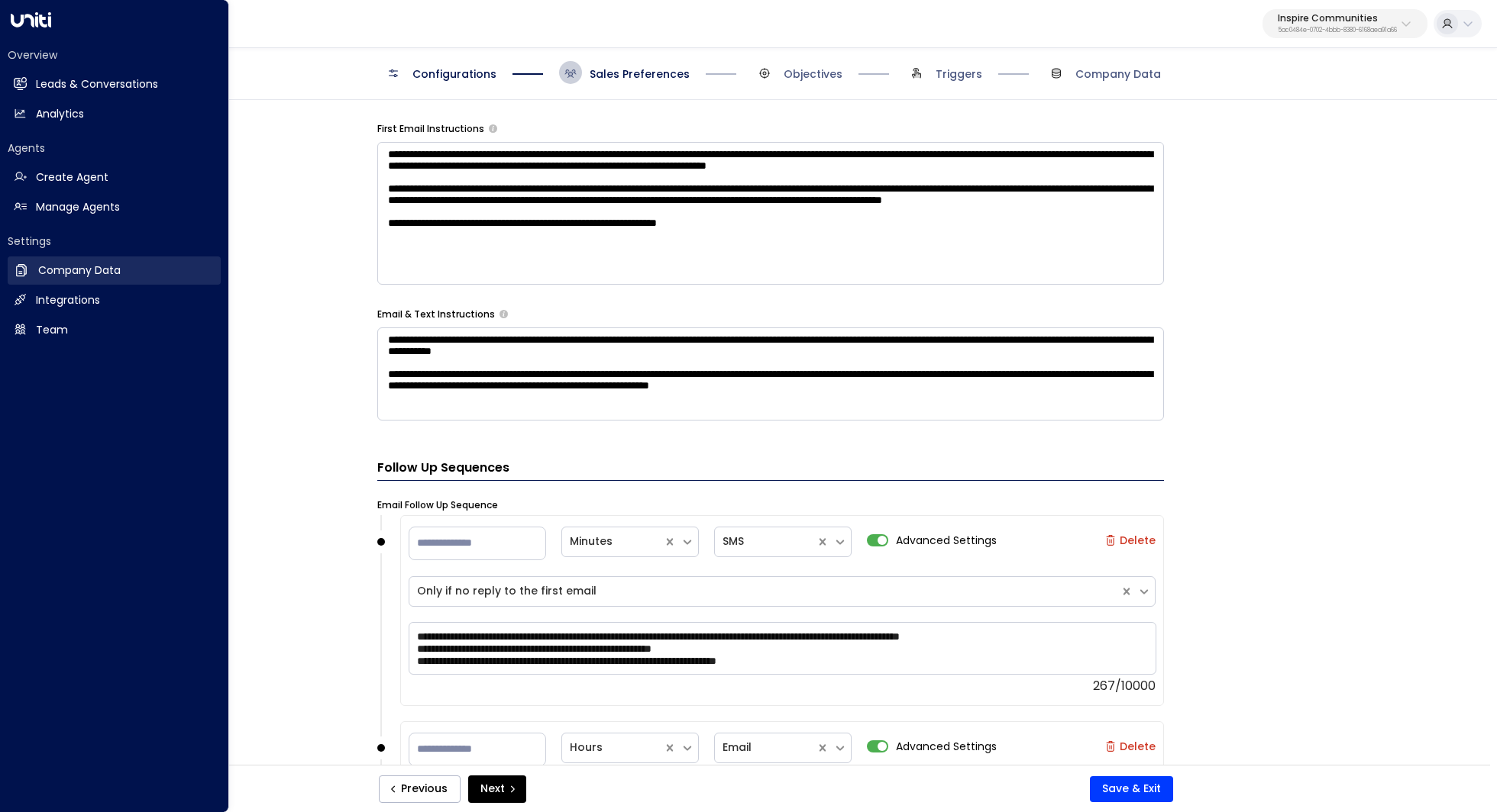
click at [82, 276] on h2 "Company Data" at bounding box center [79, 271] width 82 height 16
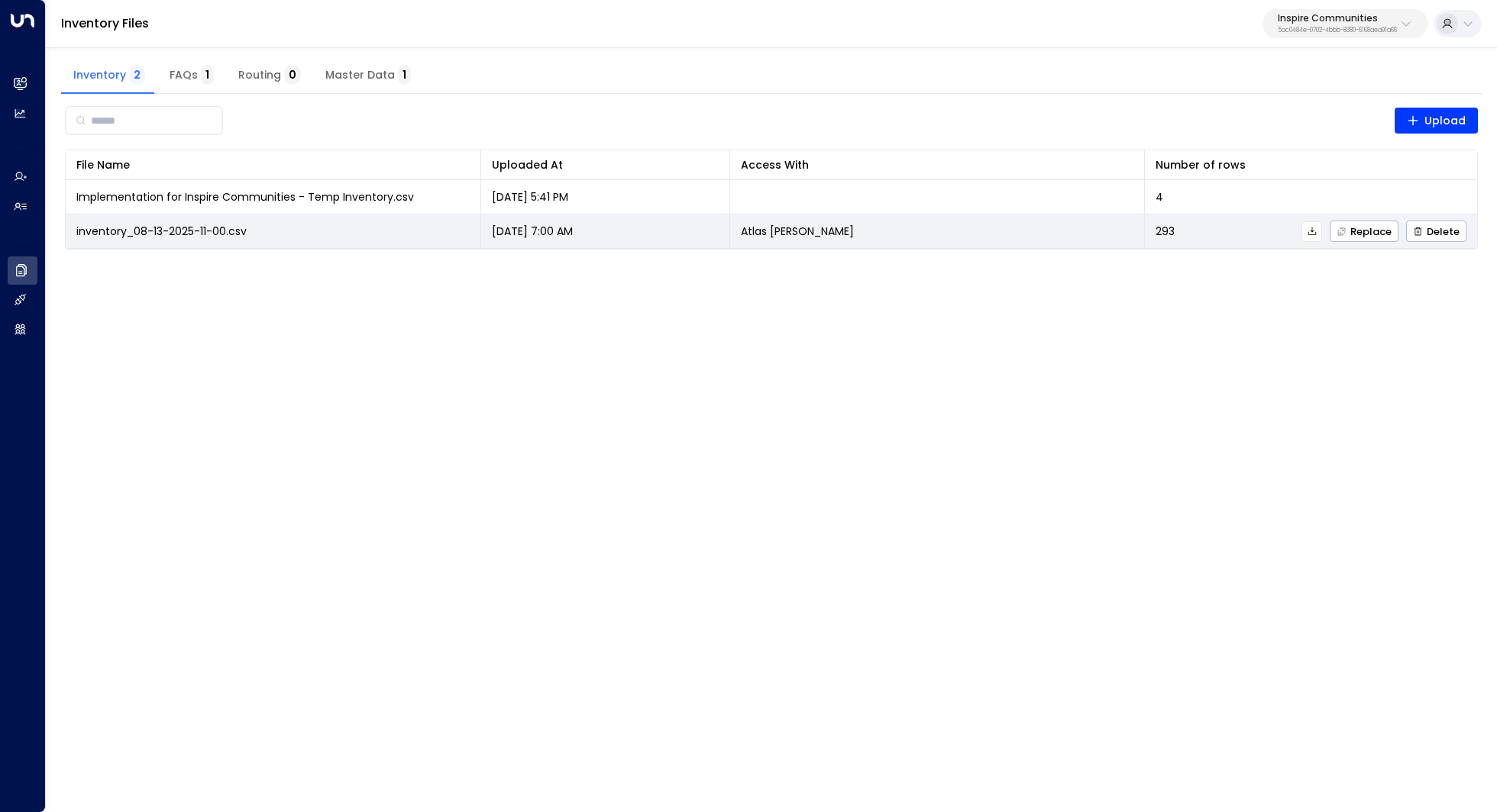
click at [228, 234] on span "inventory_08-13-2025-11-00.csv" at bounding box center [162, 231] width 170 height 15
click at [1358, 233] on span "Replace" at bounding box center [1363, 231] width 55 height 10
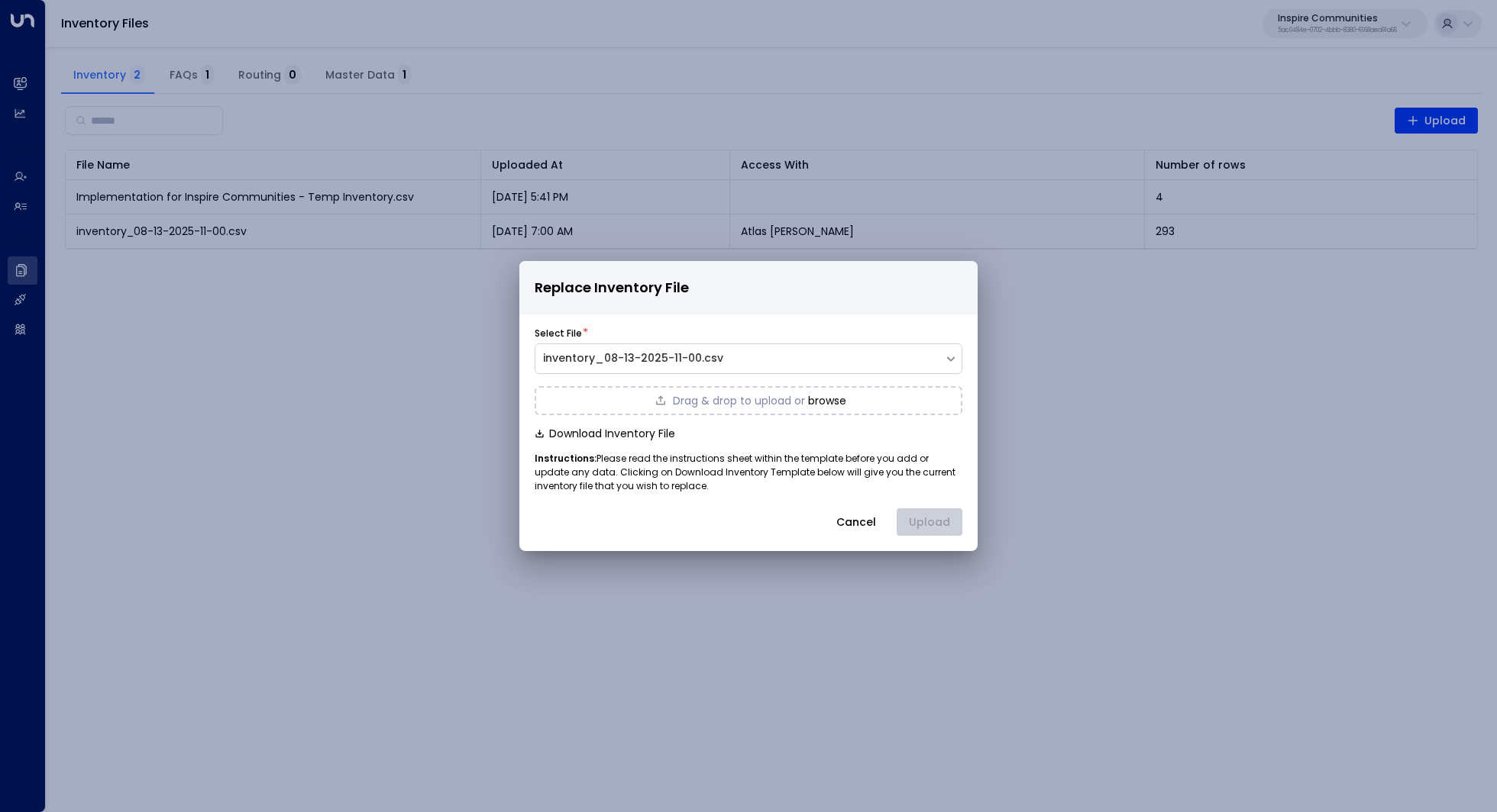
click at [861, 518] on button "Cancel" at bounding box center [856, 522] width 66 height 27
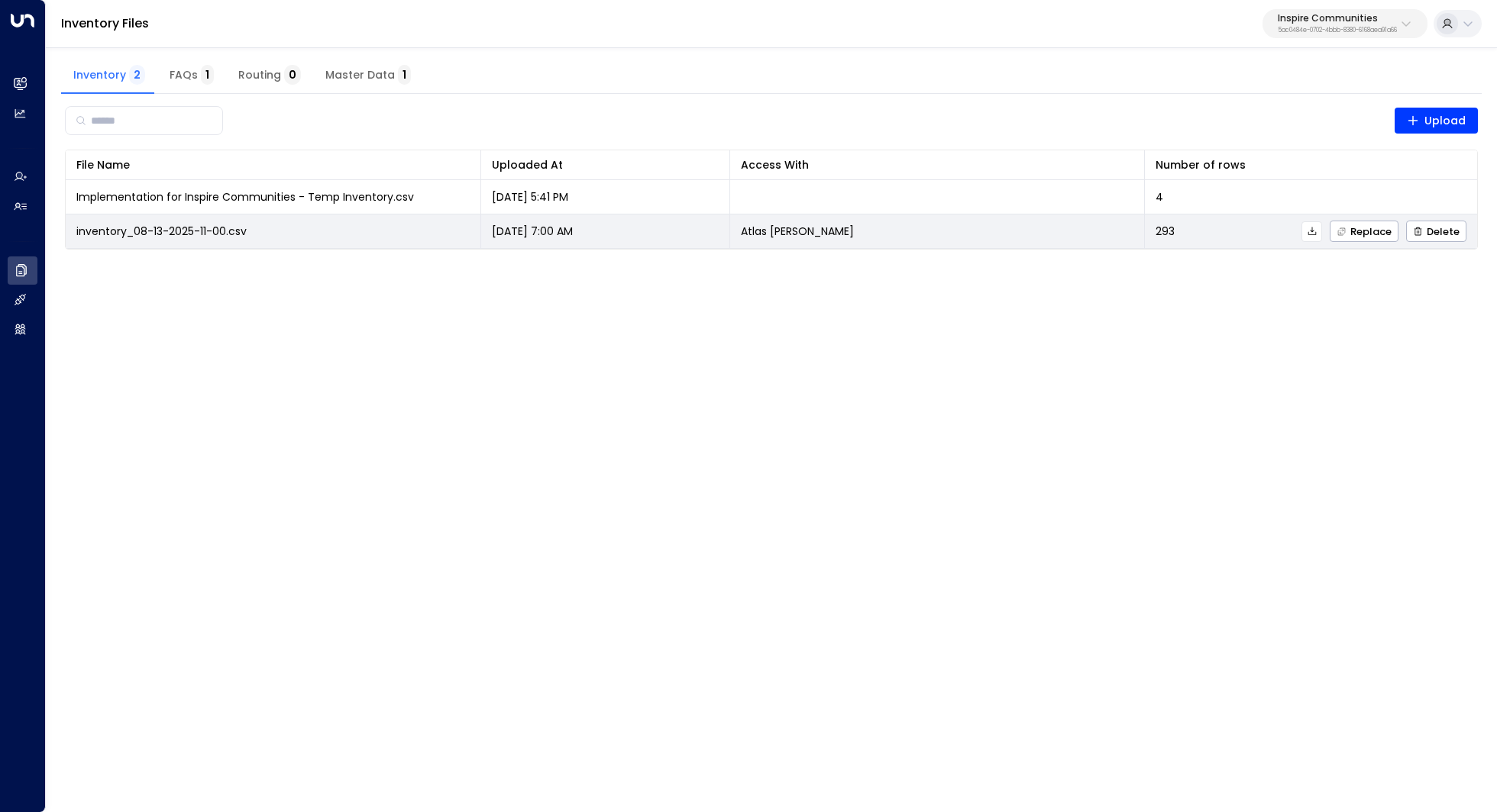
click at [1315, 234] on icon at bounding box center [1311, 230] width 8 height 8
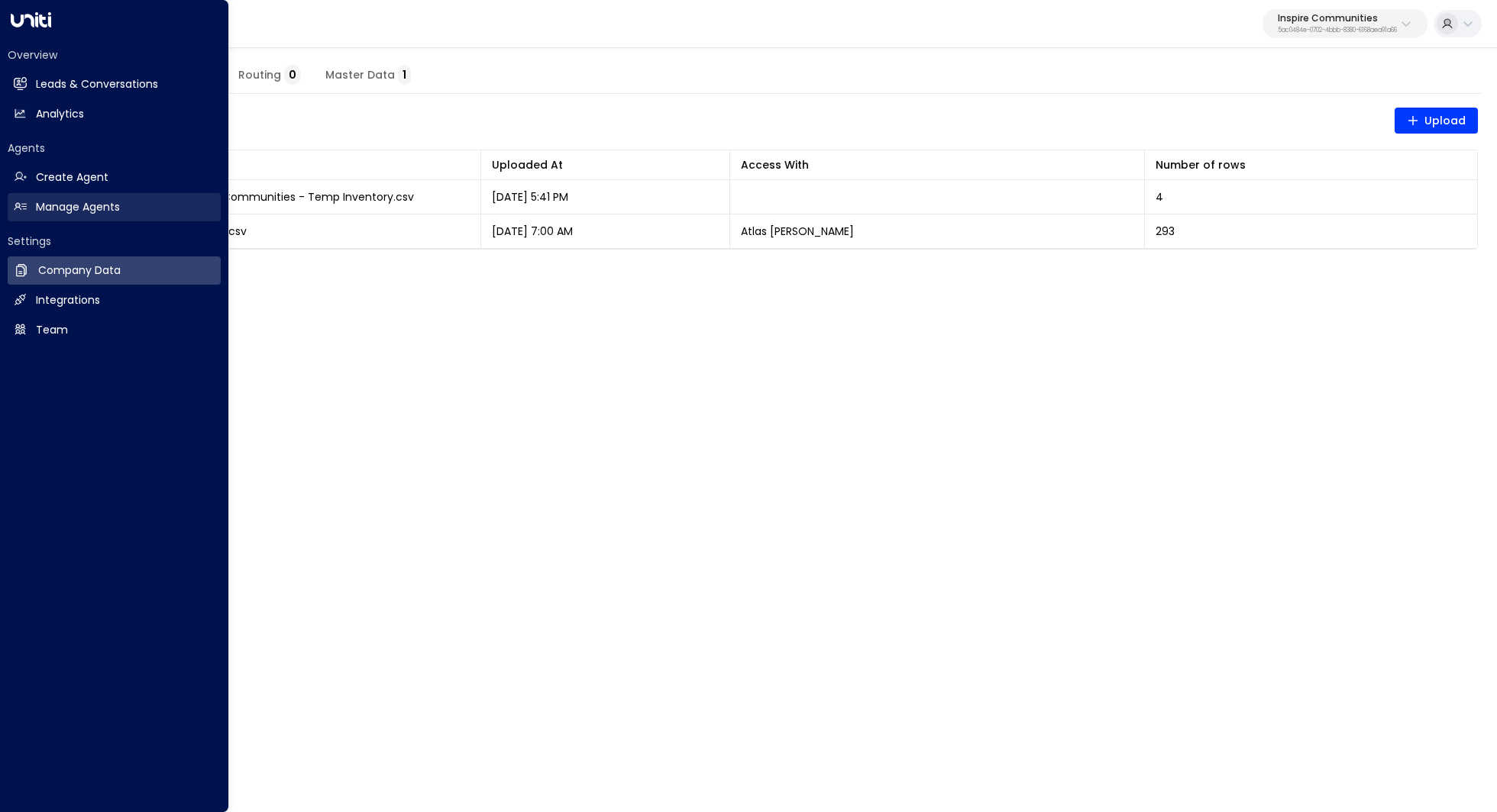
click at [61, 199] on link "Manage Agents Manage Agents" at bounding box center [114, 207] width 213 height 28
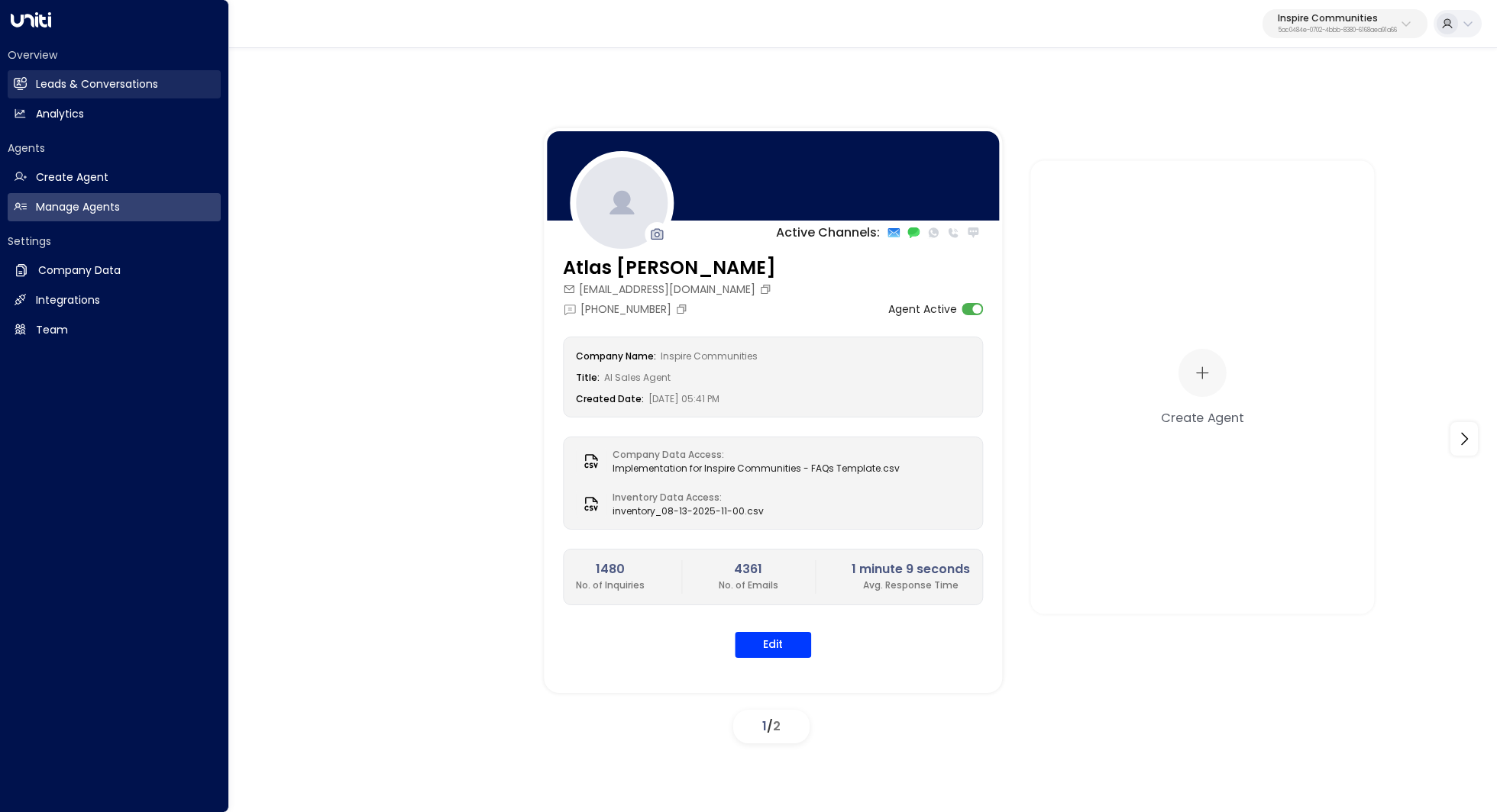
click at [110, 77] on h2 "Leads & Conversations" at bounding box center [97, 85] width 122 height 16
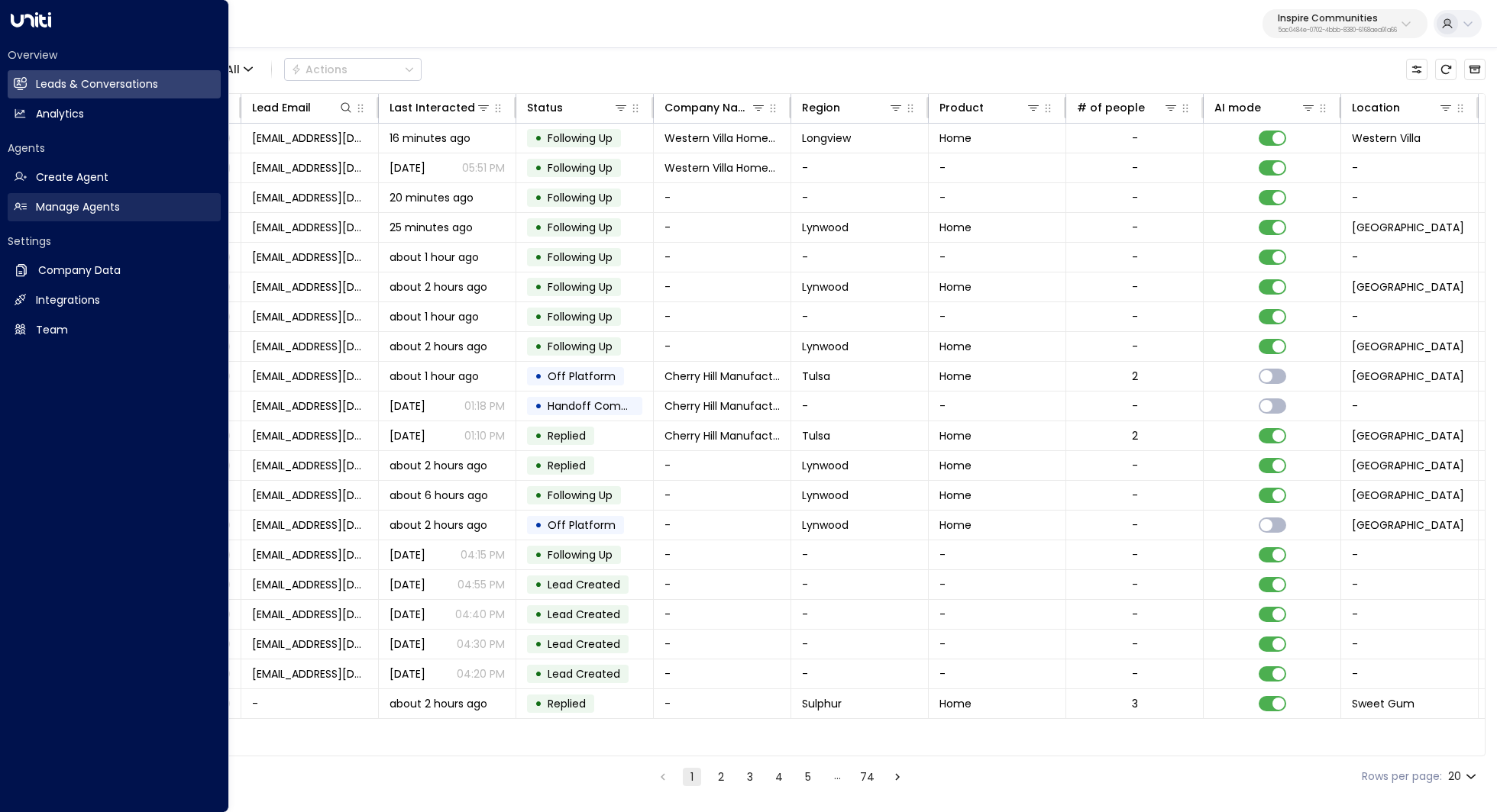
click at [83, 213] on h2 "Manage Agents" at bounding box center [78, 208] width 84 height 16
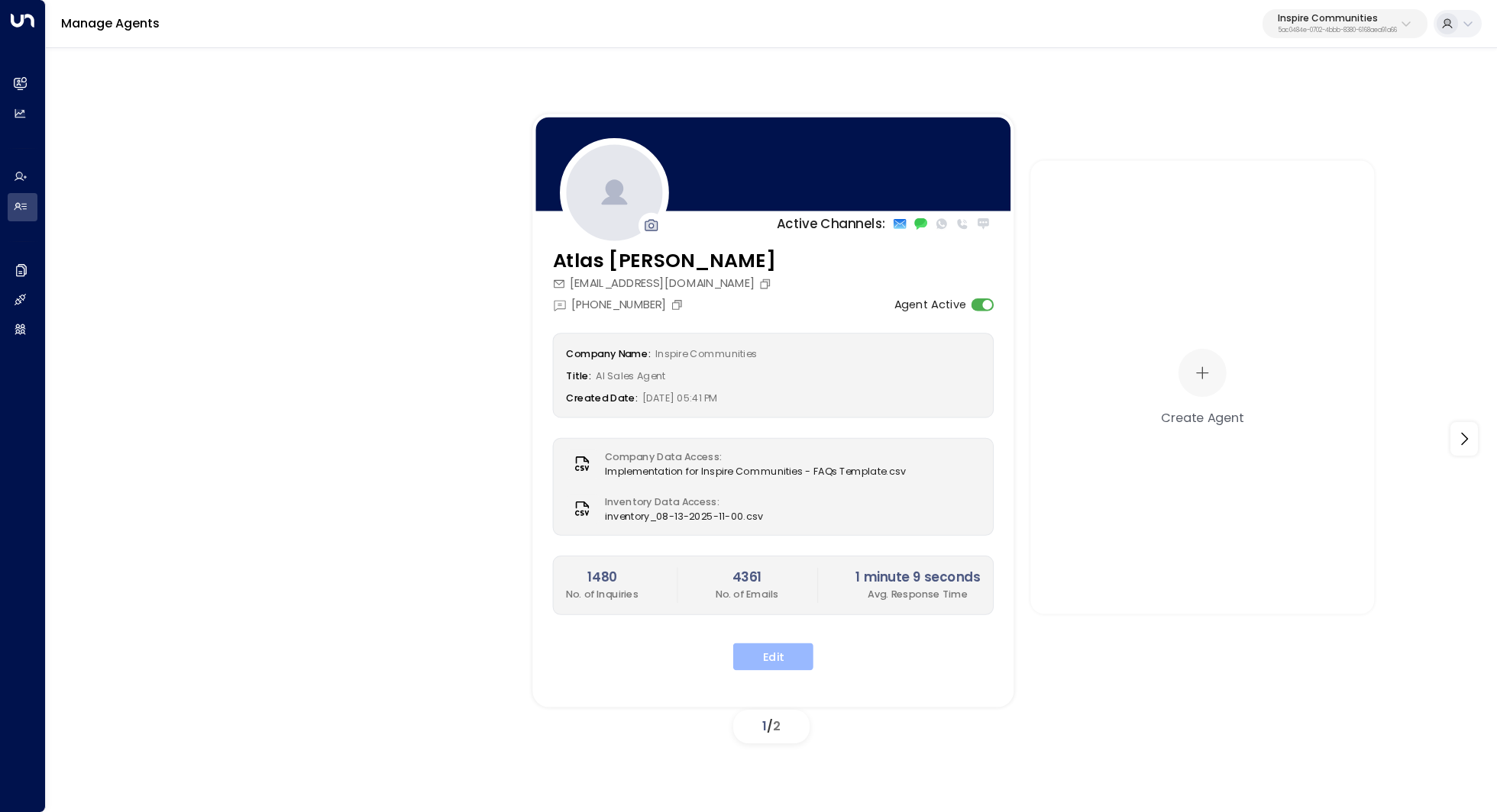
click at [776, 658] on button "Edit" at bounding box center [772, 657] width 80 height 27
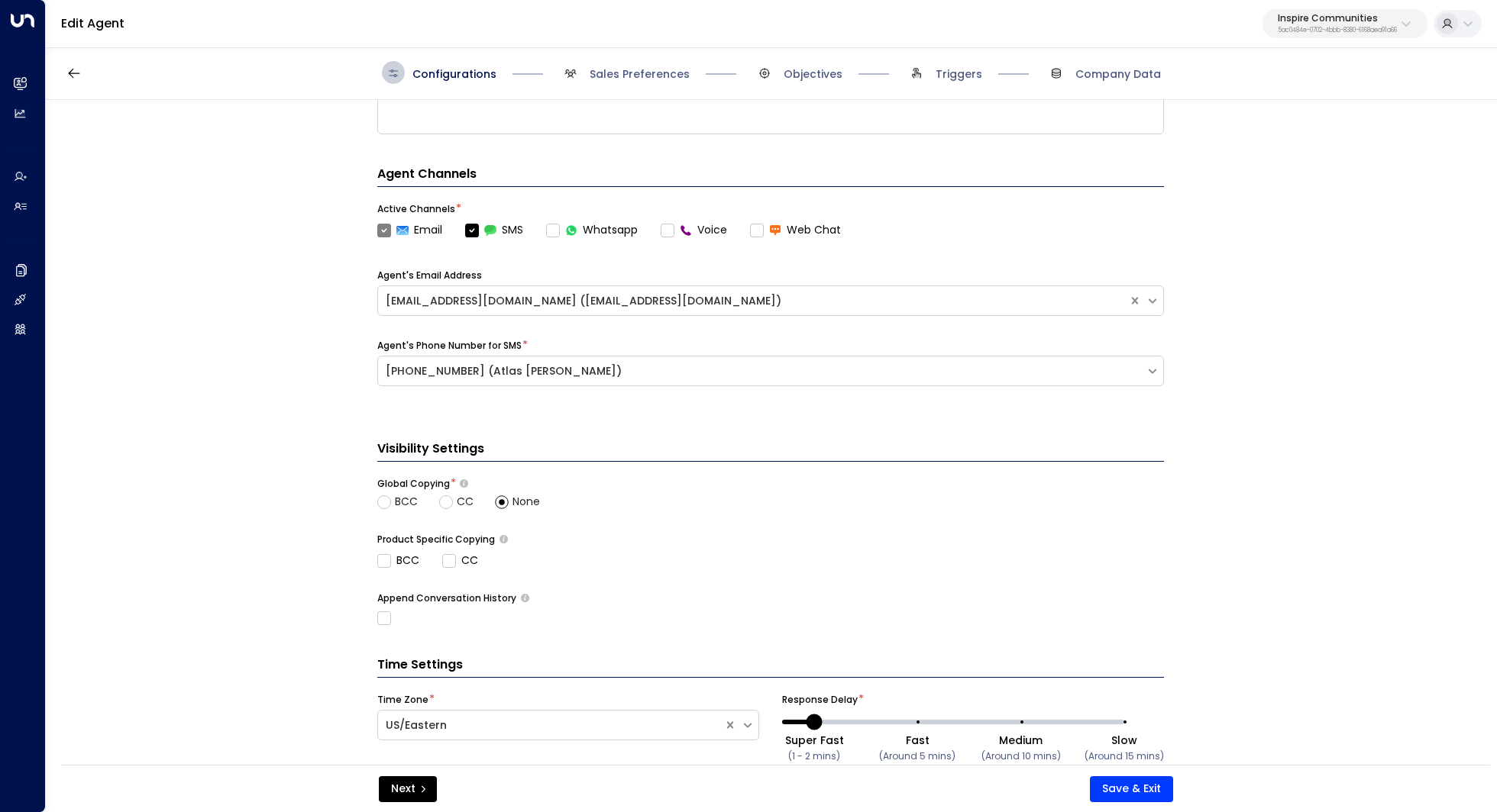
scroll to position [437, 0]
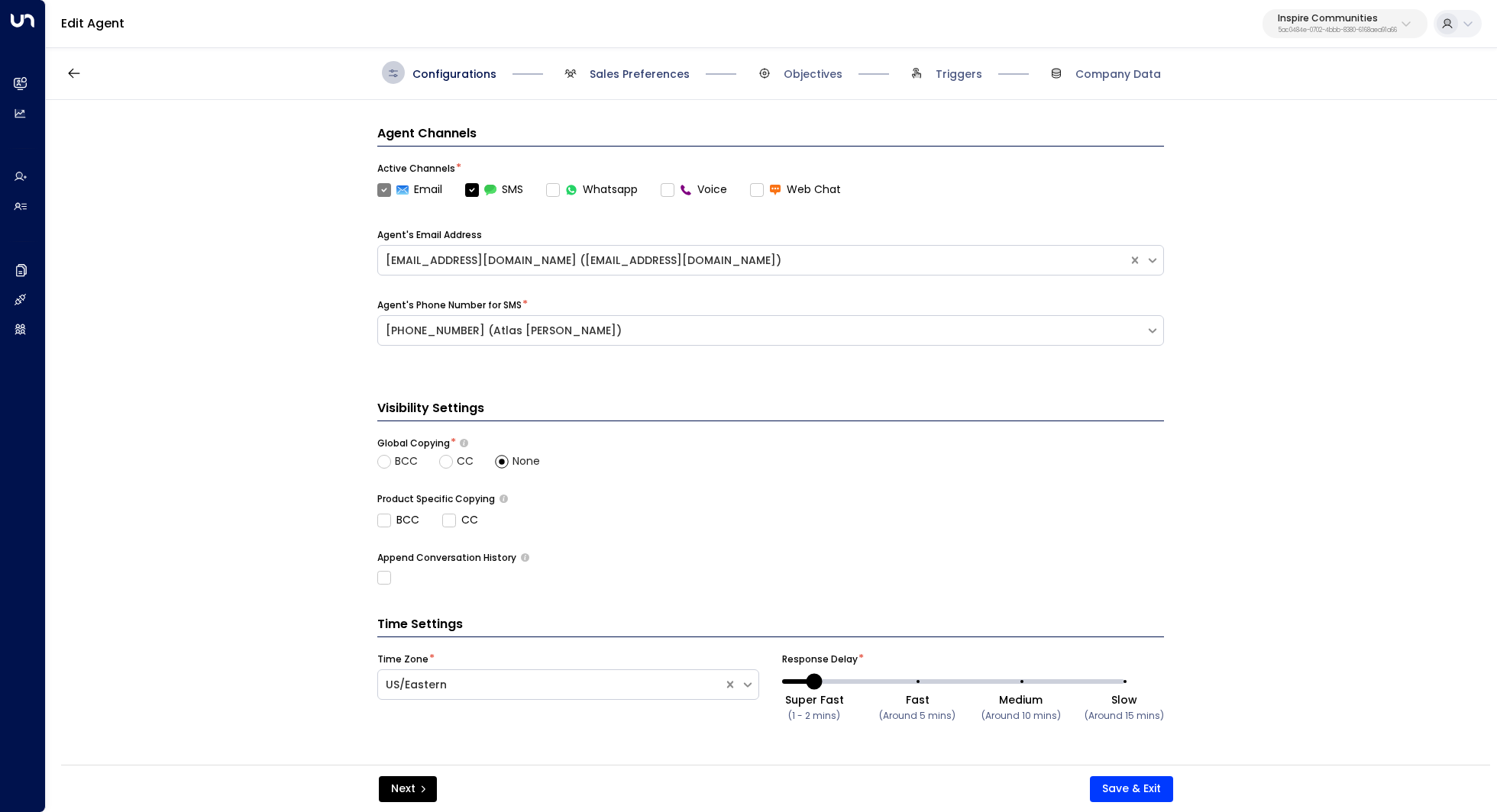
click at [675, 73] on span "Sales Preferences" at bounding box center [639, 74] width 100 height 15
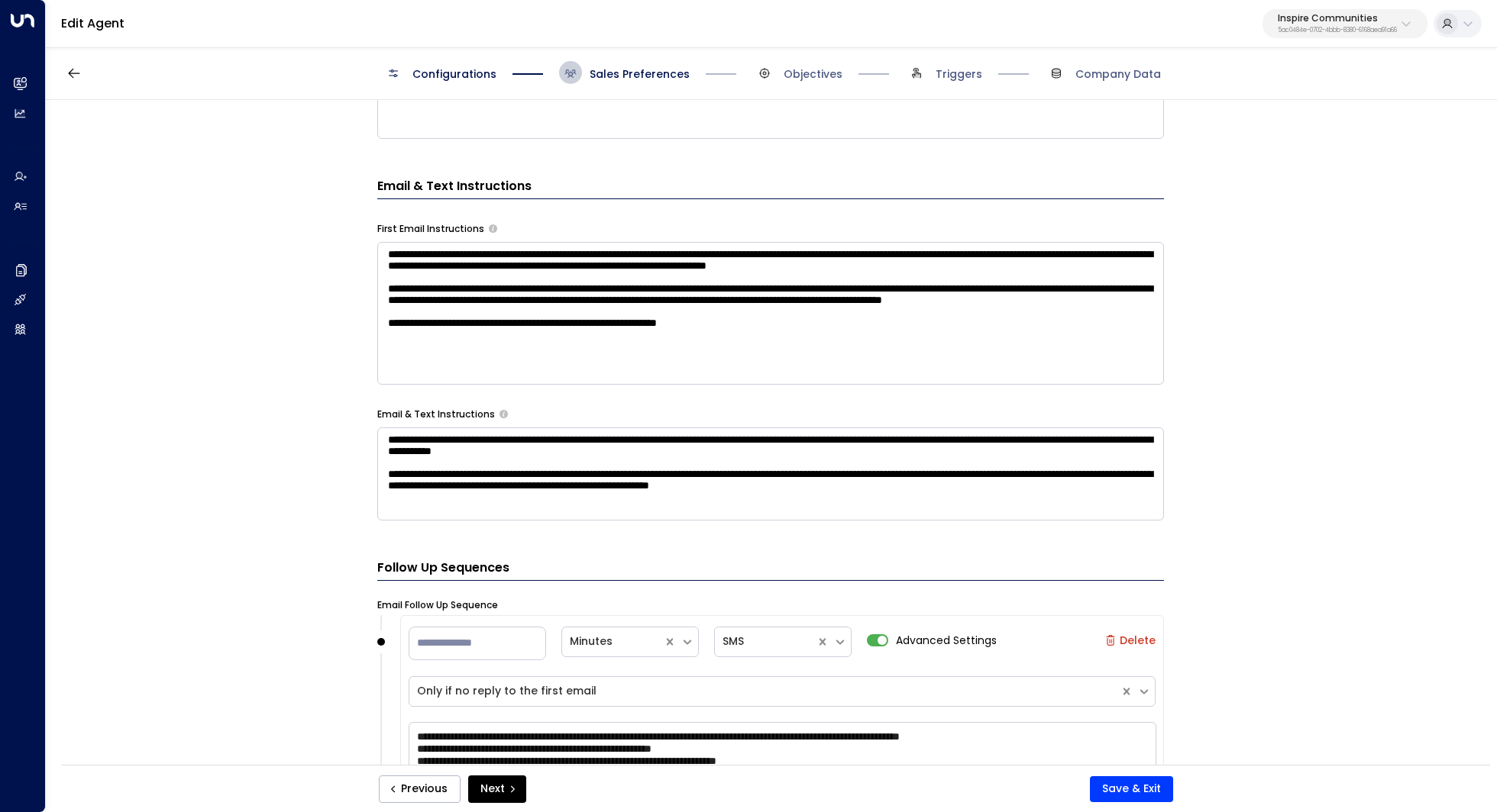
scroll to position [615, 0]
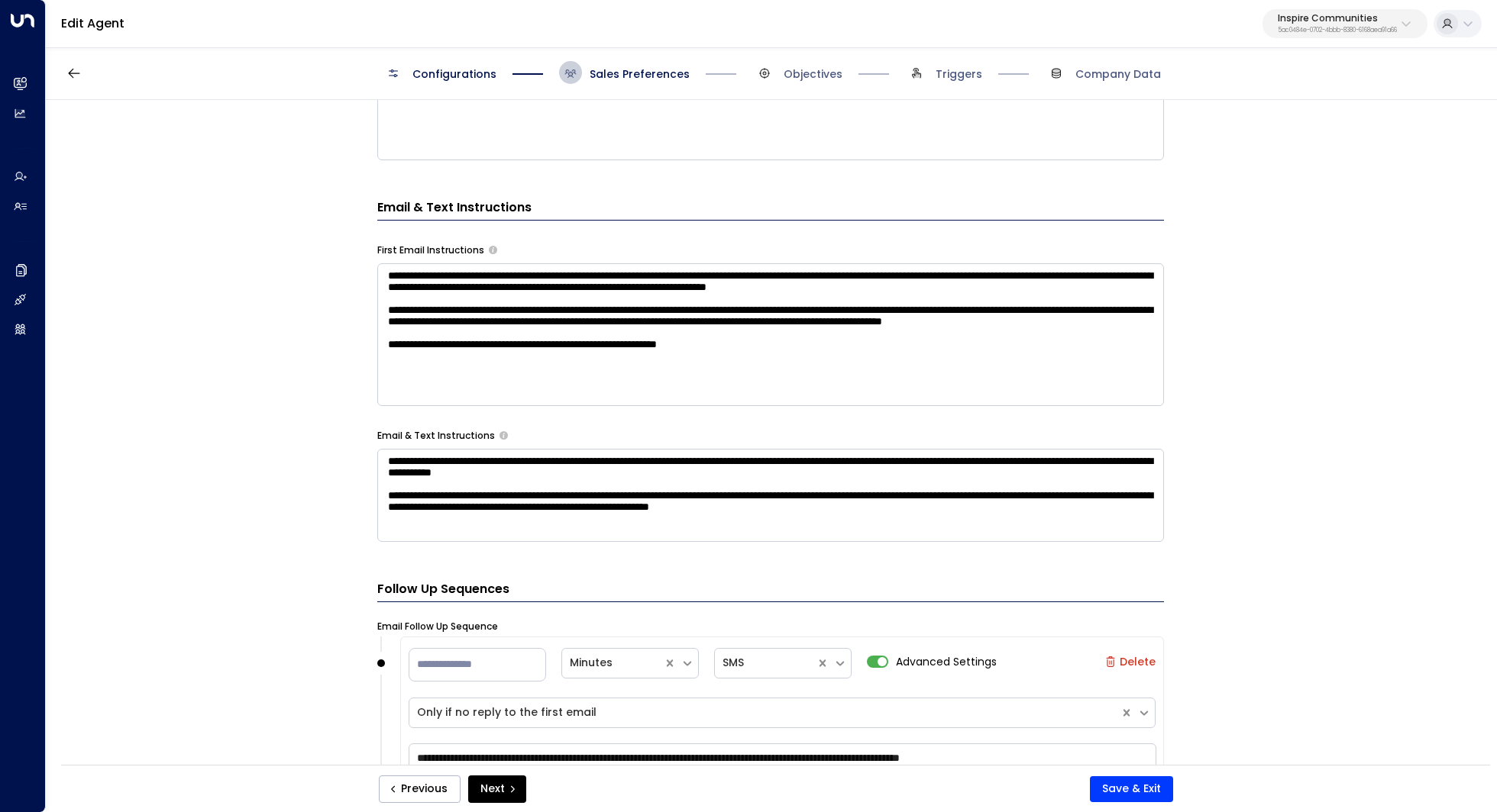
click at [1356, 32] on p "5ac0484e-0702-4bbb-8380-6168aea91a66" at bounding box center [1337, 30] width 119 height 6
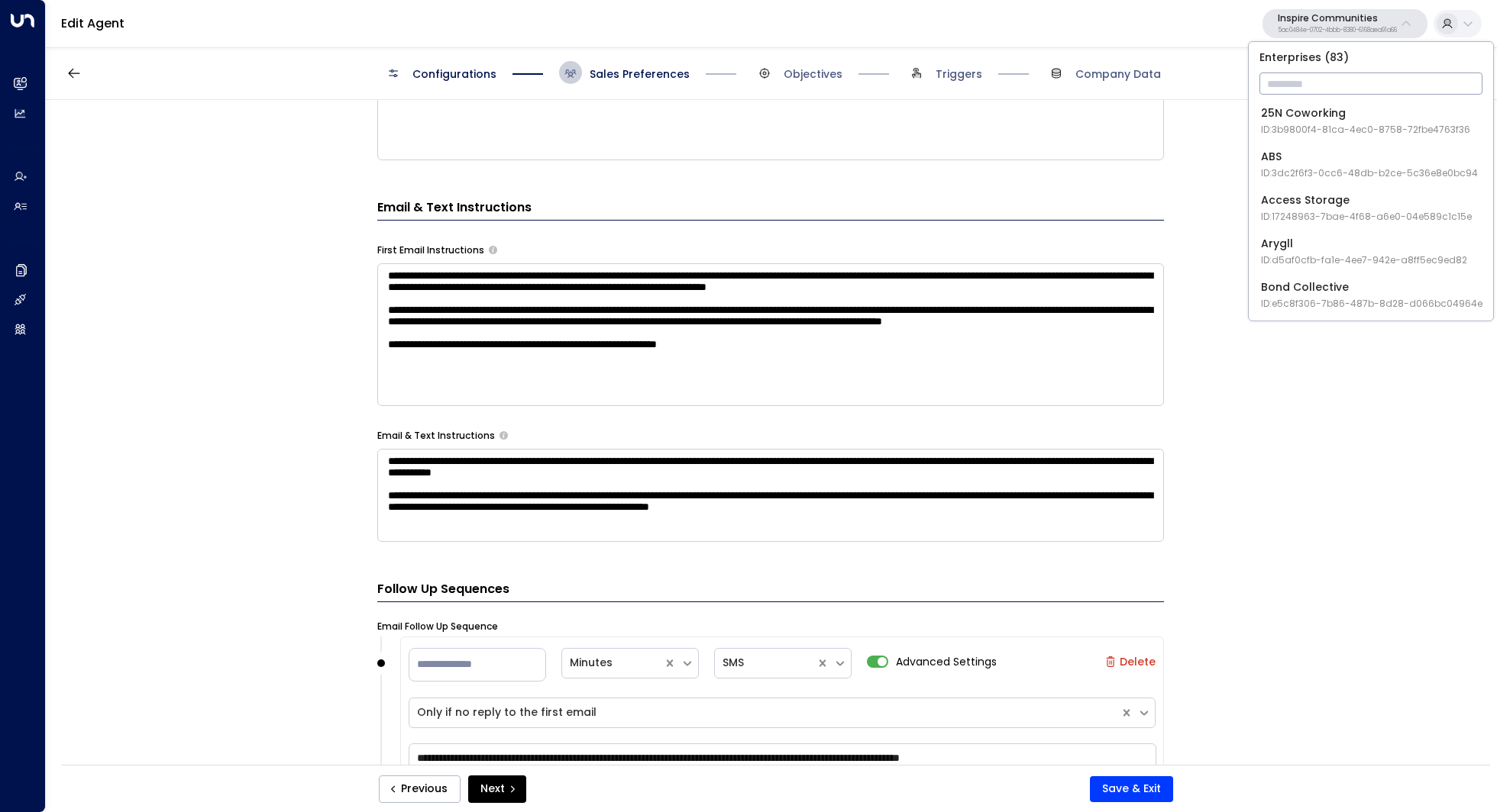
click at [1307, 79] on input "text" at bounding box center [1371, 83] width 223 height 28
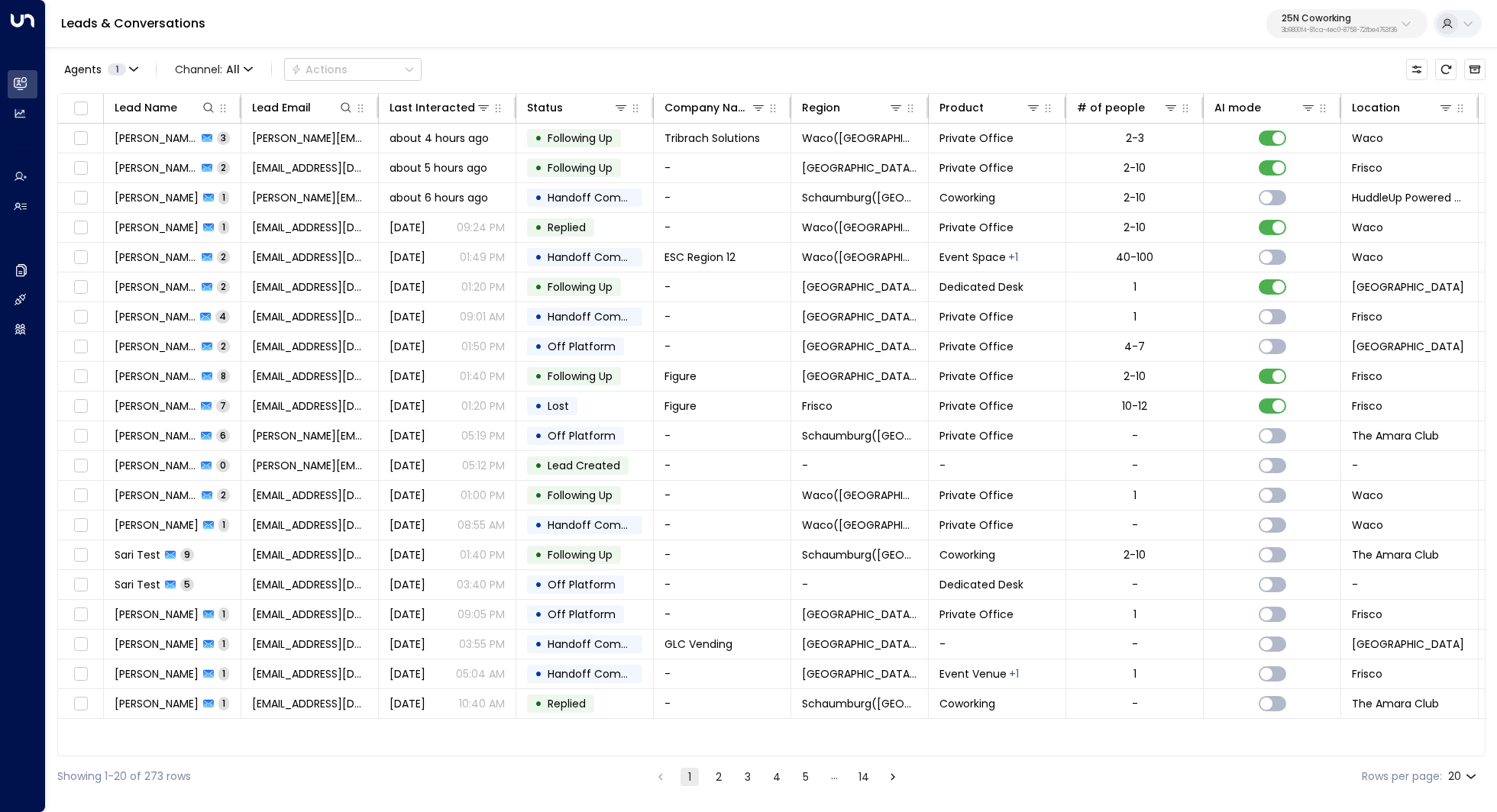
click at [1367, 24] on div "25N Coworking 3b9800f4-81ca-4ec0-8758-72fbe4763f36" at bounding box center [1339, 23] width 116 height 20
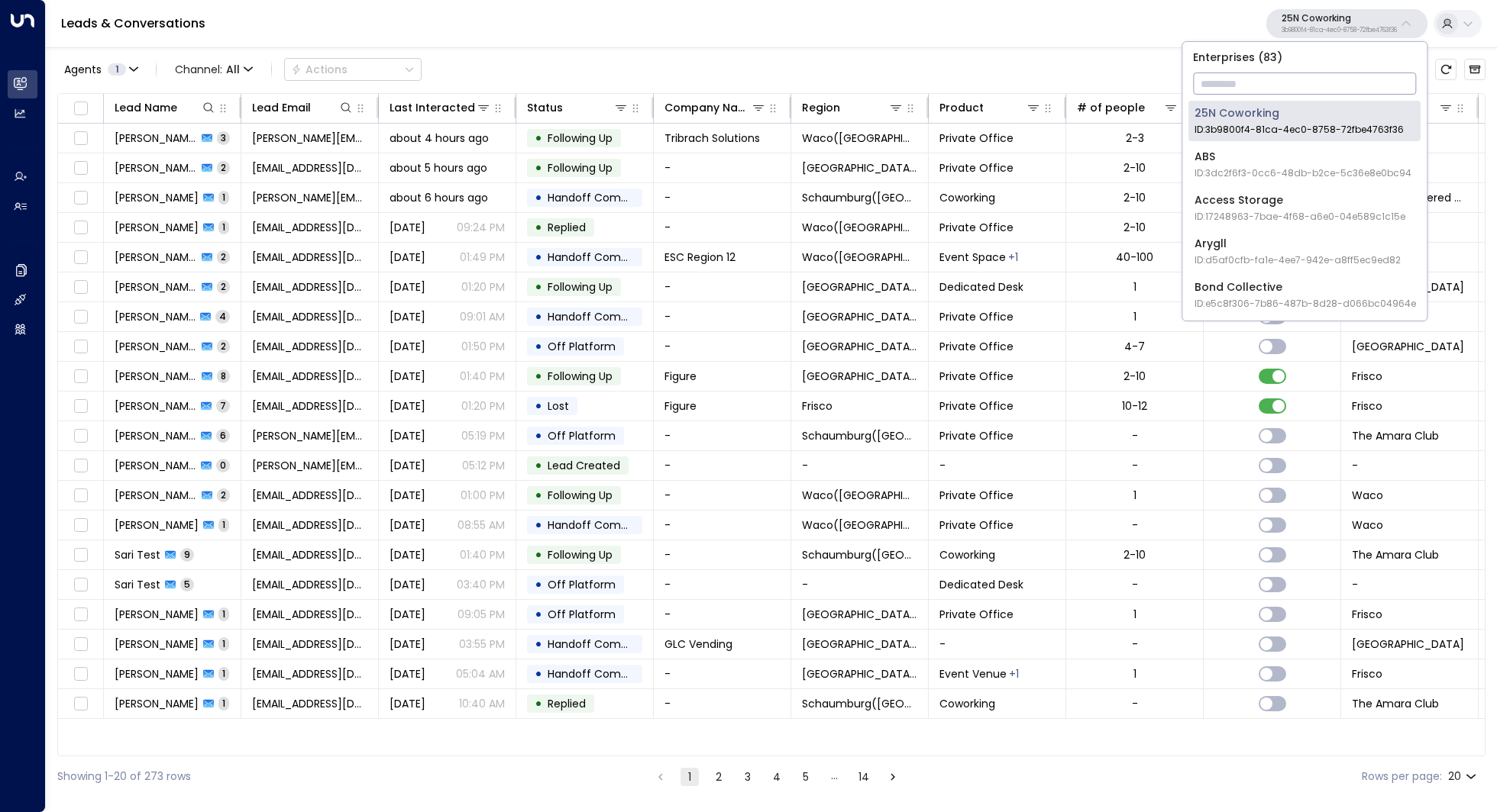
click at [1262, 91] on input "text" at bounding box center [1304, 83] width 223 height 28
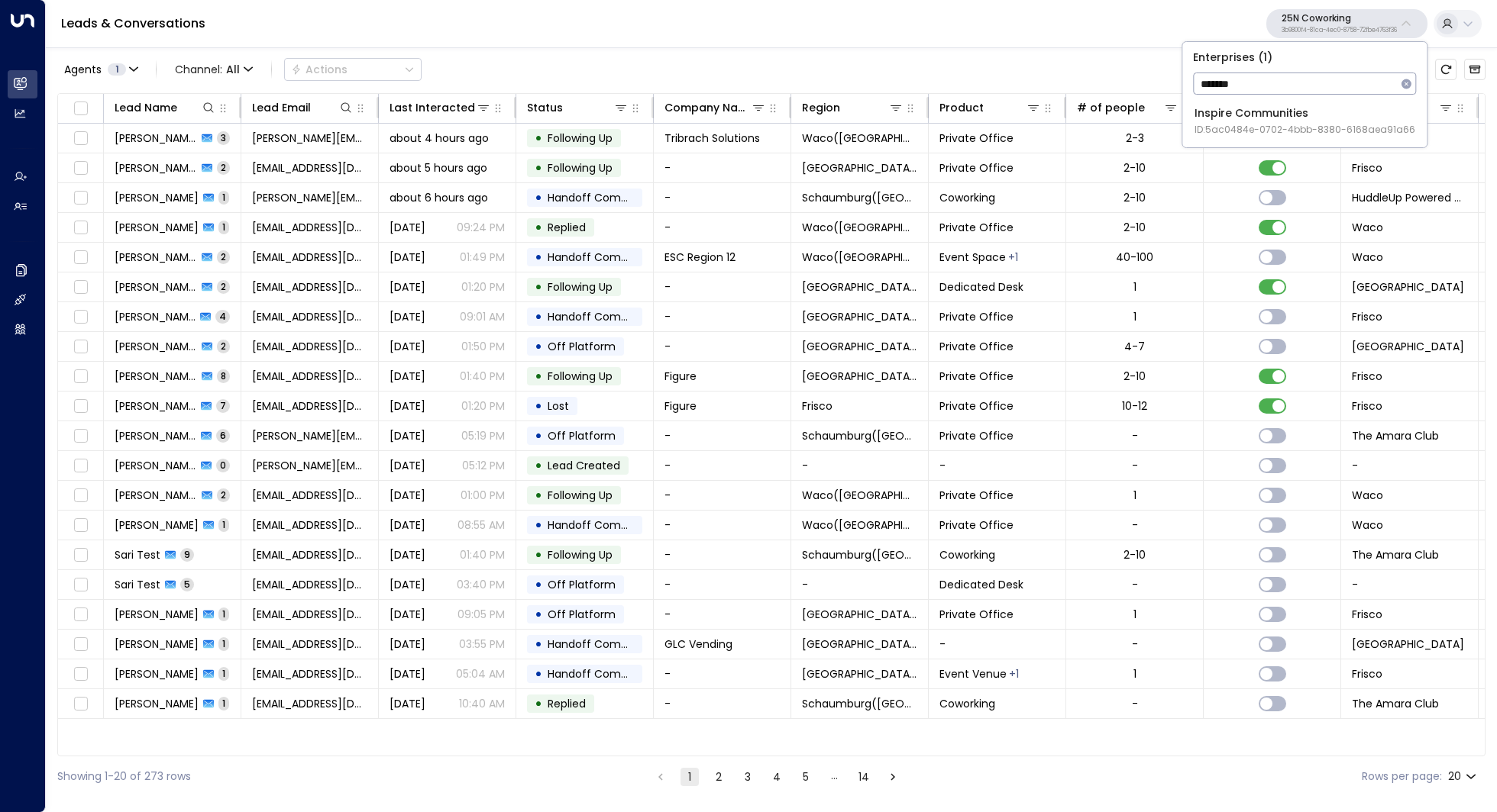
type input "*******"
click at [1248, 126] on span "ID: 5ac0484e-0702-4bbb-8380-6168aea91a66" at bounding box center [1305, 129] width 220 height 14
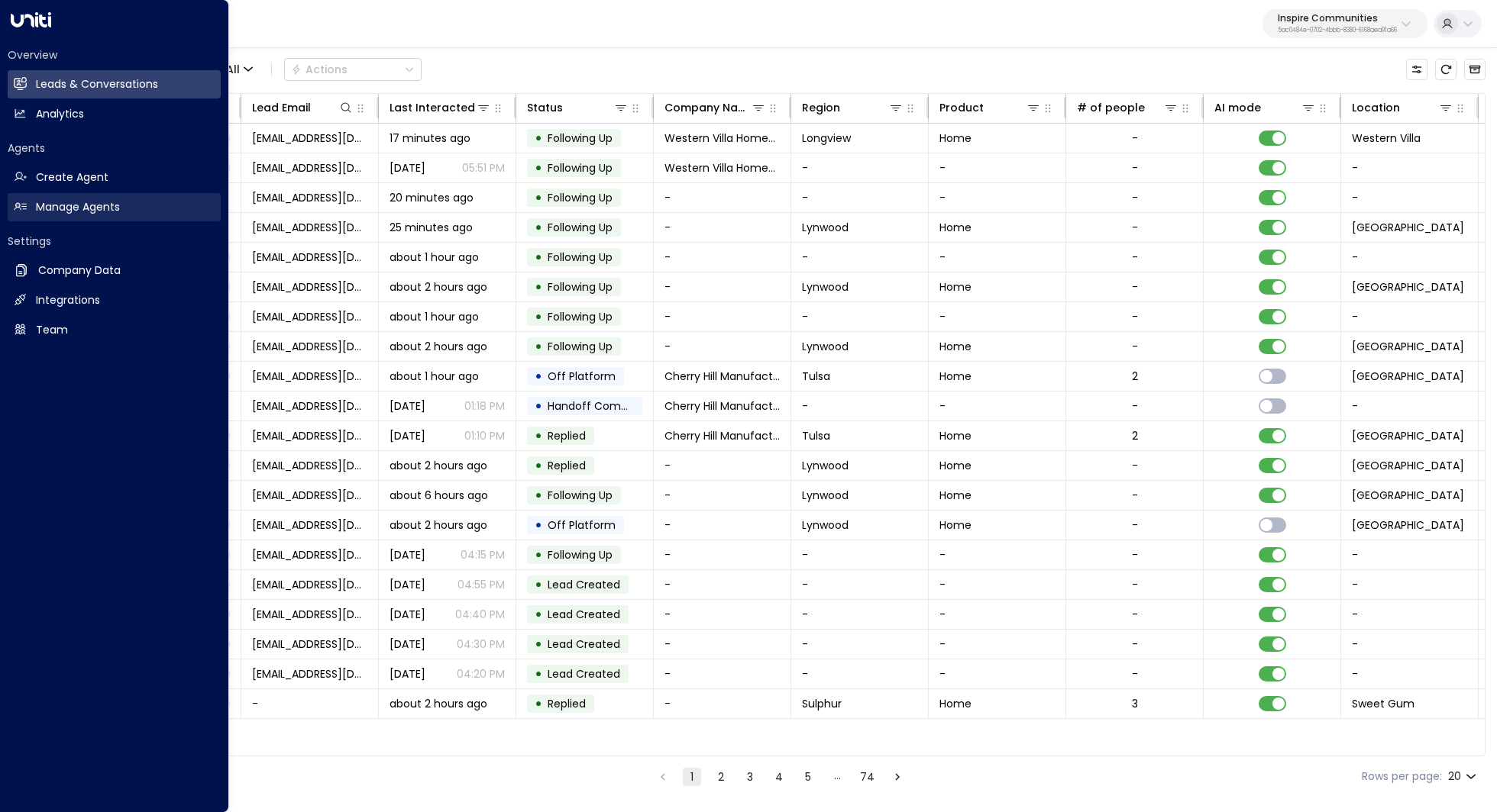
click at [107, 210] on h2 "Manage Agents" at bounding box center [78, 208] width 84 height 16
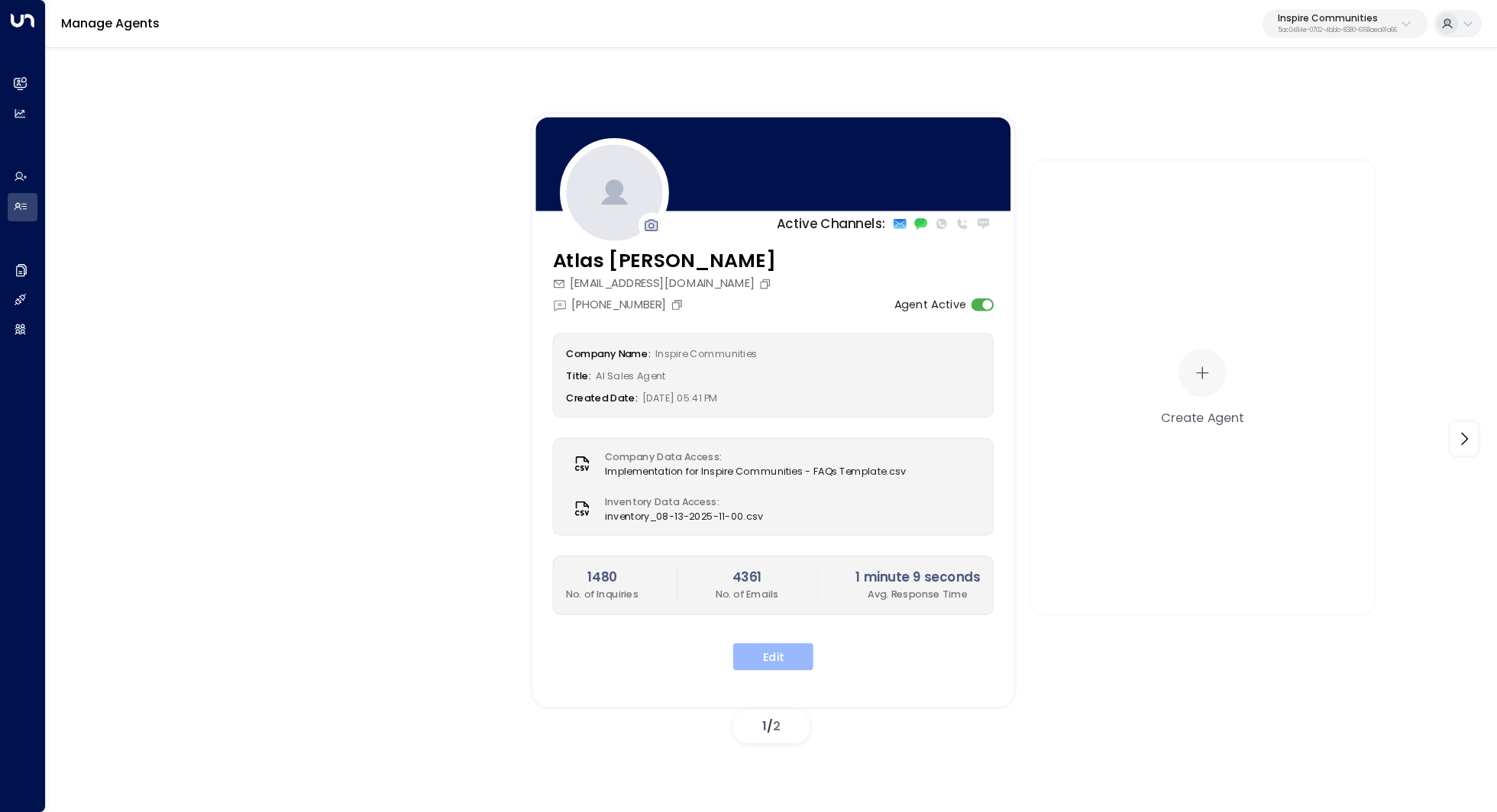
click at [781, 651] on button "Edit" at bounding box center [772, 657] width 80 height 27
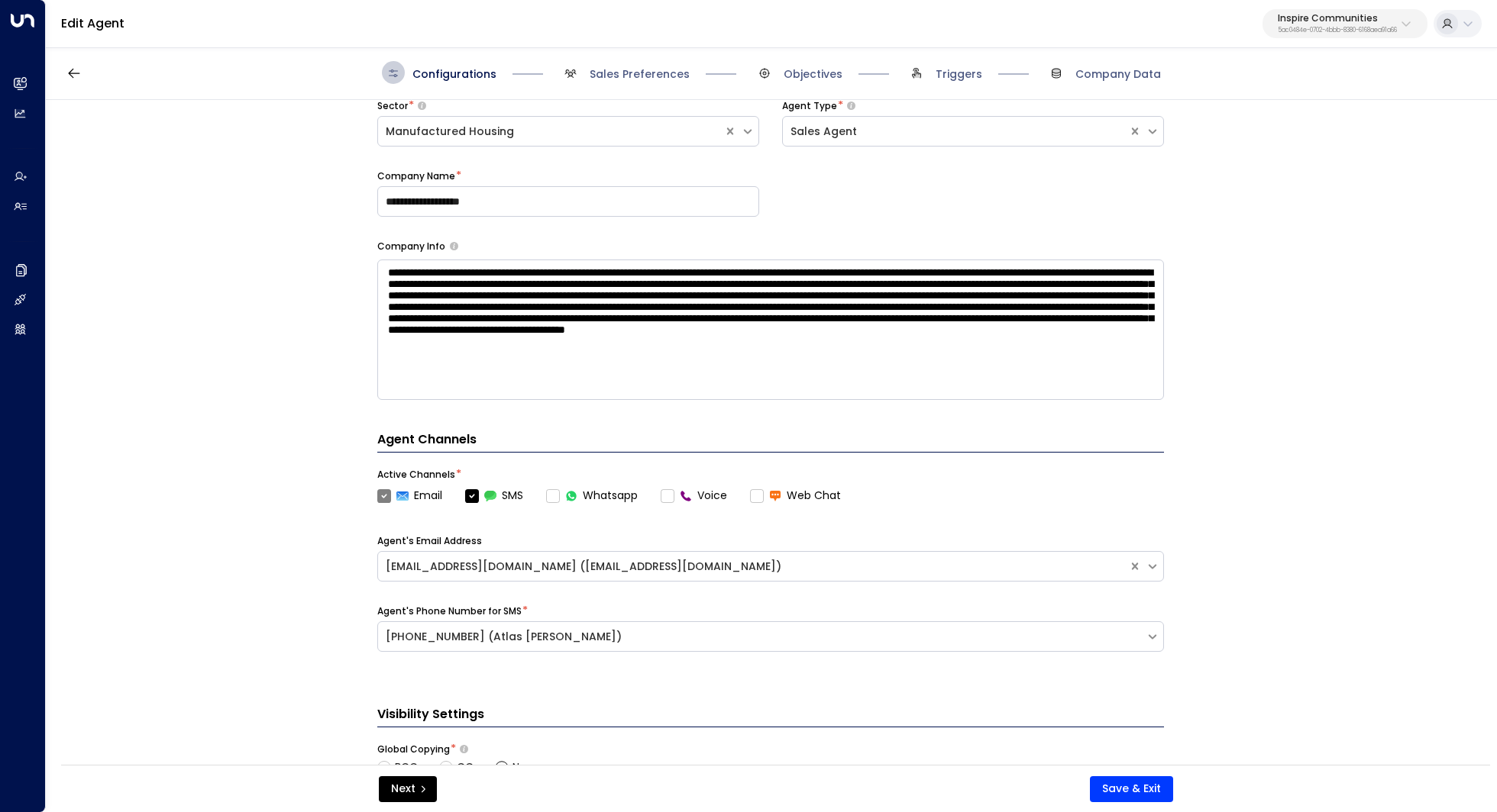
scroll to position [437, 0]
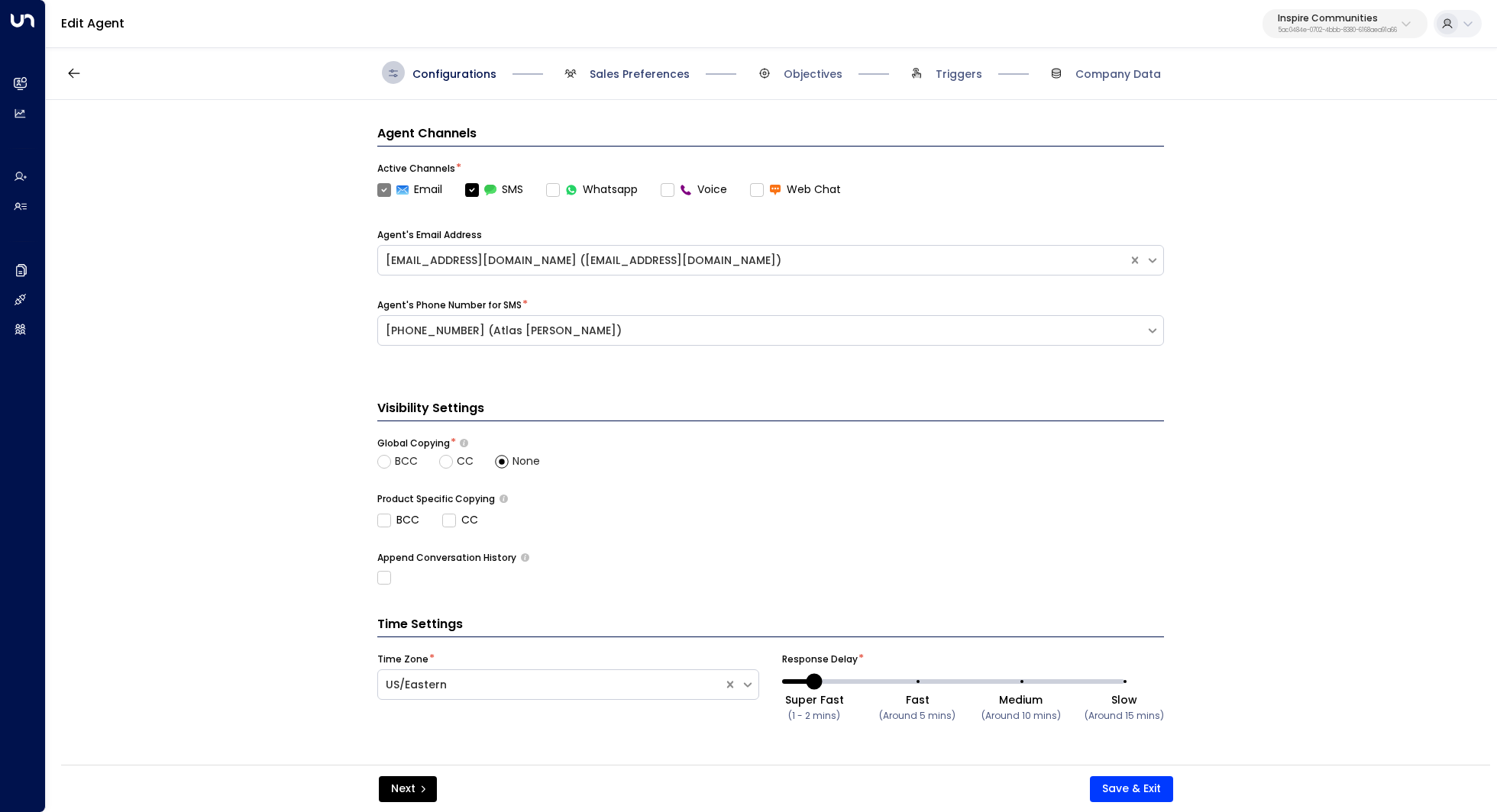
click at [624, 77] on span "Sales Preferences" at bounding box center [639, 74] width 100 height 15
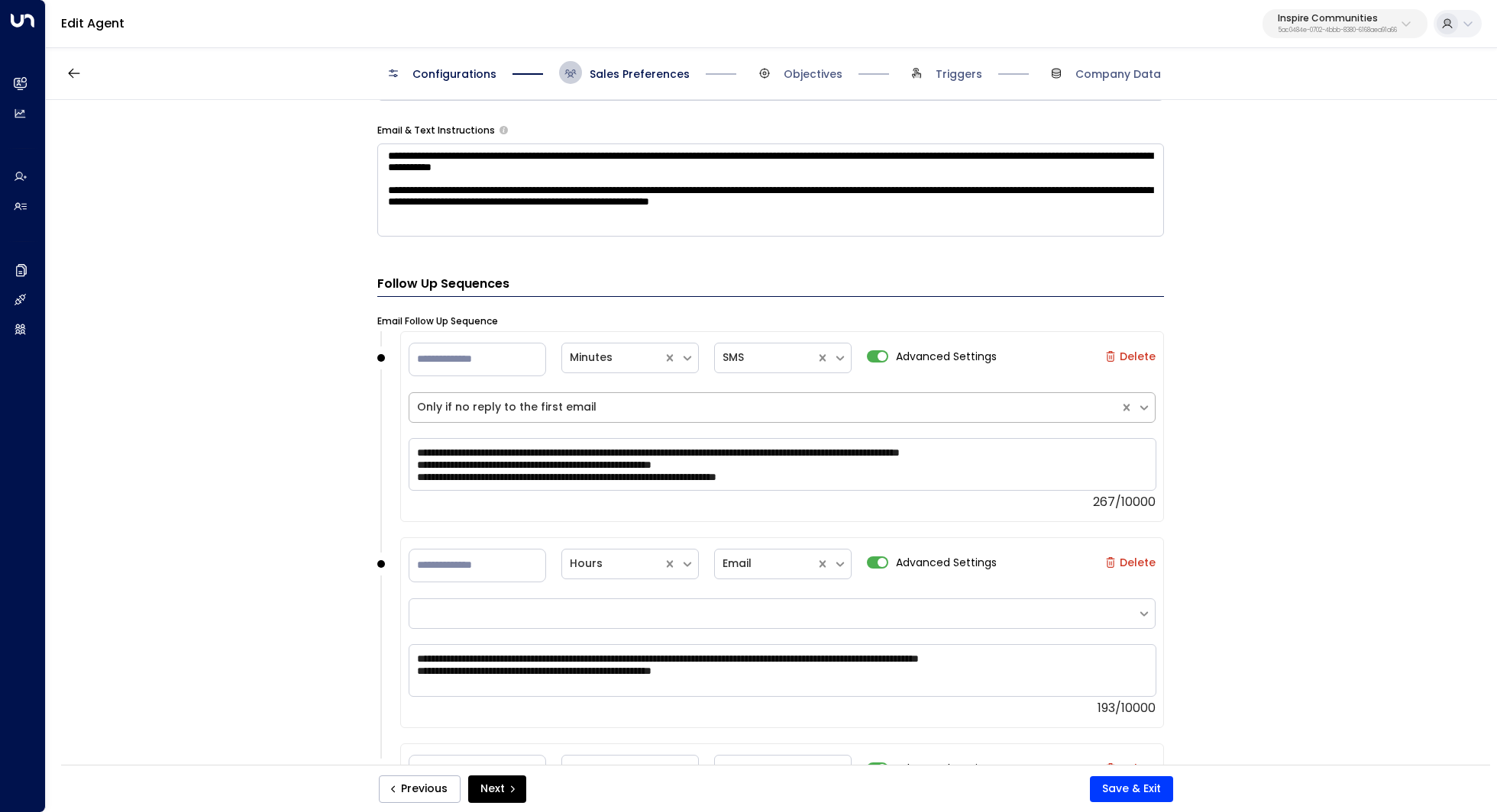
scroll to position [914, 0]
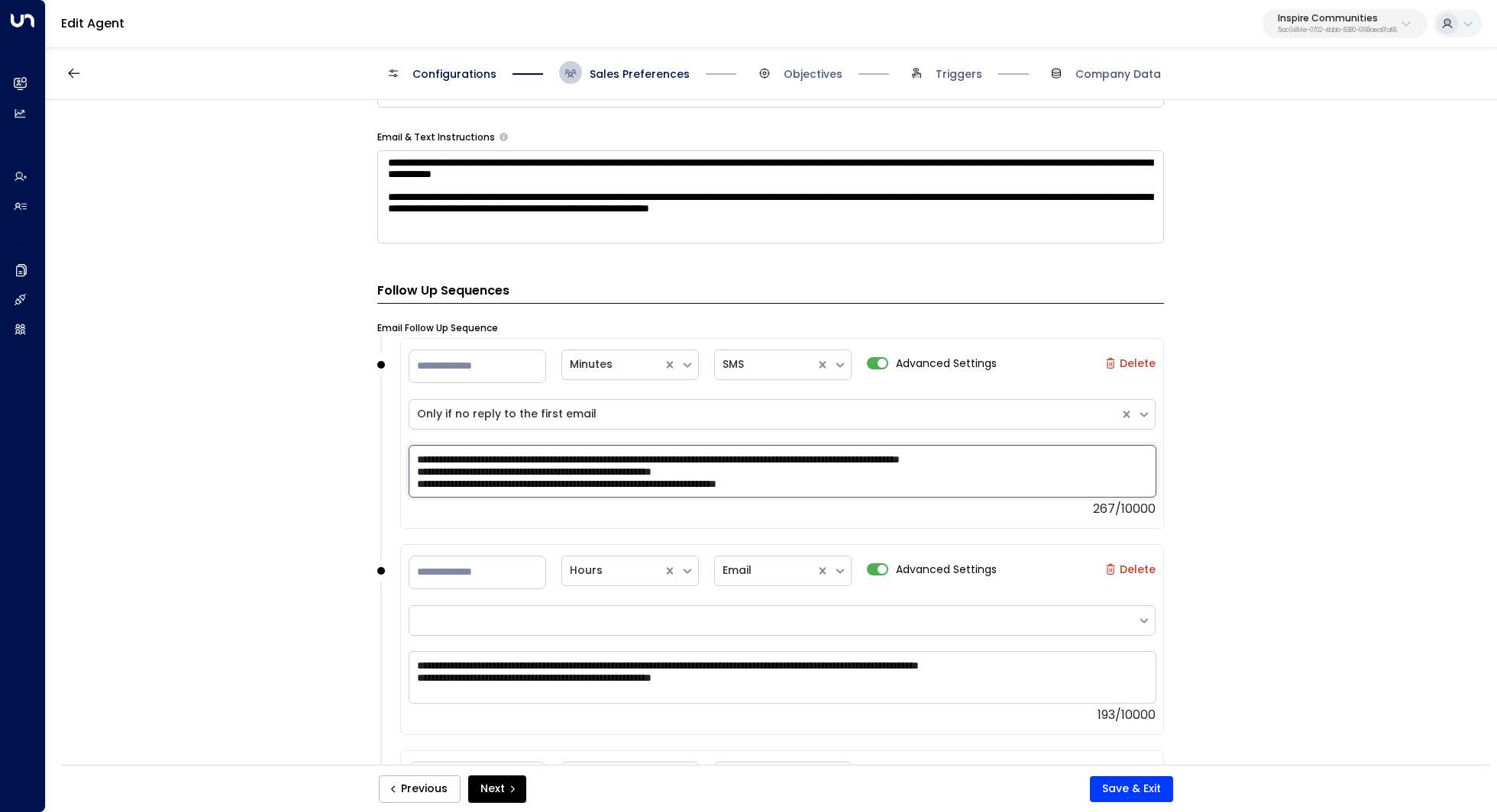
click at [856, 481] on textarea "**********" at bounding box center [781, 471] width 747 height 53
drag, startPoint x: 776, startPoint y: 468, endPoint x: 379, endPoint y: 450, distance: 397.4
click at [379, 450] on div "**********" at bounding box center [771, 441] width 787 height 206
click at [829, 472] on textarea "**********" at bounding box center [781, 471] width 747 height 53
drag, startPoint x: 788, startPoint y: 468, endPoint x: 350, endPoint y: 456, distance: 438.2
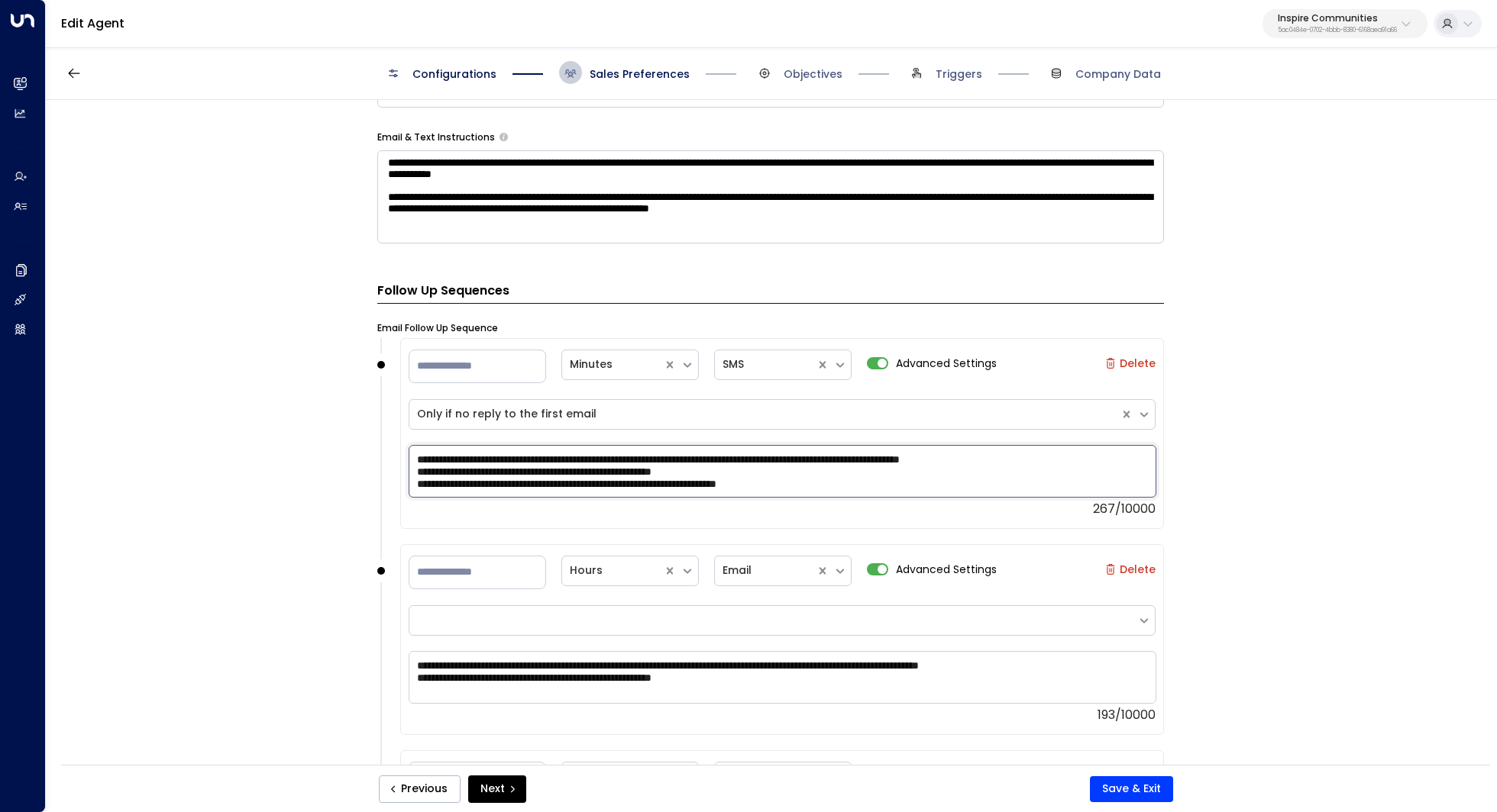
click at [350, 456] on div "**********" at bounding box center [771, 437] width 1449 height 675
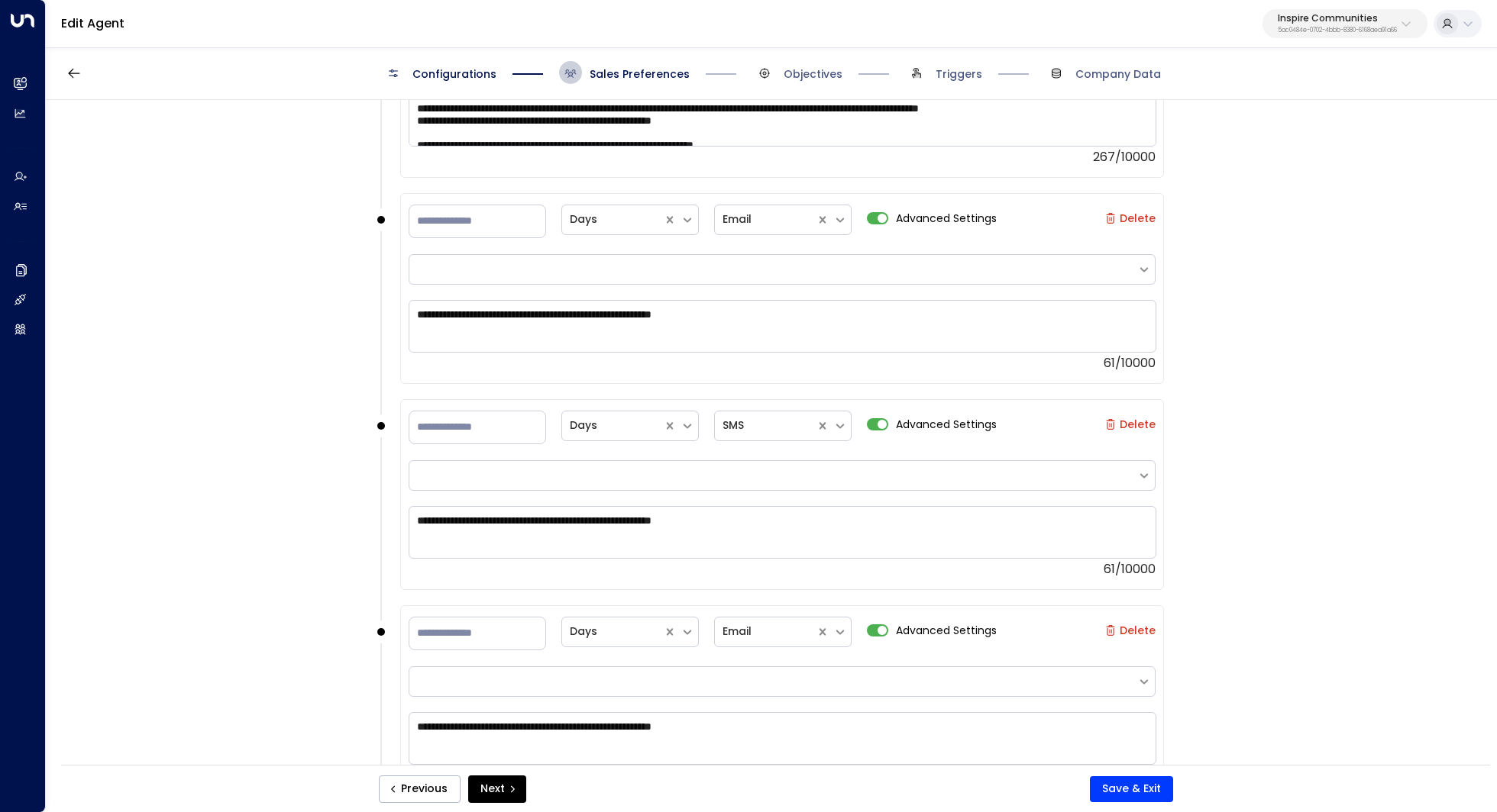
scroll to position [1509, 0]
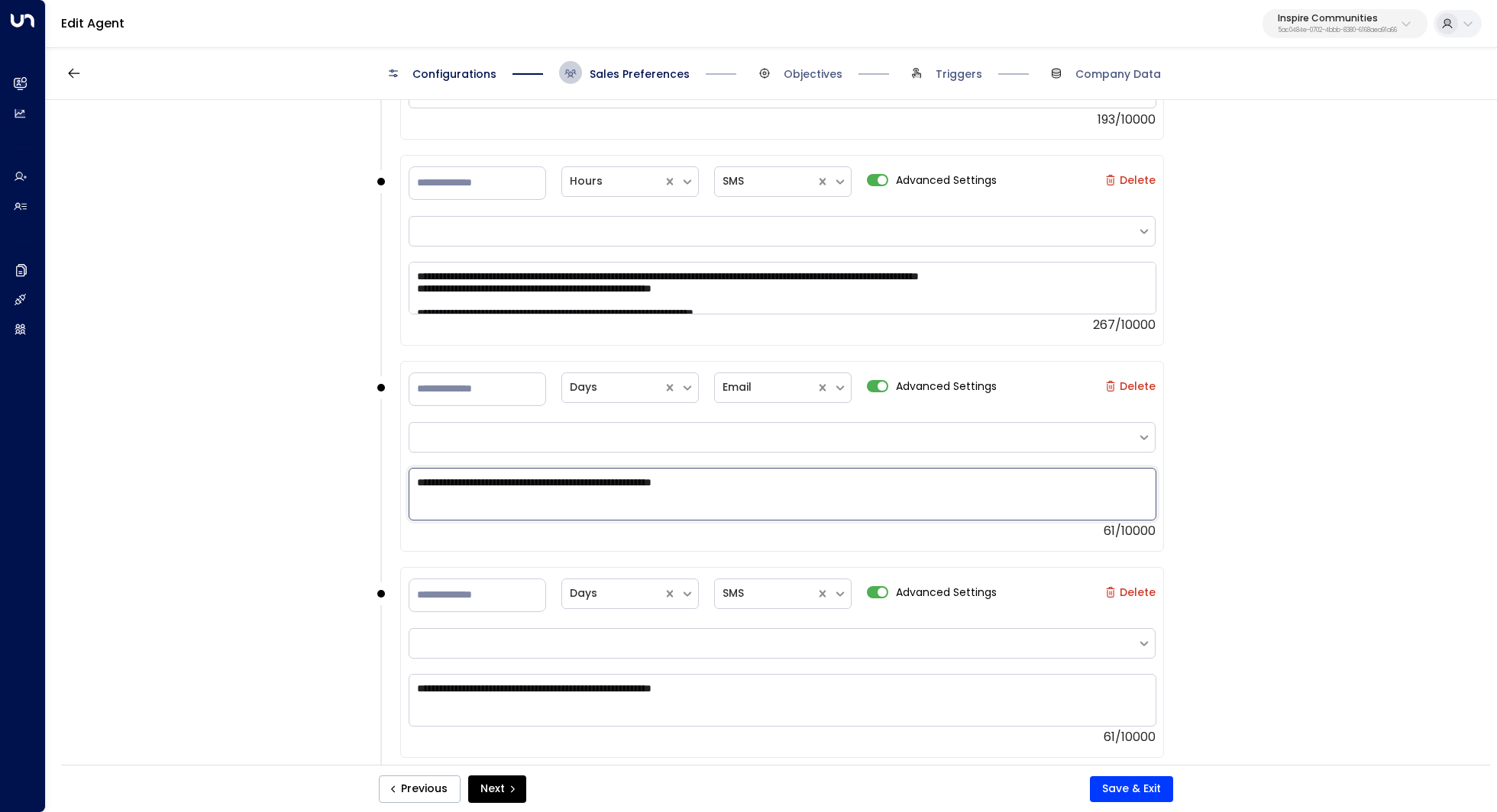
drag, startPoint x: 781, startPoint y: 486, endPoint x: 399, endPoint y: 478, distance: 382.1
click at [400, 478] on div "**********" at bounding box center [781, 456] width 763 height 191
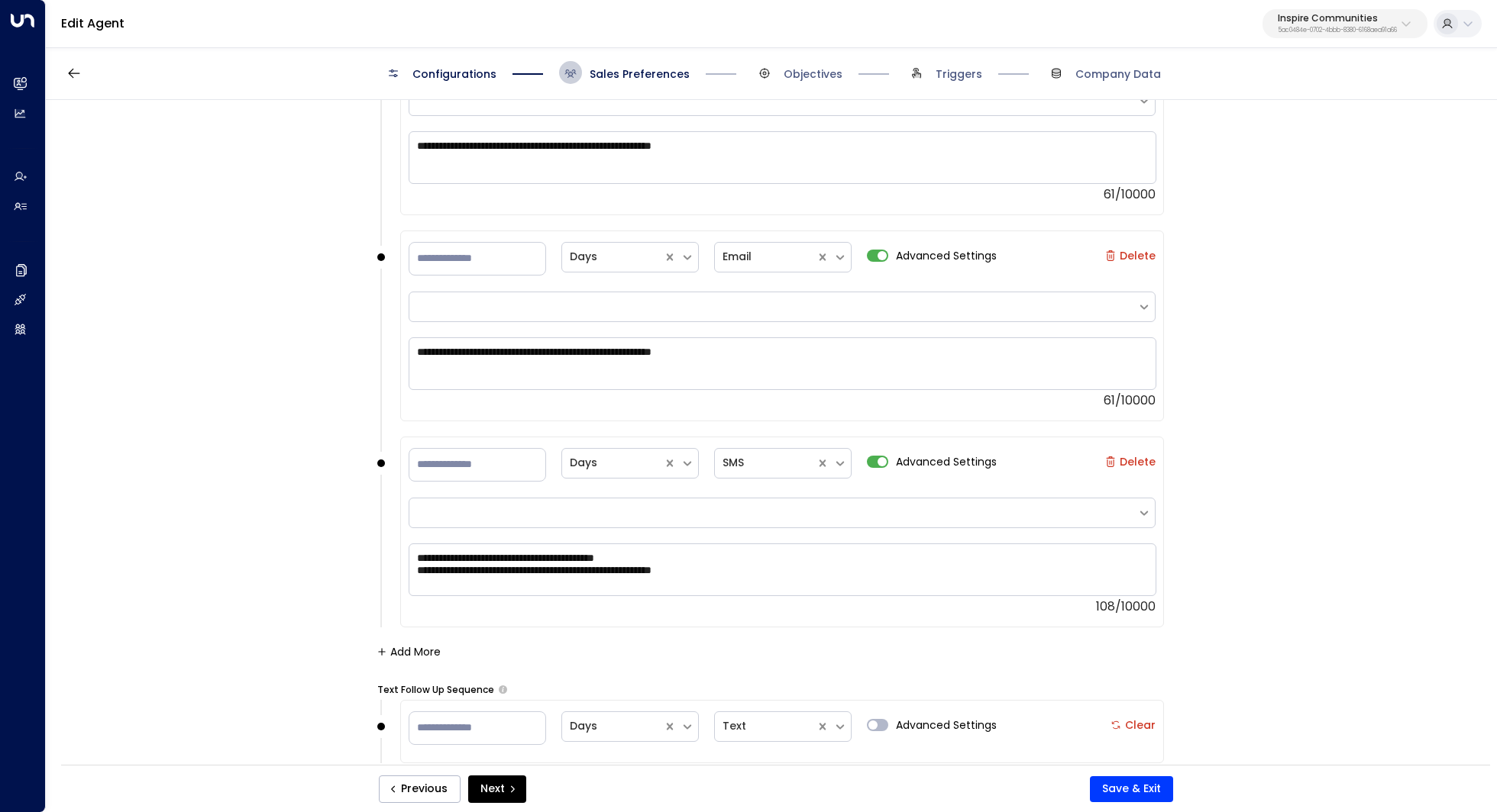
scroll to position [2054, 0]
drag, startPoint x: 767, startPoint y: 572, endPoint x: 371, endPoint y: 555, distance: 396.4
click at [371, 555] on div "**********" at bounding box center [771, 437] width 1449 height 675
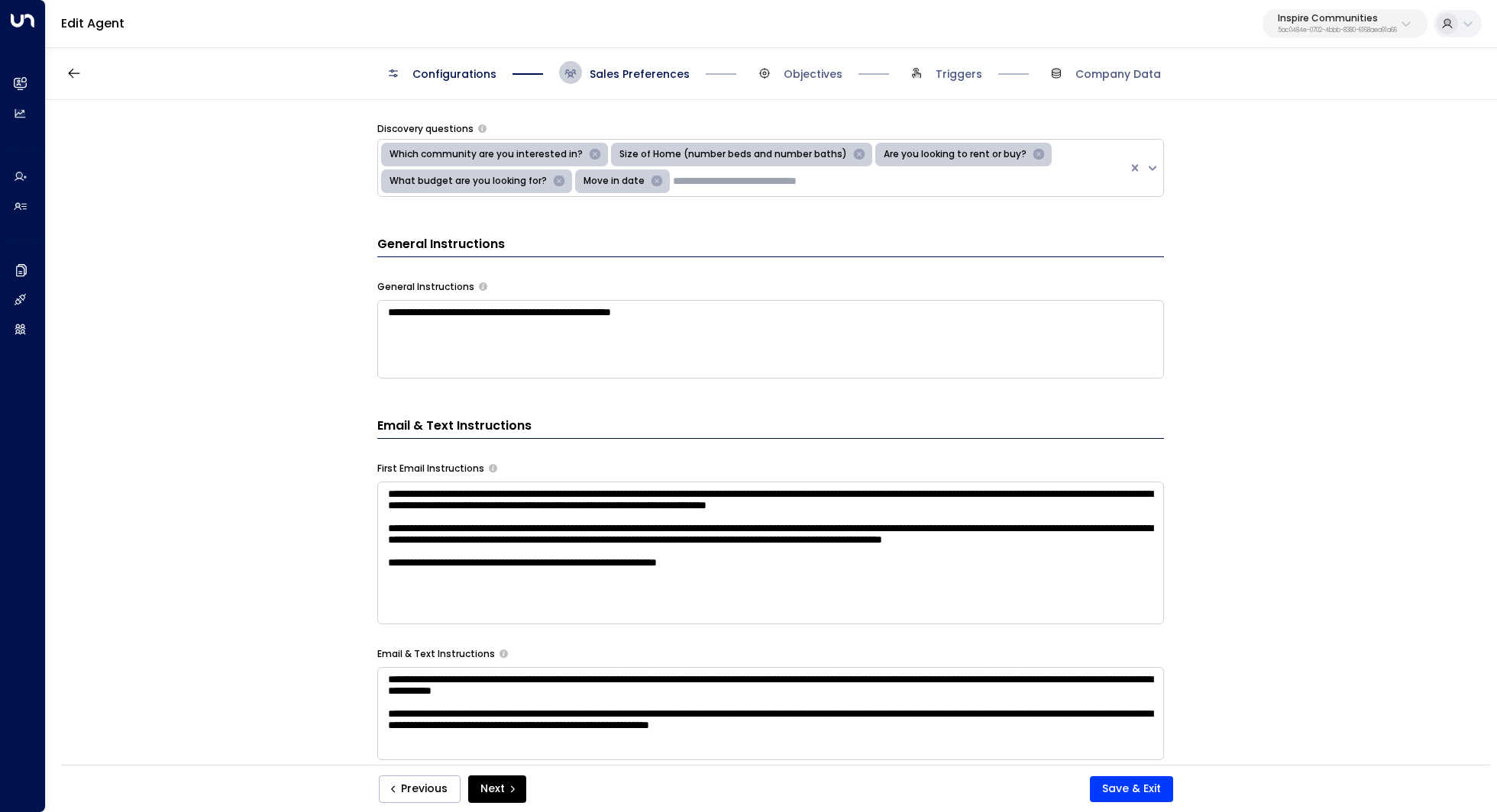
scroll to position [0, 0]
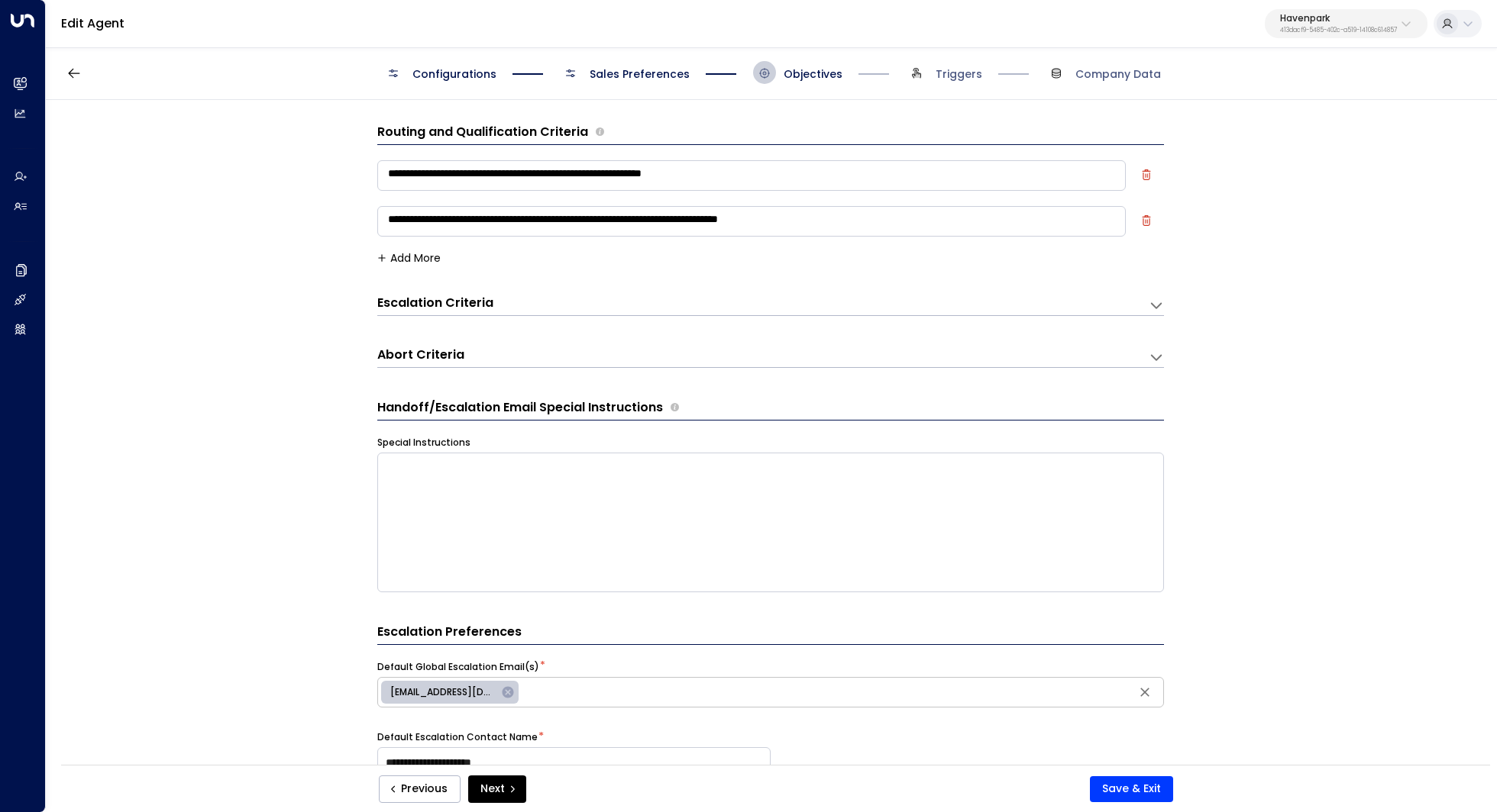
scroll to position [565, 0]
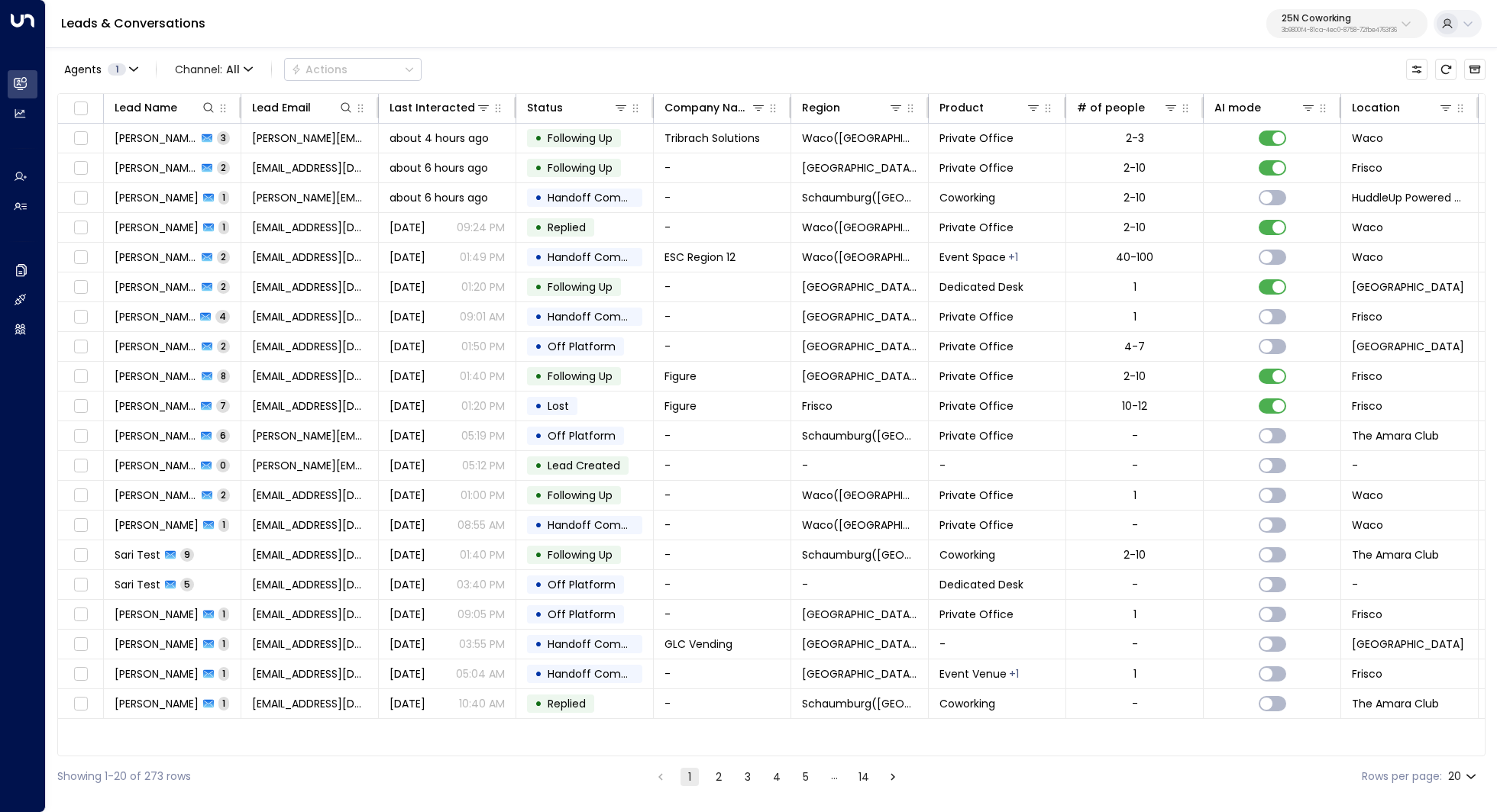
click at [1371, 23] on p "25N Coworking" at bounding box center [1339, 18] width 116 height 9
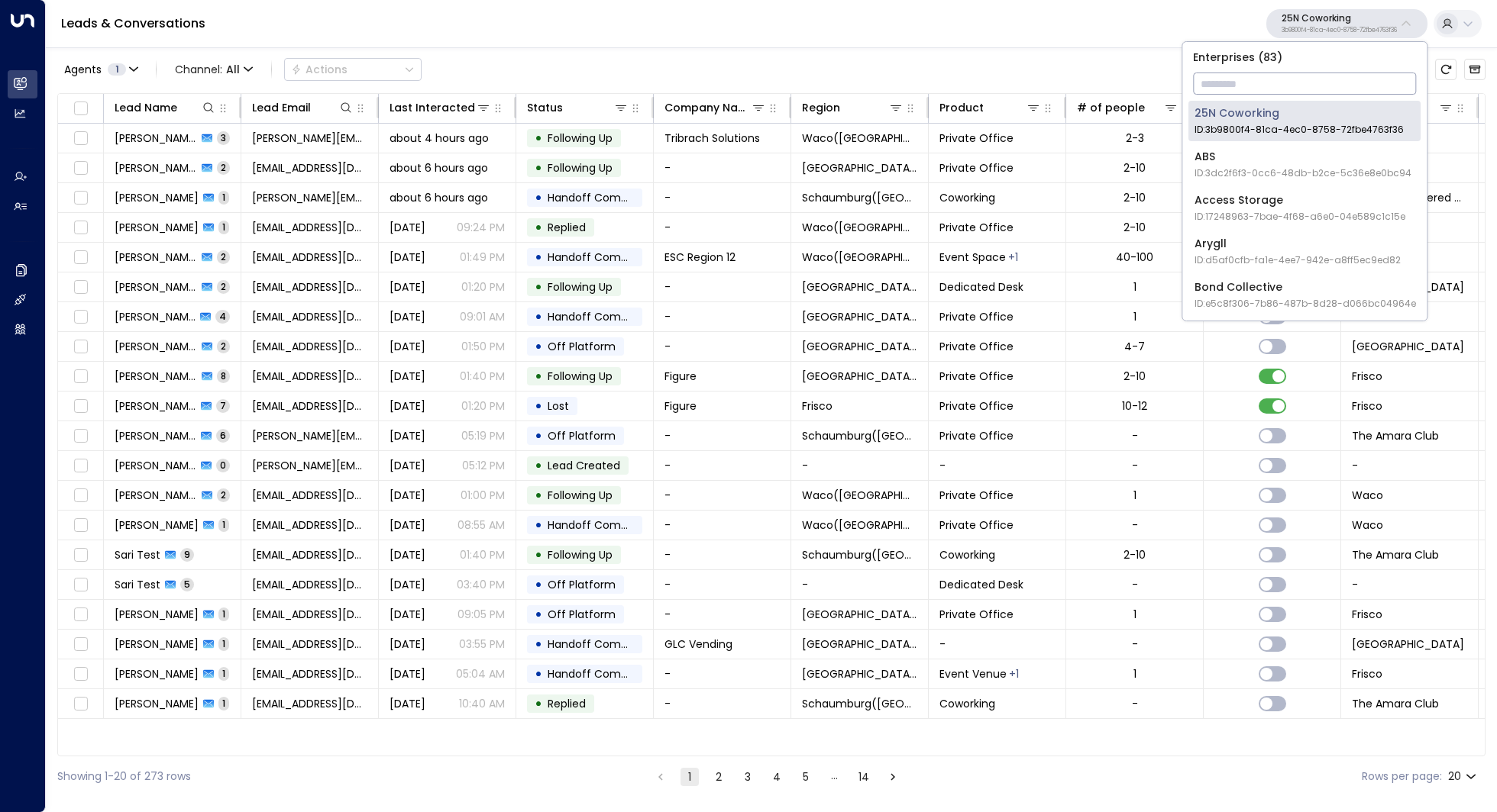
click at [1300, 84] on input "text" at bounding box center [1304, 83] width 223 height 28
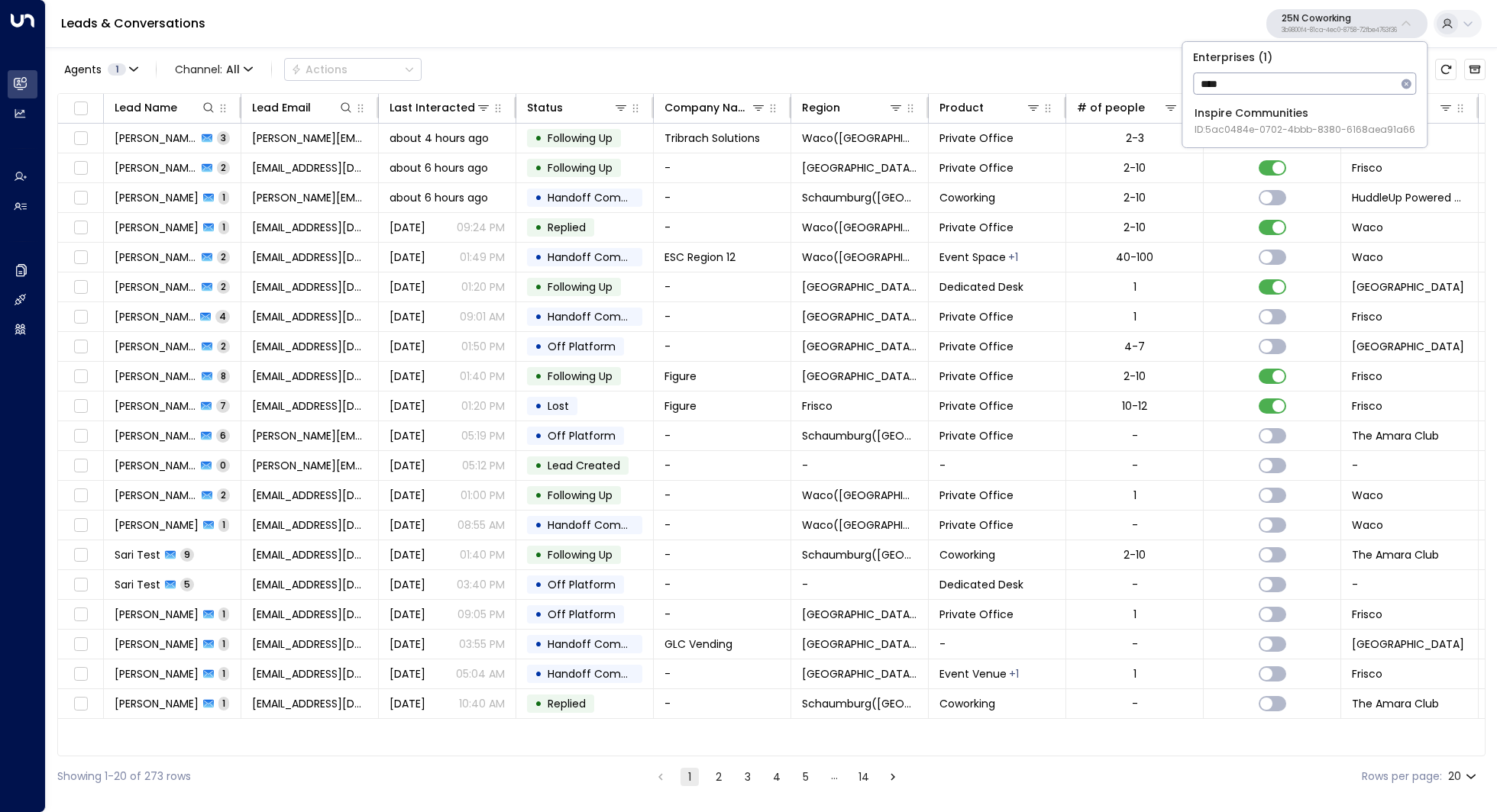
type input "****"
click at [1260, 131] on span "ID: 5ac0484e-0702-4bbb-8380-6168aea91a66" at bounding box center [1305, 129] width 220 height 14
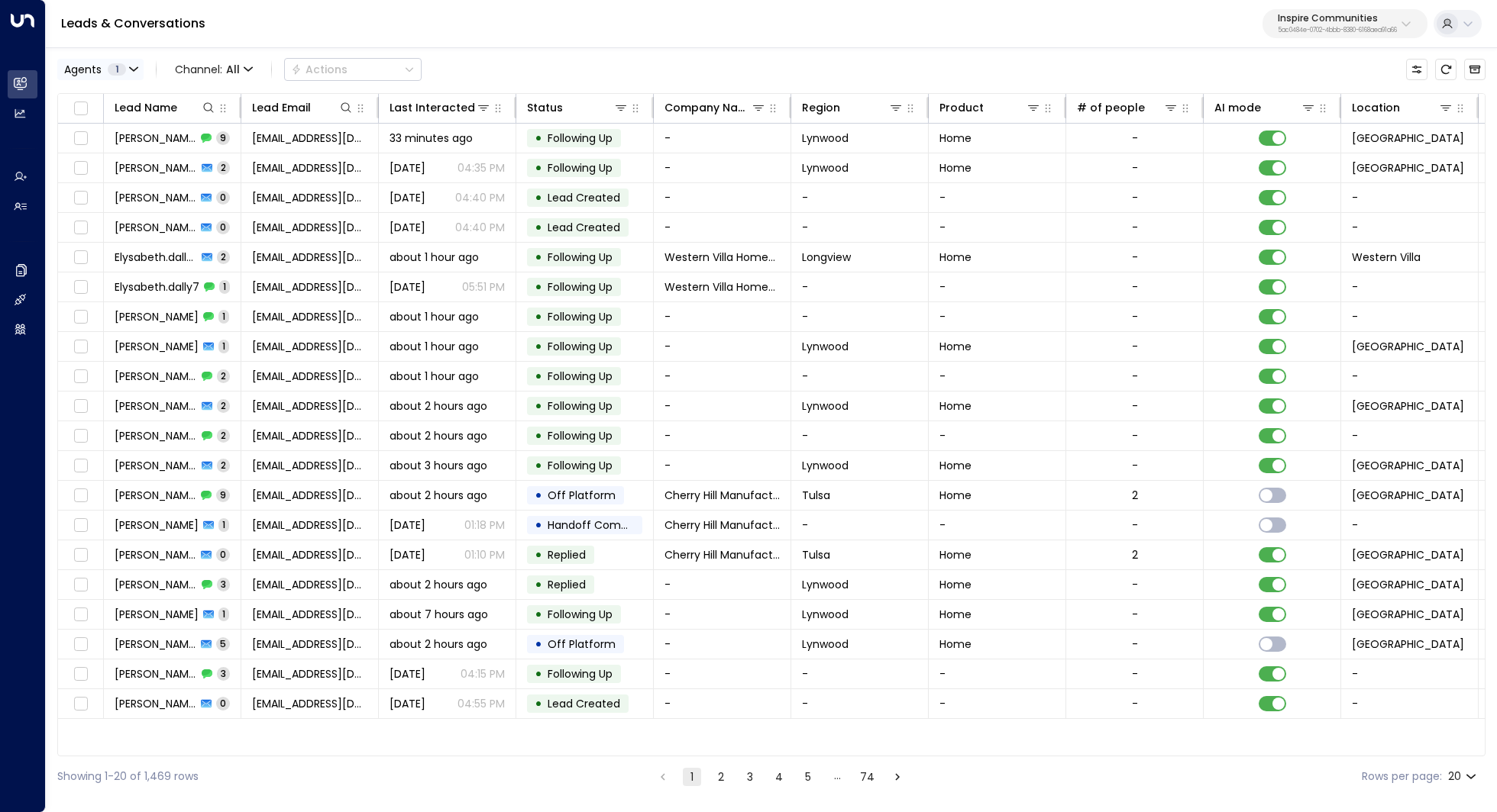
click at [126, 67] on button "Agents 1" at bounding box center [100, 70] width 87 height 22
click at [126, 67] on div at bounding box center [748, 406] width 1497 height 812
click at [222, 68] on span "Channel: All" at bounding box center [214, 70] width 90 height 22
click at [222, 69] on div at bounding box center [748, 406] width 1497 height 812
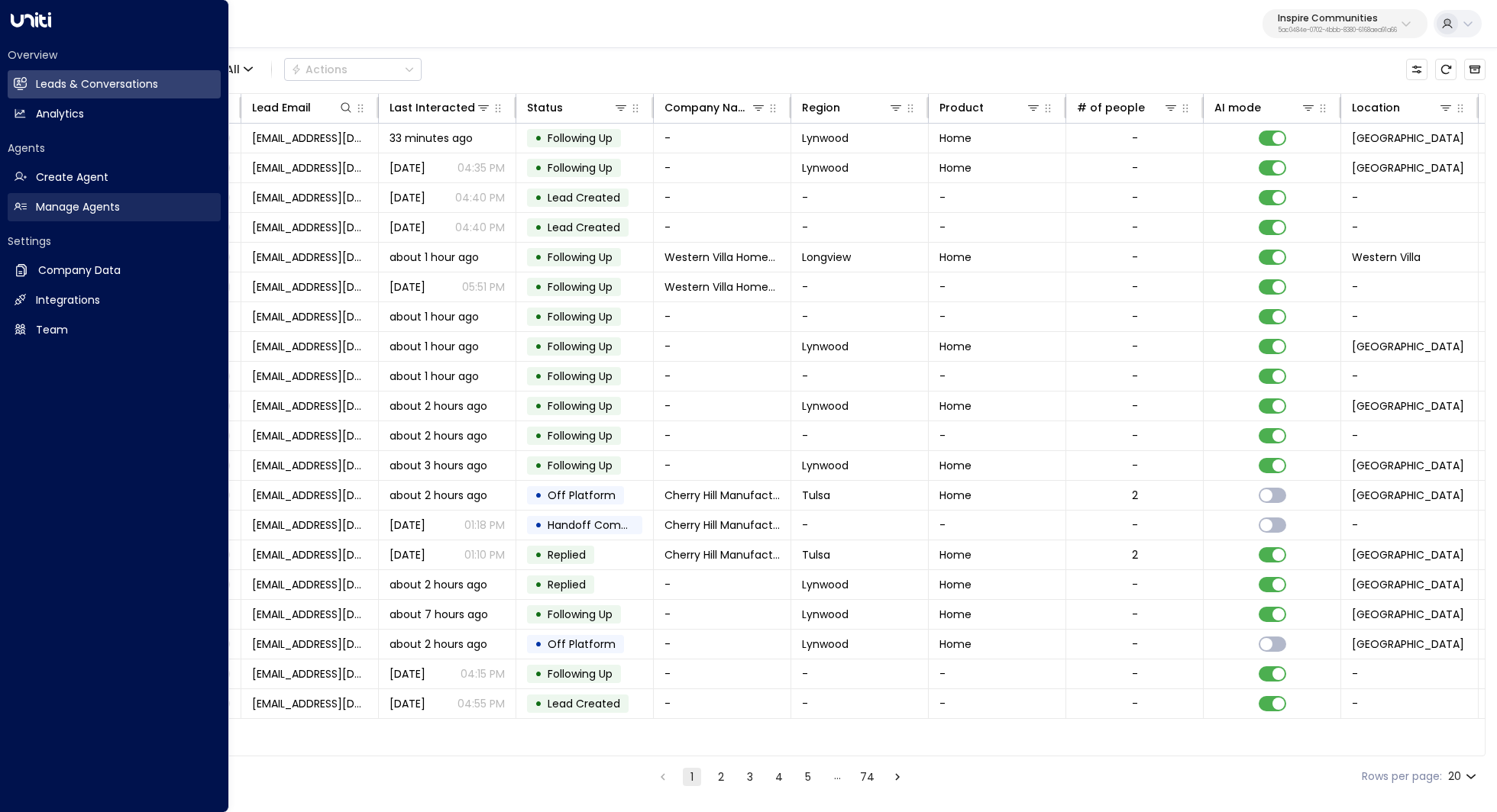
click at [81, 201] on h2 "Manage Agents" at bounding box center [78, 208] width 84 height 16
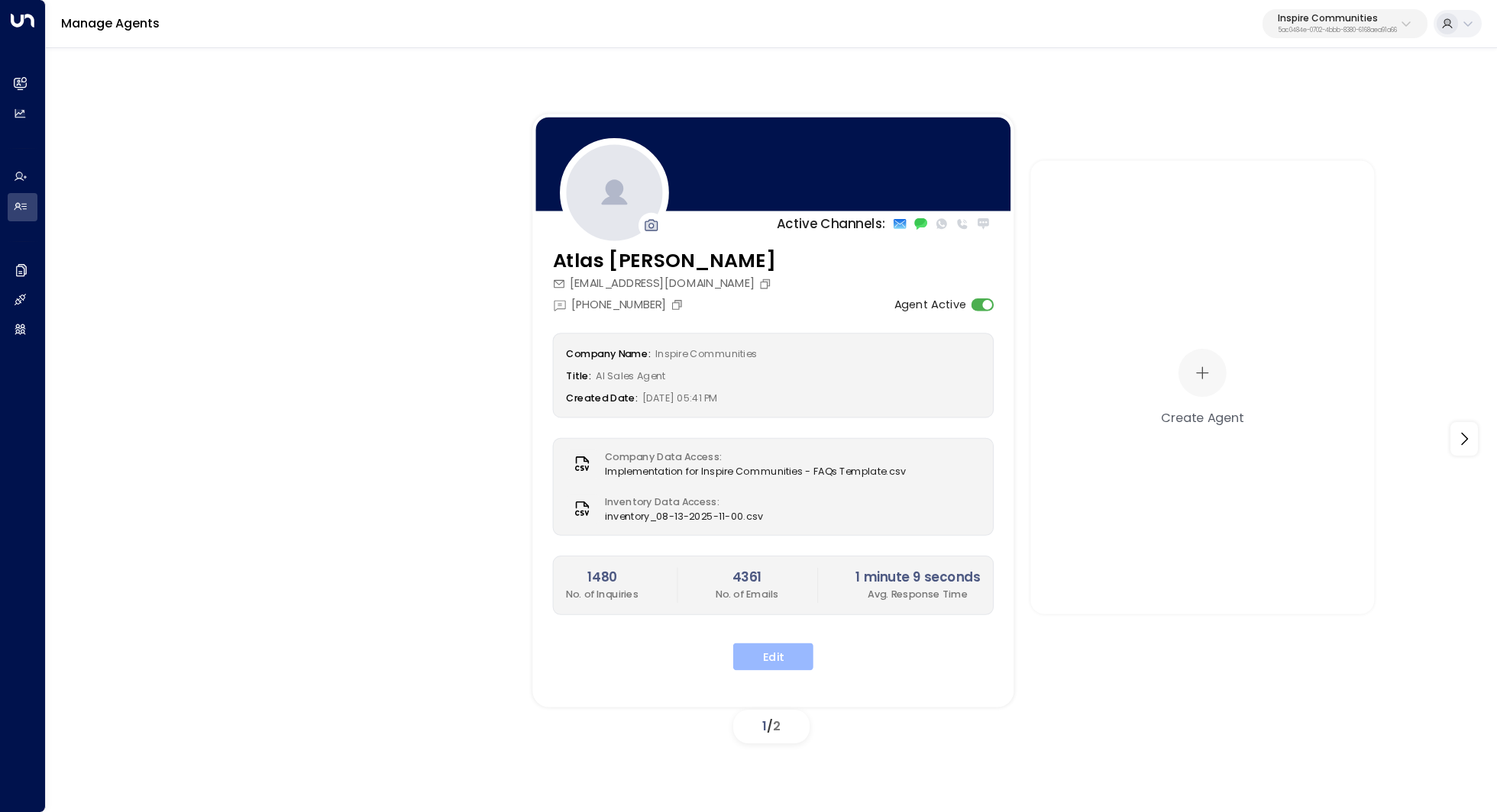
click at [787, 649] on button "Edit" at bounding box center [772, 657] width 80 height 27
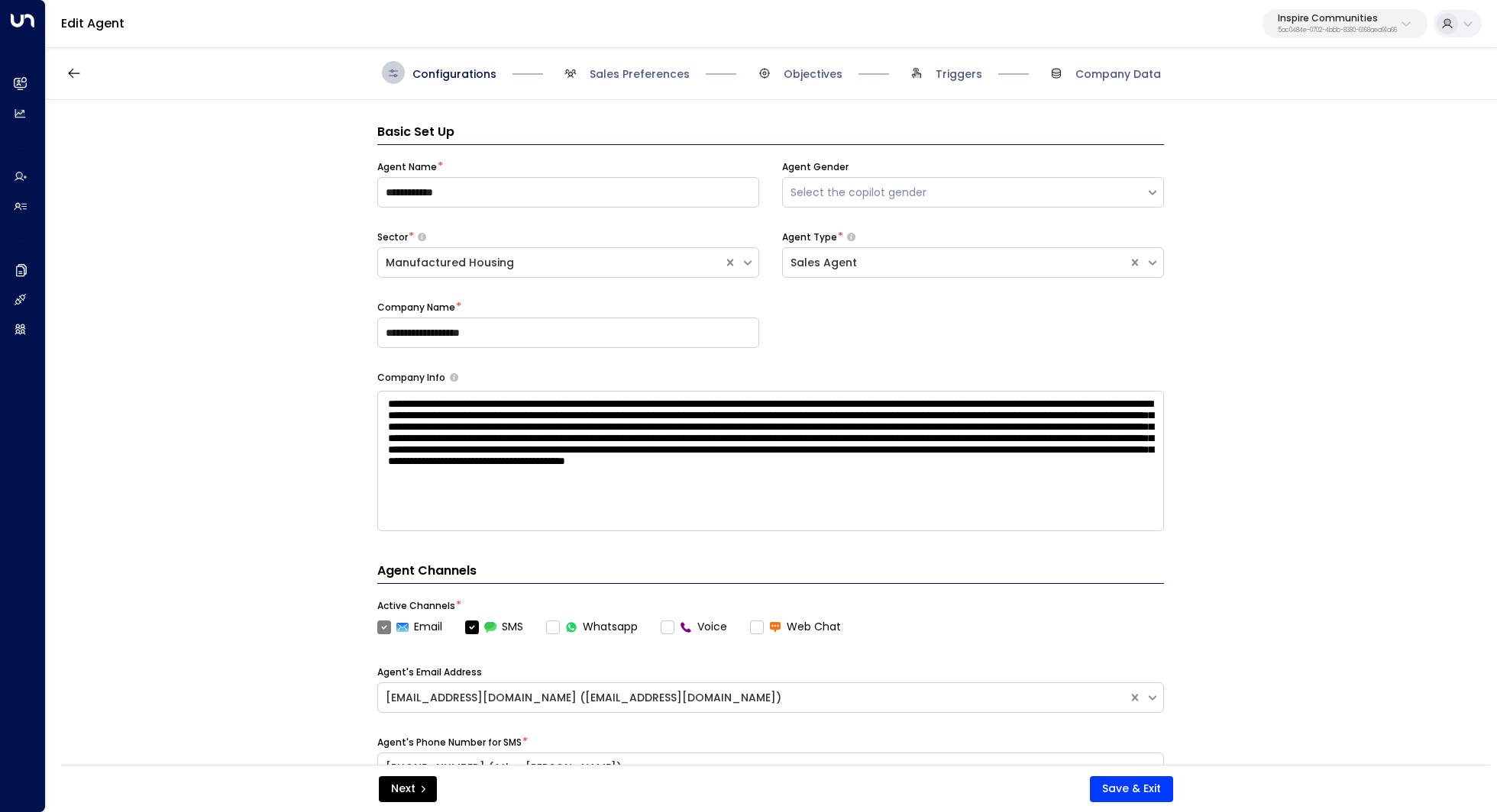
scroll to position [23, 0]
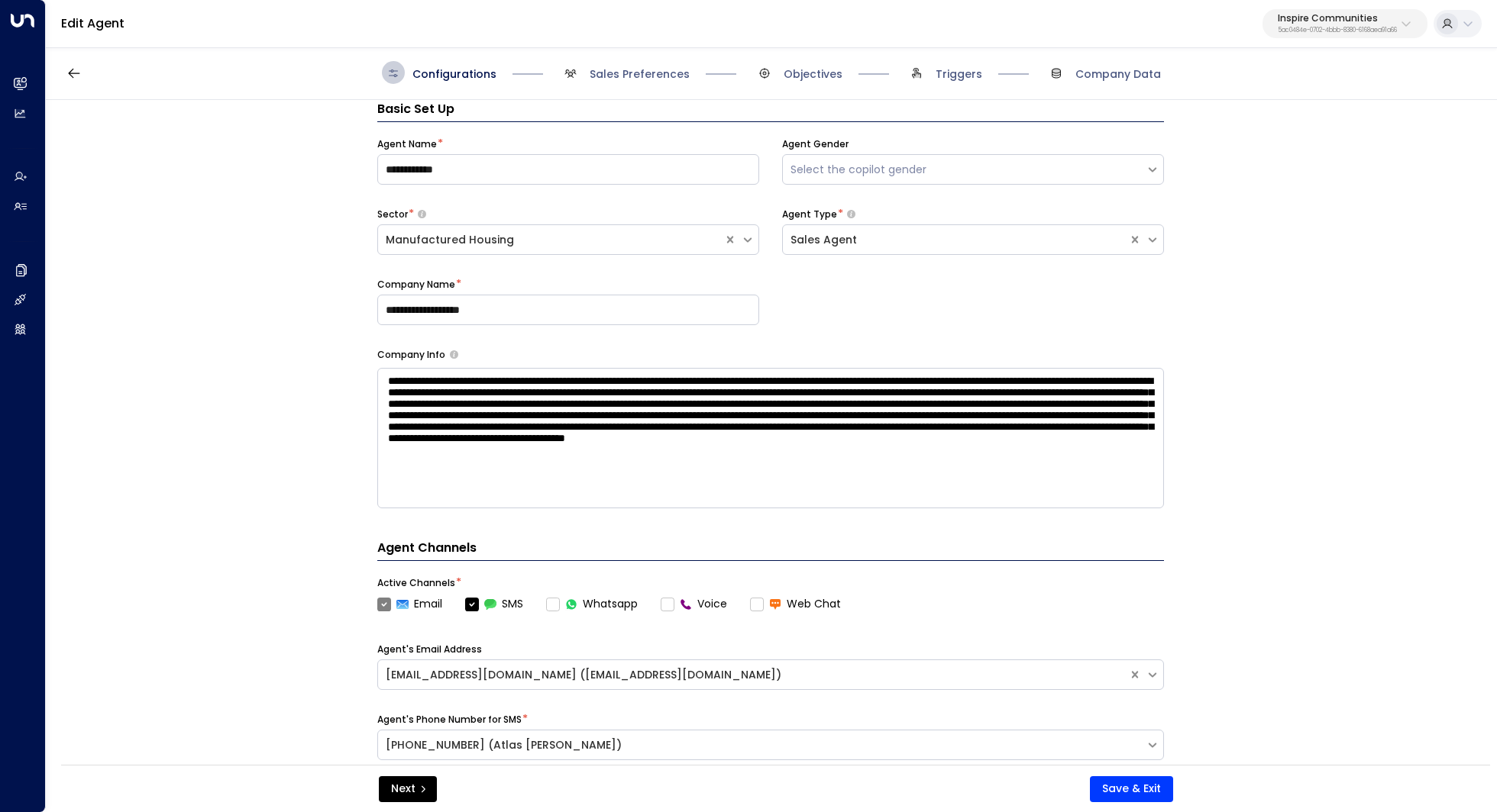
click at [252, 426] on div "**********" at bounding box center [771, 437] width 1449 height 675
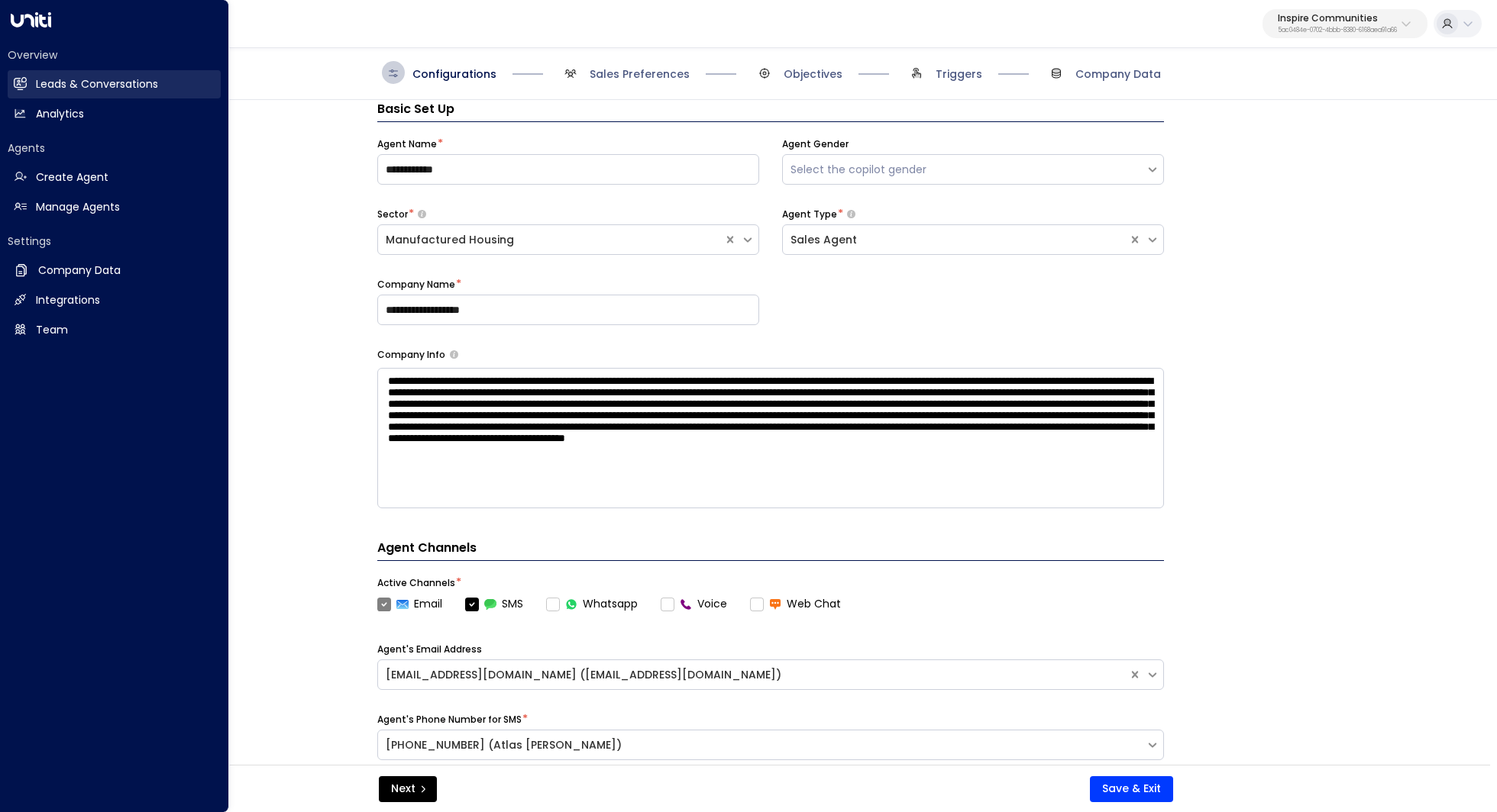
click at [96, 89] on h2 "Leads & Conversations" at bounding box center [97, 85] width 122 height 16
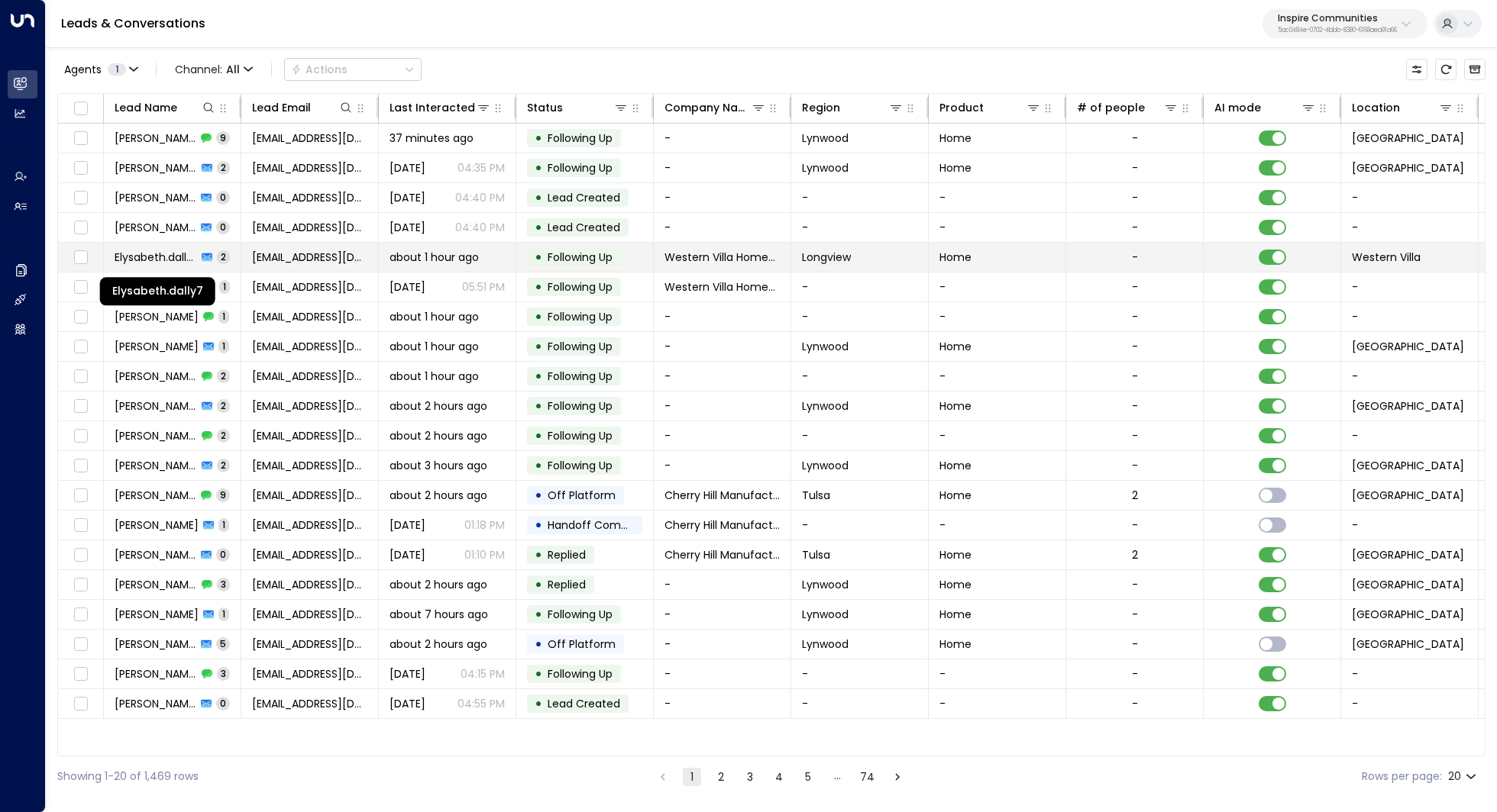
click at [168, 249] on span "Elysabeth.dally7" at bounding box center [155, 257] width 82 height 15
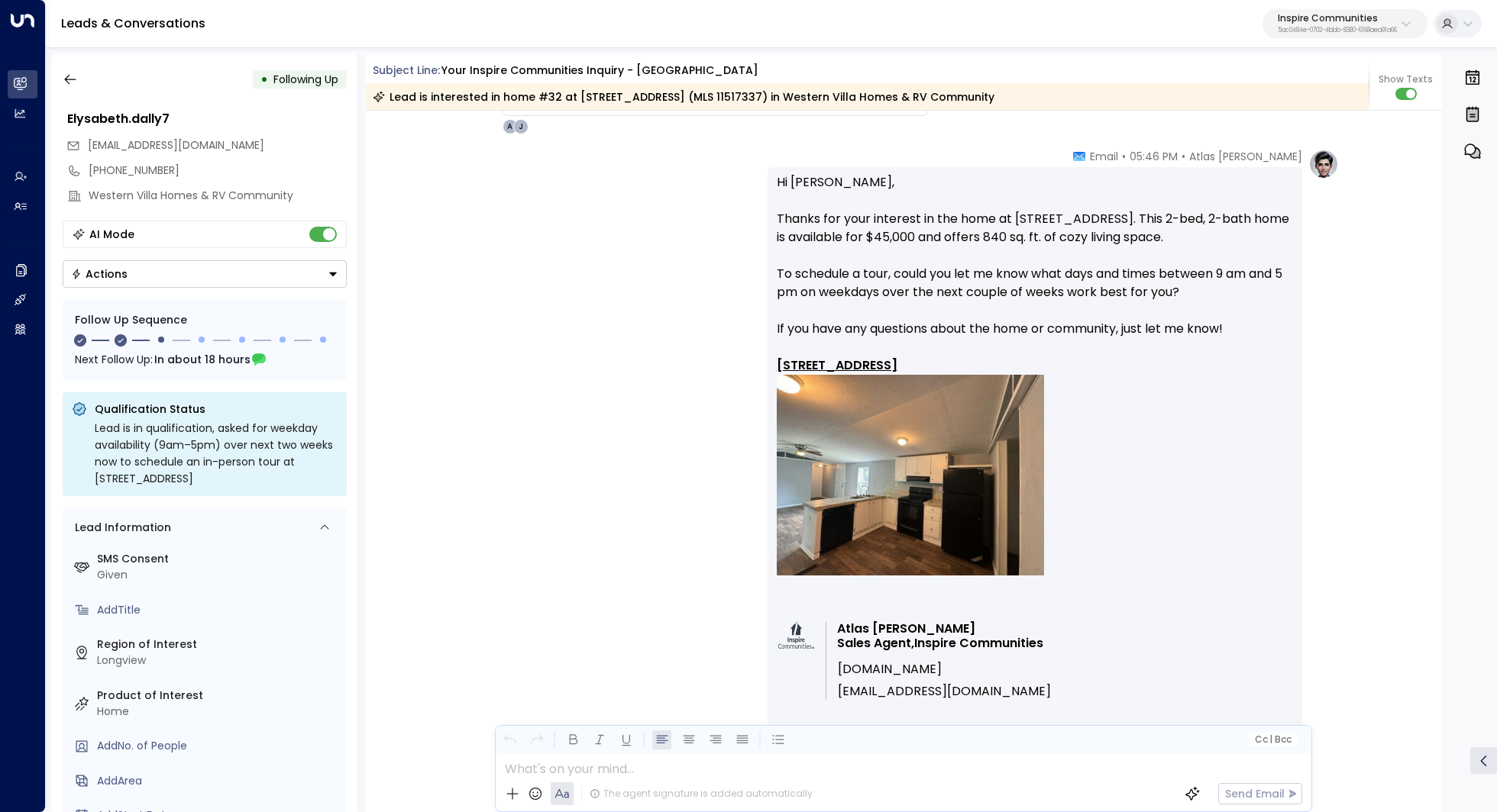
scroll to position [287, 0]
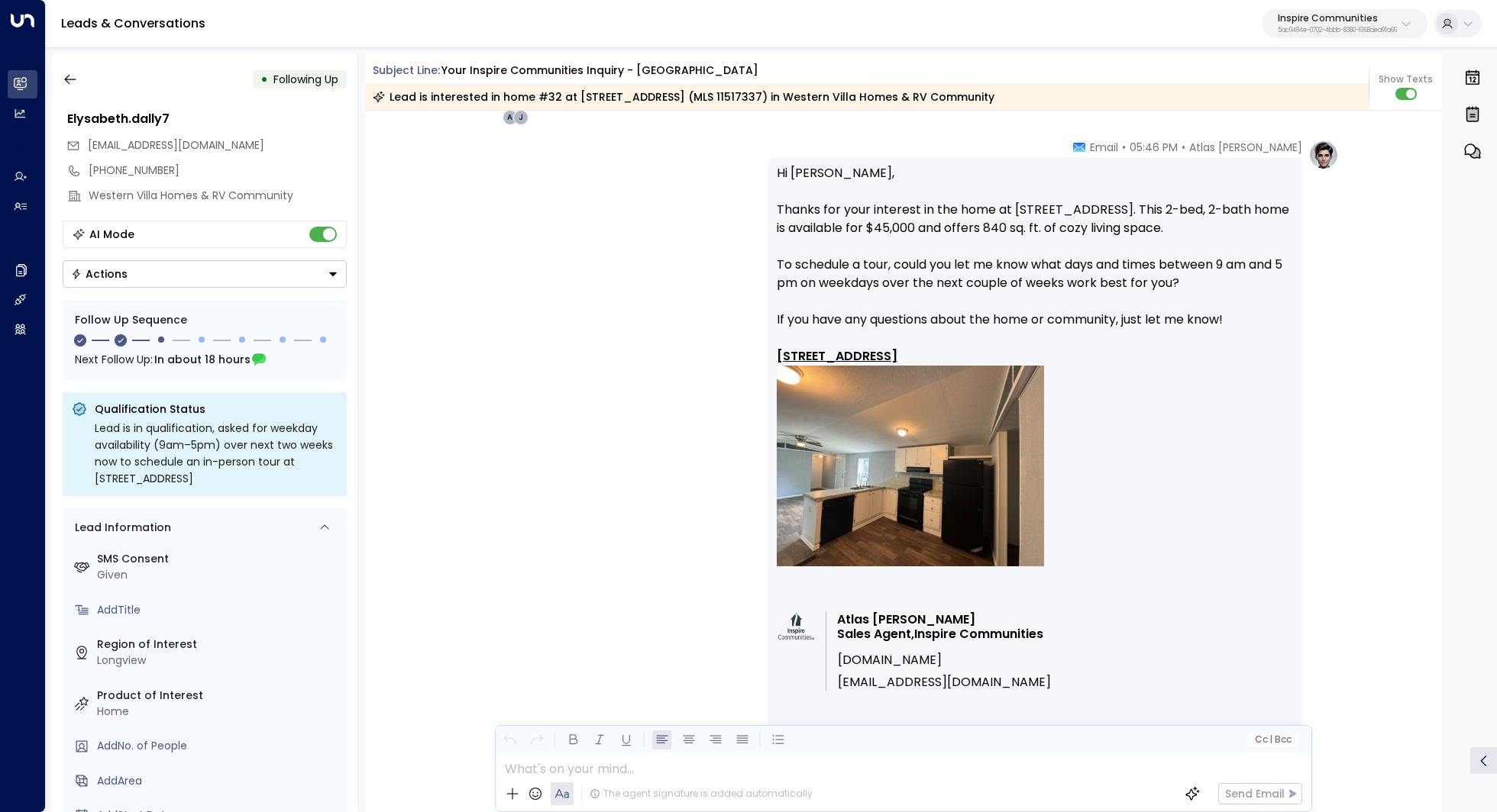
click at [875, 229] on p "Hi [PERSON_NAME], Thanks for your interest in the home at [STREET_ADDRESS]. Thi…" at bounding box center [1034, 384] width 516 height 439
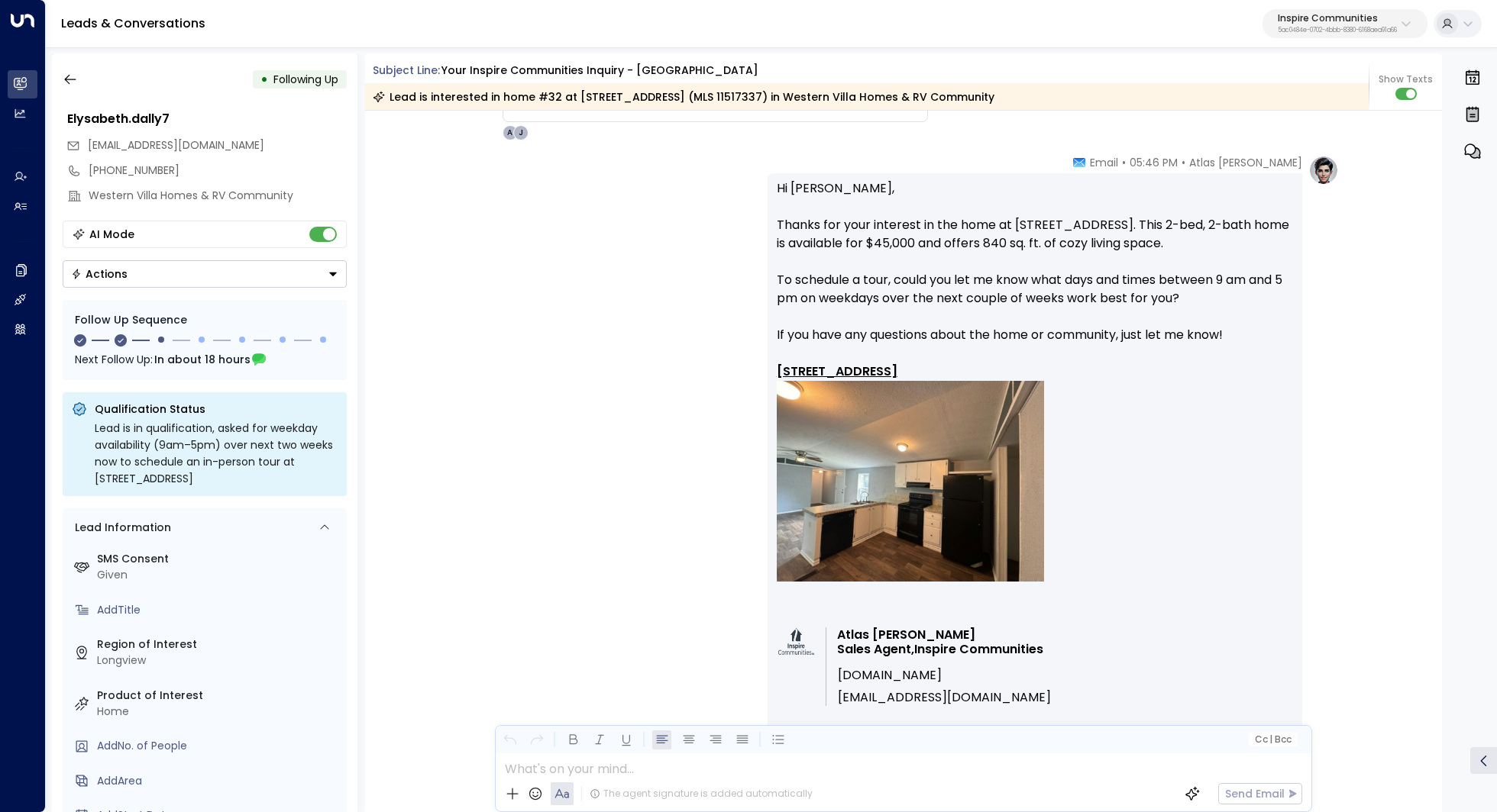
drag, startPoint x: 898, startPoint y: 264, endPoint x: 878, endPoint y: 255, distance: 21.9
click at [878, 255] on p "Hi Elysabeth, Thanks for your interest in the home at 4522 W. Loop 281 #32 in W…" at bounding box center [1034, 399] width 516 height 439
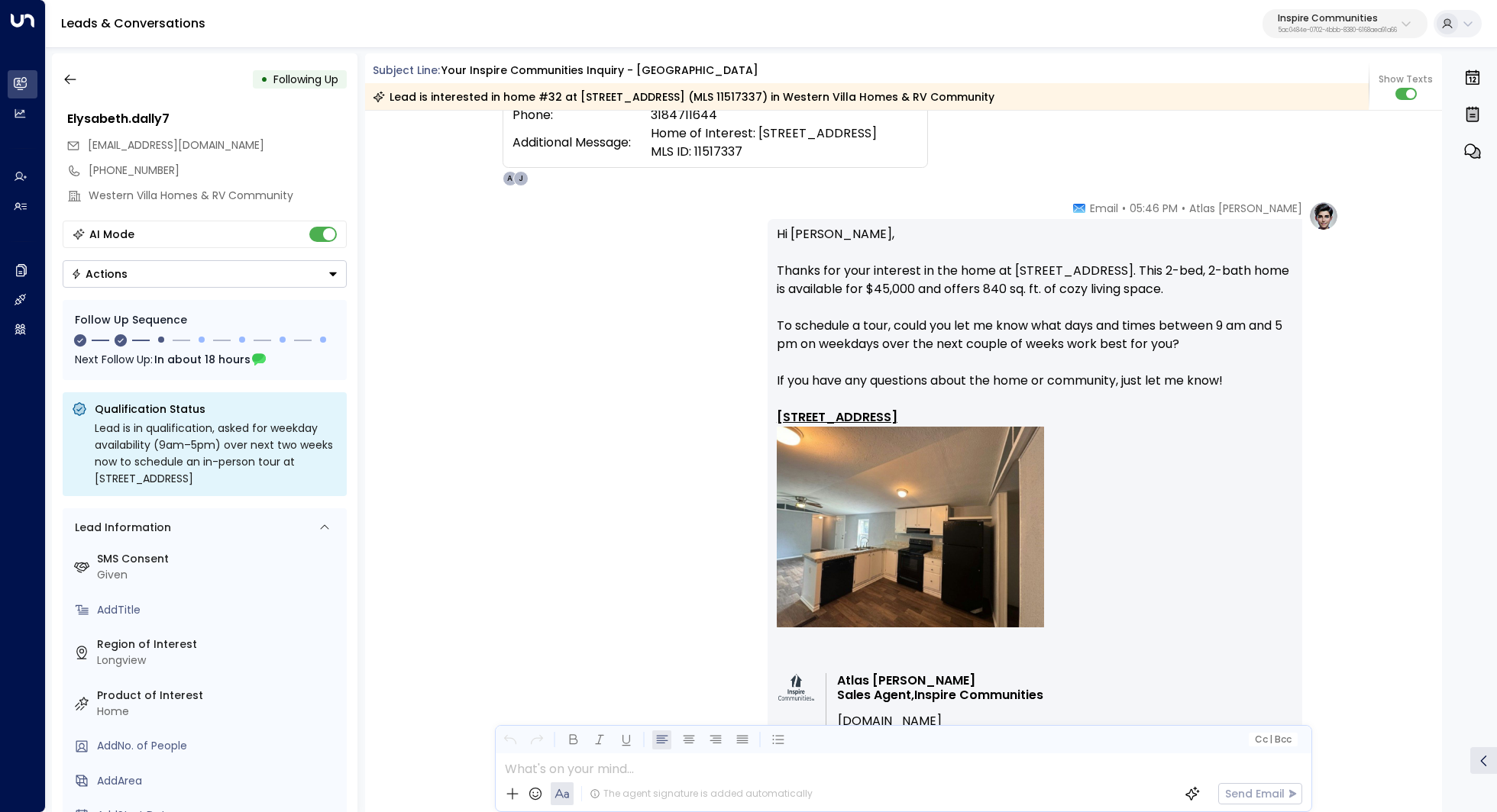
drag, startPoint x: 904, startPoint y: 331, endPoint x: 925, endPoint y: 331, distance: 21.0
click at [924, 331] on p "Hi Elysabeth, Thanks for your interest in the home at 4522 W. Loop 281 #32 in W…" at bounding box center [1034, 444] width 516 height 439
click at [925, 331] on p "Hi Elysabeth, Thanks for your interest in the home at 4522 W. Loop 281 #32 in W…" at bounding box center [1034, 444] width 516 height 439
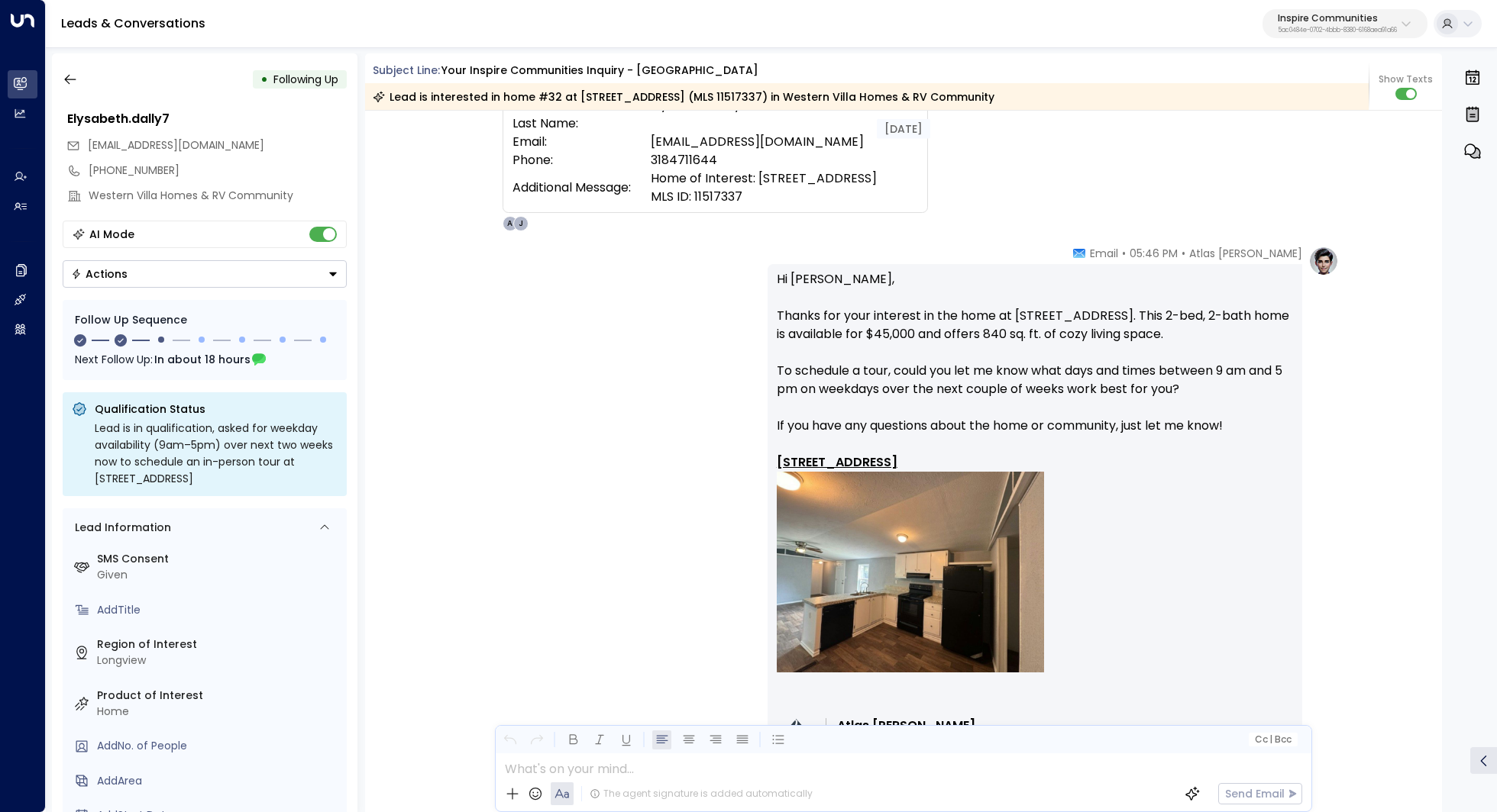
scroll to position [170, 0]
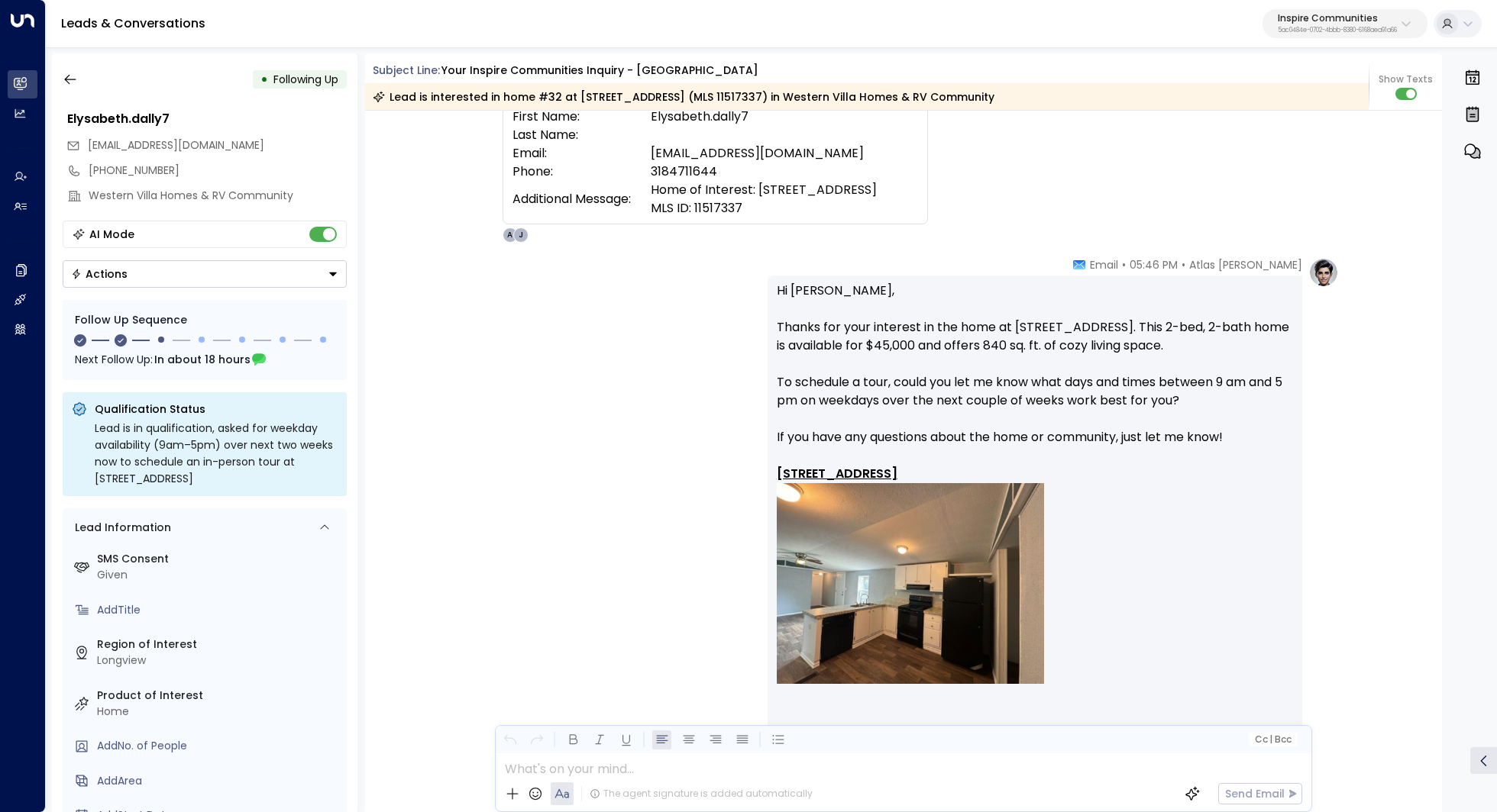
drag, startPoint x: 959, startPoint y: 361, endPoint x: 914, endPoint y: 361, distance: 45.0
click at [914, 361] on p "Hi Elysabeth, Thanks for your interest in the home at 4522 W. Loop 281 #32 in W…" at bounding box center [1034, 501] width 516 height 439
drag, startPoint x: 855, startPoint y: 349, endPoint x: 865, endPoint y: 349, distance: 10.0
click at [864, 349] on p "Hi Elysabeth, Thanks for your interest in the home at 4522 W. Loop 281 #32 in W…" at bounding box center [1034, 501] width 516 height 439
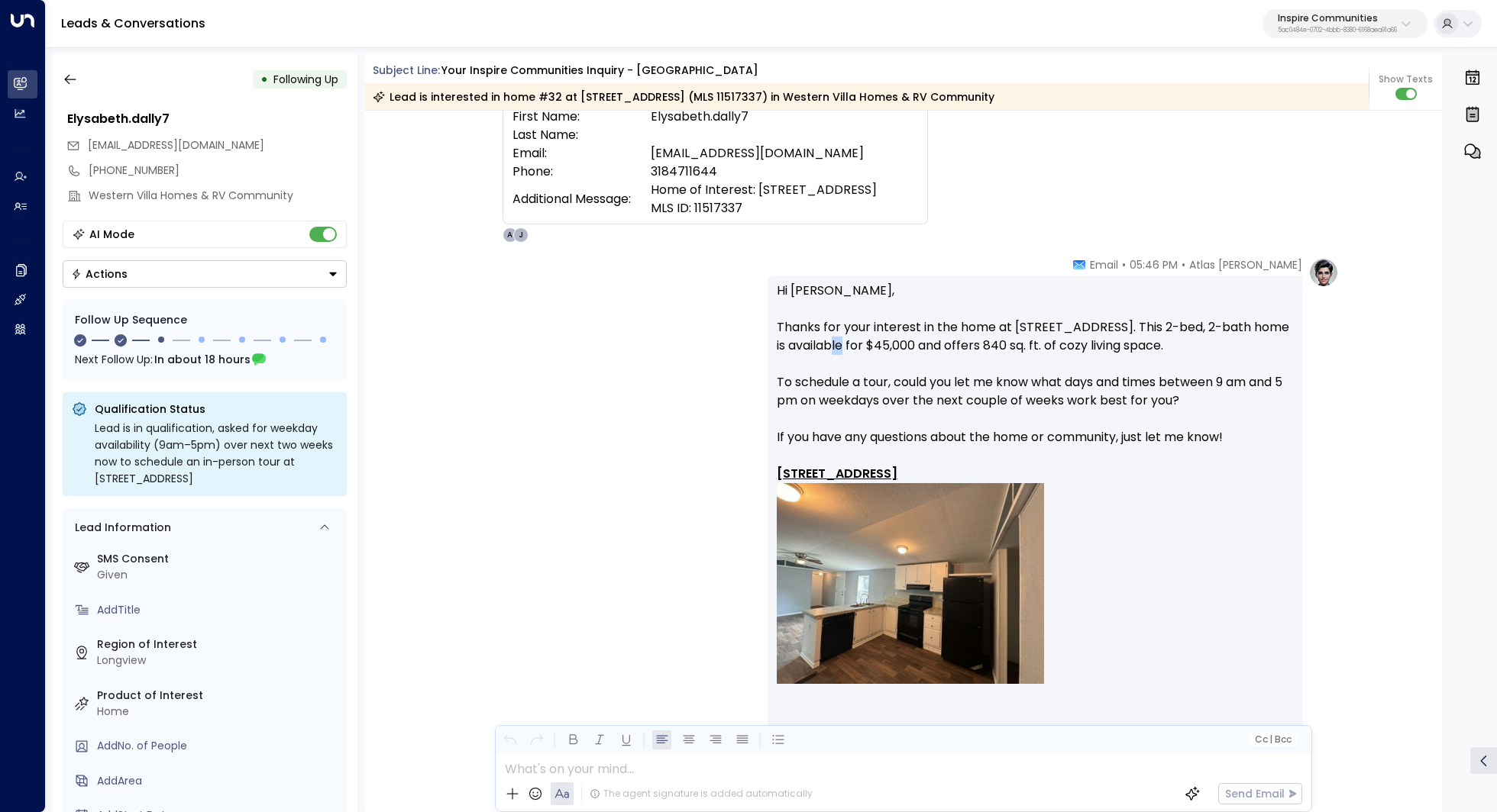
click at [865, 349] on p "Hi Elysabeth, Thanks for your interest in the home at 4522 W. Loop 281 #32 in W…" at bounding box center [1034, 501] width 516 height 439
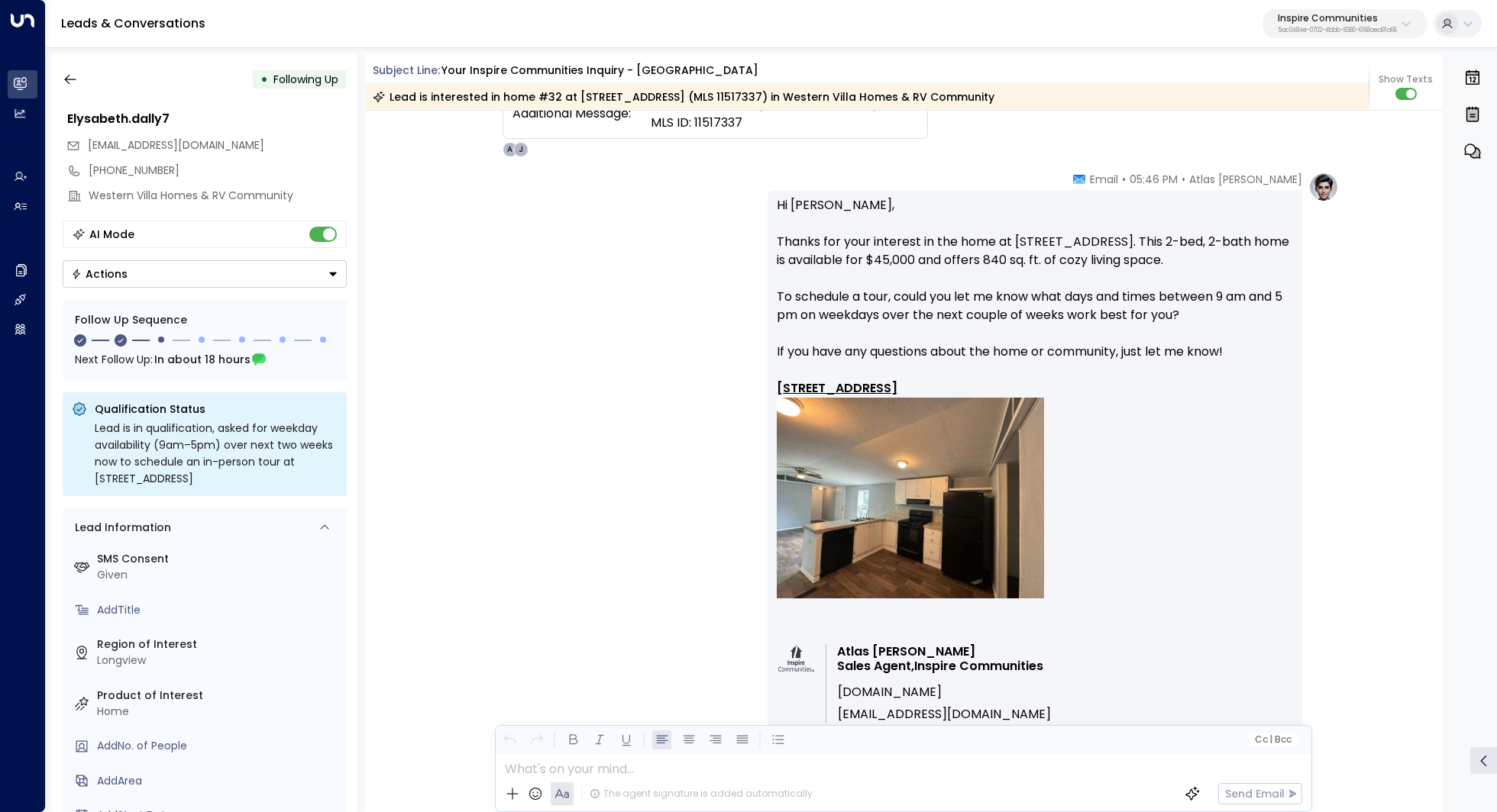
scroll to position [220, 0]
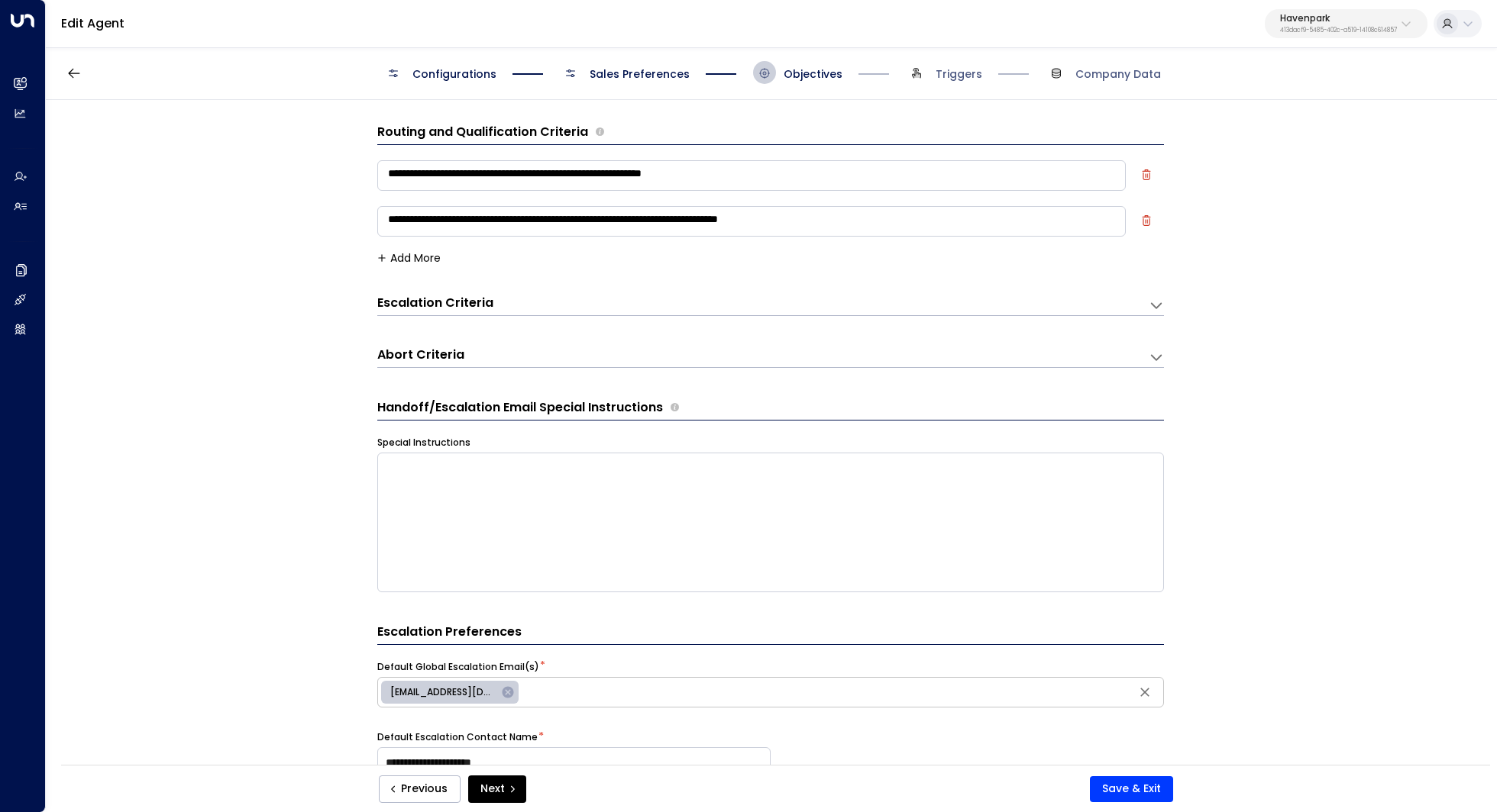
click at [648, 76] on span "Sales Preferences" at bounding box center [639, 74] width 100 height 15
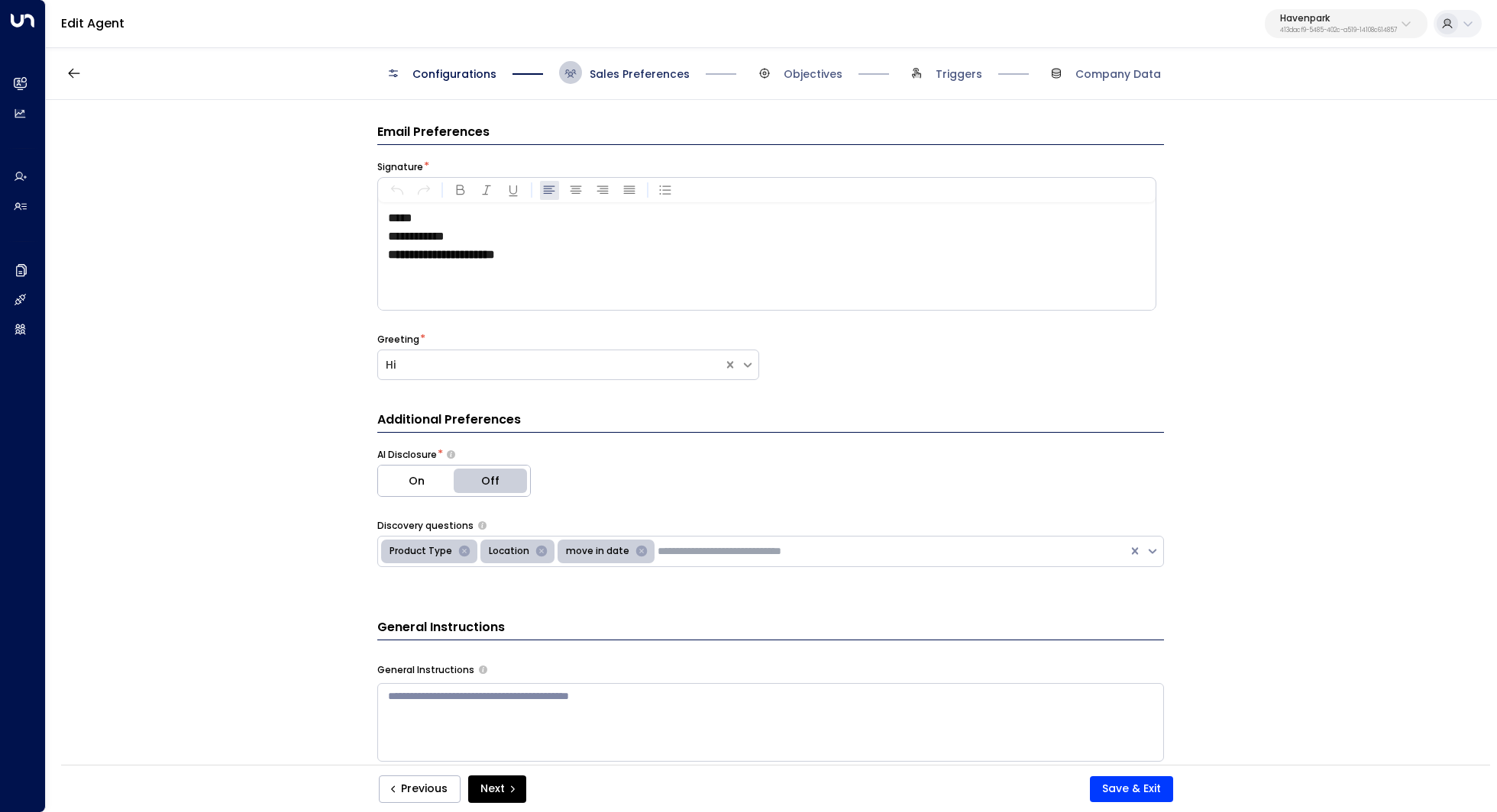
scroll to position [23, 0]
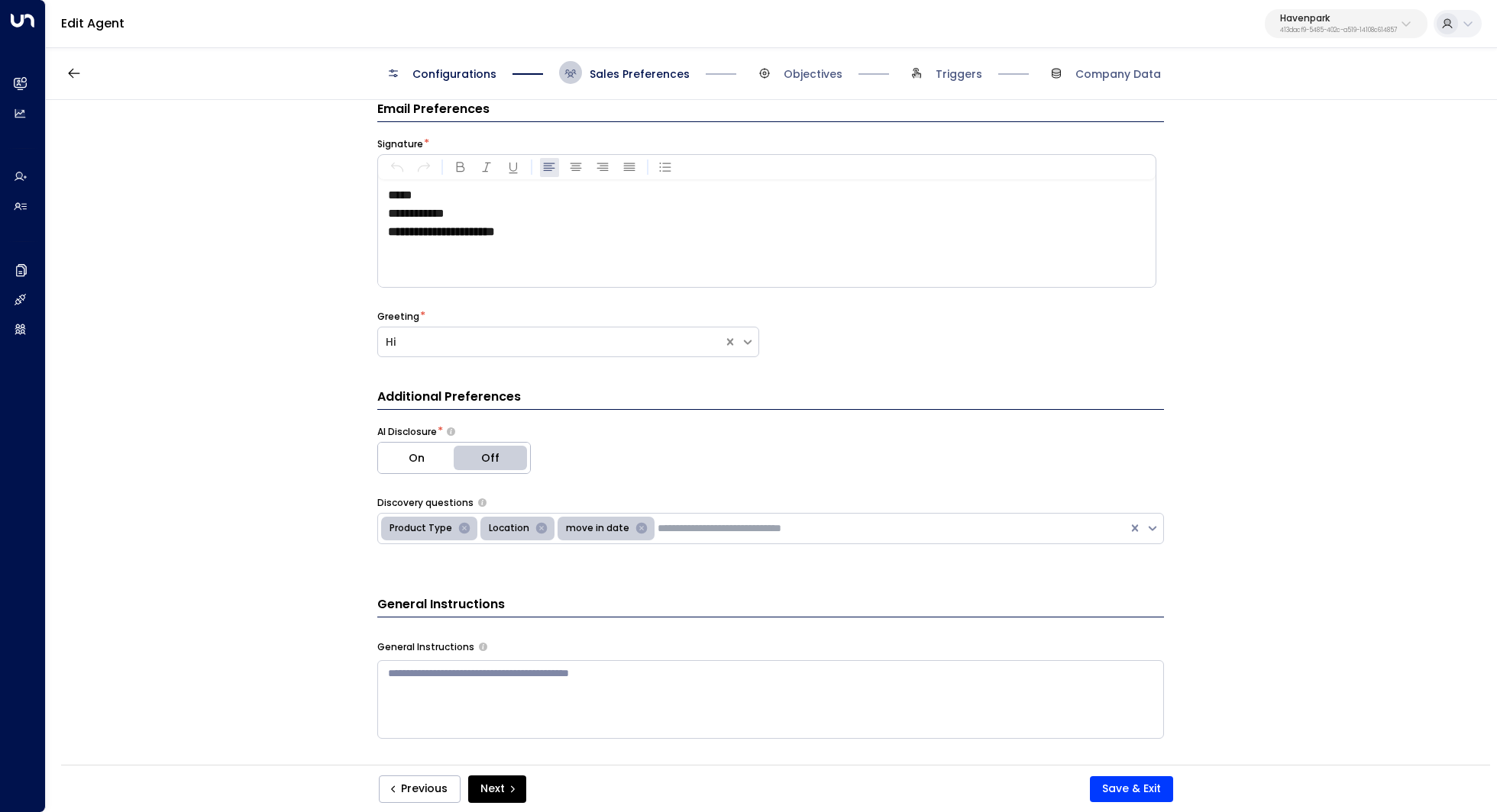
click at [444, 77] on span "Configurations" at bounding box center [454, 74] width 84 height 15
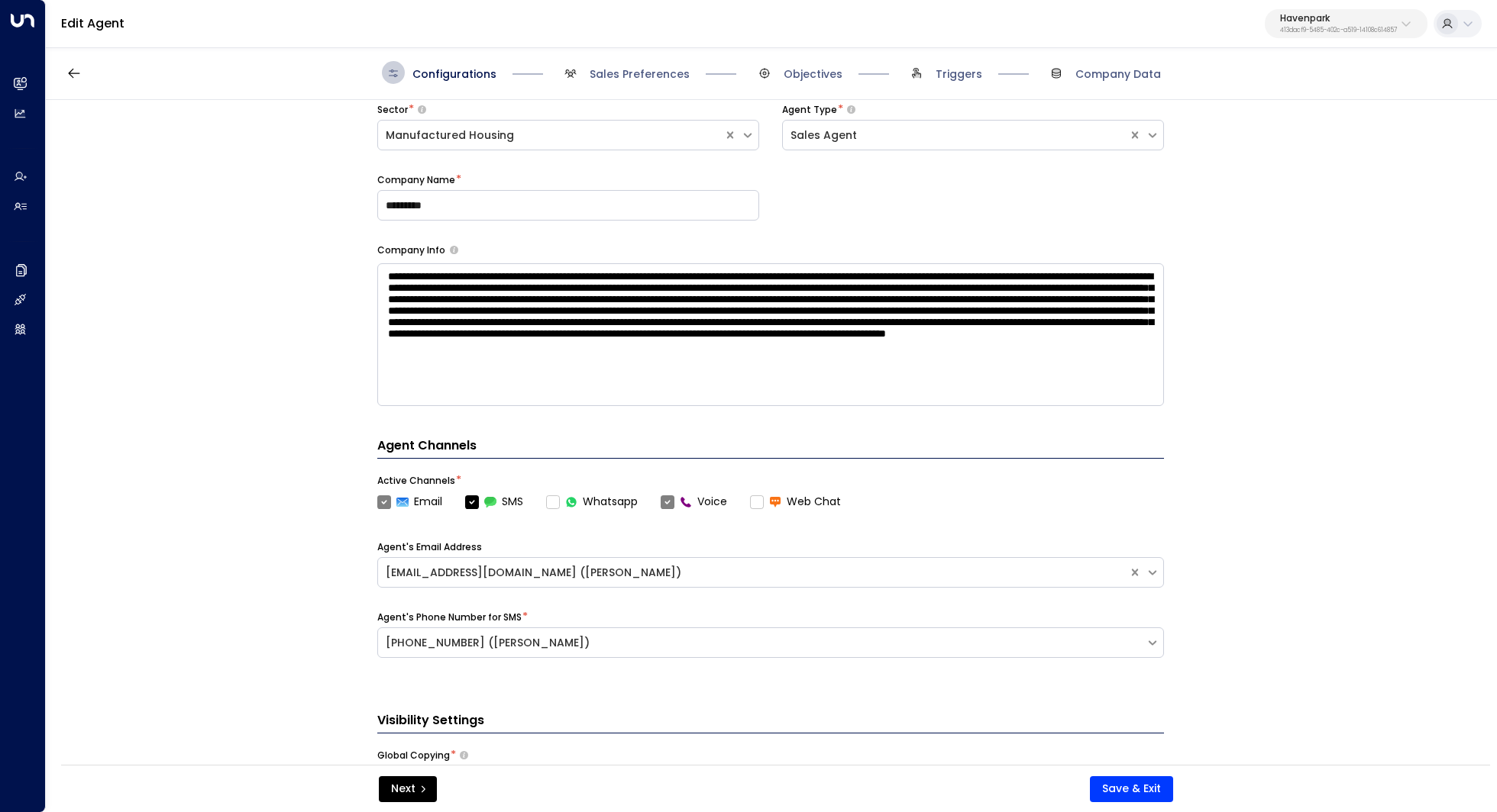
scroll to position [0, 0]
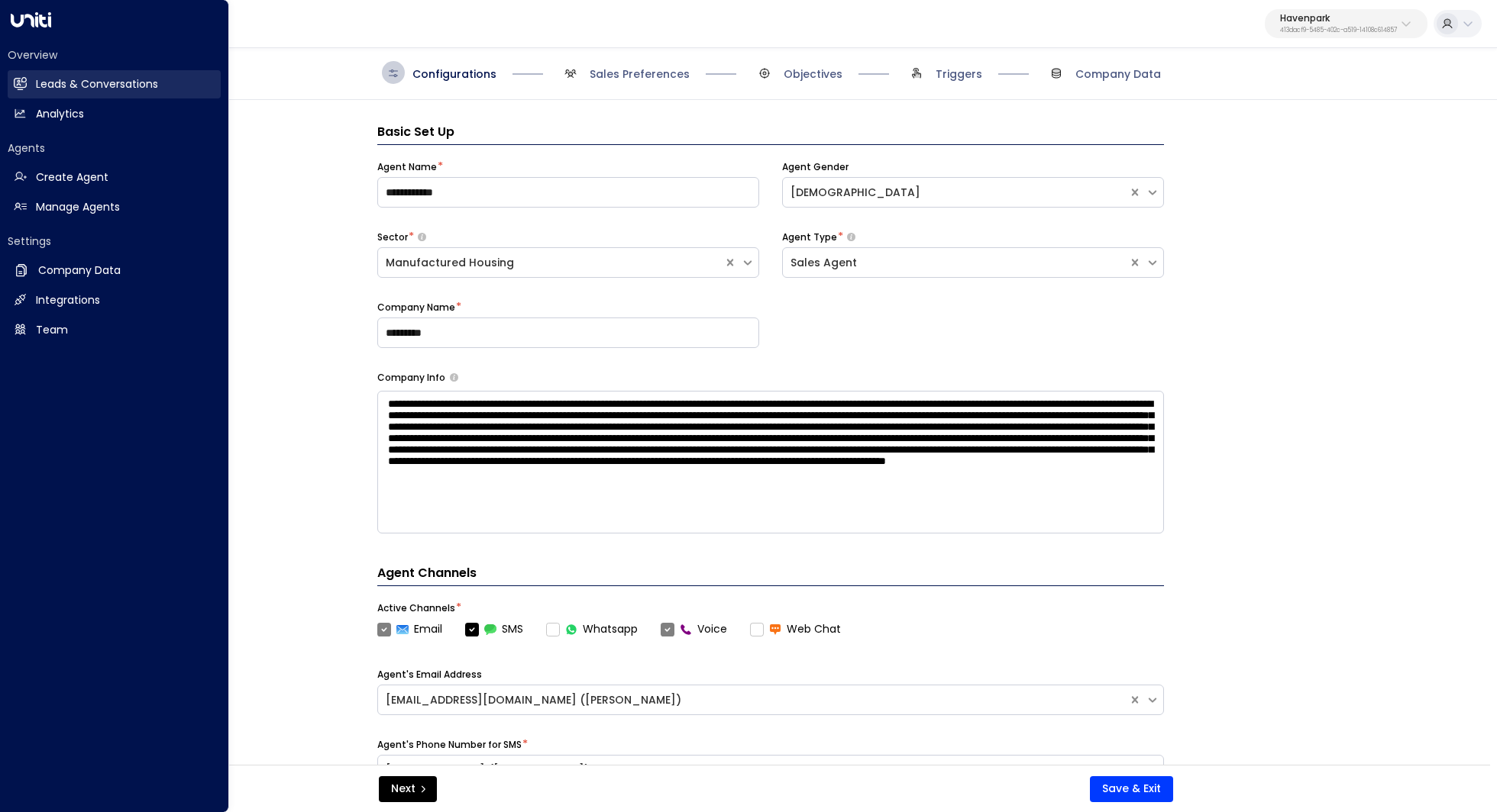
click at [132, 85] on h2 "Leads & Conversations" at bounding box center [97, 85] width 122 height 16
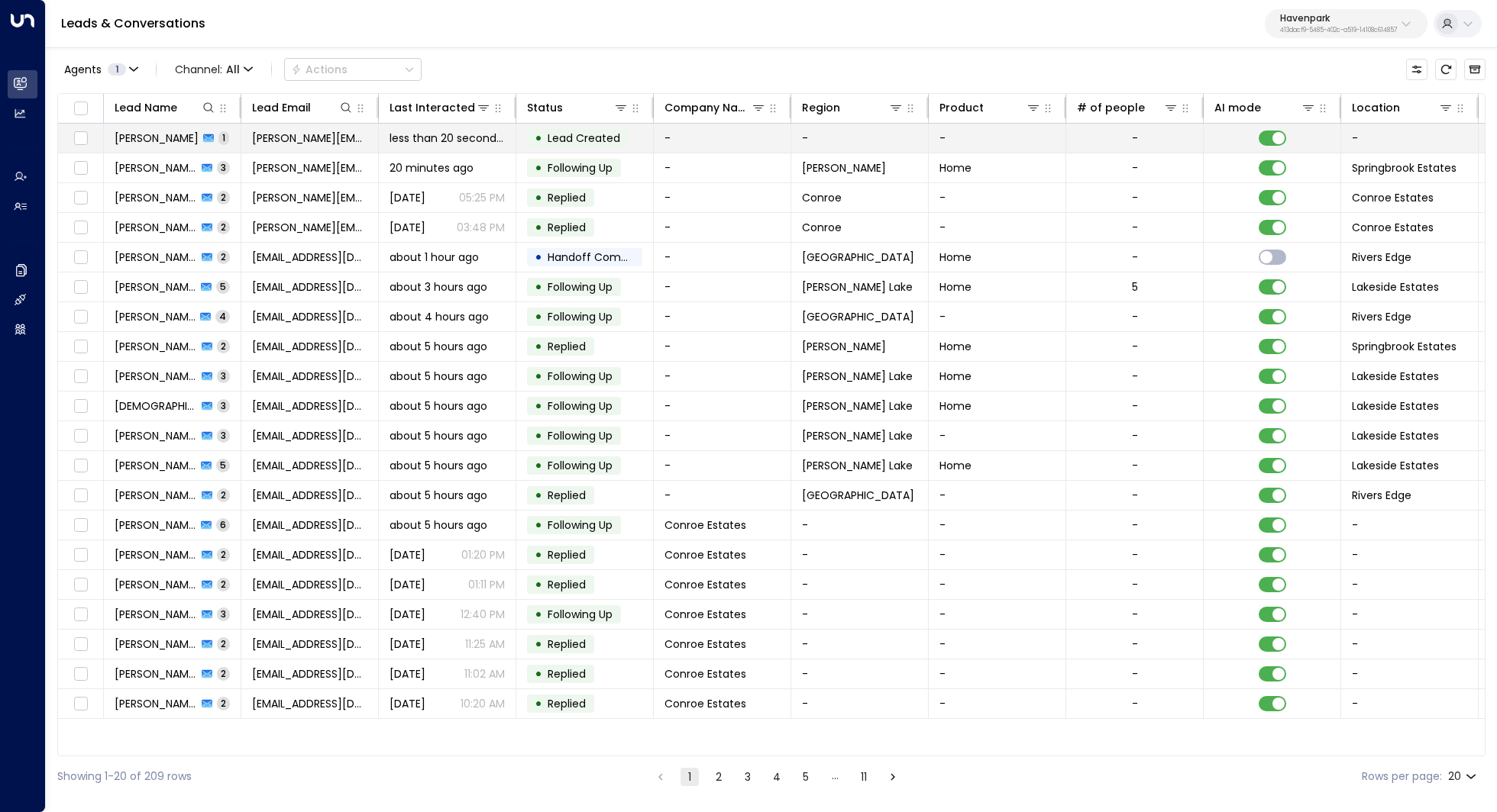
click at [175, 134] on span "[PERSON_NAME]" at bounding box center [156, 138] width 84 height 15
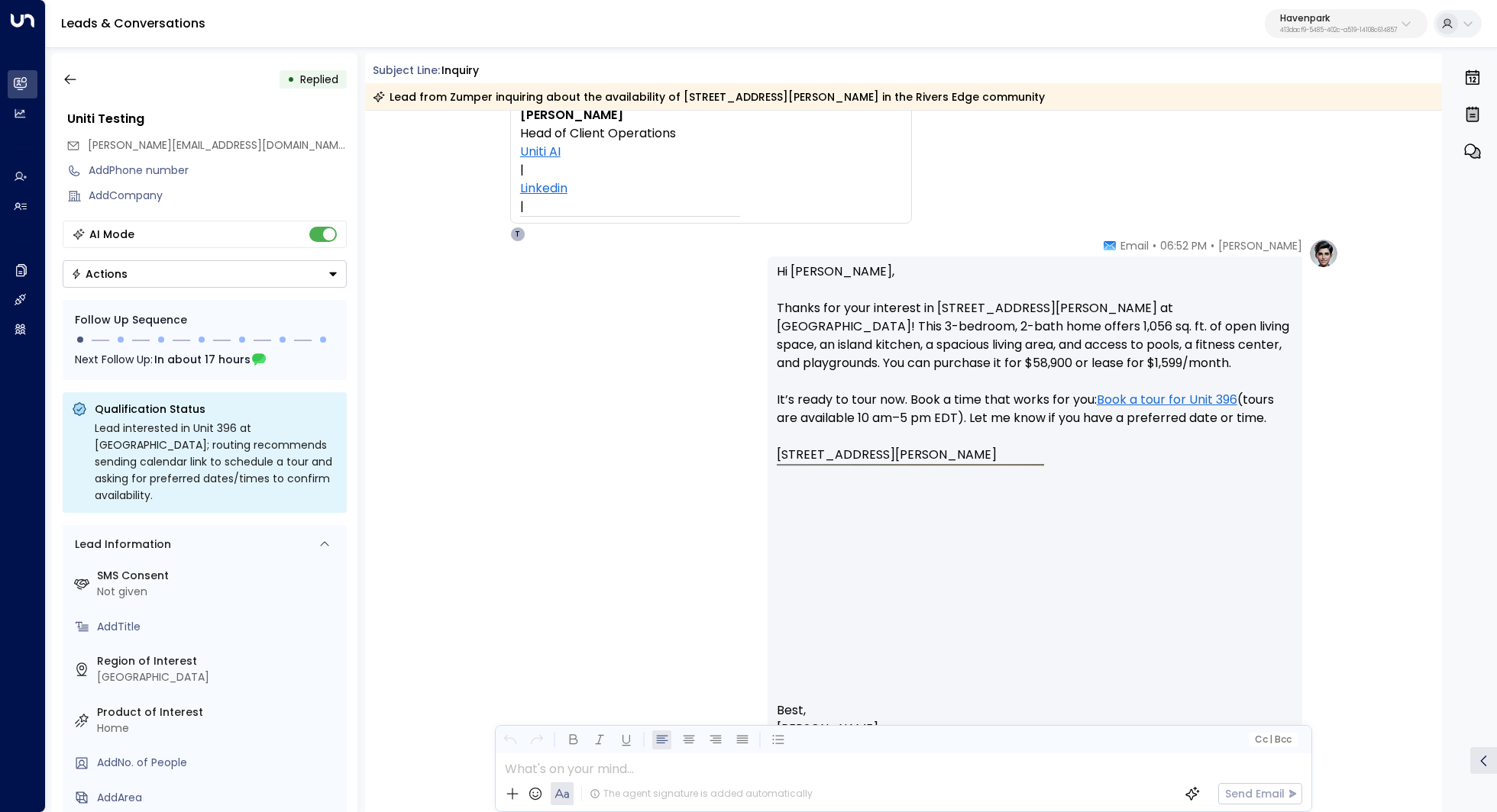
scroll to position [352, 0]
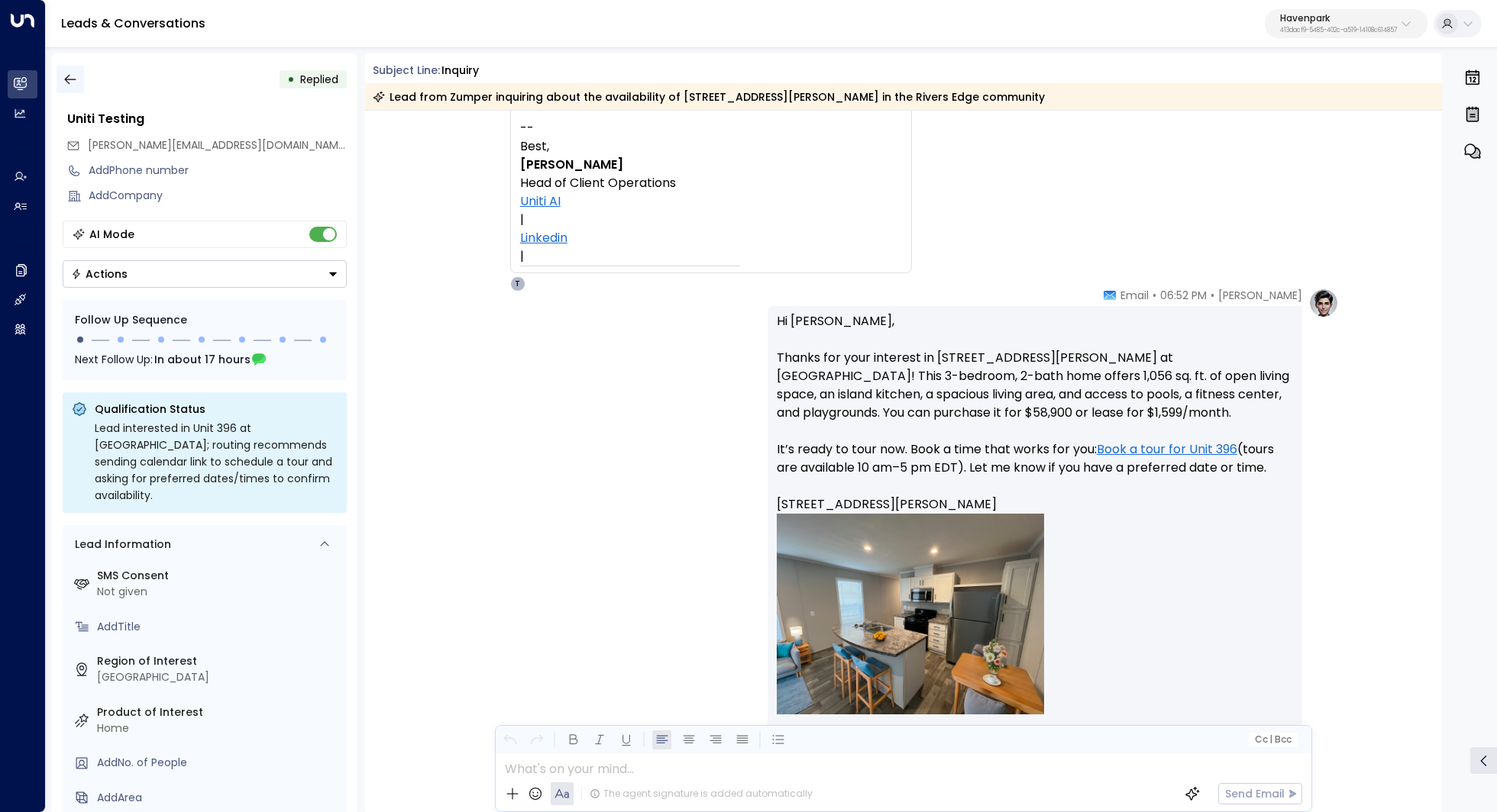
click at [68, 77] on icon "button" at bounding box center [70, 79] width 15 height 15
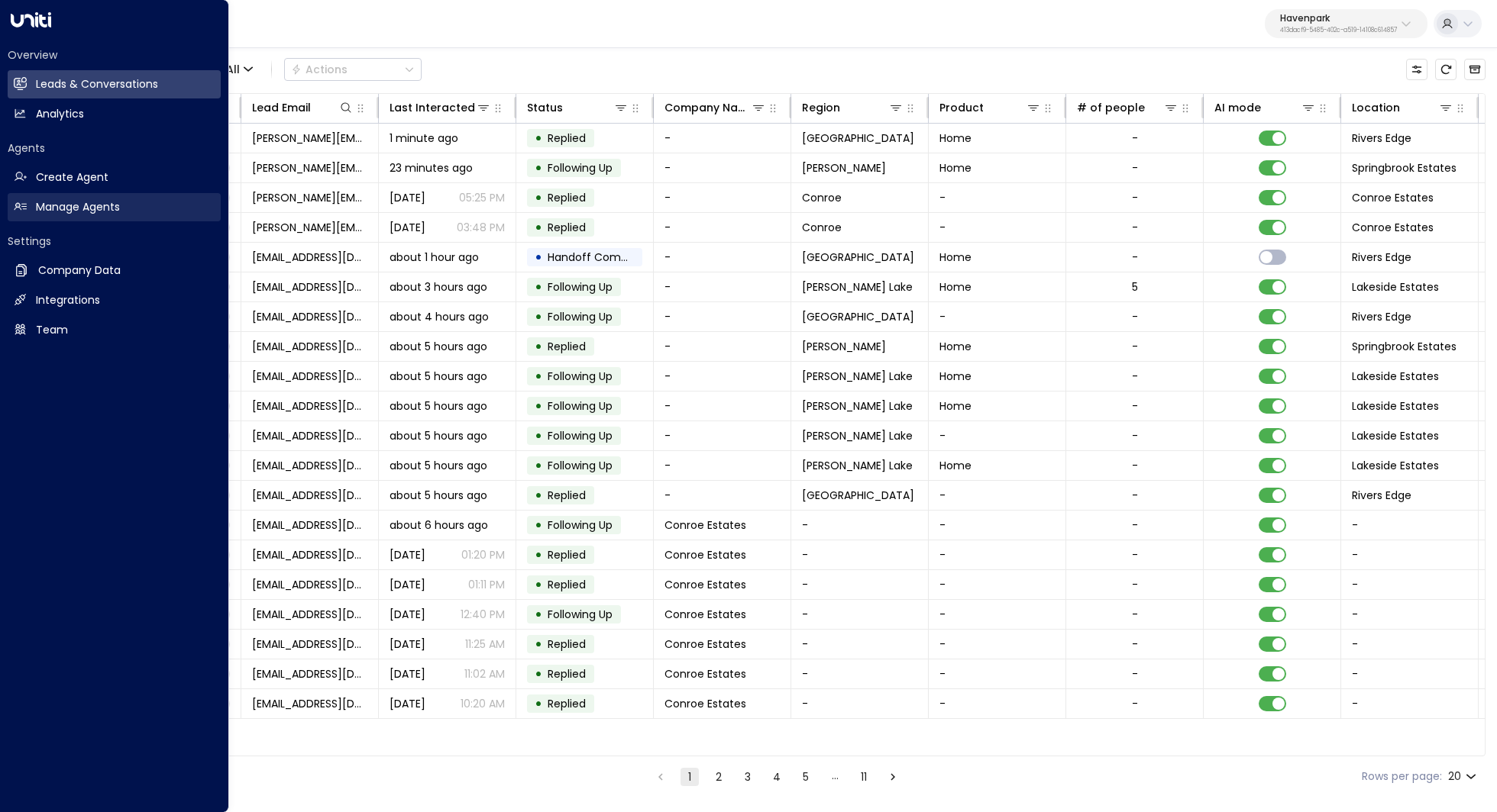
click at [89, 202] on h2 "Manage Agents" at bounding box center [78, 208] width 84 height 16
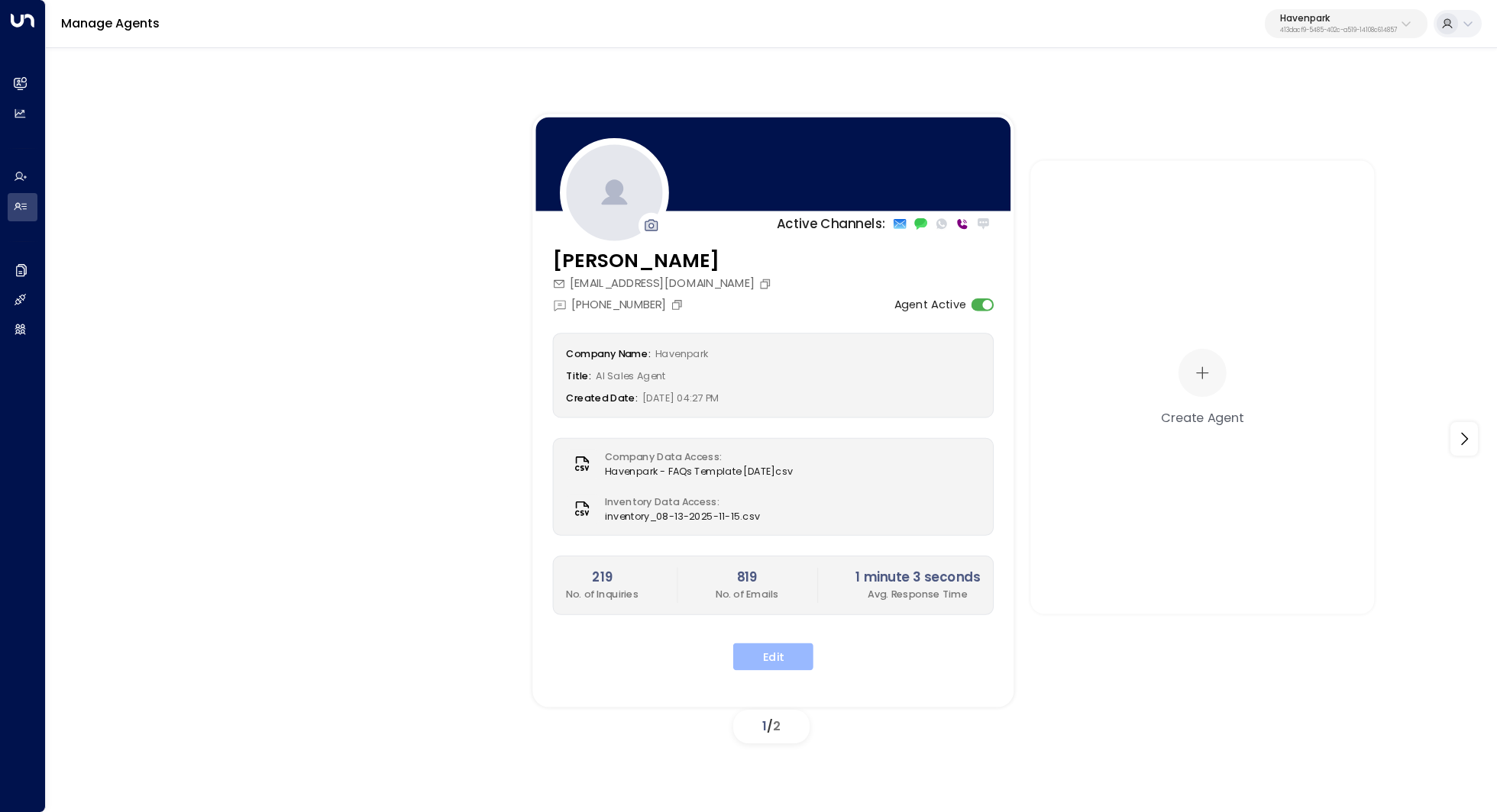
click at [788, 643] on button "Edit" at bounding box center [772, 657] width 80 height 27
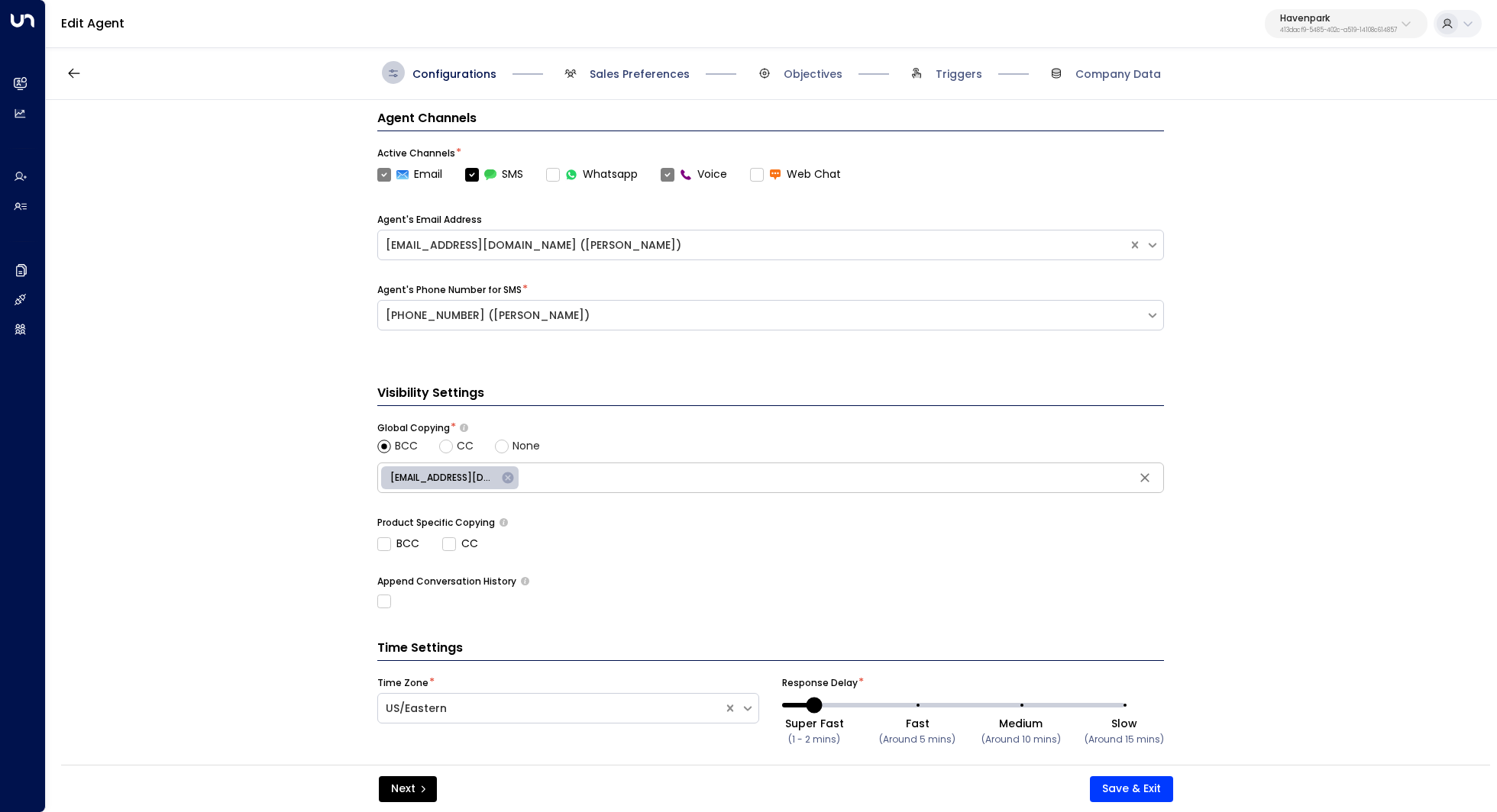
click at [631, 72] on span "Sales Preferences" at bounding box center [639, 74] width 100 height 15
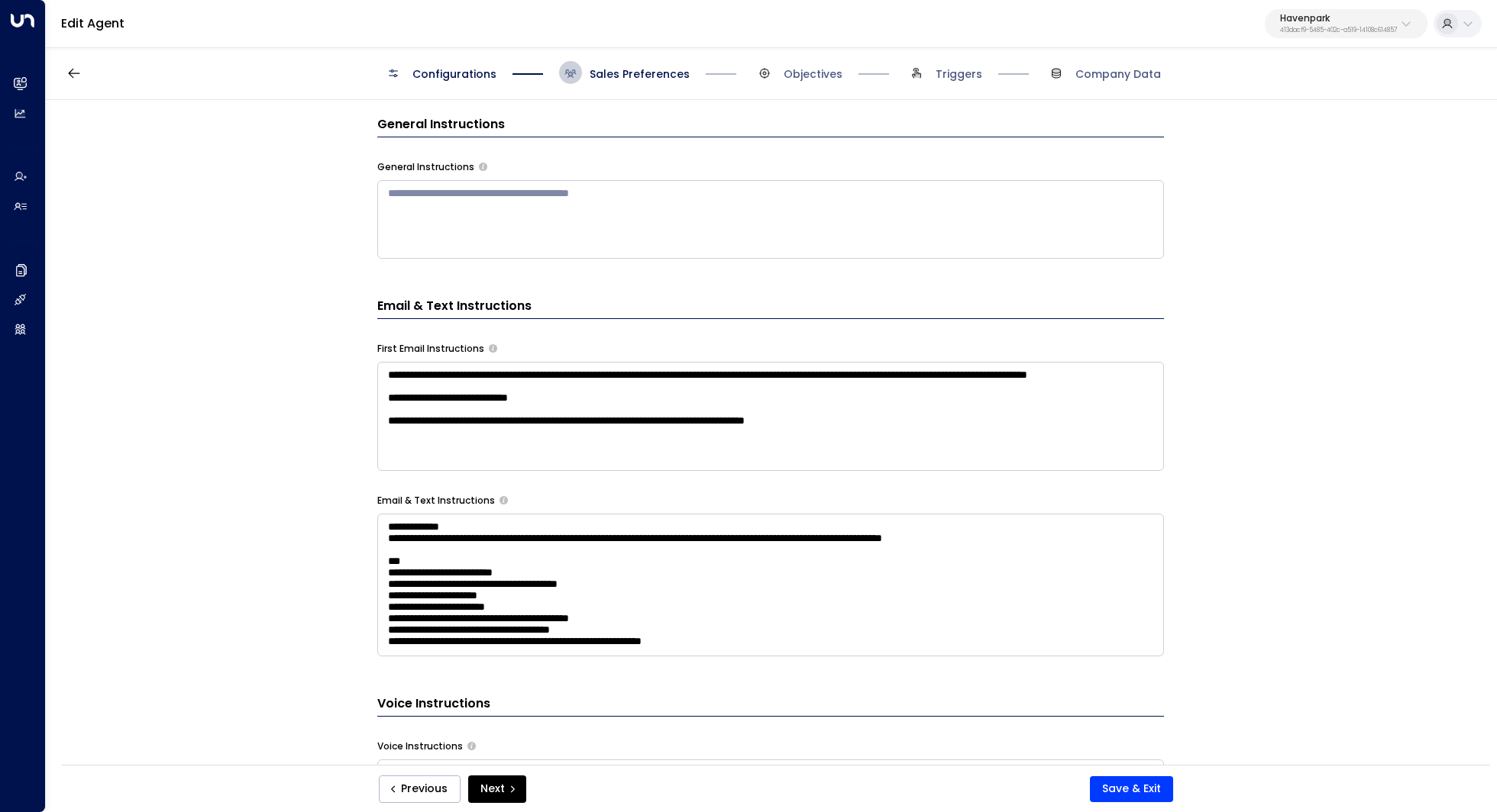
scroll to position [513, 0]
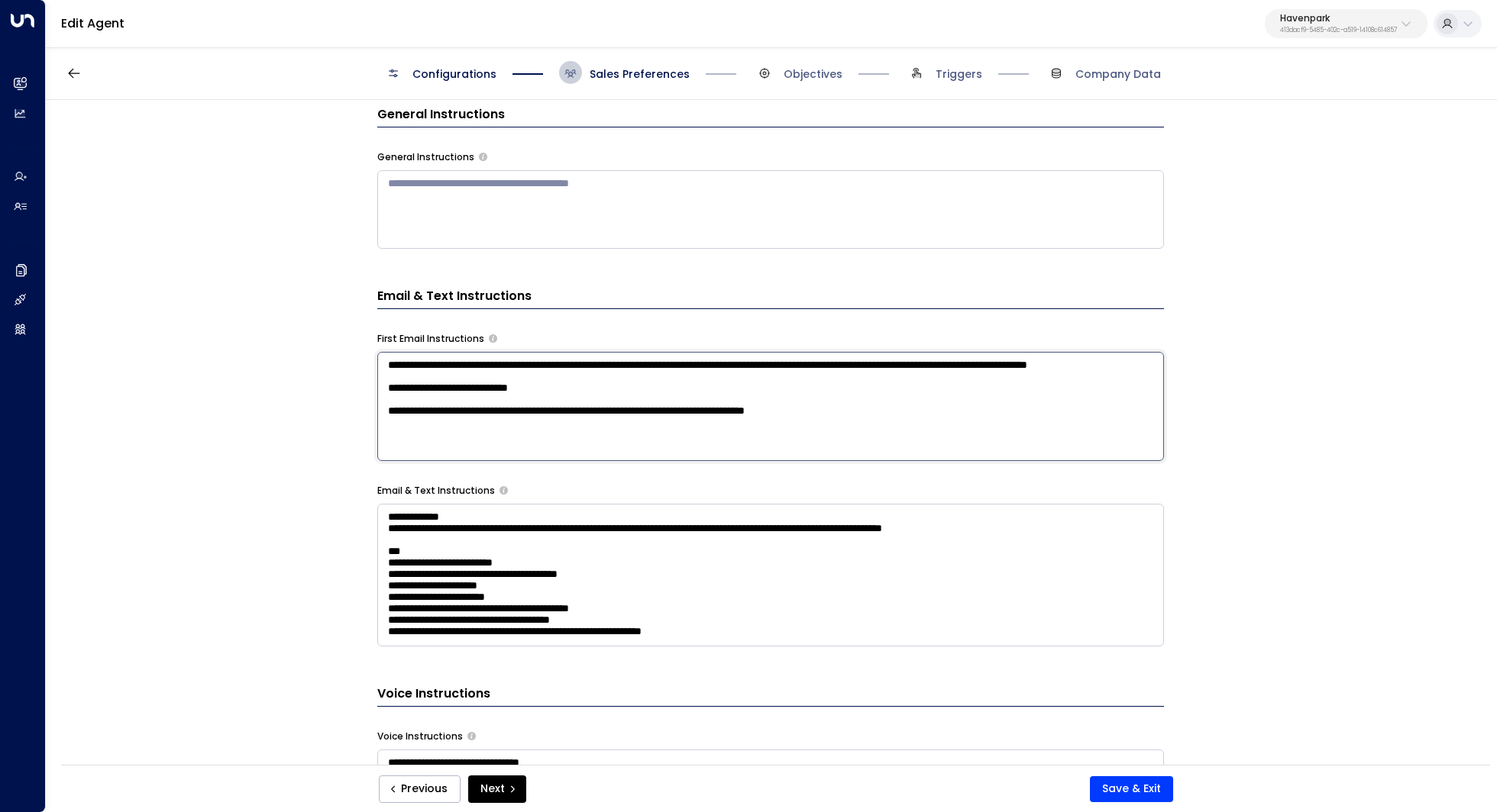
click at [743, 403] on textarea "**********" at bounding box center [771, 406] width 787 height 109
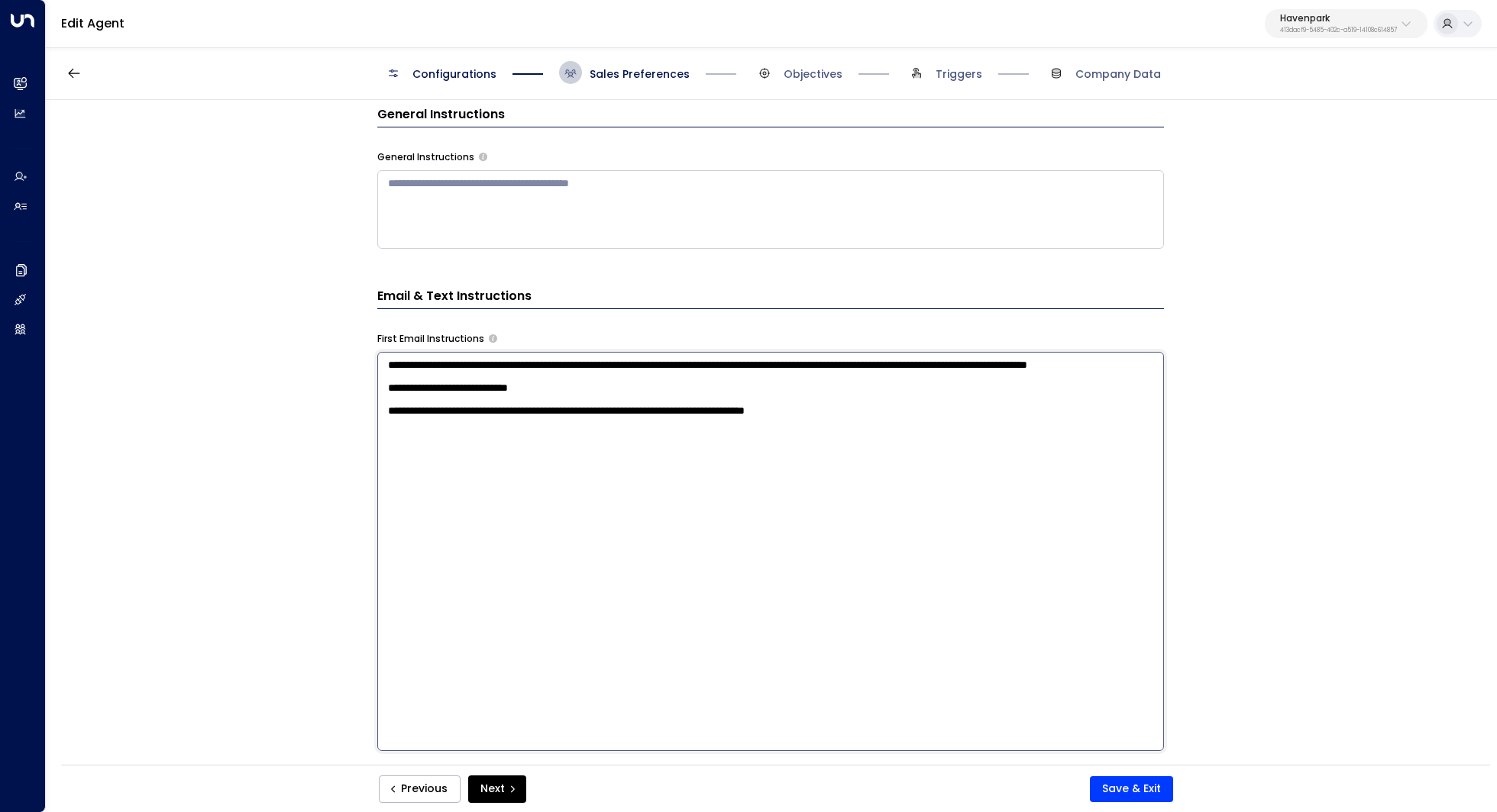
click at [937, 432] on textarea "**********" at bounding box center [771, 552] width 787 height 399
click at [928, 449] on textarea "**********" at bounding box center [771, 552] width 787 height 399
click at [693, 436] on textarea "**********" at bounding box center [771, 552] width 787 height 399
click at [699, 447] on textarea "**********" at bounding box center [771, 552] width 787 height 399
drag, startPoint x: 871, startPoint y: 444, endPoint x: 690, endPoint y: 444, distance: 181.0
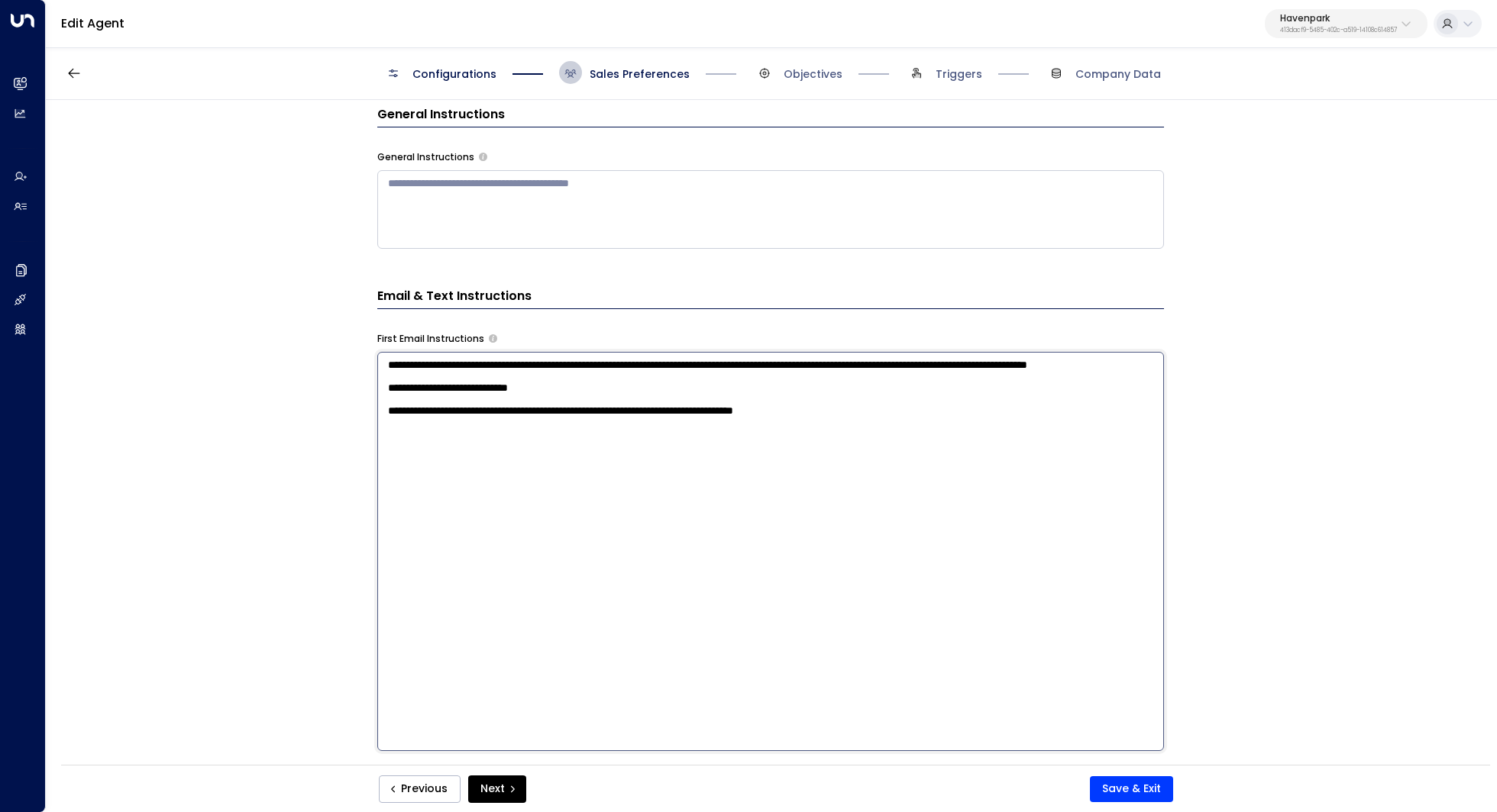
click at [690, 444] on textarea "**********" at bounding box center [771, 552] width 787 height 399
drag, startPoint x: 965, startPoint y: 453, endPoint x: 783, endPoint y: 437, distance: 182.7
click at [783, 437] on textarea "**********" at bounding box center [771, 552] width 787 height 399
drag, startPoint x: 1001, startPoint y: 452, endPoint x: 669, endPoint y: 442, distance: 332.2
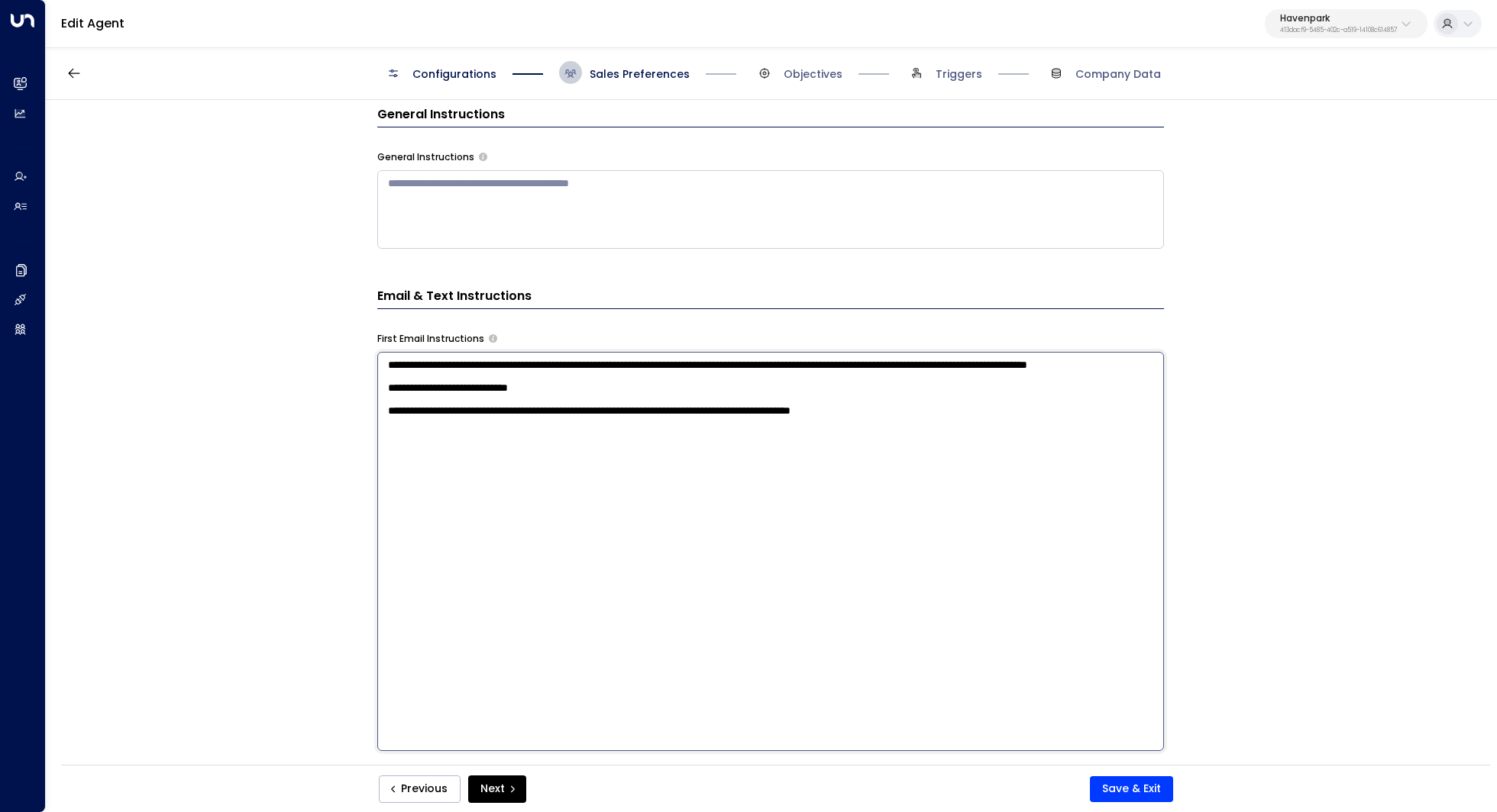
click at [669, 442] on textarea "**********" at bounding box center [771, 552] width 787 height 399
type textarea "**********"
click at [1132, 785] on button "Save & Exit" at bounding box center [1131, 789] width 83 height 26
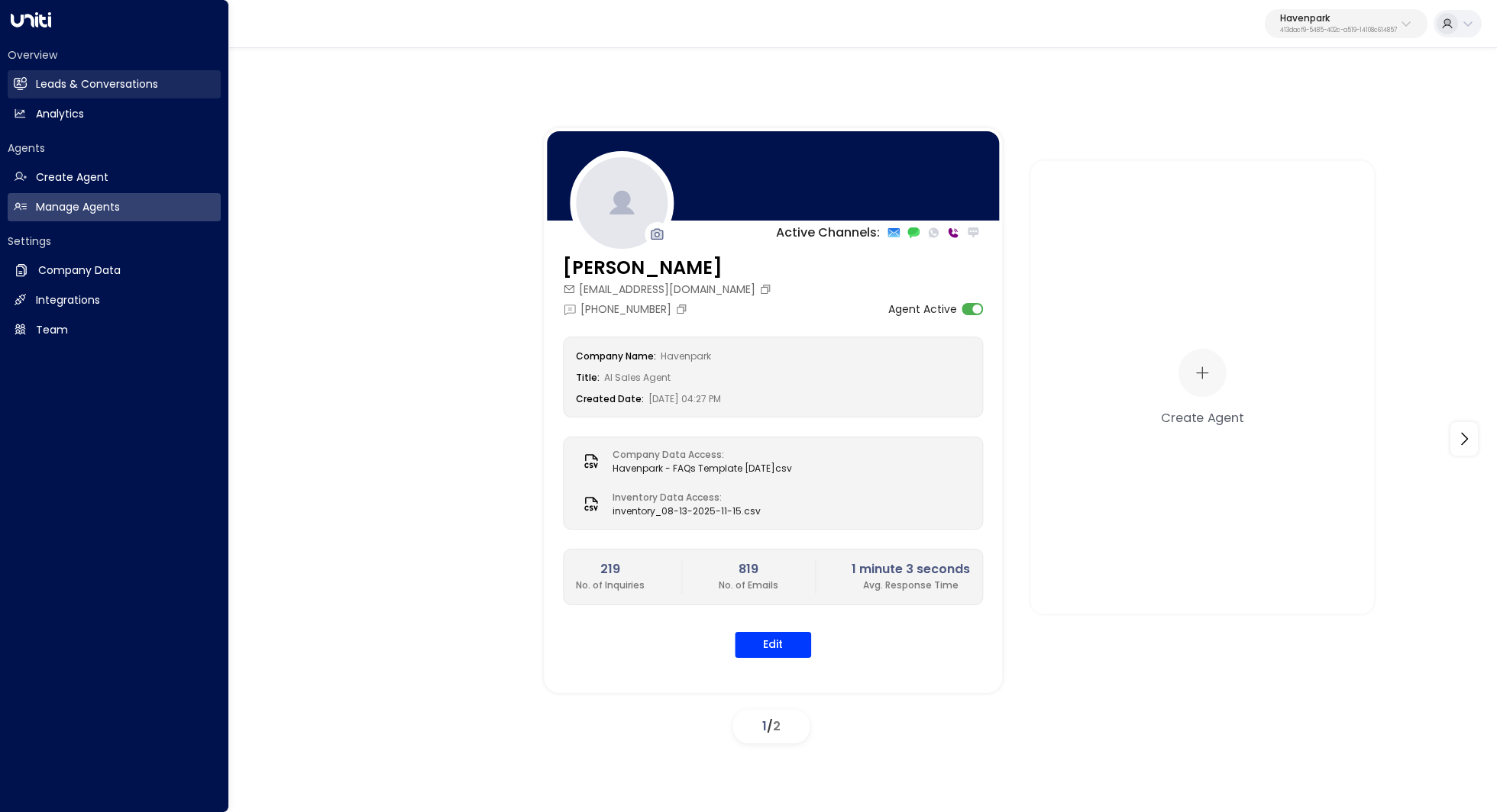
click at [103, 90] on h2 "Leads & Conversations" at bounding box center [97, 85] width 122 height 16
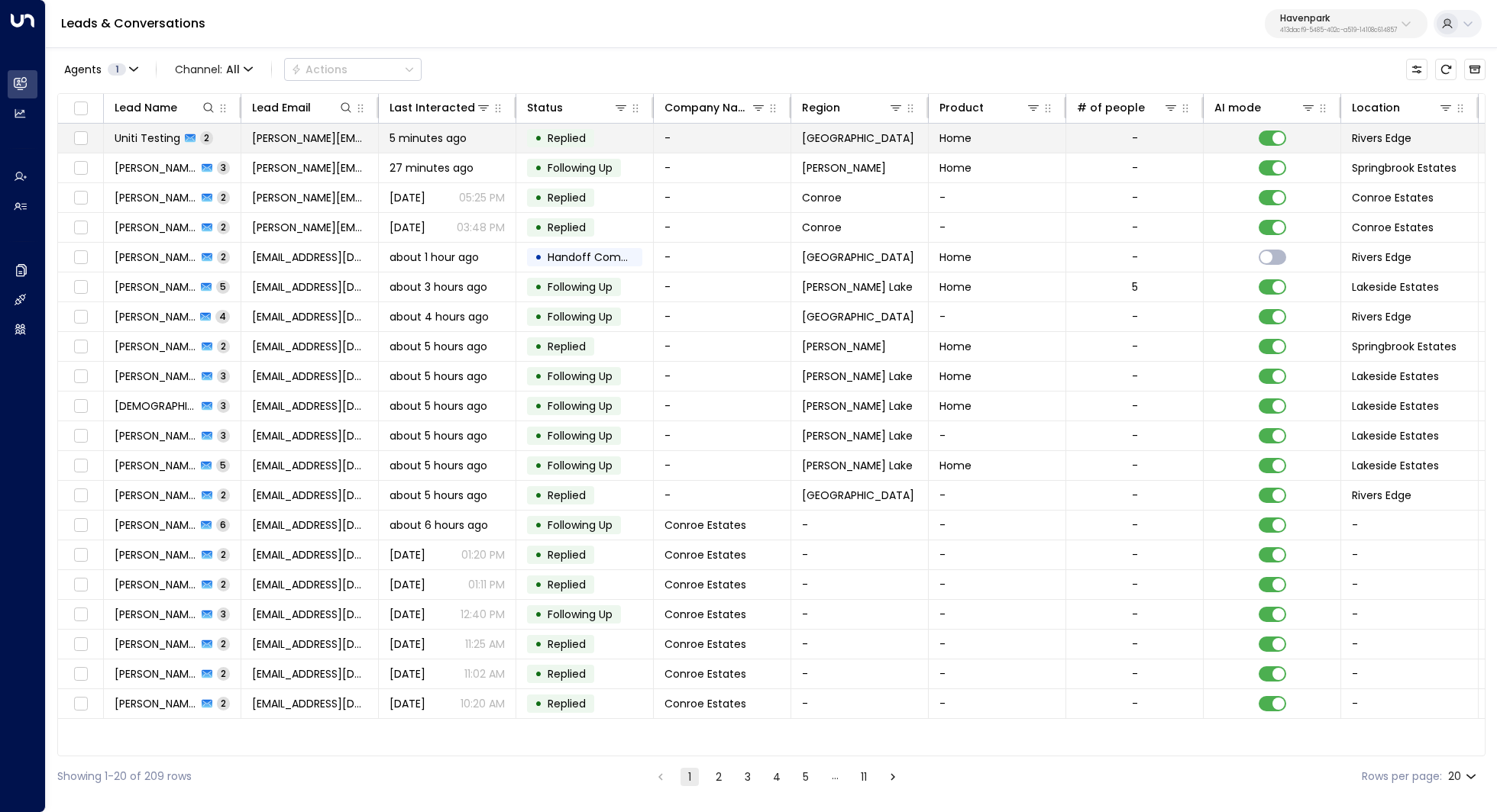
click at [151, 141] on span "Uniti Testing" at bounding box center [147, 138] width 66 height 15
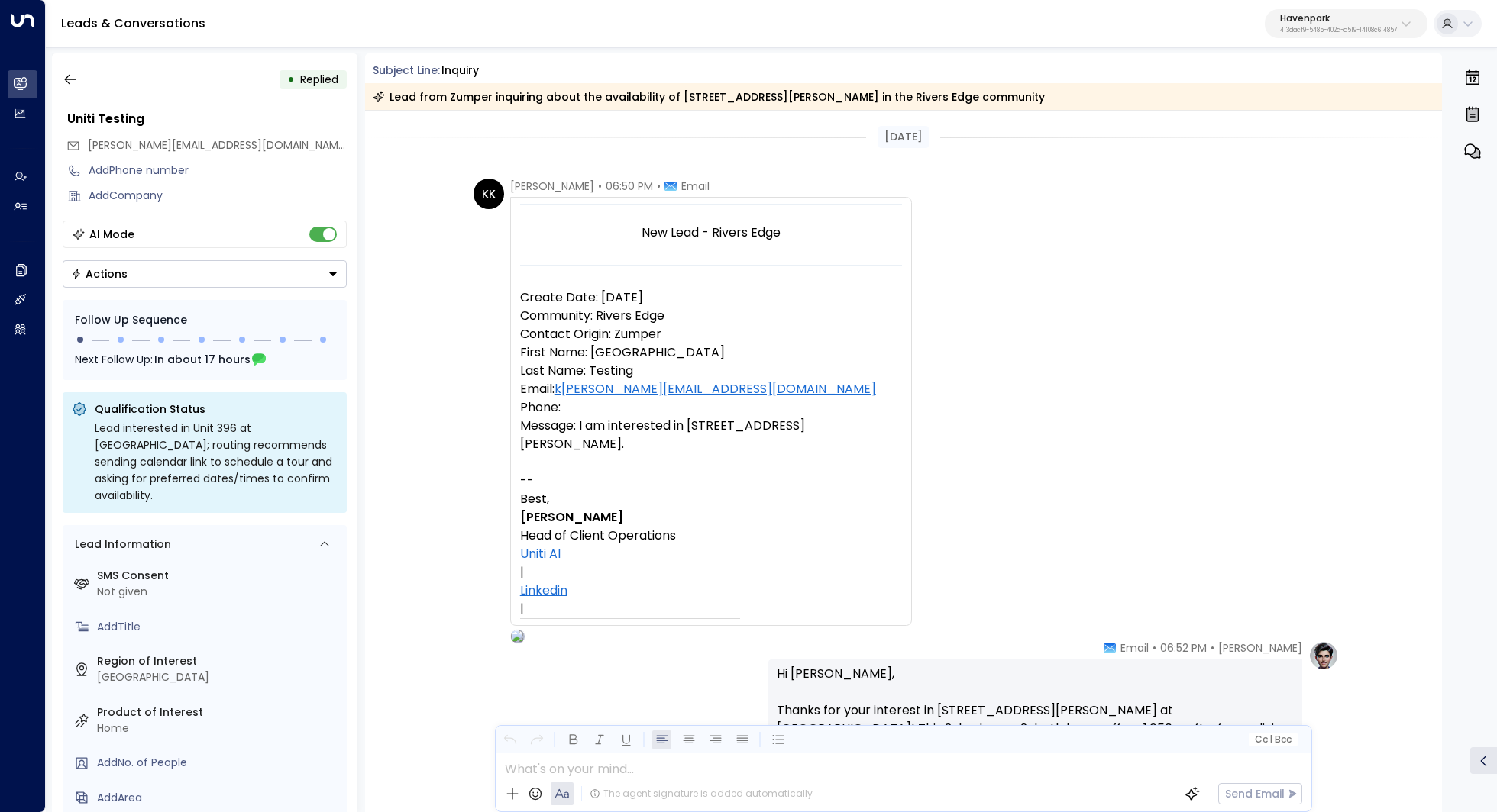
scroll to position [473, 0]
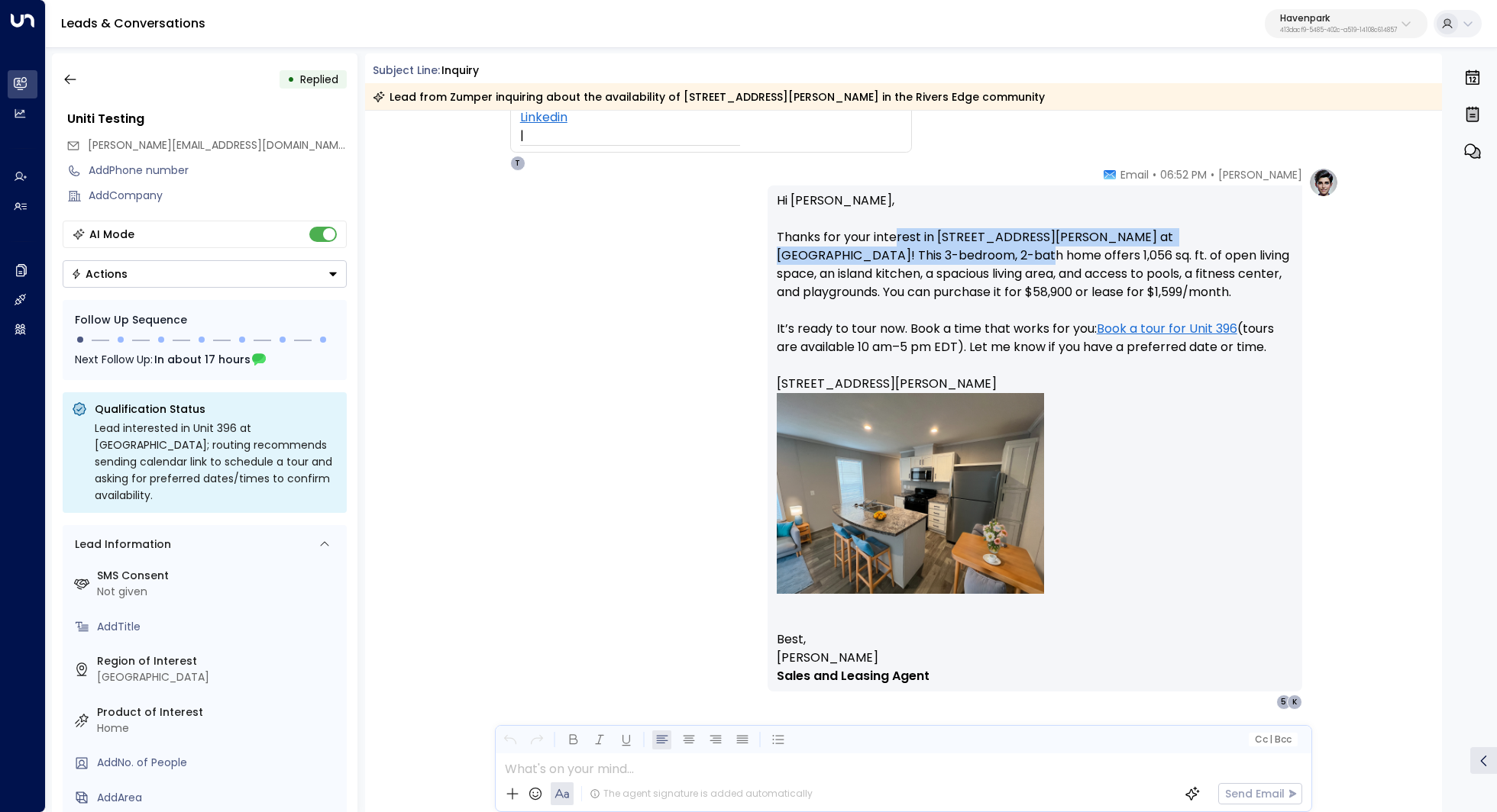
drag, startPoint x: 890, startPoint y: 229, endPoint x: 885, endPoint y: 251, distance: 22.6
click at [885, 251] on p "Hi [PERSON_NAME], Thanks for your interest in [STREET_ADDRESS][PERSON_NAME][PER…" at bounding box center [1034, 411] width 516 height 439
drag, startPoint x: 986, startPoint y: 239, endPoint x: 985, endPoint y: 253, distance: 14.0
click at [985, 253] on p "Hi [PERSON_NAME], Thanks for your interest in [STREET_ADDRESS][PERSON_NAME][PER…" at bounding box center [1034, 411] width 516 height 439
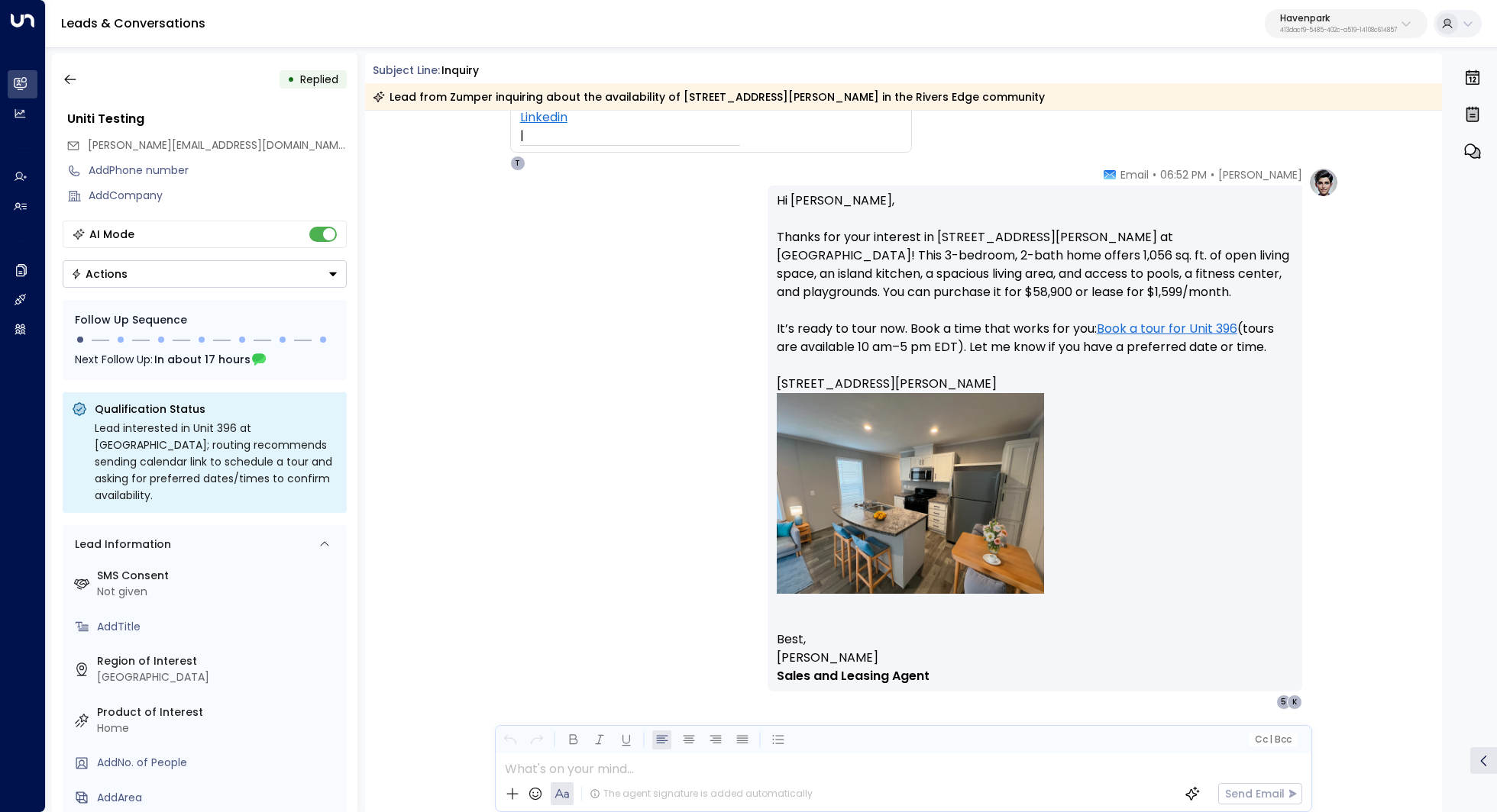
click at [985, 253] on p "Hi [PERSON_NAME], Thanks for your interest in [STREET_ADDRESS][PERSON_NAME][PER…" at bounding box center [1034, 411] width 516 height 439
click at [1012, 245] on p "Hi [PERSON_NAME], Thanks for your interest in [STREET_ADDRESS][PERSON_NAME][PER…" at bounding box center [1034, 411] width 516 height 439
drag, startPoint x: 1019, startPoint y: 238, endPoint x: 1017, endPoint y: 254, distance: 16.1
click at [1017, 254] on p "Hi [PERSON_NAME], Thanks for your interest in [STREET_ADDRESS][PERSON_NAME][PER…" at bounding box center [1034, 411] width 516 height 439
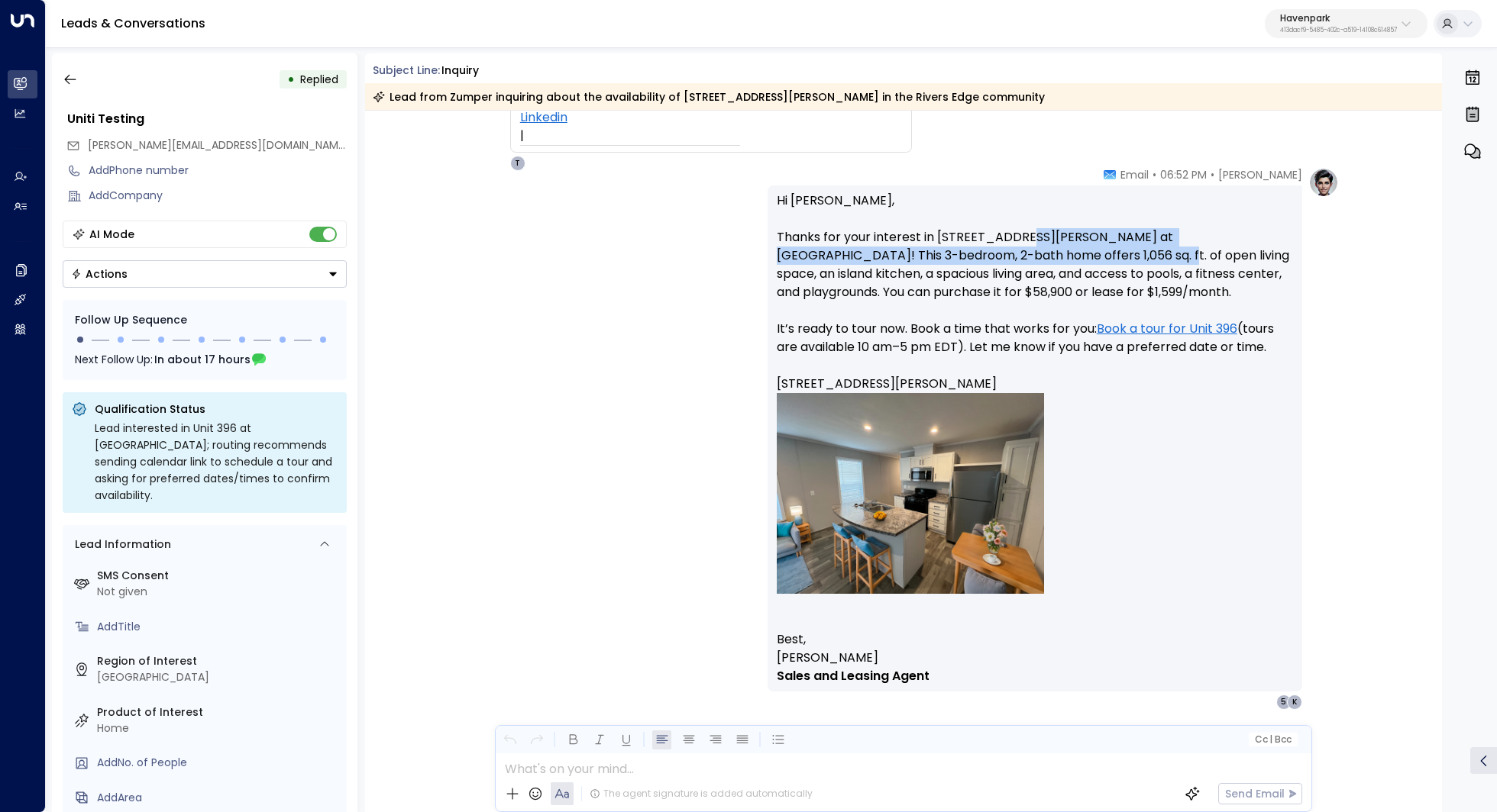
click at [1017, 254] on p "Hi [PERSON_NAME], Thanks for your interest in [STREET_ADDRESS][PERSON_NAME][PER…" at bounding box center [1034, 411] width 516 height 439
drag, startPoint x: 852, startPoint y: 254, endPoint x: 923, endPoint y: 254, distance: 71.0
click at [923, 254] on p "Hi [PERSON_NAME], Thanks for your interest in [STREET_ADDRESS][PERSON_NAME][PER…" at bounding box center [1034, 411] width 516 height 439
drag, startPoint x: 1043, startPoint y: 224, endPoint x: 1043, endPoint y: 258, distance: 34.0
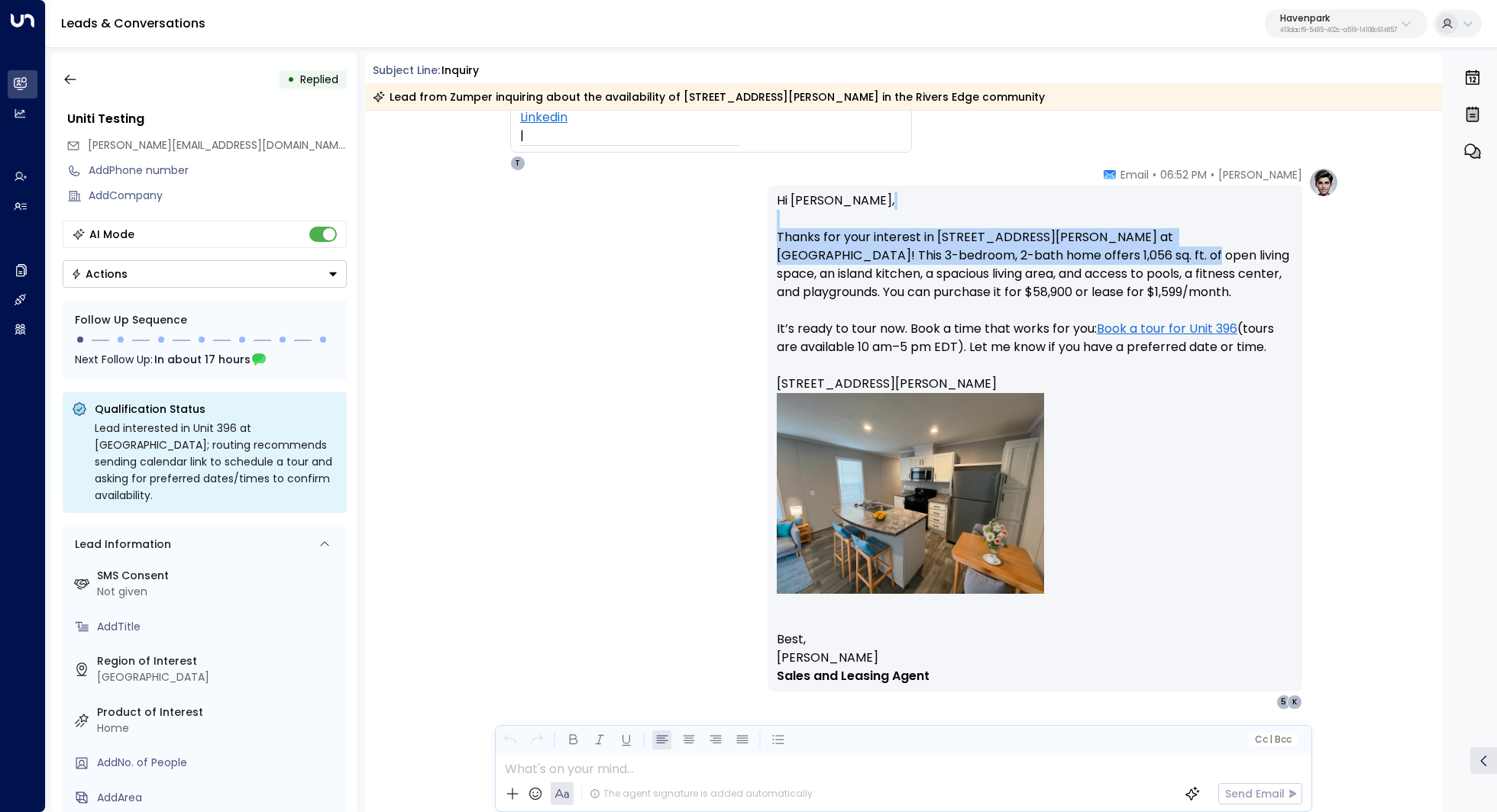
click at [1043, 258] on p "Hi [PERSON_NAME], Thanks for your interest in [STREET_ADDRESS][PERSON_NAME][PER…" at bounding box center [1034, 411] width 516 height 439
drag, startPoint x: 1083, startPoint y: 230, endPoint x: 1083, endPoint y: 259, distance: 29.0
click at [1083, 259] on p "Hi [PERSON_NAME], Thanks for your interest in [STREET_ADDRESS][PERSON_NAME][PER…" at bounding box center [1034, 411] width 516 height 439
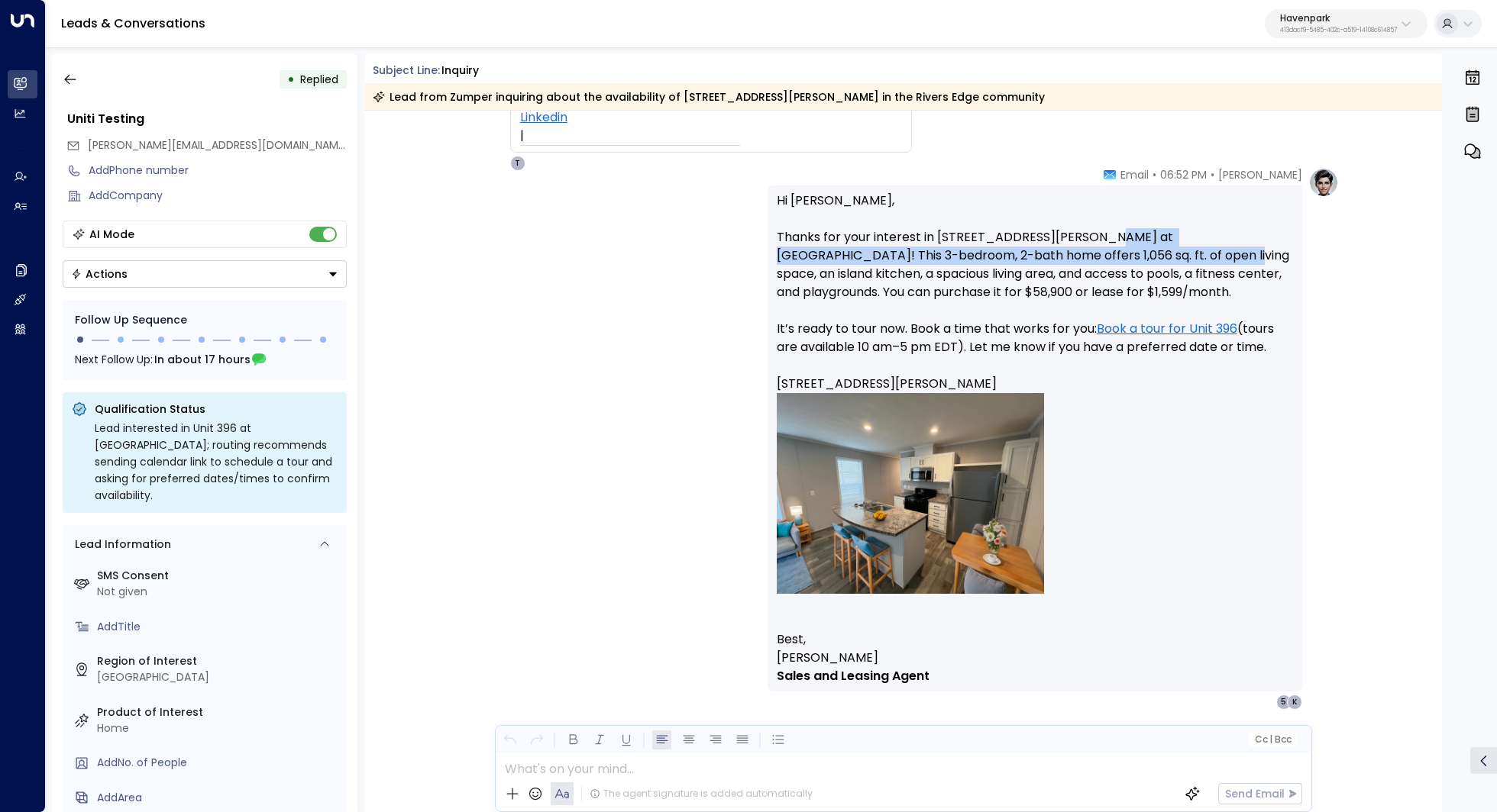
drag, startPoint x: 1093, startPoint y: 244, endPoint x: 1093, endPoint y: 257, distance: 13.0
click at [1093, 257] on p "Hi [PERSON_NAME], Thanks for your interest in [STREET_ADDRESS][PERSON_NAME][PER…" at bounding box center [1034, 411] width 516 height 439
drag, startPoint x: 1103, startPoint y: 230, endPoint x: 1103, endPoint y: 260, distance: 30.0
click at [1103, 260] on p "Hi [PERSON_NAME], Thanks for your interest in [STREET_ADDRESS][PERSON_NAME][PER…" at bounding box center [1034, 411] width 516 height 439
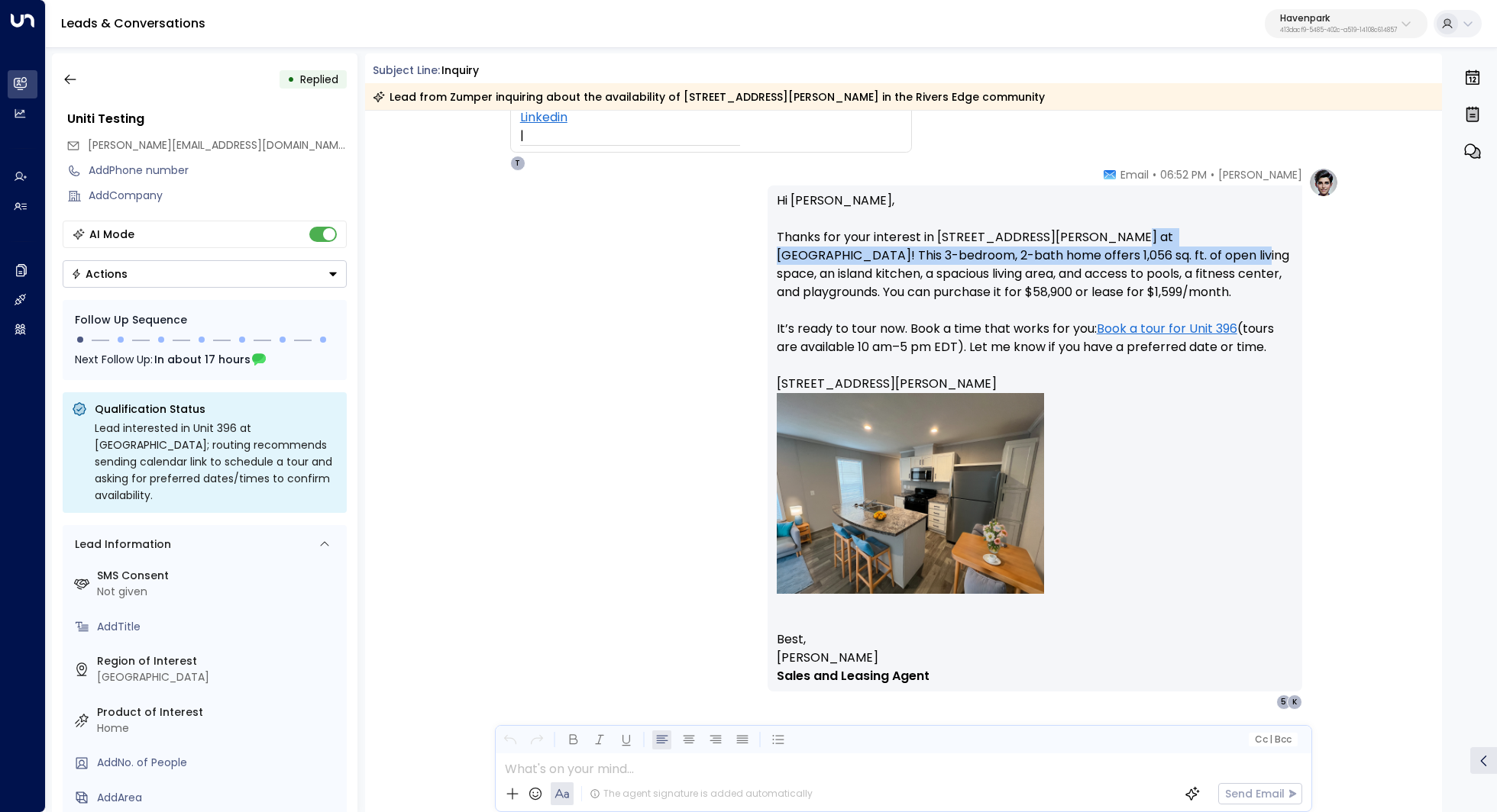
click at [1103, 260] on p "Hi [PERSON_NAME], Thanks for your interest in [STREET_ADDRESS][PERSON_NAME][PER…" at bounding box center [1034, 411] width 516 height 439
click at [992, 273] on p "Hi [PERSON_NAME], Thanks for your interest in [STREET_ADDRESS][PERSON_NAME][PER…" at bounding box center [1034, 411] width 516 height 439
drag, startPoint x: 842, startPoint y: 346, endPoint x: 883, endPoint y: 346, distance: 41.0
click at [883, 346] on p "Hi [PERSON_NAME], Thanks for your interest in [STREET_ADDRESS][PERSON_NAME][PER…" at bounding box center [1034, 411] width 516 height 439
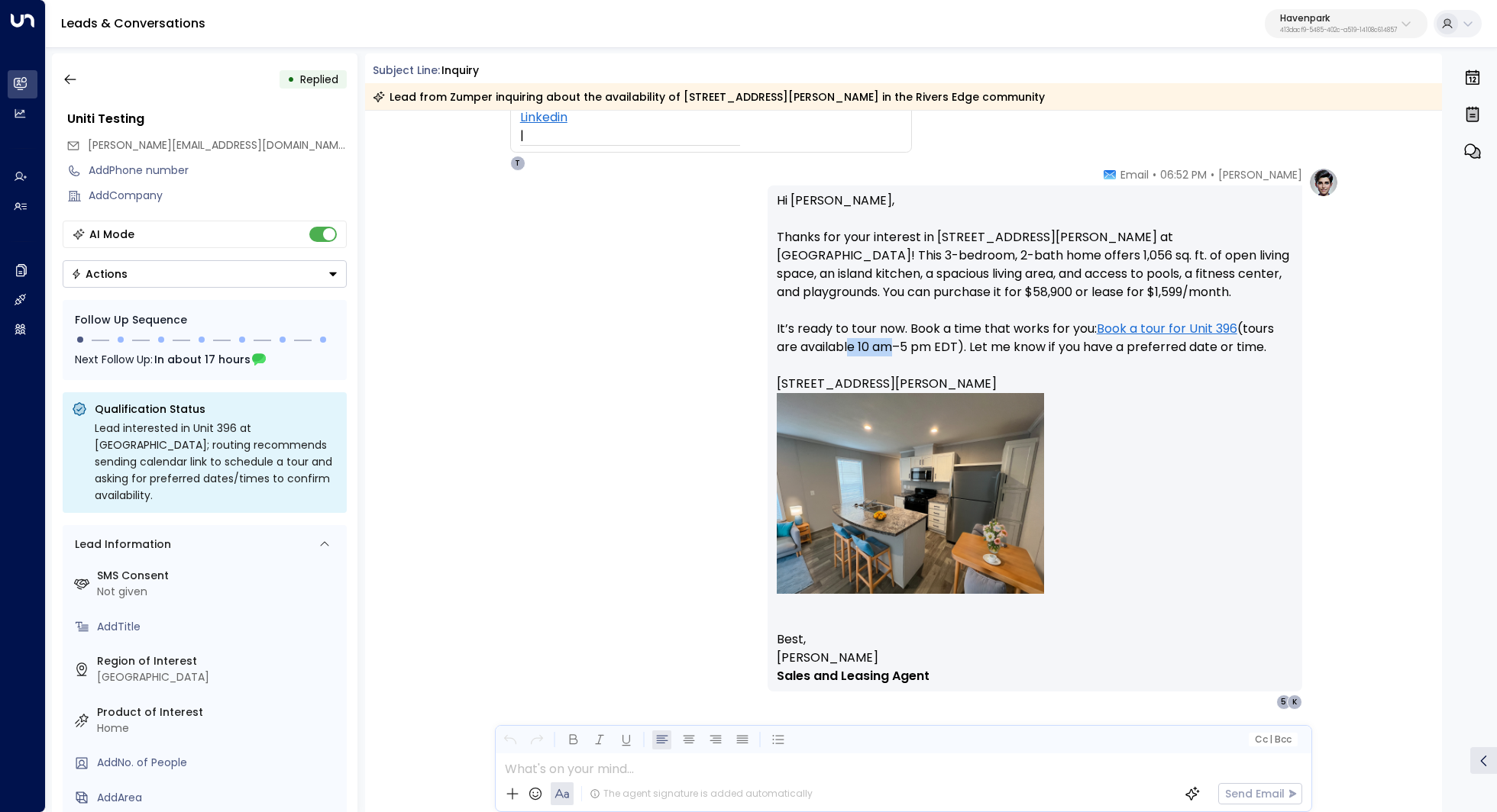
click at [883, 346] on p "Hi [PERSON_NAME], Thanks for your interest in [STREET_ADDRESS][PERSON_NAME][PER…" at bounding box center [1034, 411] width 516 height 439
click at [974, 336] on p "Hi [PERSON_NAME], Thanks for your interest in [STREET_ADDRESS][PERSON_NAME][PER…" at bounding box center [1034, 411] width 516 height 439
drag, startPoint x: 988, startPoint y: 327, endPoint x: 984, endPoint y: 339, distance: 12.6
click at [984, 339] on p "Hi [PERSON_NAME], Thanks for your interest in [STREET_ADDRESS][PERSON_NAME][PER…" at bounding box center [1034, 411] width 516 height 439
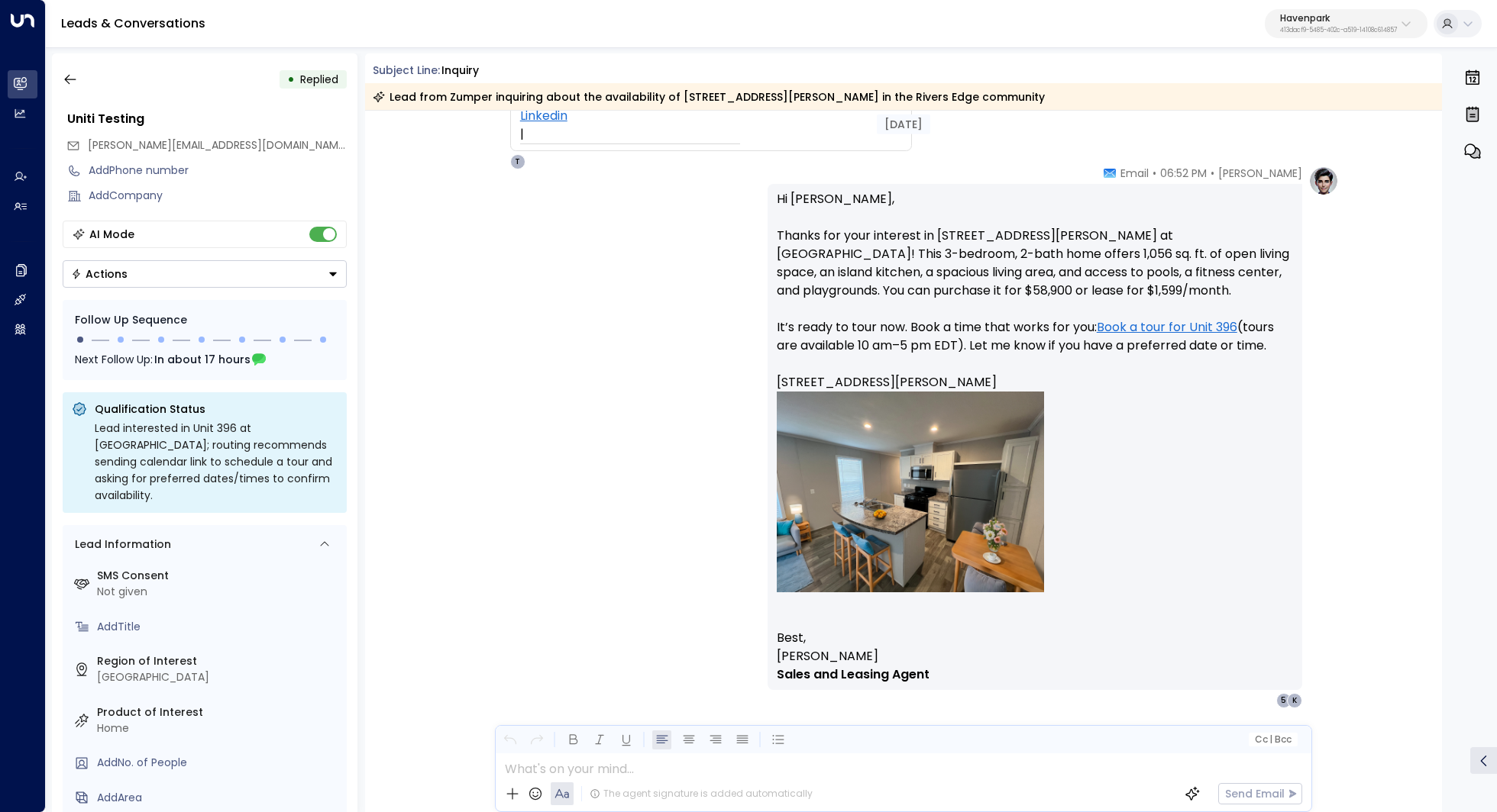
scroll to position [522, 0]
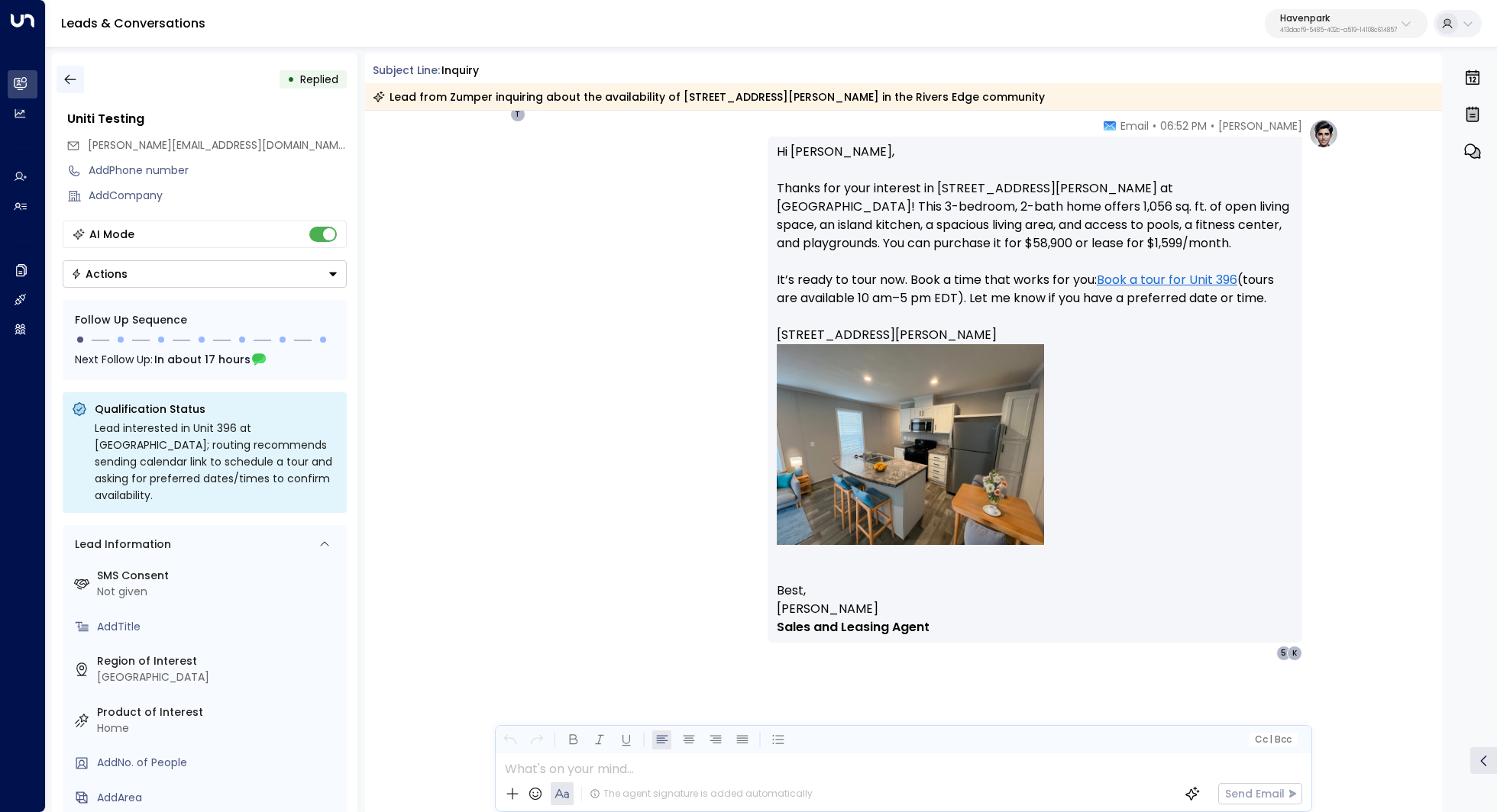
click at [73, 84] on icon "button" at bounding box center [70, 79] width 15 height 15
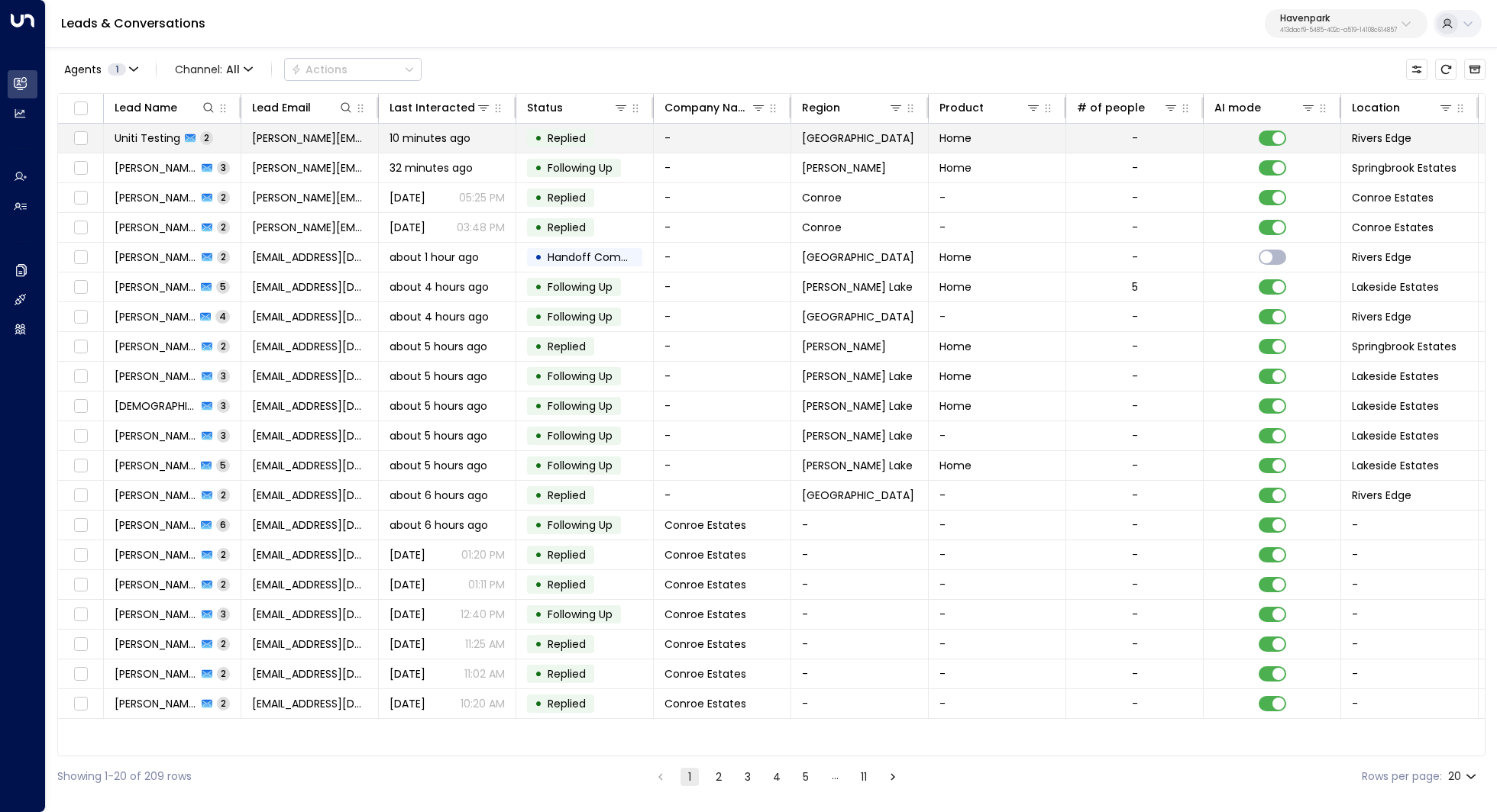
click at [127, 131] on span "Uniti Testing" at bounding box center [147, 138] width 66 height 15
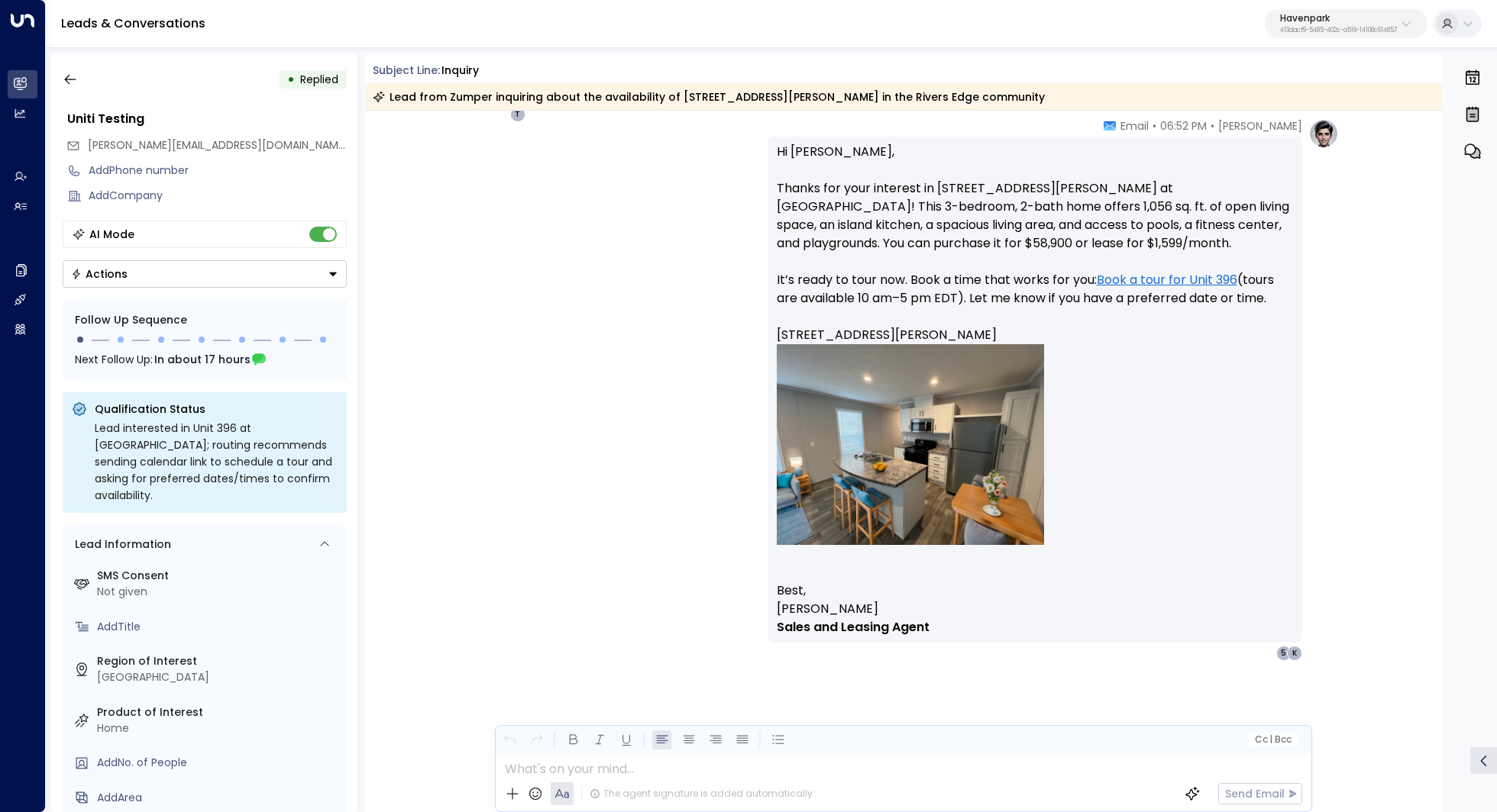
scroll to position [445, 0]
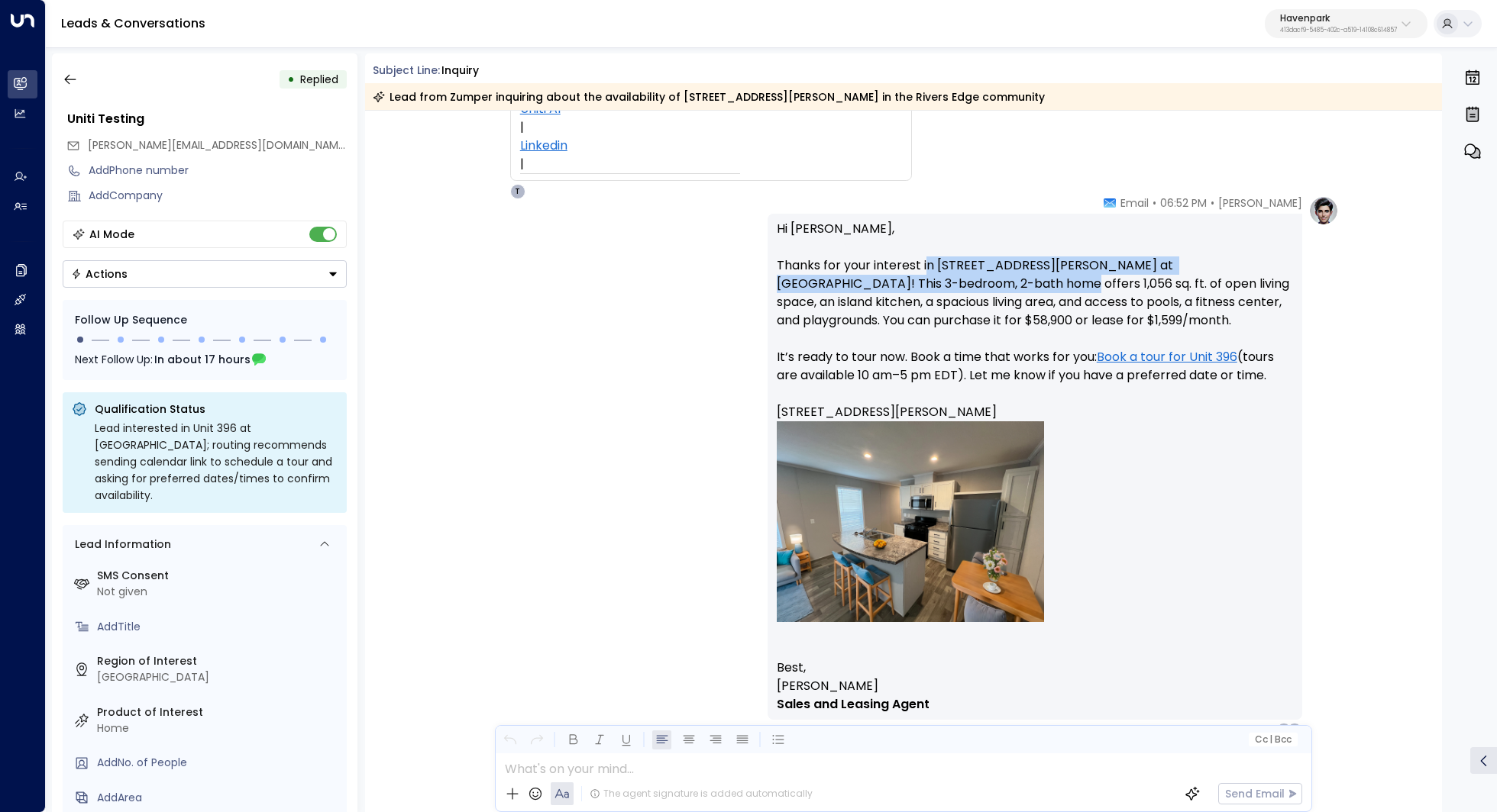
drag, startPoint x: 922, startPoint y: 266, endPoint x: 922, endPoint y: 286, distance: 20.0
click at [922, 286] on p "Hi [PERSON_NAME], Thanks for your interest in [STREET_ADDRESS][PERSON_NAME][PER…" at bounding box center [1034, 439] width 516 height 439
click at [66, 81] on icon "button" at bounding box center [70, 79] width 12 height 10
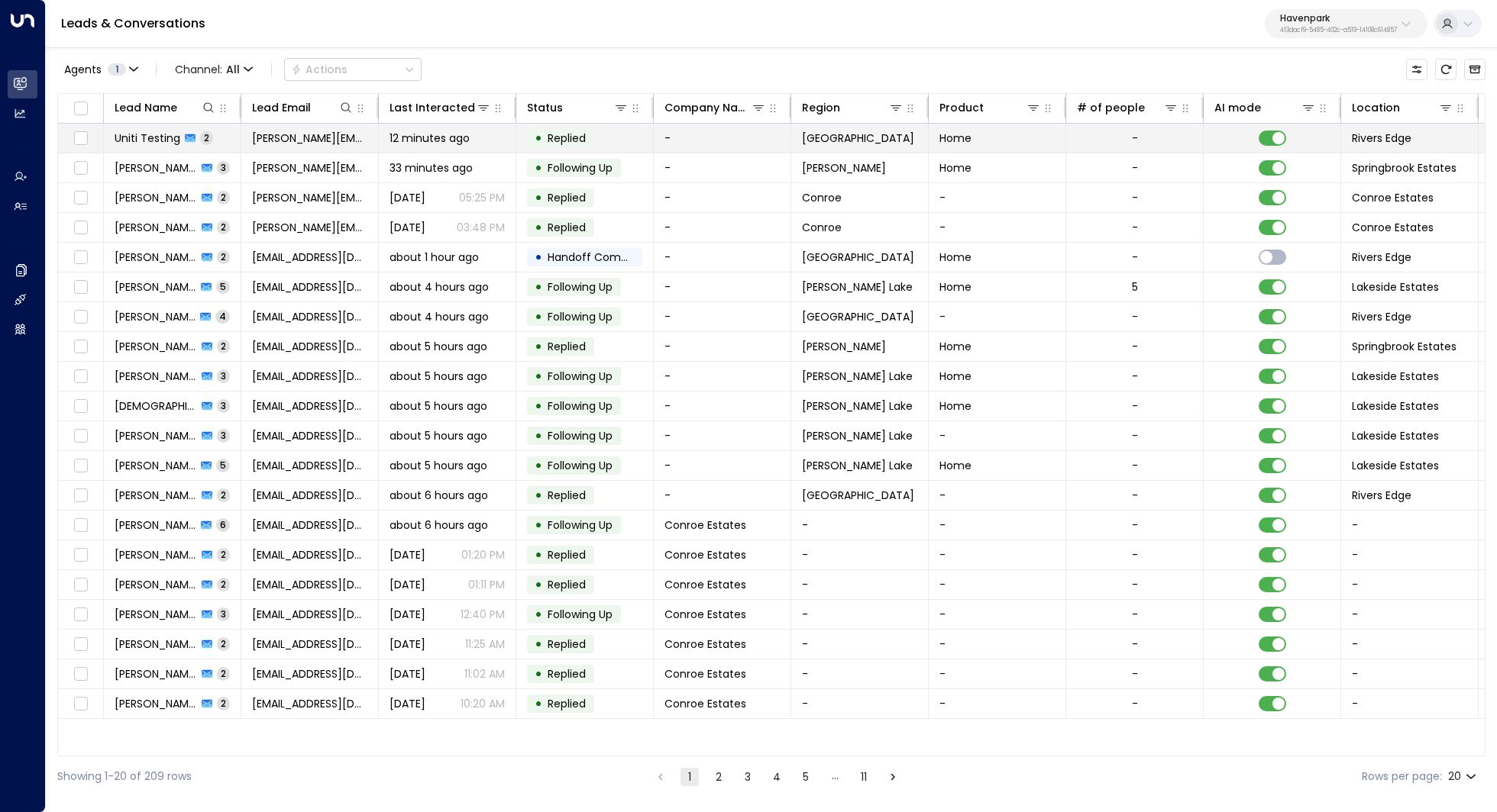
click at [142, 138] on span "Uniti Testing" at bounding box center [147, 138] width 66 height 15
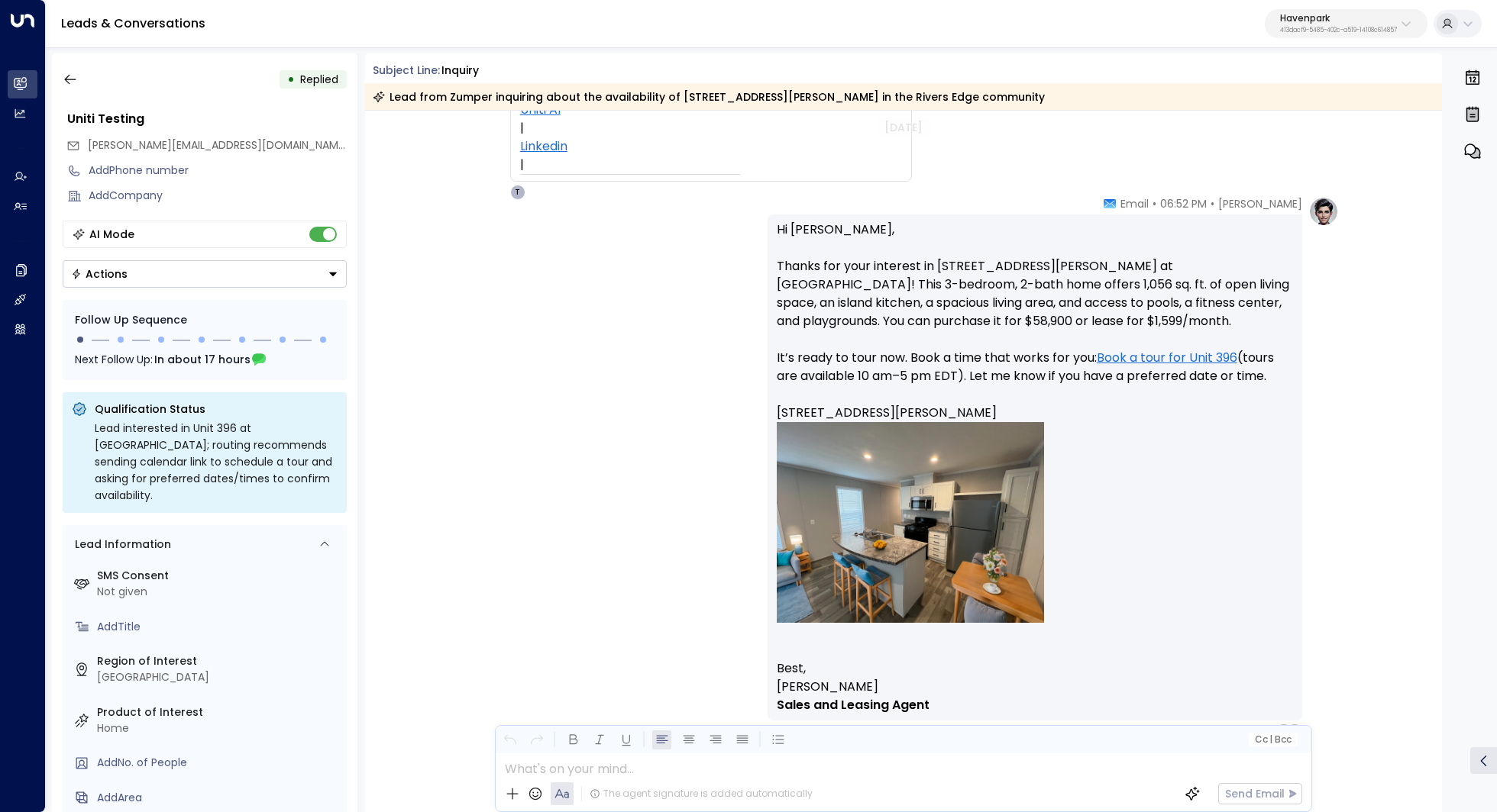
scroll to position [522, 0]
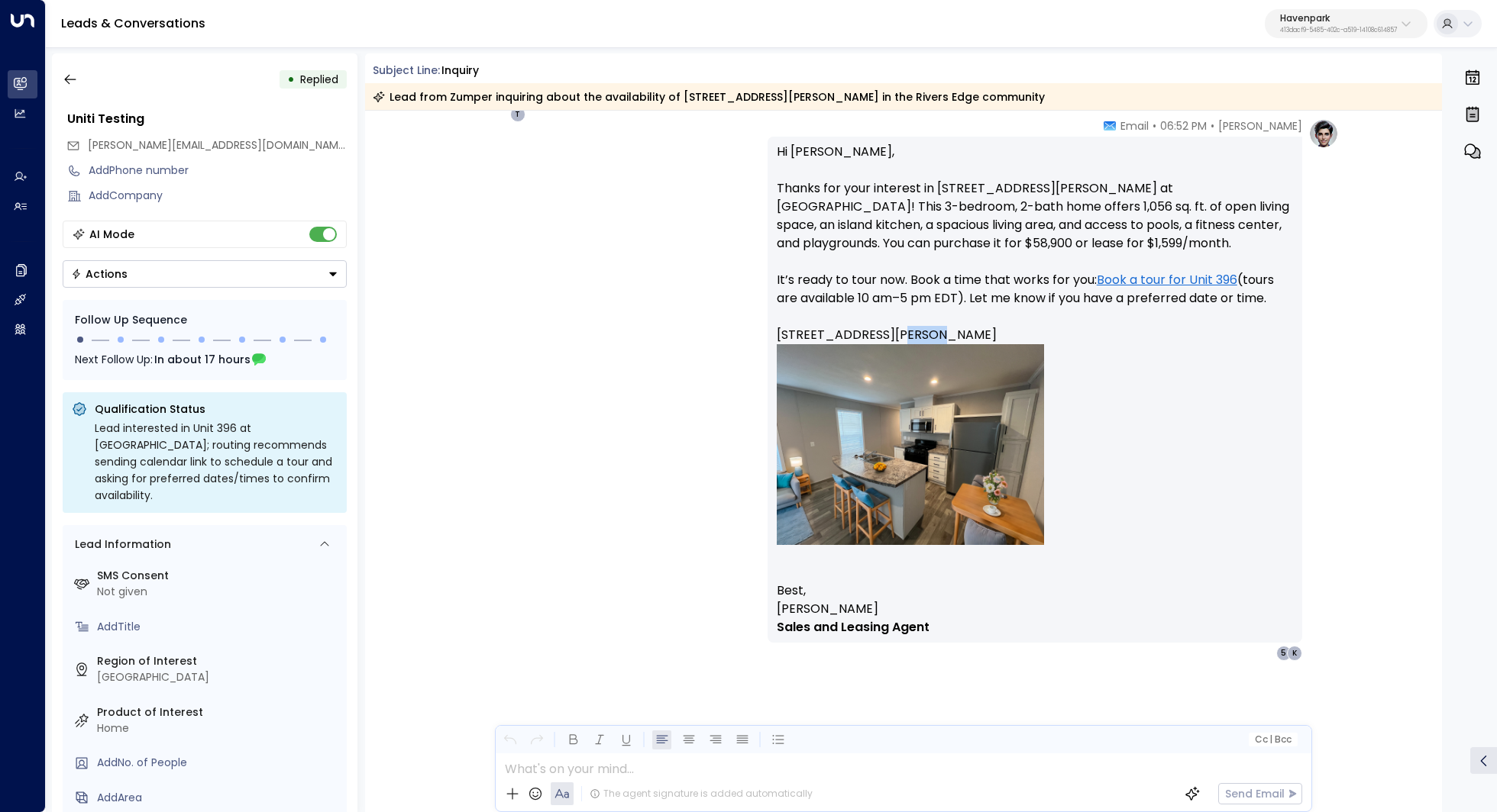
drag, startPoint x: 919, startPoint y: 329, endPoint x: 887, endPoint y: 329, distance: 32.0
click at [887, 329] on p "Hi [PERSON_NAME], Thanks for your interest in [STREET_ADDRESS][PERSON_NAME][PER…" at bounding box center [1034, 362] width 516 height 439
click at [61, 77] on button "button" at bounding box center [70, 79] width 27 height 27
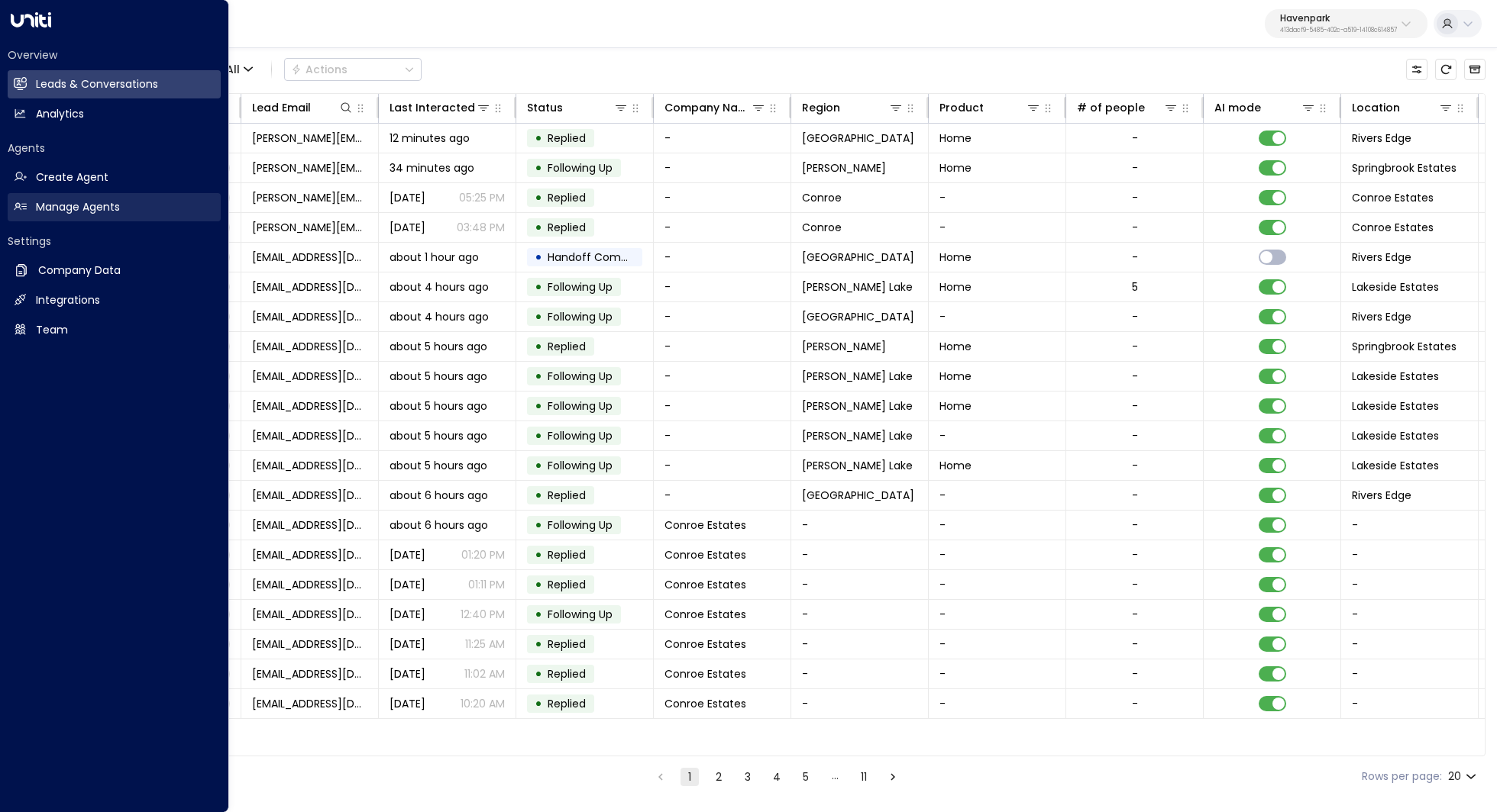
click at [79, 219] on link "Manage Agents Manage Agents" at bounding box center [114, 207] width 213 height 28
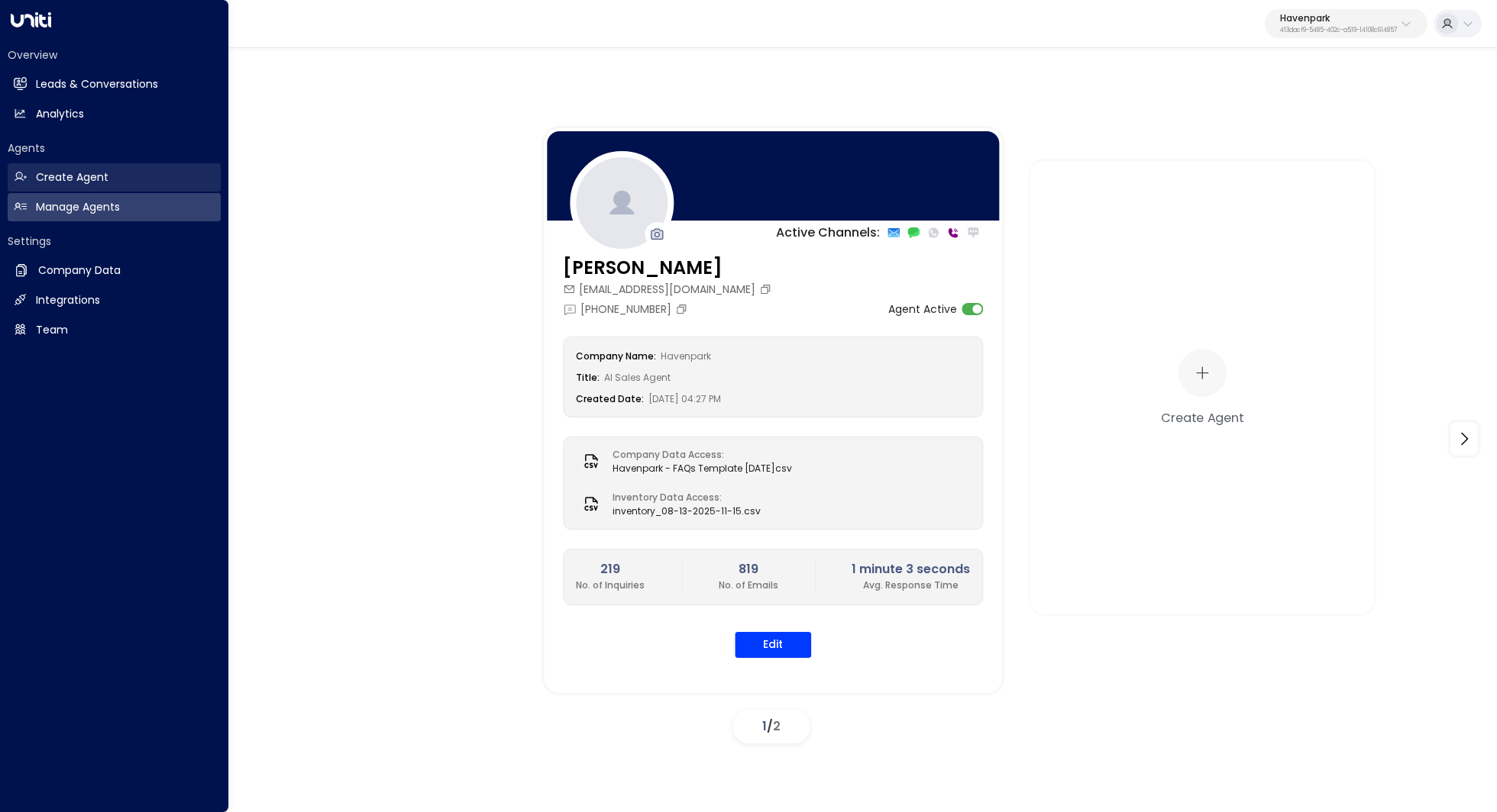
click at [134, 177] on link "Create Agent Create Agent" at bounding box center [114, 177] width 213 height 28
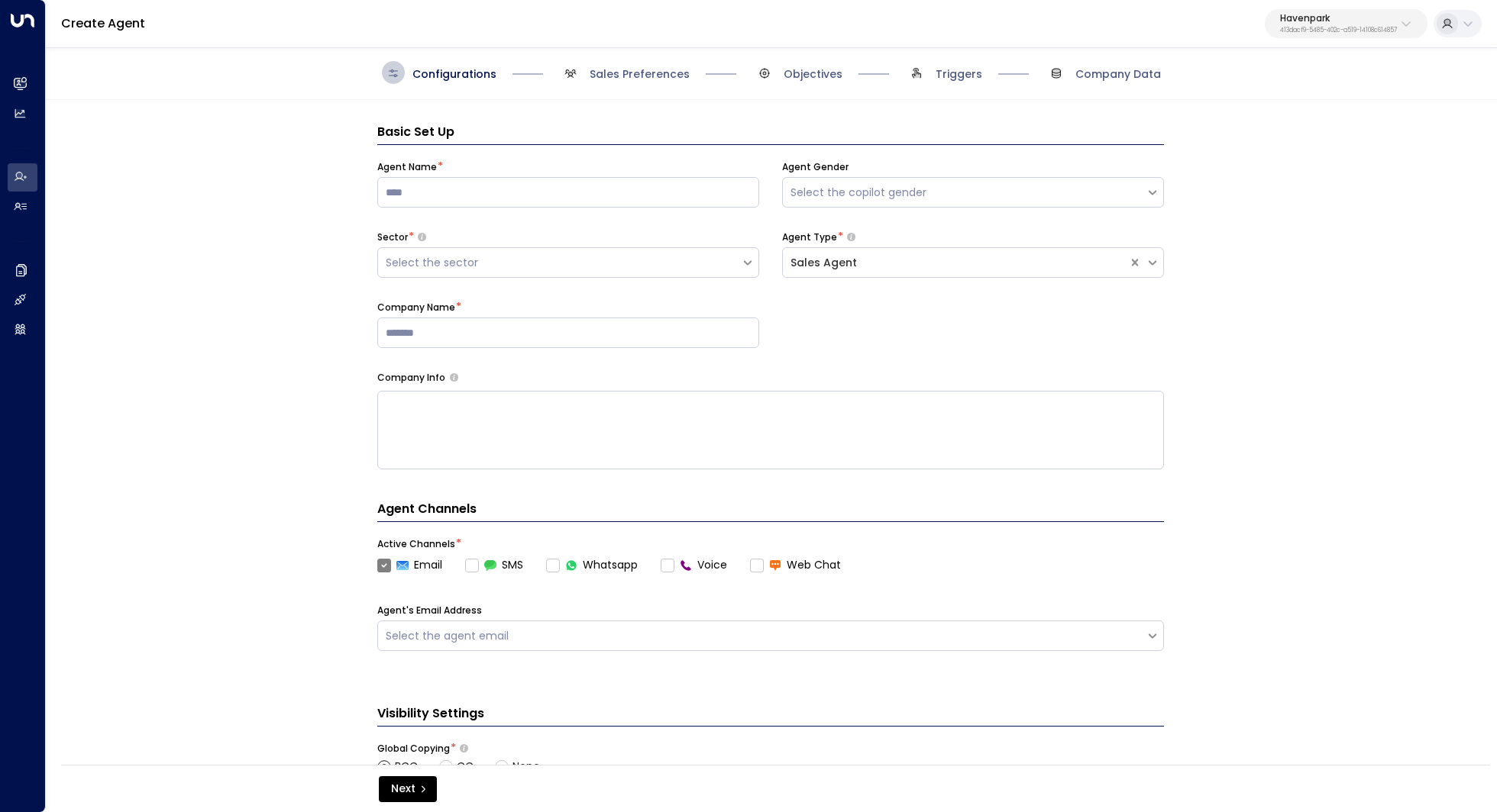
scroll to position [23, 0]
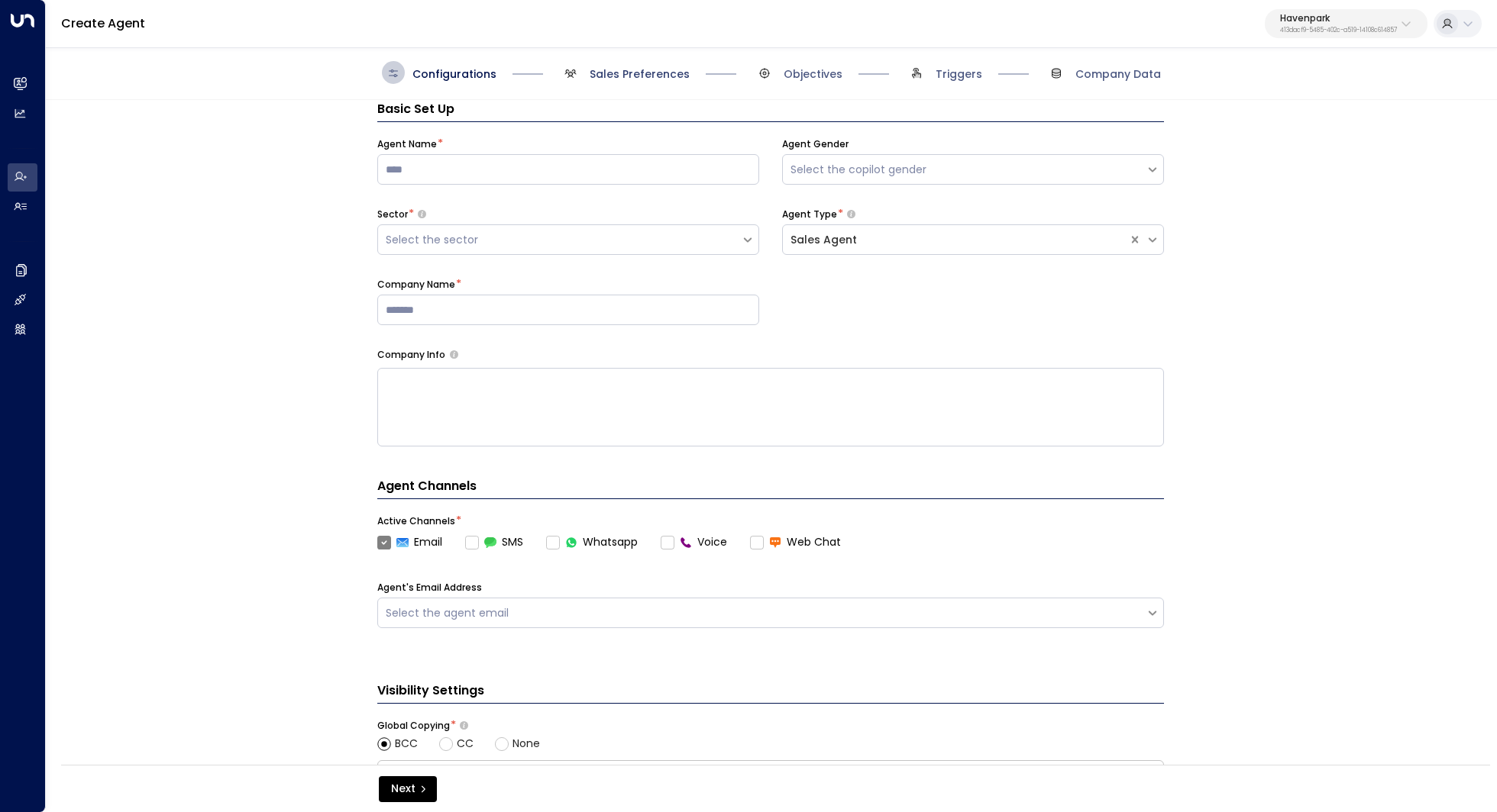
click at [629, 75] on span "Sales Preferences" at bounding box center [639, 74] width 100 height 15
click at [643, 70] on span "Sales Preferences" at bounding box center [639, 74] width 100 height 15
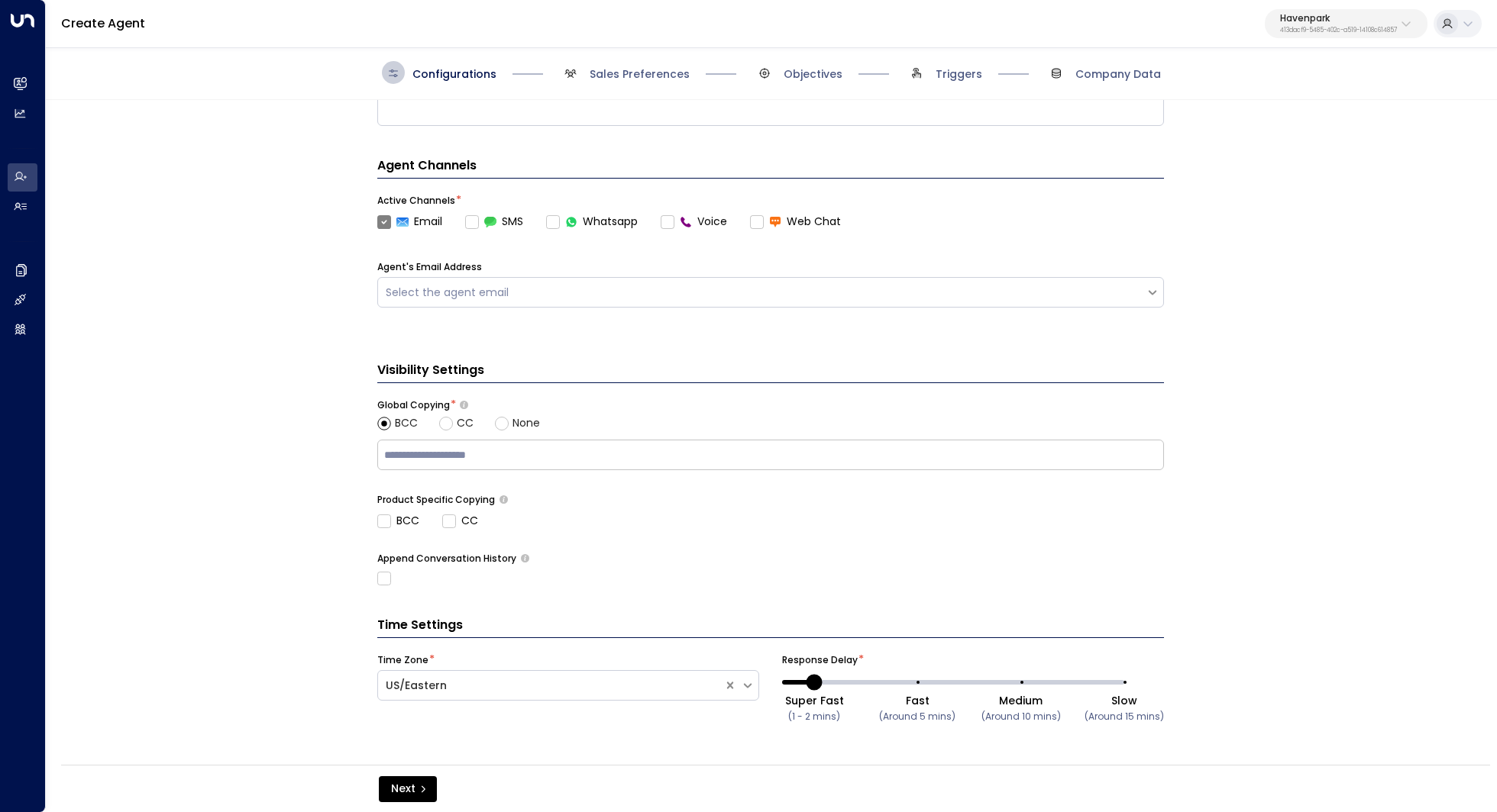
scroll to position [344, 0]
click at [649, 80] on span "Sales Preferences" at bounding box center [639, 74] width 100 height 15
click at [639, 65] on span "Sales Preferences" at bounding box center [624, 72] width 131 height 23
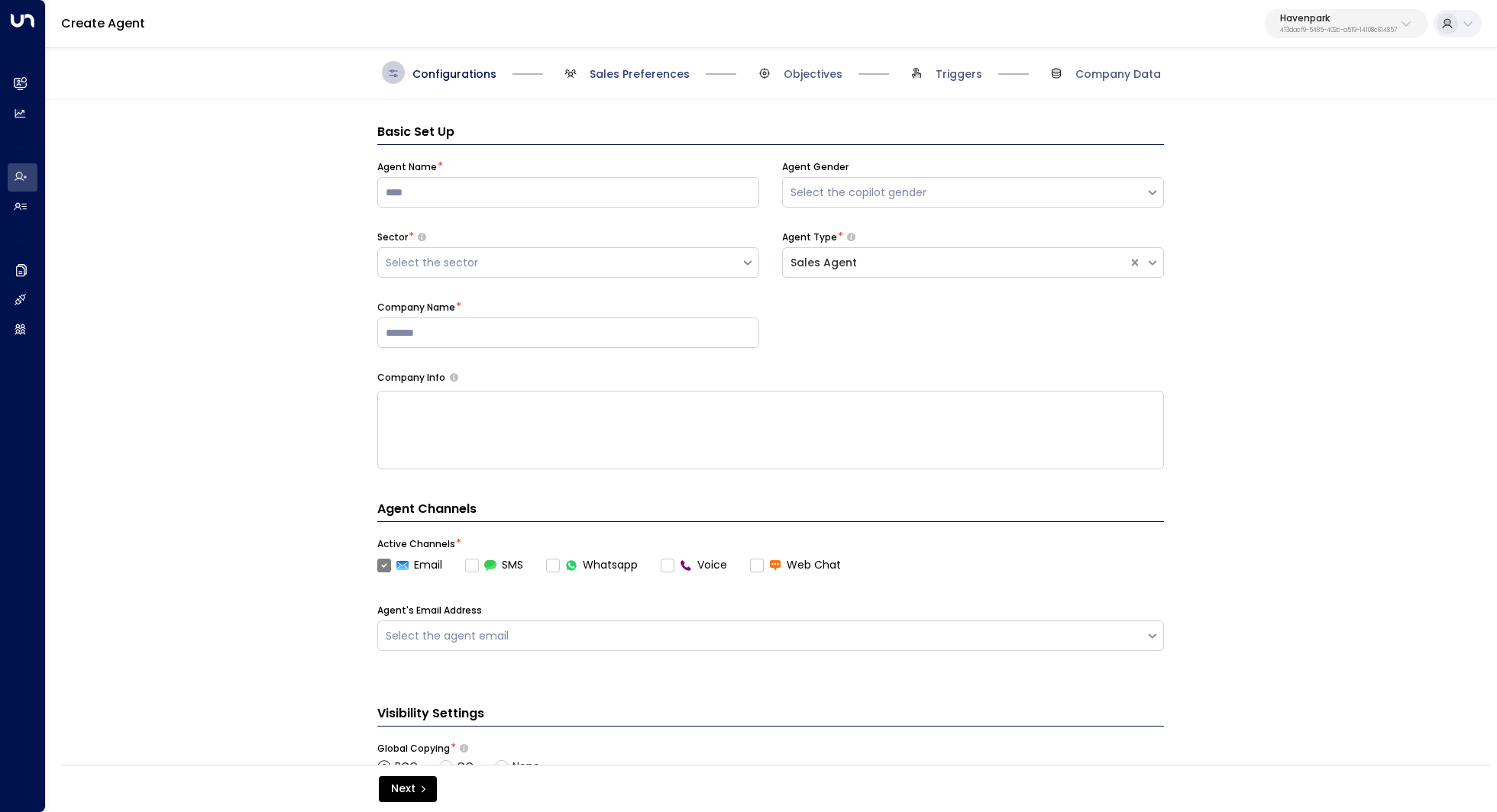
click at [642, 78] on span "Sales Preferences" at bounding box center [639, 74] width 100 height 15
click at [623, 67] on span "Sales Preferences" at bounding box center [639, 74] width 100 height 15
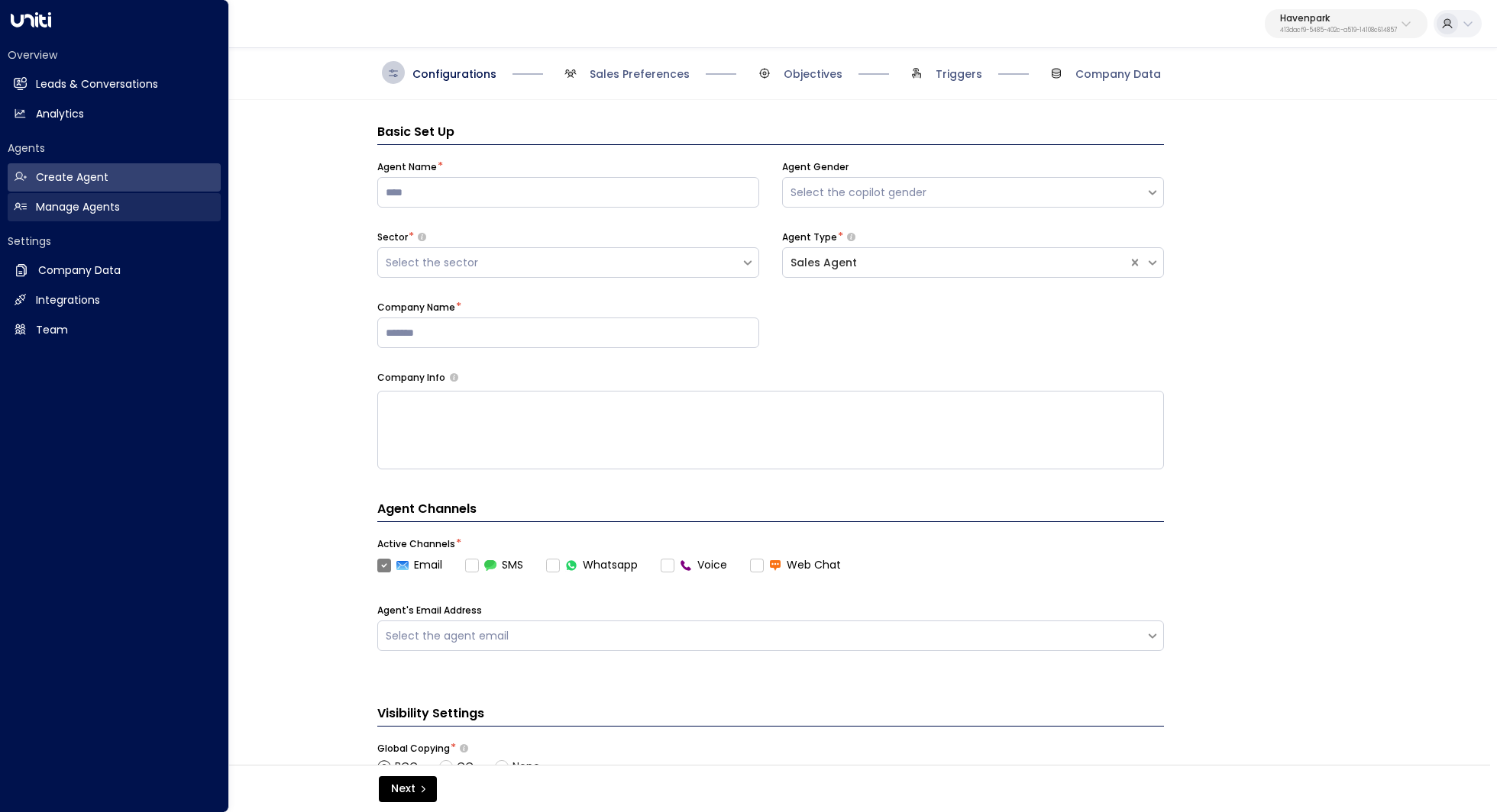
click at [77, 216] on link "Manage Agents Manage Agents" at bounding box center [114, 207] width 213 height 28
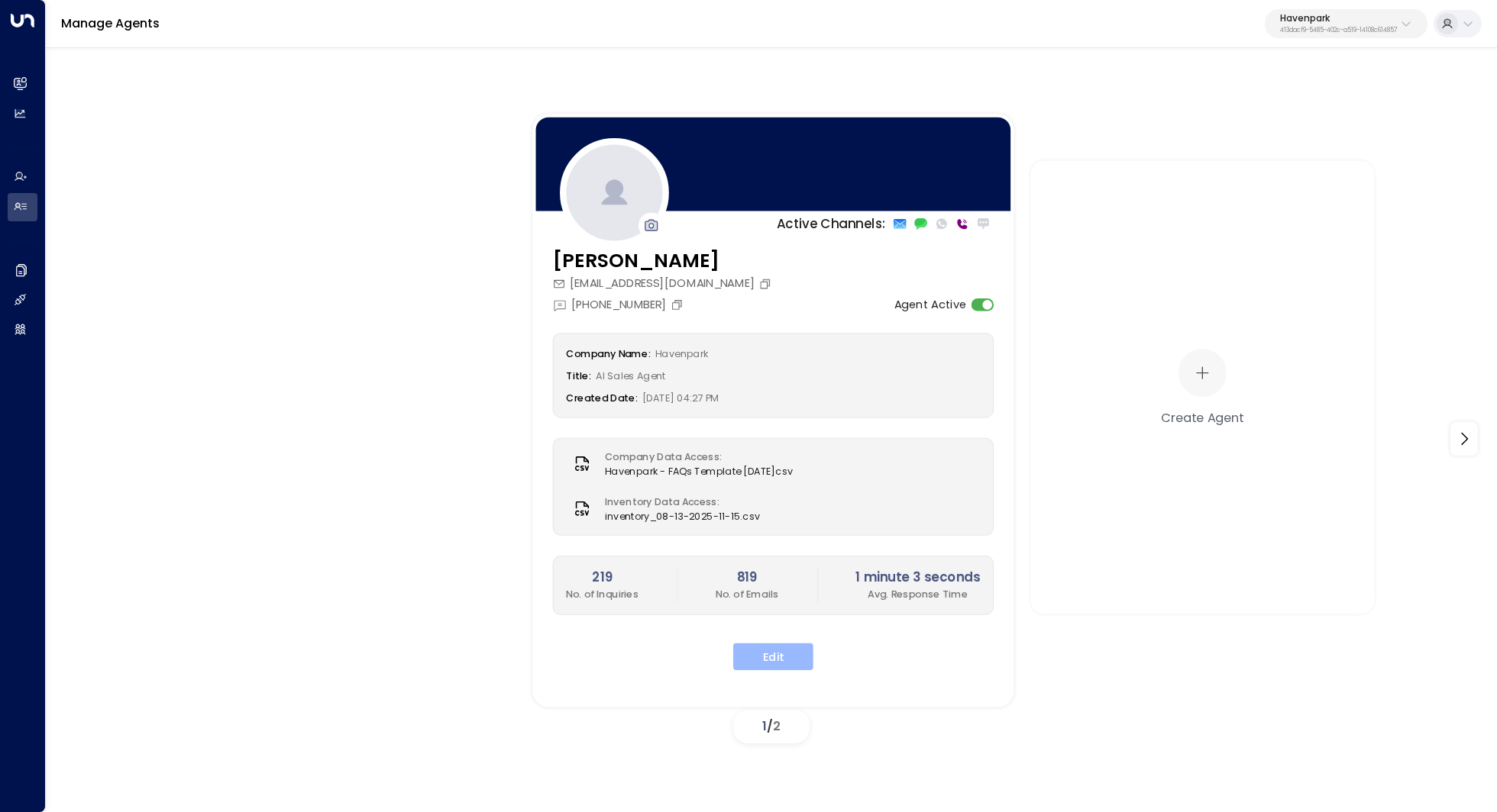
click at [789, 653] on button "Edit" at bounding box center [772, 657] width 80 height 27
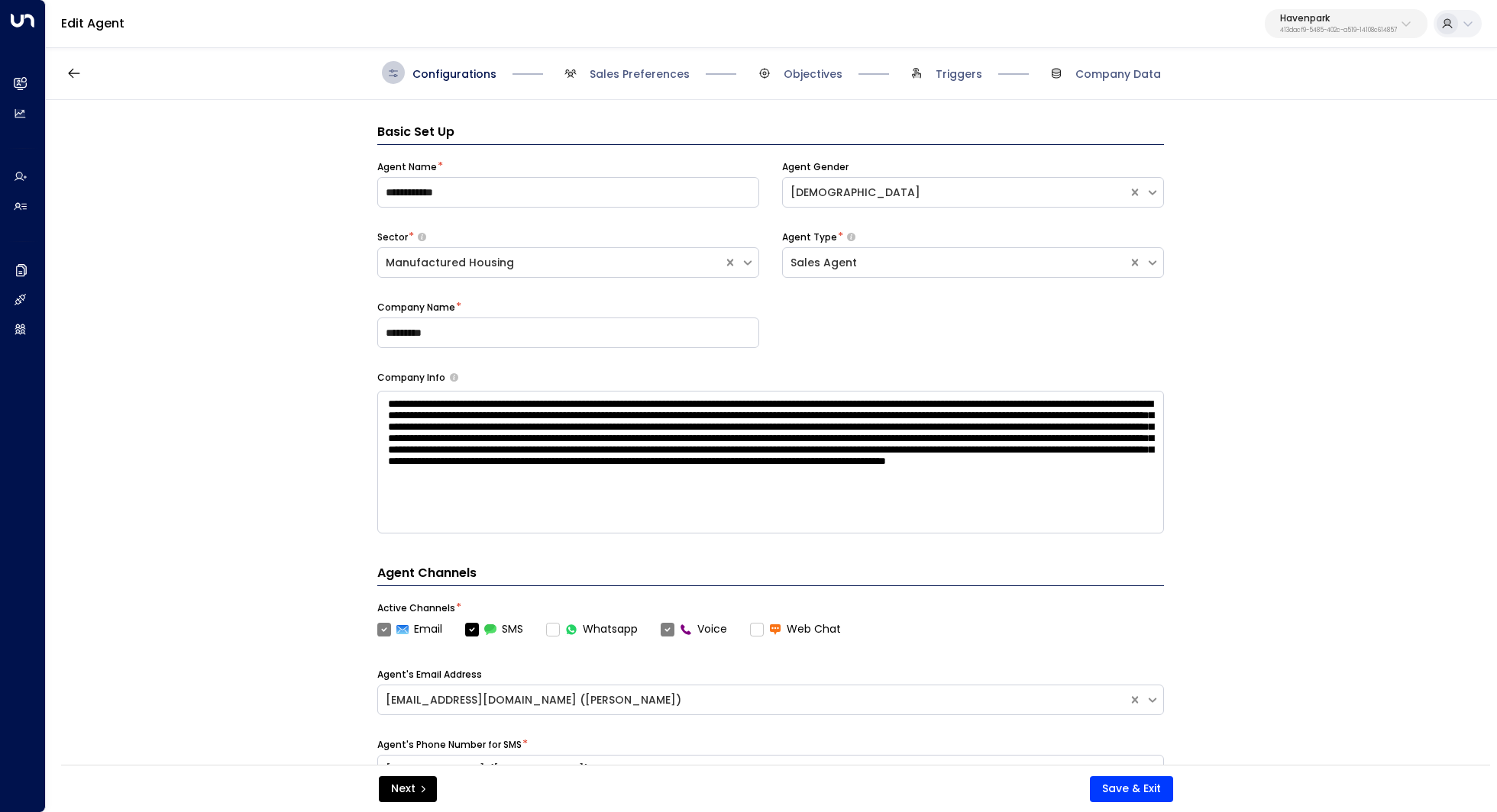
click at [634, 56] on div "Configurations Sales Preferences Objectives Triggers Company Data" at bounding box center [772, 73] width 1451 height 54
click at [634, 71] on span "Sales Preferences" at bounding box center [639, 74] width 100 height 15
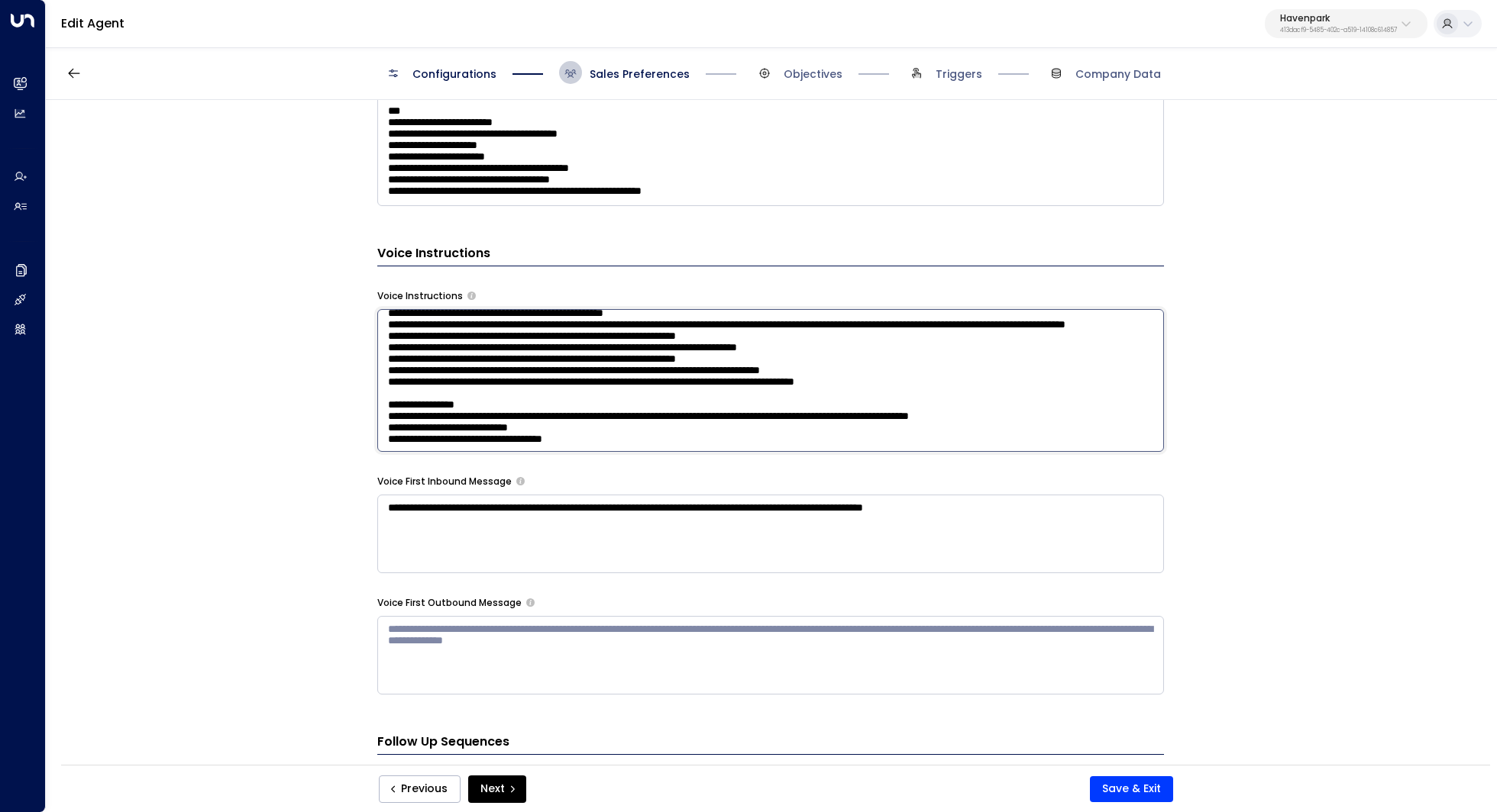
scroll to position [57, 0]
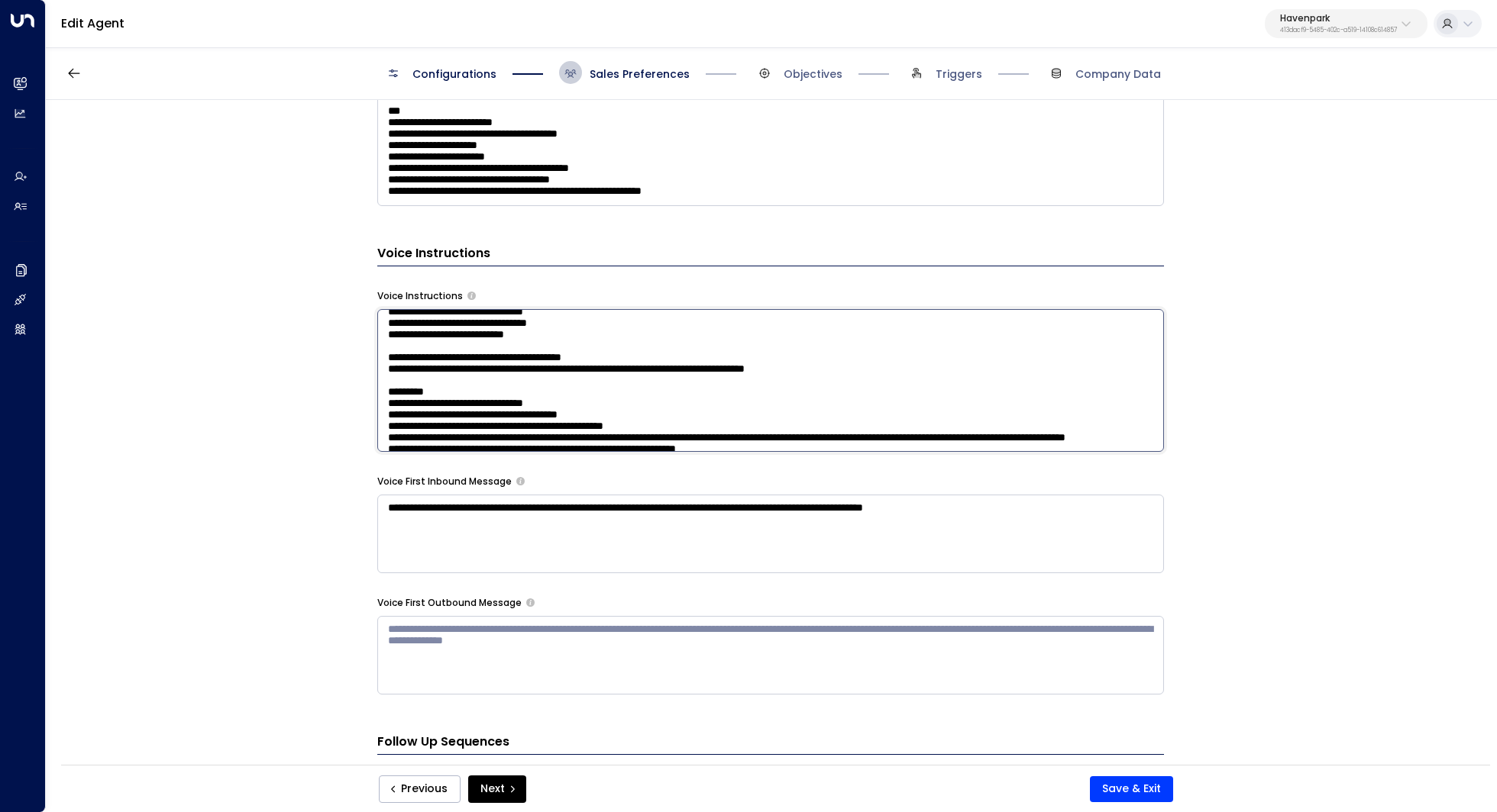
drag, startPoint x: 547, startPoint y: 403, endPoint x: 570, endPoint y: 403, distance: 23.0
click at [570, 403] on textarea at bounding box center [771, 380] width 787 height 143
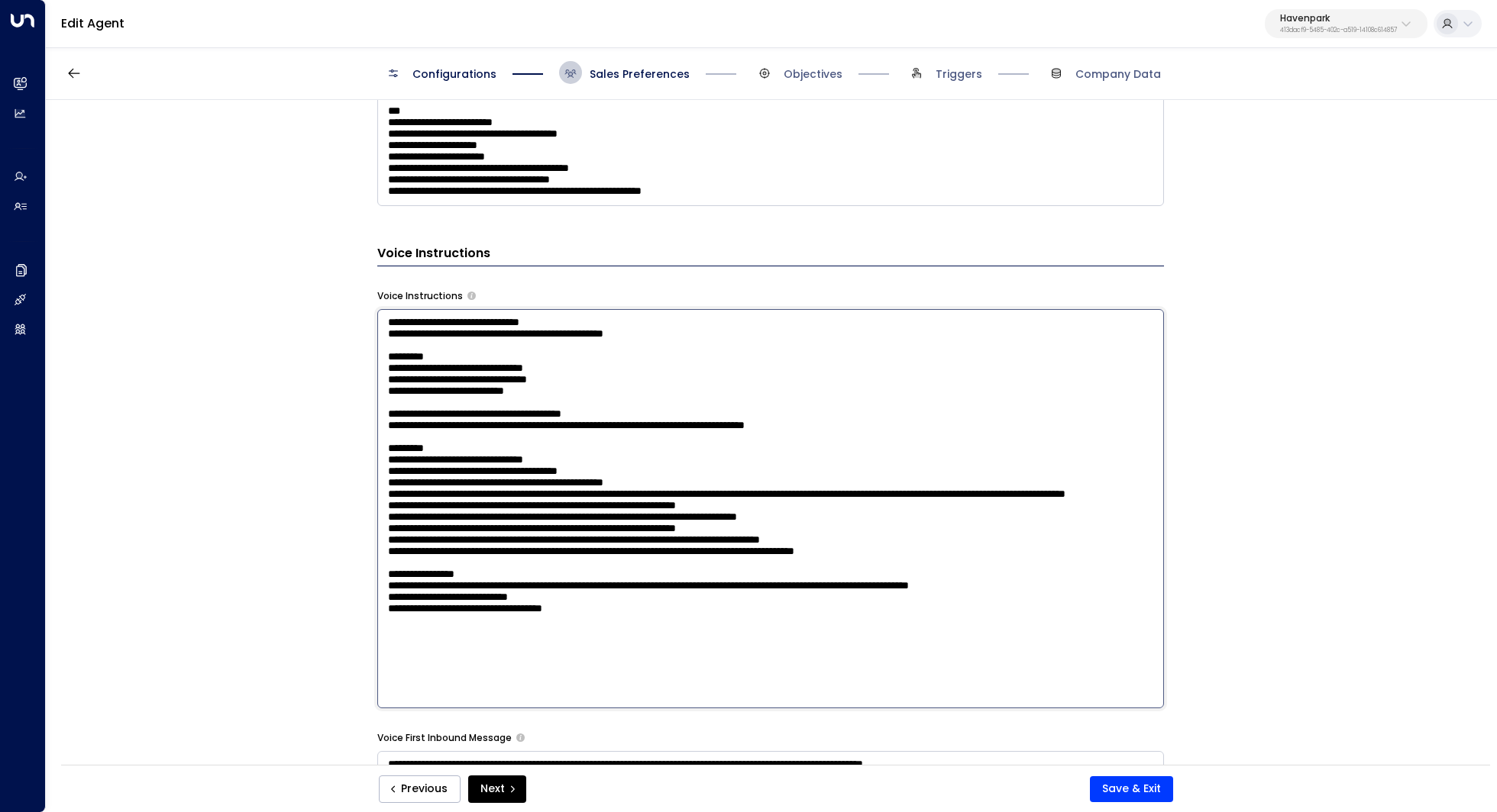
click at [603, 549] on textarea at bounding box center [771, 509] width 787 height 399
drag, startPoint x: 669, startPoint y: 556, endPoint x: 619, endPoint y: 556, distance: 50.0
click at [619, 556] on textarea at bounding box center [771, 509] width 787 height 399
drag, startPoint x: 675, startPoint y: 561, endPoint x: 640, endPoint y: 561, distance: 35.0
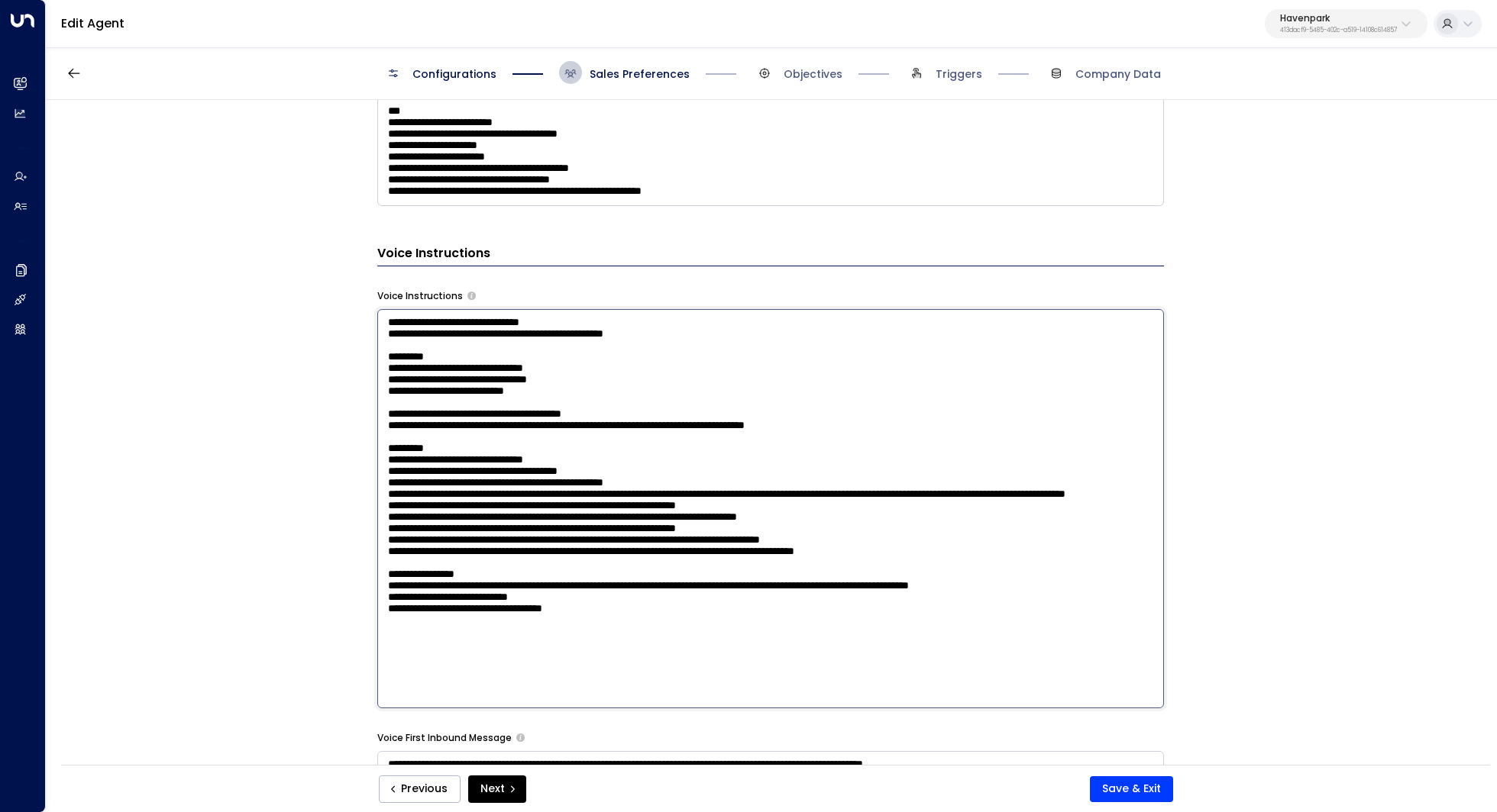
click at [641, 561] on textarea at bounding box center [771, 509] width 787 height 399
click at [640, 561] on textarea at bounding box center [771, 509] width 787 height 399
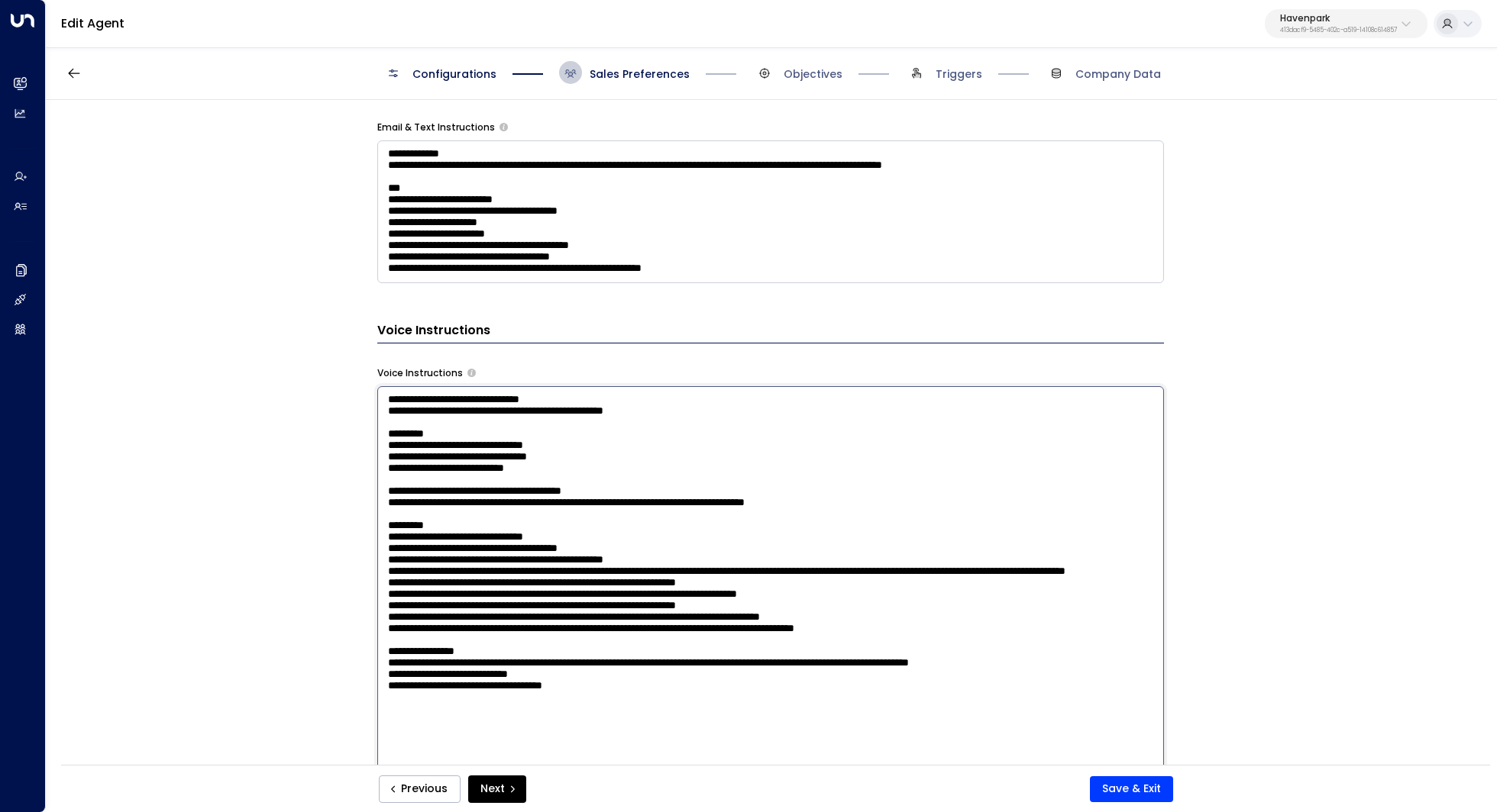
scroll to position [1142, 0]
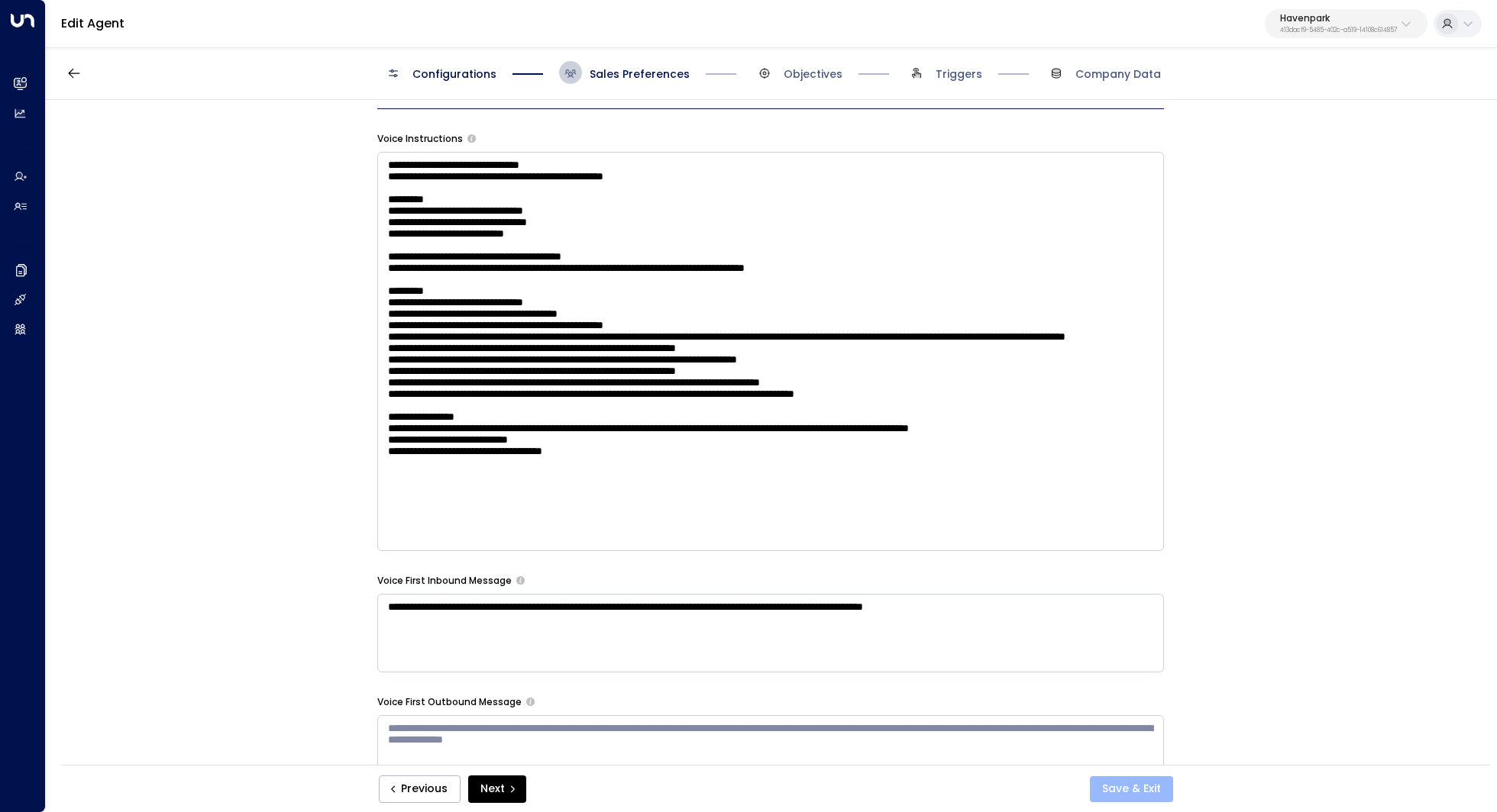
click at [1160, 798] on button "Save & Exit" at bounding box center [1131, 789] width 83 height 26
